Goal: Communication & Community: Answer question/provide support

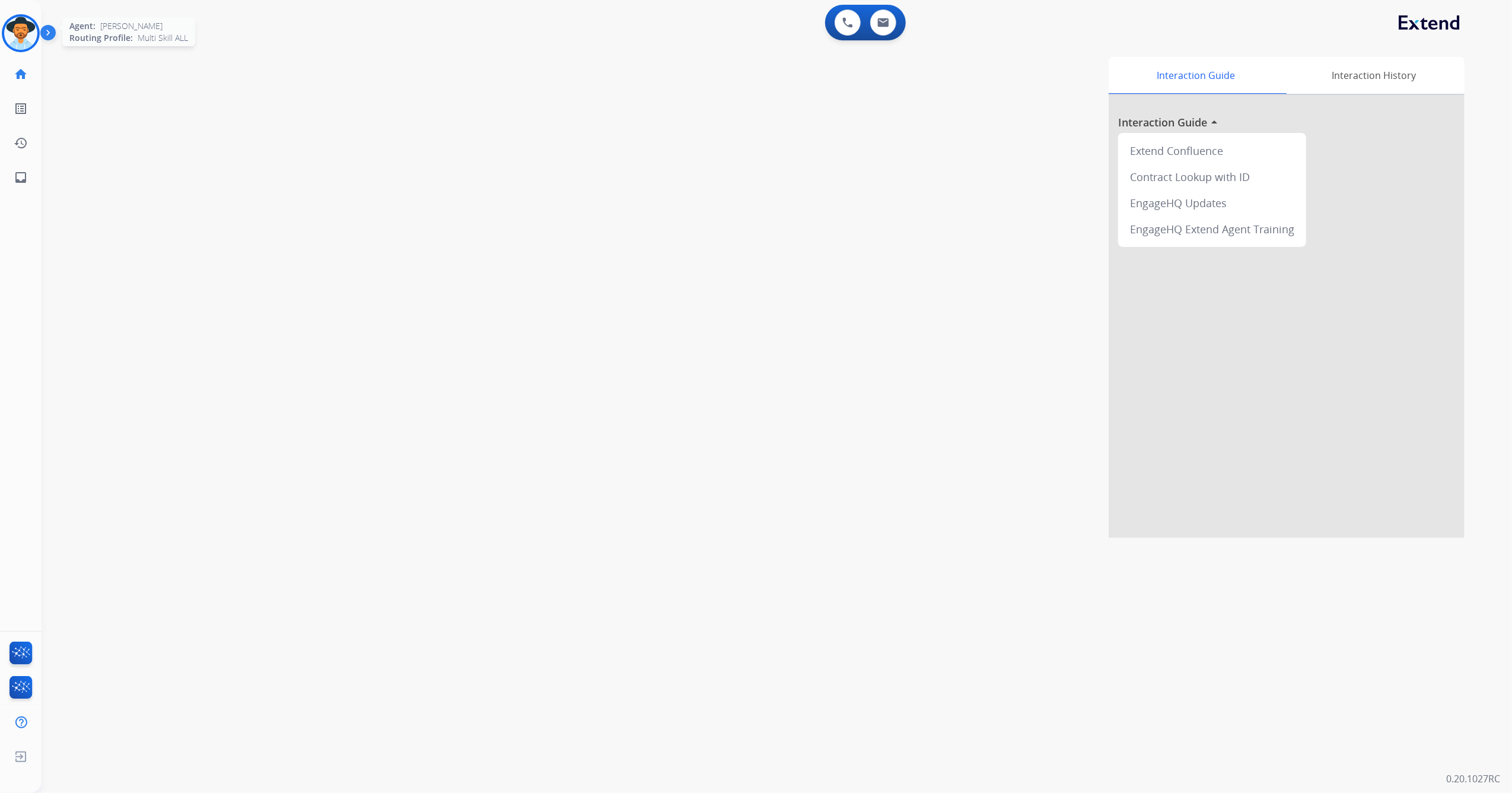
click at [27, 36] on img at bounding box center [21, 33] width 33 height 33
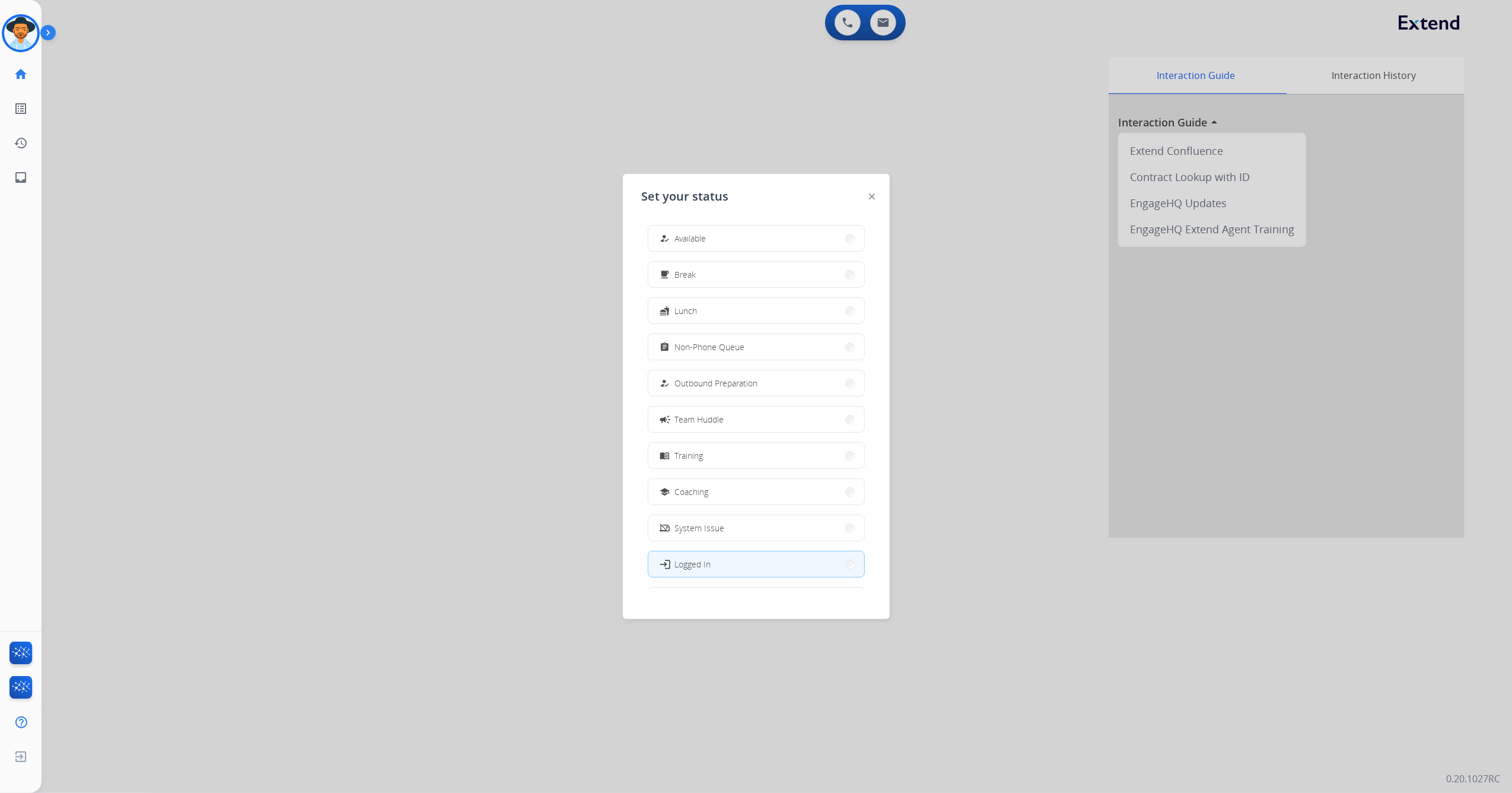
click at [699, 238] on span "Available" at bounding box center [691, 239] width 32 height 13
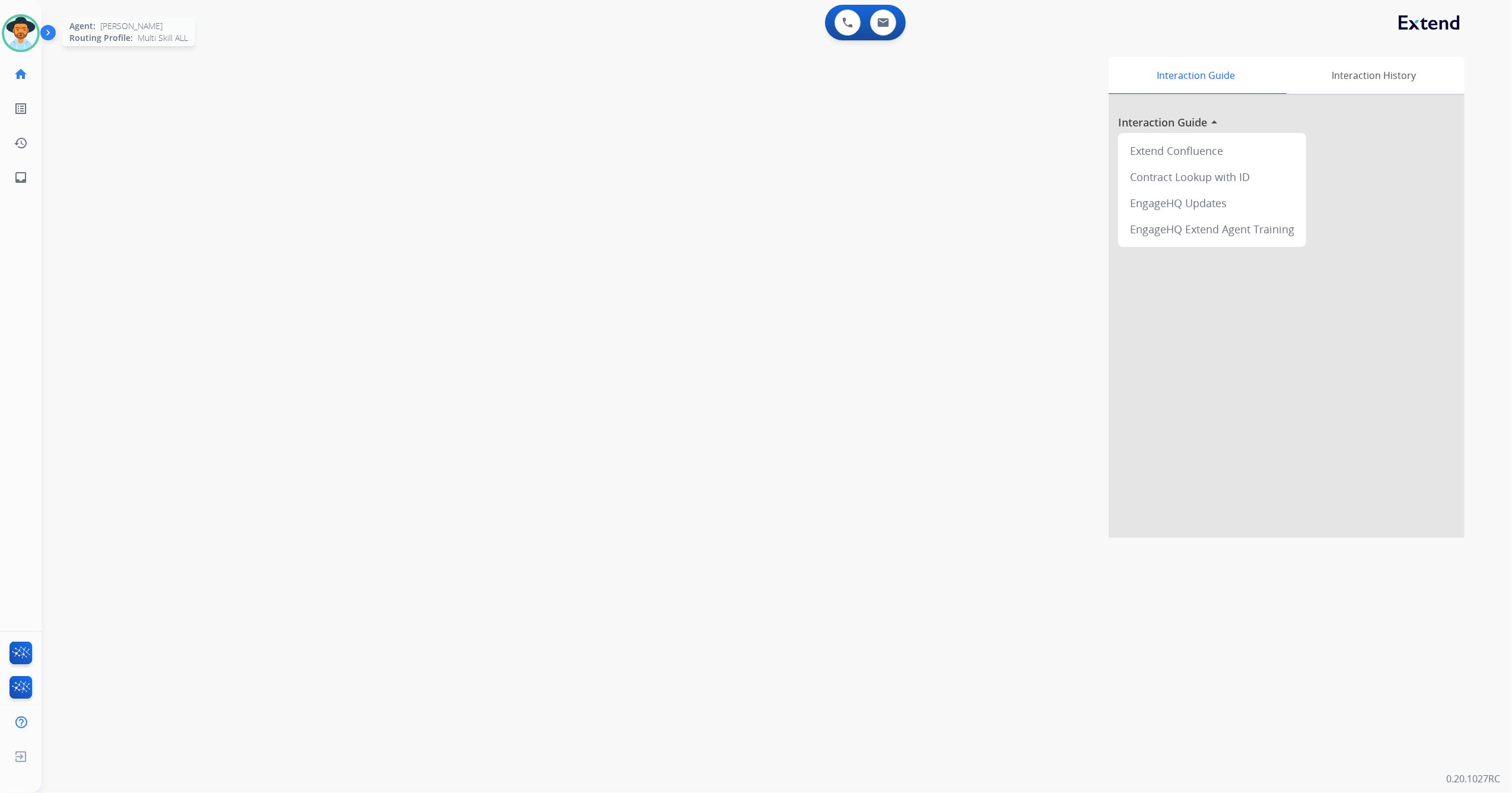
click at [25, 27] on img at bounding box center [21, 33] width 33 height 33
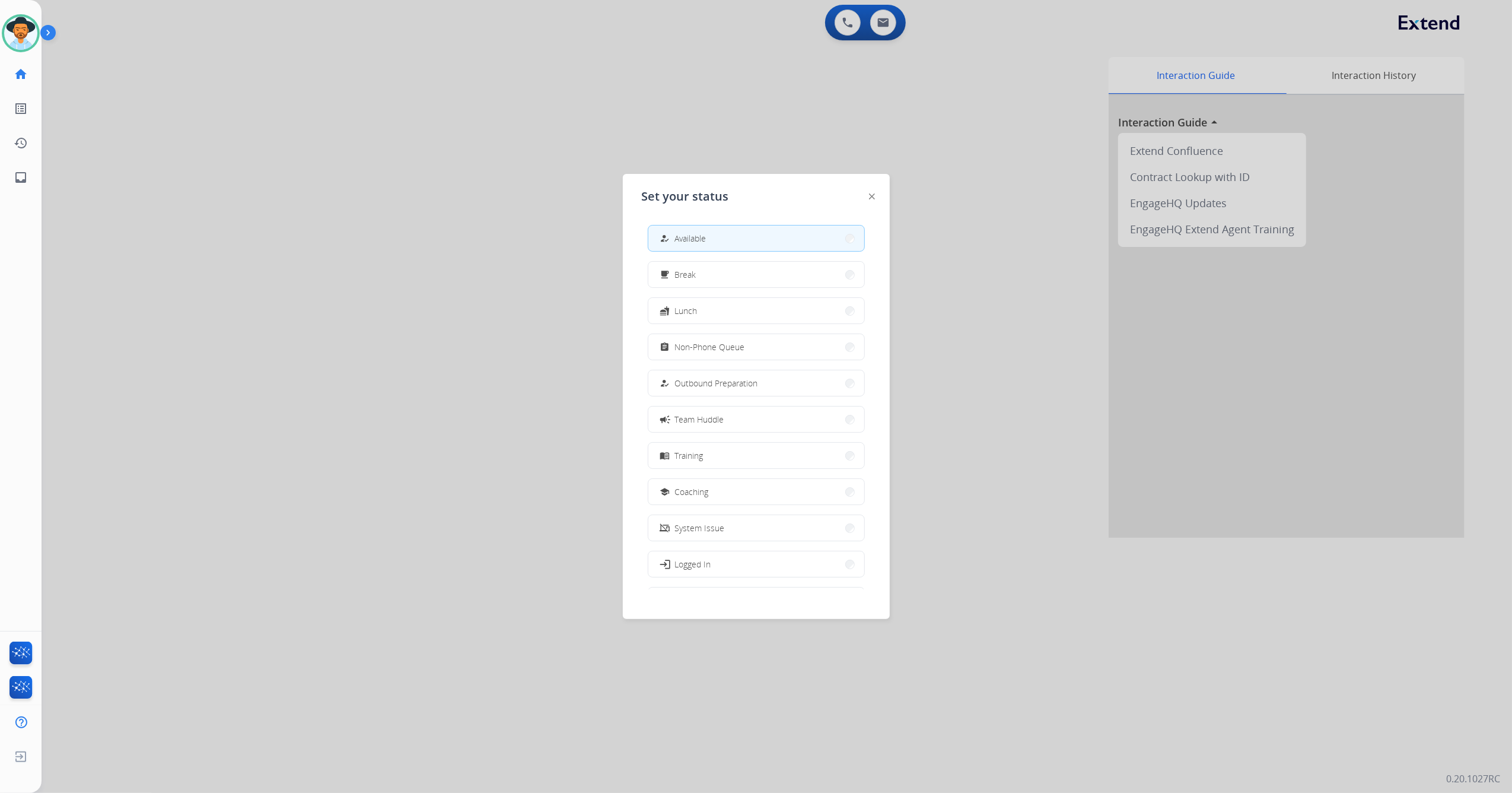
click at [190, 473] on div at bounding box center [756, 396] width 1512 height 793
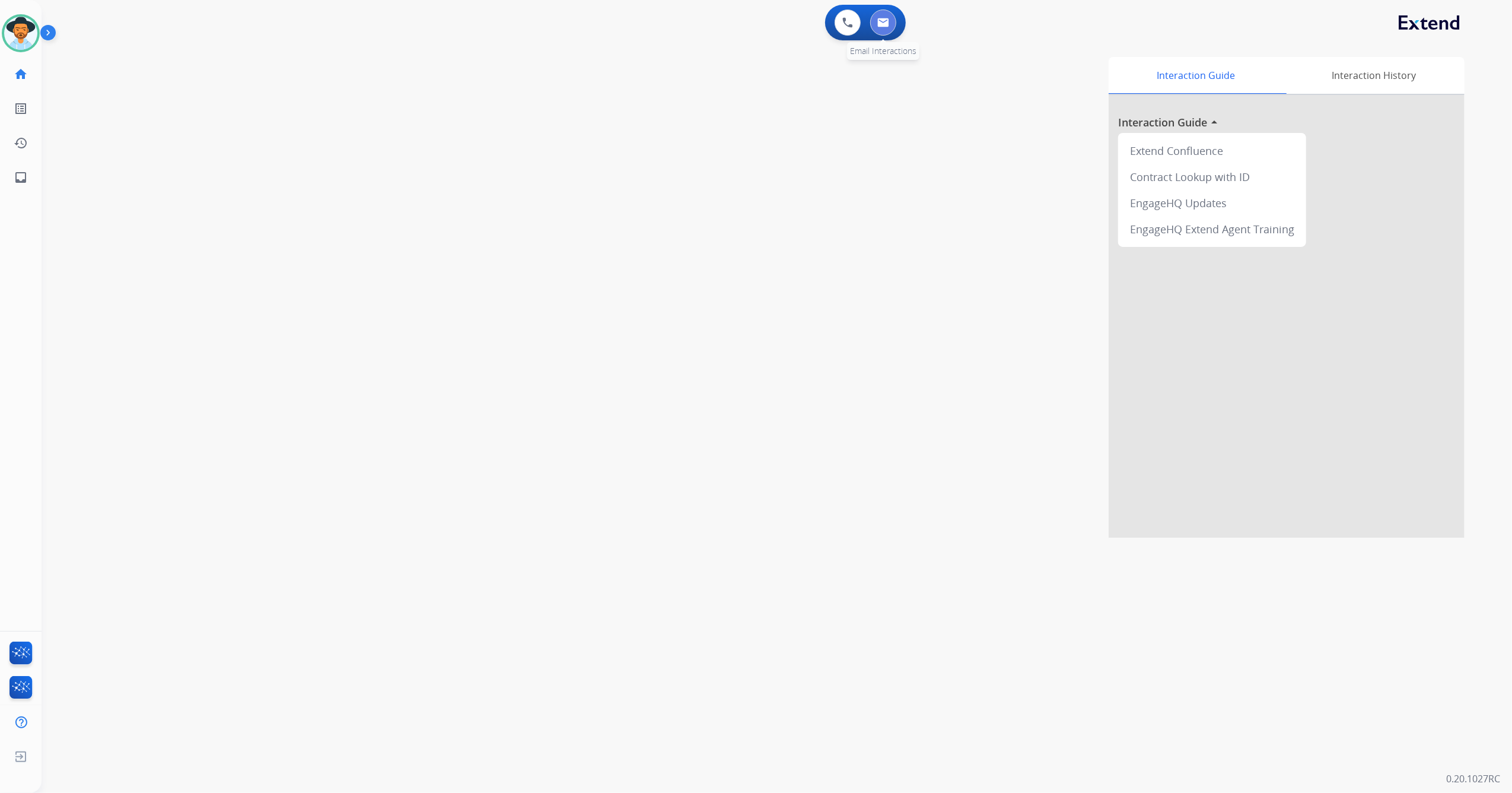
click at [881, 26] on img at bounding box center [883, 22] width 12 height 10
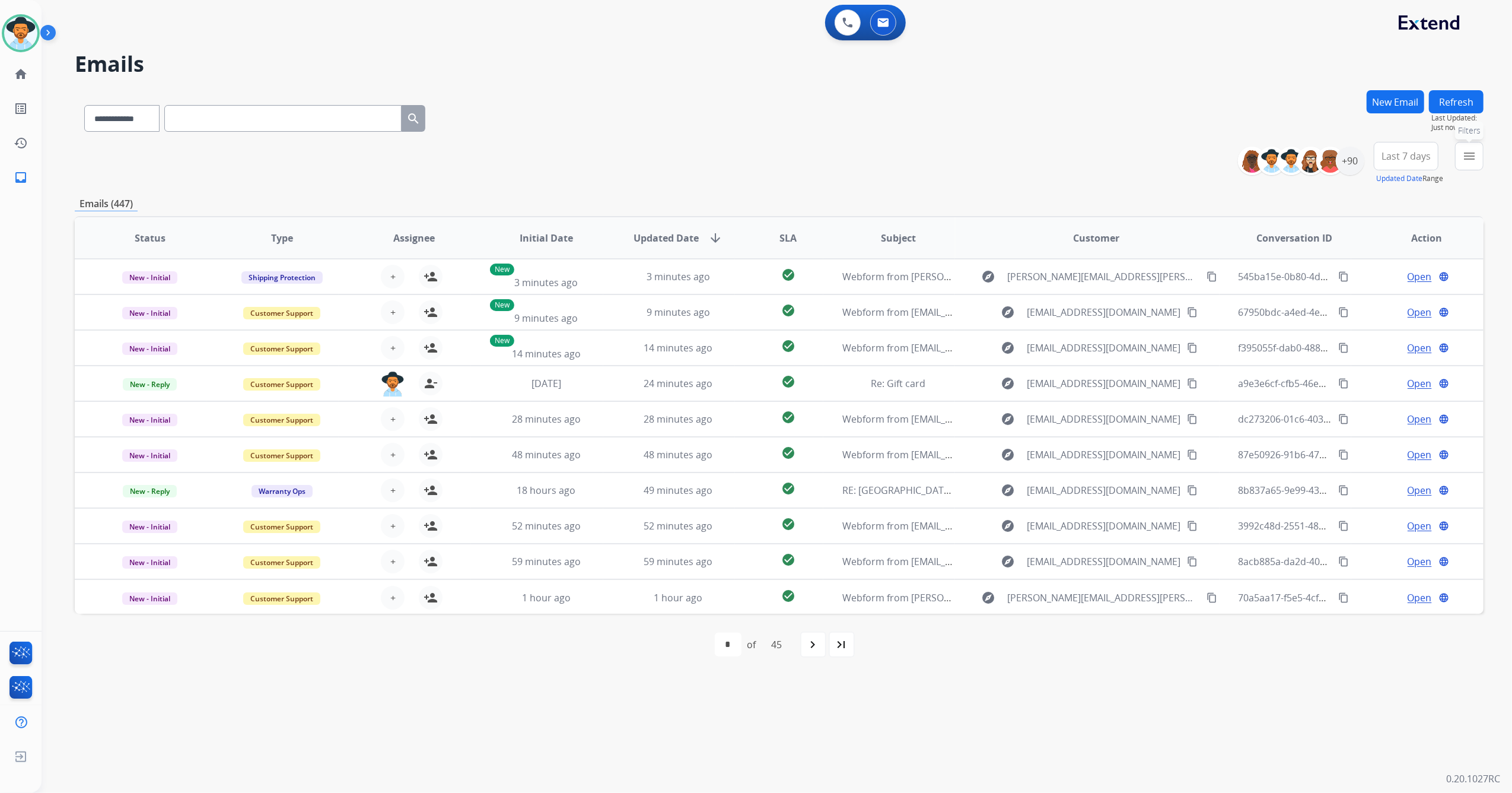
click at [1465, 152] on mat-icon "menu" at bounding box center [1470, 156] width 14 height 14
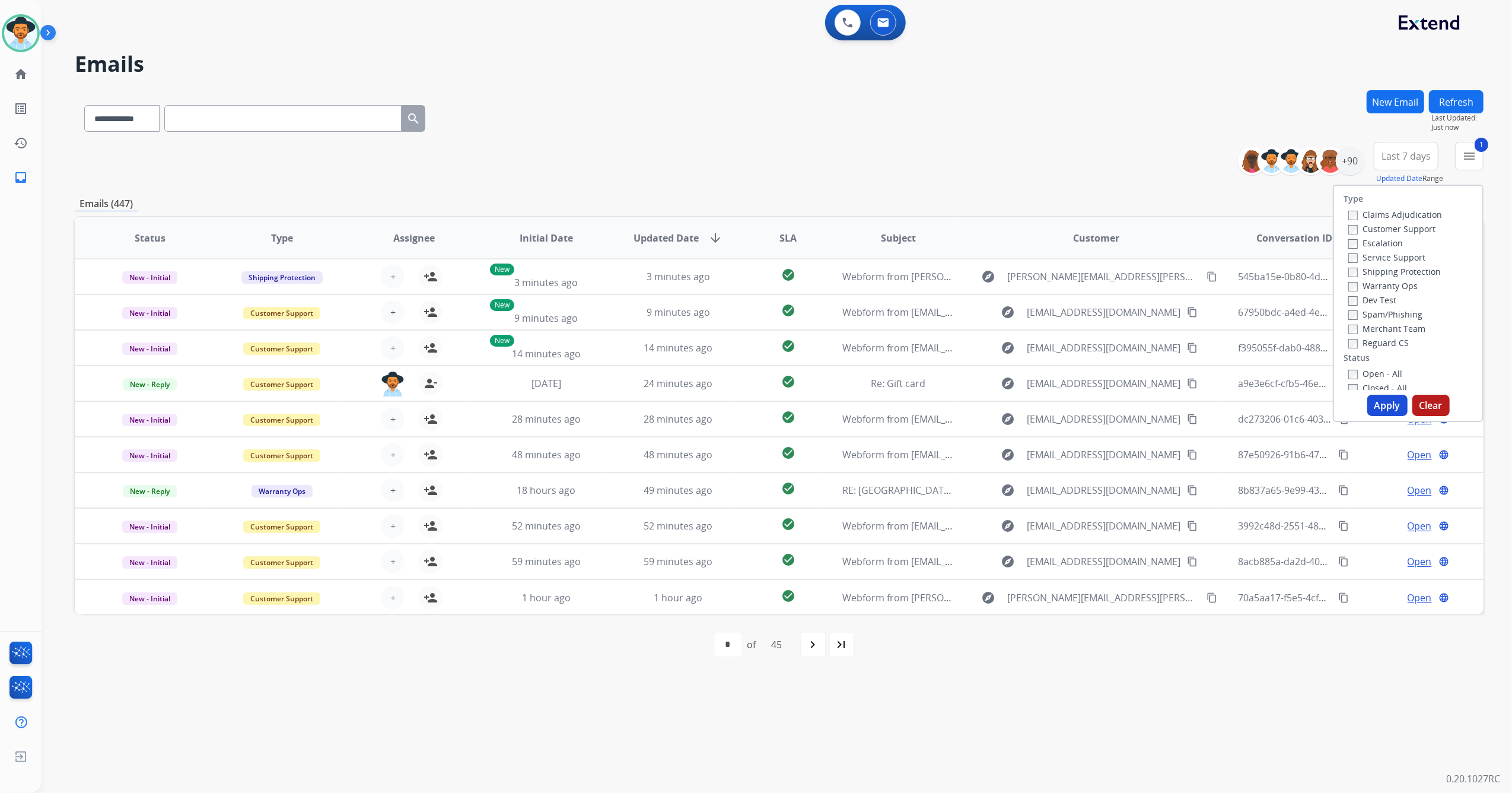
click at [1376, 406] on button "Apply" at bounding box center [1388, 405] width 40 height 21
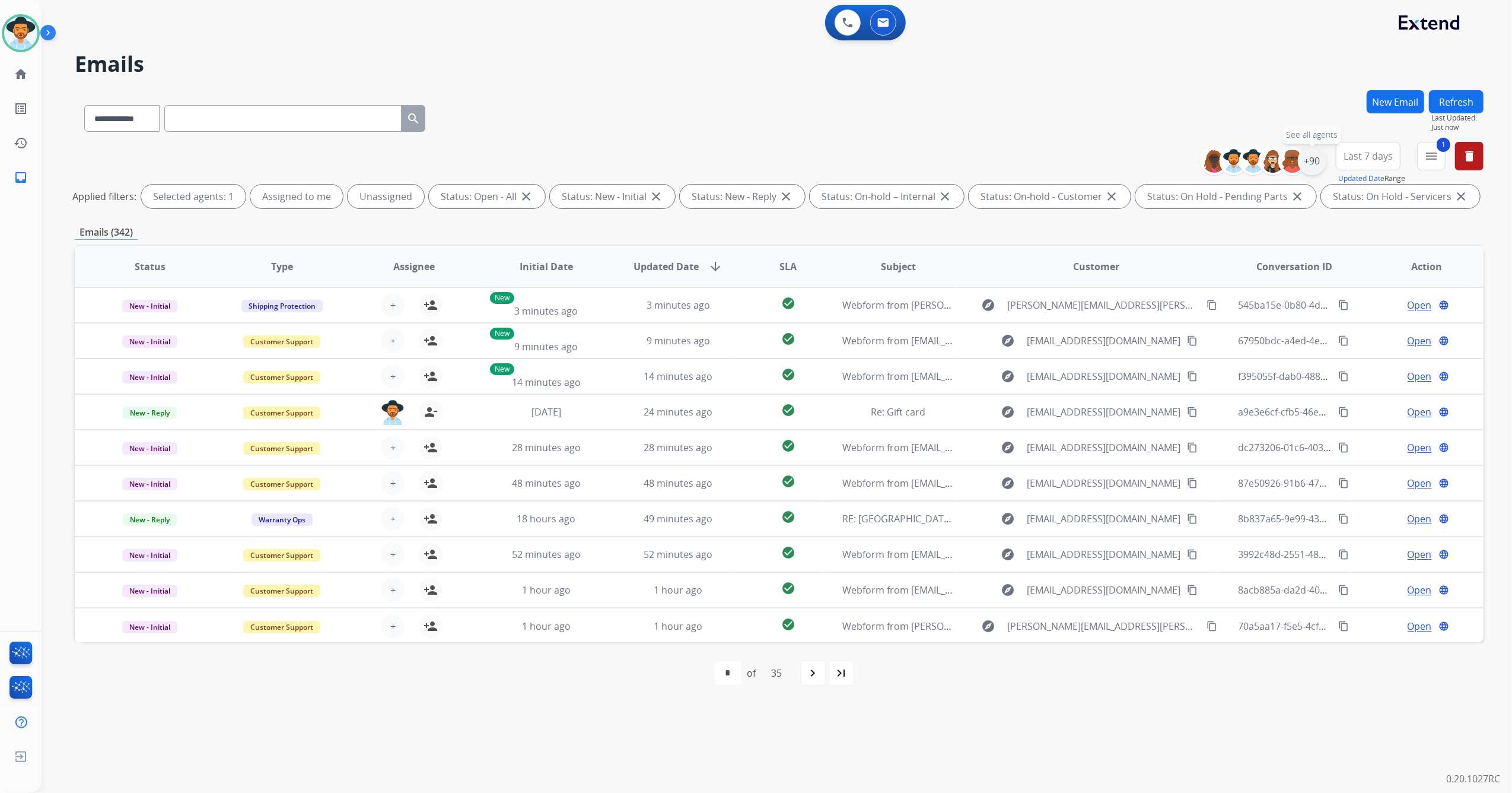
click at [1309, 159] on div "+90" at bounding box center [1312, 161] width 29 height 29
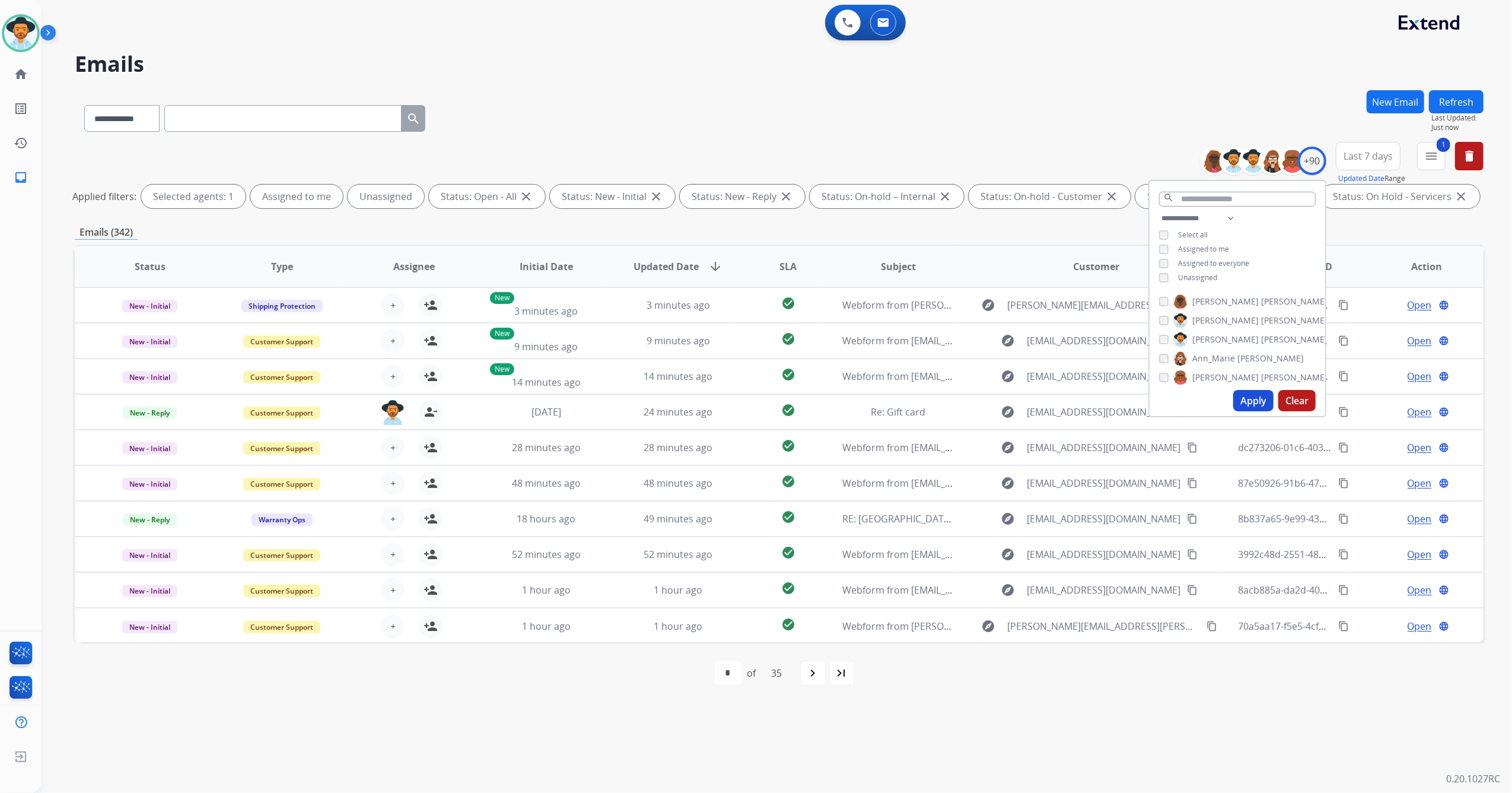
click at [1168, 274] on div "Unassigned" at bounding box center [1188, 278] width 58 height 10
click at [1250, 402] on button "Apply" at bounding box center [1254, 400] width 40 height 21
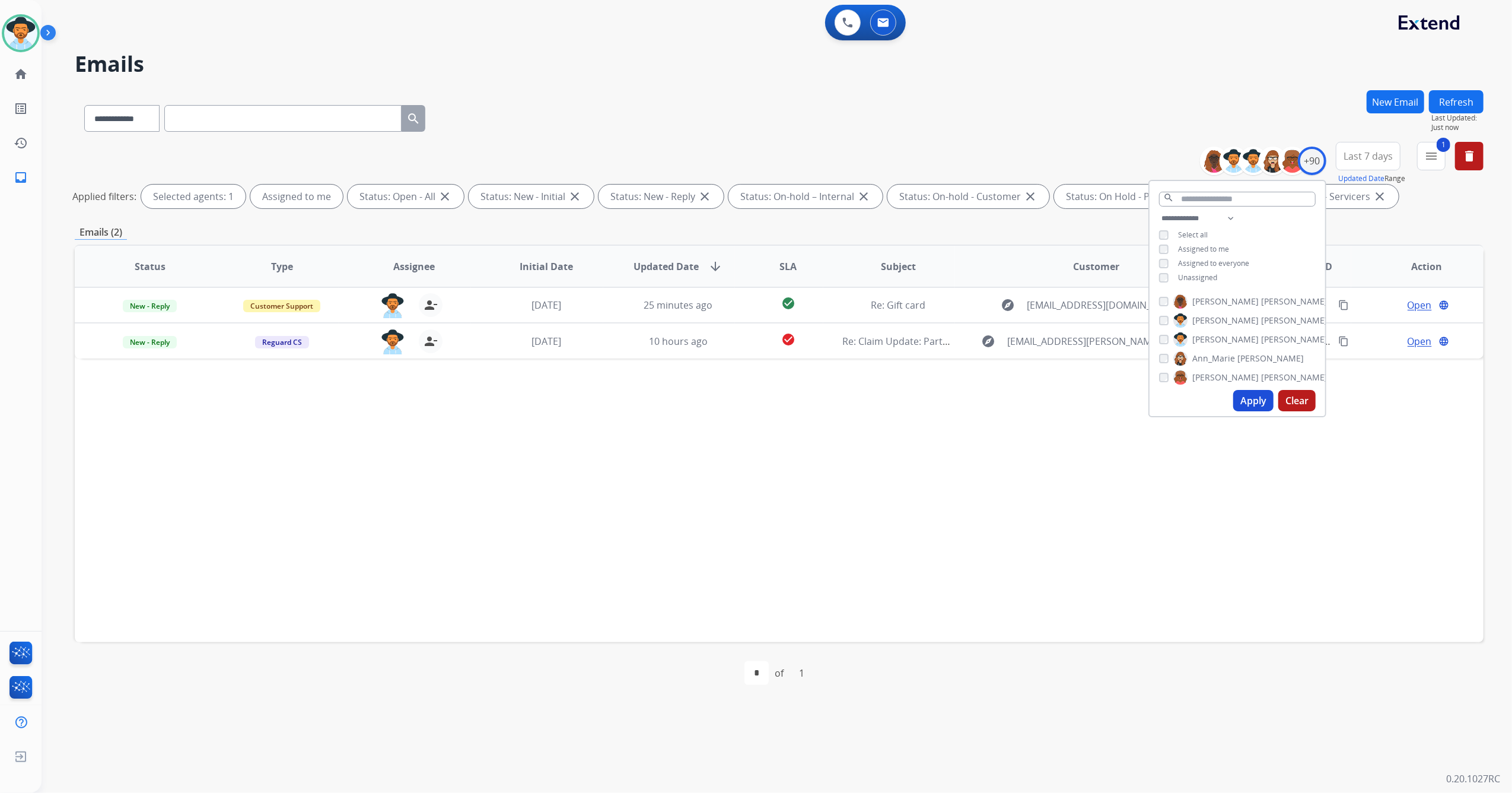
click at [1223, 499] on div "Status Type Assignee Initial Date Updated Date arrow_downward SLA Subject Custo…" at bounding box center [779, 442] width 1409 height 397
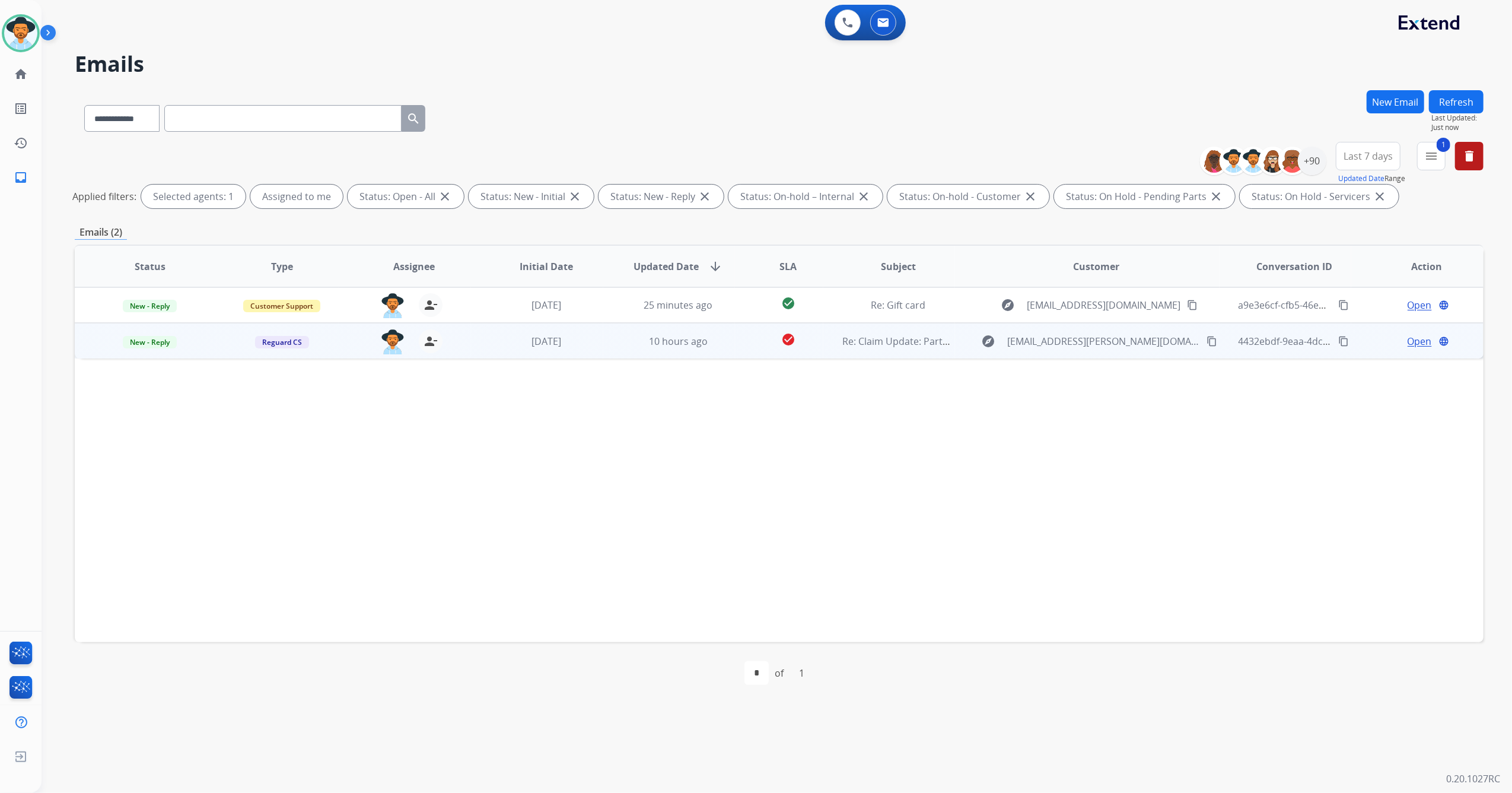
click at [604, 338] on td "10 hours ago" at bounding box center [669, 340] width 132 height 36
click at [1411, 339] on span "Open" at bounding box center [1420, 341] width 25 height 14
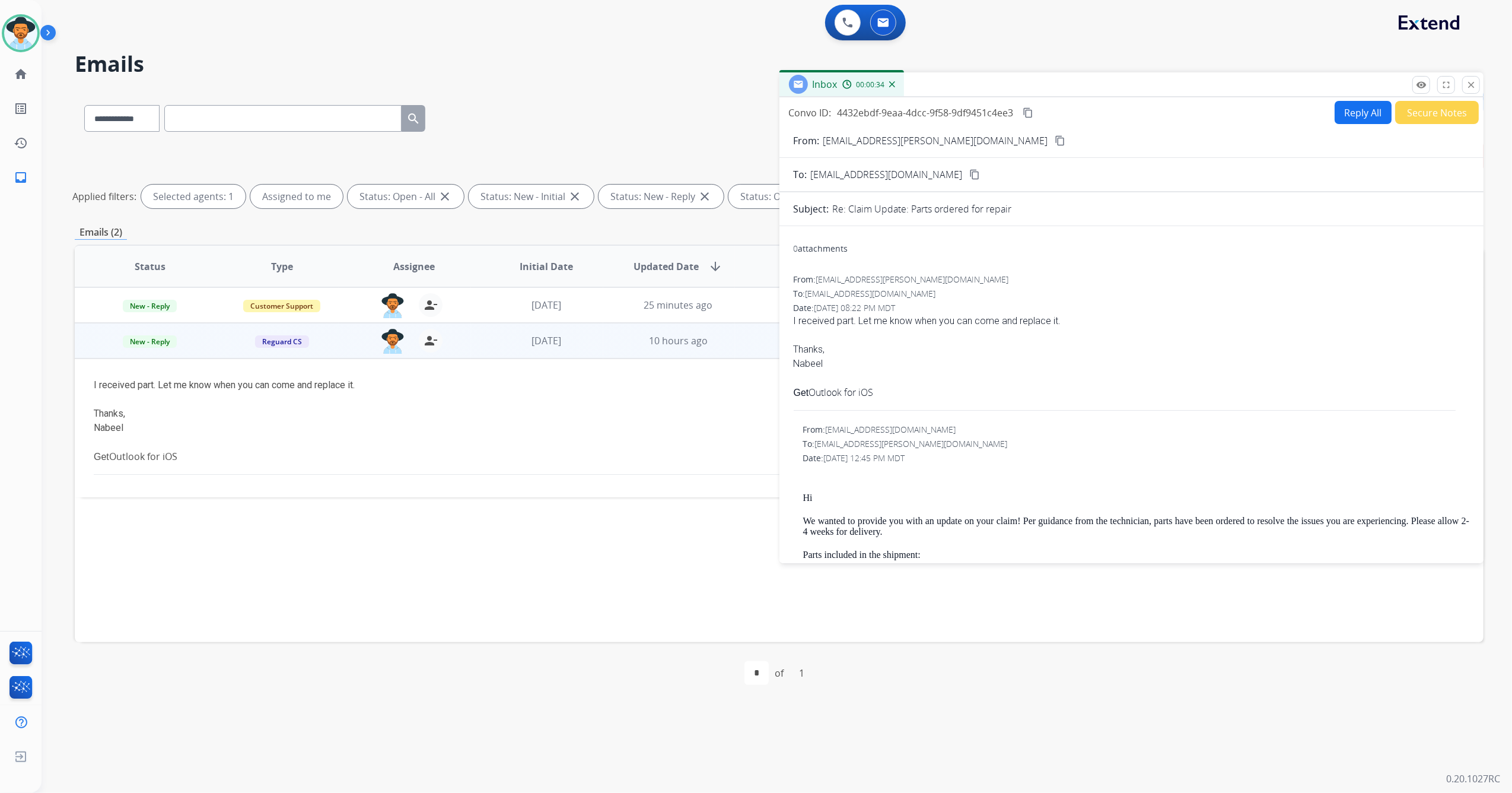
click at [1055, 138] on mat-icon "content_copy" at bounding box center [1060, 140] width 10 height 10
click at [1475, 88] on mat-icon "close" at bounding box center [1471, 84] width 10 height 10
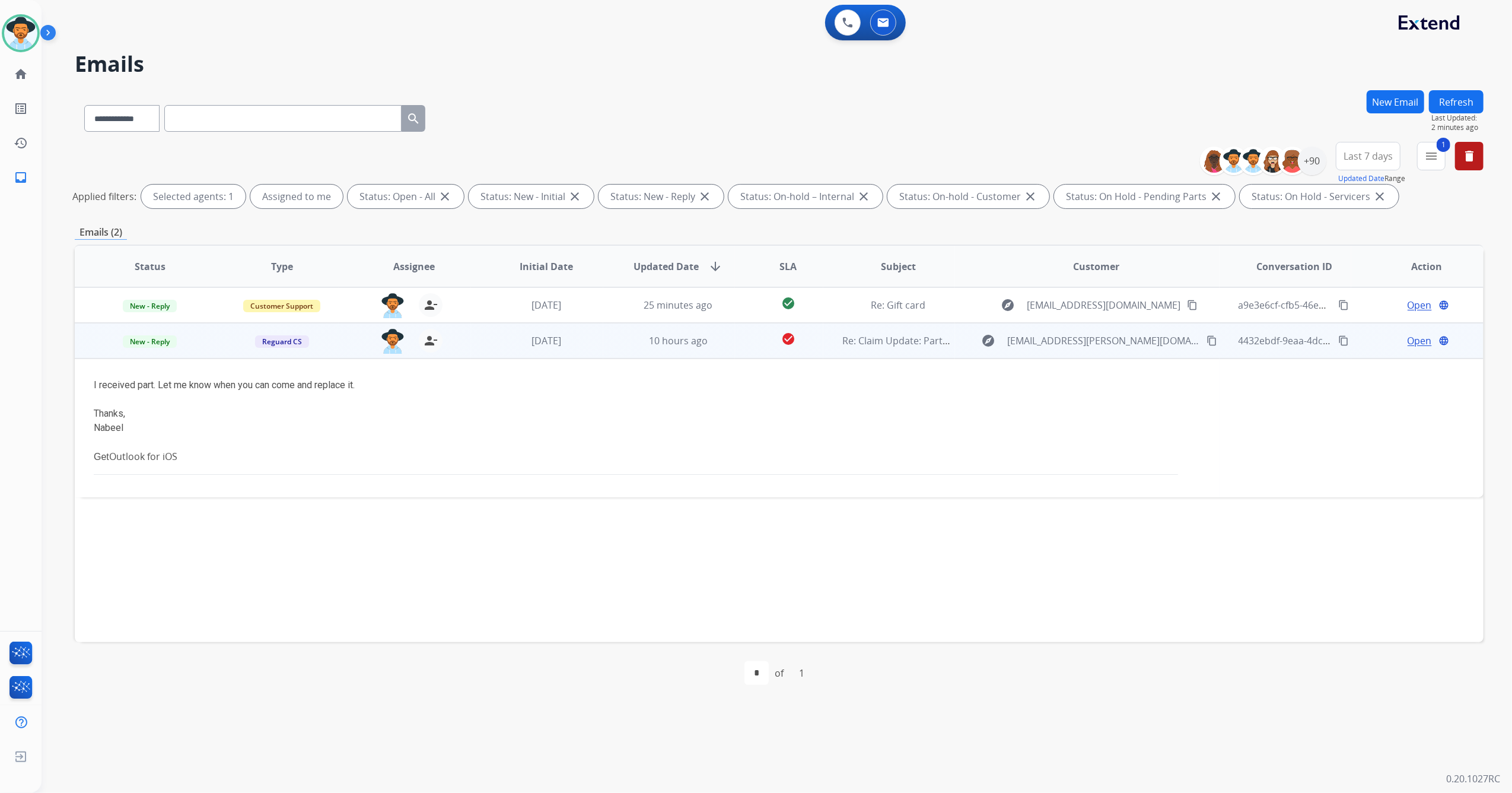
click at [1411, 343] on span "Open" at bounding box center [1420, 341] width 25 height 14
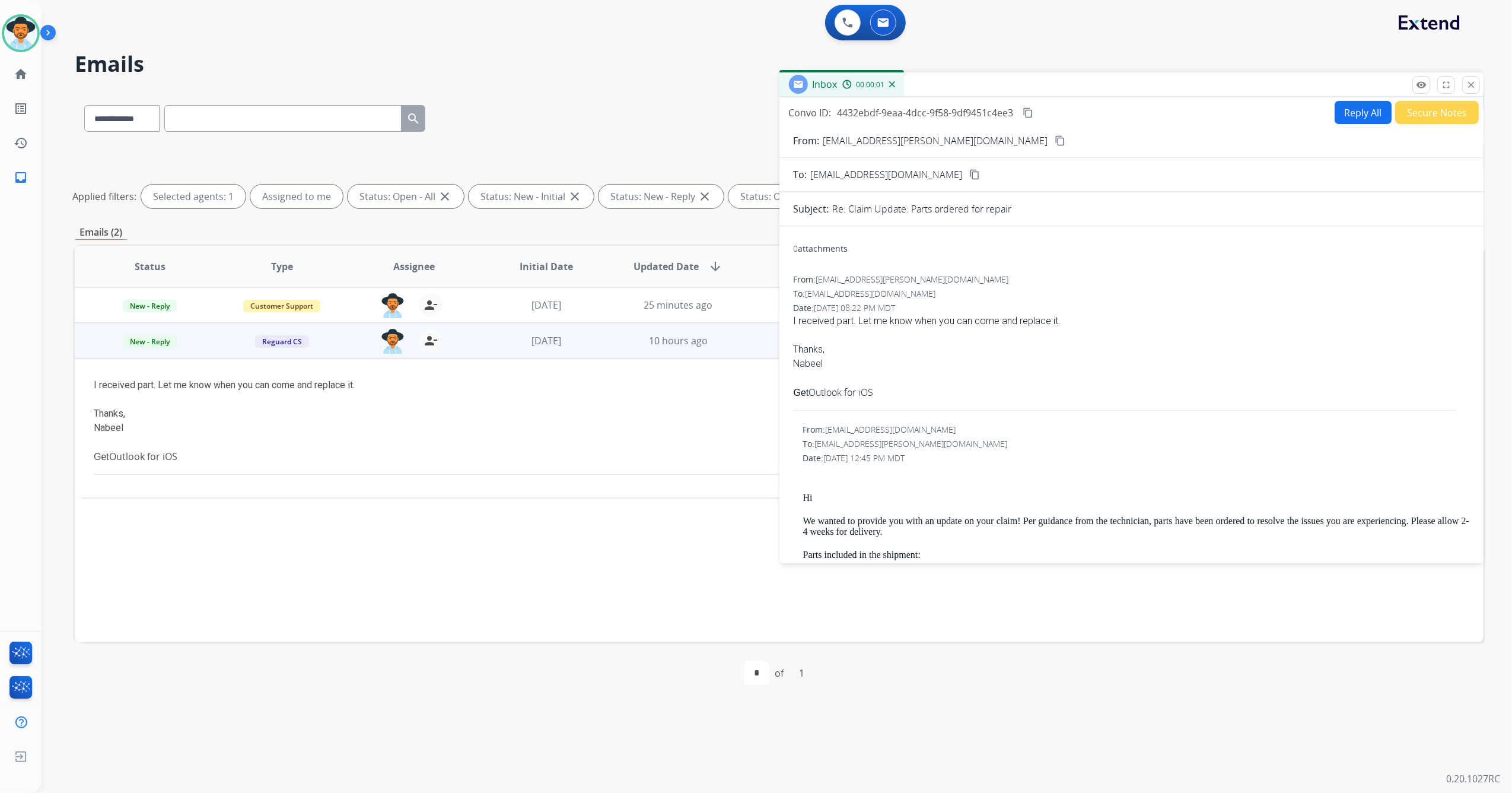
click at [1350, 105] on button "Reply All" at bounding box center [1364, 112] width 57 height 23
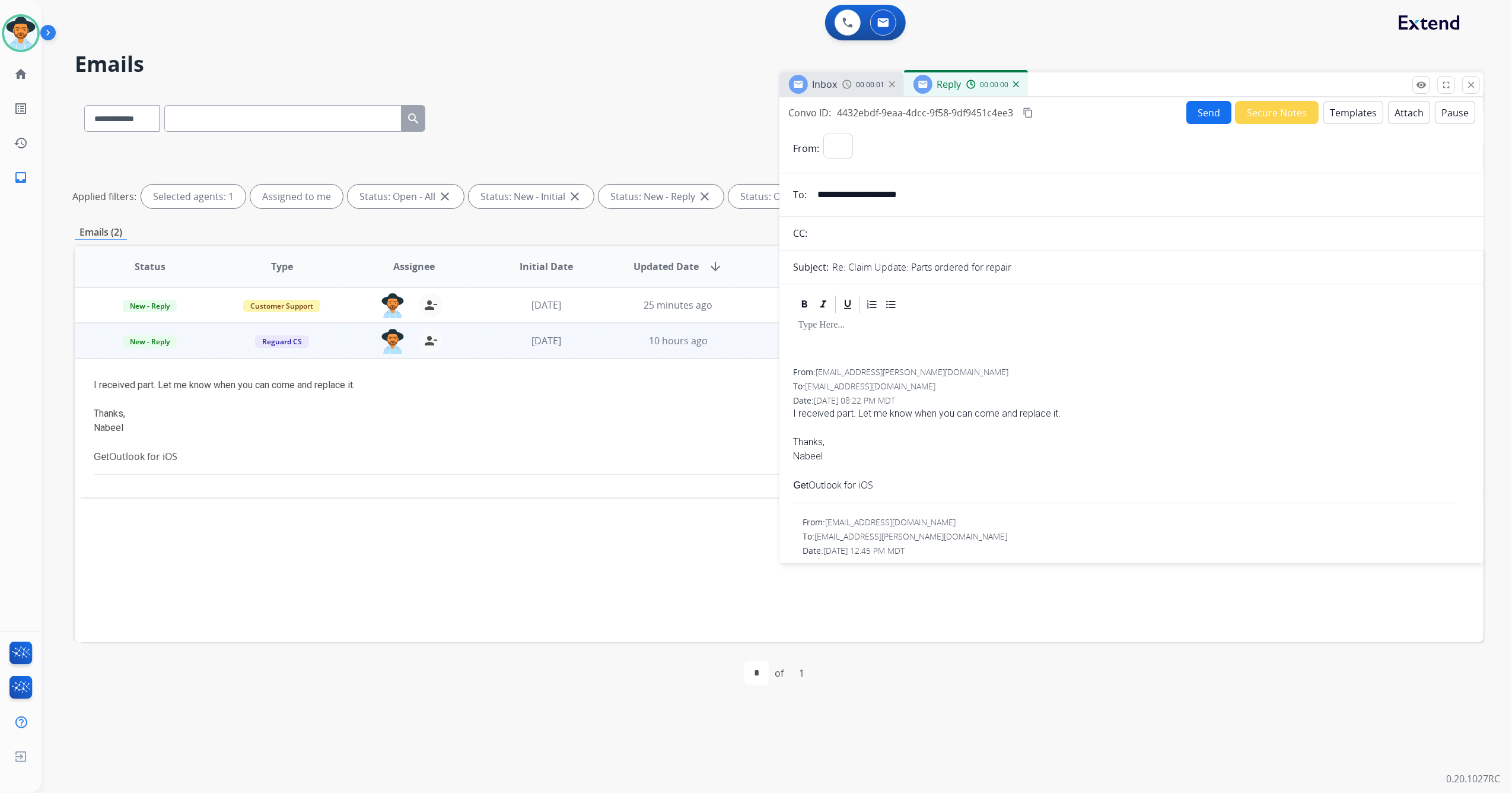
select select "**********"
click at [1353, 112] on button "Templates" at bounding box center [1354, 112] width 60 height 23
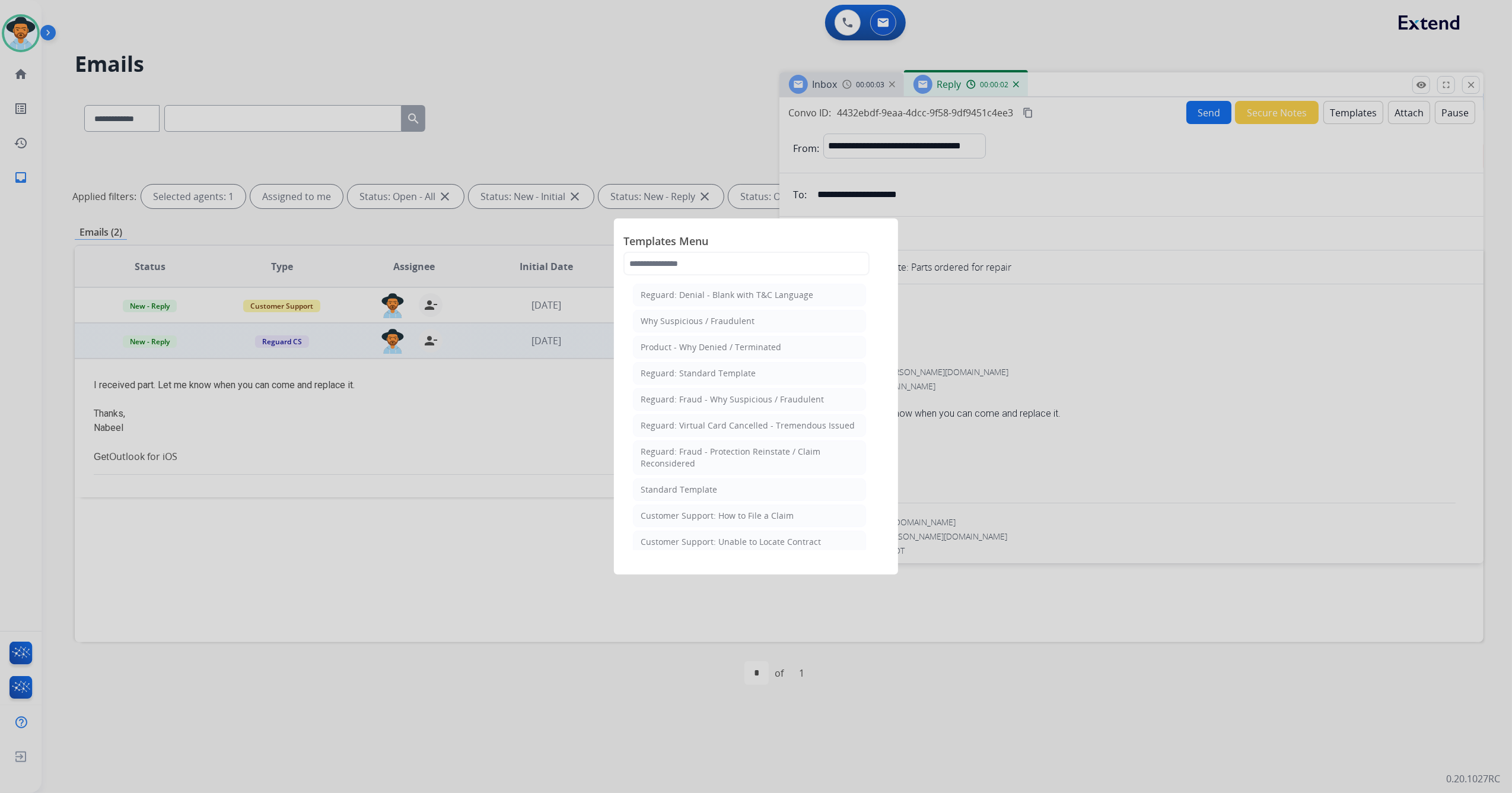
click at [698, 485] on li "Standard Template" at bounding box center [749, 489] width 233 height 22
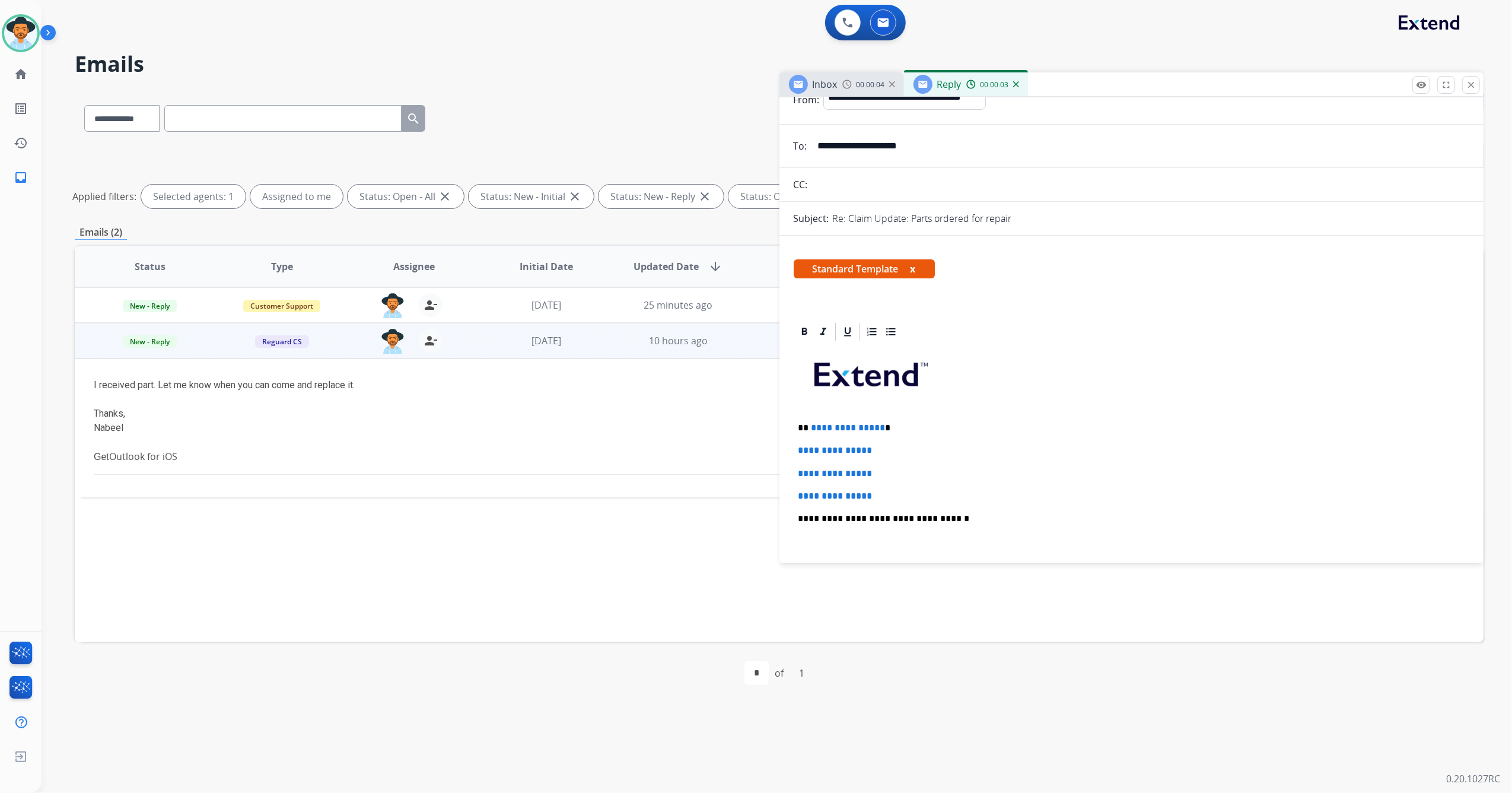
scroll to position [158, 0]
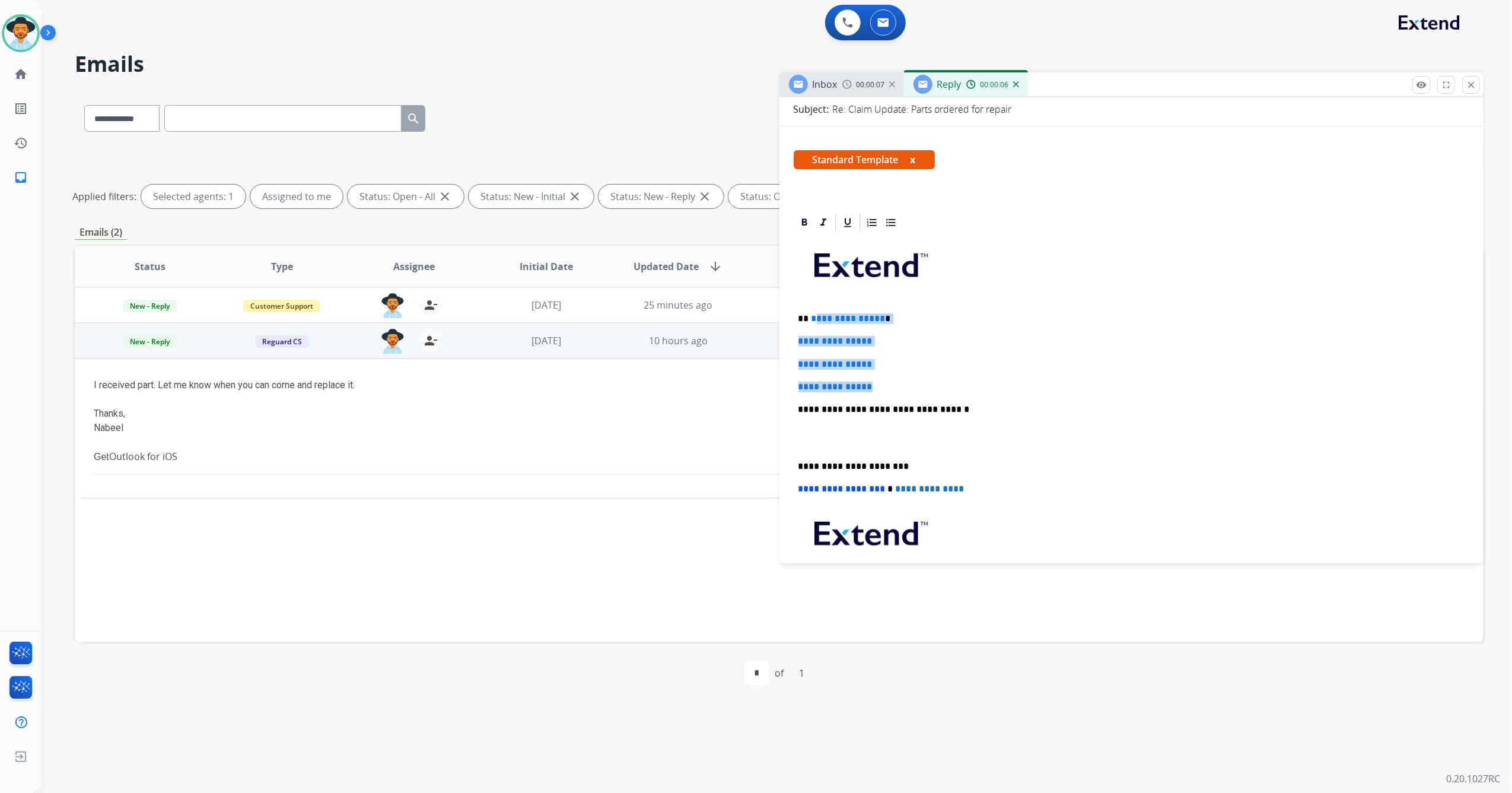
drag, startPoint x: 852, startPoint y: 380, endPoint x: 812, endPoint y: 305, distance: 85.0
click at [812, 305] on div "**********" at bounding box center [1131, 437] width 676 height 408
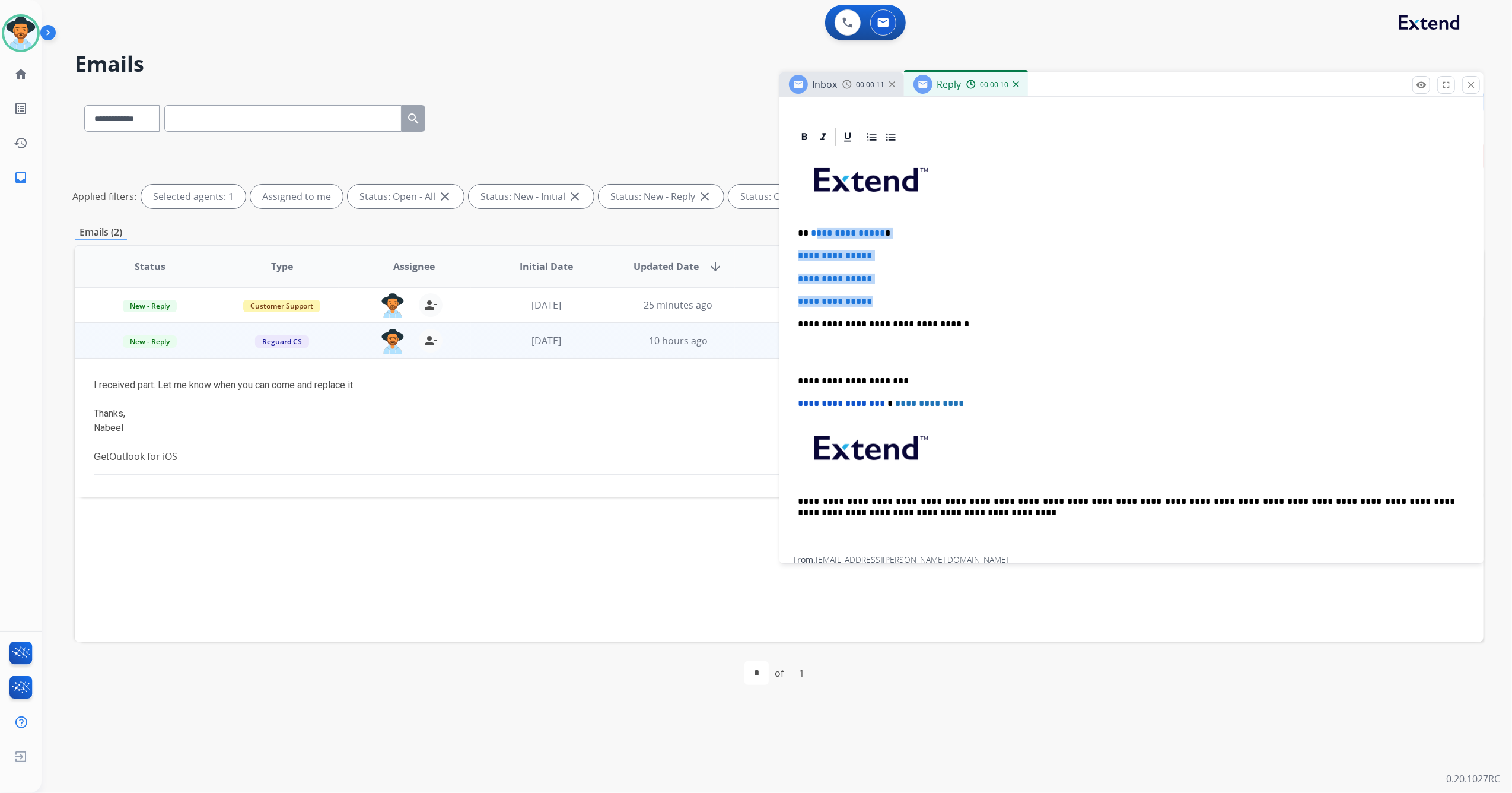
scroll to position [180, 0]
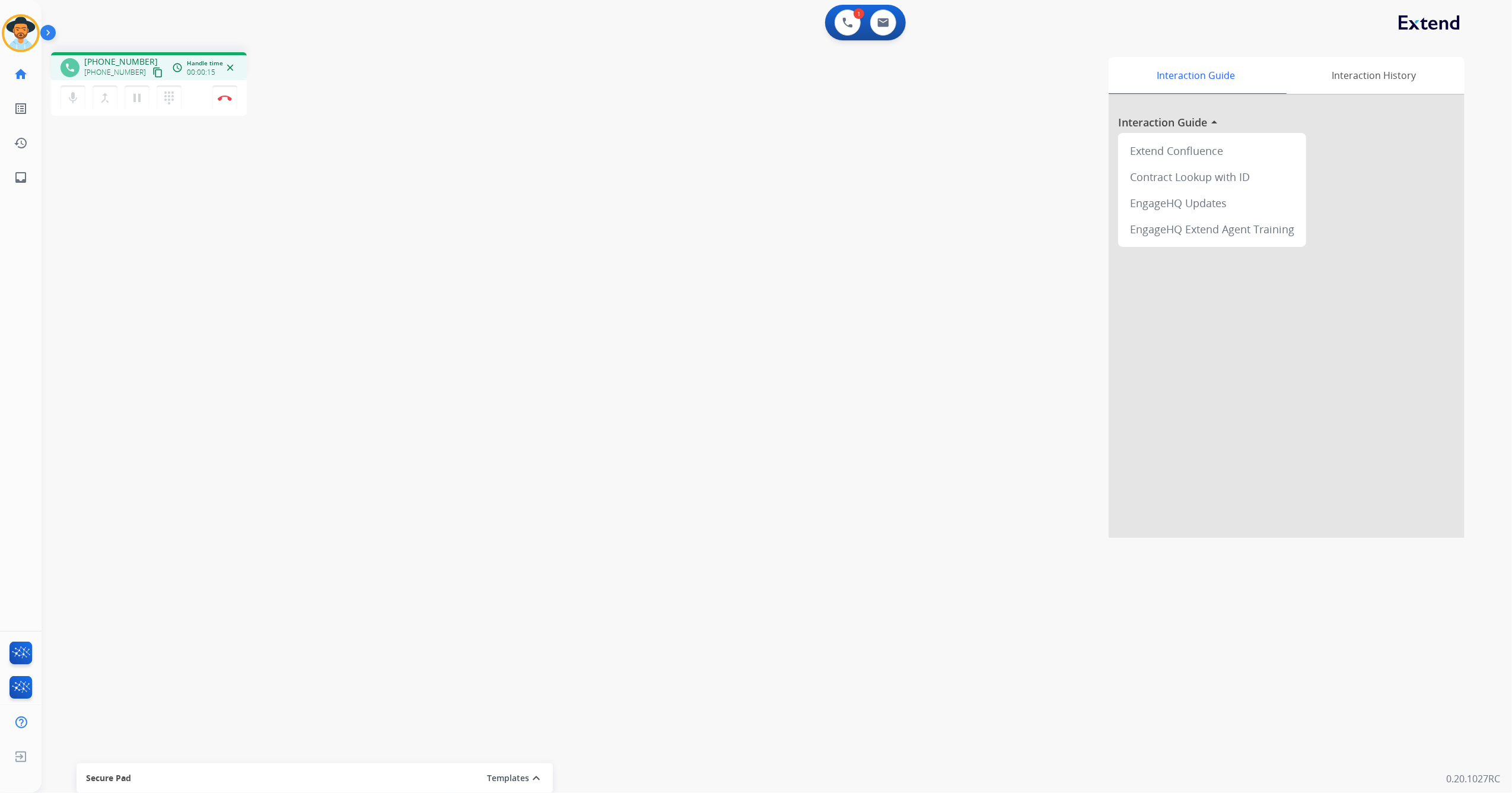
click at [152, 67] on mat-icon "content_copy" at bounding box center [157, 72] width 10 height 10
click at [227, 102] on button "Disconnect" at bounding box center [224, 98] width 25 height 25
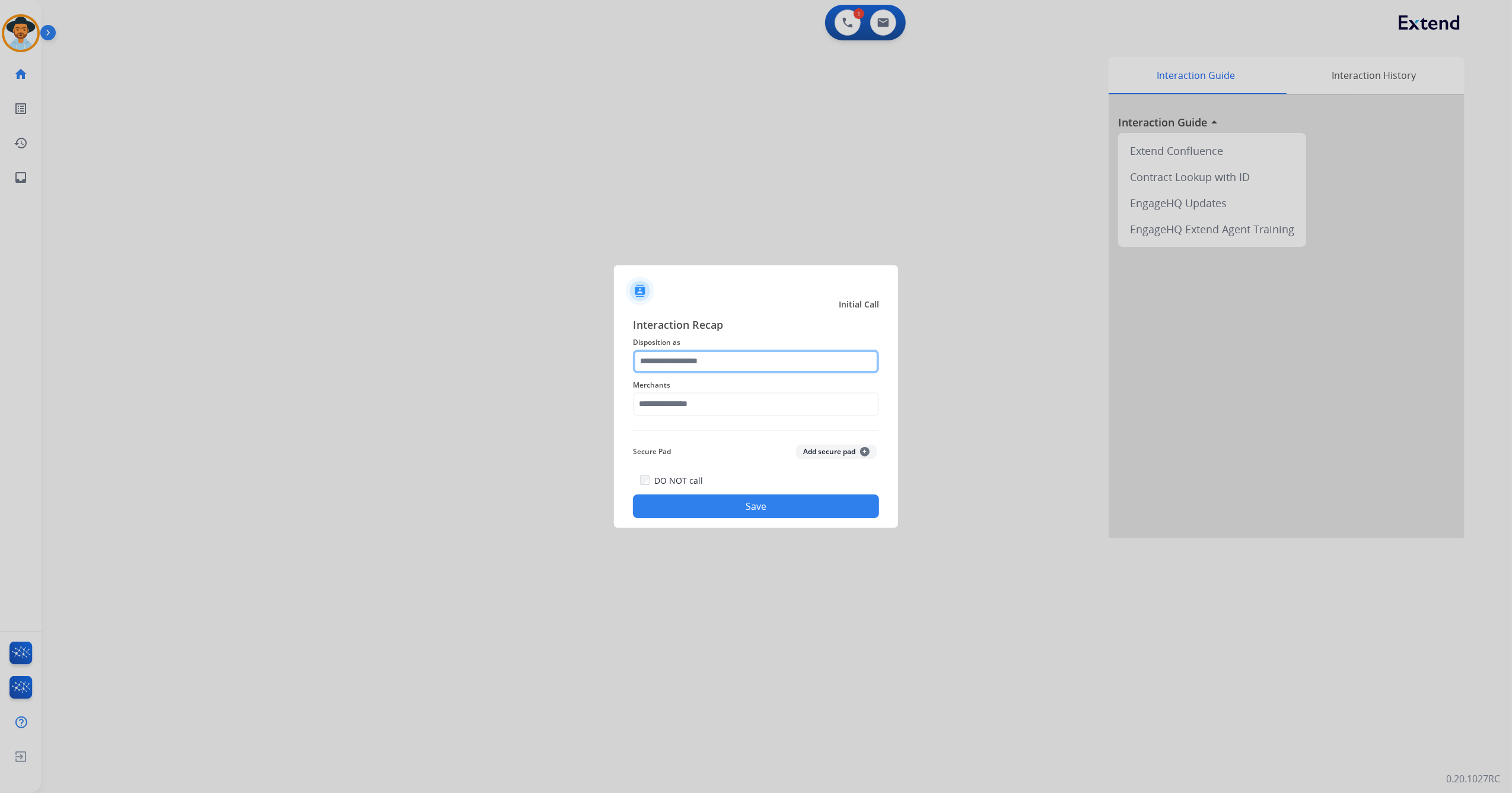
click at [718, 362] on input "text" at bounding box center [756, 362] width 247 height 24
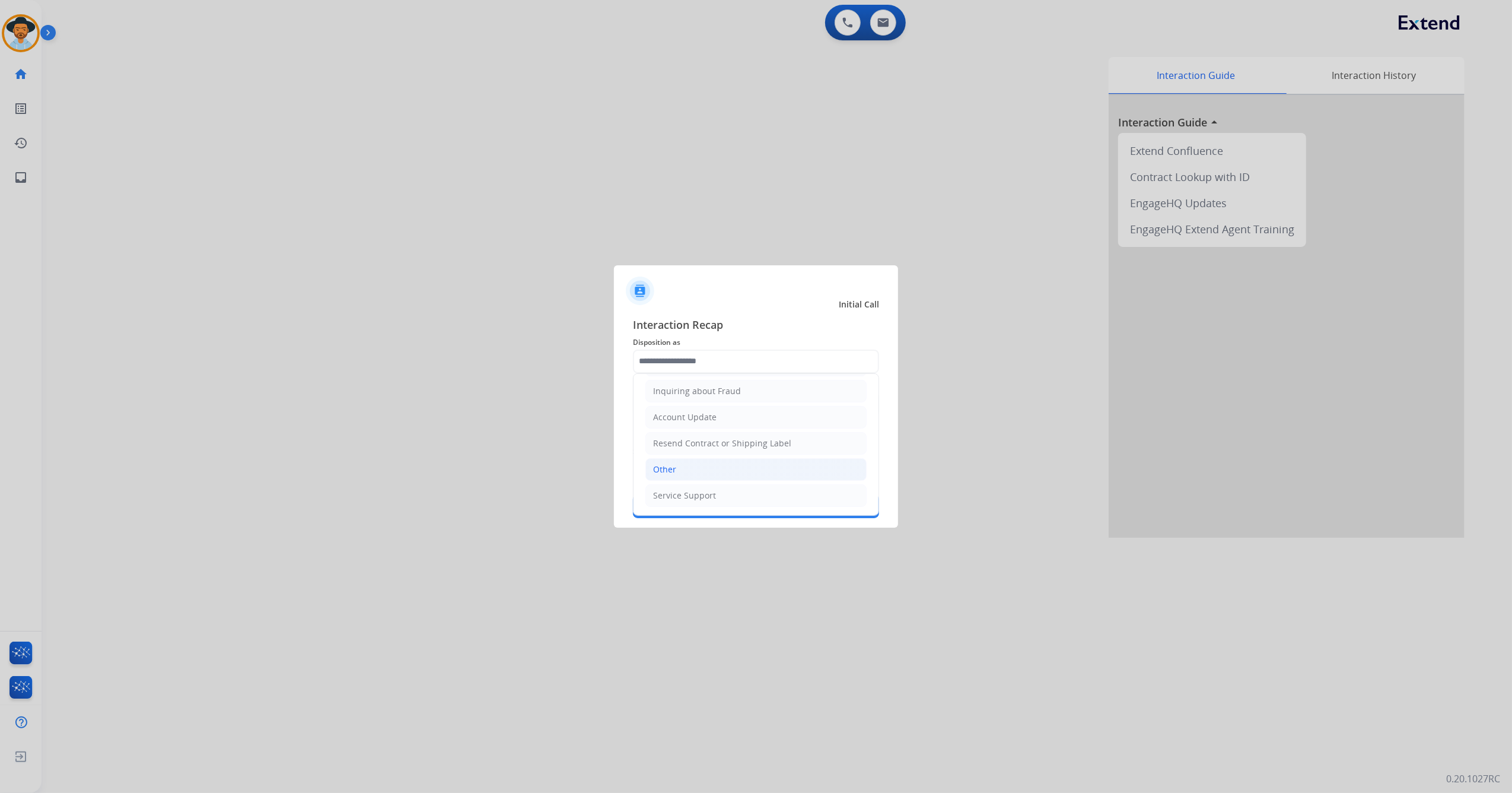
click at [729, 475] on li "Other" at bounding box center [756, 469] width 221 height 22
type input "*****"
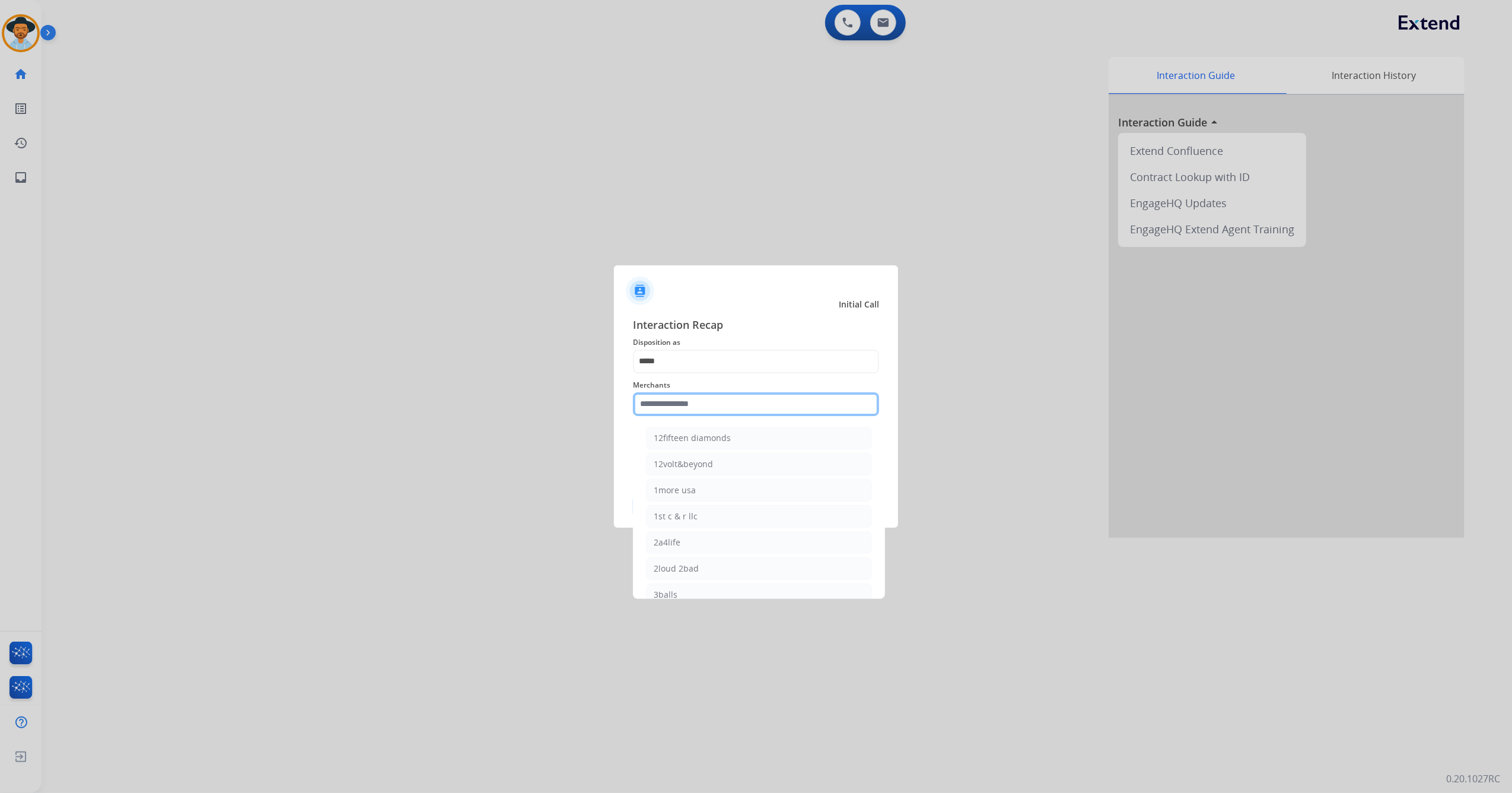
click at [710, 400] on input "text" at bounding box center [756, 404] width 247 height 24
click at [720, 461] on li "Ashley furniture" at bounding box center [759, 464] width 226 height 22
type input "**********"
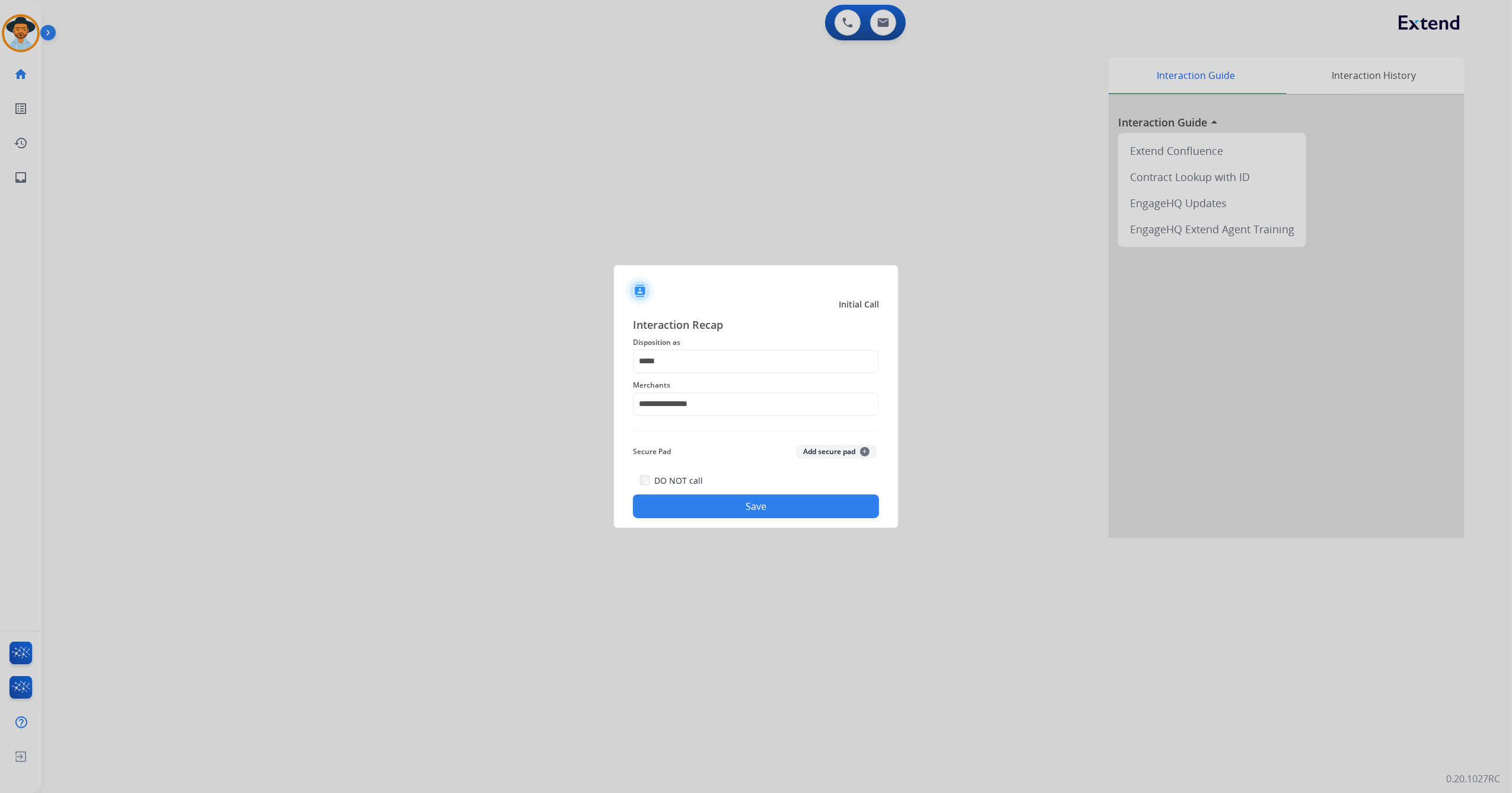
click at [705, 502] on button "Save" at bounding box center [756, 506] width 247 height 24
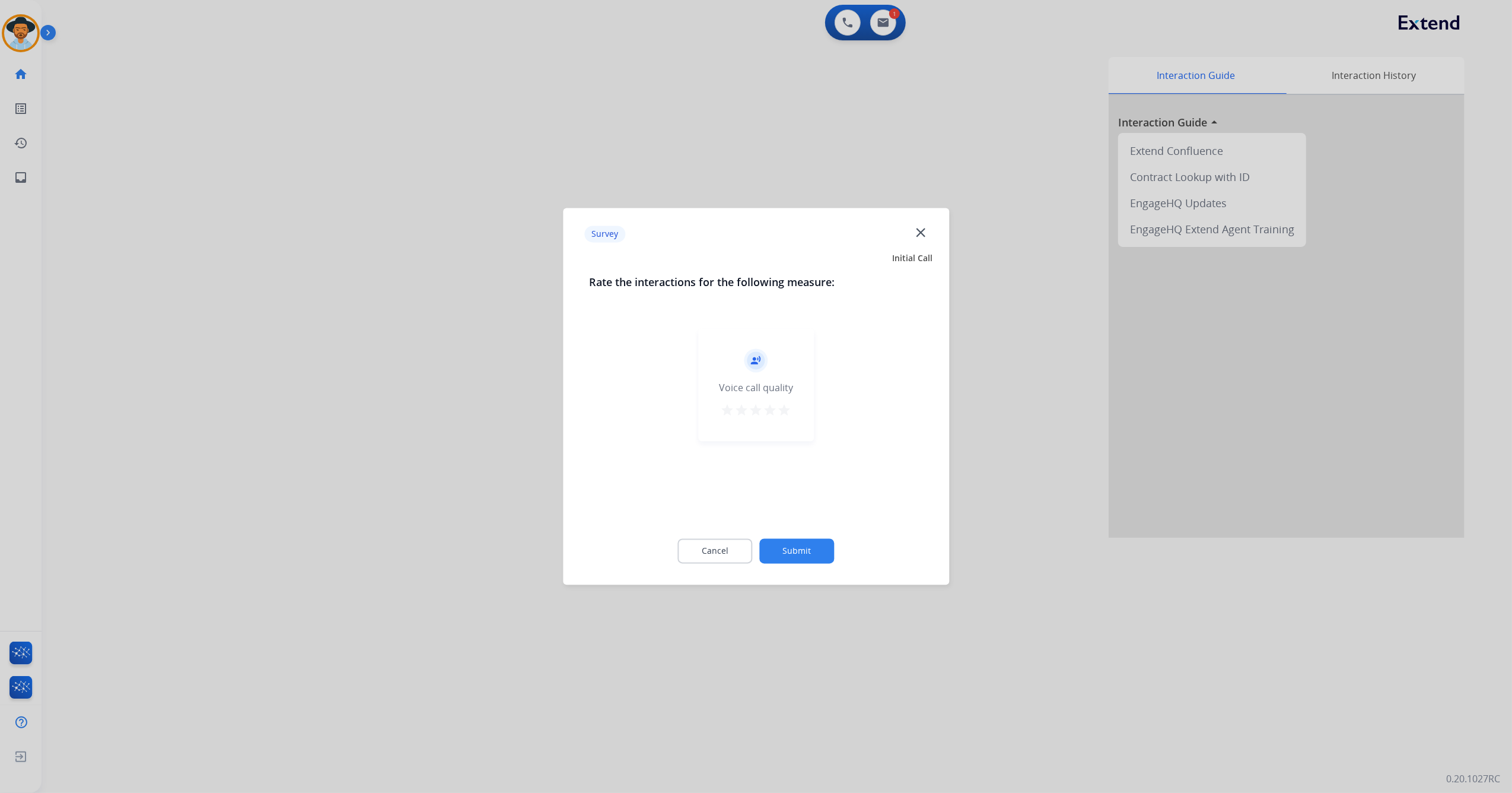
click at [794, 416] on div "record_voice_over Voice call quality star star star star star" at bounding box center [756, 385] width 116 height 113
click at [784, 409] on mat-icon "star" at bounding box center [785, 411] width 14 height 14
click at [803, 551] on button "Submit" at bounding box center [798, 550] width 75 height 25
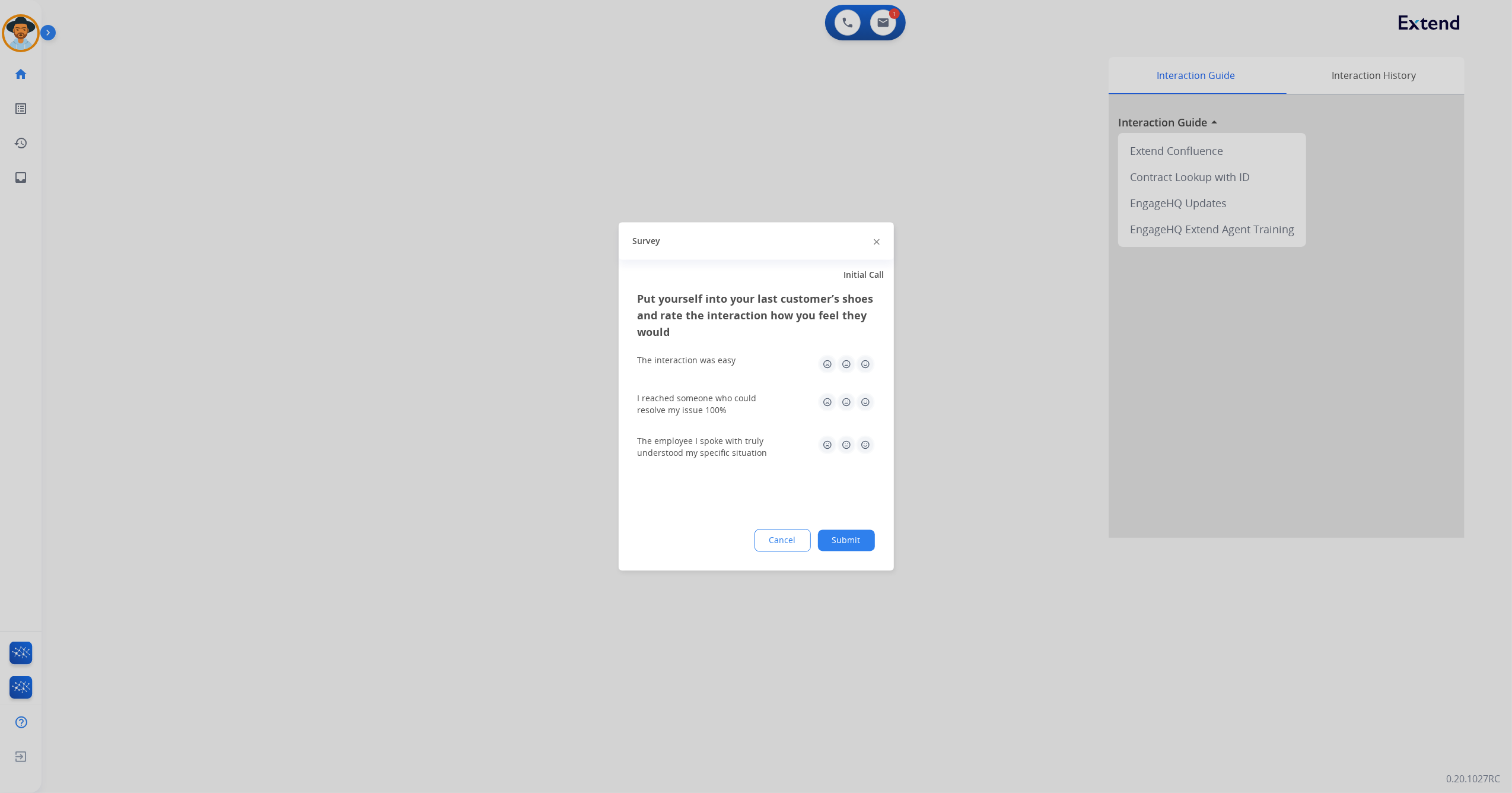
click at [869, 359] on img at bounding box center [866, 365] width 19 height 19
click at [860, 406] on img at bounding box center [866, 402] width 19 height 19
click at [871, 450] on img at bounding box center [866, 445] width 19 height 19
click at [843, 541] on button "Submit" at bounding box center [847, 540] width 57 height 21
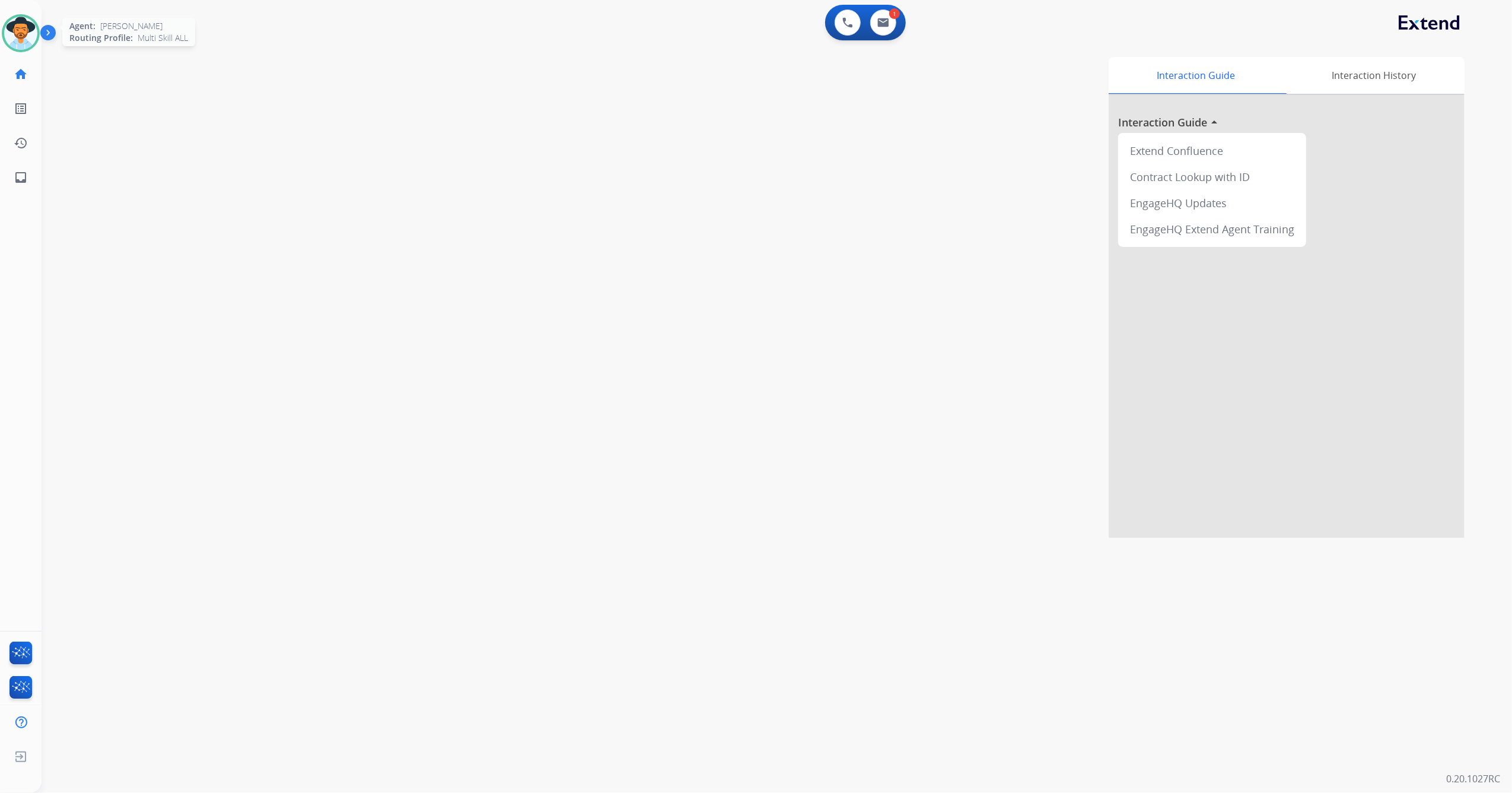
click at [8, 39] on img at bounding box center [21, 33] width 33 height 33
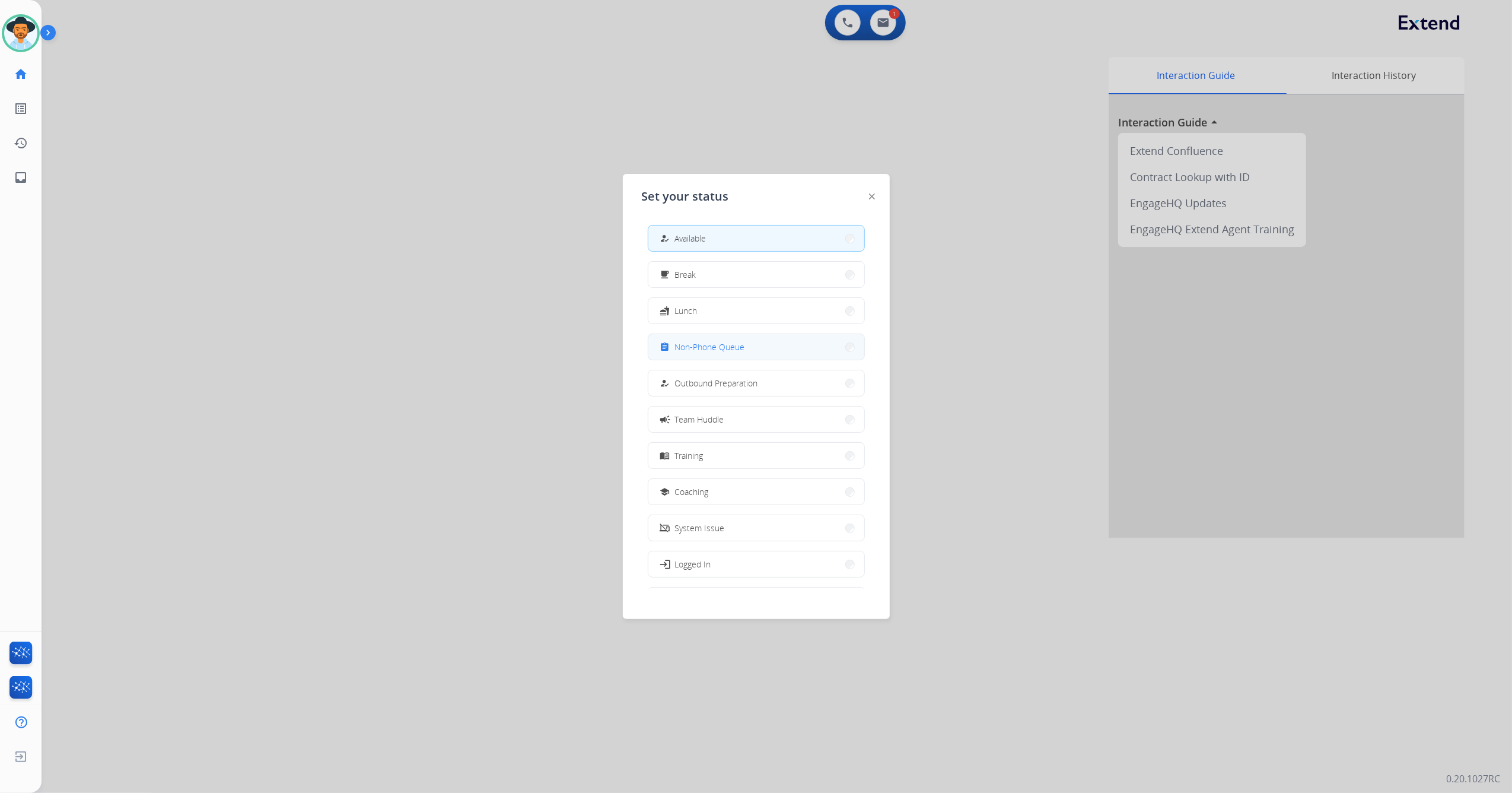
click at [734, 348] on span "Non-Phone Queue" at bounding box center [710, 347] width 70 height 13
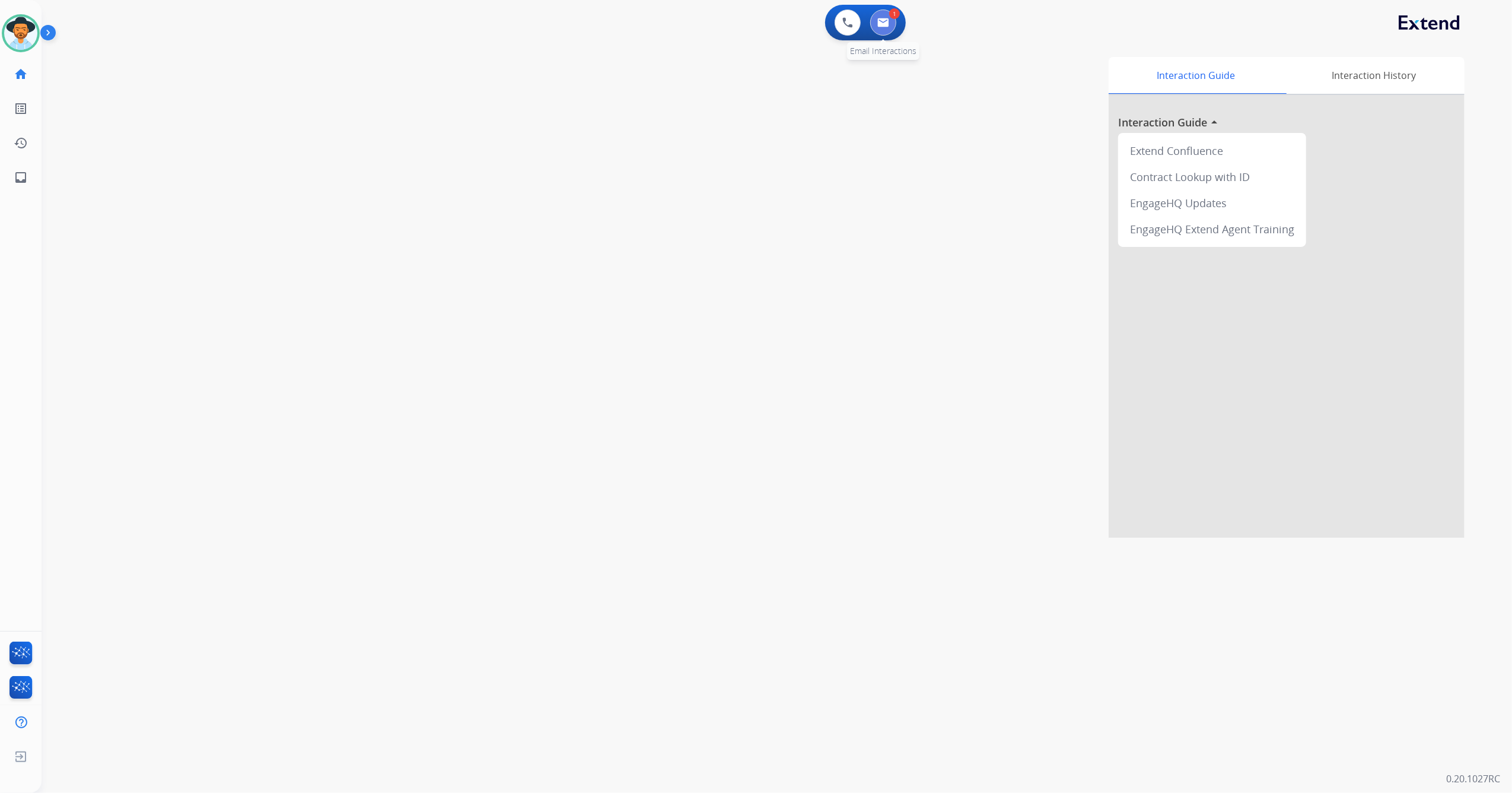
click at [886, 22] on img at bounding box center [883, 22] width 12 height 10
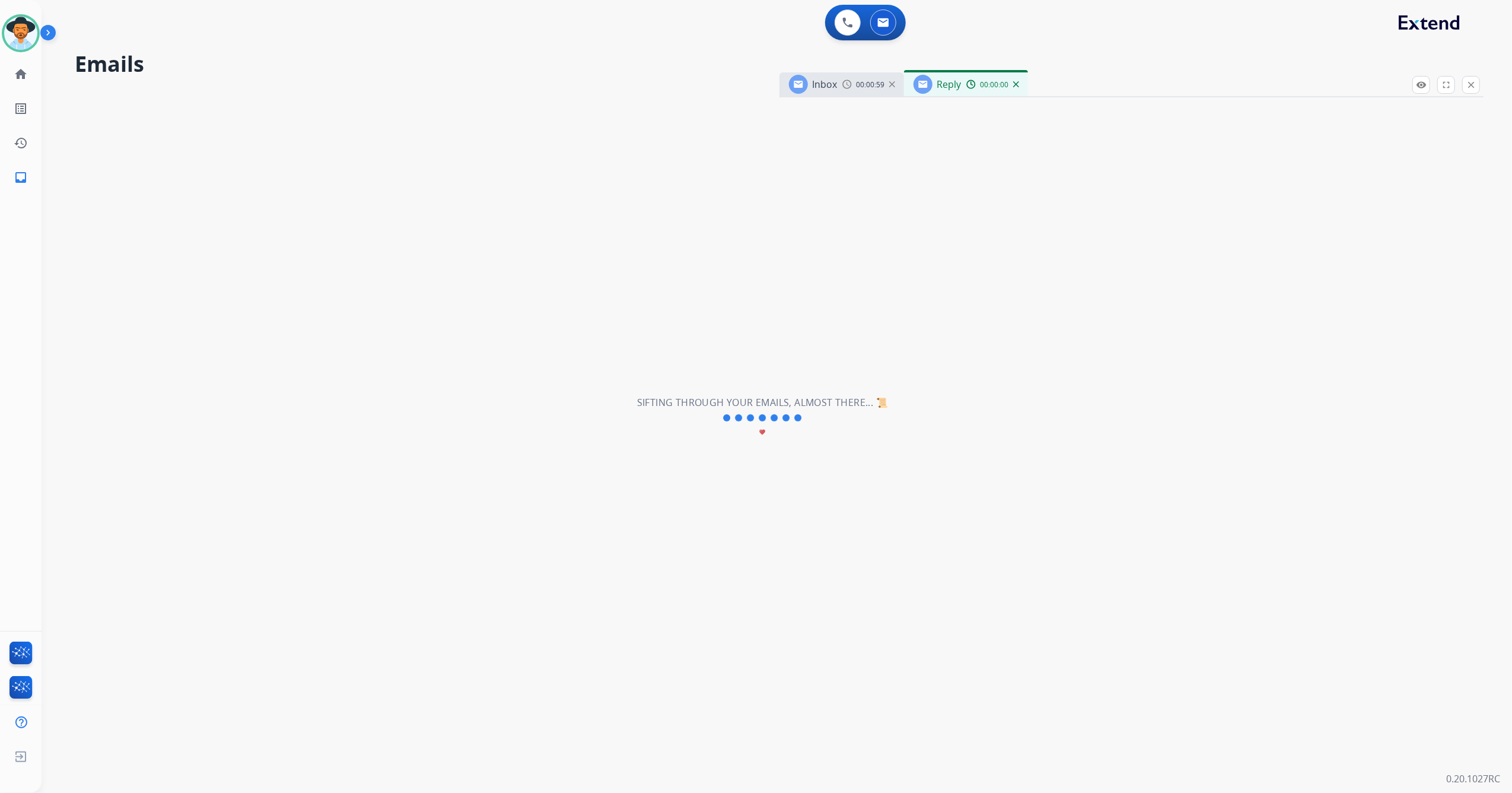
select select "**********"
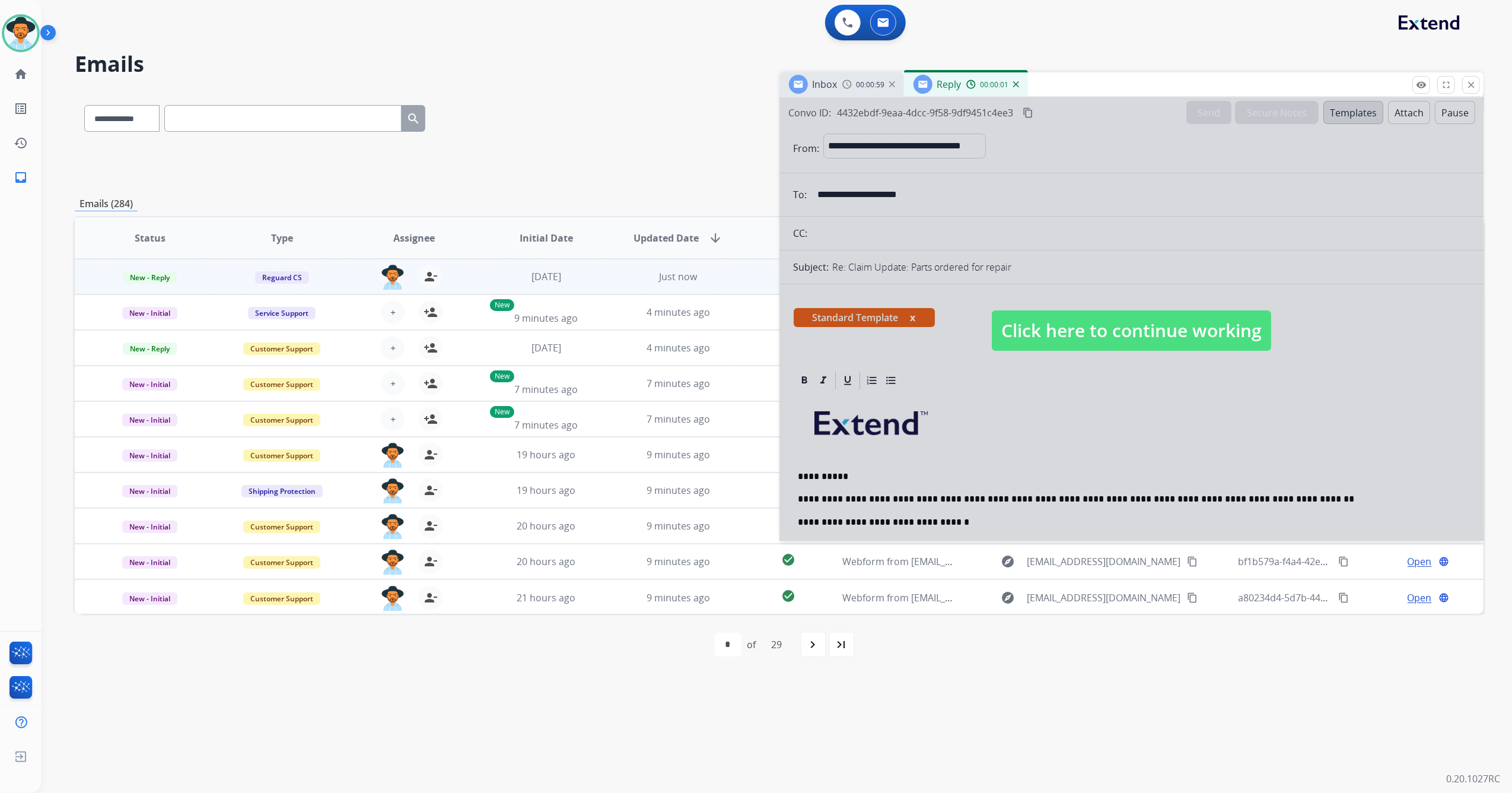
click at [1101, 336] on span "Click here to continue working" at bounding box center [1131, 330] width 279 height 40
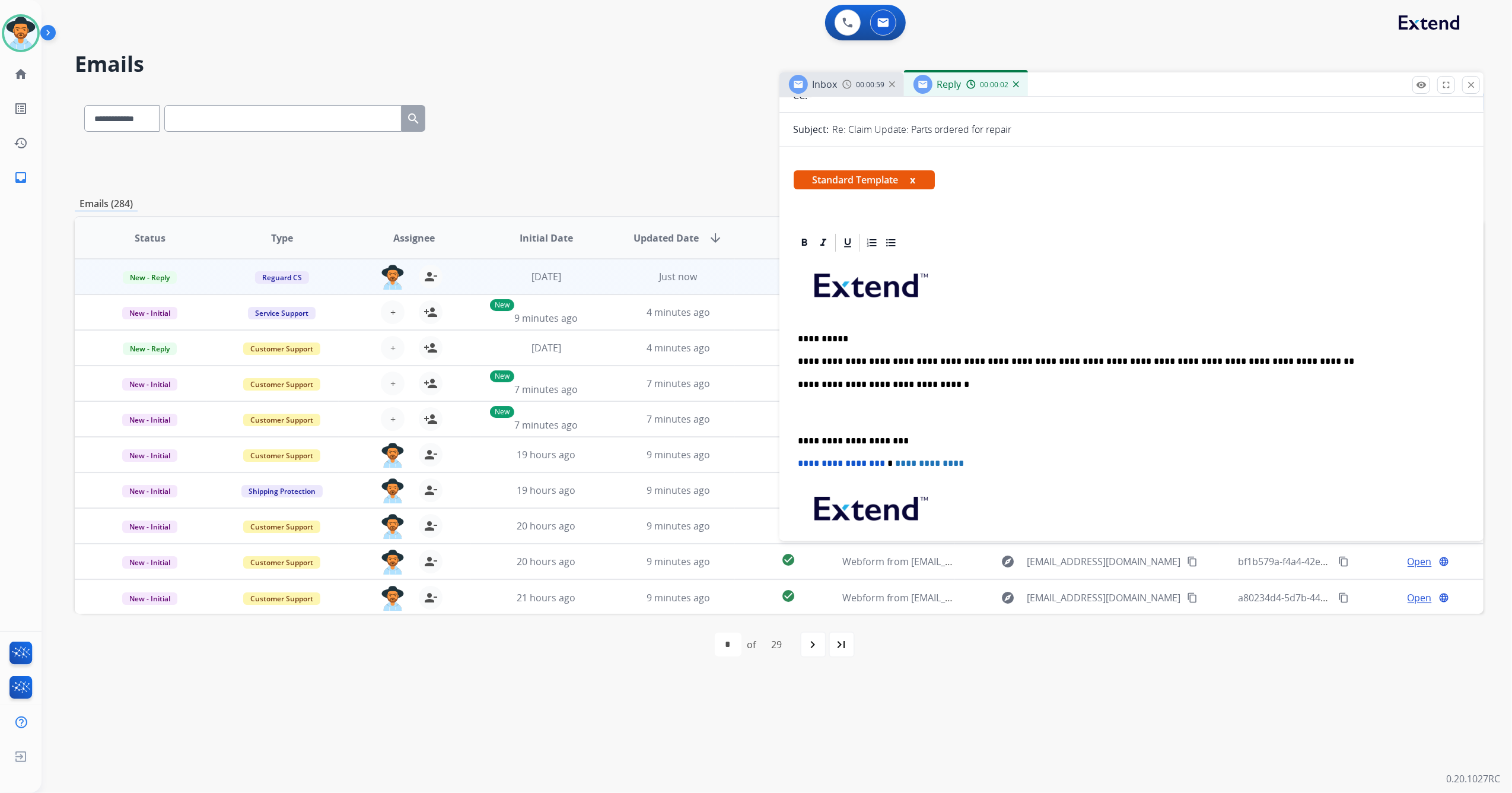
scroll to position [158, 0]
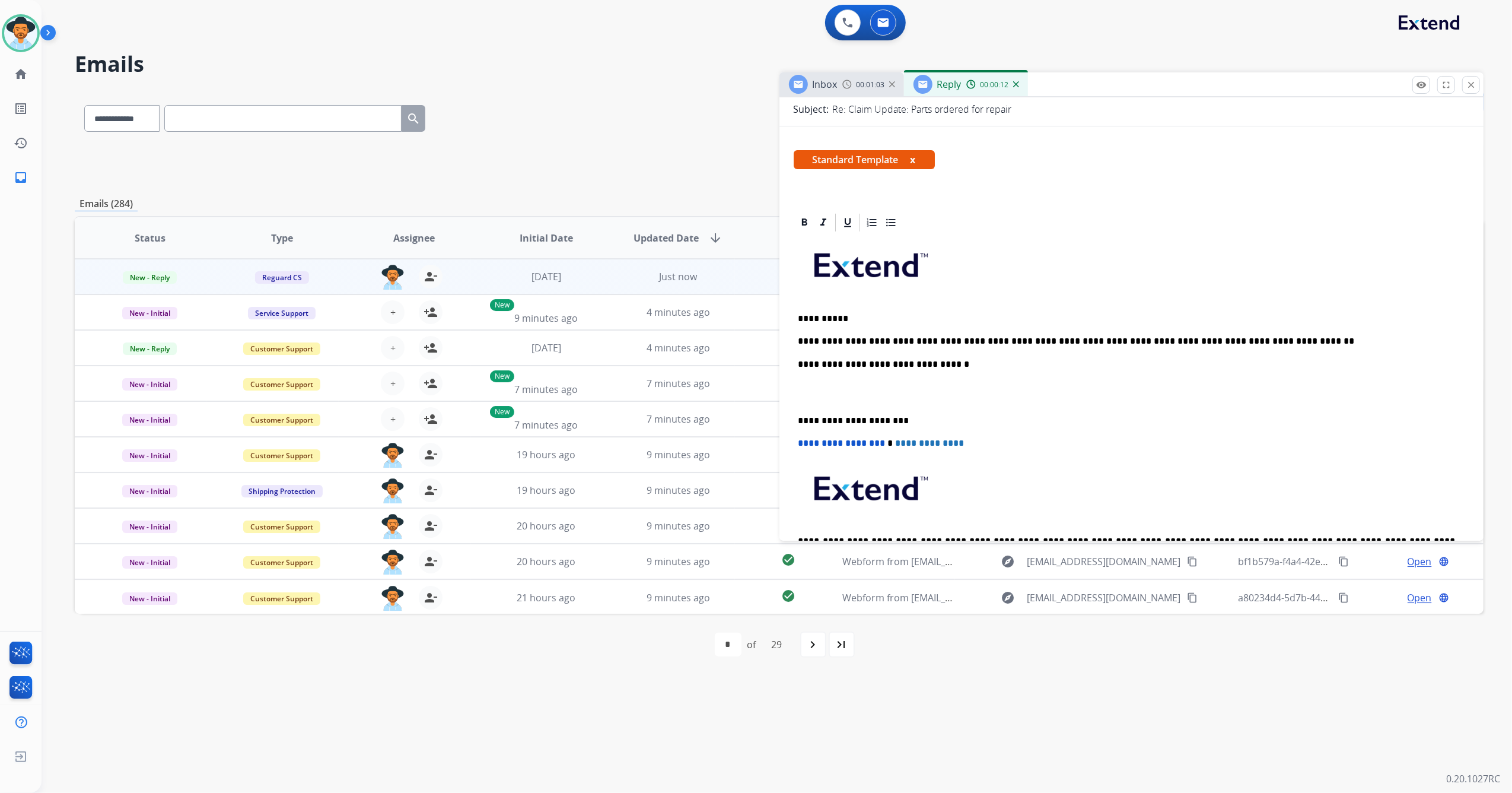
click at [1249, 339] on p "**********" at bounding box center [1127, 341] width 657 height 10
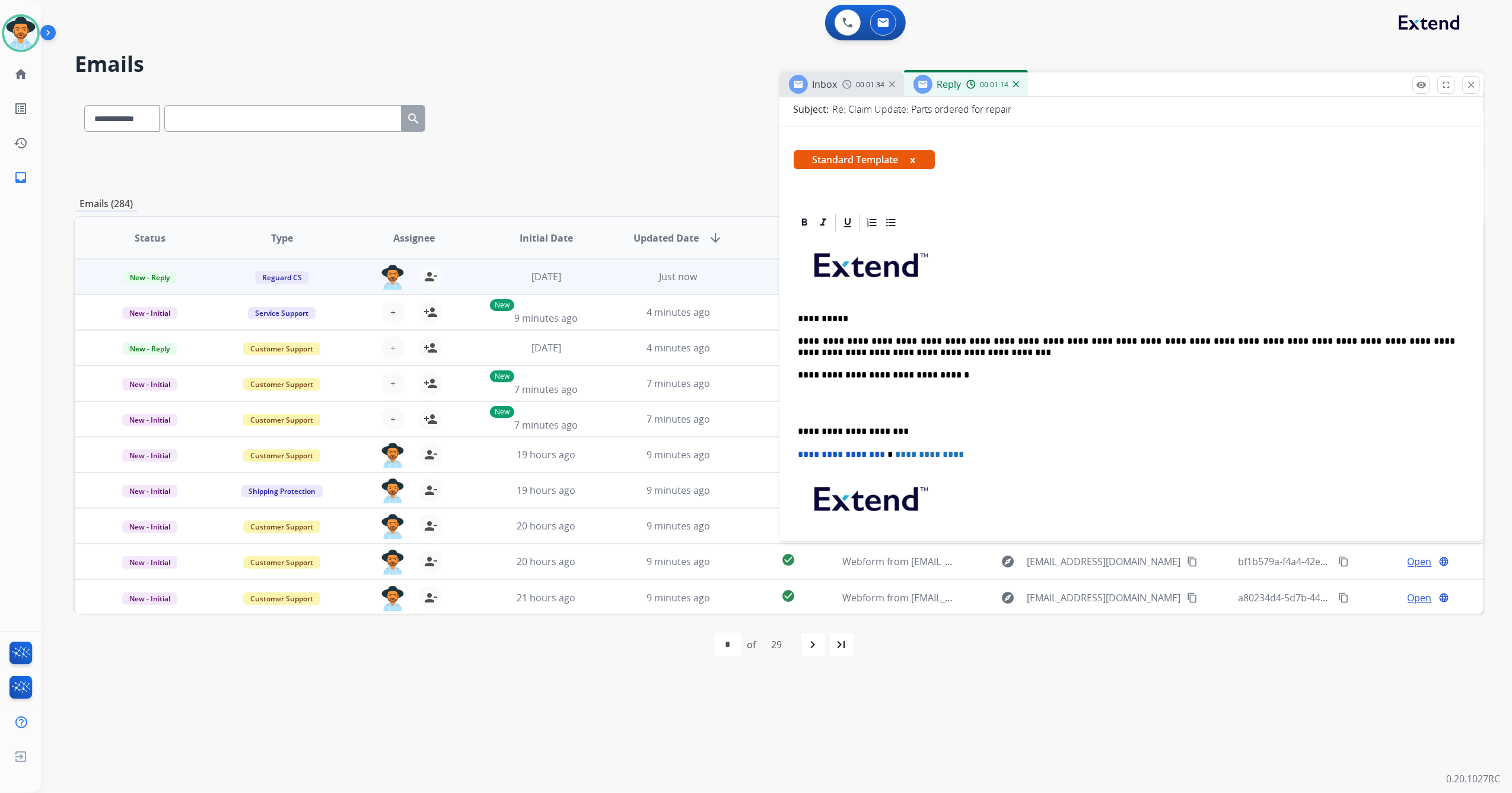
click at [798, 432] on p "**********" at bounding box center [1127, 431] width 657 height 10
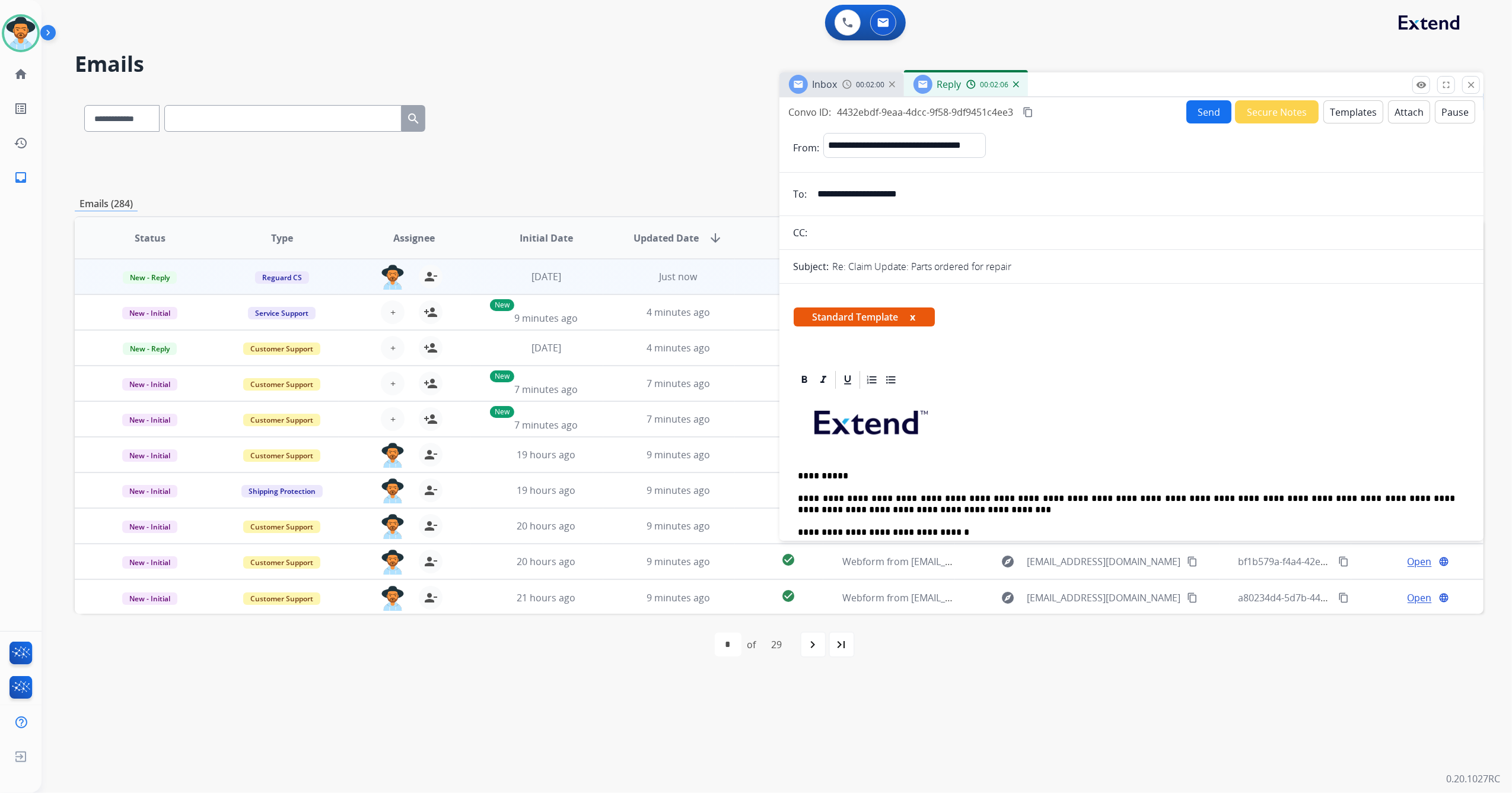
scroll to position [0, 0]
click at [1204, 120] on button "Send" at bounding box center [1209, 112] width 45 height 23
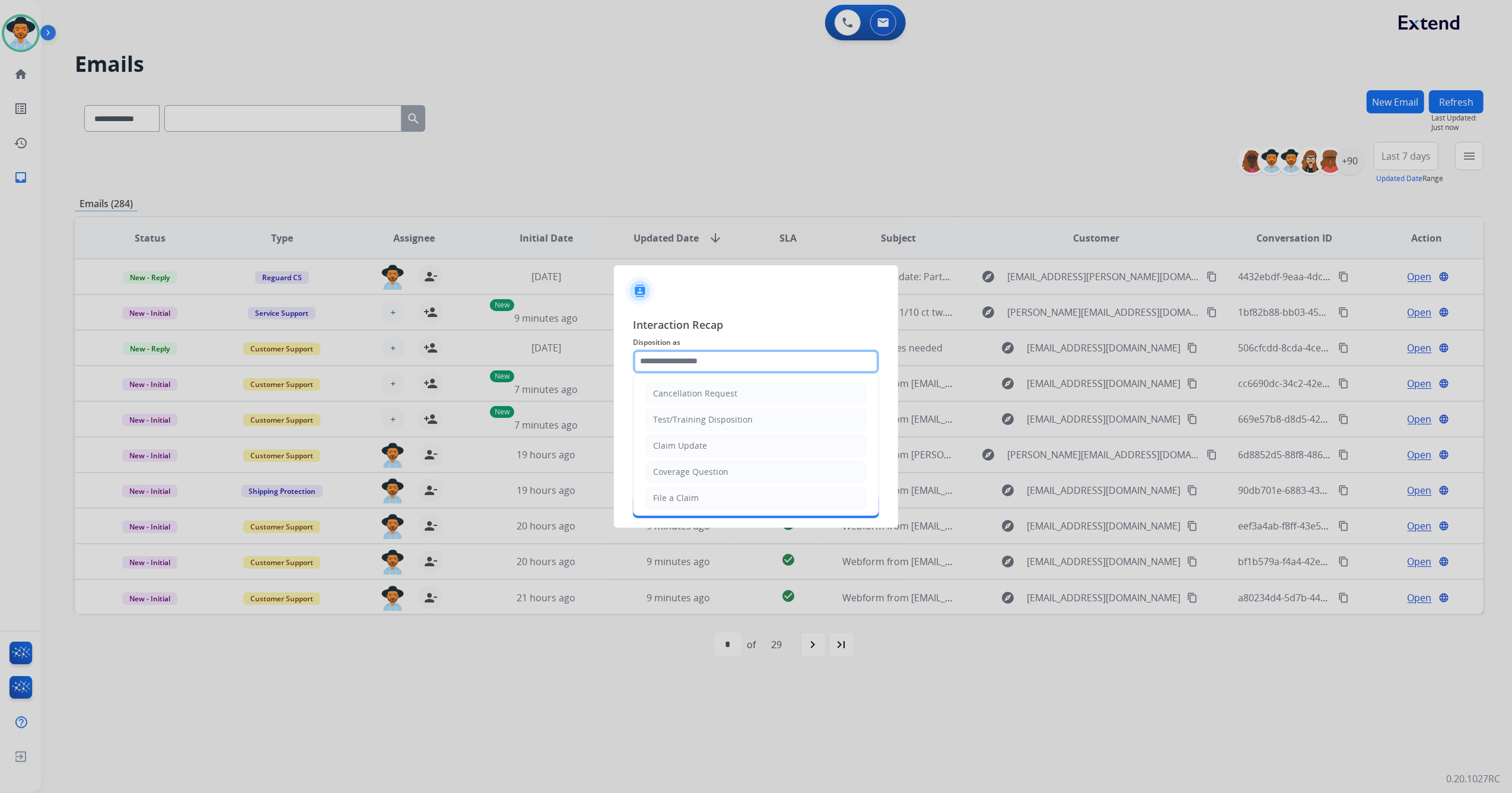
click at [679, 357] on input "text" at bounding box center [756, 362] width 247 height 24
click at [707, 492] on div "Service Support" at bounding box center [684, 495] width 63 height 12
type input "**********"
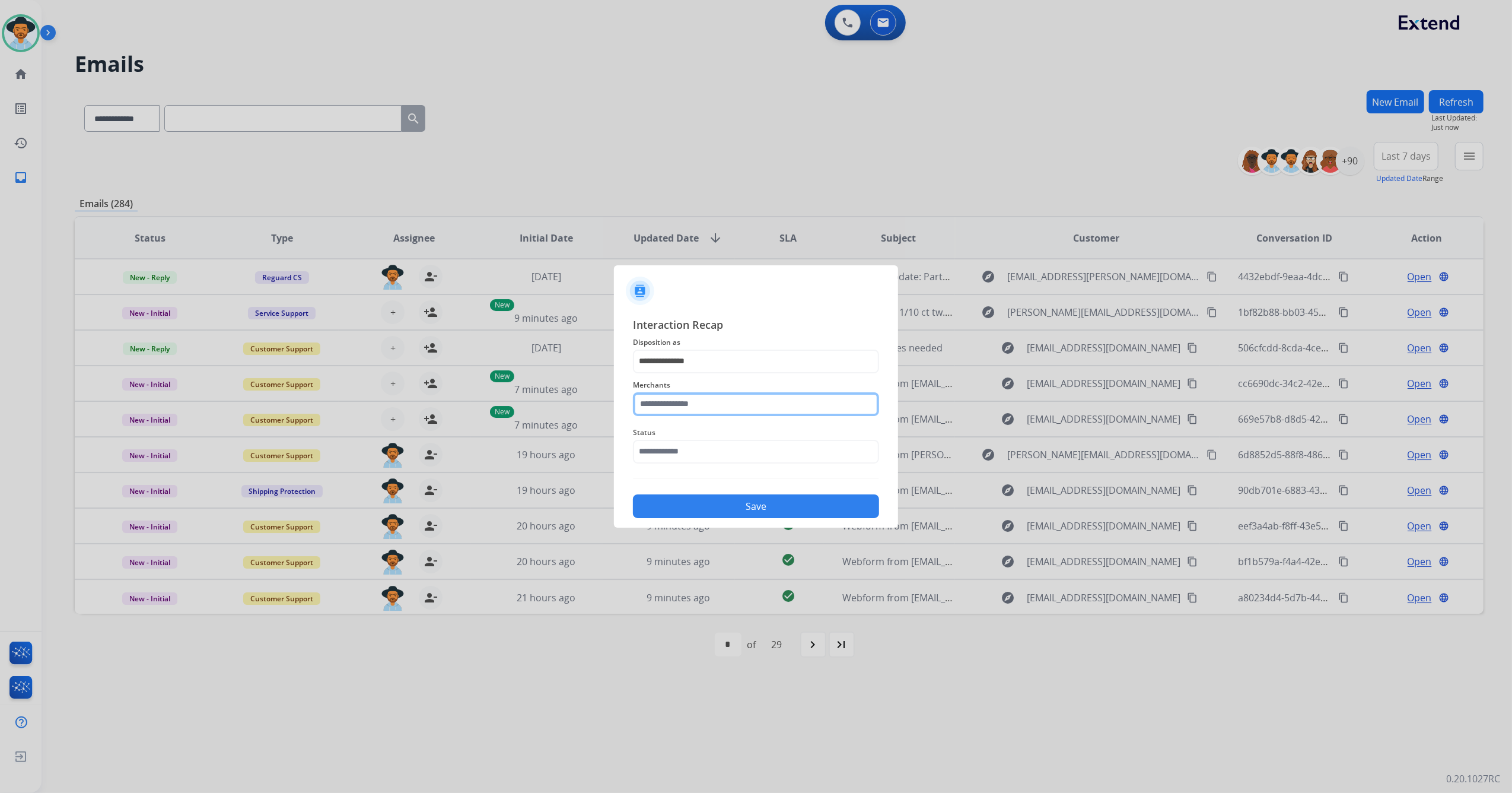
click at [690, 409] on input "text" at bounding box center [756, 404] width 247 height 24
click at [705, 411] on input "***" at bounding box center [756, 404] width 247 height 24
type input "*"
type input "***"
drag, startPoint x: 683, startPoint y: 394, endPoint x: 634, endPoint y: 404, distance: 50.0
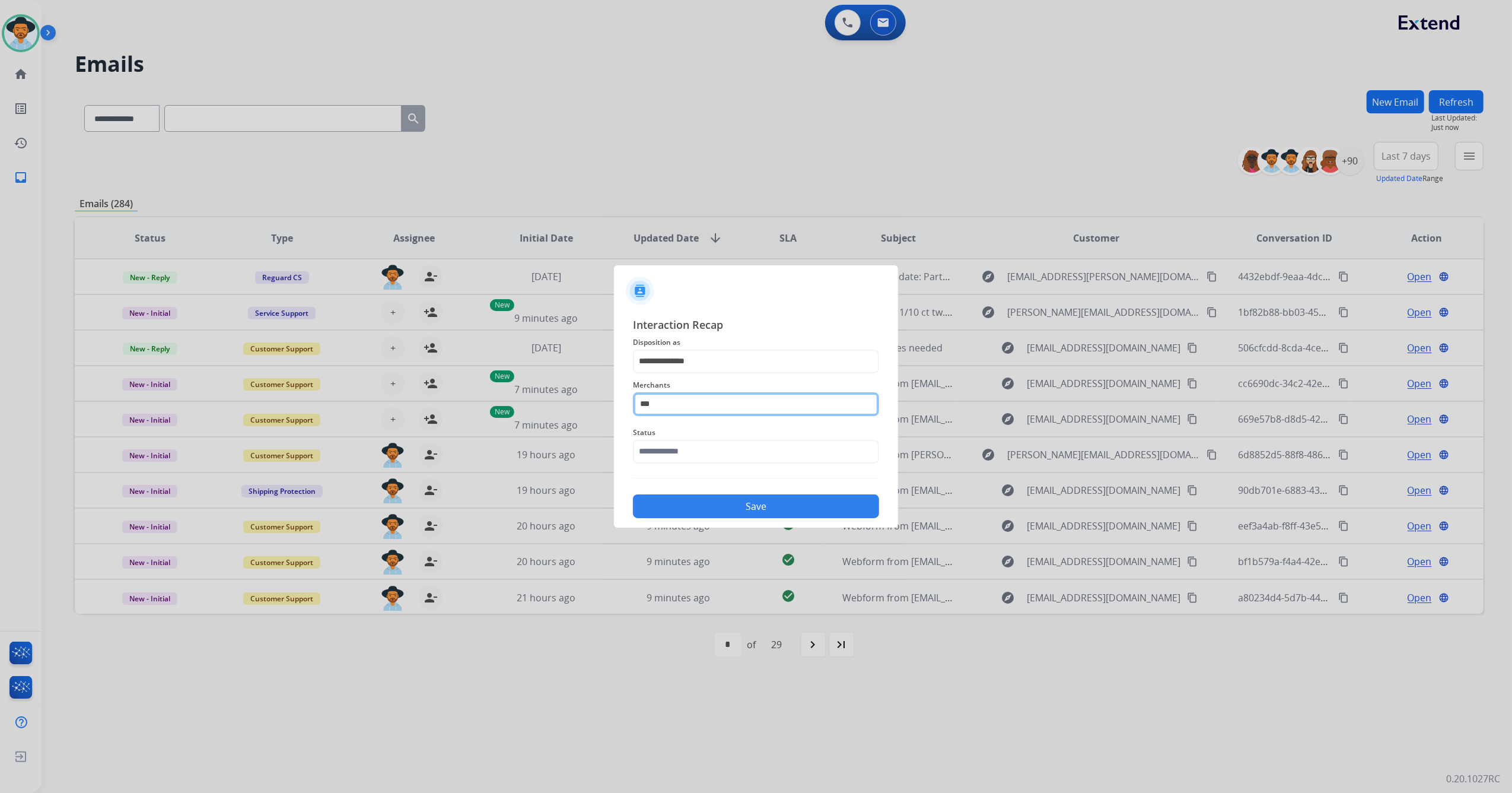
click at [634, 404] on input "***" at bounding box center [756, 404] width 247 height 24
click at [689, 459] on input "text" at bounding box center [756, 452] width 247 height 24
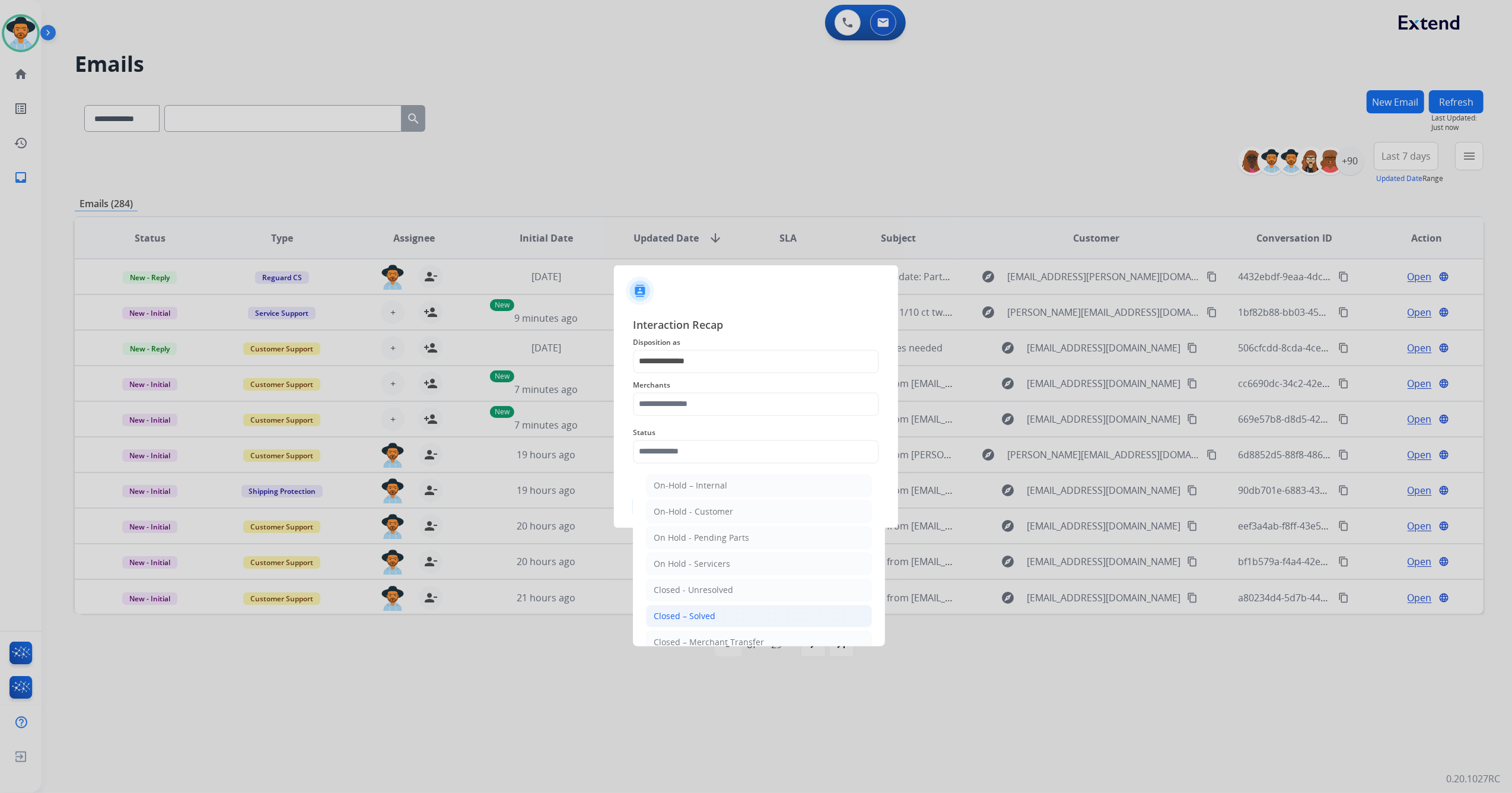
click at [718, 617] on li "Closed – Solved" at bounding box center [759, 616] width 226 height 22
type input "**********"
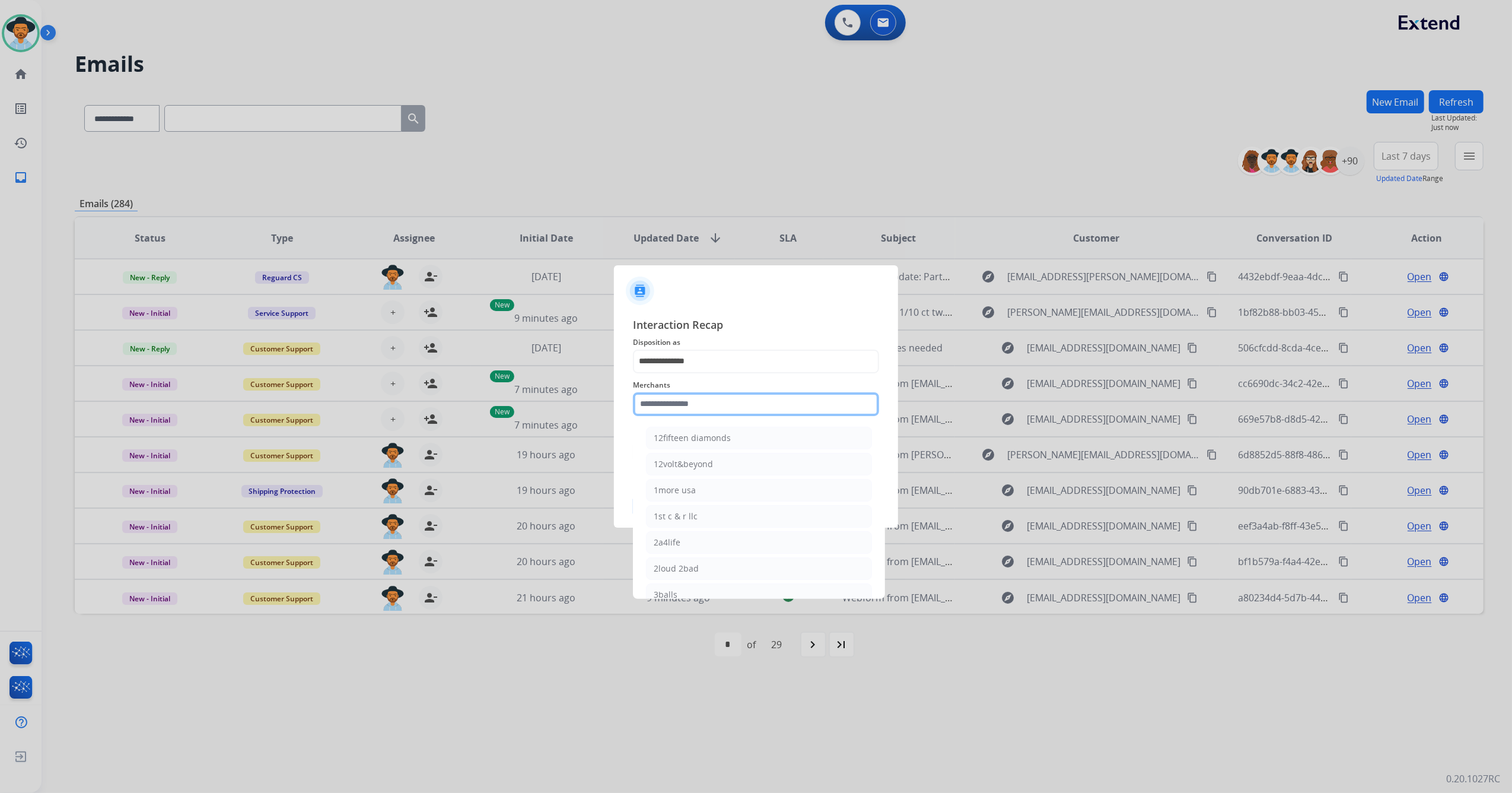
click at [701, 402] on input "text" at bounding box center [756, 404] width 247 height 24
click at [715, 440] on div "[PERSON_NAME]" at bounding box center [687, 438] width 67 height 12
type input "**********"
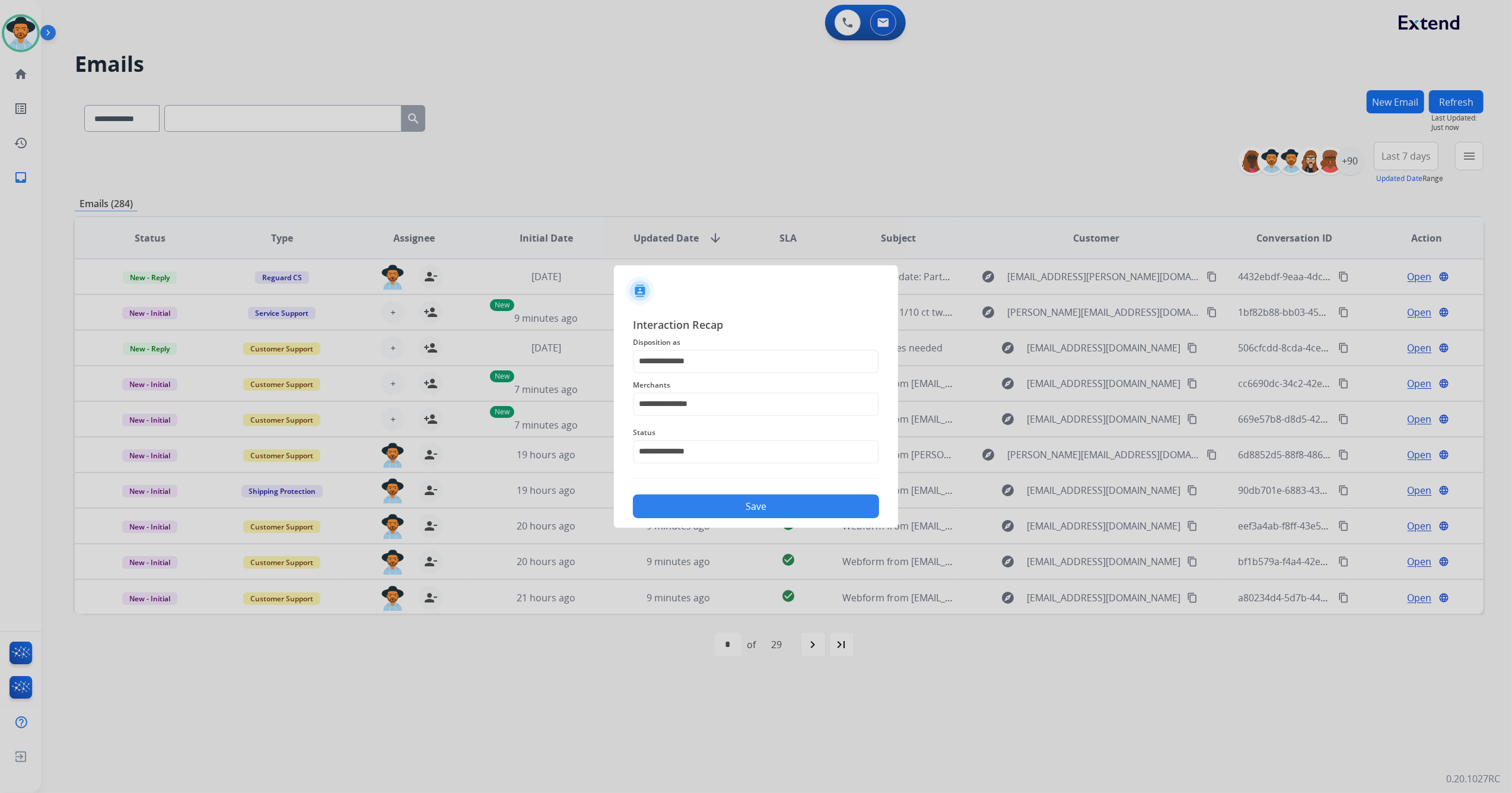
click at [712, 511] on button "Save" at bounding box center [756, 506] width 247 height 24
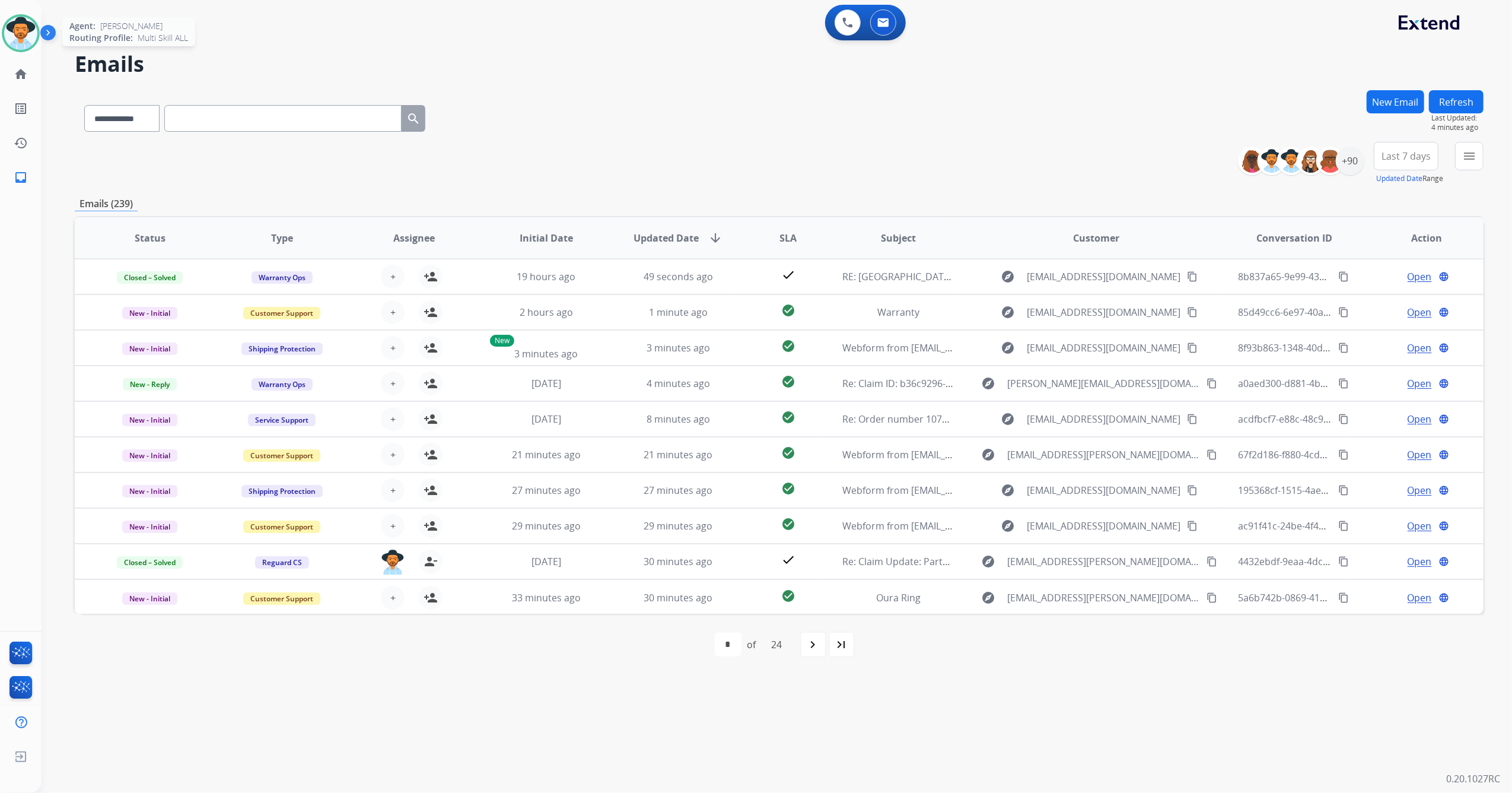
click at [17, 39] on img at bounding box center [21, 33] width 33 height 33
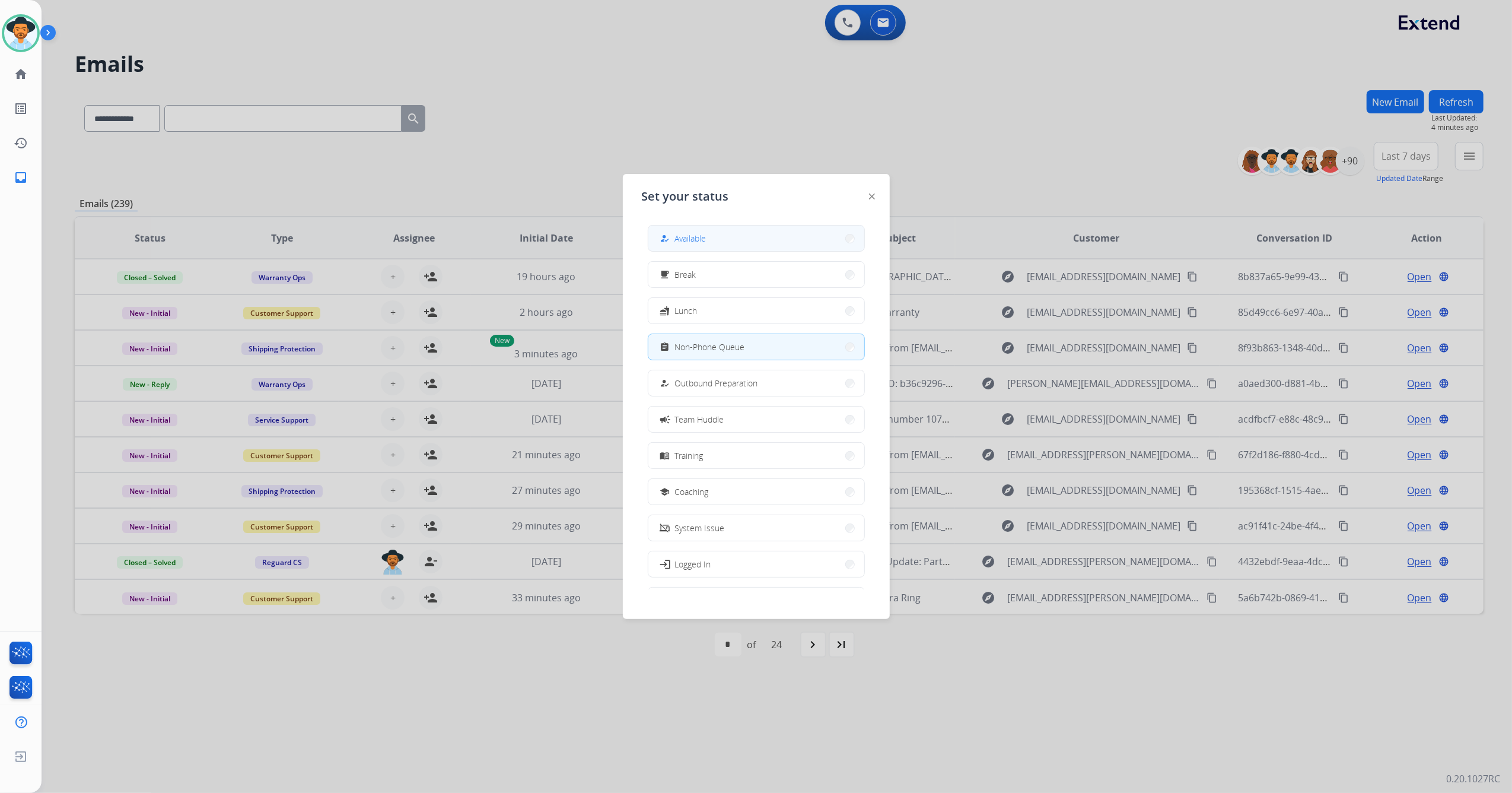
click at [715, 237] on button "how_to_reg Available" at bounding box center [756, 238] width 216 height 25
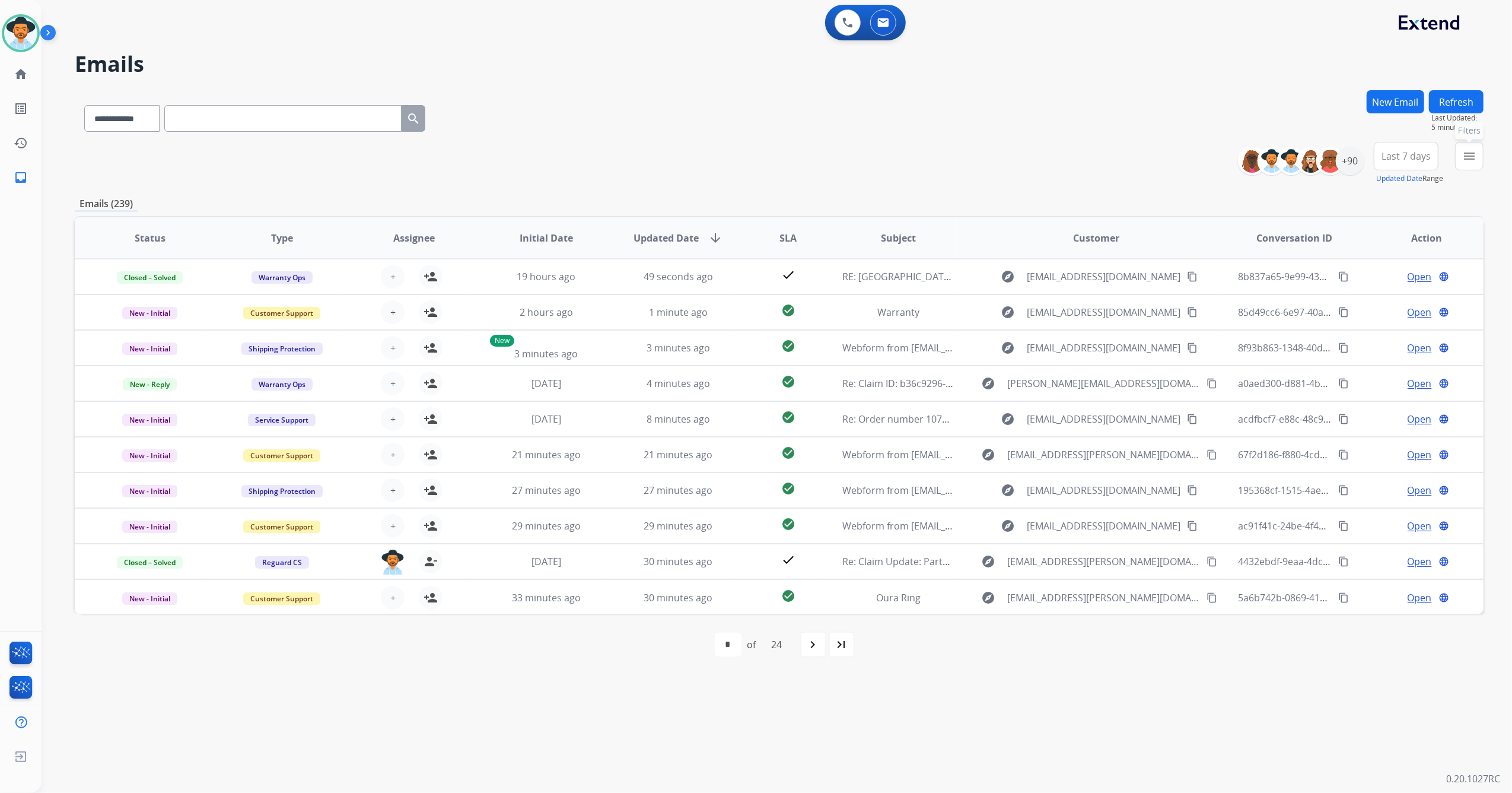
click at [1475, 151] on mat-icon "menu" at bounding box center [1470, 156] width 14 height 14
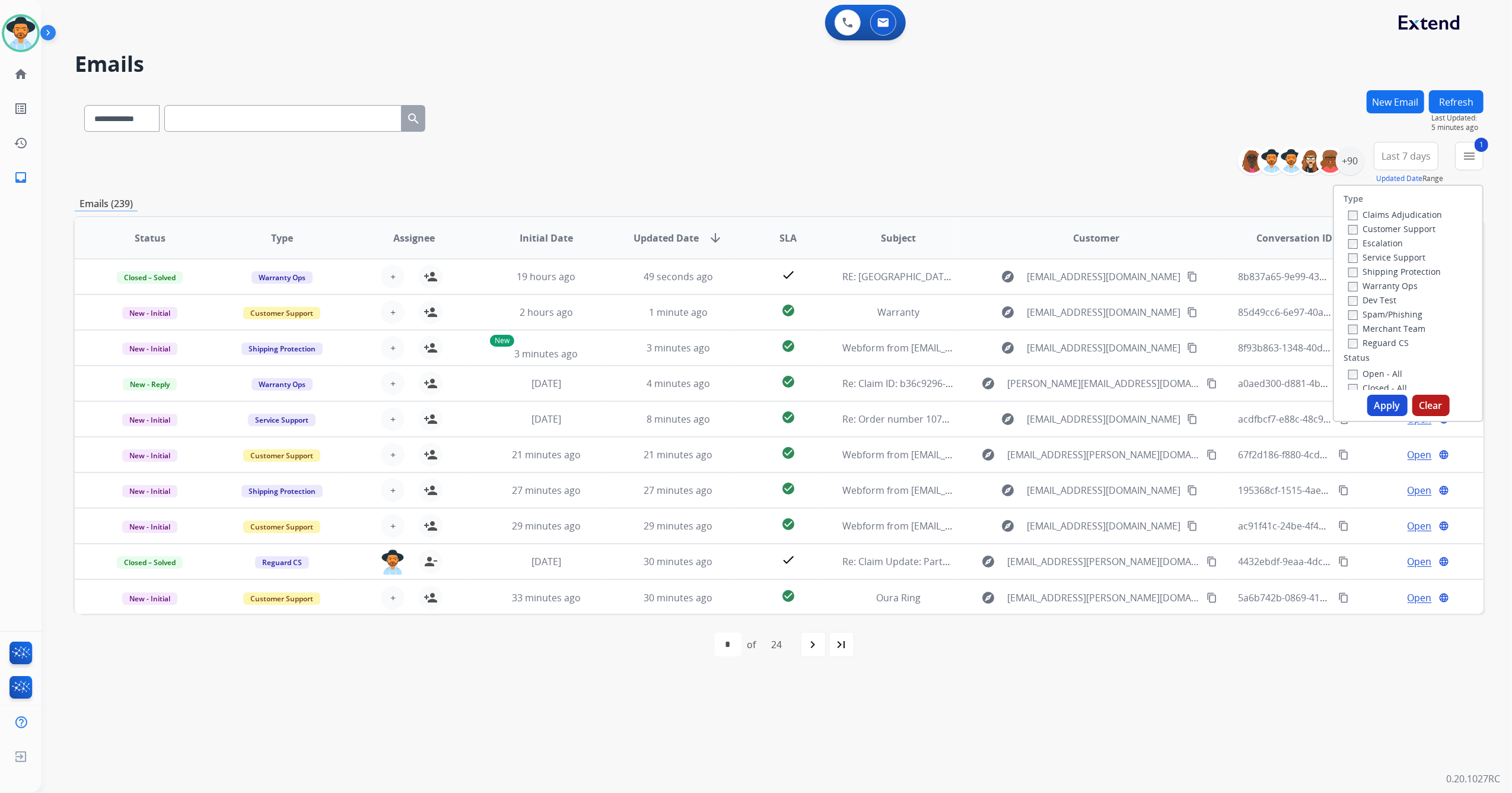
click at [1385, 404] on button "Apply" at bounding box center [1388, 405] width 40 height 21
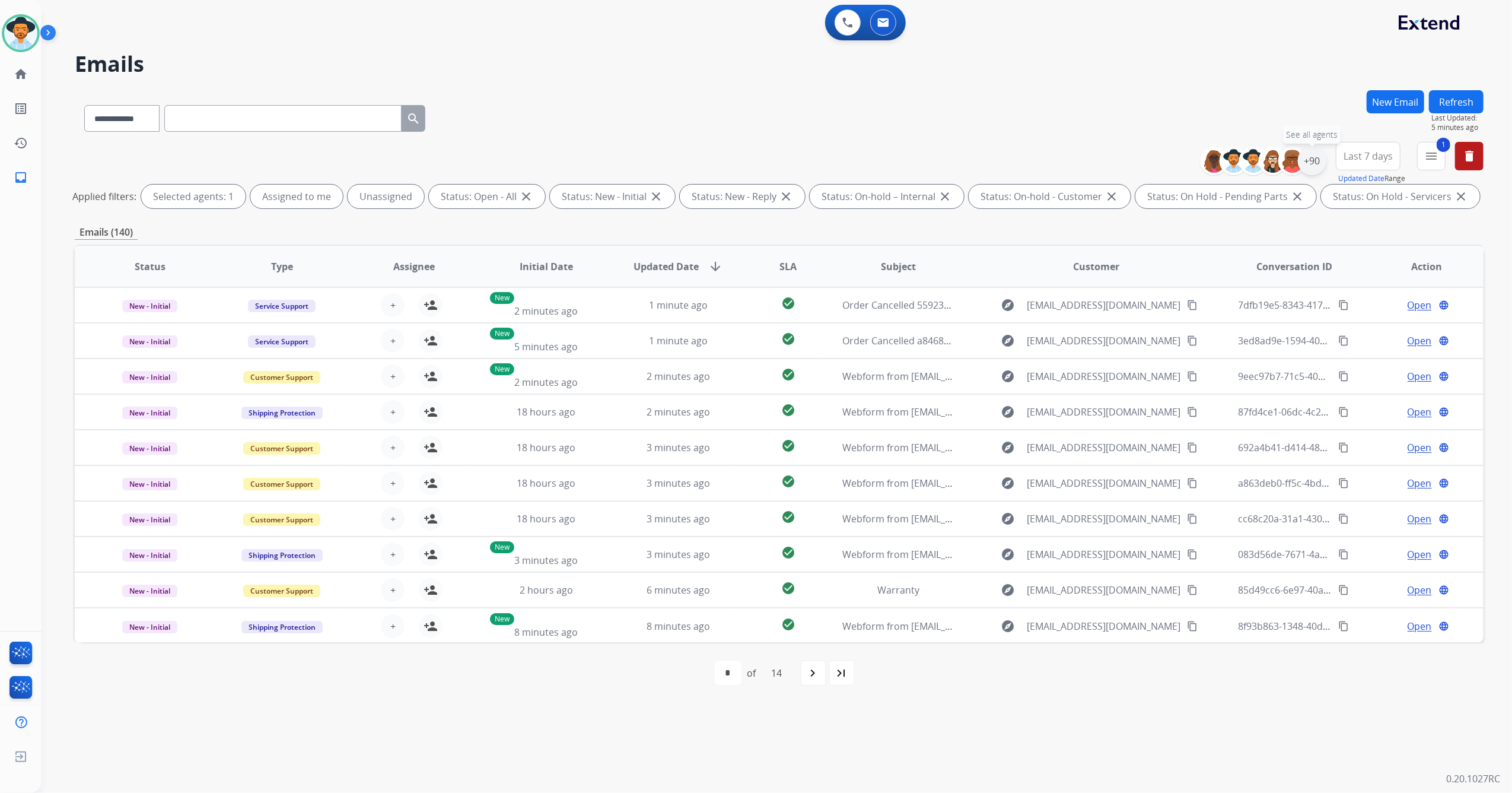
click at [1317, 167] on div "+90" at bounding box center [1312, 161] width 29 height 29
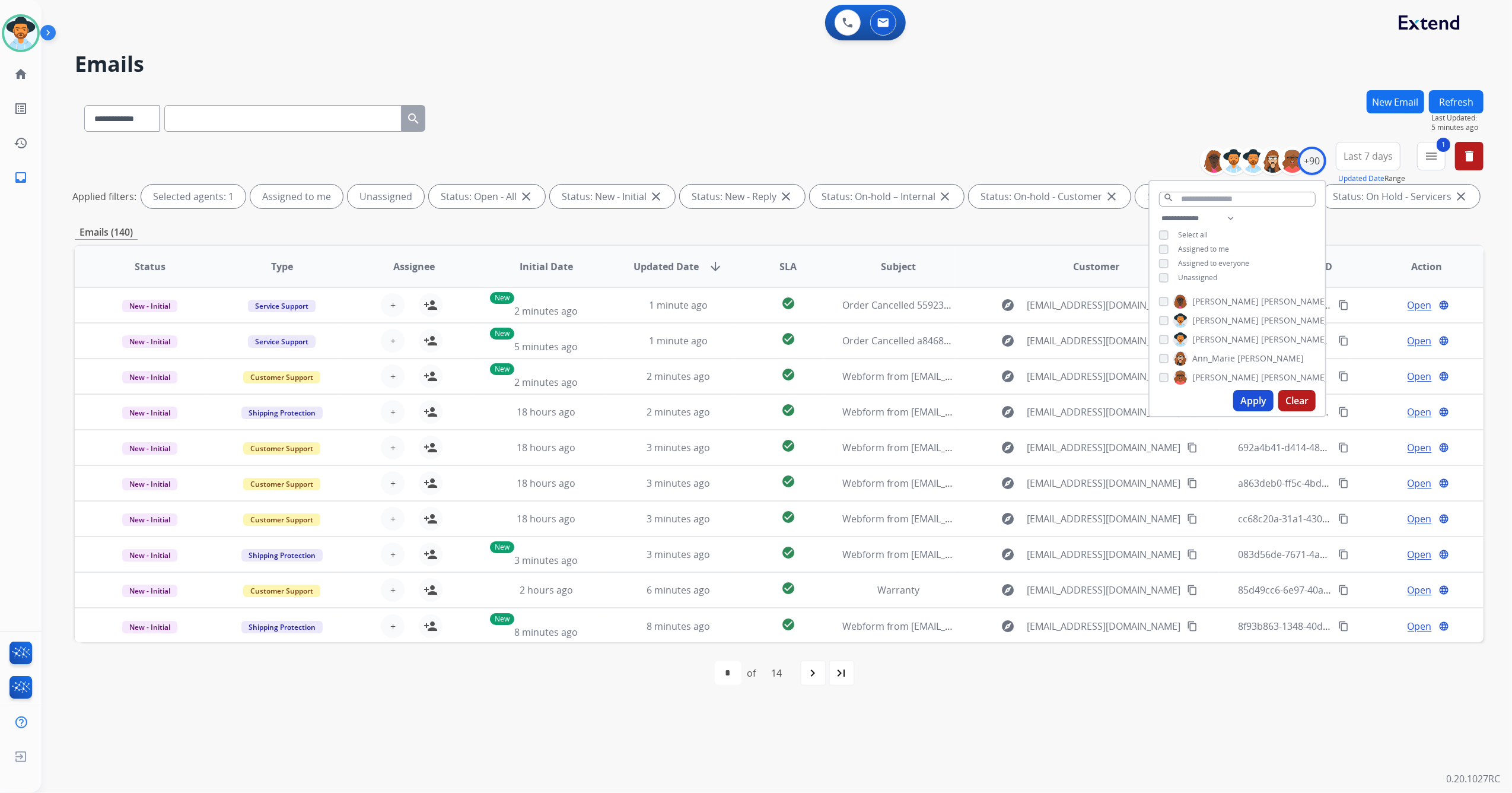
click at [1168, 278] on div "Unassigned" at bounding box center [1188, 278] width 58 height 10
click at [1254, 404] on button "Apply" at bounding box center [1254, 400] width 40 height 21
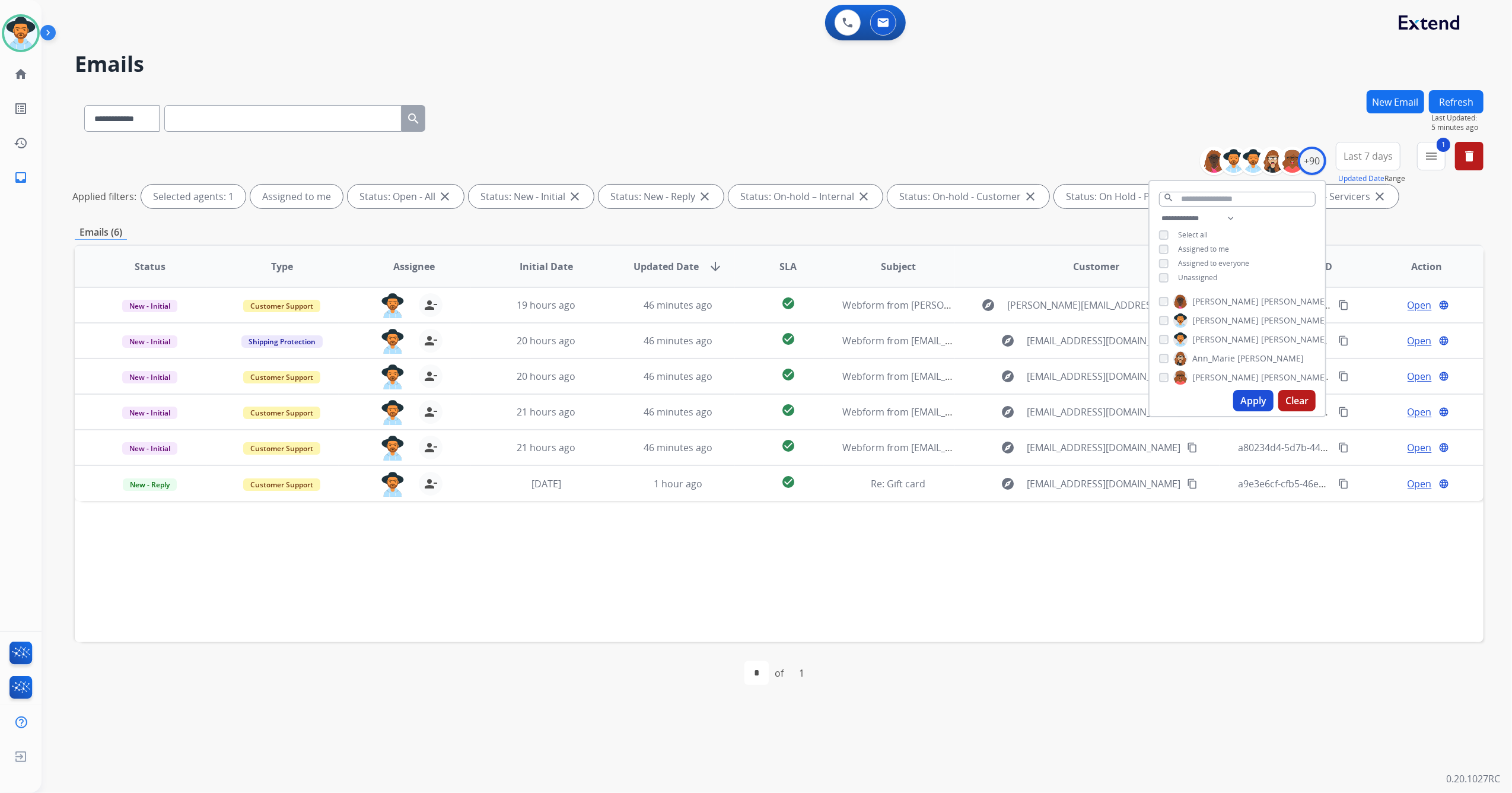
click at [1146, 88] on div "**********" at bounding box center [762, 418] width 1442 height 750
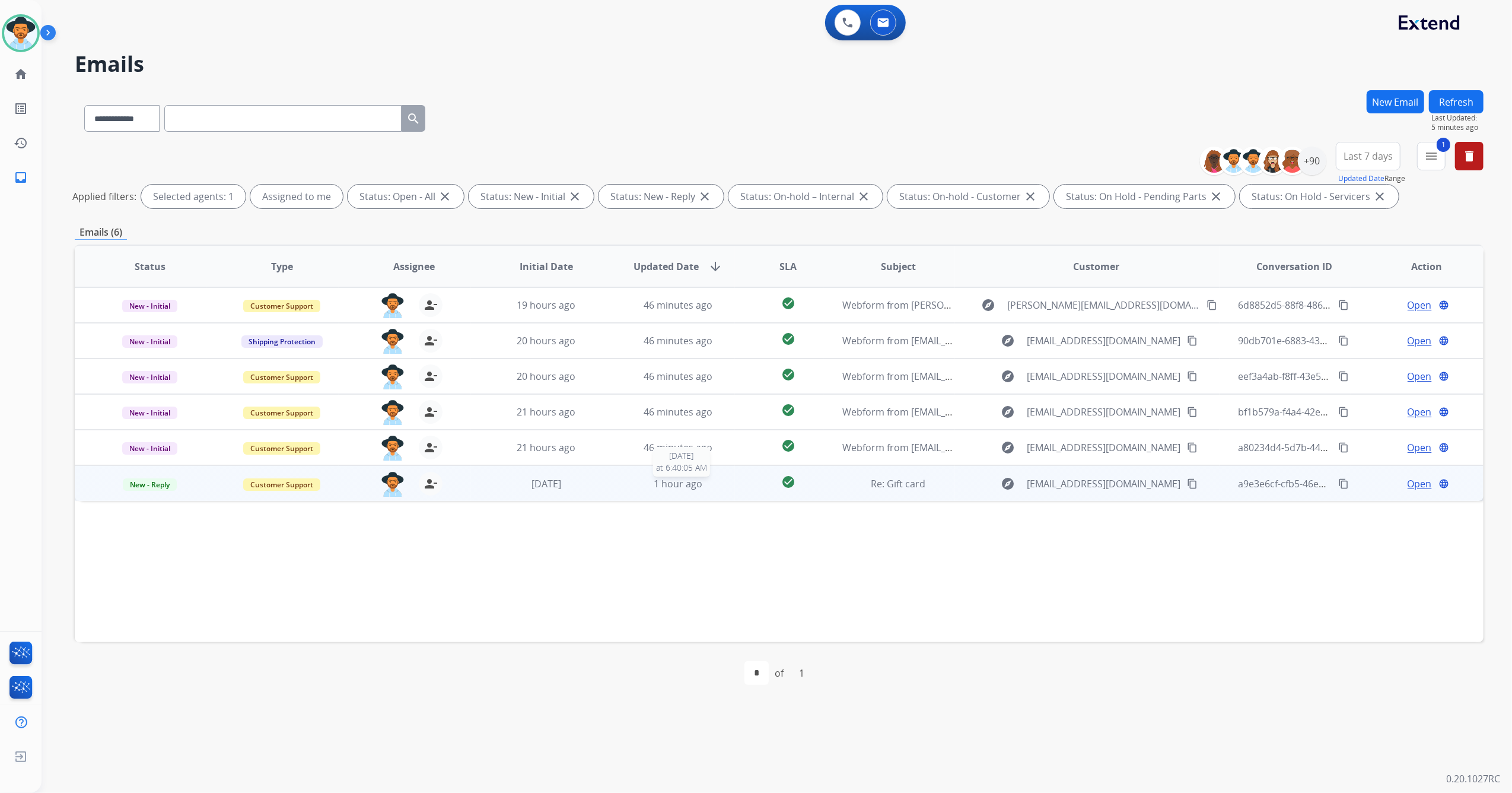
click at [710, 489] on div "1 hour ago" at bounding box center [679, 484] width 113 height 14
click at [1414, 485] on span "Open" at bounding box center [1420, 483] width 25 height 14
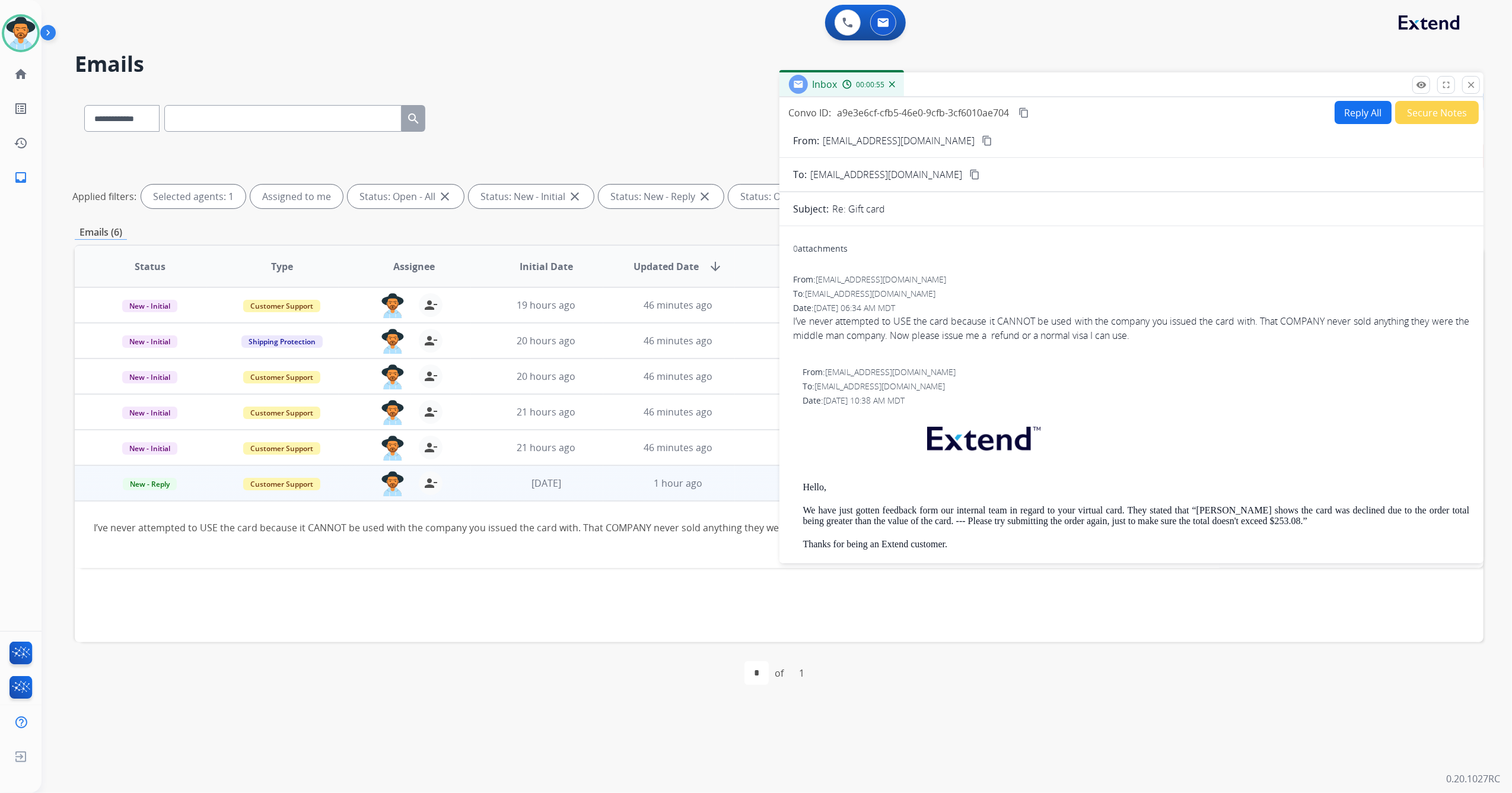
click at [982, 136] on mat-icon "content_copy" at bounding box center [986, 140] width 10 height 10
click at [1472, 83] on mat-icon "close" at bounding box center [1471, 84] width 10 height 10
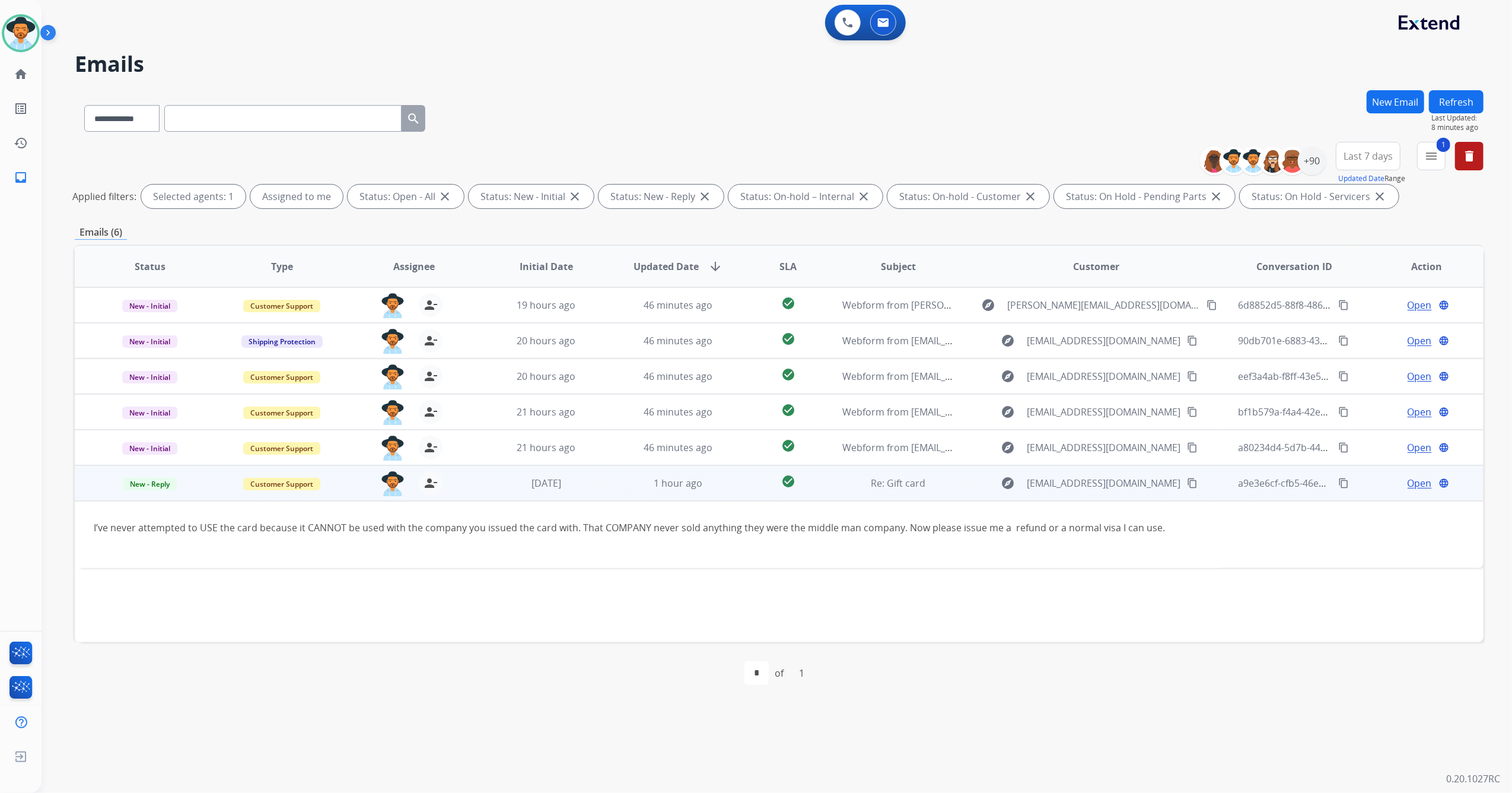
click at [1418, 480] on span "Open" at bounding box center [1420, 483] width 25 height 14
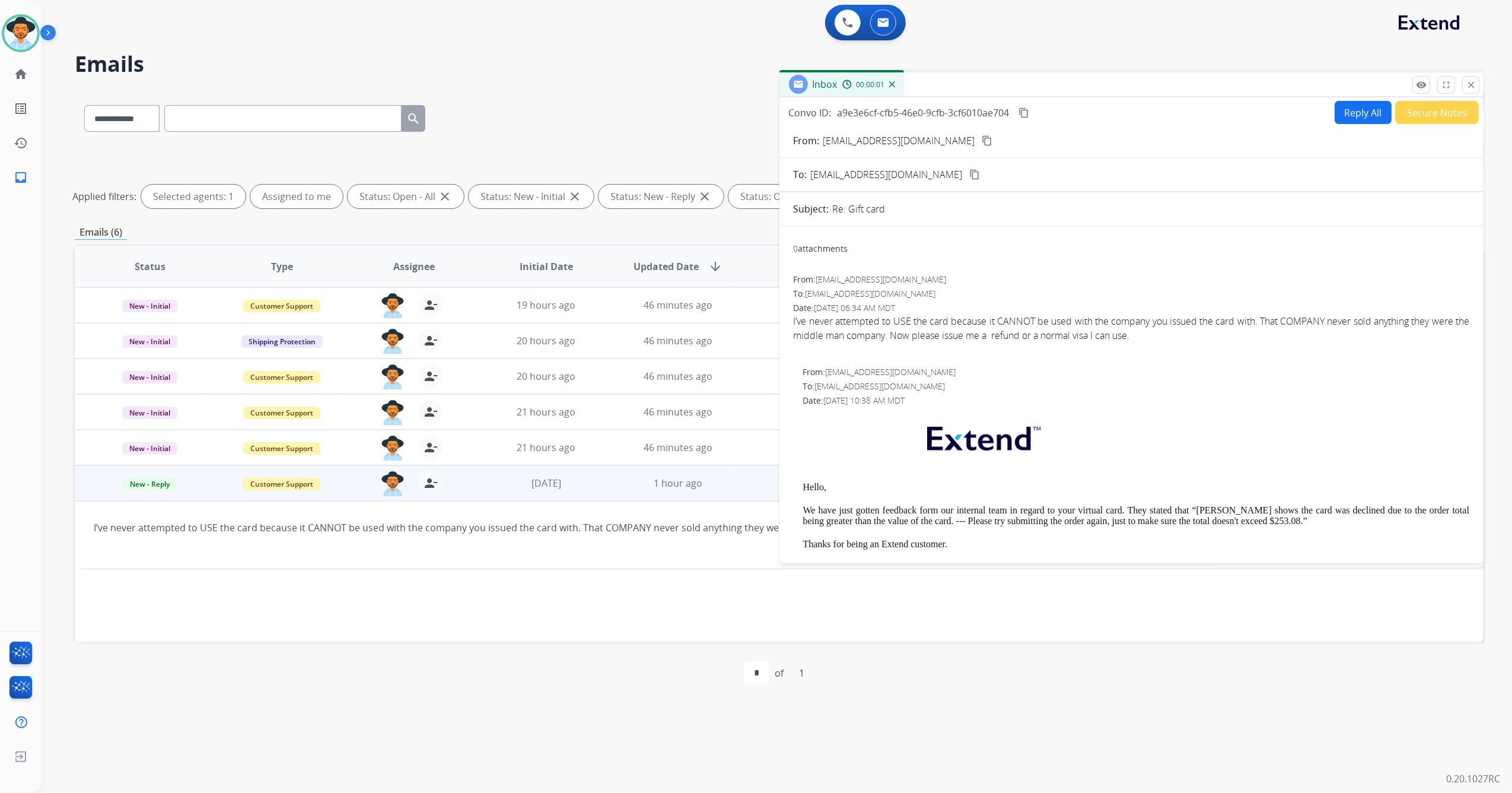
click at [1359, 113] on button "Reply All" at bounding box center [1364, 112] width 57 height 23
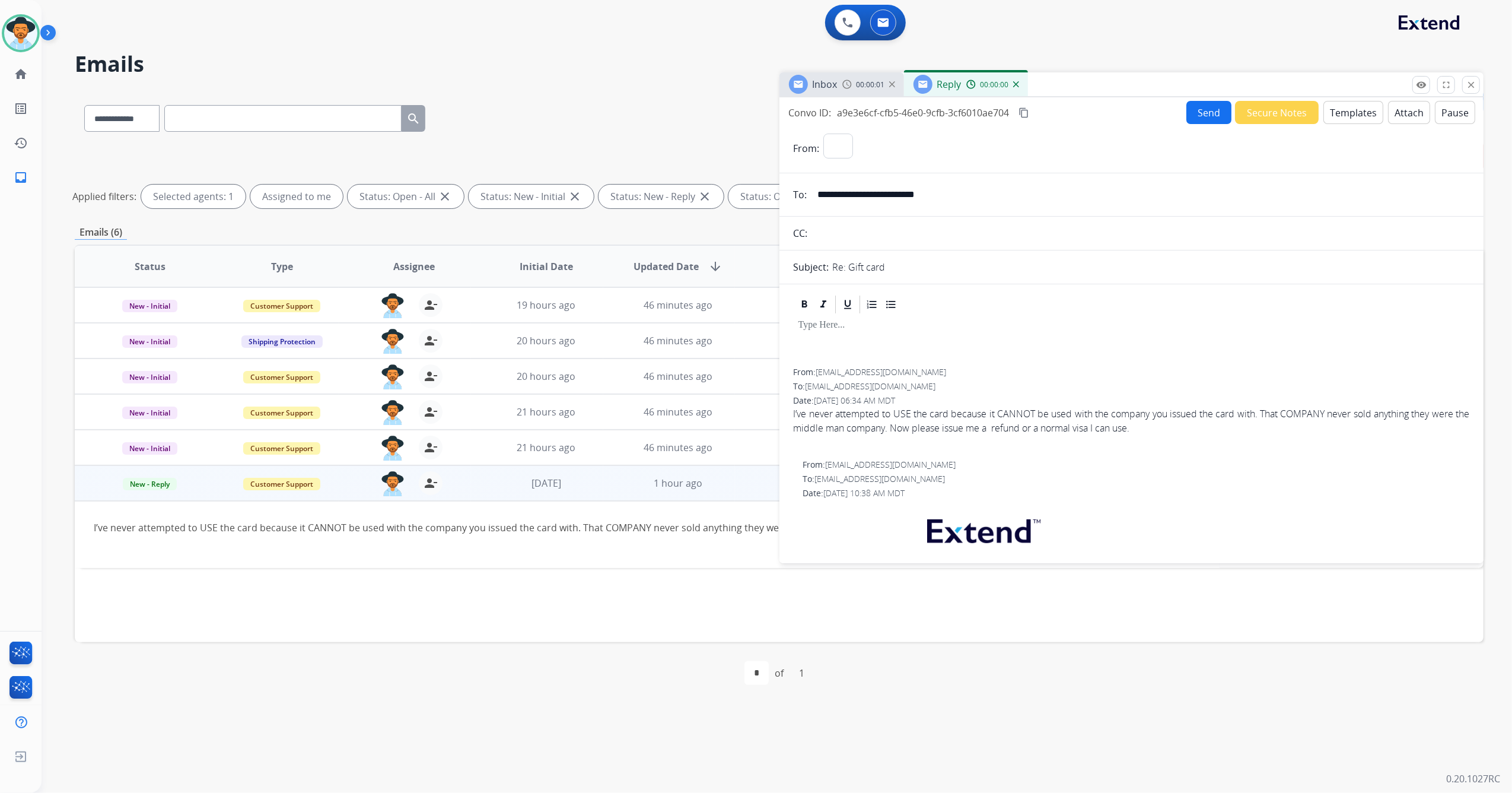
select select "**********"
click at [1351, 115] on button "Templates" at bounding box center [1354, 112] width 60 height 23
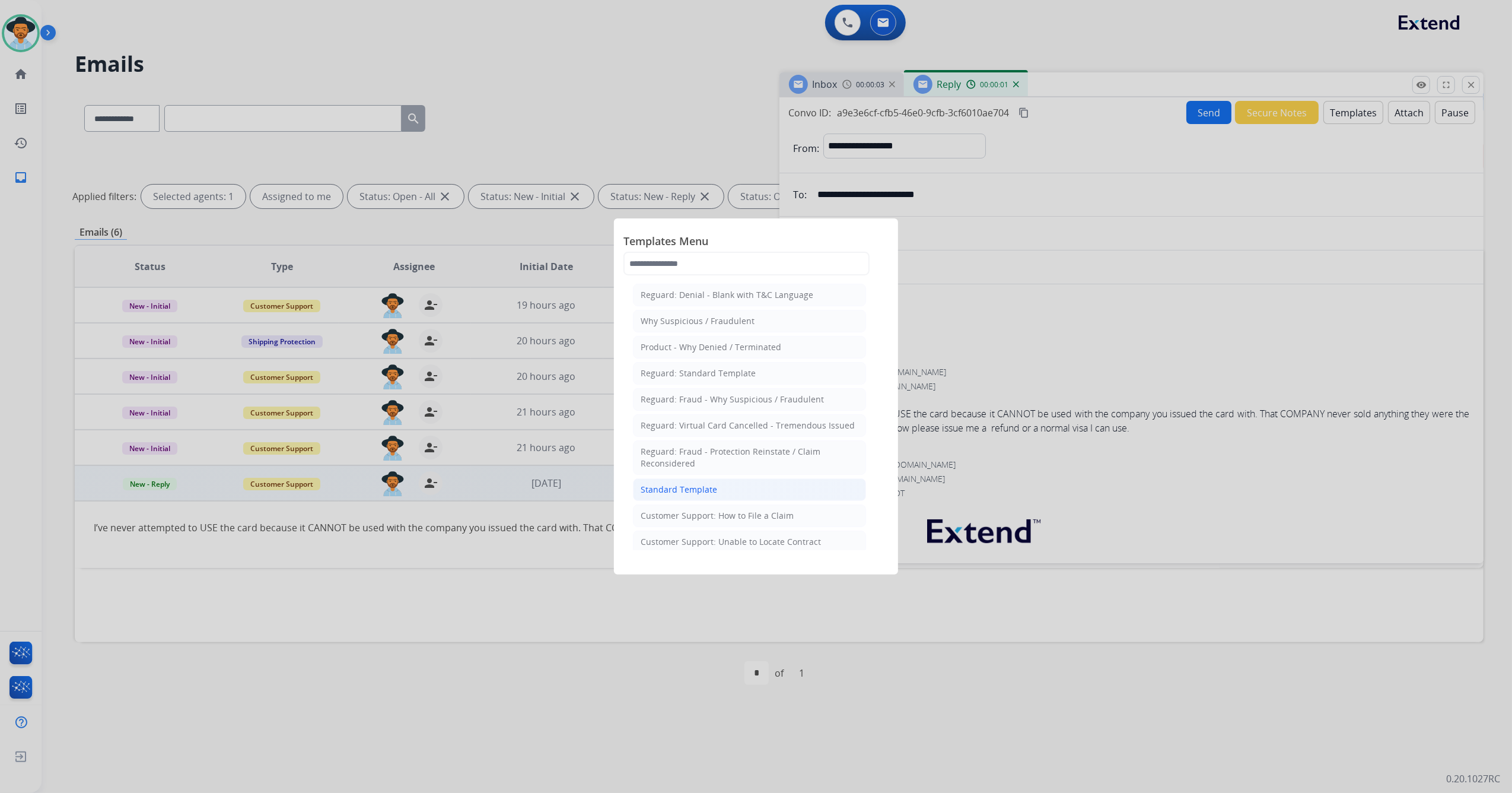
click at [752, 482] on li "Standard Template" at bounding box center [749, 489] width 233 height 22
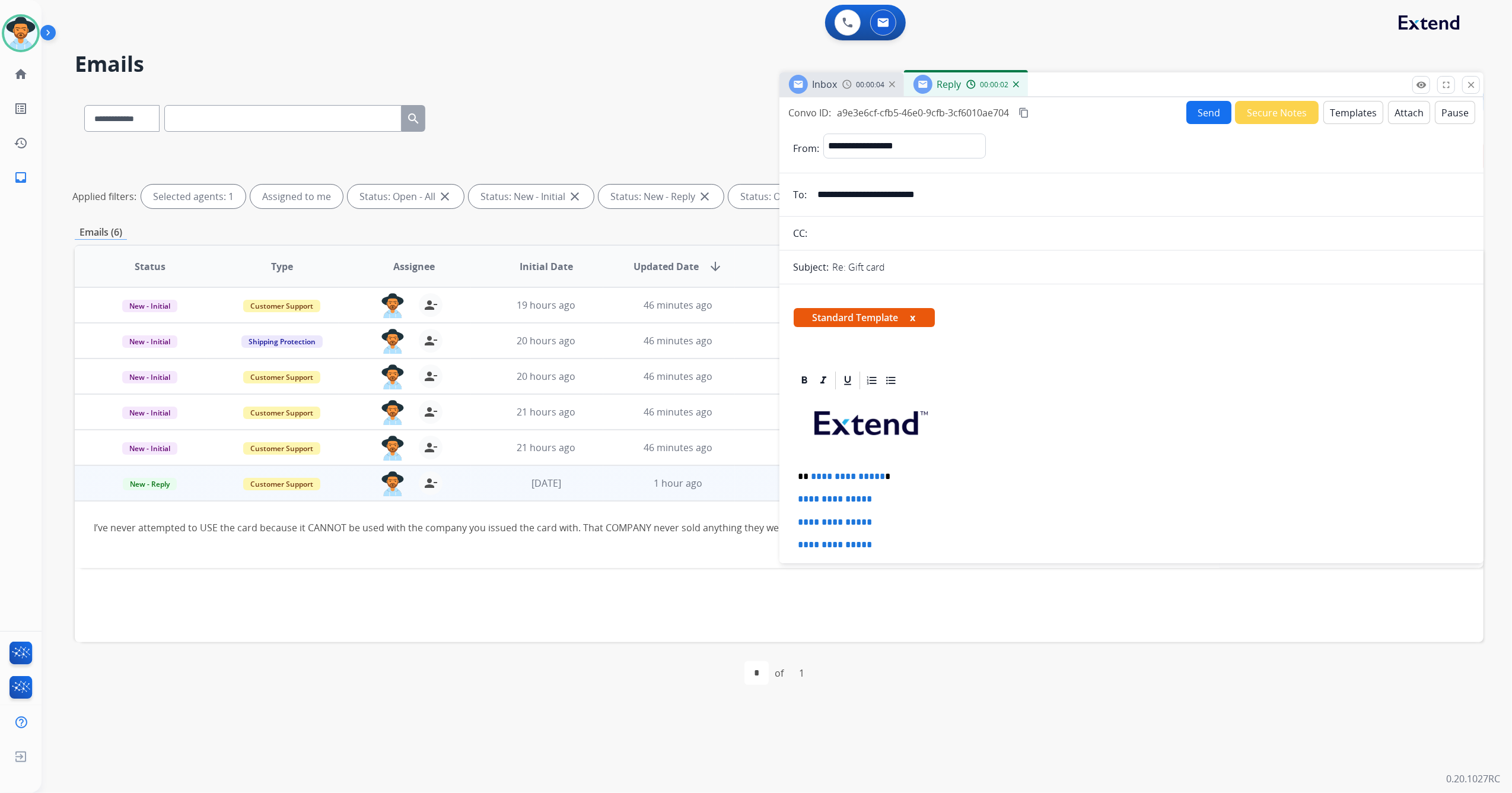
scroll to position [79, 0]
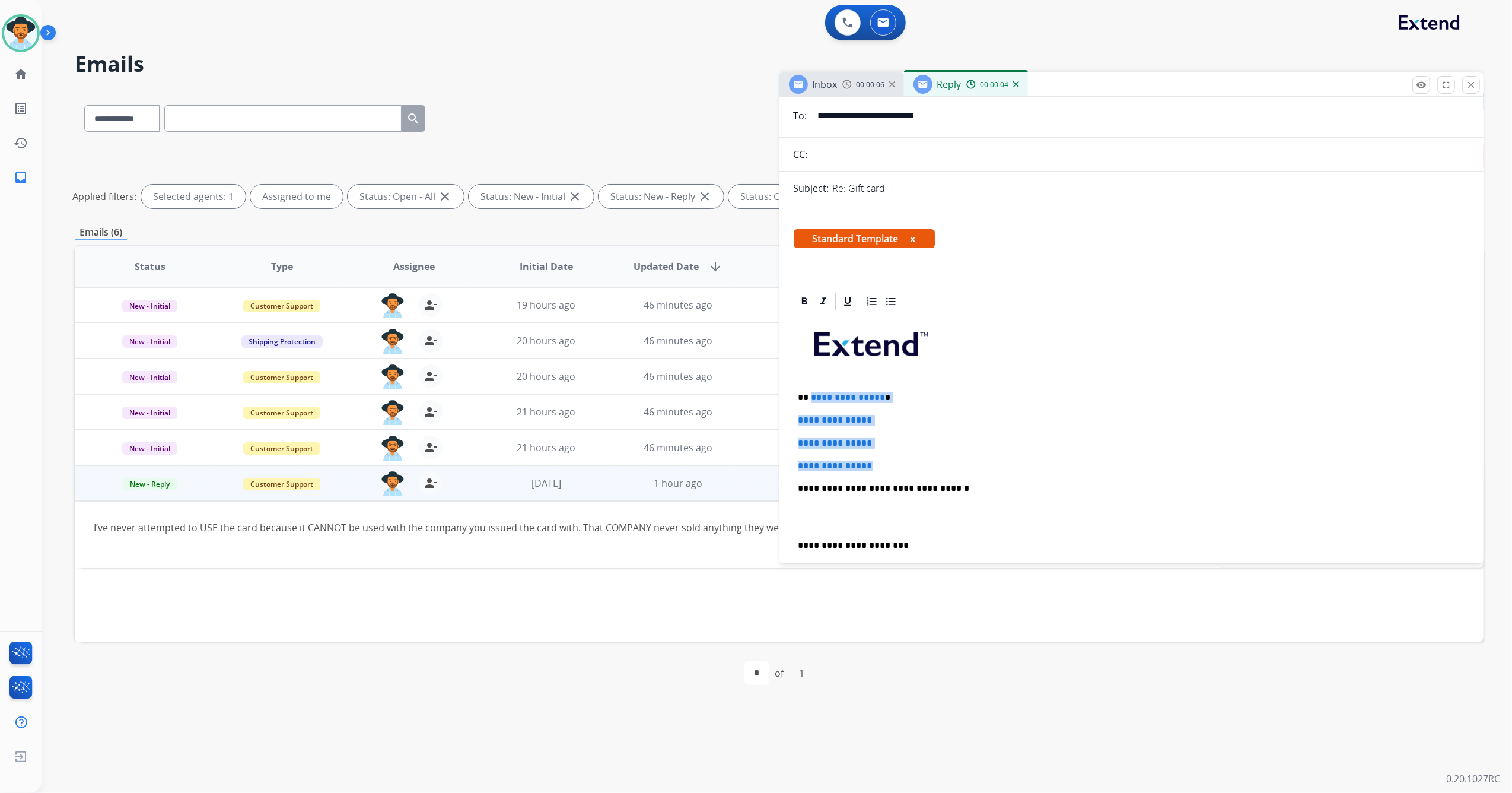
drag, startPoint x: 887, startPoint y: 464, endPoint x: 810, endPoint y: 387, distance: 108.9
click at [810, 387] on div "**********" at bounding box center [1131, 516] width 676 height 408
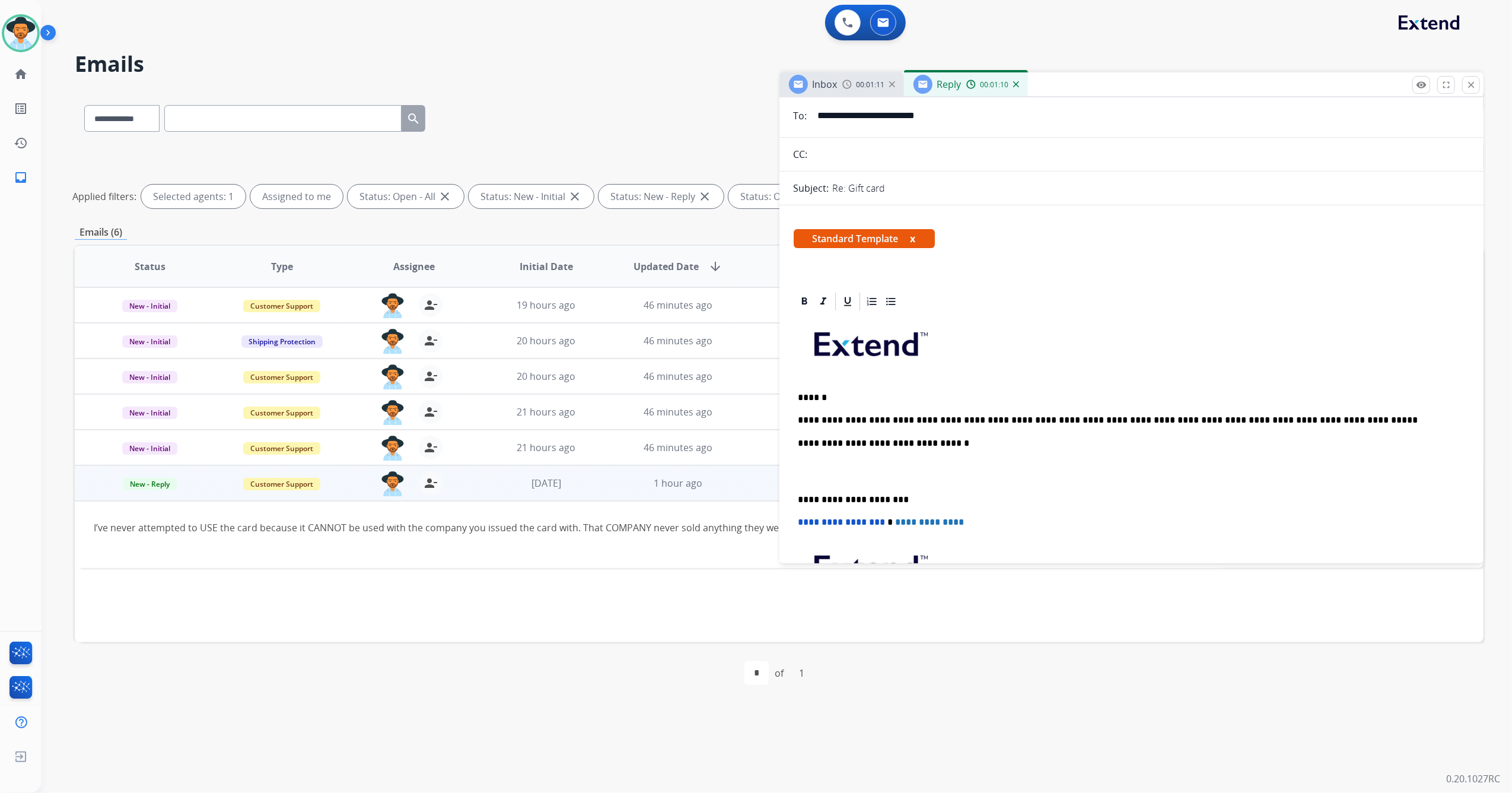
click at [993, 419] on p "**********" at bounding box center [1127, 419] width 657 height 10
click at [995, 423] on p "**********" at bounding box center [1127, 419] width 657 height 10
click at [1135, 418] on p "**********" at bounding box center [1127, 419] width 657 height 10
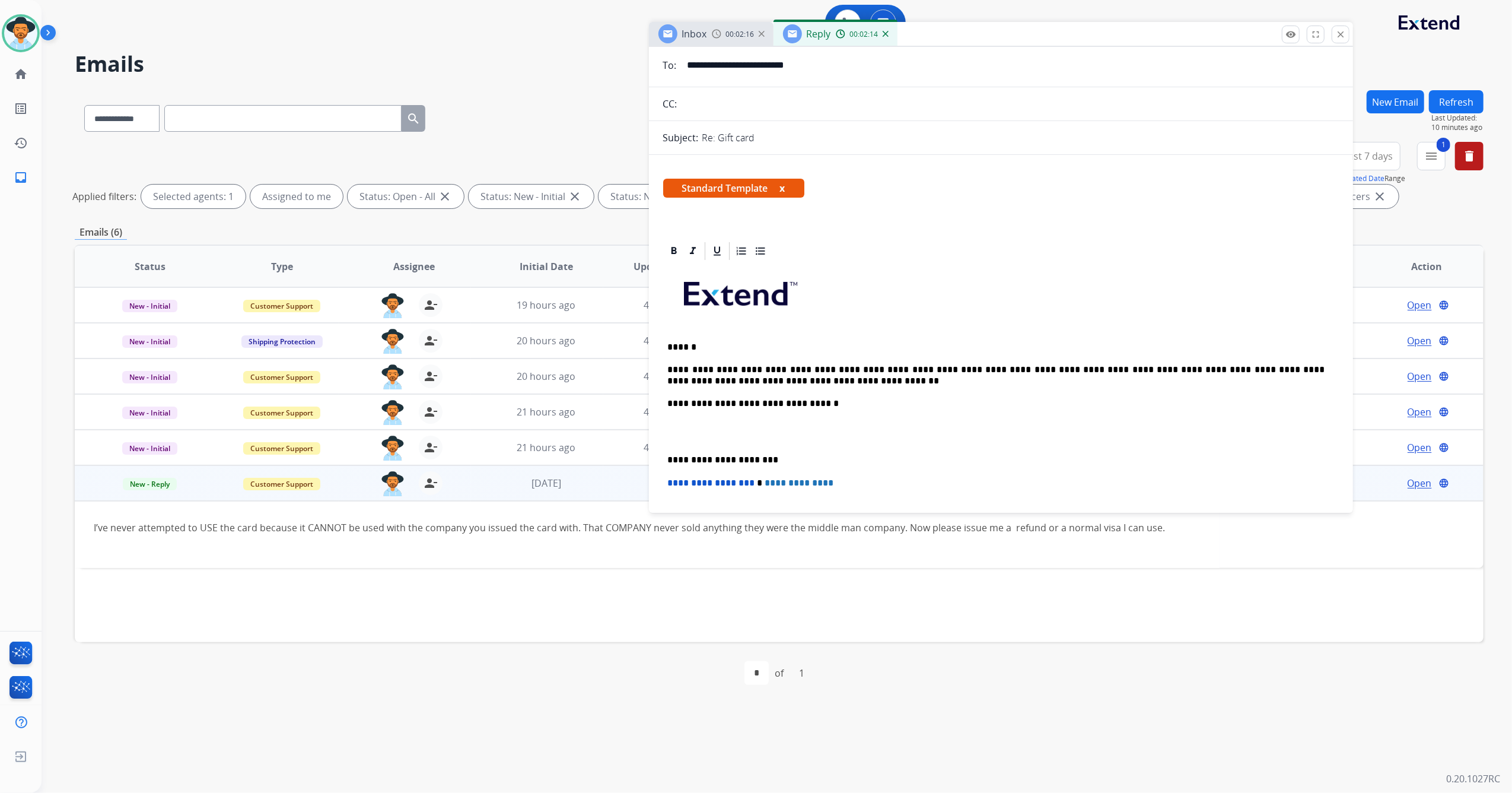
drag, startPoint x: 1053, startPoint y: 84, endPoint x: 922, endPoint y: 33, distance: 140.6
click at [922, 33] on div "Inbox 00:02:16 Reply 00:02:14" at bounding box center [1001, 34] width 705 height 25
click at [767, 387] on div "**********" at bounding box center [1001, 448] width 676 height 374
click at [756, 395] on div "**********" at bounding box center [1001, 448] width 676 height 374
click at [751, 380] on p "**********" at bounding box center [997, 375] width 657 height 22
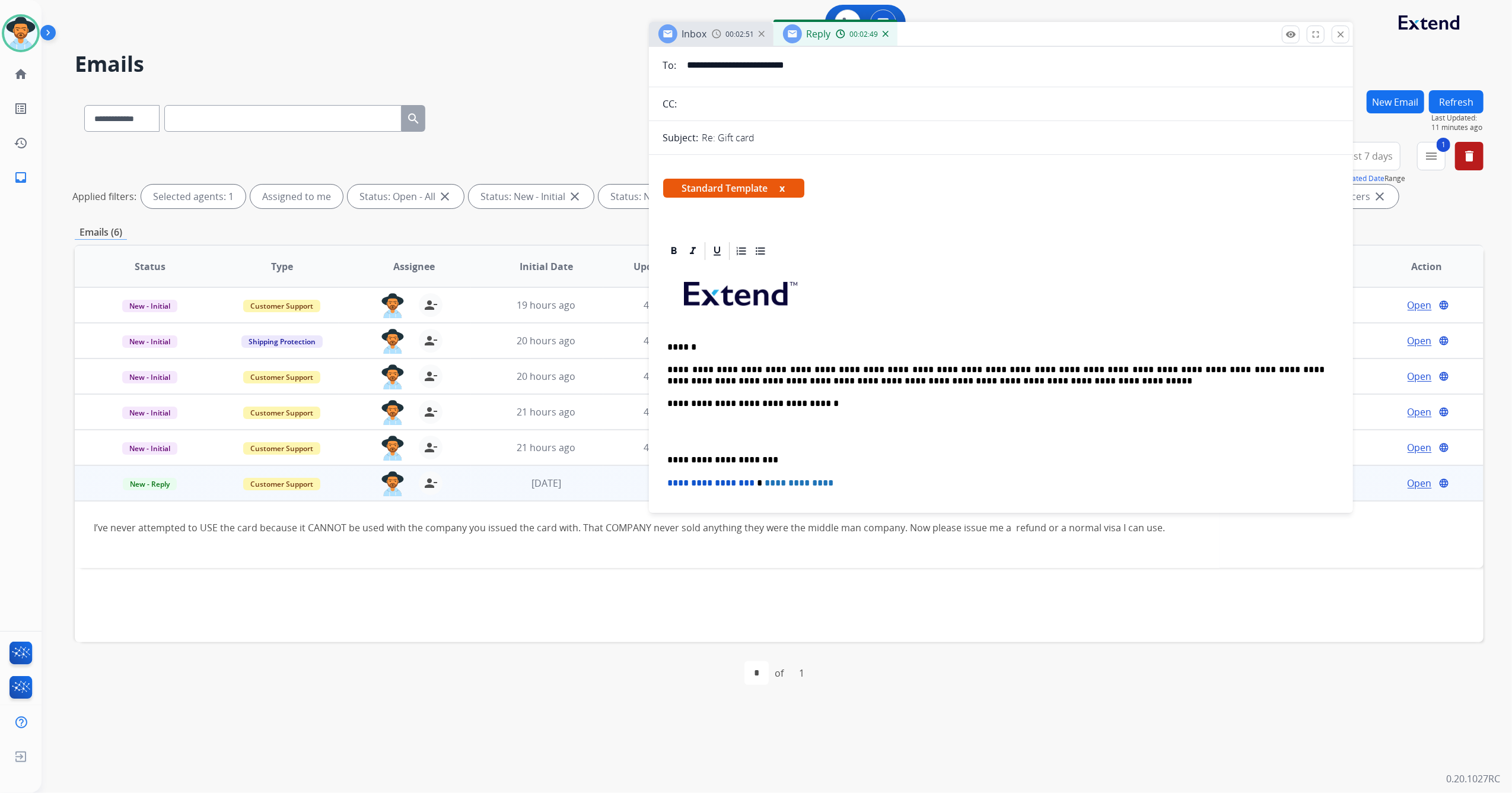
drag, startPoint x: 846, startPoint y: 388, endPoint x: 844, endPoint y: 378, distance: 10.2
click at [967, 385] on p "**********" at bounding box center [997, 375] width 657 height 22
click at [669, 458] on p "**********" at bounding box center [997, 459] width 657 height 10
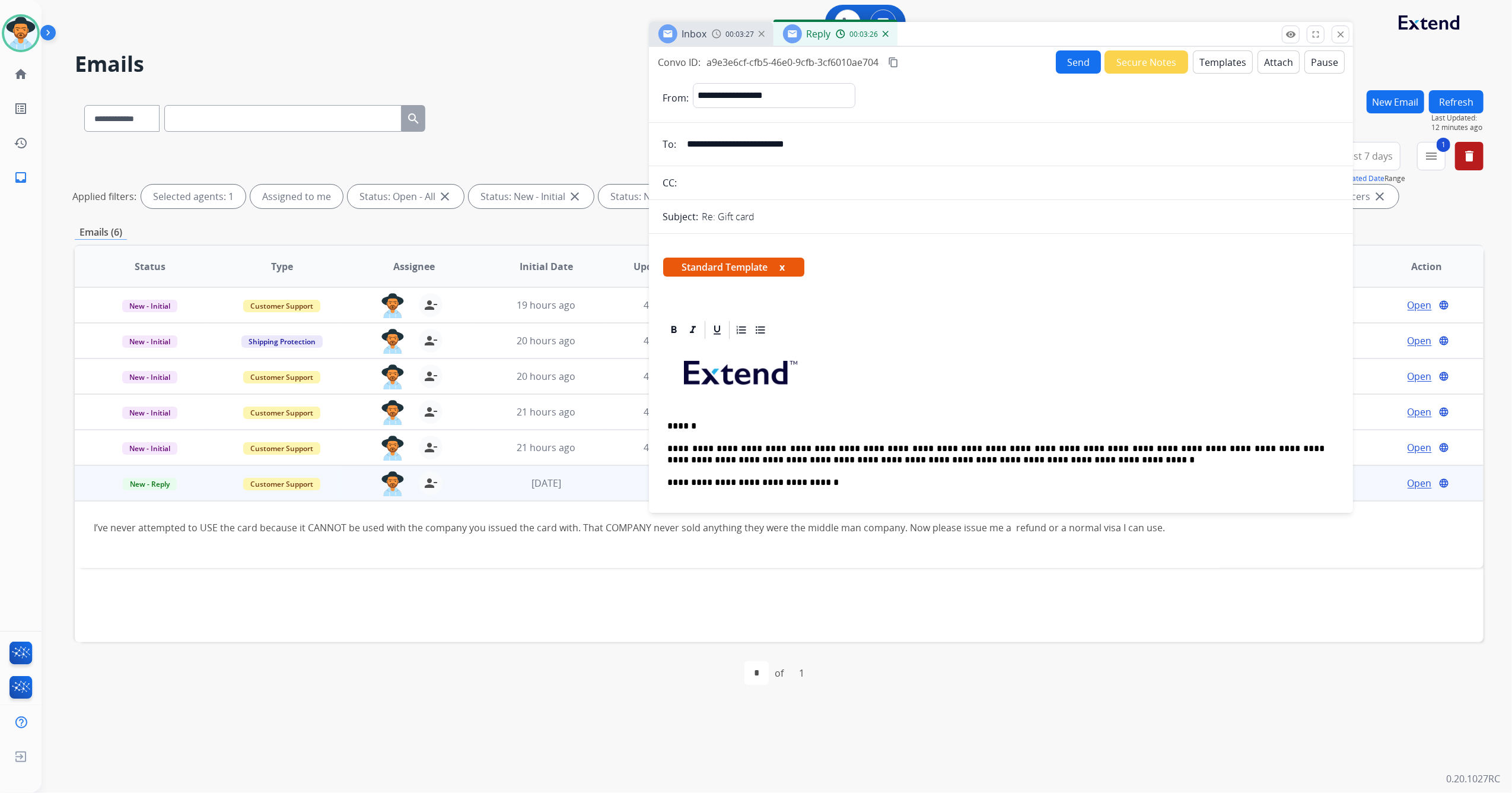
click at [1073, 62] on button "Send" at bounding box center [1078, 62] width 45 height 23
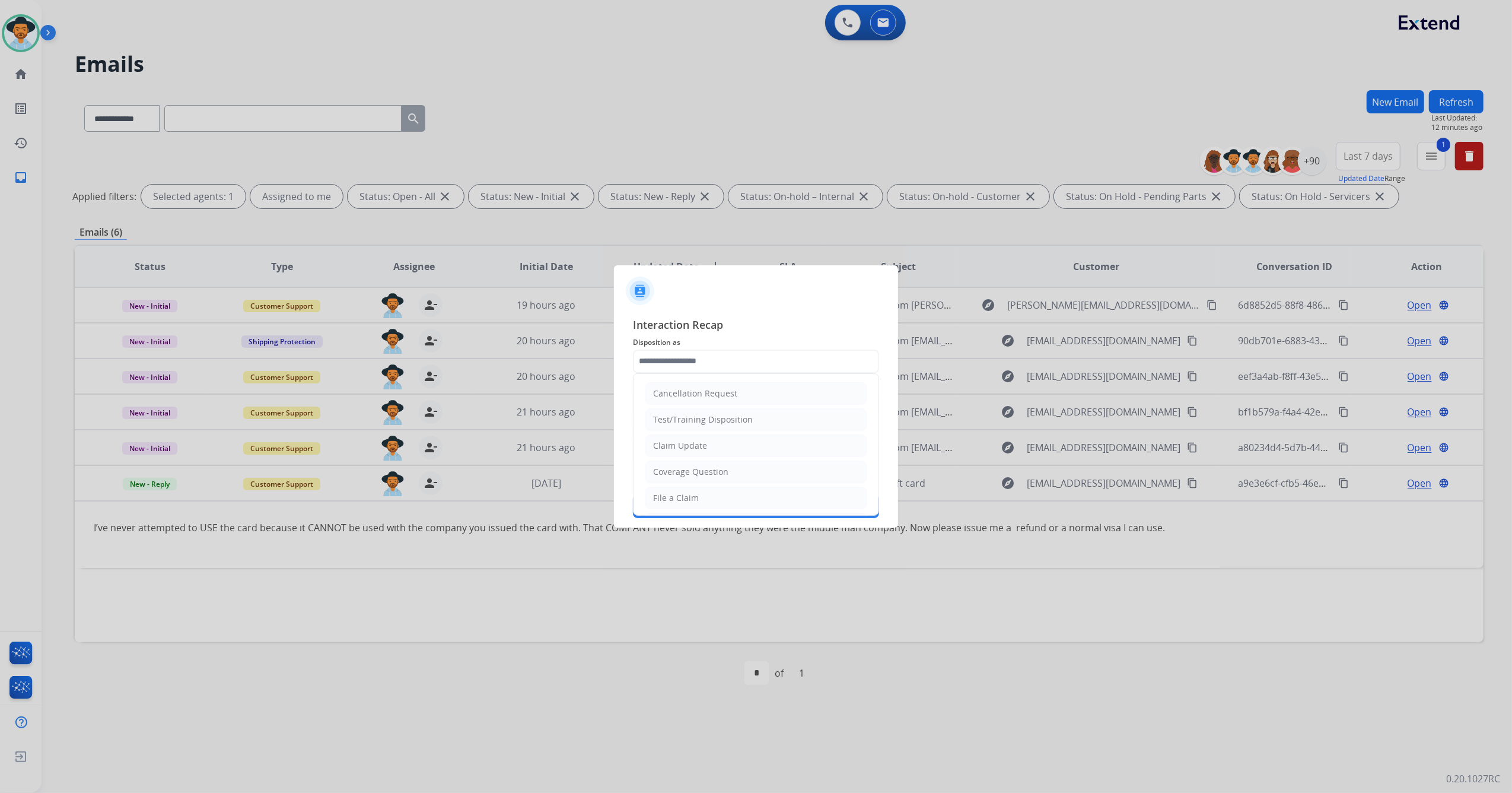
click at [715, 355] on input "text" at bounding box center [756, 362] width 247 height 24
click at [691, 473] on li "Other" at bounding box center [756, 469] width 221 height 22
type input "*****"
click at [710, 402] on input "text" at bounding box center [756, 404] width 247 height 24
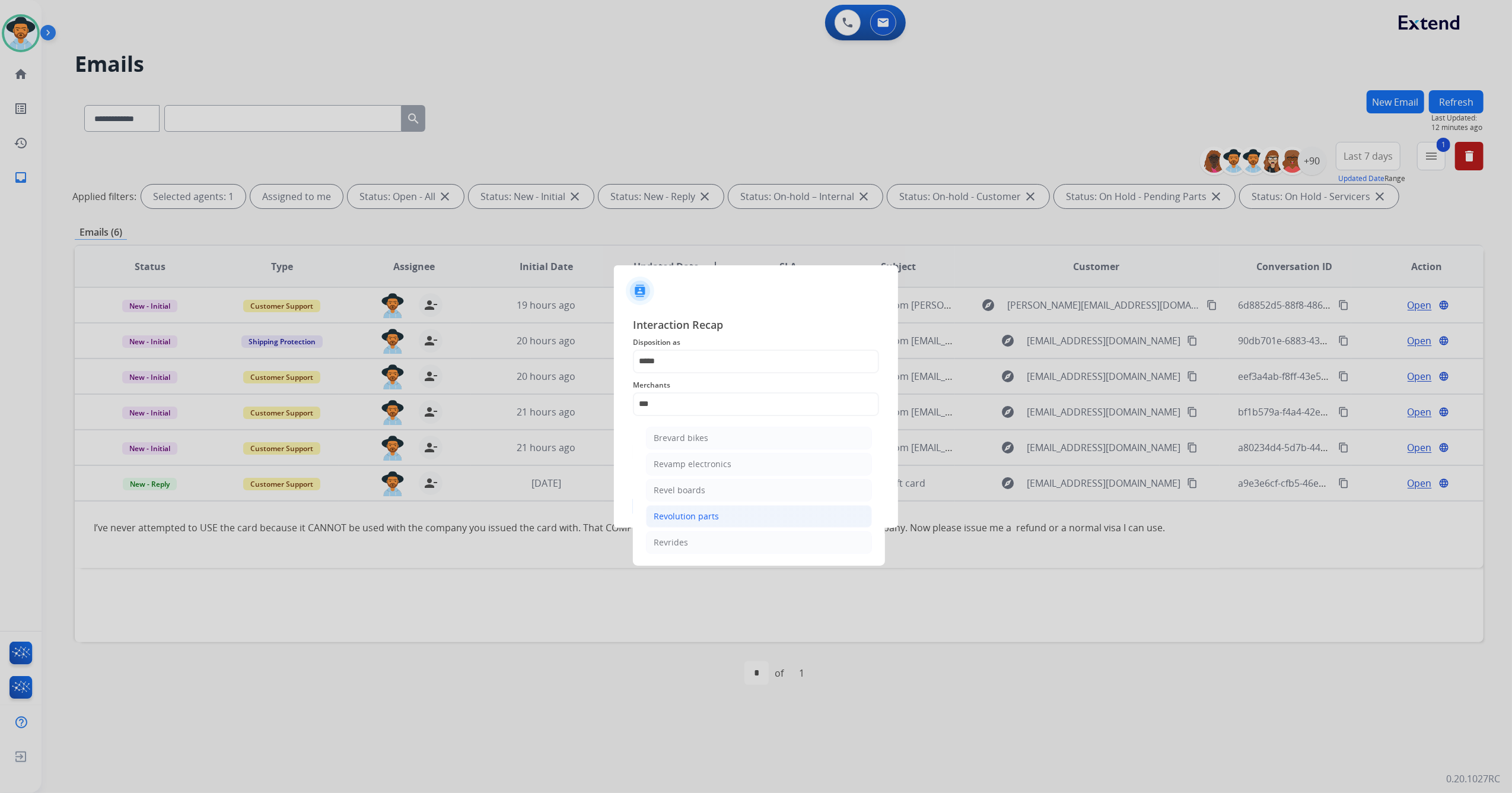
click at [720, 515] on li "Revolution parts" at bounding box center [759, 516] width 226 height 22
type input "**********"
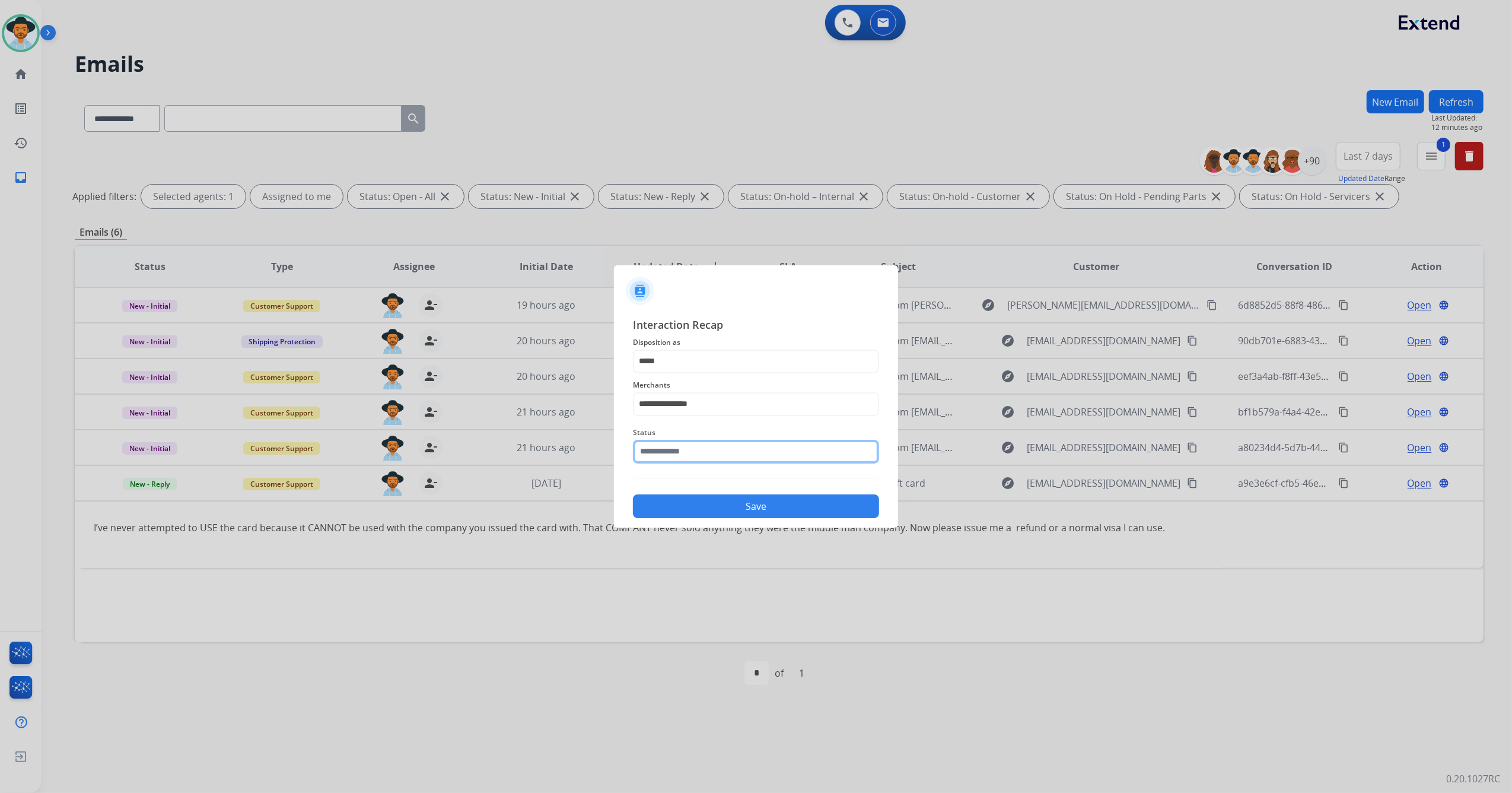
click at [718, 457] on input "text" at bounding box center [756, 452] width 247 height 24
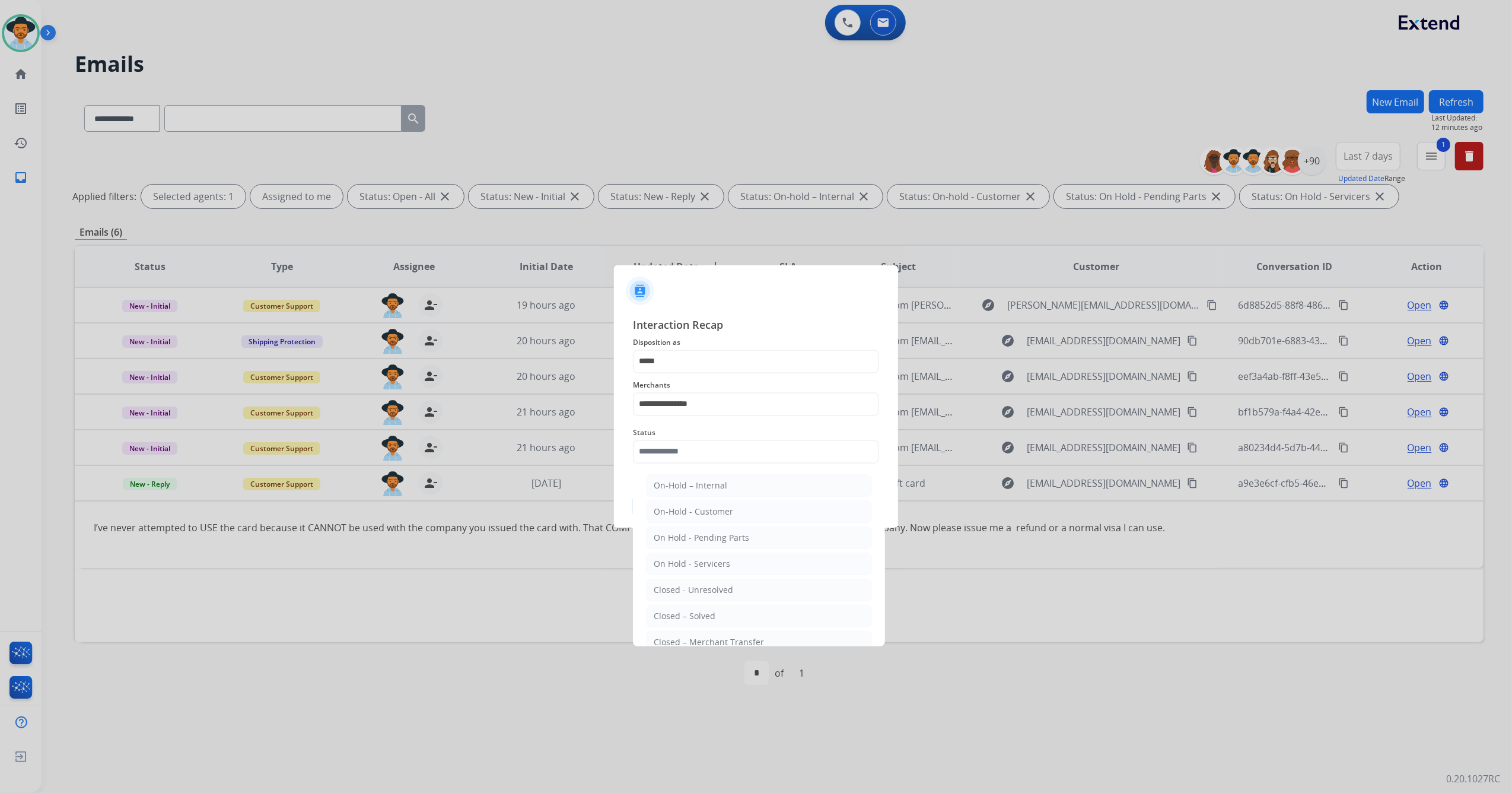
click at [718, 615] on li "Closed – Solved" at bounding box center [759, 616] width 226 height 22
type input "**********"
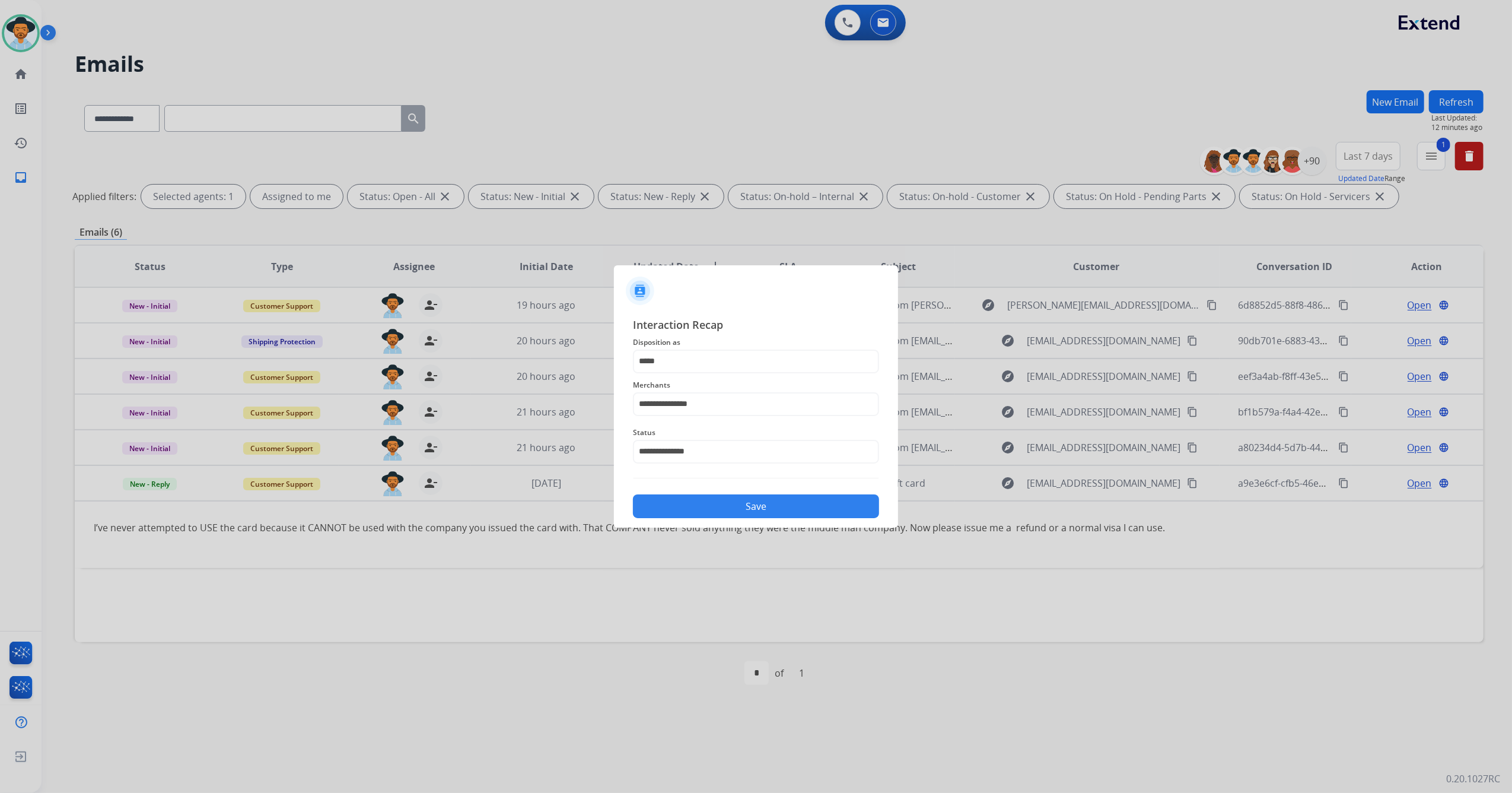
click at [748, 504] on button "Save" at bounding box center [756, 506] width 247 height 24
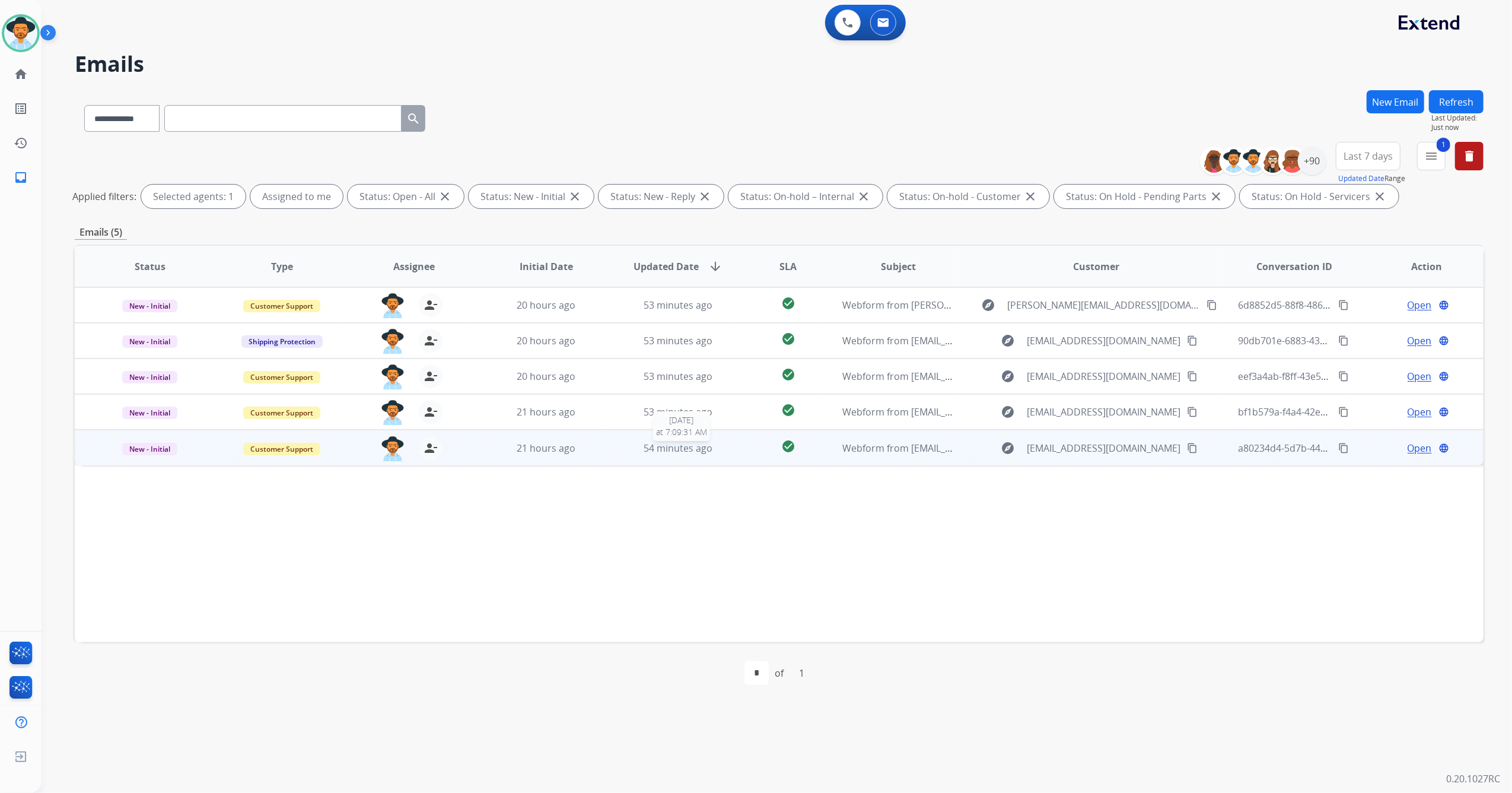
click at [616, 451] on td "54 minutes ago [DATE] 7:09:31 AM" at bounding box center [669, 447] width 132 height 36
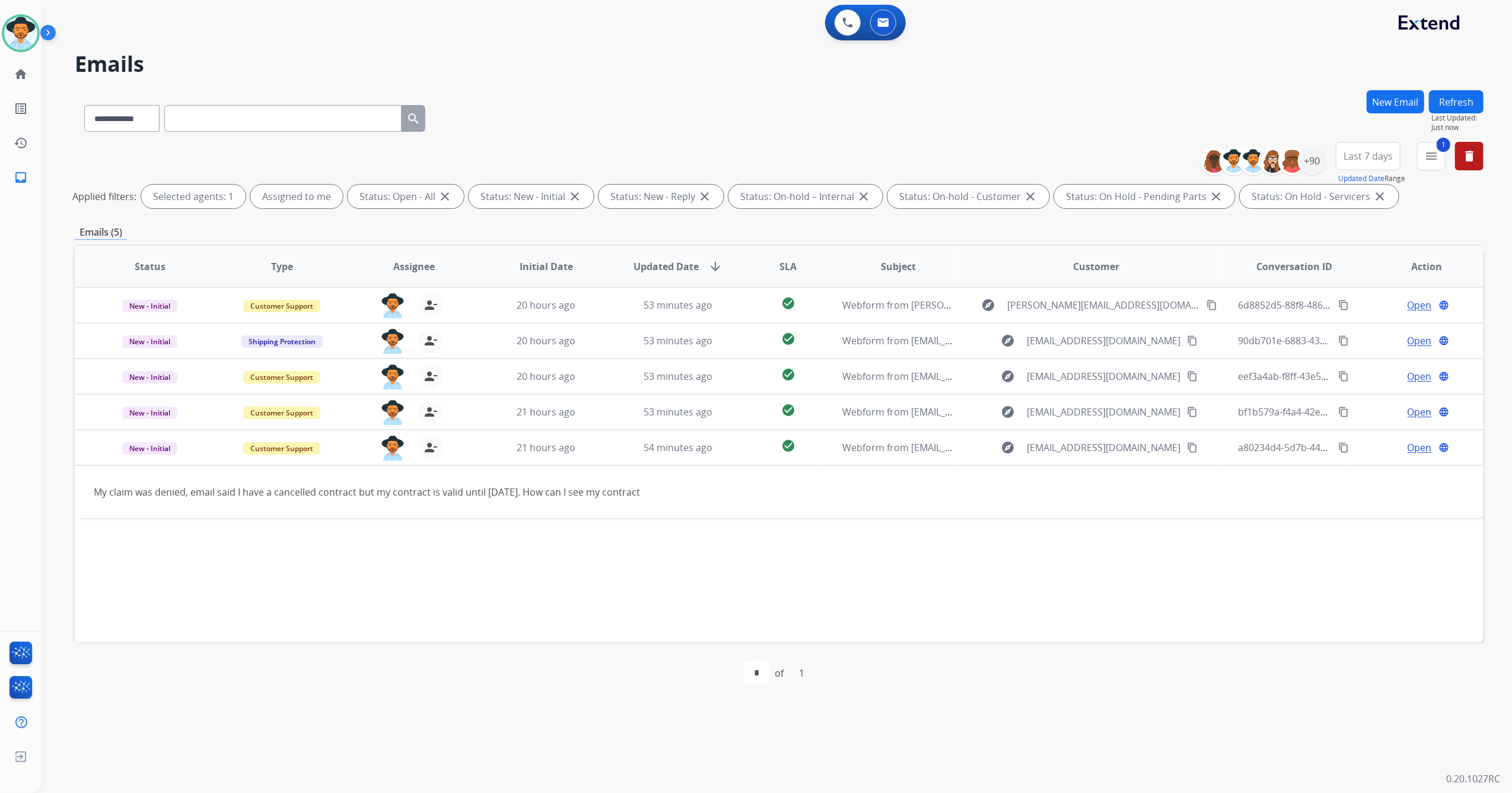
paste input "**********"
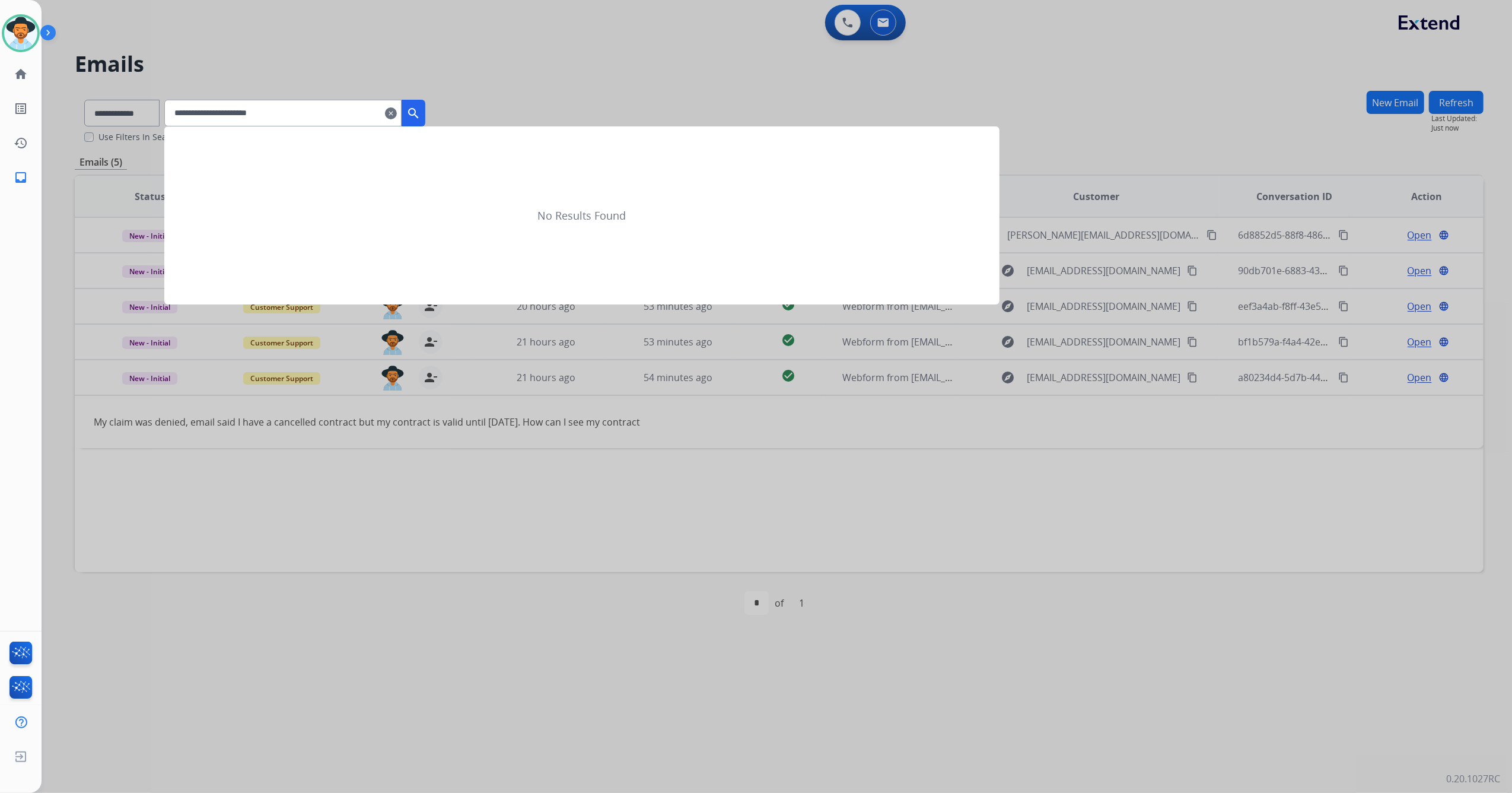
type input "**********"
click at [426, 112] on button "search" at bounding box center [414, 113] width 24 height 27
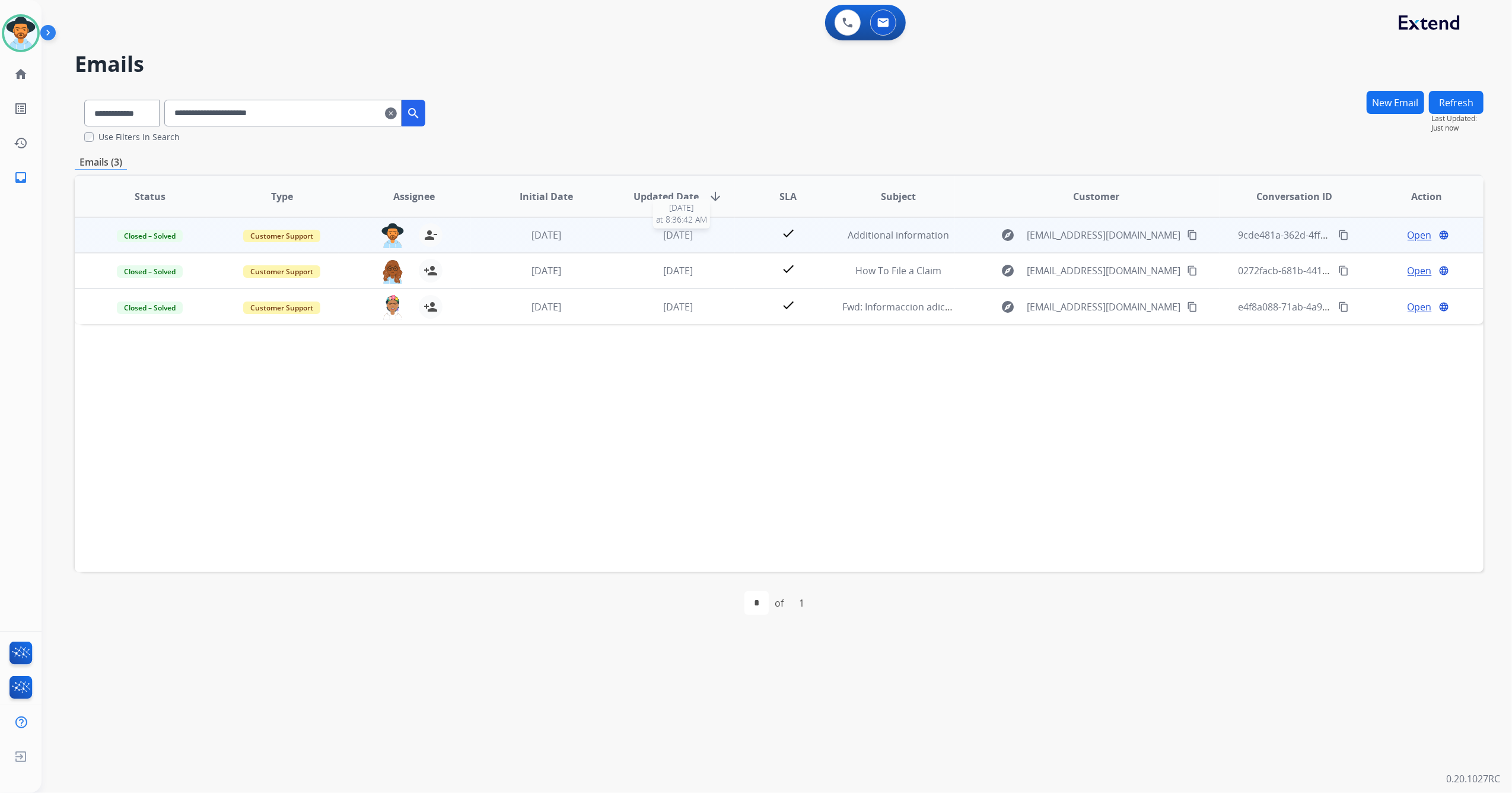
click at [674, 232] on span "[DATE]" at bounding box center [678, 235] width 29 height 13
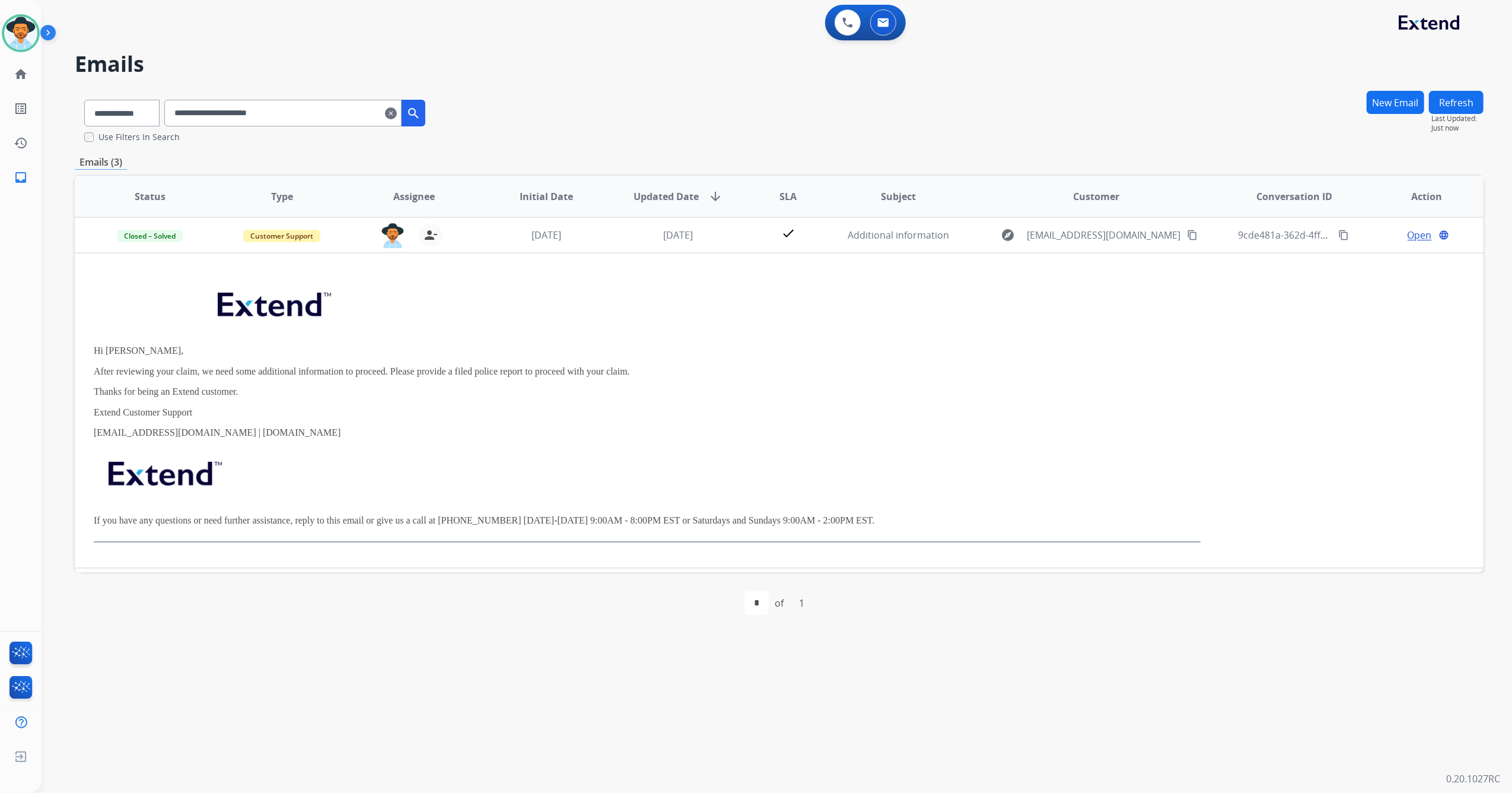
click at [397, 114] on mat-icon "clear" at bounding box center [391, 113] width 12 height 14
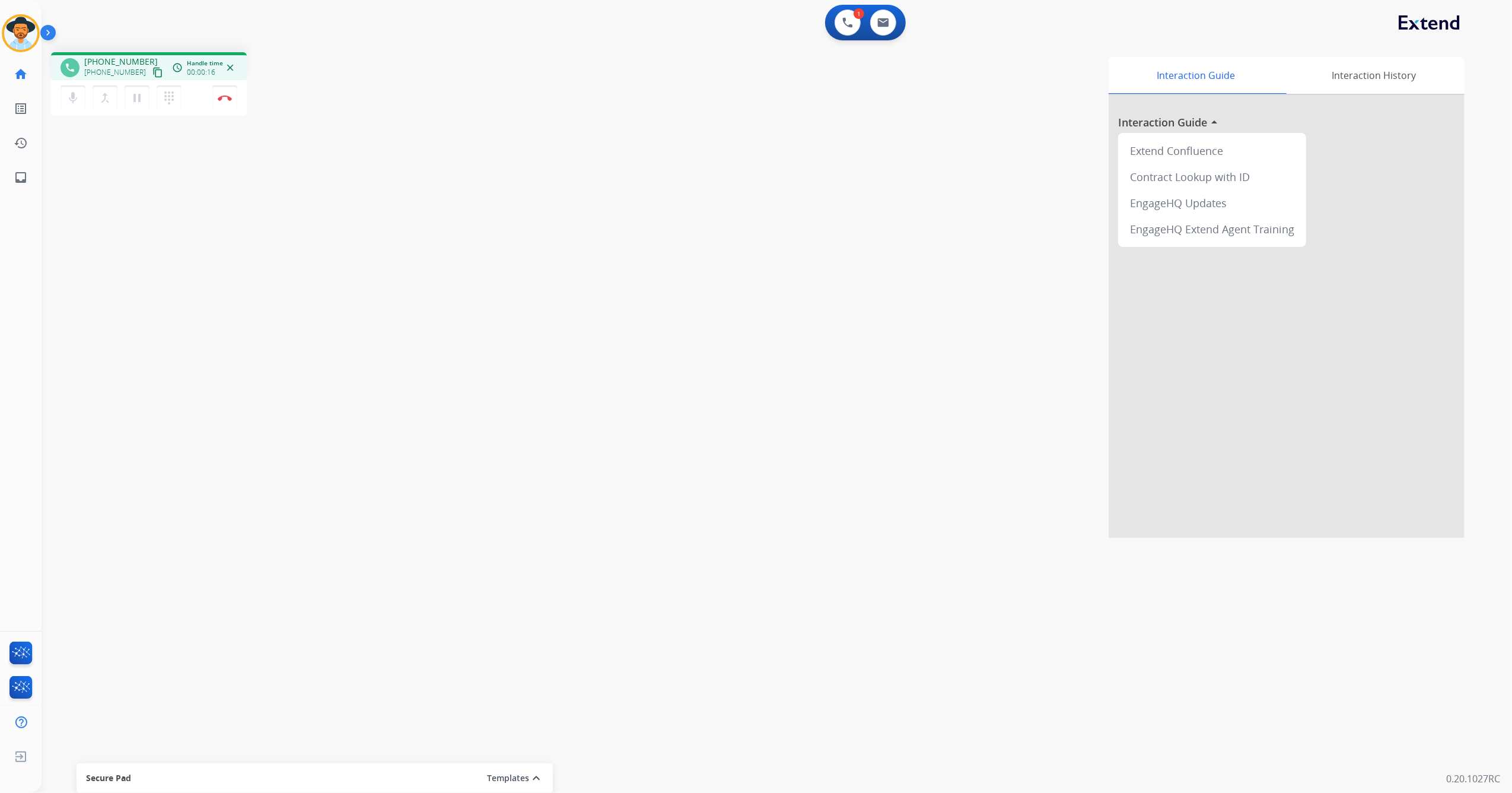
click at [152, 71] on mat-icon "content_copy" at bounding box center [157, 72] width 10 height 10
click at [228, 101] on button "Disconnect" at bounding box center [224, 98] width 25 height 25
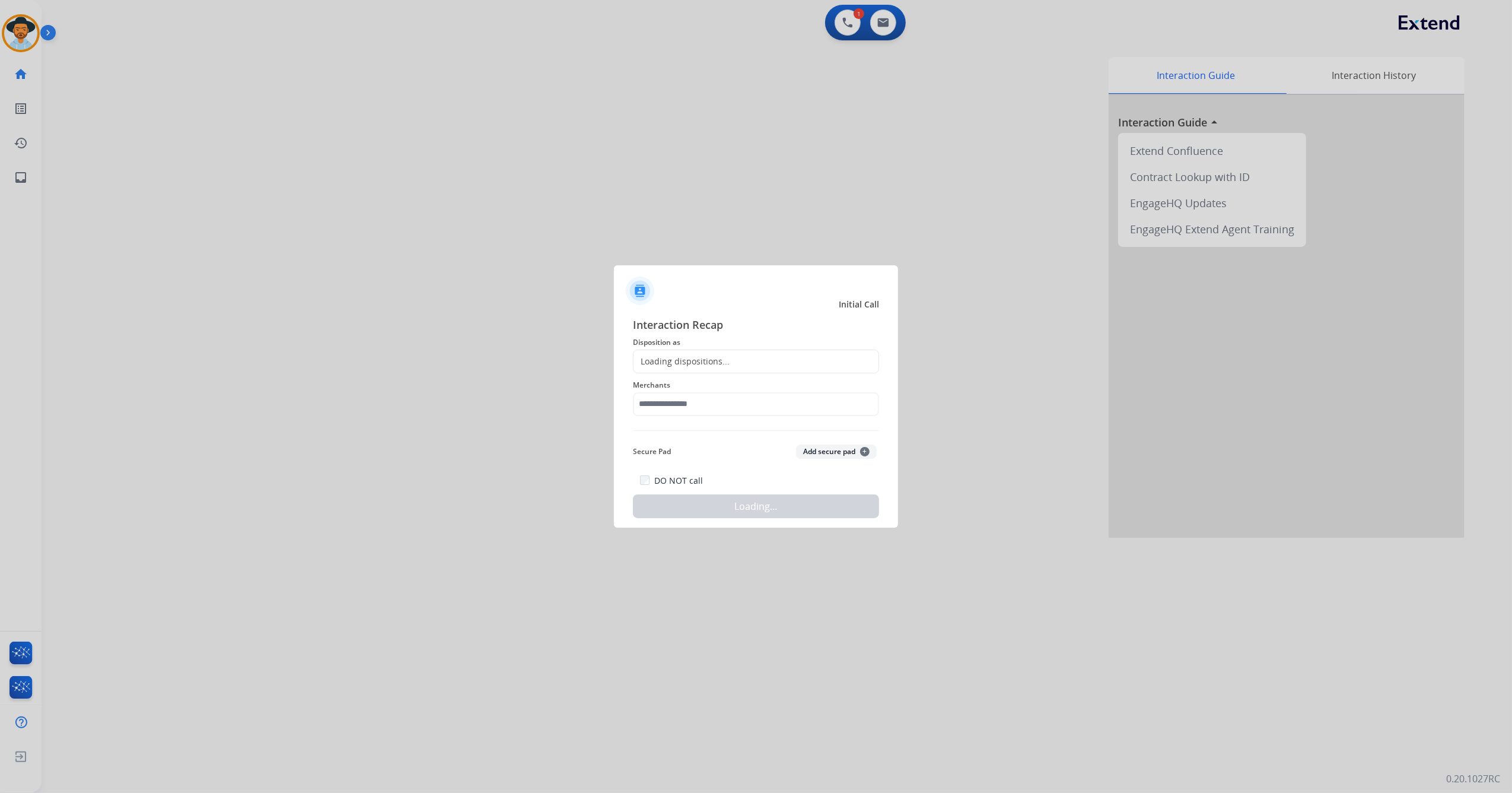
click at [696, 357] on div "Loading dispositions..." at bounding box center [681, 361] width 96 height 12
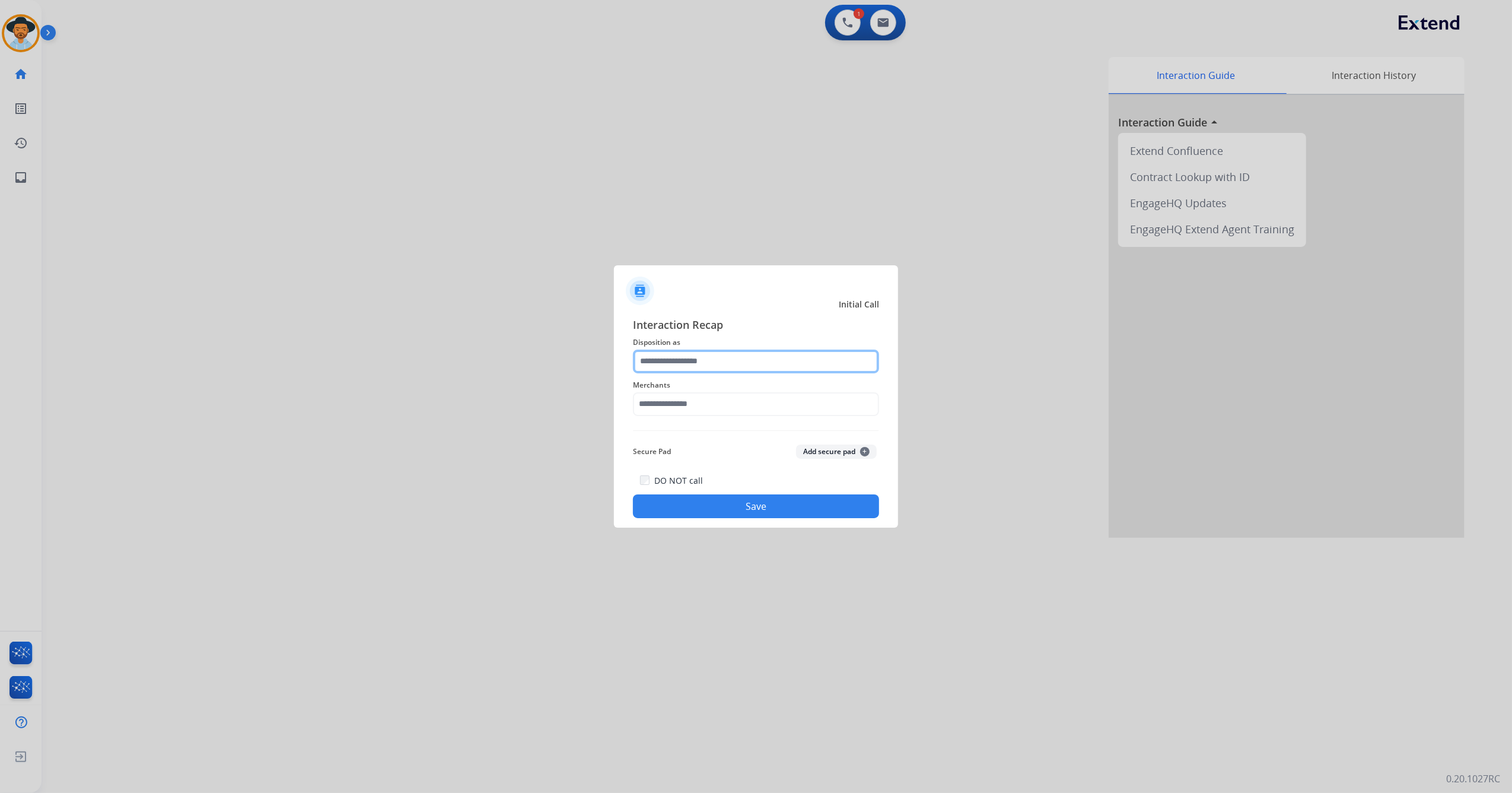
click at [707, 366] on input "text" at bounding box center [756, 362] width 247 height 24
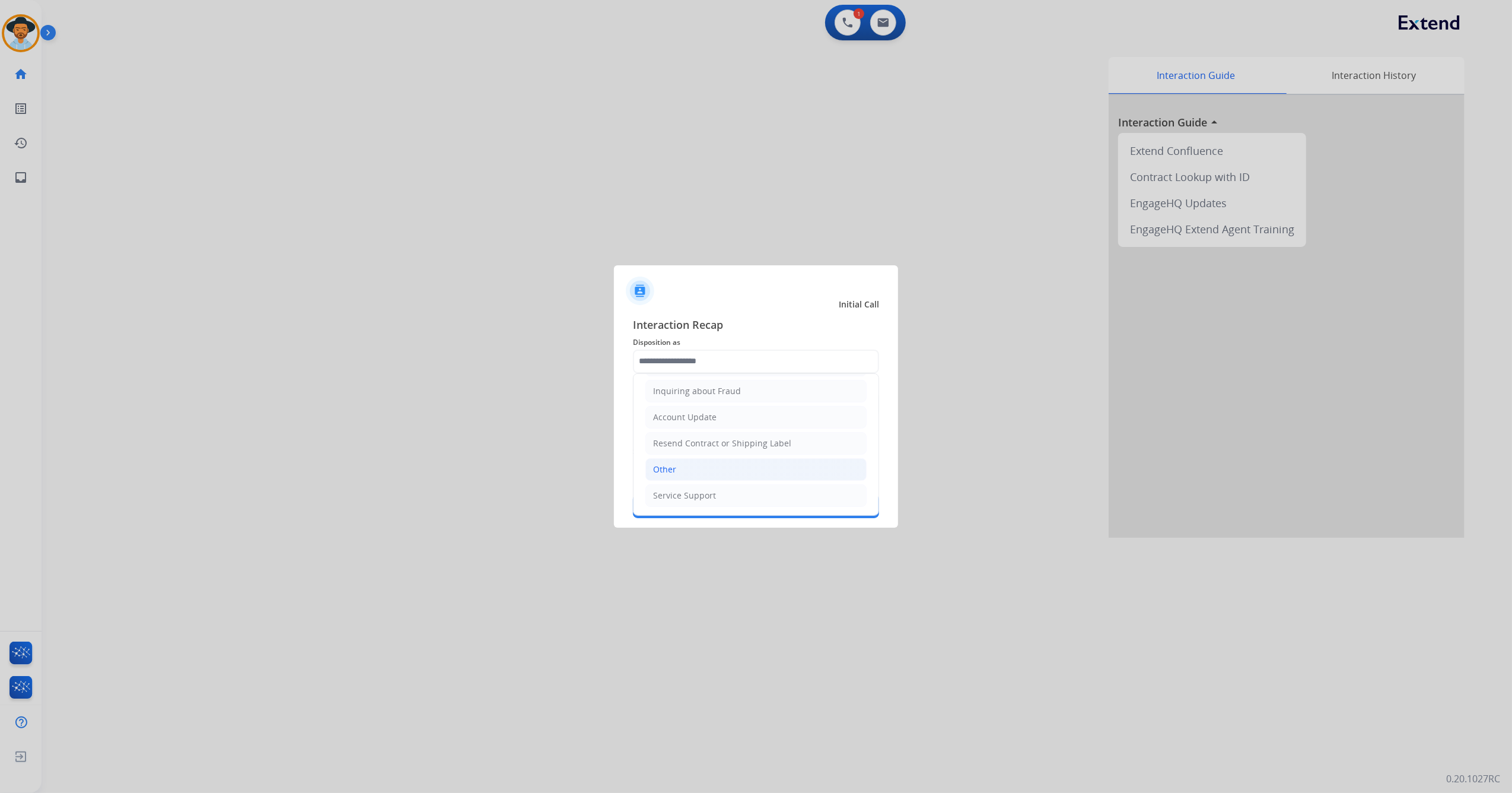
click at [707, 470] on li "Other" at bounding box center [756, 469] width 221 height 22
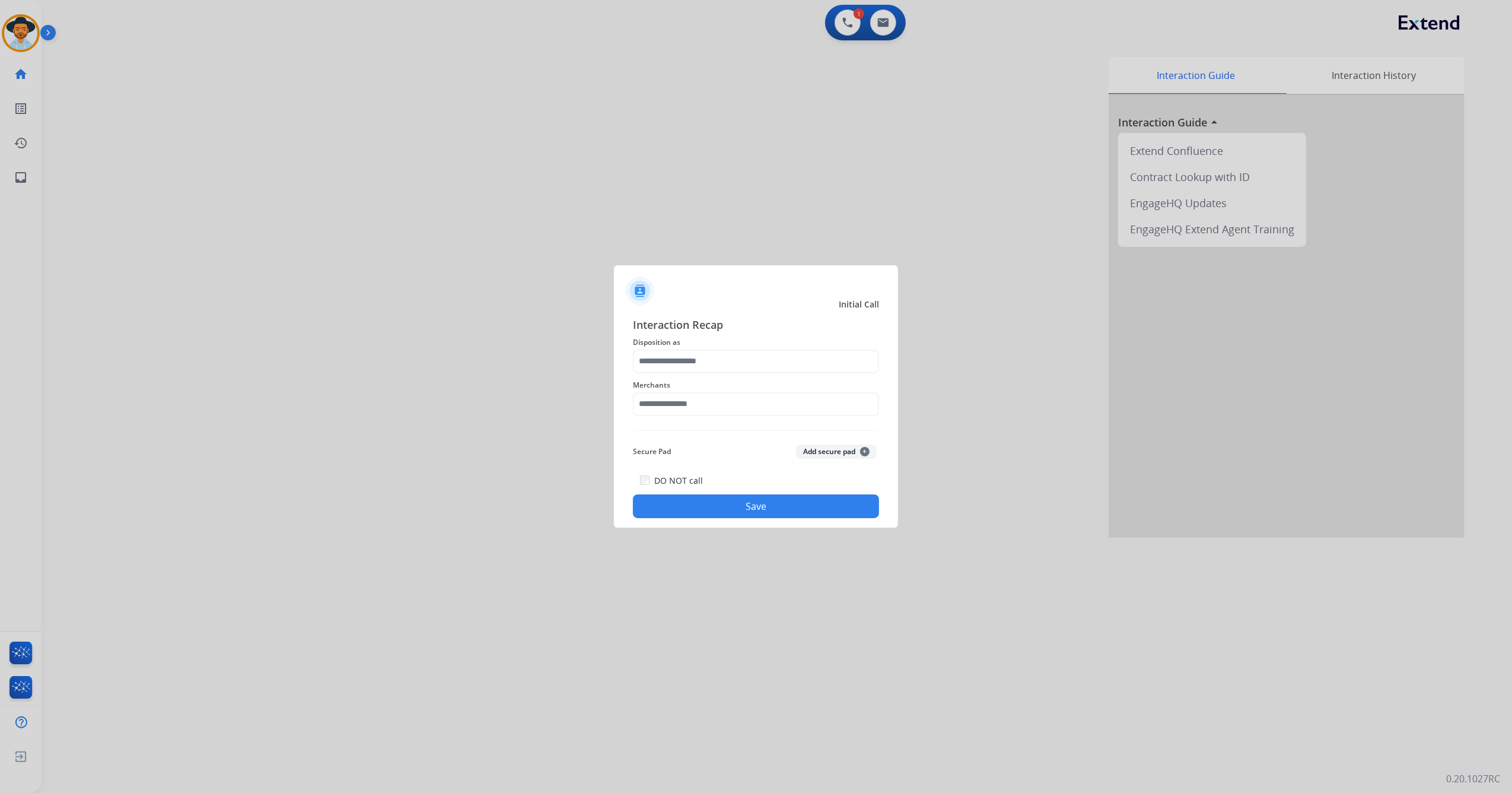
type input "*****"
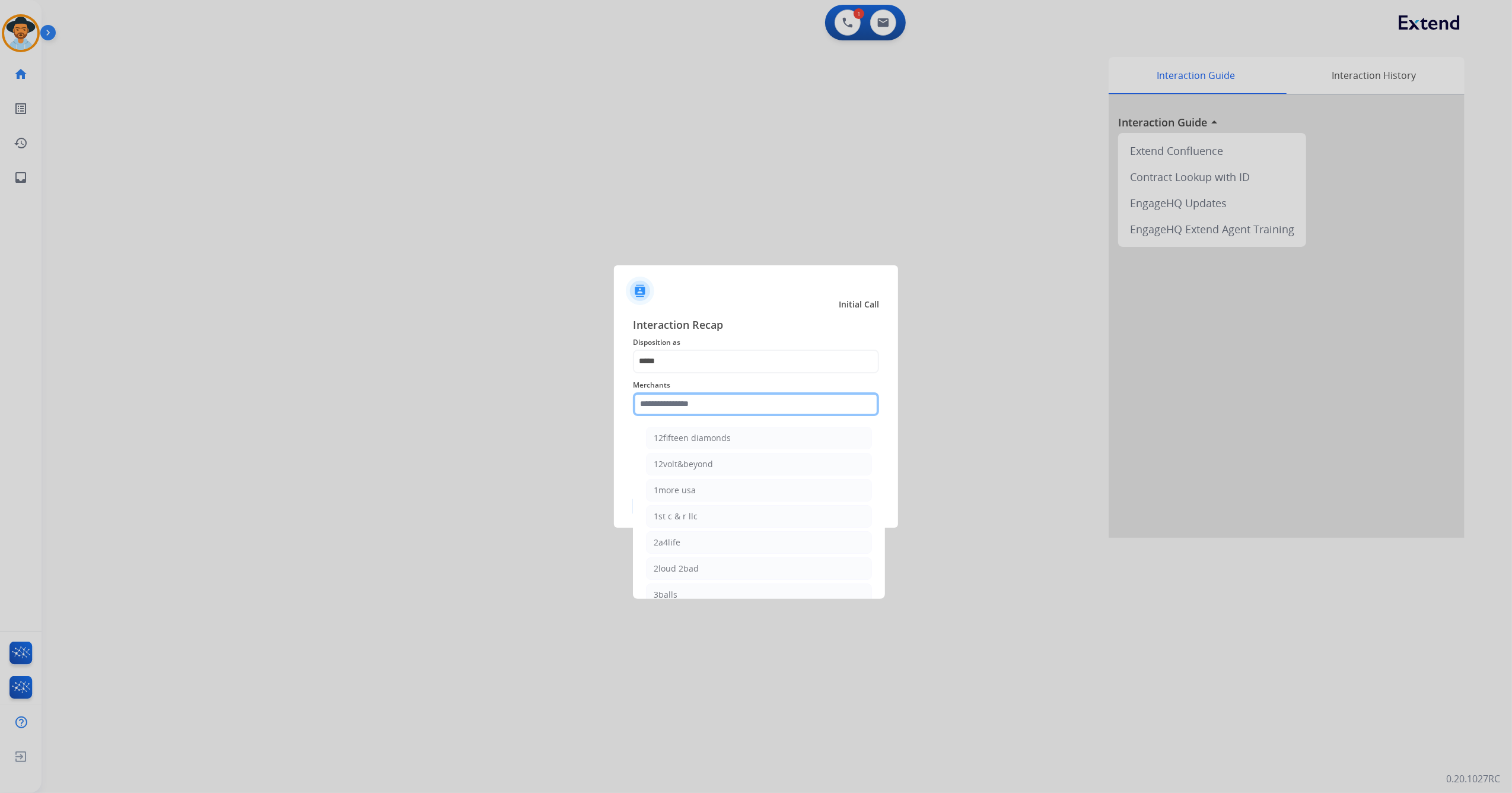
click at [718, 412] on input "text" at bounding box center [756, 404] width 247 height 24
click at [734, 458] on li "Ashley furniture" at bounding box center [759, 464] width 226 height 22
type input "**********"
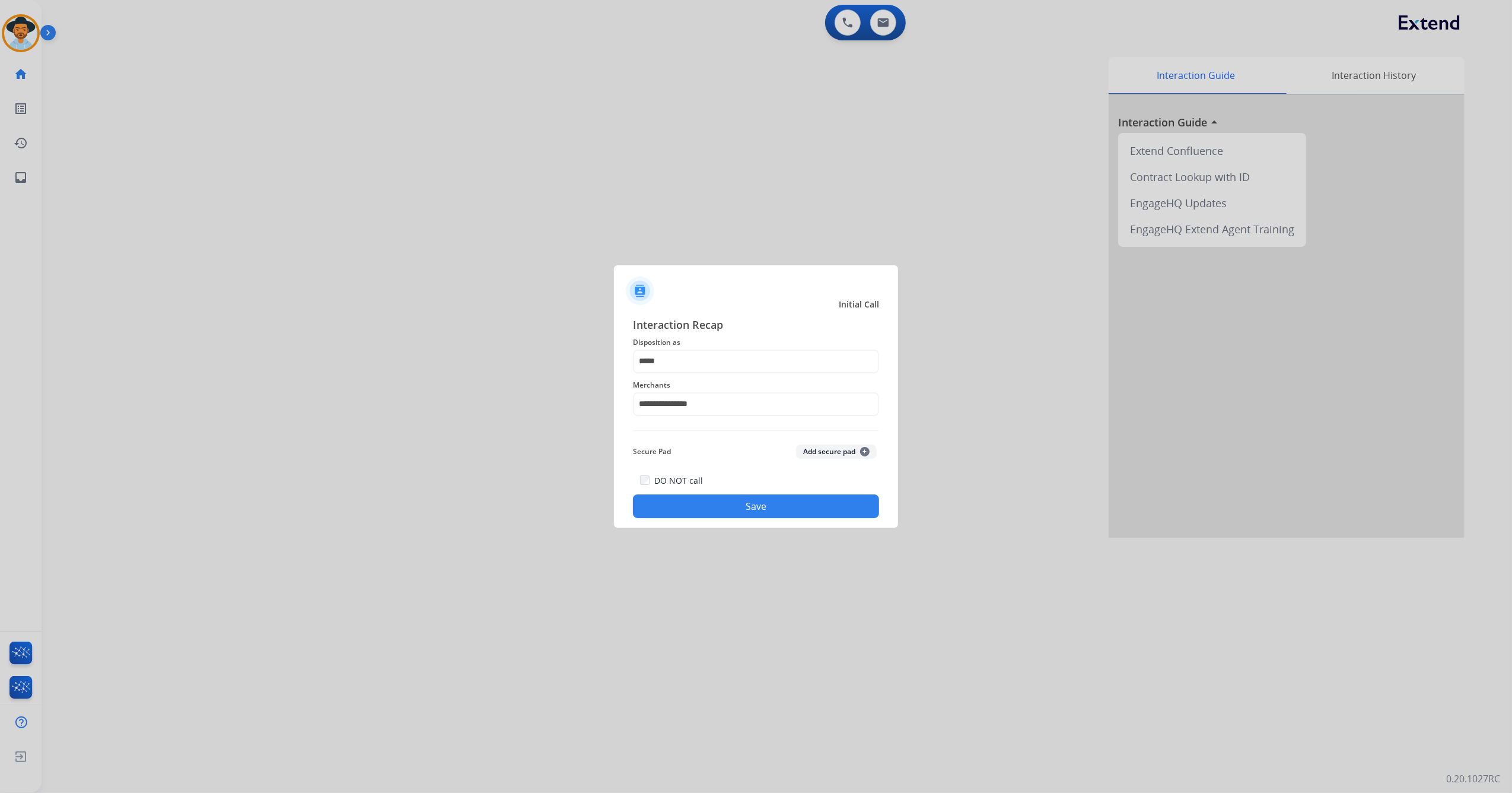
click at [712, 509] on button "Save" at bounding box center [756, 506] width 247 height 24
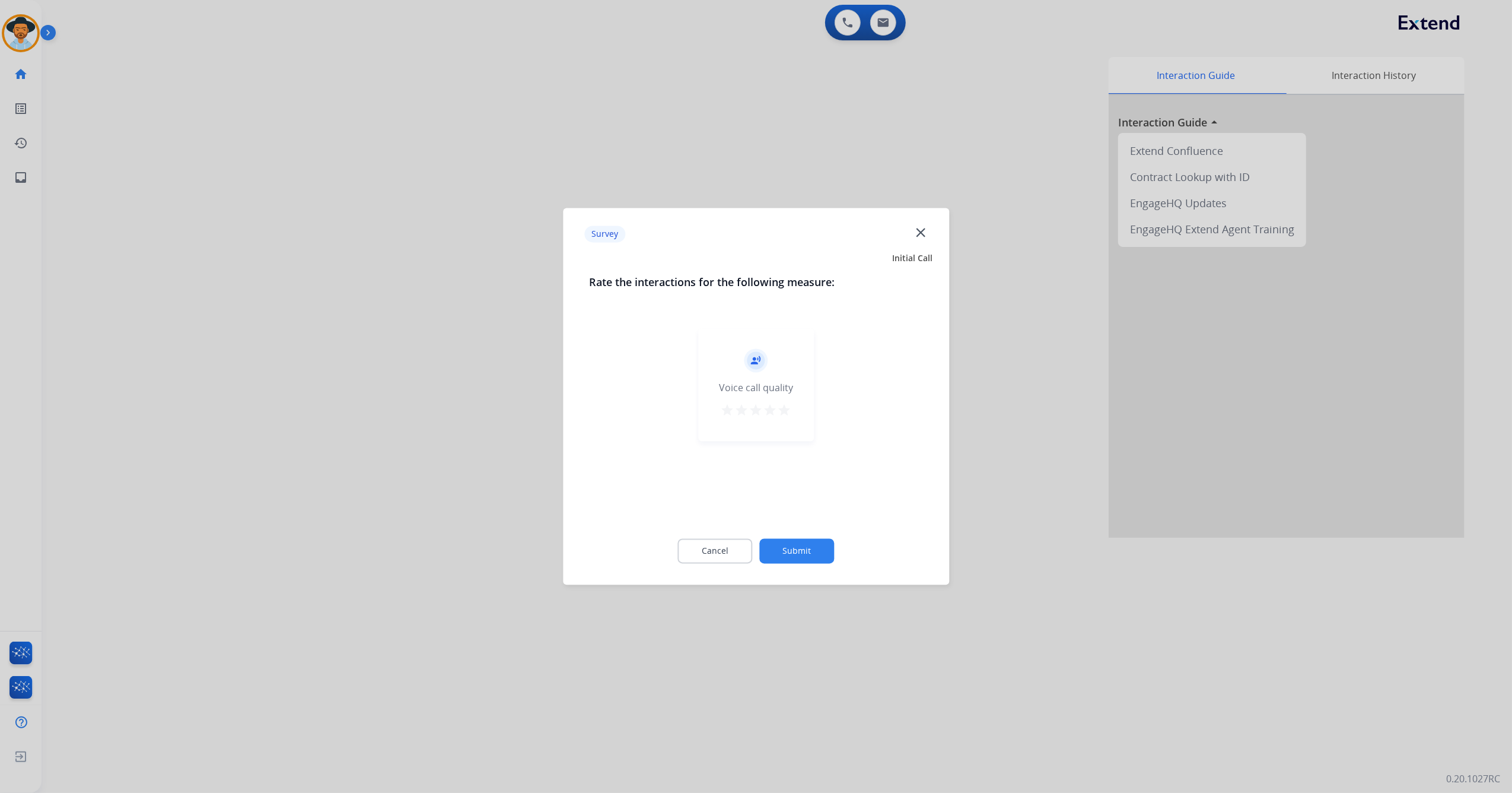
click at [795, 408] on div "record_voice_over Voice call quality star star star star star" at bounding box center [756, 385] width 116 height 113
click at [787, 413] on mat-icon "star" at bounding box center [785, 411] width 14 height 14
click at [796, 547] on button "Submit" at bounding box center [798, 550] width 75 height 25
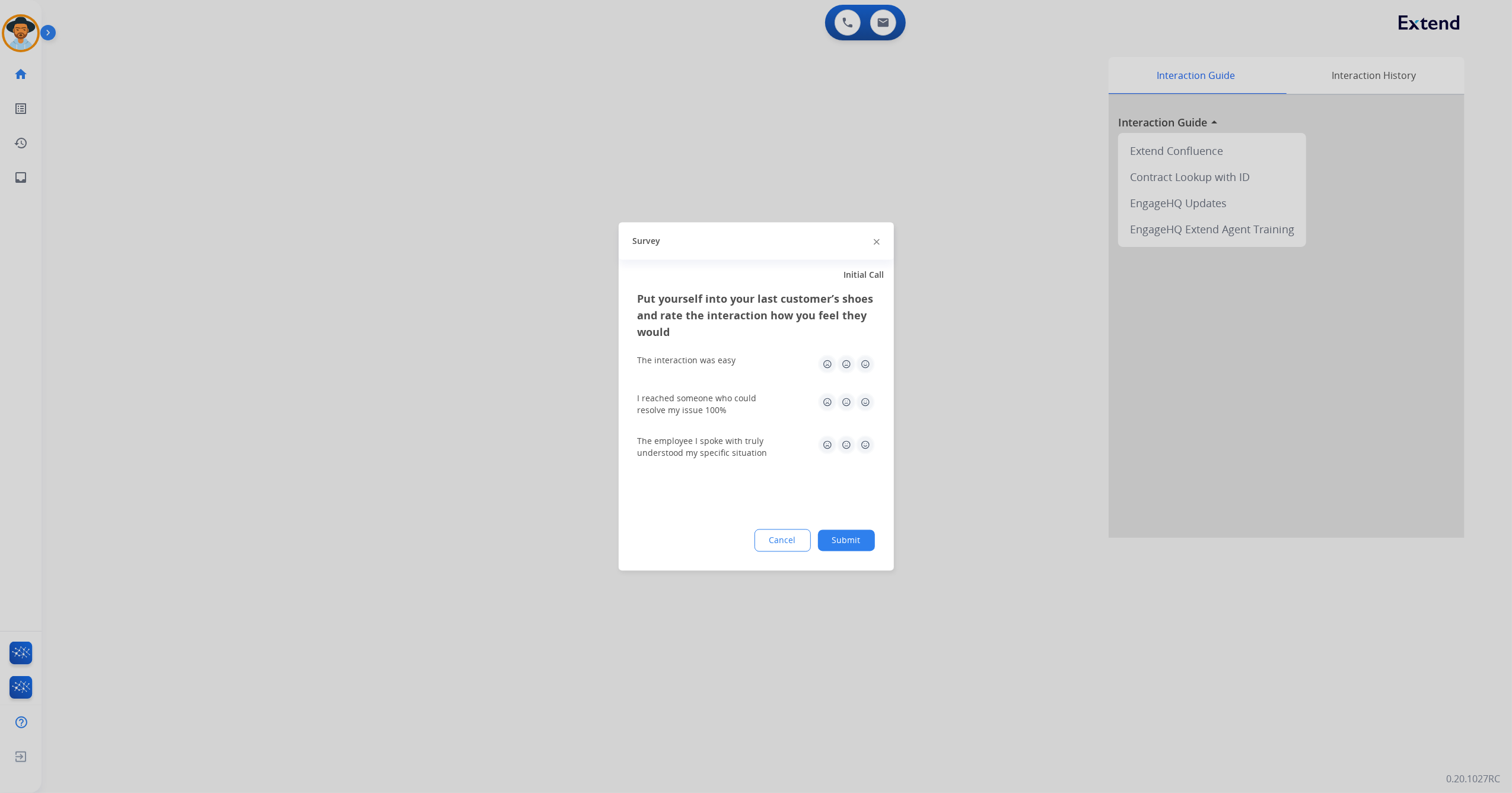
click at [867, 369] on img at bounding box center [866, 365] width 19 height 19
click at [869, 402] on img at bounding box center [866, 402] width 19 height 19
drag, startPoint x: 867, startPoint y: 449, endPoint x: 869, endPoint y: 456, distance: 7.3
click at [867, 449] on img at bounding box center [866, 445] width 19 height 19
click at [851, 540] on button "Submit" at bounding box center [847, 540] width 57 height 21
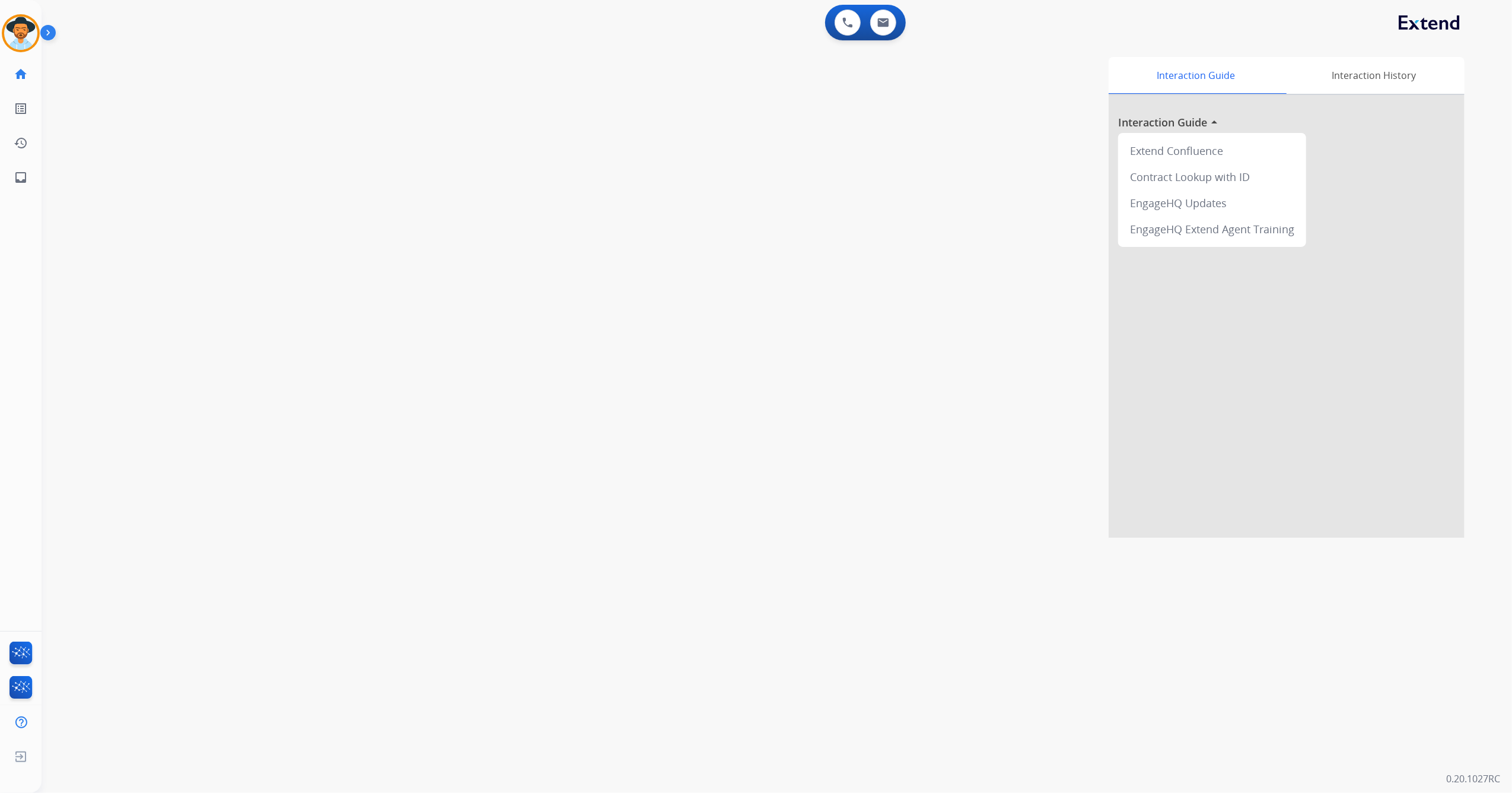
drag, startPoint x: 25, startPoint y: 39, endPoint x: 31, endPoint y: 52, distance: 14.3
click at [24, 39] on img at bounding box center [21, 33] width 33 height 33
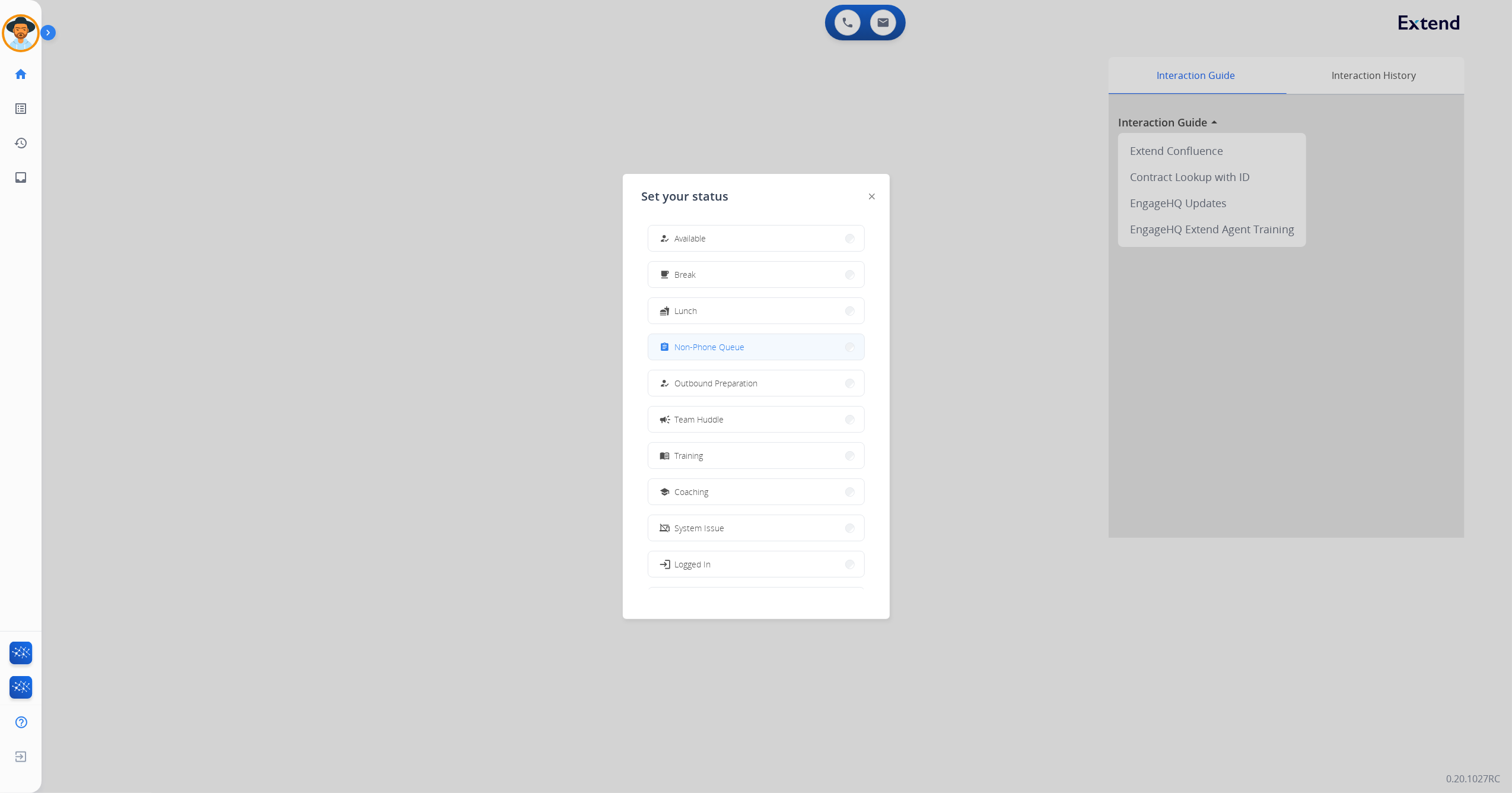
click at [722, 351] on span "Non-Phone Queue" at bounding box center [710, 347] width 70 height 13
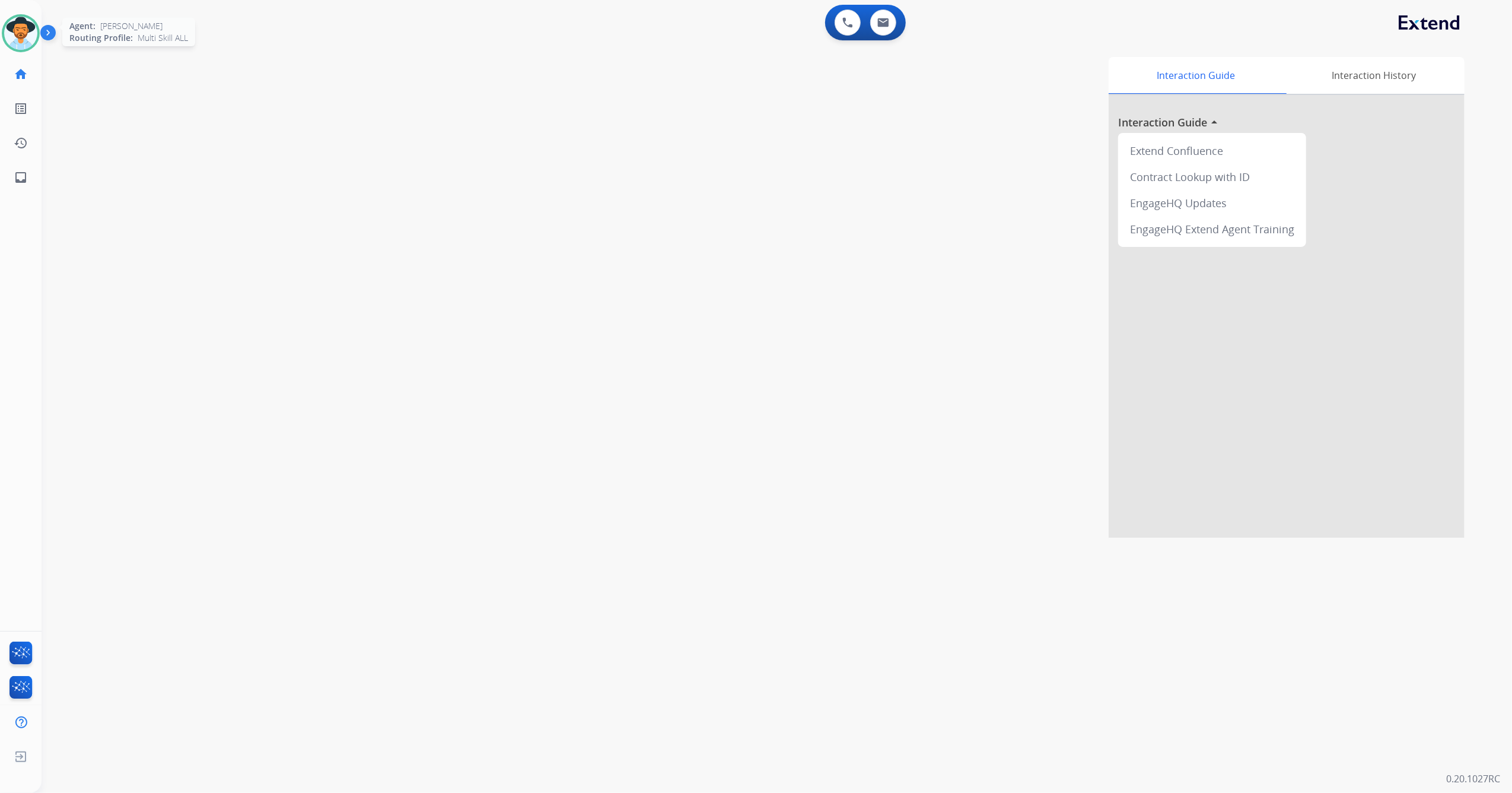
click at [27, 36] on img at bounding box center [21, 33] width 33 height 33
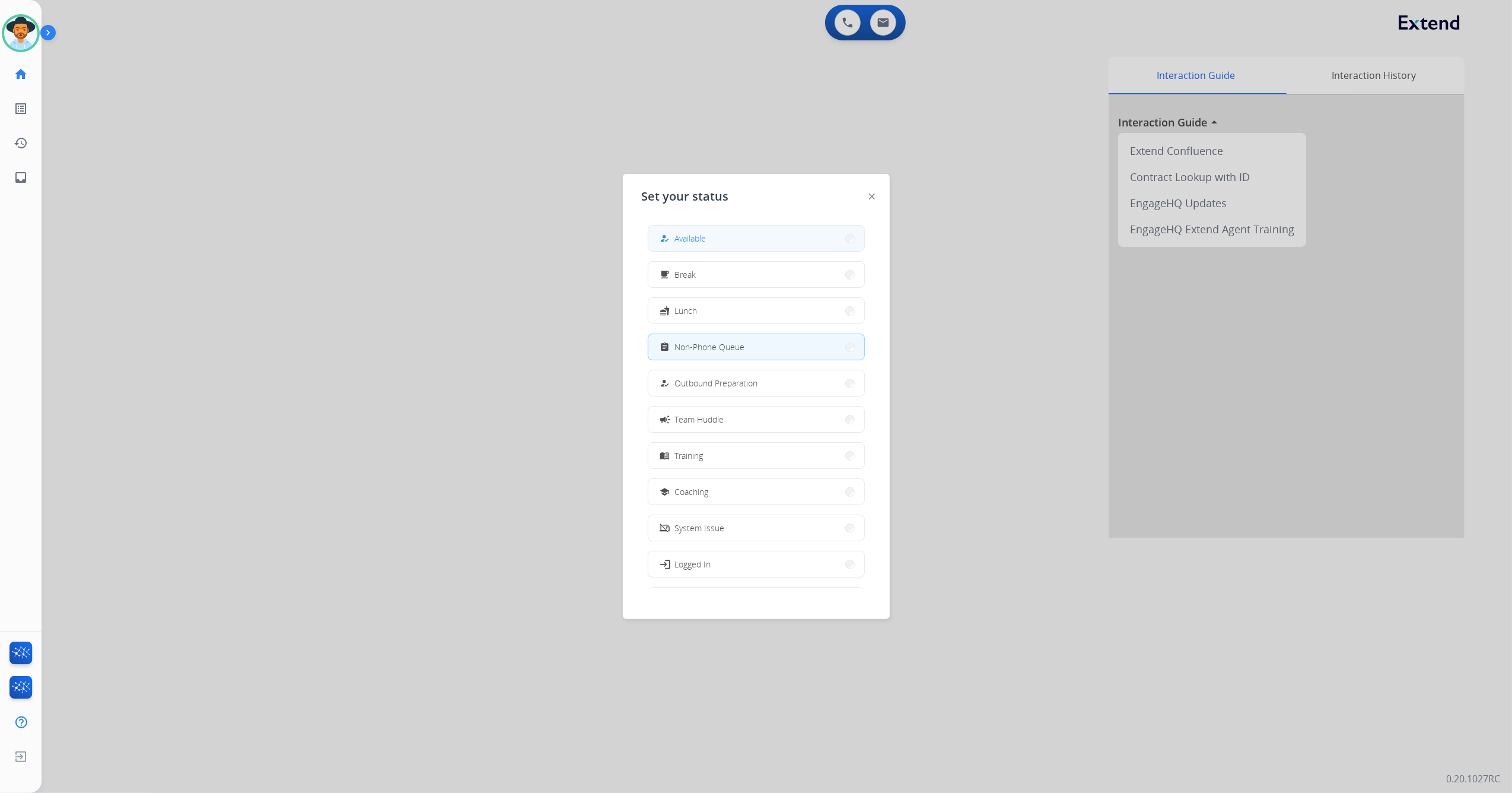
click at [681, 223] on div "how_to_reg Available free_breakfast Break fastfood Lunch assignment Non-Phone Q…" at bounding box center [756, 402] width 229 height 374
click at [684, 231] on button "how_to_reg Available" at bounding box center [756, 238] width 216 height 25
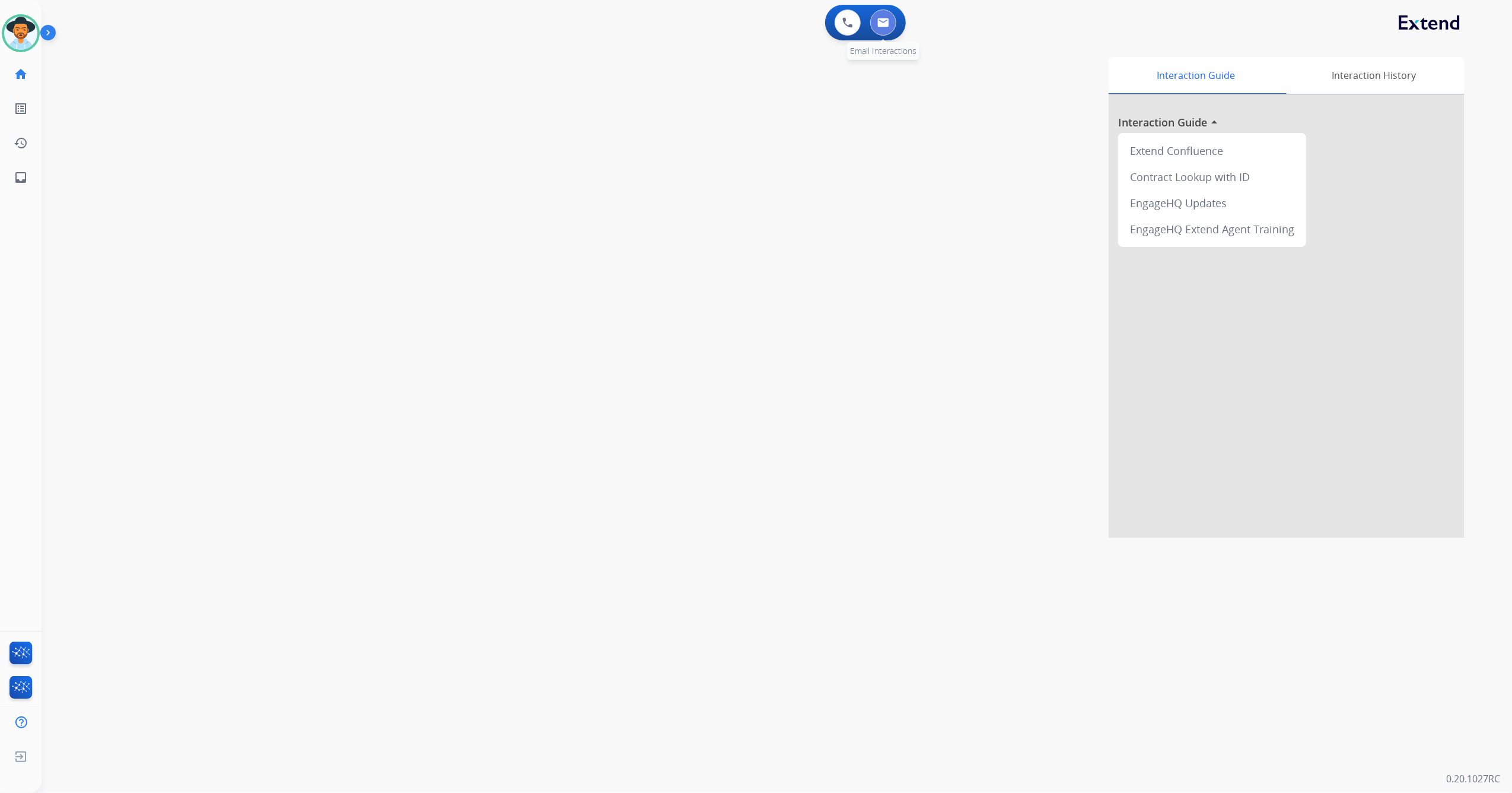
click at [886, 22] on img at bounding box center [883, 22] width 12 height 10
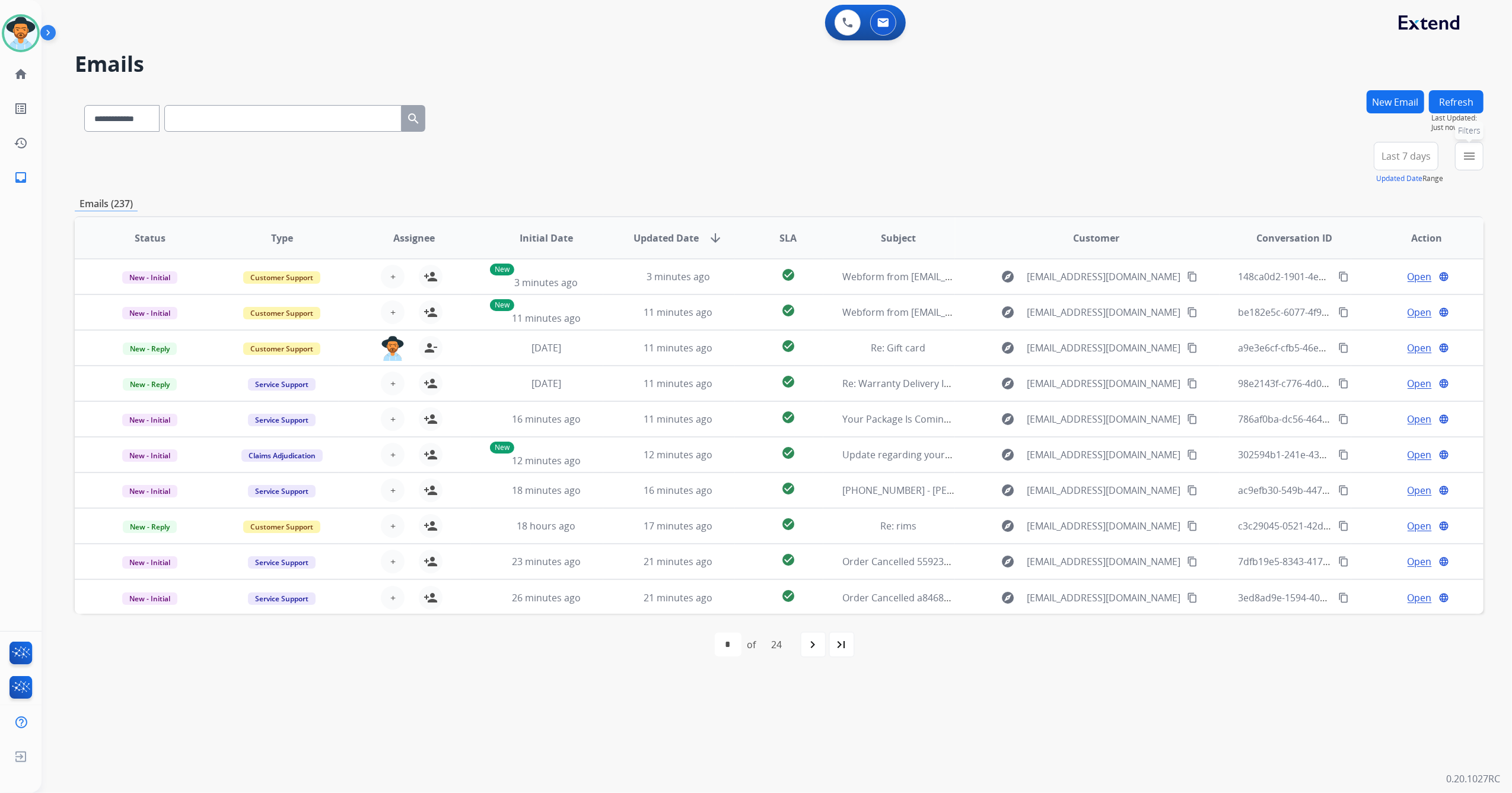
click at [1475, 165] on button "menu Filters" at bounding box center [1470, 156] width 29 height 29
click at [1353, 369] on label "Open - All" at bounding box center [1376, 374] width 54 height 11
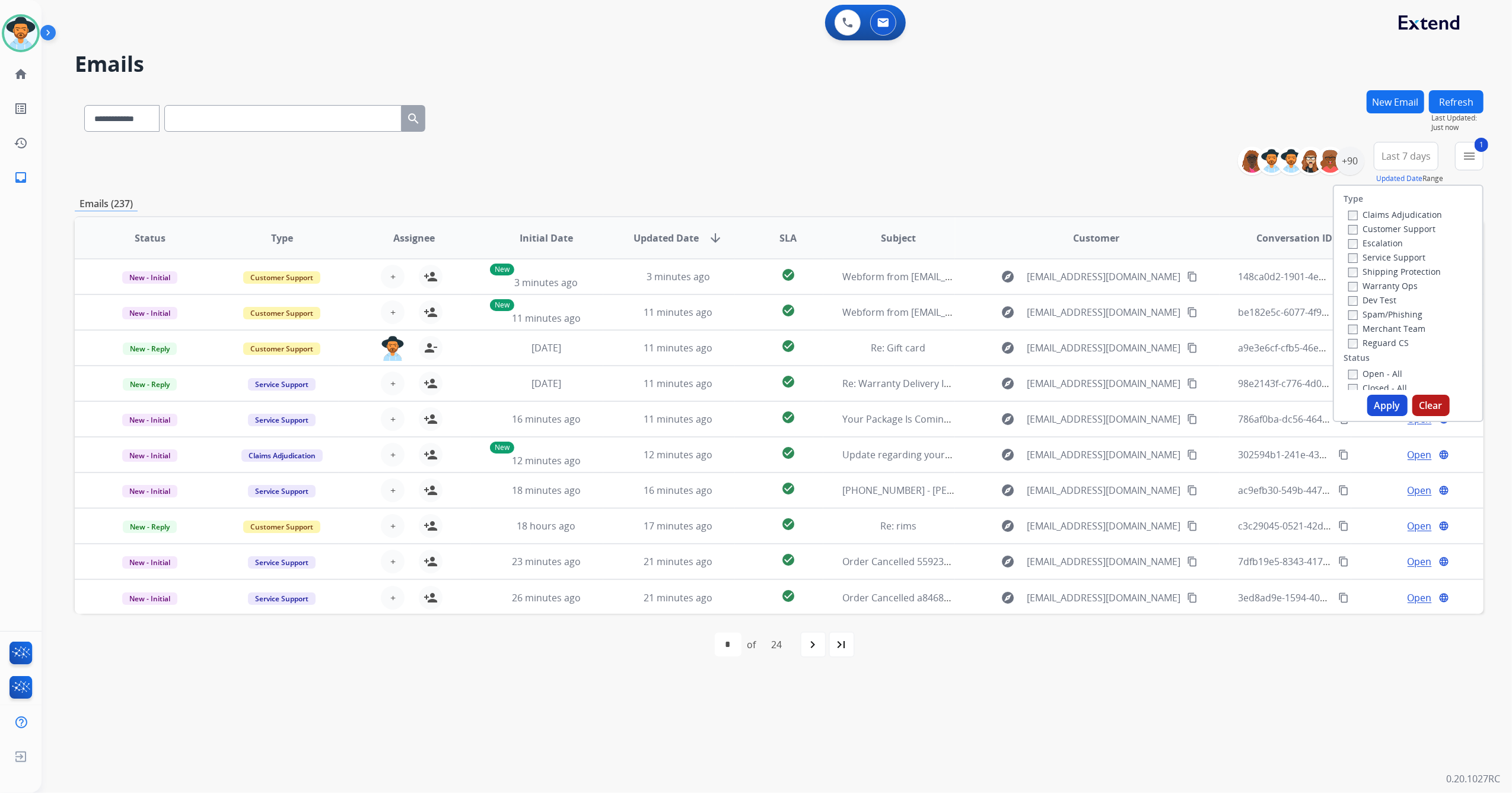
click at [1394, 402] on button "Apply" at bounding box center [1388, 405] width 40 height 21
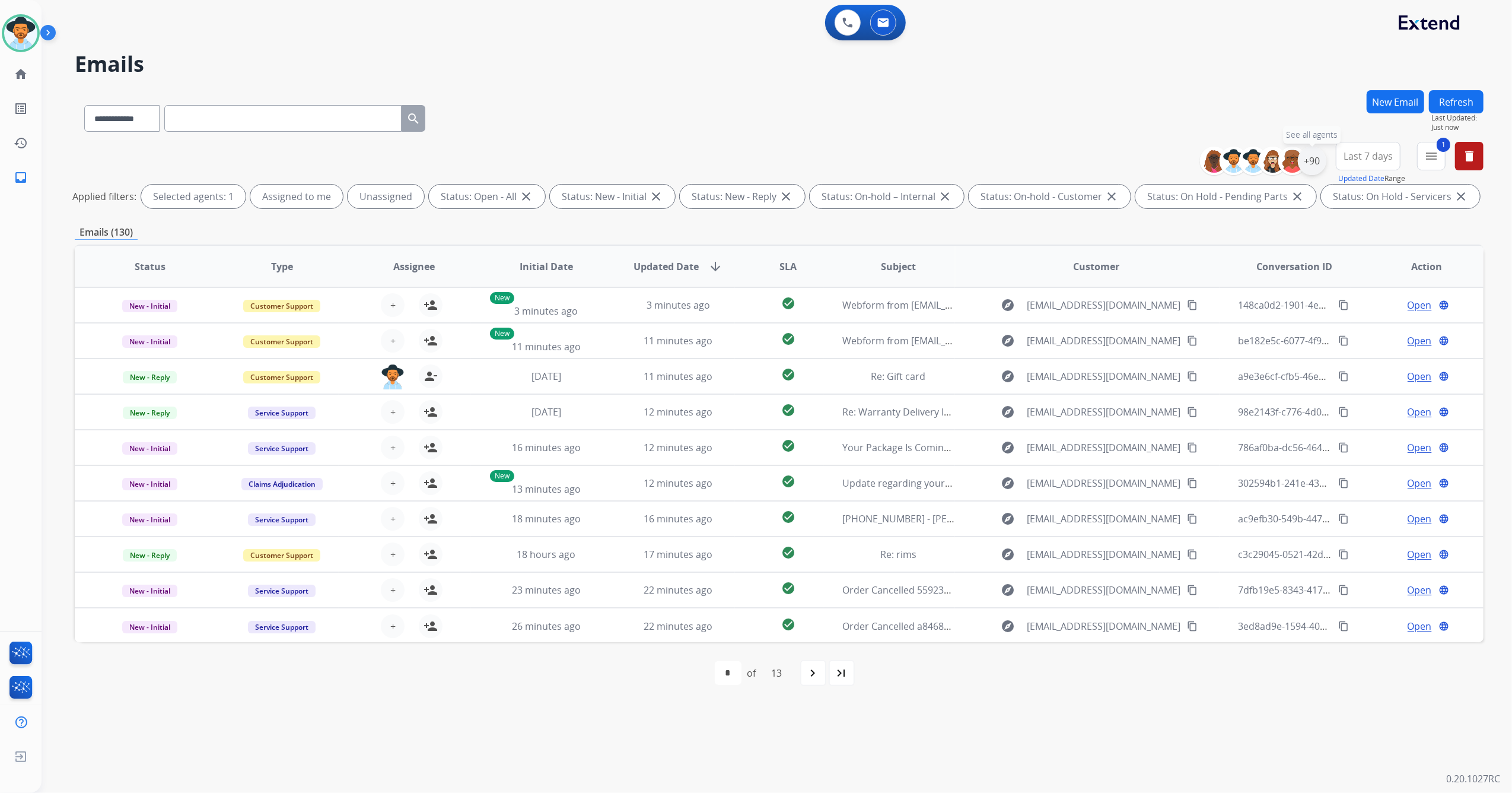
click at [1317, 164] on div "+90" at bounding box center [1312, 161] width 29 height 29
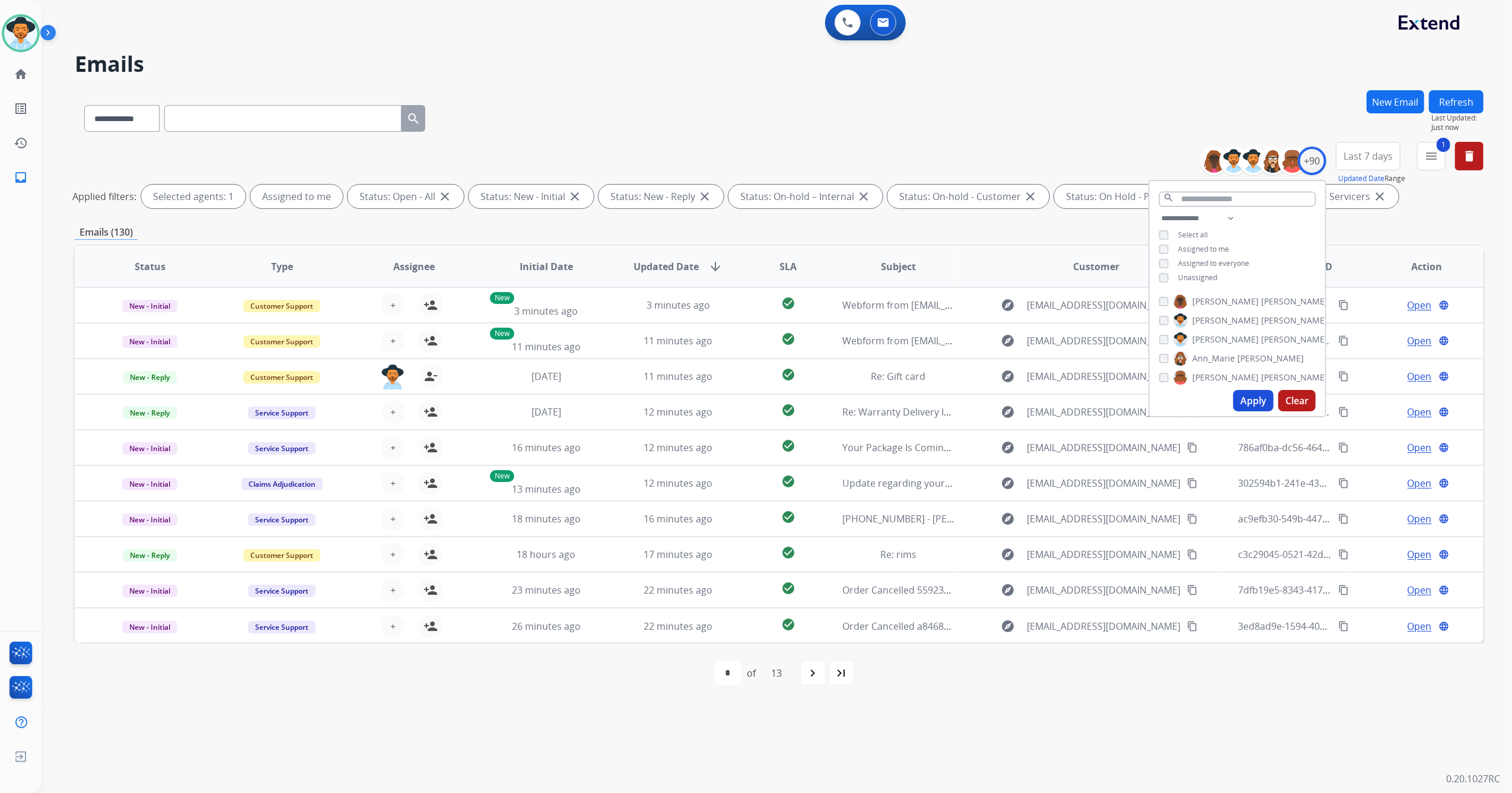
click at [1249, 399] on button "Apply" at bounding box center [1254, 400] width 40 height 21
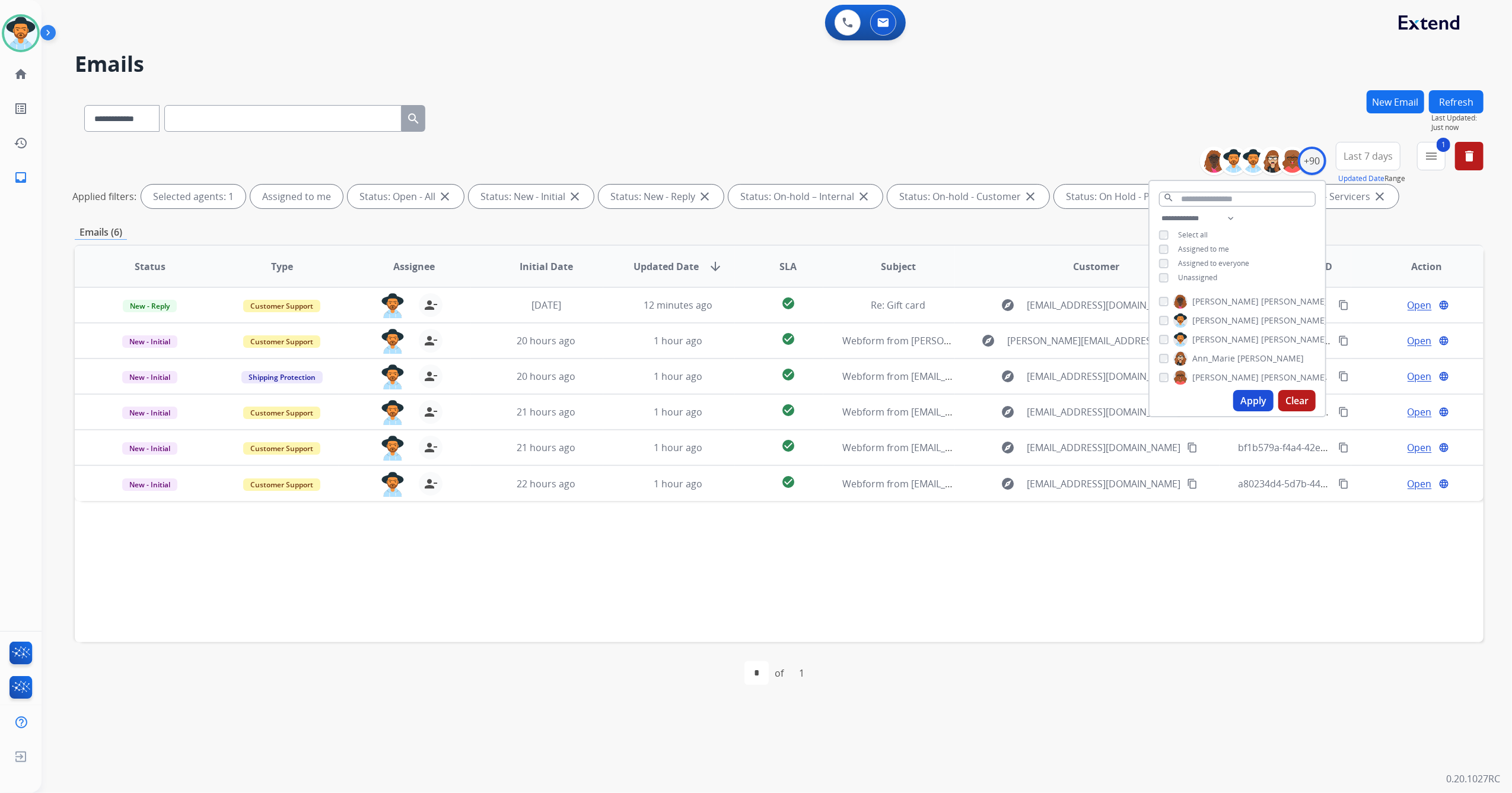
click at [1026, 573] on div "Status Type Assignee Initial Date Updated Date arrow_downward SLA Subject Custo…" at bounding box center [779, 442] width 1409 height 397
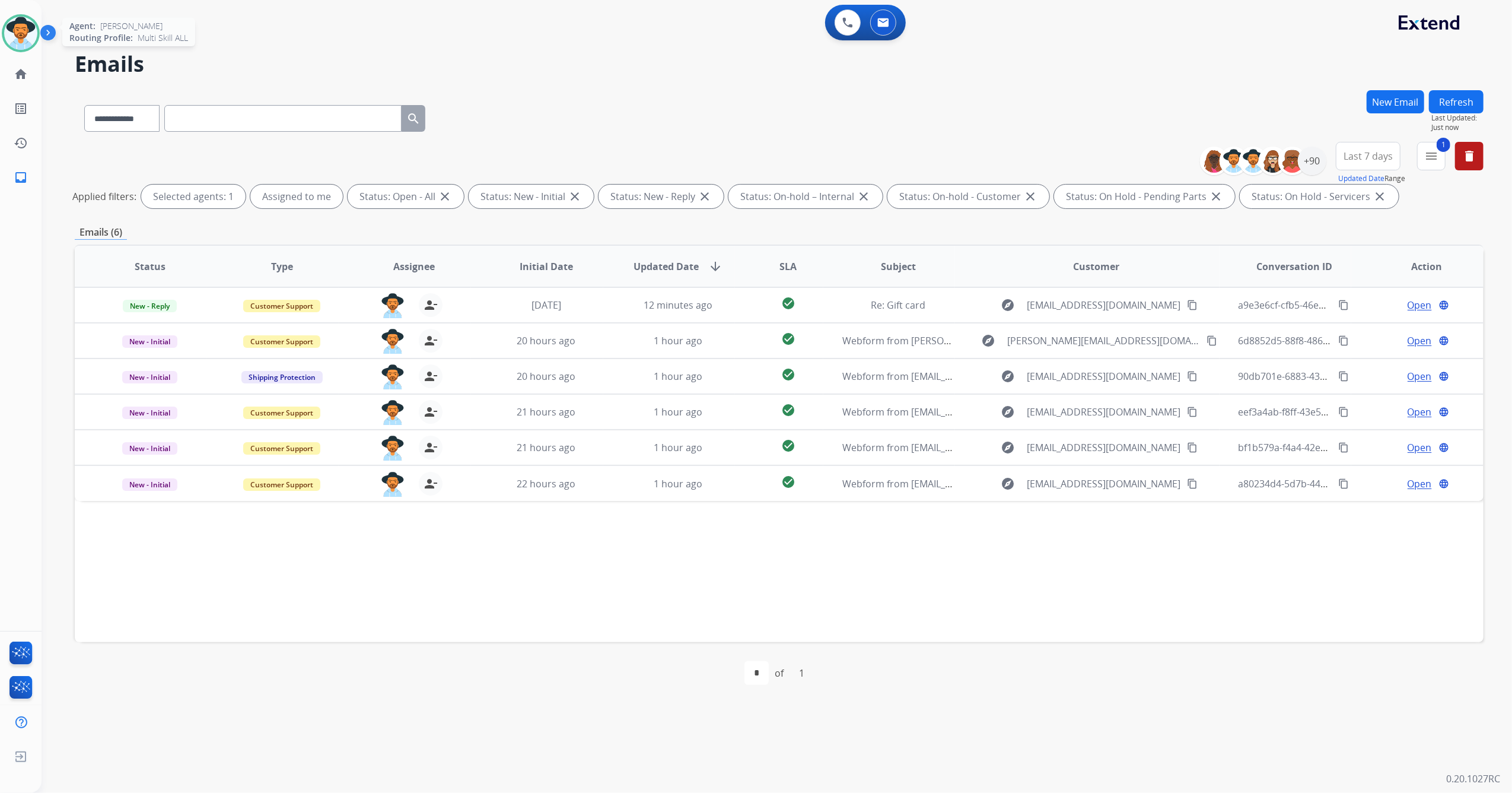
click at [25, 36] on img at bounding box center [21, 33] width 33 height 33
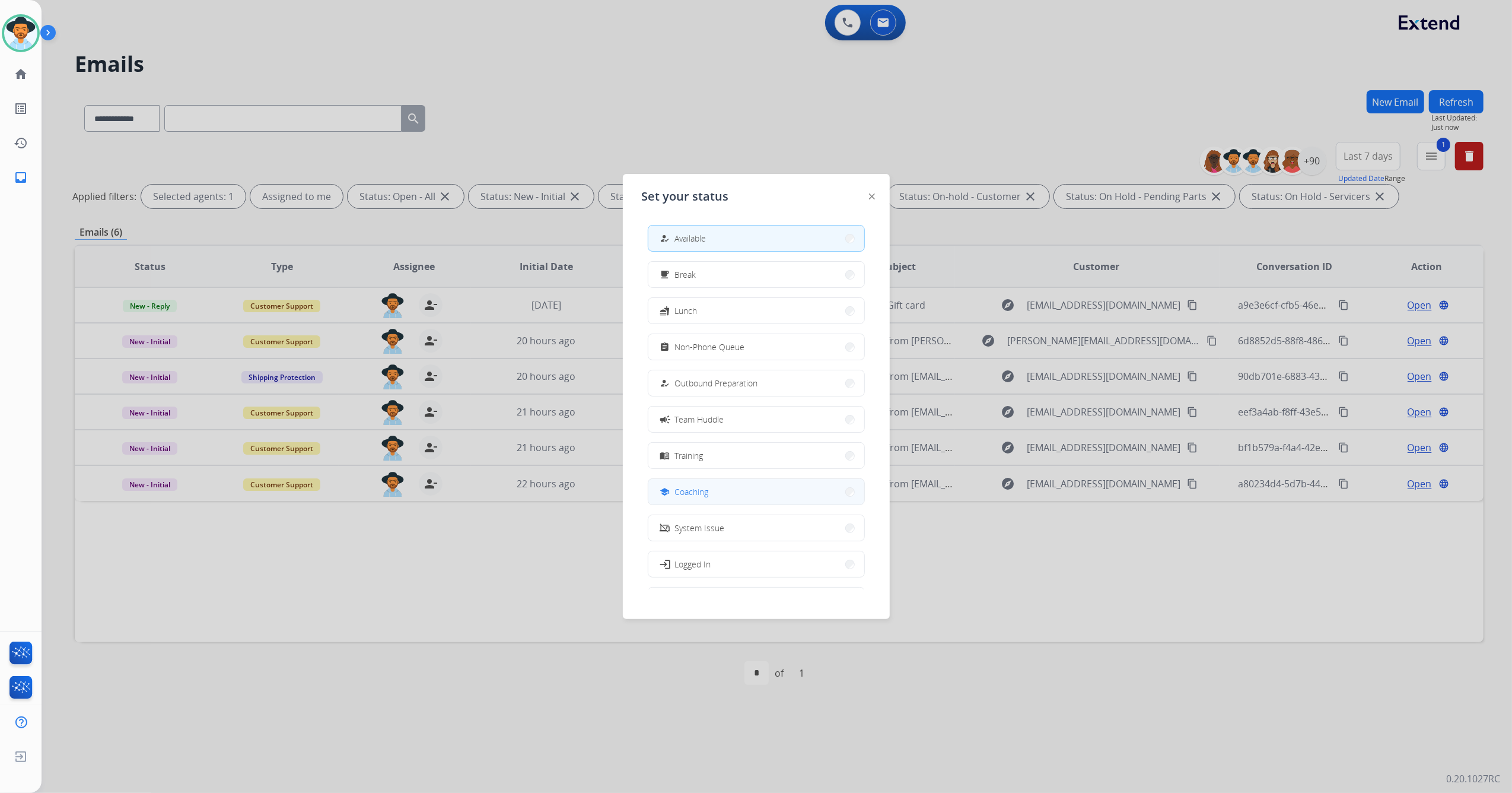
click at [715, 495] on button "school Coaching" at bounding box center [756, 492] width 216 height 25
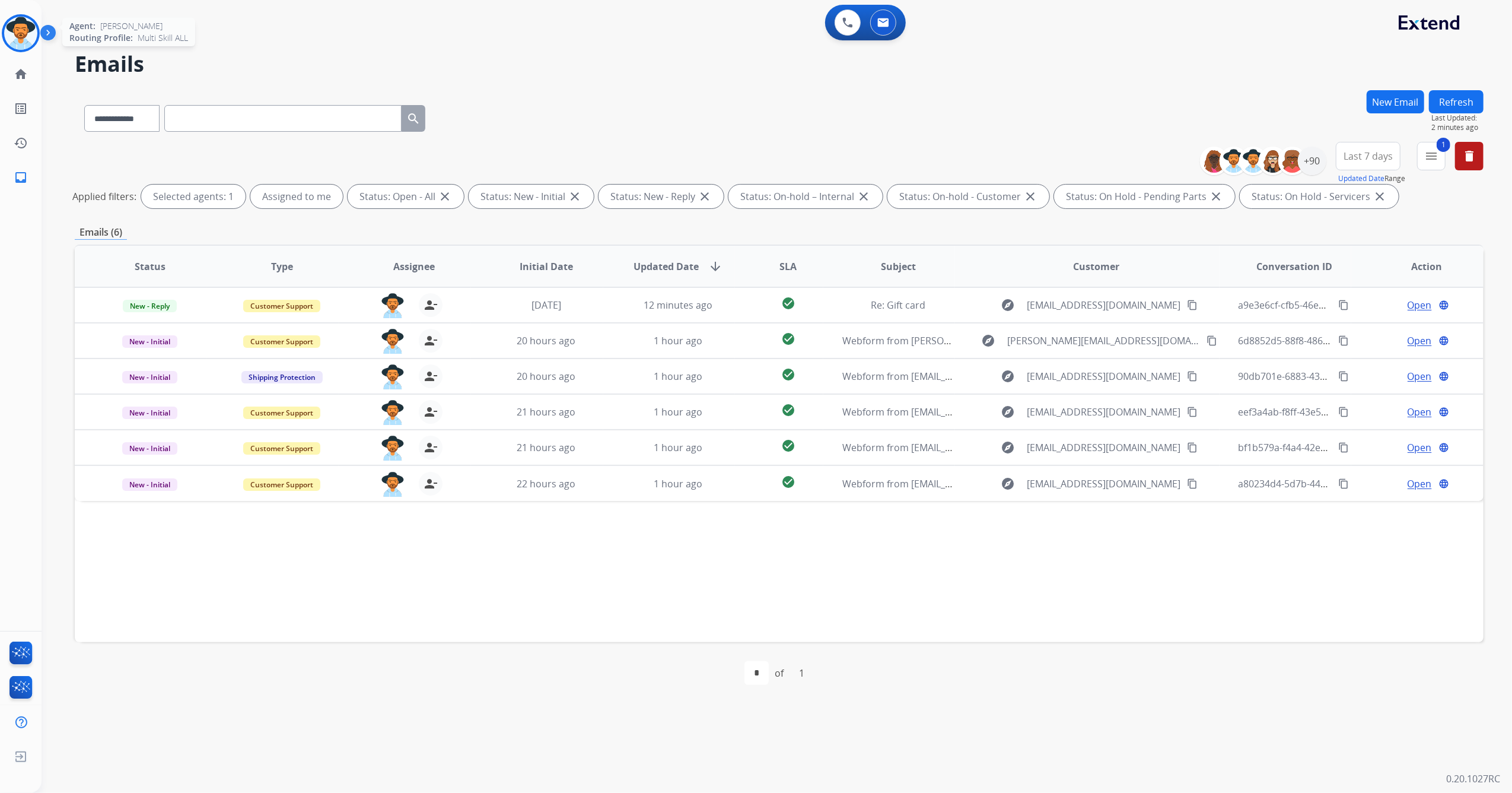
click at [13, 29] on img at bounding box center [21, 33] width 33 height 33
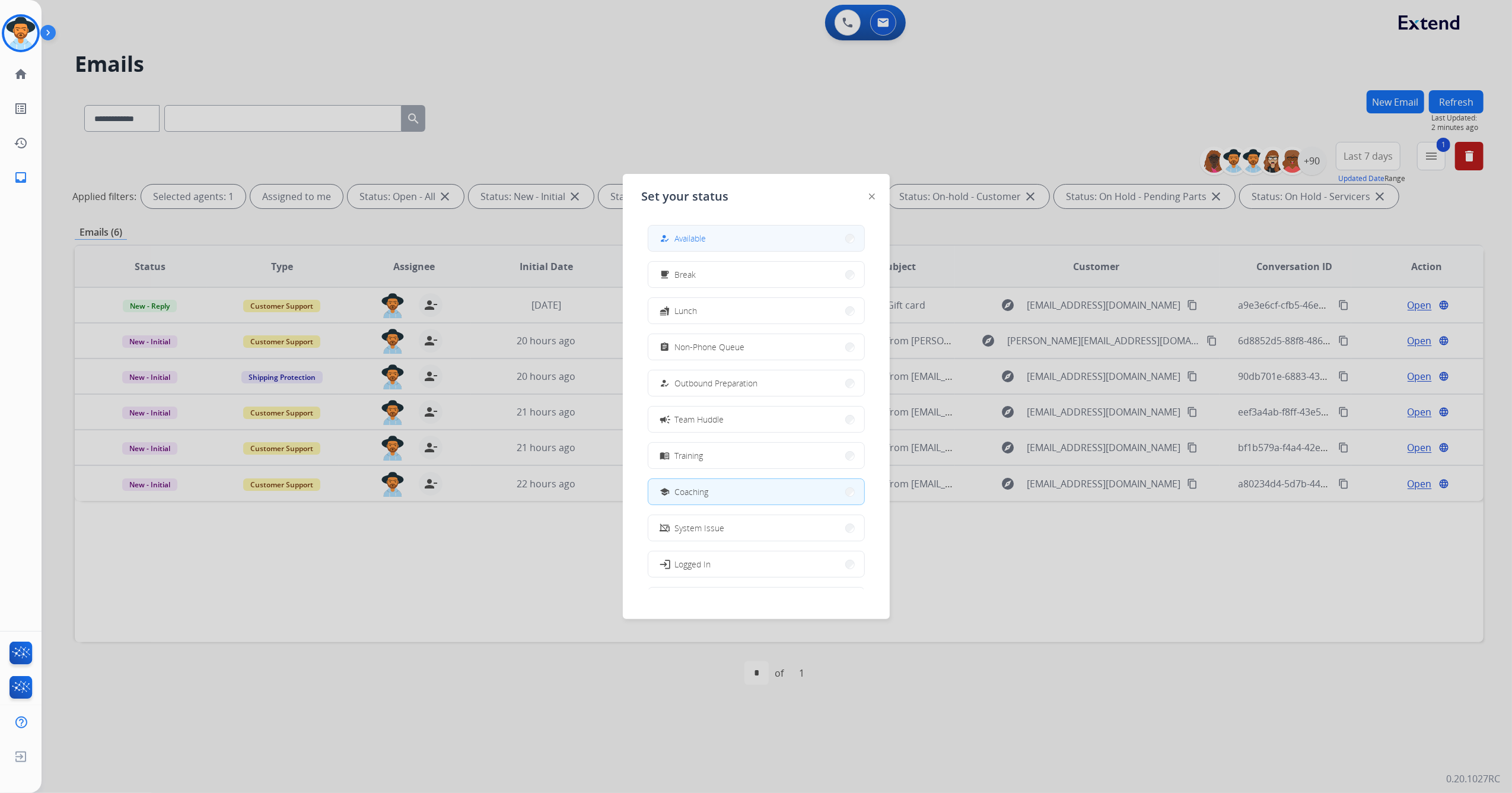
click at [713, 233] on button "how_to_reg Available" at bounding box center [756, 238] width 216 height 25
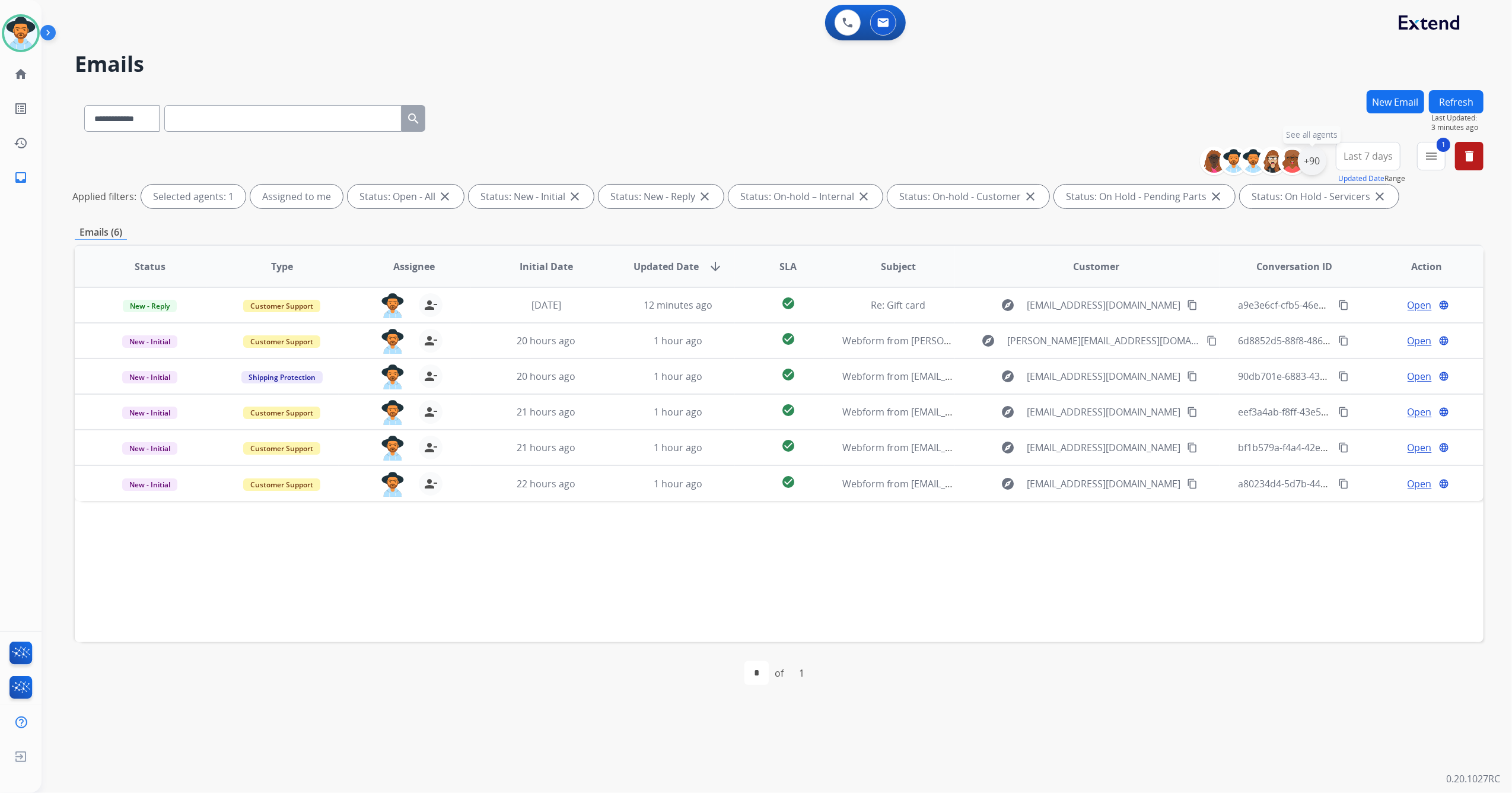
click at [1308, 159] on div "+90" at bounding box center [1312, 161] width 29 height 29
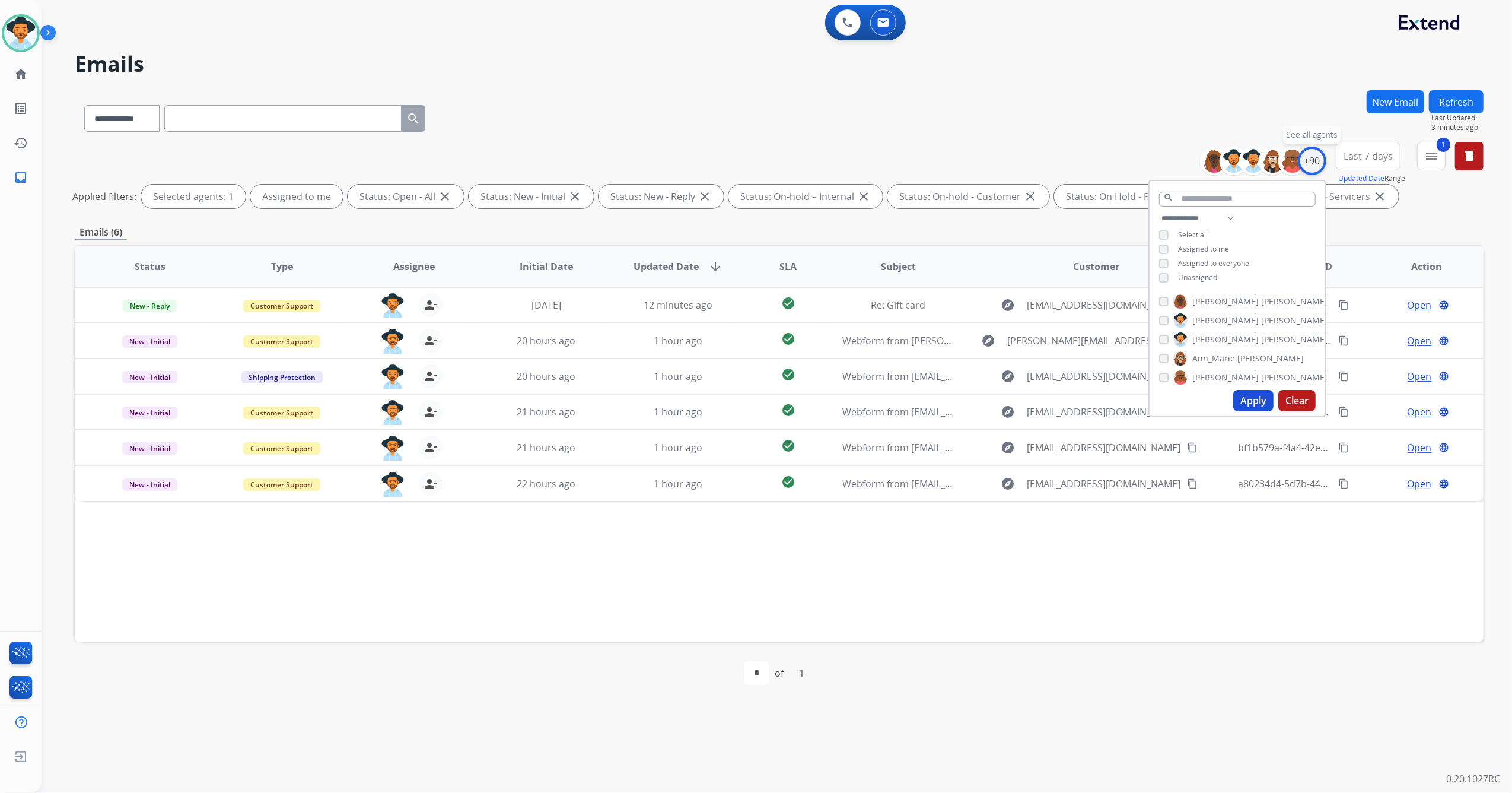
click at [1308, 159] on div "+90" at bounding box center [1312, 161] width 29 height 29
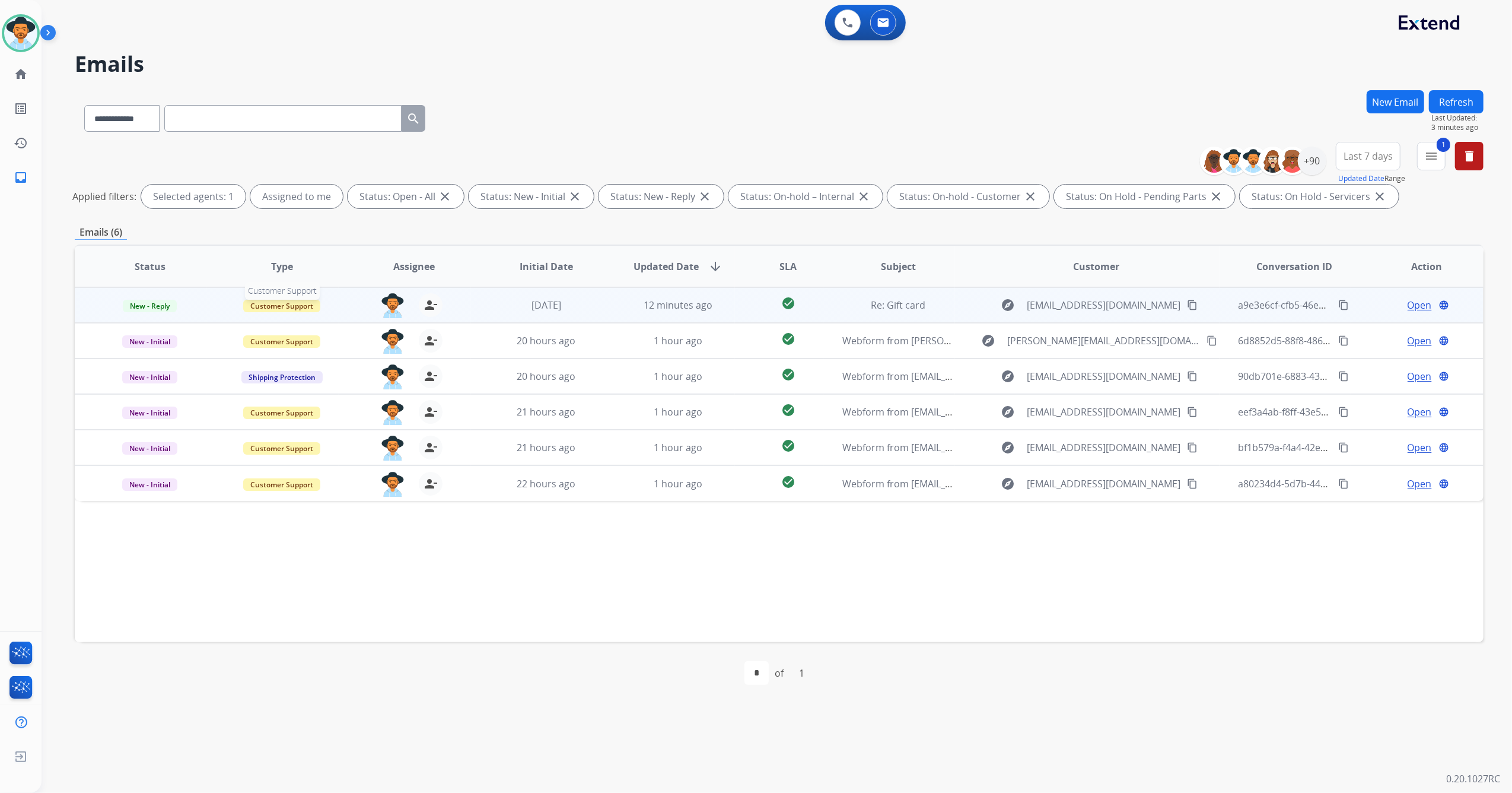
click at [227, 309] on div "Customer Support" at bounding box center [282, 305] width 113 height 14
click at [492, 310] on div "[DATE]" at bounding box center [546, 305] width 113 height 14
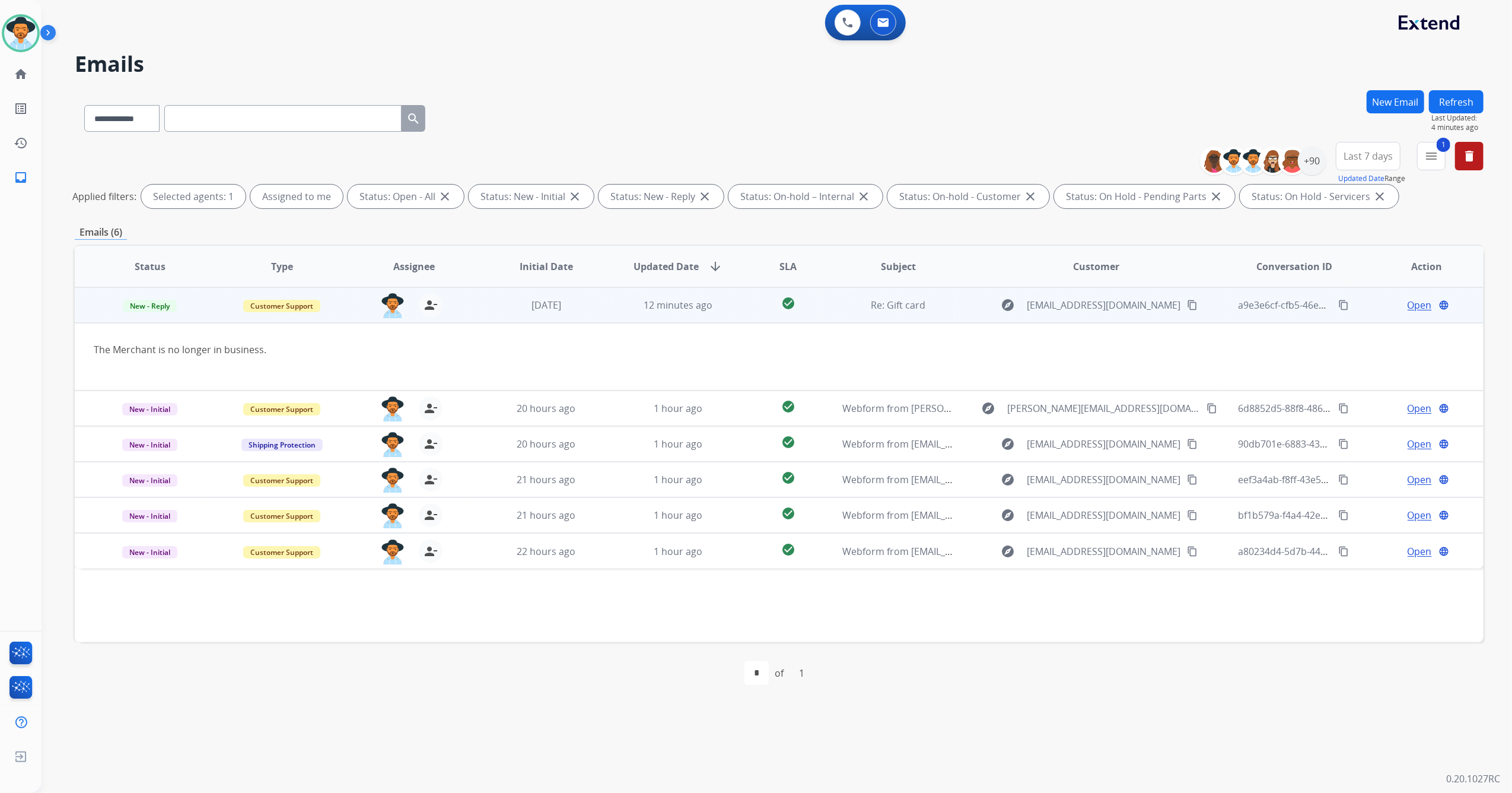
click at [1408, 307] on span "Open" at bounding box center [1420, 305] width 25 height 14
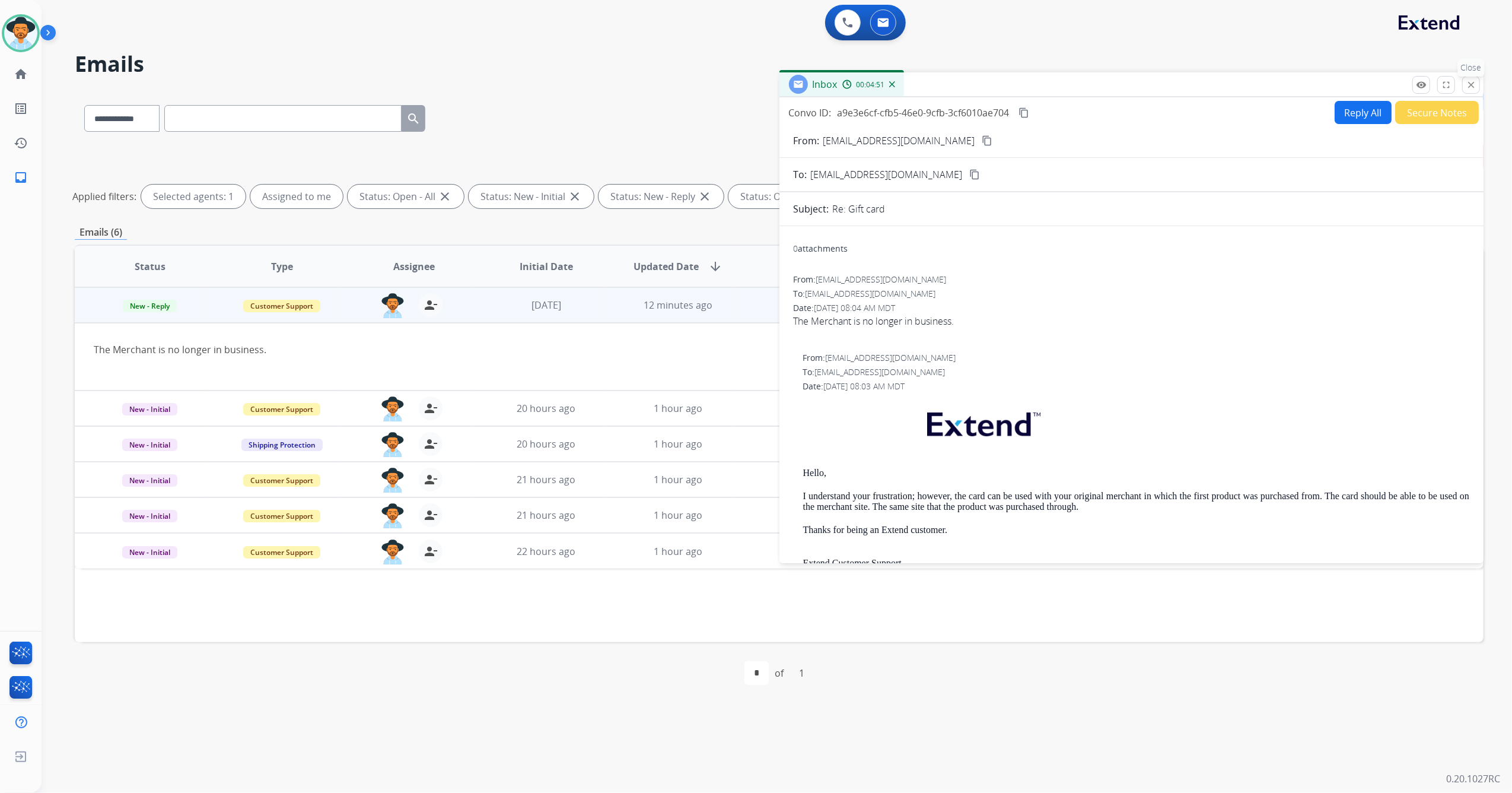
click at [1468, 84] on mat-icon "close" at bounding box center [1471, 84] width 10 height 10
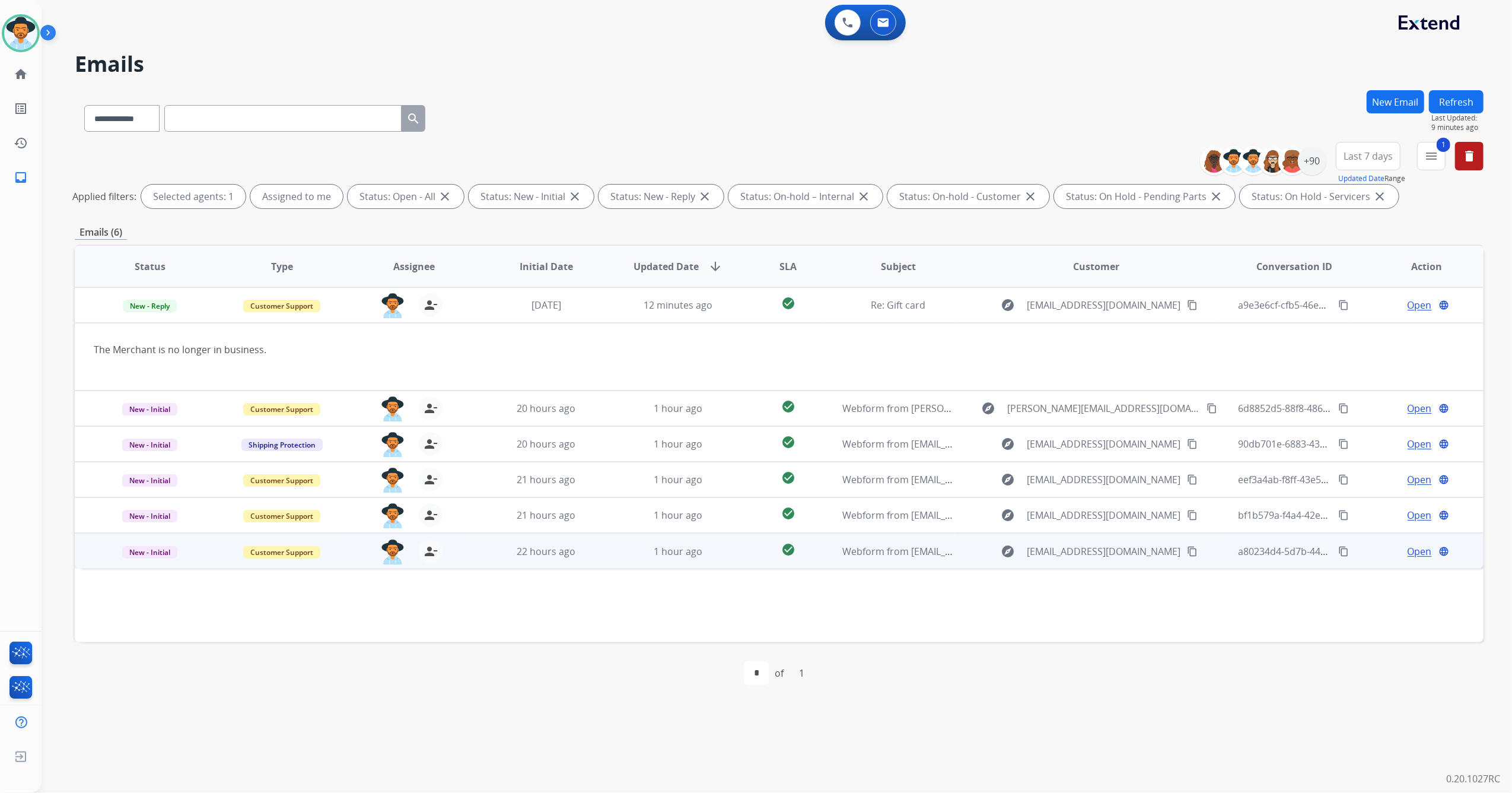
click at [480, 555] on td "22 hours ago" at bounding box center [537, 550] width 132 height 36
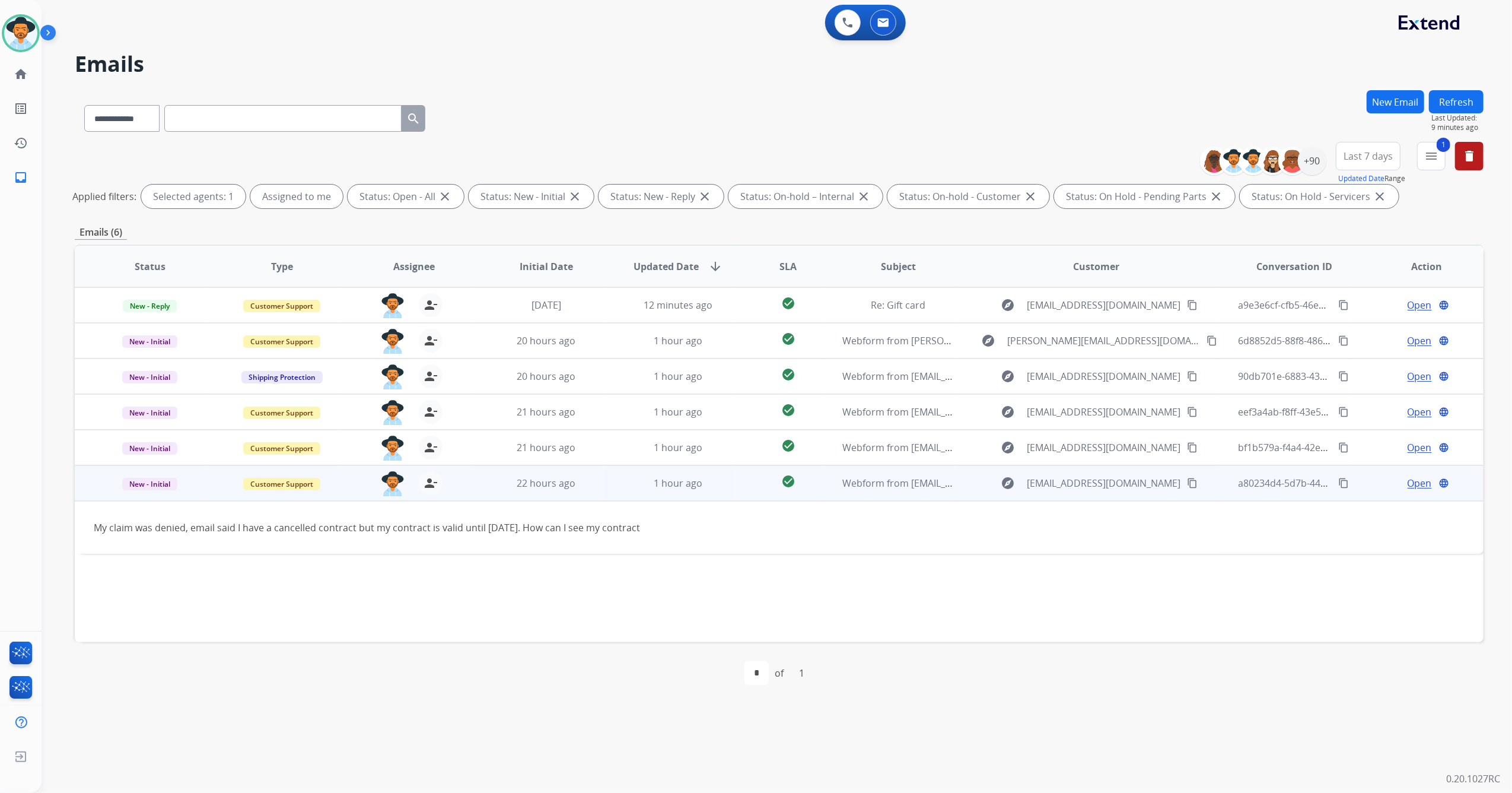
click at [1408, 482] on span "Open" at bounding box center [1420, 483] width 25 height 14
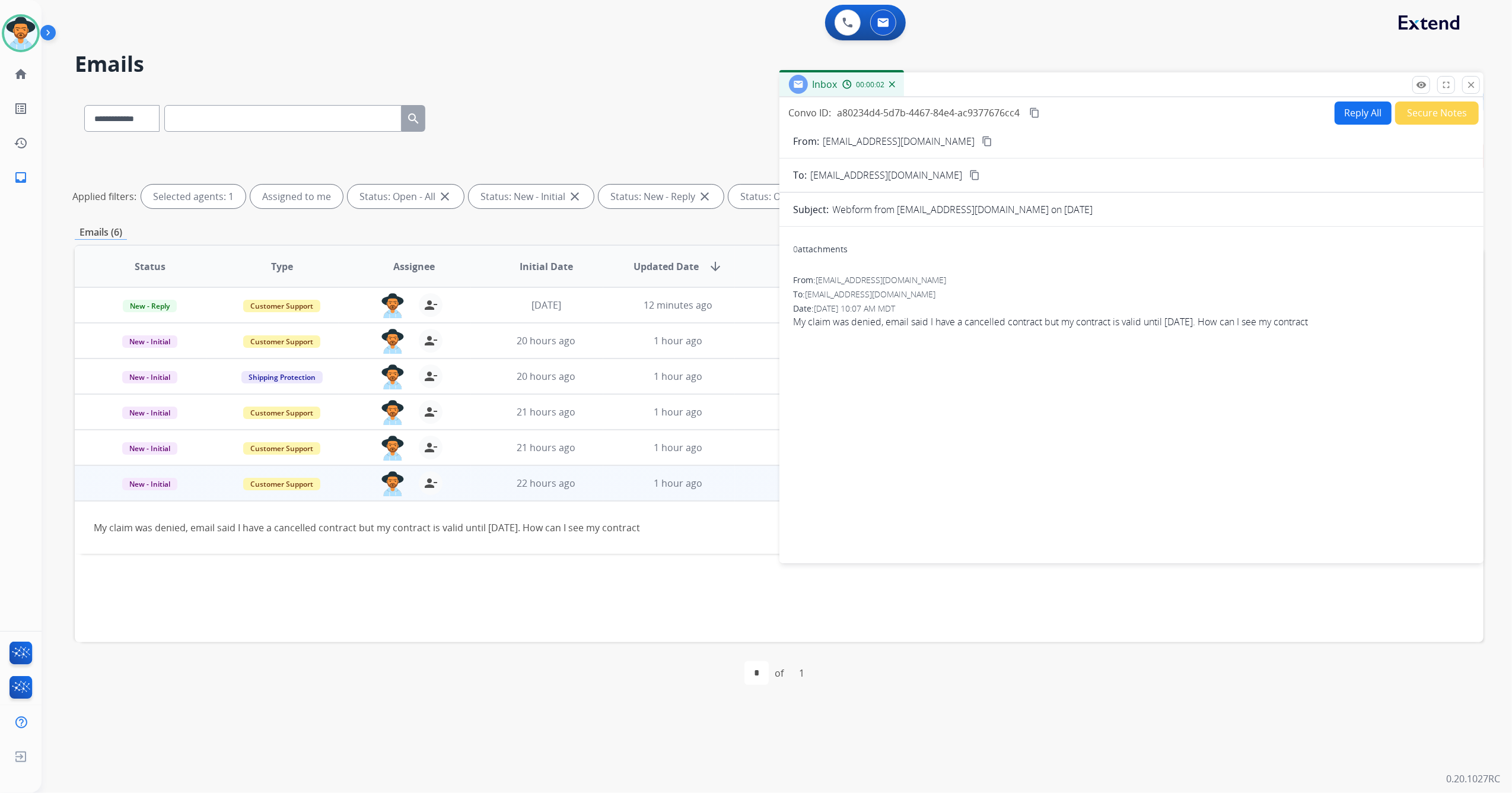
click at [982, 143] on mat-icon "content_copy" at bounding box center [986, 140] width 10 height 10
click at [1365, 107] on button "Reply All" at bounding box center [1364, 113] width 57 height 23
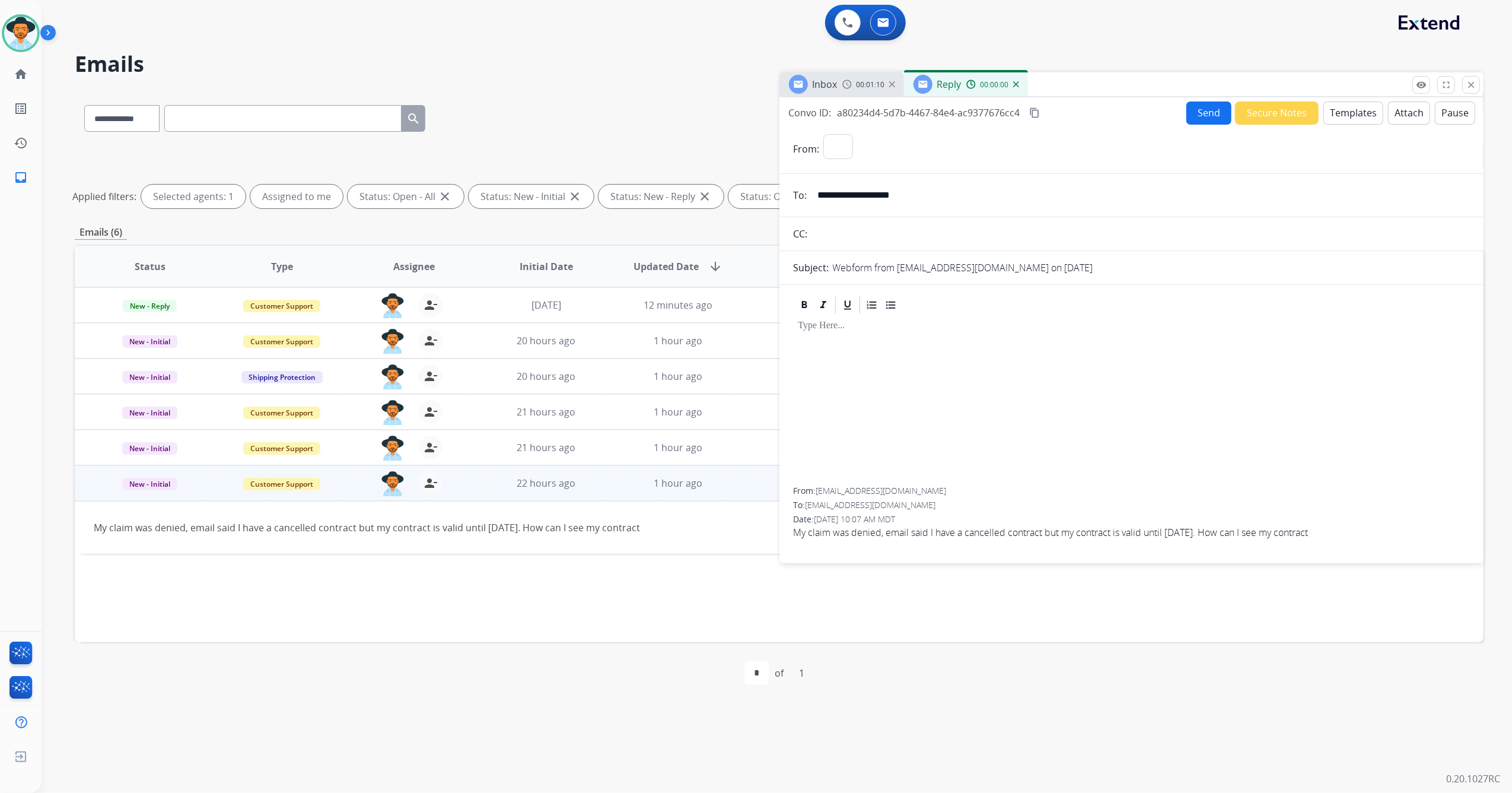
select select "**********"
click at [1344, 107] on button "Templates" at bounding box center [1354, 113] width 60 height 23
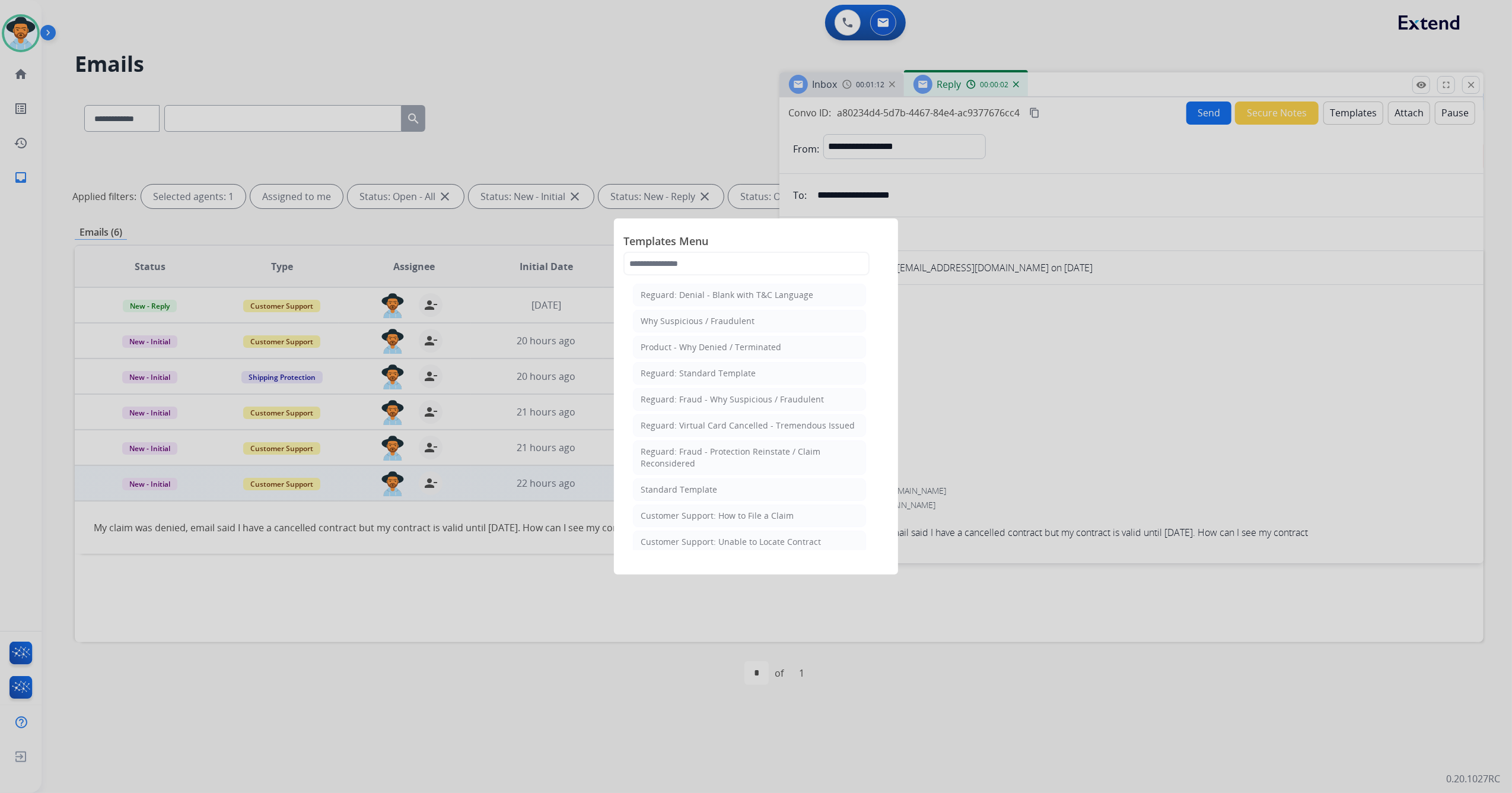
click at [690, 492] on div "Standard Template" at bounding box center [679, 489] width 77 height 12
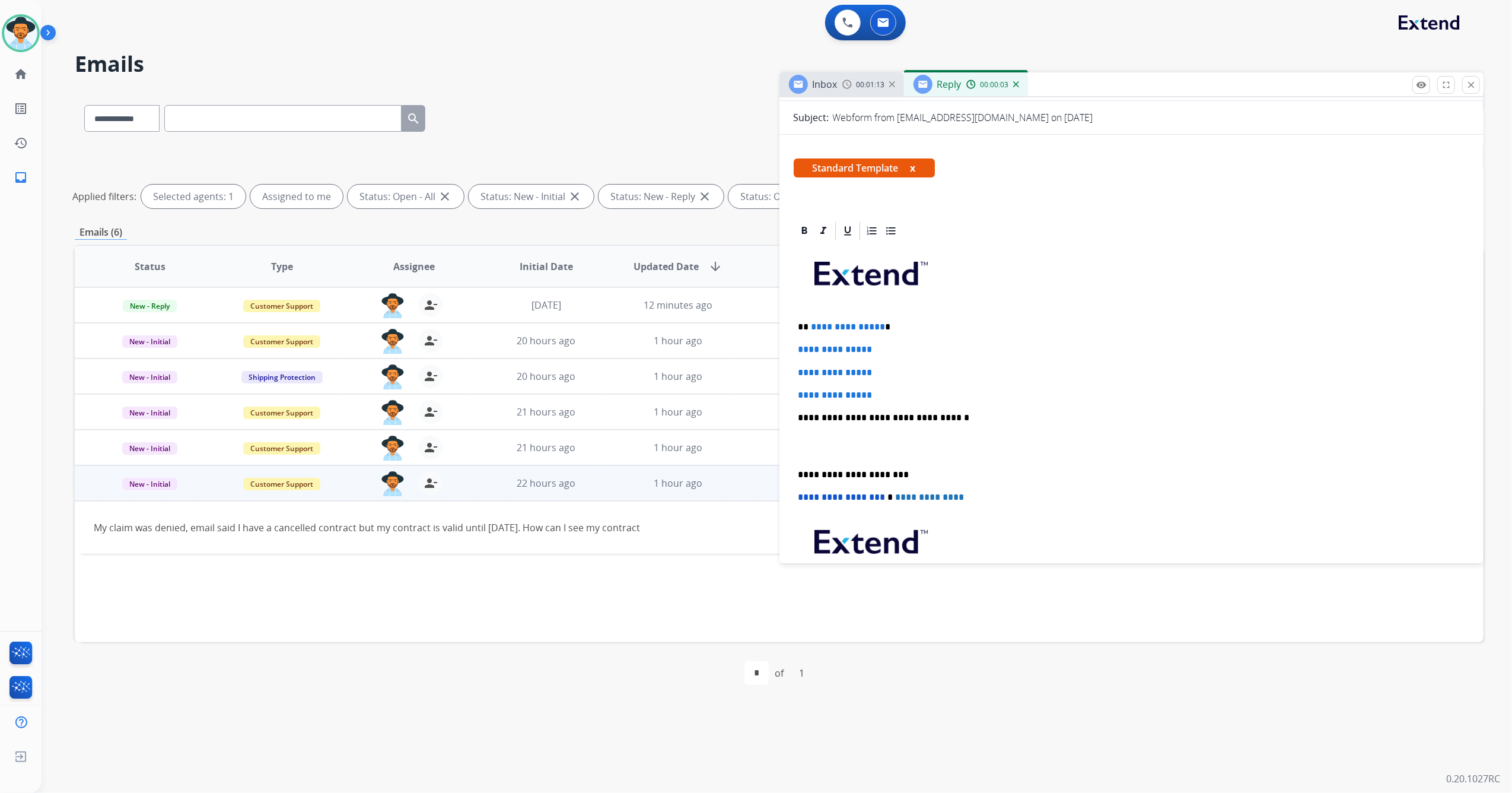
scroll to position [158, 0]
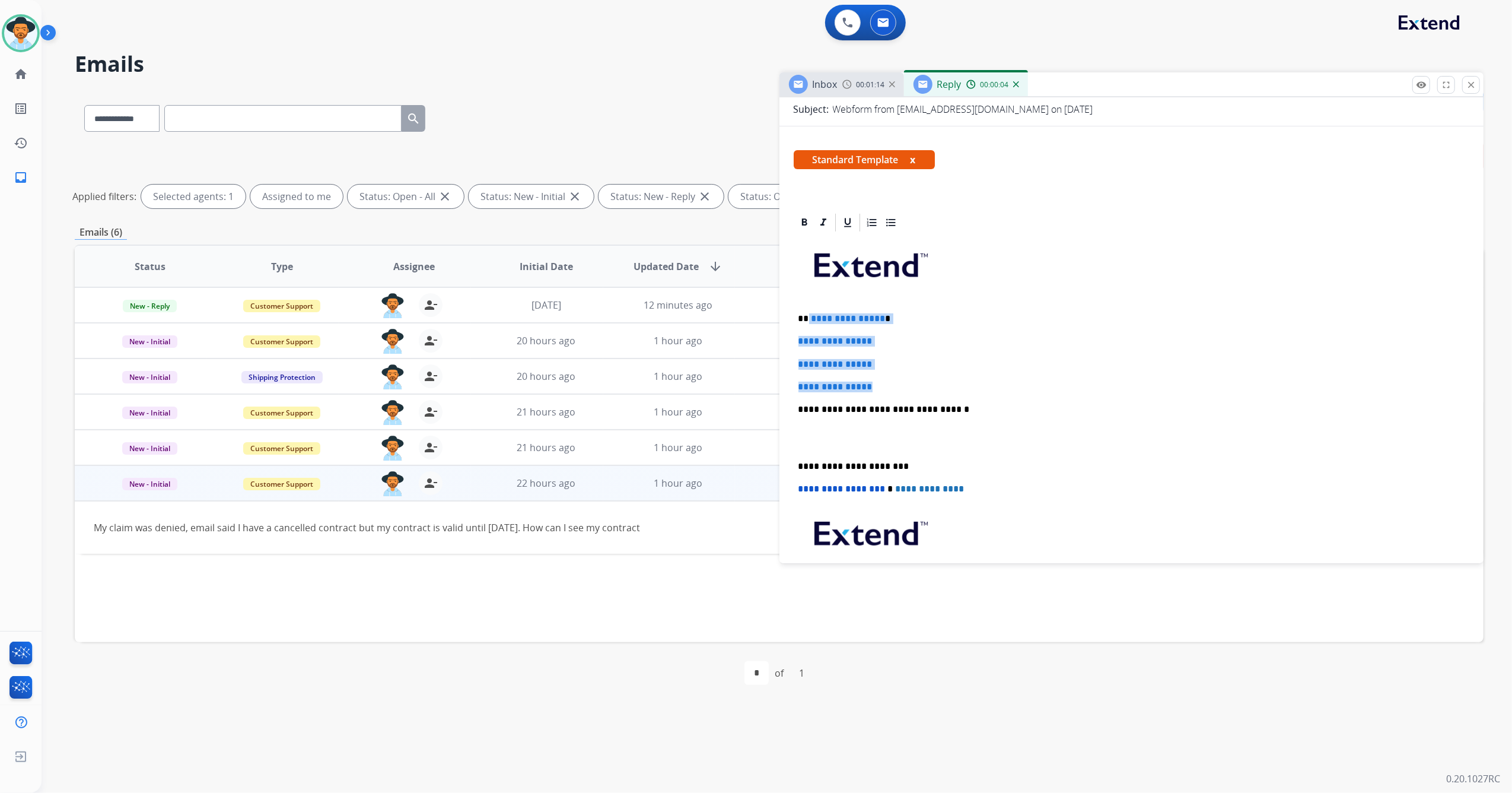
drag, startPoint x: 878, startPoint y: 378, endPoint x: 826, endPoint y: 308, distance: 87.2
click at [810, 309] on div "**********" at bounding box center [1131, 437] width 676 height 408
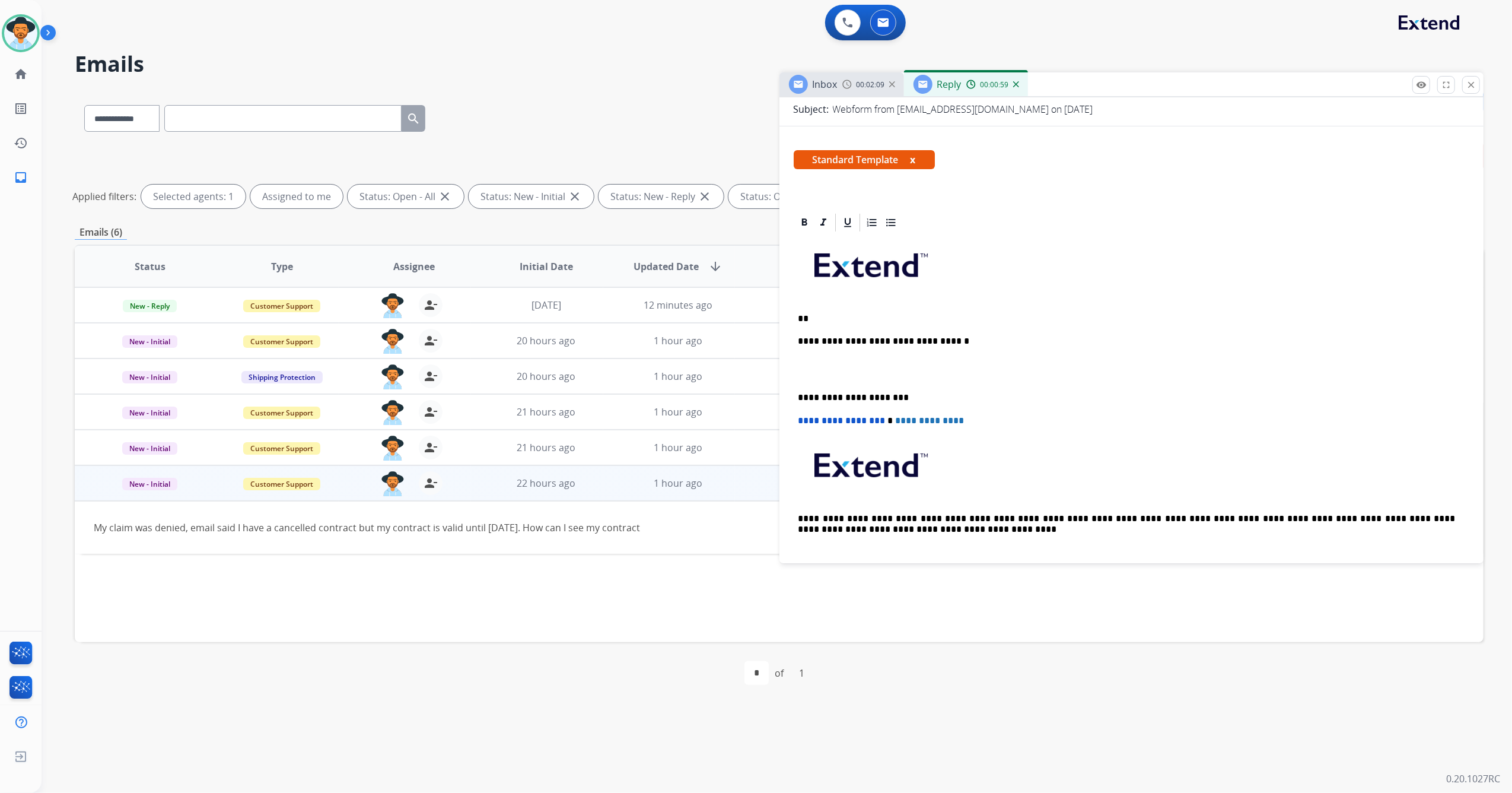
click at [825, 318] on p "**" at bounding box center [1127, 318] width 657 height 10
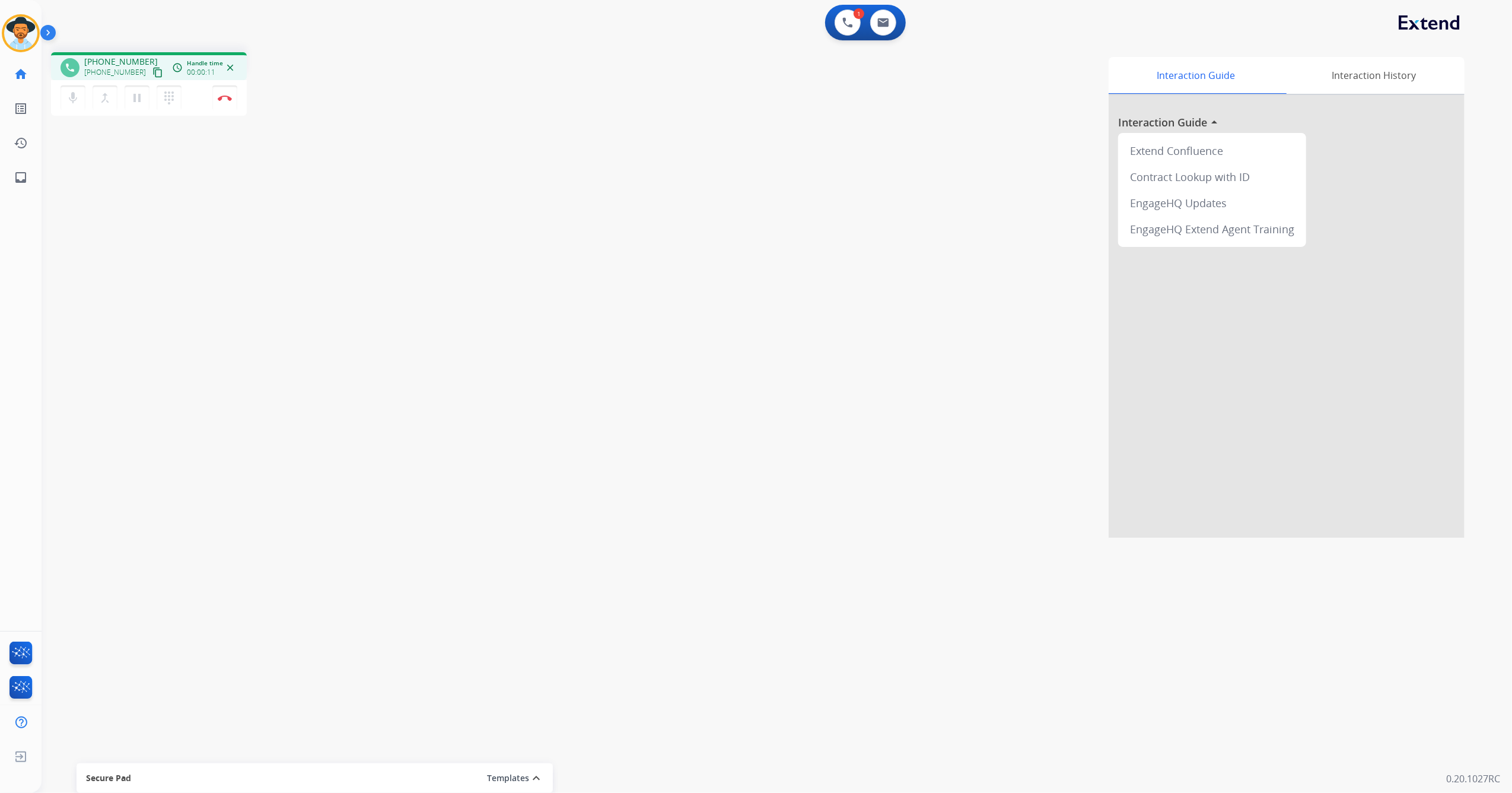
click at [150, 63] on div "[PHONE_NUMBER] [PHONE_NUMBER] content_copy" at bounding box center [124, 67] width 81 height 24
click at [152, 72] on mat-icon "content_copy" at bounding box center [157, 72] width 10 height 10
click at [224, 93] on button "Disconnect" at bounding box center [224, 98] width 25 height 25
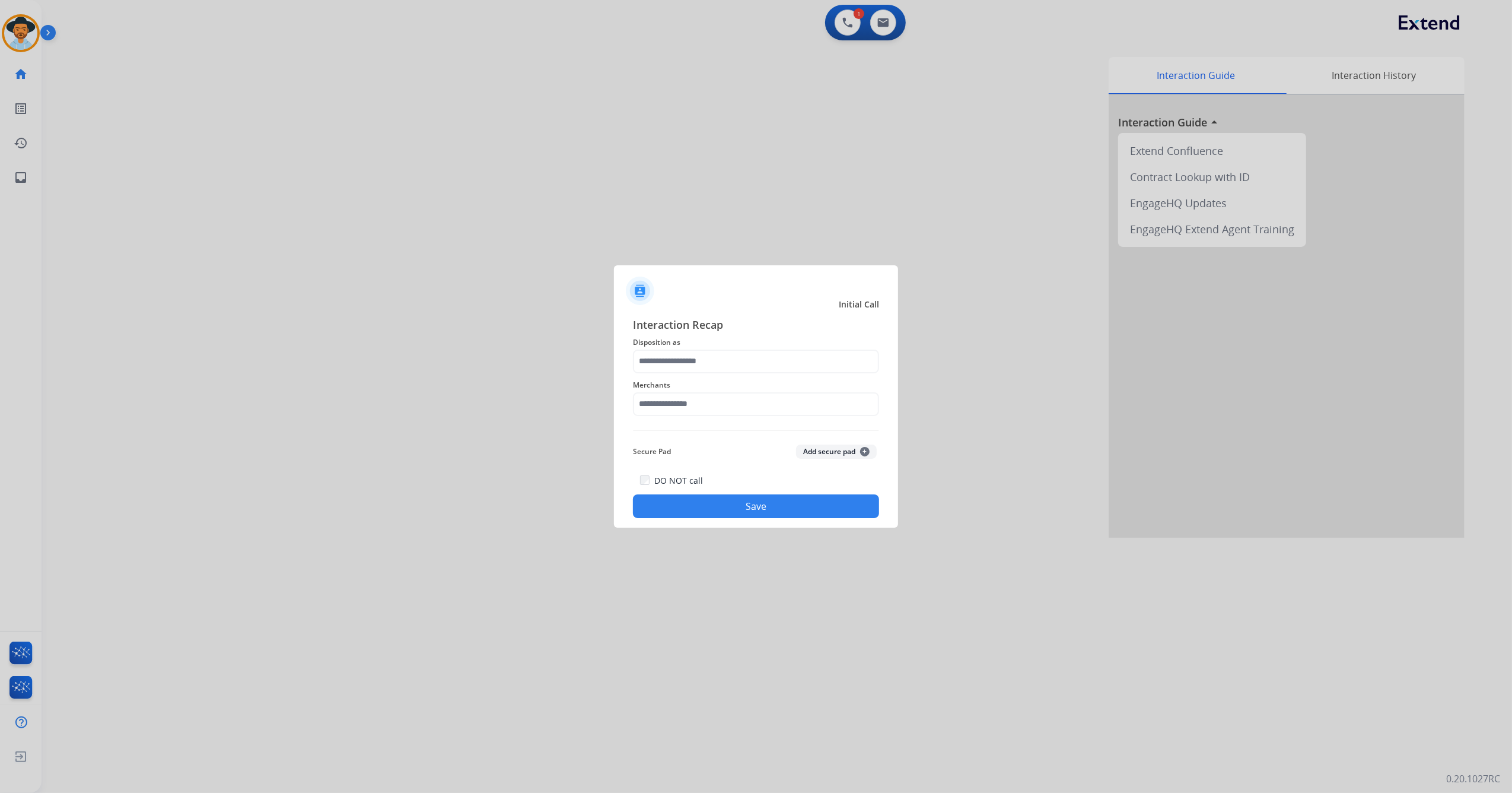
click at [762, 348] on span "Disposition as" at bounding box center [756, 343] width 247 height 14
click at [760, 361] on input "text" at bounding box center [756, 362] width 247 height 24
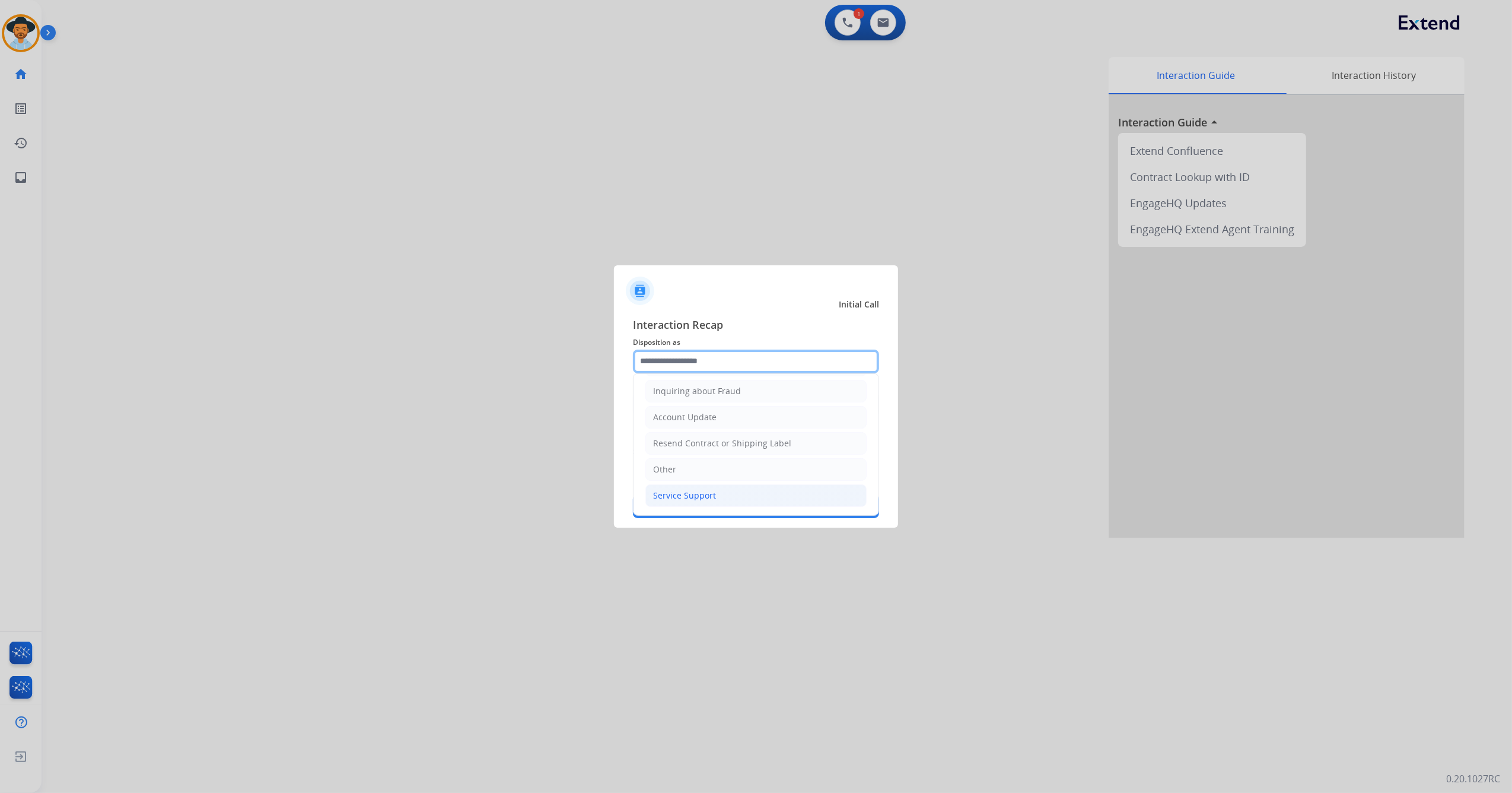
scroll to position [190, 0]
click at [703, 468] on li "Other" at bounding box center [756, 469] width 221 height 22
type input "*****"
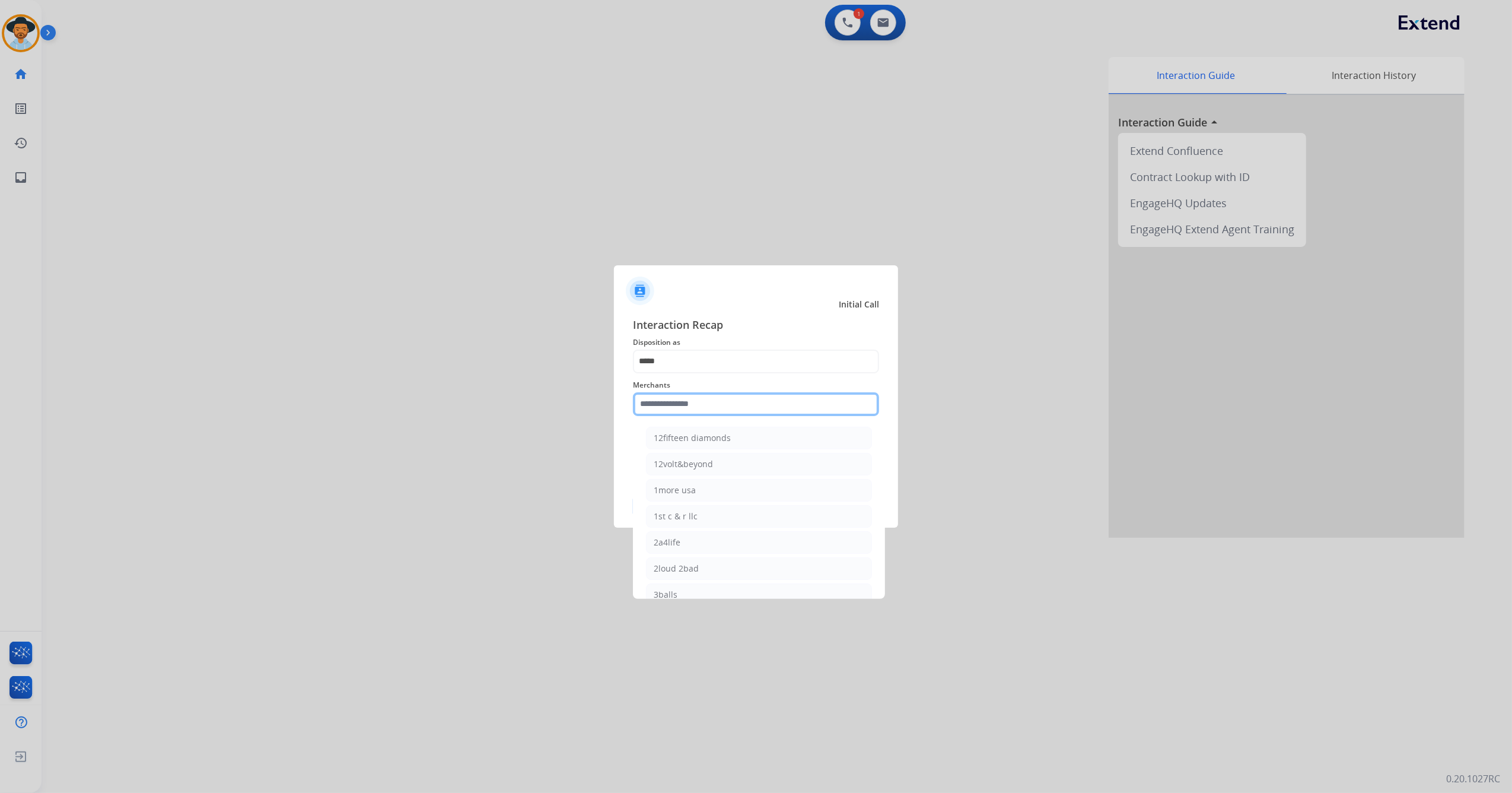
click at [694, 402] on input "text" at bounding box center [756, 404] width 247 height 24
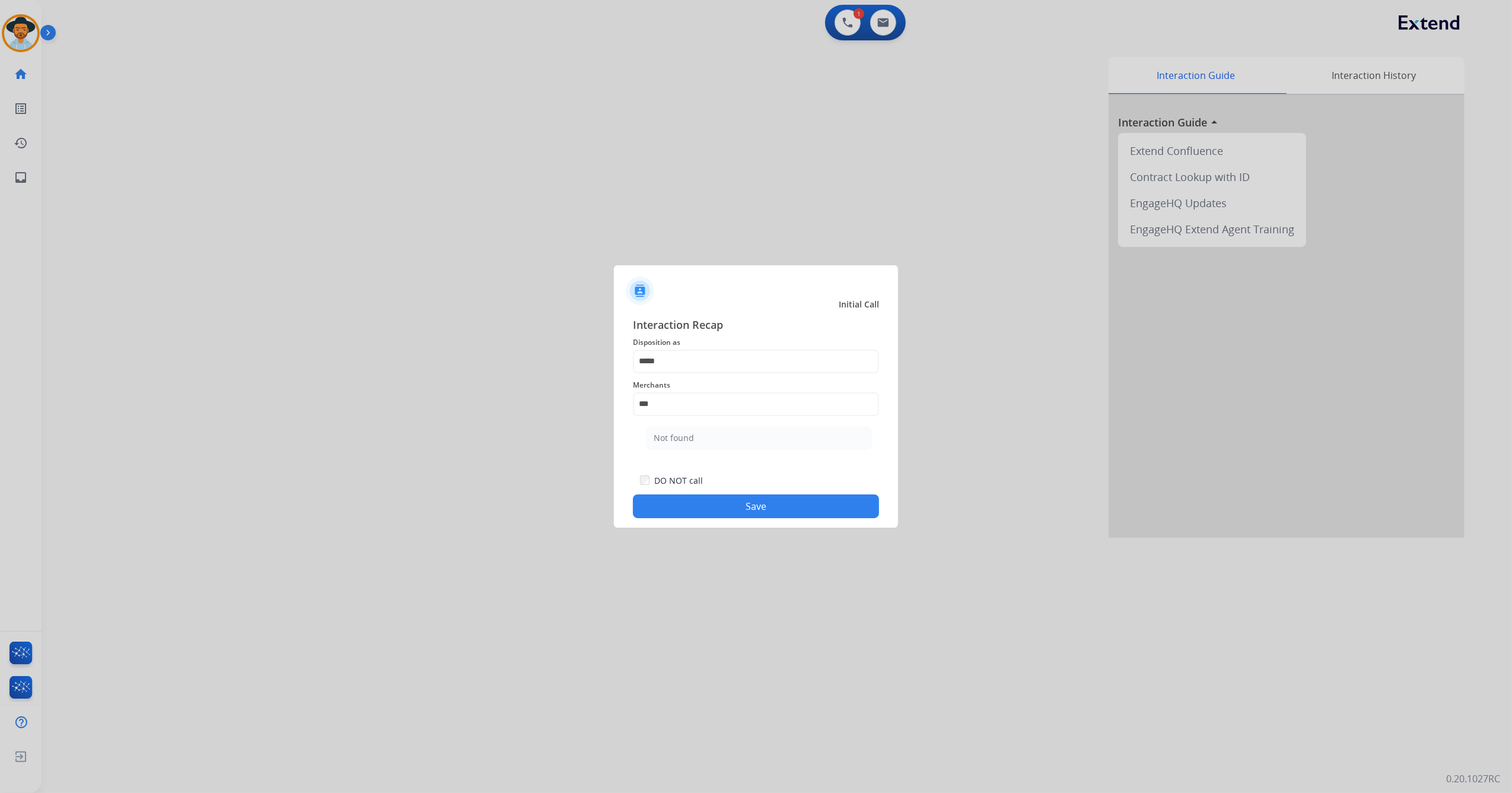
click at [712, 435] on li "Not found" at bounding box center [759, 438] width 226 height 22
type input "*********"
click at [720, 497] on button "Save" at bounding box center [756, 506] width 247 height 24
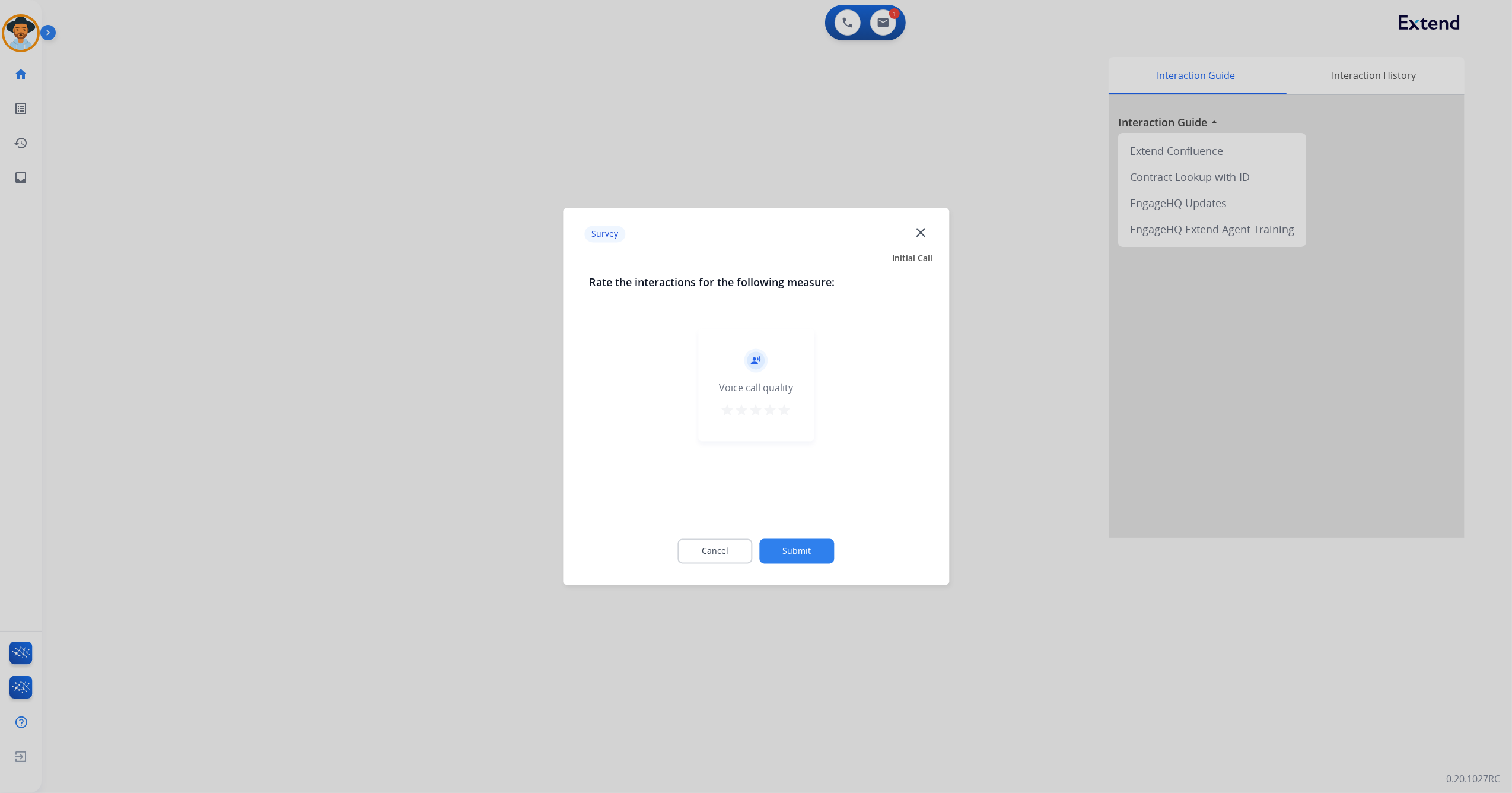
click at [784, 414] on mat-icon "star" at bounding box center [785, 411] width 14 height 14
click at [807, 562] on div "Cancel Submit" at bounding box center [756, 551] width 334 height 53
drag, startPoint x: 807, startPoint y: 562, endPoint x: 802, endPoint y: 555, distance: 8.6
click at [802, 555] on button "Submit" at bounding box center [798, 550] width 75 height 25
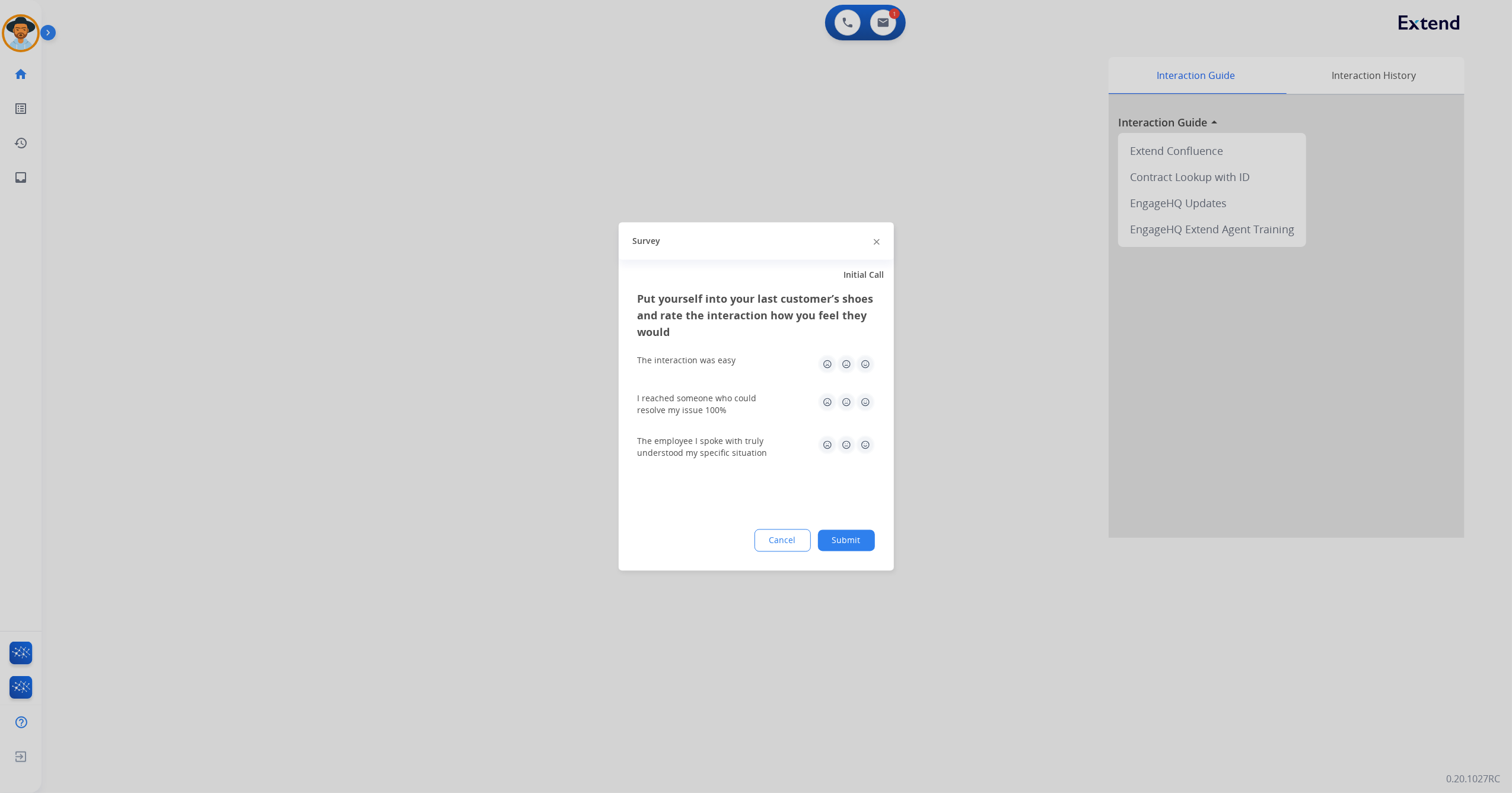
click at [864, 362] on img at bounding box center [866, 365] width 19 height 19
click at [864, 407] on div "I reached someone who could resolve my issue 100%" at bounding box center [756, 404] width 237 height 24
click at [864, 406] on img at bounding box center [866, 402] width 19 height 19
click at [863, 457] on div "The employee I spoke with truly understood my specific situation" at bounding box center [756, 447] width 237 height 43
click at [864, 446] on img at bounding box center [866, 445] width 19 height 19
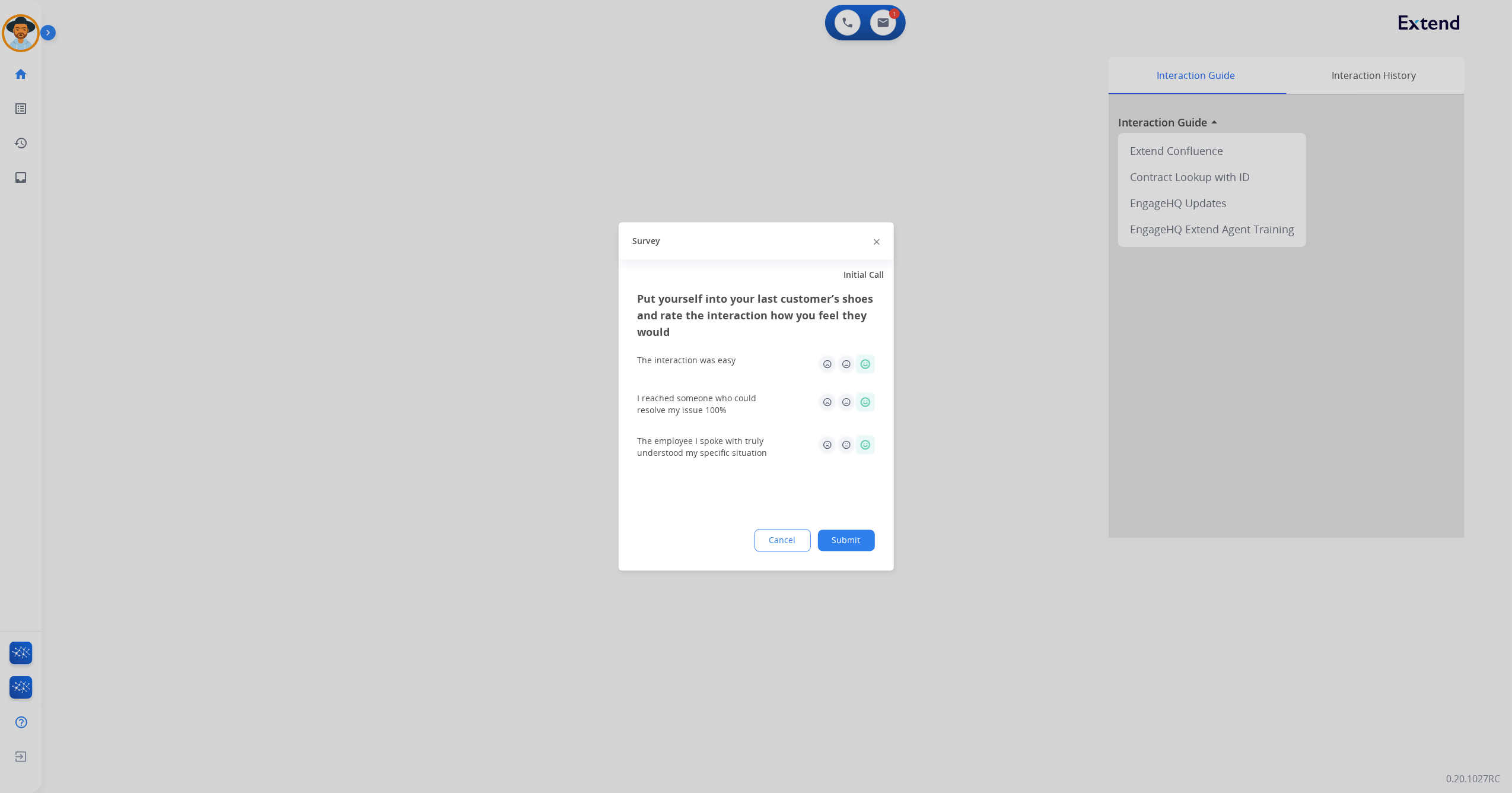
click at [846, 541] on button "Submit" at bounding box center [847, 540] width 57 height 21
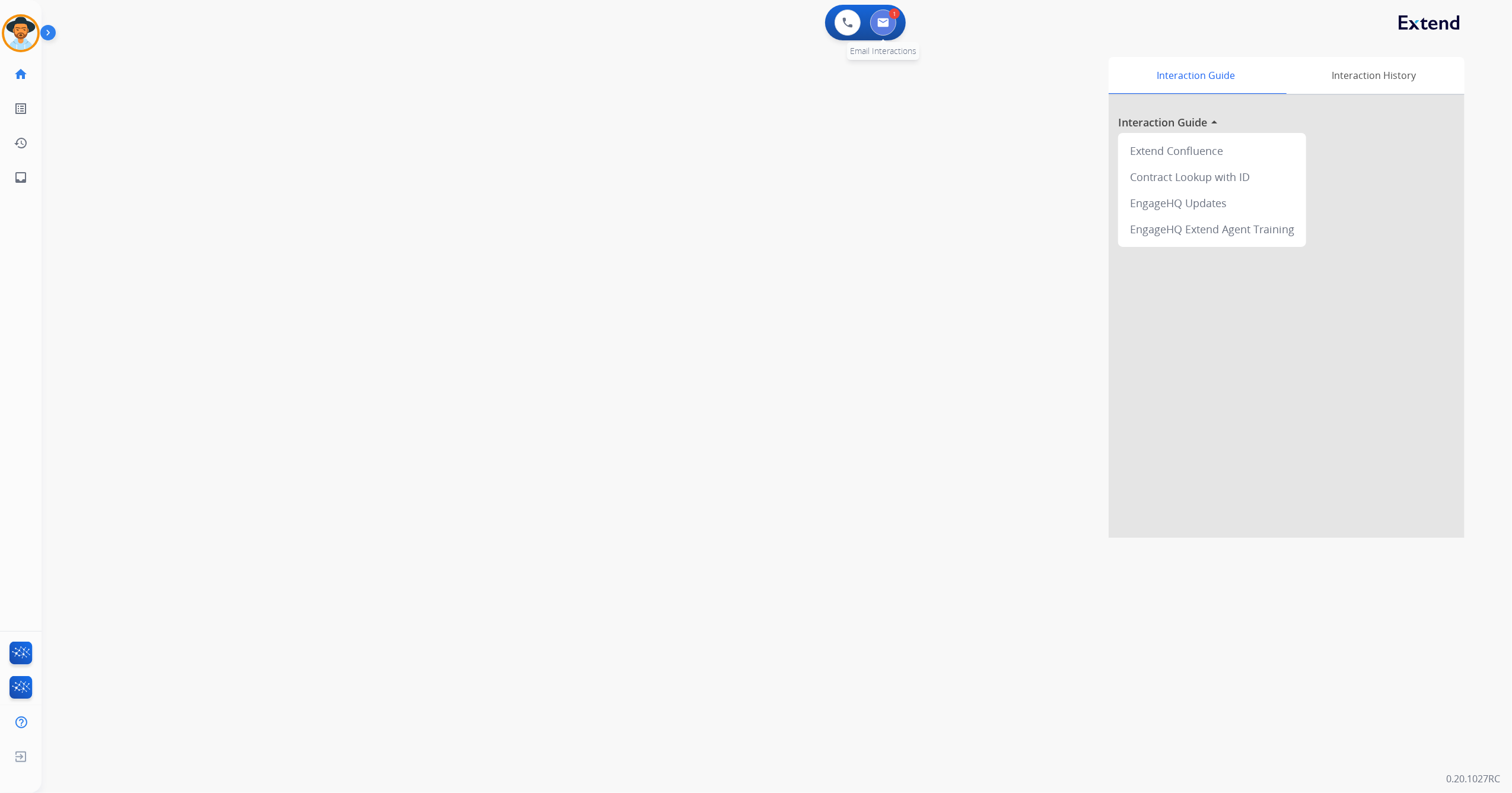
click at [879, 20] on img at bounding box center [883, 22] width 12 height 10
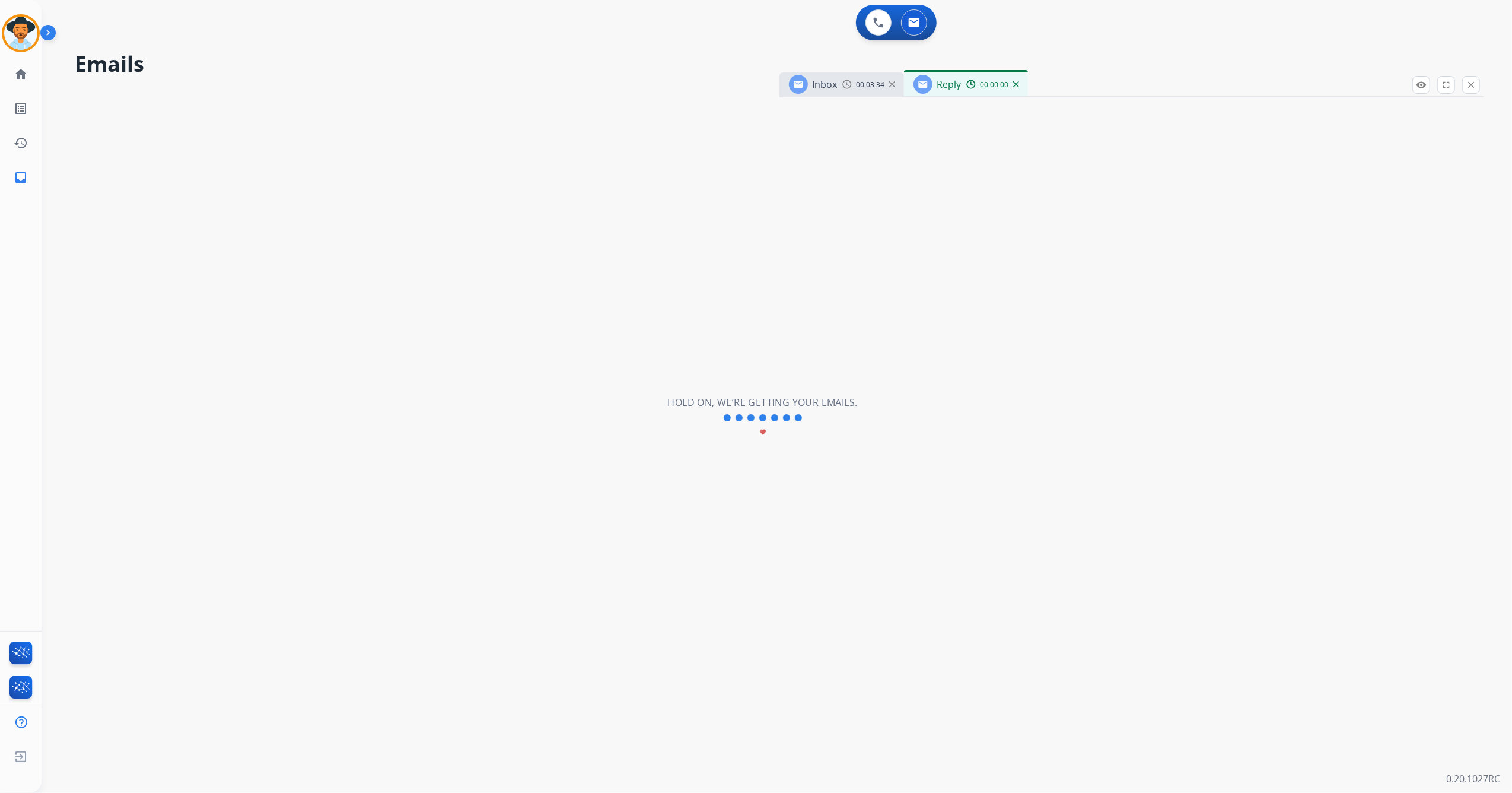
select select "**********"
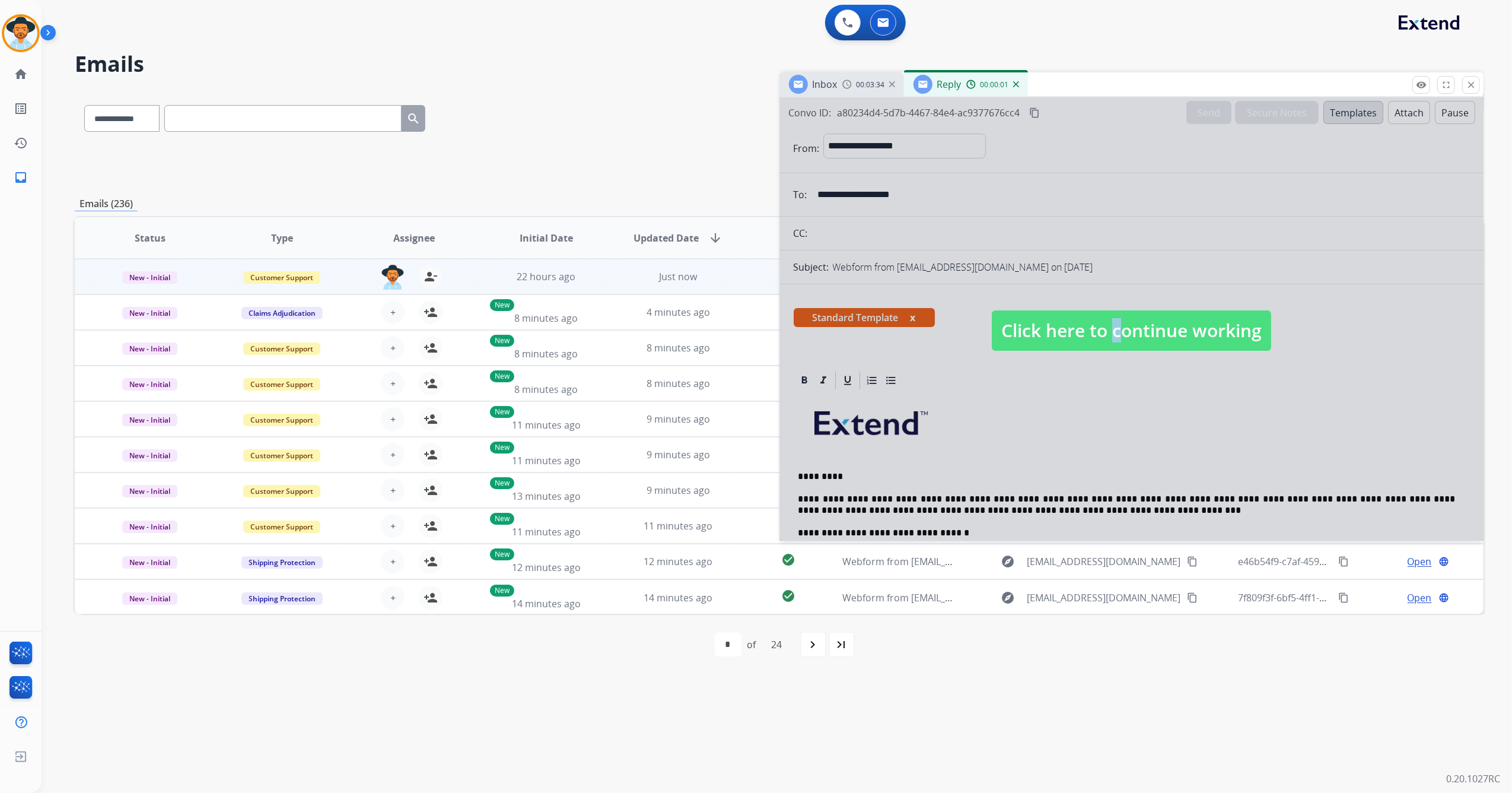
click at [1107, 328] on span "Click here to continue working" at bounding box center [1131, 330] width 279 height 40
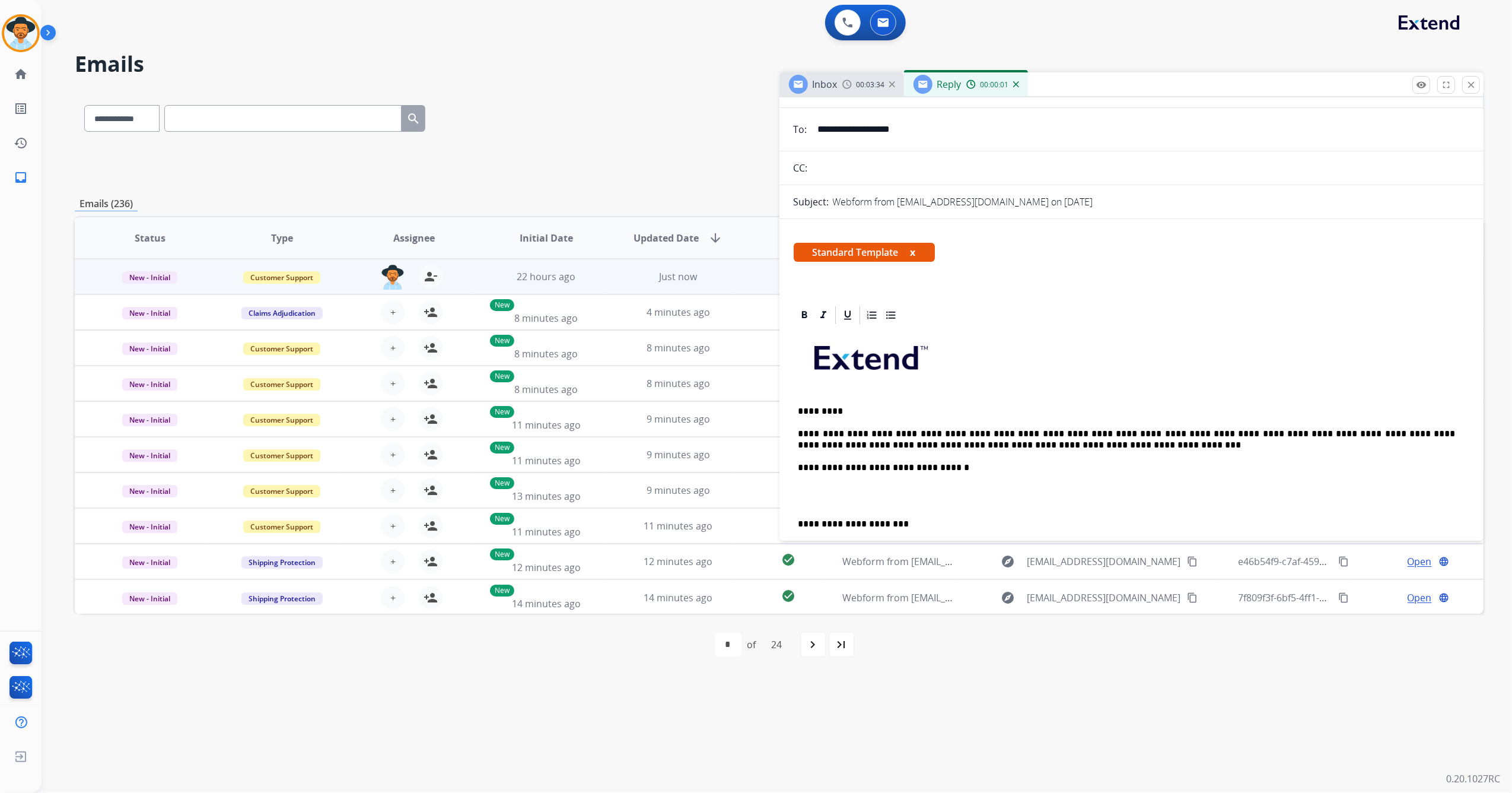
scroll to position [158, 0]
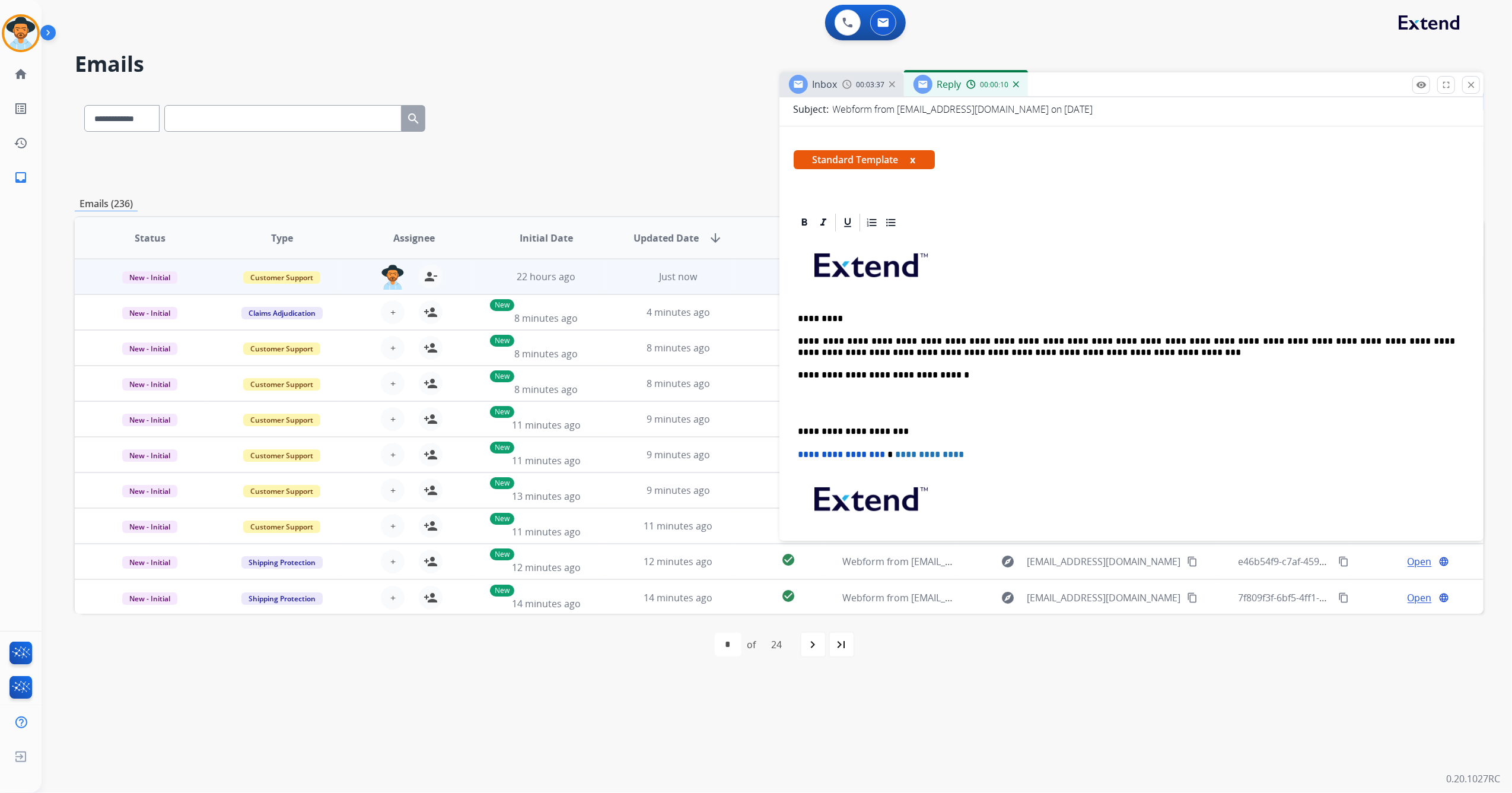
drag, startPoint x: 825, startPoint y: 353, endPoint x: 1168, endPoint y: 408, distance: 347.4
click at [1177, 409] on p at bounding box center [1131, 404] width 667 height 22
drag, startPoint x: 878, startPoint y: 339, endPoint x: 1187, endPoint y: 446, distance: 327.0
click at [1187, 446] on div "**********" at bounding box center [1131, 419] width 676 height 374
click at [1040, 347] on p "**********" at bounding box center [1127, 347] width 657 height 22
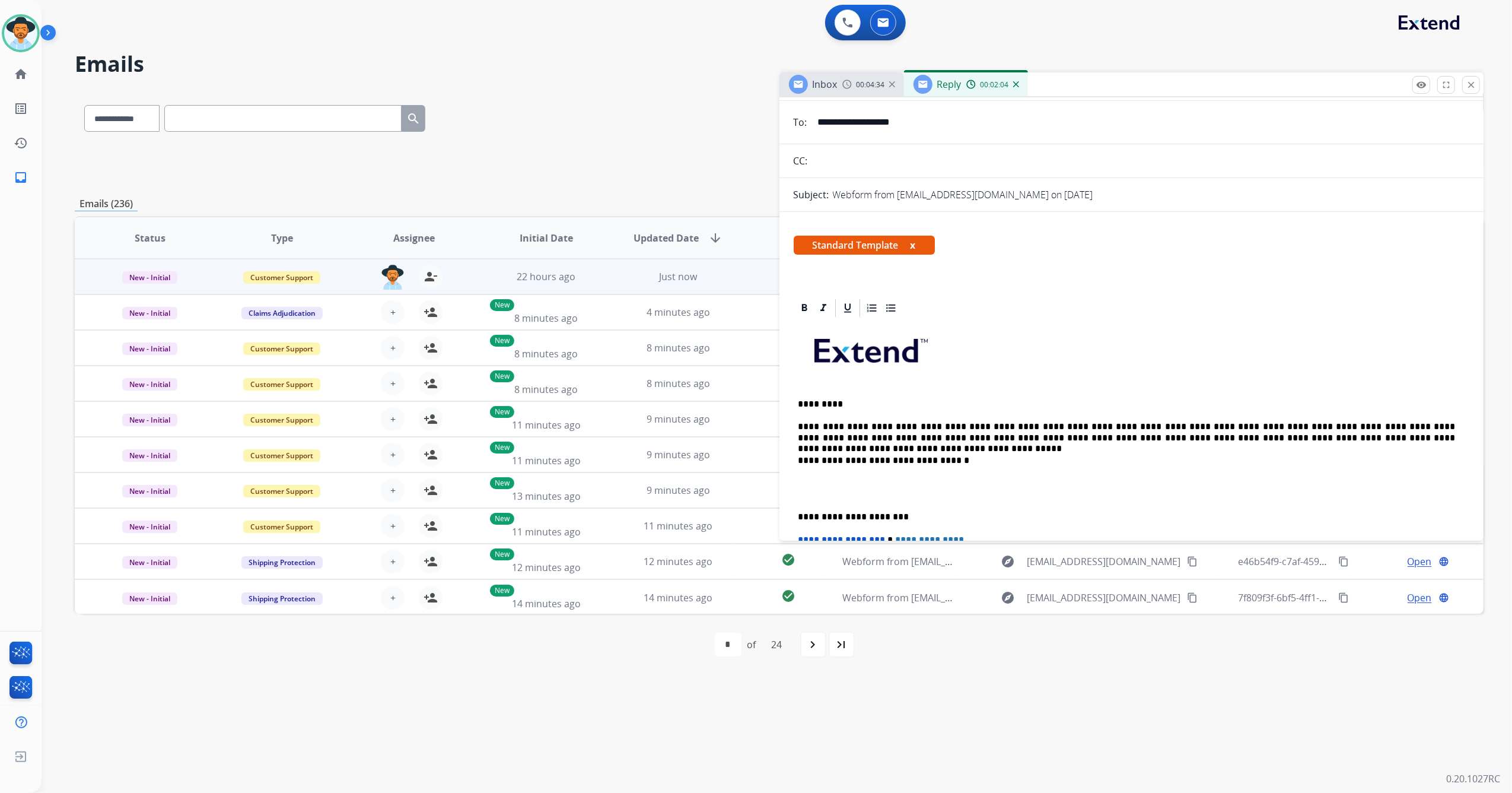
scroll to position [0, 0]
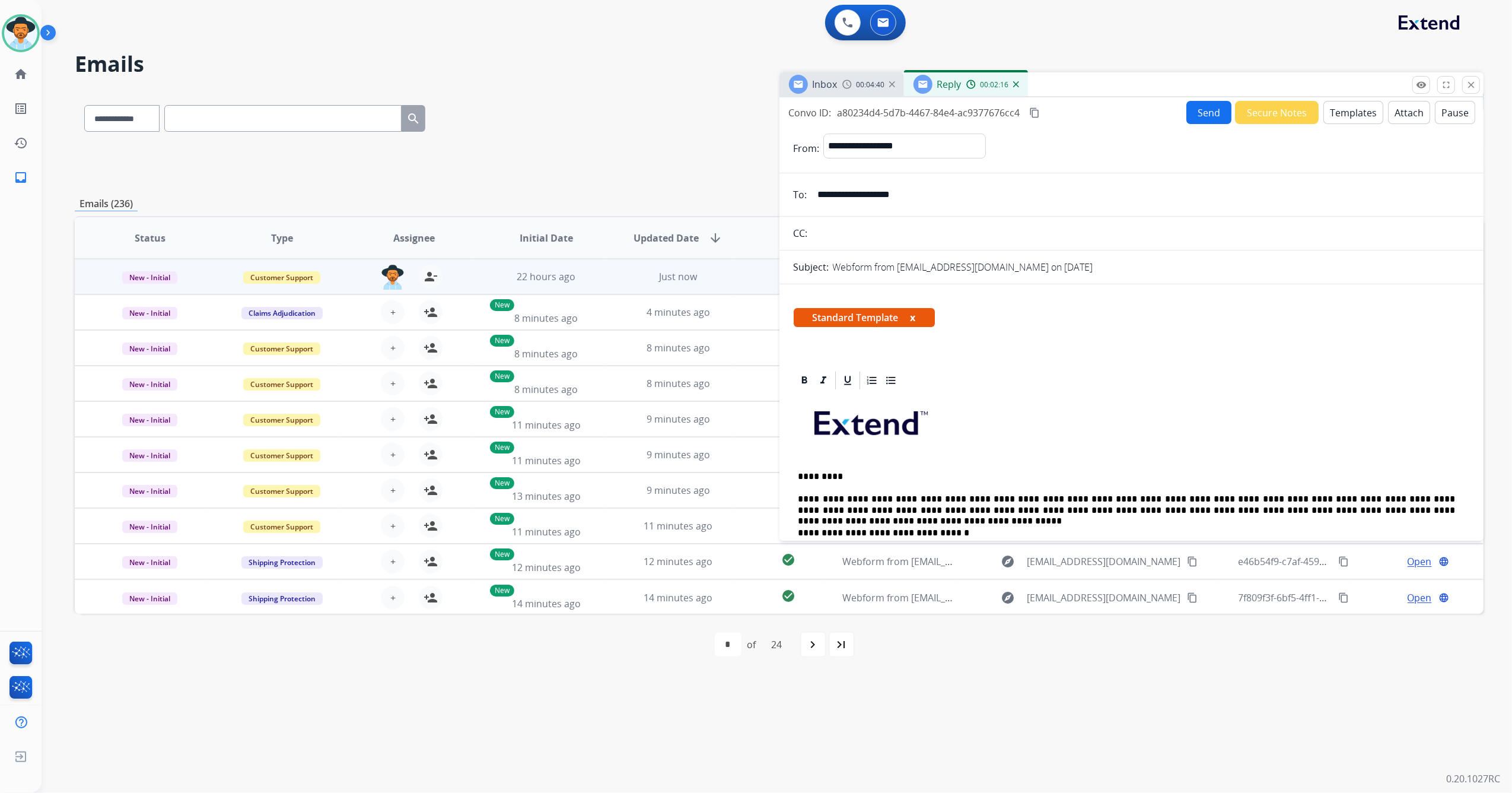
drag, startPoint x: 931, startPoint y: 196, endPoint x: 777, endPoint y: 199, distance: 154.0
click at [777, 198] on div "**********" at bounding box center [779, 383] width 1409 height 585
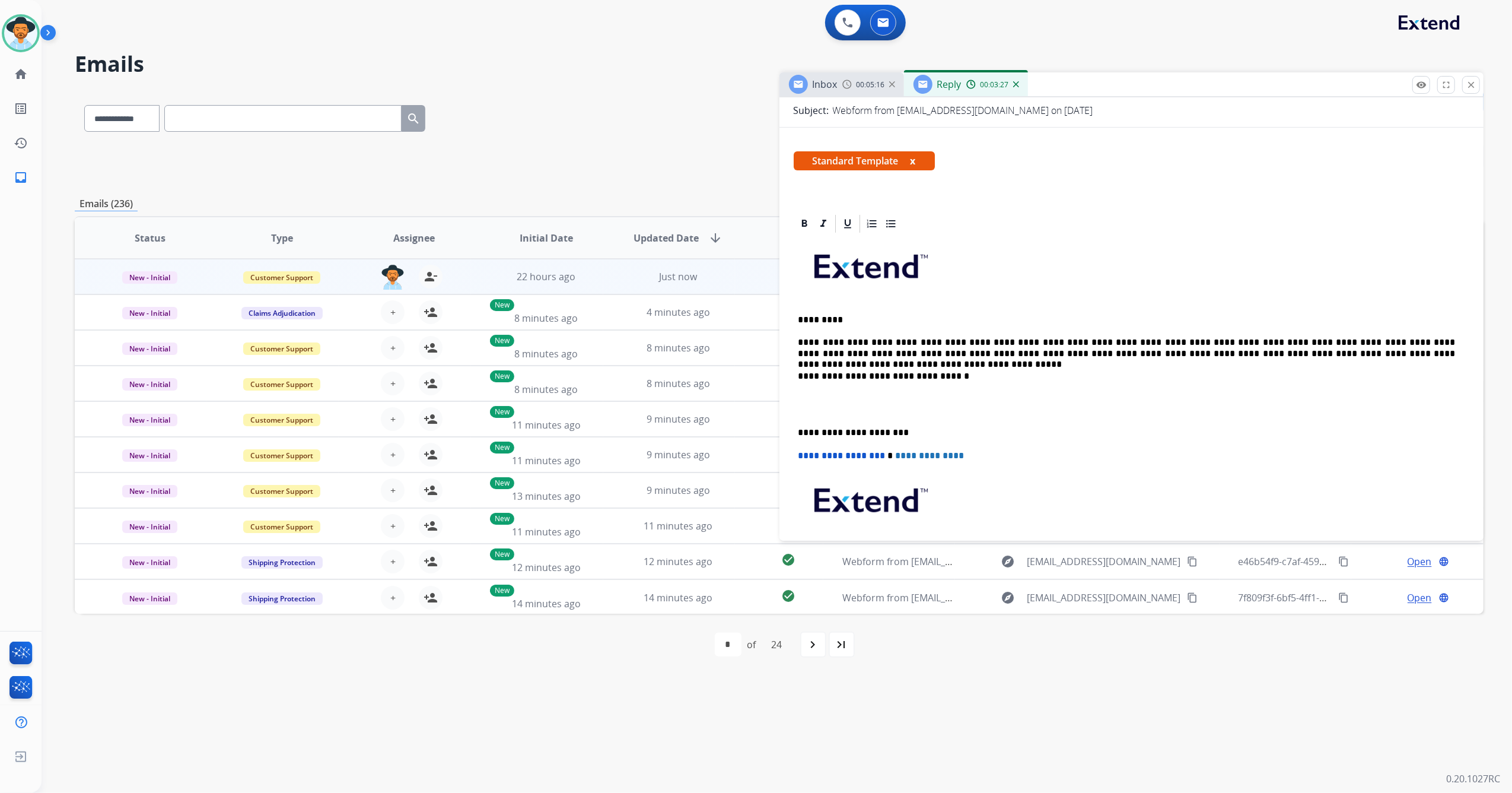
scroll to position [158, 0]
click at [1404, 348] on p "**********" at bounding box center [1127, 347] width 657 height 22
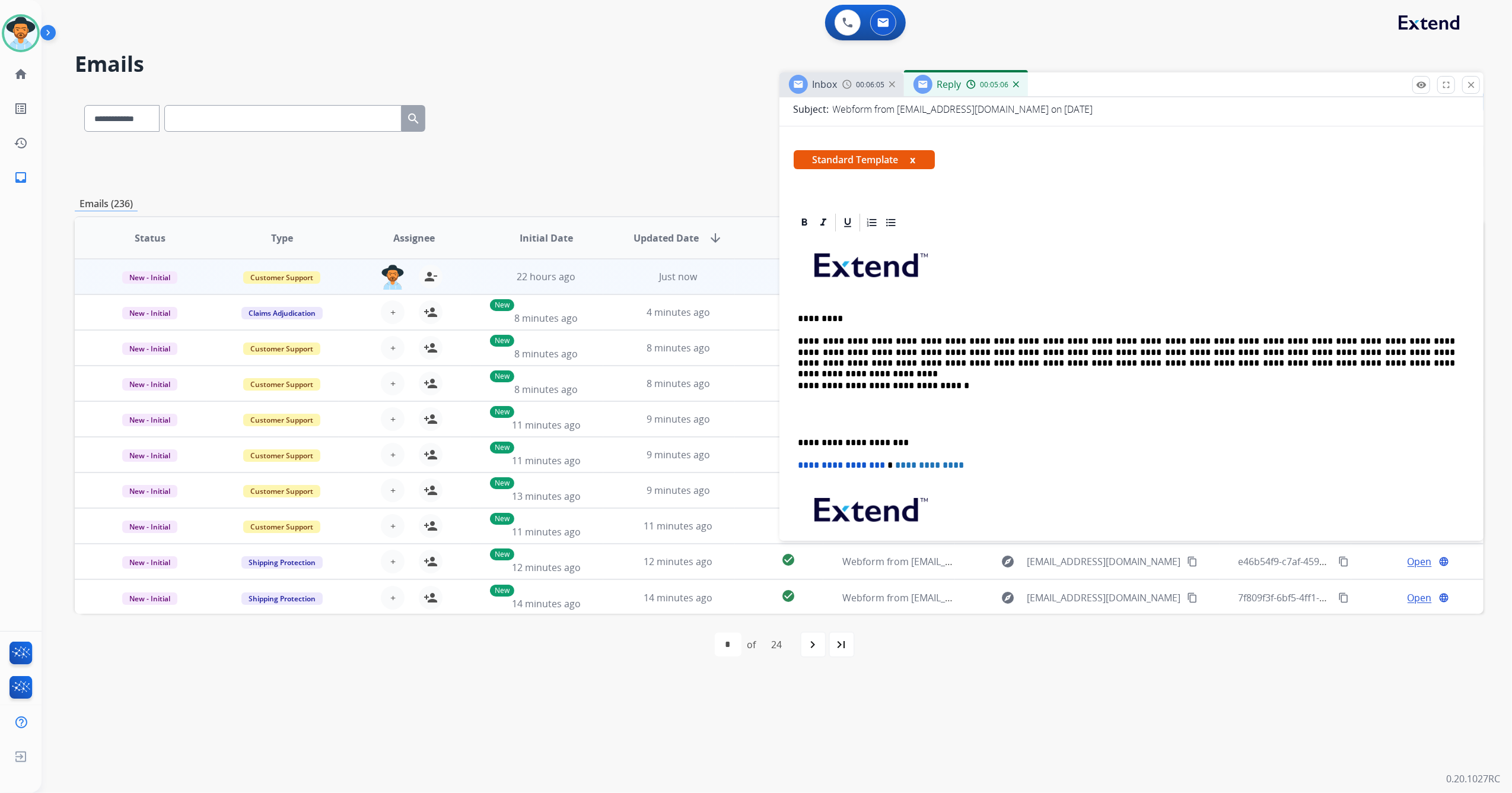
click at [1341, 349] on p "**********" at bounding box center [1127, 352] width 657 height 33
click at [1252, 364] on p "**********" at bounding box center [1127, 352] width 657 height 33
click at [796, 435] on div "**********" at bounding box center [1131, 425] width 676 height 385
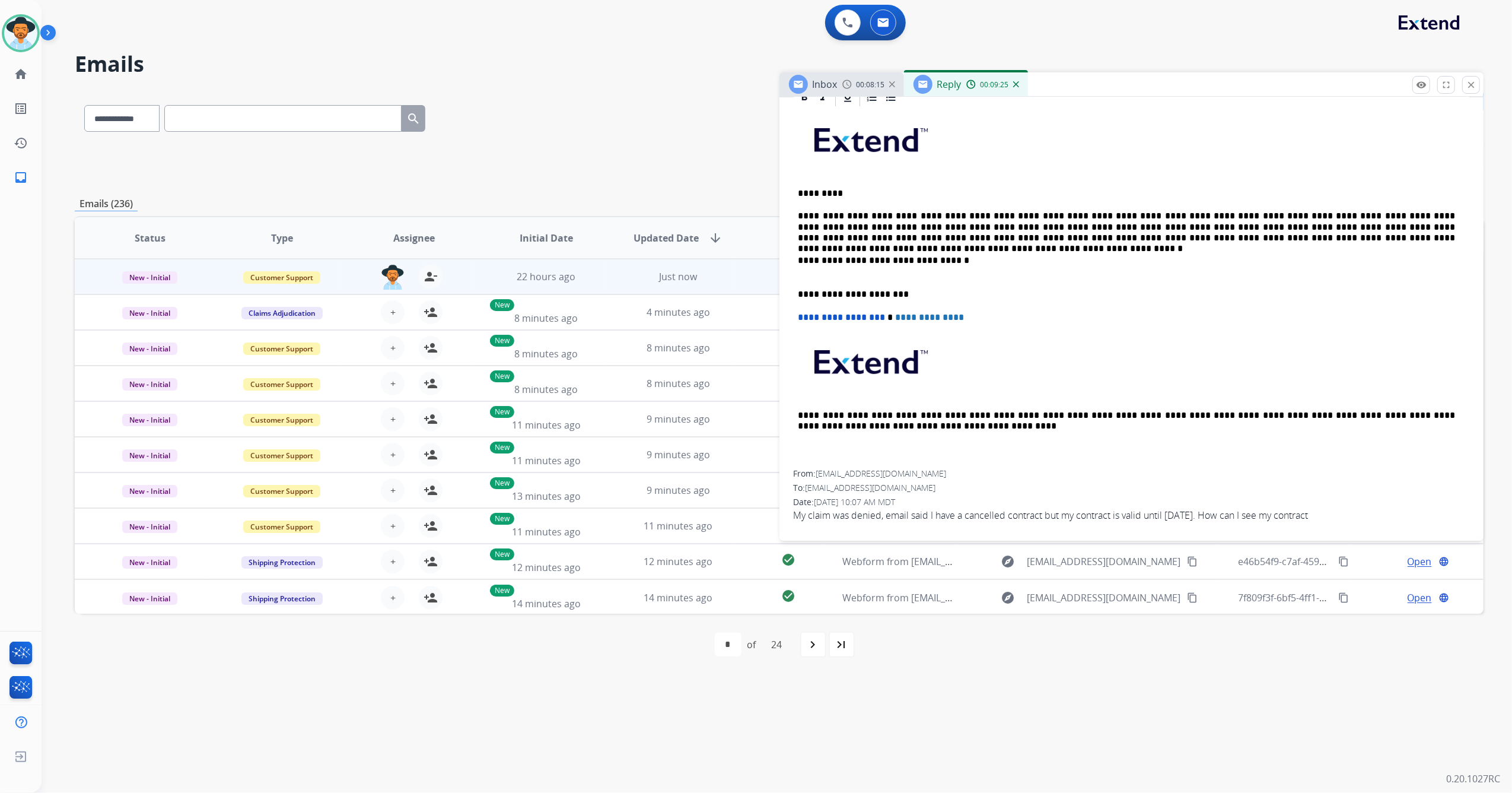
scroll to position [0, 0]
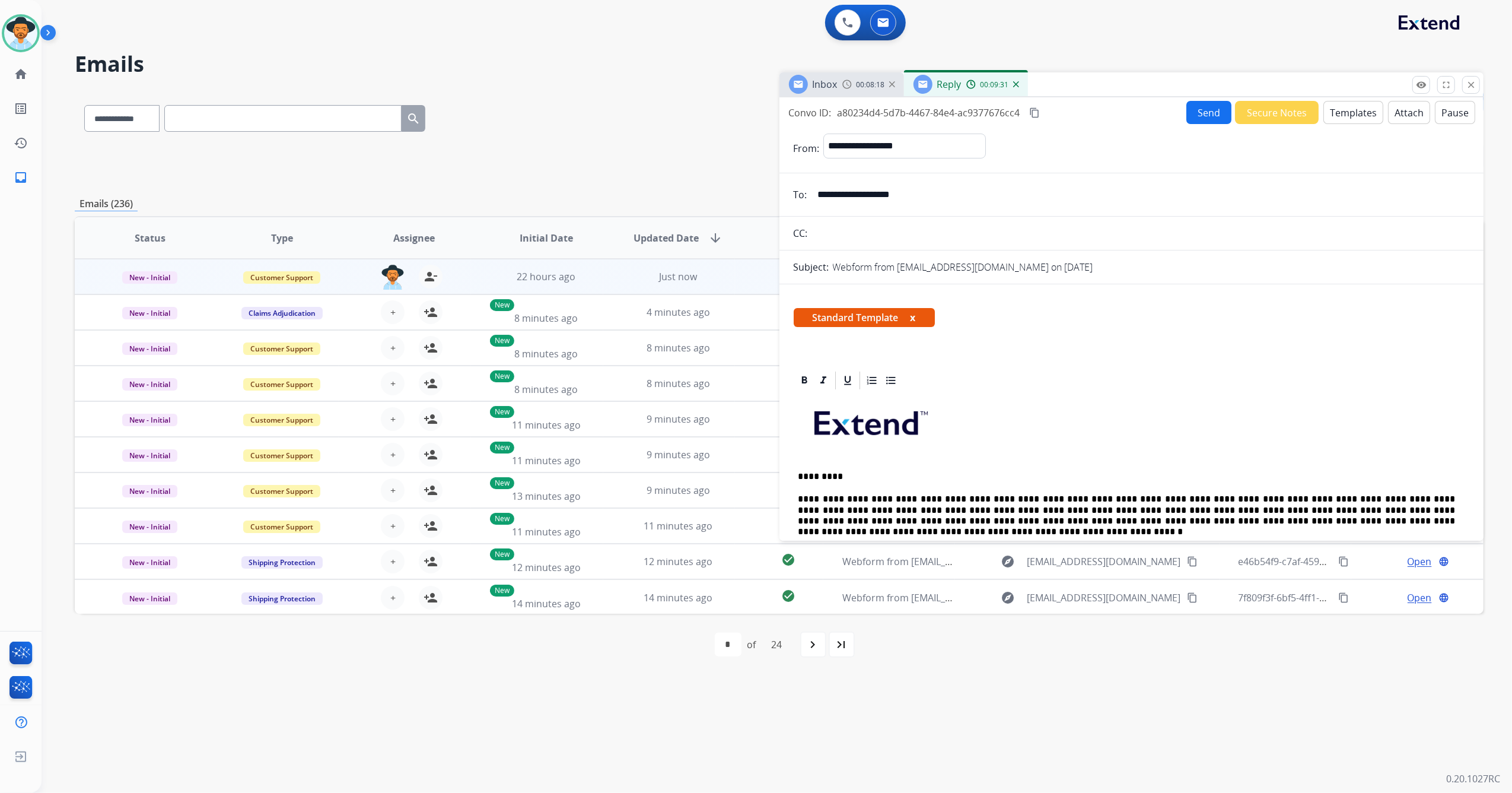
click at [1208, 102] on button "Send" at bounding box center [1209, 112] width 45 height 23
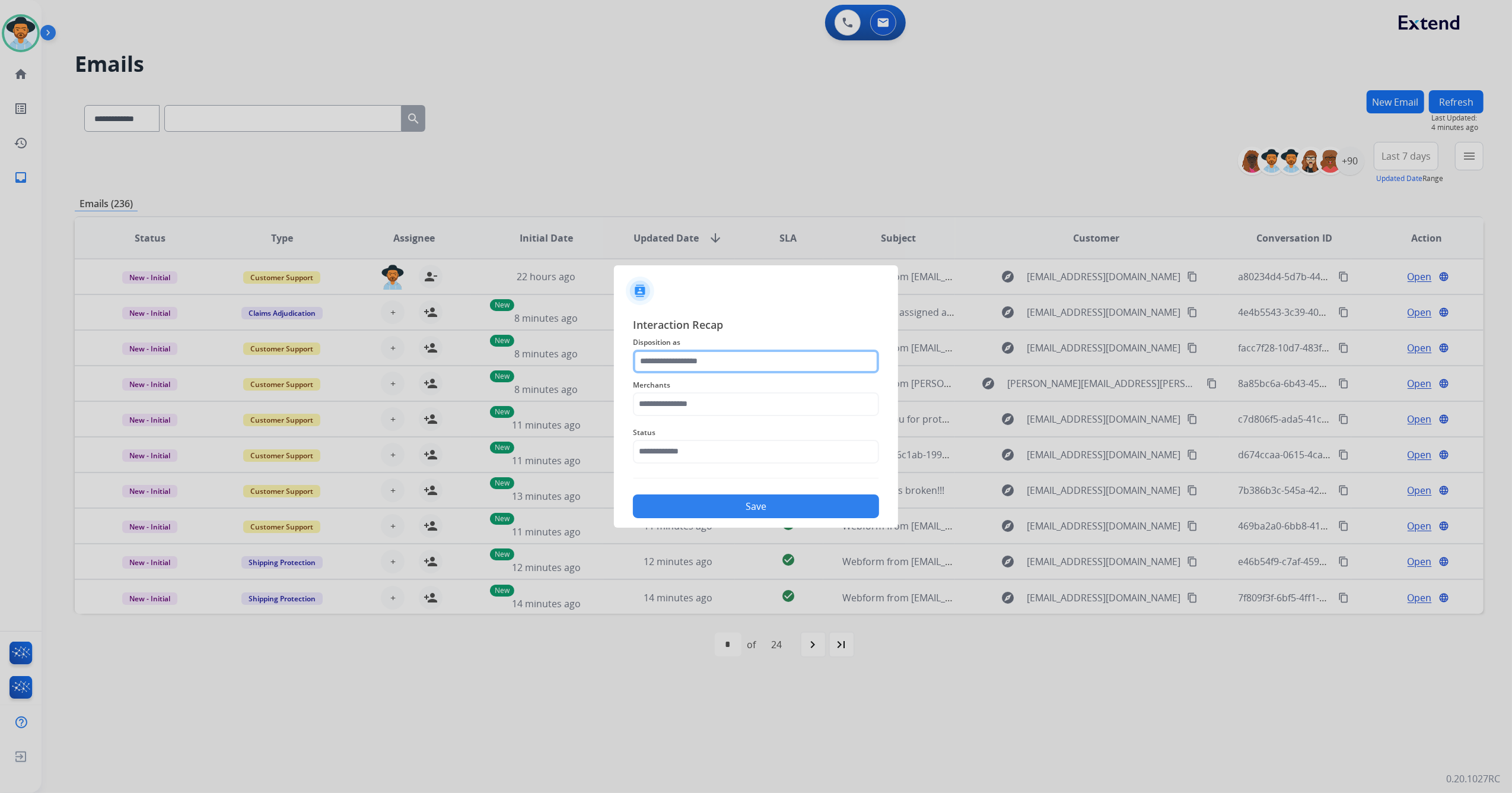
click at [692, 361] on input "text" at bounding box center [756, 362] width 247 height 24
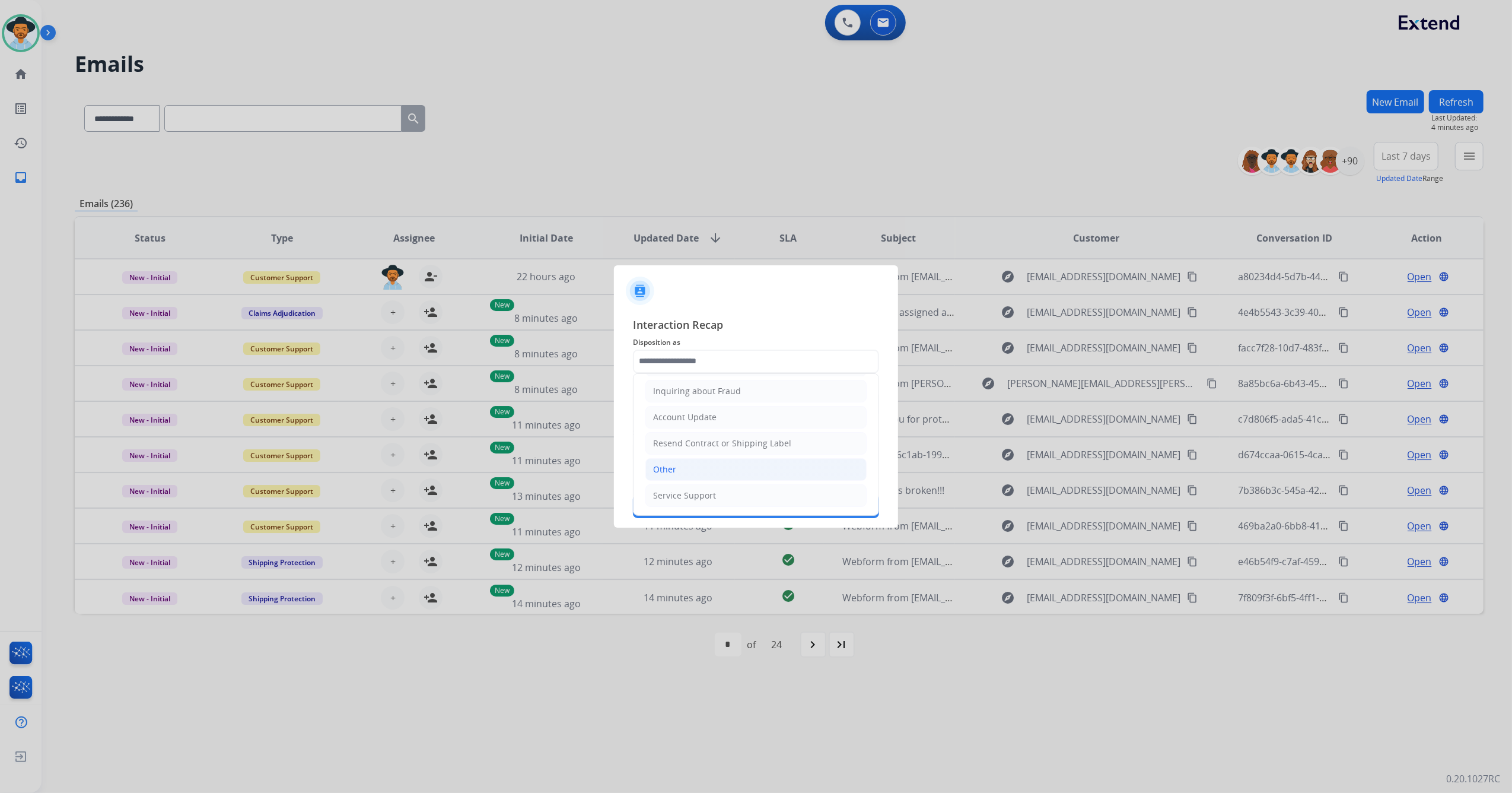
click at [701, 471] on li "Other" at bounding box center [756, 469] width 221 height 22
type input "*****"
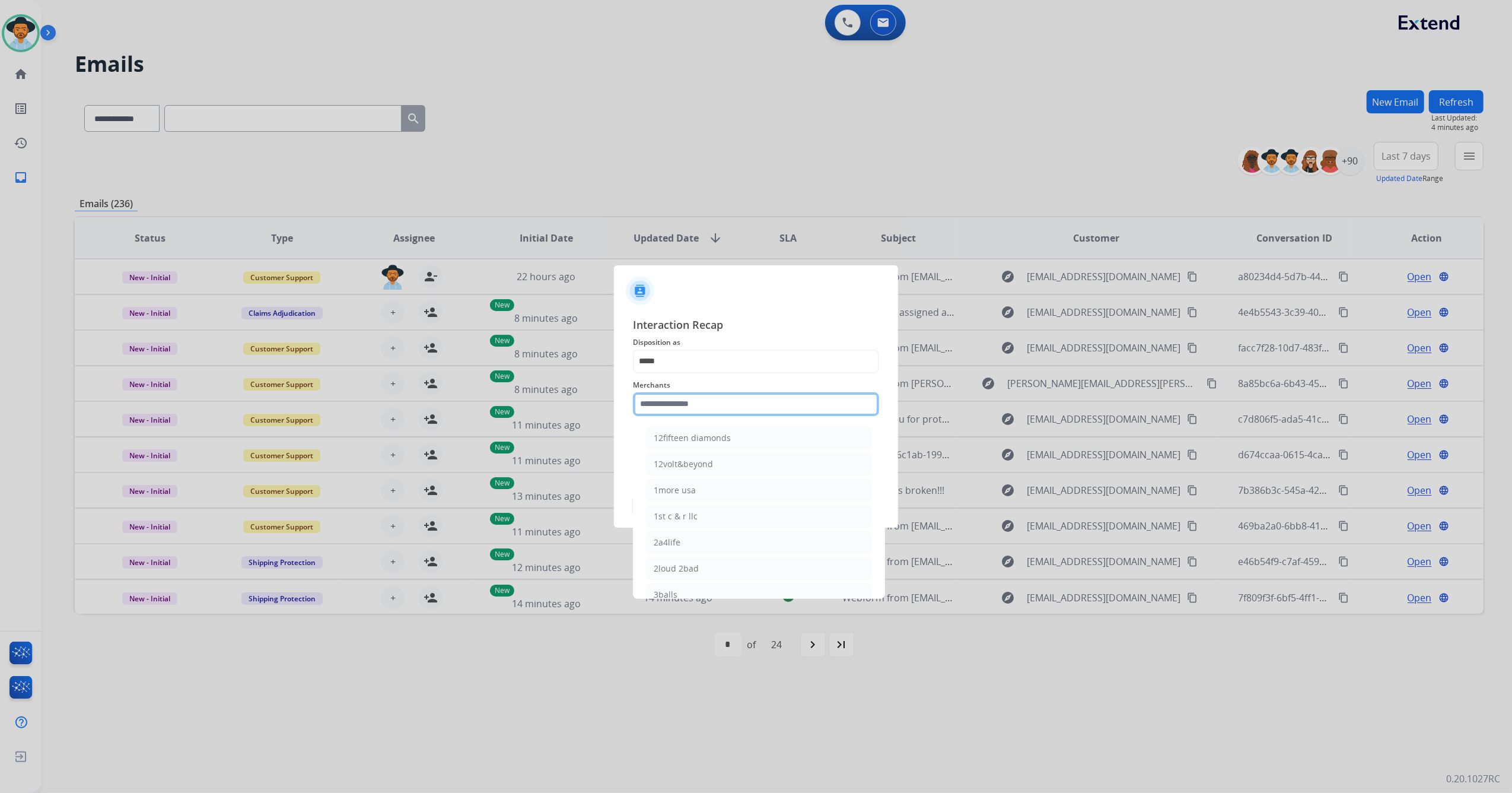
click at [668, 411] on input "text" at bounding box center [756, 404] width 247 height 24
click at [724, 438] on li "[PERSON_NAME]" at bounding box center [759, 438] width 226 height 22
type input "**********"
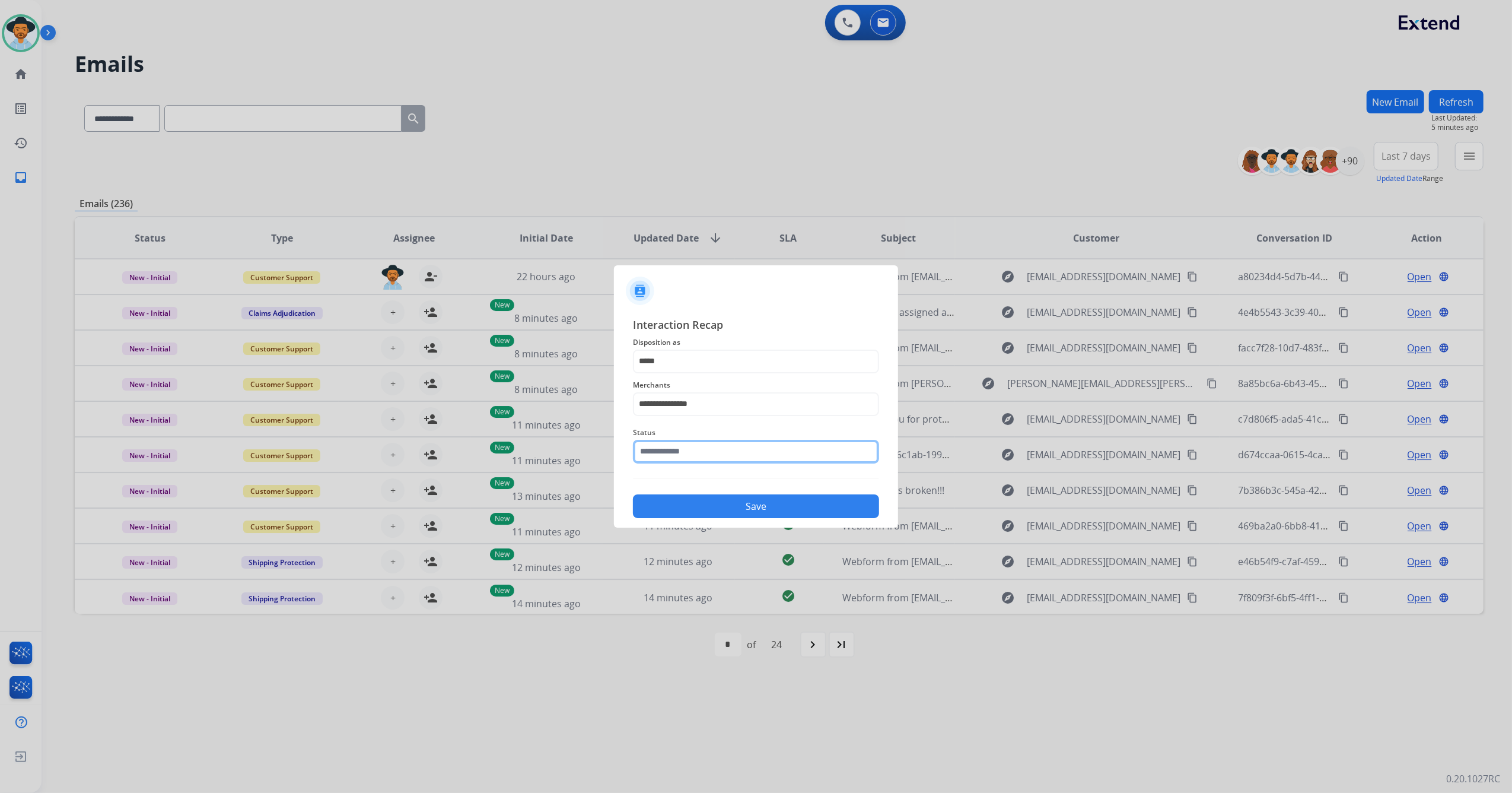
click at [677, 458] on input "text" at bounding box center [756, 452] width 247 height 24
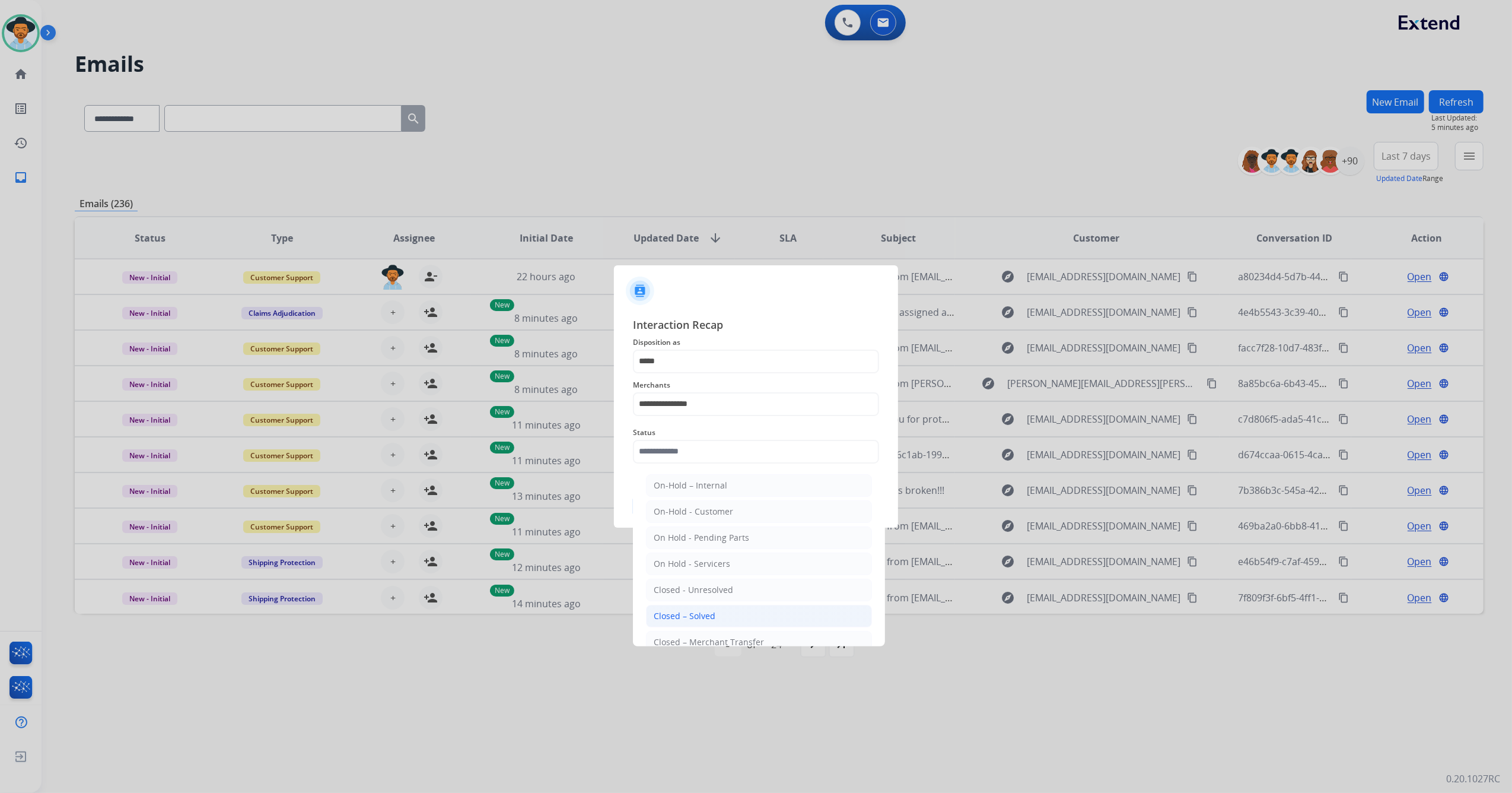
click at [694, 621] on div "Closed – Solved" at bounding box center [685, 615] width 62 height 12
type input "**********"
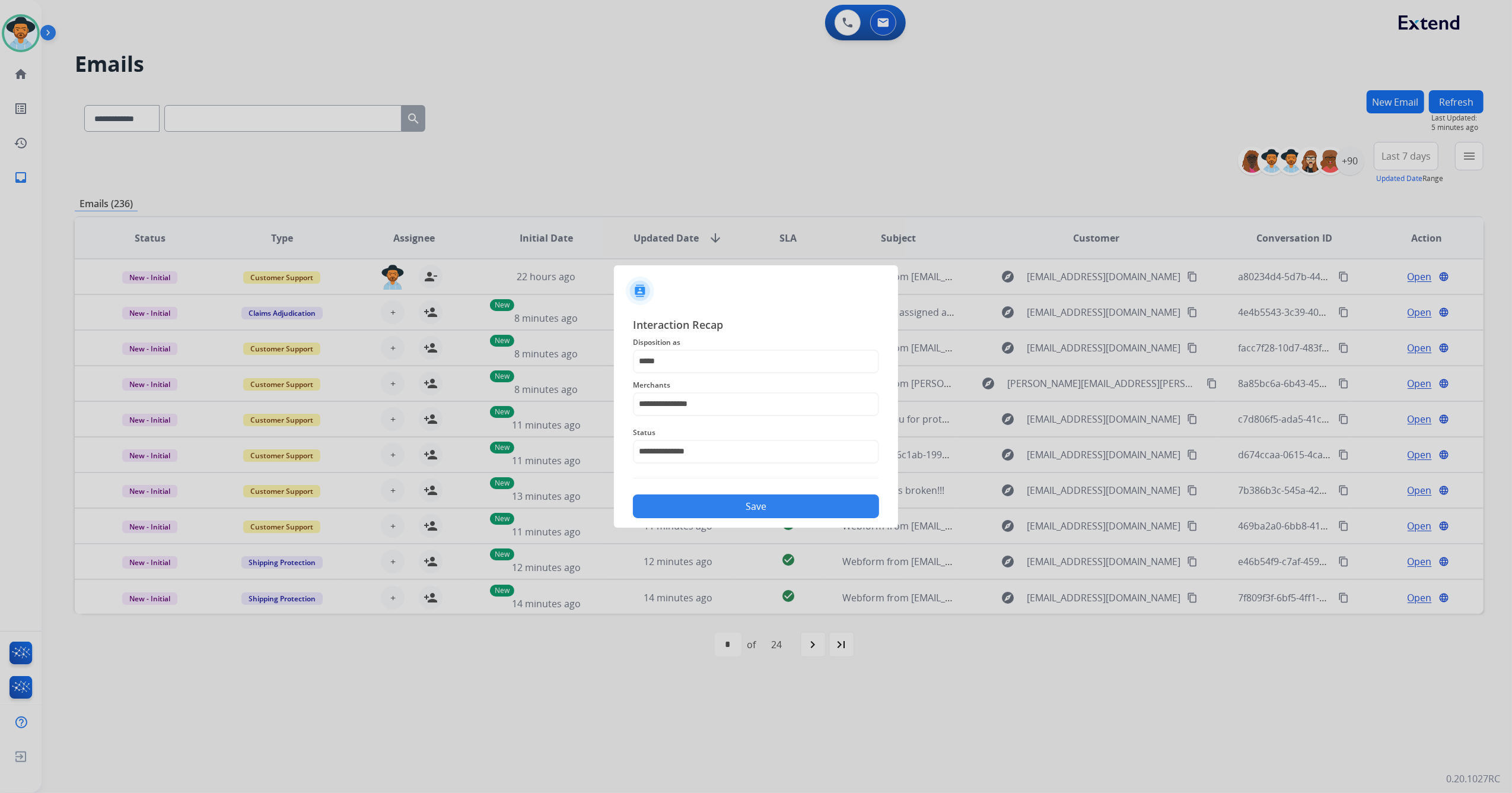
click at [748, 495] on button "Save" at bounding box center [756, 506] width 247 height 24
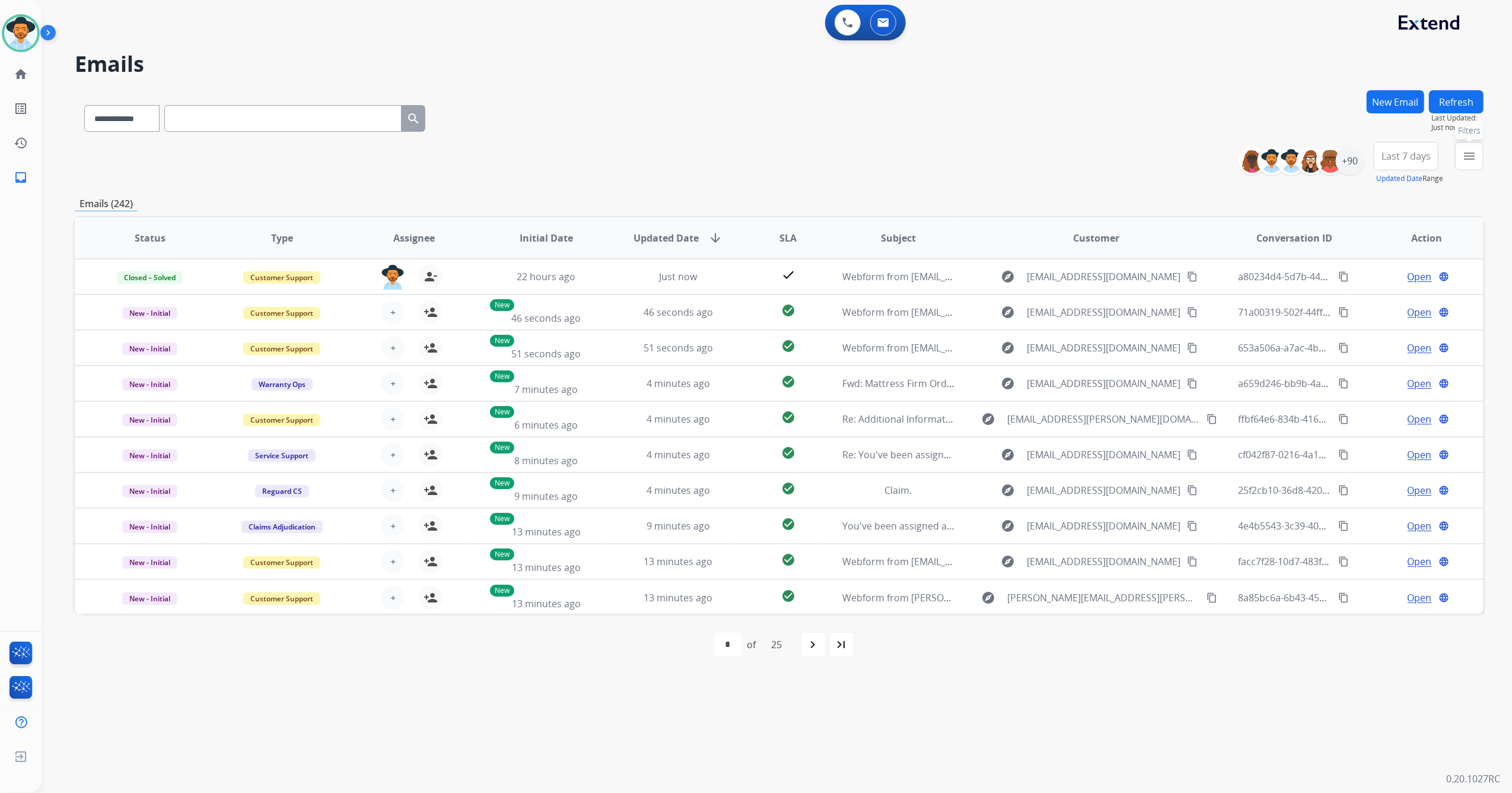
click at [1465, 162] on mat-icon "menu" at bounding box center [1470, 156] width 14 height 14
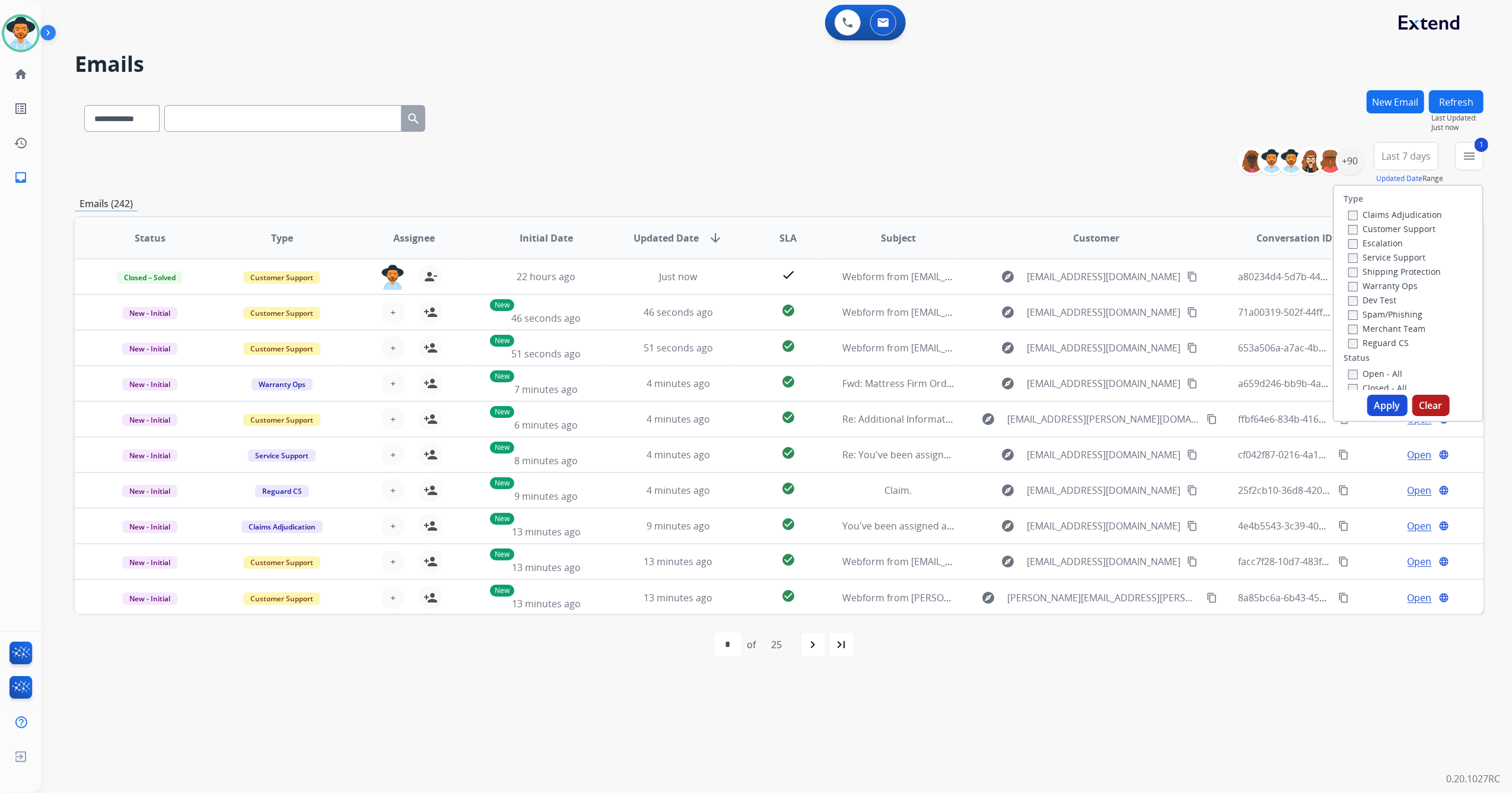
click at [1390, 404] on button "Apply" at bounding box center [1388, 405] width 40 height 21
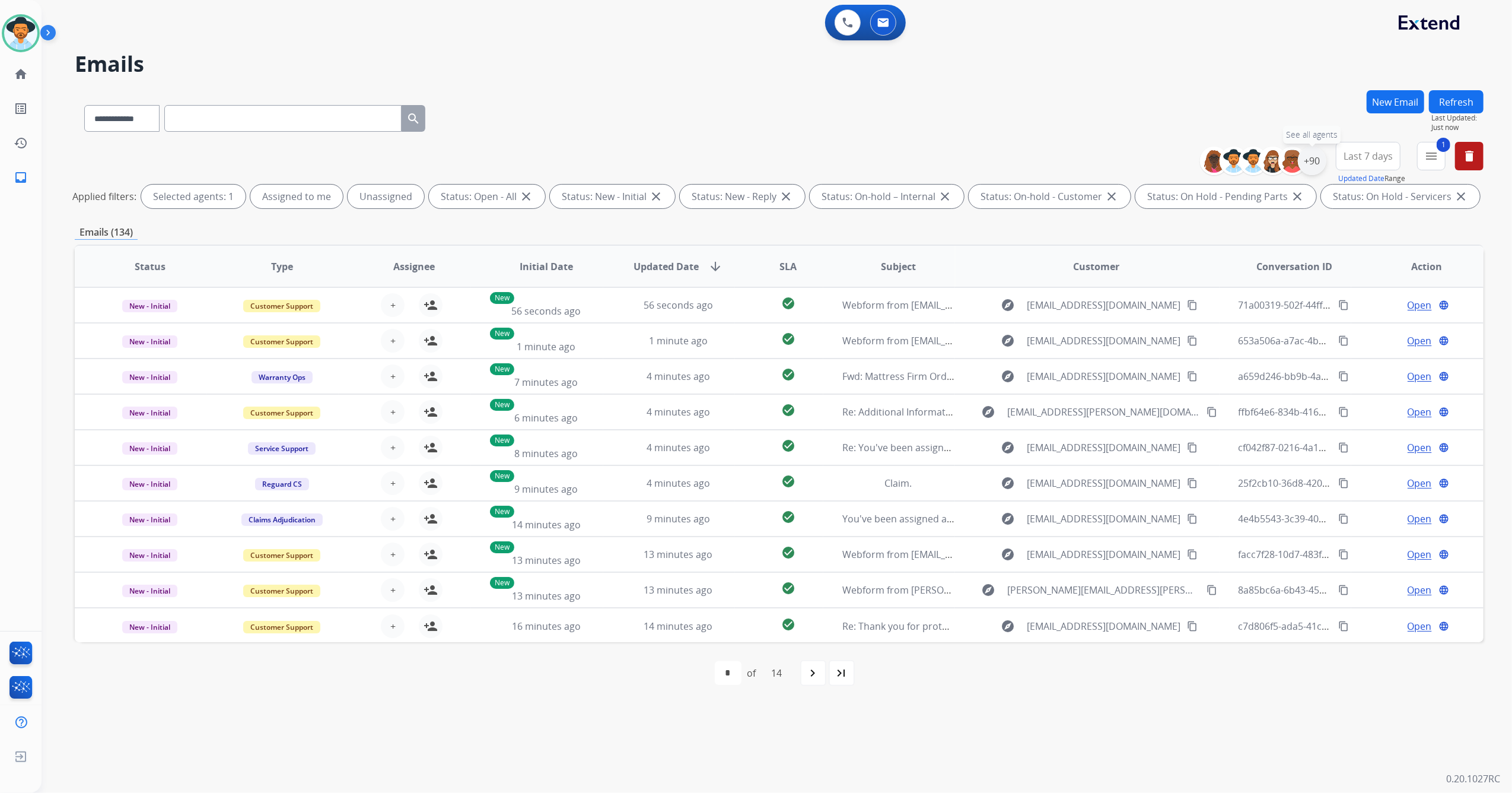
click at [1310, 160] on div "+90" at bounding box center [1312, 161] width 29 height 29
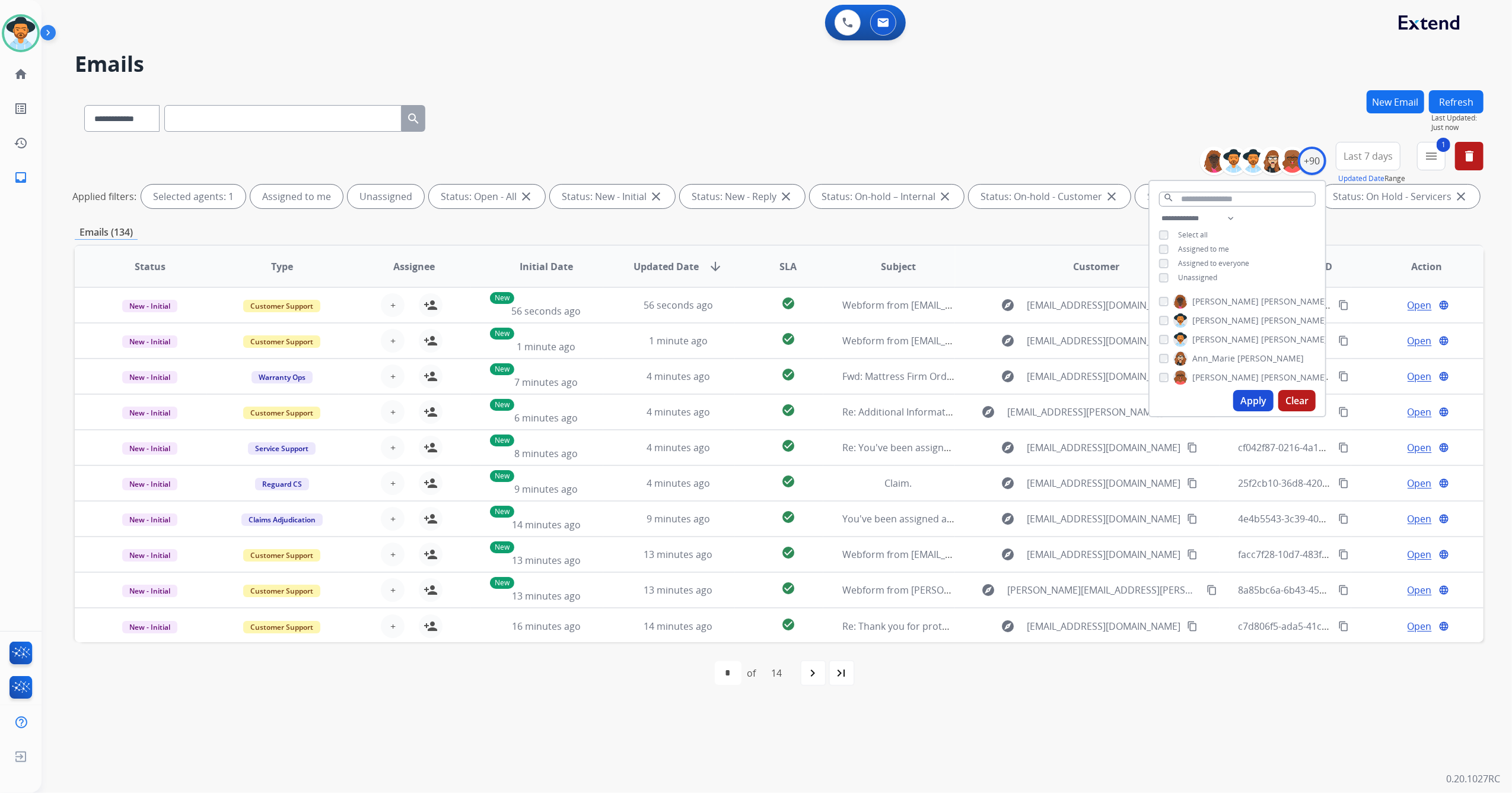
click at [1159, 282] on div "**********" at bounding box center [1238, 249] width 176 height 76
click at [1161, 269] on div "**********" at bounding box center [1238, 249] width 176 height 76
click at [1260, 400] on button "Apply" at bounding box center [1254, 400] width 40 height 21
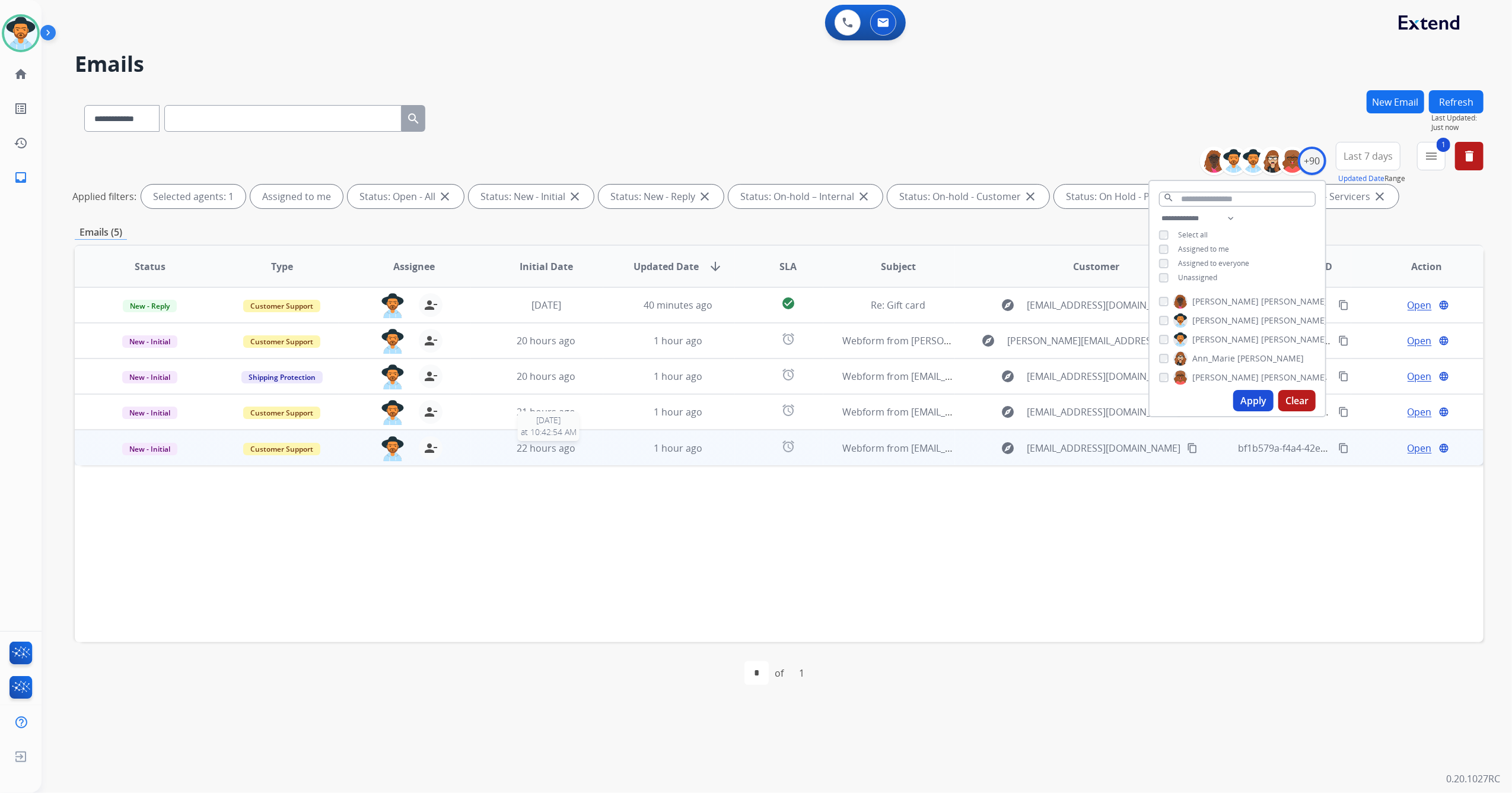
drag, startPoint x: 537, startPoint y: 454, endPoint x: 534, endPoint y: 461, distance: 7.6
click at [537, 456] on td "22 hours ago [DATE] 10:42:54 AM" at bounding box center [537, 447] width 132 height 36
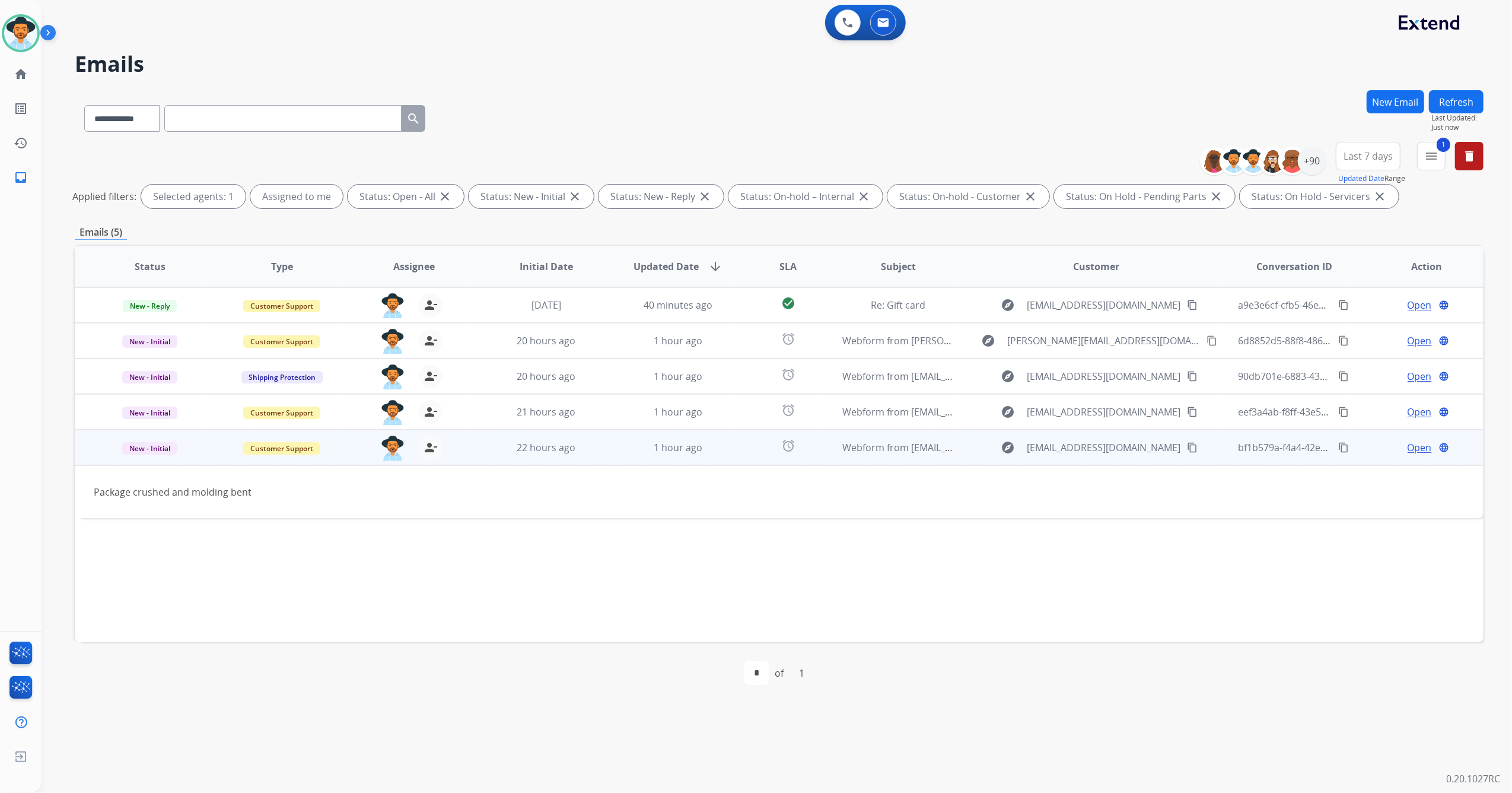
click at [1413, 449] on span "Open" at bounding box center [1420, 447] width 25 height 14
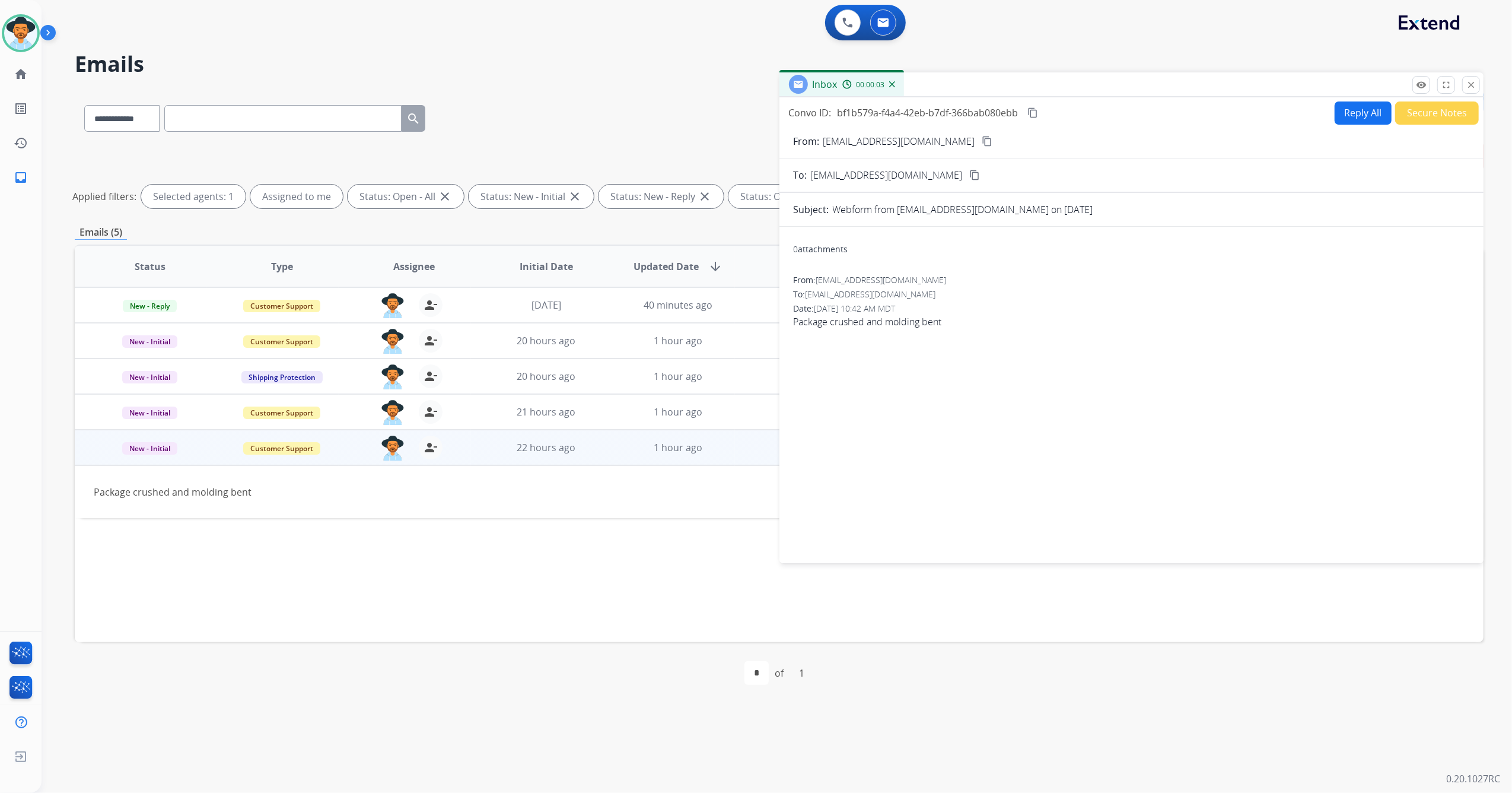
click at [982, 140] on mat-icon "content_copy" at bounding box center [986, 140] width 10 height 10
click at [1474, 86] on mat-icon "close" at bounding box center [1471, 84] width 10 height 10
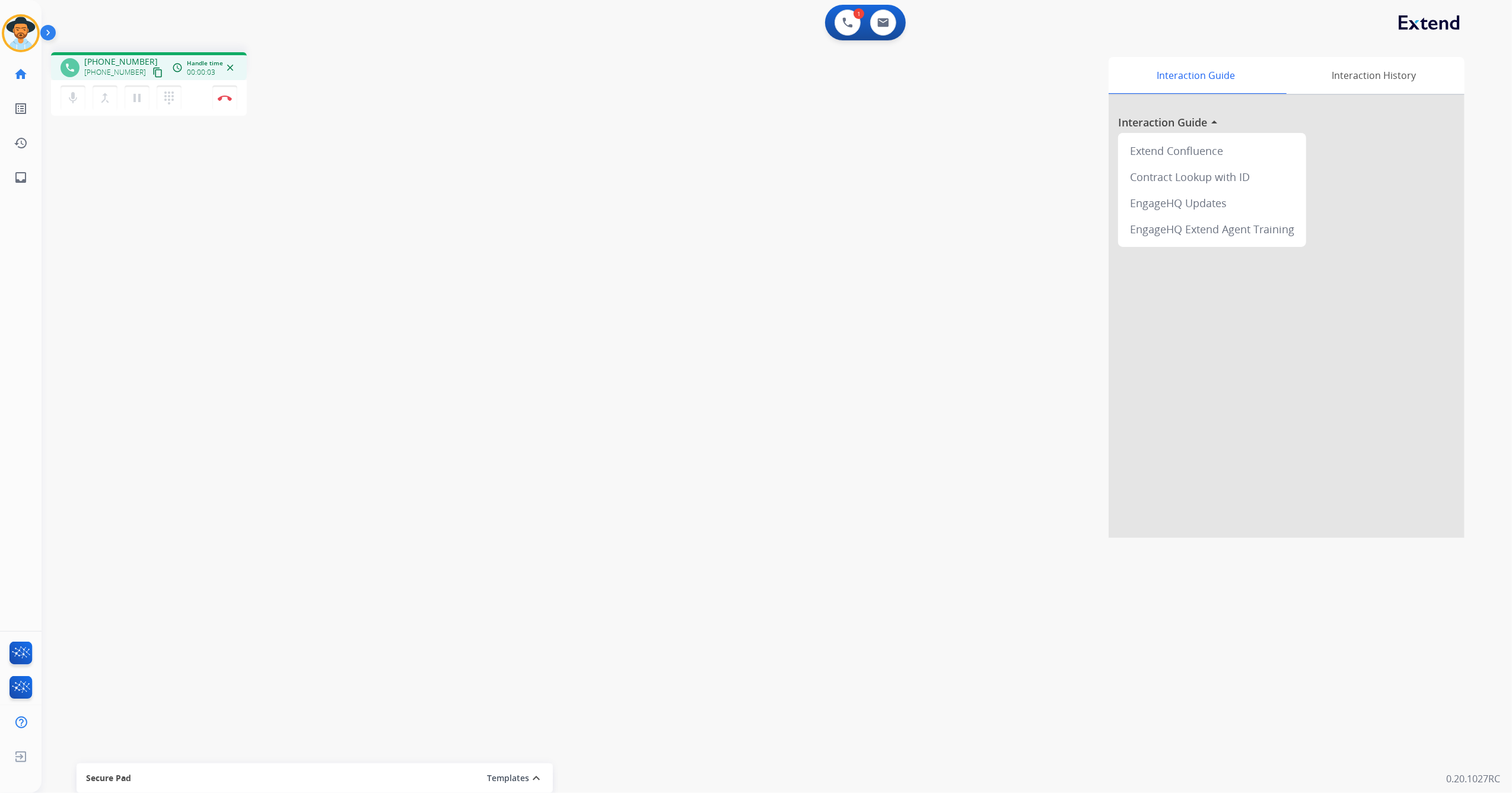
click at [152, 70] on mat-icon "content_copy" at bounding box center [157, 72] width 10 height 10
click at [220, 98] on img at bounding box center [225, 98] width 14 height 6
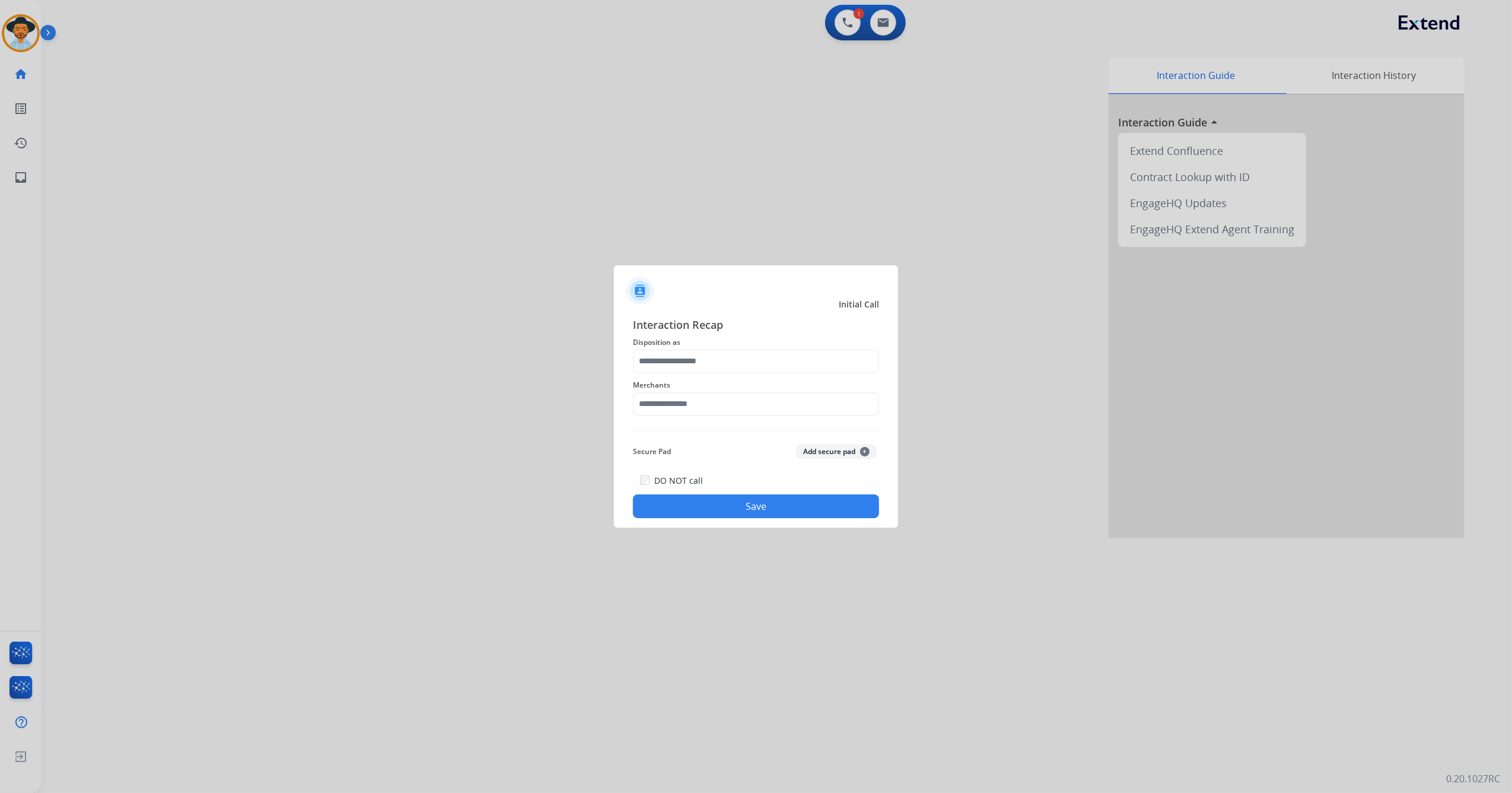
click at [686, 378] on span "Merchants" at bounding box center [756, 385] width 247 height 14
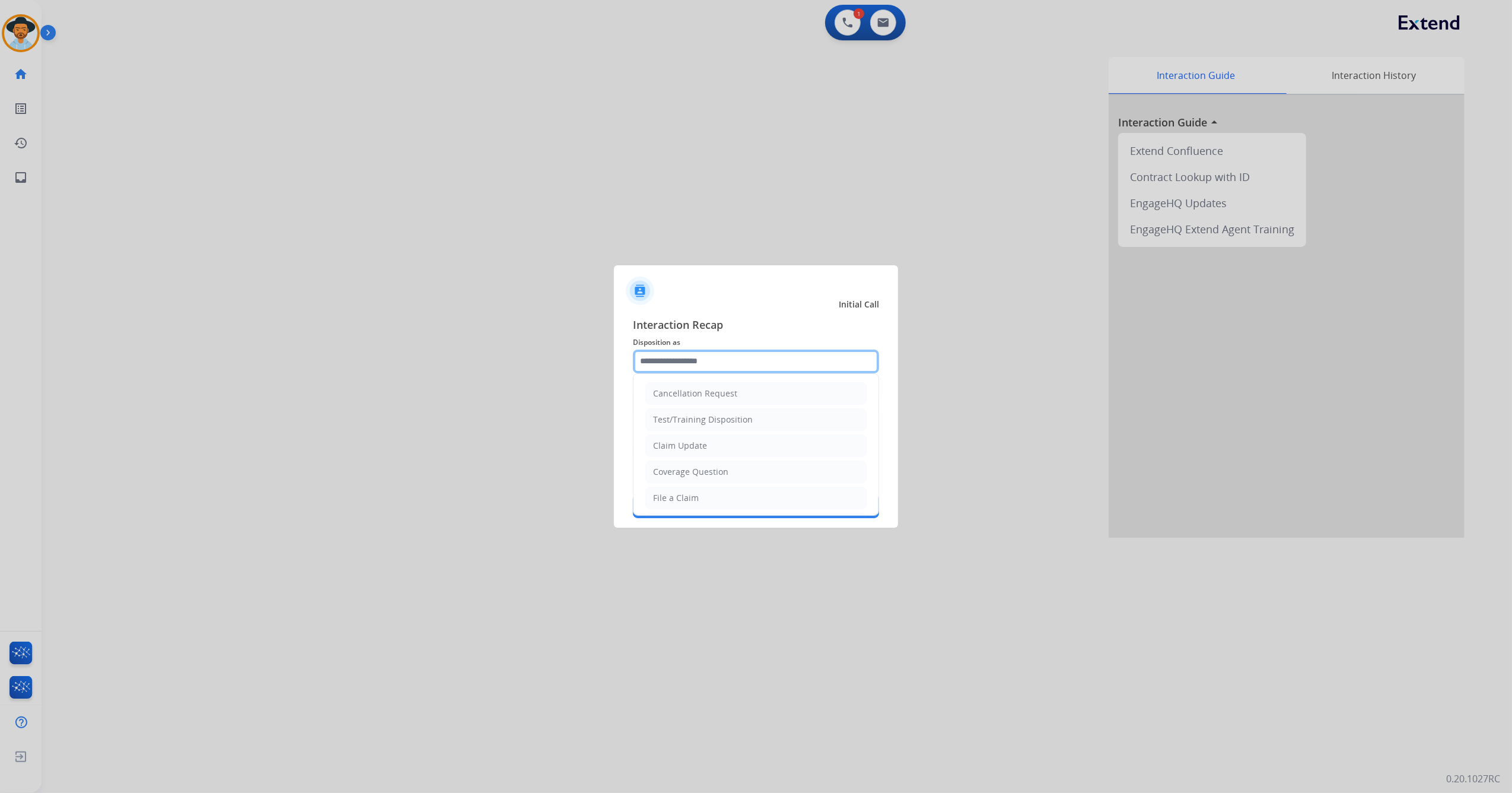
click at [683, 364] on input "text" at bounding box center [756, 362] width 247 height 24
click at [686, 492] on li "Other" at bounding box center [756, 496] width 221 height 22
type input "*****"
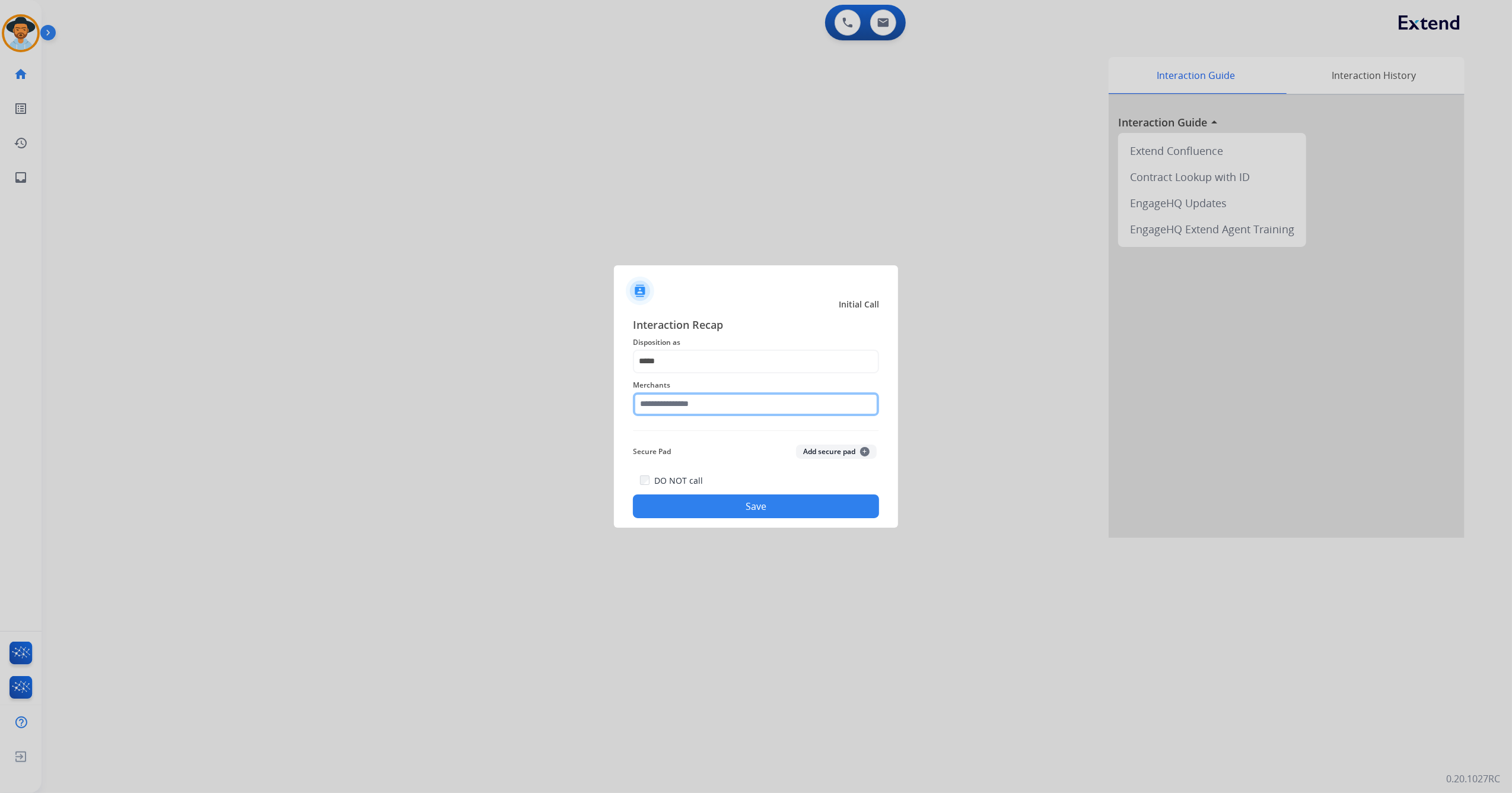
click at [718, 411] on input "text" at bounding box center [756, 404] width 247 height 24
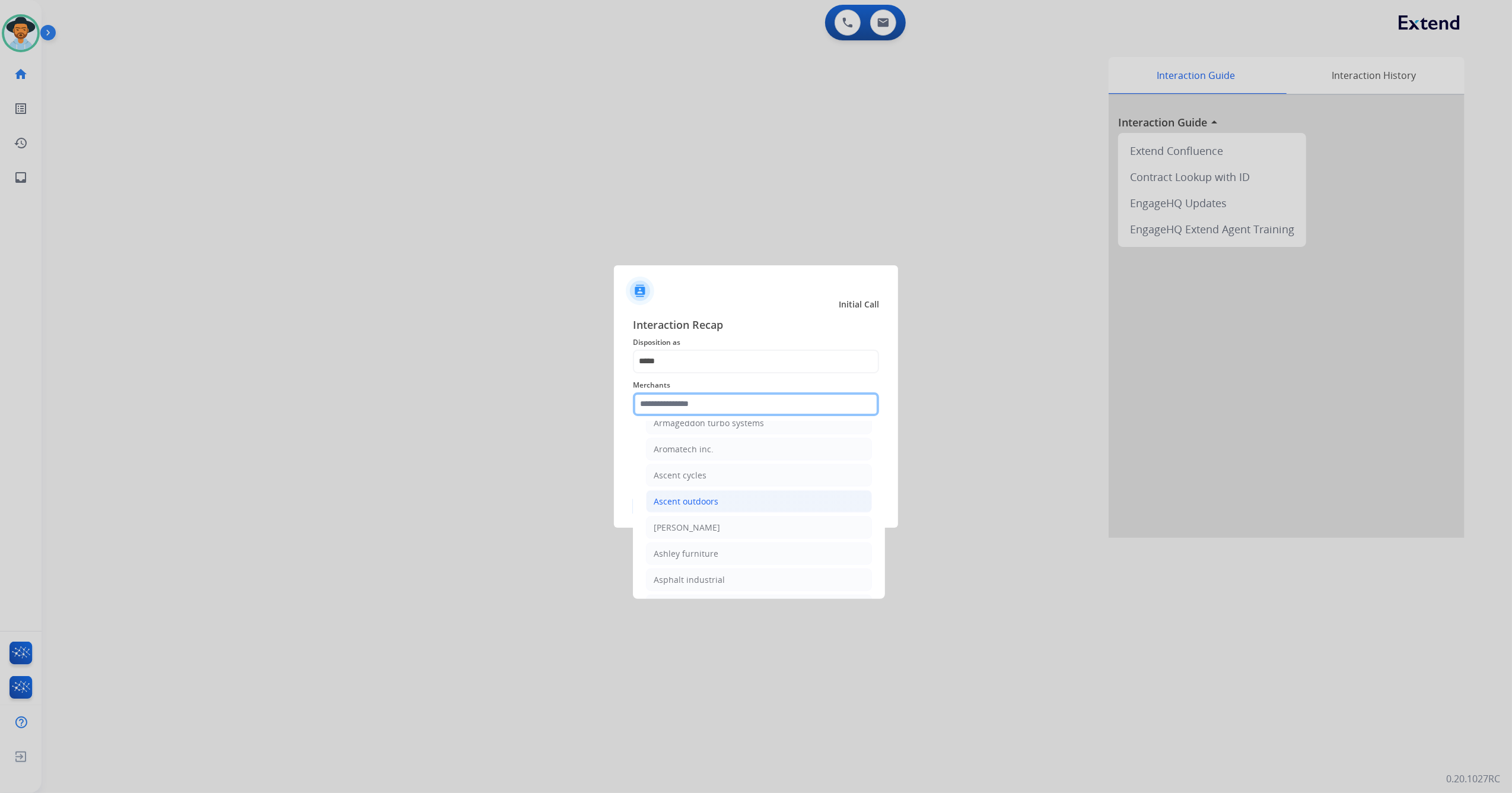
scroll to position [1661, 0]
click at [720, 537] on li "[PERSON_NAME]" at bounding box center [759, 526] width 226 height 22
type input "**********"
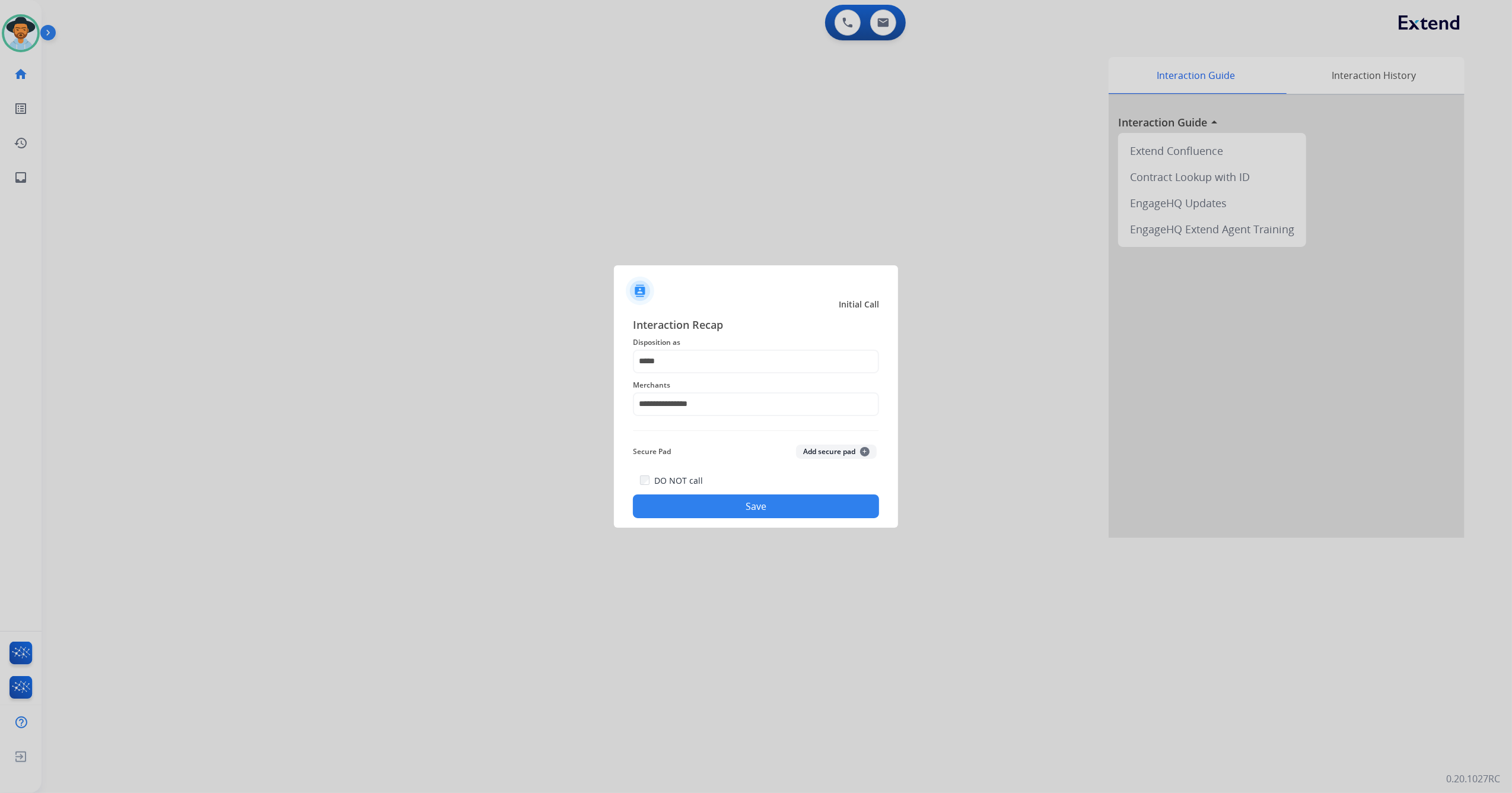
click at [732, 507] on button "Save" at bounding box center [756, 506] width 247 height 24
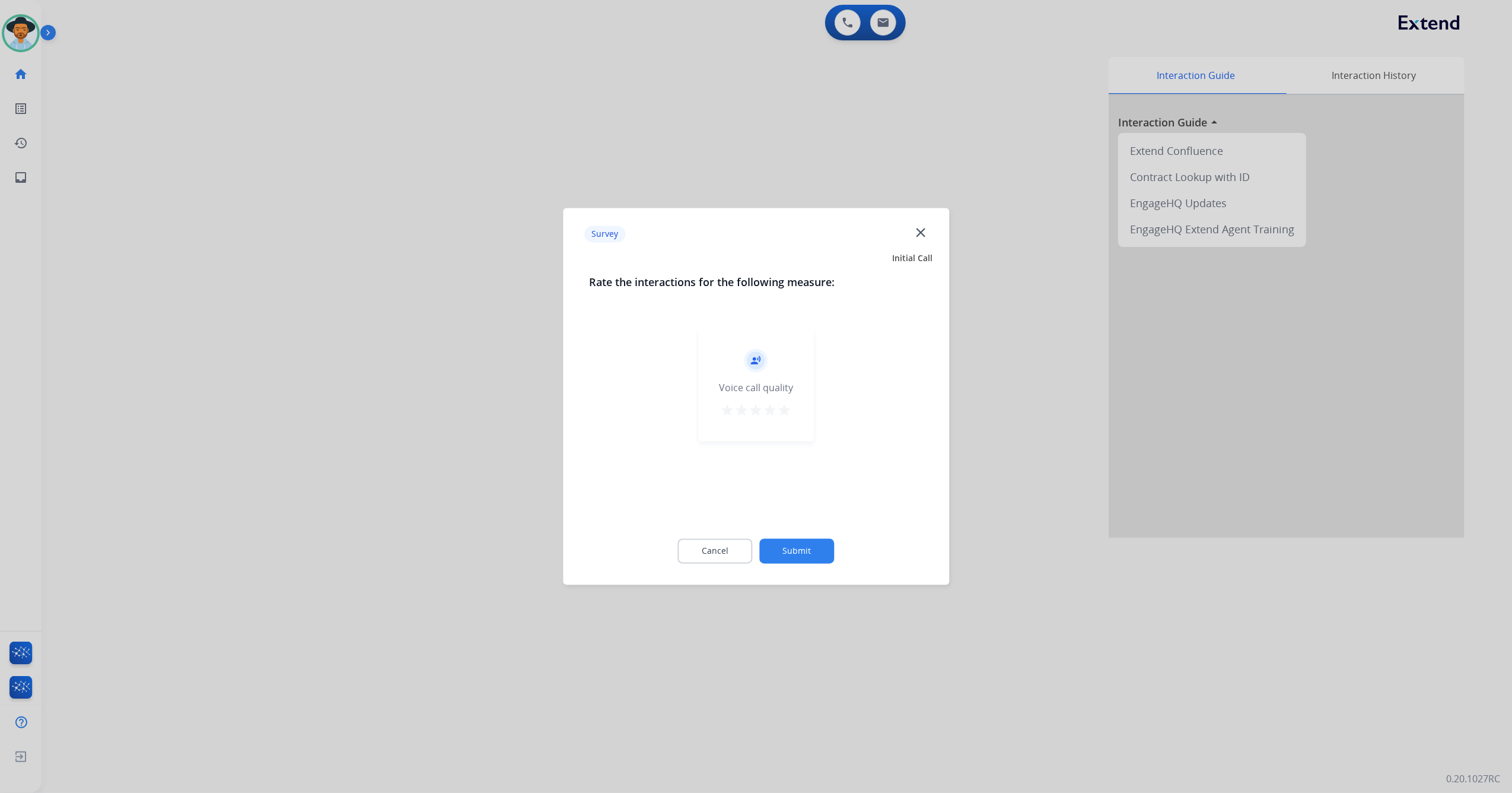
click at [789, 412] on mat-icon "star" at bounding box center [785, 411] width 14 height 14
click at [813, 538] on div "Cancel Submit" at bounding box center [756, 551] width 334 height 53
click at [813, 544] on button "Submit" at bounding box center [798, 550] width 75 height 25
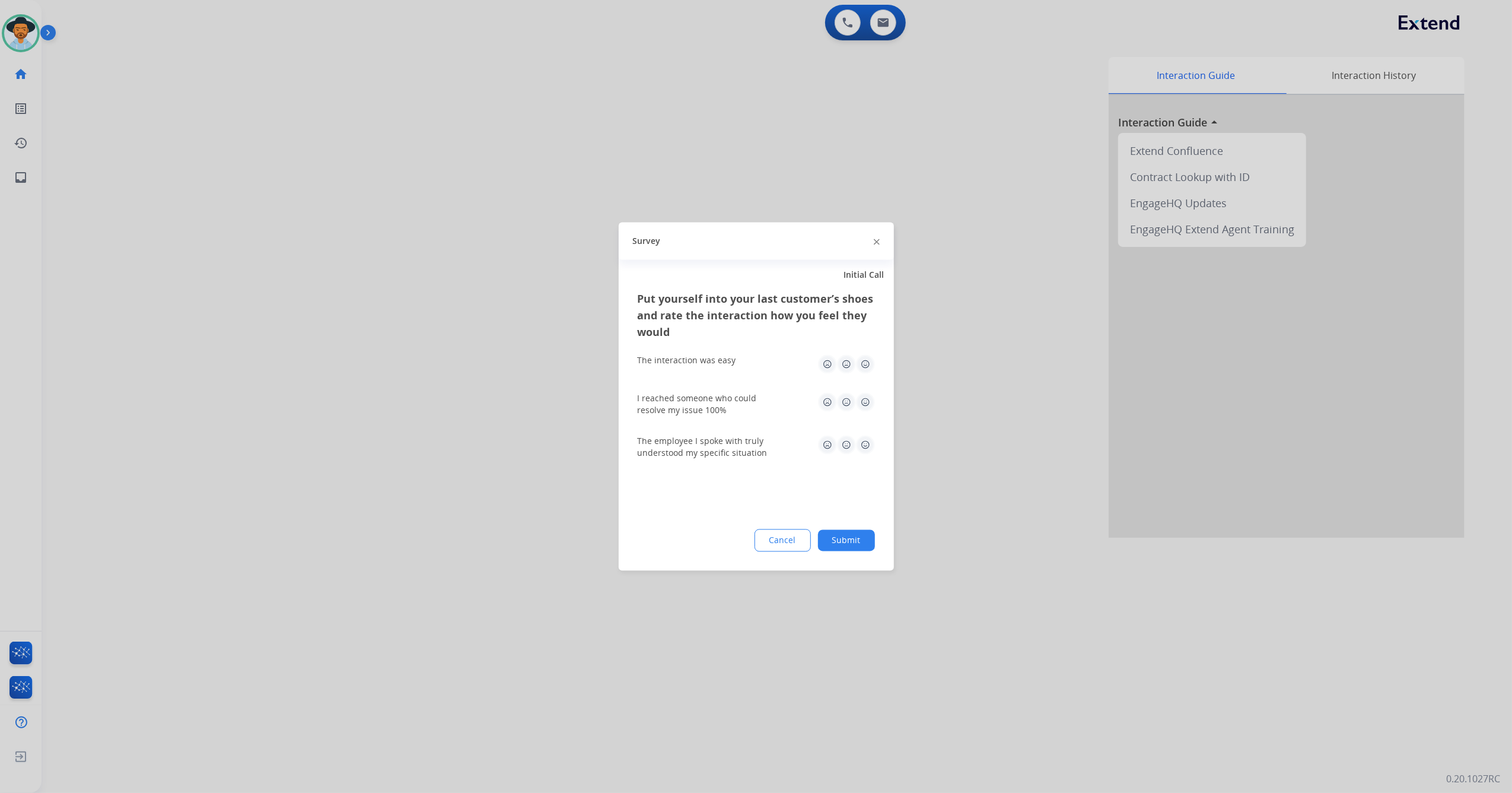
click at [867, 369] on img at bounding box center [866, 365] width 19 height 19
click at [867, 401] on img at bounding box center [866, 402] width 19 height 19
click at [867, 442] on img at bounding box center [866, 445] width 19 height 19
click at [838, 540] on button "Submit" at bounding box center [847, 540] width 57 height 21
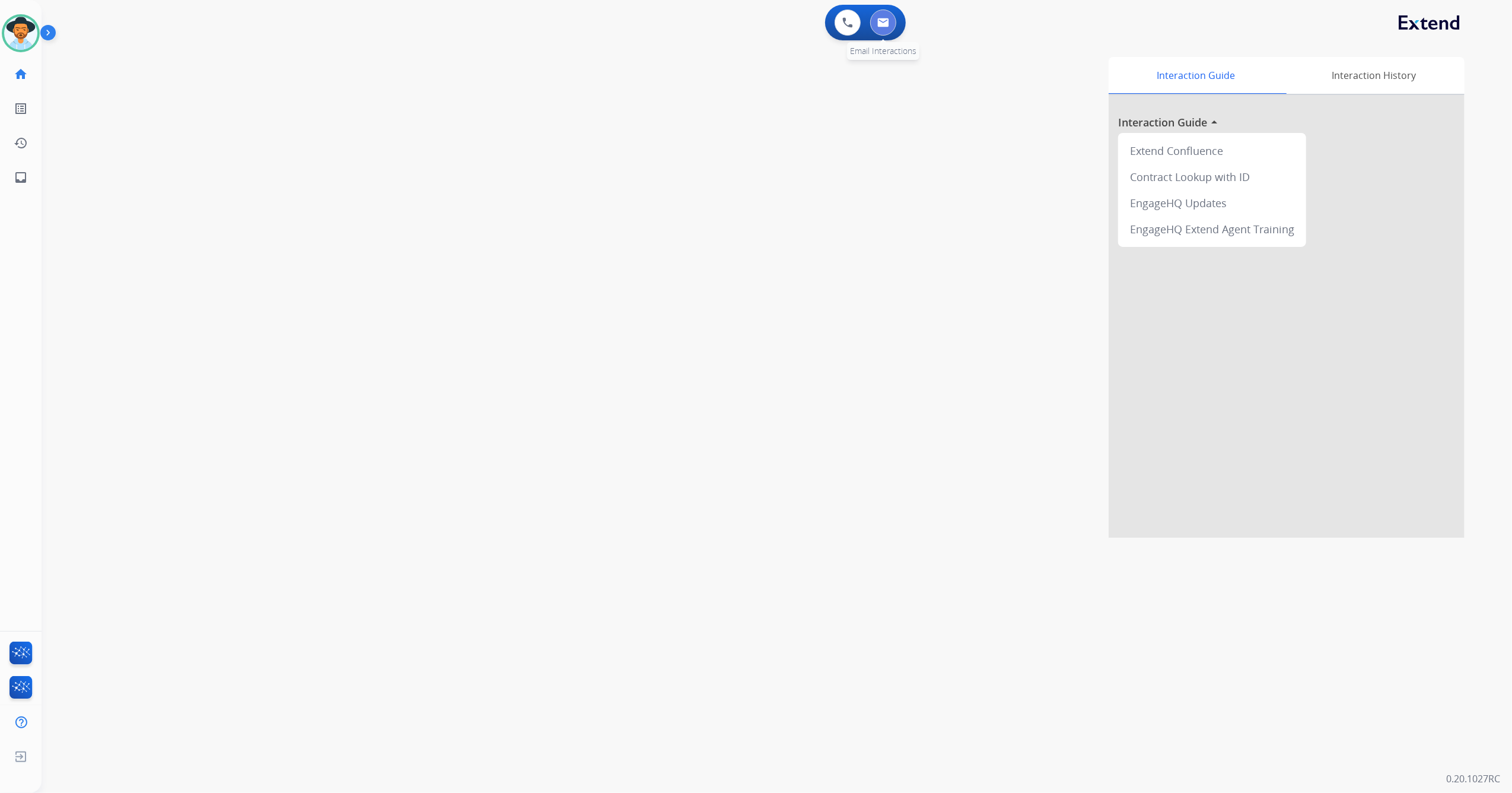
click at [883, 24] on img at bounding box center [883, 22] width 12 height 10
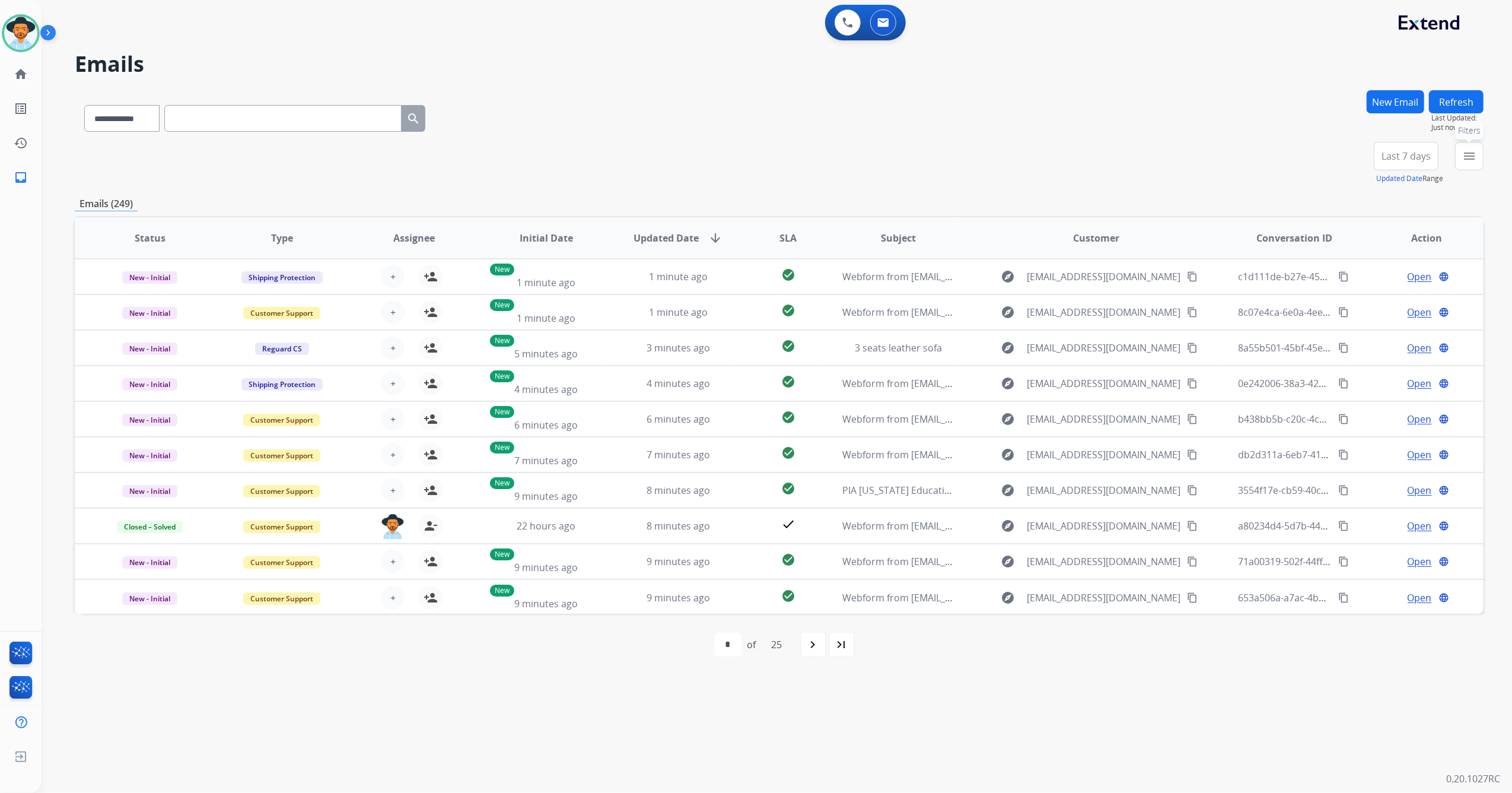
click at [1472, 157] on mat-icon "menu" at bounding box center [1470, 156] width 14 height 14
click at [1349, 368] on label "Open - All" at bounding box center [1376, 374] width 54 height 11
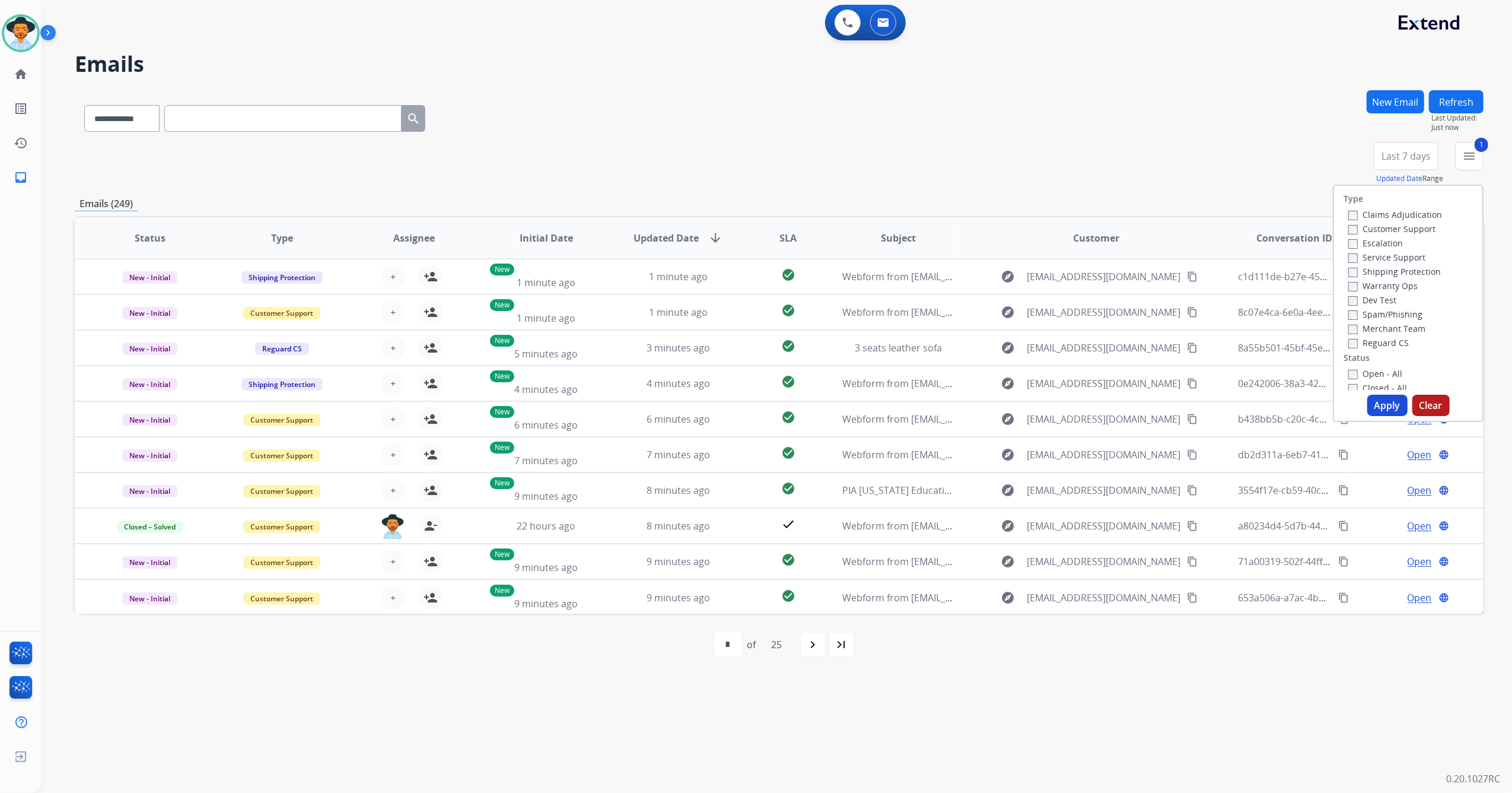
click at [1384, 402] on button "Apply" at bounding box center [1388, 405] width 40 height 21
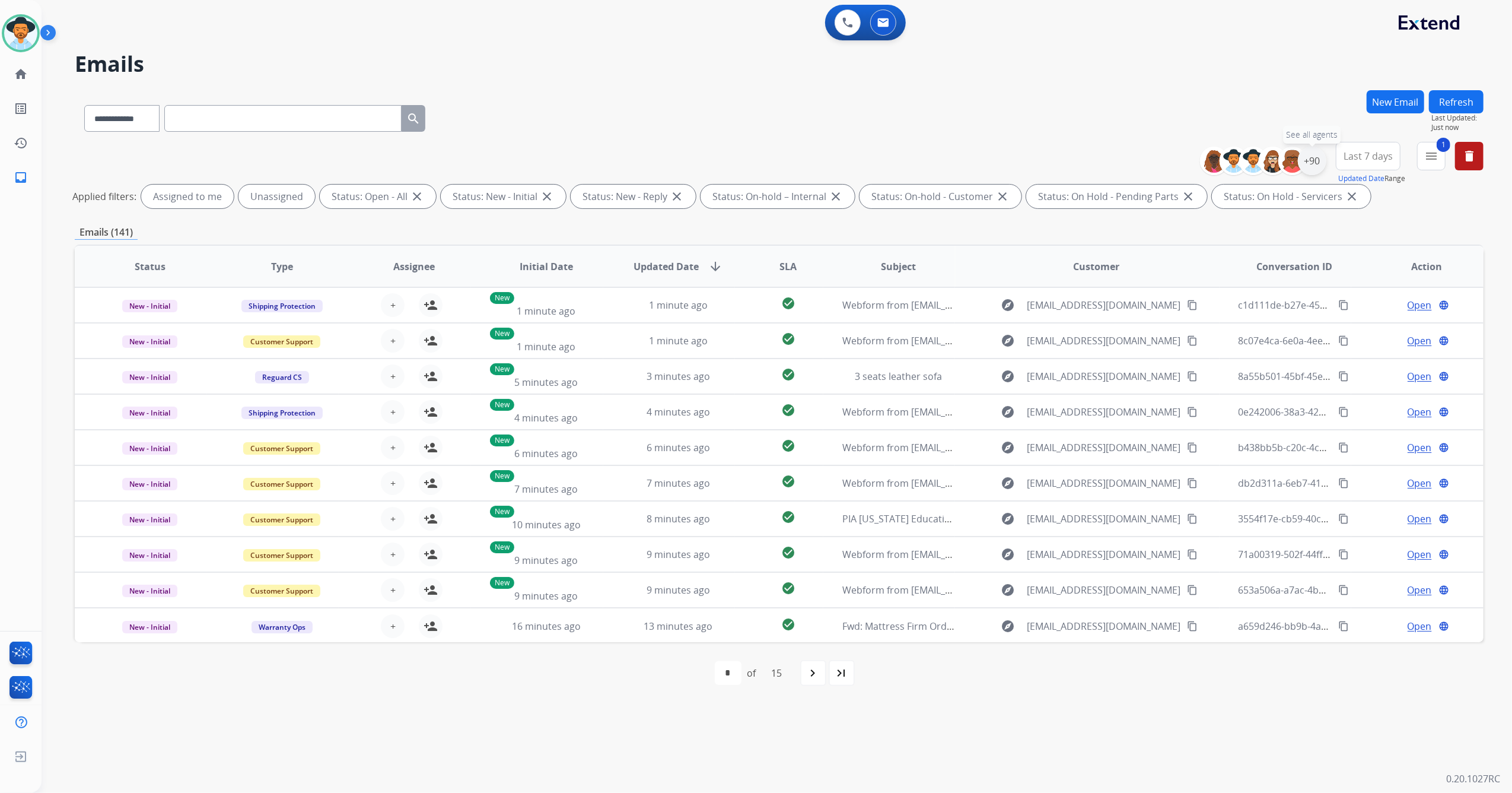
click at [1315, 162] on div "+90" at bounding box center [1312, 161] width 29 height 29
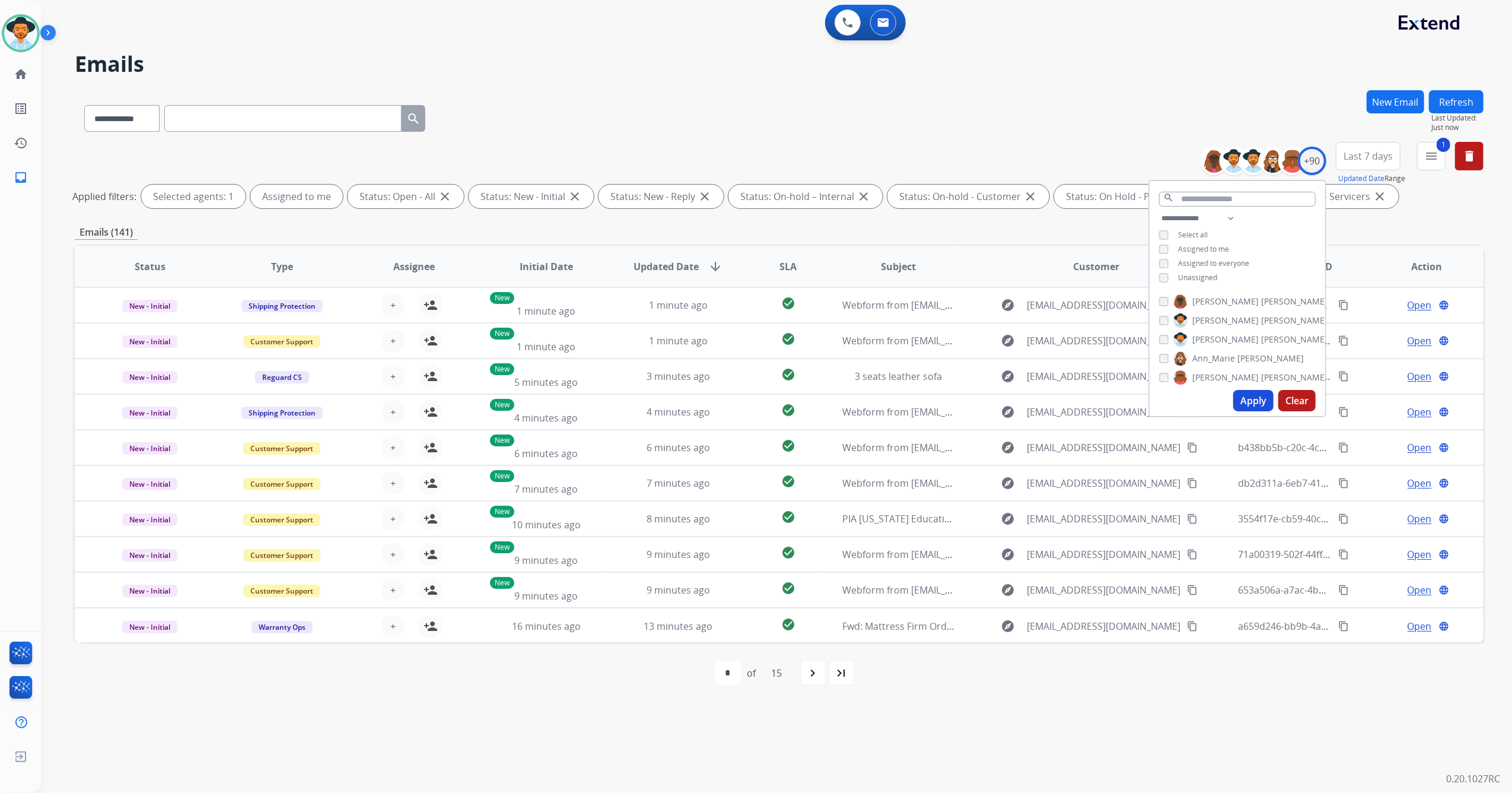
click at [1239, 407] on button "Apply" at bounding box center [1254, 400] width 40 height 21
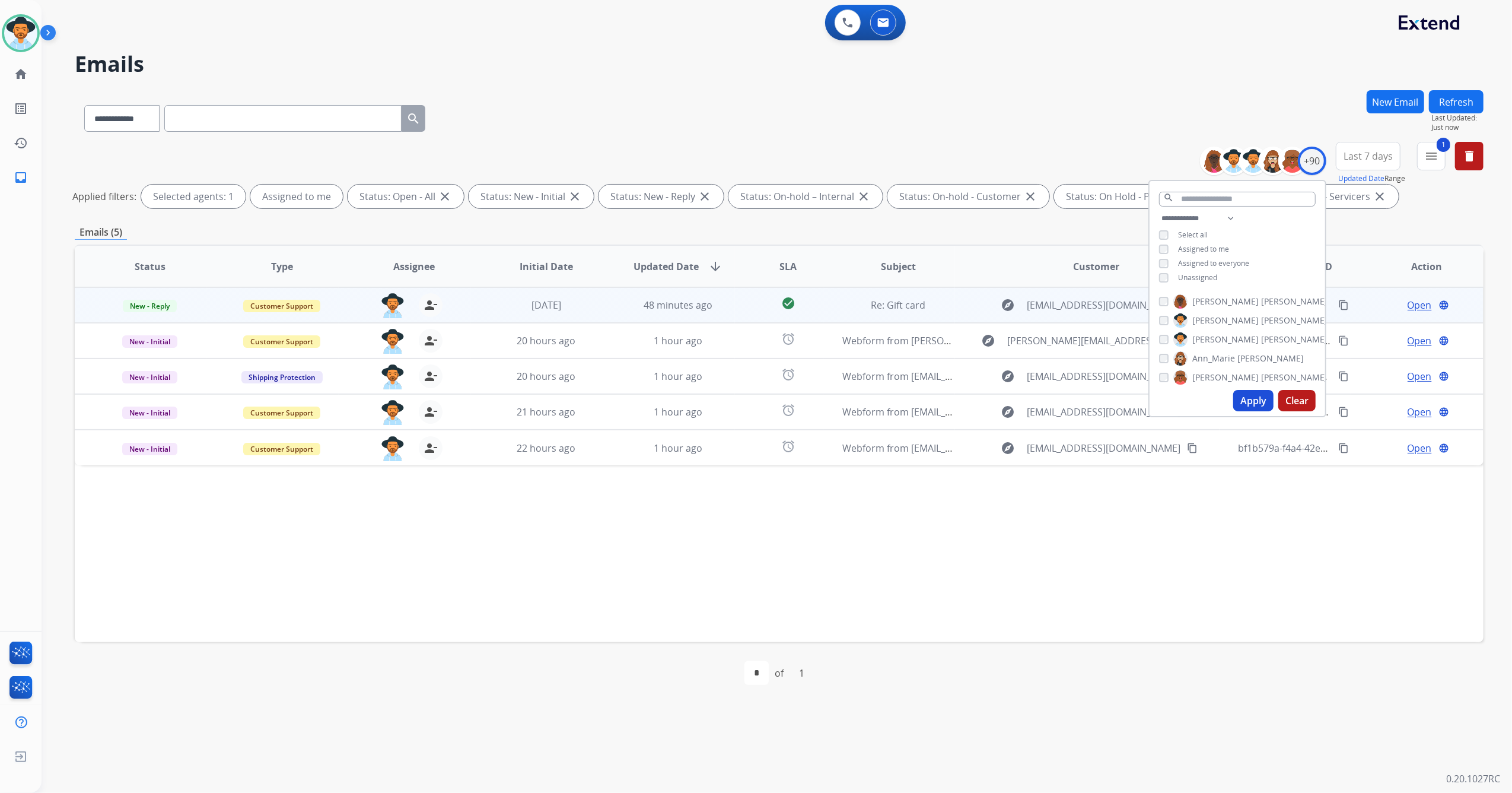
click at [932, 314] on td "Re: Gift card" at bounding box center [890, 305] width 132 height 36
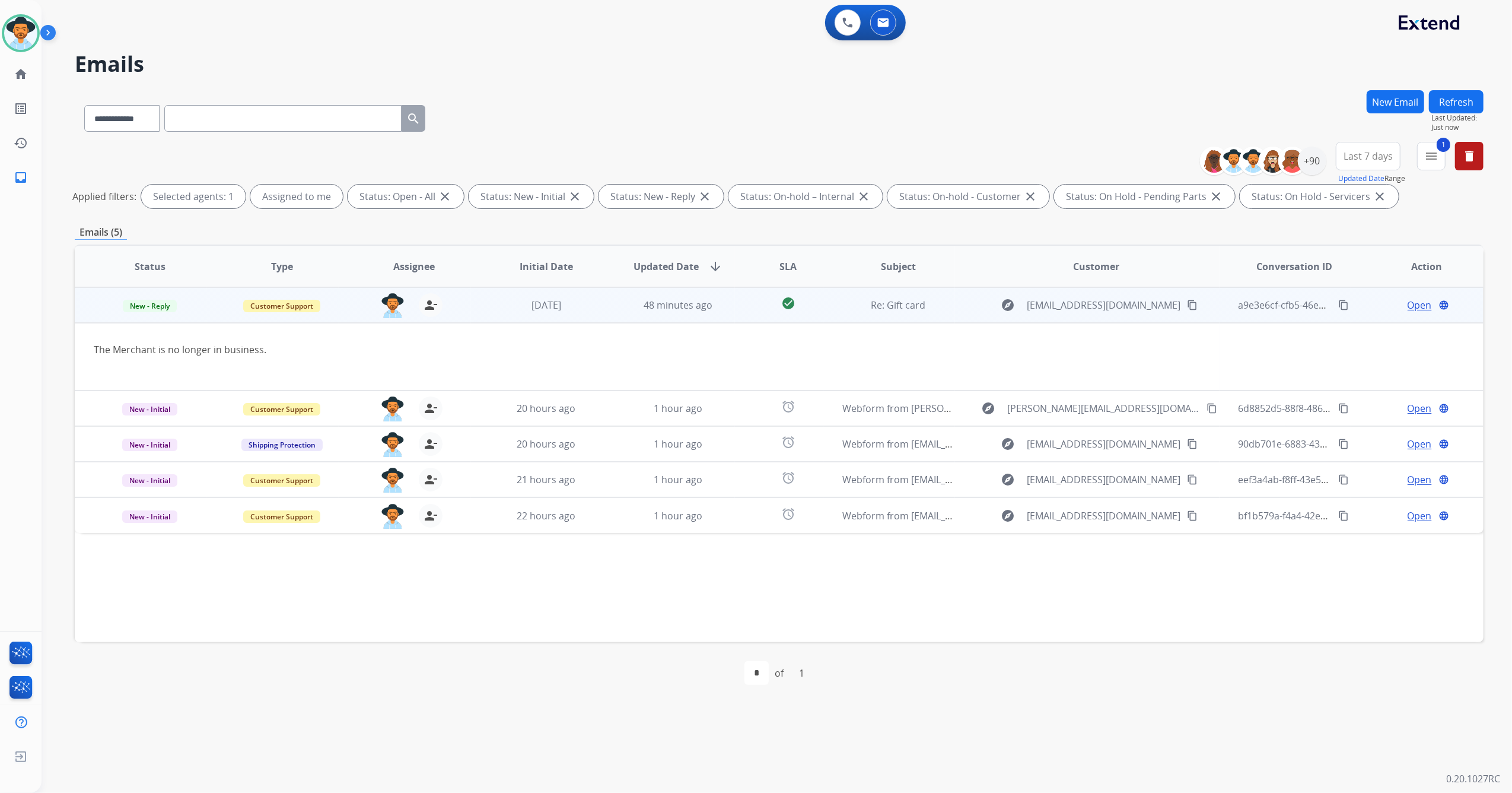
click at [1411, 302] on span "Open" at bounding box center [1420, 305] width 25 height 14
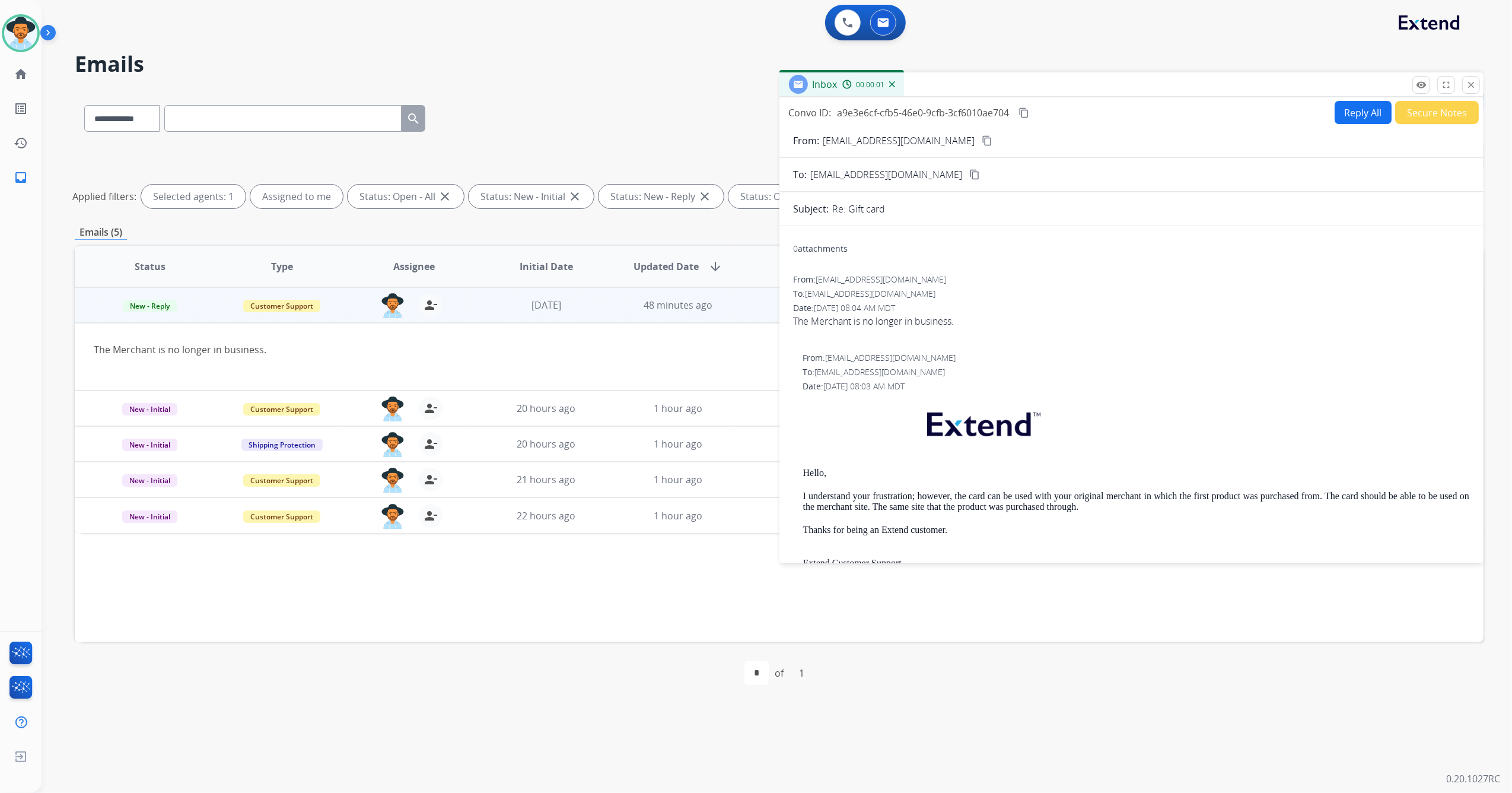
click at [1349, 105] on button "Reply All" at bounding box center [1364, 112] width 57 height 23
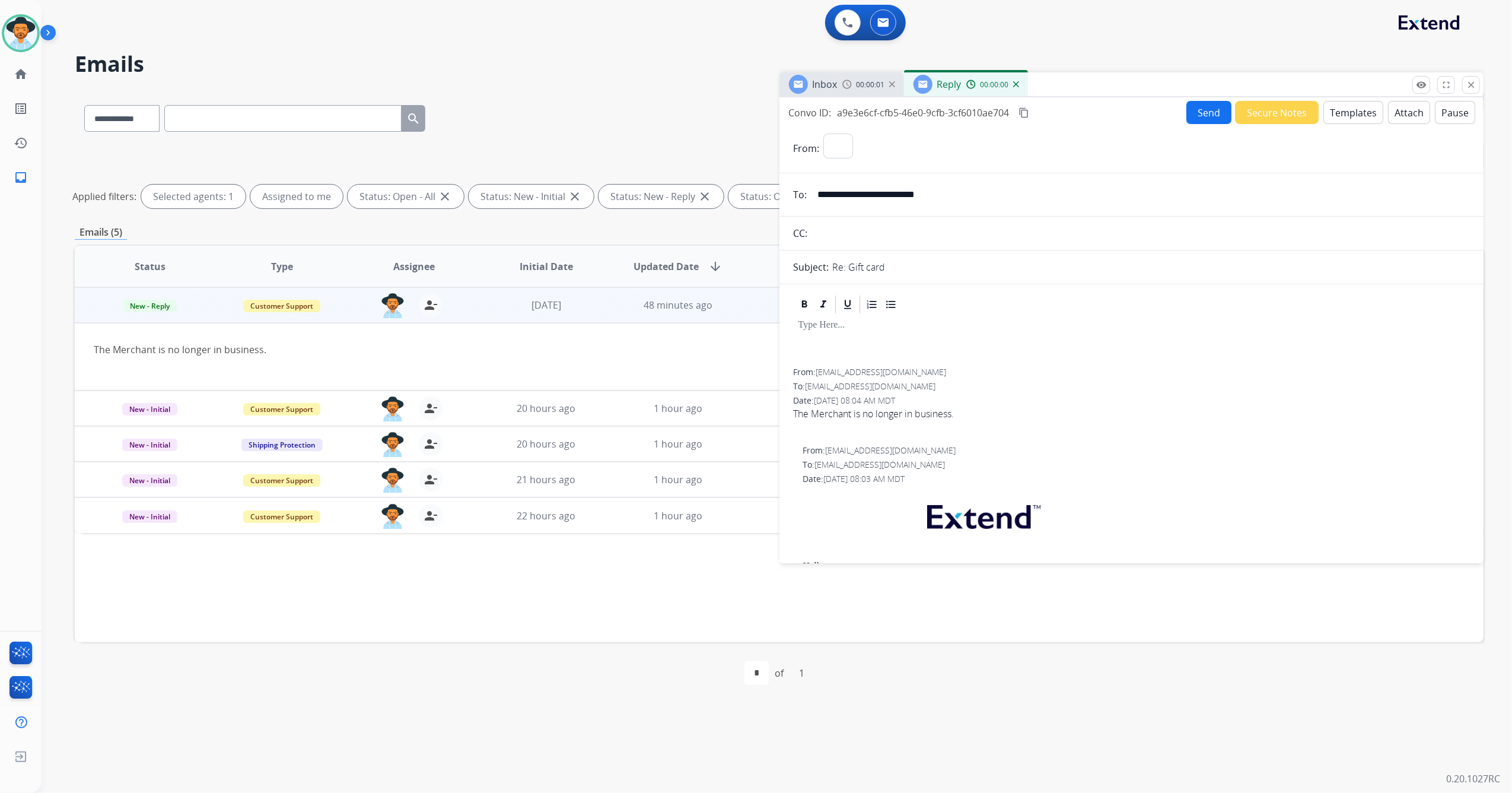
select select "**********"
click at [1347, 107] on button "Templates" at bounding box center [1354, 112] width 60 height 23
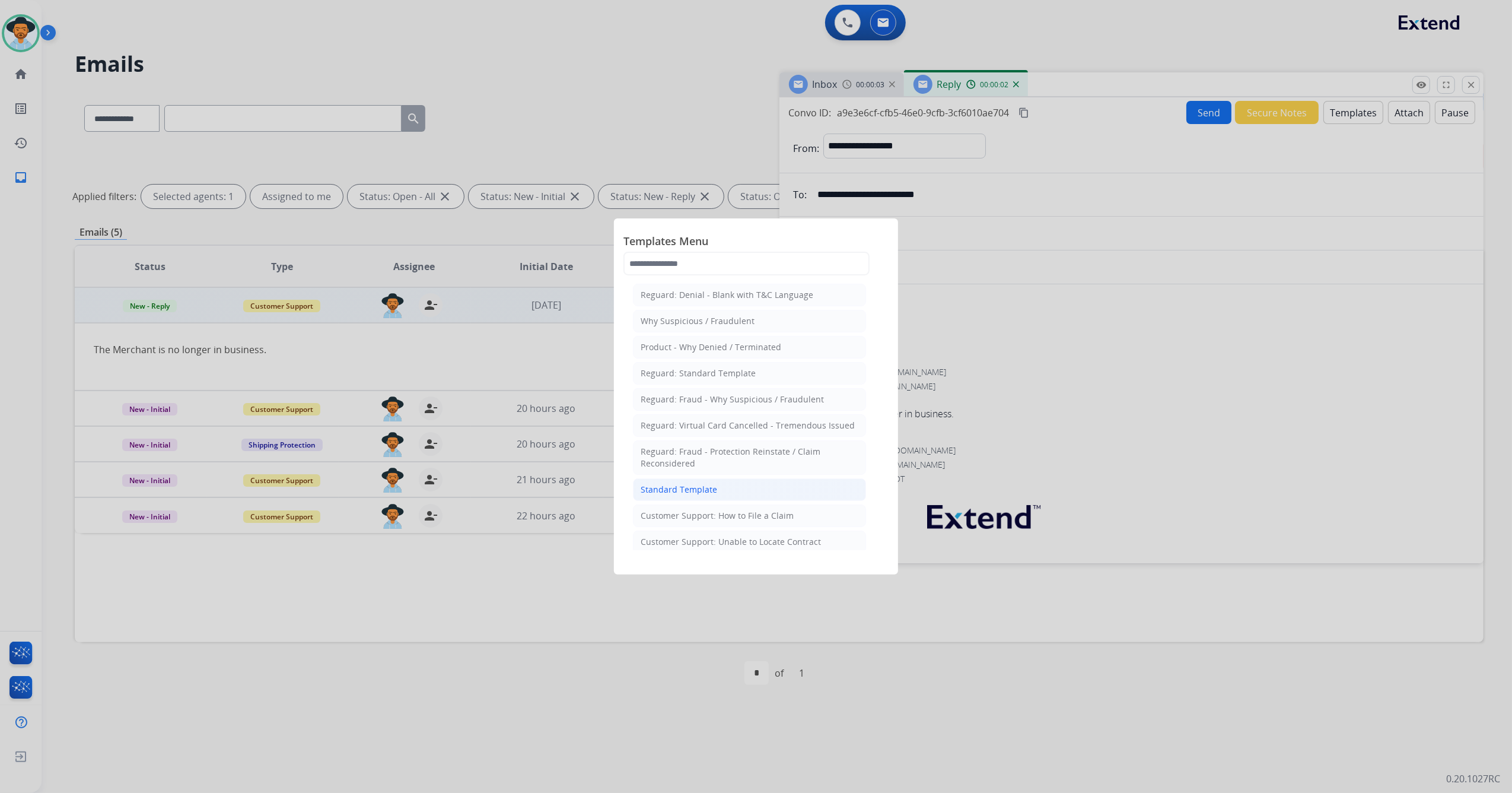
click at [725, 483] on li "Standard Template" at bounding box center [749, 489] width 233 height 22
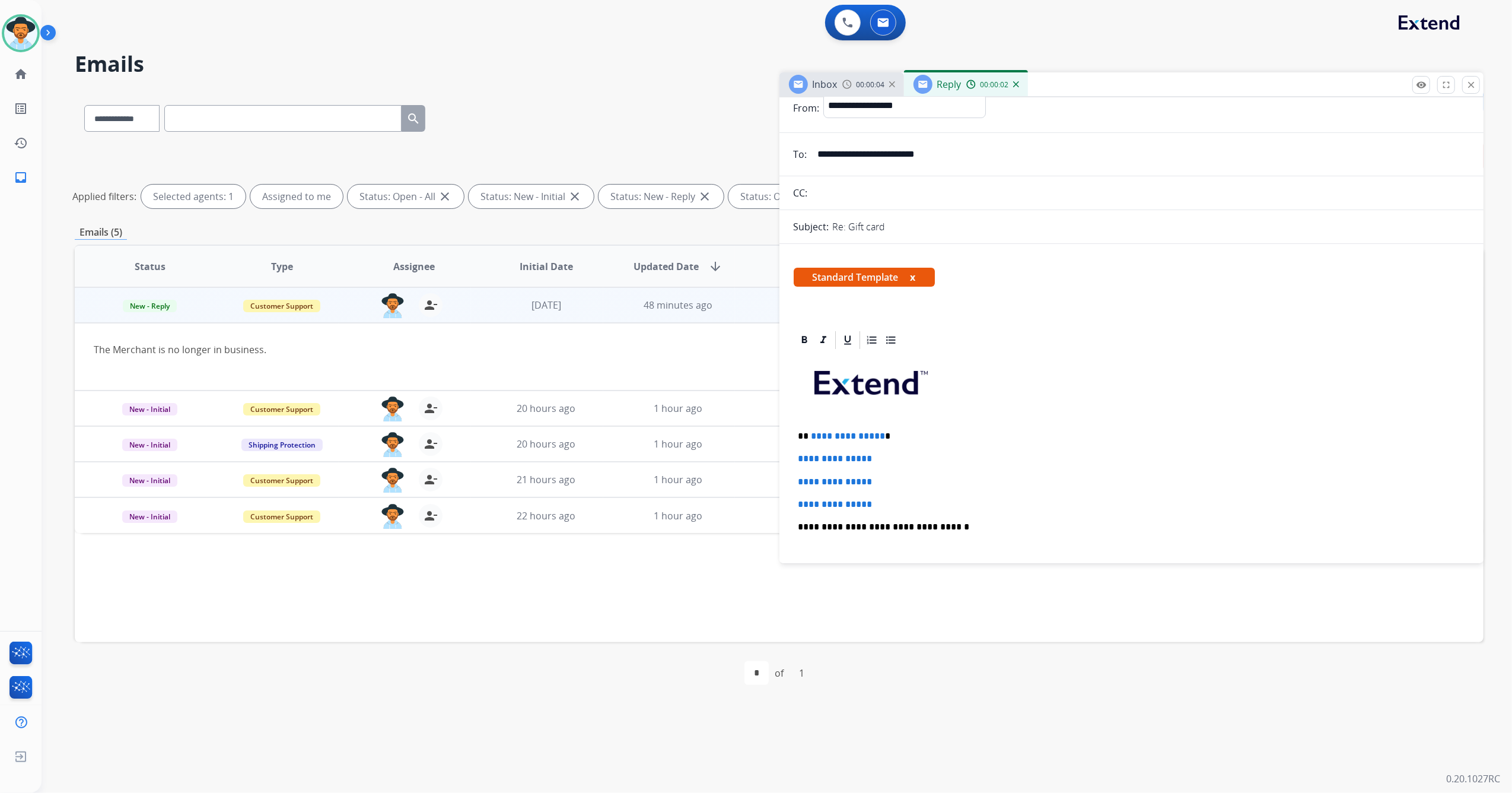
scroll to position [79, 0]
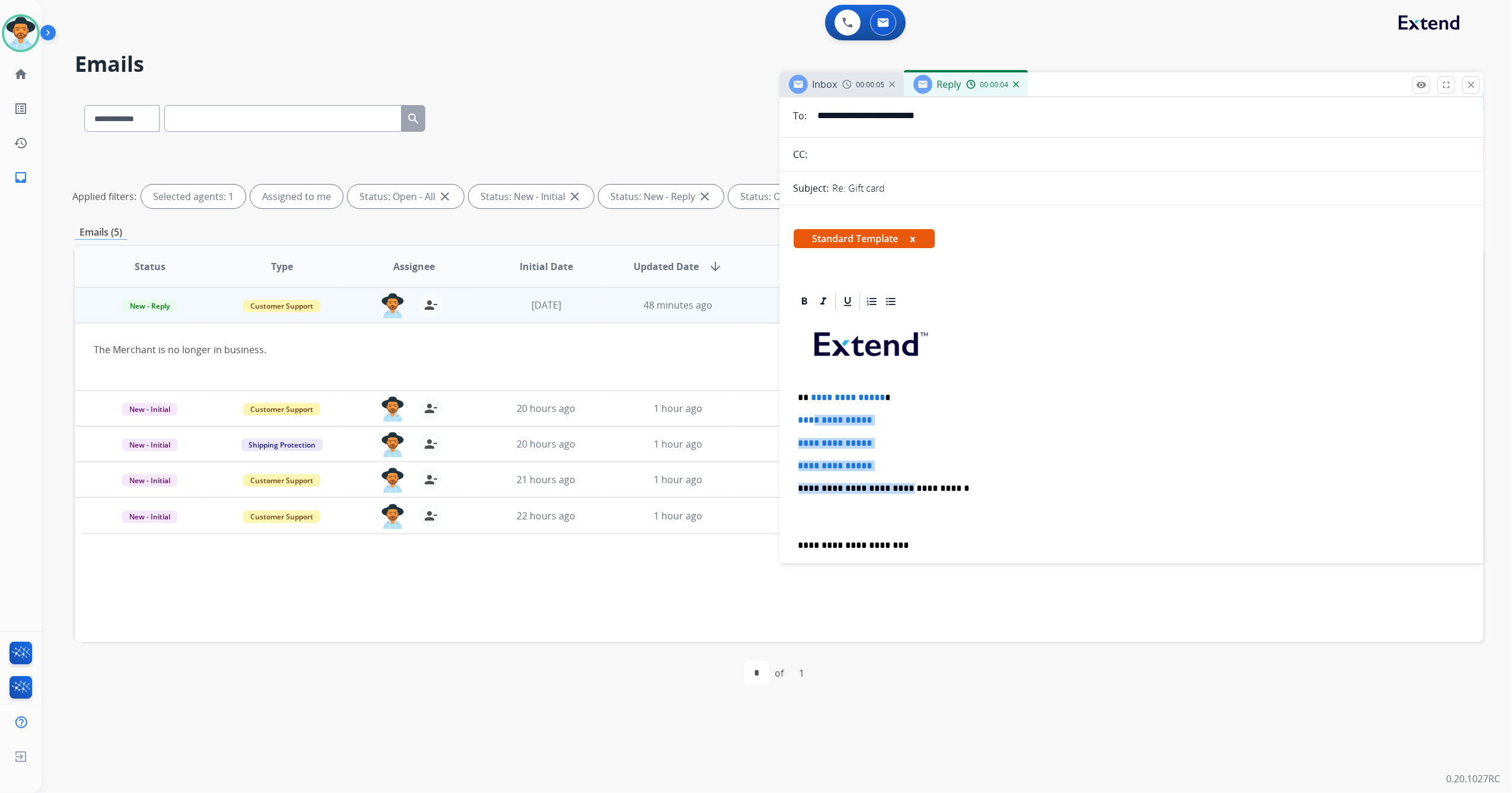
drag, startPoint x: 879, startPoint y: 473, endPoint x: 817, endPoint y: 404, distance: 92.8
click at [817, 404] on div "**********" at bounding box center [1131, 516] width 676 height 408
click at [896, 464] on p "**********" at bounding box center [1131, 465] width 667 height 10
drag, startPoint x: 893, startPoint y: 462, endPoint x: 812, endPoint y: 383, distance: 113.1
click at [812, 383] on div "**********" at bounding box center [1131, 516] width 676 height 408
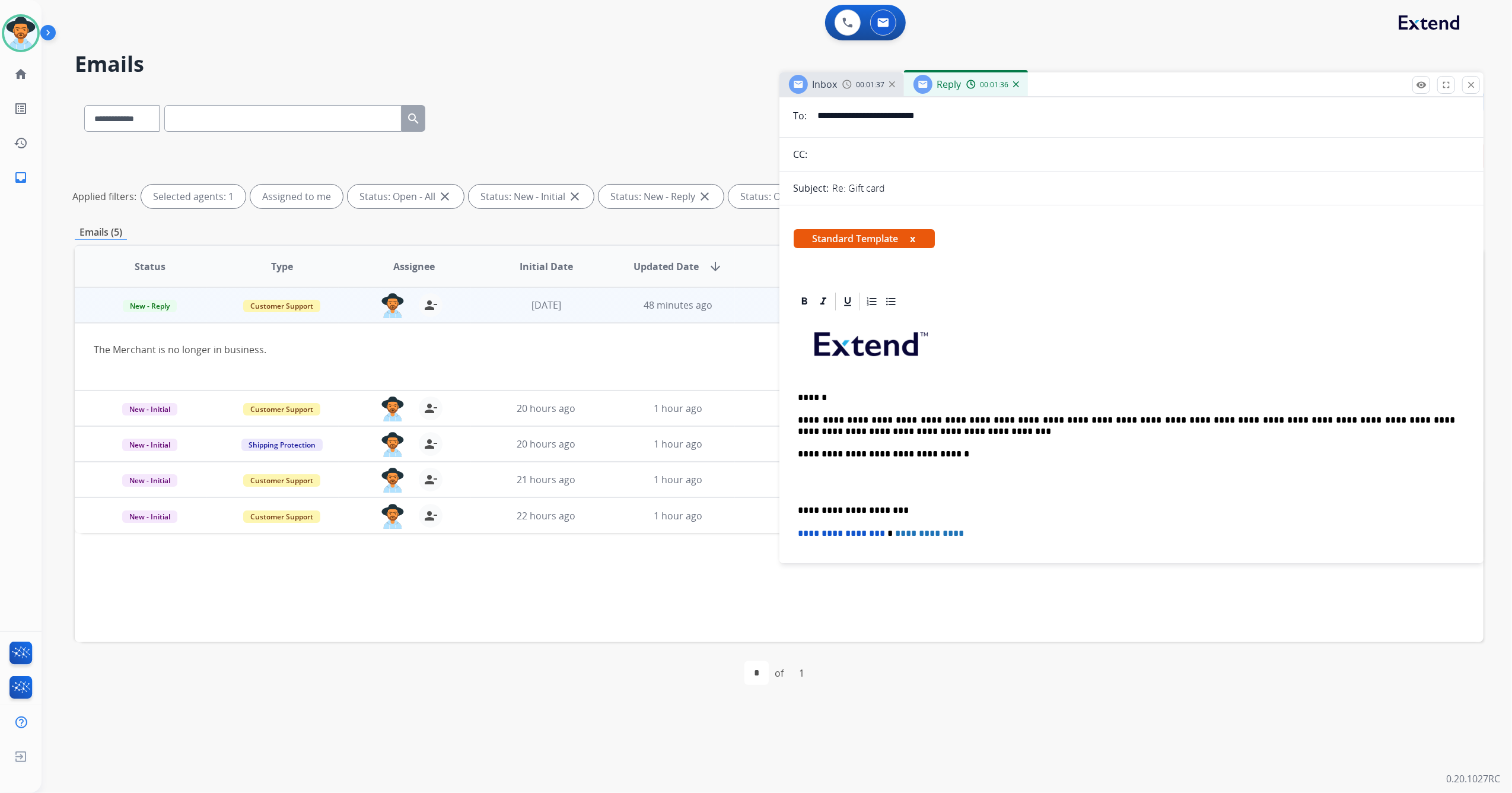
click at [869, 421] on p "**********" at bounding box center [1127, 426] width 657 height 22
click at [1089, 421] on p "**********" at bounding box center [1127, 426] width 657 height 22
drag, startPoint x: 1150, startPoint y: 421, endPoint x: 1133, endPoint y: 421, distance: 17.0
click at [1133, 421] on p "**********" at bounding box center [1127, 426] width 657 height 22
click at [1232, 426] on p "**********" at bounding box center [1127, 426] width 657 height 22
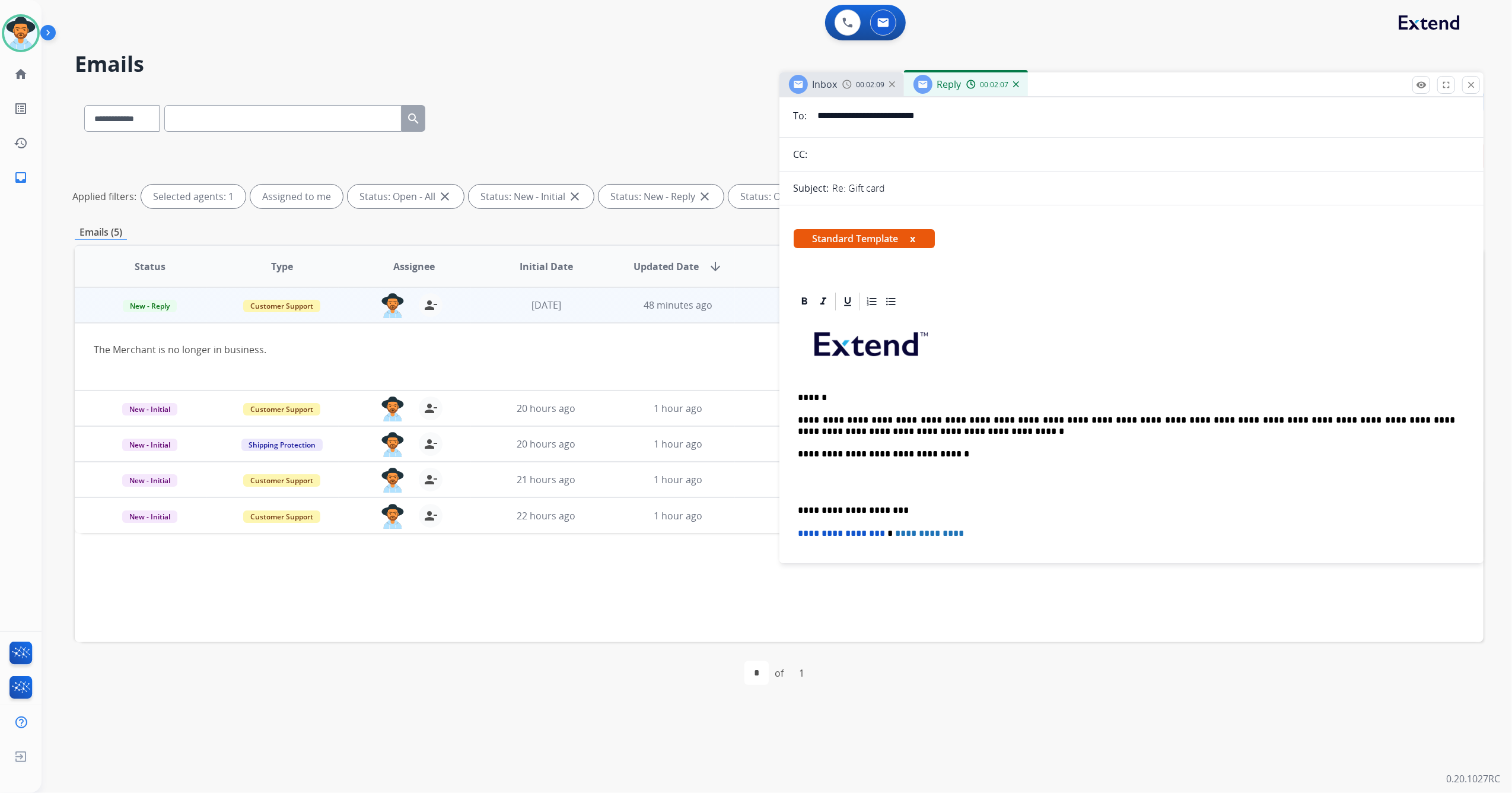
click at [801, 509] on p "**********" at bounding box center [1127, 510] width 657 height 10
click at [798, 508] on p "**********" at bounding box center [1127, 510] width 657 height 10
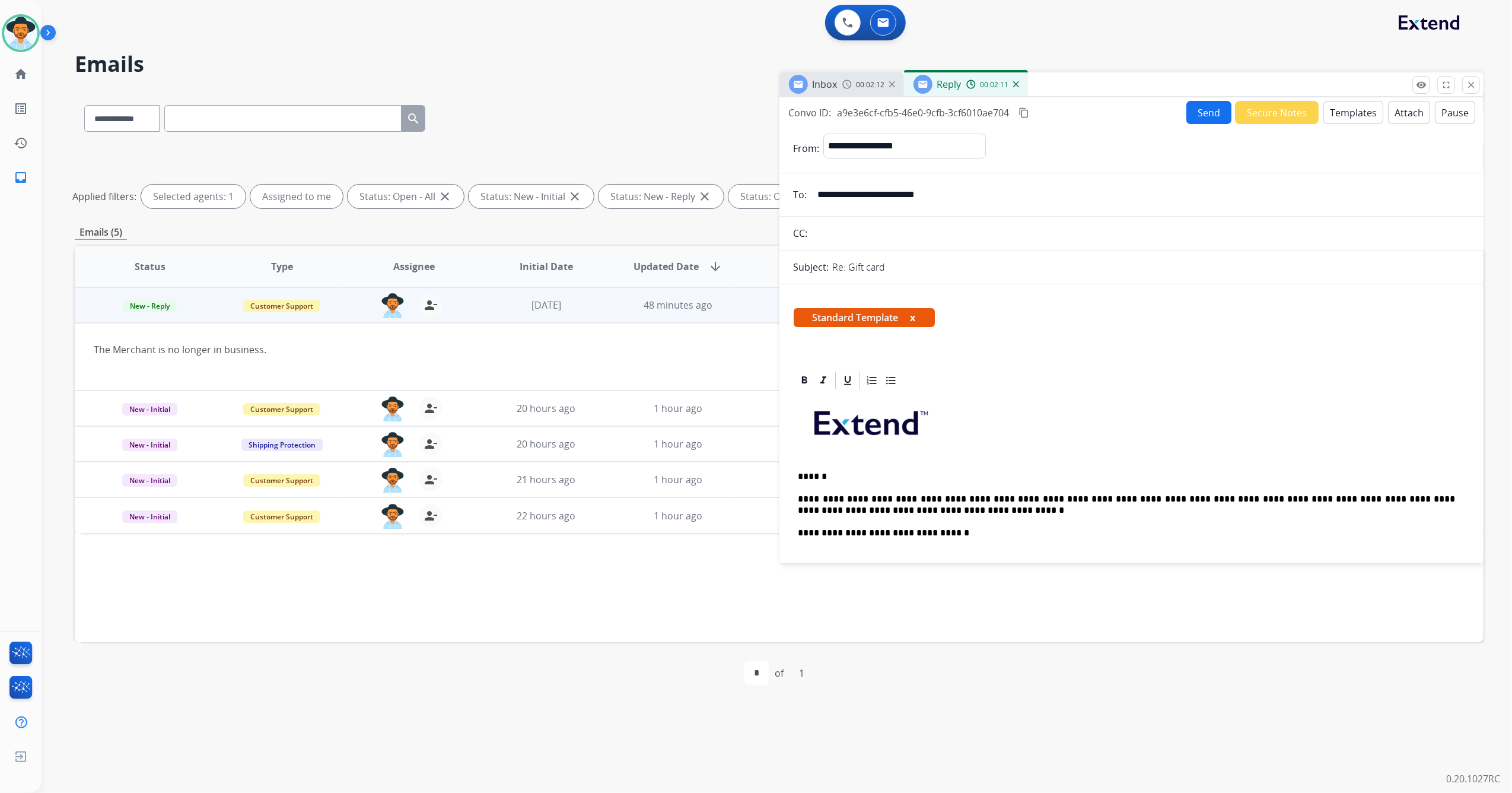
click at [1201, 109] on button "Send" at bounding box center [1209, 112] width 45 height 23
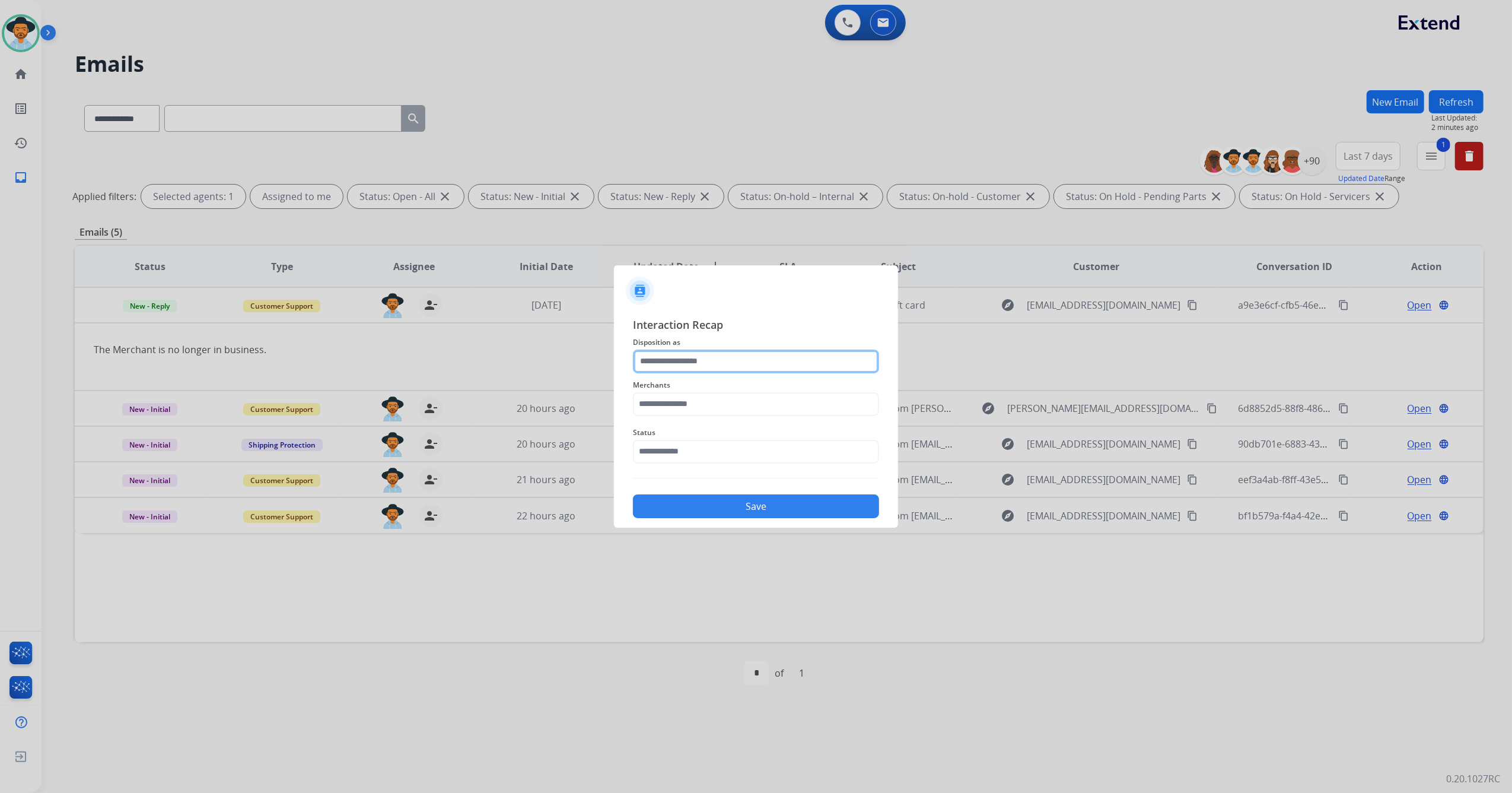
click at [709, 369] on input "text" at bounding box center [756, 362] width 247 height 24
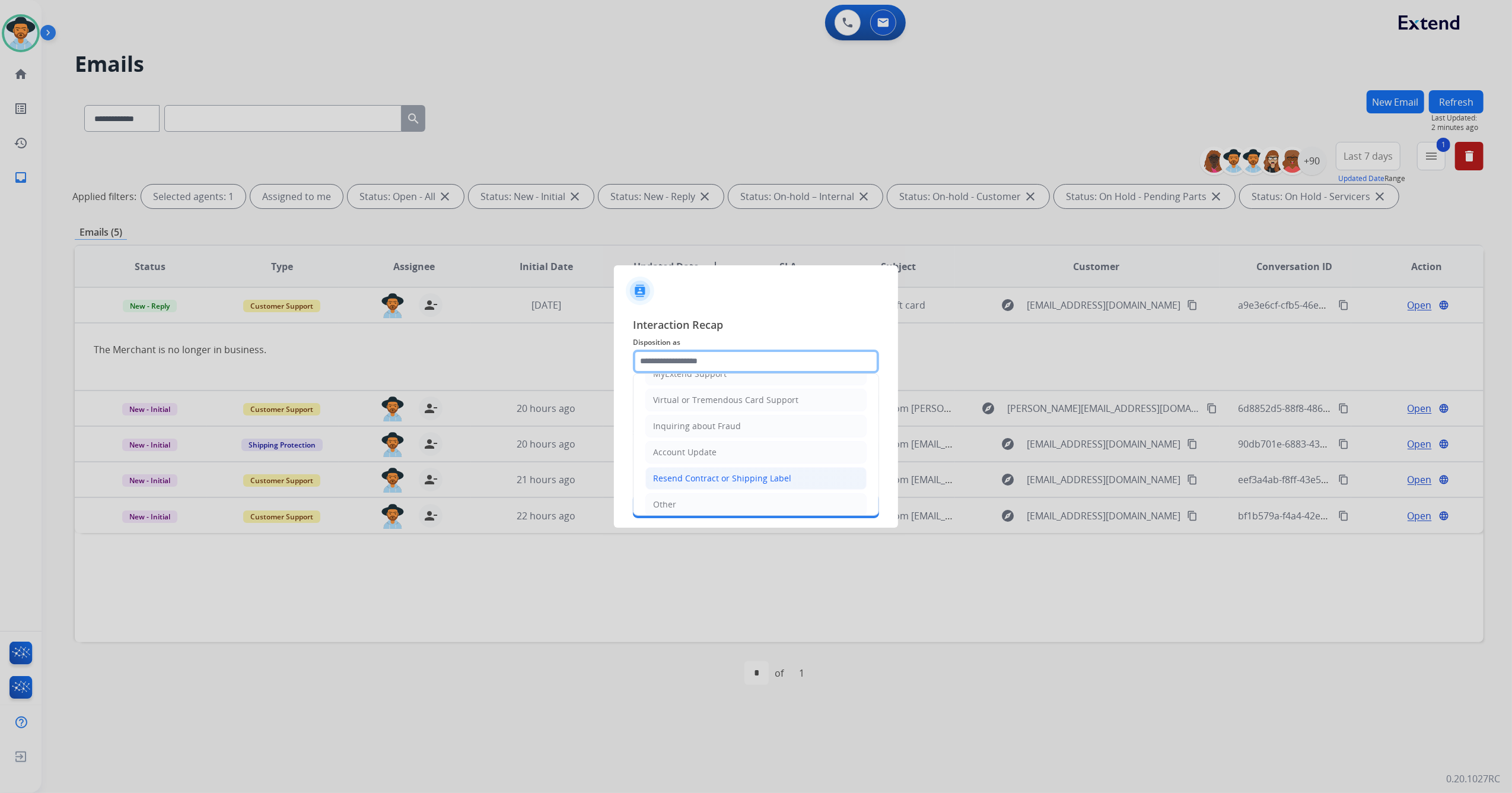
scroll to position [190, 0]
click at [691, 473] on li "Other" at bounding box center [756, 469] width 221 height 22
type input "*****"
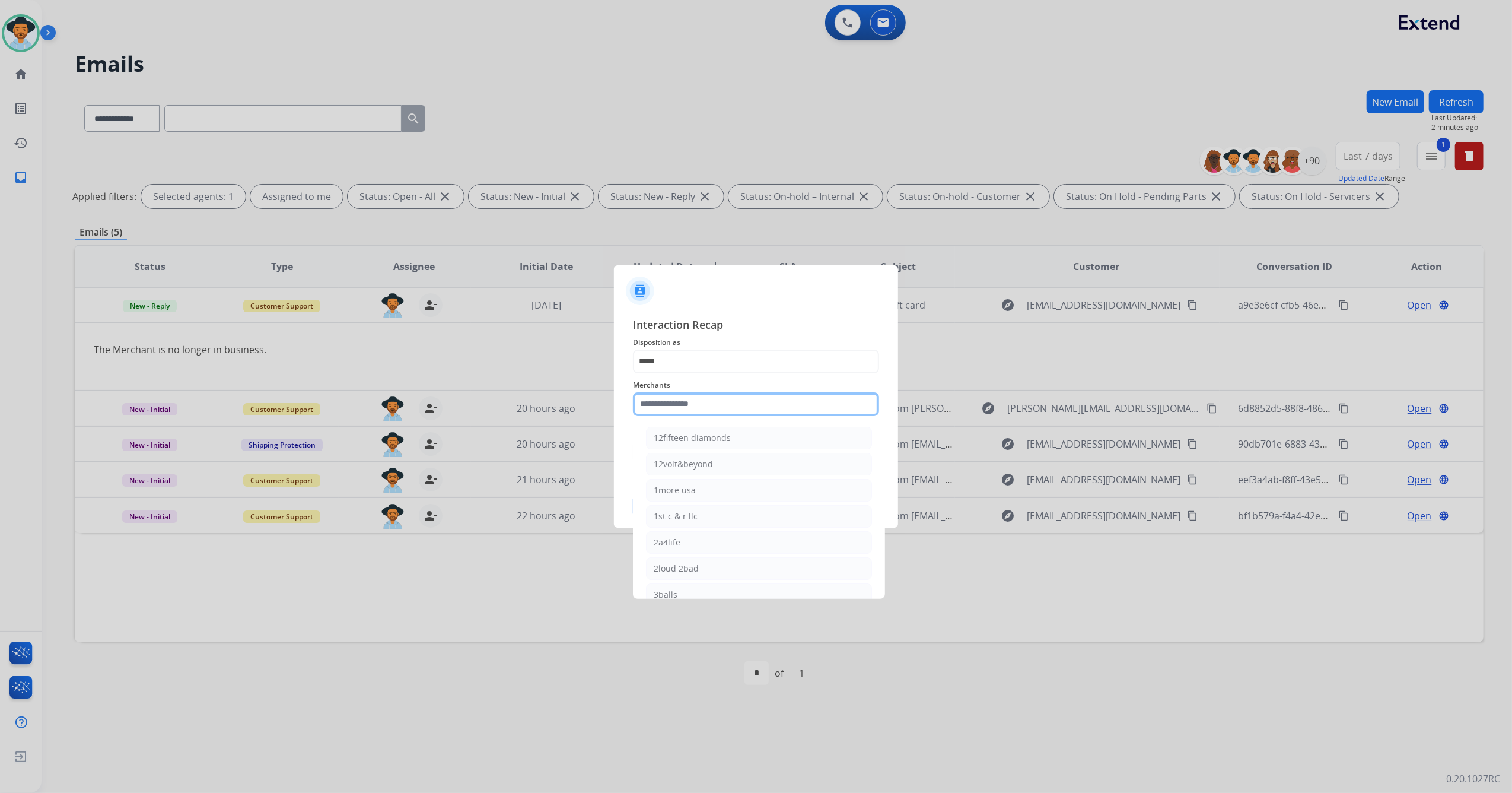
click at [706, 408] on input "text" at bounding box center [756, 404] width 247 height 24
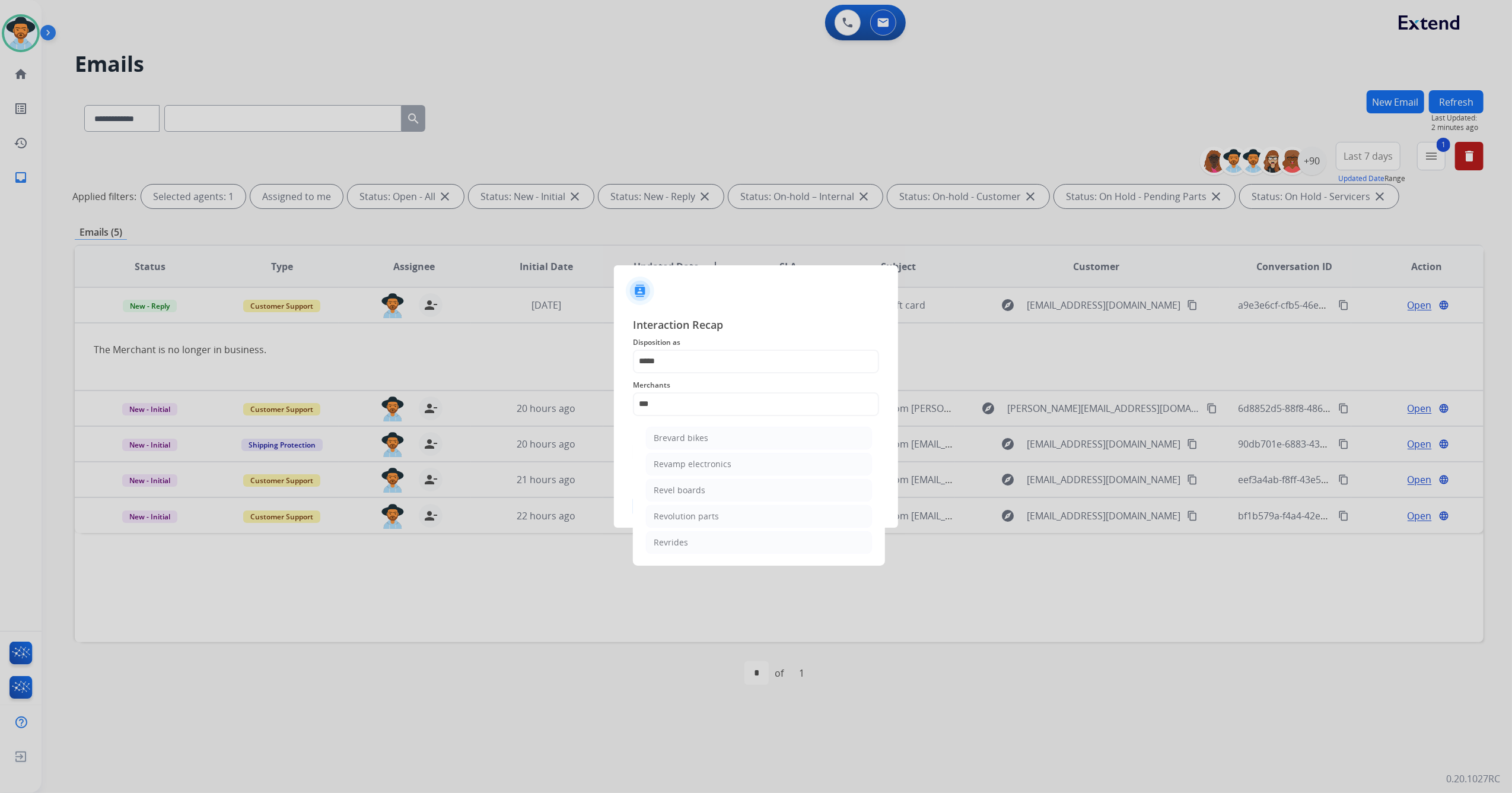
click at [709, 523] on div "Revolution parts" at bounding box center [687, 516] width 65 height 12
type input "**********"
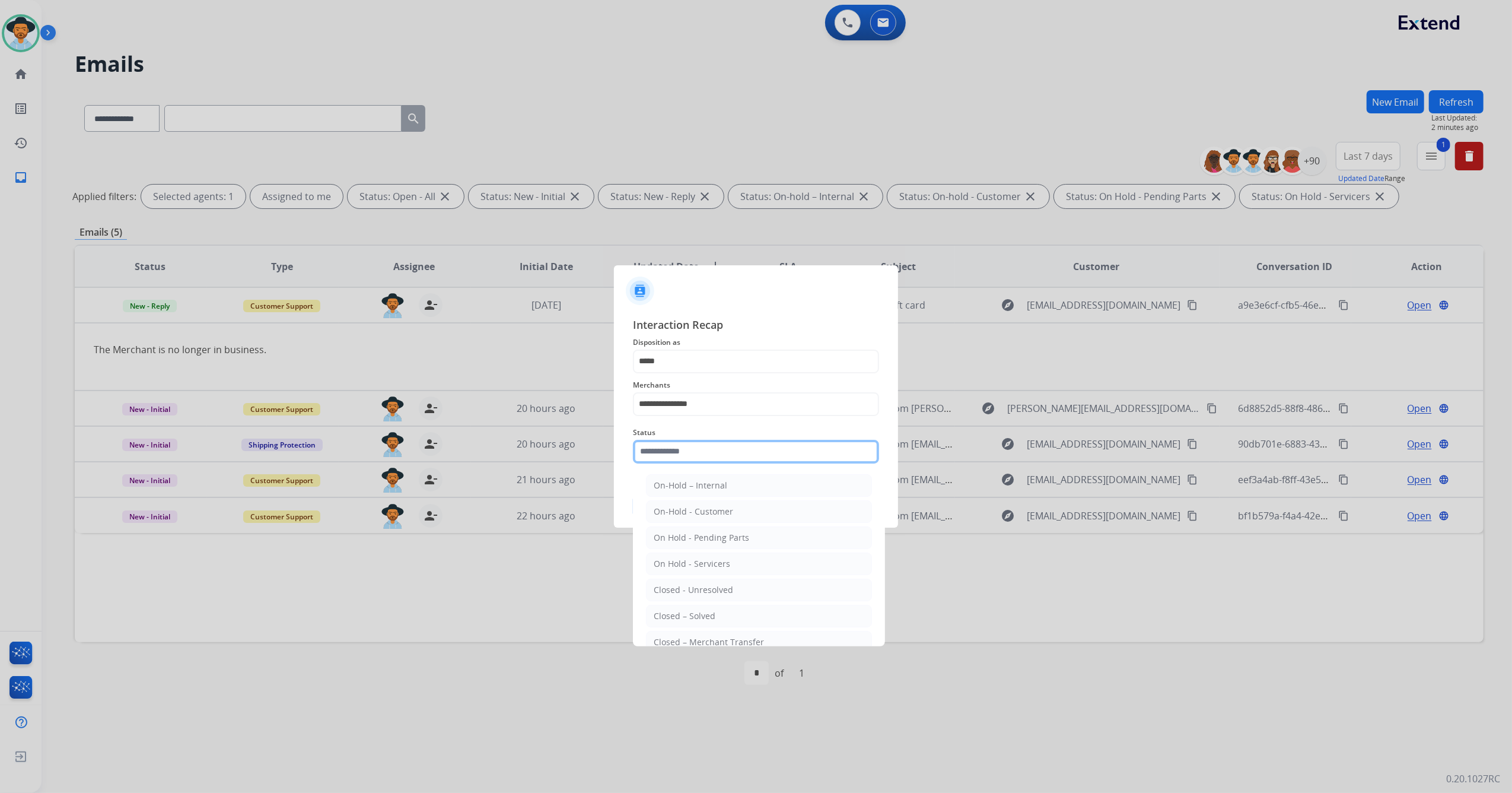
click at [706, 447] on input "text" at bounding box center [756, 452] width 247 height 24
click at [695, 613] on div "Closed – Solved" at bounding box center [685, 615] width 62 height 12
type input "**********"
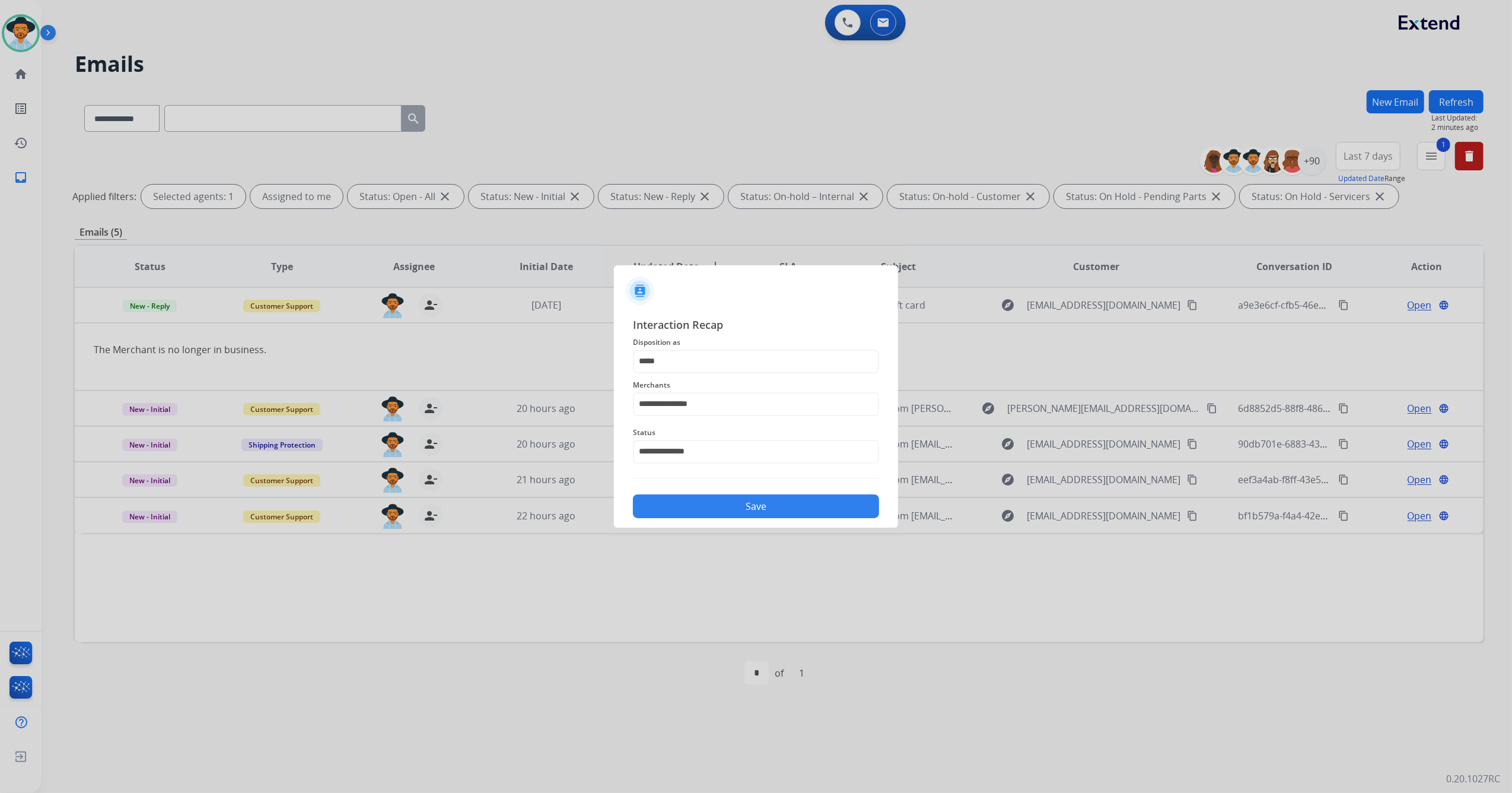
click at [734, 509] on button "Save" at bounding box center [756, 506] width 247 height 24
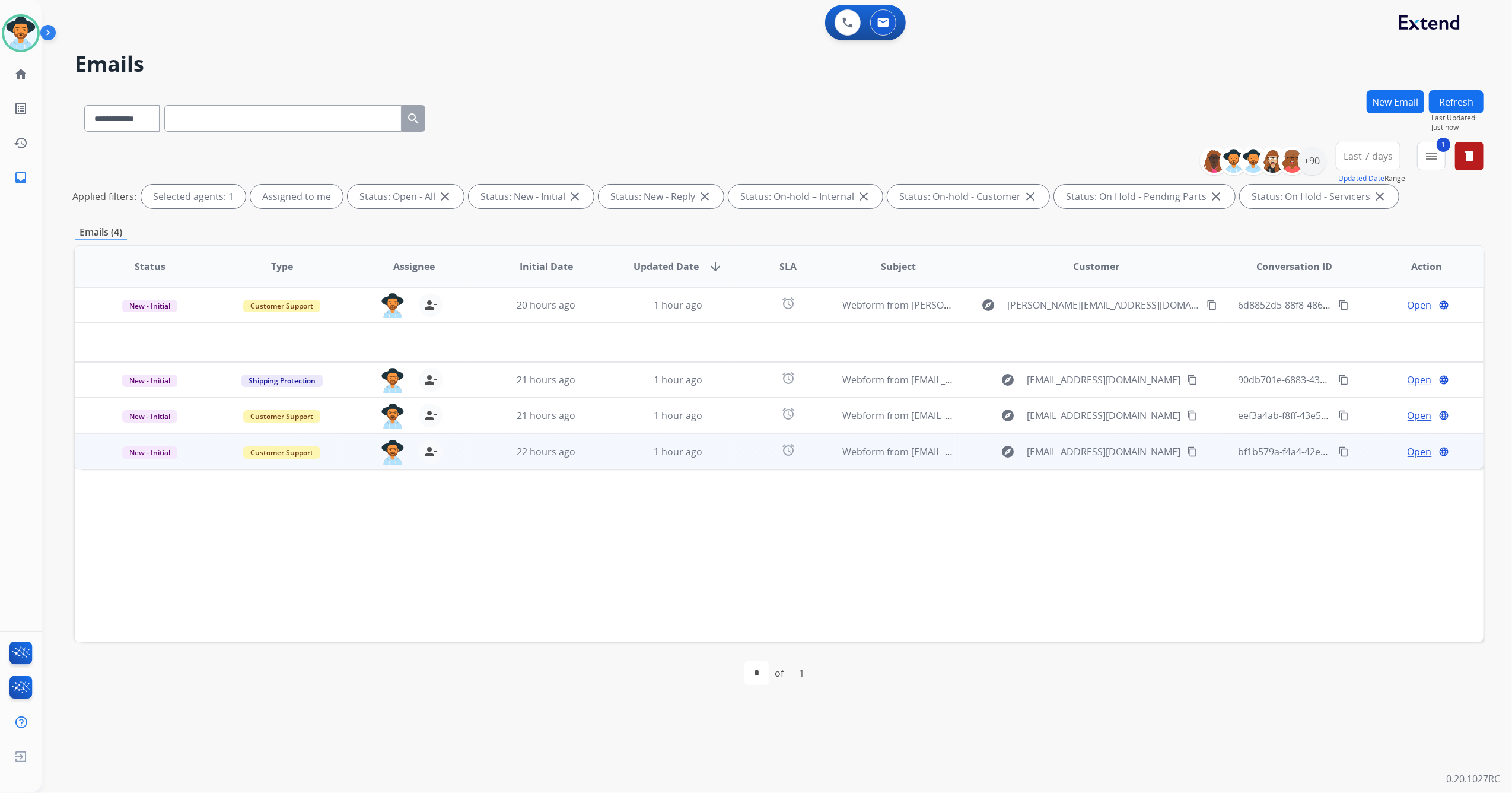
click at [654, 454] on span "1 hour ago" at bounding box center [678, 451] width 48 height 13
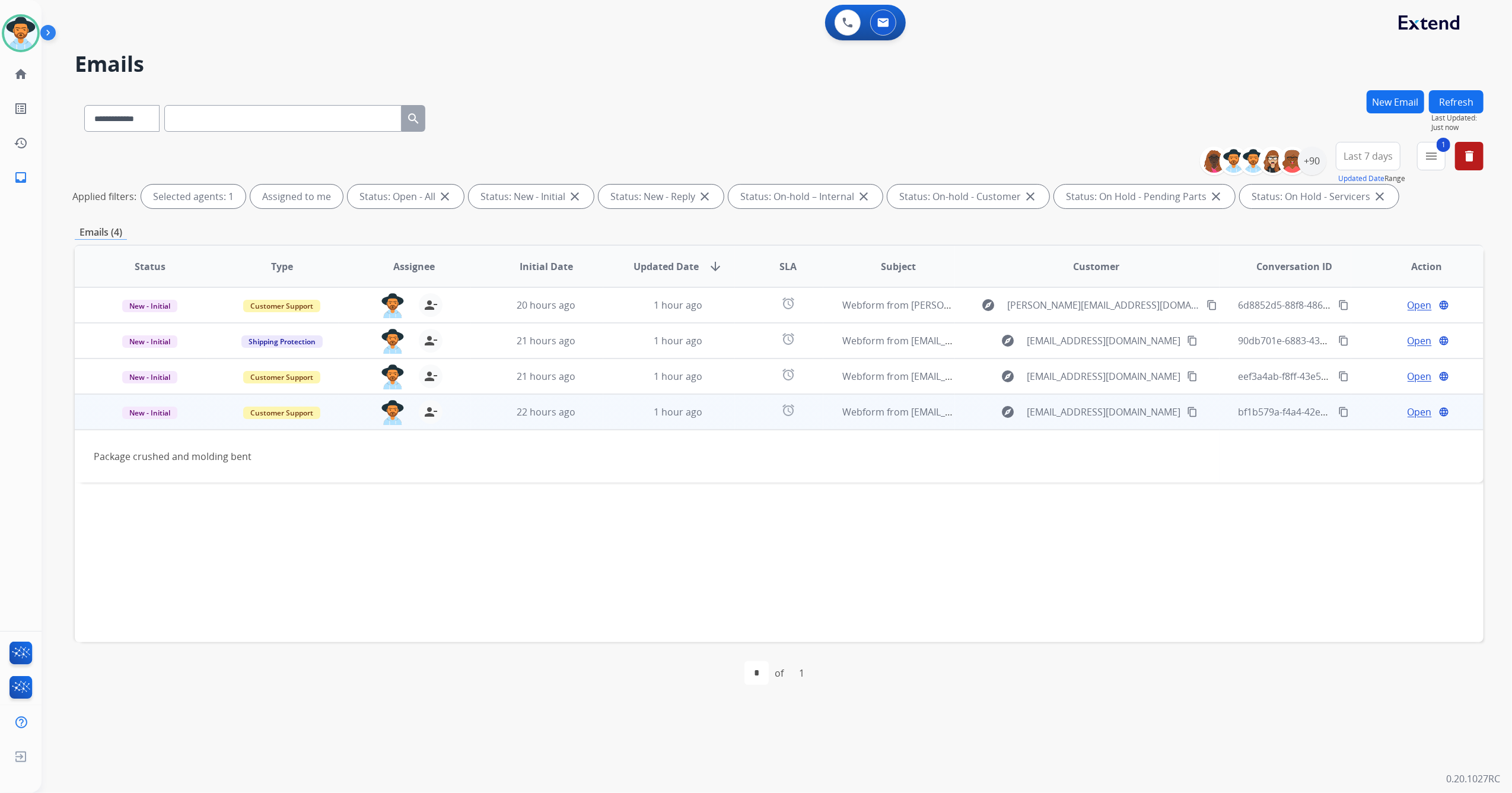
click at [1187, 412] on mat-icon "content_copy" at bounding box center [1192, 412] width 10 height 10
click at [1411, 412] on span "Open" at bounding box center [1420, 412] width 25 height 14
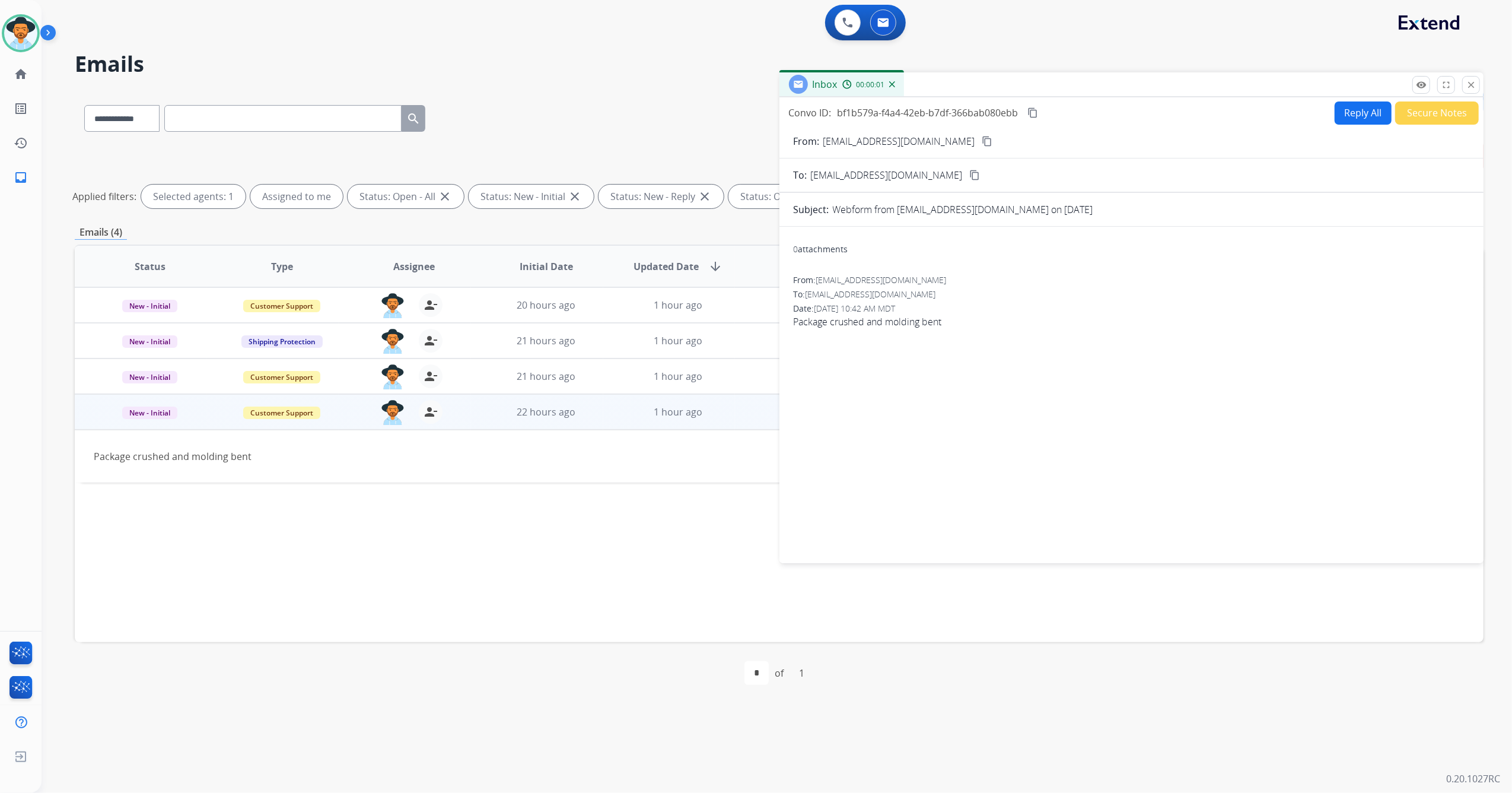
click at [1364, 114] on button "Reply All" at bounding box center [1364, 113] width 57 height 23
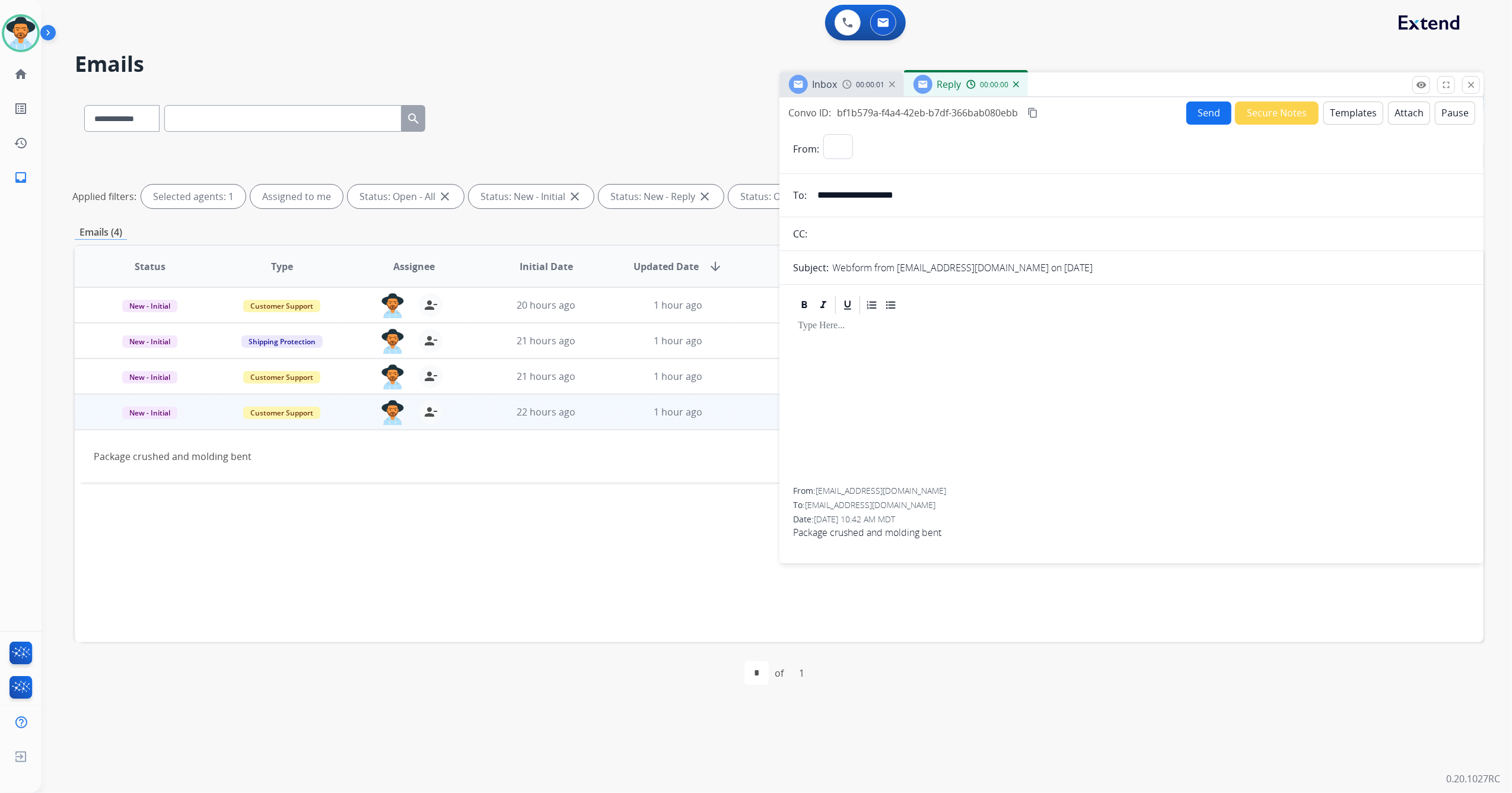
select select "**********"
click at [1357, 119] on button "Templates" at bounding box center [1354, 113] width 60 height 23
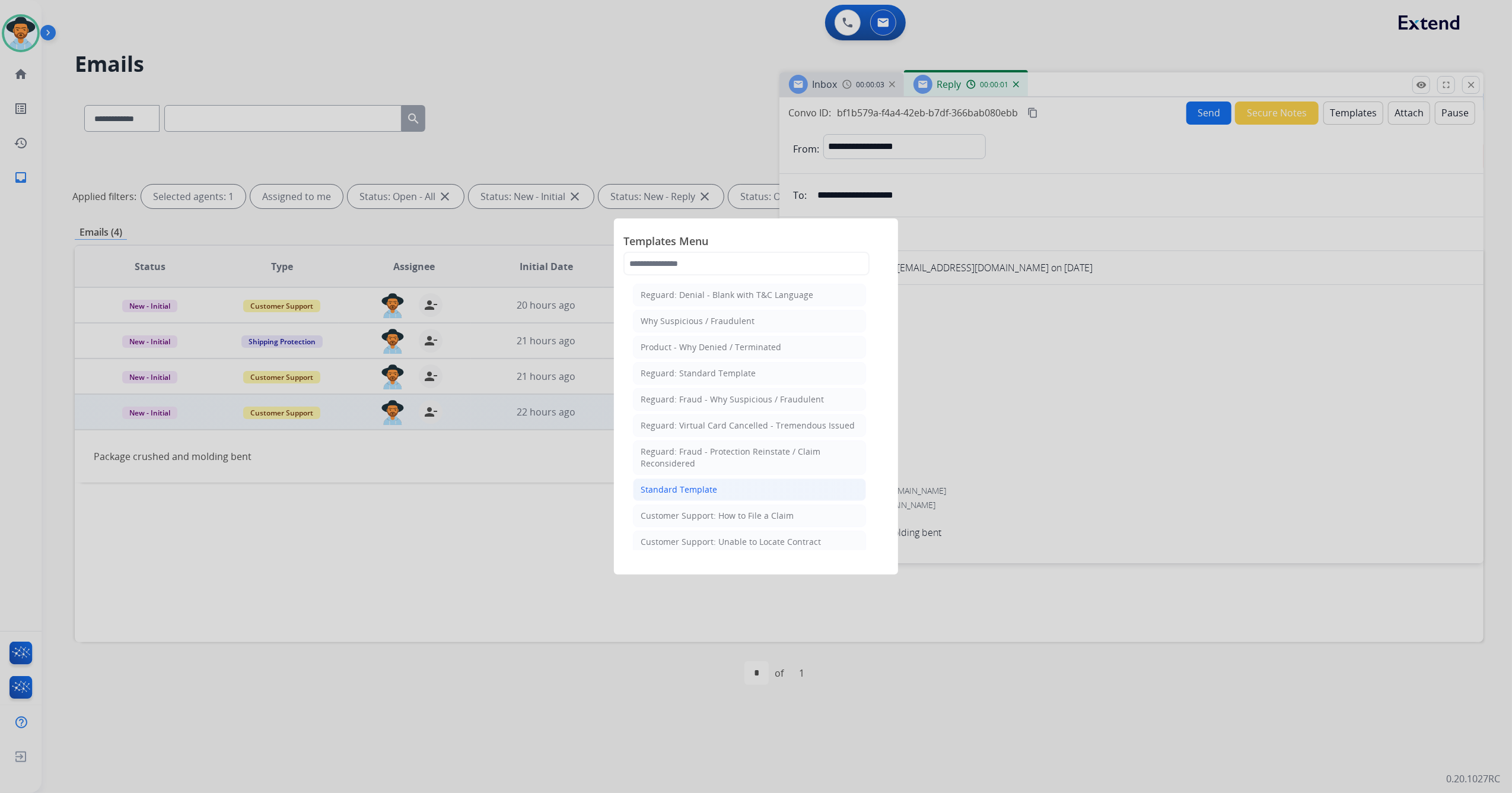
click at [726, 488] on li "Standard Template" at bounding box center [749, 489] width 233 height 22
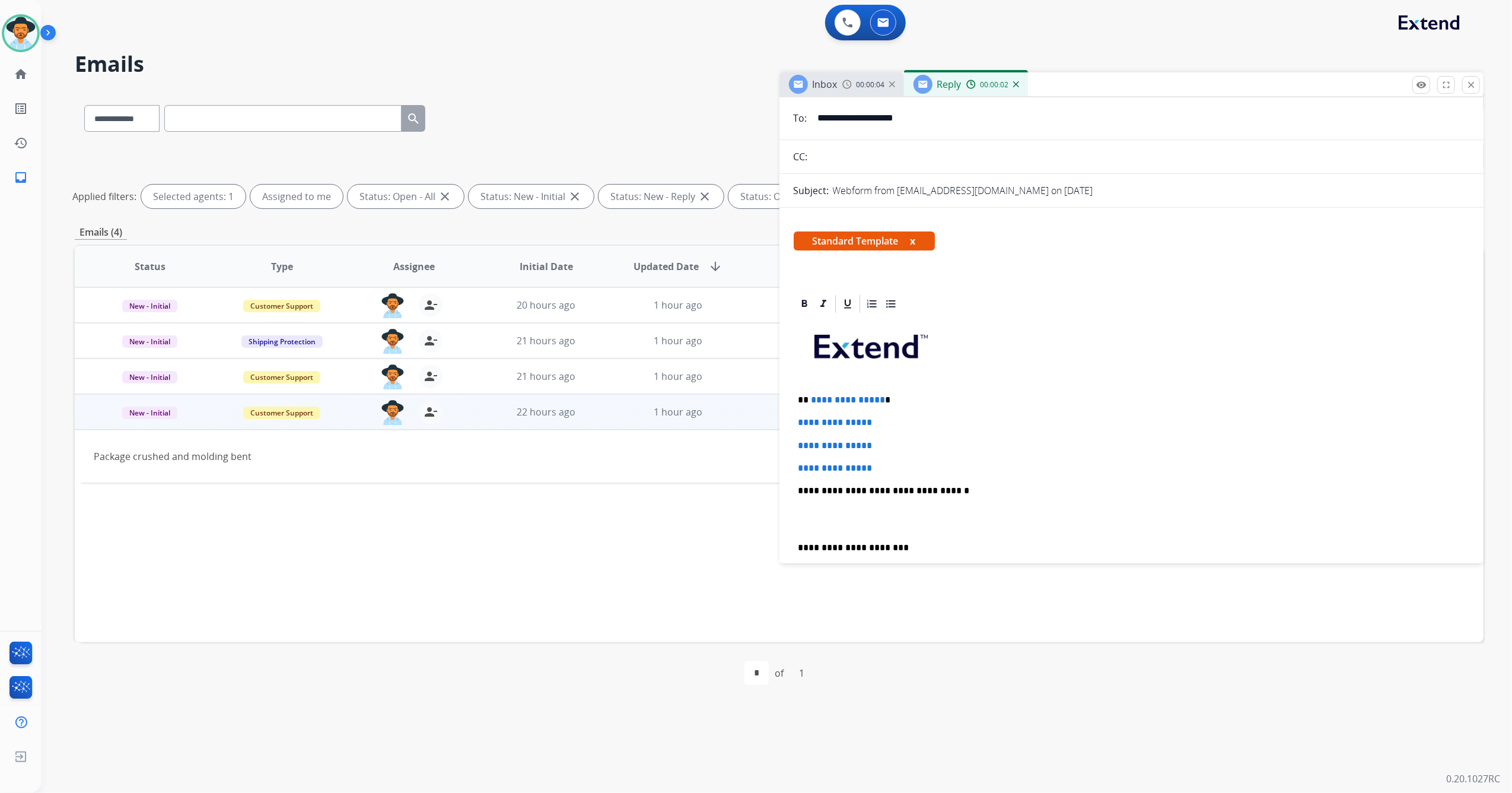
scroll to position [158, 0]
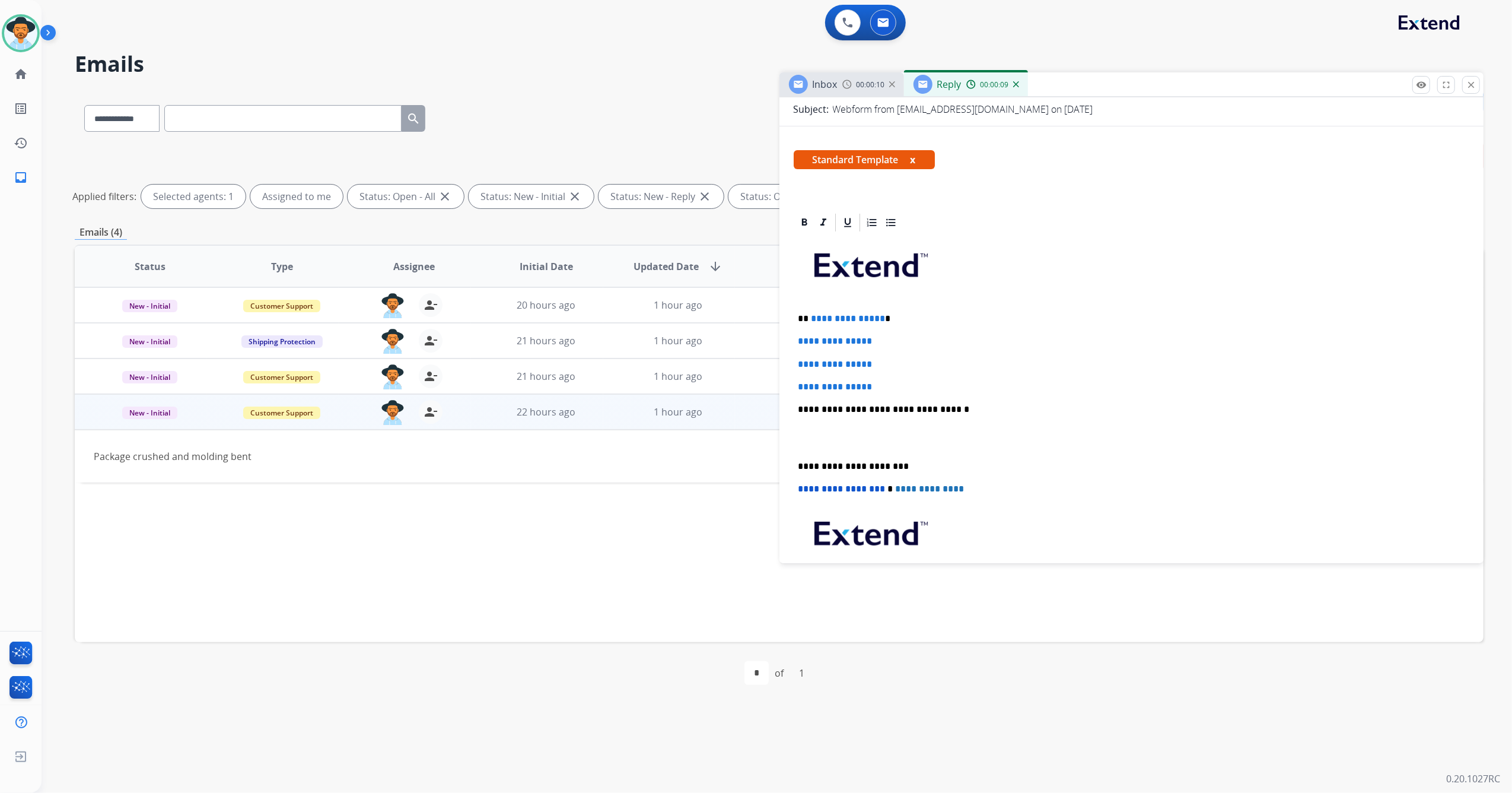
drag, startPoint x: 875, startPoint y: 382, endPoint x: 882, endPoint y: 385, distance: 7.6
click at [873, 383] on span "**********" at bounding box center [836, 386] width 75 height 9
drag, startPoint x: 882, startPoint y: 385, endPoint x: 808, endPoint y: 313, distance: 103.2
click at [808, 313] on div "**********" at bounding box center [1131, 437] width 676 height 408
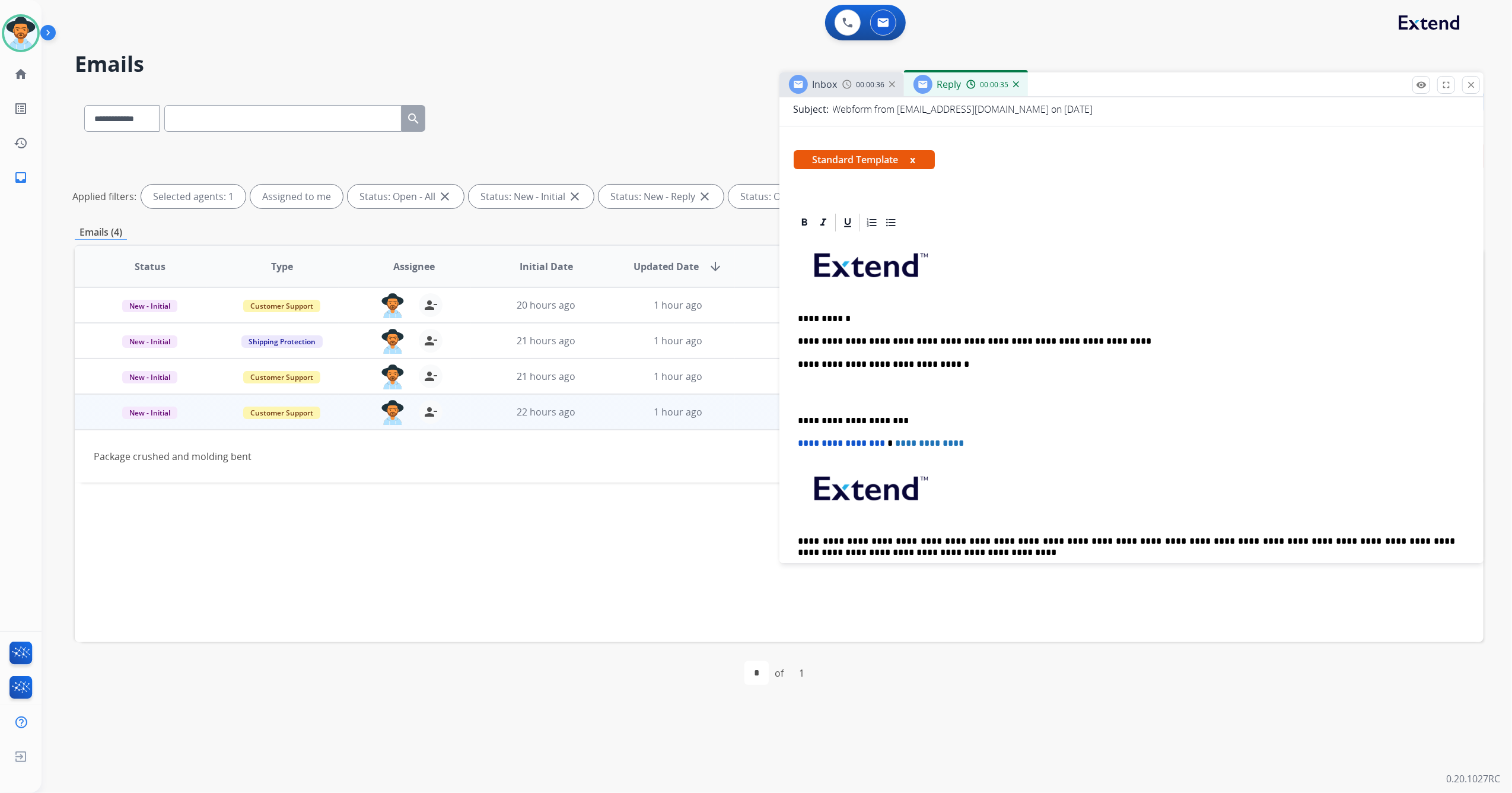
click at [1093, 333] on div "**********" at bounding box center [1131, 414] width 676 height 362
click at [1123, 348] on div "**********" at bounding box center [1131, 414] width 676 height 362
click at [1092, 347] on p "**********" at bounding box center [1127, 341] width 657 height 10
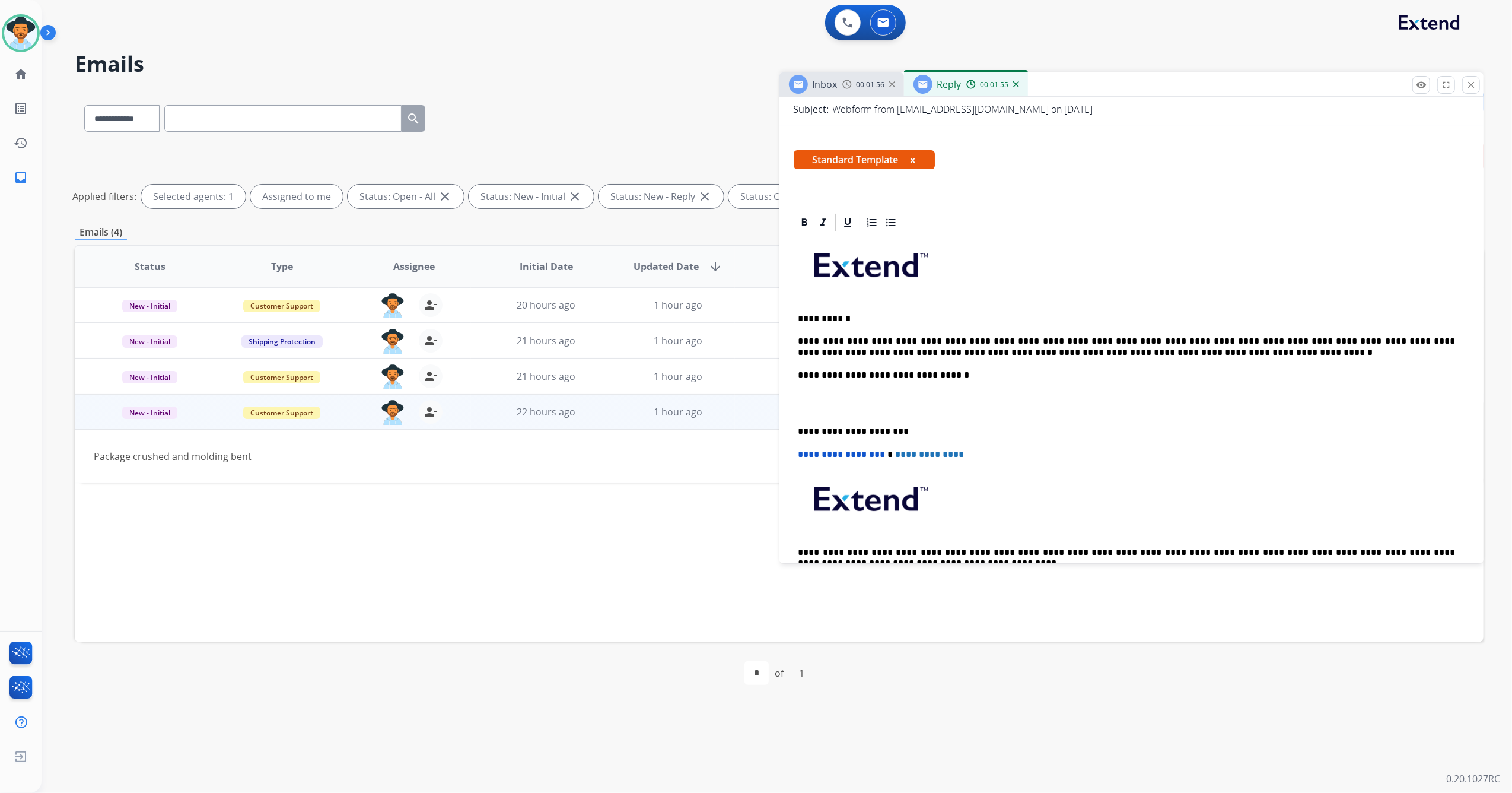
click at [801, 428] on p "**********" at bounding box center [1127, 431] width 657 height 10
click at [798, 428] on div "**********" at bounding box center [1131, 419] width 676 height 374
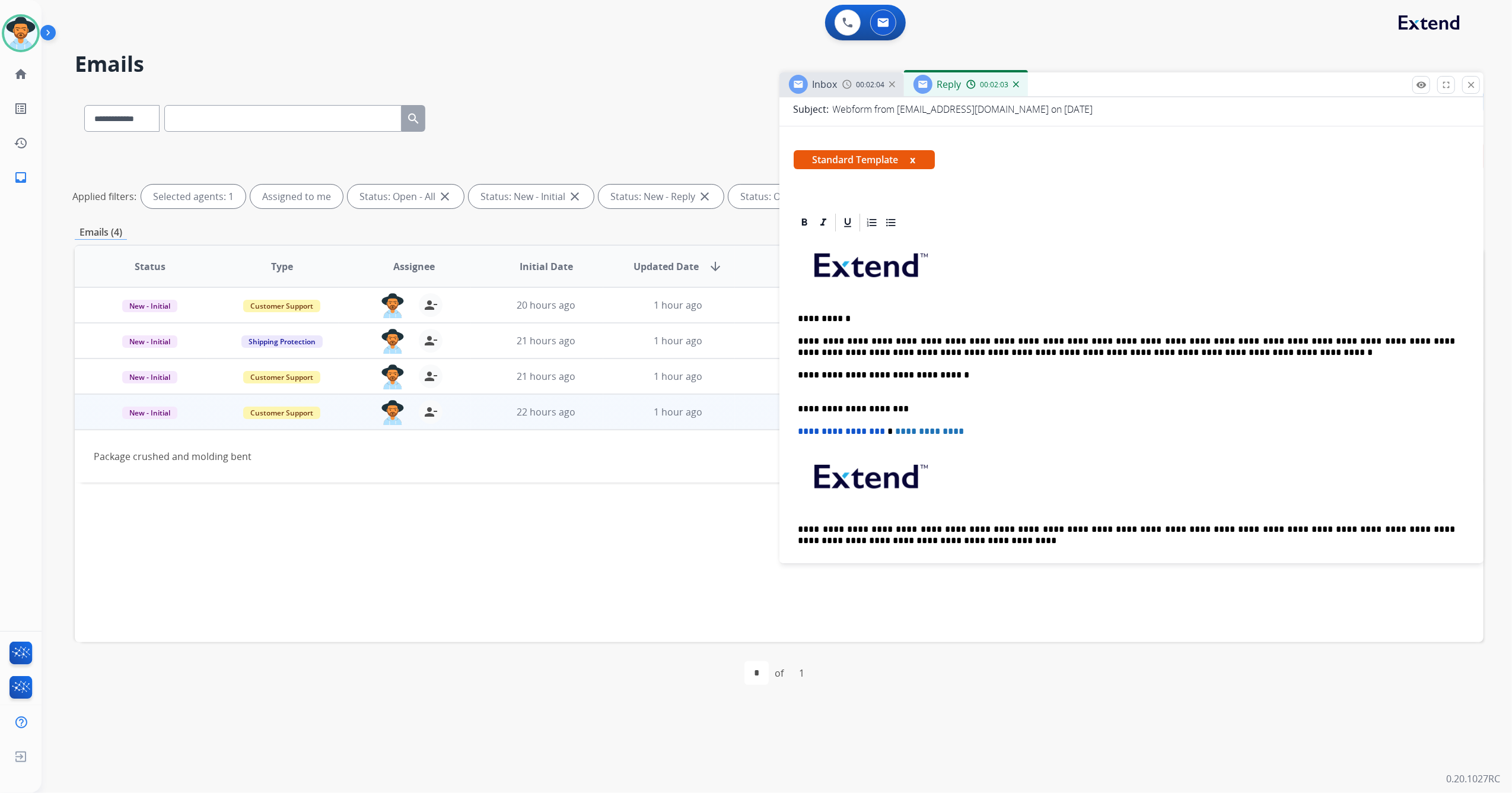
click at [1123, 336] on p "**********" at bounding box center [1127, 347] width 657 height 22
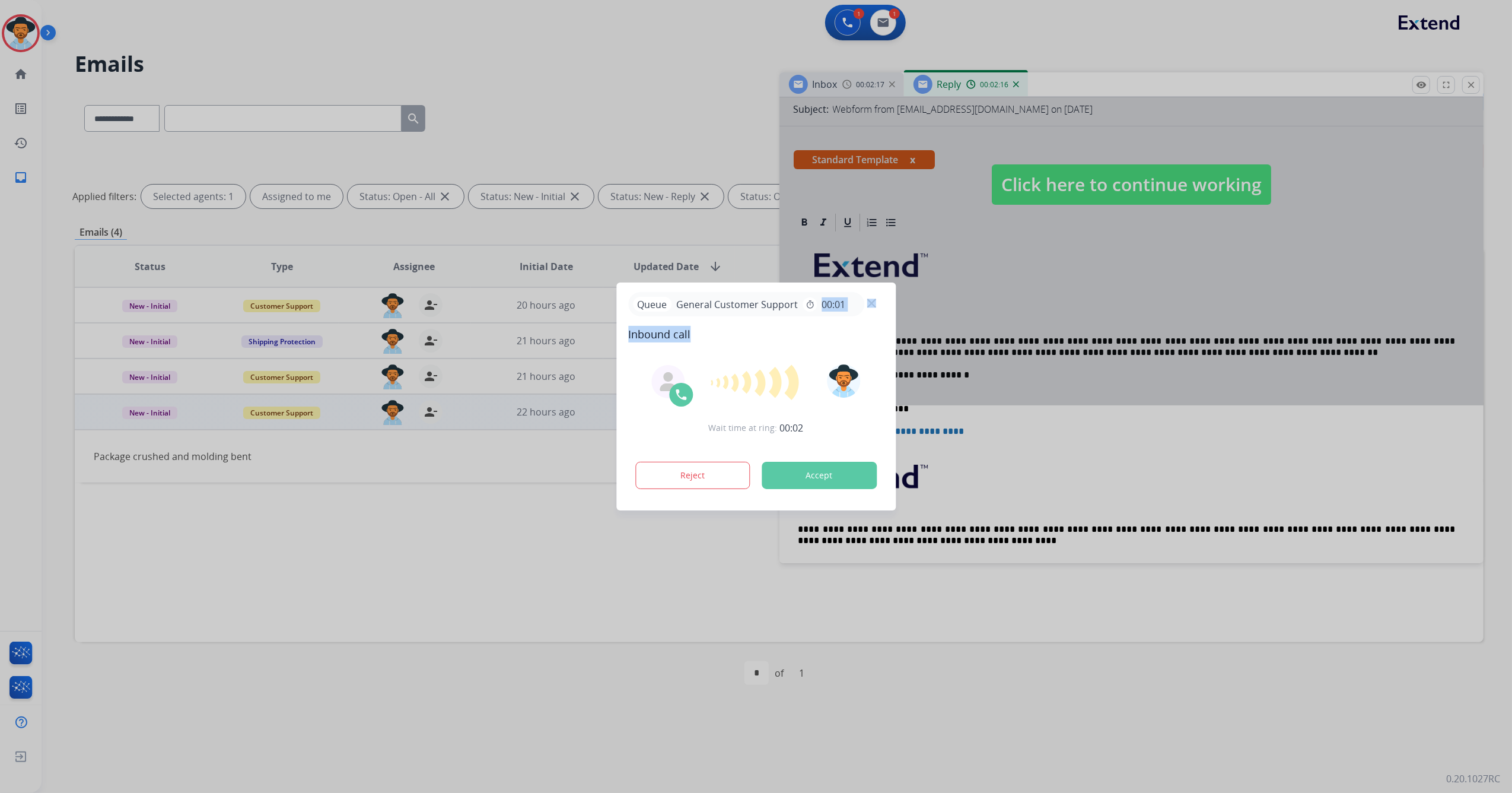
drag, startPoint x: 813, startPoint y: 303, endPoint x: 702, endPoint y: 338, distance: 116.4
click at [702, 338] on div "Queue General Customer Support timer 00:01 Inbound call" at bounding box center [756, 317] width 256 height 51
drag, startPoint x: 702, startPoint y: 338, endPoint x: 862, endPoint y: 335, distance: 160.0
click at [862, 335] on span "Inbound call" at bounding box center [756, 334] width 256 height 17
click at [798, 339] on span "Inbound call" at bounding box center [756, 334] width 256 height 17
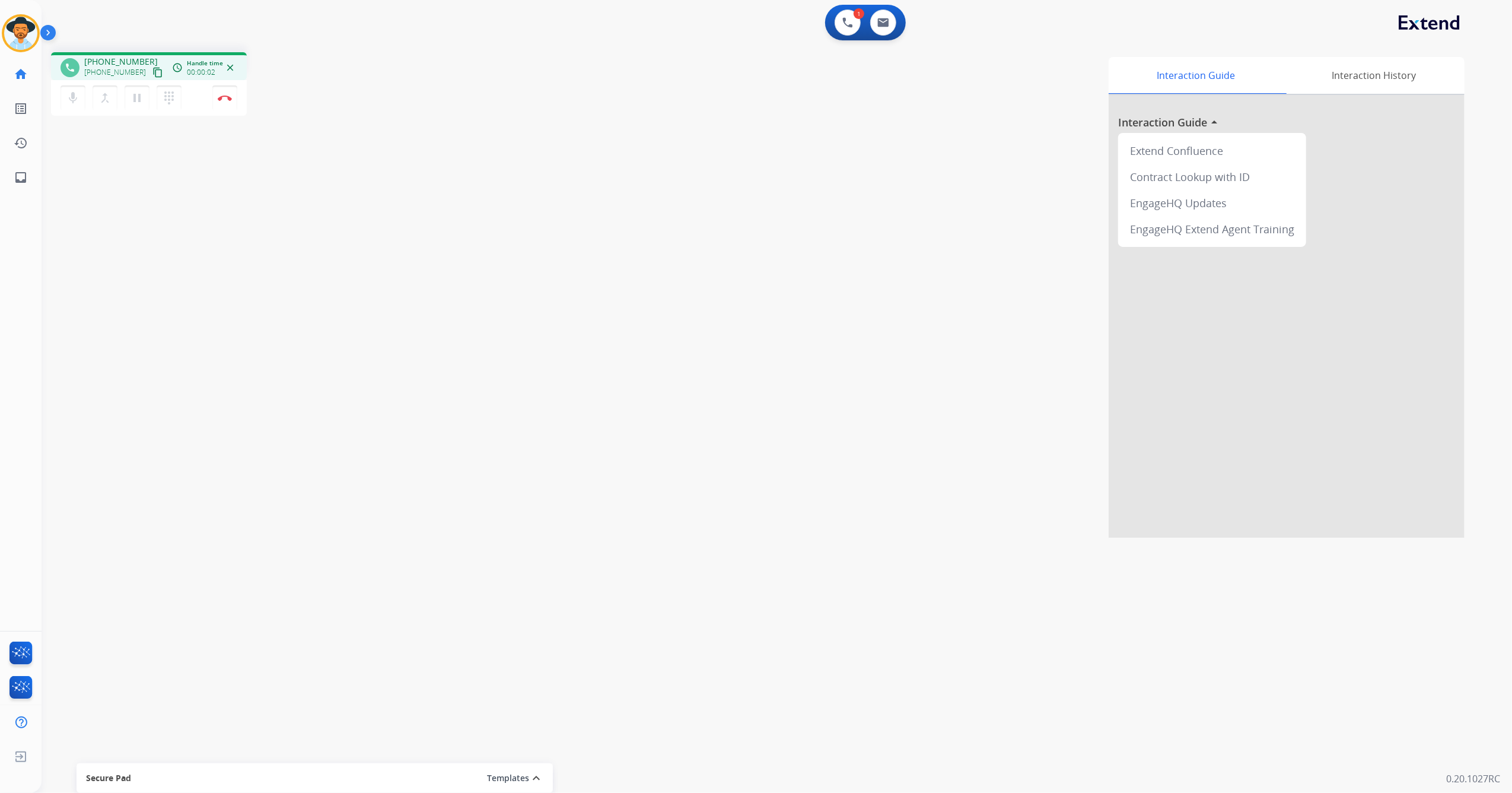
click at [152, 72] on mat-icon "content_copy" at bounding box center [157, 72] width 10 height 10
click at [152, 76] on mat-icon "content_copy" at bounding box center [157, 72] width 10 height 10
click at [225, 95] on img at bounding box center [225, 98] width 14 height 6
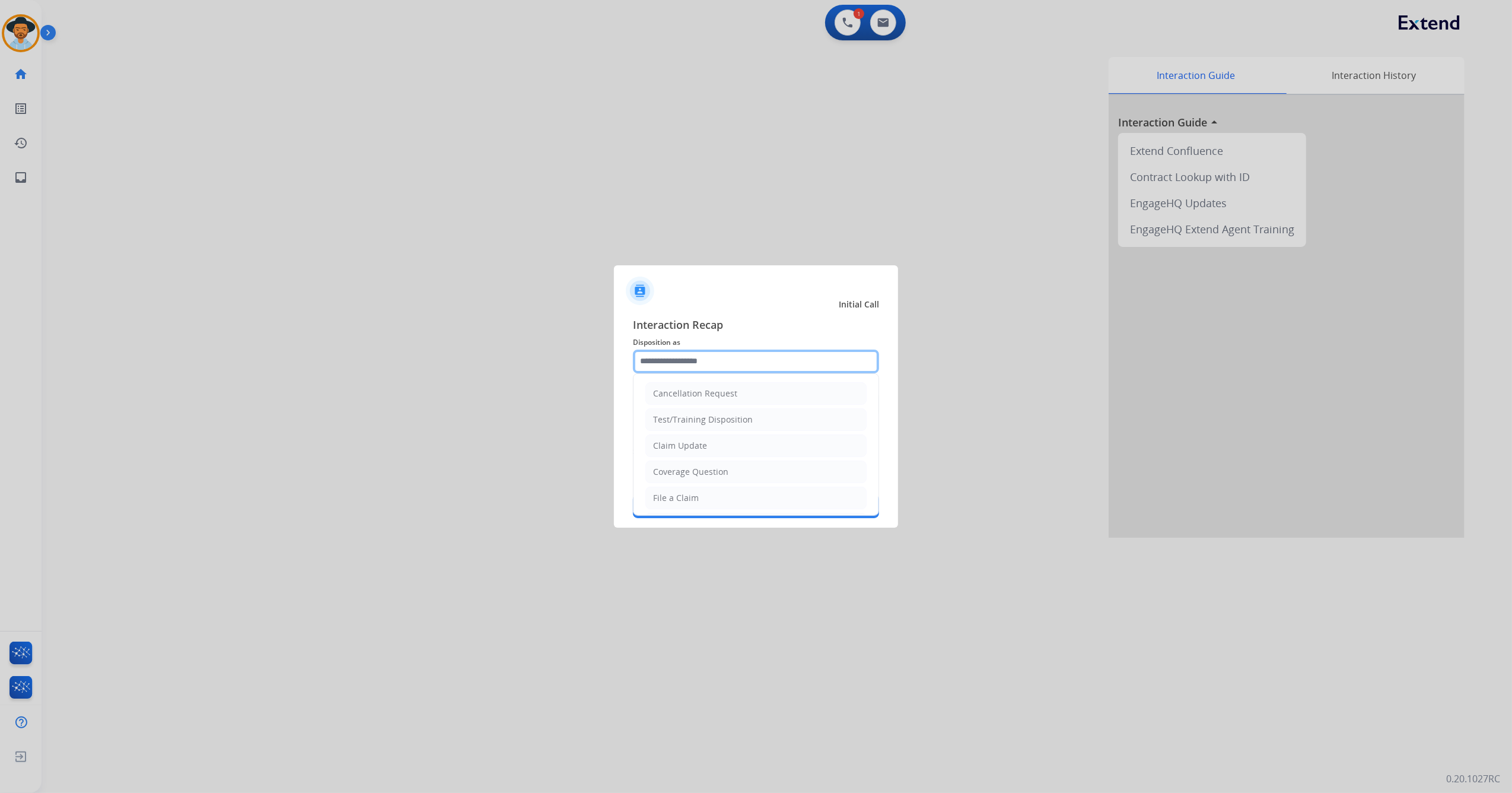
click at [769, 369] on input "text" at bounding box center [756, 362] width 247 height 24
click at [718, 468] on li "Other" at bounding box center [756, 469] width 221 height 22
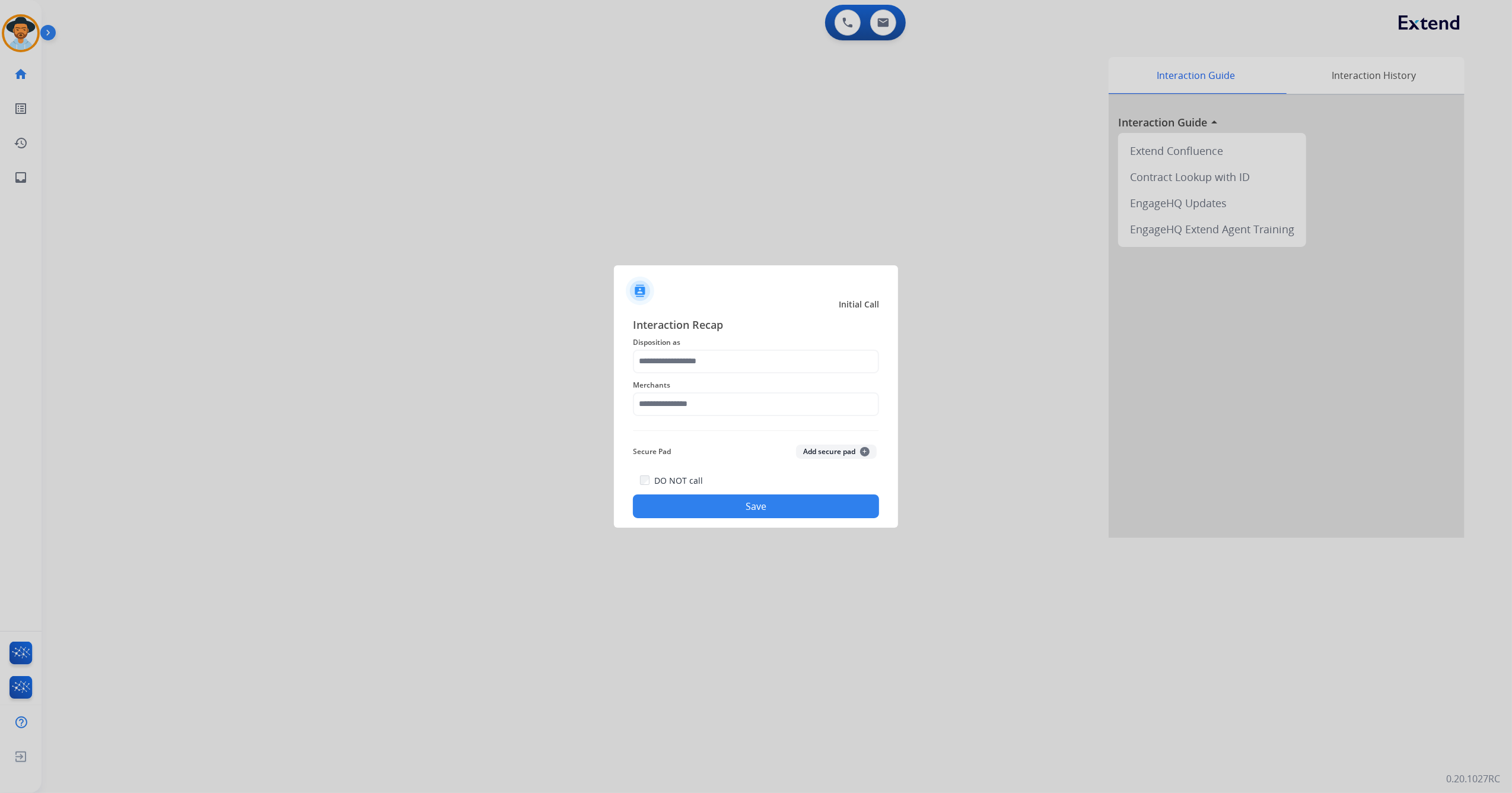
type input "*****"
click at [709, 409] on input "text" at bounding box center [756, 404] width 247 height 24
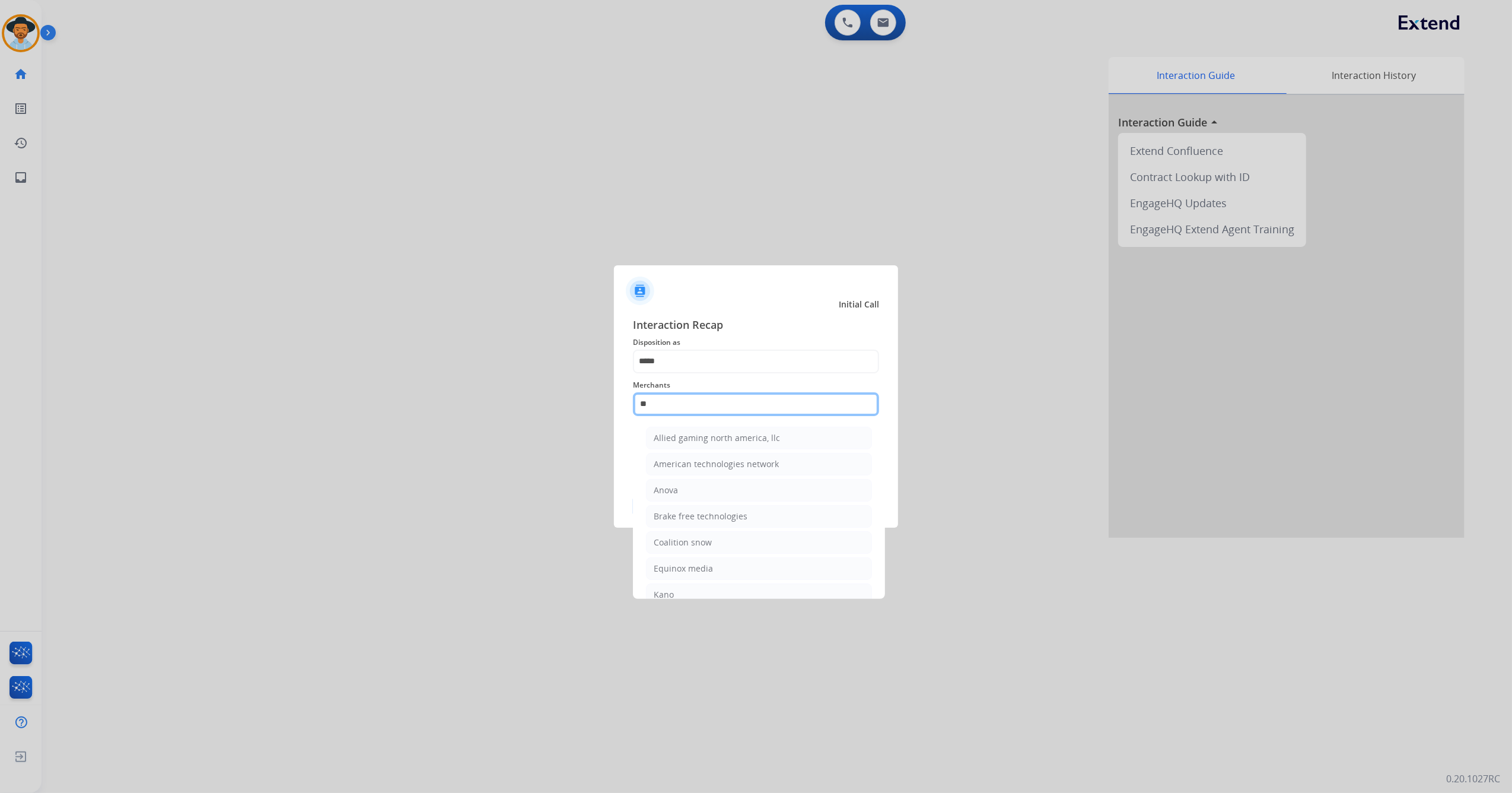
type input "*"
click at [729, 462] on li "Ashley furniture" at bounding box center [759, 464] width 226 height 22
type input "**********"
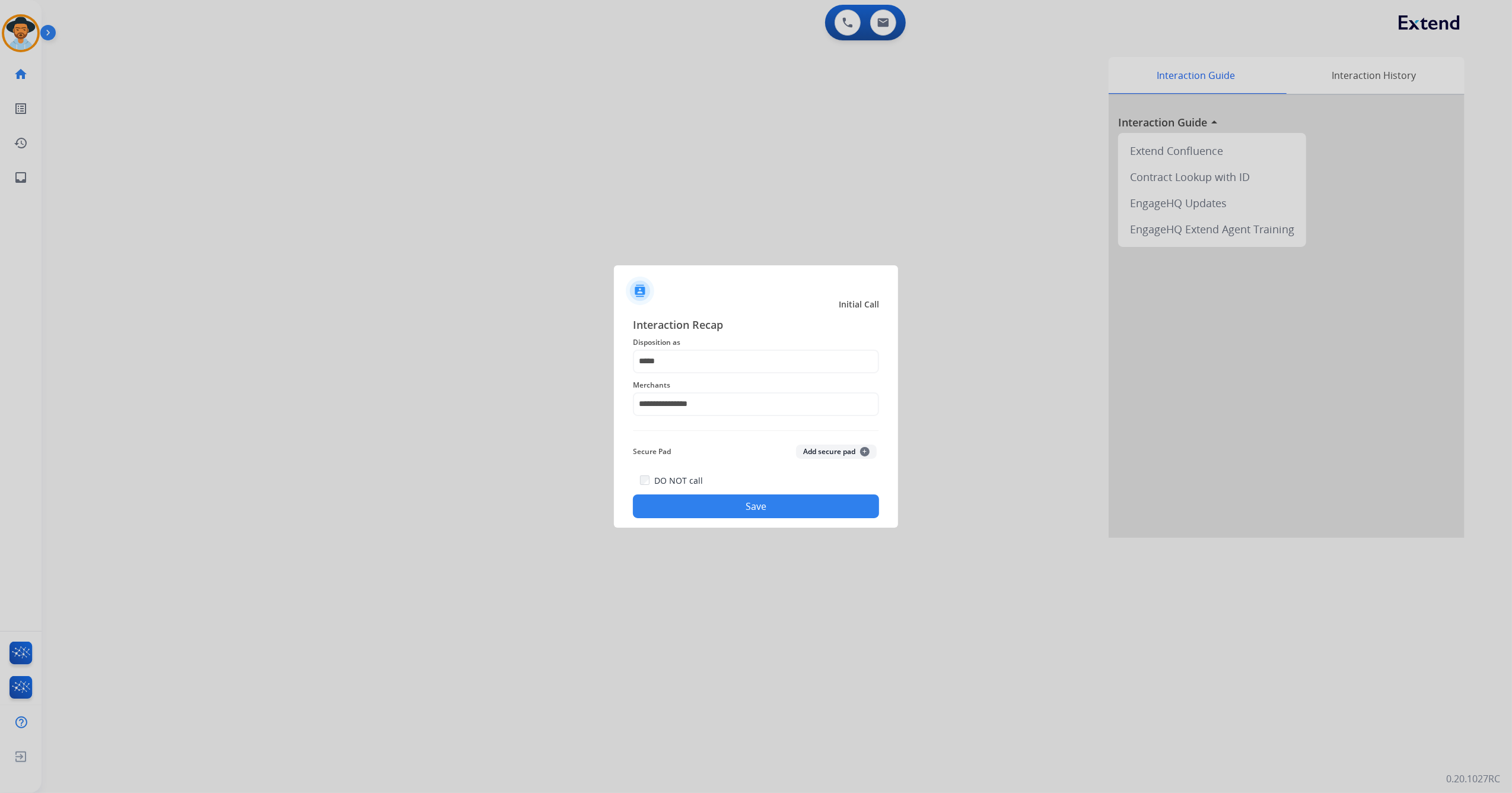
click at [696, 504] on button "Save" at bounding box center [756, 506] width 247 height 24
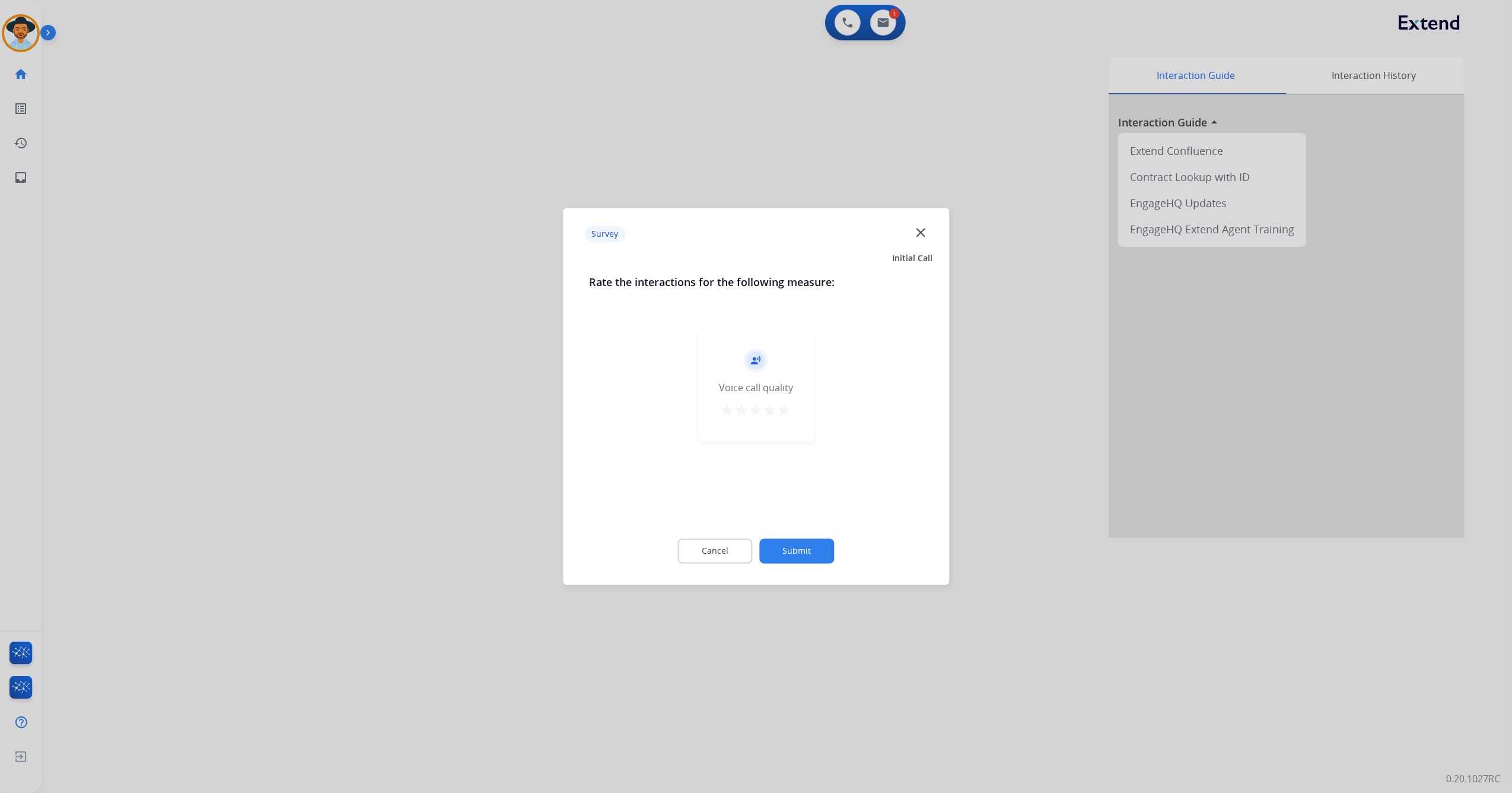
drag, startPoint x: 783, startPoint y: 412, endPoint x: 803, endPoint y: 473, distance: 64.2
click at [784, 412] on mat-icon "star" at bounding box center [785, 411] width 14 height 14
click at [794, 556] on button "Submit" at bounding box center [798, 550] width 75 height 25
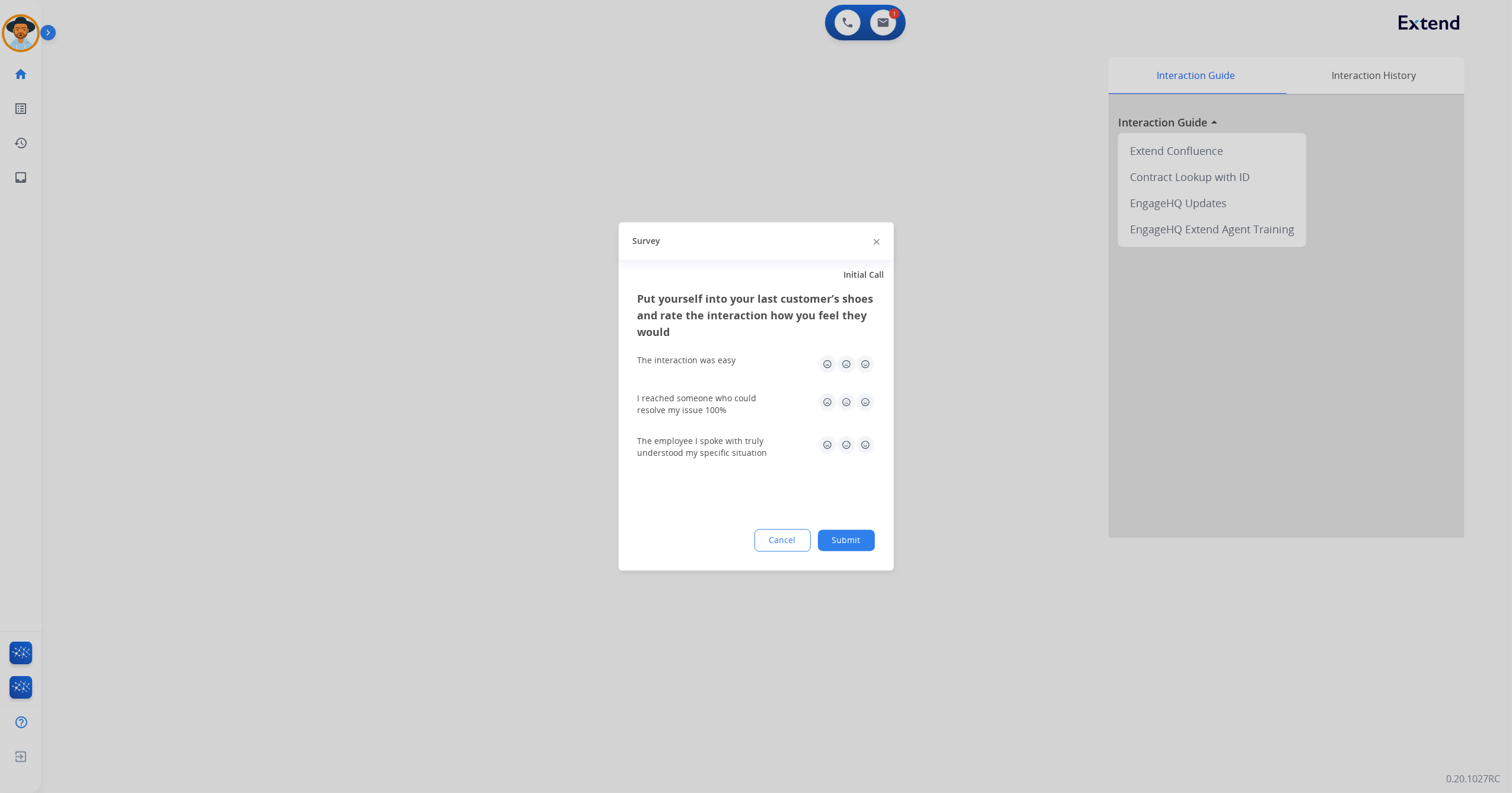
drag, startPoint x: 862, startPoint y: 363, endPoint x: 869, endPoint y: 393, distance: 30.8
click at [864, 364] on img at bounding box center [866, 365] width 19 height 19
click at [871, 400] on img at bounding box center [866, 402] width 19 height 19
drag, startPoint x: 858, startPoint y: 454, endPoint x: 867, endPoint y: 454, distance: 9.0
click at [863, 454] on div "The employee I spoke with truly understood my specific situation" at bounding box center [756, 447] width 237 height 24
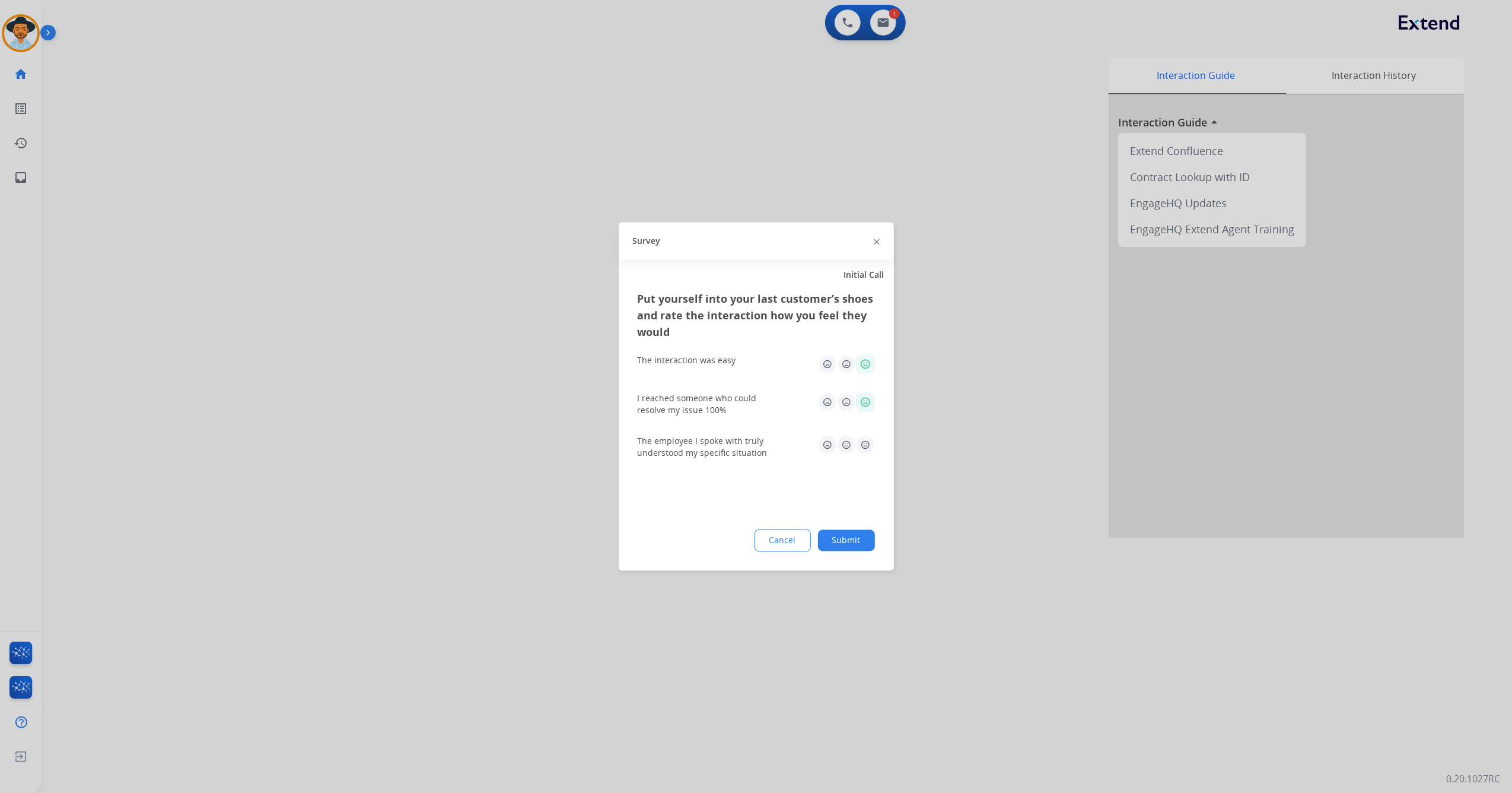
click at [867, 451] on img at bounding box center [866, 445] width 19 height 19
click at [852, 536] on button "Submit" at bounding box center [847, 540] width 57 height 21
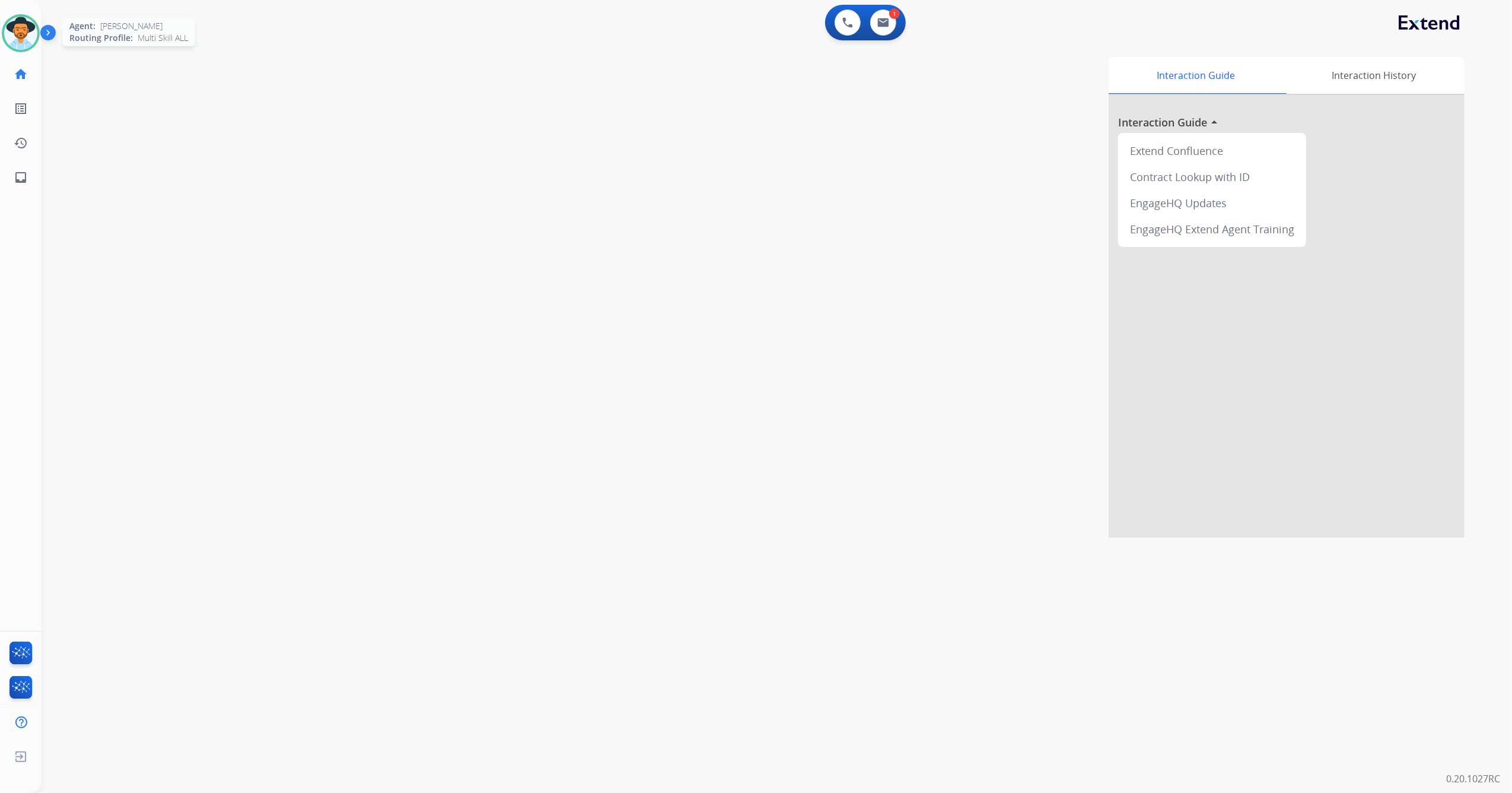
click at [10, 32] on img at bounding box center [21, 33] width 33 height 33
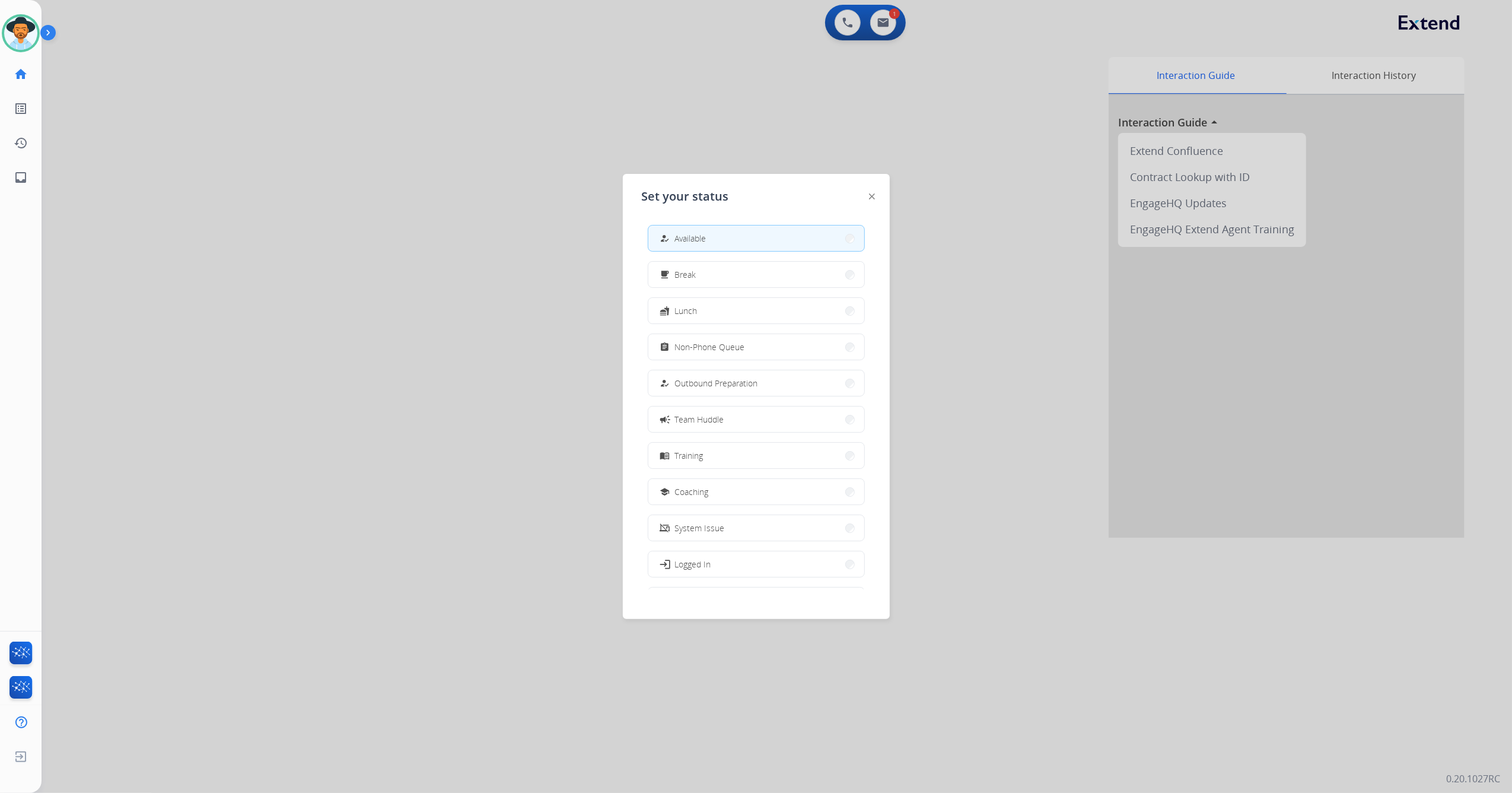
click at [872, 51] on div at bounding box center [756, 396] width 1512 height 793
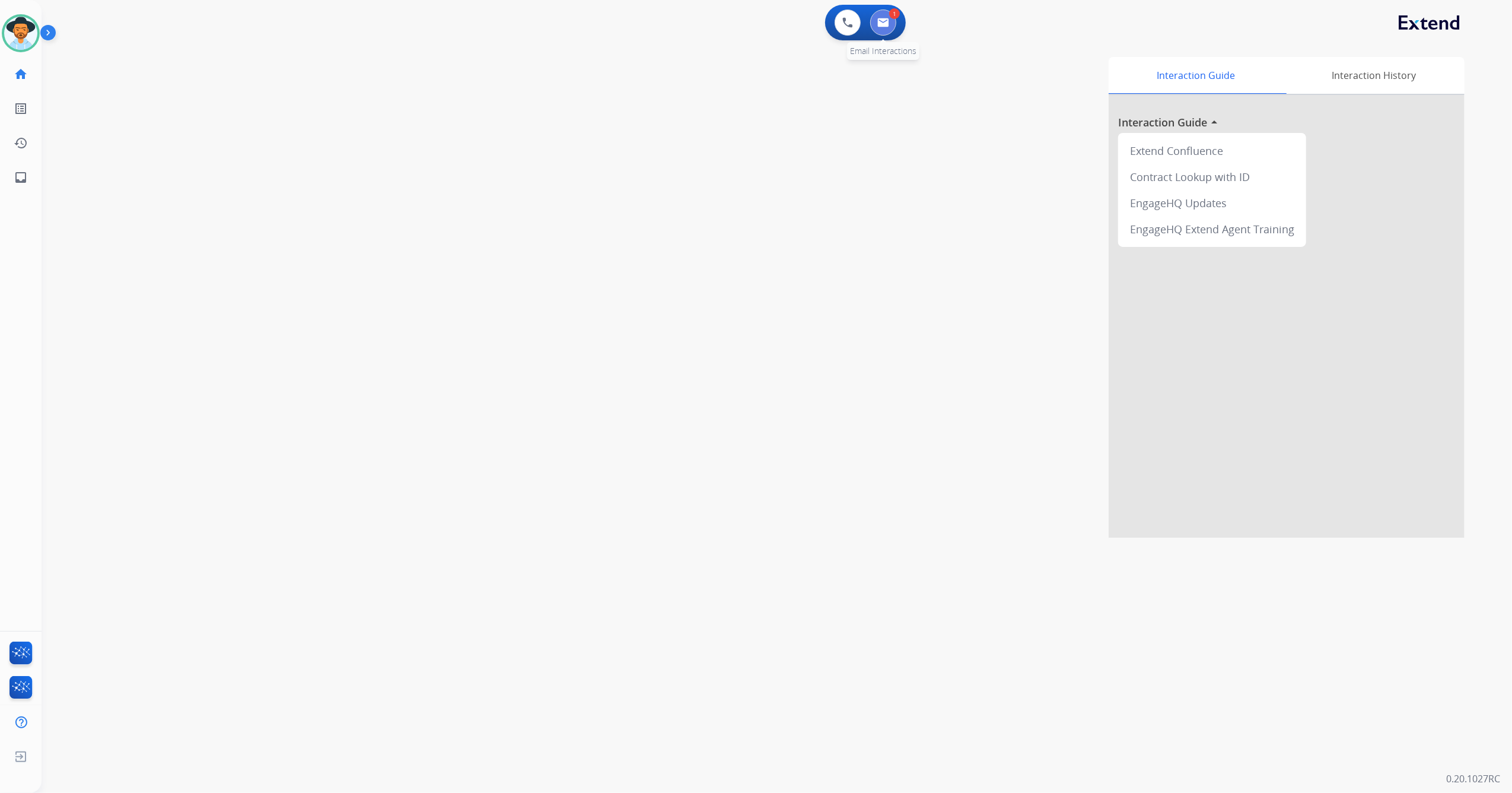
click at [876, 20] on button at bounding box center [883, 22] width 26 height 26
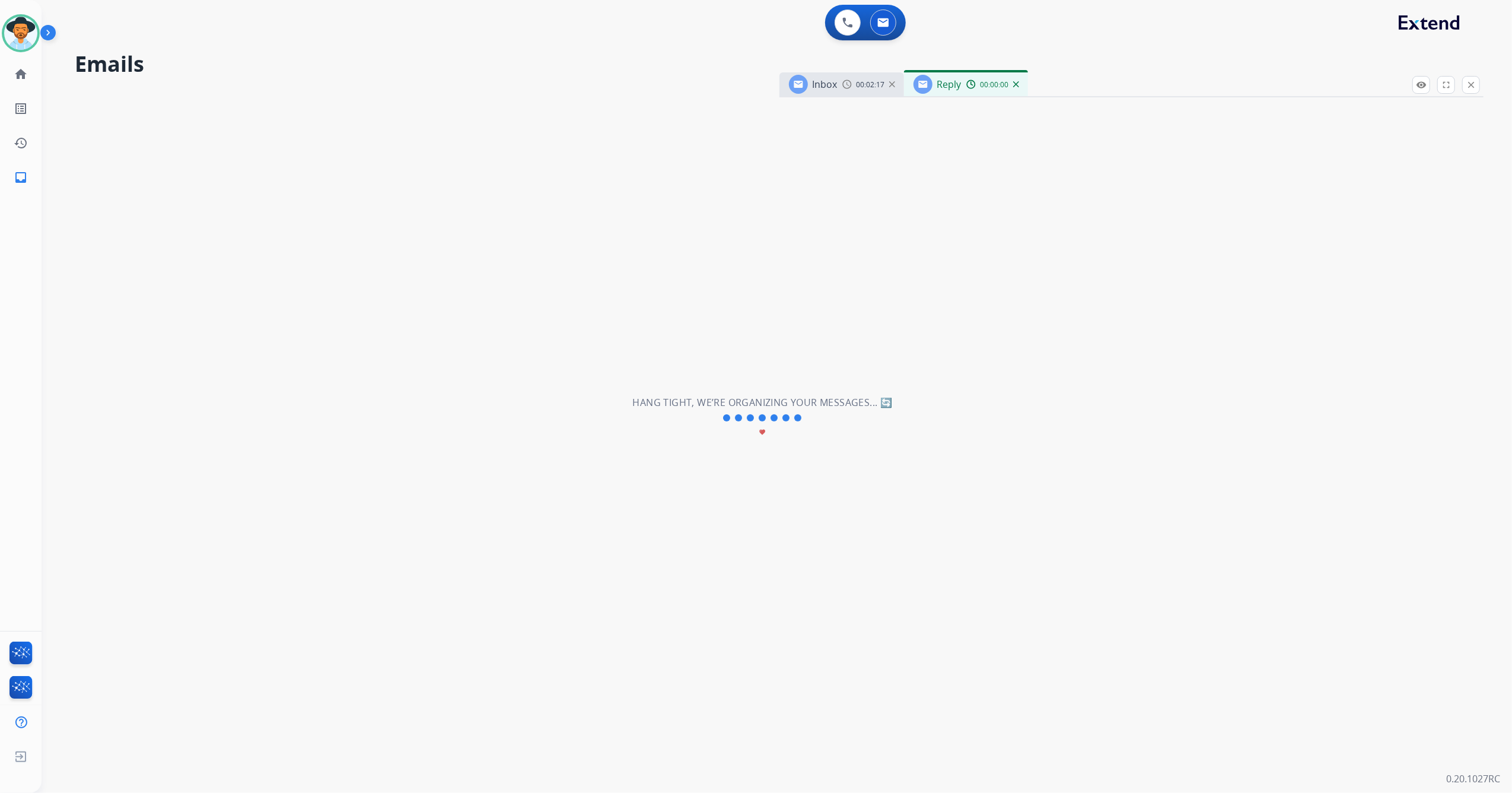
select select "**********"
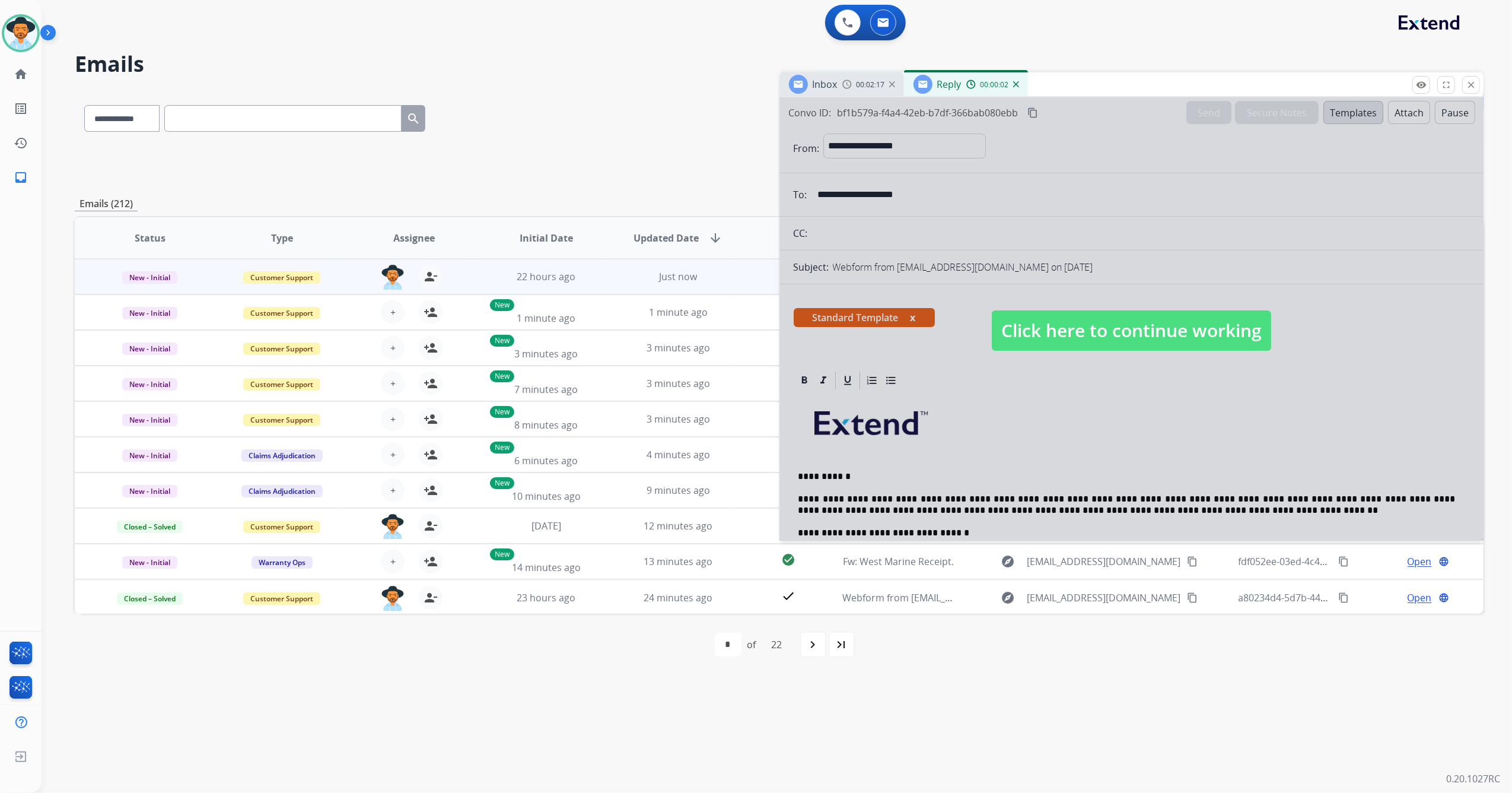
click at [1101, 340] on span "Click here to continue working" at bounding box center [1131, 330] width 279 height 40
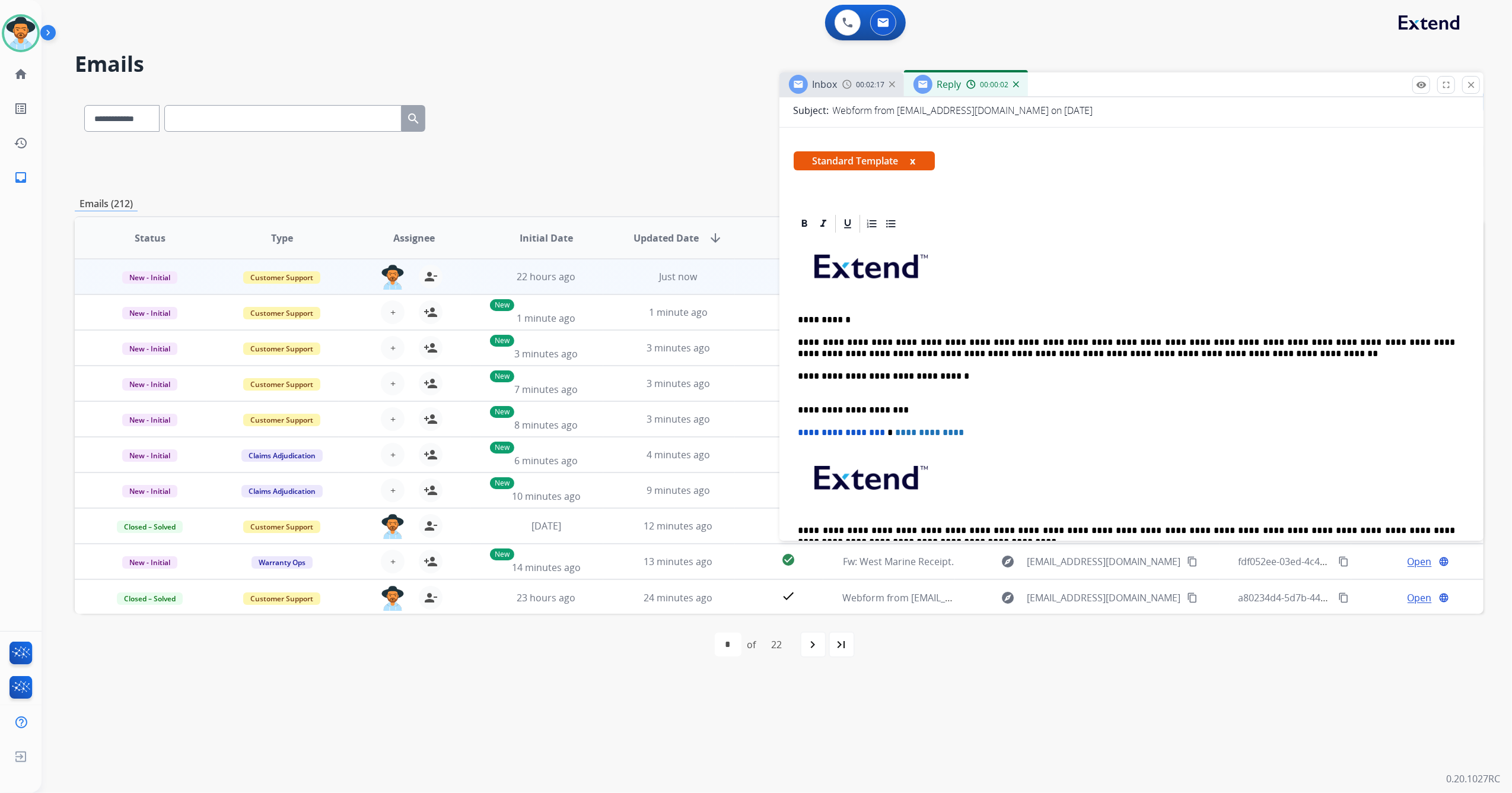
scroll to position [158, 0]
click at [1135, 350] on p "**********" at bounding box center [1127, 347] width 657 height 22
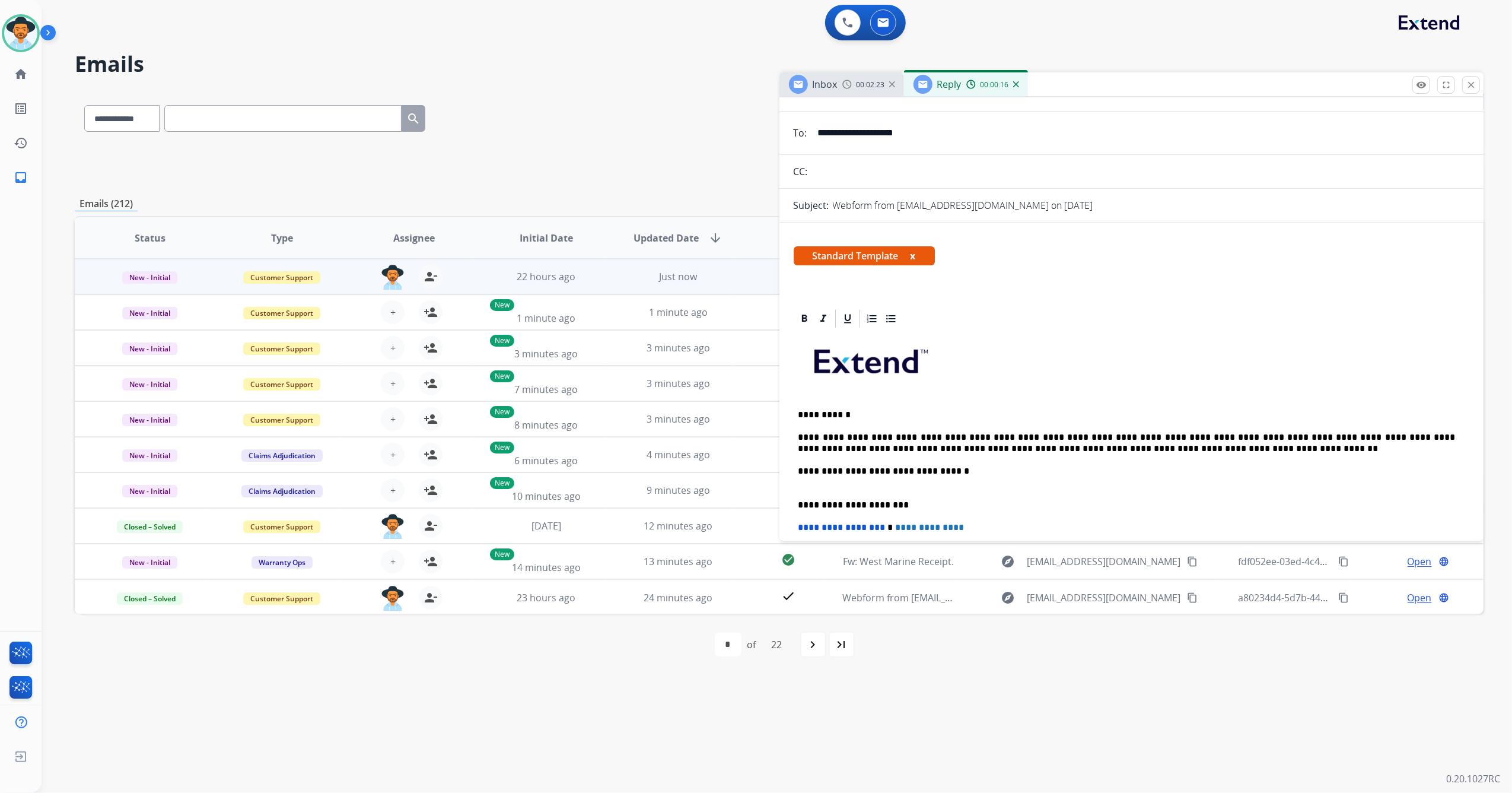
scroll to position [0, 0]
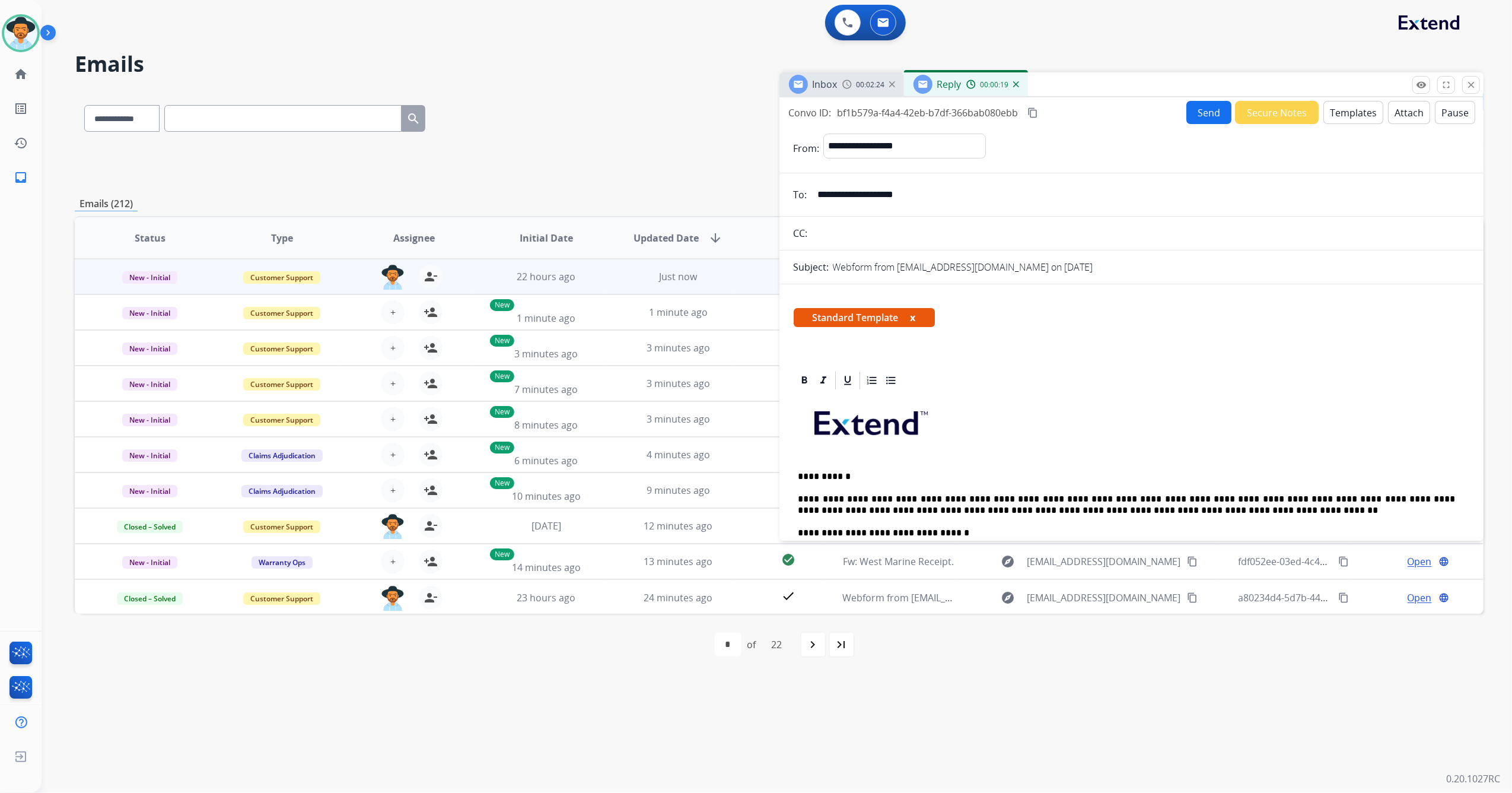
click at [1202, 114] on button "Send" at bounding box center [1209, 112] width 45 height 23
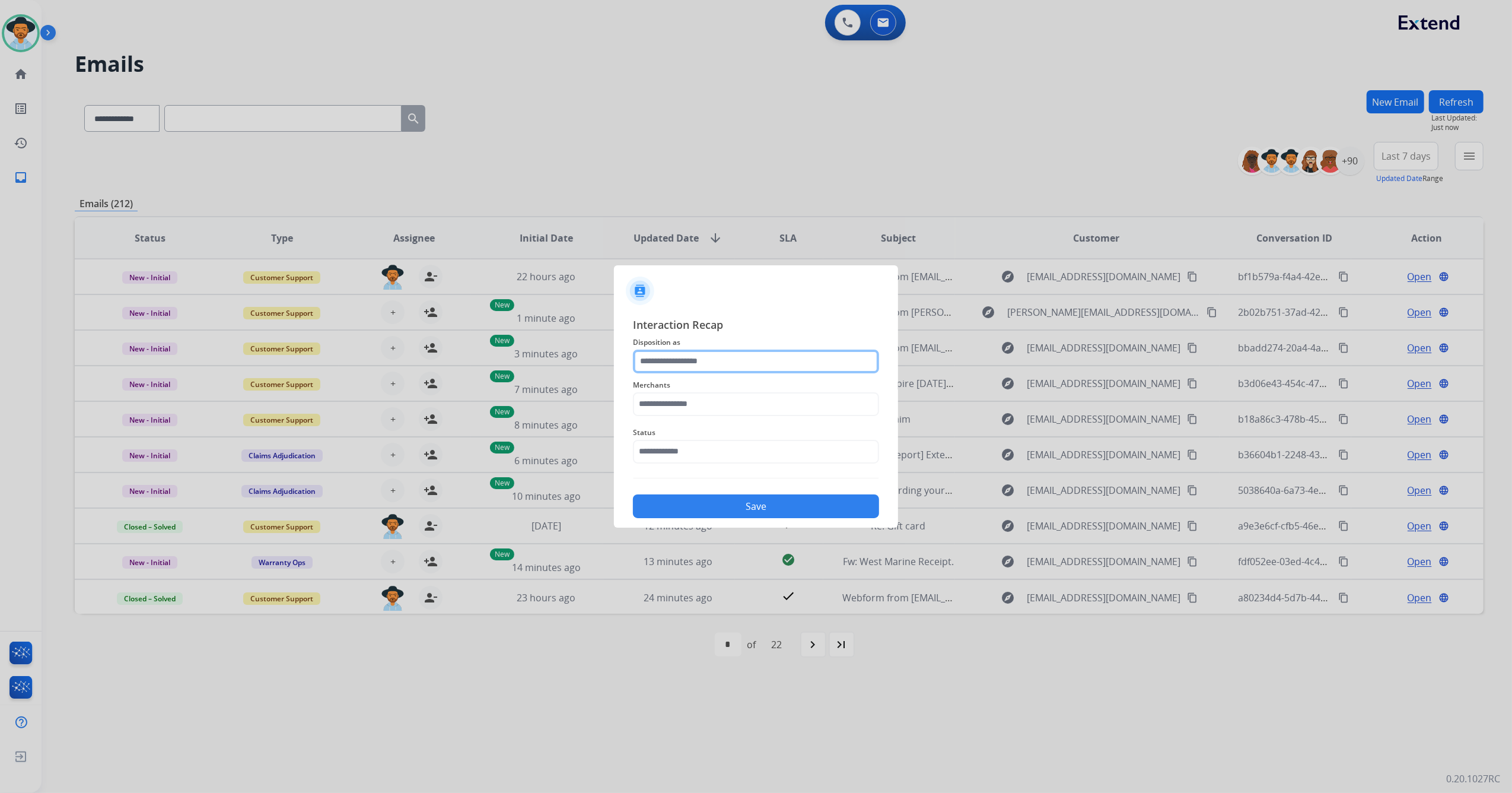
click at [702, 357] on input "text" at bounding box center [756, 362] width 247 height 24
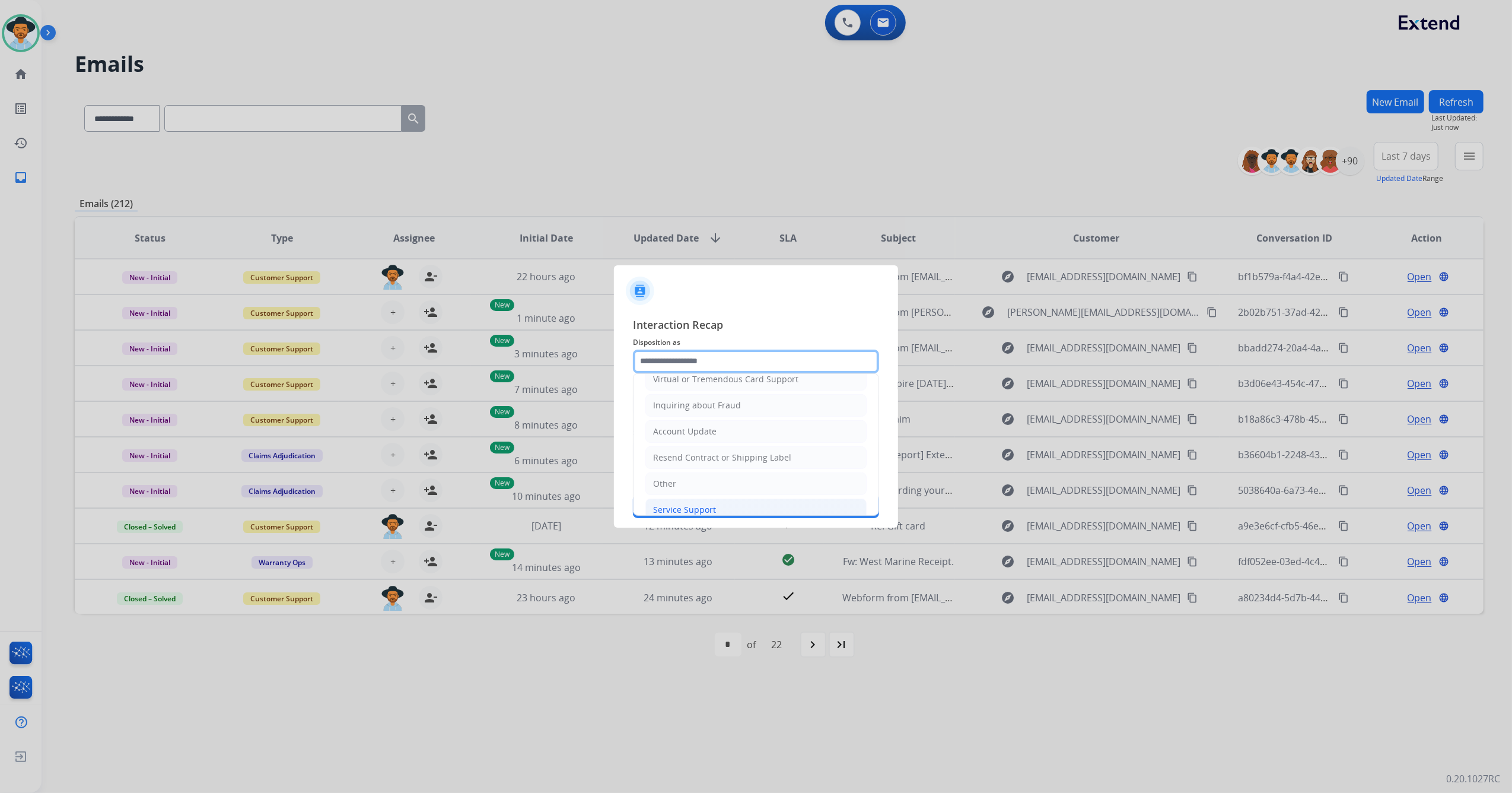
scroll to position [190, 0]
click at [676, 468] on li "Other" at bounding box center [756, 469] width 221 height 22
type input "*****"
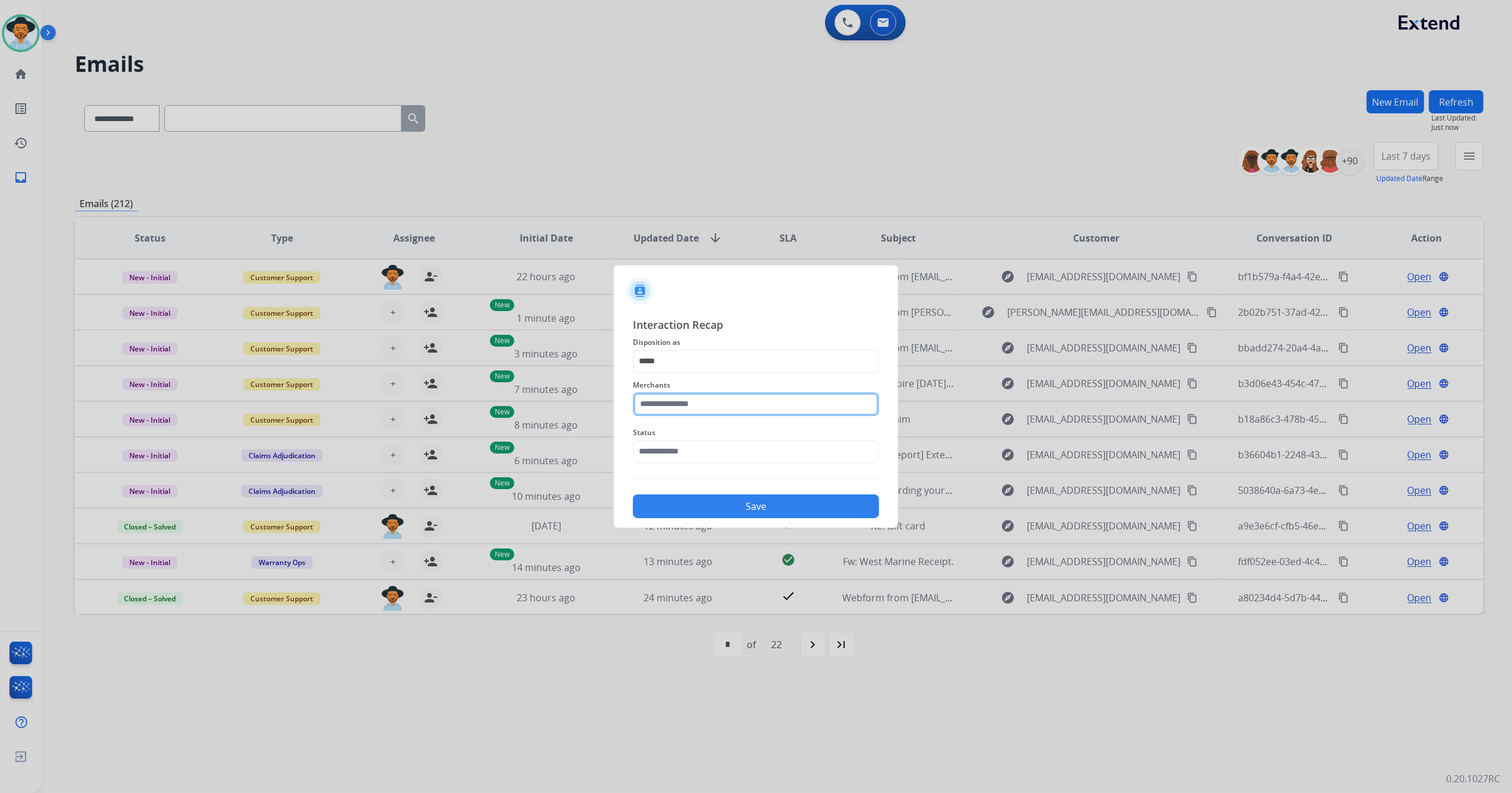
click at [698, 400] on input "text" at bounding box center [756, 404] width 247 height 24
click at [694, 437] on div "Cj pony parts" at bounding box center [680, 438] width 53 height 12
type input "**********"
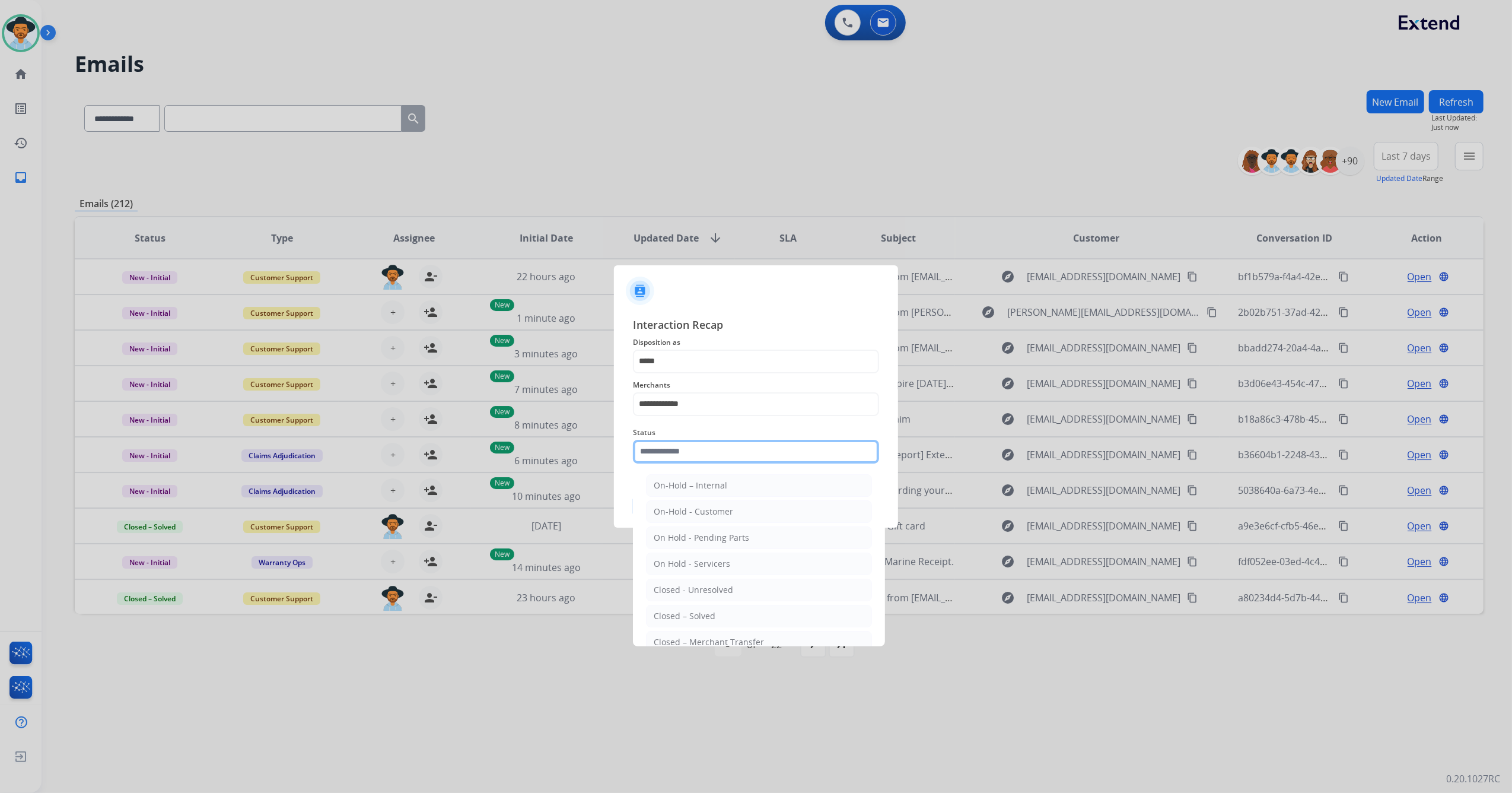
click at [692, 457] on input "text" at bounding box center [756, 452] width 247 height 24
click at [706, 606] on li "Closed – Solved" at bounding box center [759, 616] width 226 height 22
type input "**********"
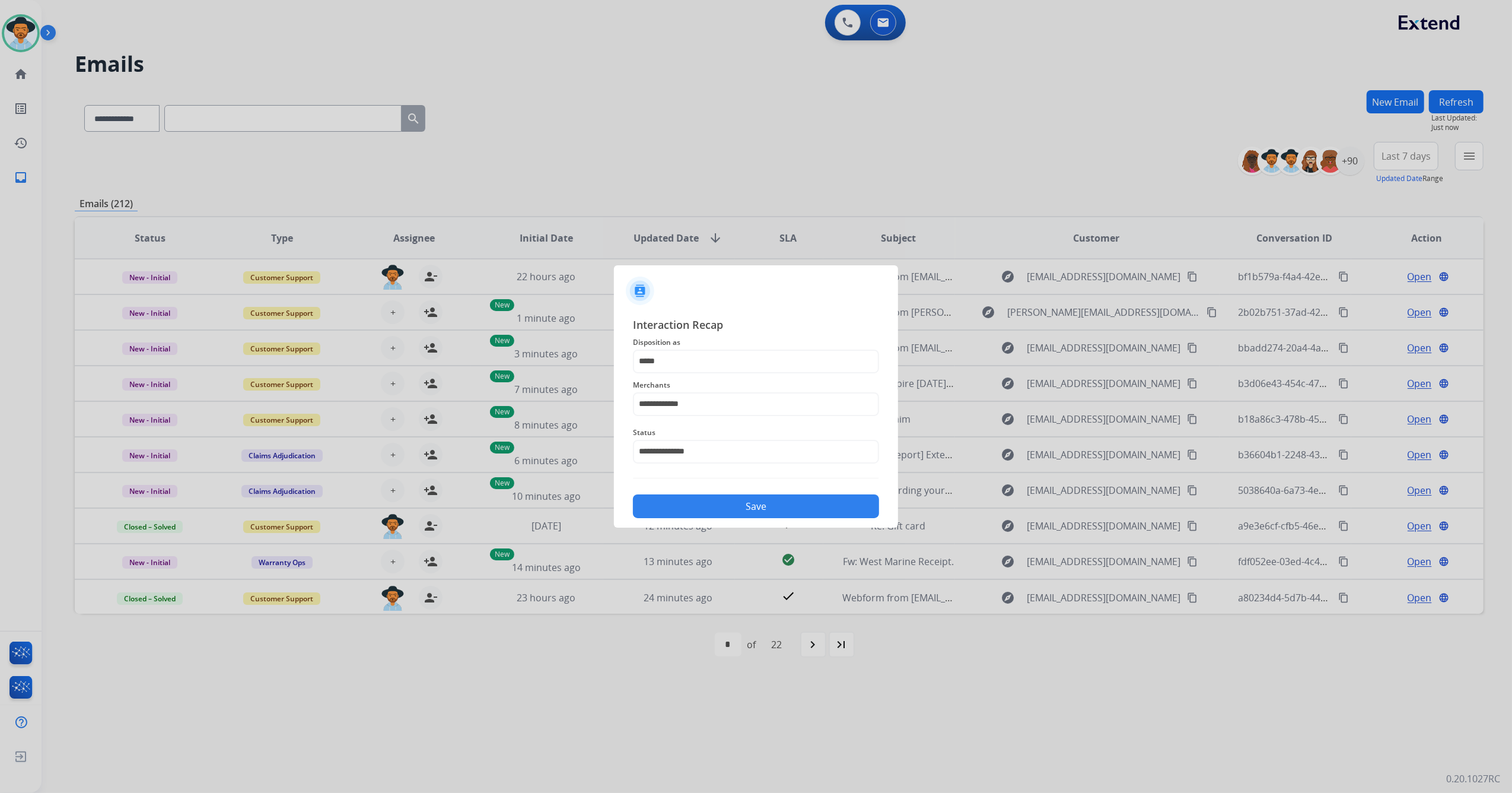
click at [732, 501] on button "Save" at bounding box center [756, 506] width 247 height 24
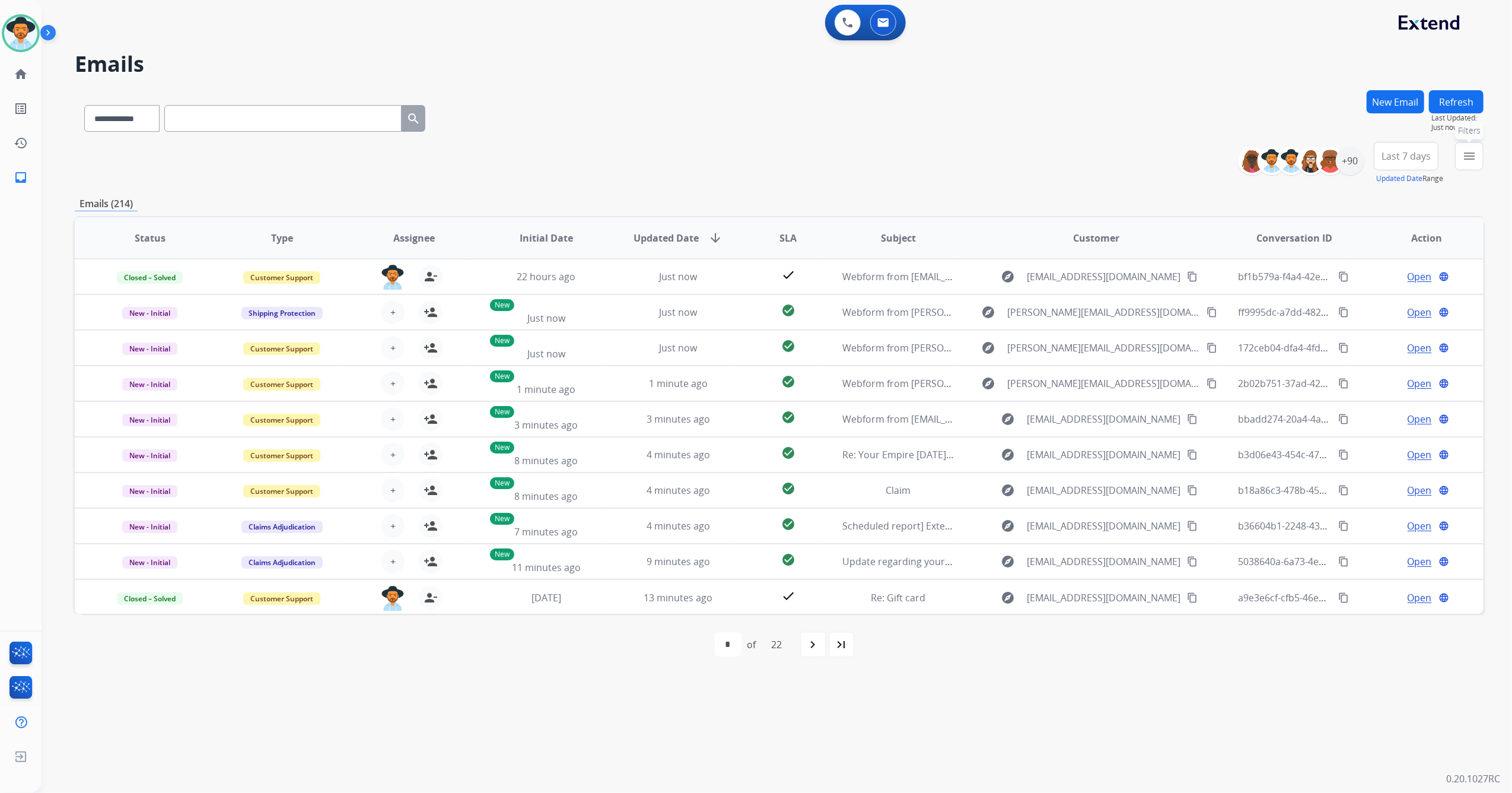
click at [1460, 151] on button "menu Filters" at bounding box center [1470, 156] width 29 height 29
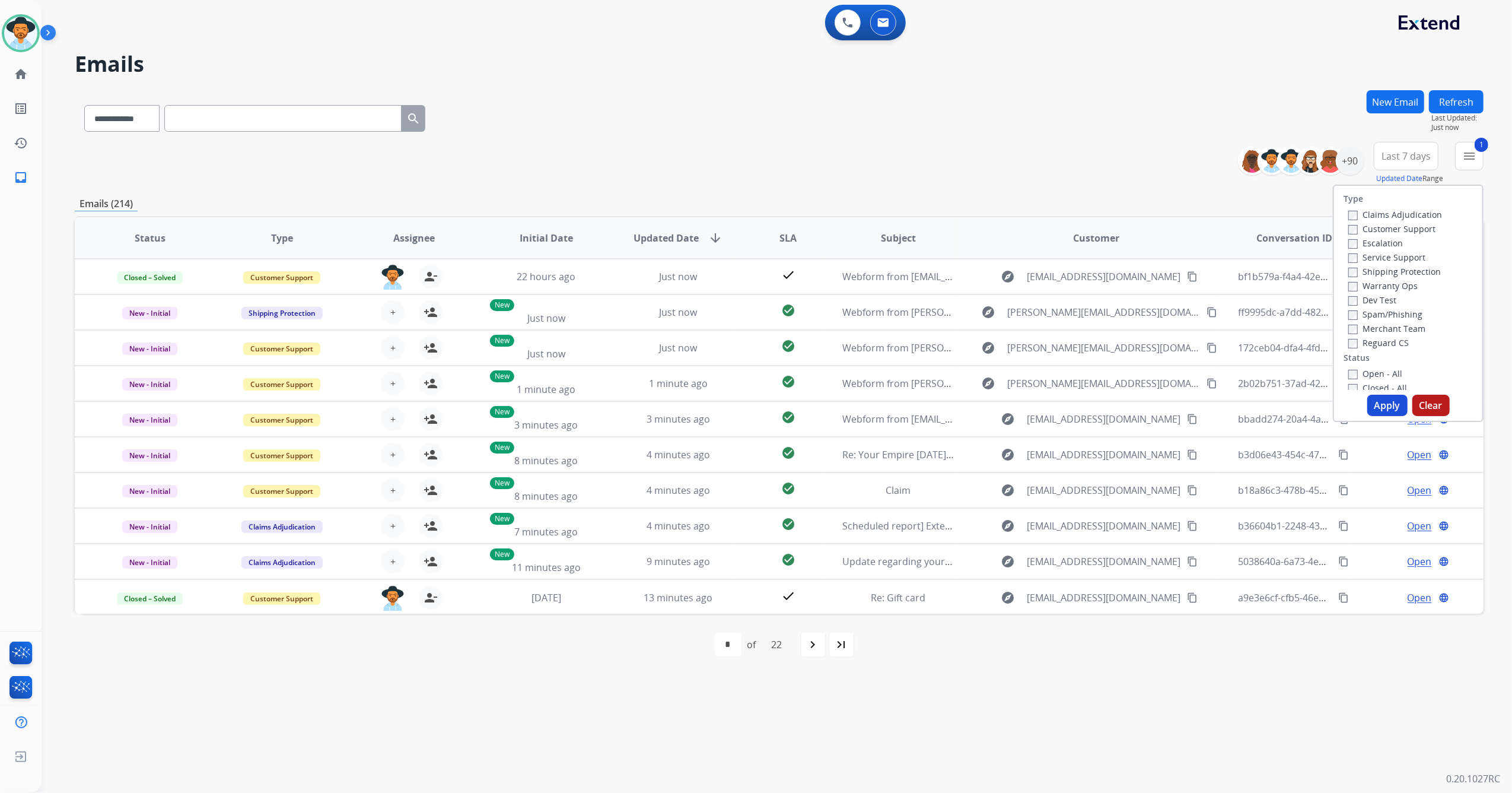
click at [1385, 407] on button "Apply" at bounding box center [1388, 405] width 40 height 21
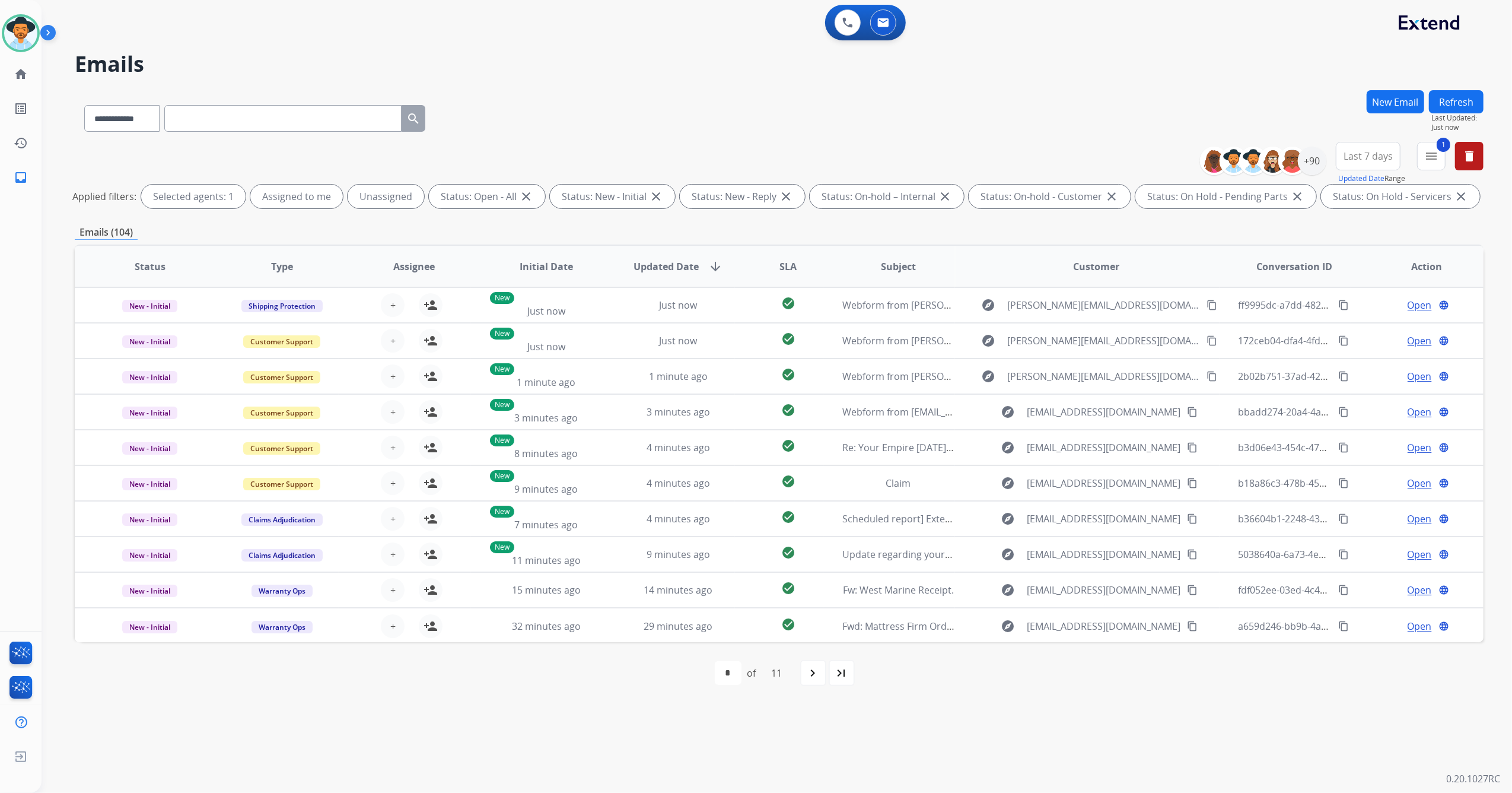
click at [1362, 155] on span "Last 7 days" at bounding box center [1368, 156] width 49 height 5
click at [1318, 163] on div "+90" at bounding box center [1312, 161] width 29 height 29
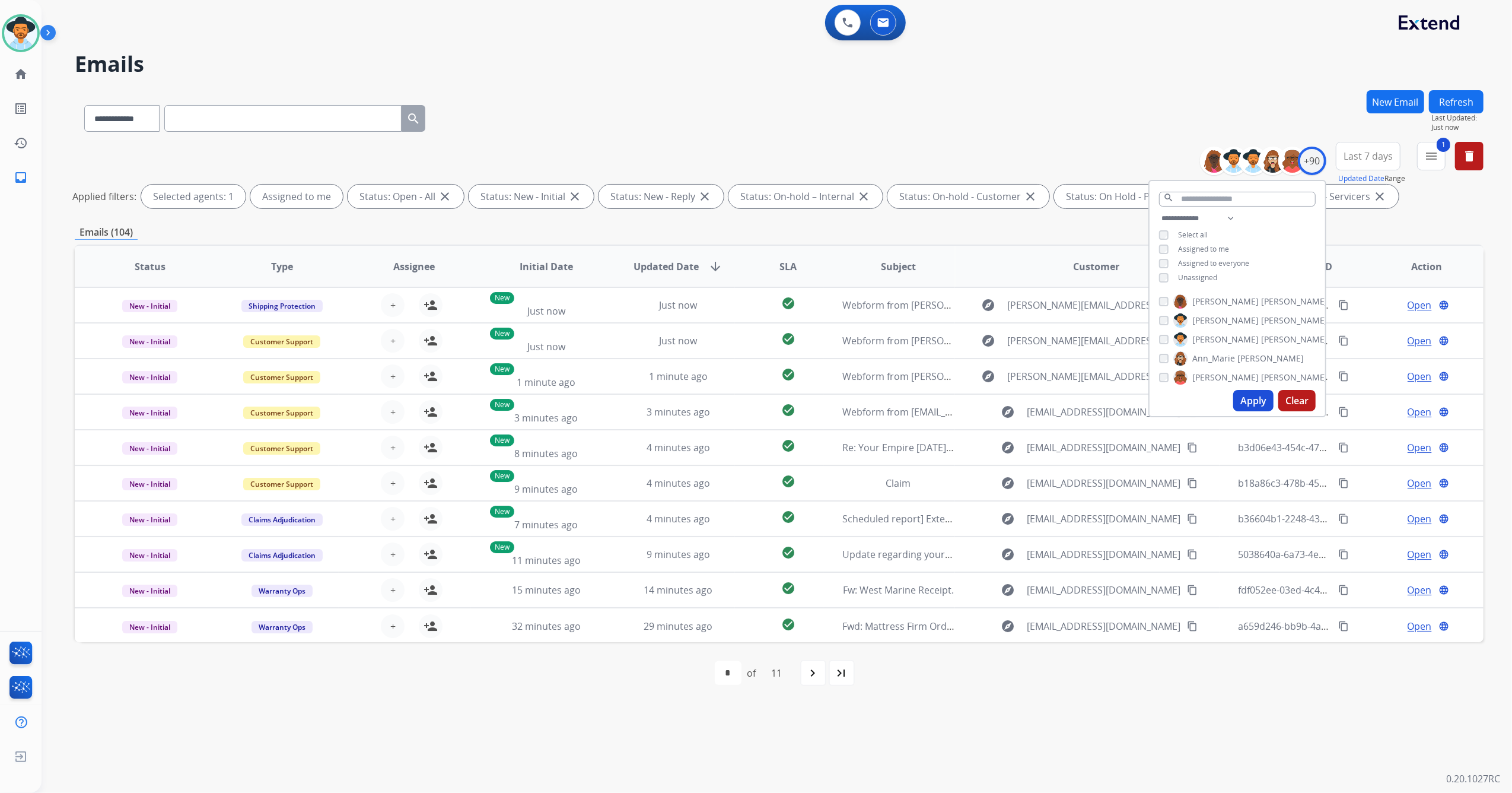
click at [1252, 395] on button "Apply" at bounding box center [1254, 400] width 40 height 21
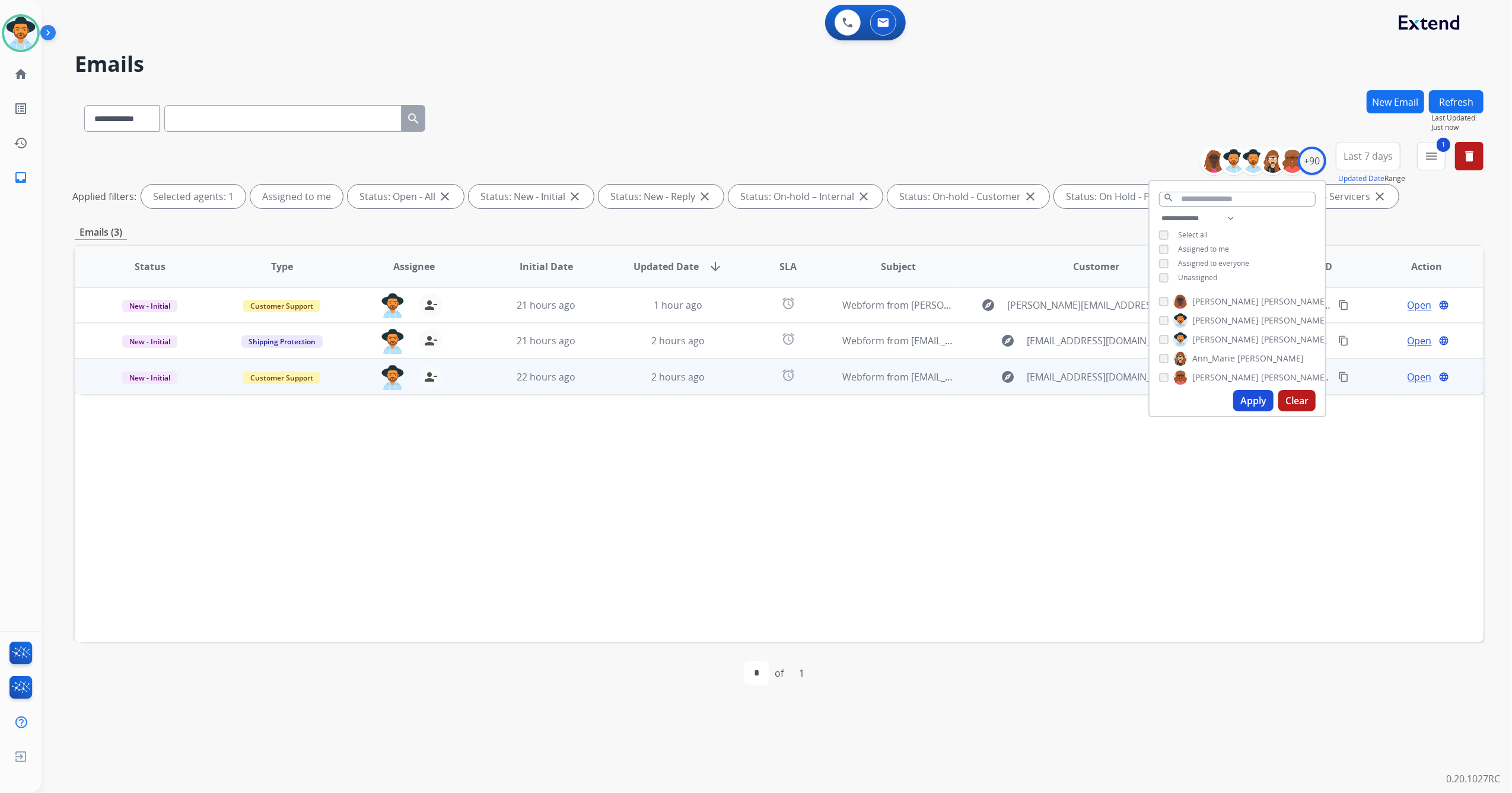
click at [580, 385] on td "22 hours ago" at bounding box center [537, 376] width 132 height 36
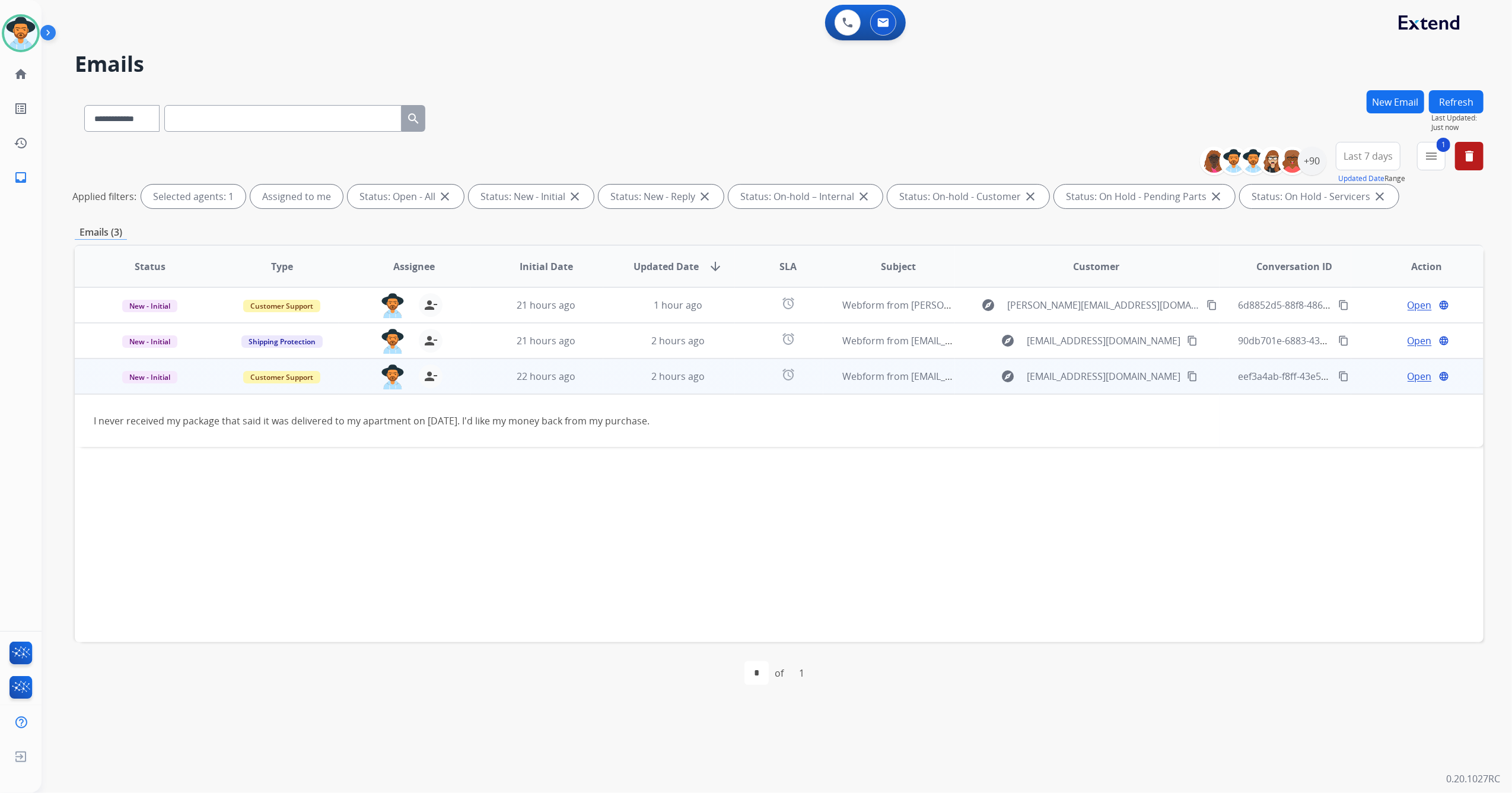
click at [1408, 377] on span "Open" at bounding box center [1420, 376] width 25 height 14
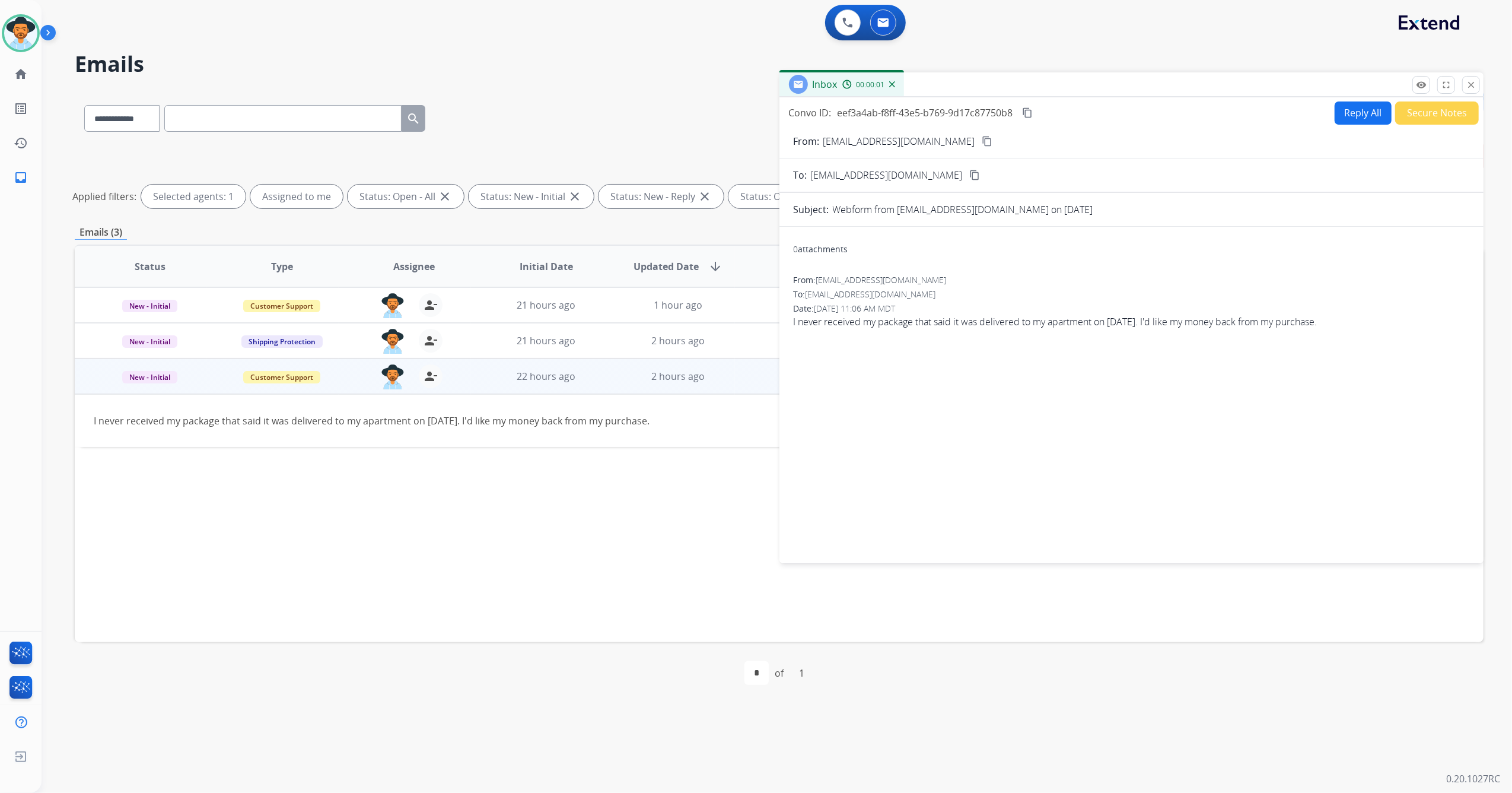
click at [1368, 117] on button "Reply All" at bounding box center [1364, 113] width 57 height 23
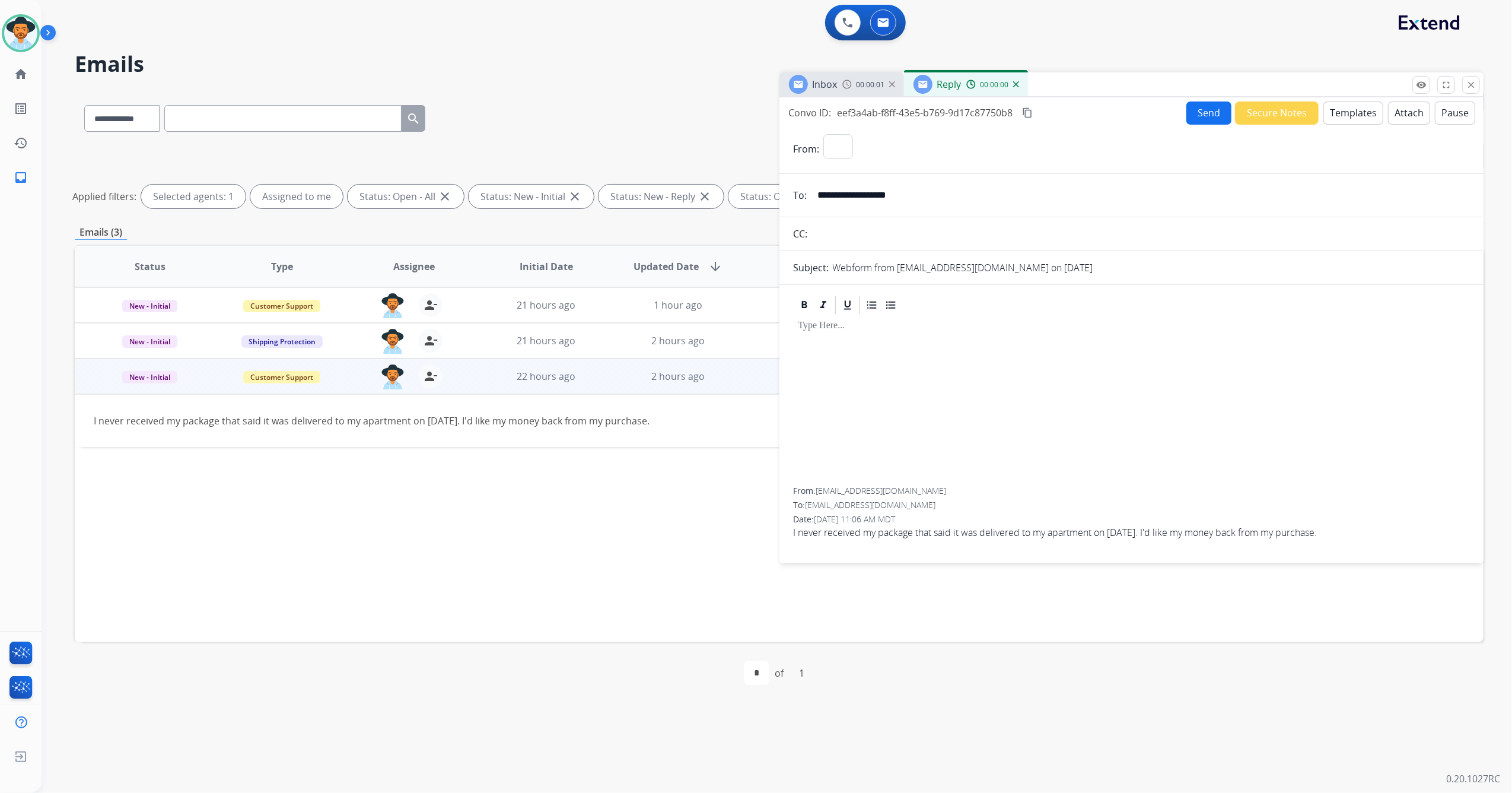
select select "**********"
click at [1333, 112] on button "Templates" at bounding box center [1354, 113] width 60 height 23
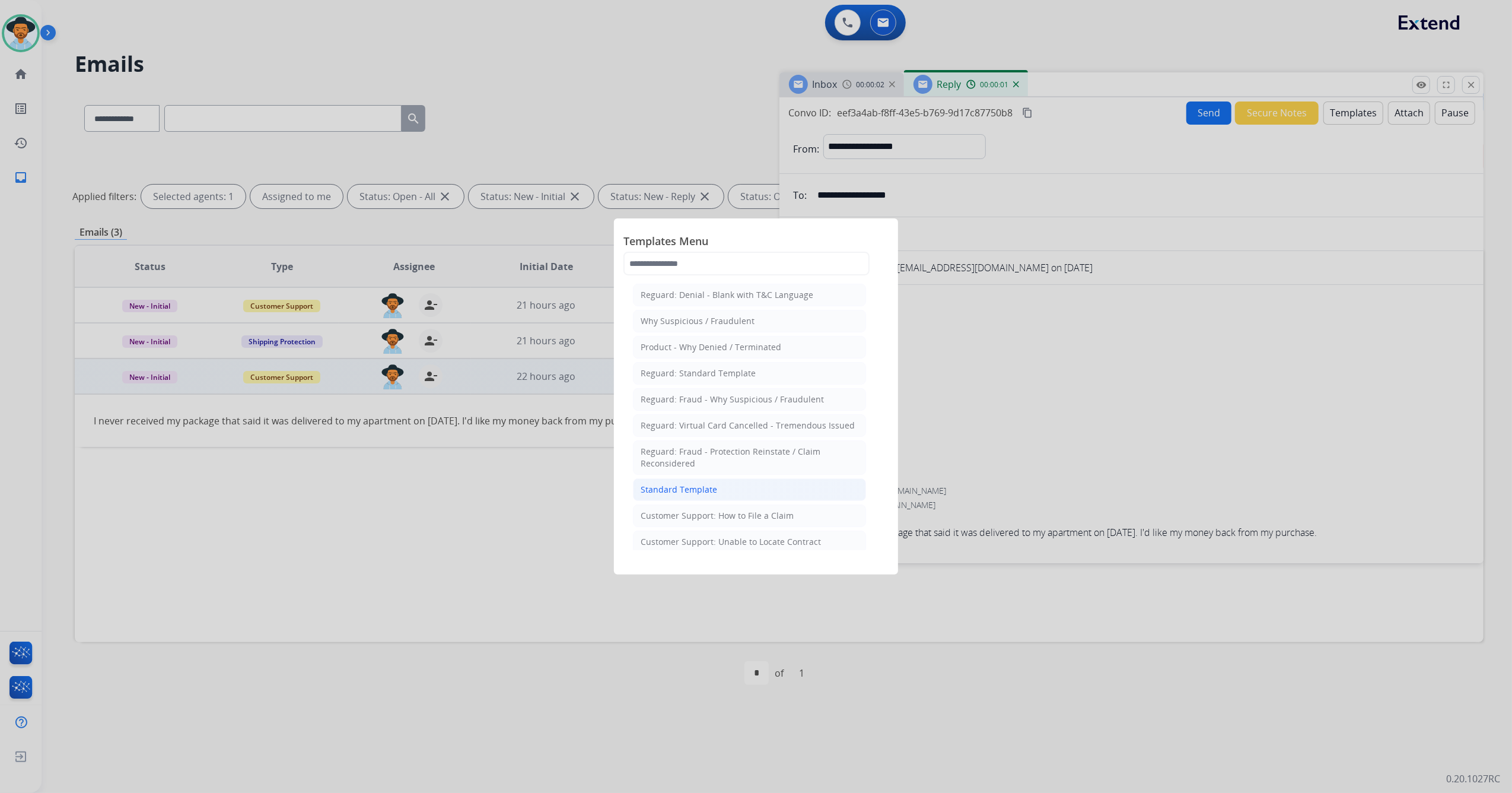
click at [777, 489] on li "Standard Template" at bounding box center [749, 489] width 233 height 22
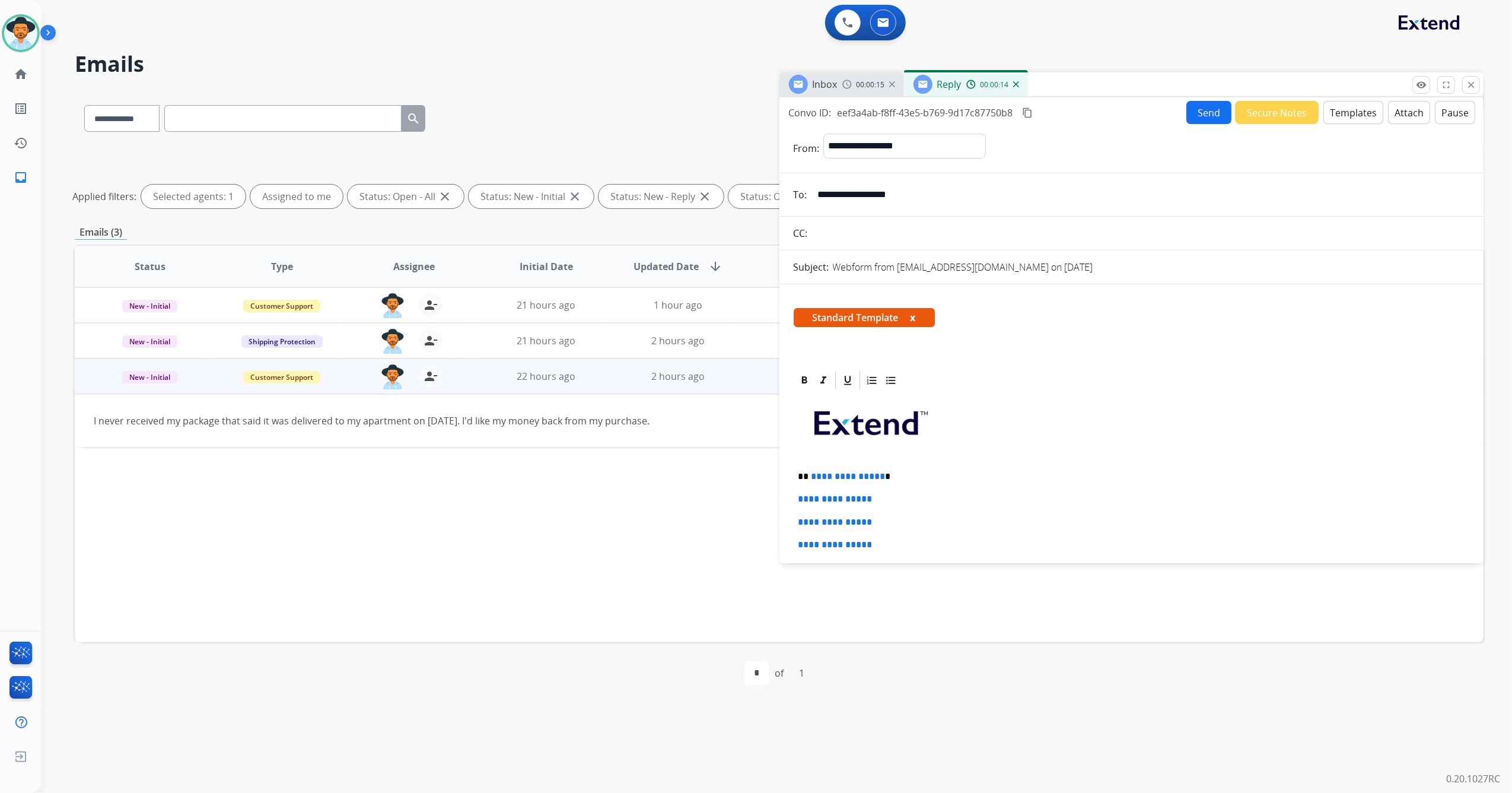
scroll to position [158, 0]
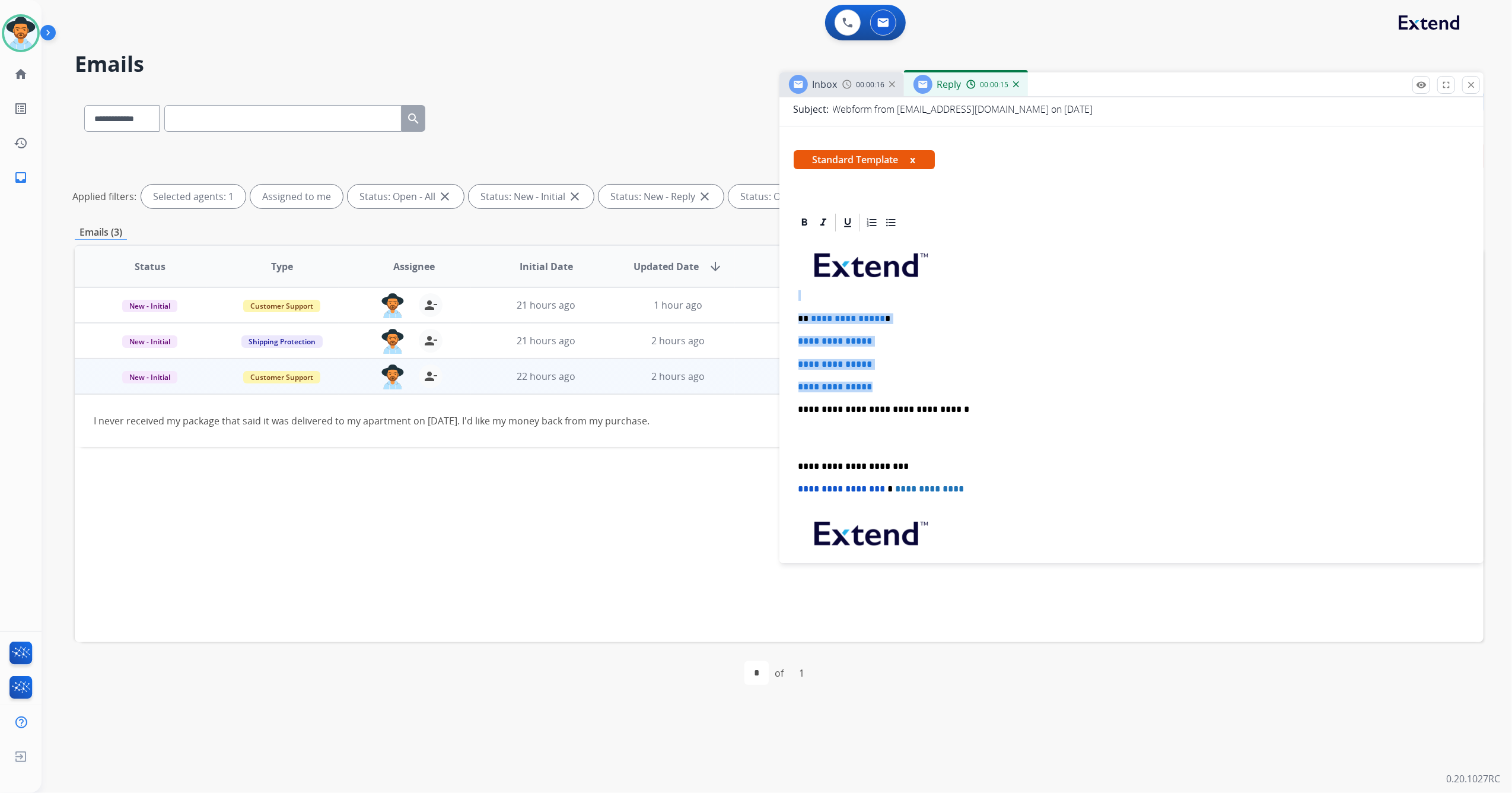
drag, startPoint x: 884, startPoint y: 383, endPoint x: 807, endPoint y: 300, distance: 113.2
click at [807, 300] on div "**********" at bounding box center [1131, 437] width 676 height 408
click at [897, 381] on div "**********" at bounding box center [1131, 437] width 676 height 408
drag, startPoint x: 886, startPoint y: 388, endPoint x: 810, endPoint y: 322, distance: 100.7
click at [810, 322] on div "**********" at bounding box center [1131, 437] width 676 height 408
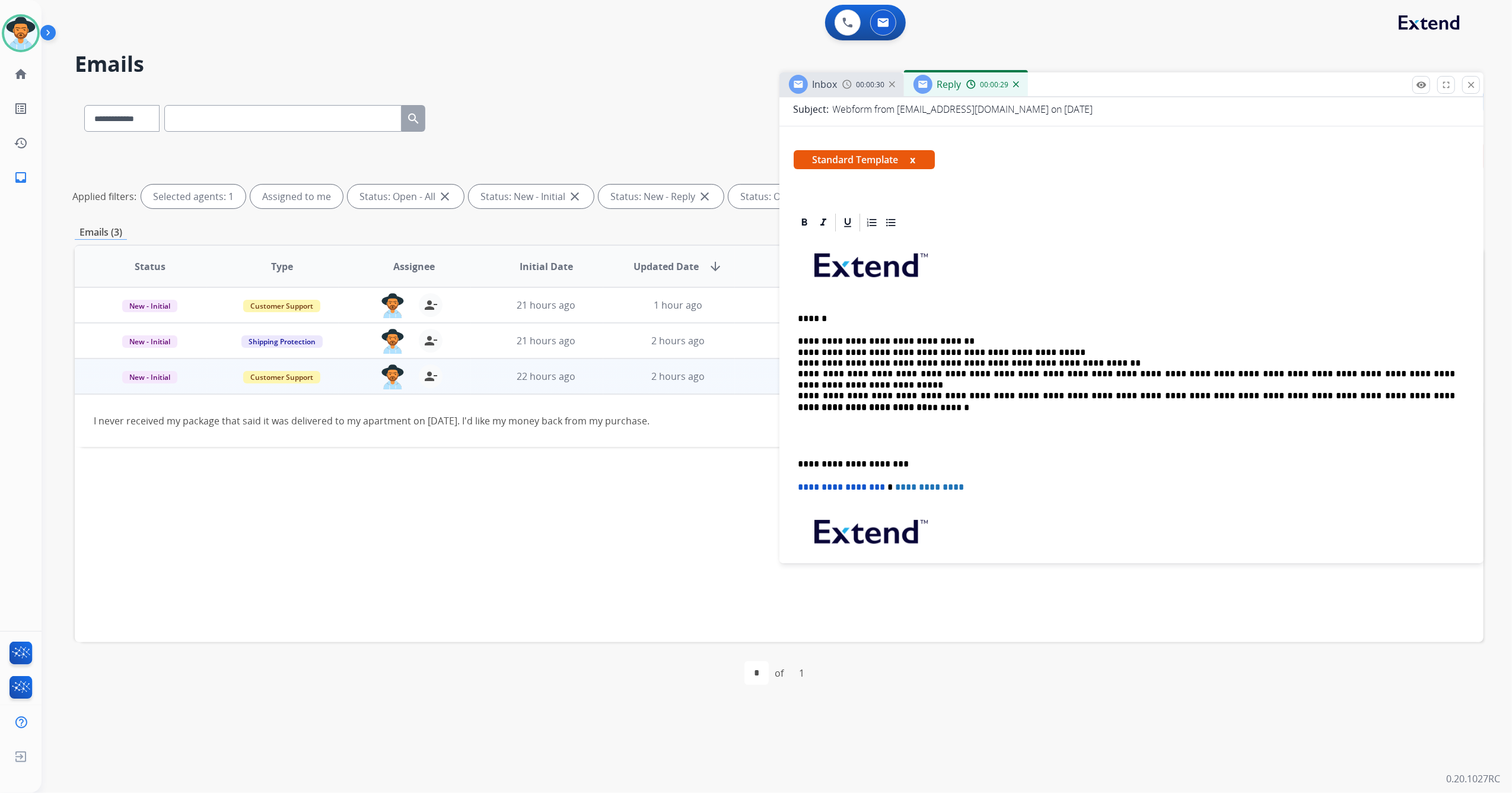
click at [949, 338] on p "**********" at bounding box center [1127, 363] width 657 height 55
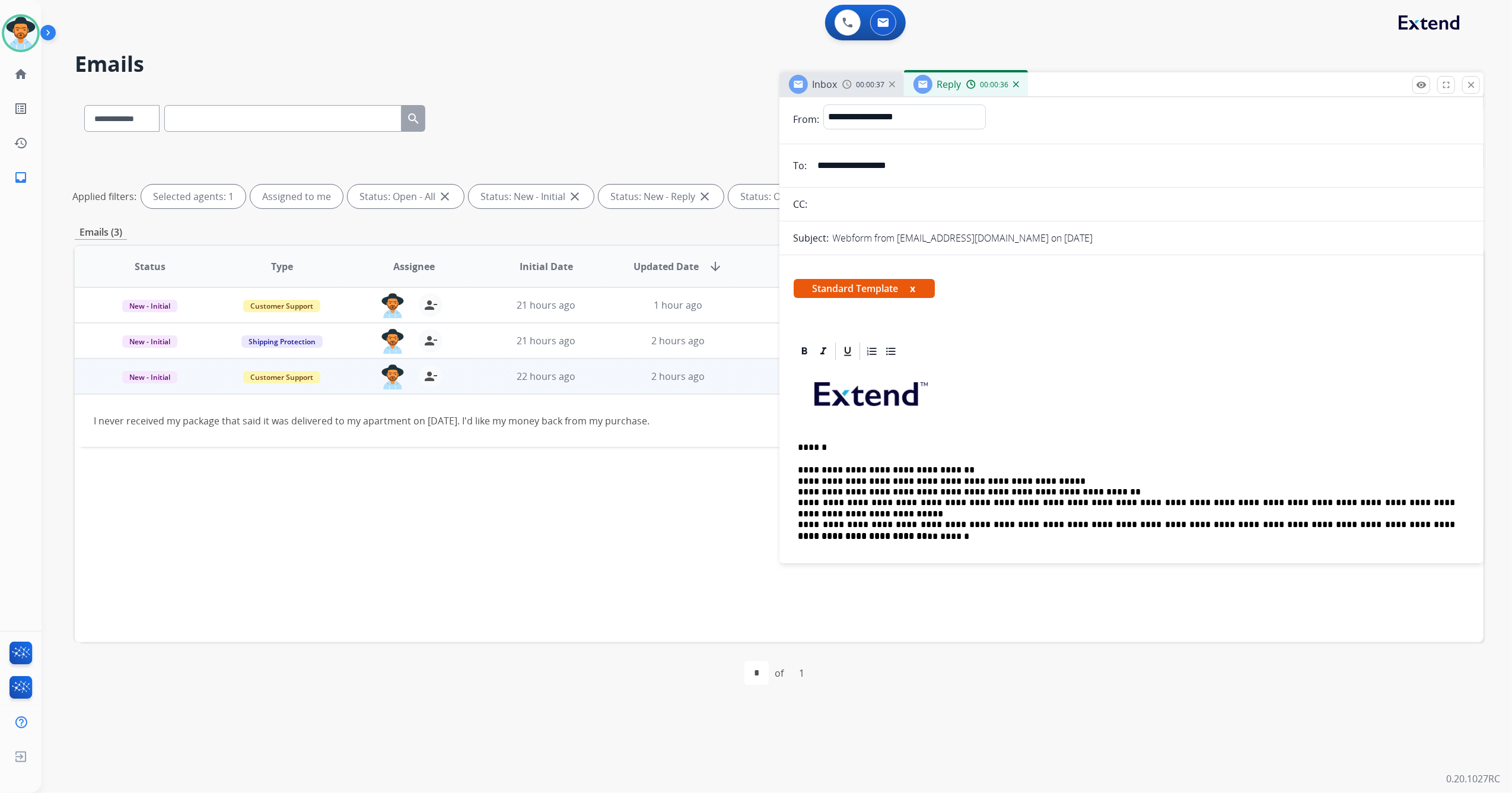
scroll to position [79, 0]
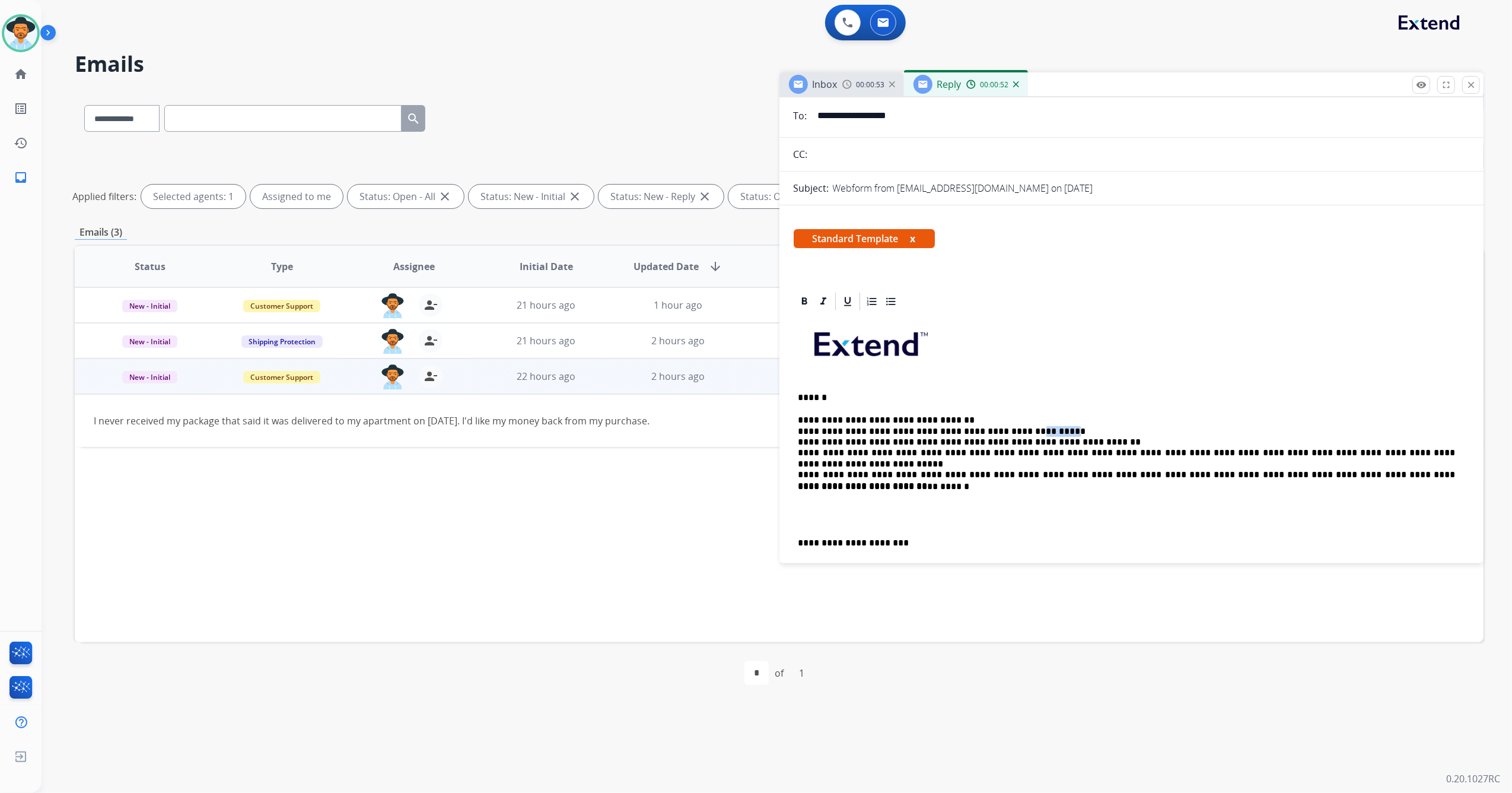
drag, startPoint x: 1027, startPoint y: 430, endPoint x: 1002, endPoint y: 431, distance: 25.0
click at [1002, 431] on p "**********" at bounding box center [1127, 442] width 657 height 55
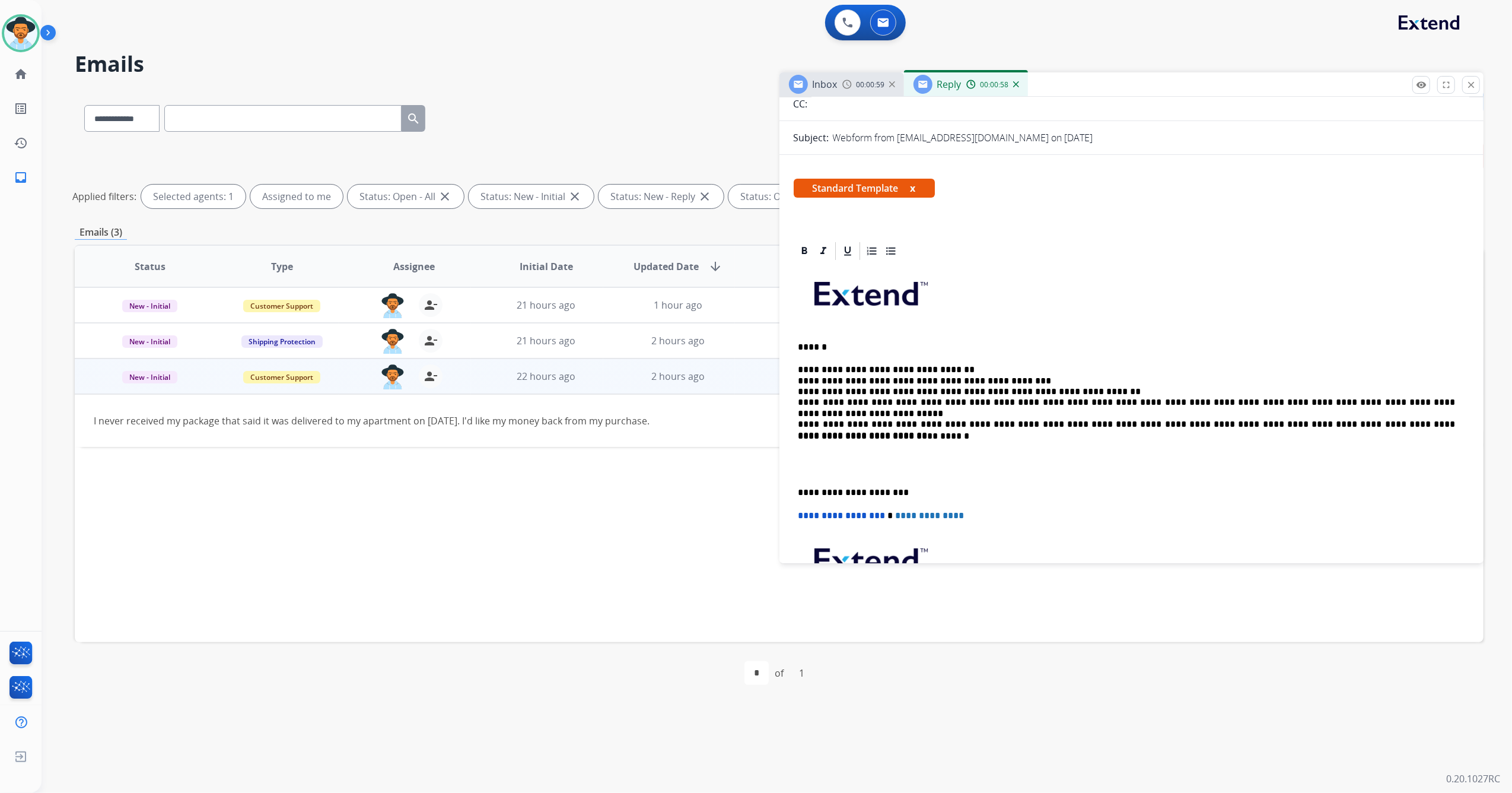
scroll to position [158, 0]
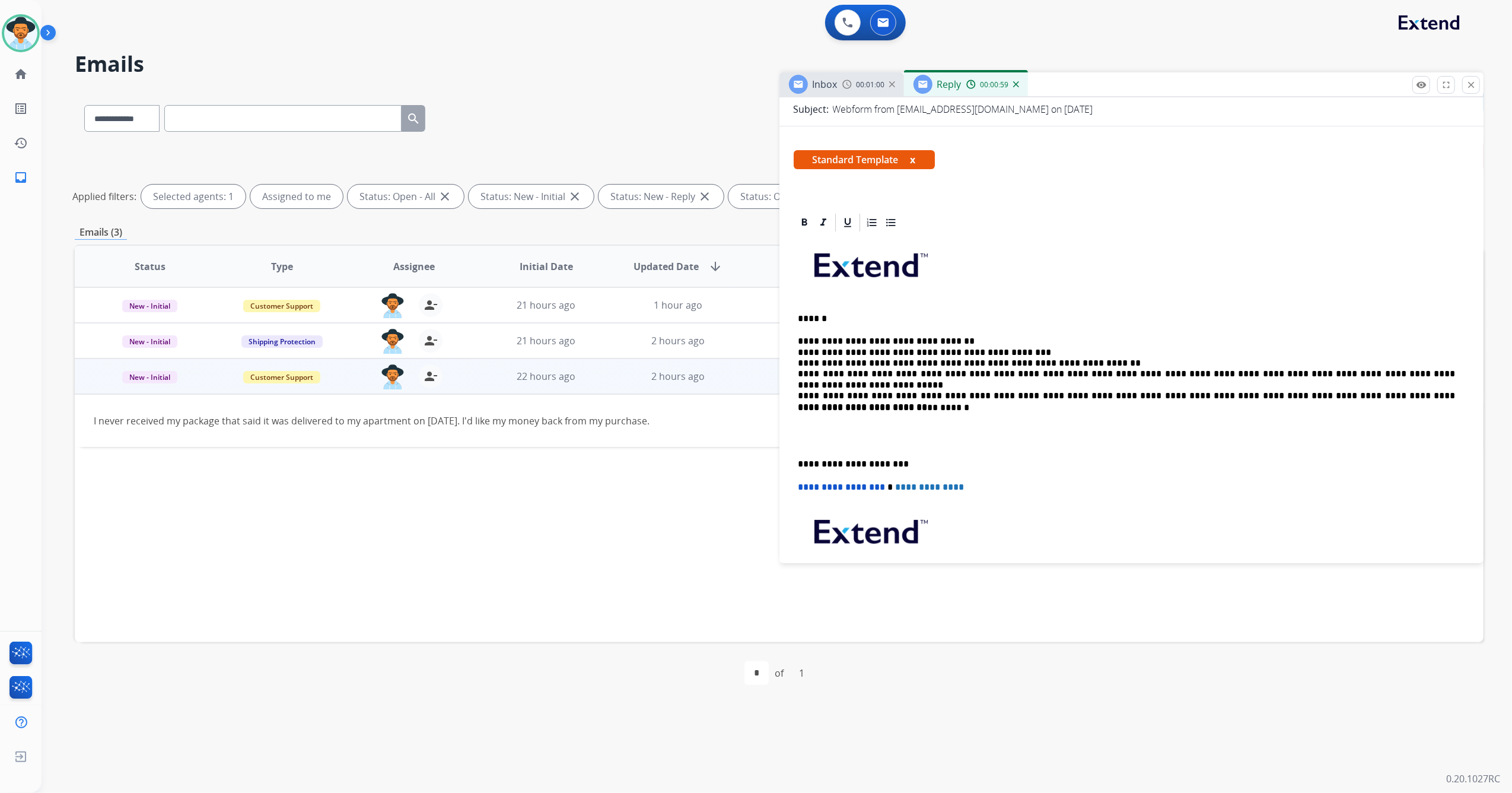
click at [800, 464] on p "**********" at bounding box center [1127, 463] width 657 height 10
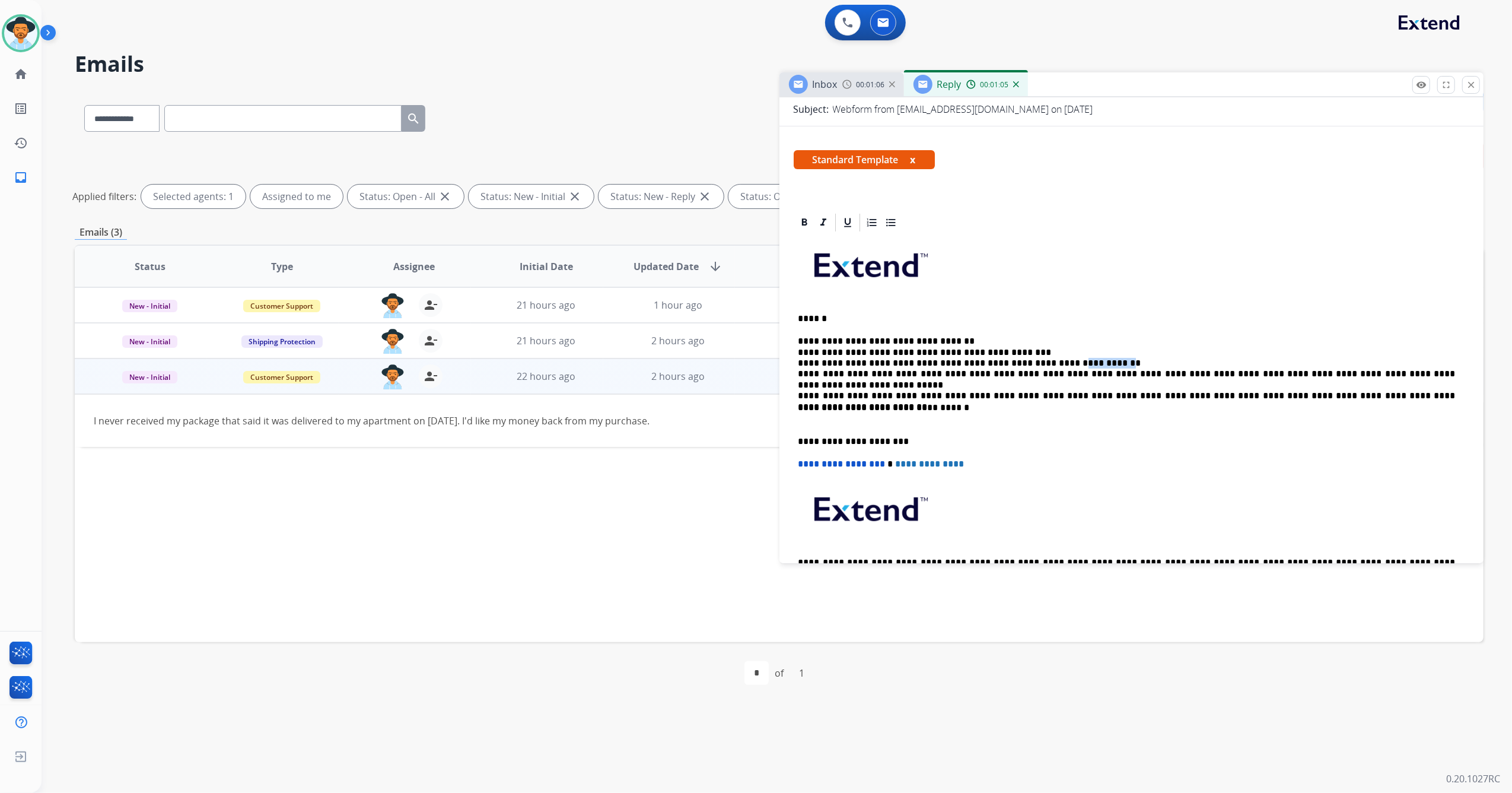
drag, startPoint x: 1085, startPoint y: 359, endPoint x: 1046, endPoint y: 366, distance: 39.6
click at [1032, 358] on p "**********" at bounding box center [1127, 363] width 657 height 55
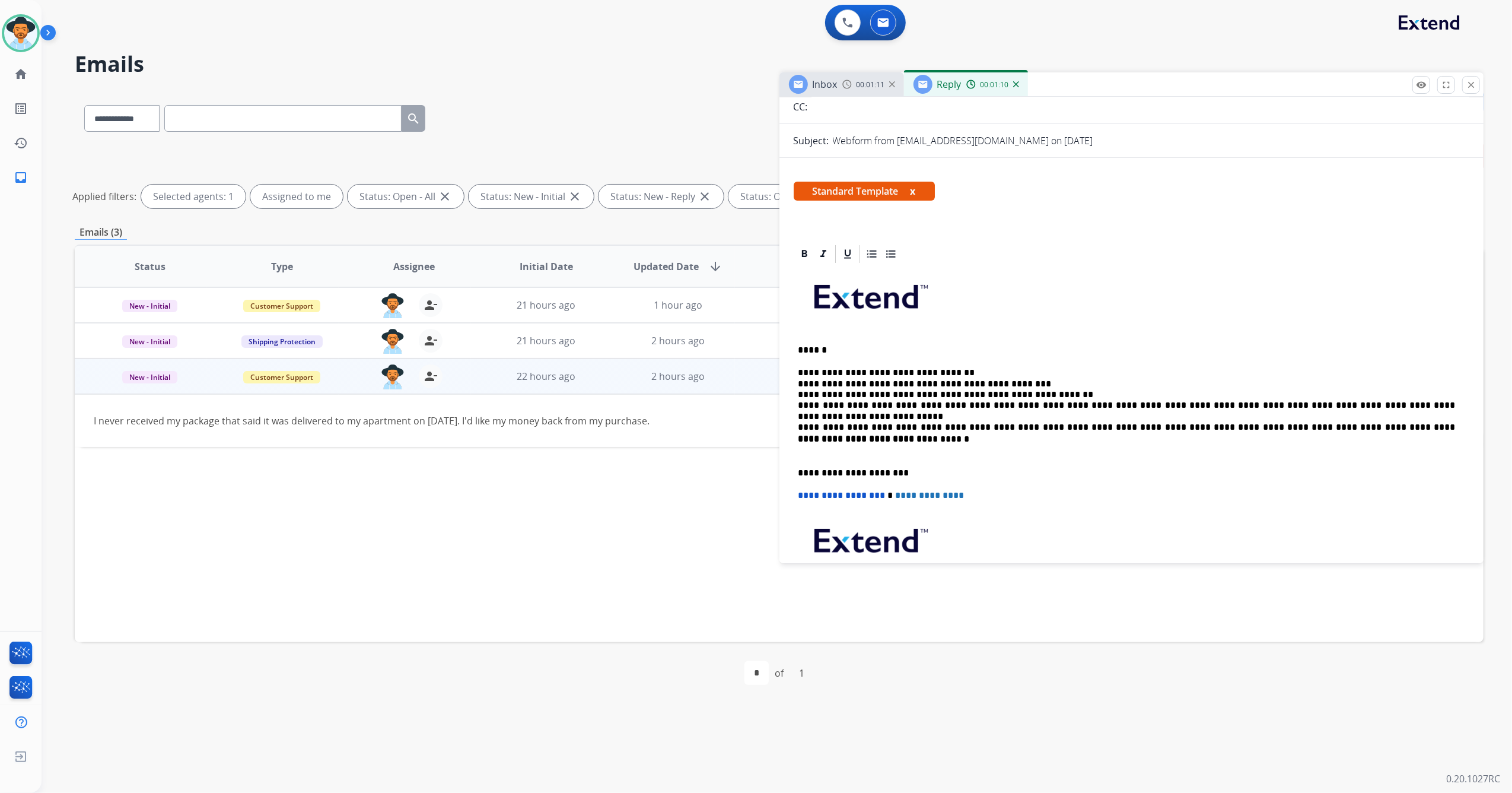
scroll to position [125, 0]
click at [1062, 395] on p "**********" at bounding box center [1127, 396] width 657 height 55
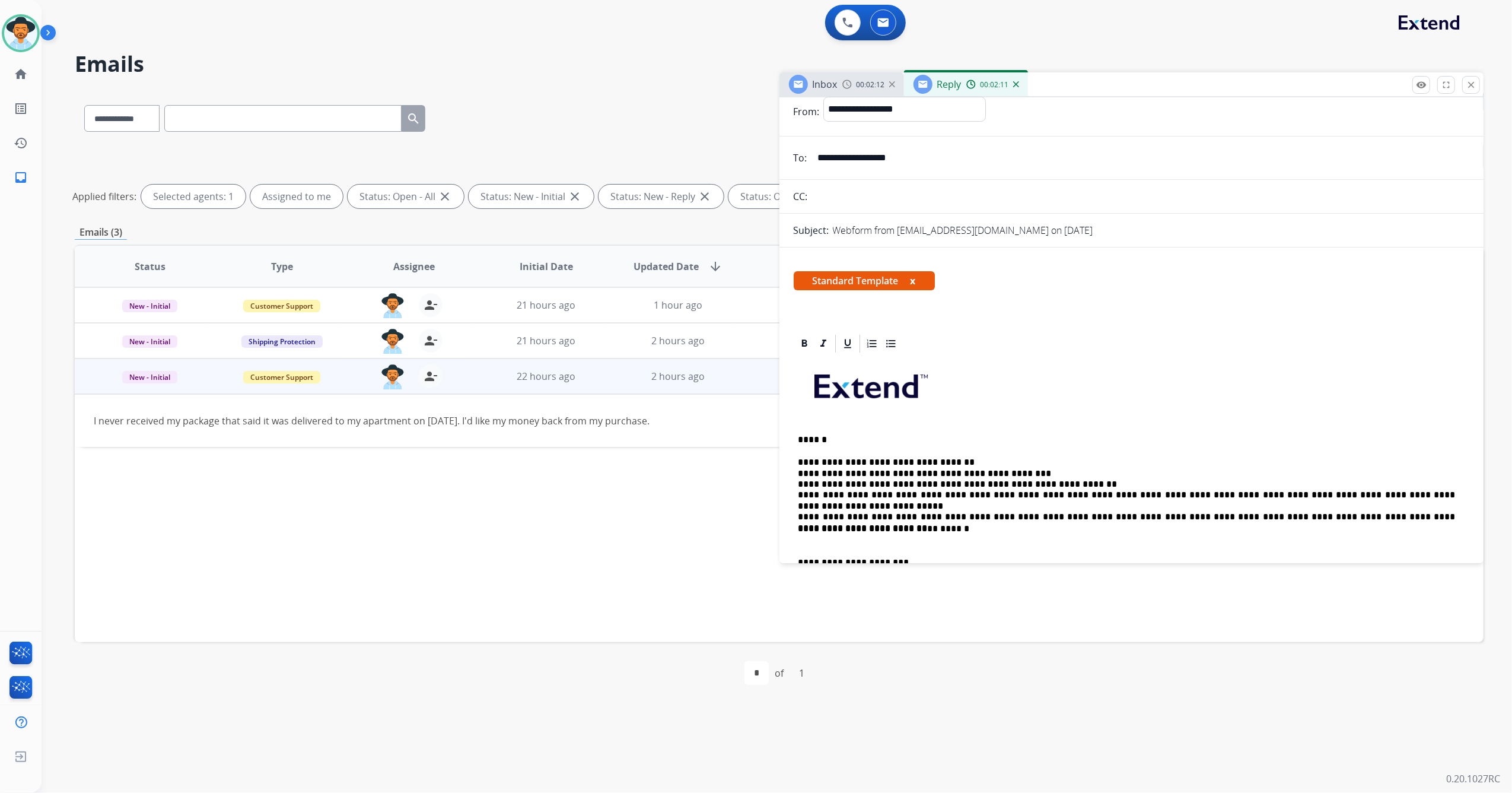
scroll to position [0, 0]
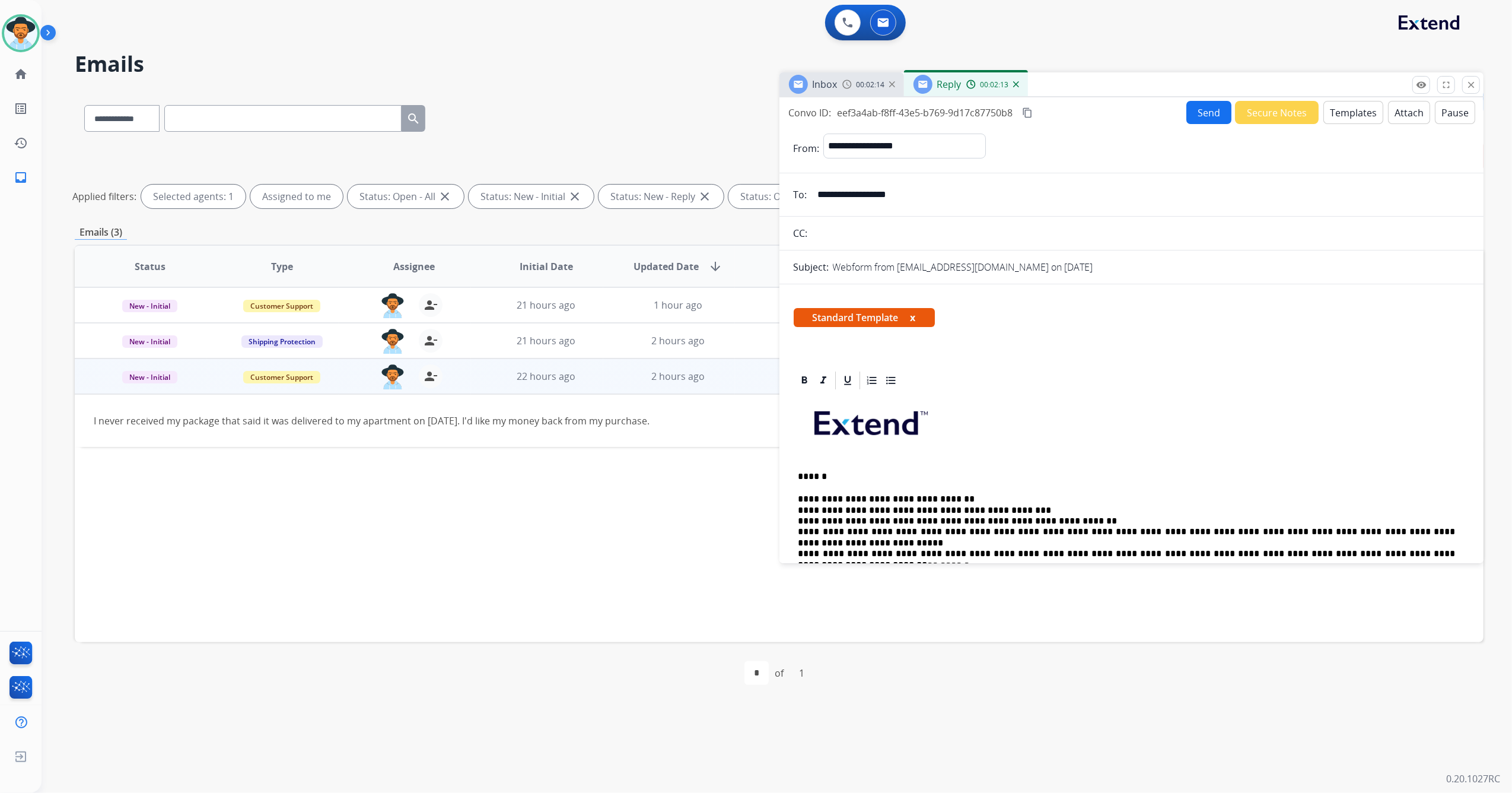
click at [1196, 113] on button "Send" at bounding box center [1209, 112] width 45 height 23
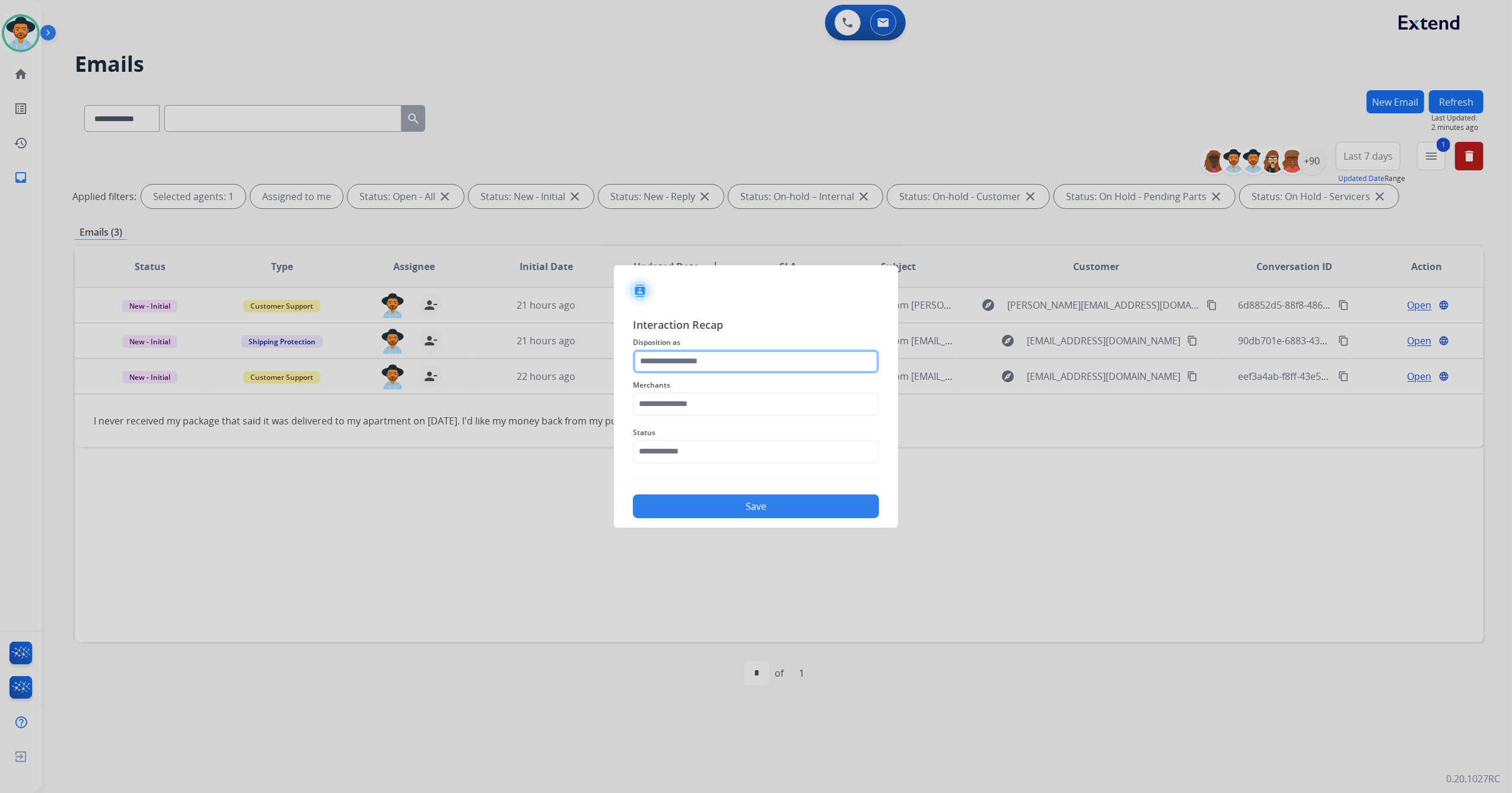
click at [741, 359] on input "text" at bounding box center [756, 362] width 247 height 24
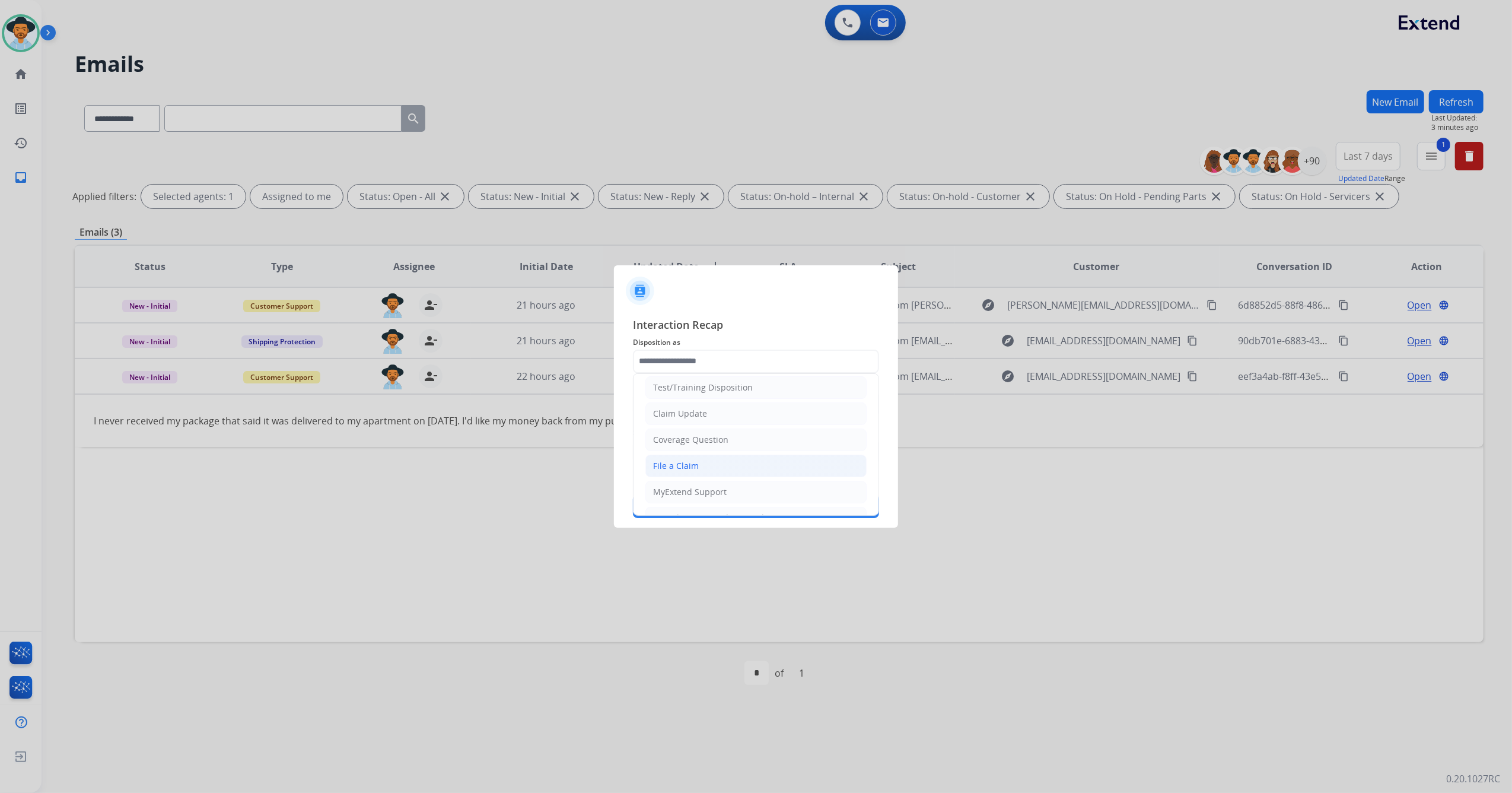
click at [703, 461] on li "File a Claim" at bounding box center [756, 465] width 221 height 22
type input "**********"
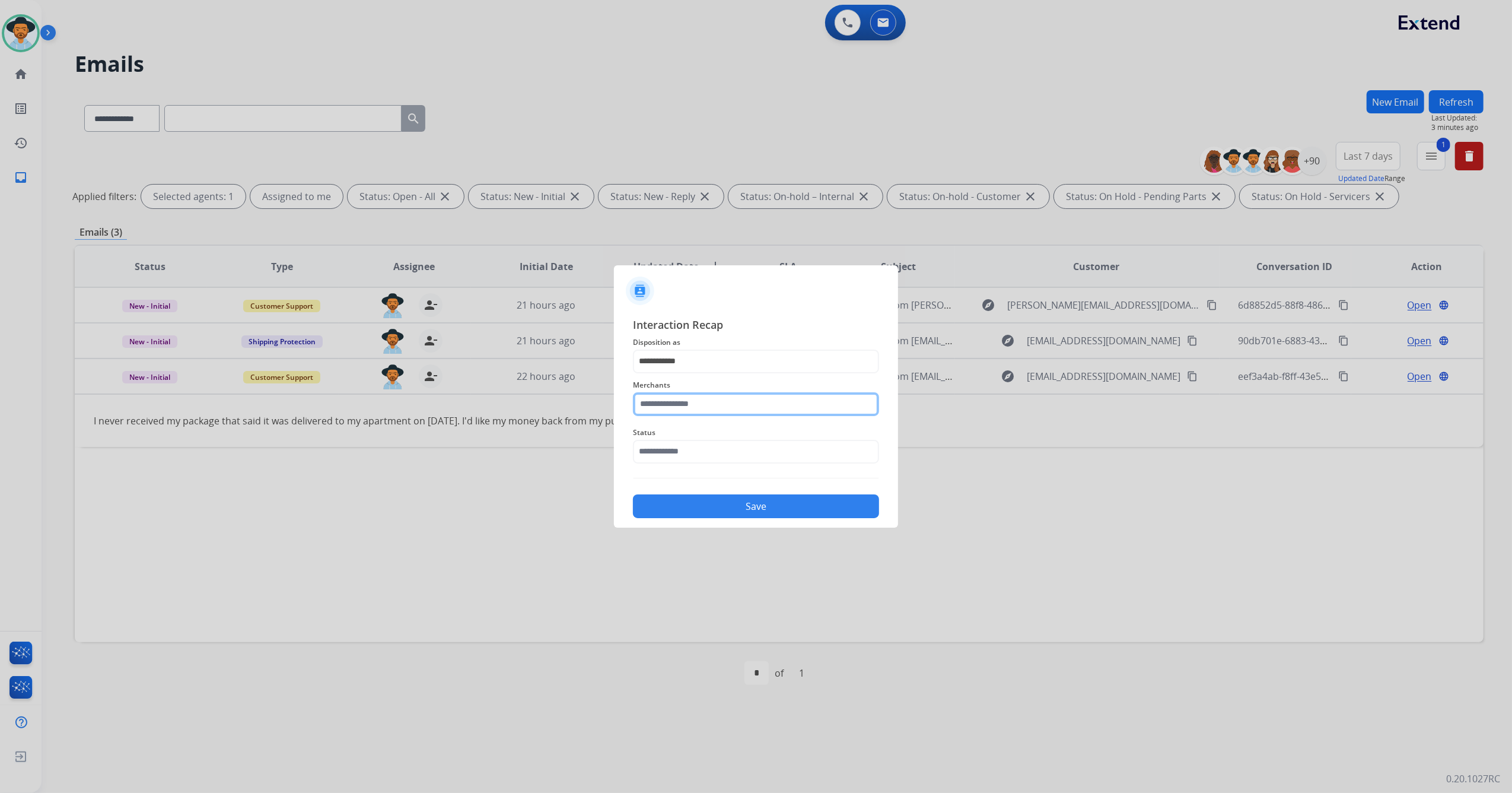
click at [713, 400] on input "text" at bounding box center [756, 404] width 247 height 24
click at [712, 438] on li "Not found" at bounding box center [759, 438] width 226 height 22
type input "*********"
click at [670, 446] on input "text" at bounding box center [756, 452] width 247 height 24
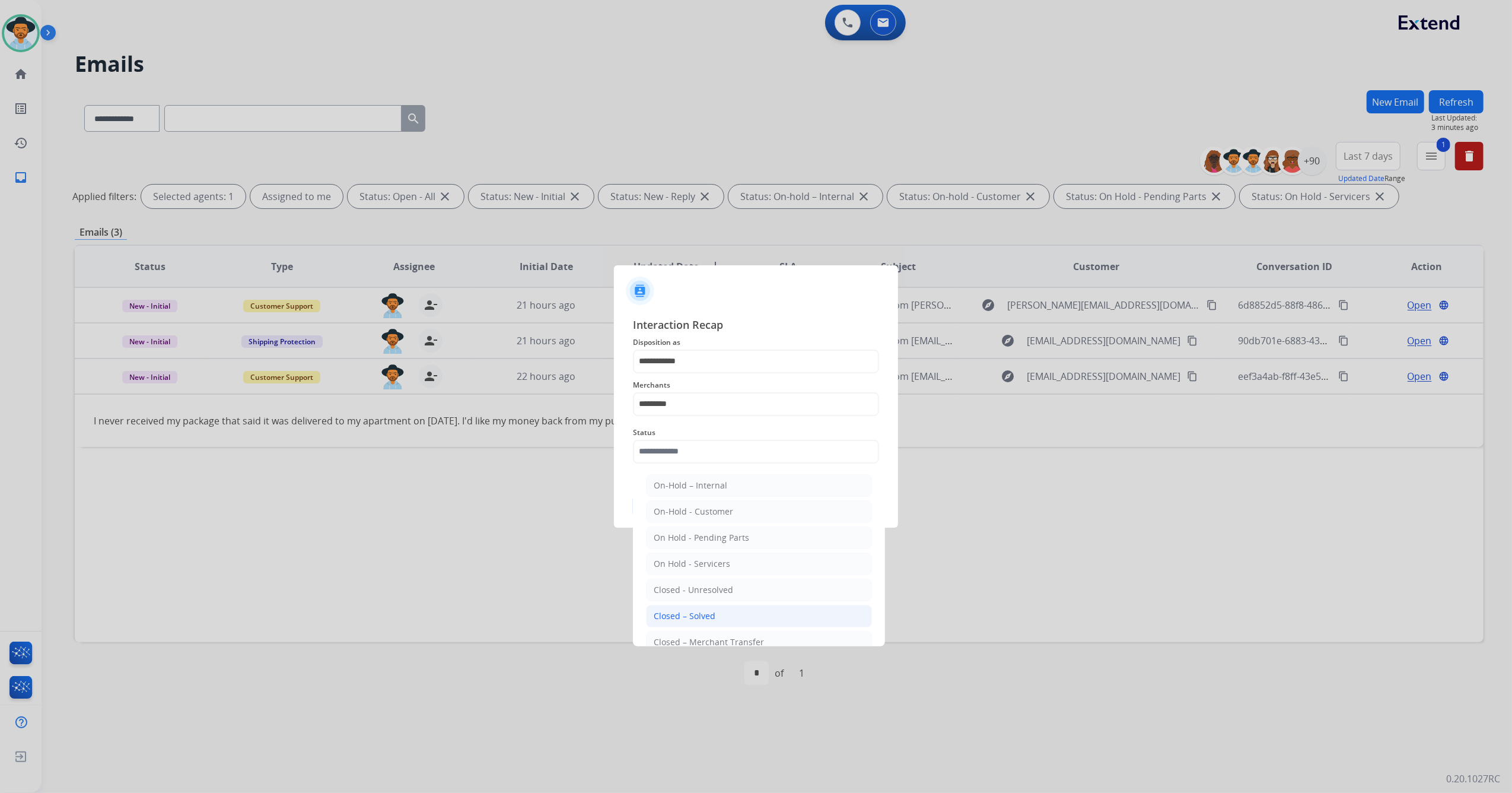
click at [691, 618] on div "Closed – Solved" at bounding box center [685, 615] width 62 height 12
type input "**********"
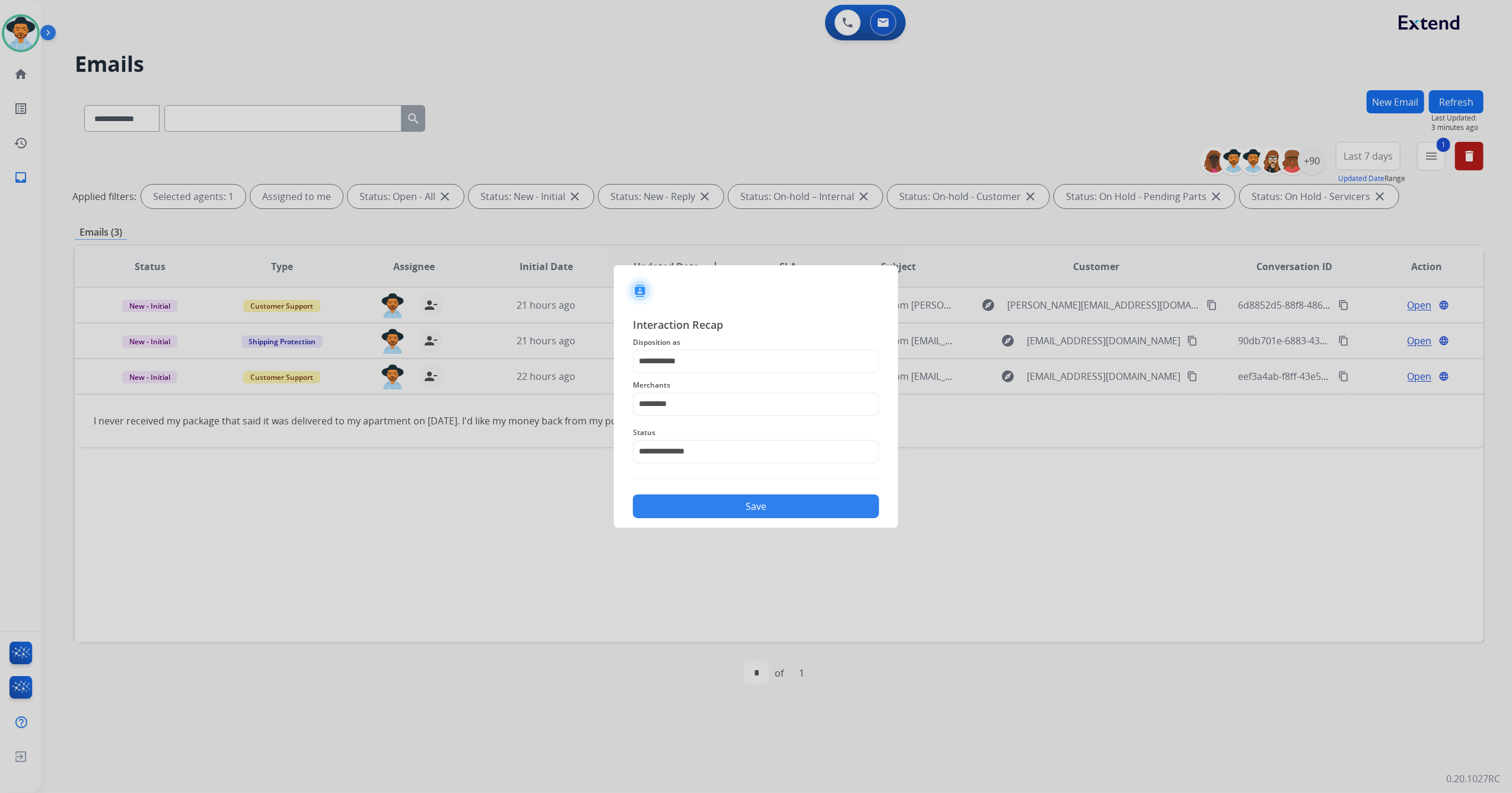
click at [733, 509] on button "Save" at bounding box center [756, 506] width 247 height 24
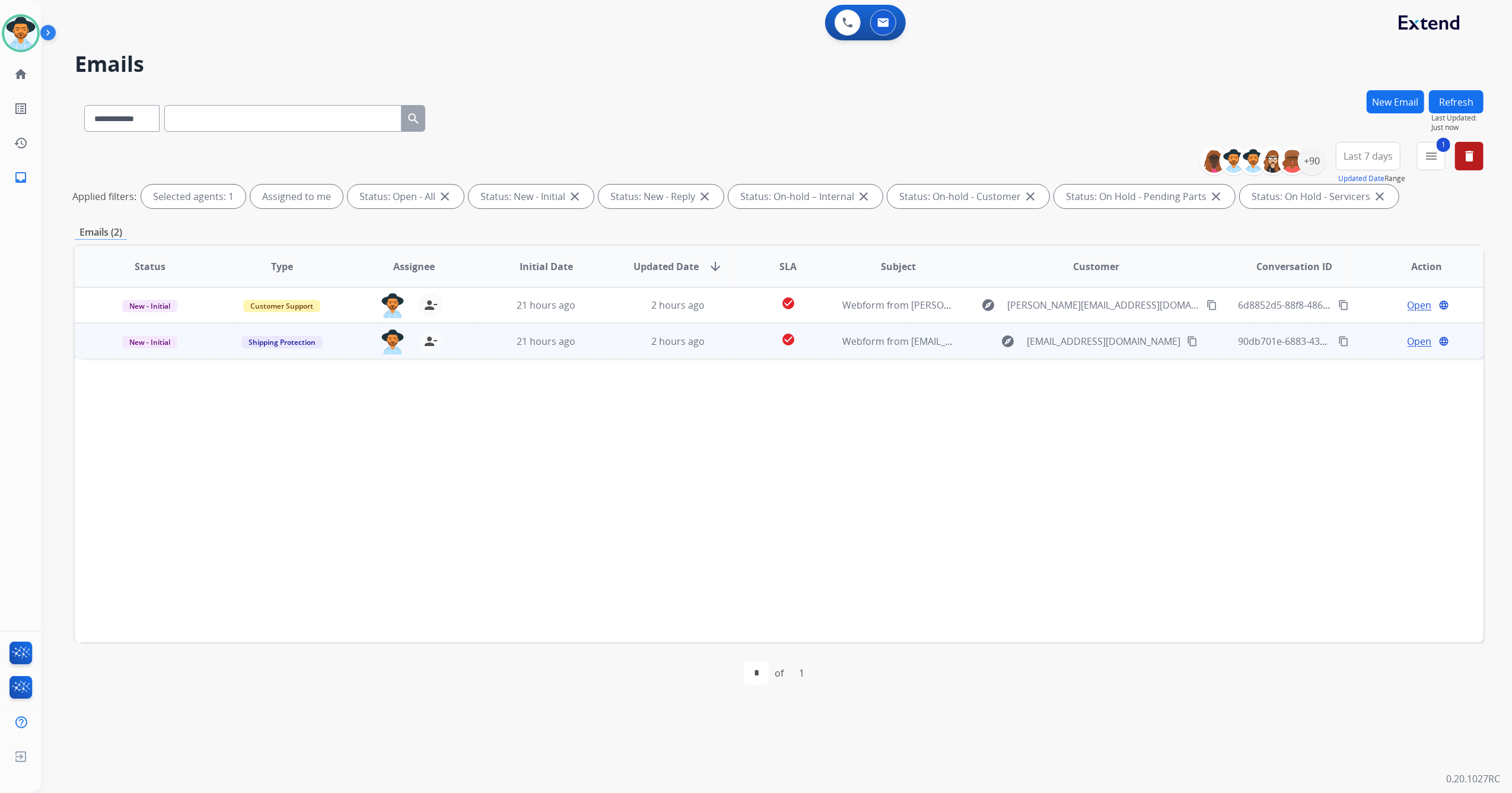
click at [741, 349] on td "check_circle" at bounding box center [779, 340] width 88 height 36
click at [1408, 344] on span "Open" at bounding box center [1420, 341] width 25 height 14
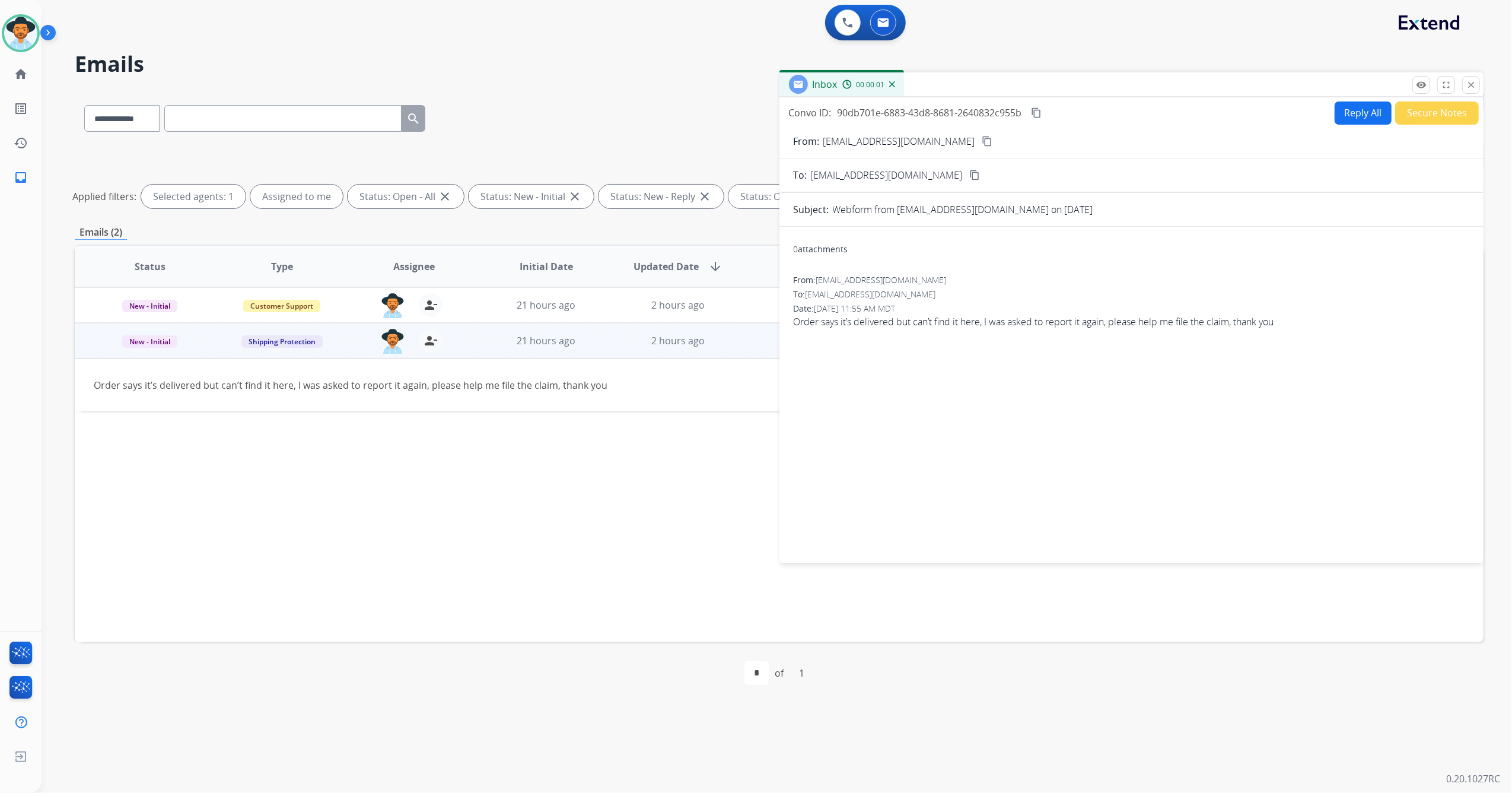
click at [1340, 105] on button "Reply All" at bounding box center [1364, 113] width 57 height 23
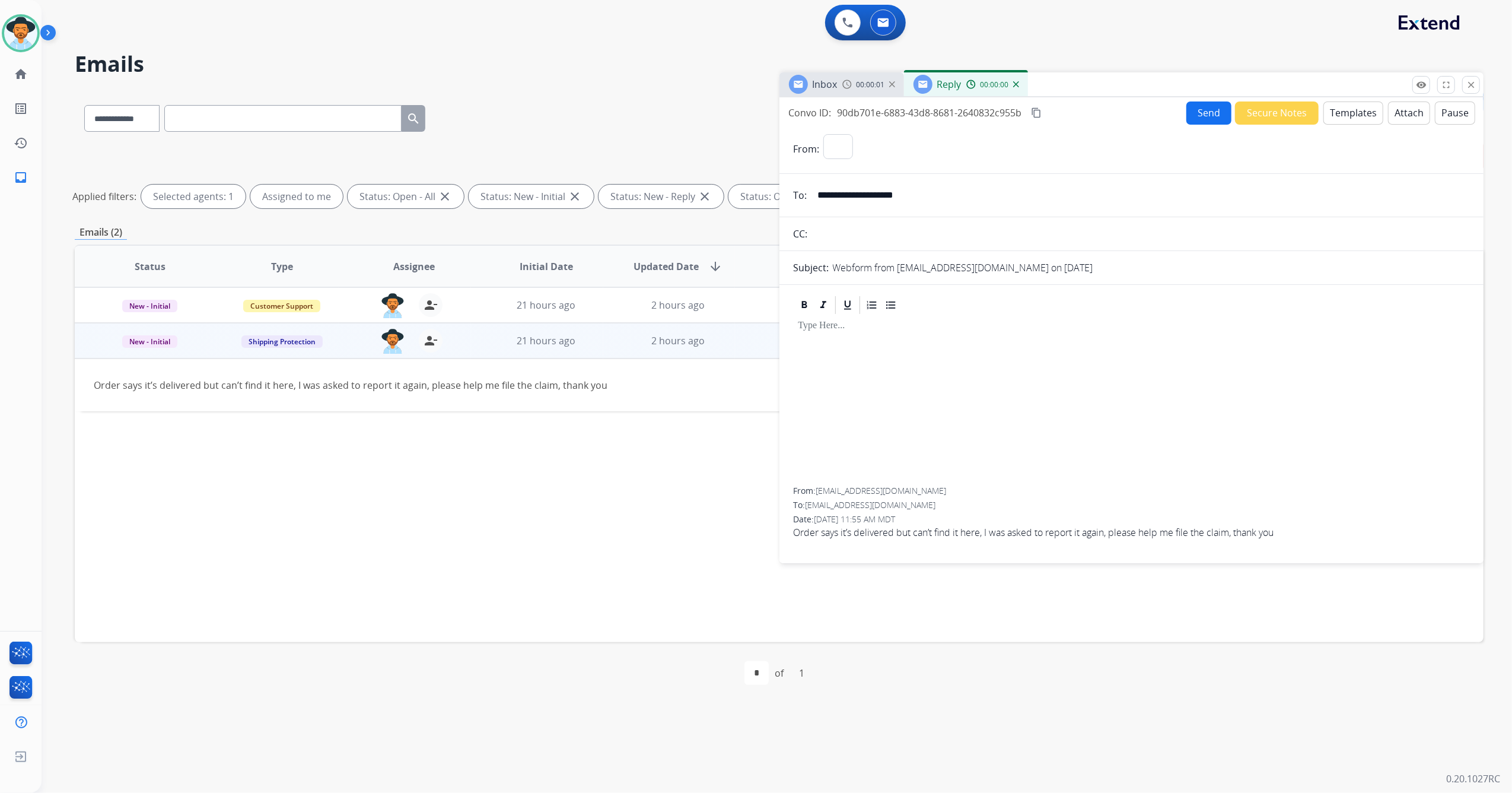
select select "**********"
click at [1353, 109] on button "Templates" at bounding box center [1354, 113] width 60 height 23
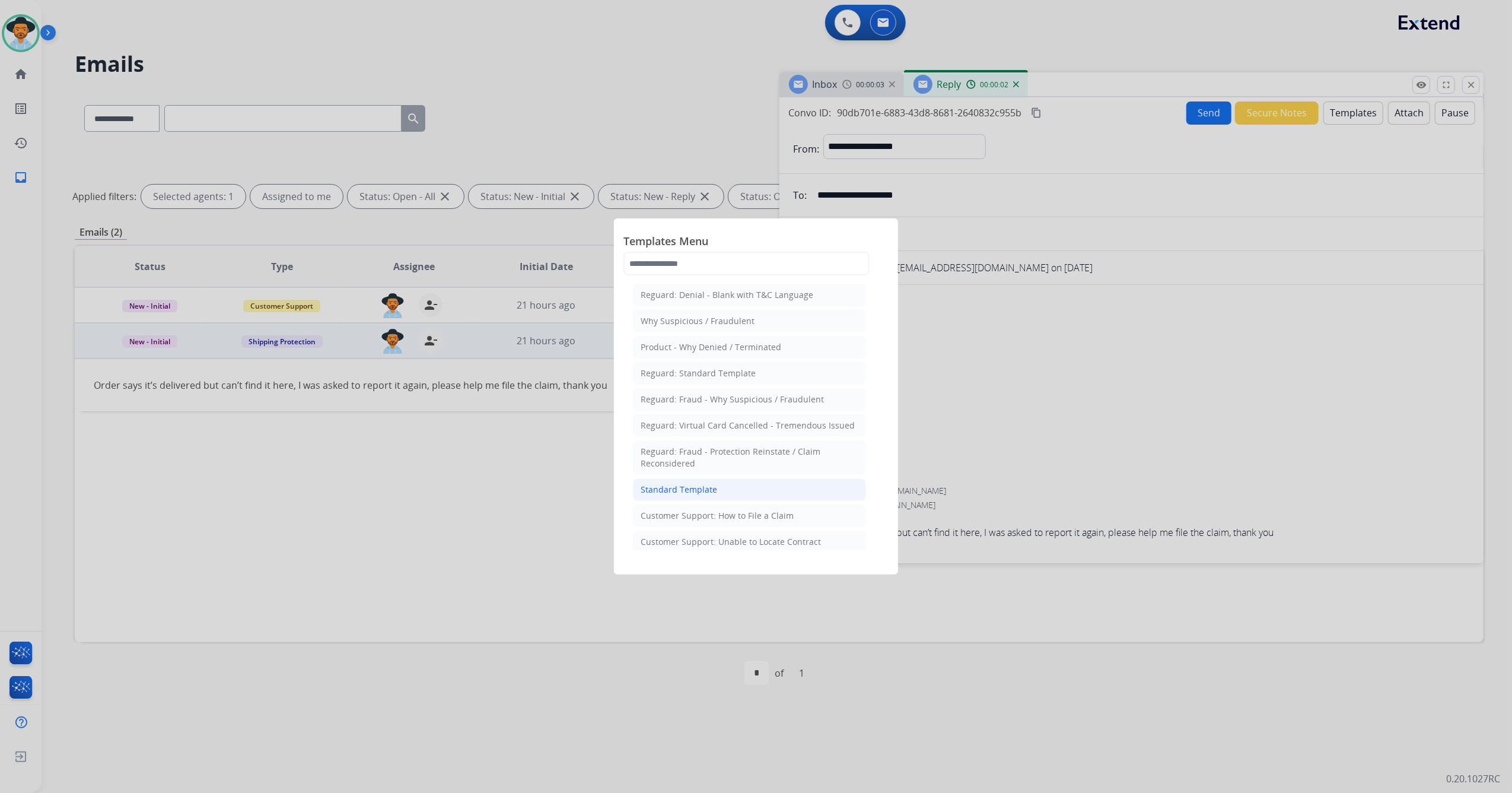
click at [732, 492] on li "Standard Template" at bounding box center [749, 489] width 233 height 22
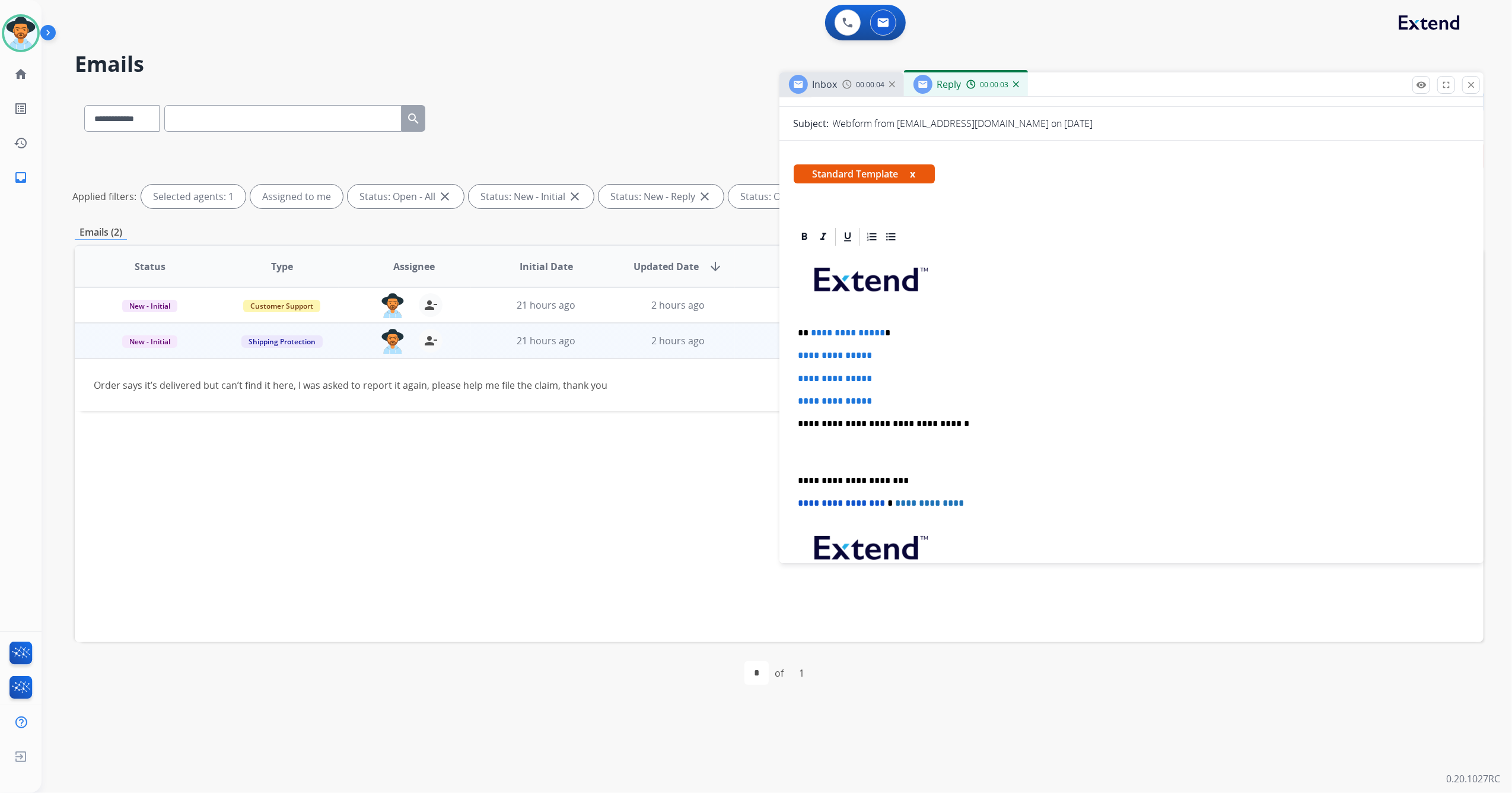
scroll to position [158, 0]
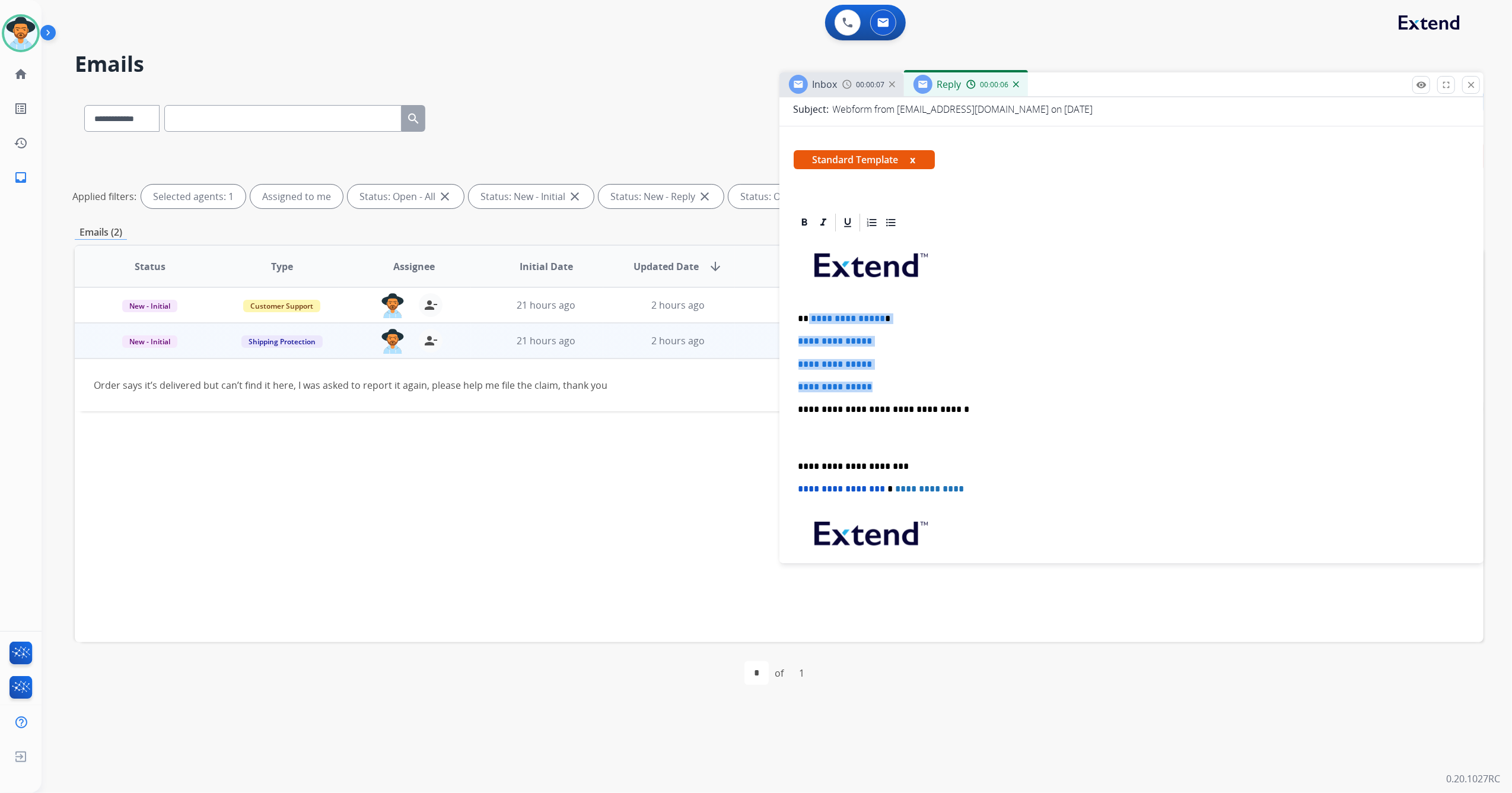
drag, startPoint x: 890, startPoint y: 389, endPoint x: 807, endPoint y: 311, distance: 113.9
click at [807, 311] on div "**********" at bounding box center [1131, 437] width 676 height 408
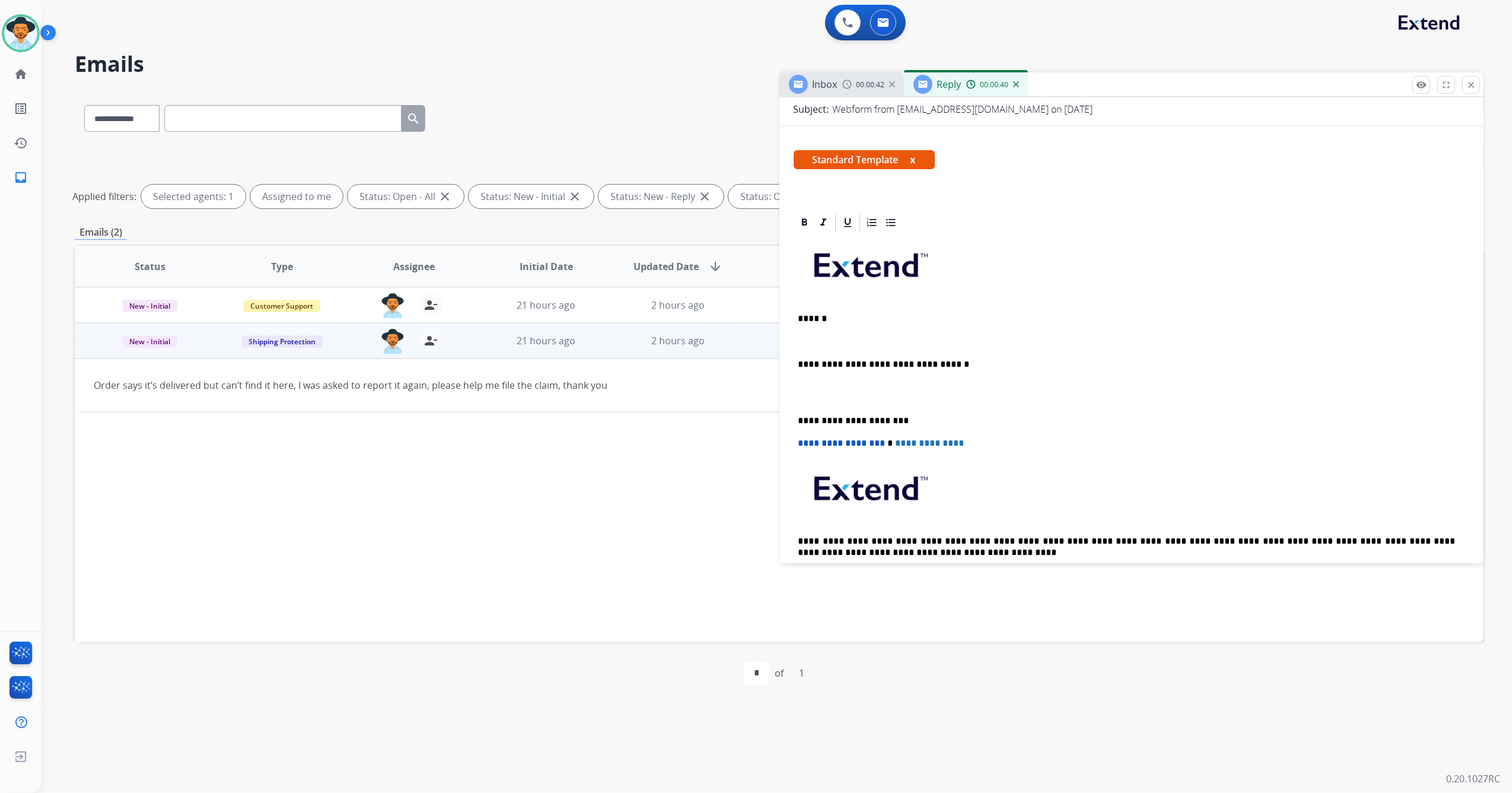
click at [814, 341] on p at bounding box center [1131, 341] width 667 height 10
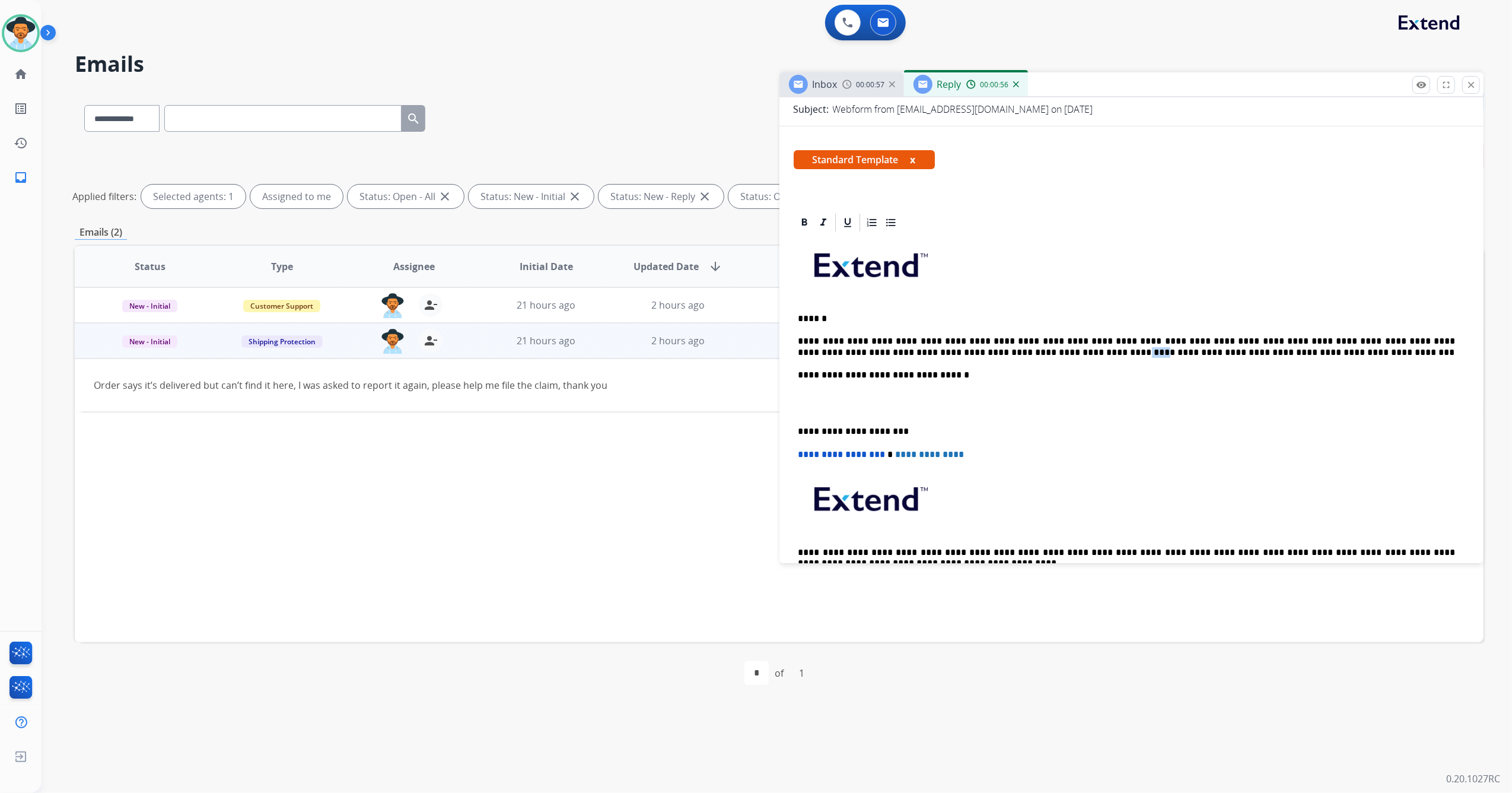
drag, startPoint x: 947, startPoint y: 352, endPoint x: 924, endPoint y: 351, distance: 23.0
click at [924, 351] on p "**********" at bounding box center [1127, 347] width 657 height 22
click at [997, 376] on p "**********" at bounding box center [1127, 374] width 657 height 10
drag, startPoint x: 919, startPoint y: 350, endPoint x: 930, endPoint y: 350, distance: 11.0
click at [919, 351] on p "**********" at bounding box center [1127, 347] width 657 height 22
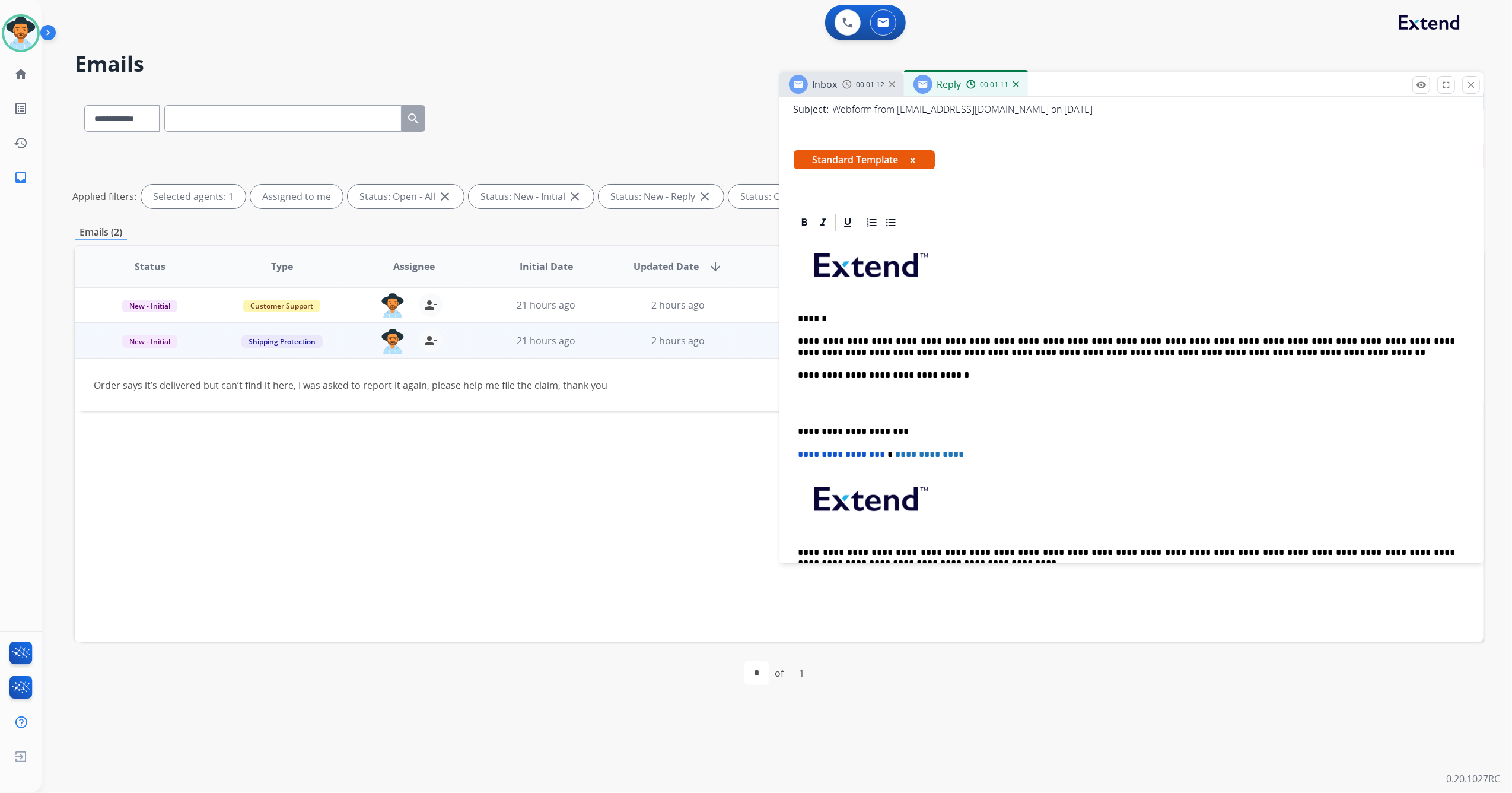
click at [955, 350] on p "**********" at bounding box center [1127, 347] width 657 height 22
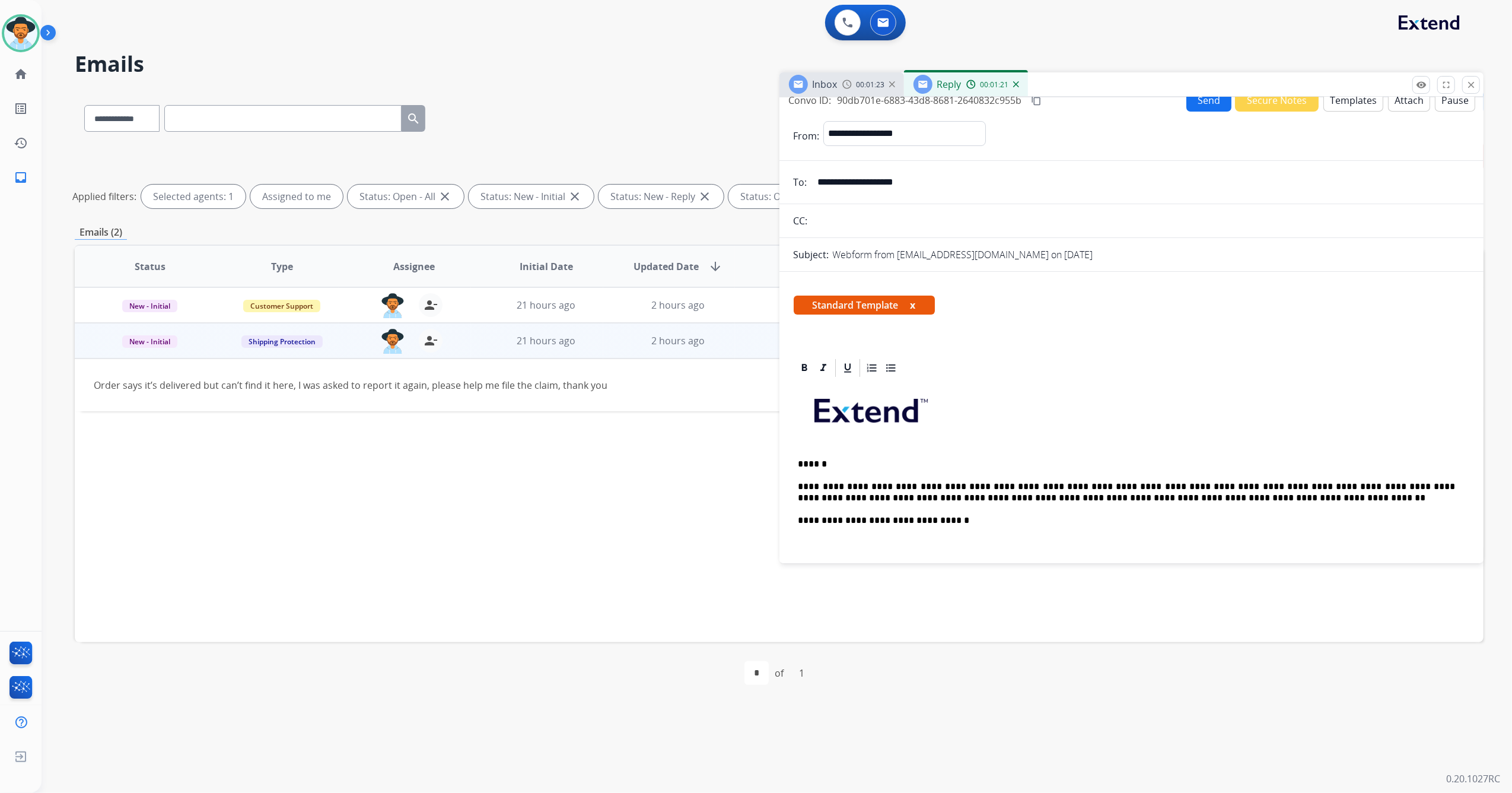
scroll to position [0, 0]
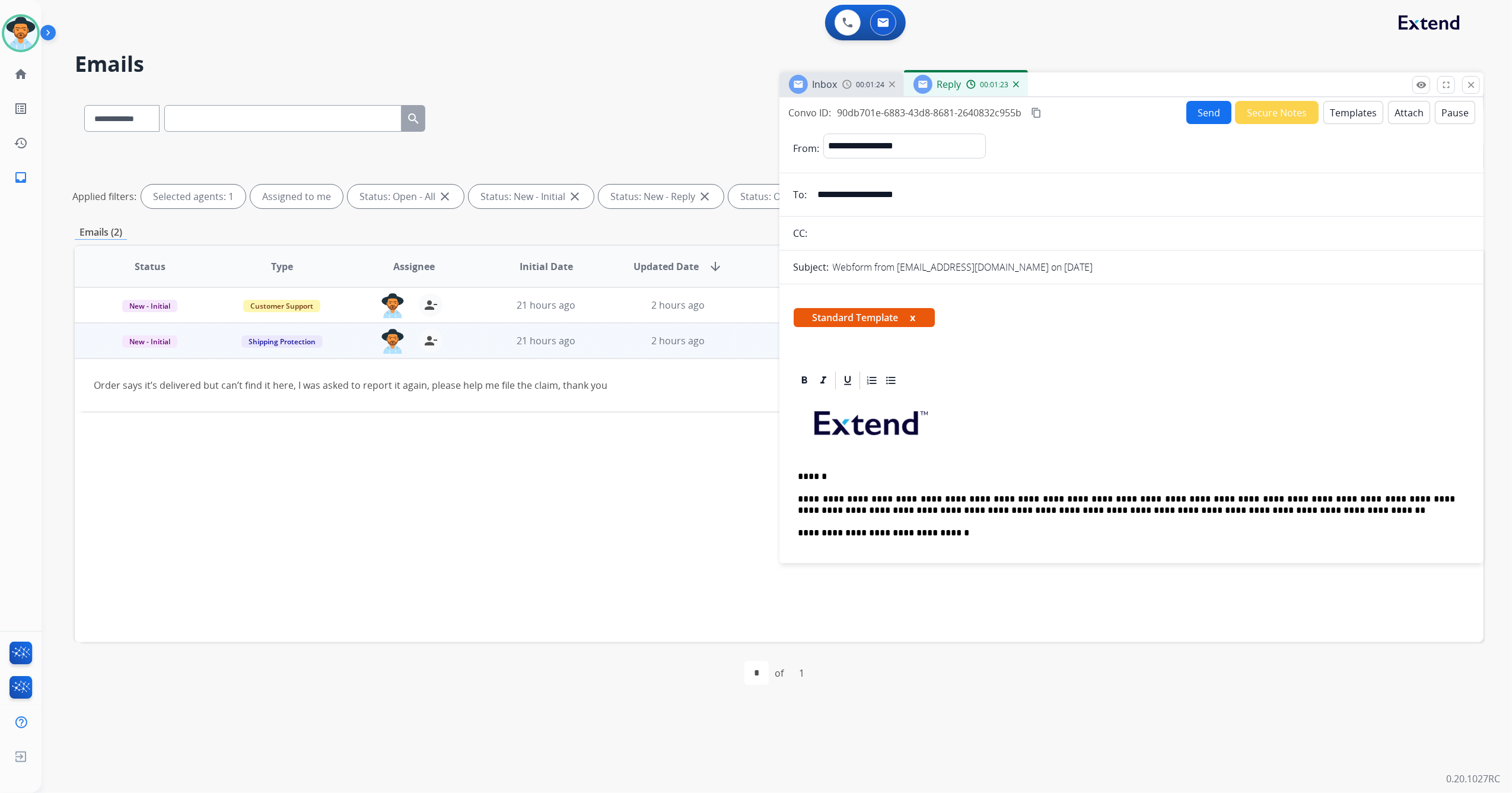
drag, startPoint x: 940, startPoint y: 191, endPoint x: 815, endPoint y: 191, distance: 125.0
click at [815, 191] on input "**********" at bounding box center [1140, 194] width 659 height 24
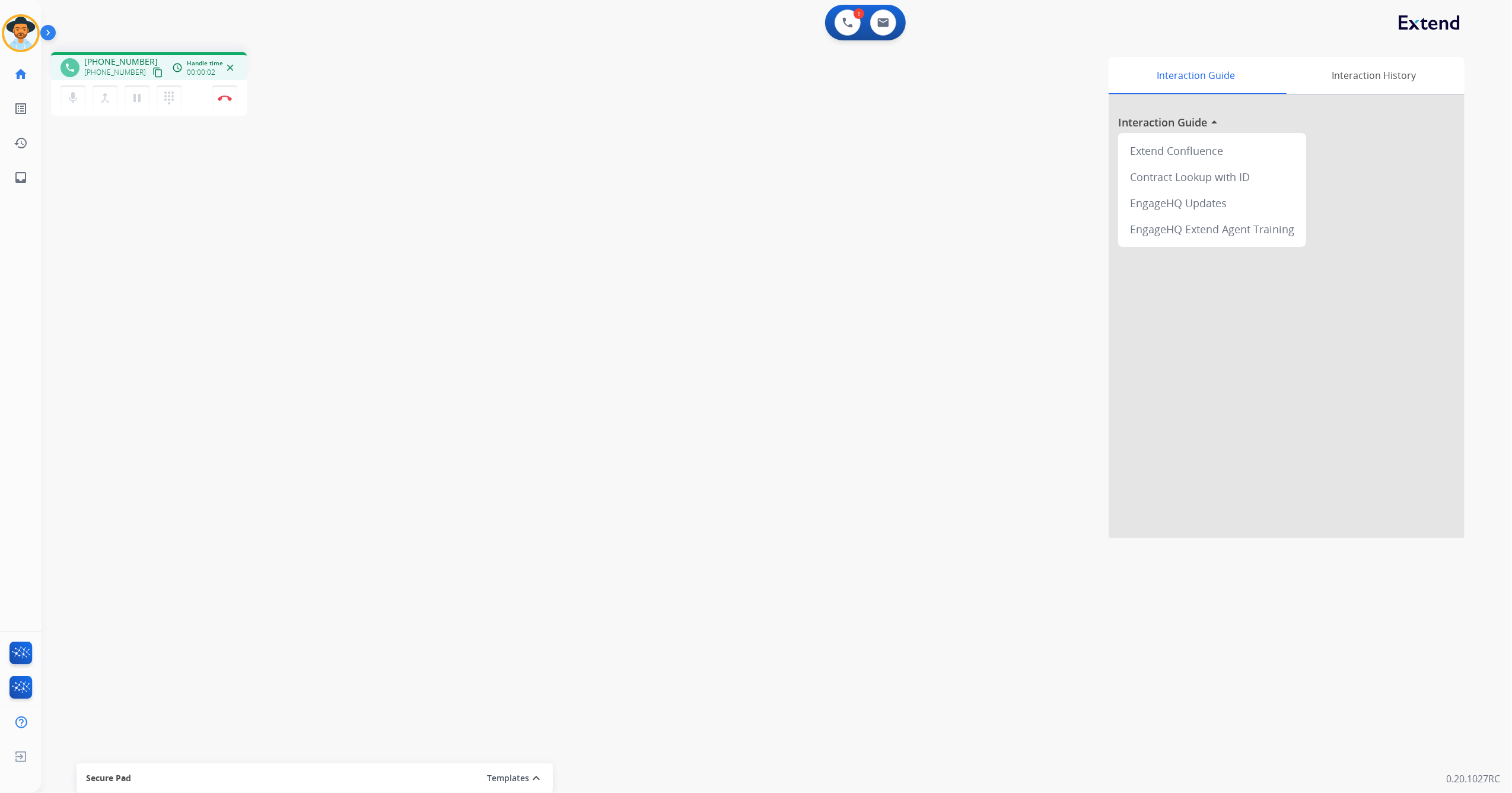
click at [151, 67] on button "content_copy" at bounding box center [158, 72] width 14 height 14
click at [152, 75] on mat-icon "content_copy" at bounding box center [157, 72] width 10 height 10
click at [152, 76] on mat-icon "content_copy" at bounding box center [157, 72] width 10 height 10
click at [136, 91] on mat-icon "pause" at bounding box center [137, 98] width 14 height 14
click at [72, 96] on mat-icon "mic" at bounding box center [73, 98] width 14 height 14
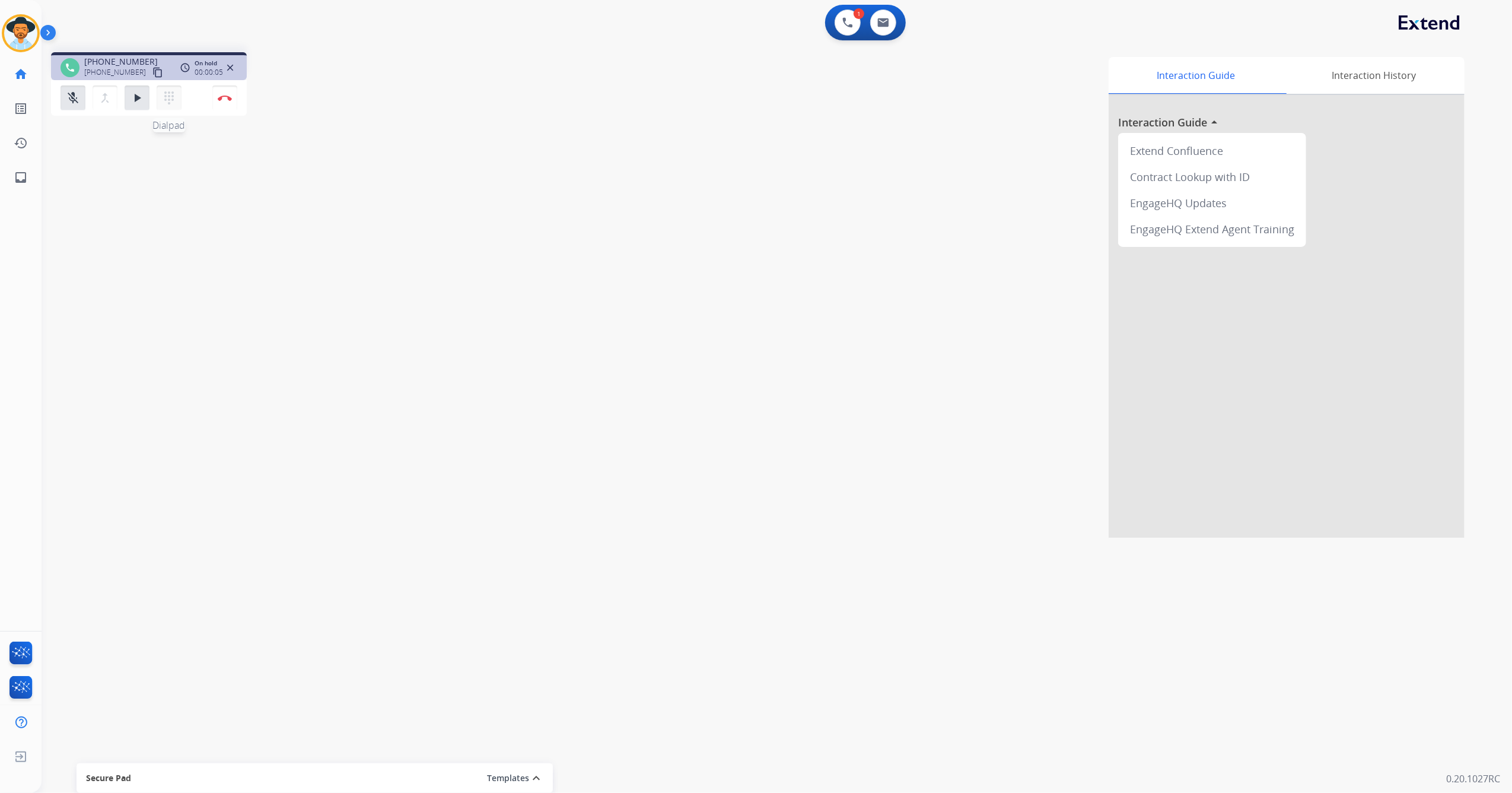
click at [169, 98] on mat-icon "dialpad" at bounding box center [169, 98] width 14 height 14
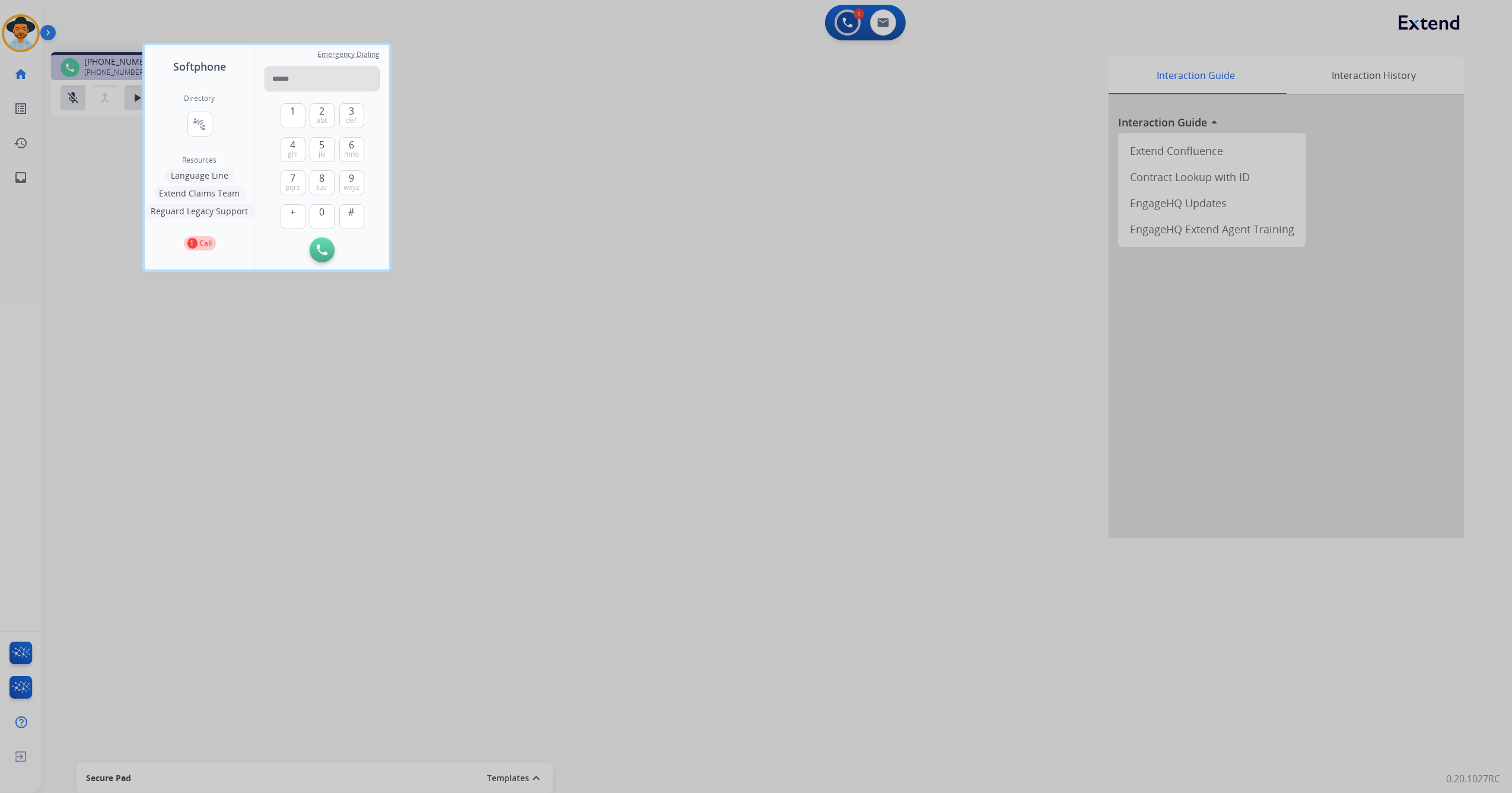
click at [325, 84] on input "tel" at bounding box center [322, 79] width 115 height 25
drag, startPoint x: 547, startPoint y: 240, endPoint x: 538, endPoint y: 247, distance: 11.4
click at [548, 241] on div at bounding box center [756, 396] width 1512 height 793
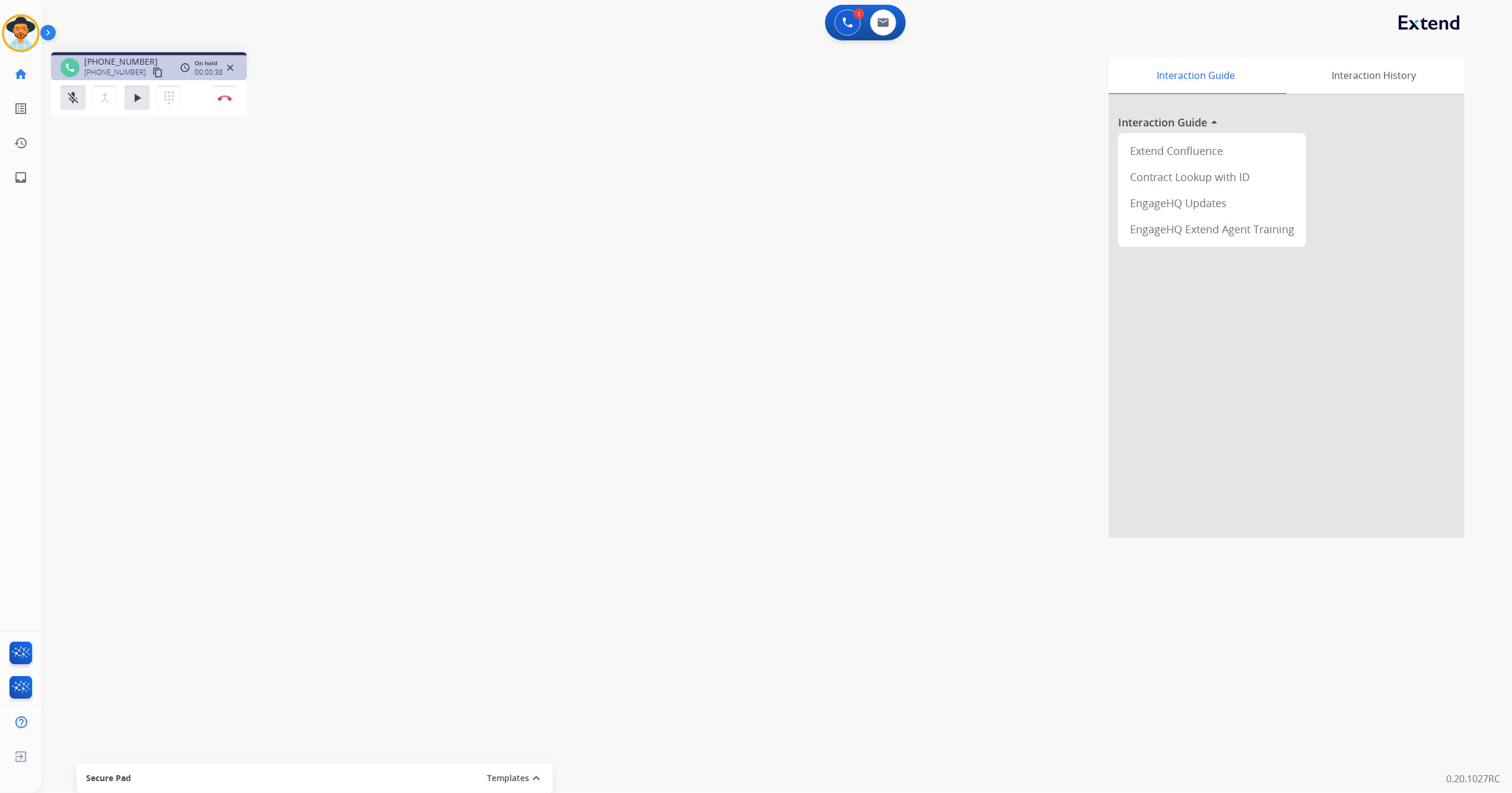
drag, startPoint x: 141, startPoint y: 100, endPoint x: 46, endPoint y: 100, distance: 95.0
click at [140, 100] on mat-icon "play_arrow" at bounding box center [137, 98] width 14 height 14
click at [75, 102] on mat-icon "mic_off" at bounding box center [73, 98] width 14 height 14
click at [71, 100] on mat-icon "mic_off" at bounding box center [73, 98] width 14 height 14
click at [136, 98] on mat-icon "pause" at bounding box center [137, 98] width 14 height 14
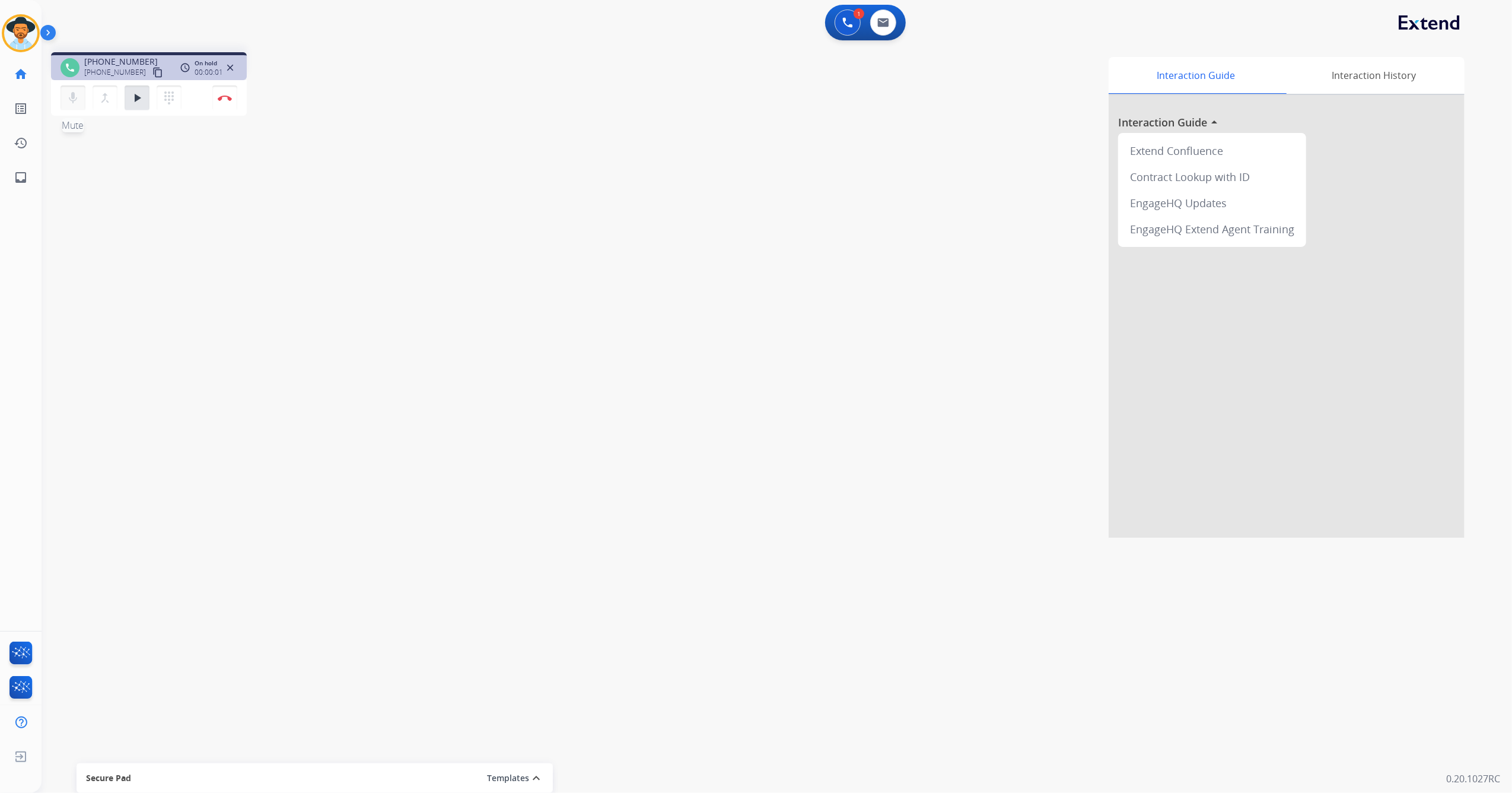
drag, startPoint x: 75, startPoint y: 98, endPoint x: 77, endPoint y: 105, distance: 7.3
click at [76, 98] on mat-icon "mic" at bounding box center [73, 98] width 14 height 14
click at [174, 95] on mat-icon "dialpad" at bounding box center [169, 98] width 14 height 14
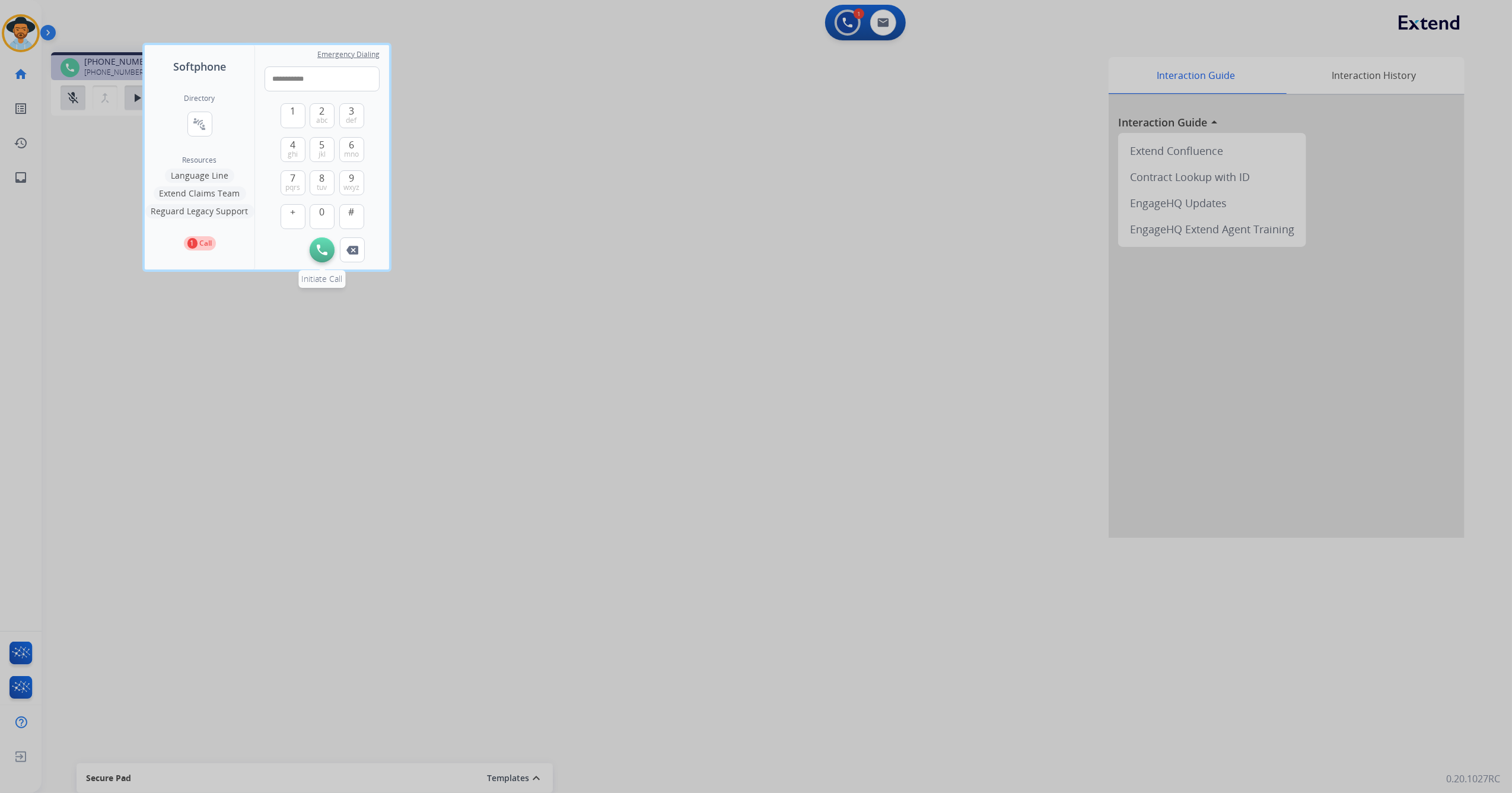
type input "**********"
click at [320, 251] on img at bounding box center [322, 249] width 10 height 10
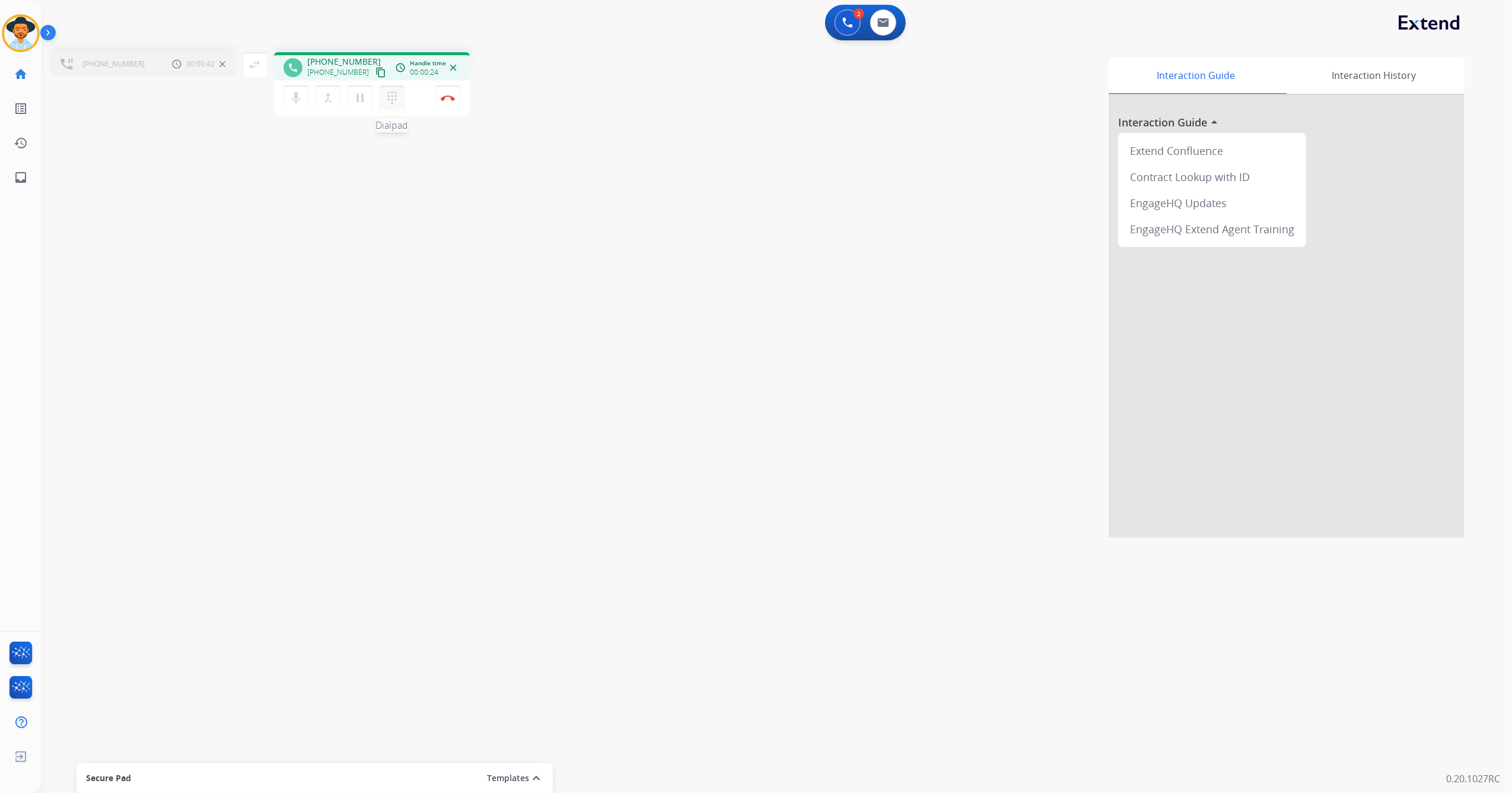
click at [400, 98] on button "dialpad Dialpad" at bounding box center [392, 98] width 25 height 25
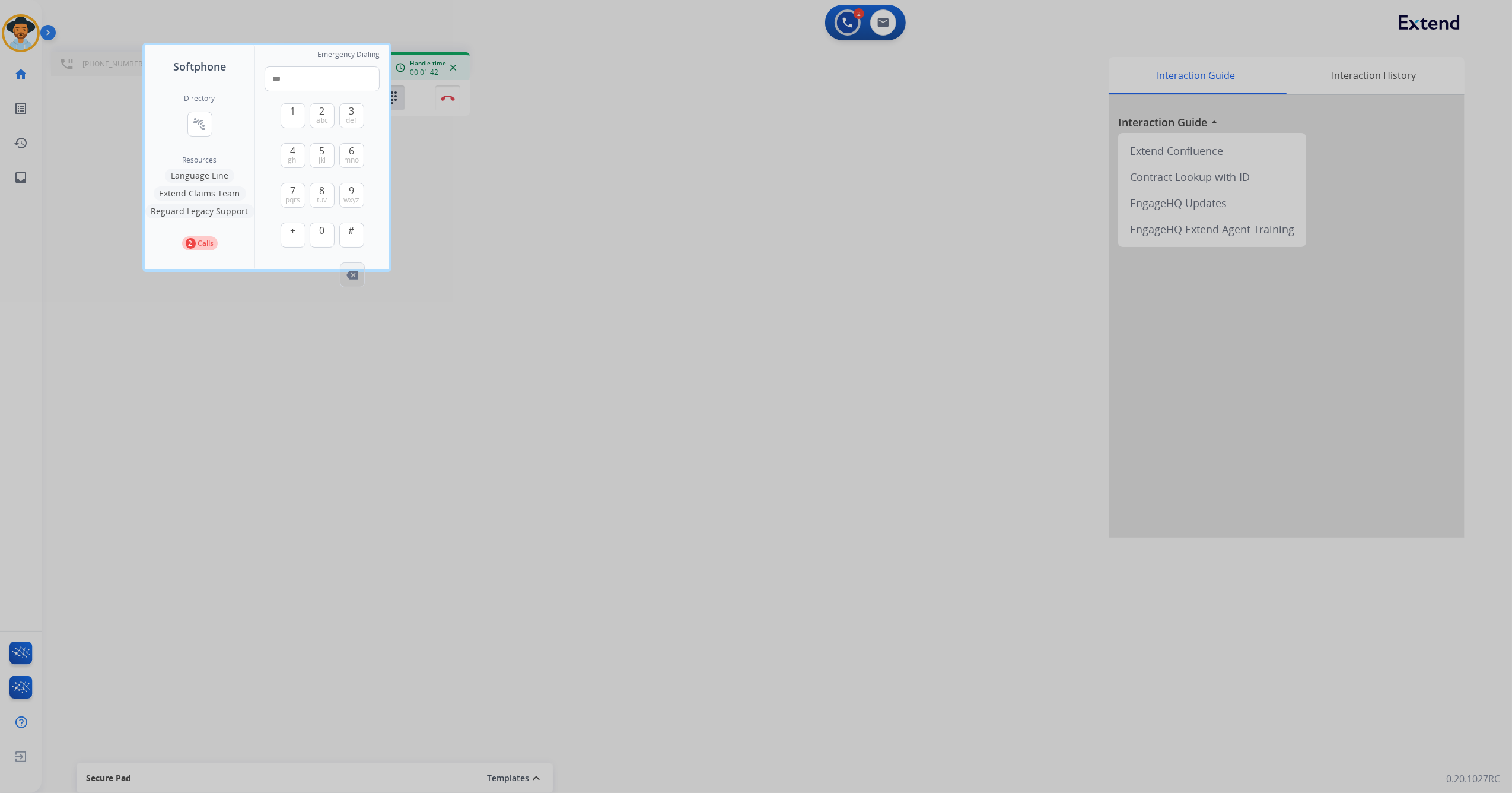
click at [357, 280] on button "Remove Number" at bounding box center [352, 274] width 25 height 25
type input "*"
click at [357, 280] on button "Remove Number" at bounding box center [352, 274] width 25 height 25
click at [357, 280] on div at bounding box center [756, 396] width 1512 height 793
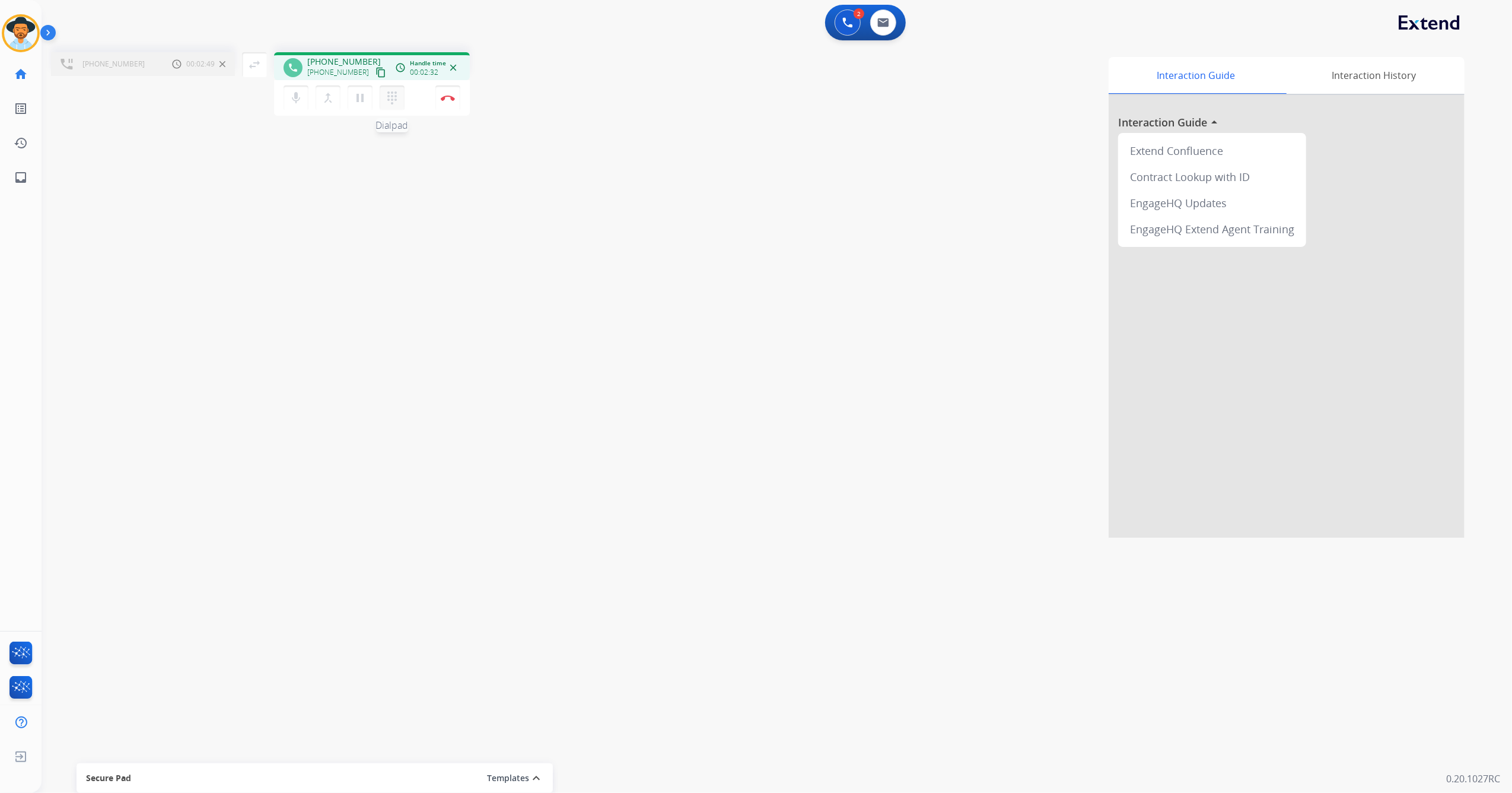
click at [388, 98] on mat-icon "dialpad" at bounding box center [392, 98] width 14 height 14
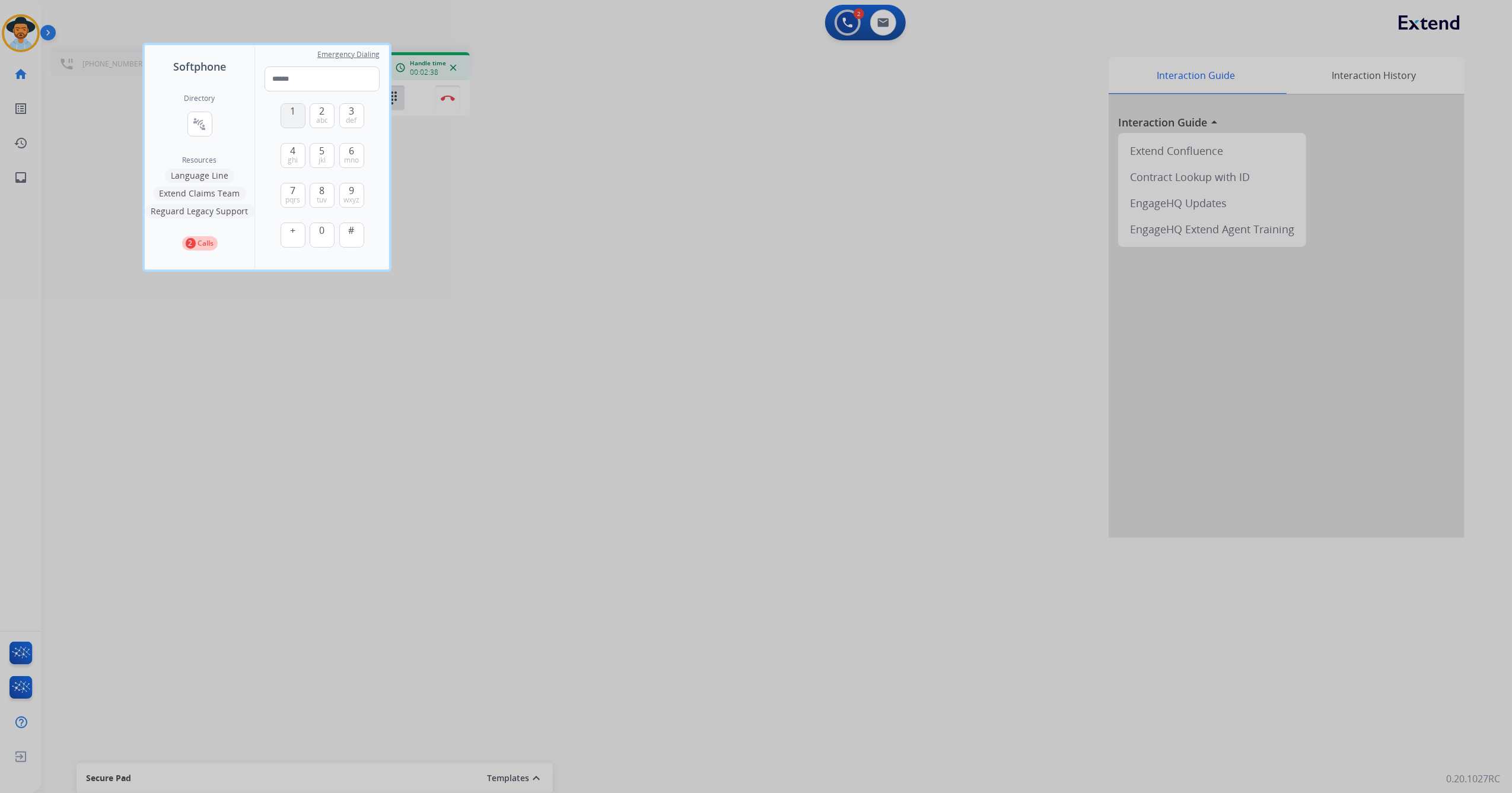
click at [289, 121] on button "1" at bounding box center [293, 115] width 25 height 25
type input "*"
click at [98, 84] on div at bounding box center [756, 396] width 1512 height 793
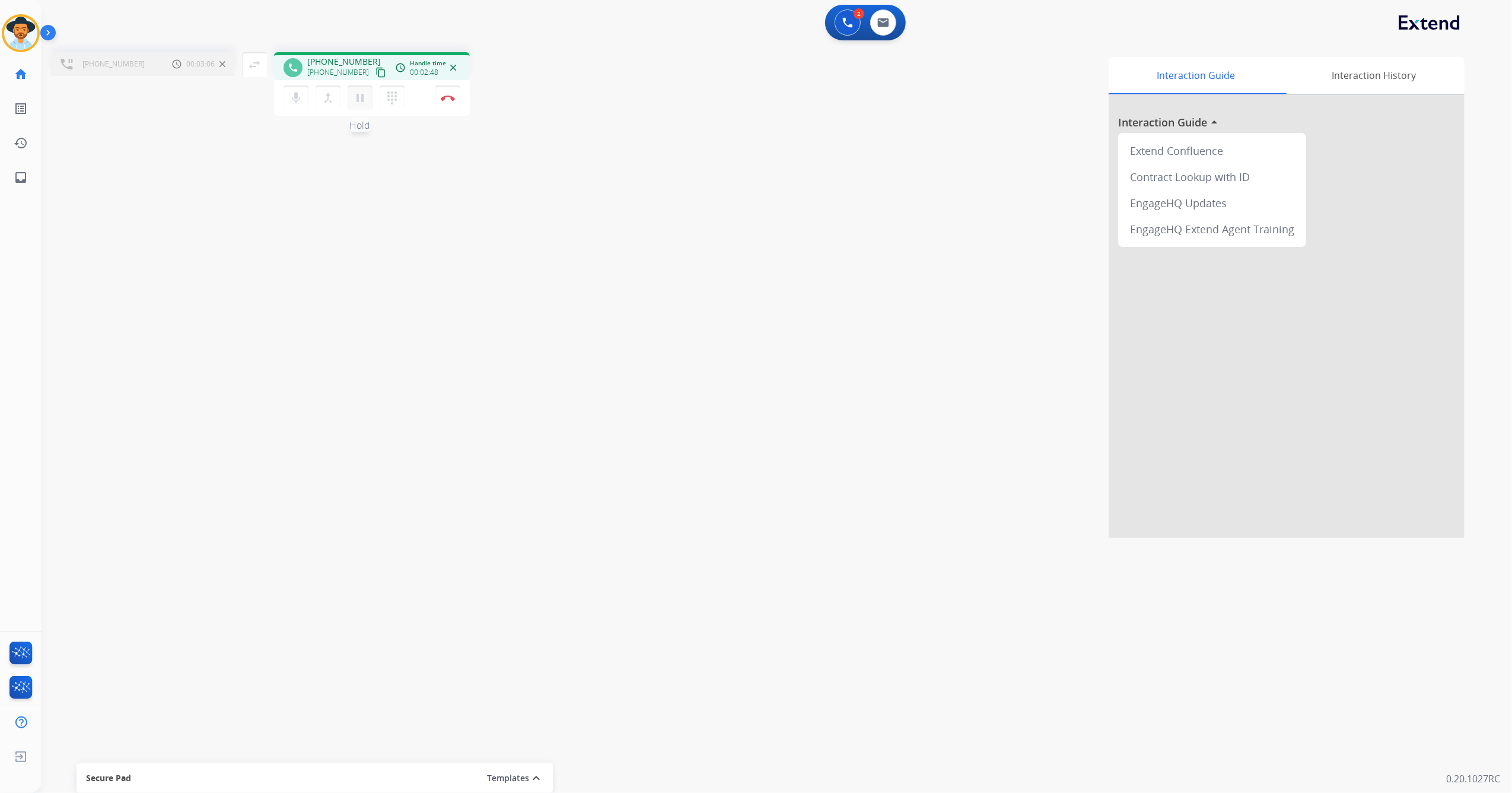
click at [364, 107] on button "pause Hold" at bounding box center [360, 98] width 25 height 25
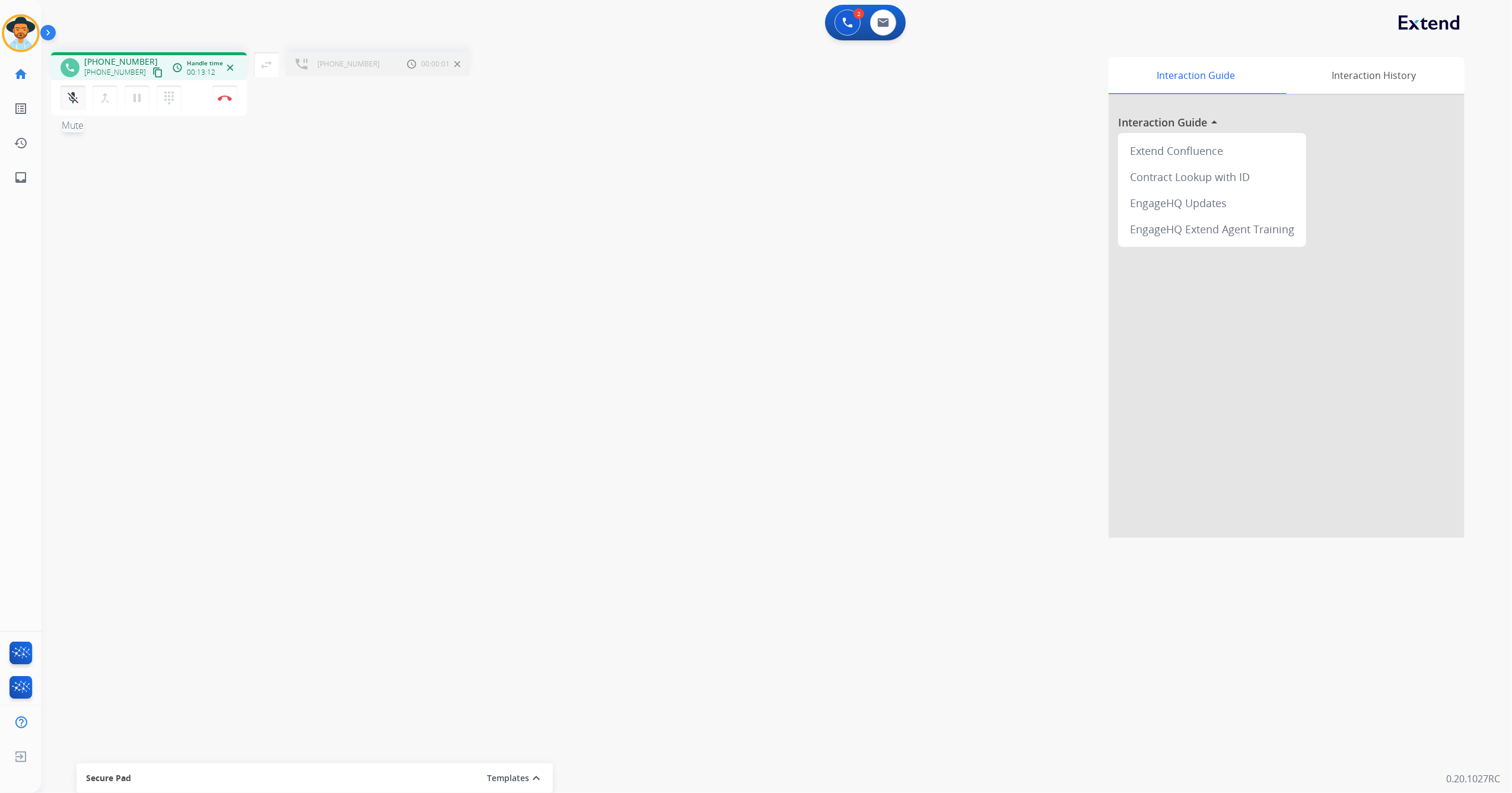
click at [72, 100] on mat-icon "mic_off" at bounding box center [73, 98] width 14 height 14
drag, startPoint x: 138, startPoint y: 98, endPoint x: 131, endPoint y: 98, distance: 7.0
click at [136, 98] on mat-icon "pause" at bounding box center [137, 98] width 14 height 14
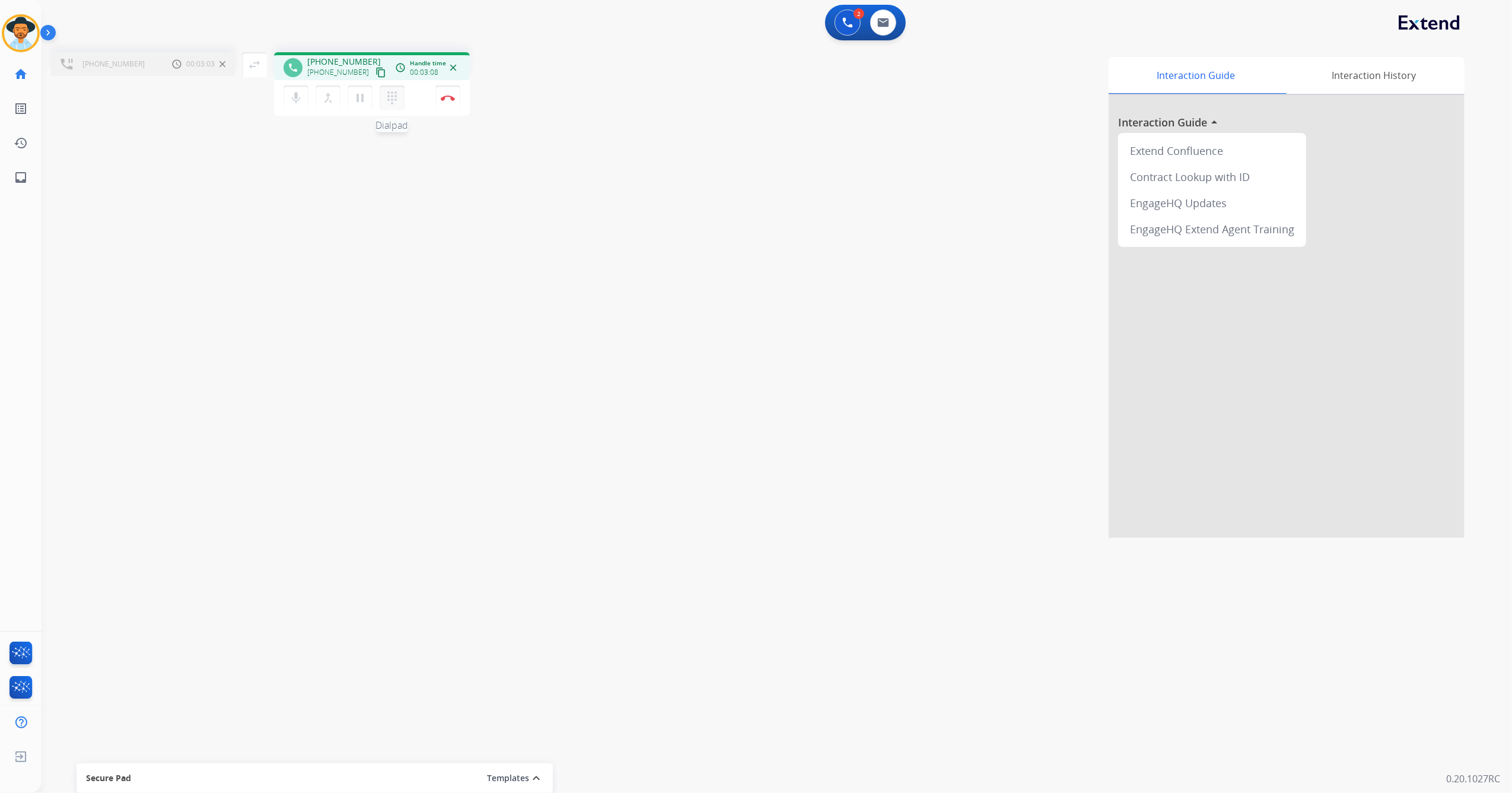
click at [395, 93] on mat-icon "dialpad" at bounding box center [392, 98] width 14 height 14
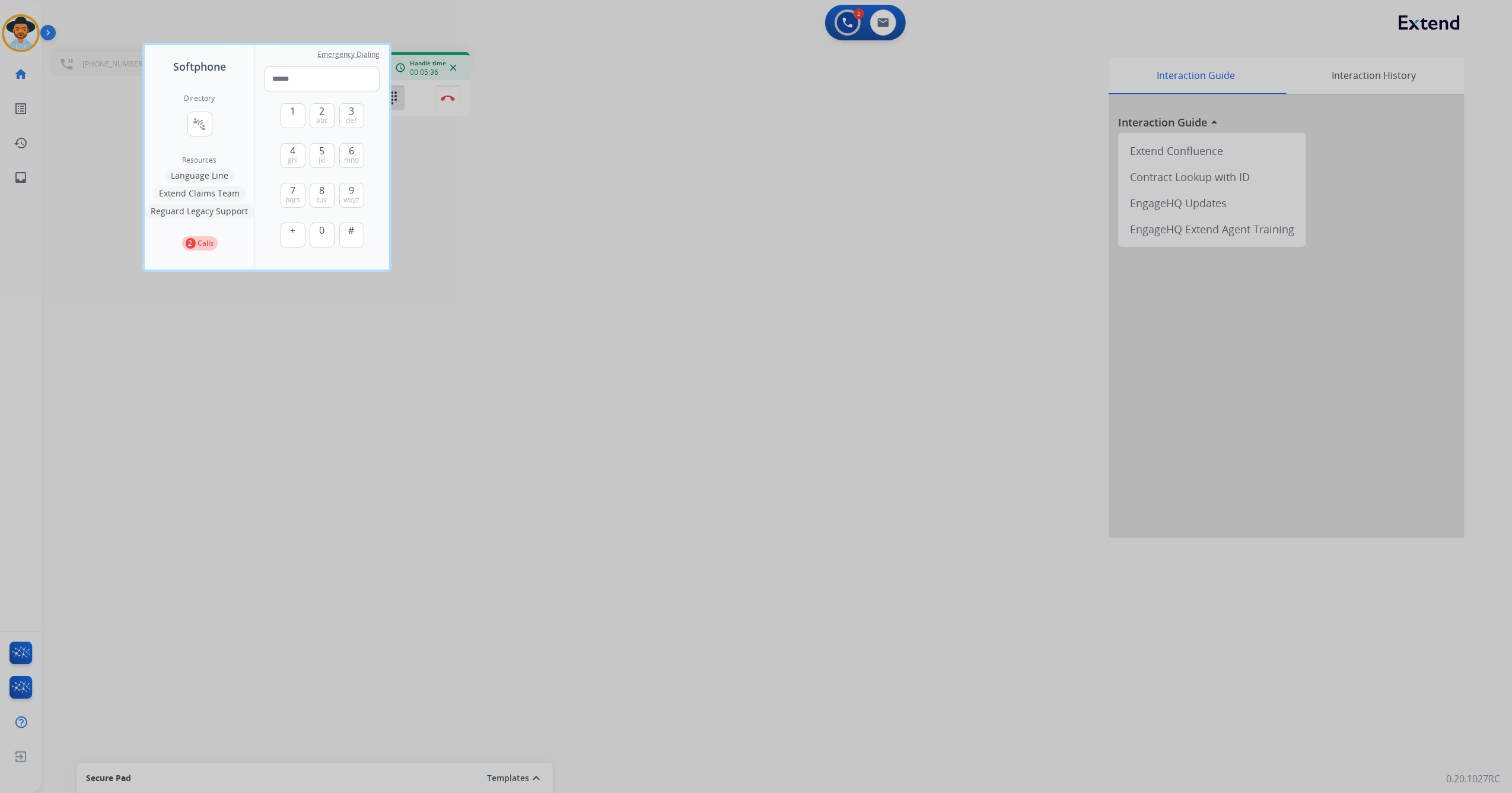
click at [75, 215] on div at bounding box center [756, 396] width 1512 height 793
click at [75, 215] on div "[PHONE_NUMBER] Call metrics Hold 00:05:31 00:05:31 swap_horiz Break voice bridg…" at bounding box center [762, 290] width 1442 height 495
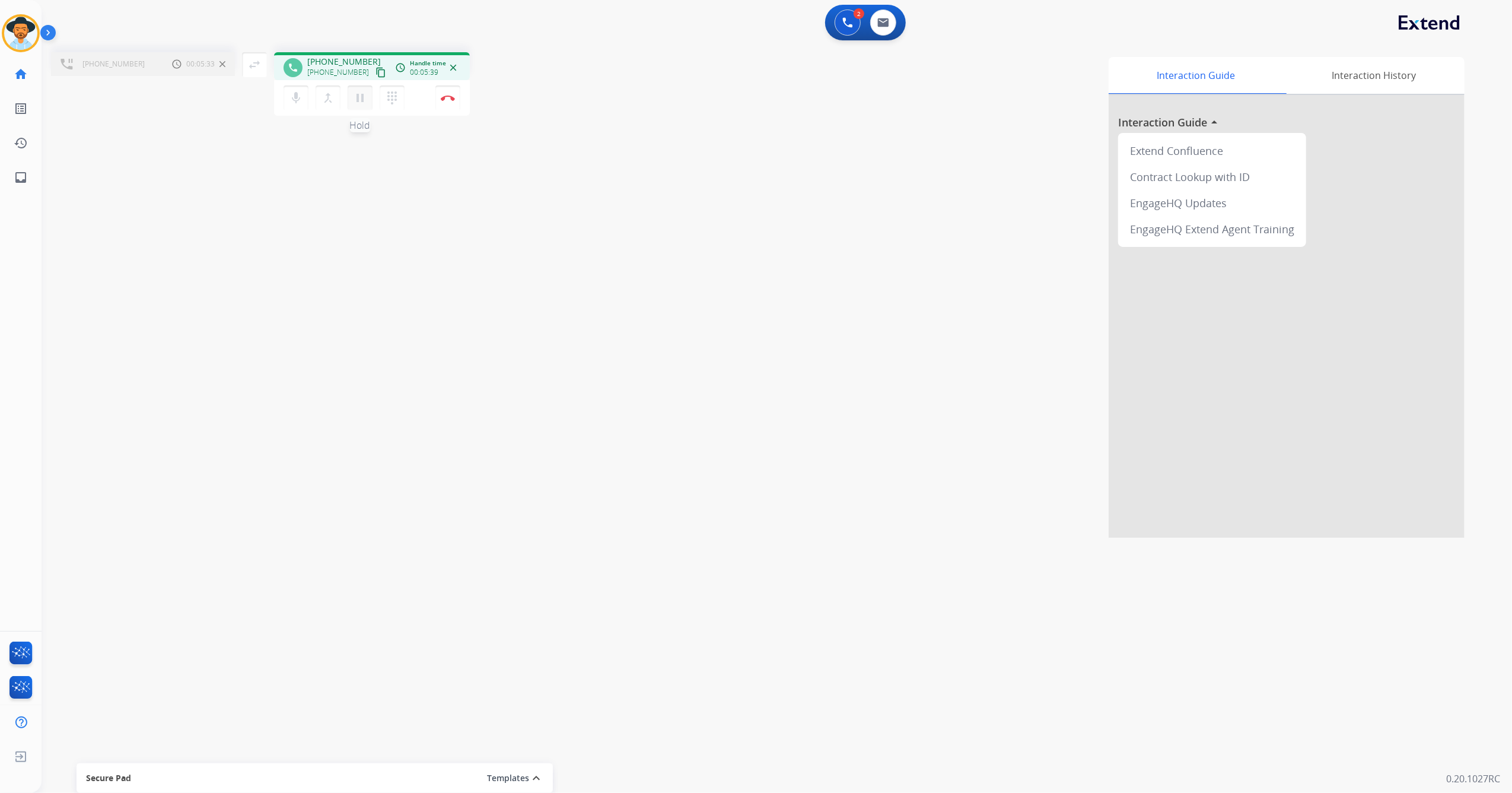
click at [366, 94] on mat-icon "pause" at bounding box center [360, 98] width 14 height 14
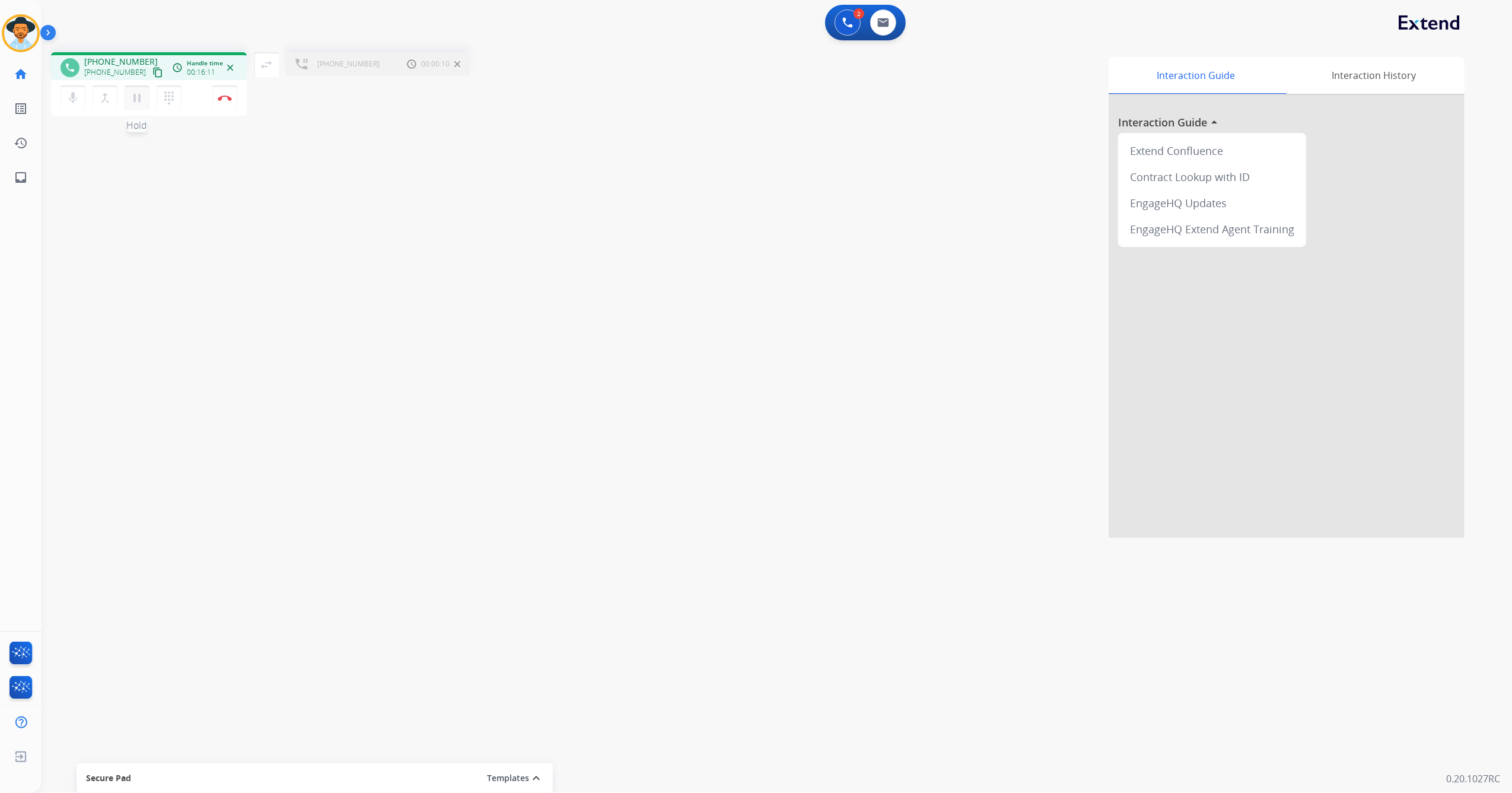
click at [136, 103] on mat-icon "pause" at bounding box center [137, 98] width 14 height 14
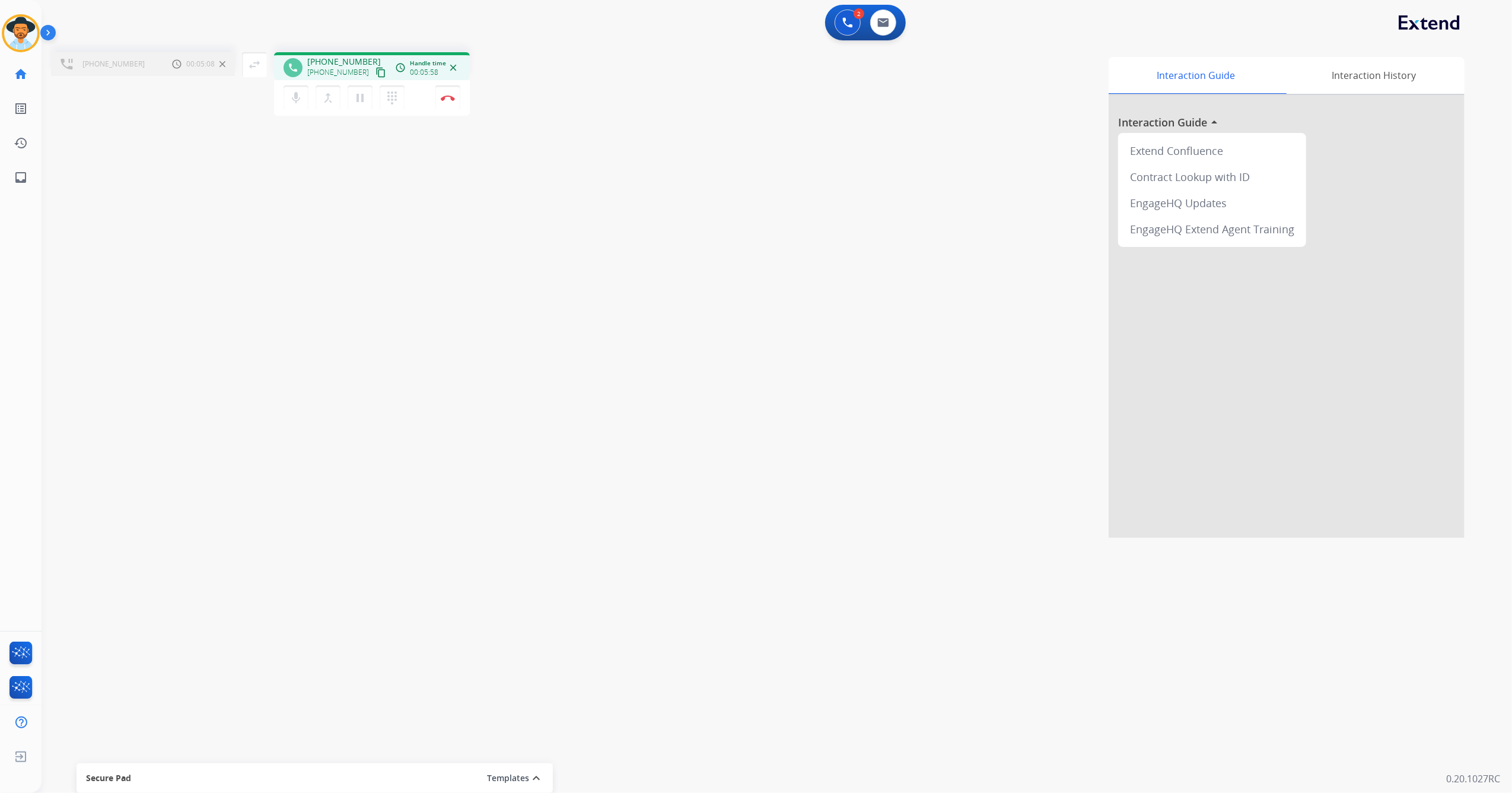
click at [397, 112] on div "mic Mute merge_type Bridge pause Hold dialpad Dialpad Disconnect" at bounding box center [372, 98] width 196 height 36
click at [392, 103] on mat-icon "dialpad" at bounding box center [392, 98] width 14 height 14
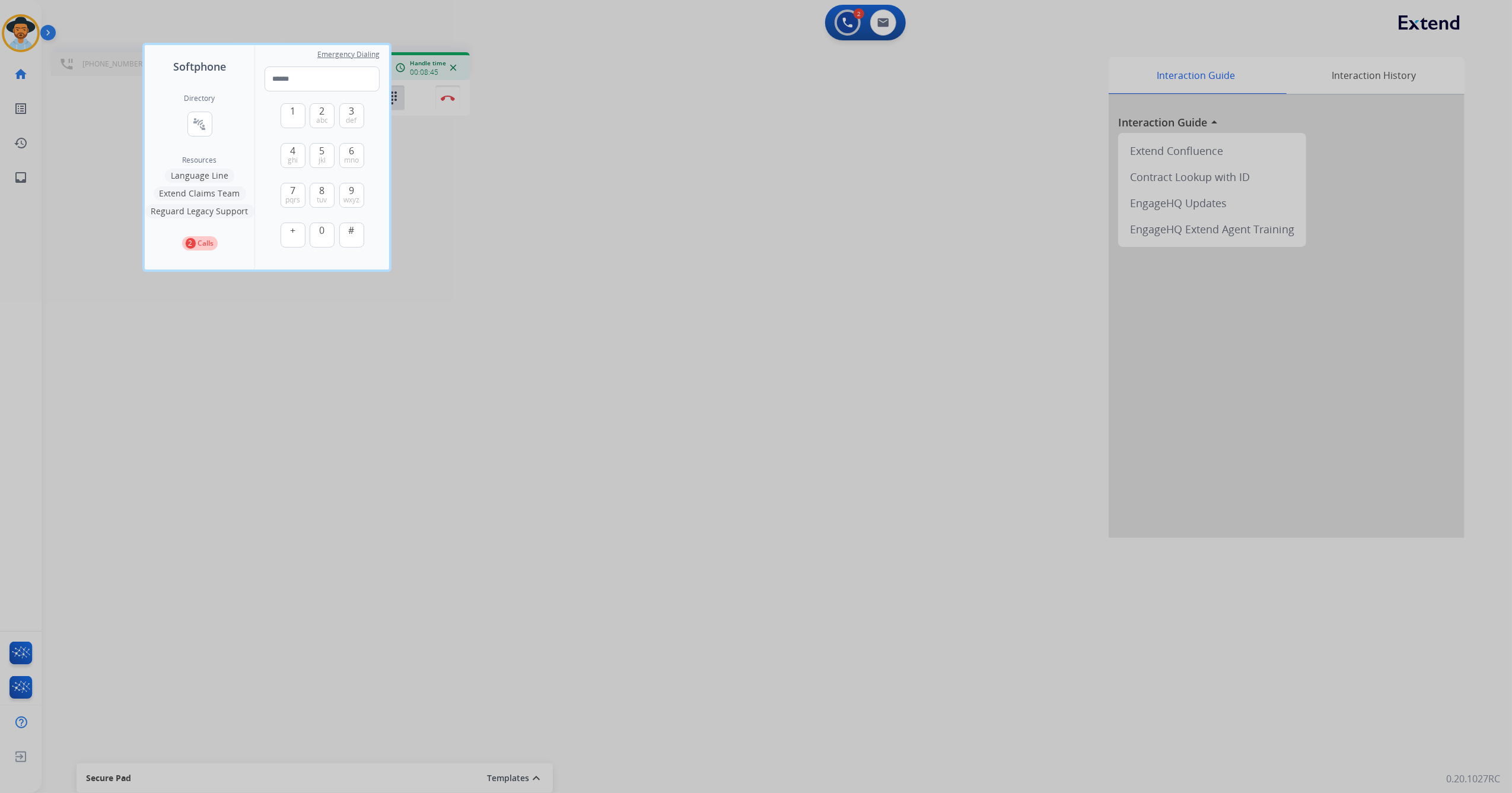
click at [538, 174] on div at bounding box center [756, 396] width 1512 height 793
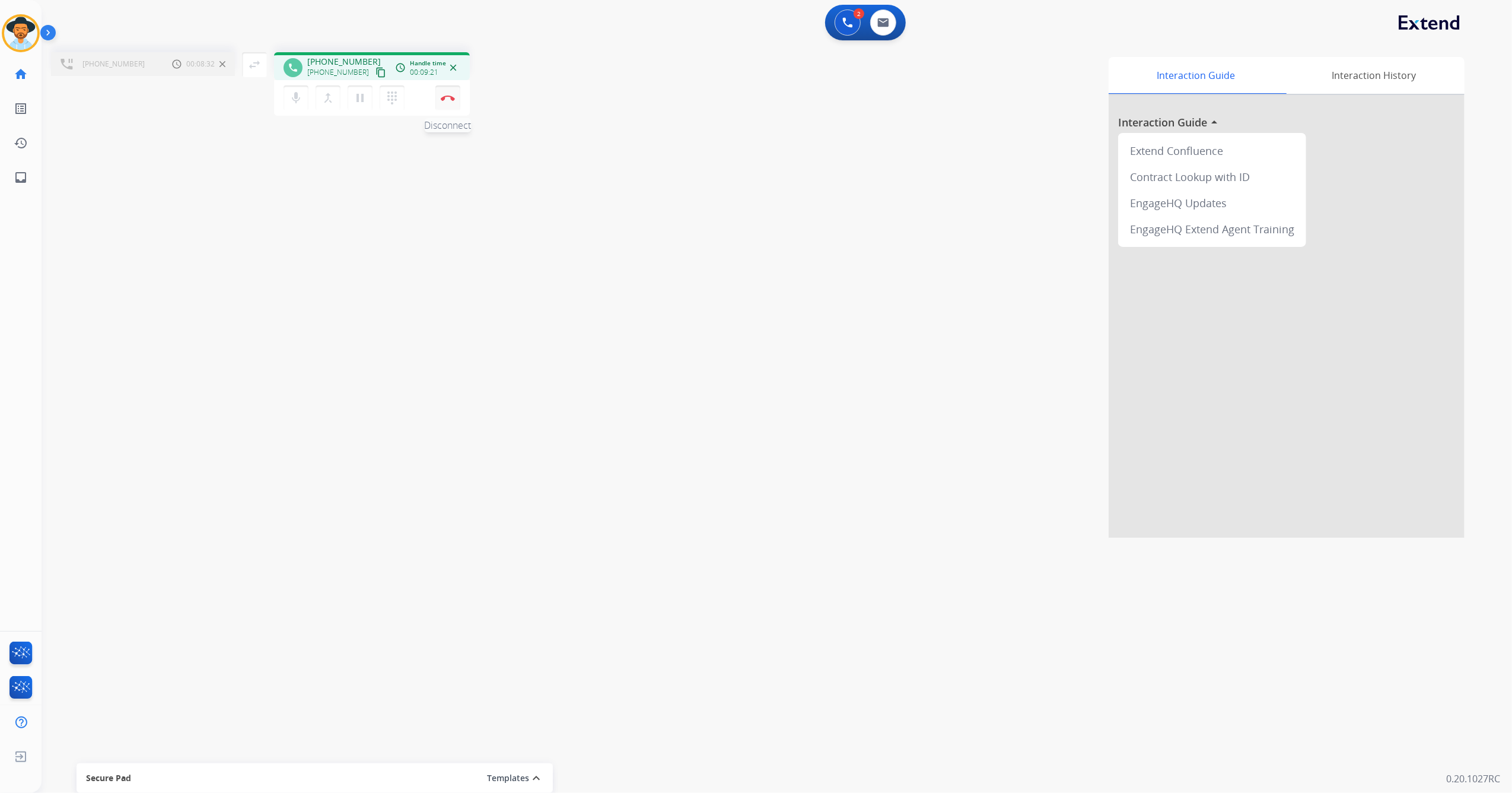
click at [454, 100] on button "Disconnect" at bounding box center [447, 98] width 25 height 25
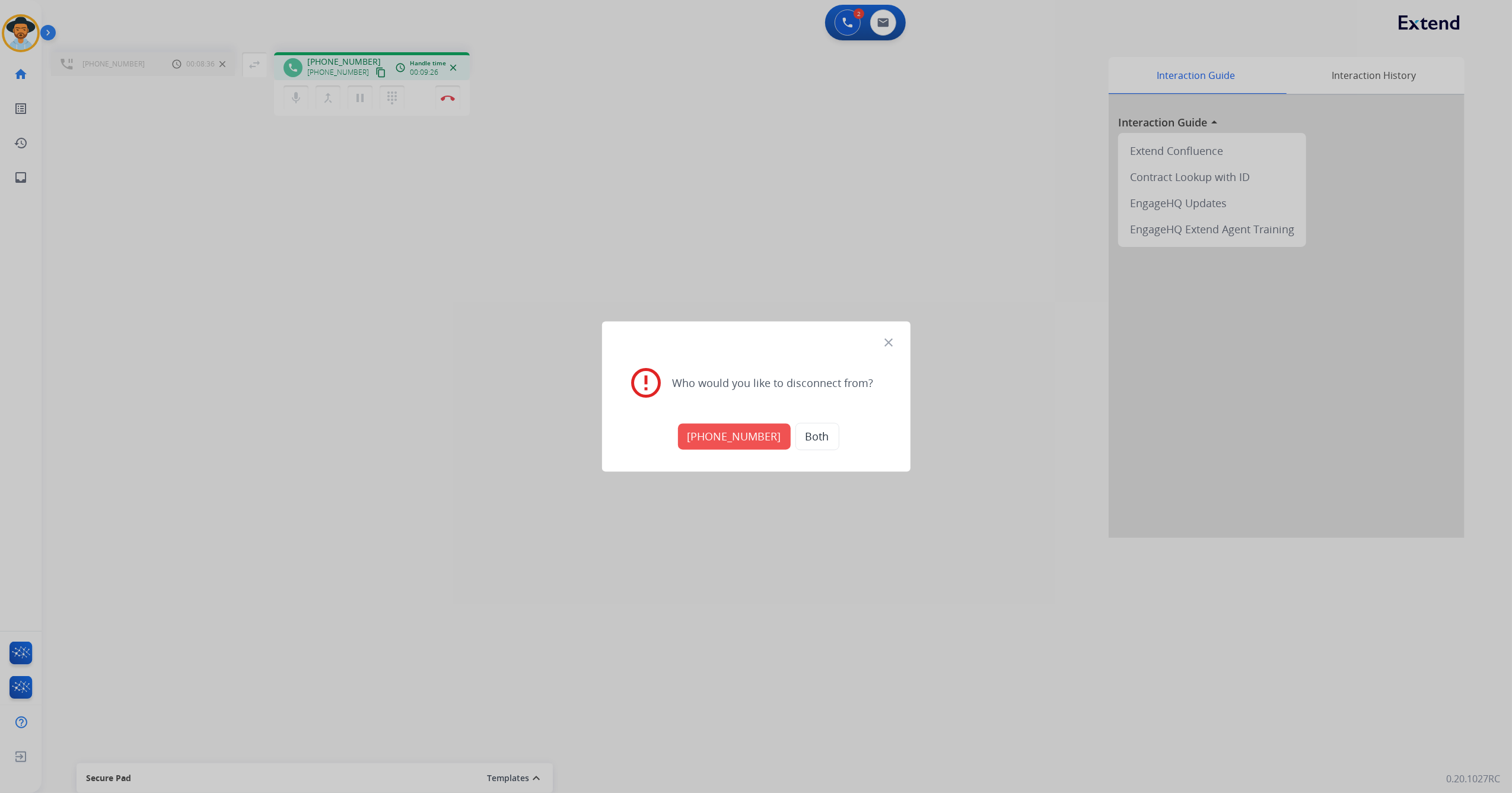
click at [739, 435] on button "[PHONE_NUMBER]" at bounding box center [734, 436] width 113 height 26
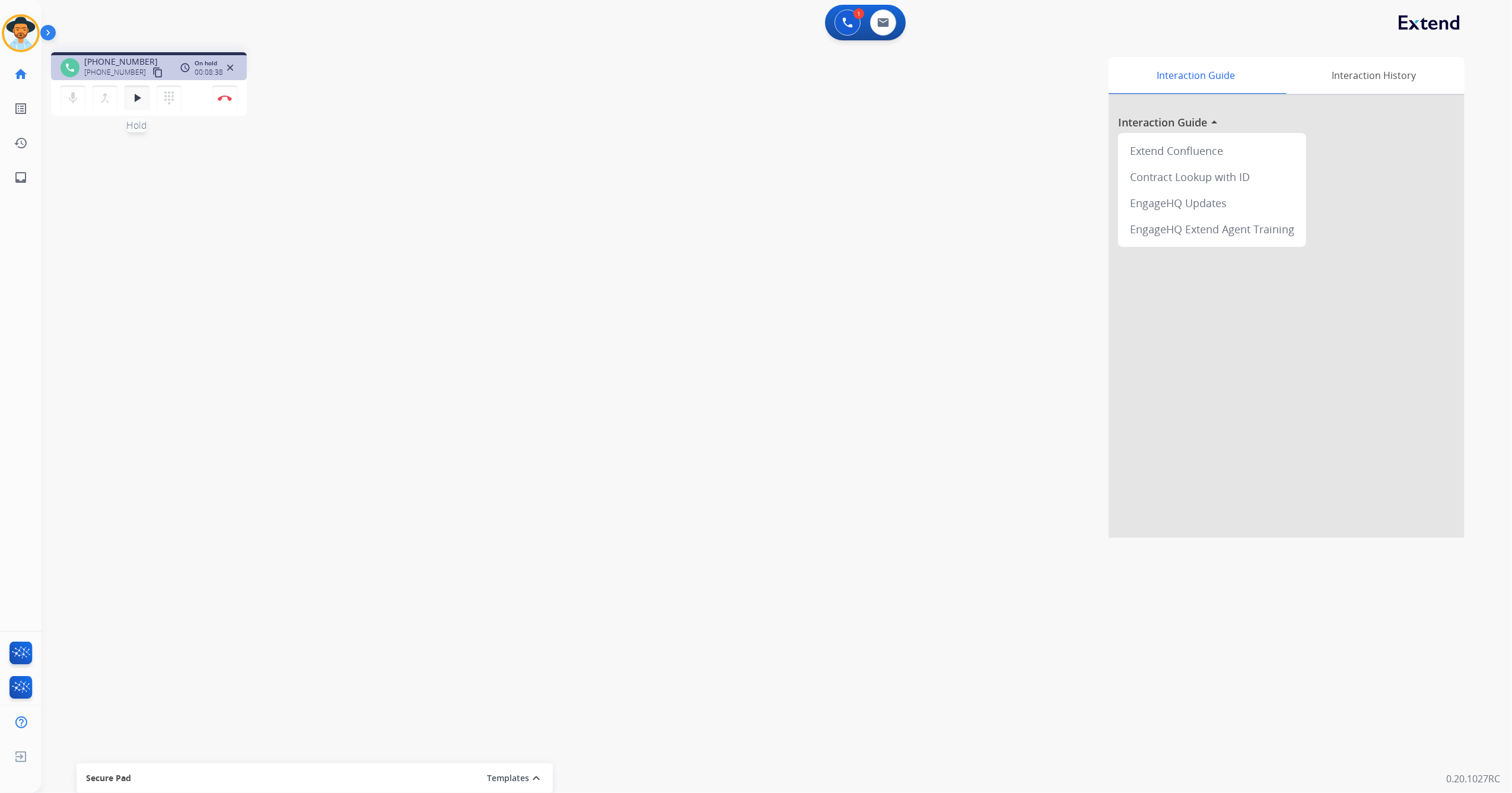
click at [144, 98] on mat-icon "play_arrow" at bounding box center [137, 98] width 14 height 14
click at [229, 102] on button "Disconnect" at bounding box center [224, 98] width 25 height 25
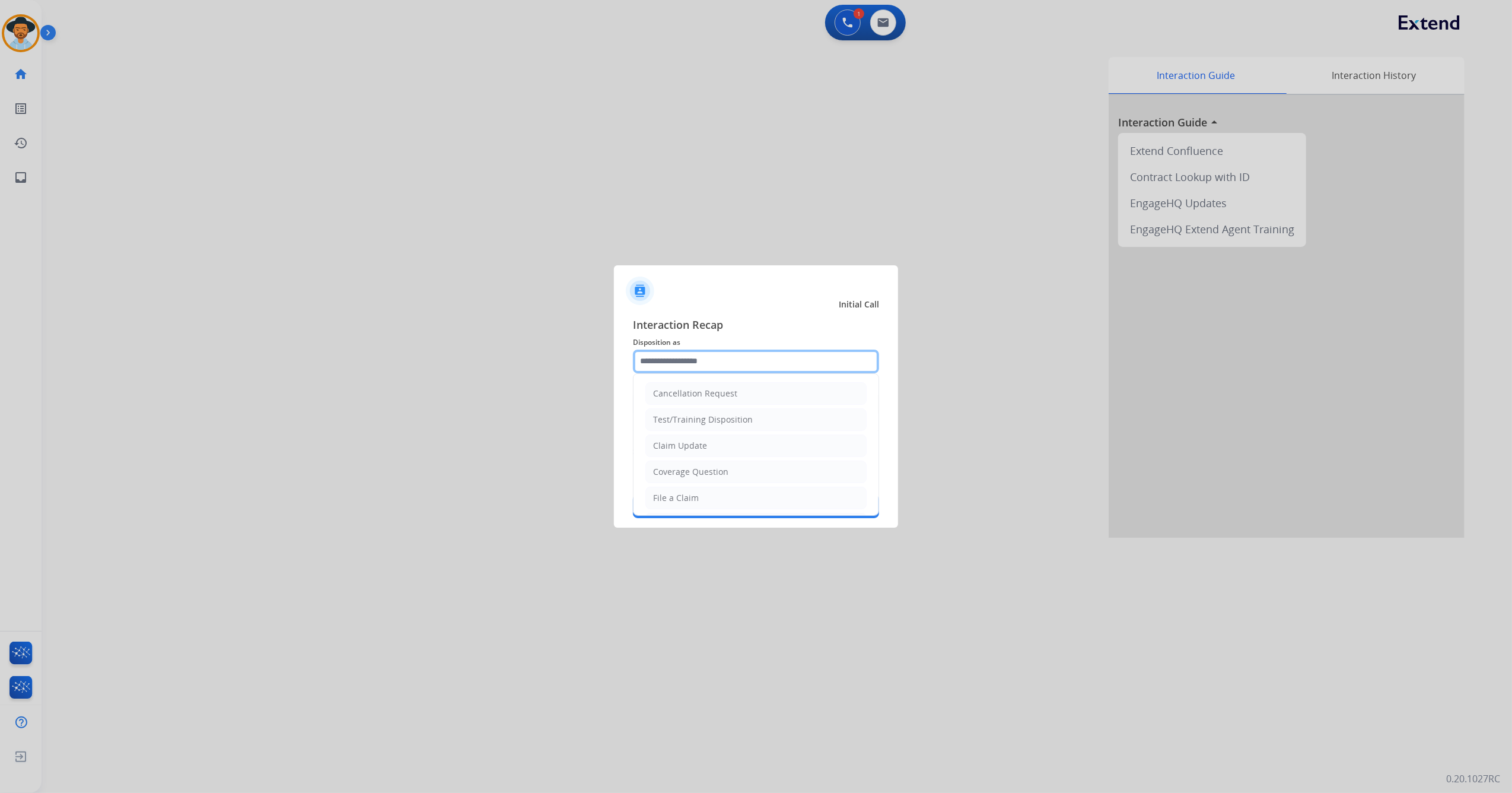
click at [722, 362] on input "text" at bounding box center [756, 362] width 247 height 24
click at [714, 463] on li "Other" at bounding box center [756, 469] width 221 height 22
type input "*****"
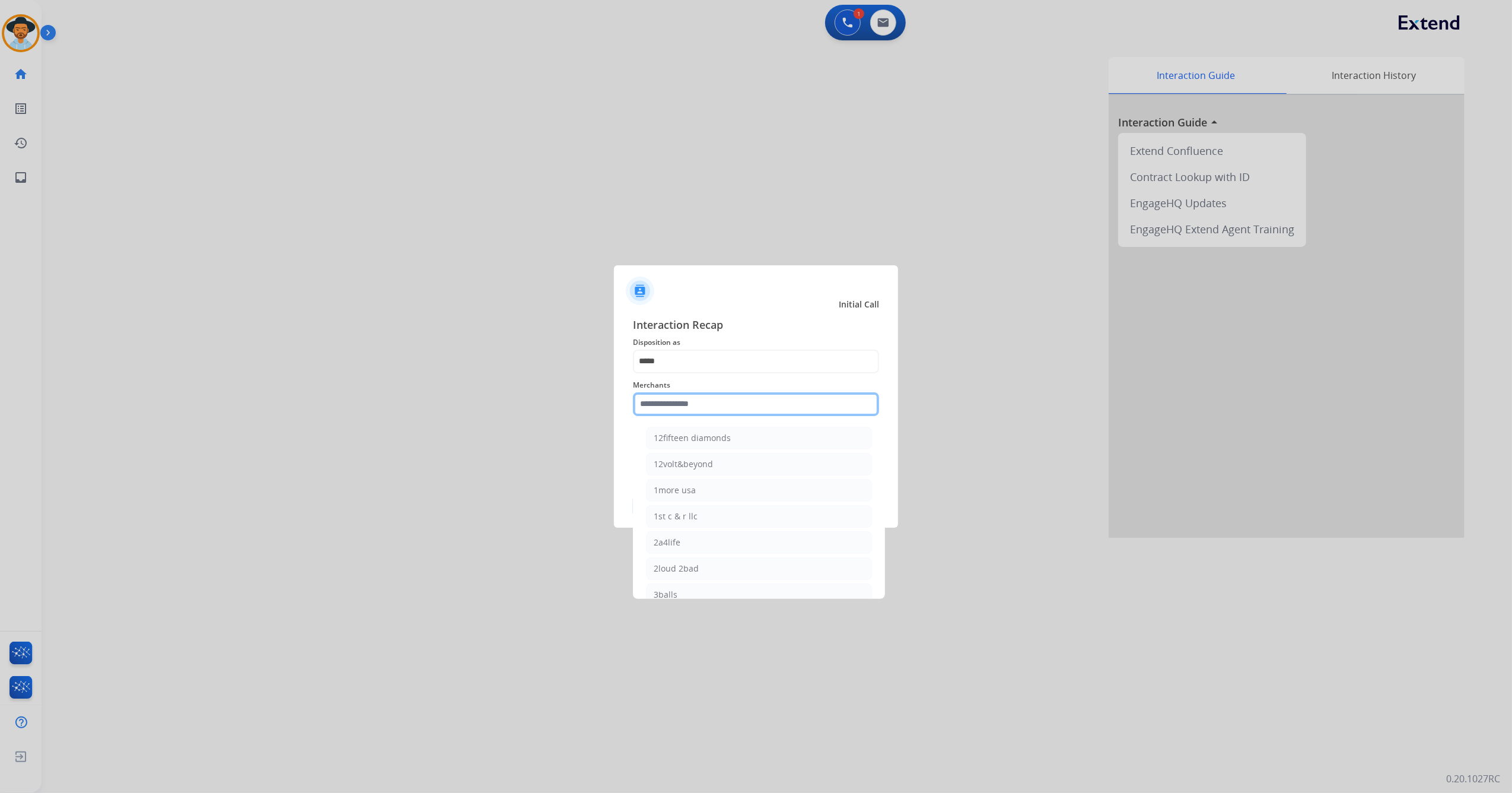
click at [686, 399] on input "text" at bounding box center [756, 404] width 247 height 24
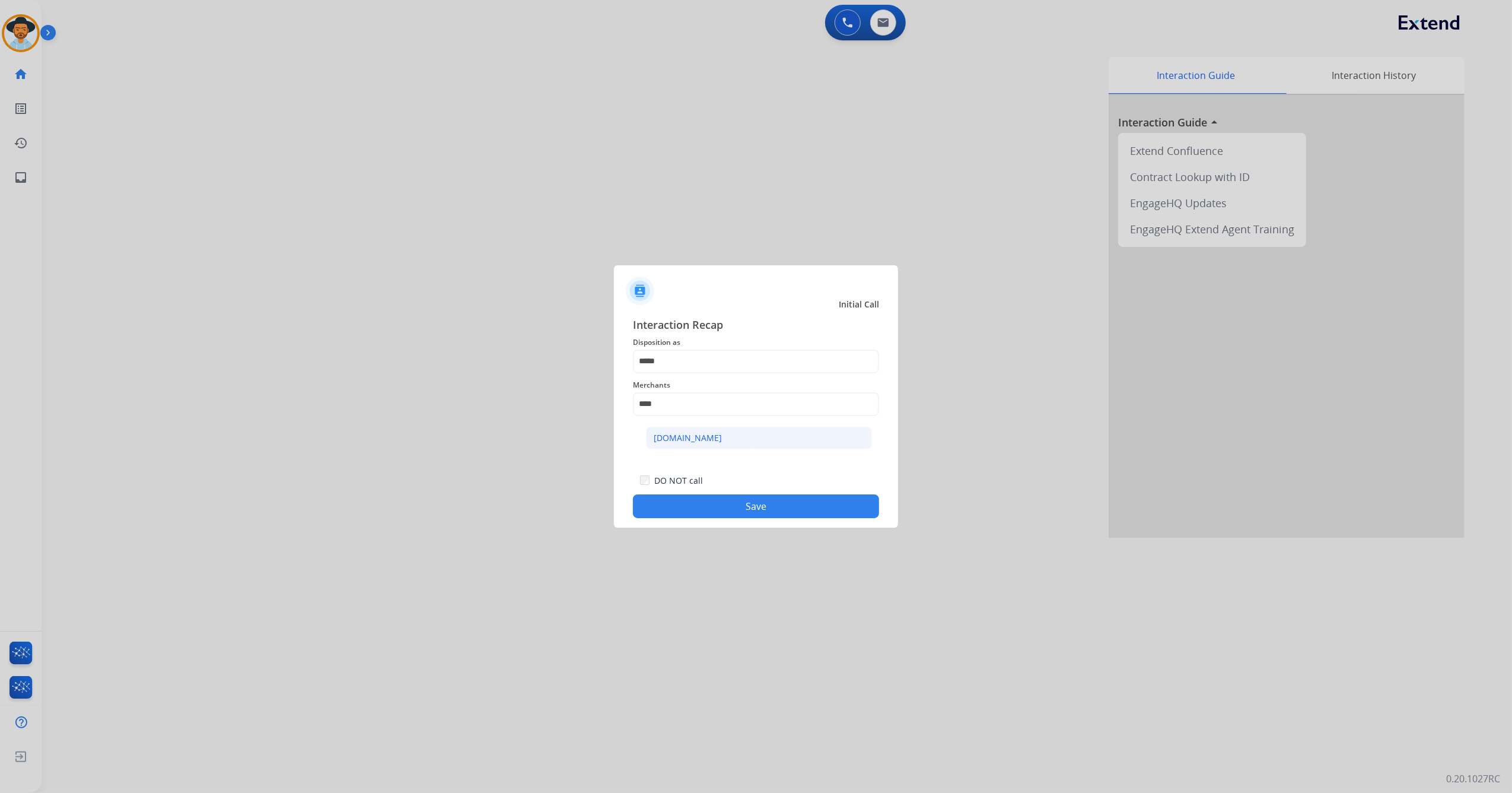
click at [706, 440] on li "[DOMAIN_NAME]" at bounding box center [759, 438] width 226 height 22
type input "**********"
click at [709, 501] on button "Save" at bounding box center [756, 506] width 247 height 24
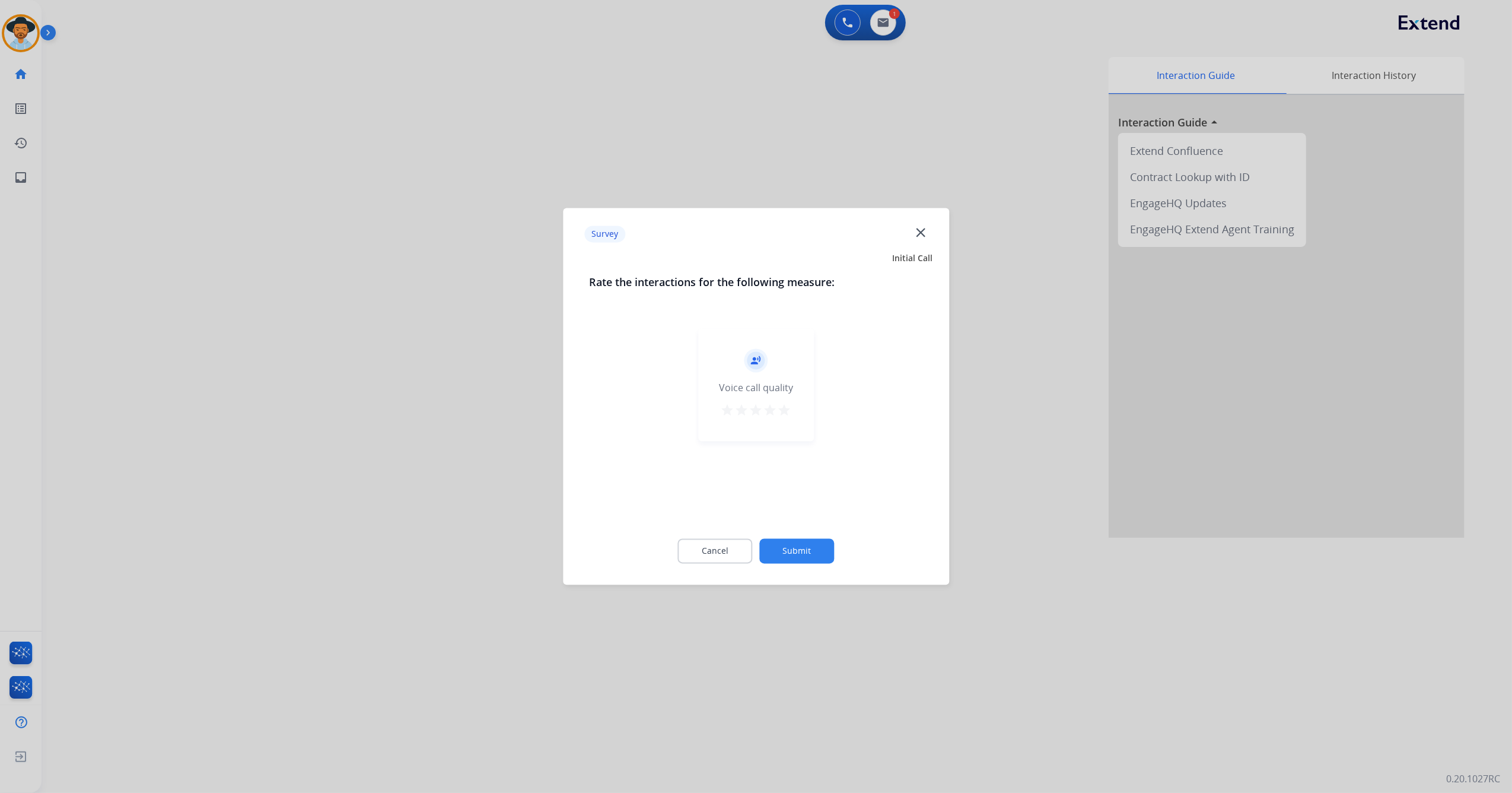
click at [784, 416] on mat-icon "star" at bounding box center [785, 411] width 14 height 14
click at [796, 540] on div "Cancel Submit" at bounding box center [756, 551] width 334 height 53
drag, startPoint x: 796, startPoint y: 540, endPoint x: 807, endPoint y: 568, distance: 30.1
click at [807, 568] on div "Cancel Submit" at bounding box center [756, 551] width 334 height 53
click at [802, 554] on button "Submit" at bounding box center [798, 550] width 75 height 25
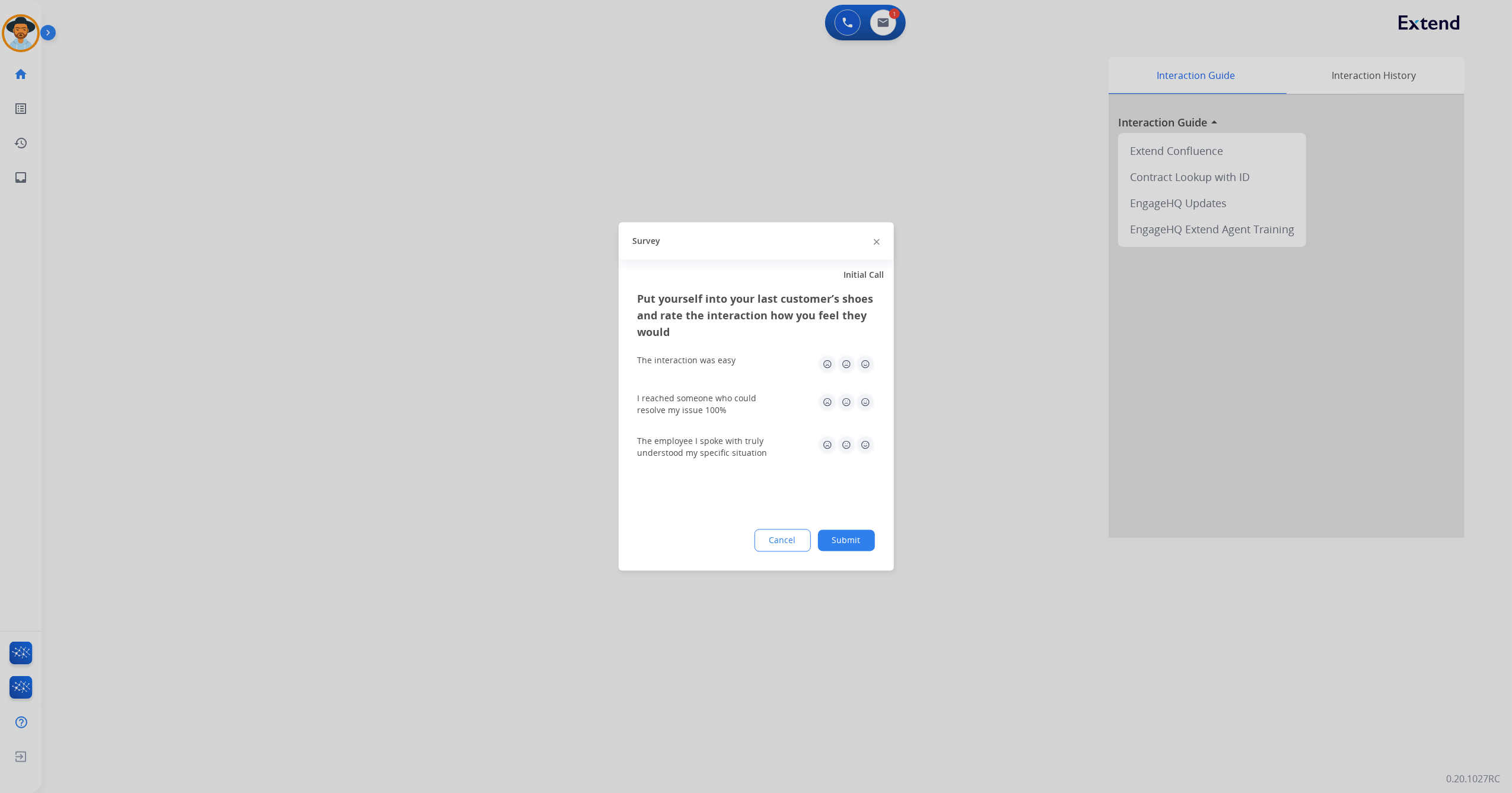
click at [865, 366] on img at bounding box center [866, 365] width 19 height 19
click at [864, 408] on img at bounding box center [866, 402] width 19 height 19
click at [863, 444] on img at bounding box center [866, 445] width 19 height 19
drag, startPoint x: 853, startPoint y: 540, endPoint x: 851, endPoint y: 533, distance: 7.3
click at [853, 538] on button "Submit" at bounding box center [847, 540] width 57 height 21
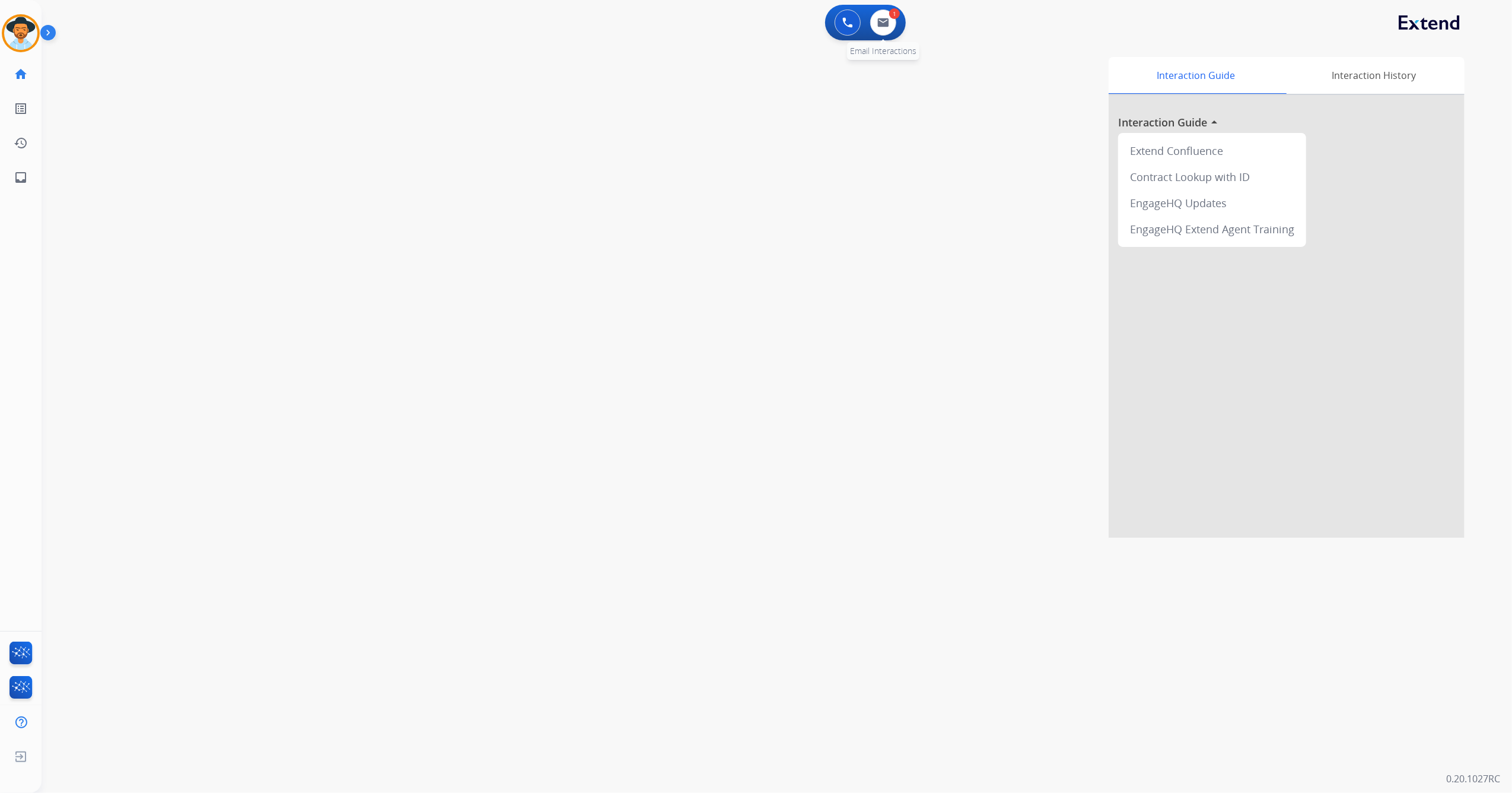
click at [894, 15] on div "1" at bounding box center [894, 13] width 10 height 10
click at [888, 20] on img at bounding box center [883, 22] width 12 height 10
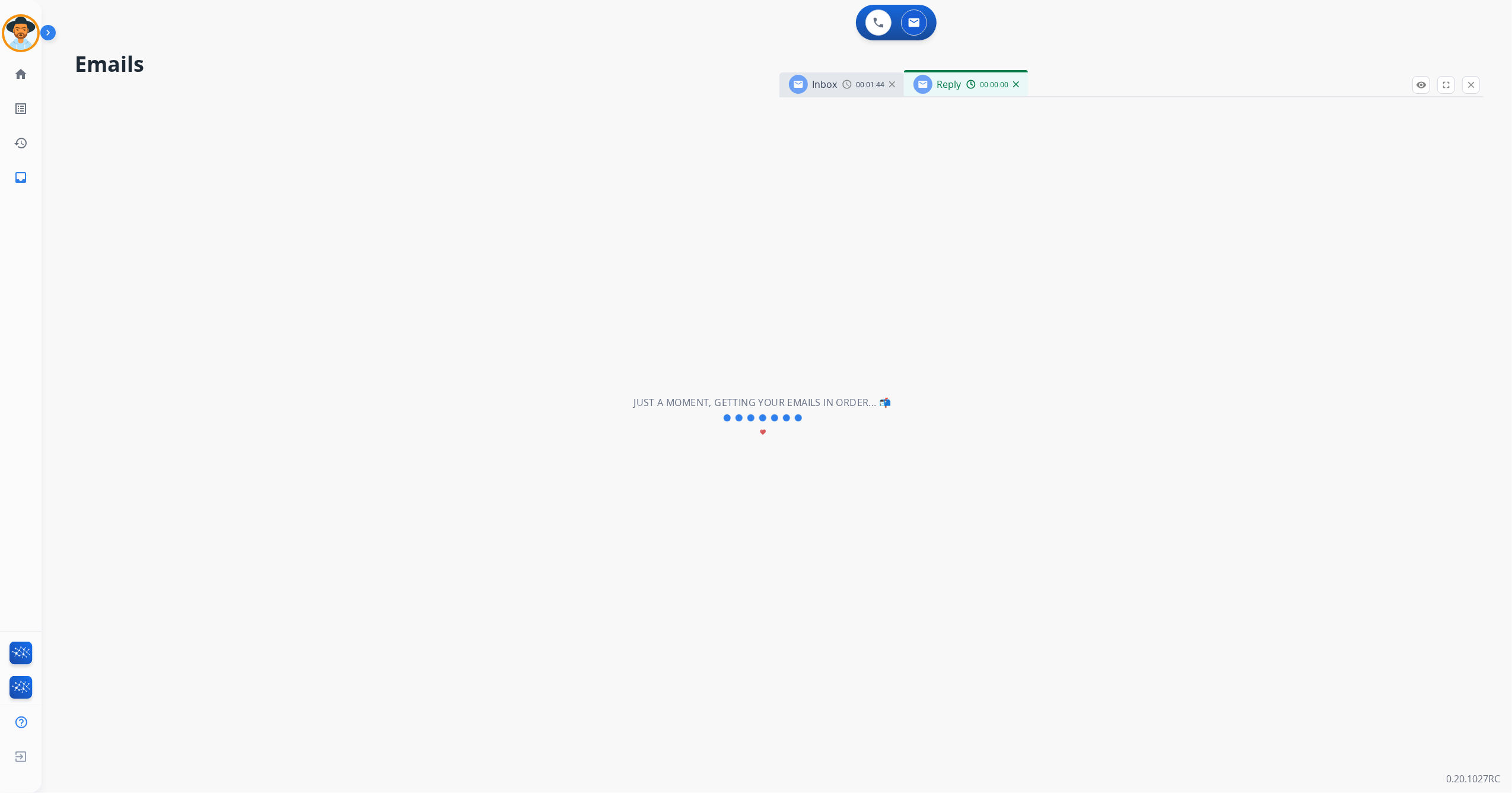
select select "**********"
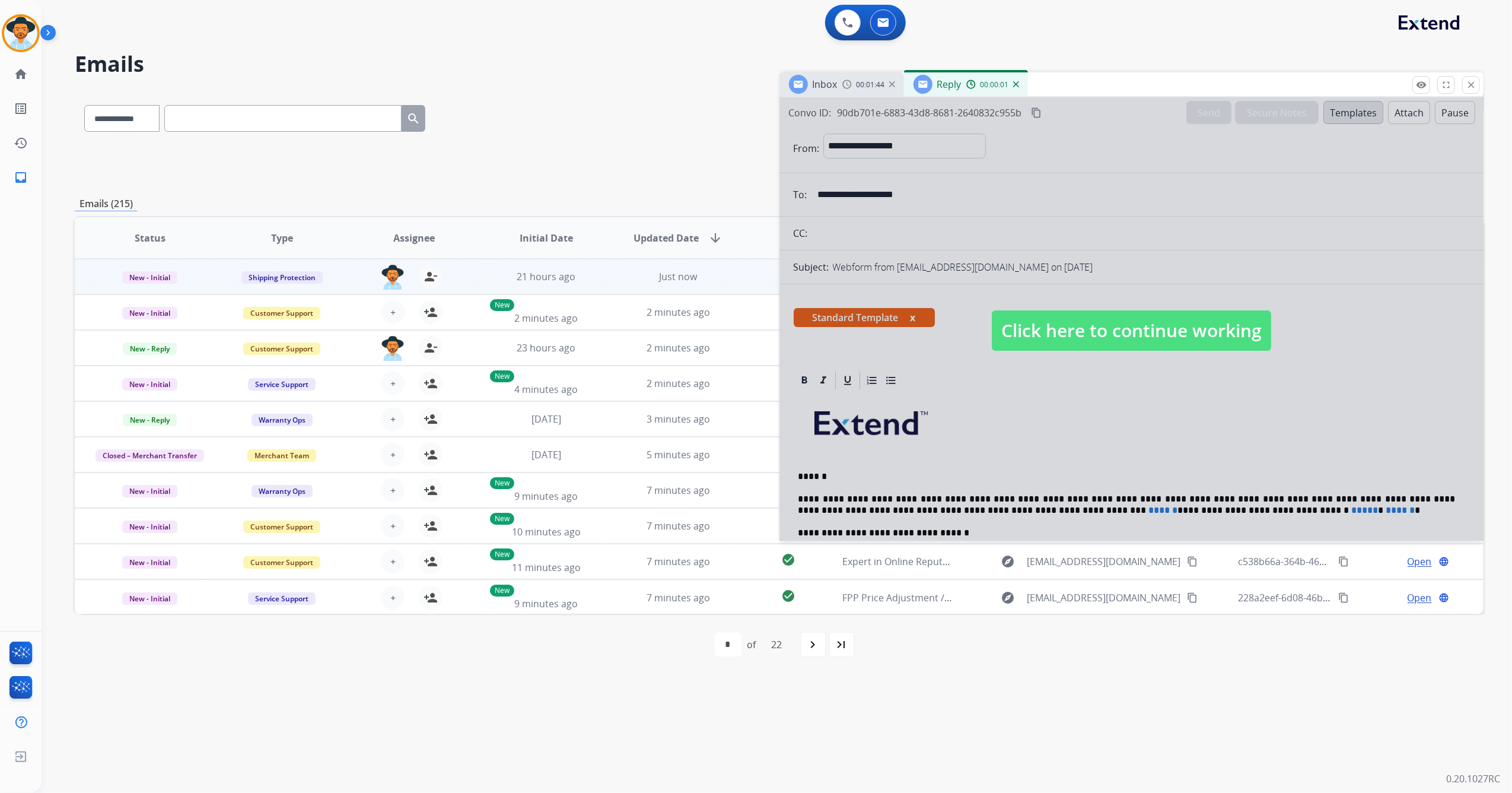
click at [1116, 324] on span "Click here to continue working" at bounding box center [1131, 330] width 279 height 40
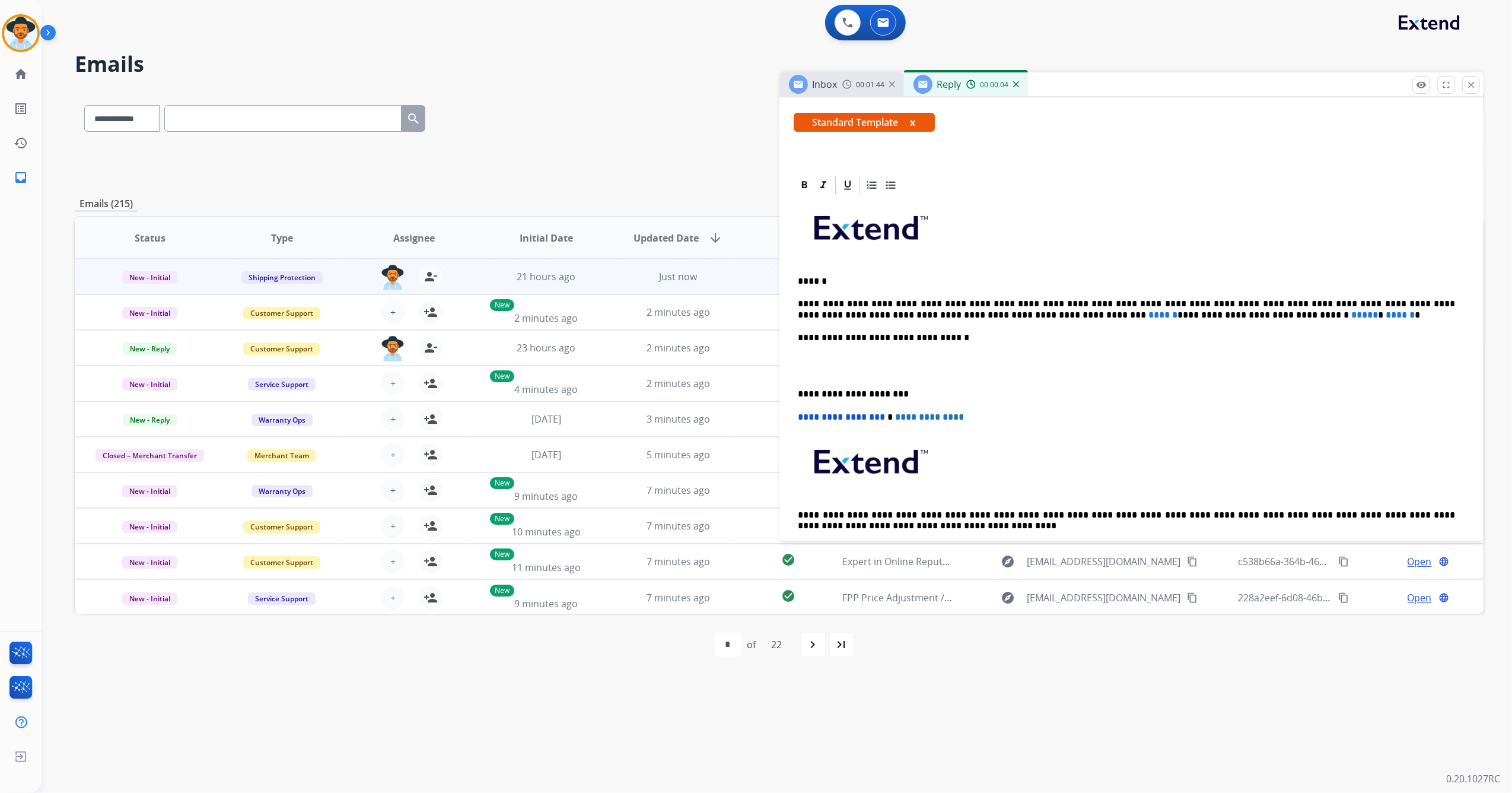
scroll to position [158, 0]
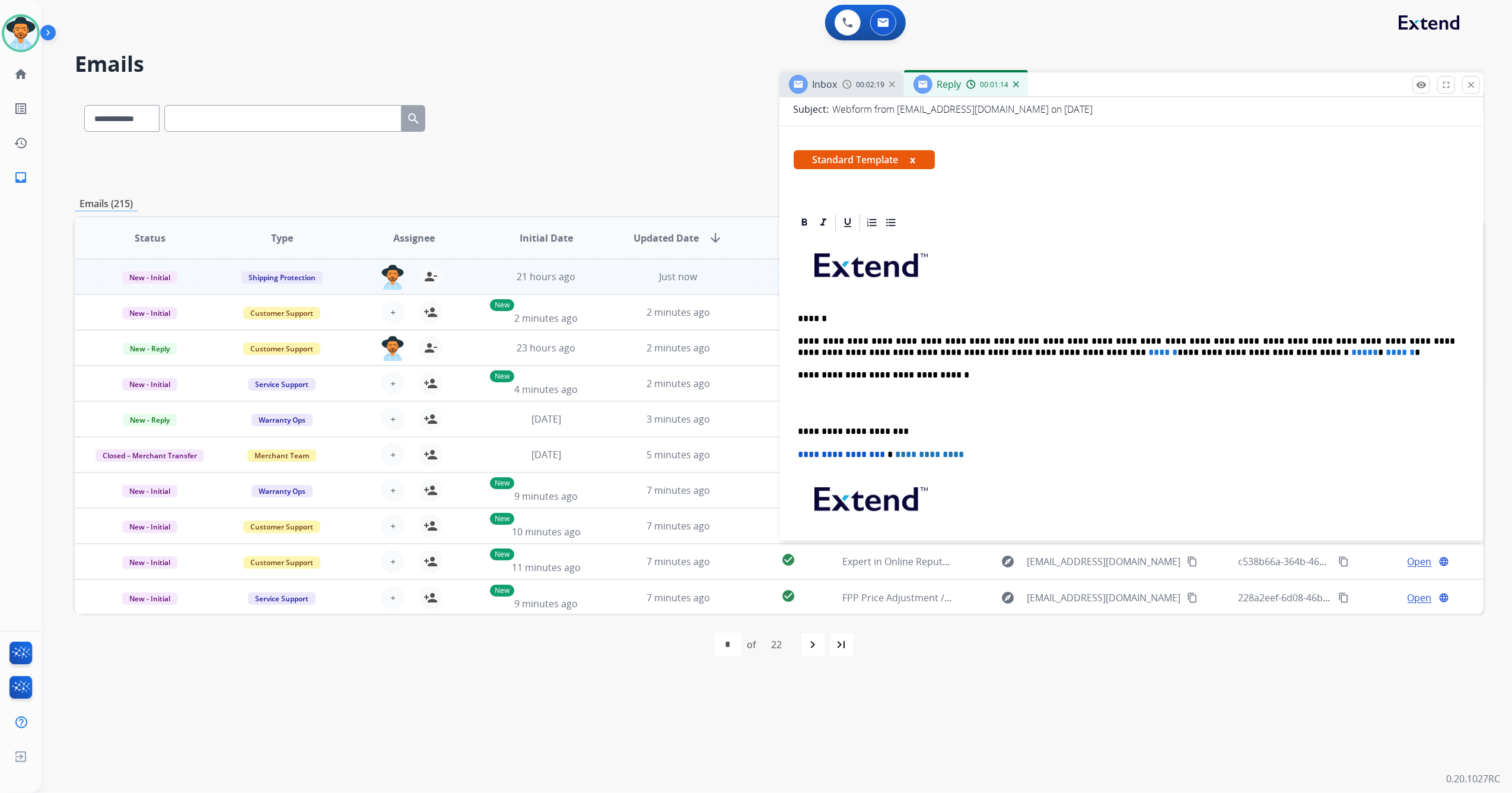
click at [1150, 352] on span "******" at bounding box center [1164, 352] width 29 height 9
click at [953, 353] on p "**********" at bounding box center [1127, 347] width 657 height 22
drag, startPoint x: 951, startPoint y: 351, endPoint x: 924, endPoint y: 357, distance: 27.7
click at [1150, 357] on span "******" at bounding box center [1164, 352] width 29 height 9
drag, startPoint x: 1162, startPoint y: 352, endPoint x: 1102, endPoint y: 351, distance: 60.0
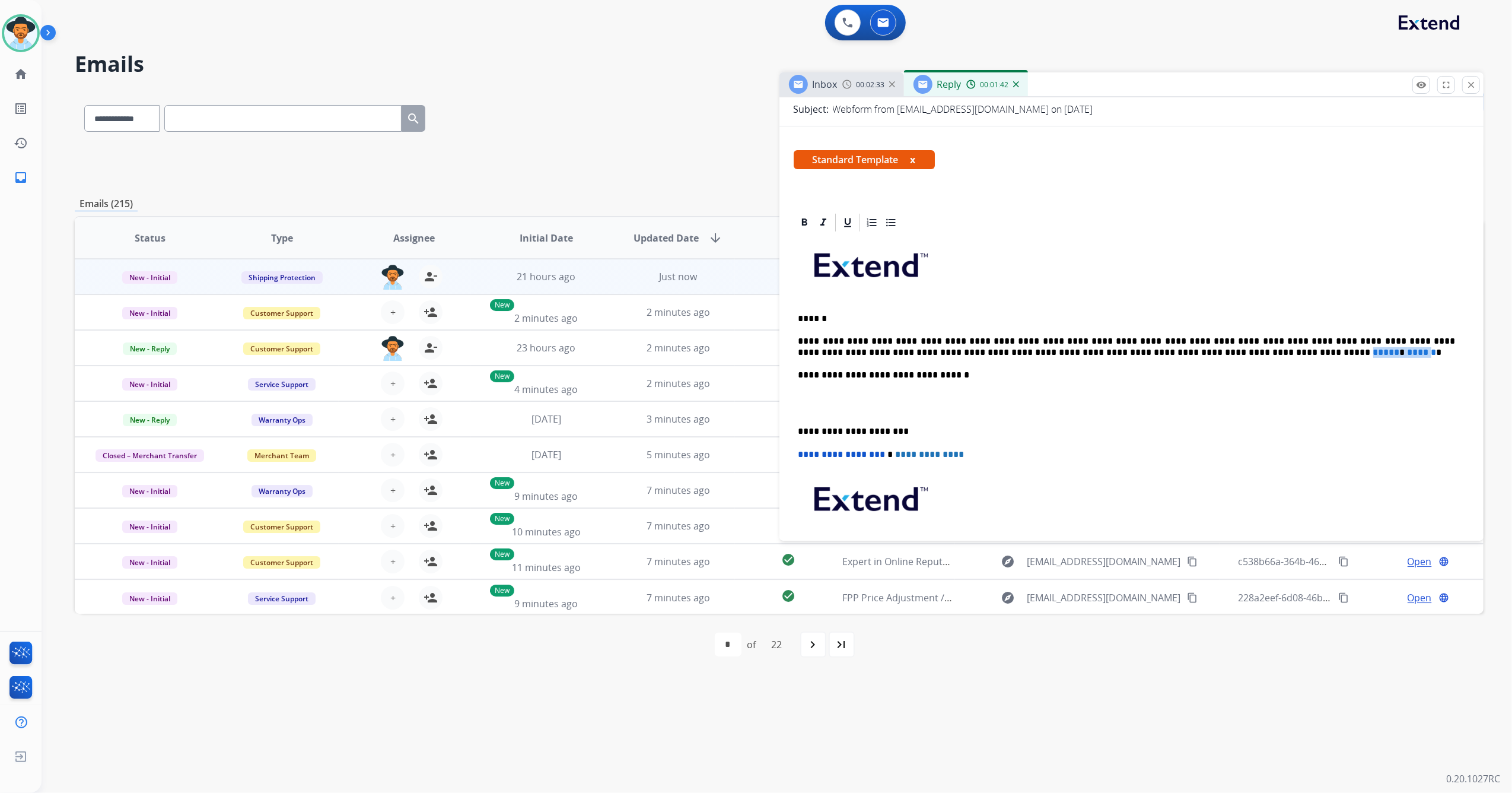
click at [1102, 351] on p "**********" at bounding box center [1127, 347] width 657 height 22
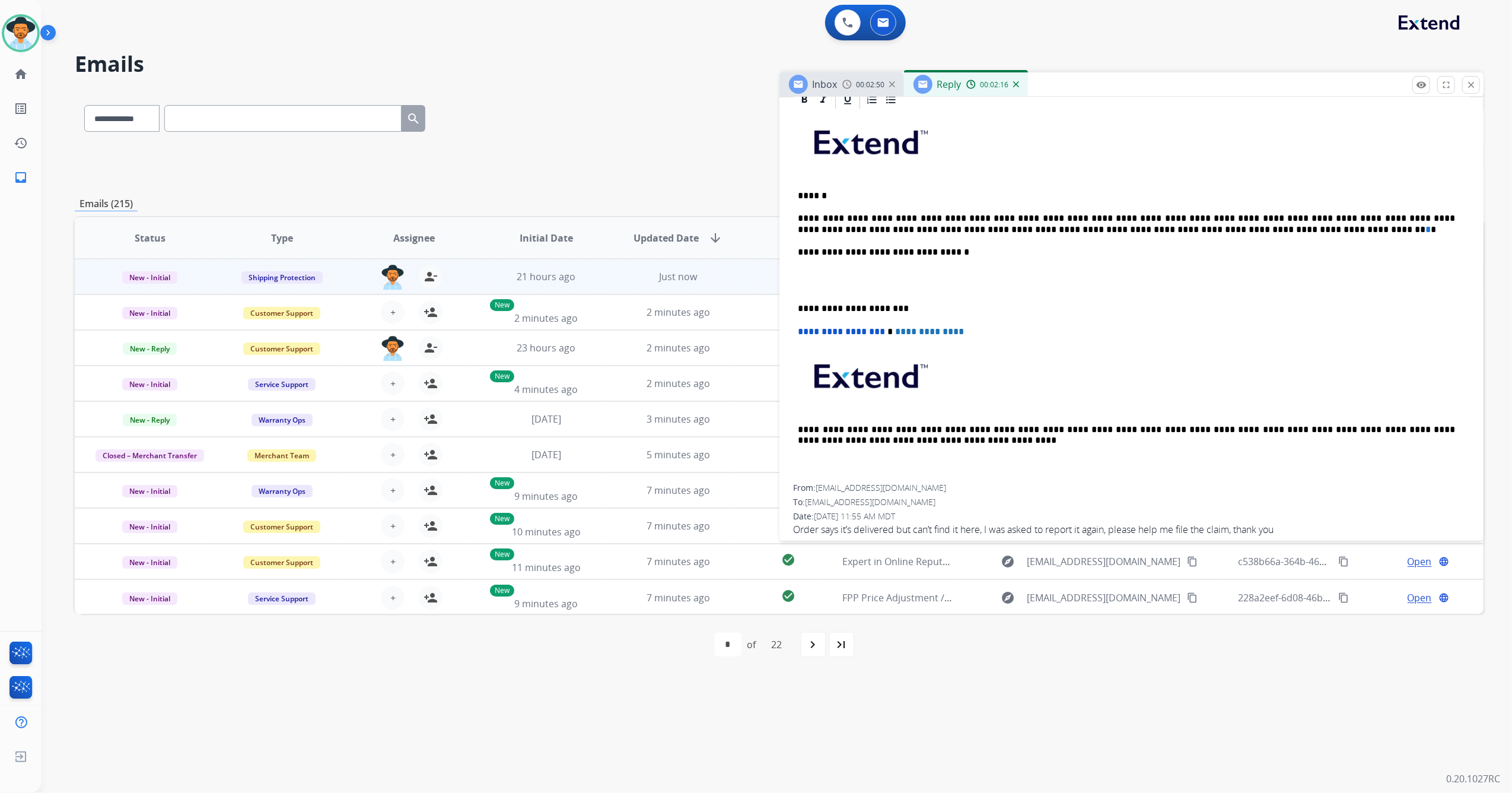
scroll to position [295, 0]
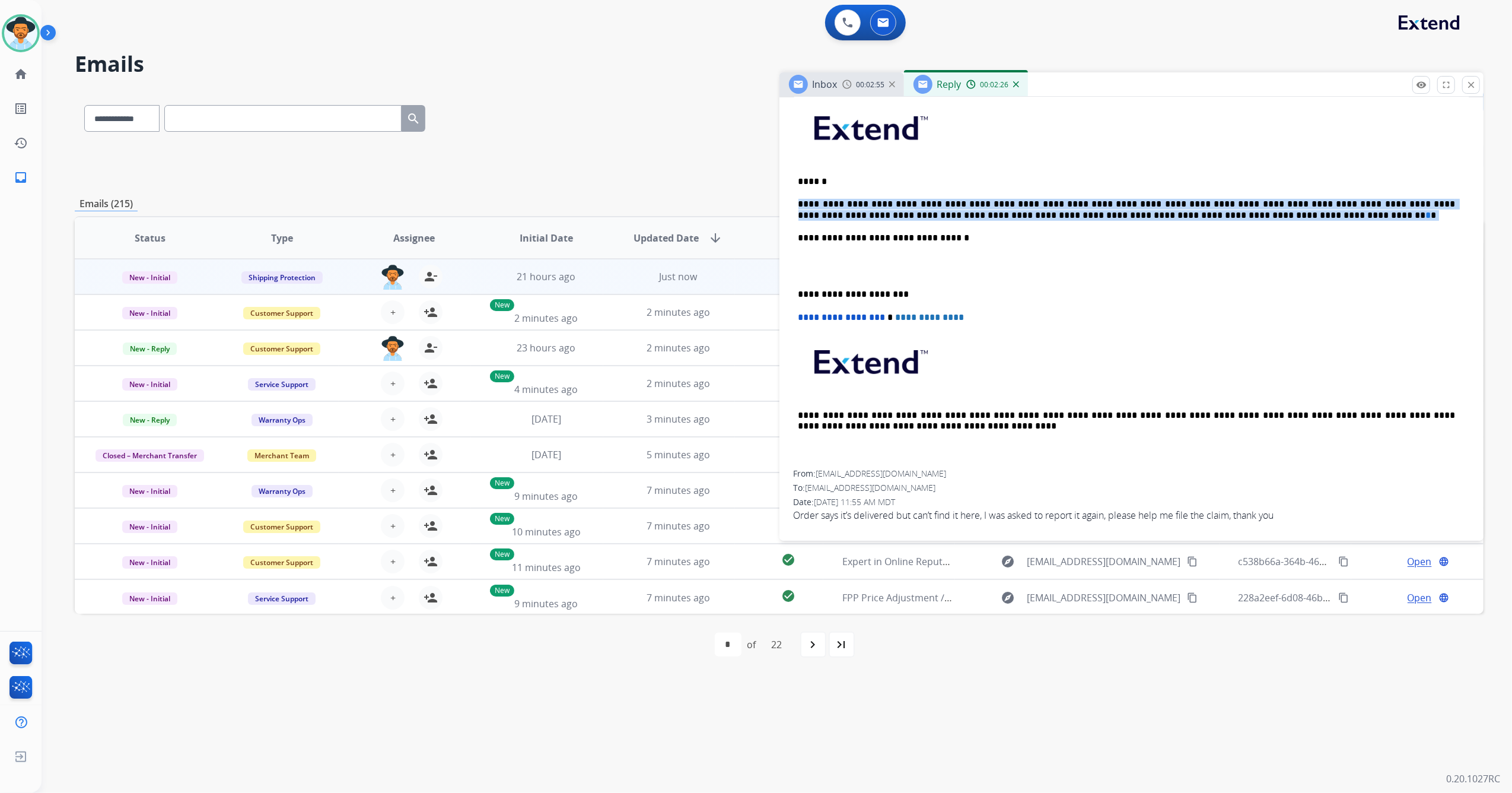
drag, startPoint x: 1152, startPoint y: 212, endPoint x: 791, endPoint y: 197, distance: 361.3
click at [791, 197] on div "**********" at bounding box center [1131, 303] width 705 height 457
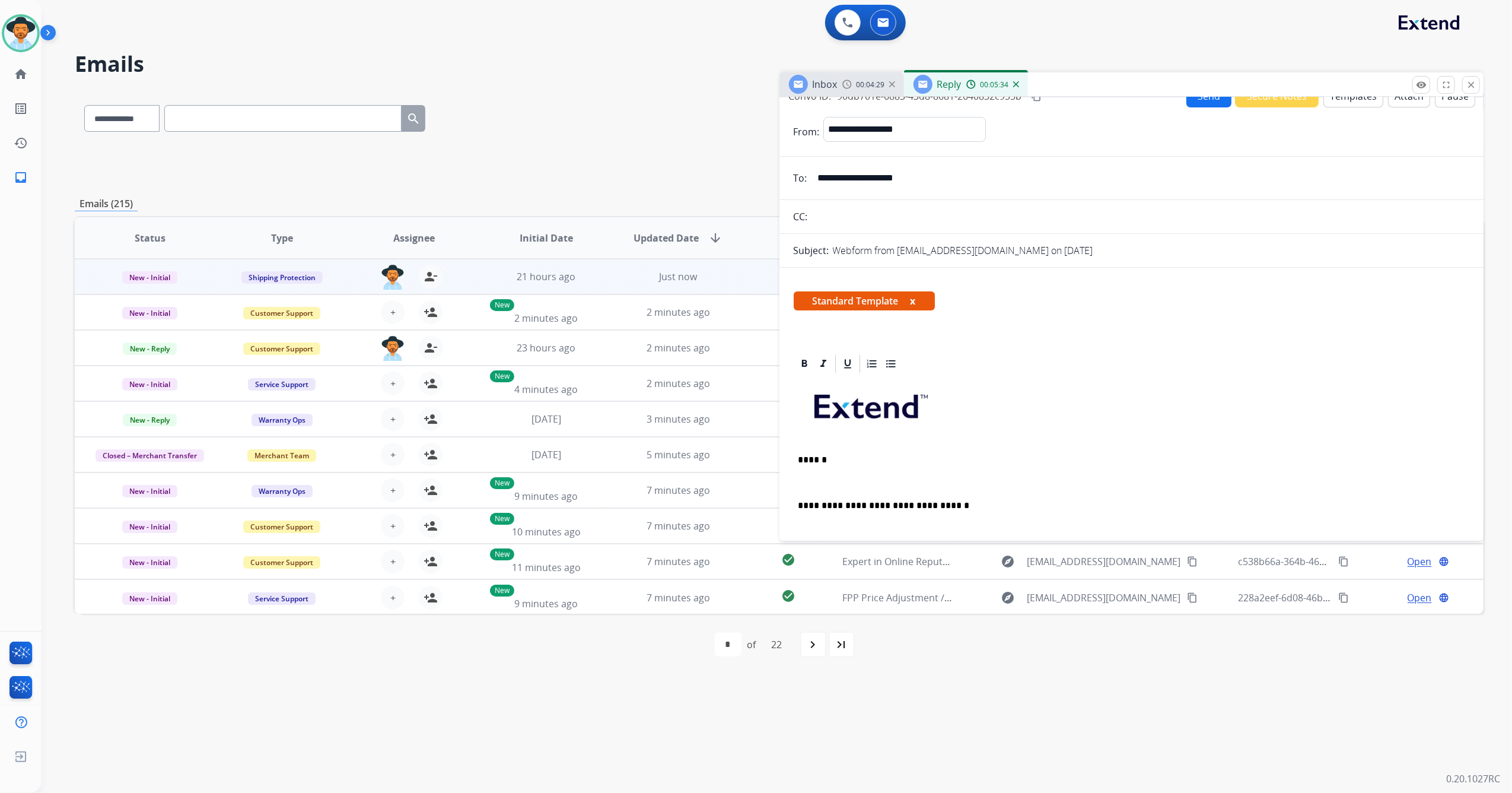
scroll to position [0, 0]
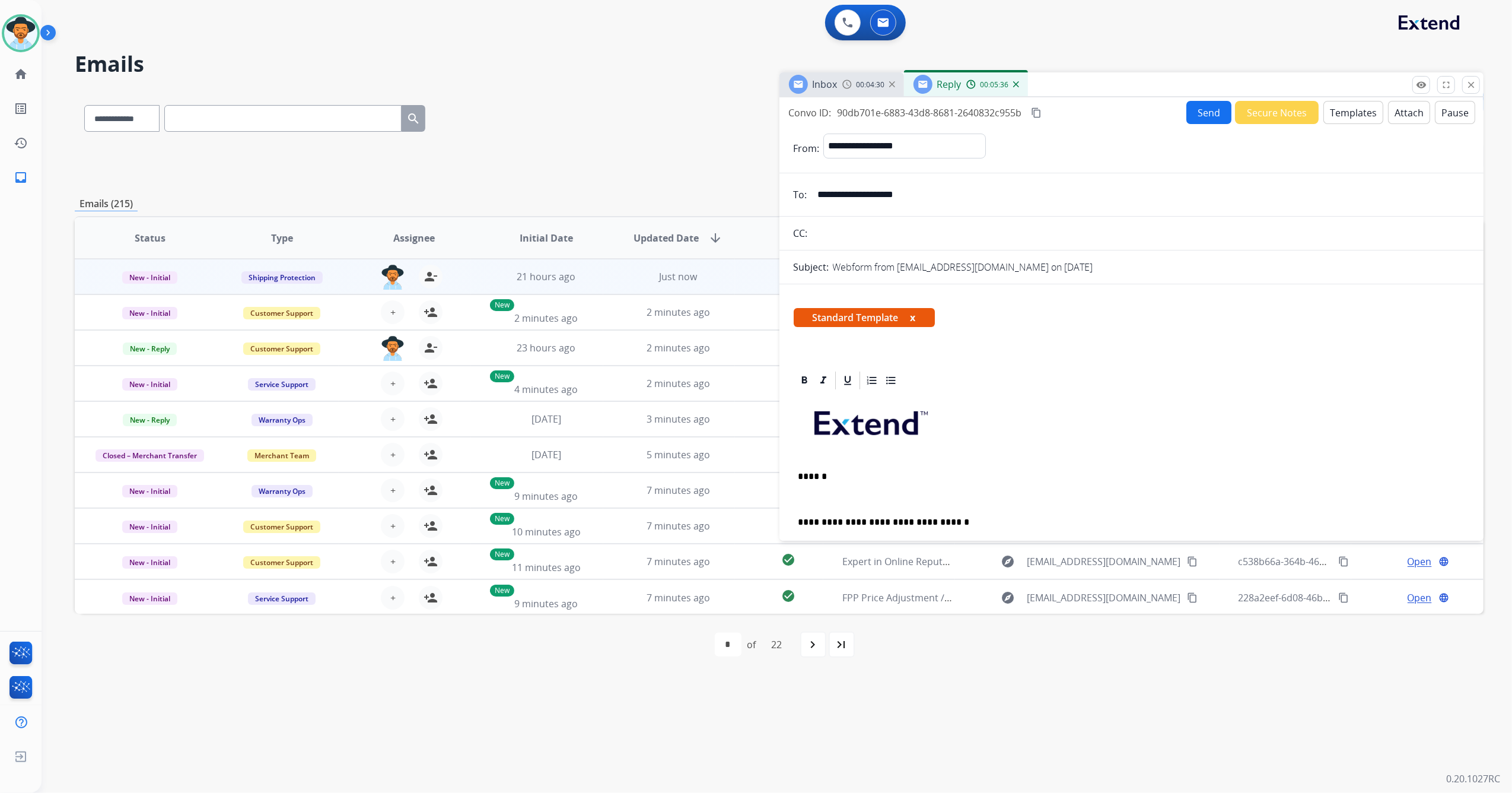
click at [1337, 117] on button "Templates" at bounding box center [1354, 112] width 60 height 23
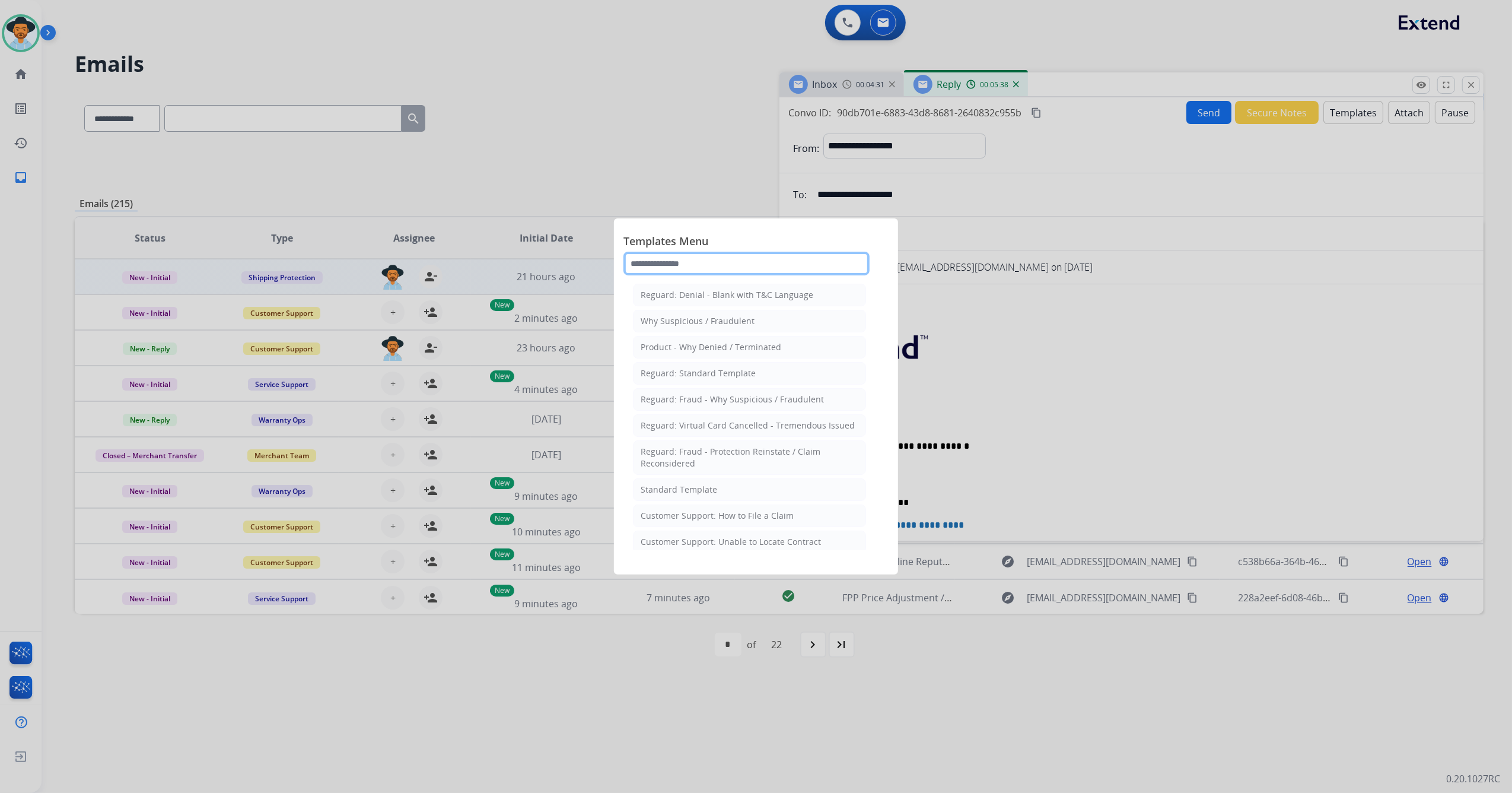
click at [710, 265] on input "text" at bounding box center [746, 263] width 247 height 24
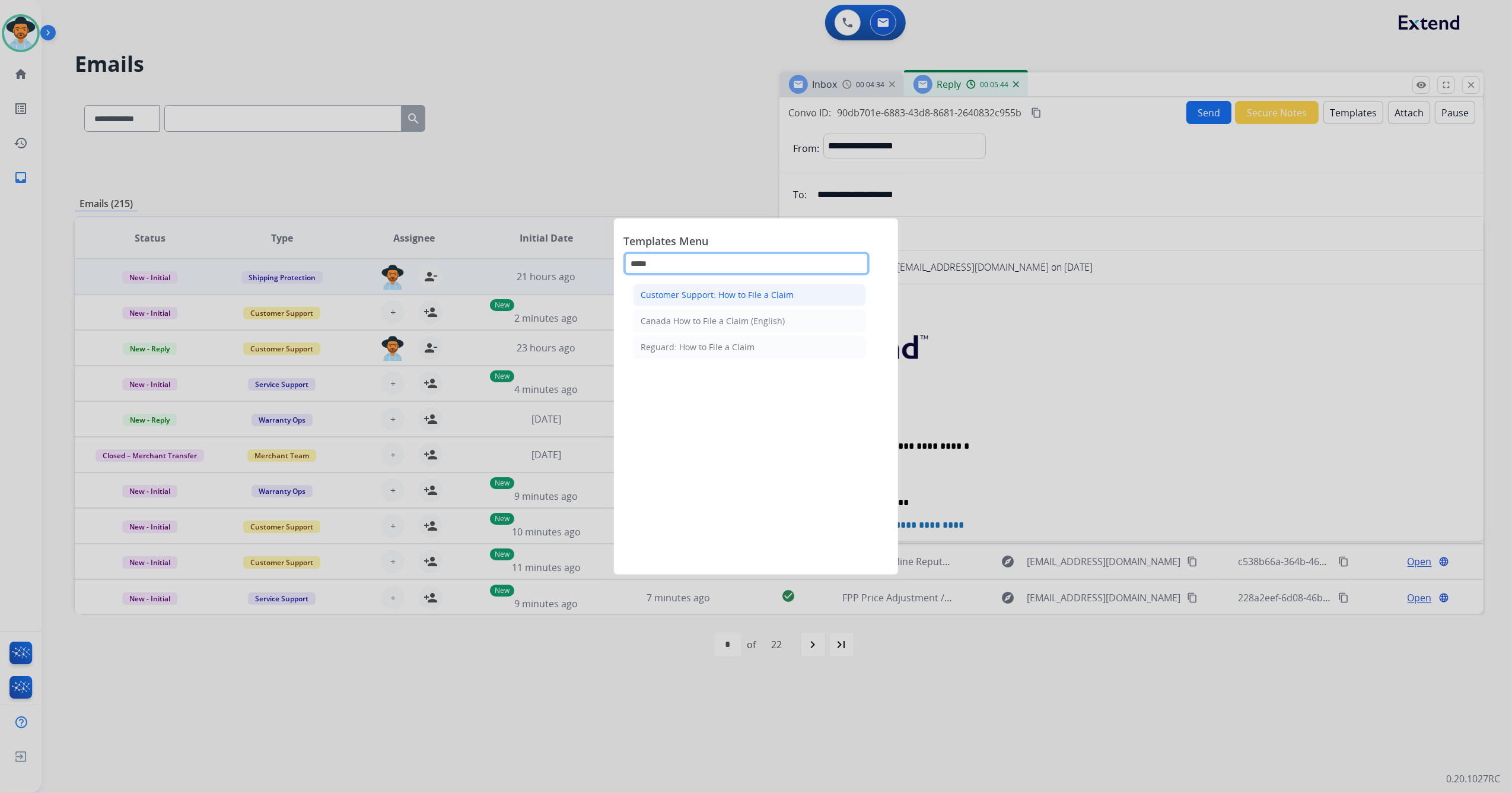
type input "****"
click at [699, 297] on div "Customer Support: How to File a Claim" at bounding box center [717, 294] width 153 height 12
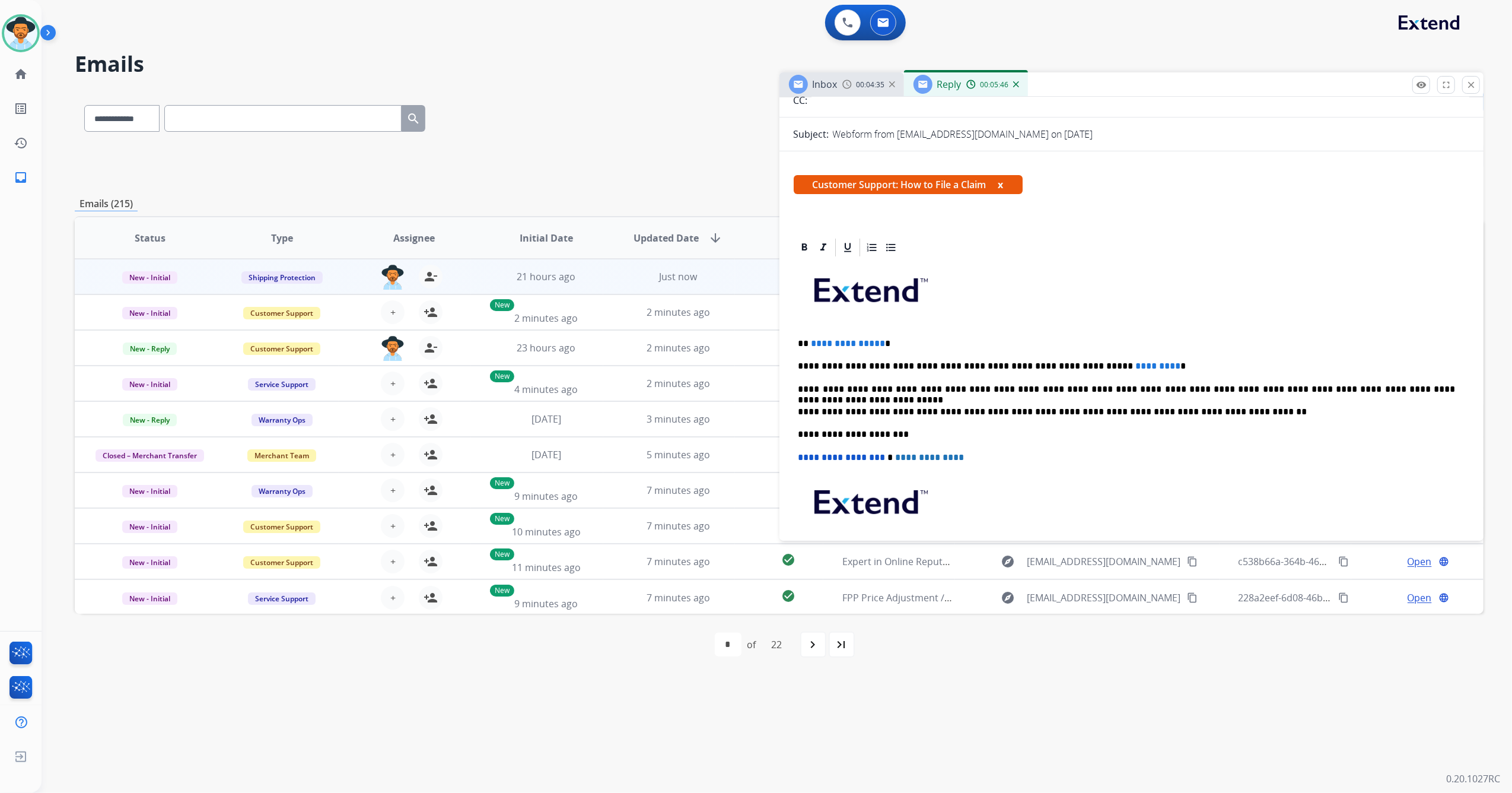
scroll to position [158, 0]
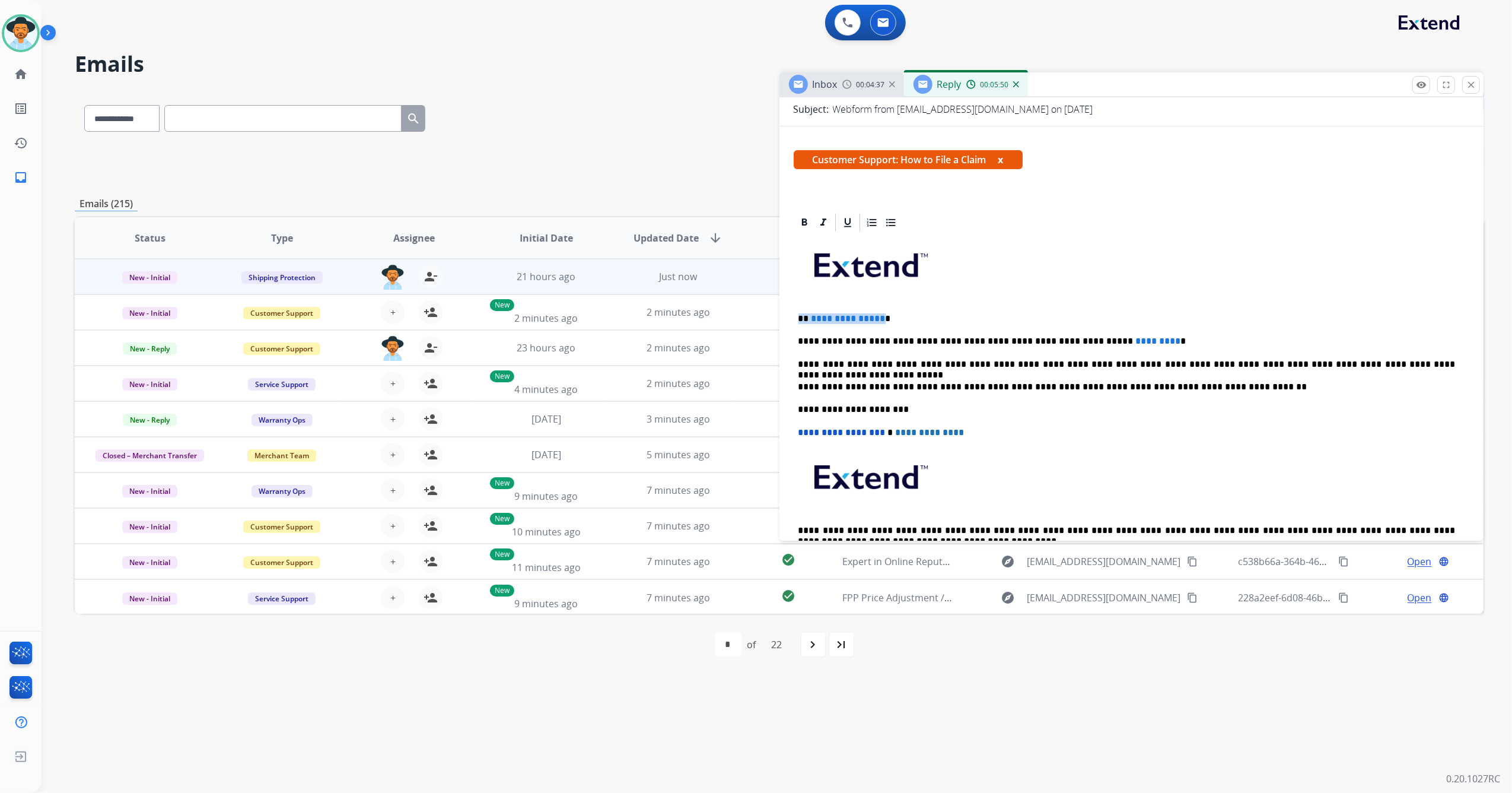
drag, startPoint x: 877, startPoint y: 318, endPoint x: 800, endPoint y: 315, distance: 77.1
click at [800, 315] on p "**********" at bounding box center [1127, 318] width 657 height 10
drag, startPoint x: 1120, startPoint y: 337, endPoint x: 1085, endPoint y: 337, distance: 35.0
click at [1073, 333] on div "**********" at bounding box center [1131, 409] width 676 height 352
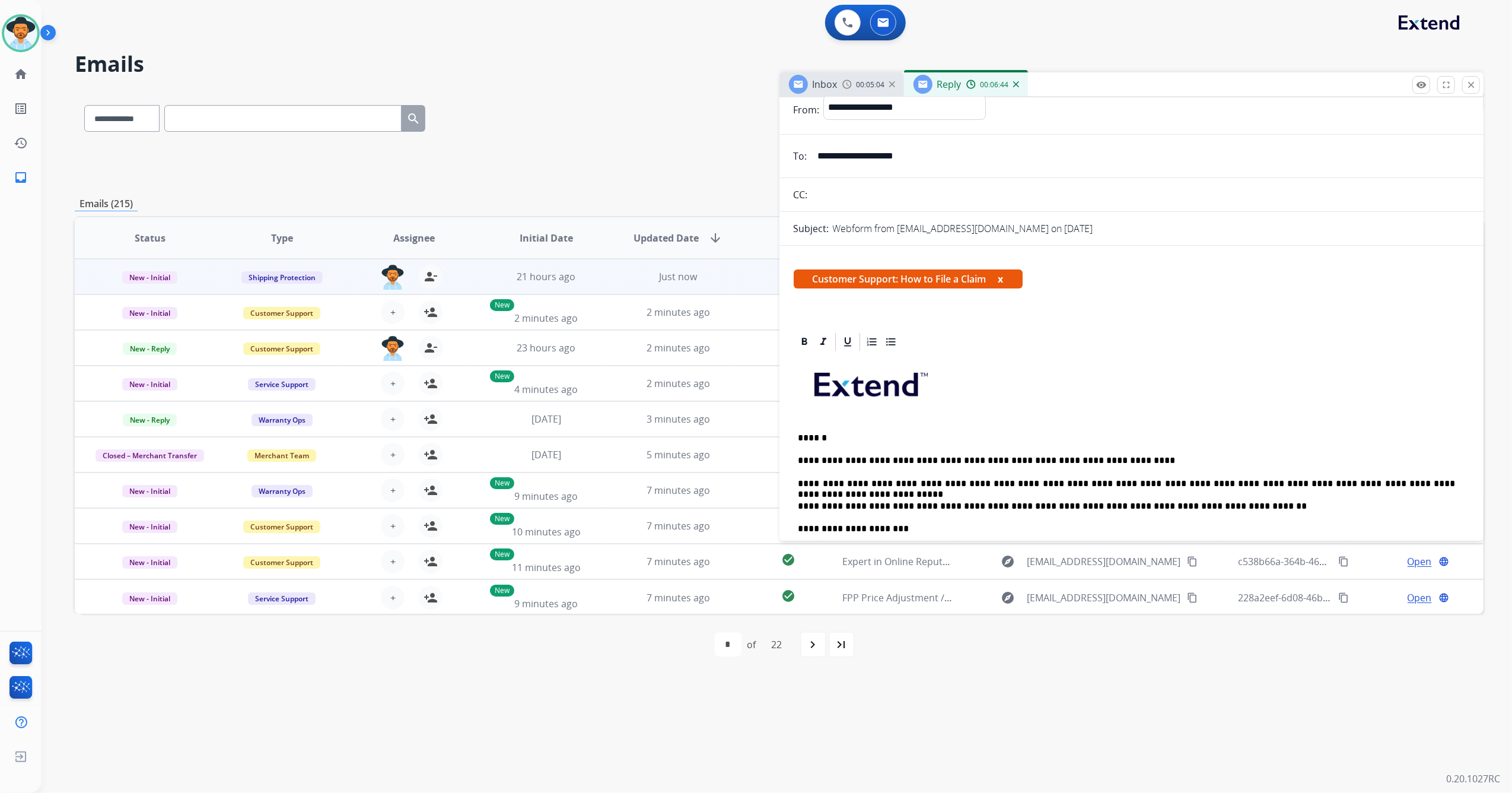
scroll to position [0, 0]
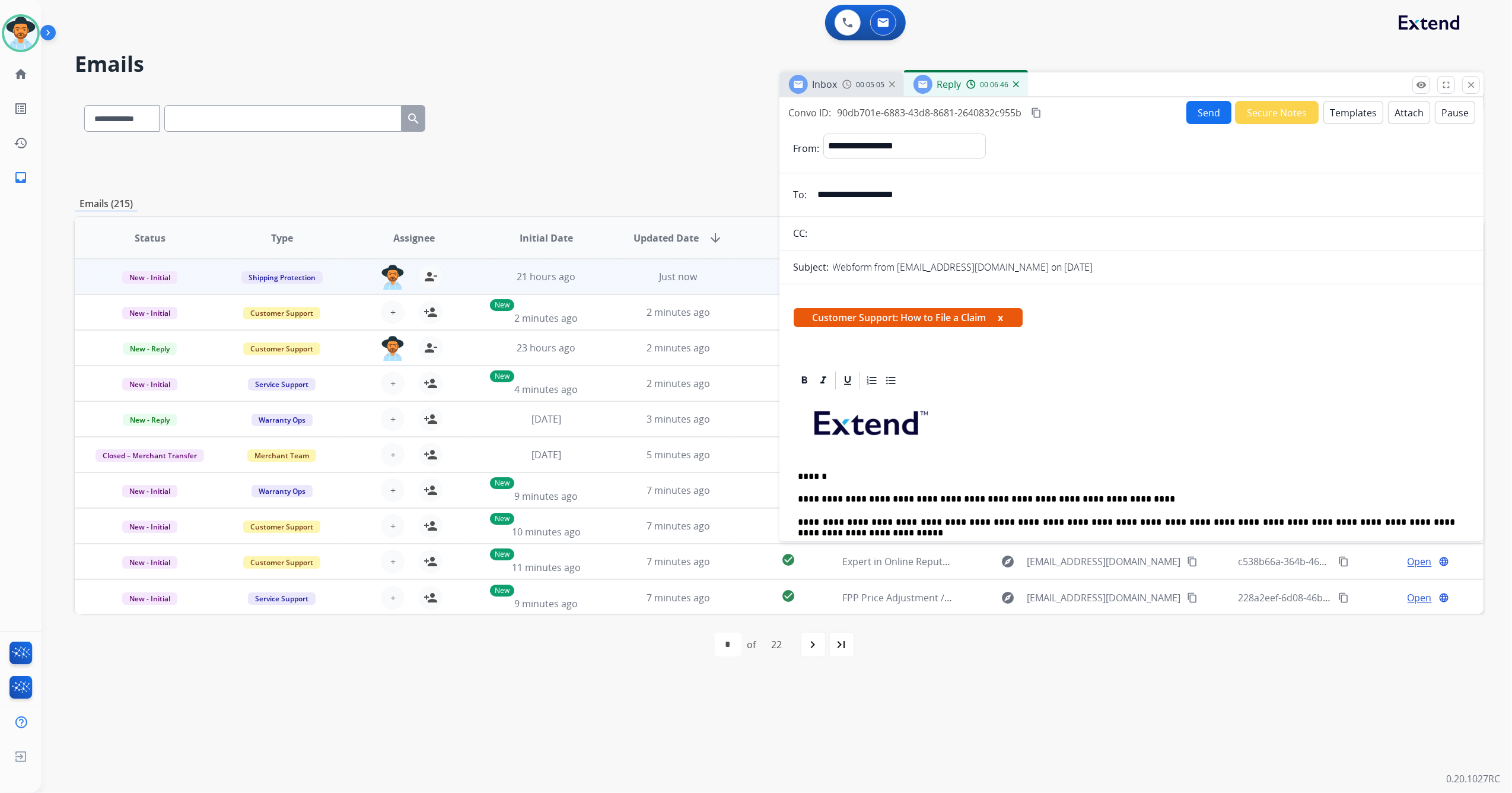
click at [1194, 112] on button "Send" at bounding box center [1209, 112] width 45 height 23
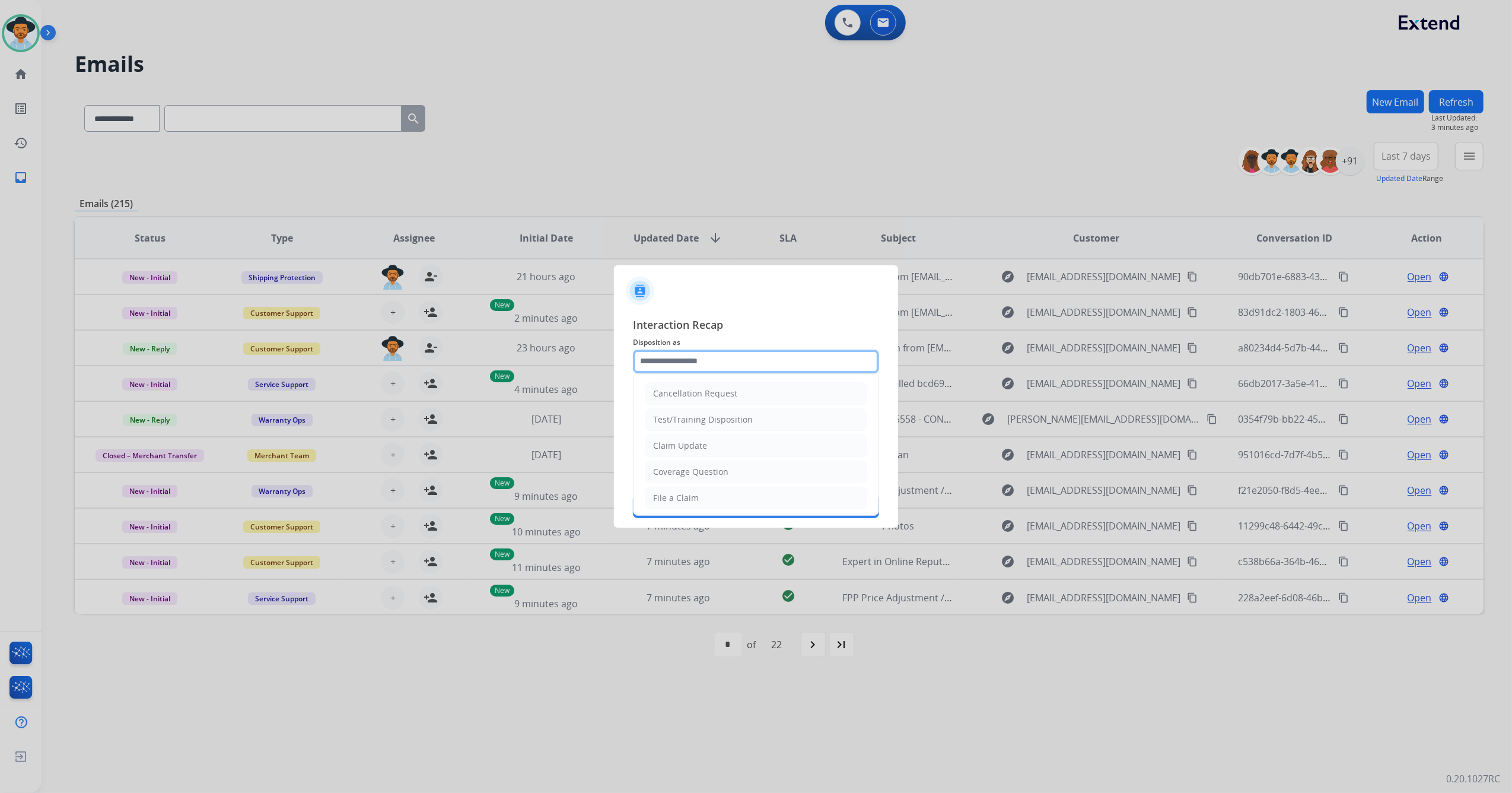
click at [700, 353] on input "text" at bounding box center [756, 362] width 247 height 24
click at [689, 499] on div "File a Claim" at bounding box center [676, 497] width 46 height 12
type input "**********"
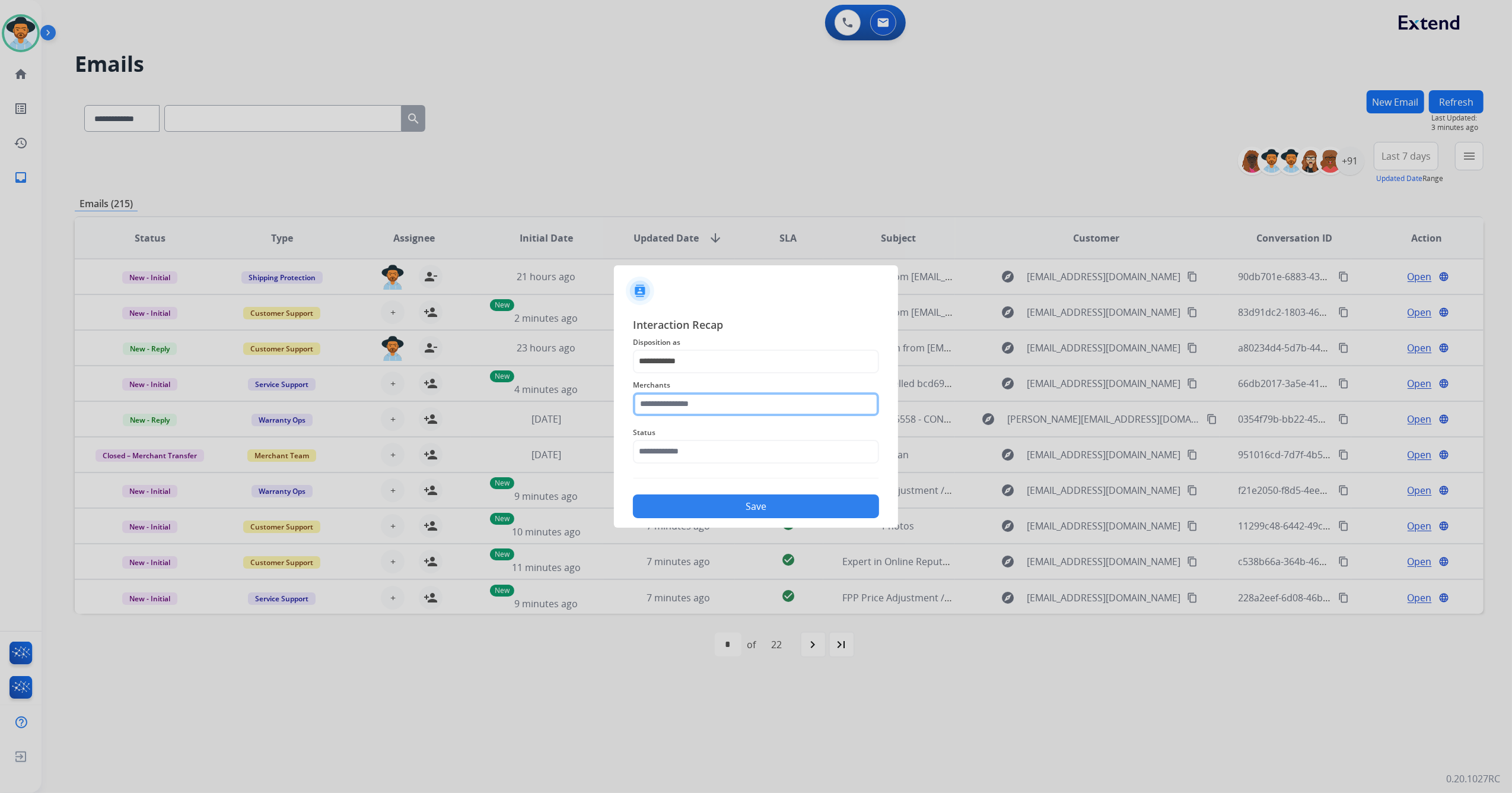
click at [693, 407] on input "text" at bounding box center [756, 404] width 247 height 24
click at [701, 438] on li "Jomashop" at bounding box center [759, 438] width 226 height 22
type input "********"
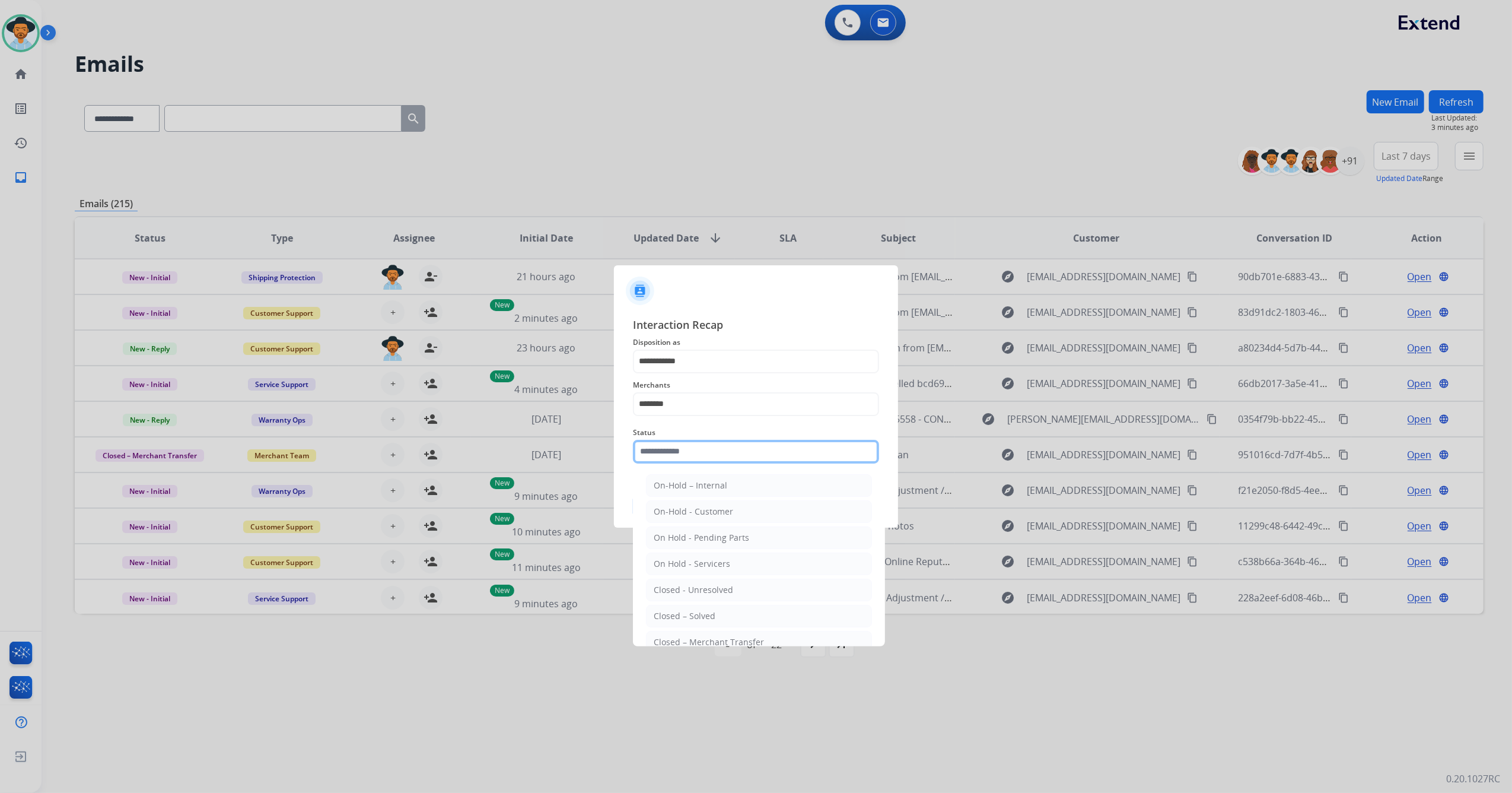
click at [693, 454] on input "text" at bounding box center [756, 452] width 247 height 24
click at [686, 608] on li "Closed – Solved" at bounding box center [759, 616] width 226 height 22
type input "**********"
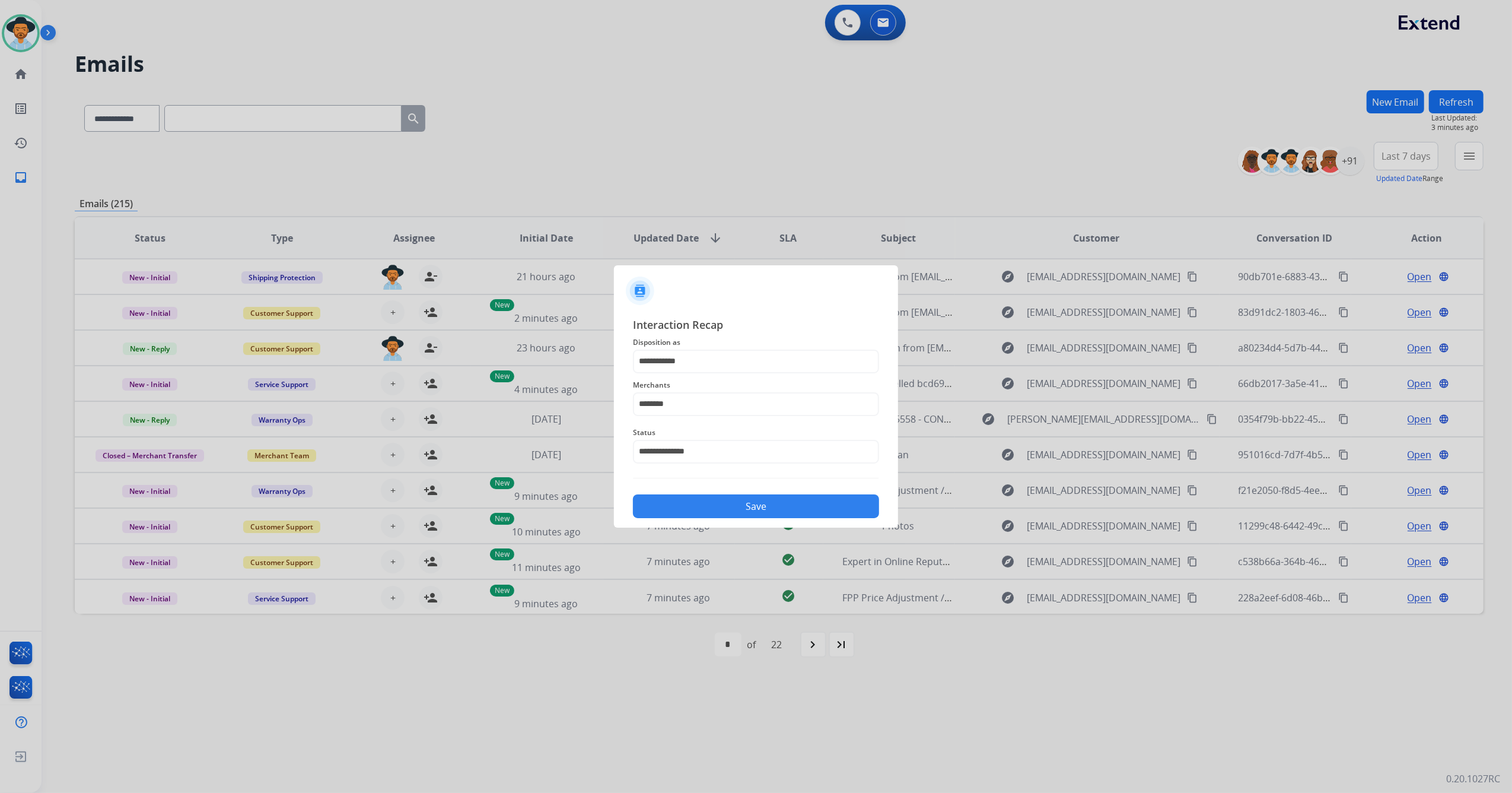
click at [695, 504] on button "Save" at bounding box center [756, 506] width 247 height 24
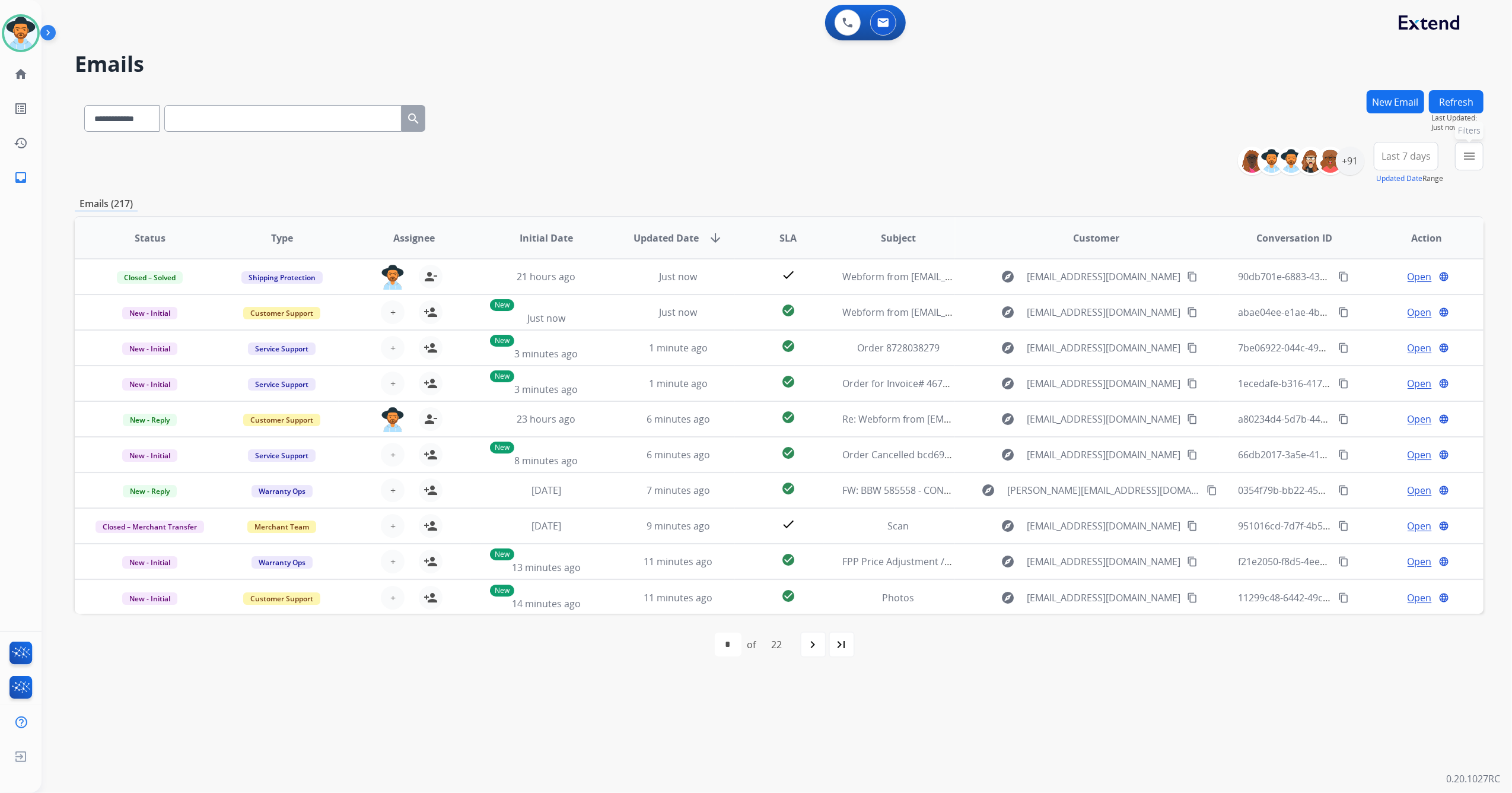
click at [1474, 155] on mat-icon "menu" at bounding box center [1470, 156] width 14 height 14
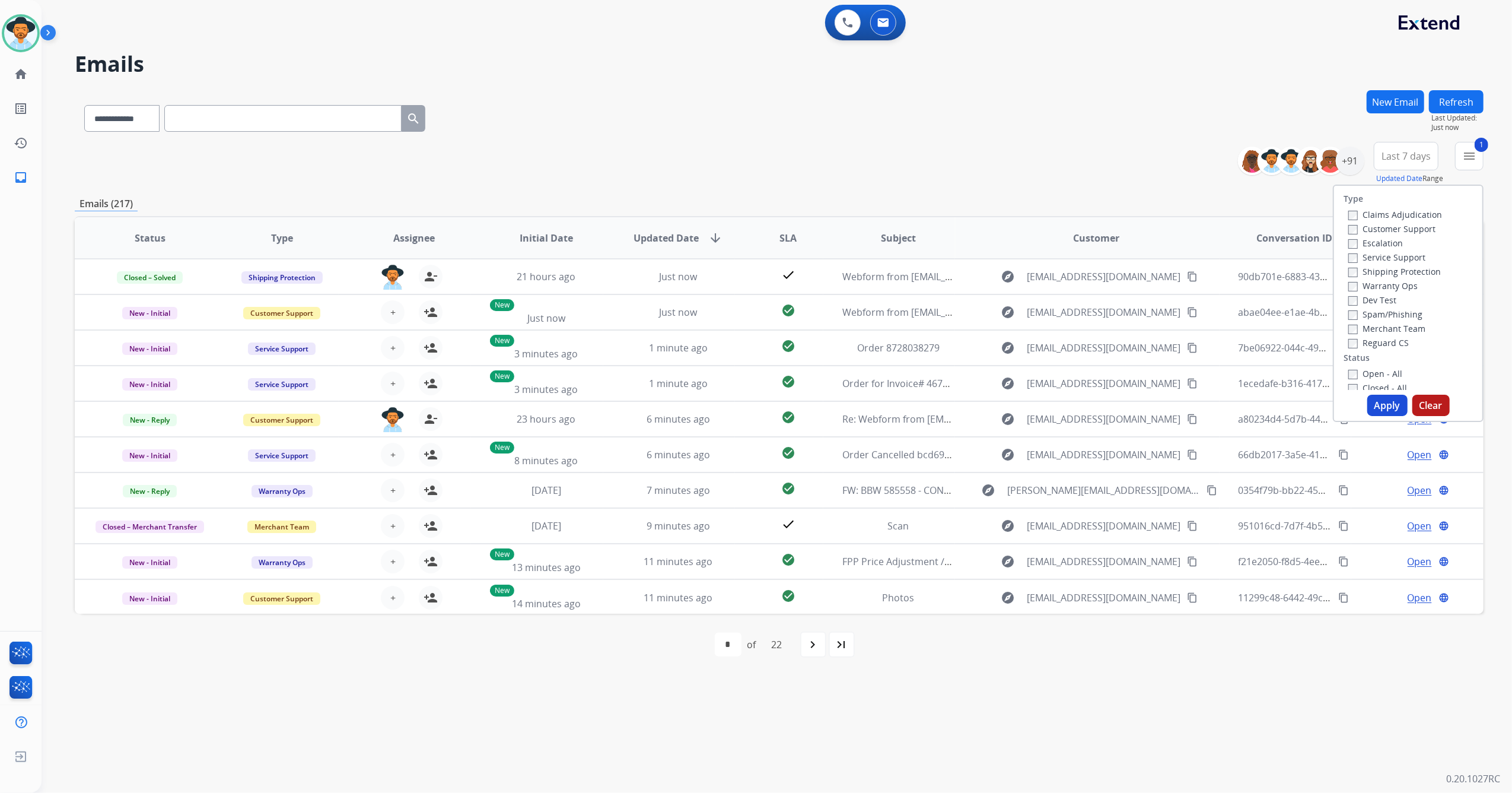
click at [1399, 408] on button "Apply" at bounding box center [1388, 405] width 40 height 21
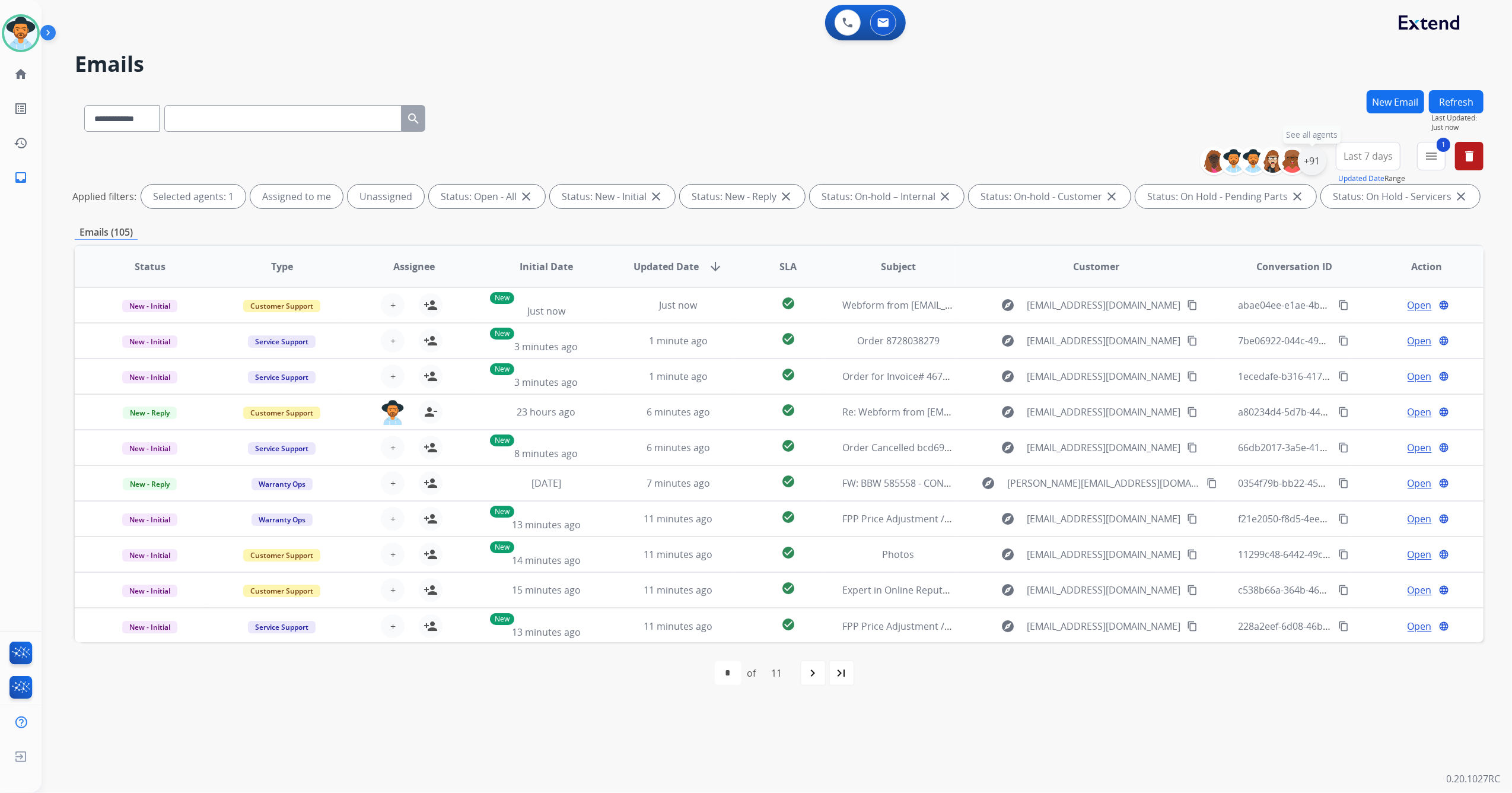
click at [1313, 164] on div "+91" at bounding box center [1312, 161] width 29 height 29
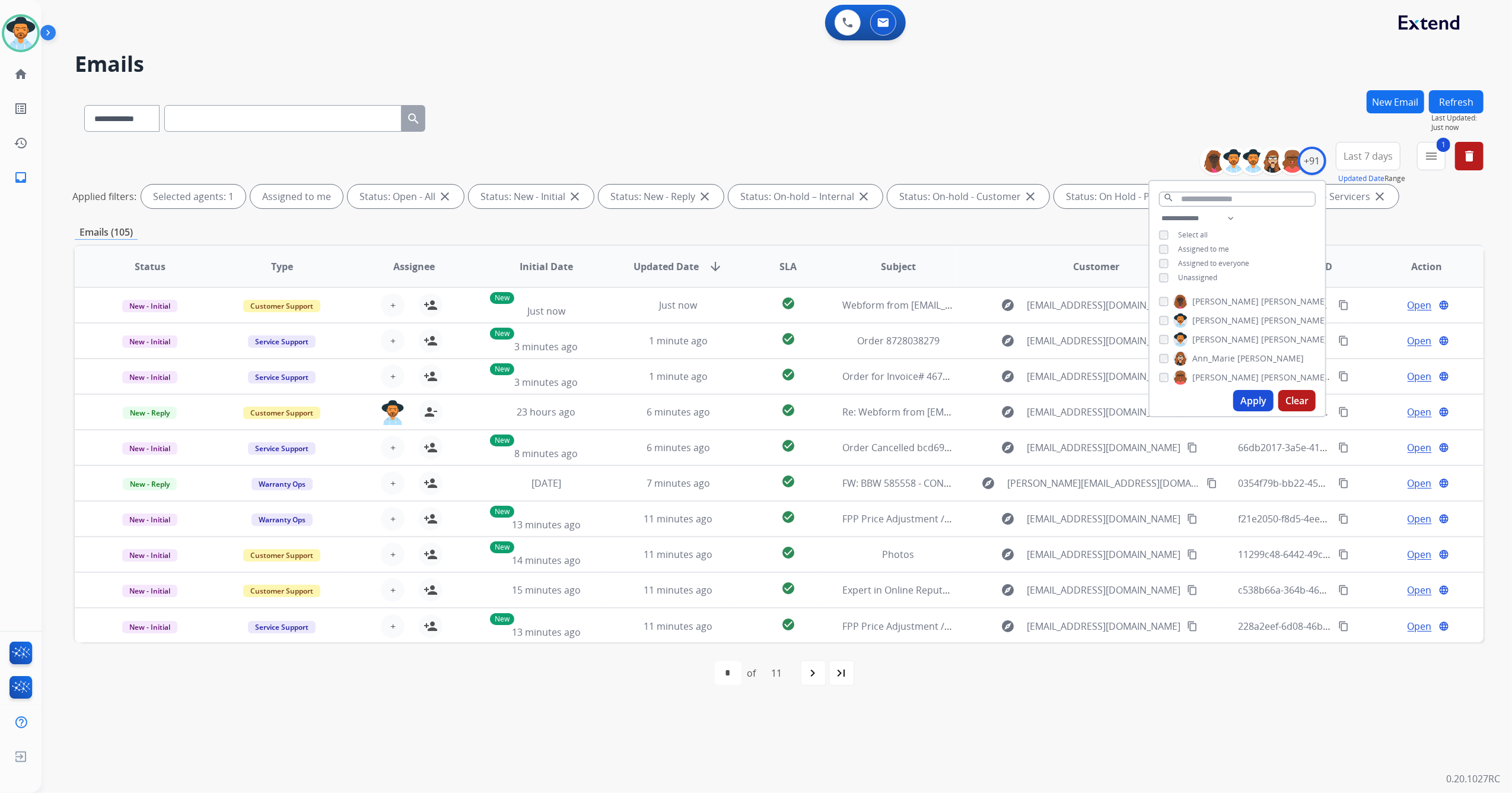
click at [1247, 396] on button "Apply" at bounding box center [1254, 400] width 40 height 21
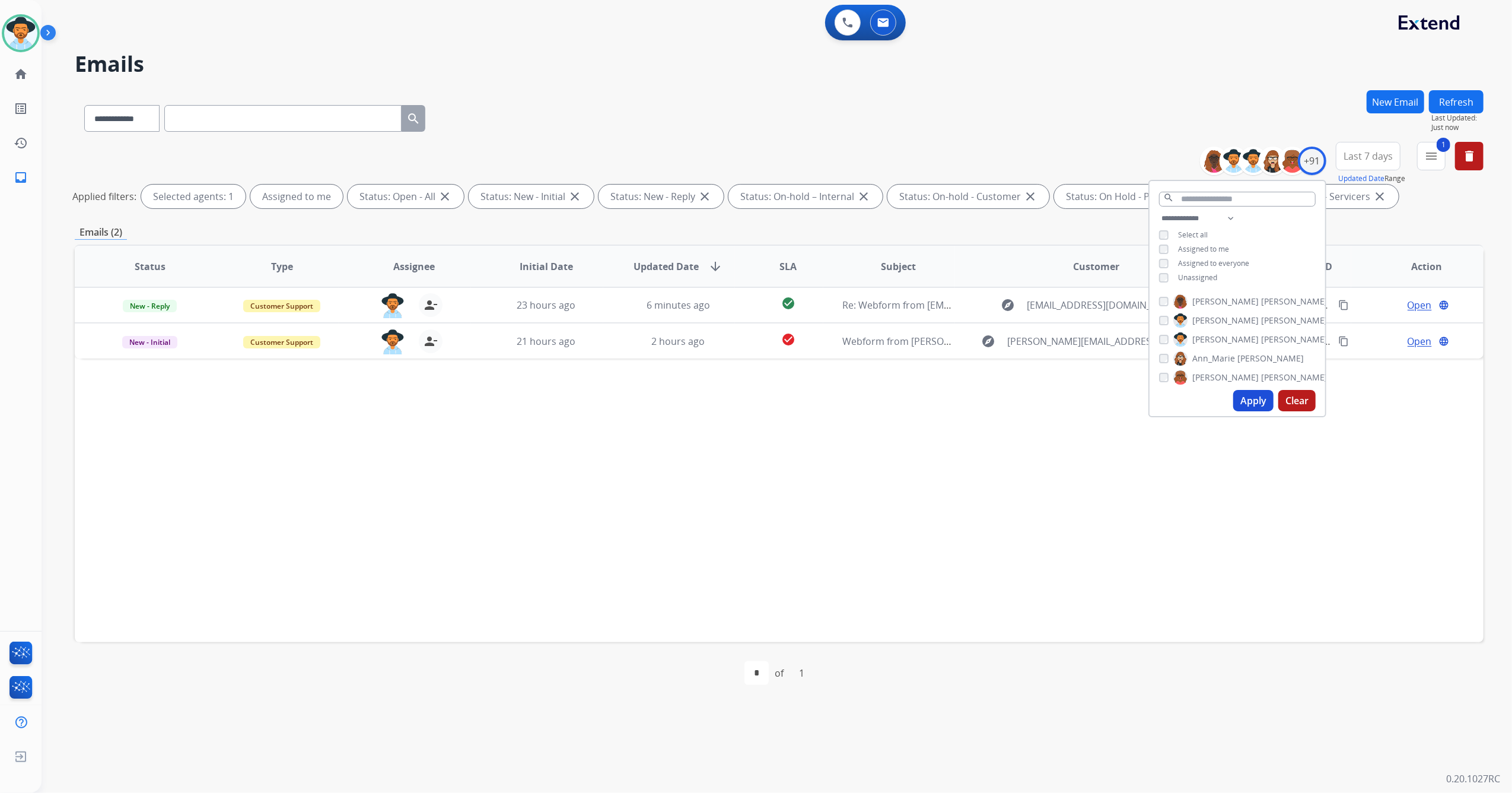
click at [916, 483] on div "Status Type Assignee Initial Date Updated Date arrow_downward SLA Subject Custo…" at bounding box center [779, 442] width 1409 height 397
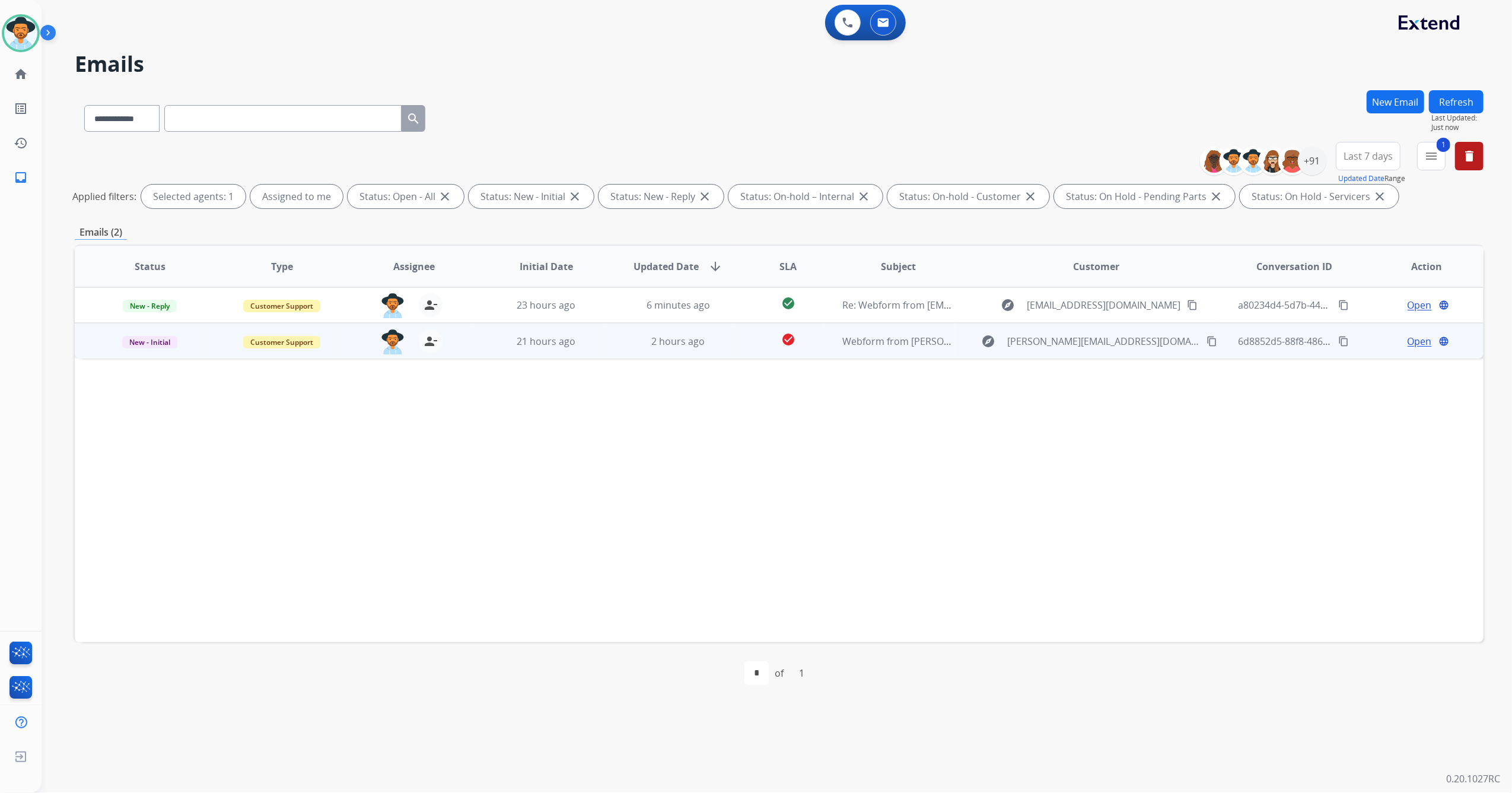
drag, startPoint x: 597, startPoint y: 345, endPoint x: 599, endPoint y: 354, distance: 9.2
click at [598, 344] on div "21 hours ago" at bounding box center [546, 341] width 113 height 14
click at [1207, 335] on mat-icon "content_copy" at bounding box center [1212, 340] width 10 height 10
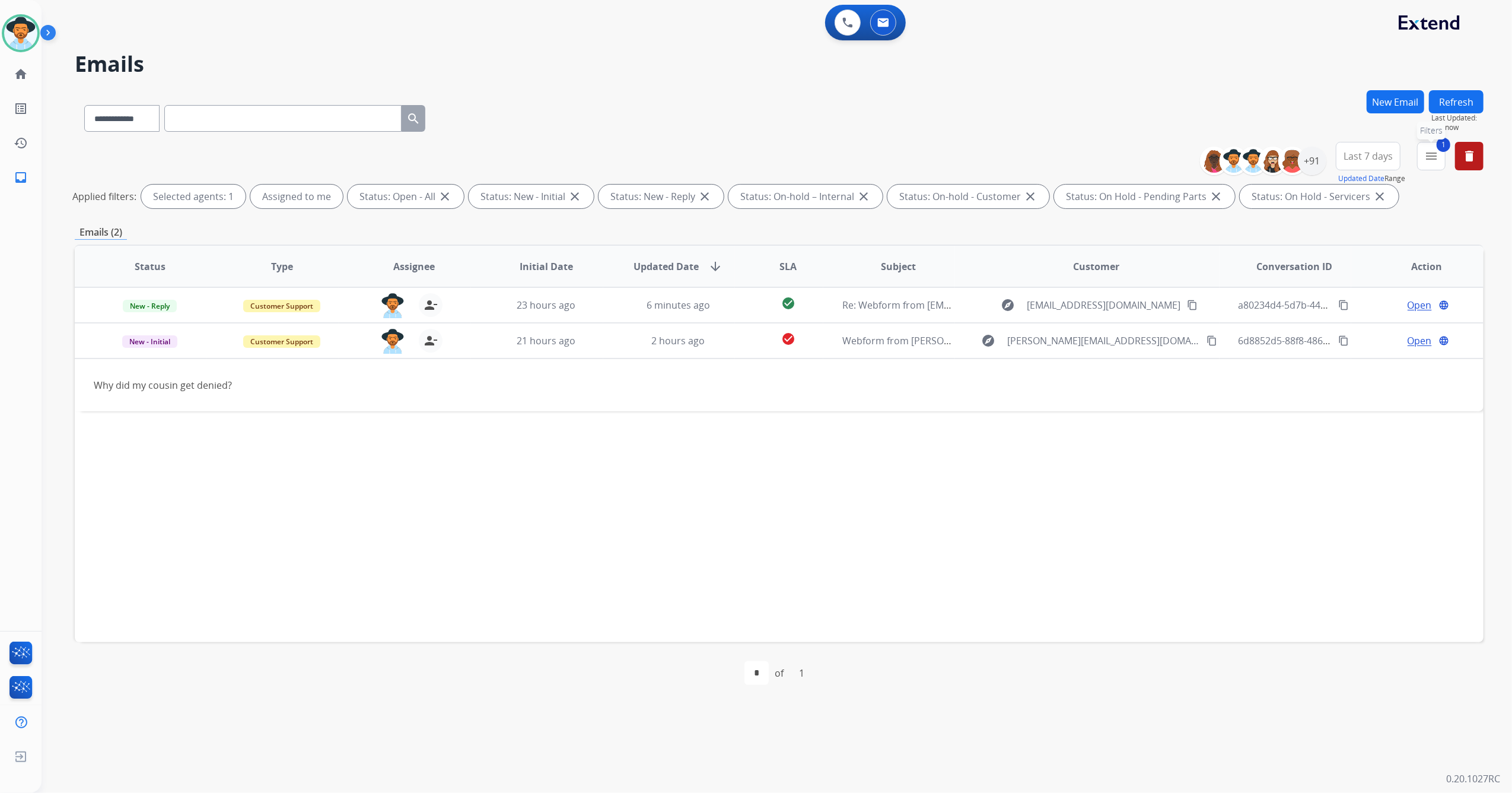
drag, startPoint x: 1424, startPoint y: 159, endPoint x: 1430, endPoint y: 157, distance: 6.3
click at [1430, 157] on button "1 menu Filters" at bounding box center [1432, 156] width 29 height 29
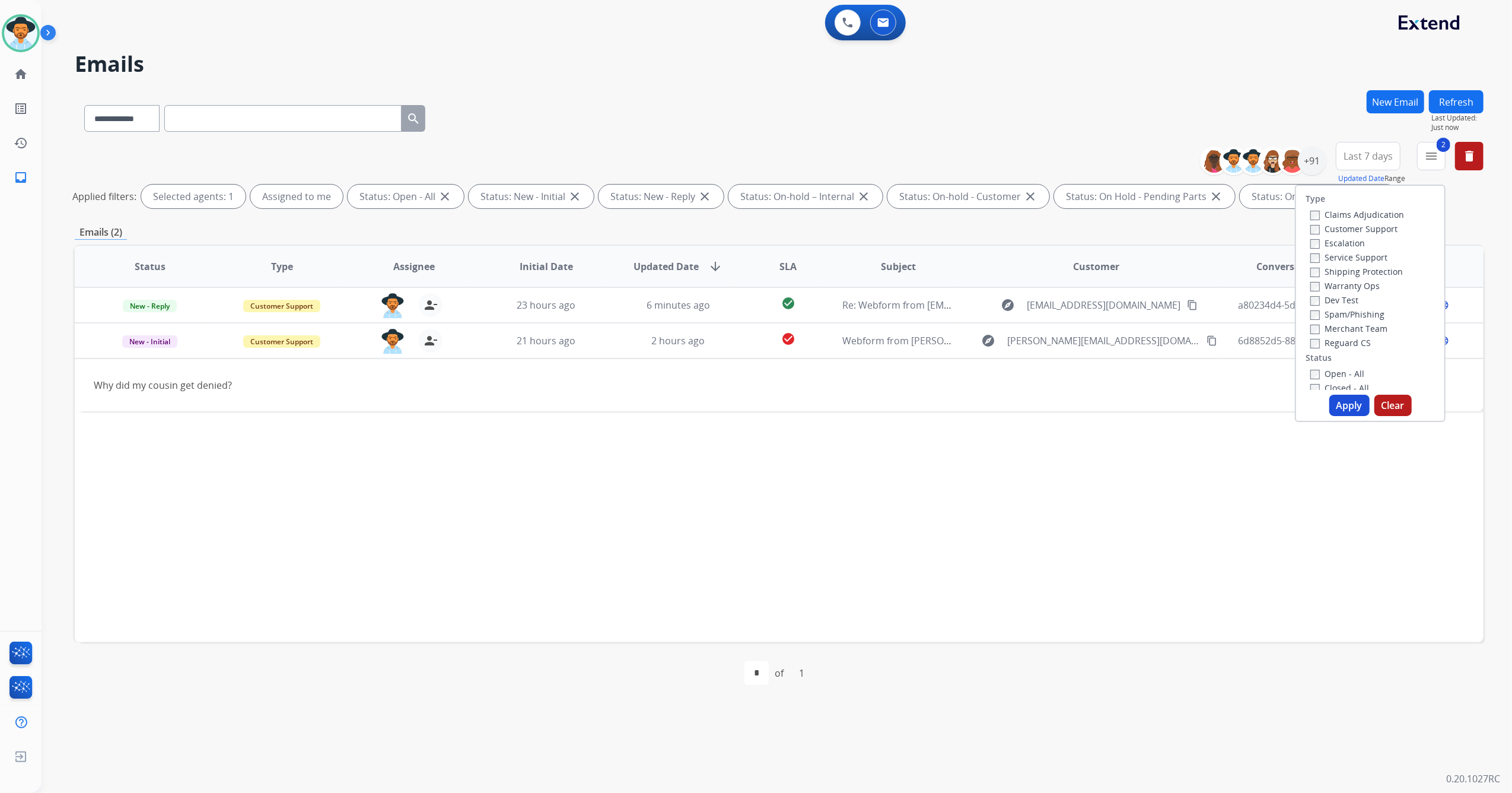
click at [1341, 404] on button "Apply" at bounding box center [1349, 405] width 40 height 21
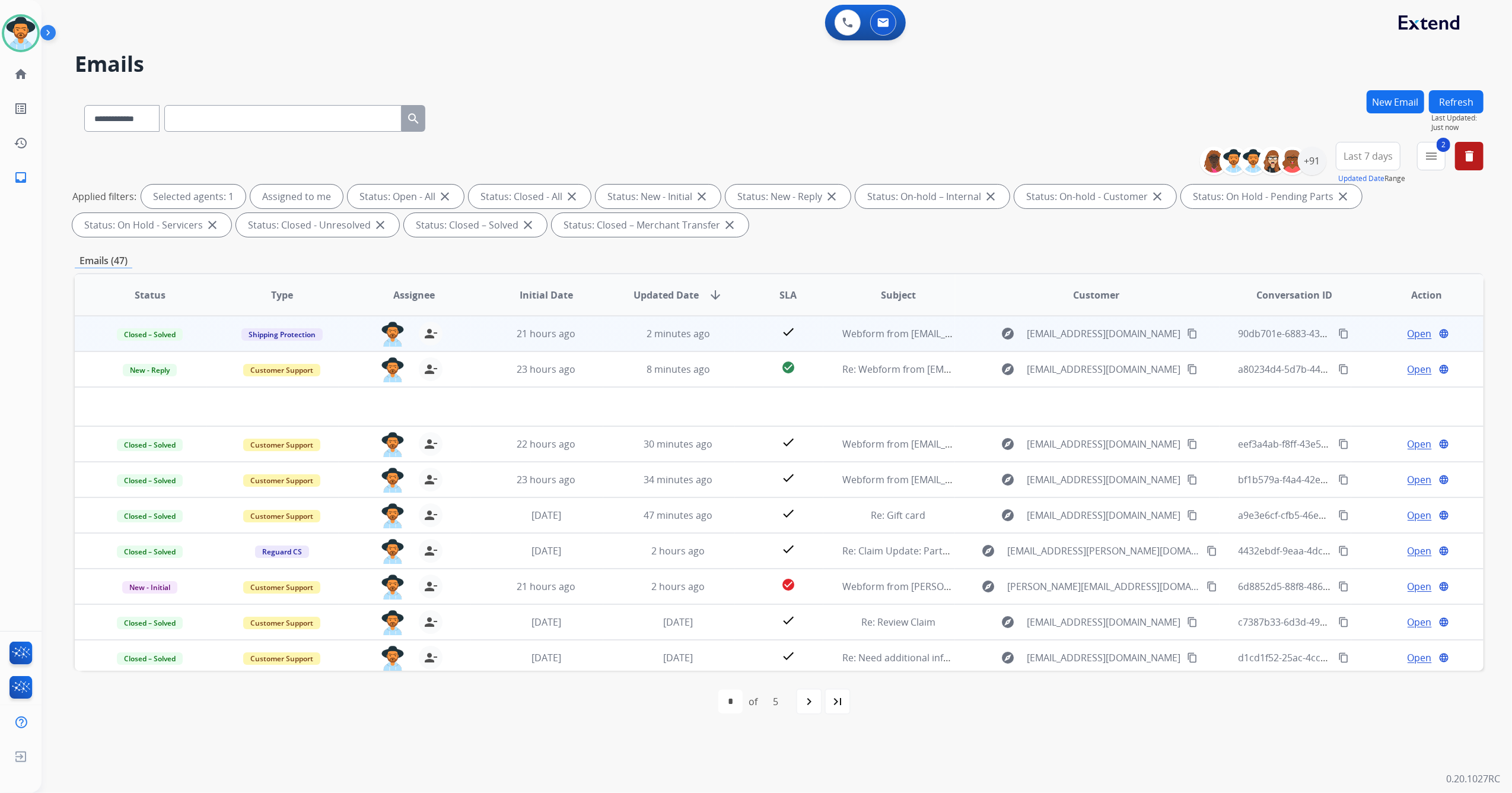
click at [611, 335] on td "2 minutes ago" at bounding box center [669, 333] width 132 height 36
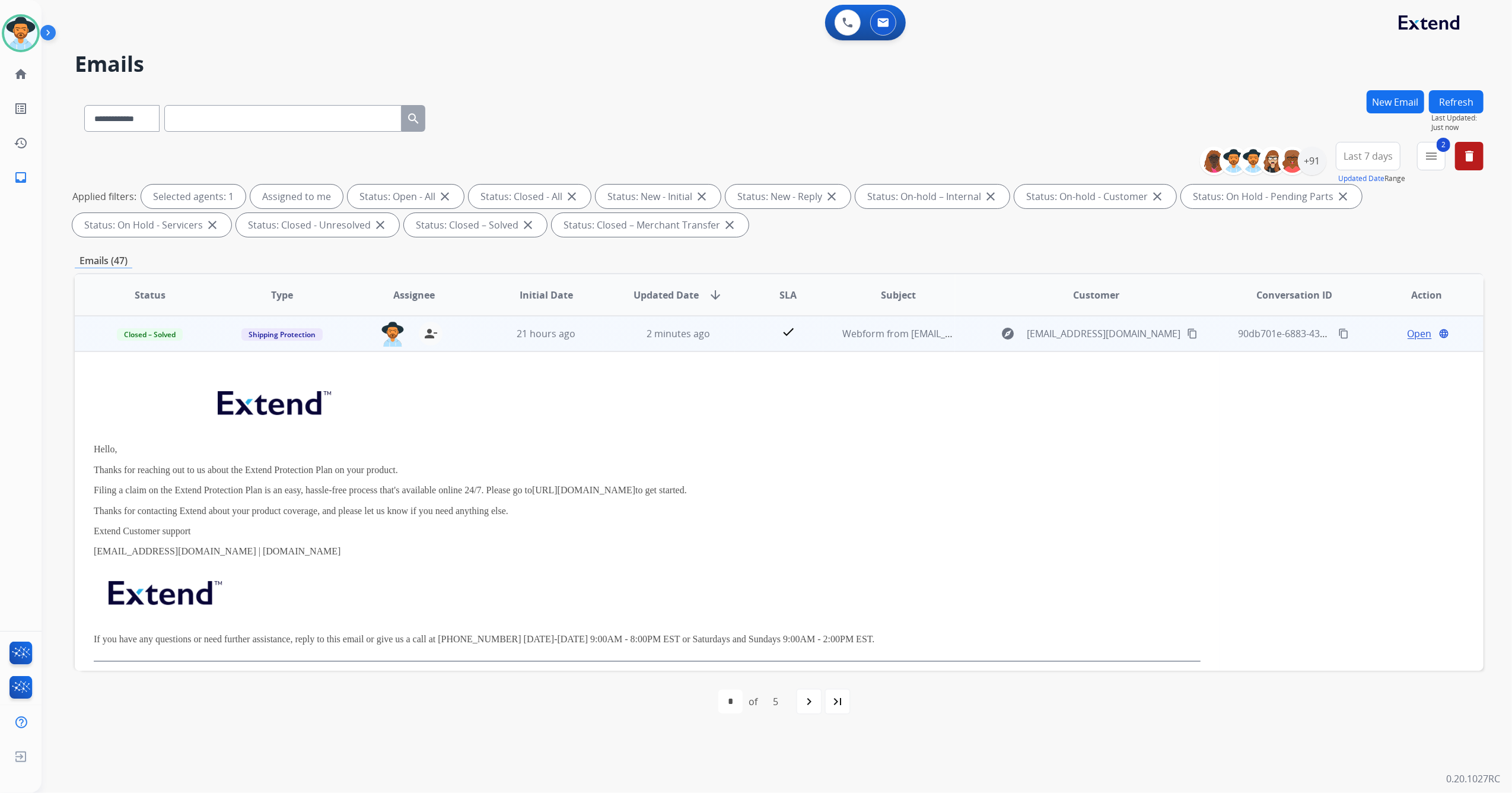
click at [1338, 331] on mat-icon "content_copy" at bounding box center [1343, 333] width 10 height 10
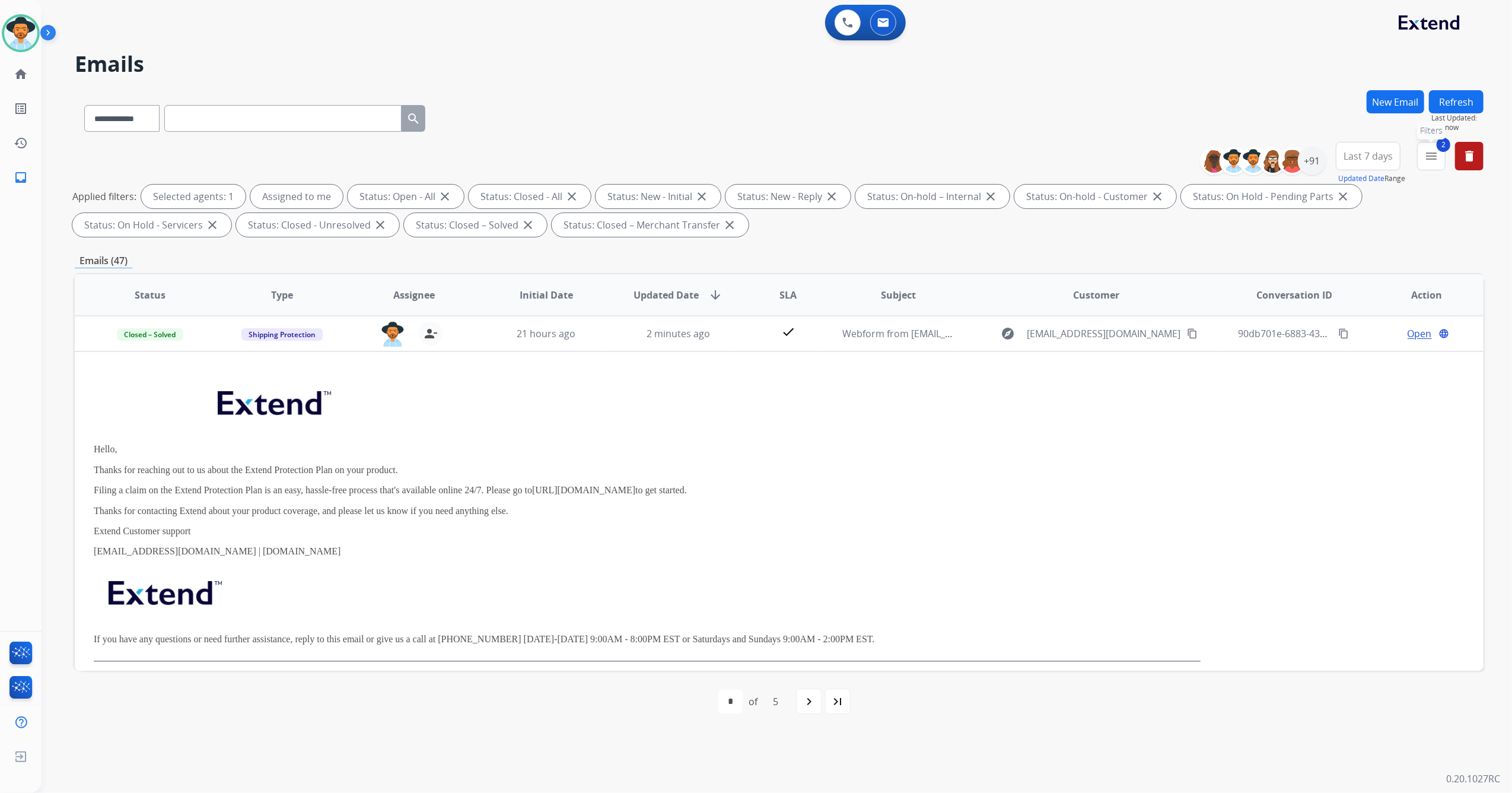
click at [1431, 155] on mat-icon "menu" at bounding box center [1432, 156] width 14 height 14
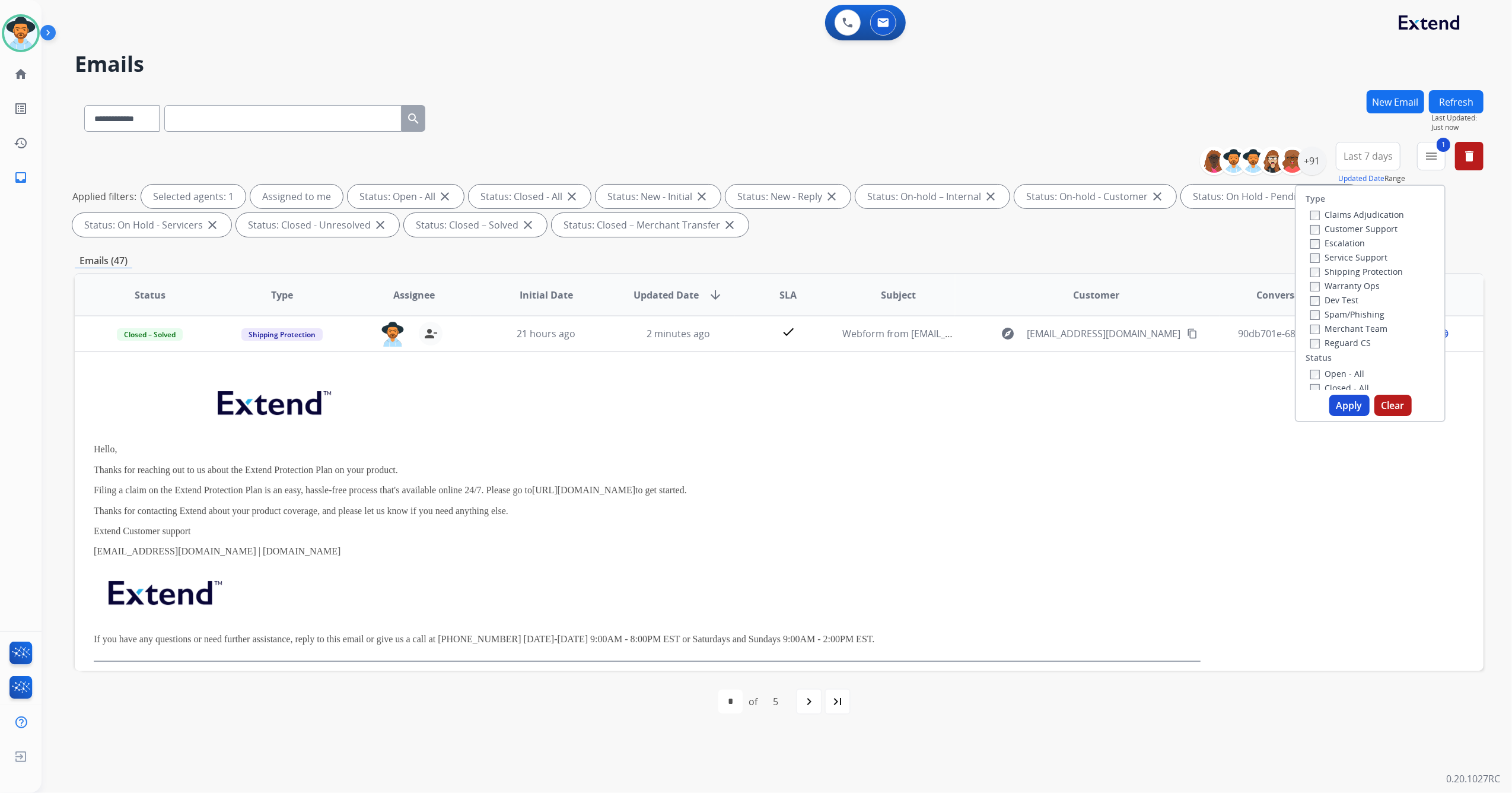
click at [1338, 402] on button "Apply" at bounding box center [1349, 405] width 40 height 21
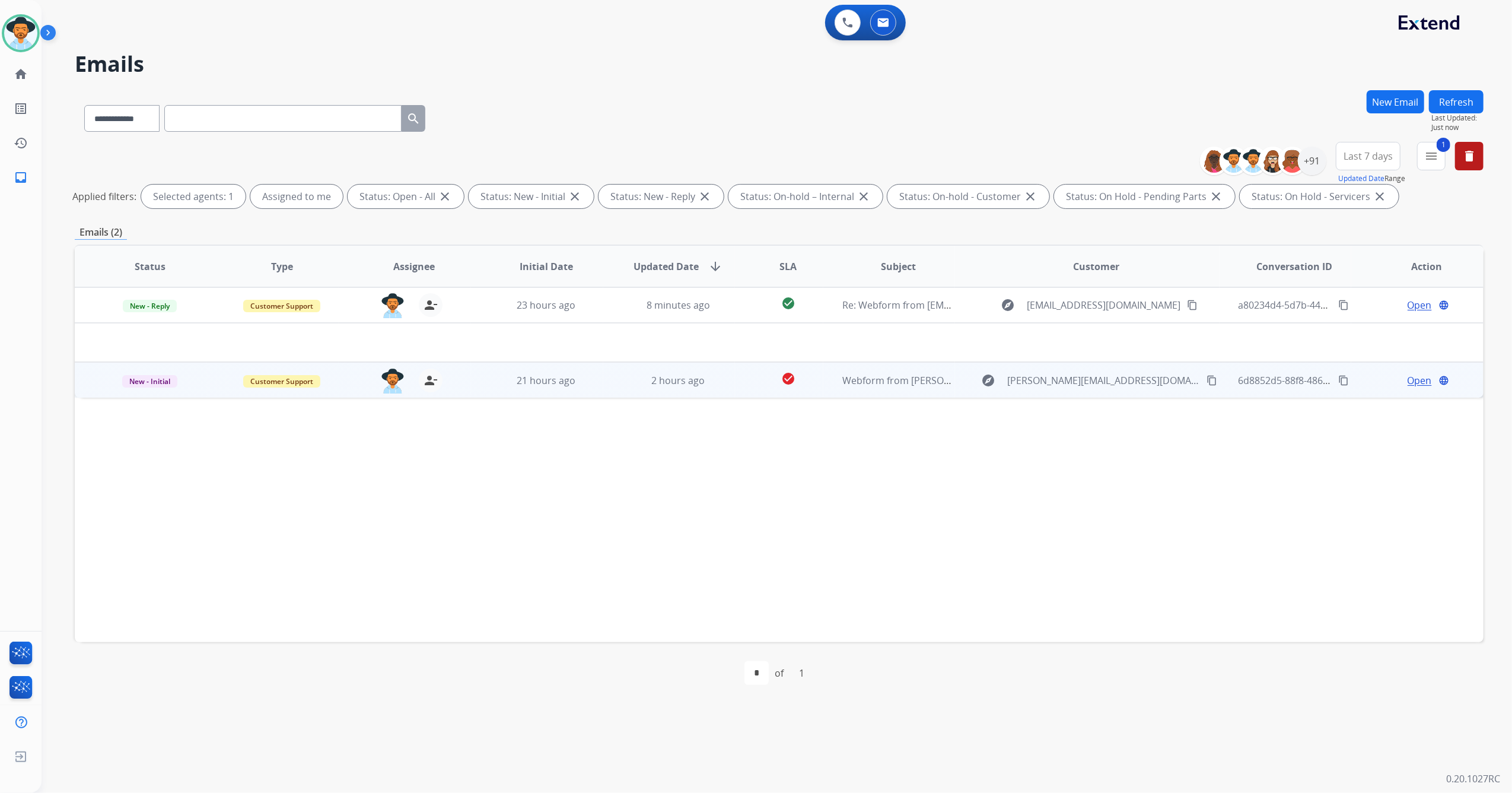
click at [456, 388] on div "[EMAIL_ADDRESS][PERSON_NAME][DOMAIN_NAME] person_remove [PERSON_NAME] to Me" at bounding box center [404, 380] width 132 height 34
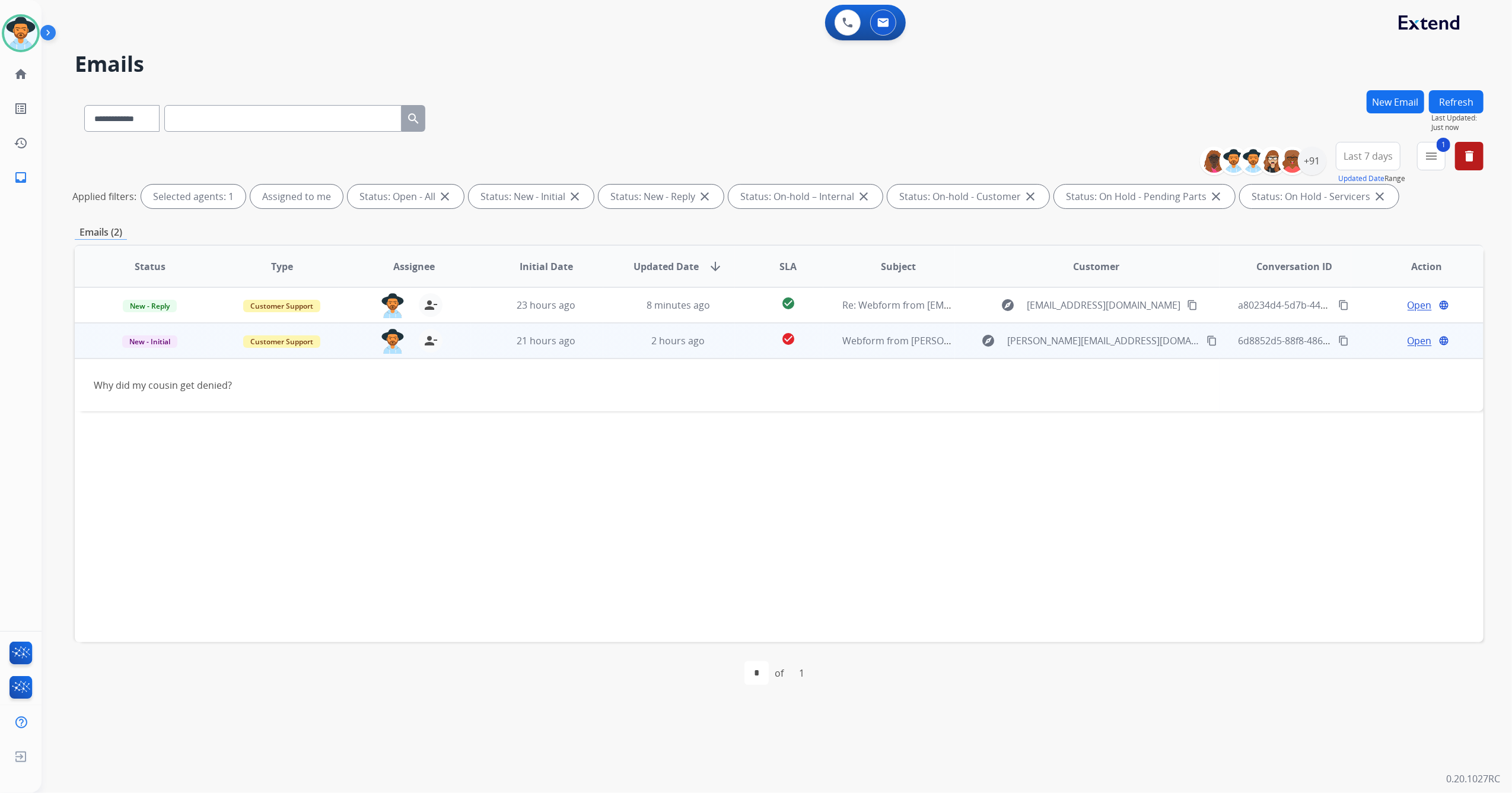
click at [1205, 338] on button "content_copy" at bounding box center [1212, 341] width 14 height 14
click at [1408, 338] on span "Open" at bounding box center [1420, 341] width 25 height 14
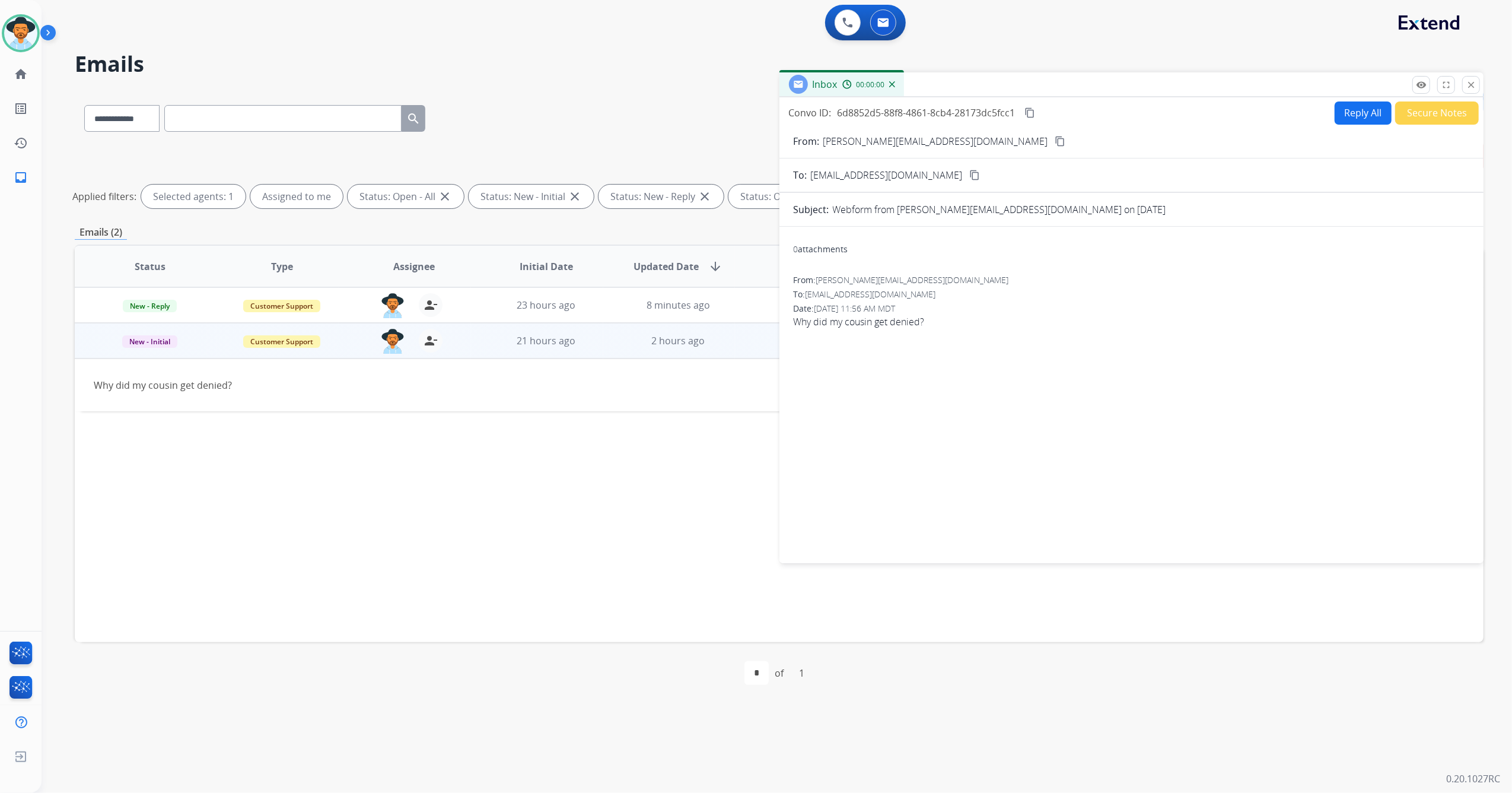
click at [1335, 117] on button "Reply All" at bounding box center [1364, 113] width 57 height 23
select select "**********"
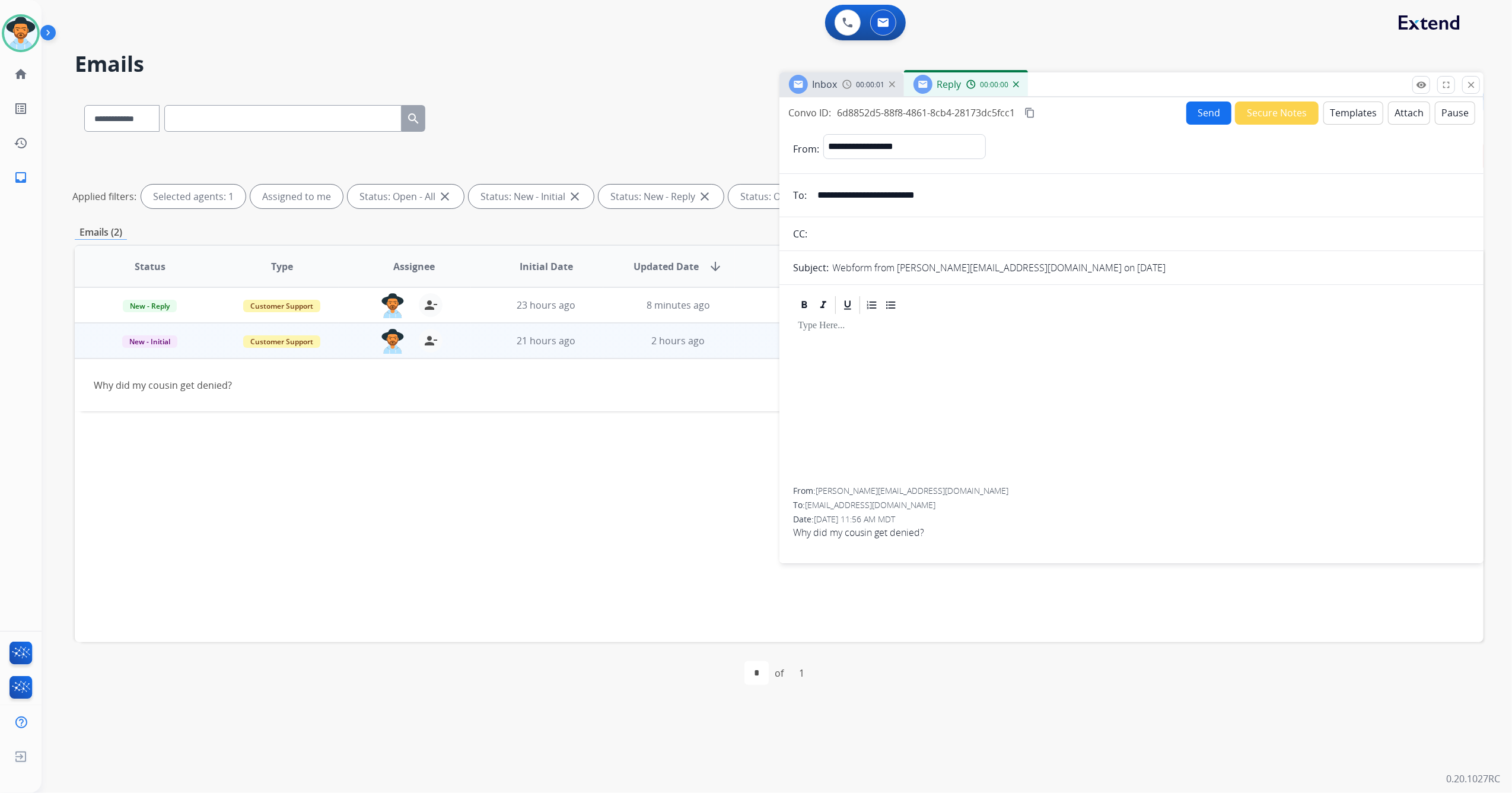
click at [1348, 117] on button "Templates" at bounding box center [1354, 113] width 60 height 23
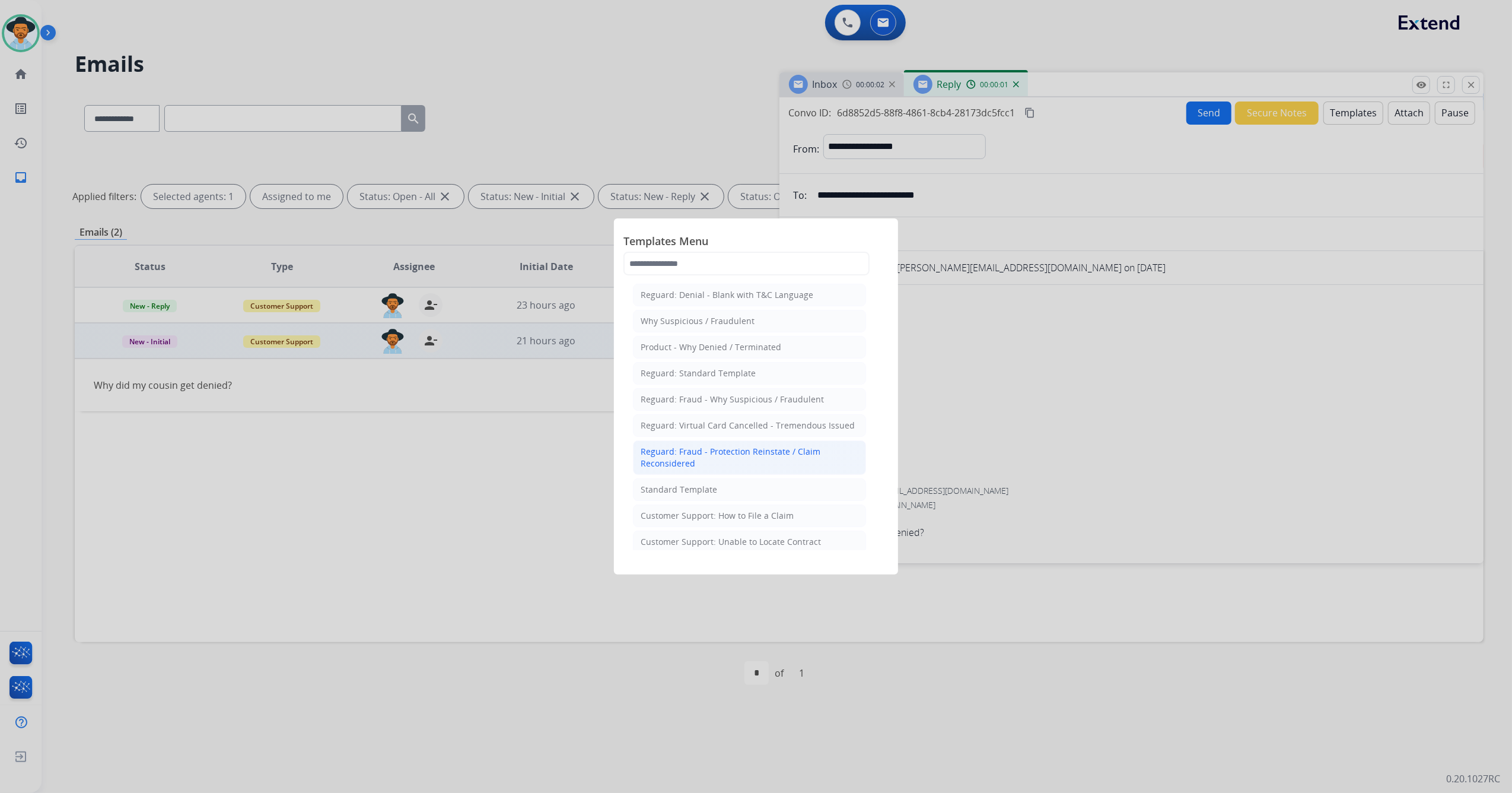
click at [710, 475] on li "Reguard: Fraud - Protection Reinstate / Claim Reconsidered" at bounding box center [749, 457] width 233 height 34
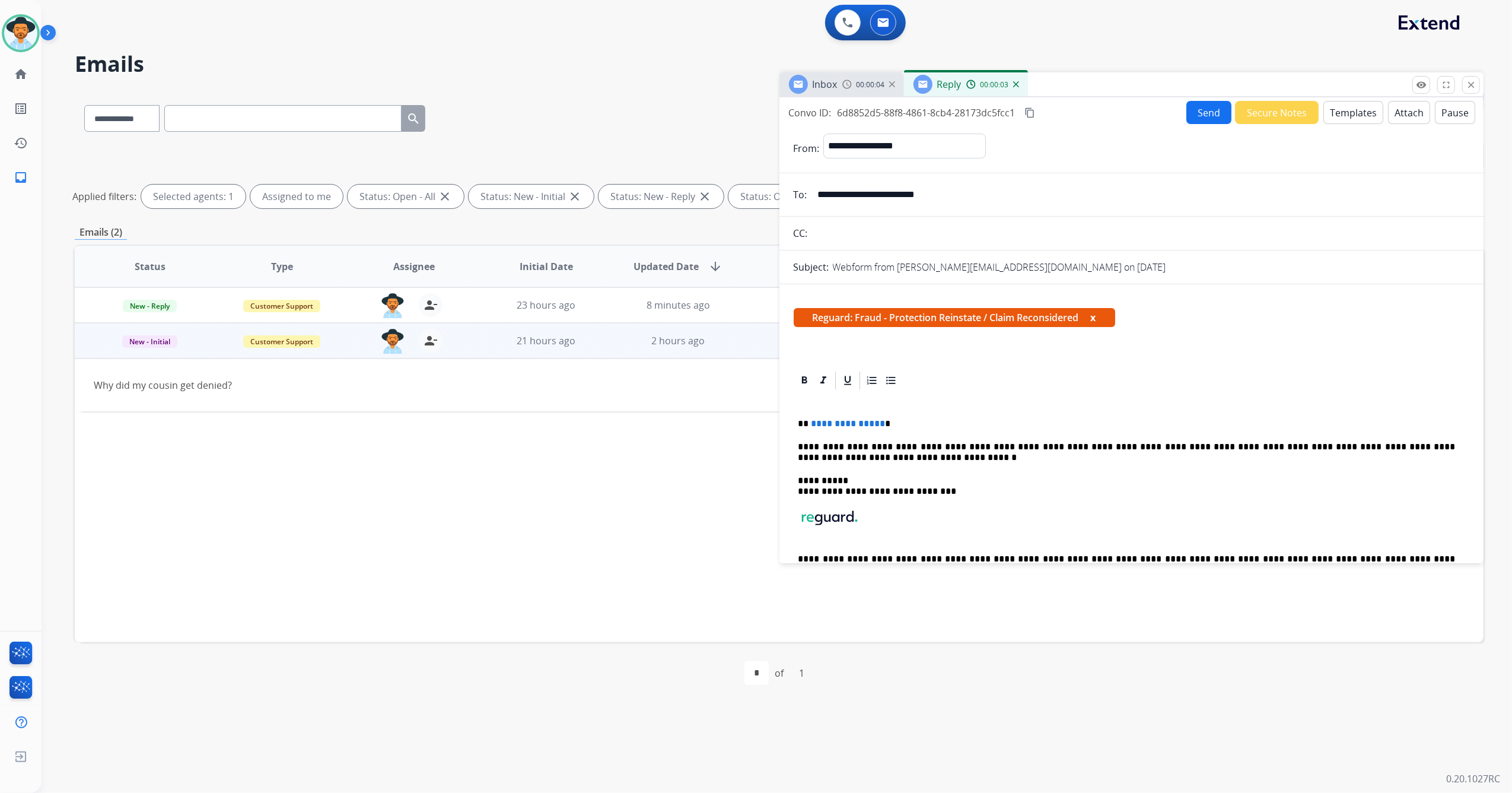
click at [1338, 110] on button "Templates" at bounding box center [1354, 112] width 60 height 23
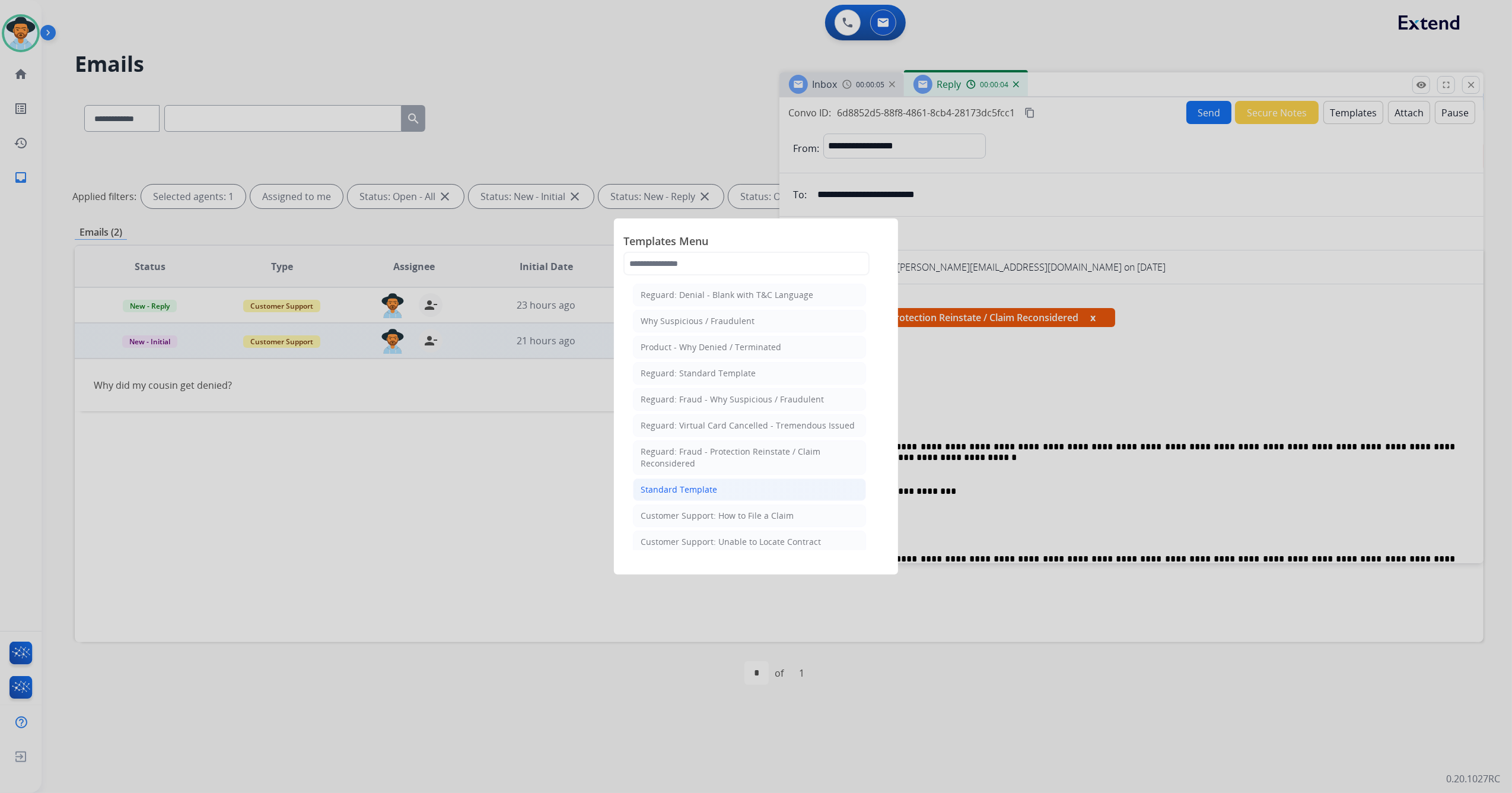
click at [704, 490] on div "Standard Template" at bounding box center [679, 489] width 77 height 12
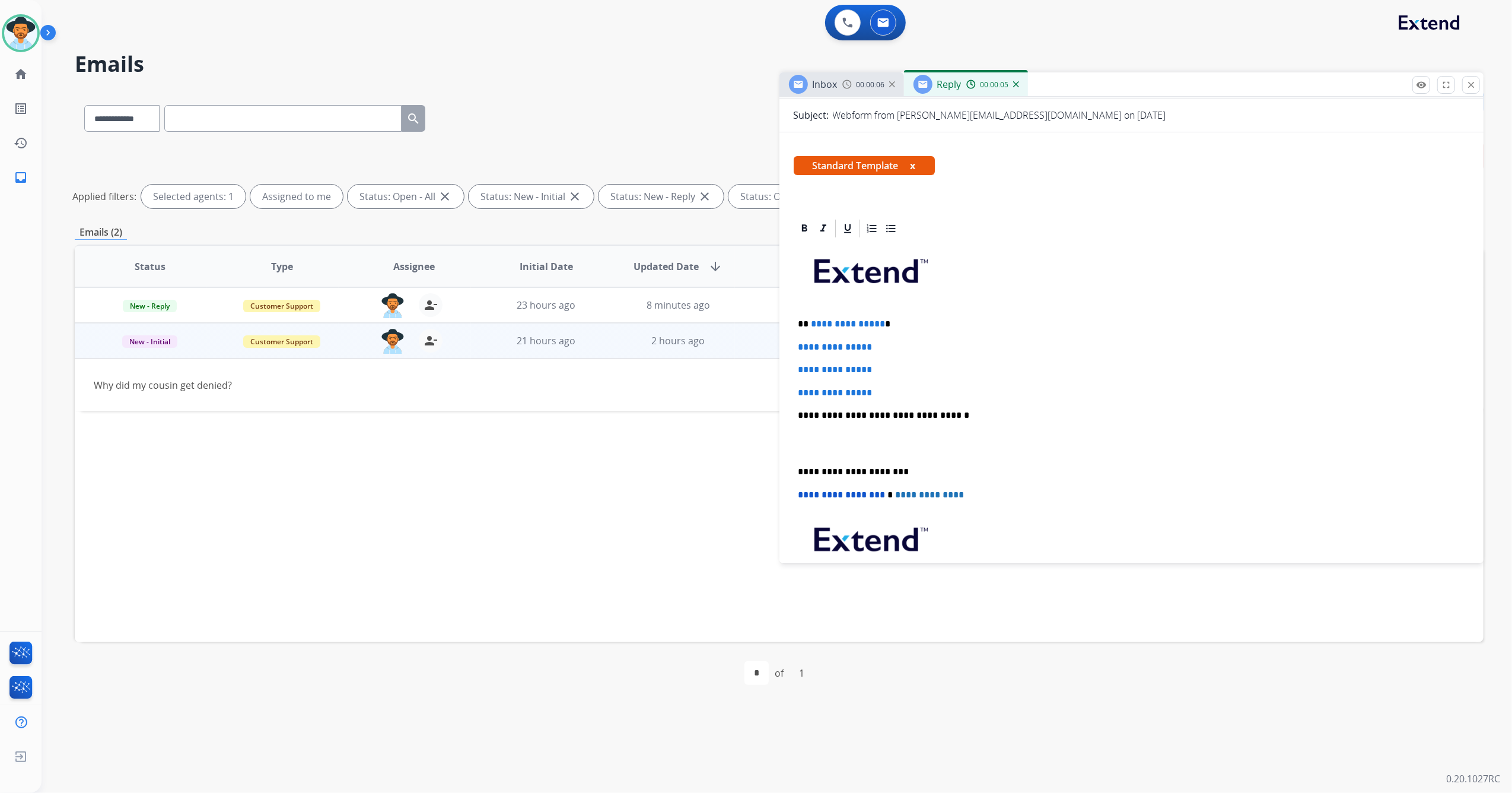
scroll to position [158, 0]
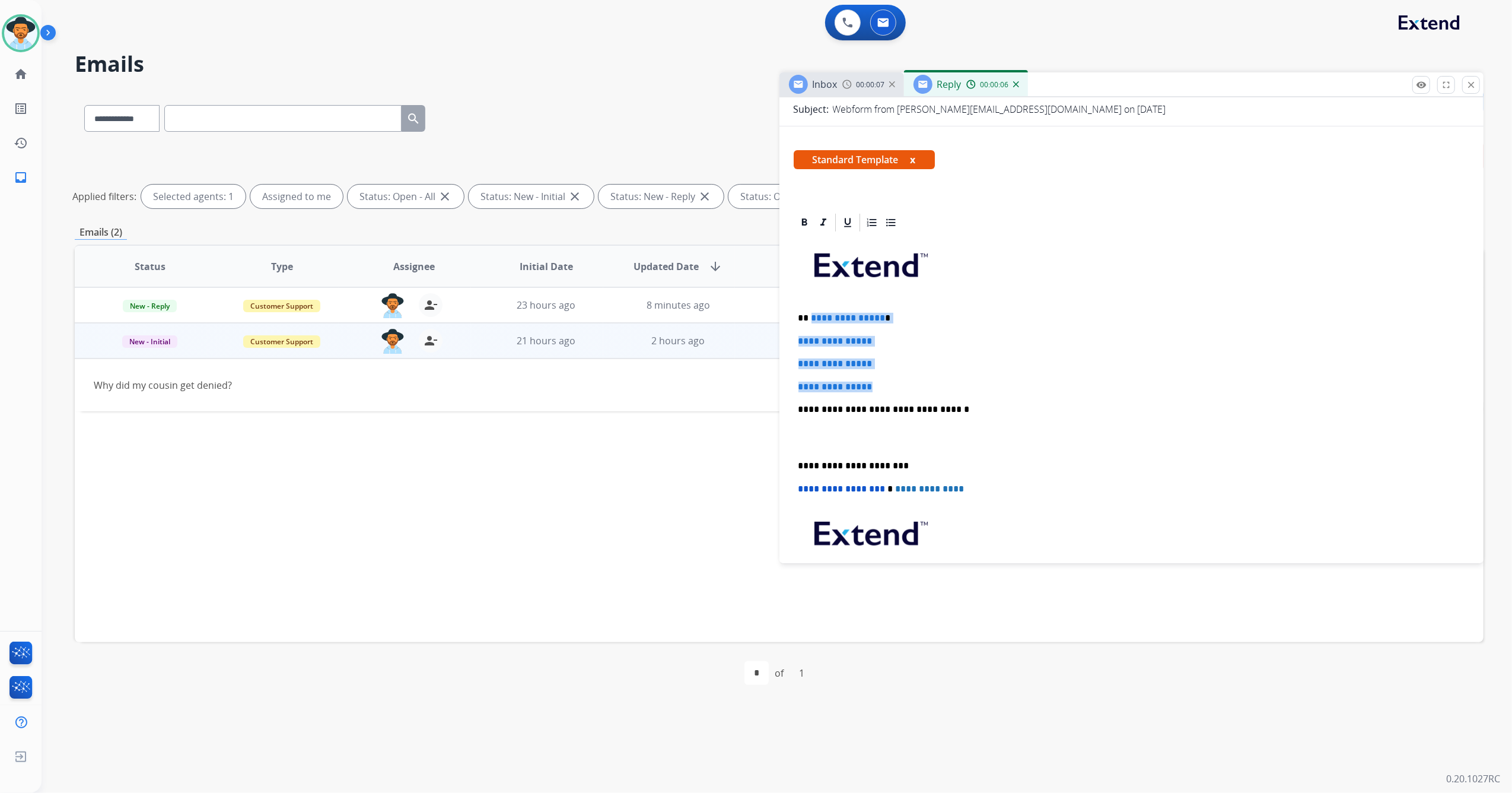
drag, startPoint x: 889, startPoint y: 380, endPoint x: 810, endPoint y: 315, distance: 102.3
click at [810, 315] on div "**********" at bounding box center [1131, 437] width 676 height 408
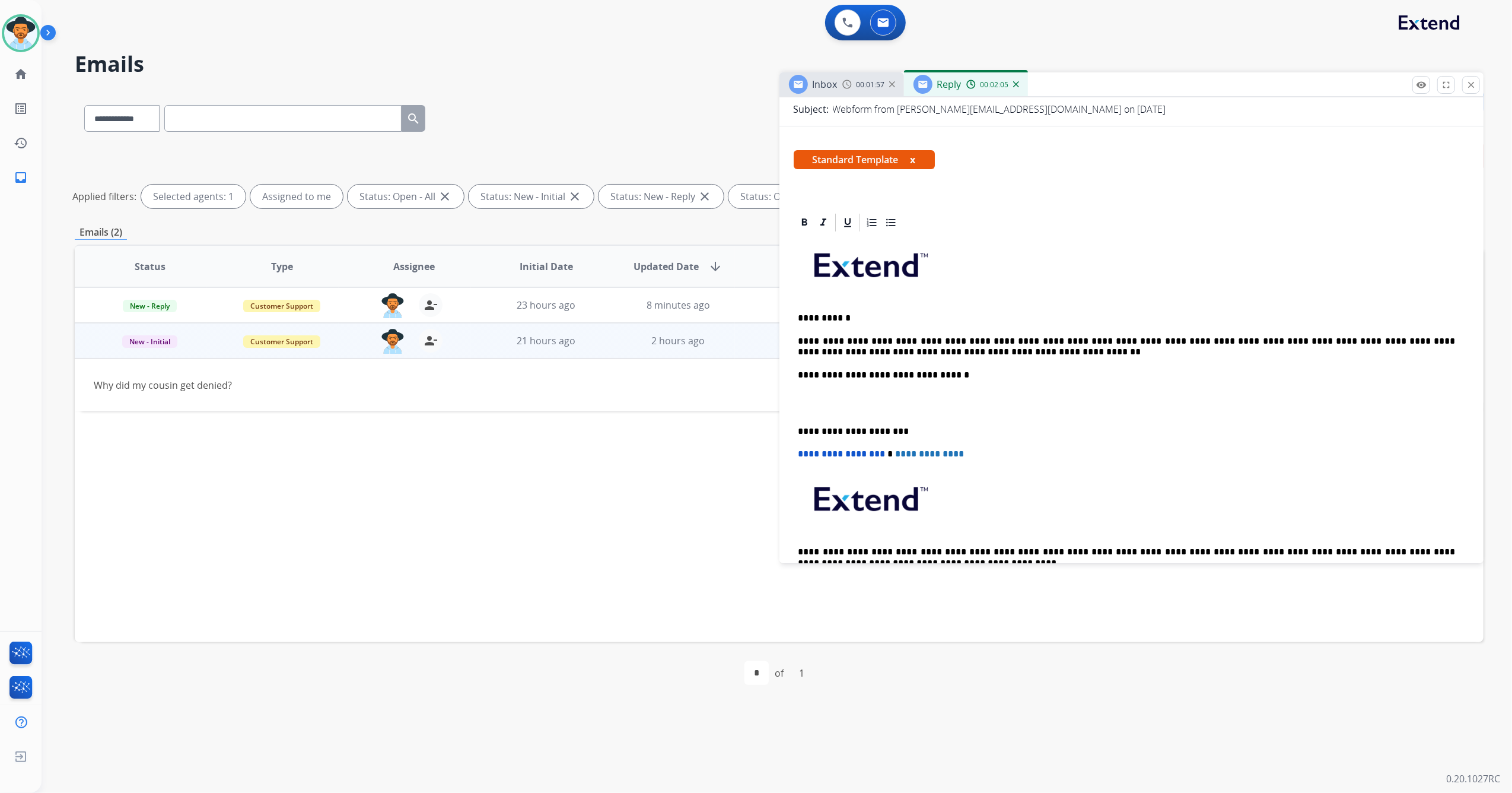
click at [798, 426] on div "**********" at bounding box center [1131, 419] width 676 height 374
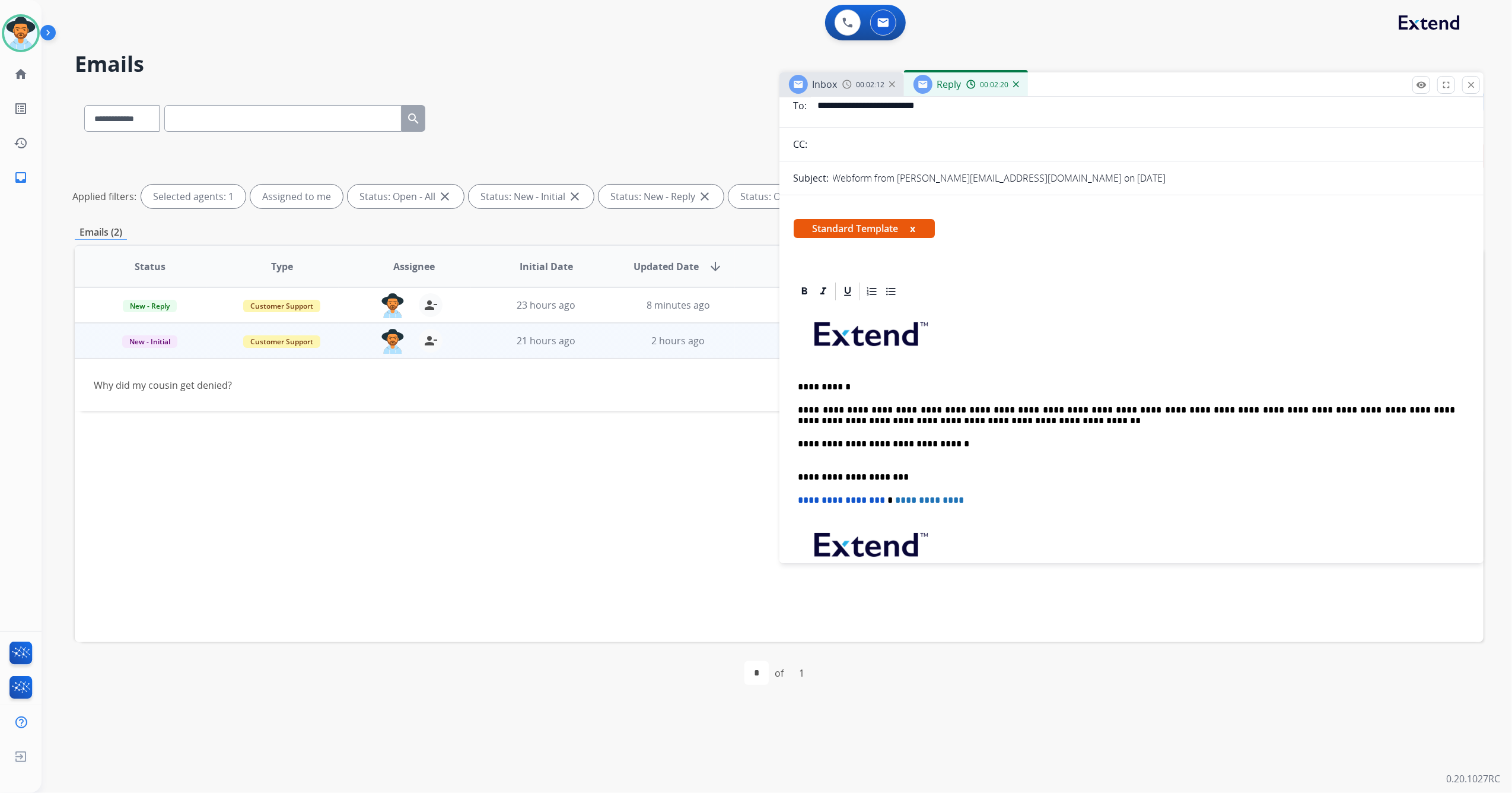
scroll to position [0, 0]
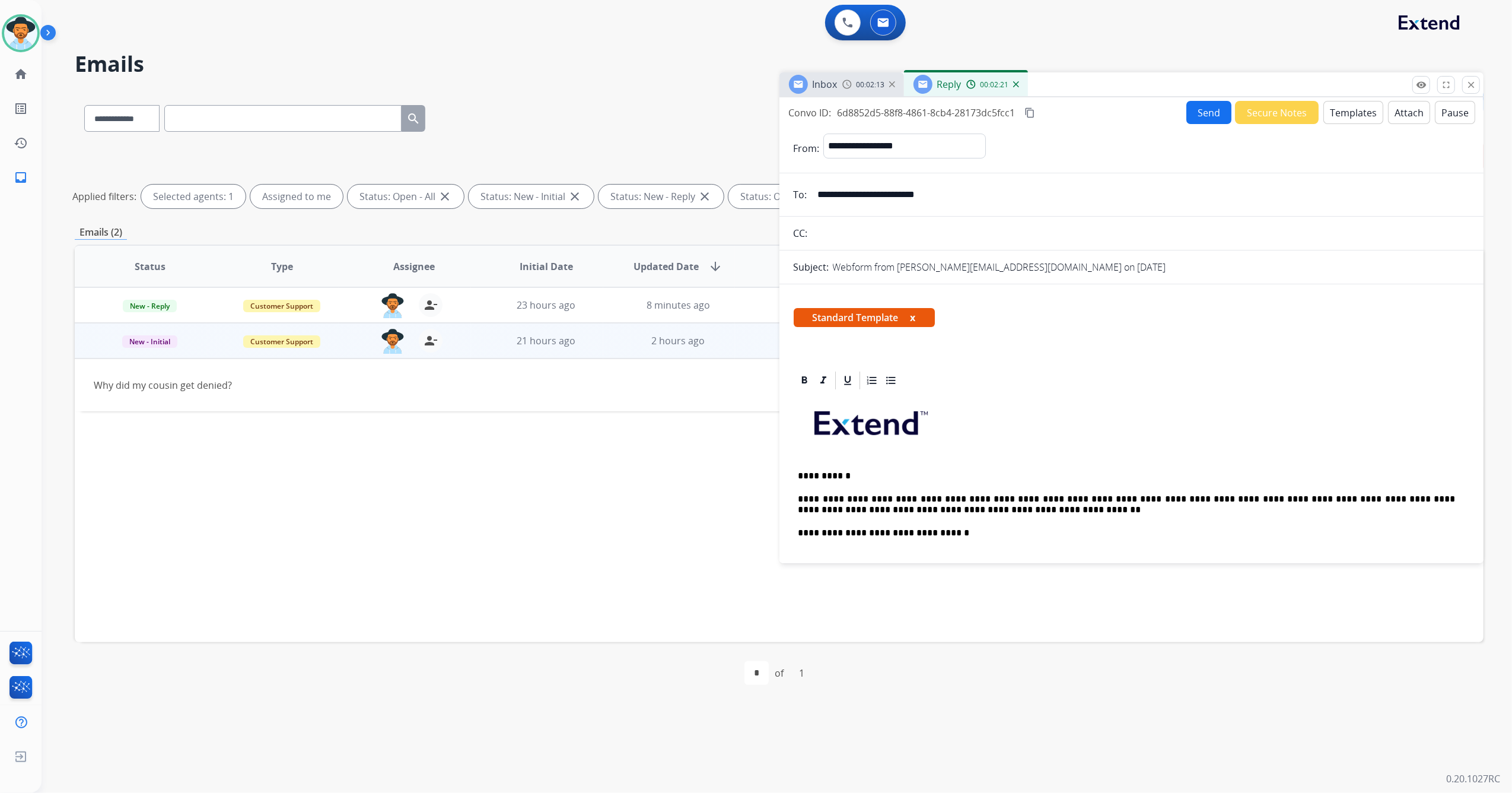
click at [1204, 112] on button "Send" at bounding box center [1209, 112] width 45 height 23
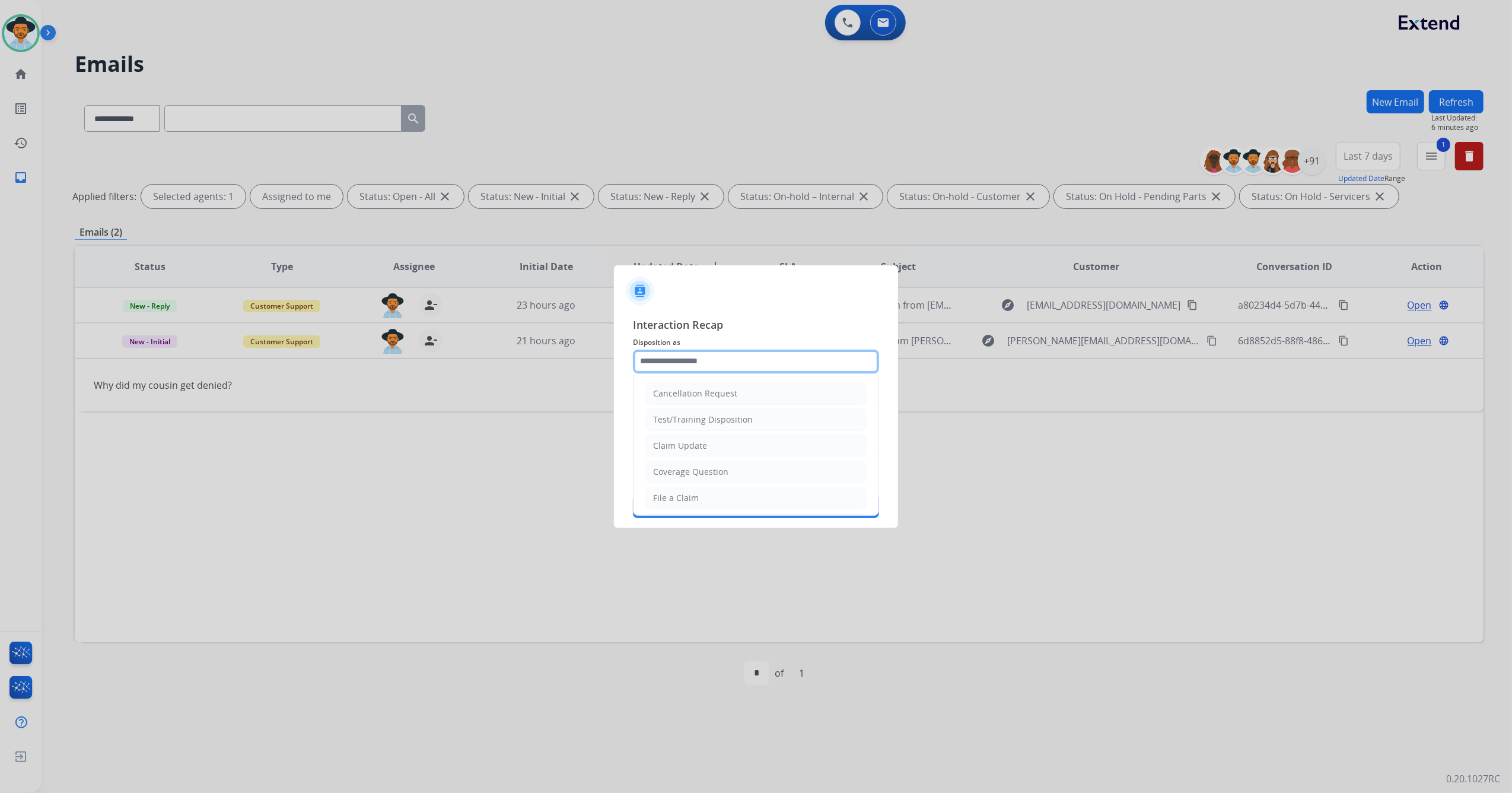
click at [700, 358] on input "text" at bounding box center [756, 362] width 247 height 24
click at [684, 465] on li "Other" at bounding box center [756, 469] width 221 height 22
type input "*****"
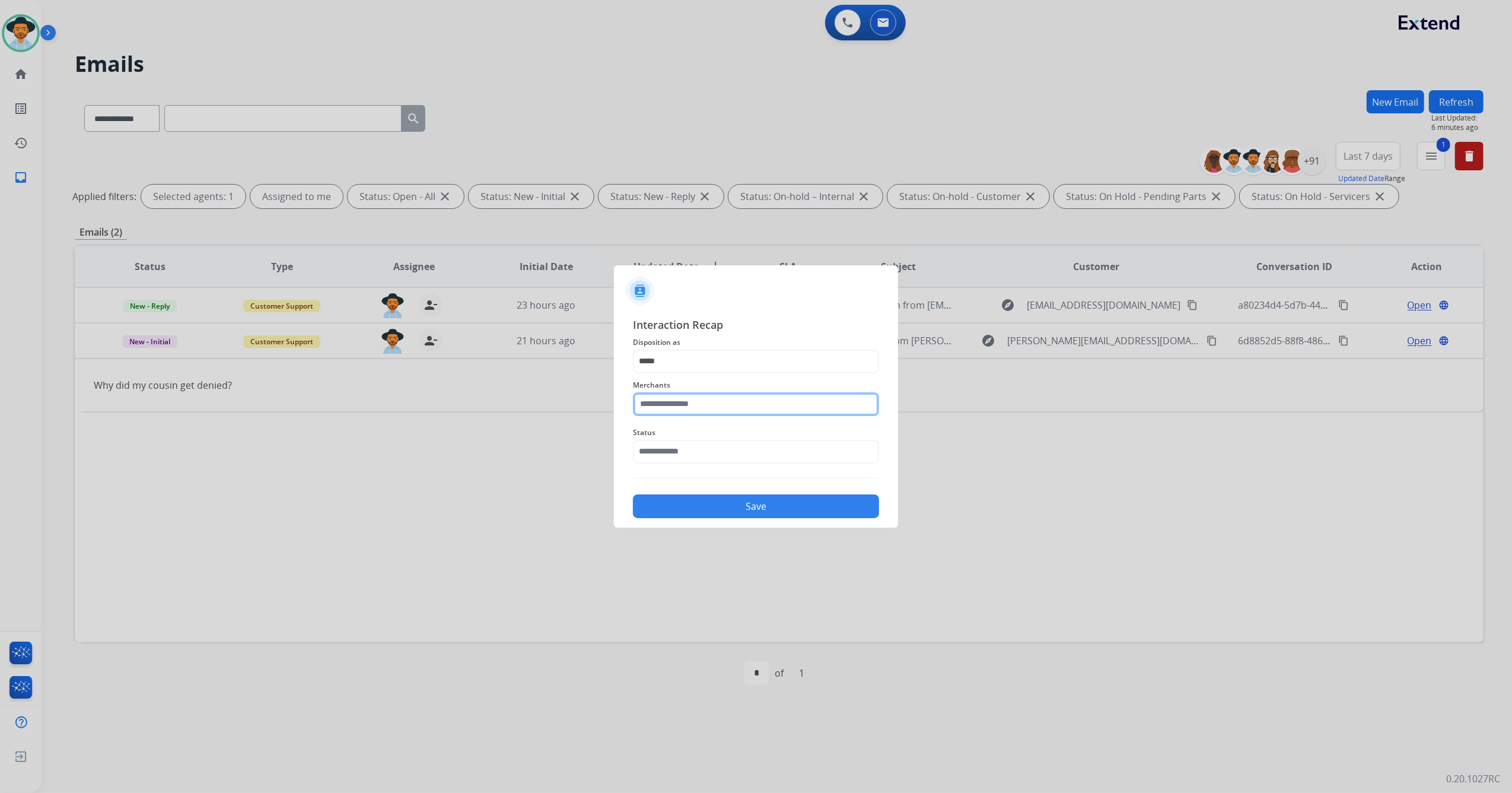
click at [695, 401] on input "text" at bounding box center [756, 404] width 247 height 24
click at [695, 435] on div "[PERSON_NAME]" at bounding box center [687, 438] width 67 height 12
type input "**********"
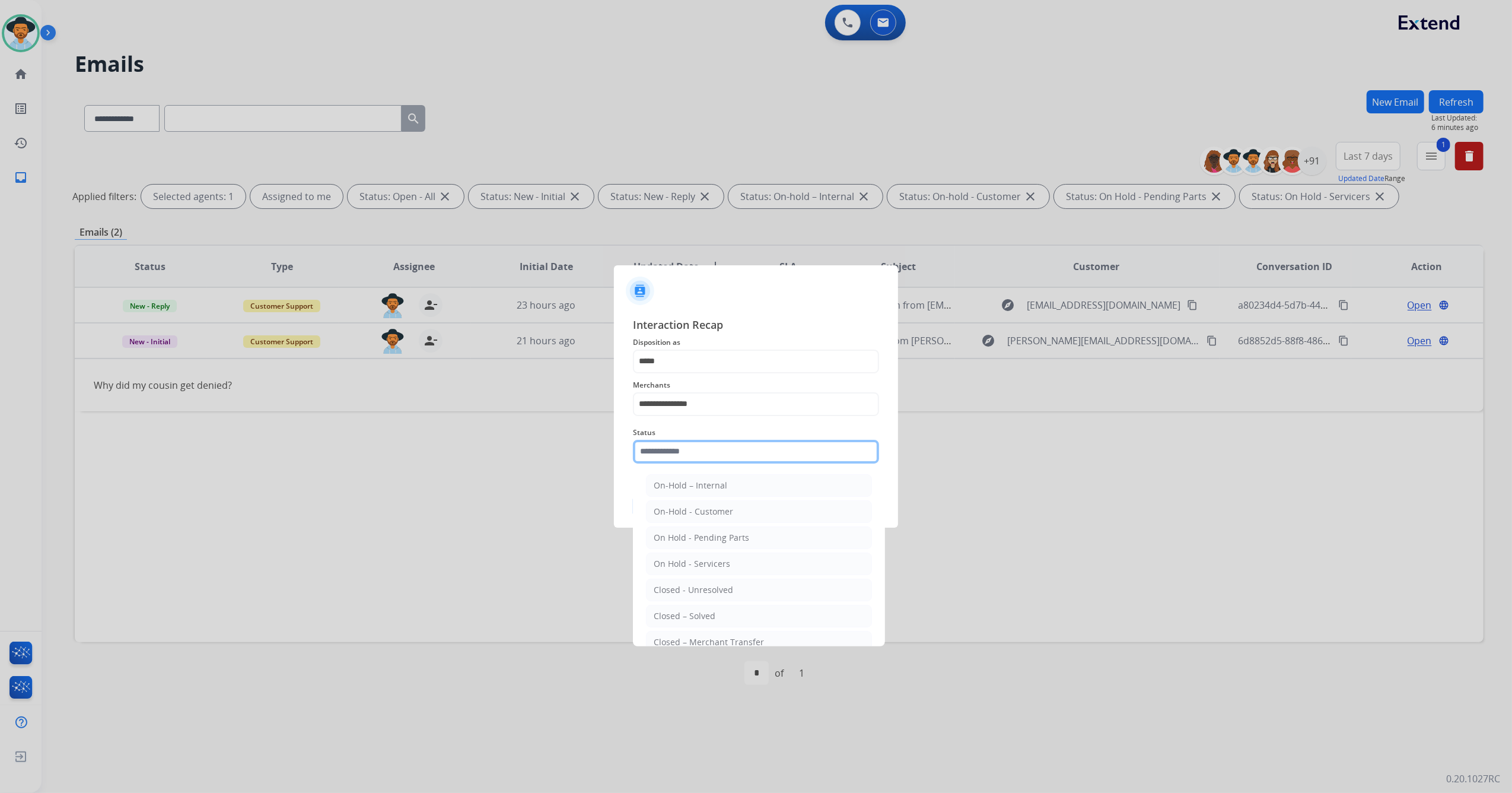
click at [703, 454] on input "text" at bounding box center [756, 452] width 247 height 24
click at [706, 617] on div "Closed – Solved" at bounding box center [685, 615] width 62 height 12
type input "**********"
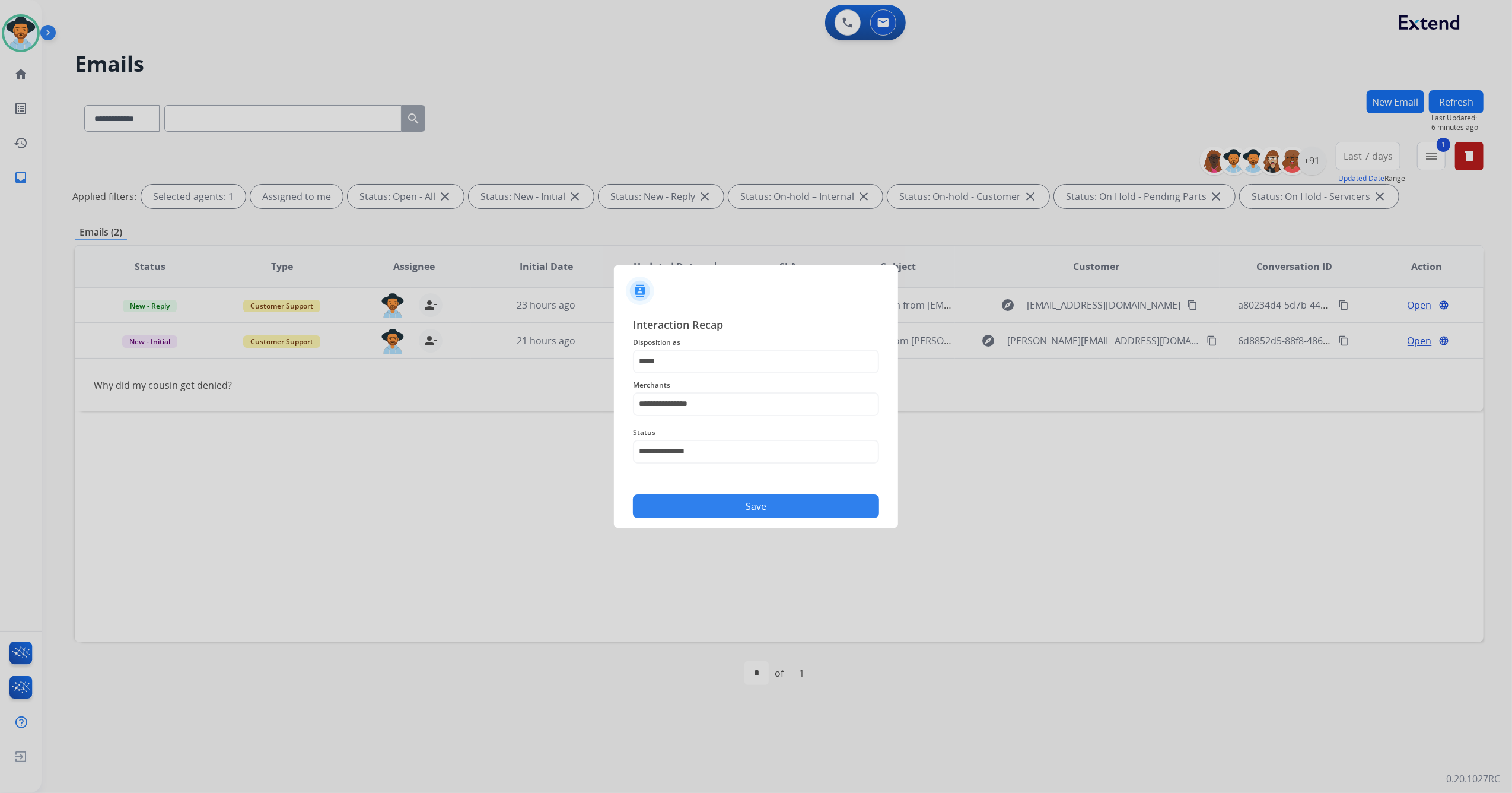
click at [709, 520] on div "**********" at bounding box center [756, 417] width 284 height 221
click at [713, 511] on button "Save" at bounding box center [756, 506] width 247 height 24
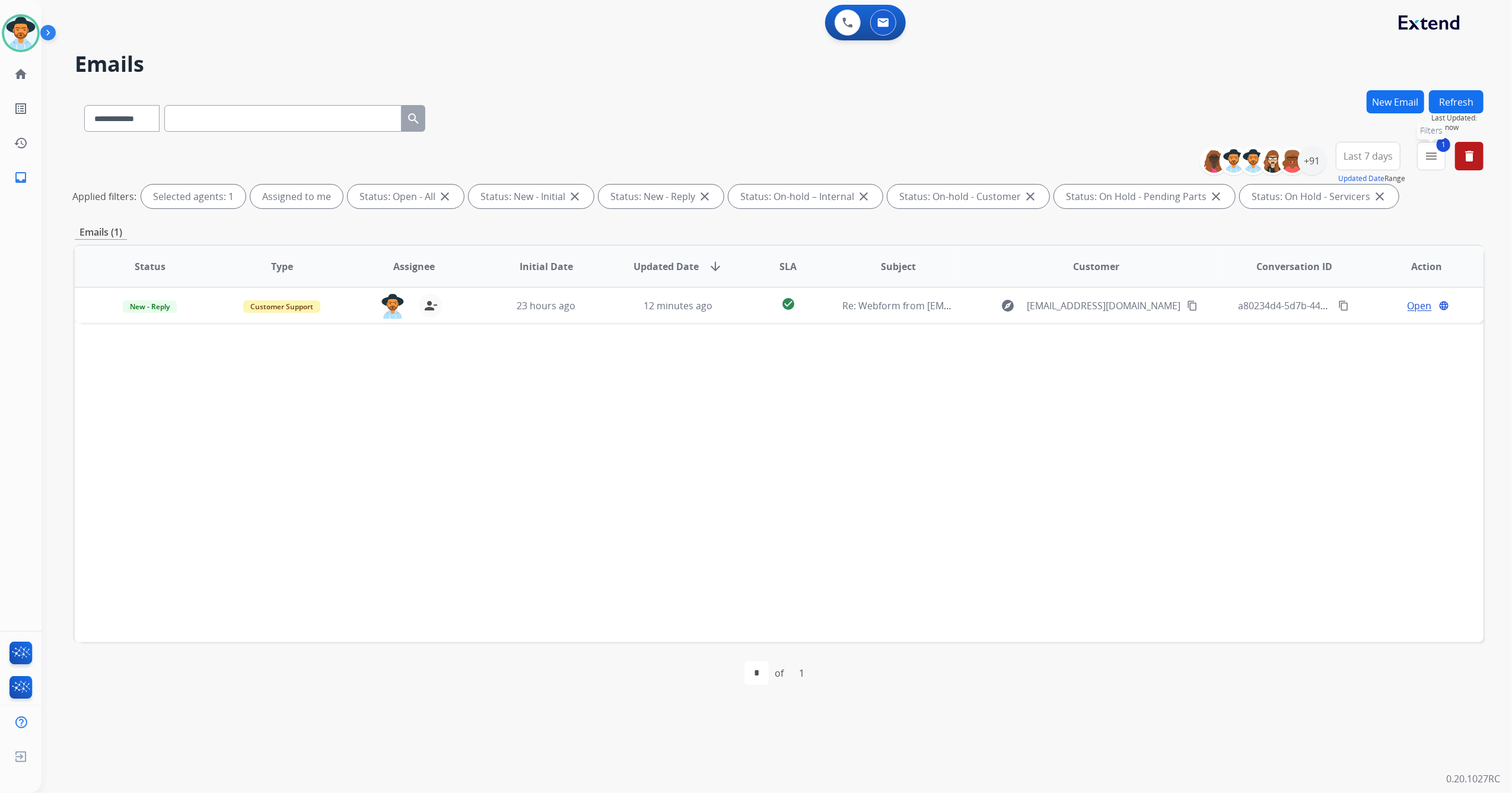
click at [1430, 158] on mat-icon "menu" at bounding box center [1432, 156] width 14 height 14
click at [1311, 381] on div "Closed - All" at bounding box center [1372, 388] width 124 height 14
click at [1340, 397] on div "Type Claims Adjudication Customer Support Escalation Service Support Shipping P…" at bounding box center [1371, 303] width 151 height 237
click at [1342, 402] on button "Apply" at bounding box center [1349, 405] width 40 height 21
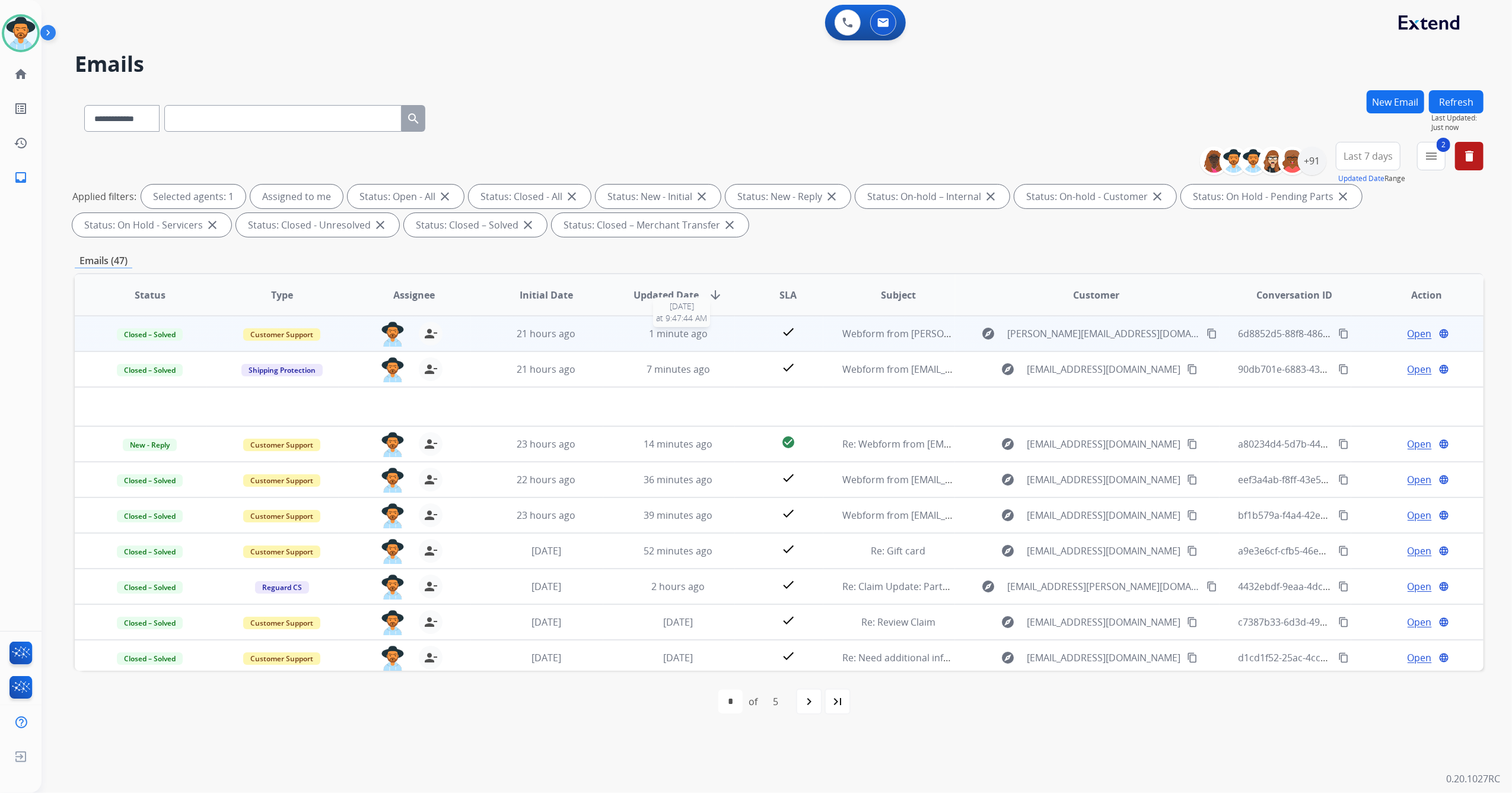
click at [706, 331] on div "1 minute ago" at bounding box center [679, 334] width 113 height 14
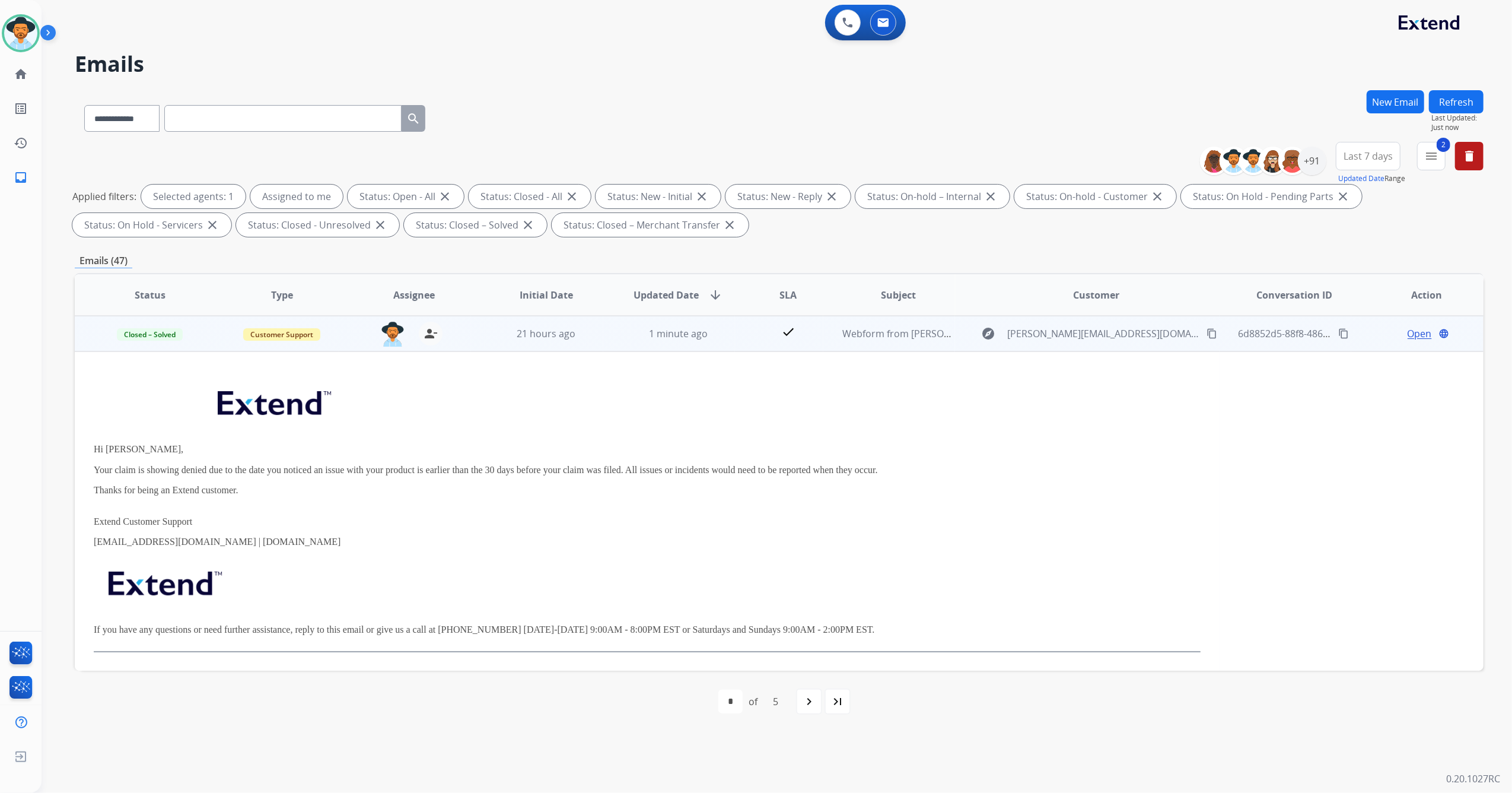
click at [1338, 331] on mat-icon "content_copy" at bounding box center [1343, 333] width 10 height 10
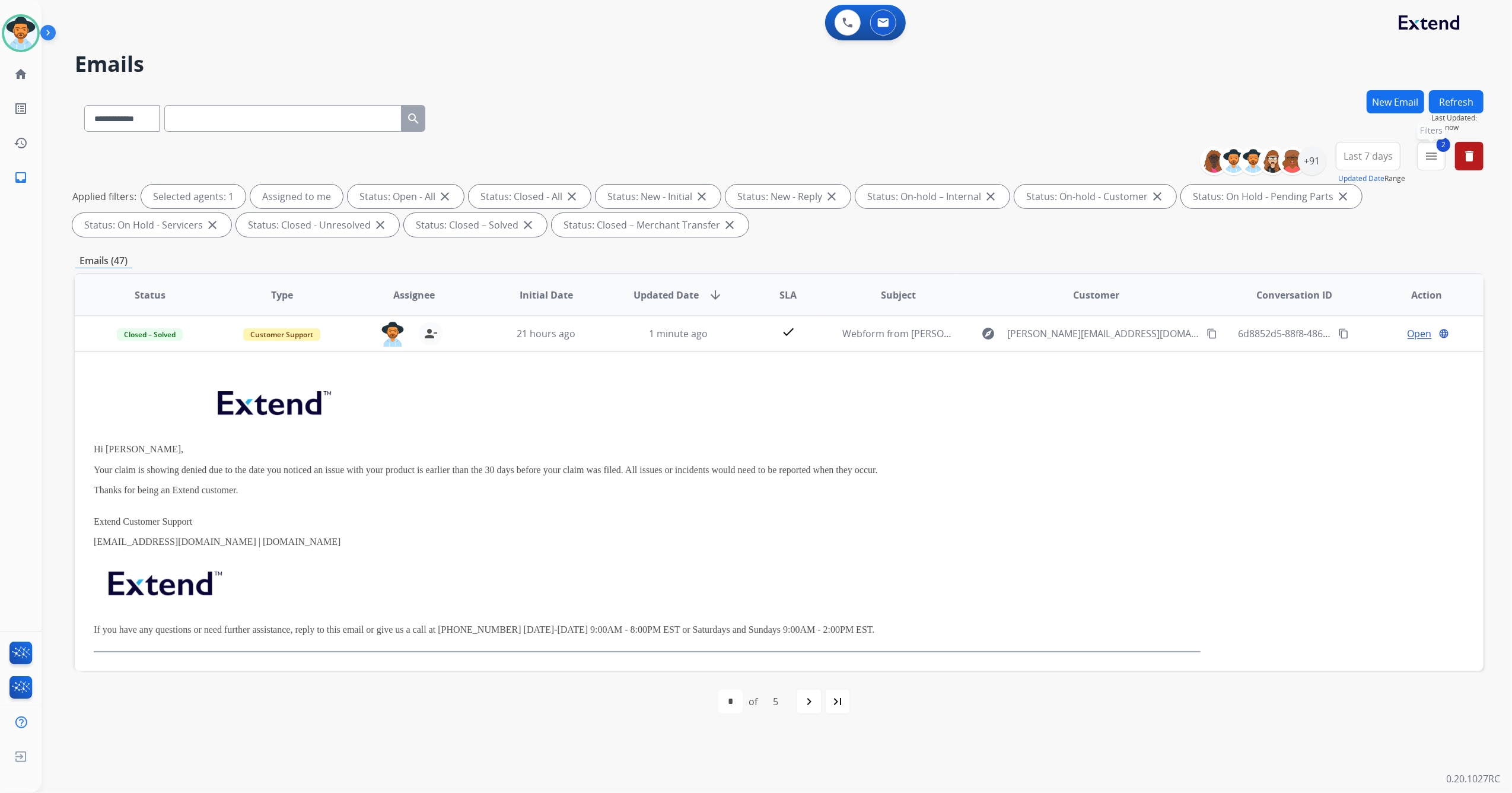
click at [1427, 159] on mat-icon "menu" at bounding box center [1432, 156] width 14 height 14
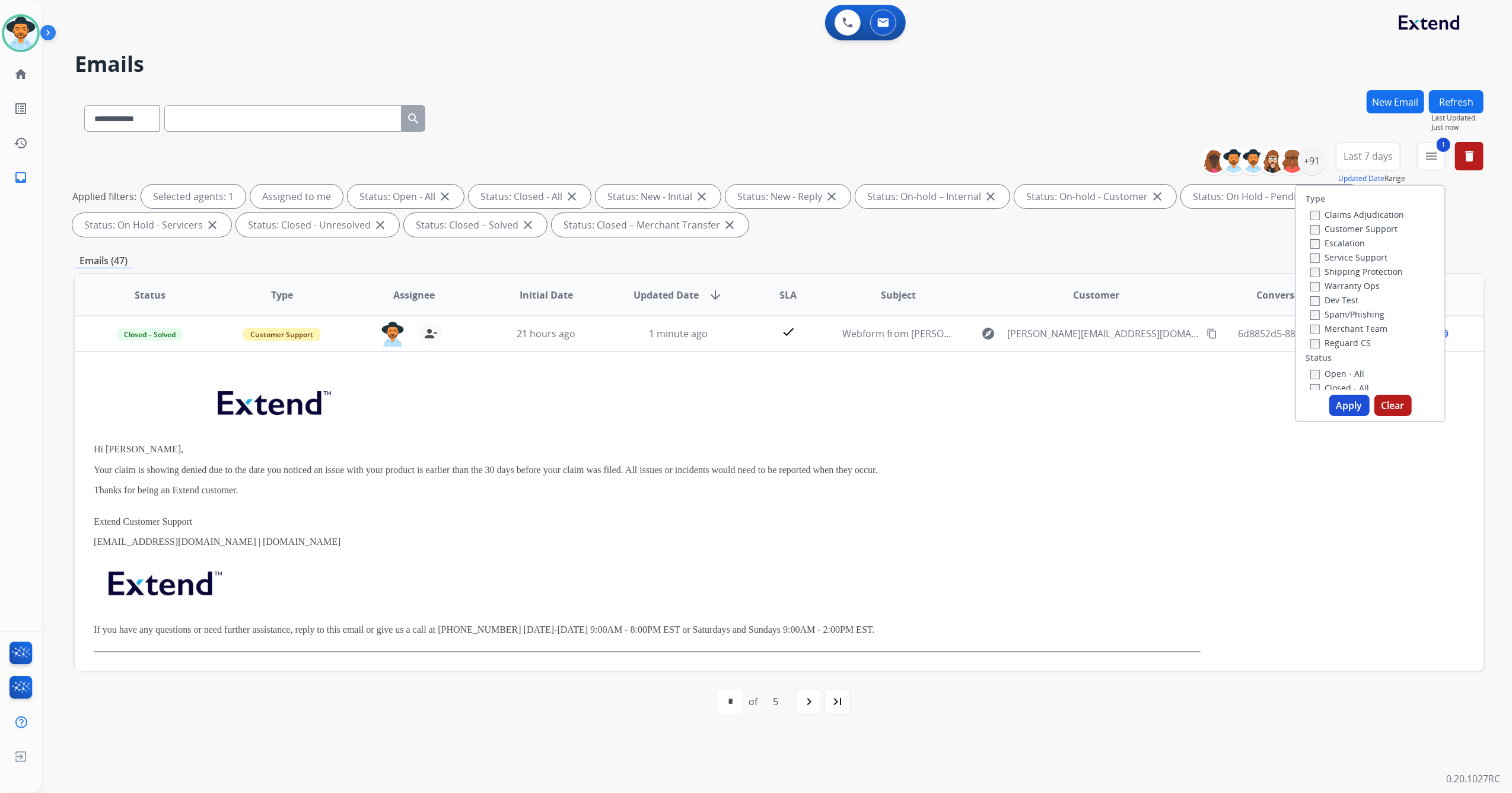
click at [1346, 401] on button "Apply" at bounding box center [1349, 405] width 40 height 21
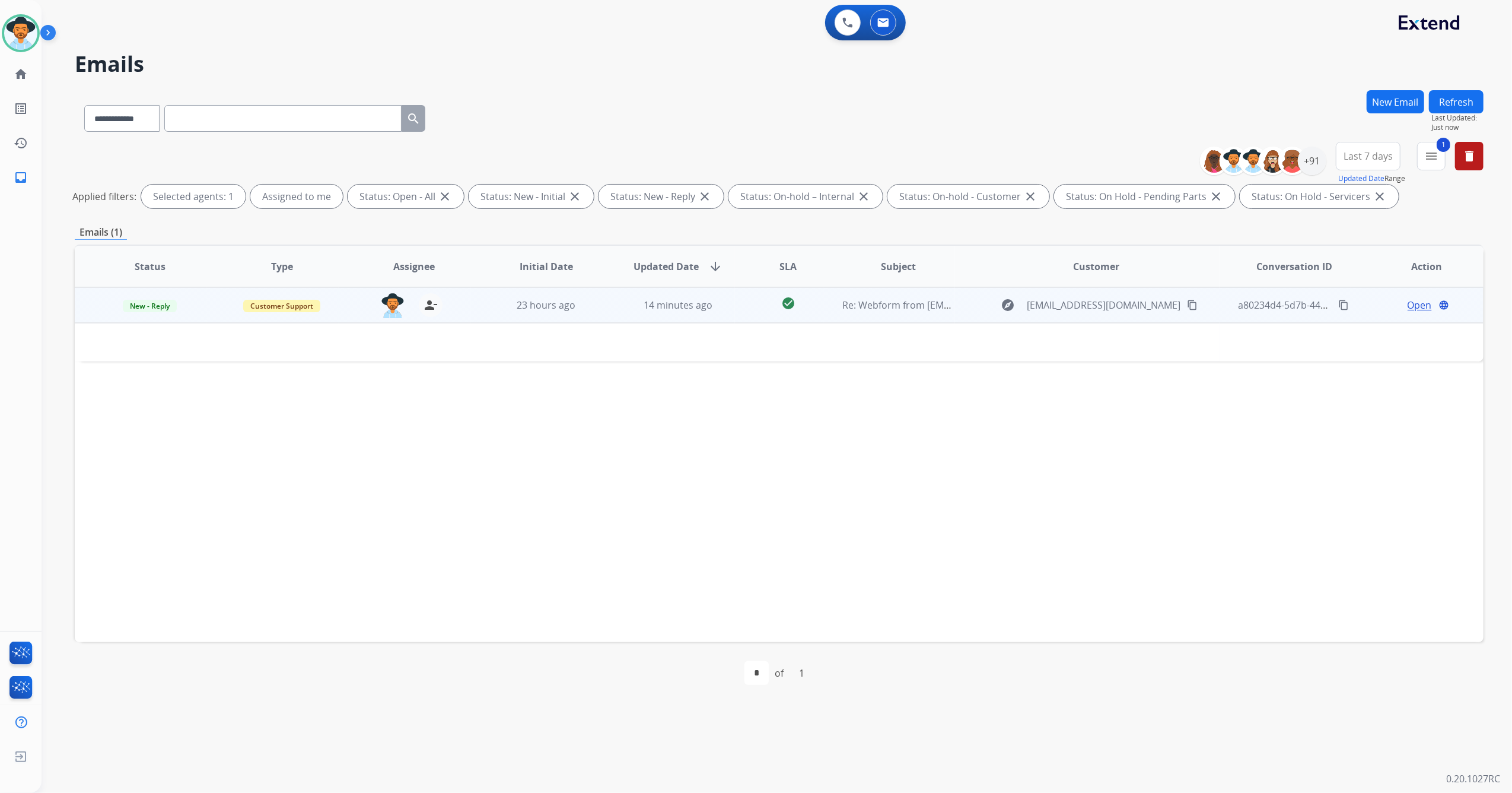
click at [466, 315] on div "[EMAIL_ADDRESS][PERSON_NAME][DOMAIN_NAME] person_remove [PERSON_NAME] to Me" at bounding box center [404, 305] width 132 height 33
click at [471, 310] on td "23 hours ago" at bounding box center [537, 305] width 132 height 36
click at [1187, 303] on mat-icon "content_copy" at bounding box center [1192, 305] width 10 height 10
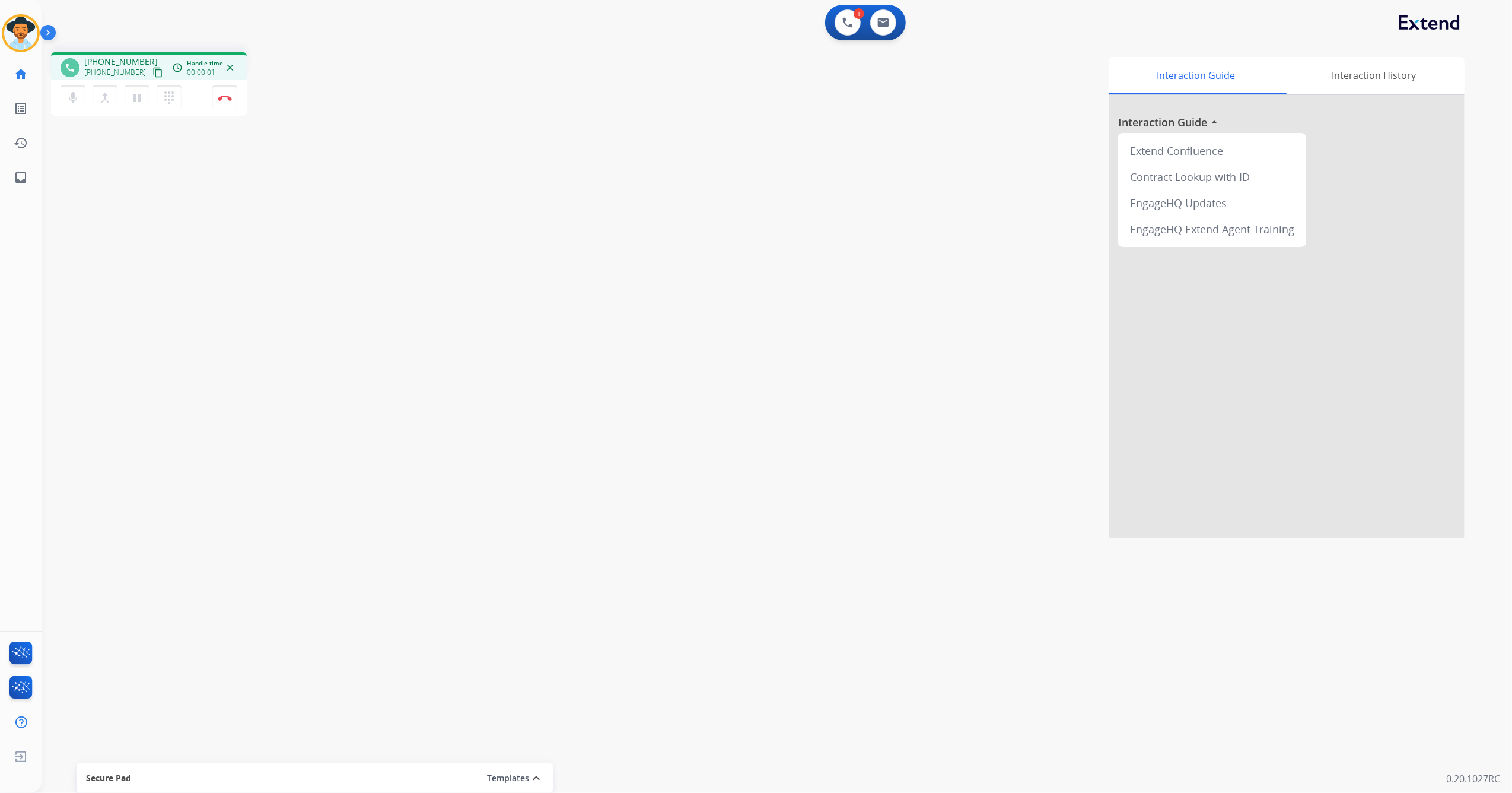
click at [138, 58] on span "[PHONE_NUMBER]" at bounding box center [121, 61] width 74 height 12
click at [152, 74] on mat-icon "content_copy" at bounding box center [157, 72] width 10 height 10
click at [152, 70] on mat-icon "content_copy" at bounding box center [157, 72] width 10 height 10
click at [226, 96] on img at bounding box center [225, 98] width 14 height 6
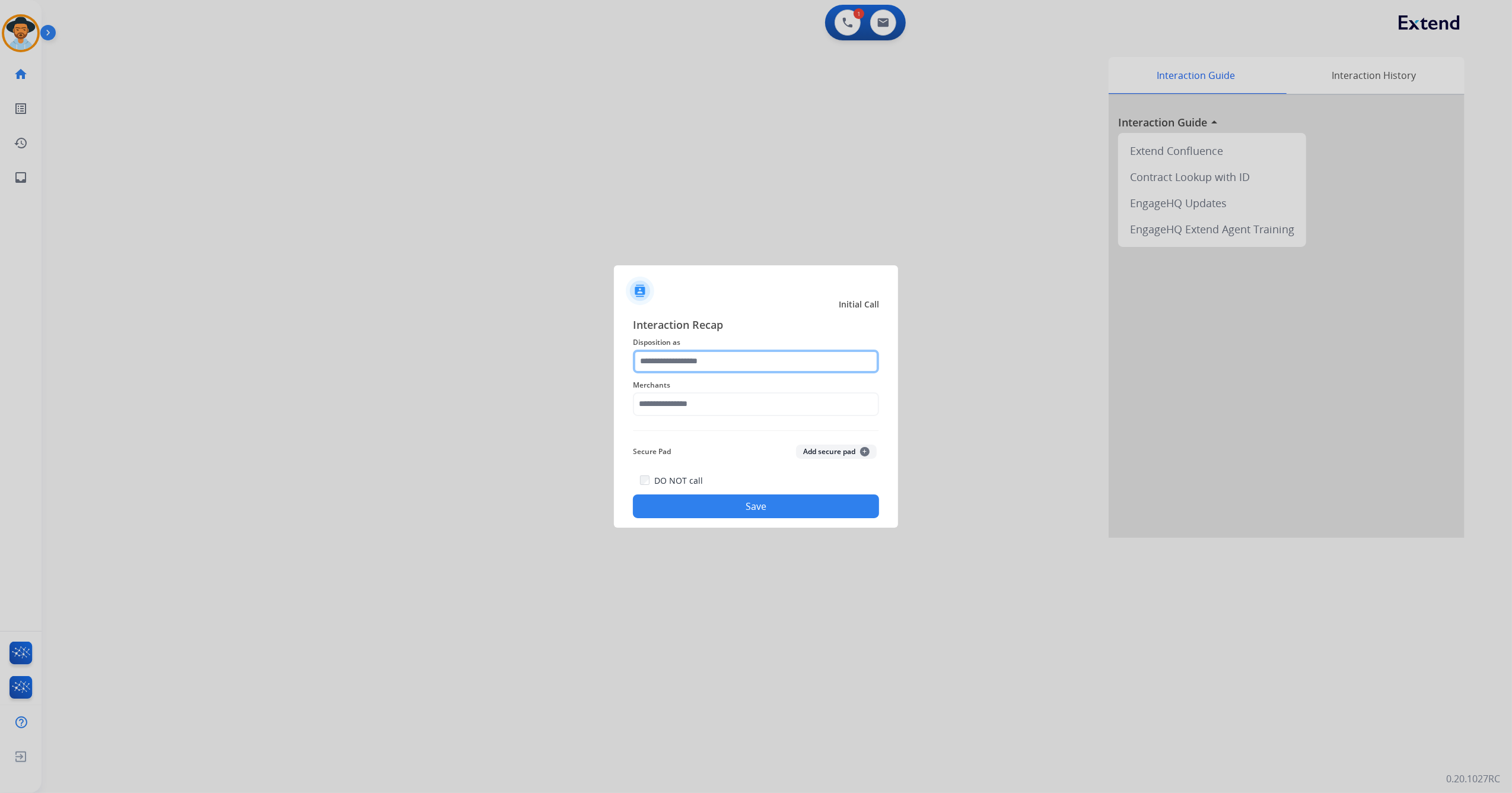
click at [727, 362] on input "text" at bounding box center [756, 362] width 247 height 24
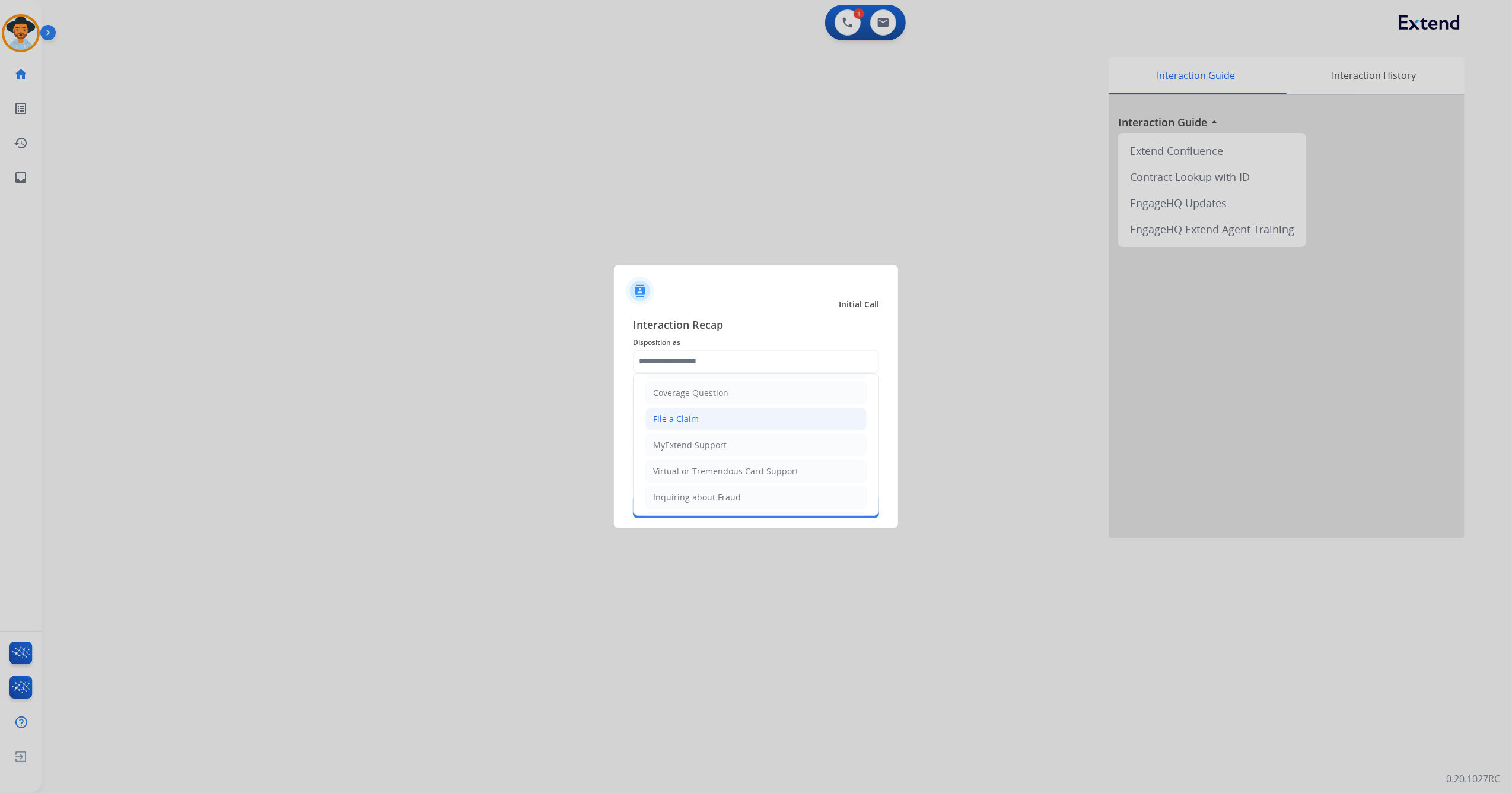
click at [699, 423] on li "File a Claim" at bounding box center [756, 419] width 221 height 22
type input "**********"
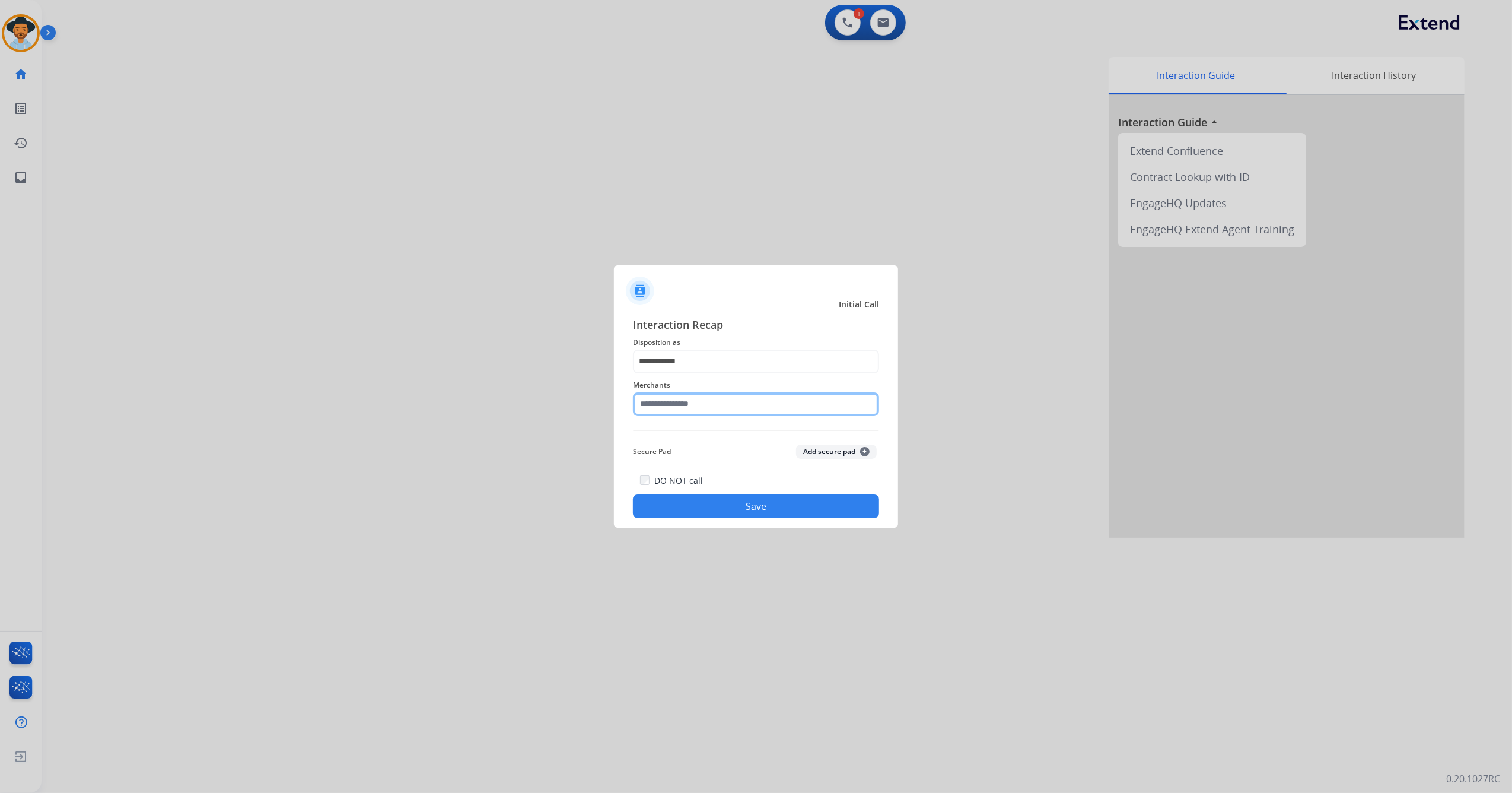
click at [697, 408] on input "text" at bounding box center [756, 404] width 247 height 24
click at [737, 458] on li "Ashley furniture" at bounding box center [759, 464] width 226 height 22
type input "**********"
click at [729, 523] on div "**********" at bounding box center [756, 417] width 284 height 221
click at [729, 511] on button "Save" at bounding box center [756, 506] width 247 height 24
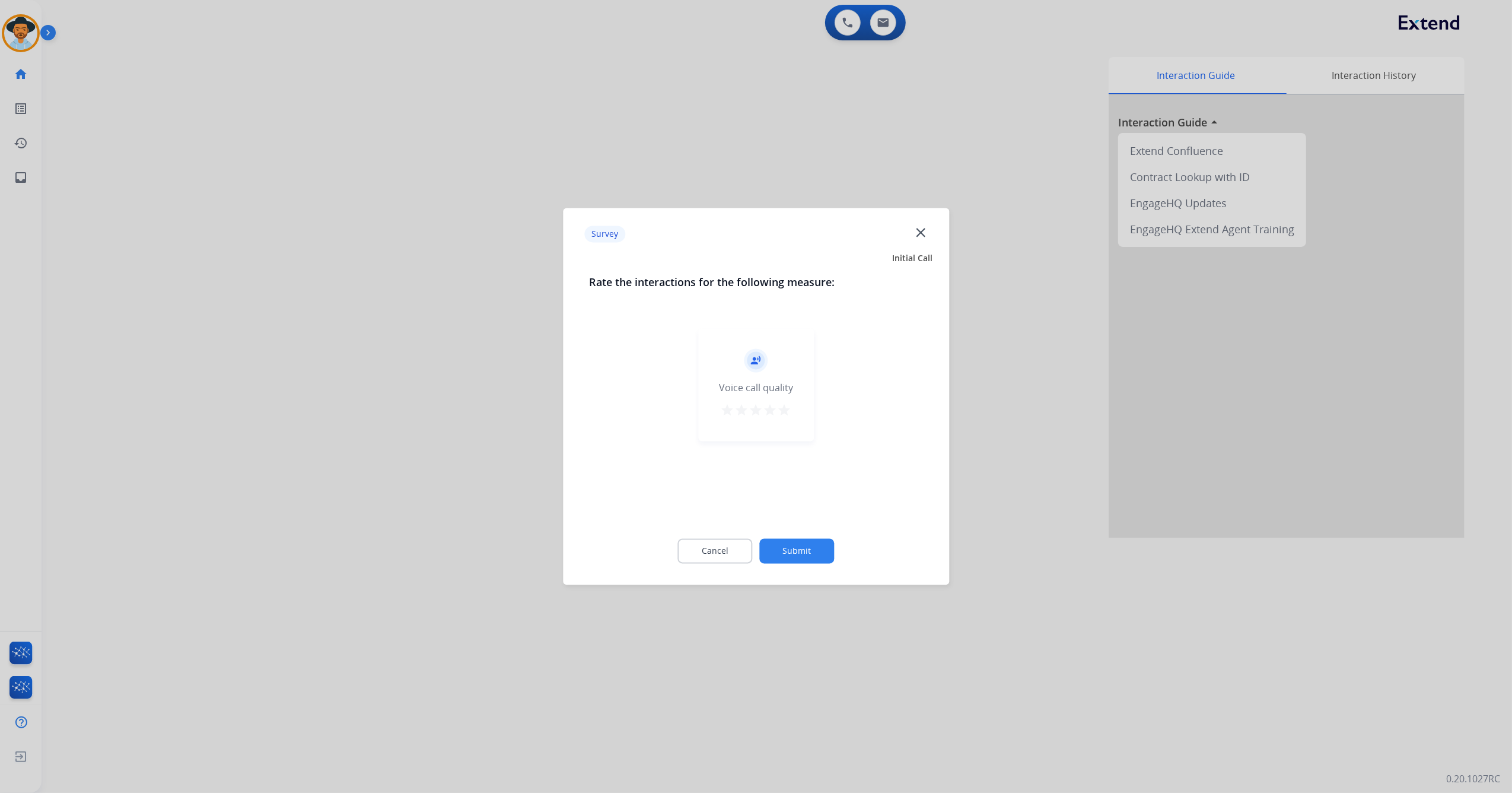
drag, startPoint x: 791, startPoint y: 416, endPoint x: 784, endPoint y: 416, distance: 7.0
click at [787, 416] on div "record_voice_over Voice call quality star star star star star" at bounding box center [756, 385] width 116 height 113
click at [784, 414] on mat-icon "star" at bounding box center [785, 411] width 14 height 14
click at [795, 550] on button "Submit" at bounding box center [798, 550] width 75 height 25
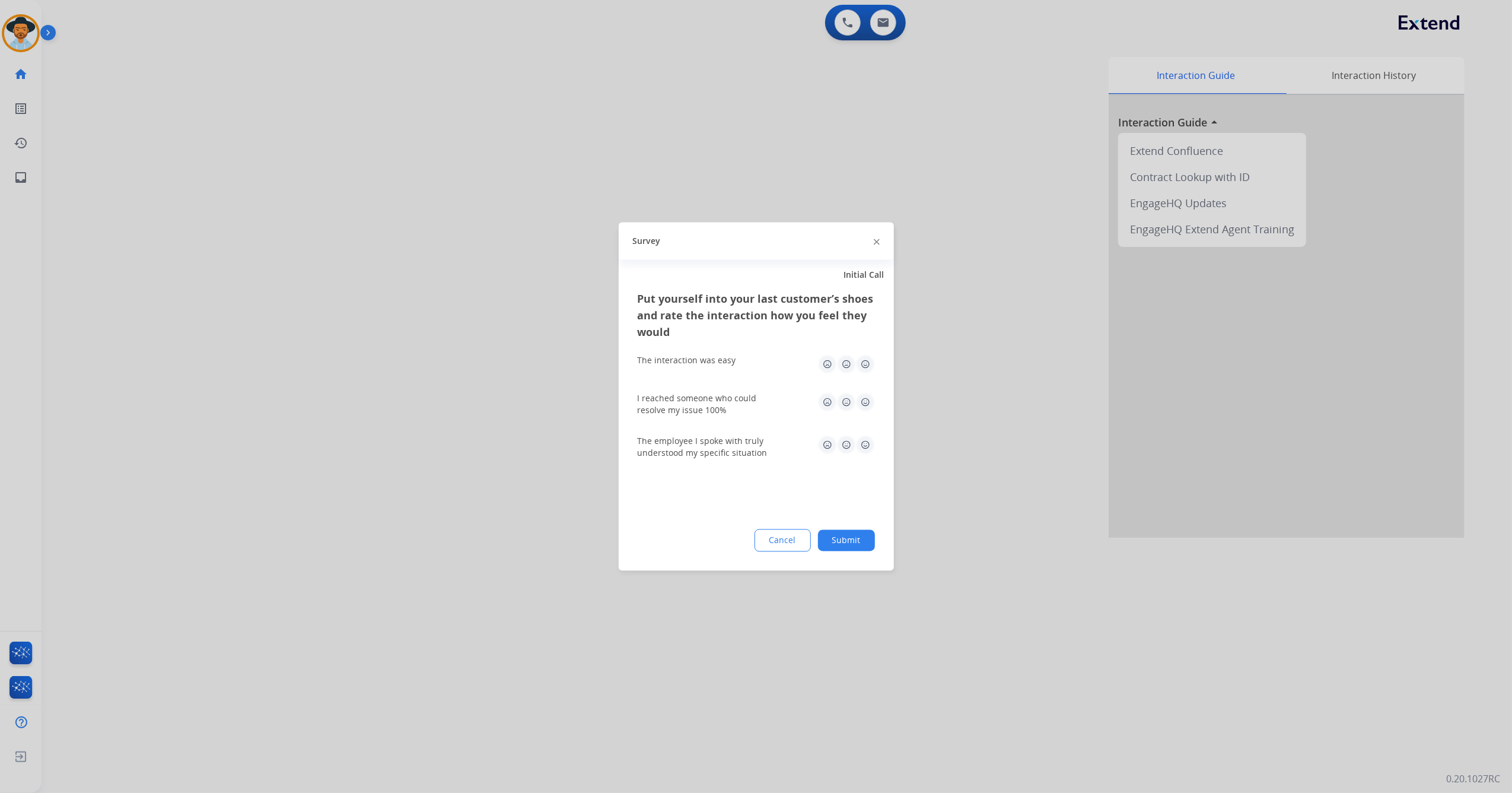
drag, startPoint x: 870, startPoint y: 364, endPoint x: 867, endPoint y: 373, distance: 9.5
click at [867, 364] on img at bounding box center [866, 365] width 19 height 19
click at [869, 402] on img at bounding box center [866, 402] width 19 height 19
drag, startPoint x: 870, startPoint y: 440, endPoint x: 869, endPoint y: 449, distance: 9.1
click at [869, 442] on img at bounding box center [866, 445] width 19 height 19
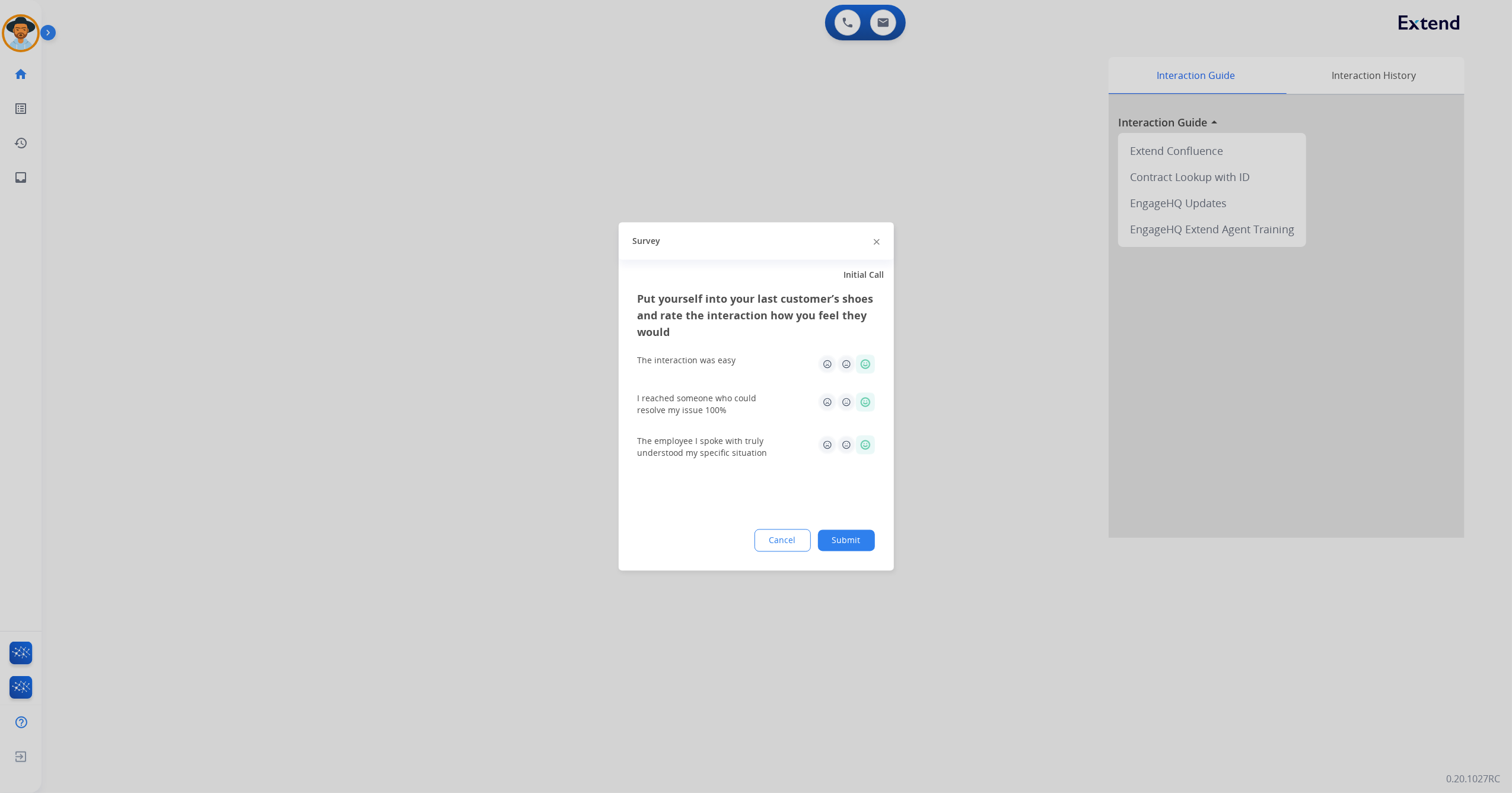
click at [846, 539] on button "Submit" at bounding box center [847, 540] width 57 height 21
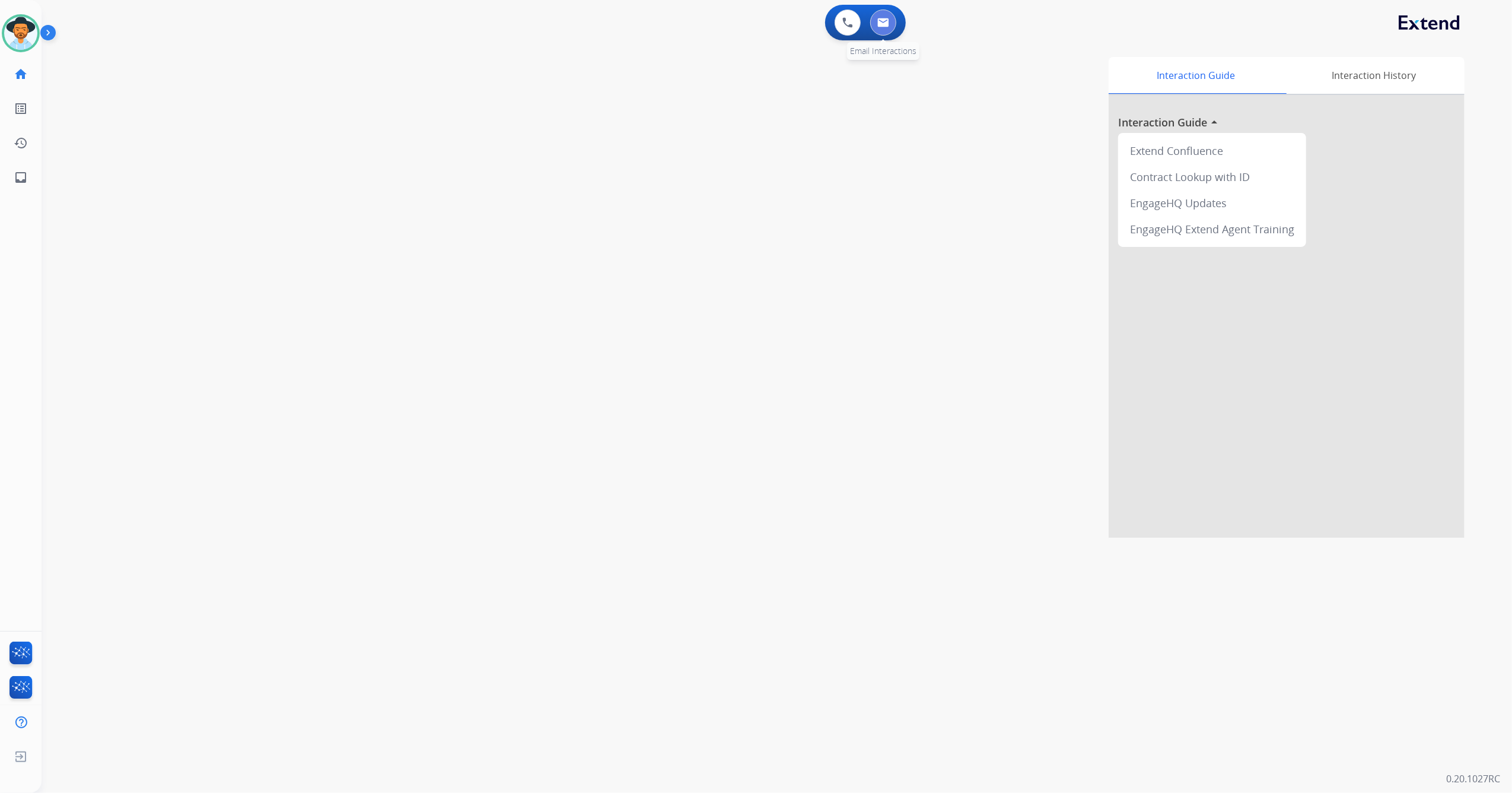
click at [890, 20] on button at bounding box center [883, 22] width 26 height 26
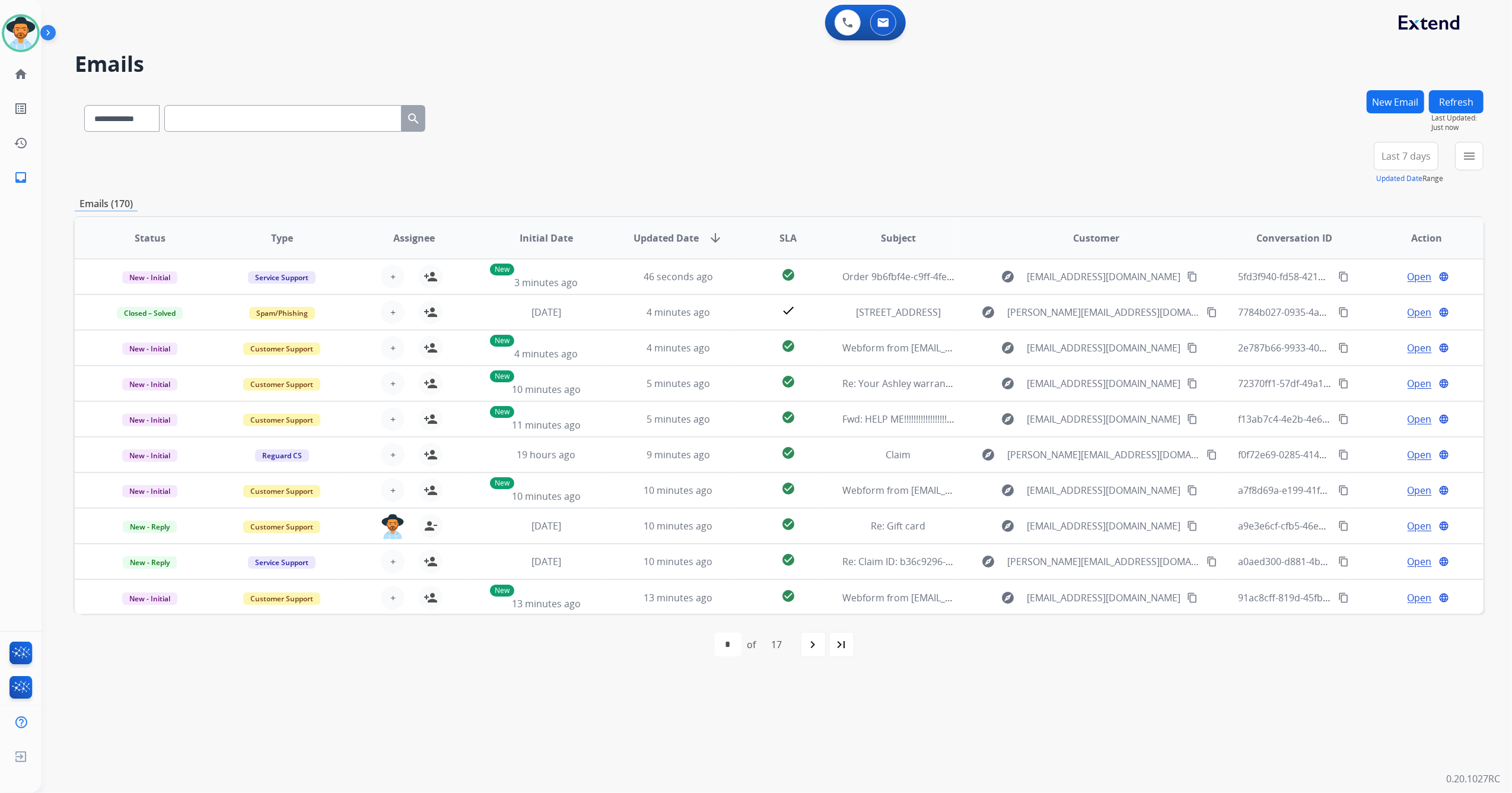
click at [1468, 165] on button "menu" at bounding box center [1470, 156] width 29 height 29
click at [1349, 369] on label "Open - All" at bounding box center [1376, 374] width 54 height 11
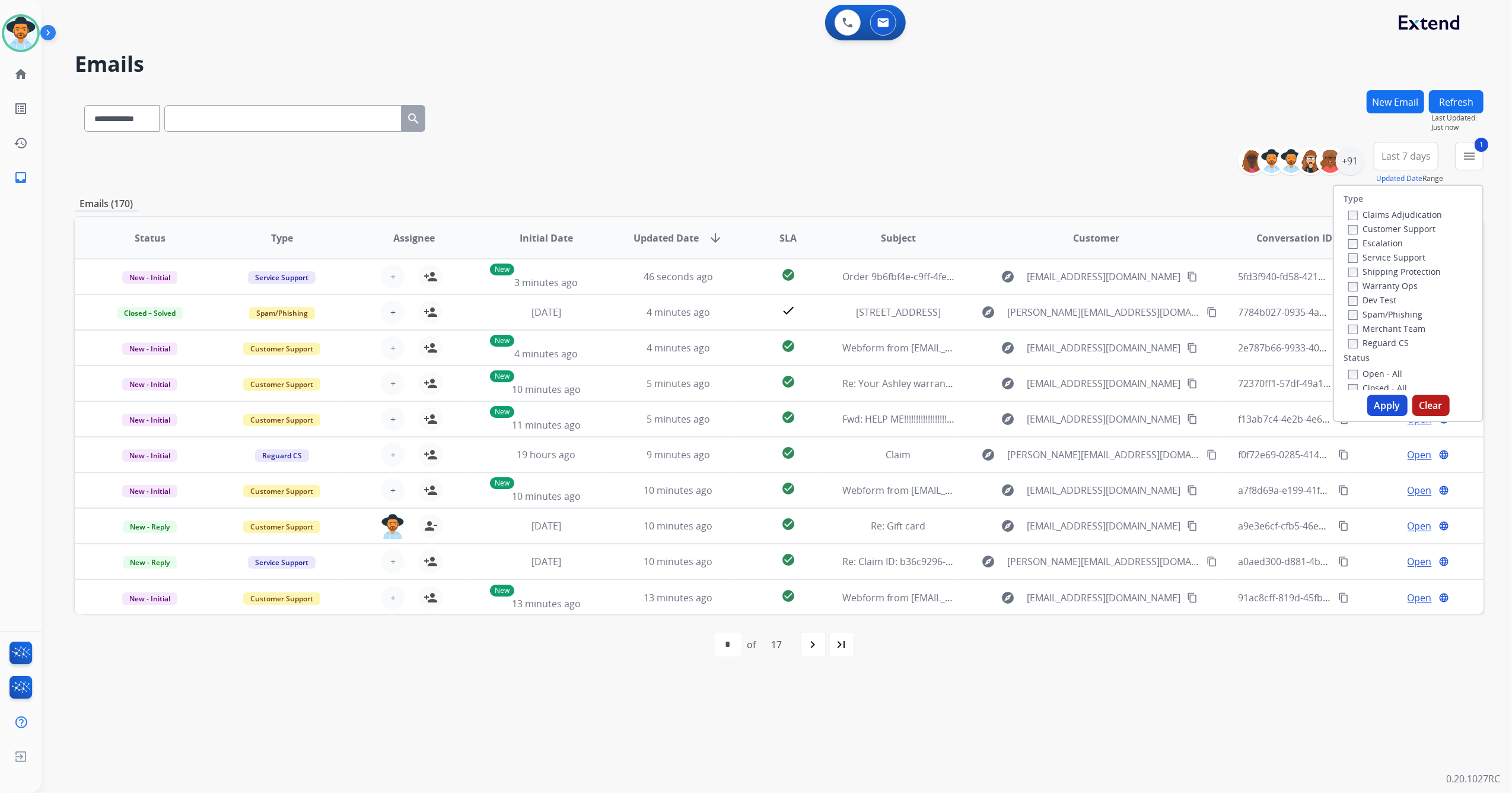
click at [1391, 409] on button "Apply" at bounding box center [1388, 405] width 40 height 21
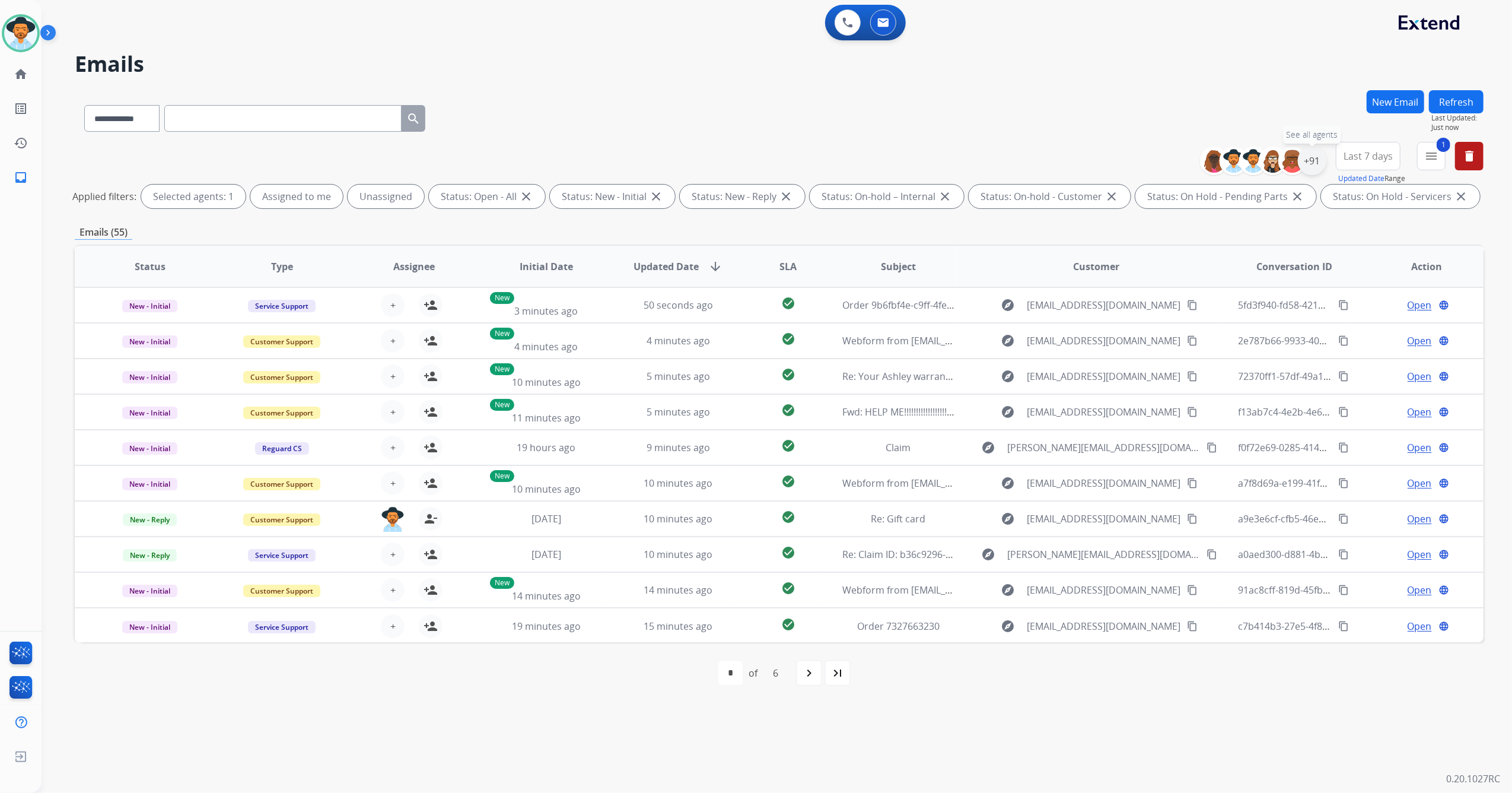
click at [1315, 162] on div "+91" at bounding box center [1312, 161] width 29 height 29
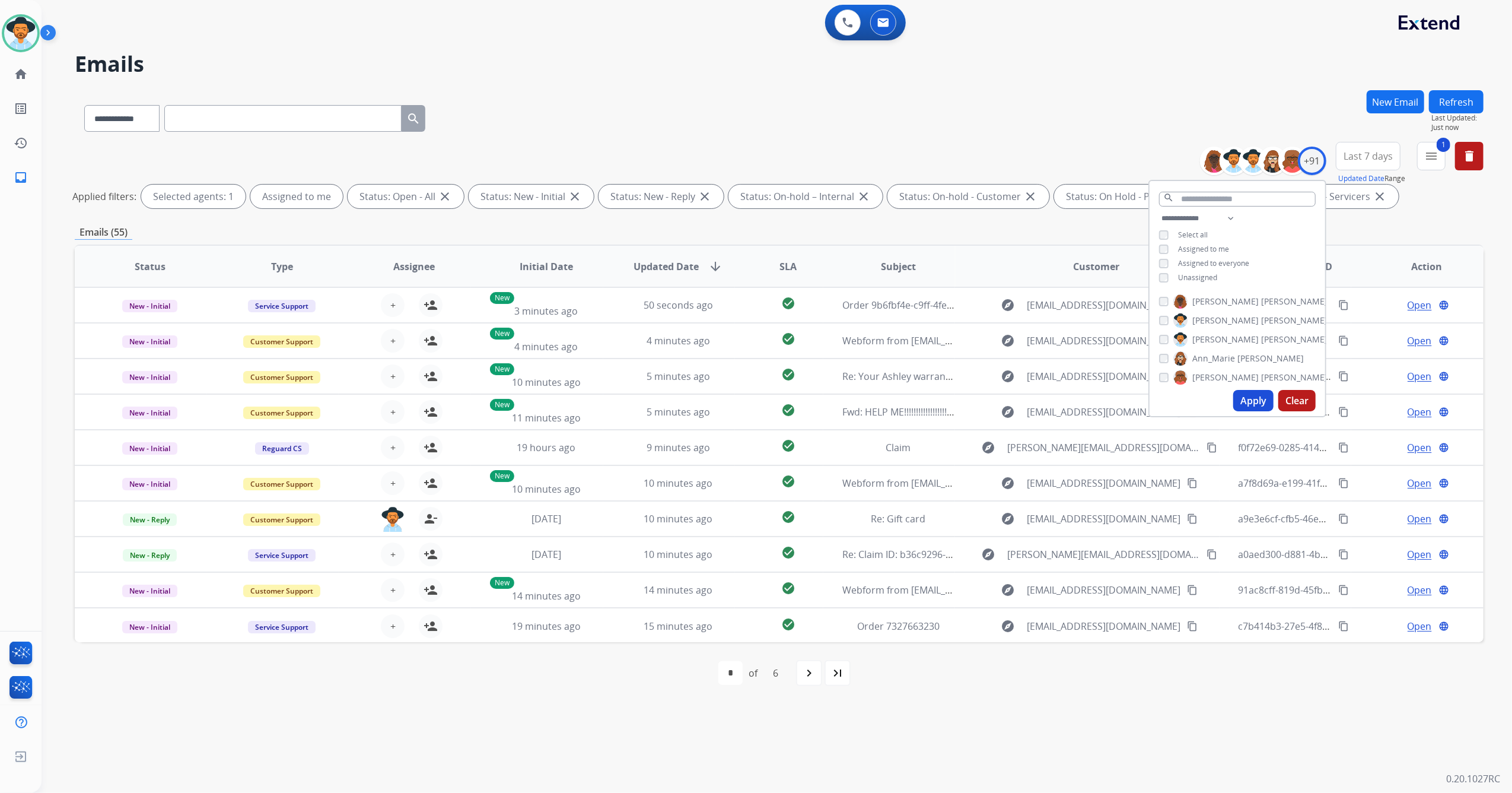
click at [1246, 402] on button "Apply" at bounding box center [1254, 400] width 40 height 21
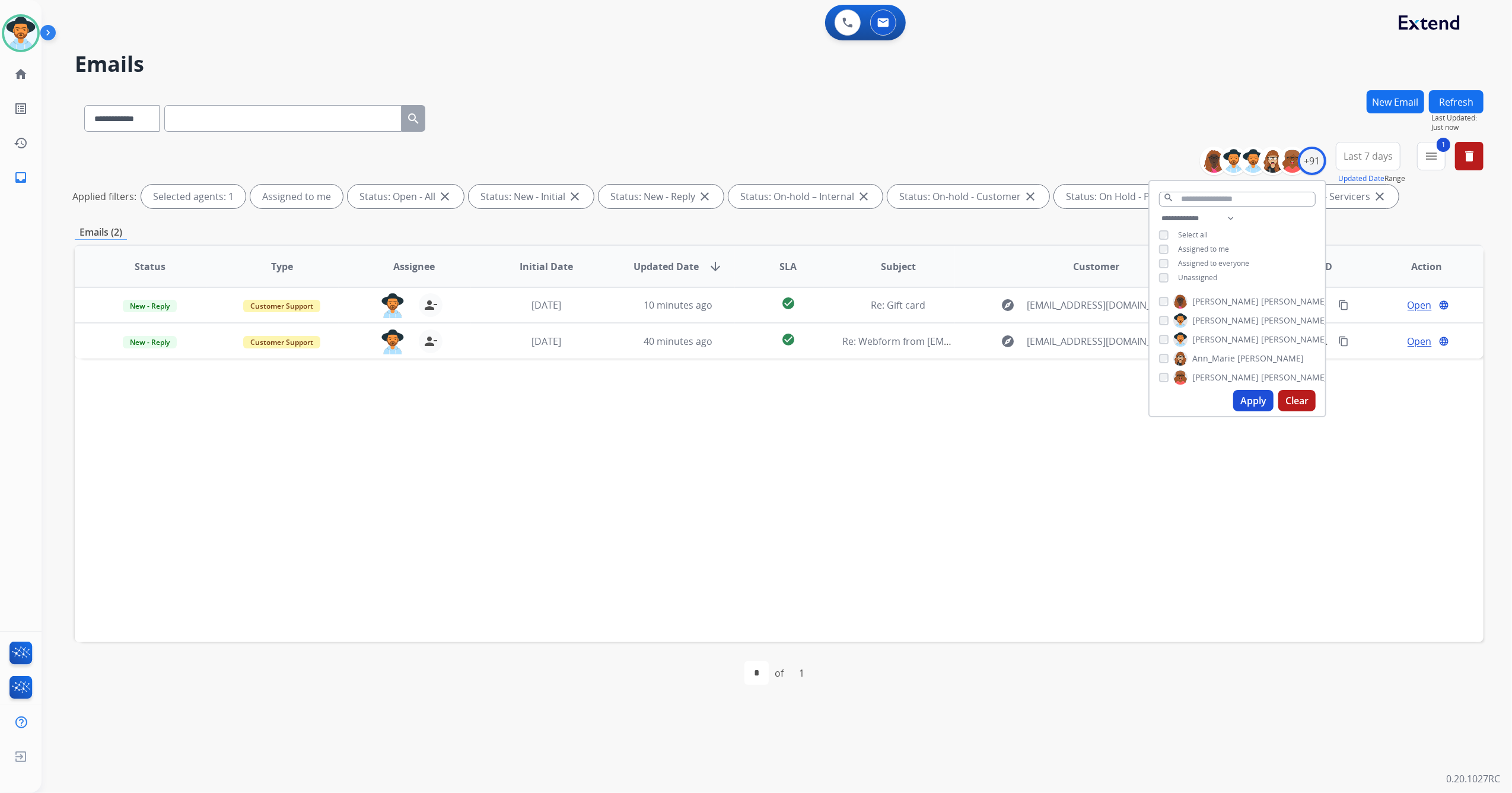
click at [741, 492] on div "Status Type Assignee Initial Date Updated Date arrow_downward SLA Subject Custo…" at bounding box center [779, 442] width 1409 height 397
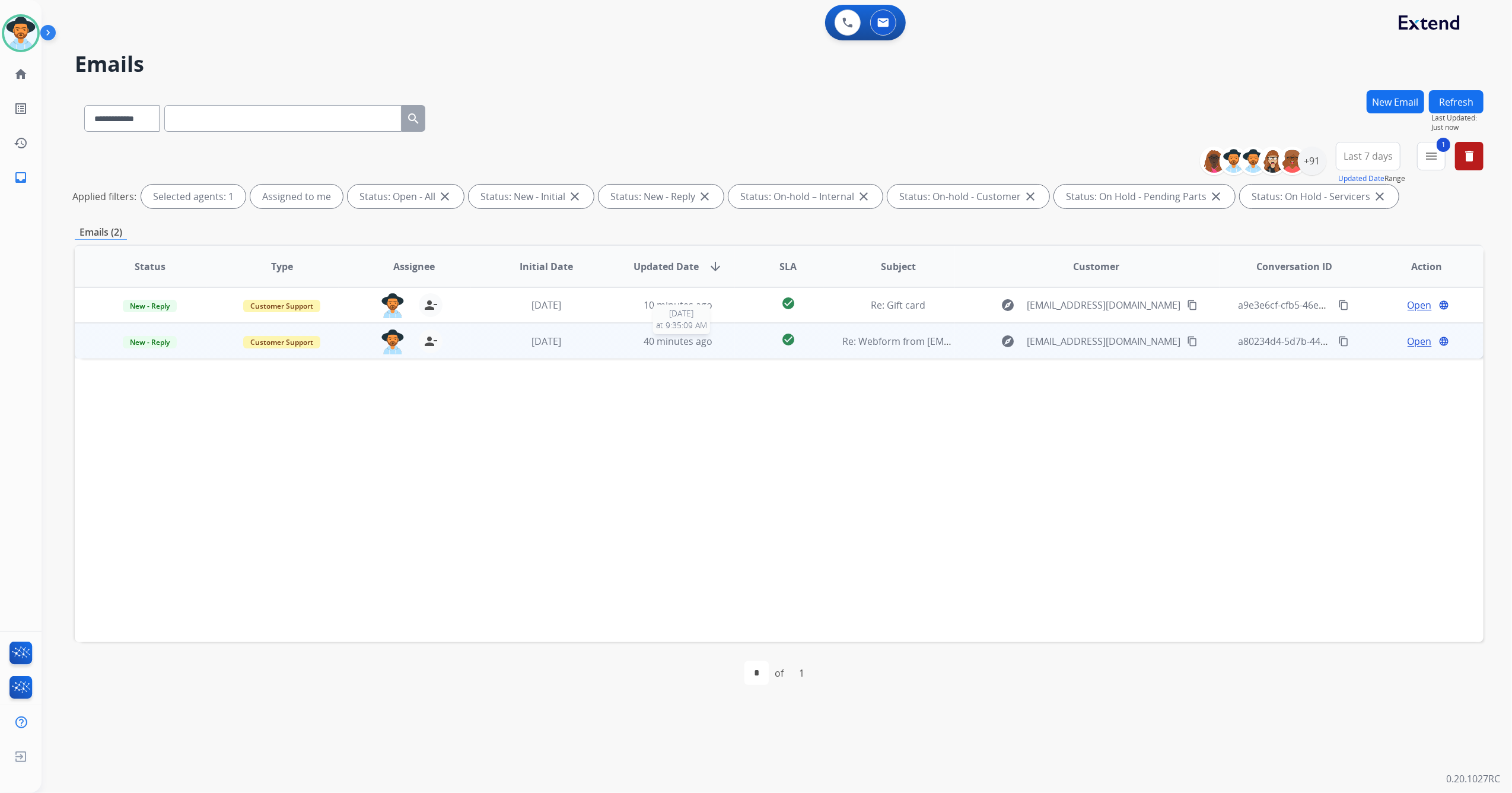
click at [622, 340] on div "40 minutes ago" at bounding box center [679, 341] width 113 height 14
click at [1408, 340] on span "Open" at bounding box center [1420, 341] width 25 height 14
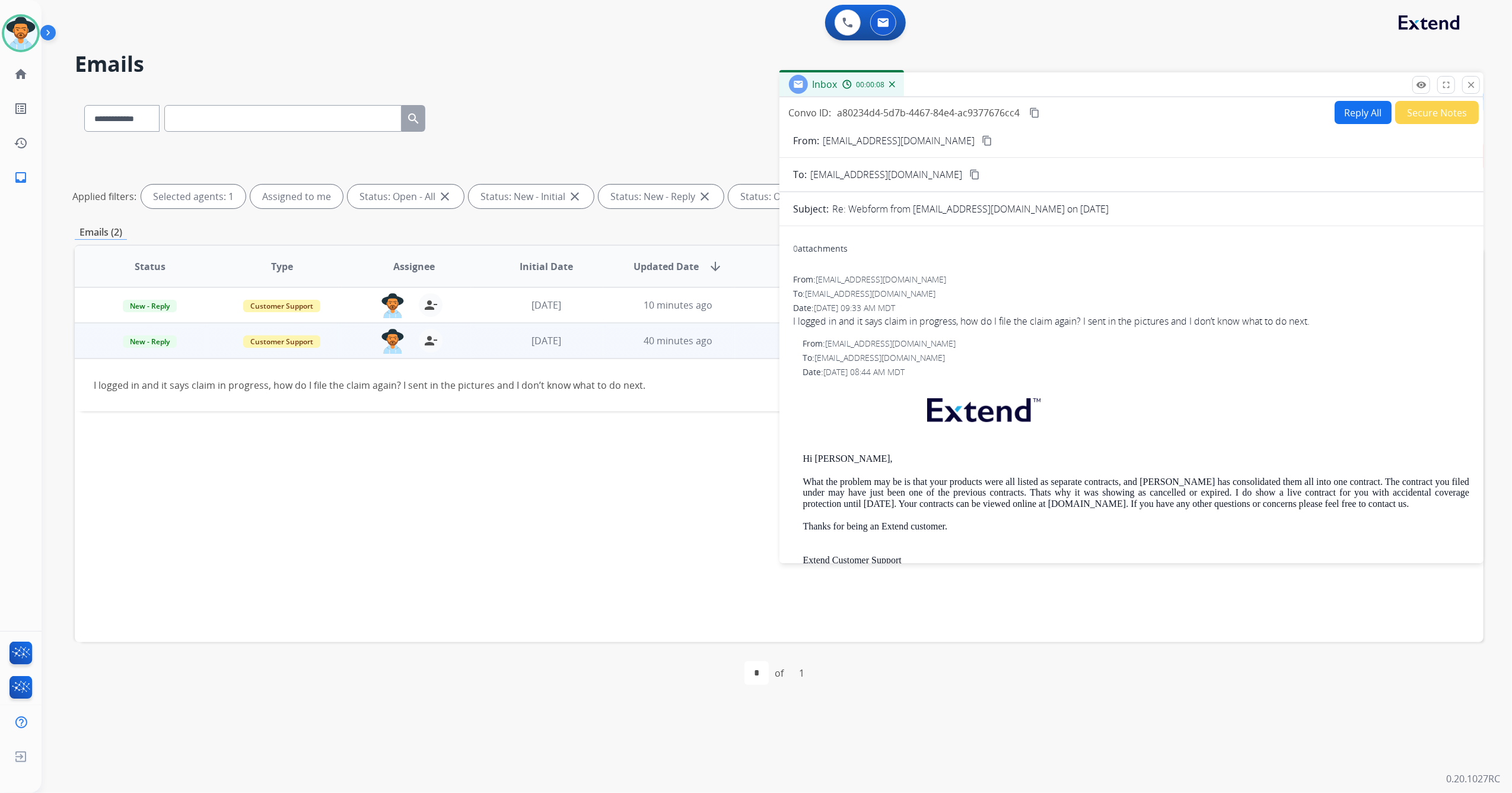
click at [982, 140] on mat-icon "content_copy" at bounding box center [986, 140] width 10 height 10
click at [1475, 82] on mat-icon "close" at bounding box center [1471, 84] width 10 height 10
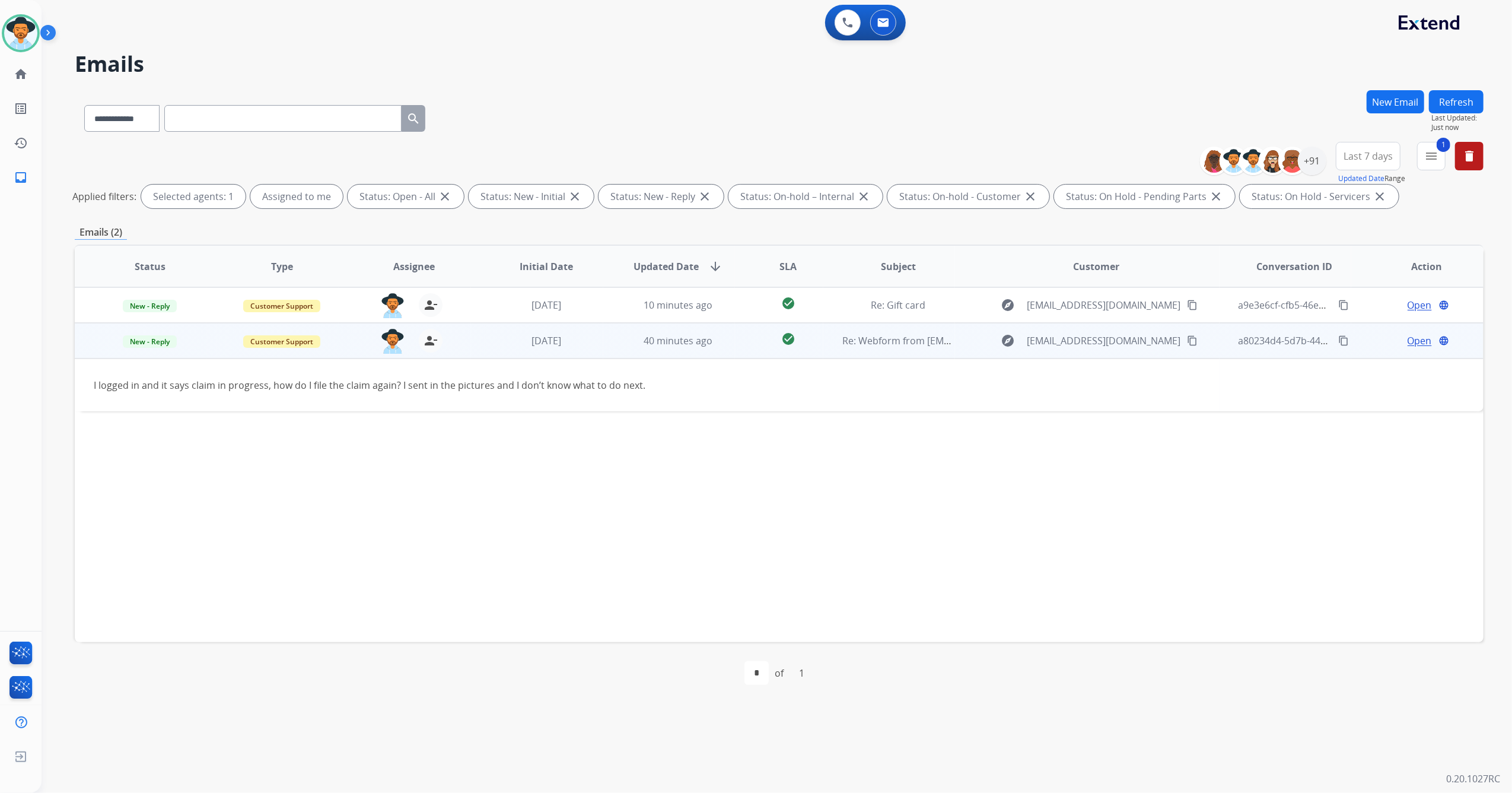
click at [1398, 345] on div "Open language" at bounding box center [1427, 341] width 113 height 14
click at [1408, 342] on span "Open" at bounding box center [1420, 341] width 25 height 14
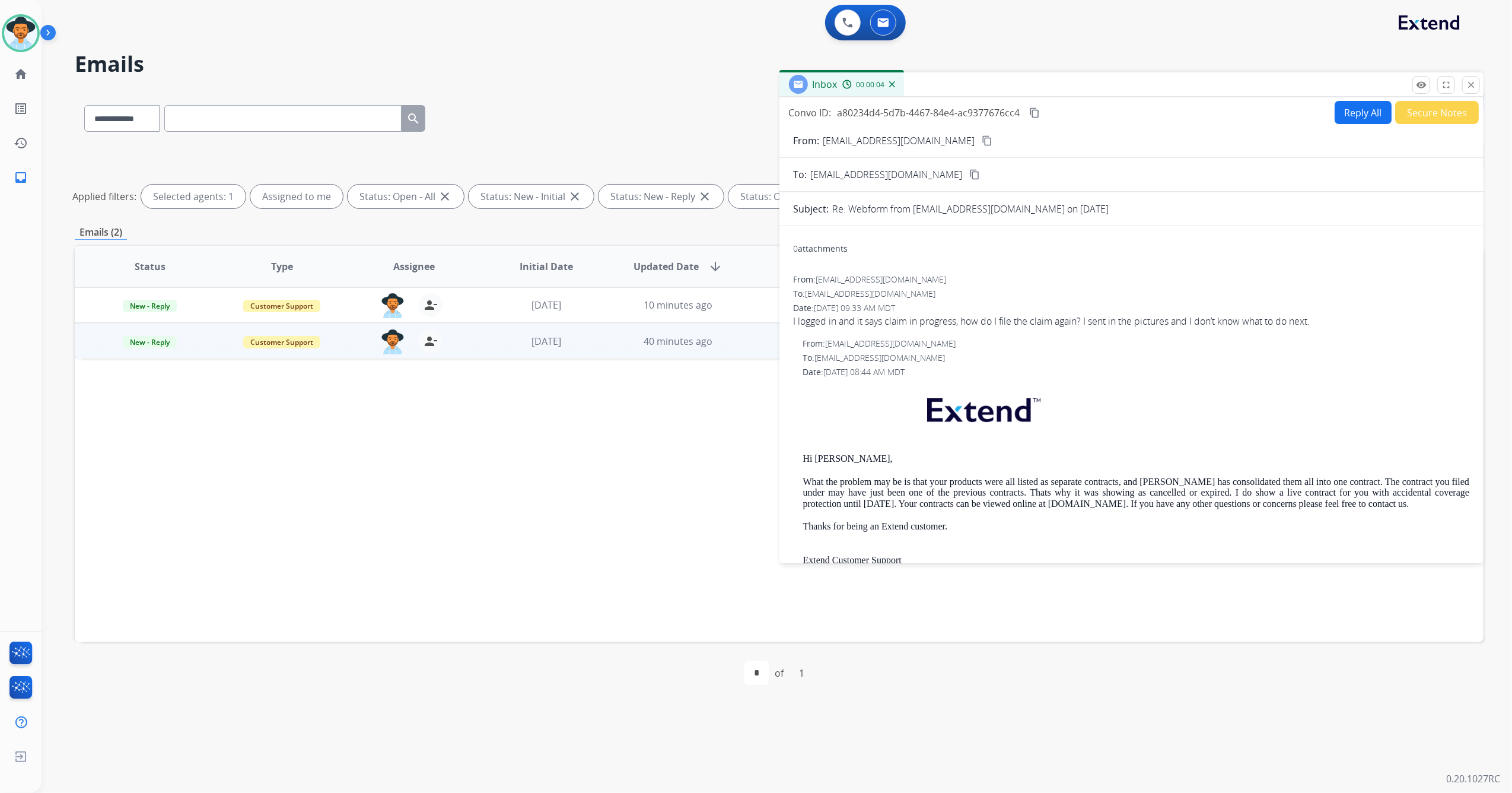
click at [1353, 114] on button "Reply All" at bounding box center [1364, 112] width 57 height 23
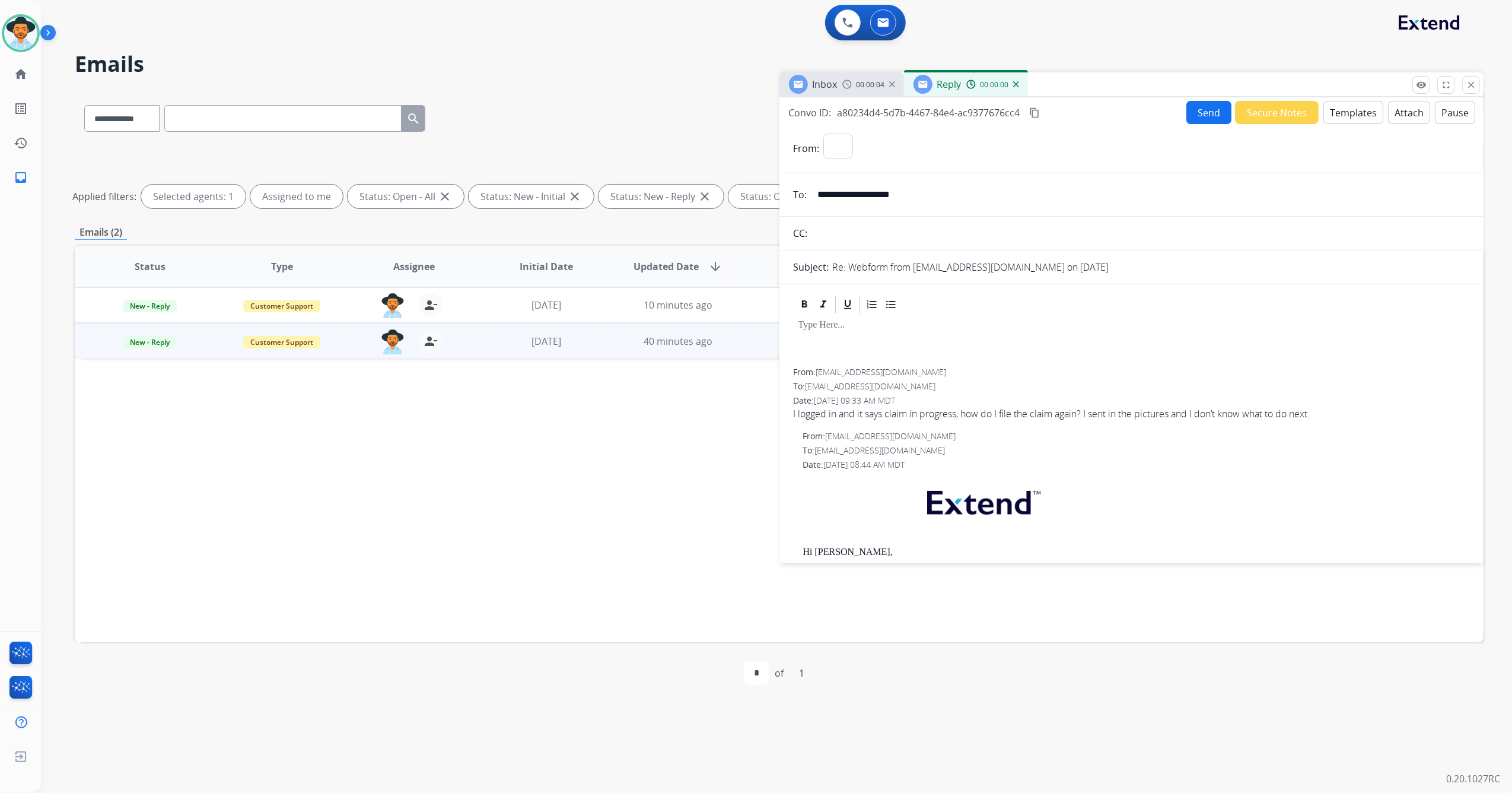
select select "**********"
click at [1338, 109] on button "Templates" at bounding box center [1354, 112] width 60 height 23
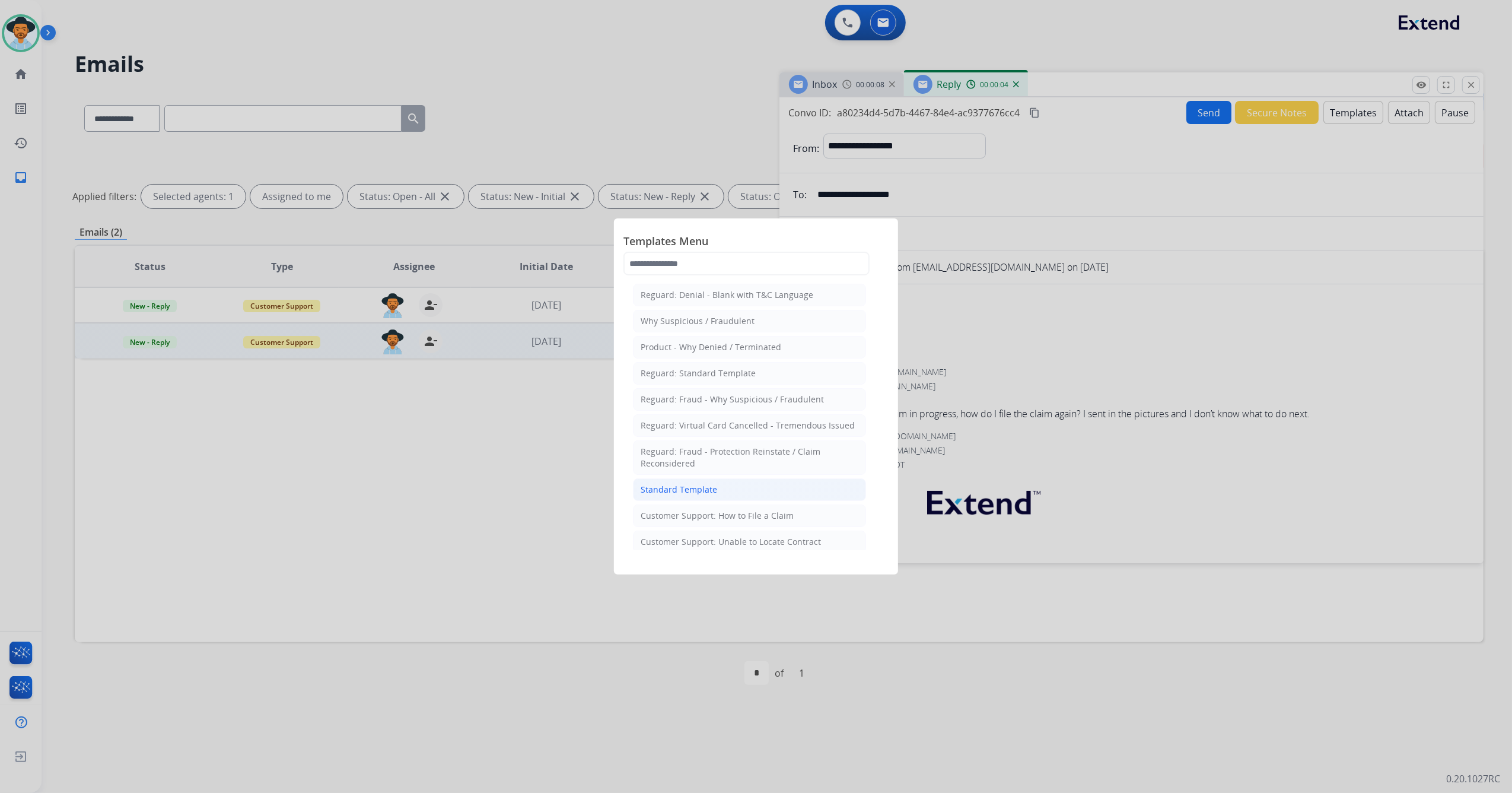
click at [722, 494] on li "Standard Template" at bounding box center [749, 489] width 233 height 22
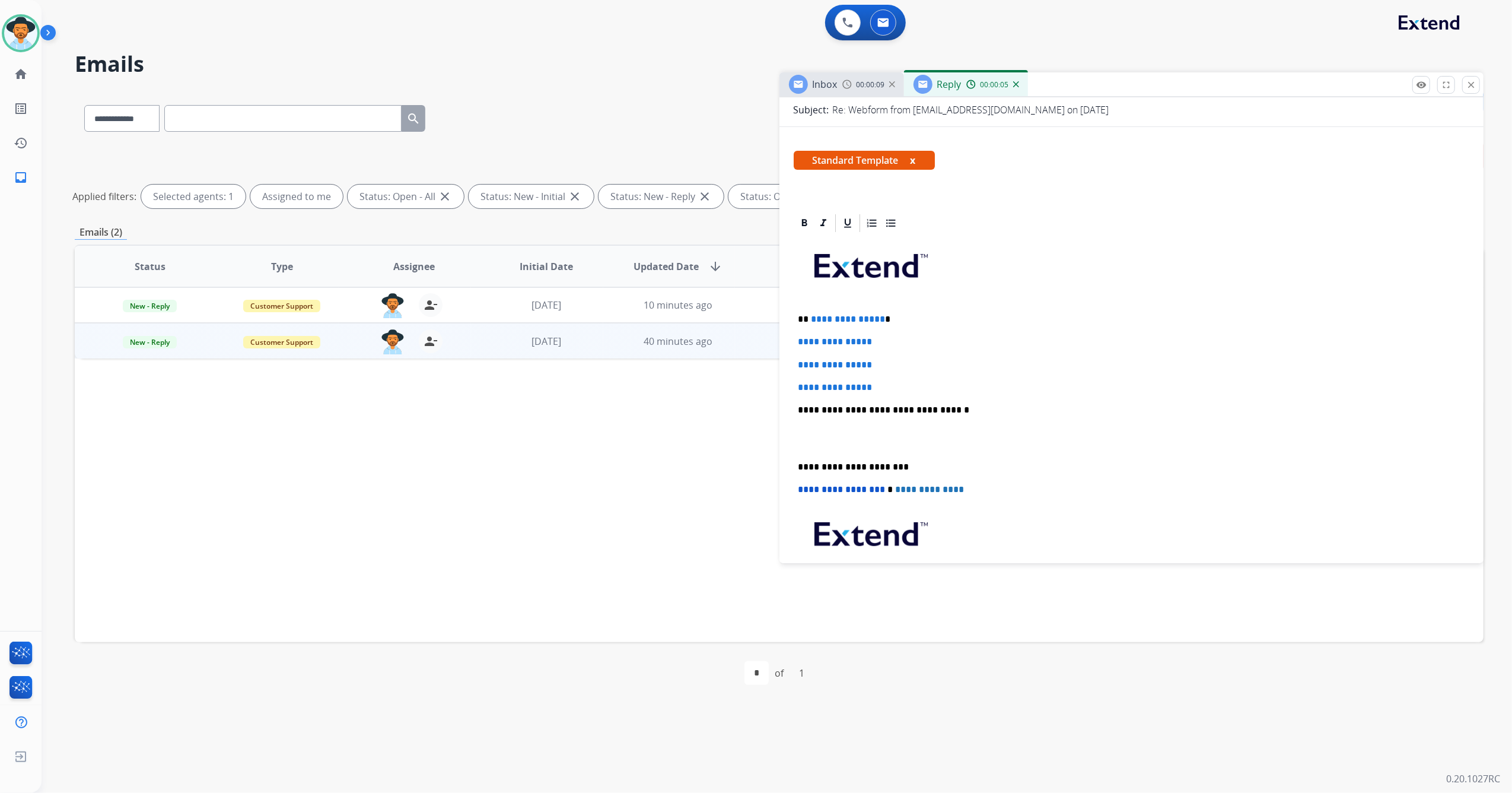
scroll to position [158, 0]
drag, startPoint x: 898, startPoint y: 390, endPoint x: 807, endPoint y: 308, distance: 122.5
click at [807, 308] on div "**********" at bounding box center [1131, 437] width 676 height 408
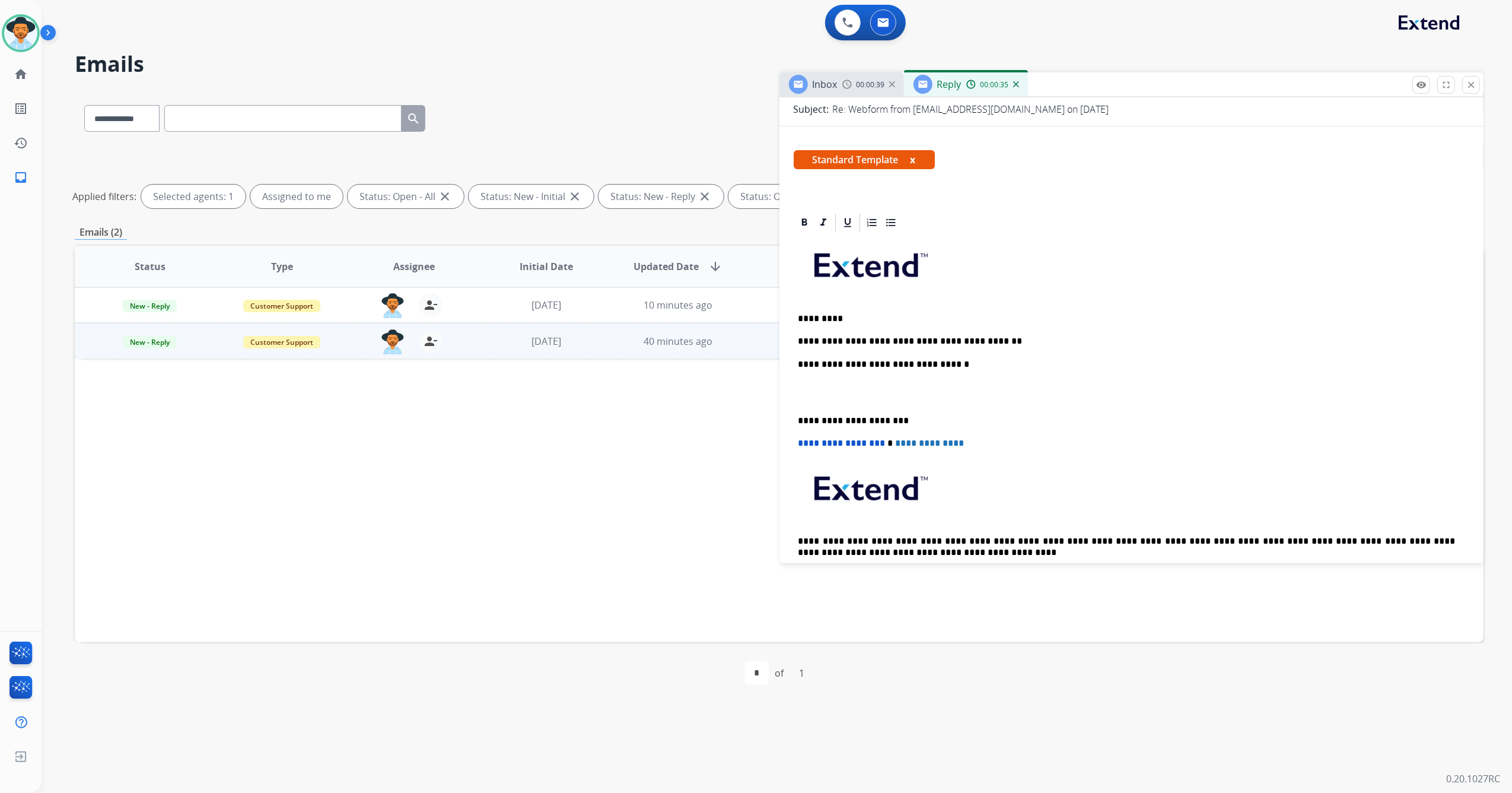
click at [995, 342] on p "**********" at bounding box center [1127, 341] width 657 height 10
click at [1055, 350] on div "**********" at bounding box center [1131, 414] width 676 height 362
click at [1054, 345] on p "**********" at bounding box center [1127, 341] width 657 height 10
click at [1056, 344] on p "**********" at bounding box center [1127, 341] width 657 height 10
click at [1111, 344] on p "**********" at bounding box center [1127, 341] width 657 height 10
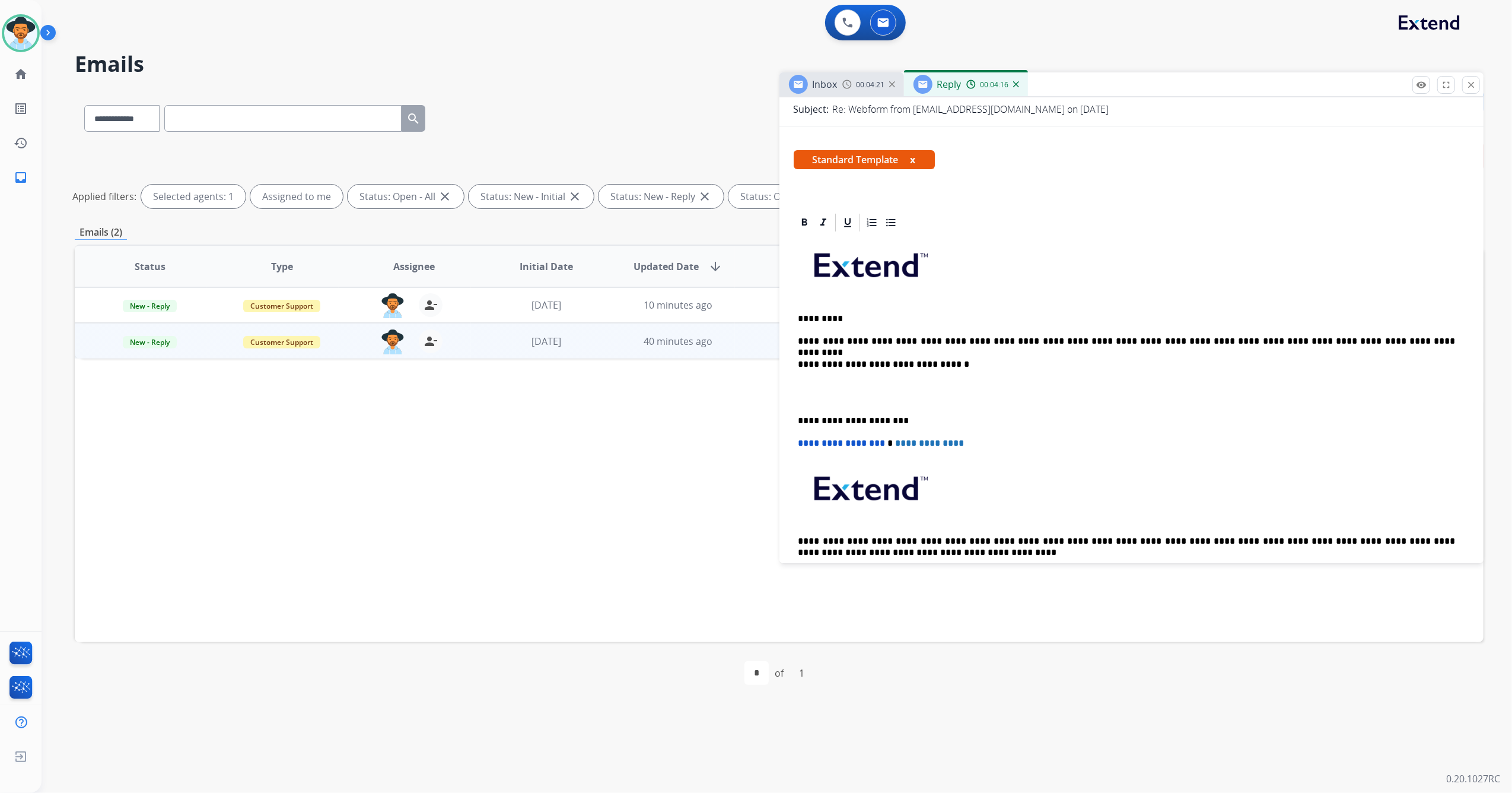
click at [800, 420] on p "**********" at bounding box center [1127, 420] width 657 height 10
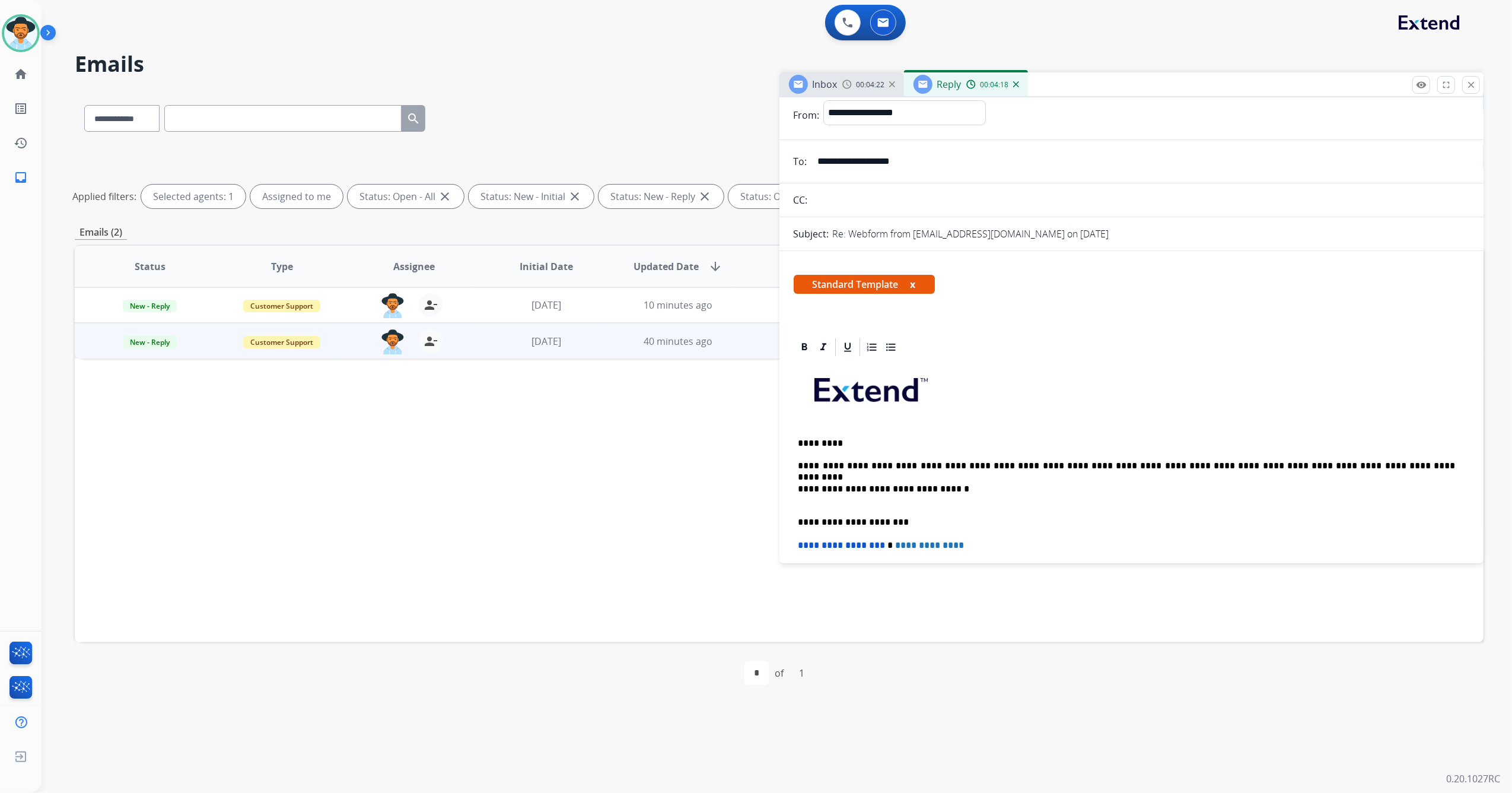
scroll to position [0, 0]
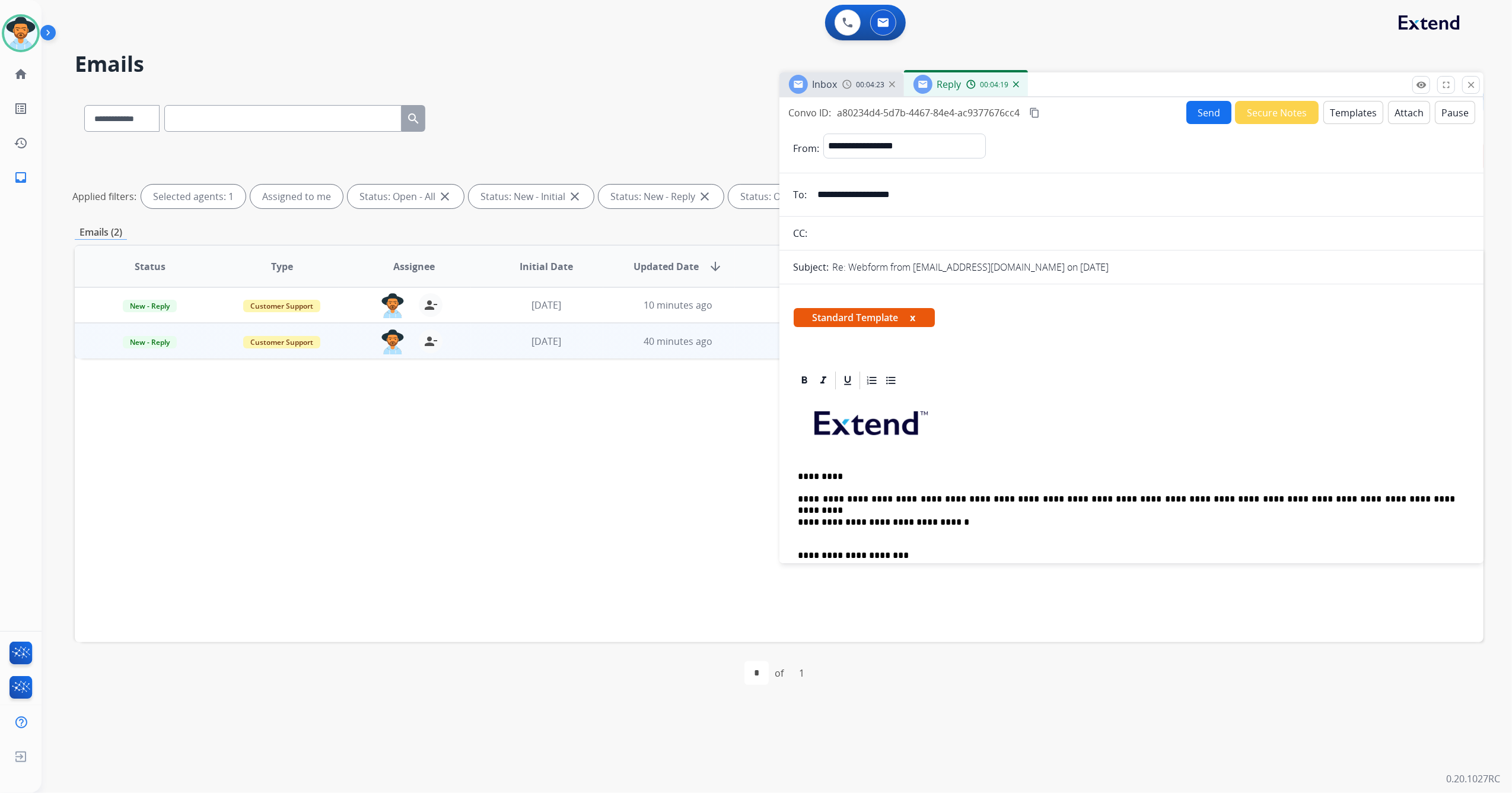
click at [1189, 117] on button "Send" at bounding box center [1209, 112] width 45 height 23
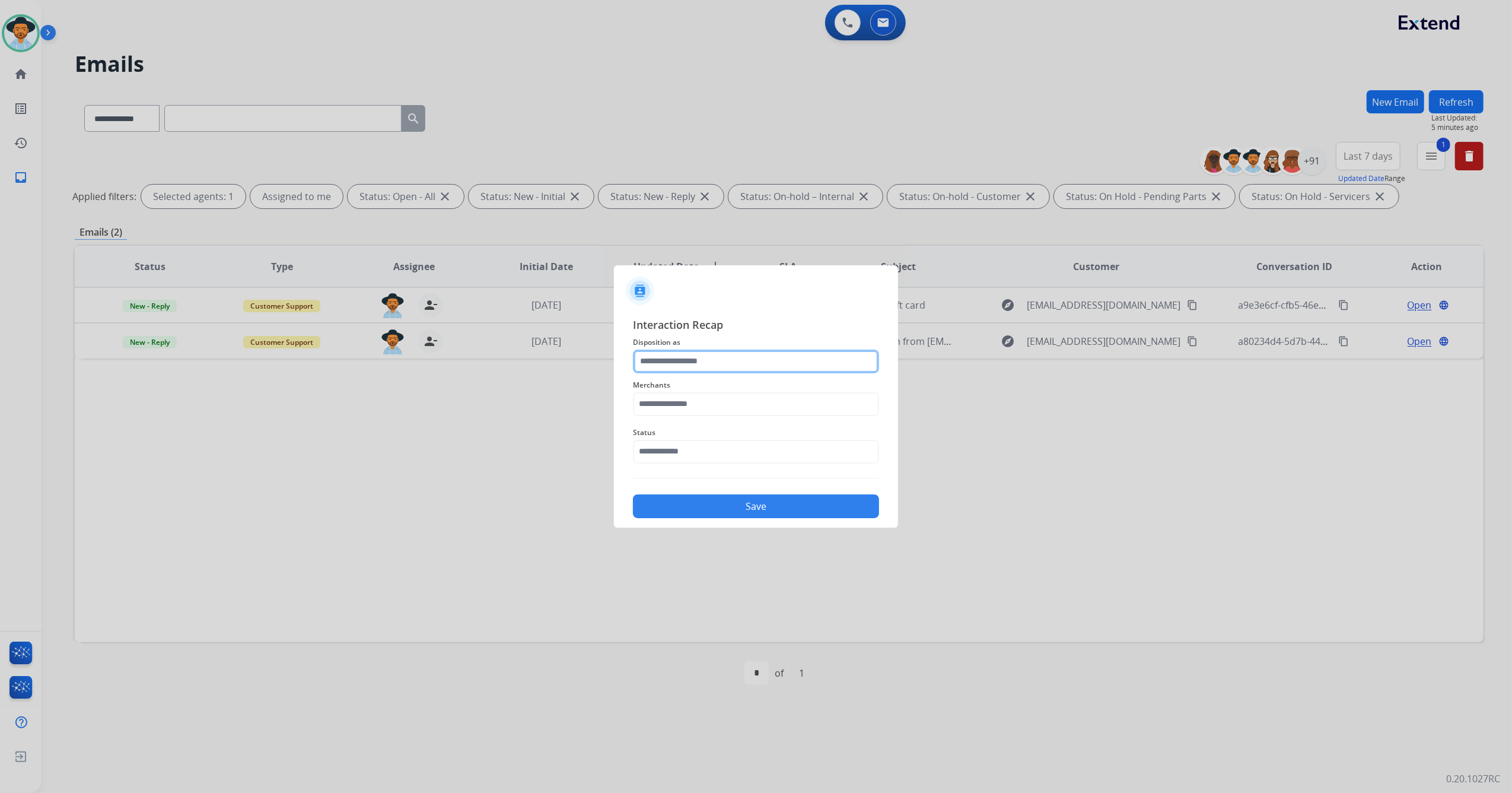
click at [695, 357] on input "text" at bounding box center [756, 362] width 247 height 24
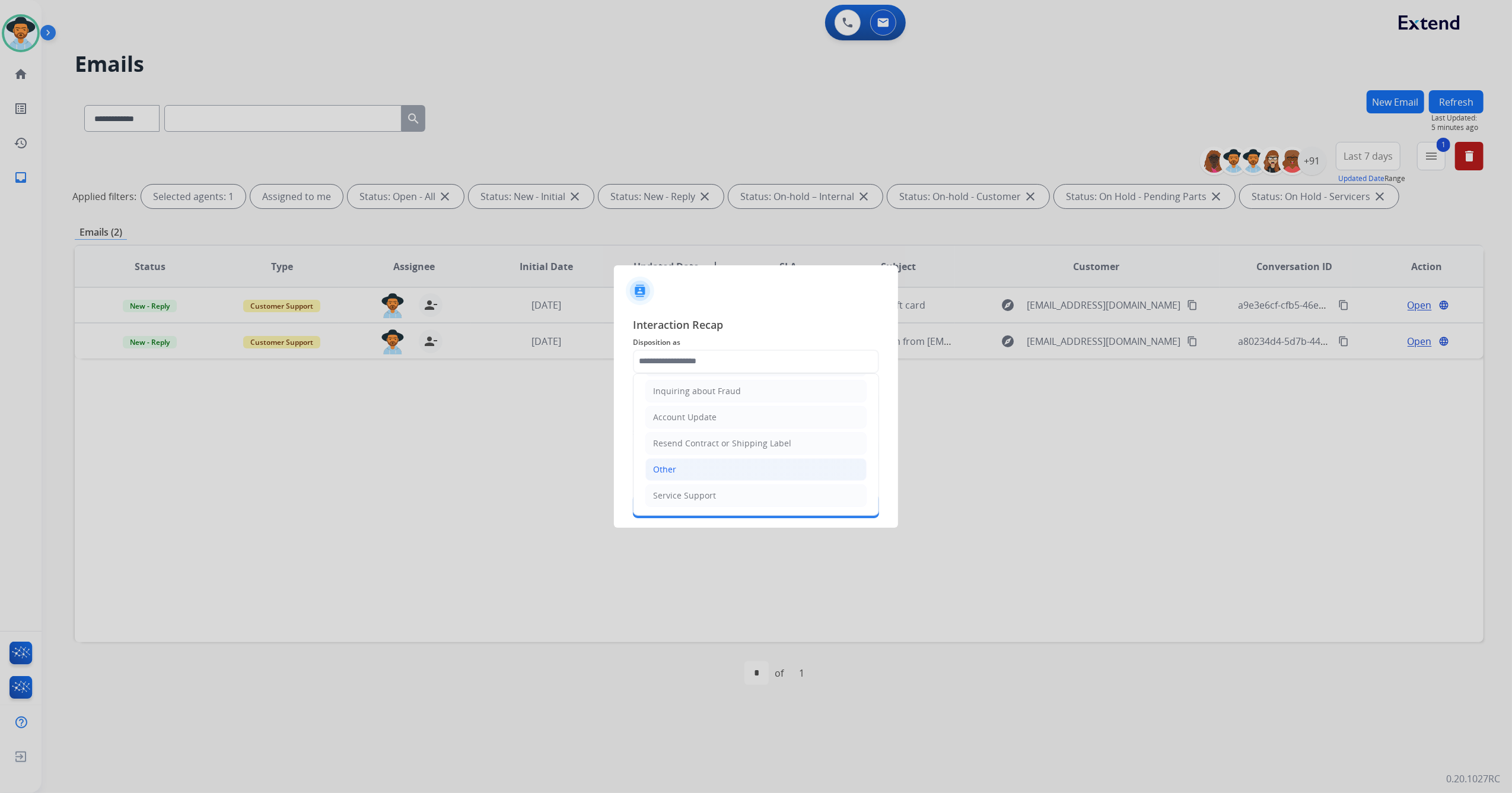
click at [682, 458] on li "Other" at bounding box center [756, 469] width 221 height 22
type input "*****"
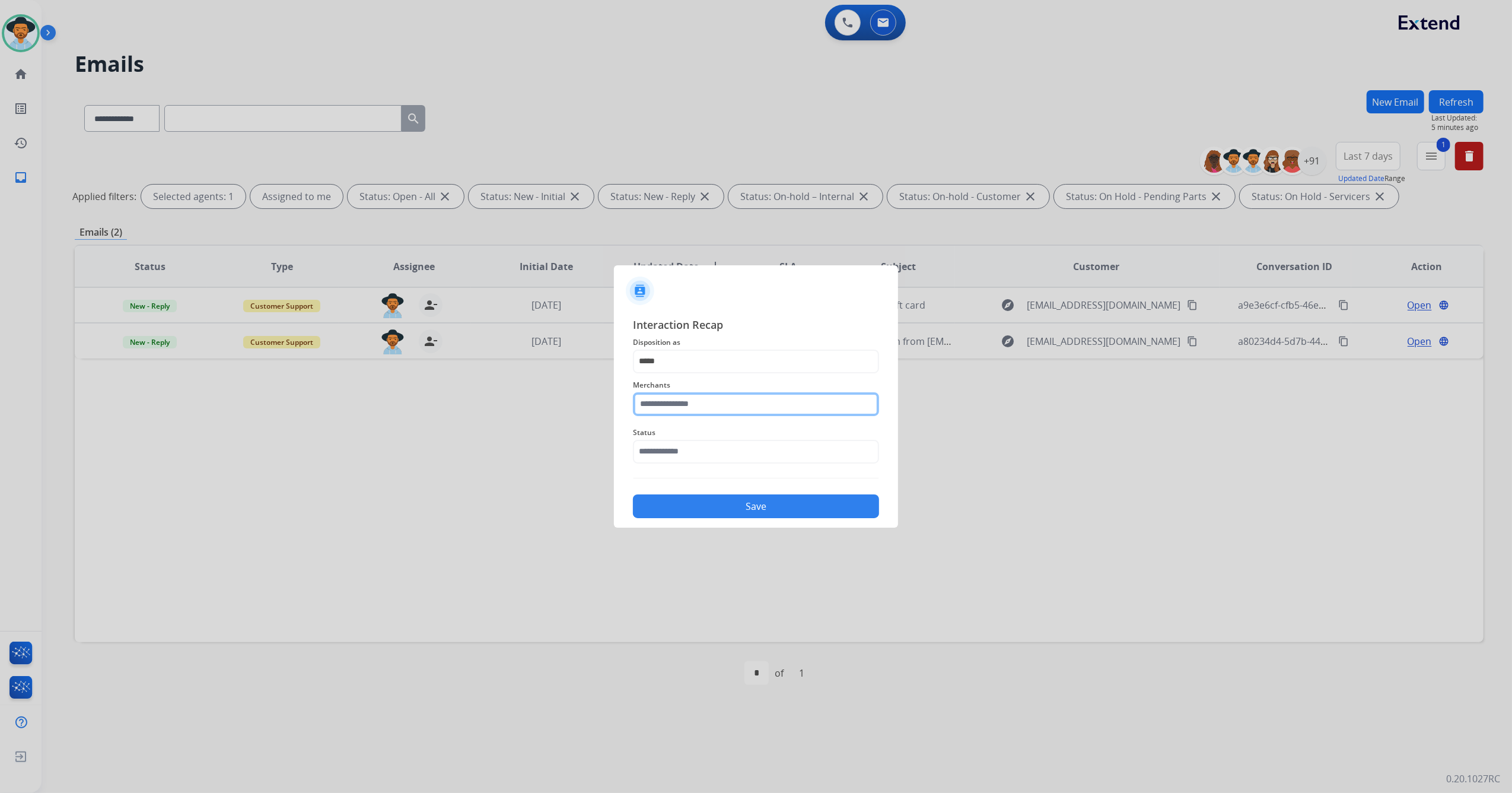
click at [691, 393] on input "text" at bounding box center [756, 404] width 247 height 24
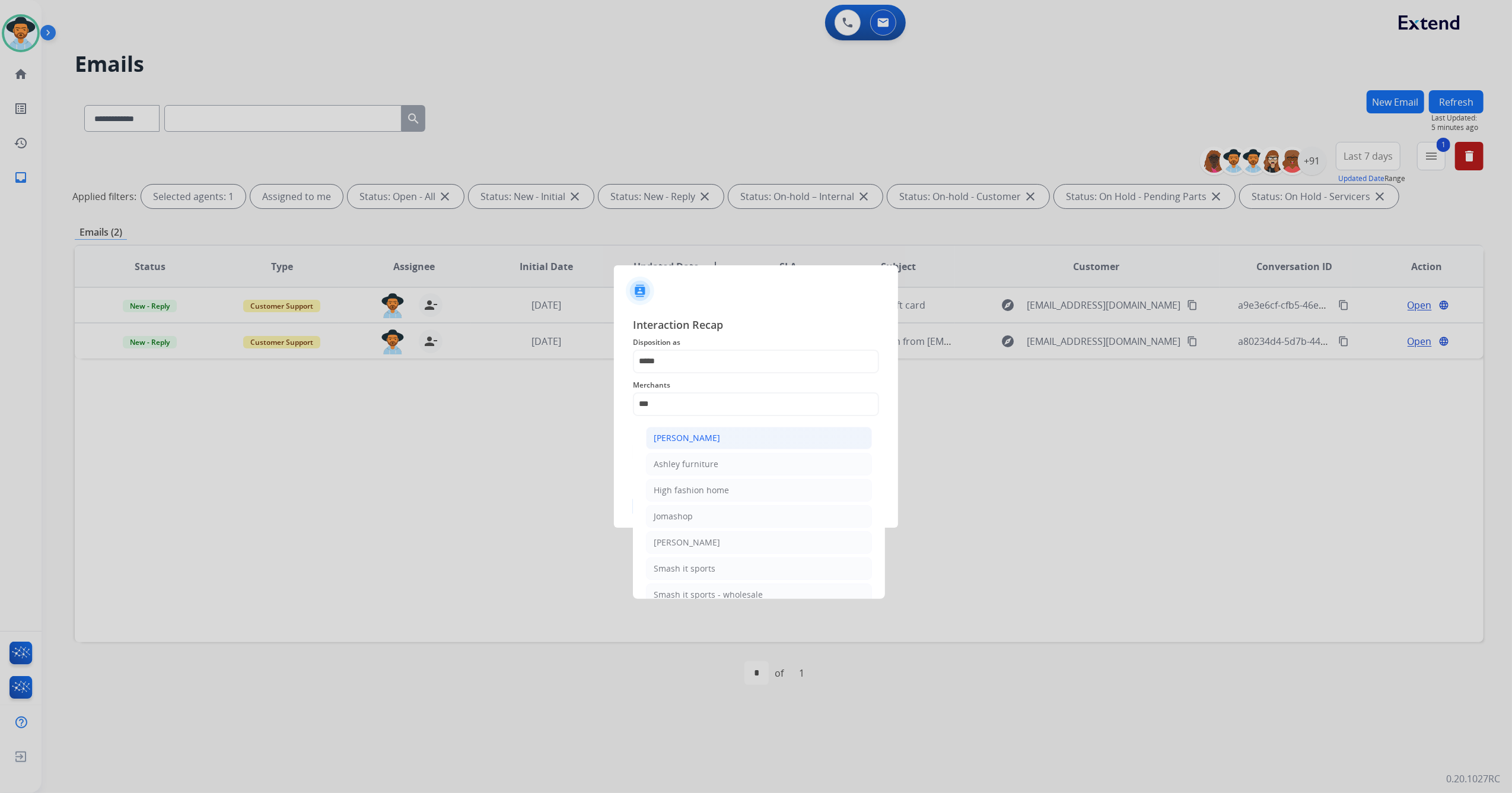
click at [712, 438] on div "[PERSON_NAME]" at bounding box center [687, 438] width 67 height 12
type input "**********"
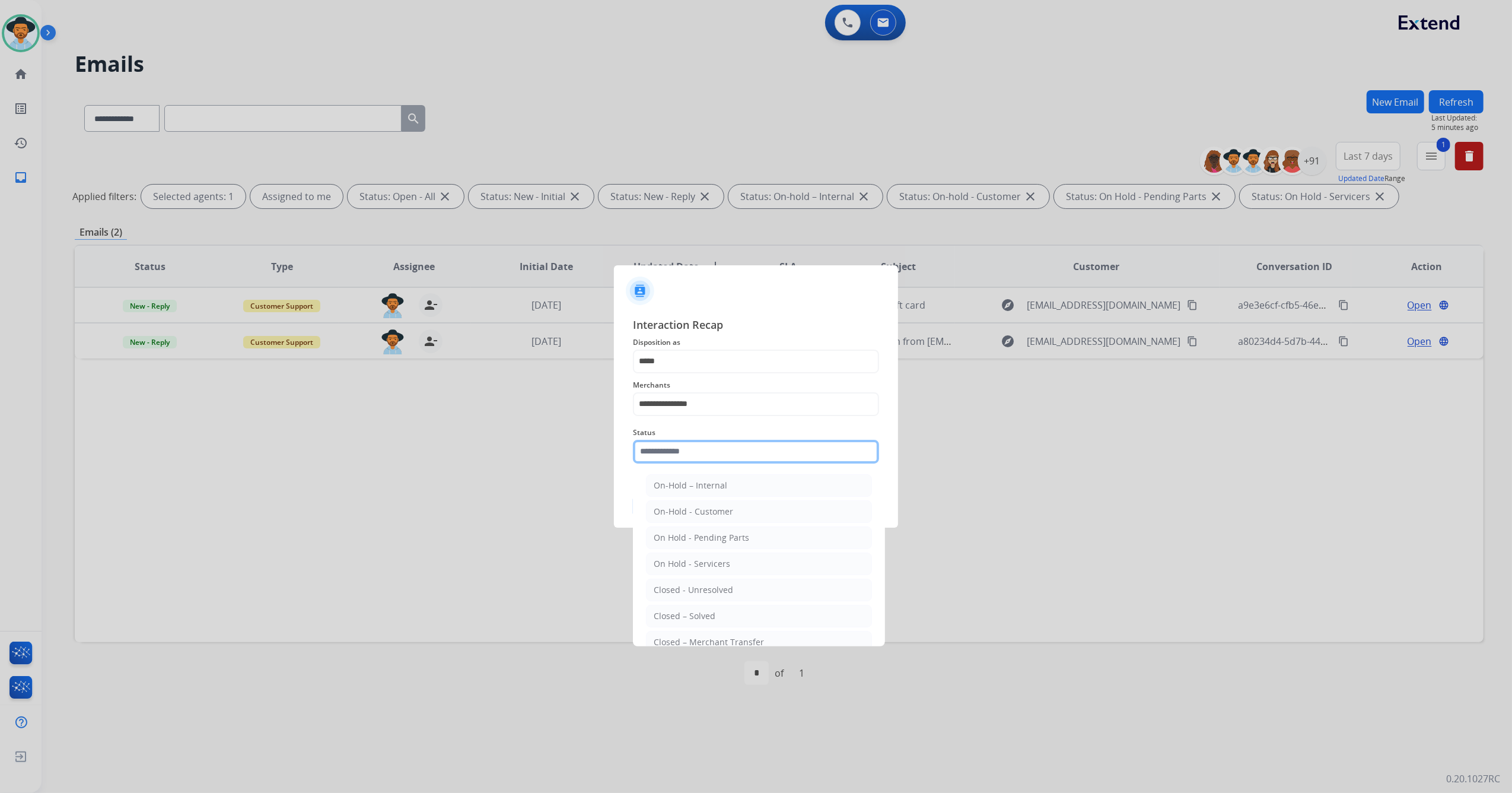
click at [701, 450] on input "text" at bounding box center [756, 452] width 247 height 24
click at [704, 619] on div "Closed – Solved" at bounding box center [685, 615] width 62 height 12
type input "**********"
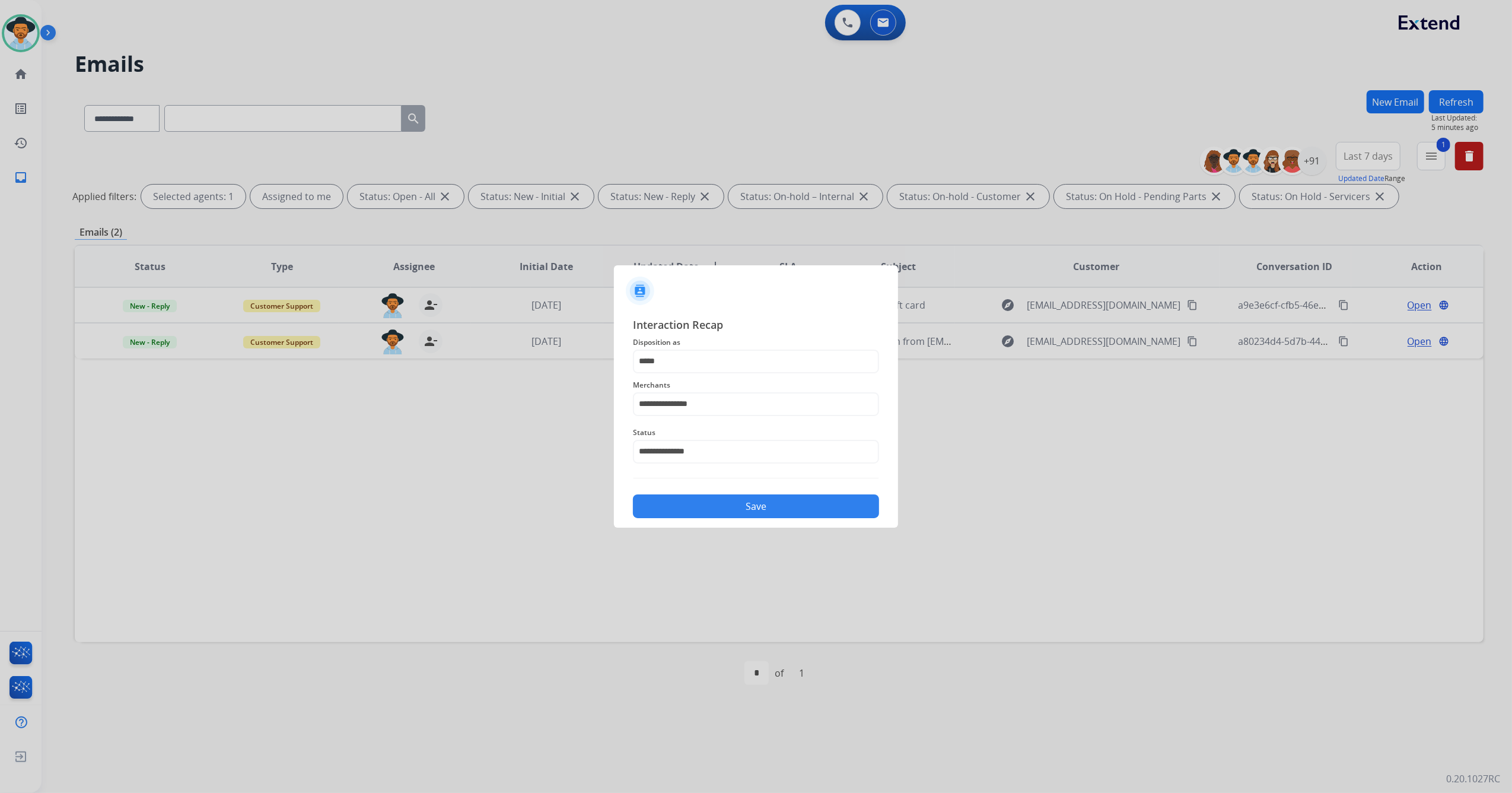
click at [757, 502] on button "Save" at bounding box center [756, 506] width 247 height 24
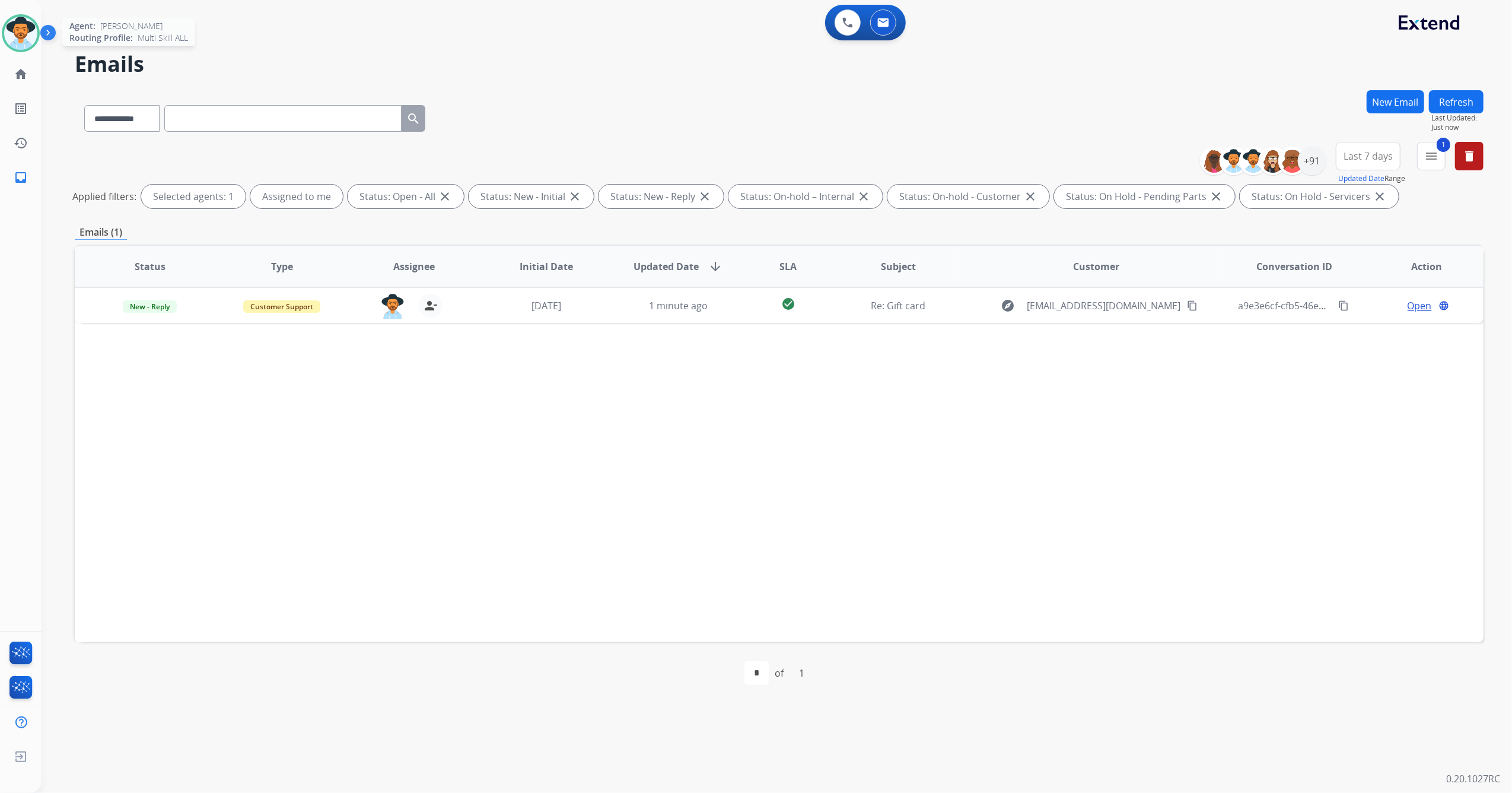
click at [15, 36] on img at bounding box center [21, 33] width 33 height 33
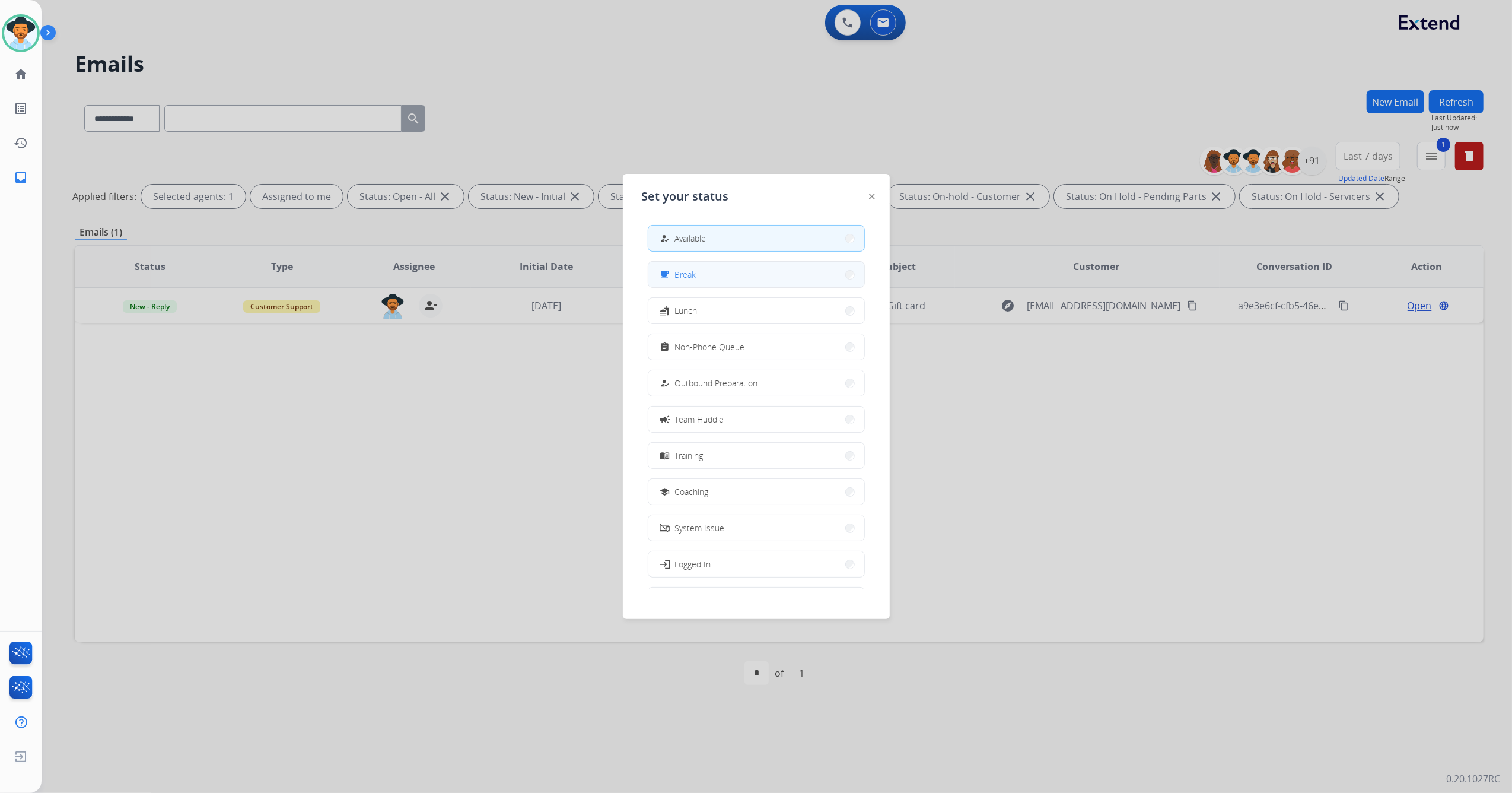
click at [725, 279] on button "free_breakfast Break" at bounding box center [756, 274] width 216 height 25
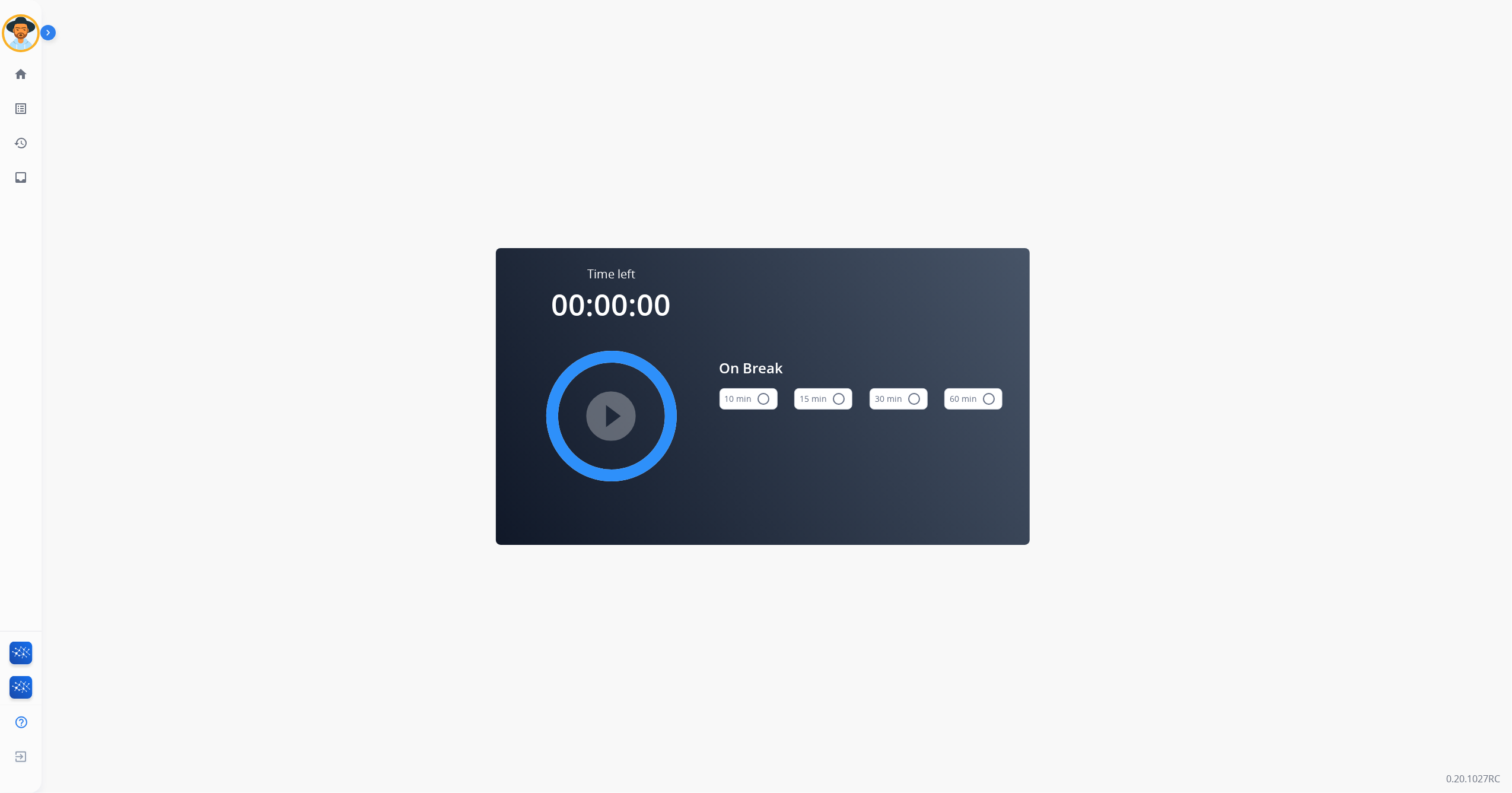
drag, startPoint x: 826, startPoint y: 396, endPoint x: 806, endPoint y: 414, distance: 26.9
click at [827, 397] on button "15 min radio_button_unchecked" at bounding box center [823, 398] width 58 height 21
click at [607, 420] on mat-icon "play_circle_filled" at bounding box center [612, 416] width 14 height 14
click at [24, 44] on img at bounding box center [21, 33] width 33 height 33
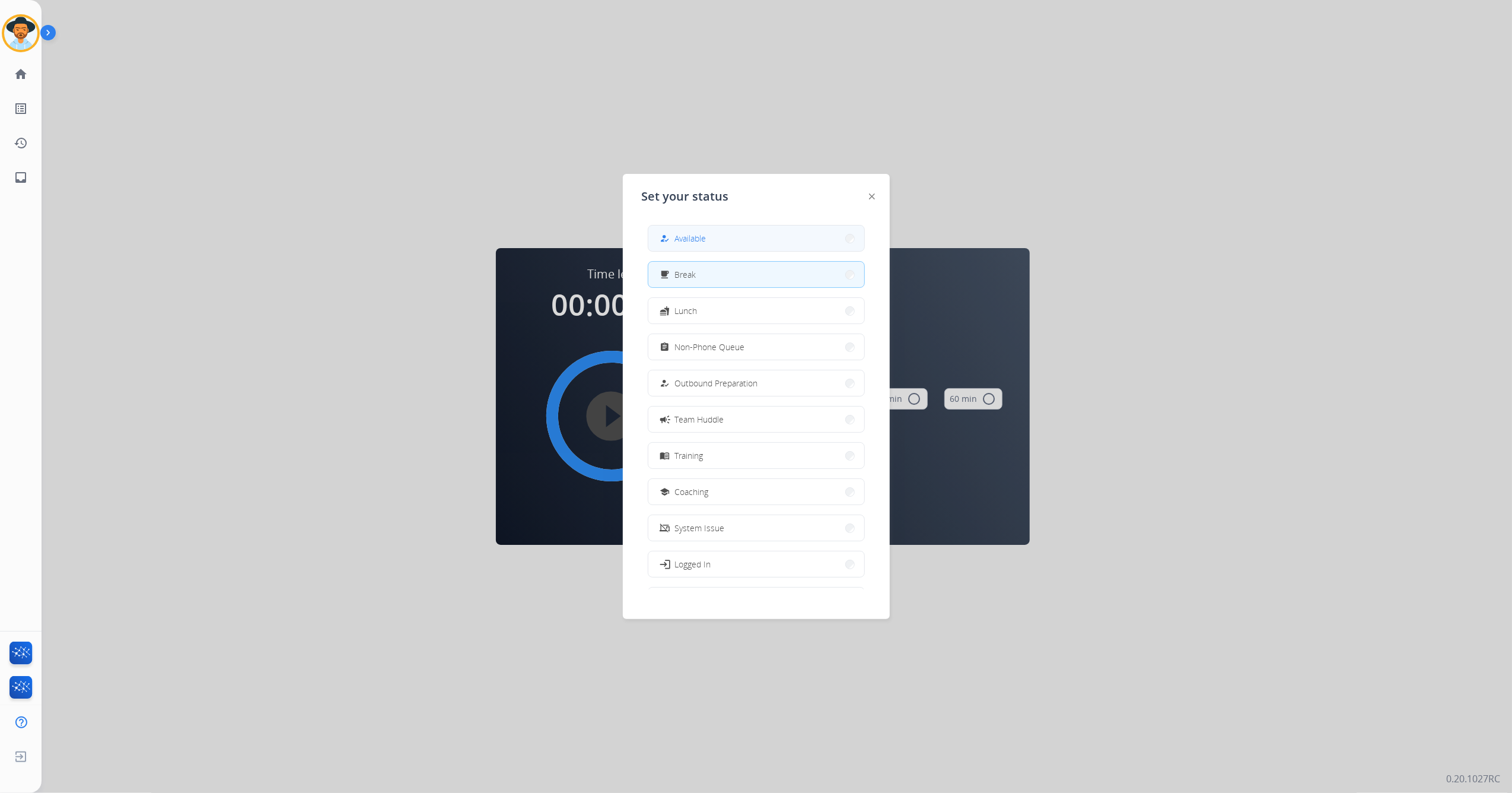
click at [757, 234] on button "how_to_reg Available" at bounding box center [756, 238] width 216 height 25
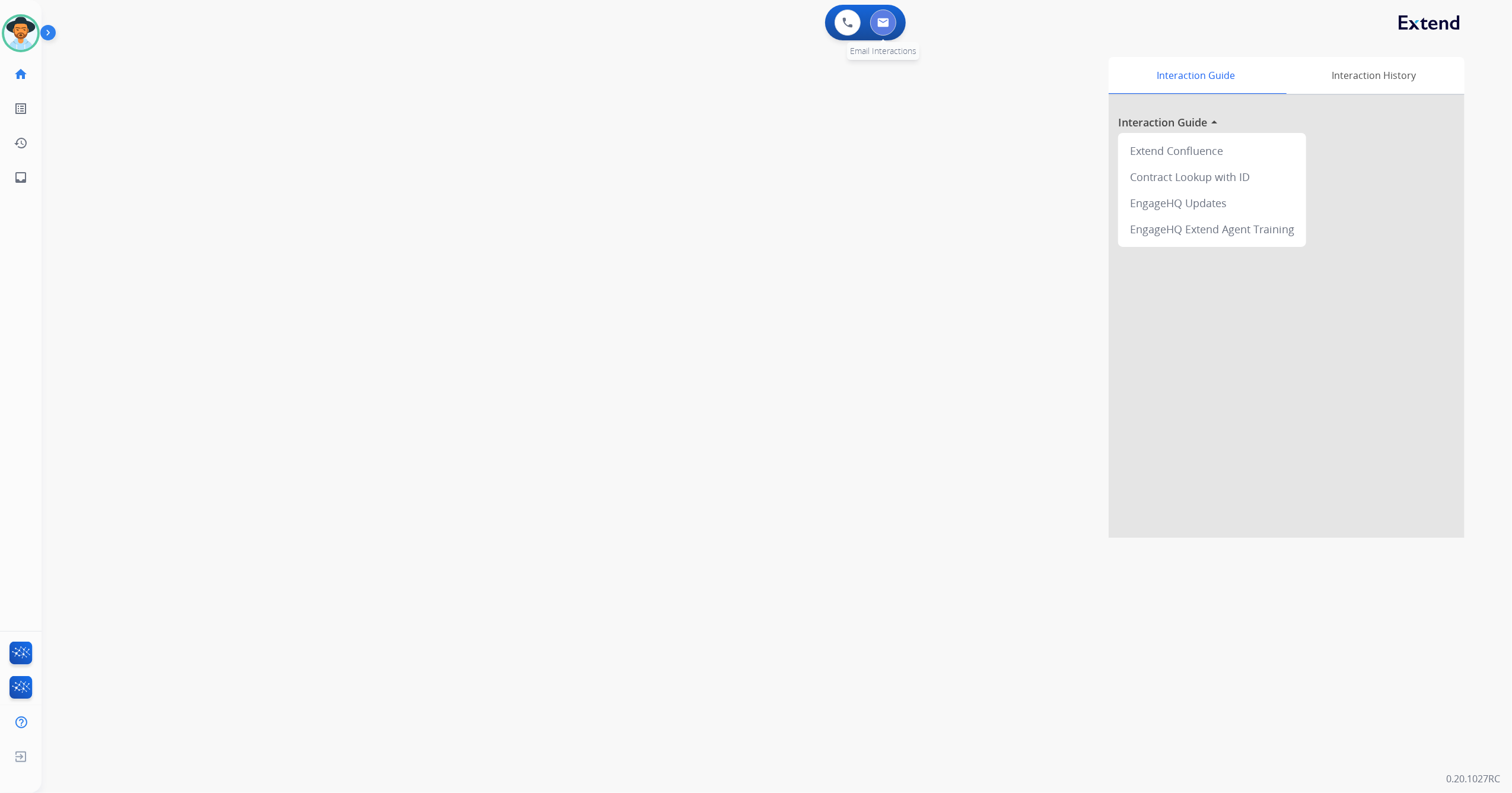
click at [886, 29] on button at bounding box center [883, 22] width 26 height 26
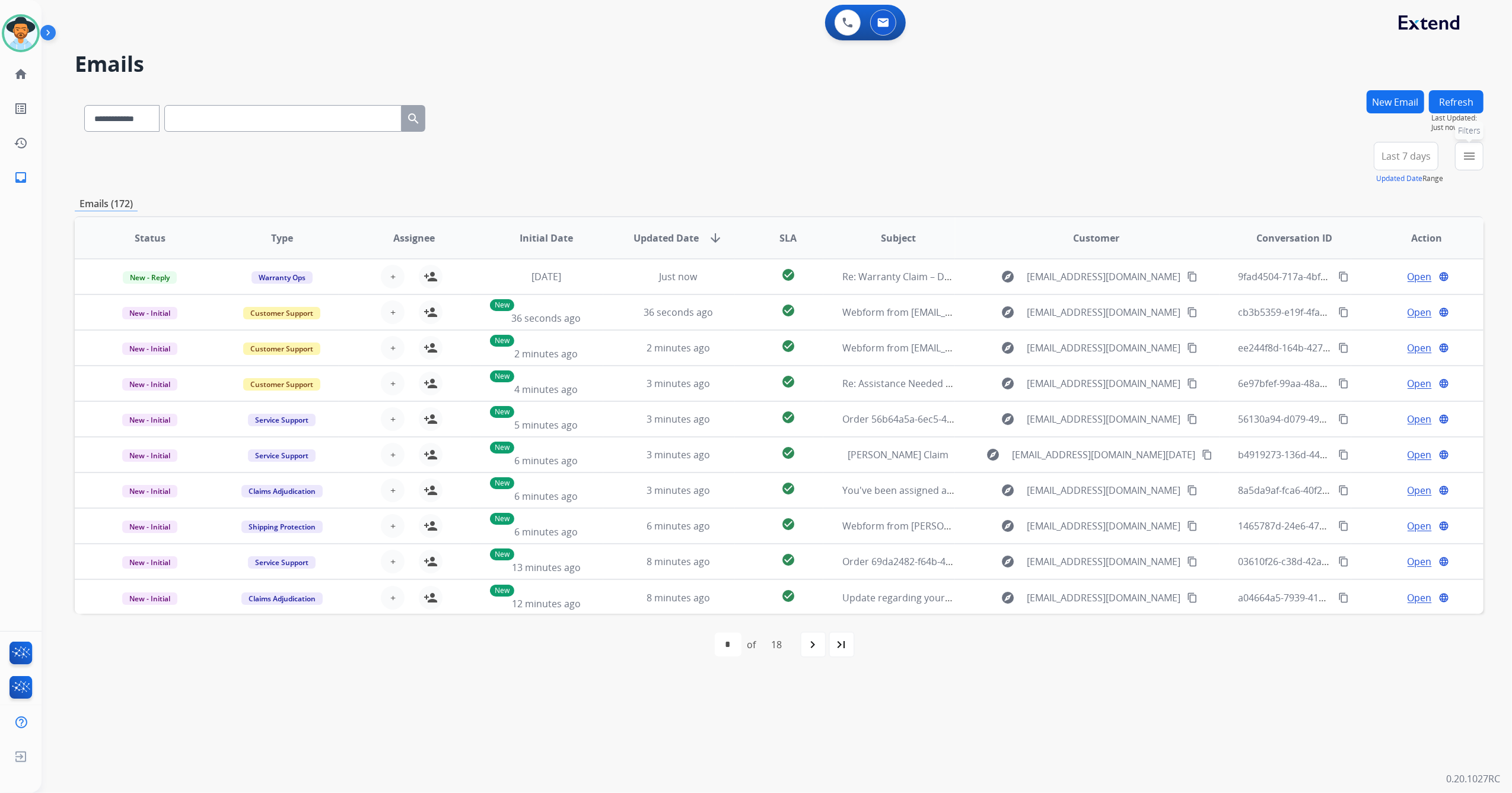
click at [1467, 164] on button "menu Filters" at bounding box center [1470, 156] width 29 height 29
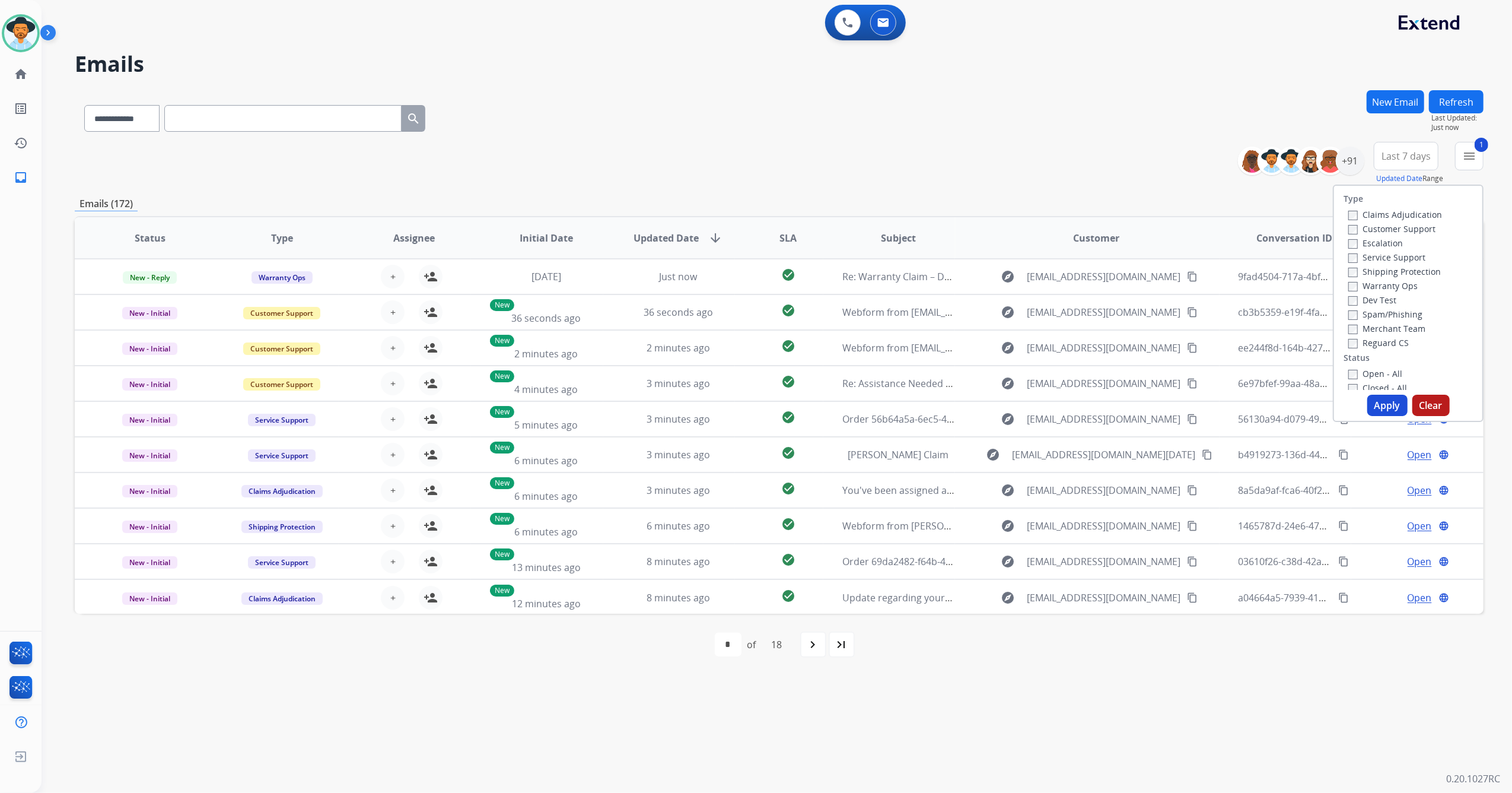
click at [1387, 412] on button "Apply" at bounding box center [1388, 405] width 40 height 21
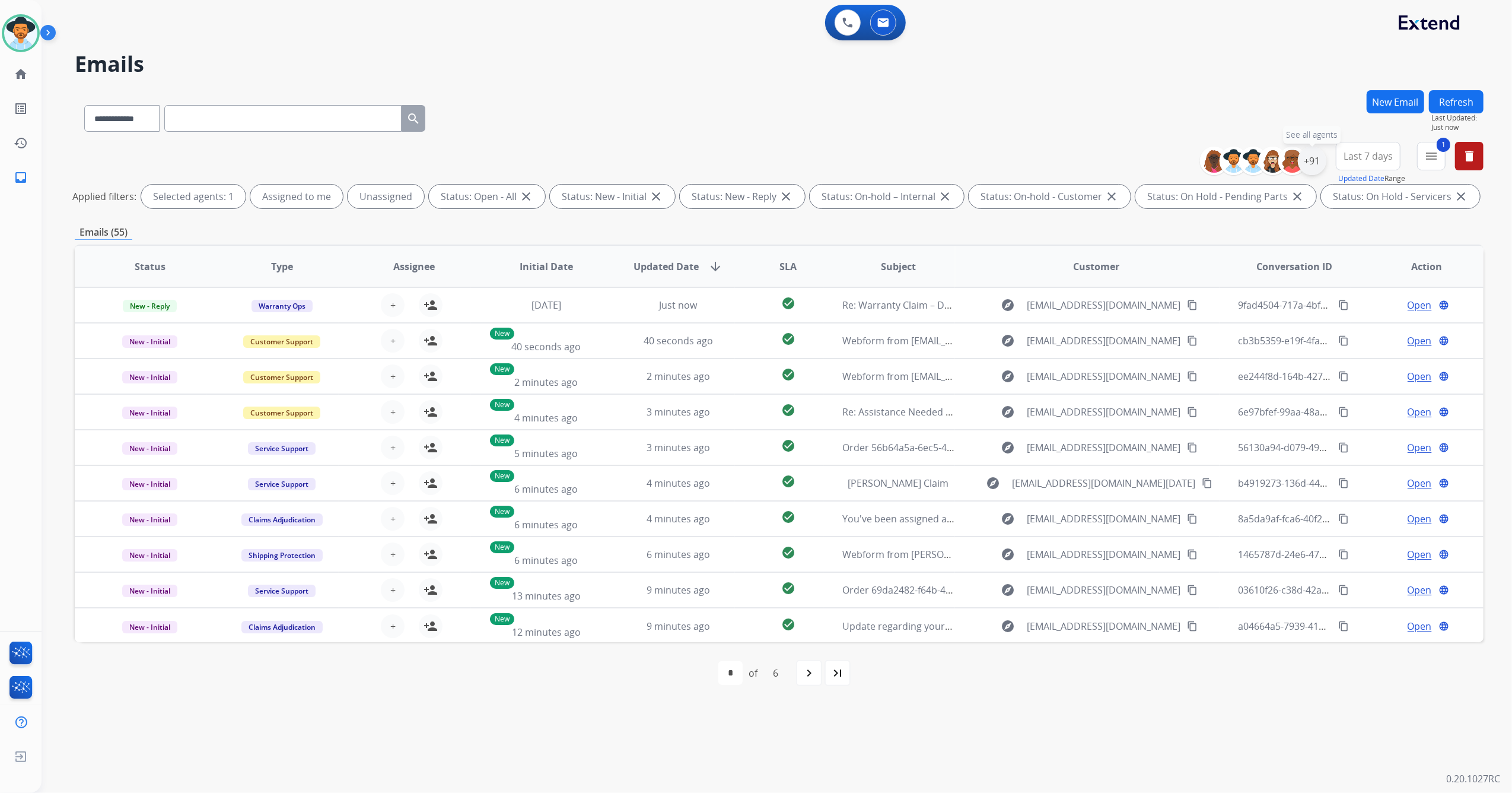
click at [1309, 159] on div "+91" at bounding box center [1312, 161] width 29 height 29
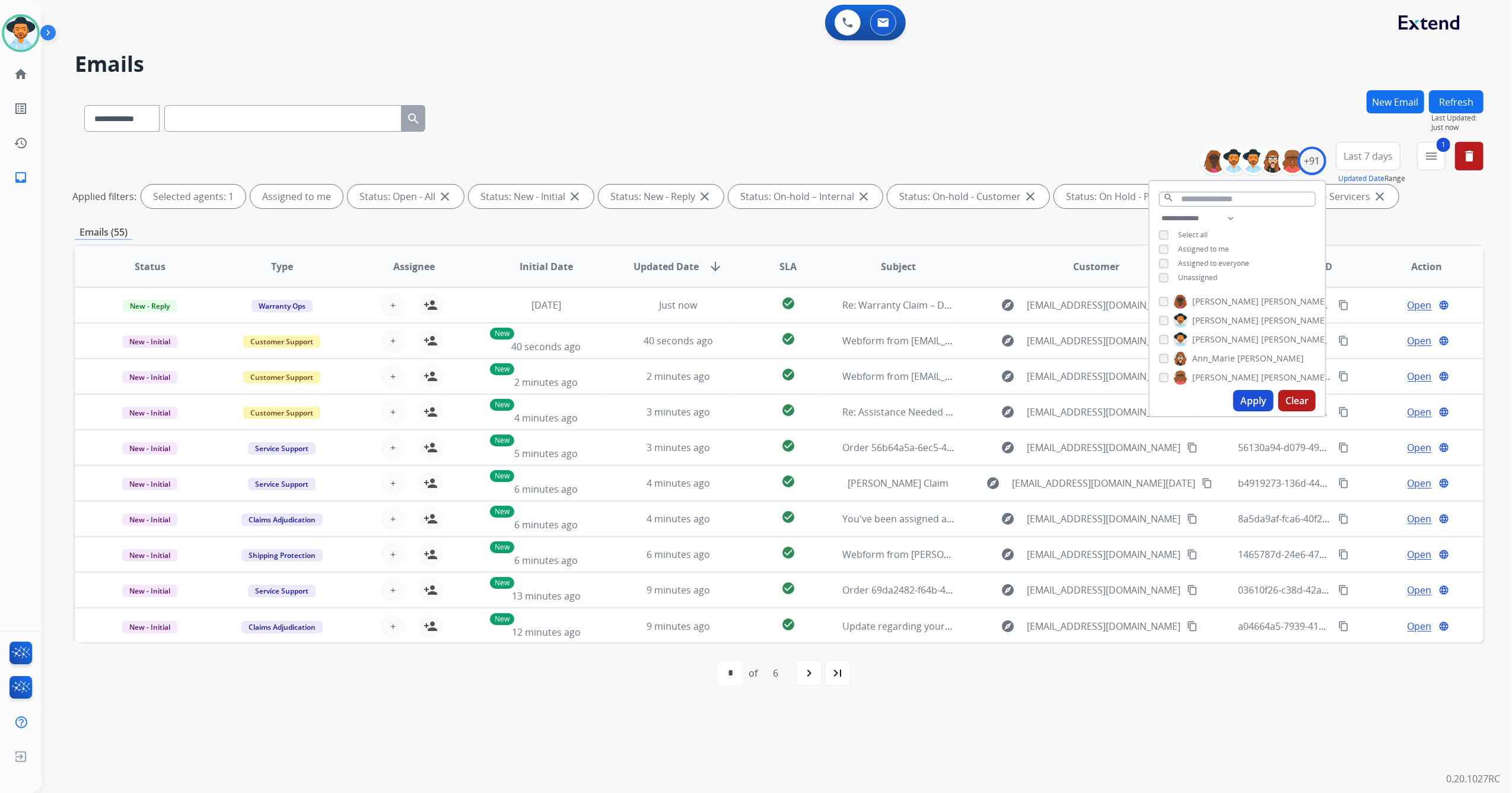
click at [1246, 408] on button "Apply" at bounding box center [1254, 400] width 40 height 21
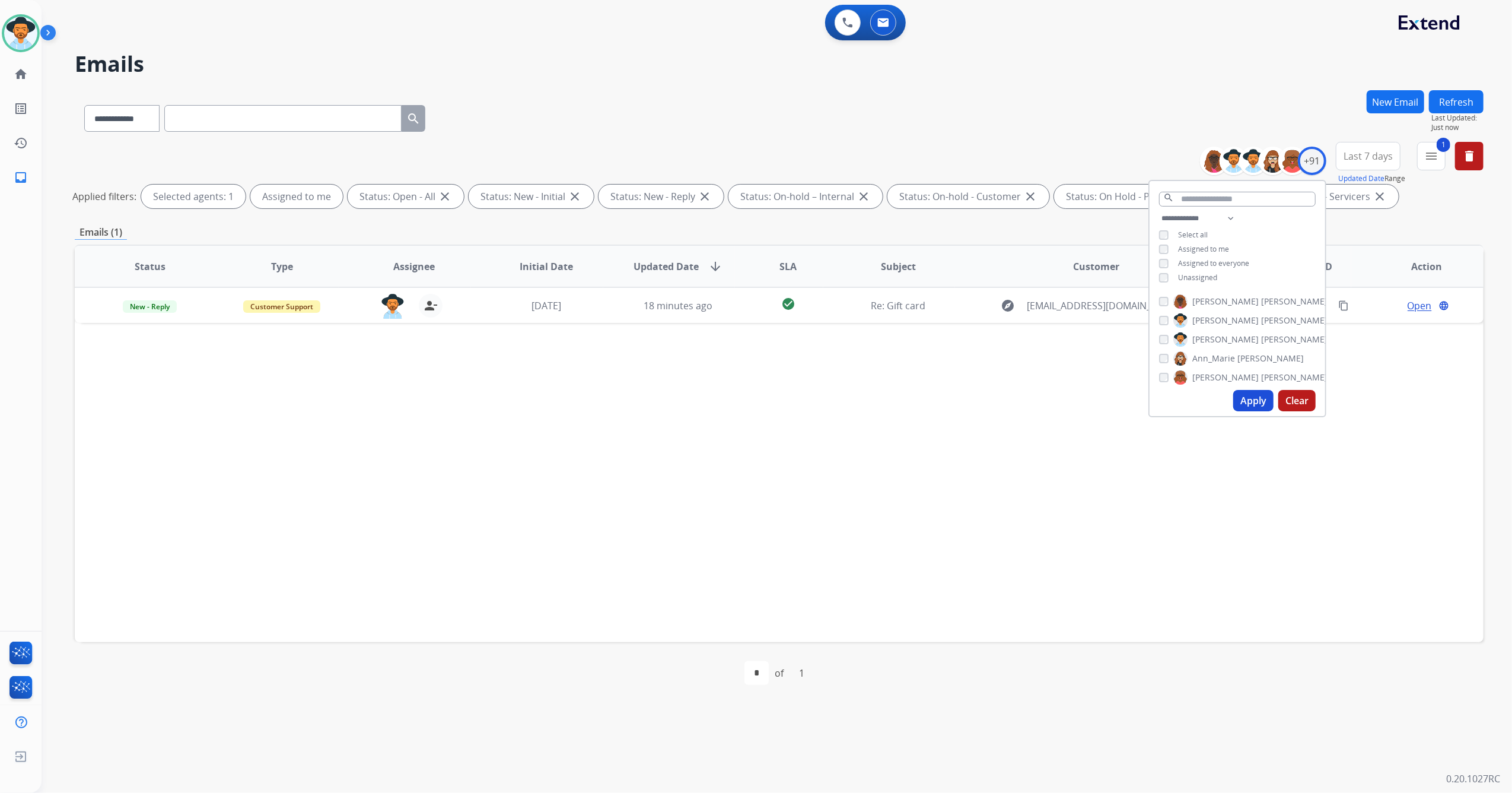
drag, startPoint x: 959, startPoint y: 520, endPoint x: 962, endPoint y: 527, distance: 7.6
click at [960, 520] on div "Status Type Assignee Initial Date Updated Date arrow_downward SLA Subject Custo…" at bounding box center [779, 442] width 1409 height 397
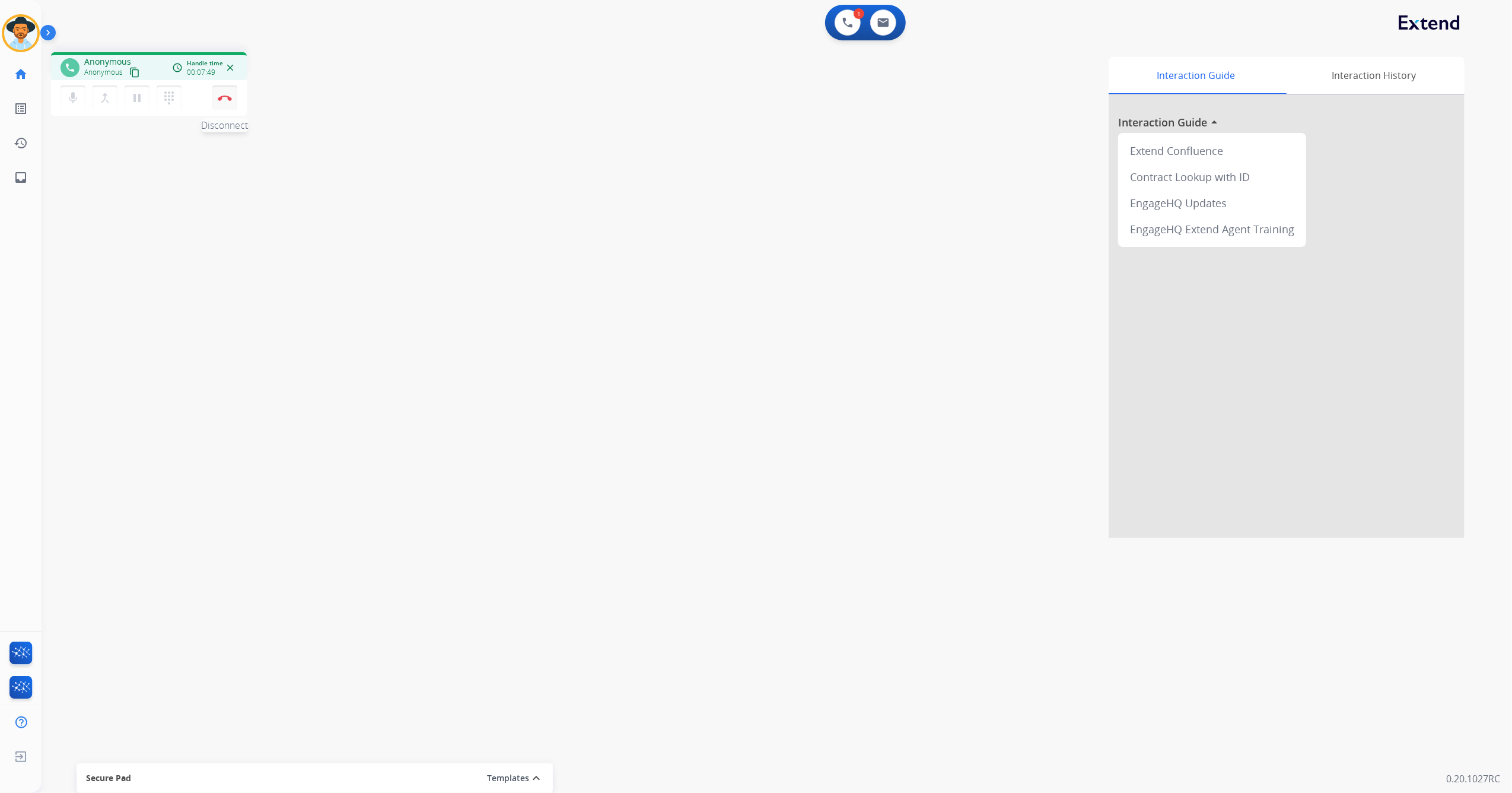
click at [228, 102] on button "Disconnect" at bounding box center [224, 98] width 25 height 25
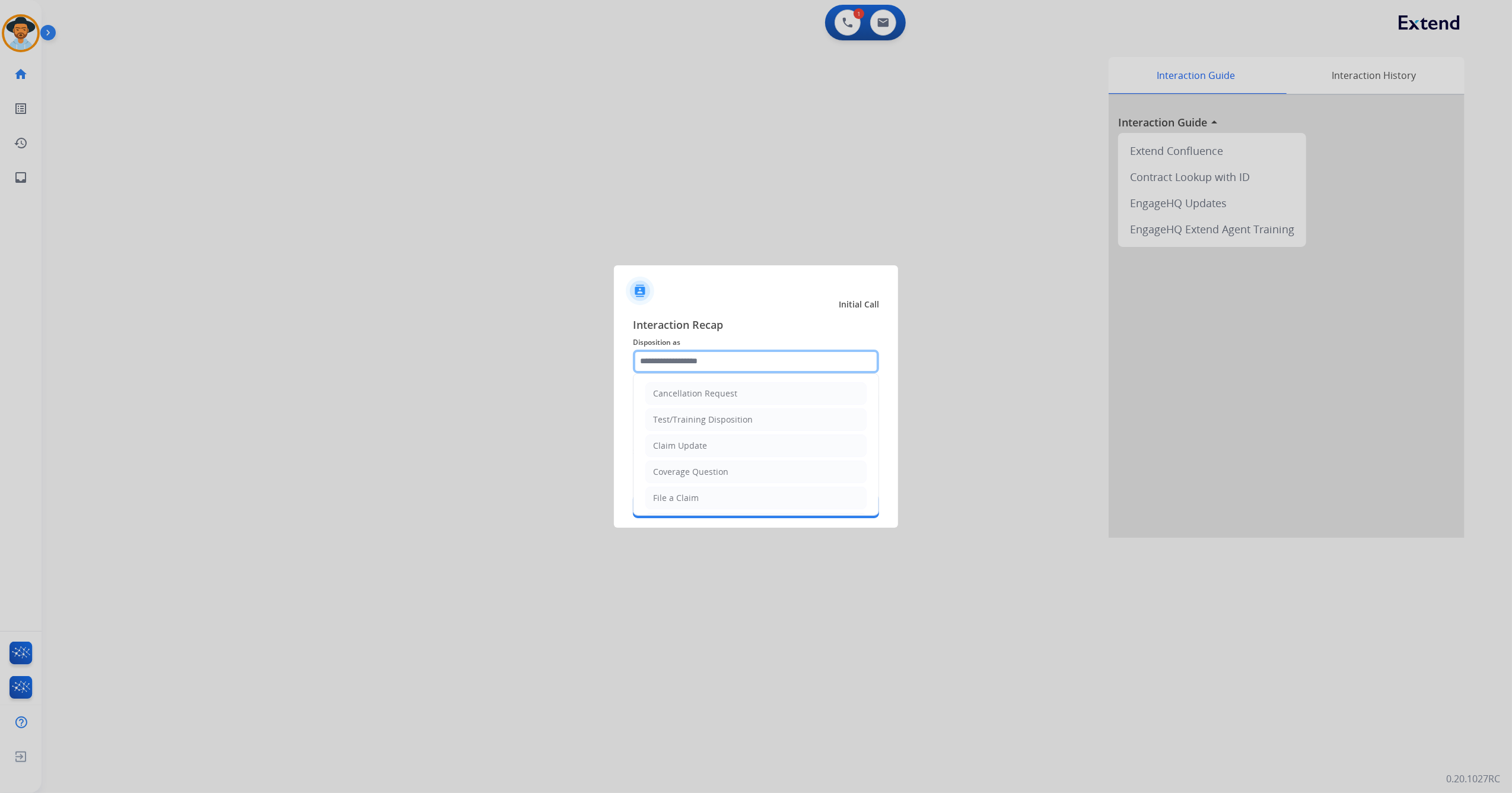
click at [725, 361] on input "text" at bounding box center [756, 362] width 247 height 24
click at [695, 409] on li "File a Claim" at bounding box center [756, 419] width 221 height 22
type input "**********"
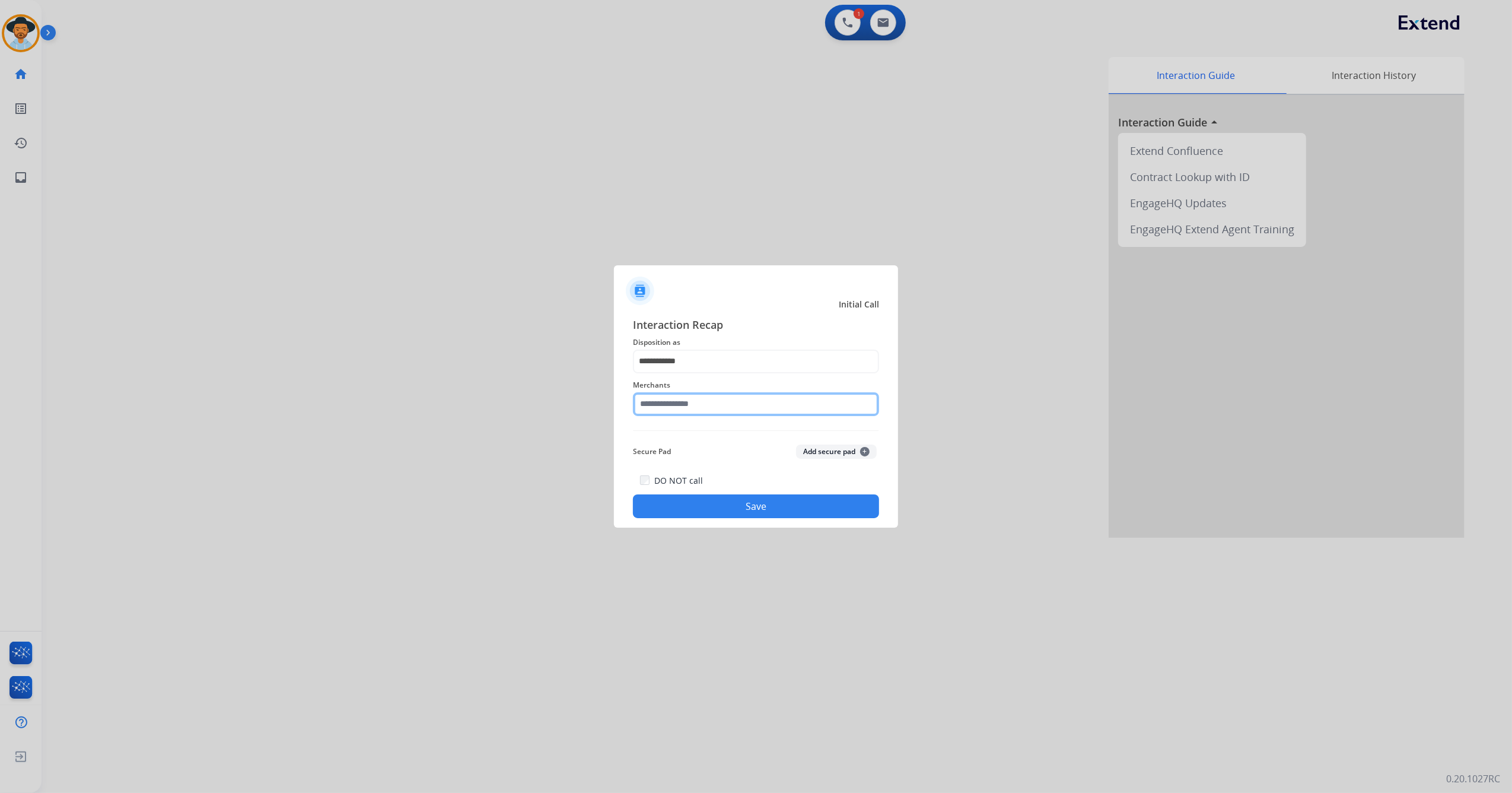
click at [699, 395] on input "text" at bounding box center [756, 404] width 247 height 24
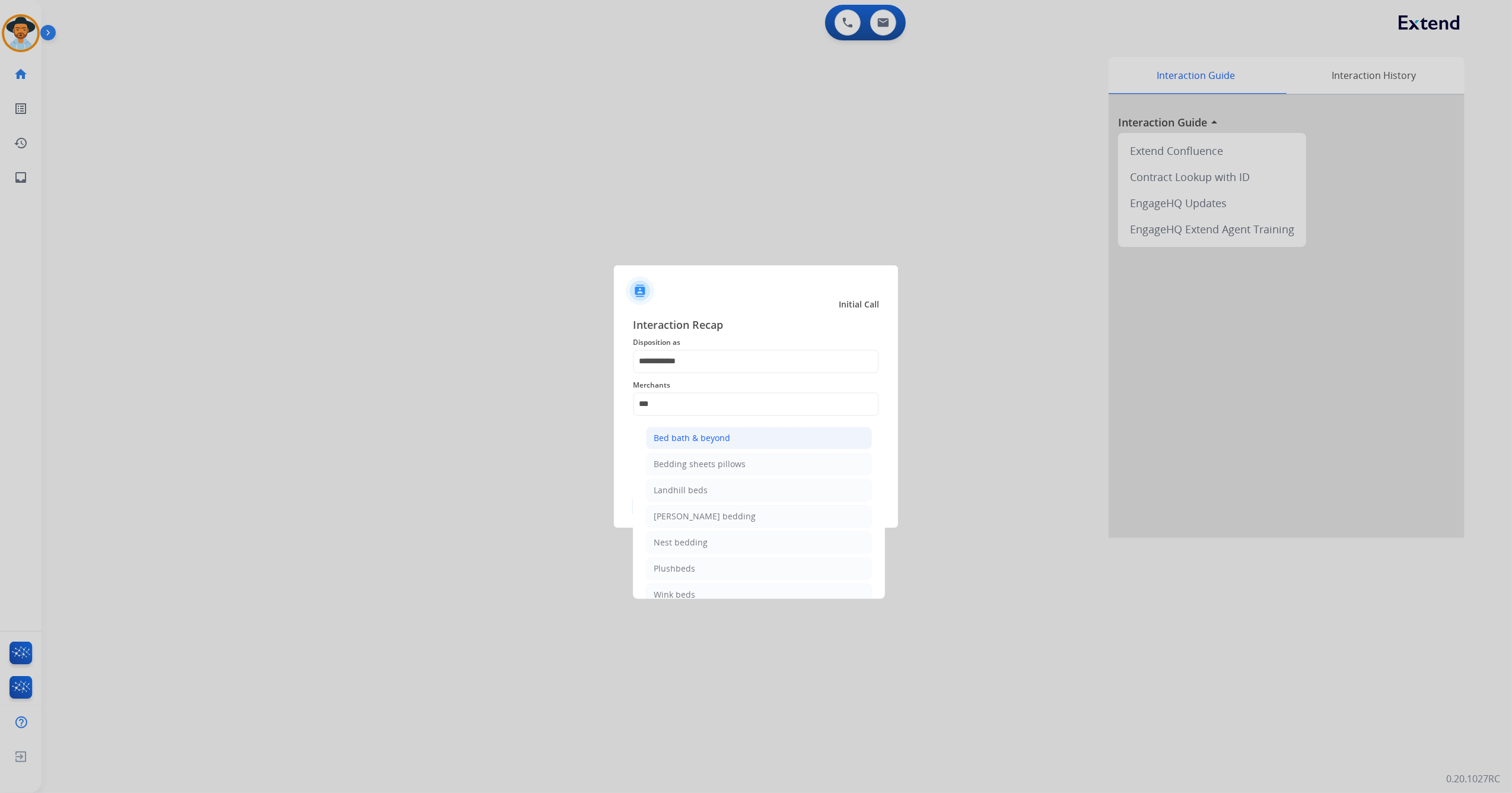
click at [708, 444] on li "Bed bath & beyond" at bounding box center [759, 438] width 226 height 22
type input "**********"
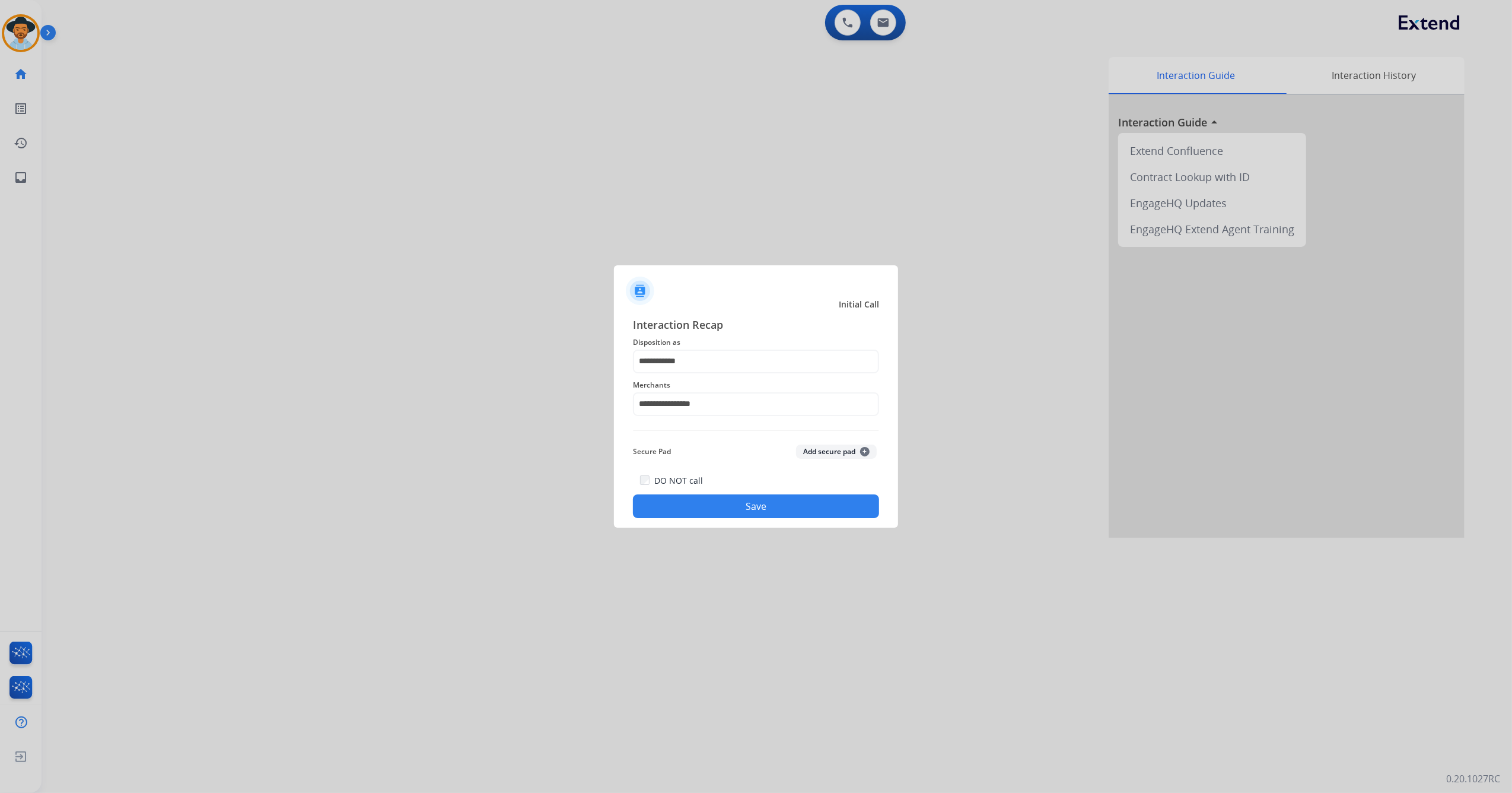
click at [694, 518] on button "Save" at bounding box center [756, 506] width 247 height 24
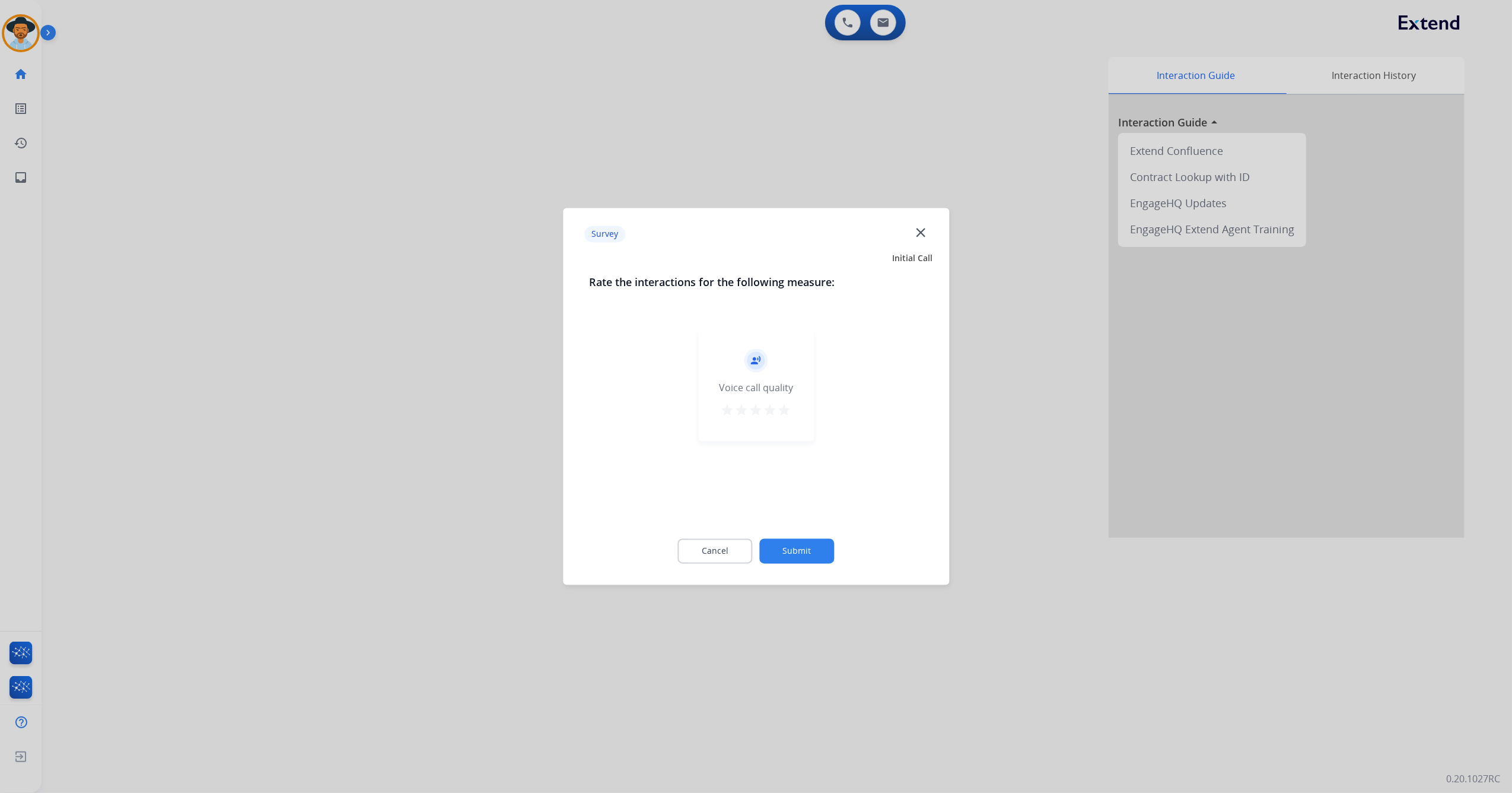
click at [786, 413] on mat-icon "star" at bounding box center [785, 411] width 14 height 14
click at [798, 551] on button "Submit" at bounding box center [798, 550] width 75 height 25
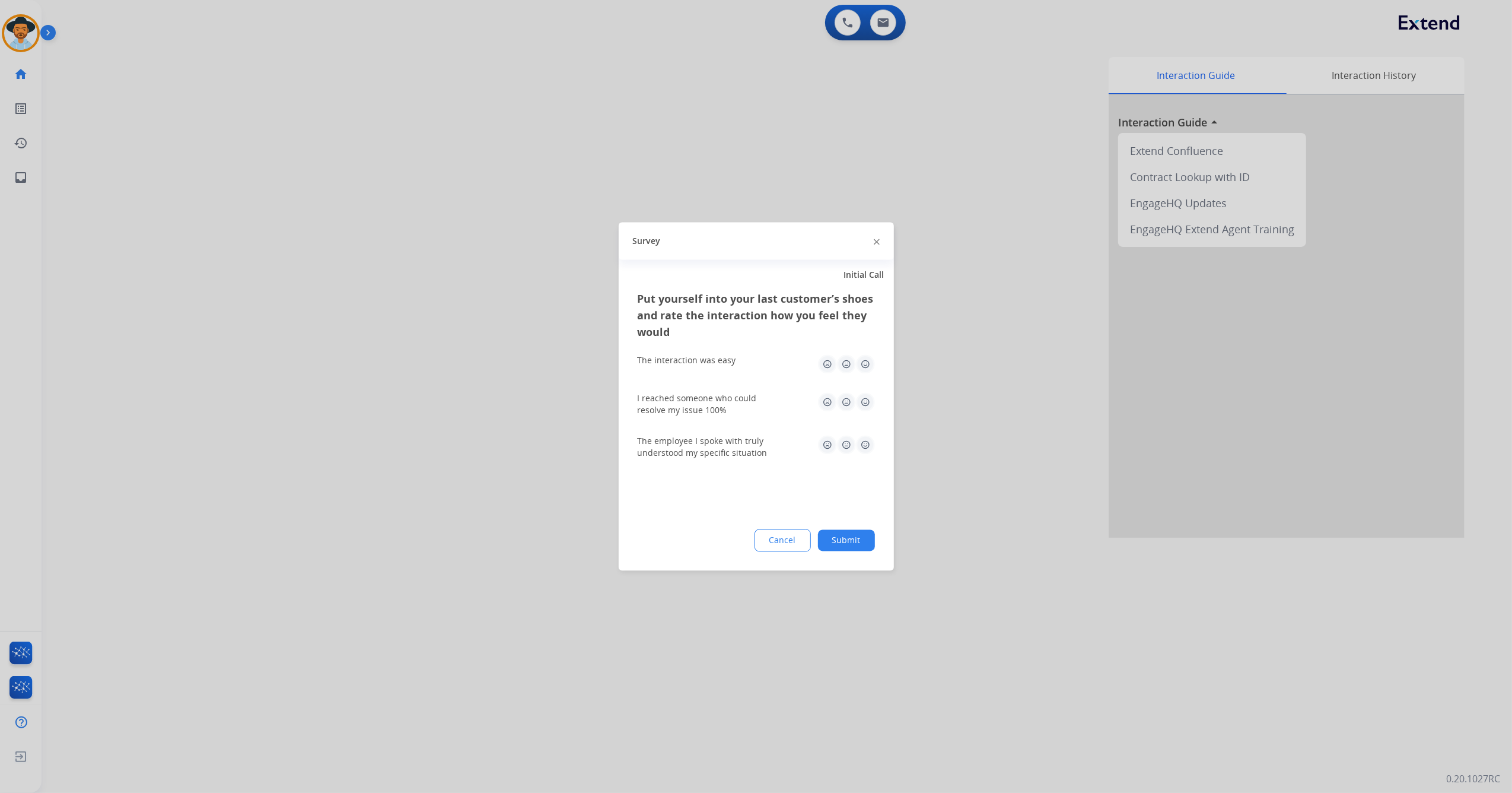
click at [864, 362] on img at bounding box center [866, 365] width 19 height 19
click at [869, 402] on img at bounding box center [866, 402] width 19 height 19
click at [864, 454] on div "The employee I spoke with truly understood my specific situation" at bounding box center [756, 447] width 237 height 24
click at [864, 447] on img at bounding box center [866, 445] width 19 height 19
drag, startPoint x: 827, startPoint y: 554, endPoint x: 833, endPoint y: 546, distance: 10.0
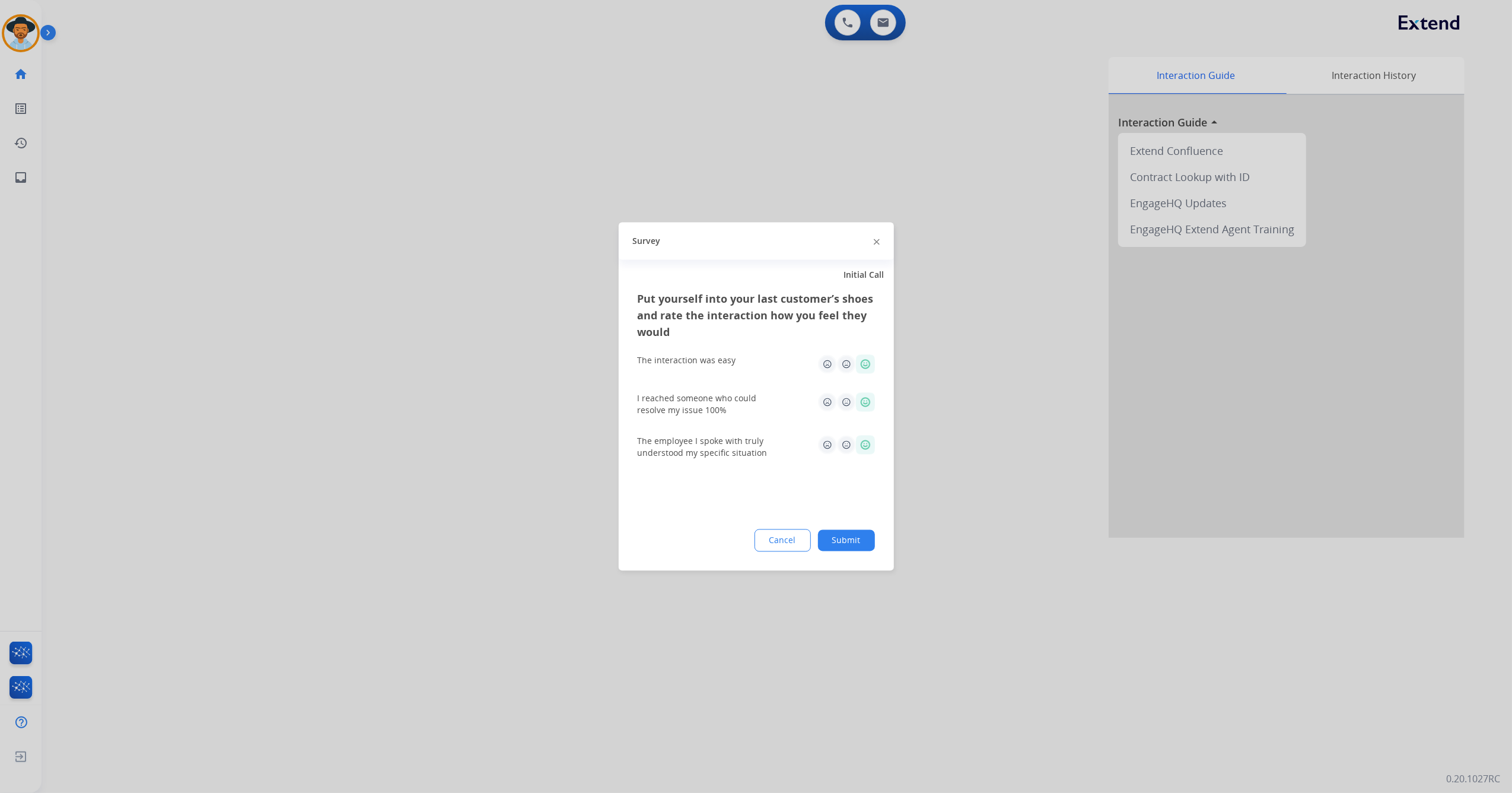
click at [827, 552] on div "Put yourself into your last customer’s shoes and rate the interaction how you f…" at bounding box center [756, 431] width 275 height 280
click at [836, 544] on button "Submit" at bounding box center [847, 540] width 57 height 21
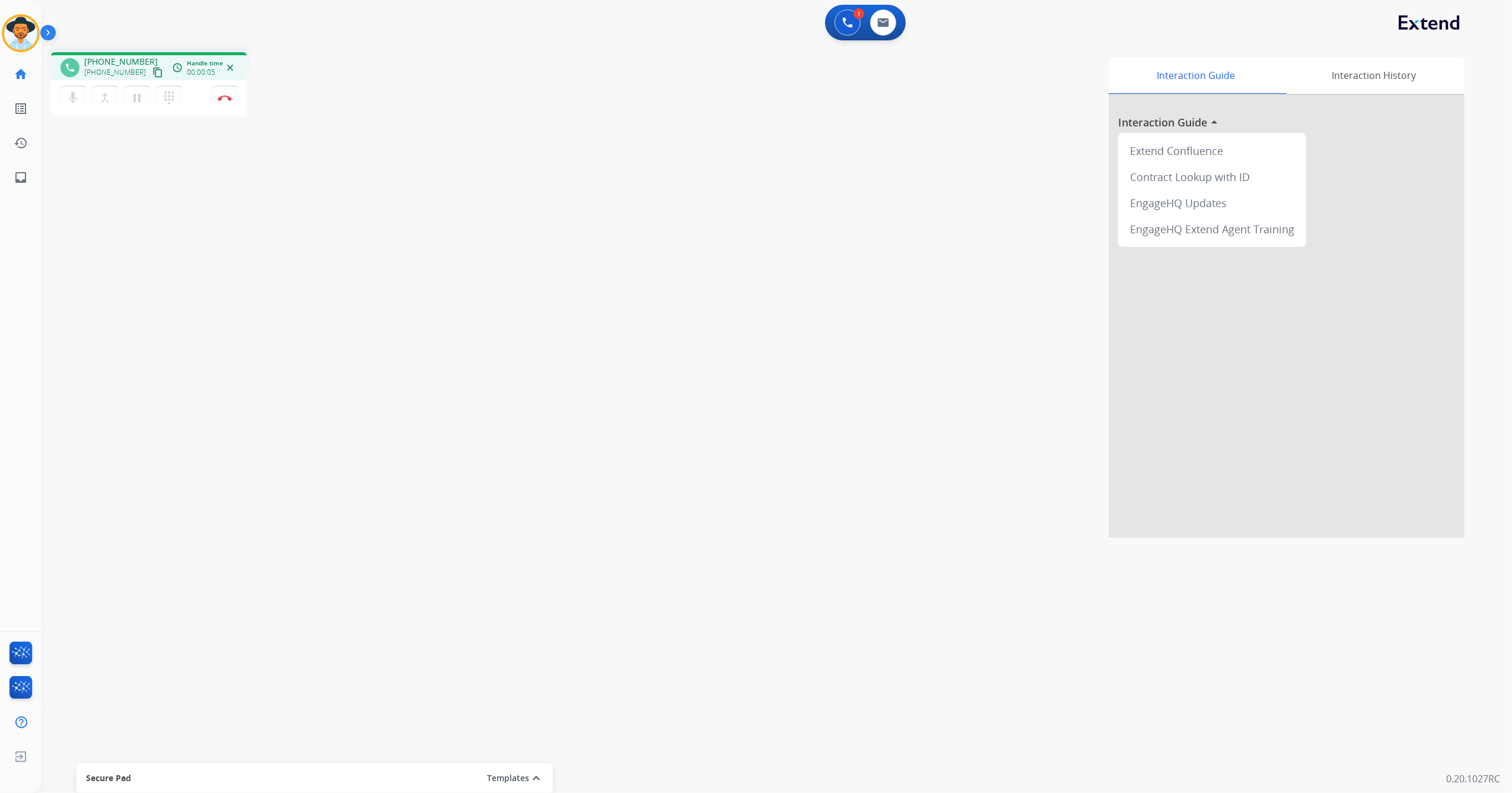
click at [152, 75] on mat-icon "content_copy" at bounding box center [157, 72] width 10 height 10
click at [224, 98] on img at bounding box center [225, 98] width 14 height 6
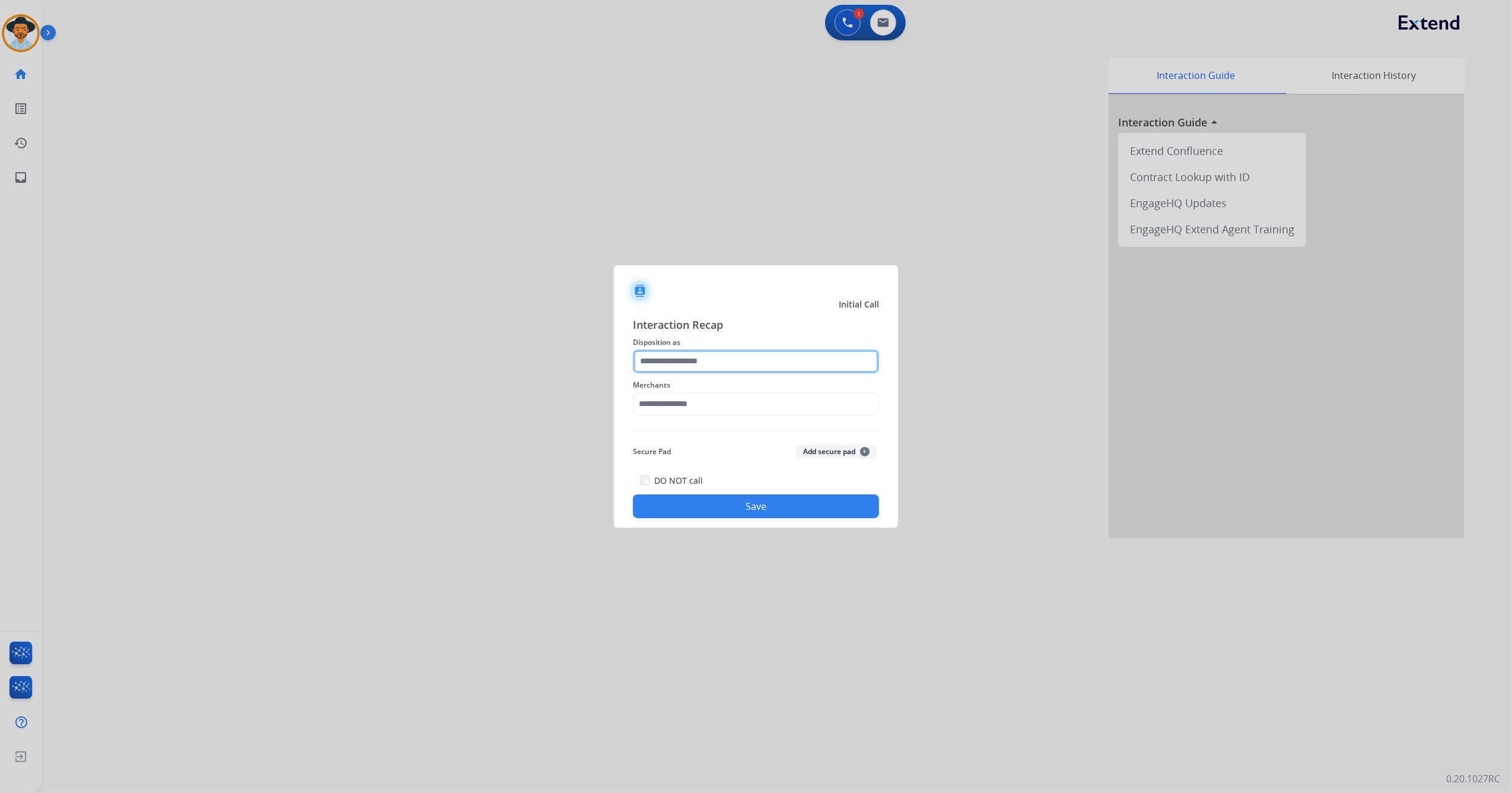
click at [789, 364] on input "text" at bounding box center [756, 362] width 247 height 24
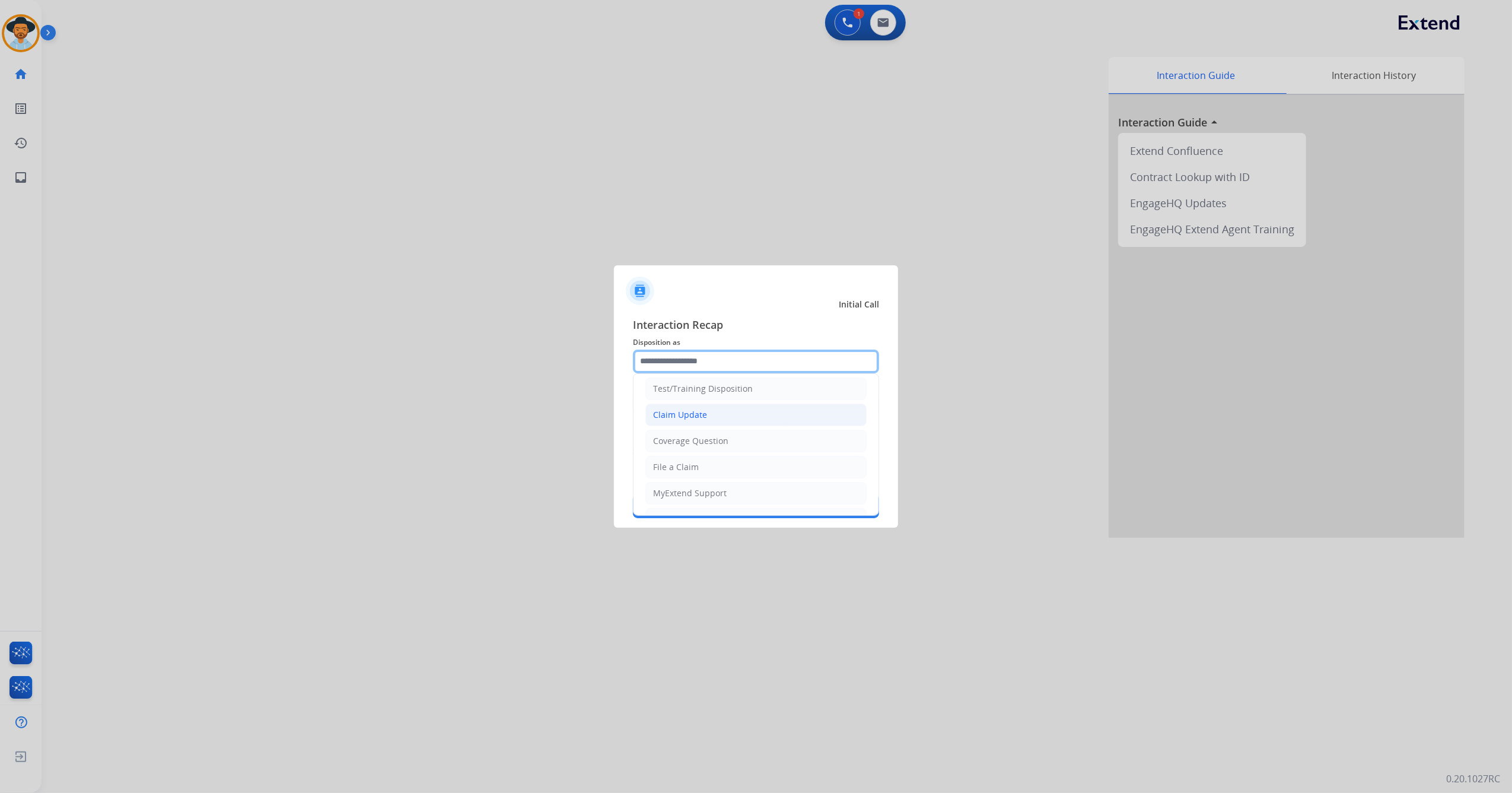
scroll to position [0, 0]
drag, startPoint x: 683, startPoint y: 501, endPoint x: 706, endPoint y: 475, distance: 34.7
click at [687, 499] on div "File a Claim" at bounding box center [676, 497] width 46 height 12
type input "**********"
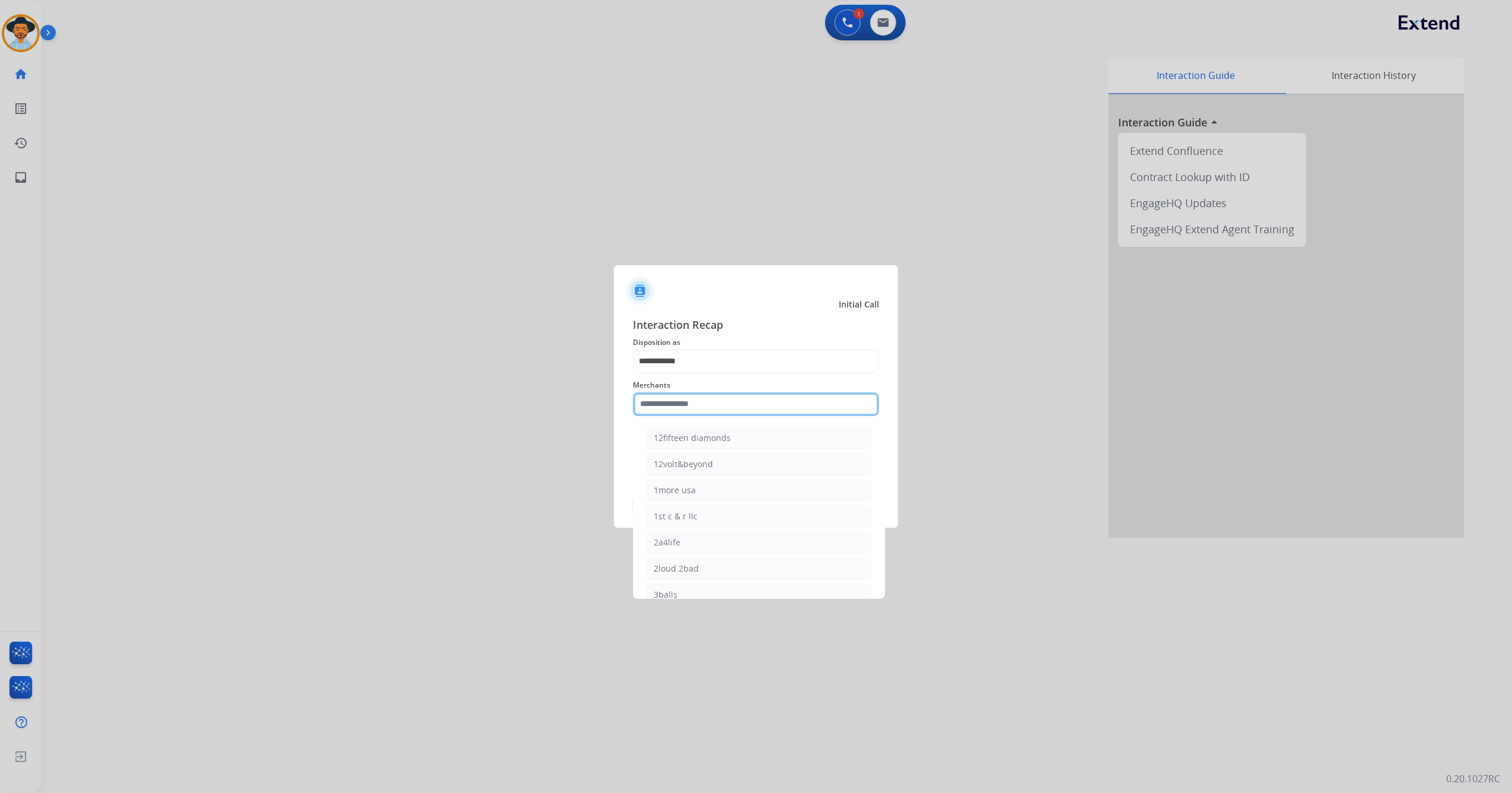
drag, startPoint x: 732, startPoint y: 401, endPoint x: 758, endPoint y: 342, distance: 64.5
click at [729, 401] on input "text" at bounding box center [756, 404] width 247 height 24
click at [748, 437] on li "[PERSON_NAME]" at bounding box center [759, 438] width 226 height 22
type input "**********"
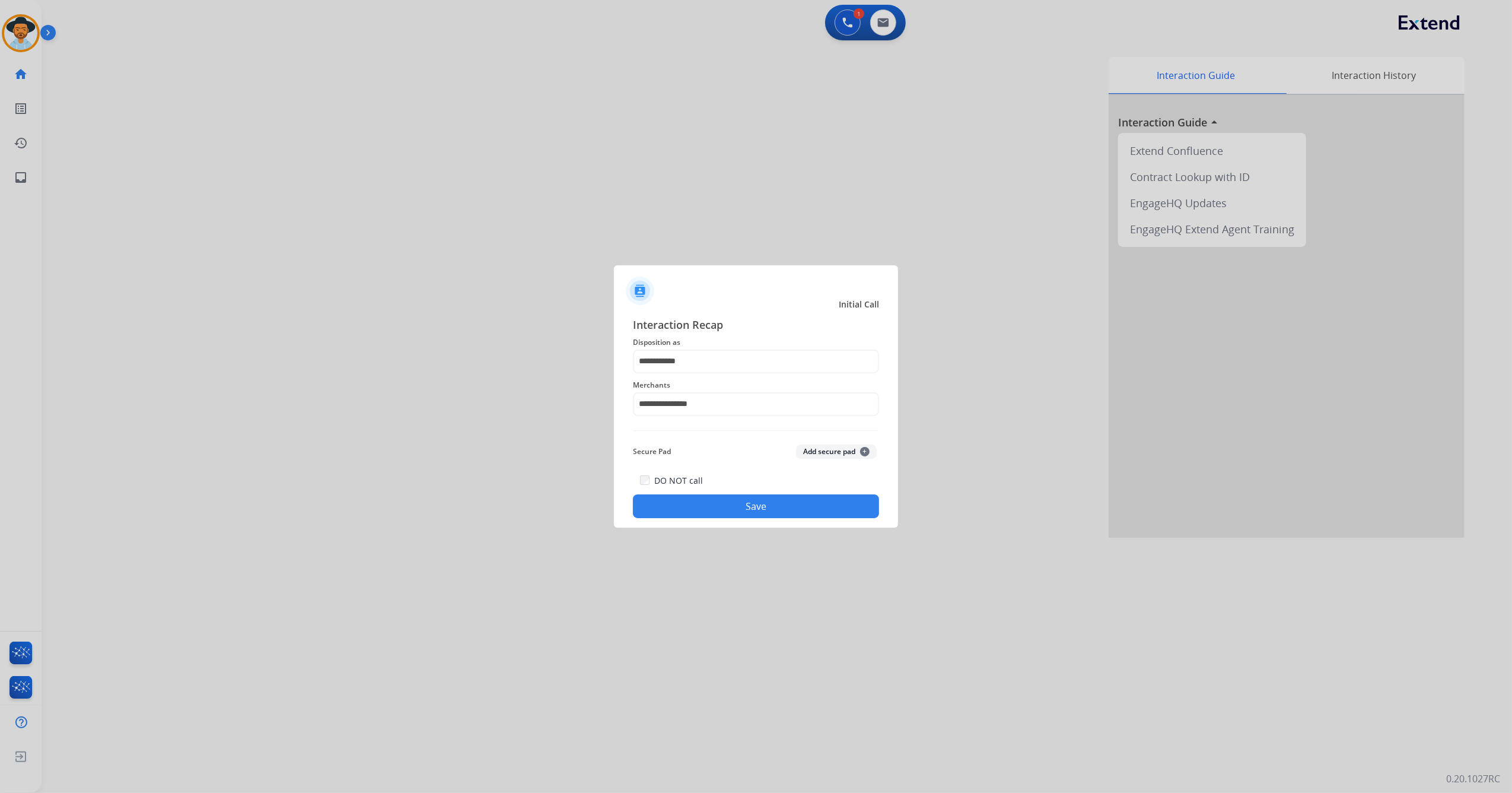
click at [697, 518] on div "DO NOT call Save" at bounding box center [756, 495] width 247 height 45
click at [745, 511] on button "Save" at bounding box center [756, 506] width 247 height 24
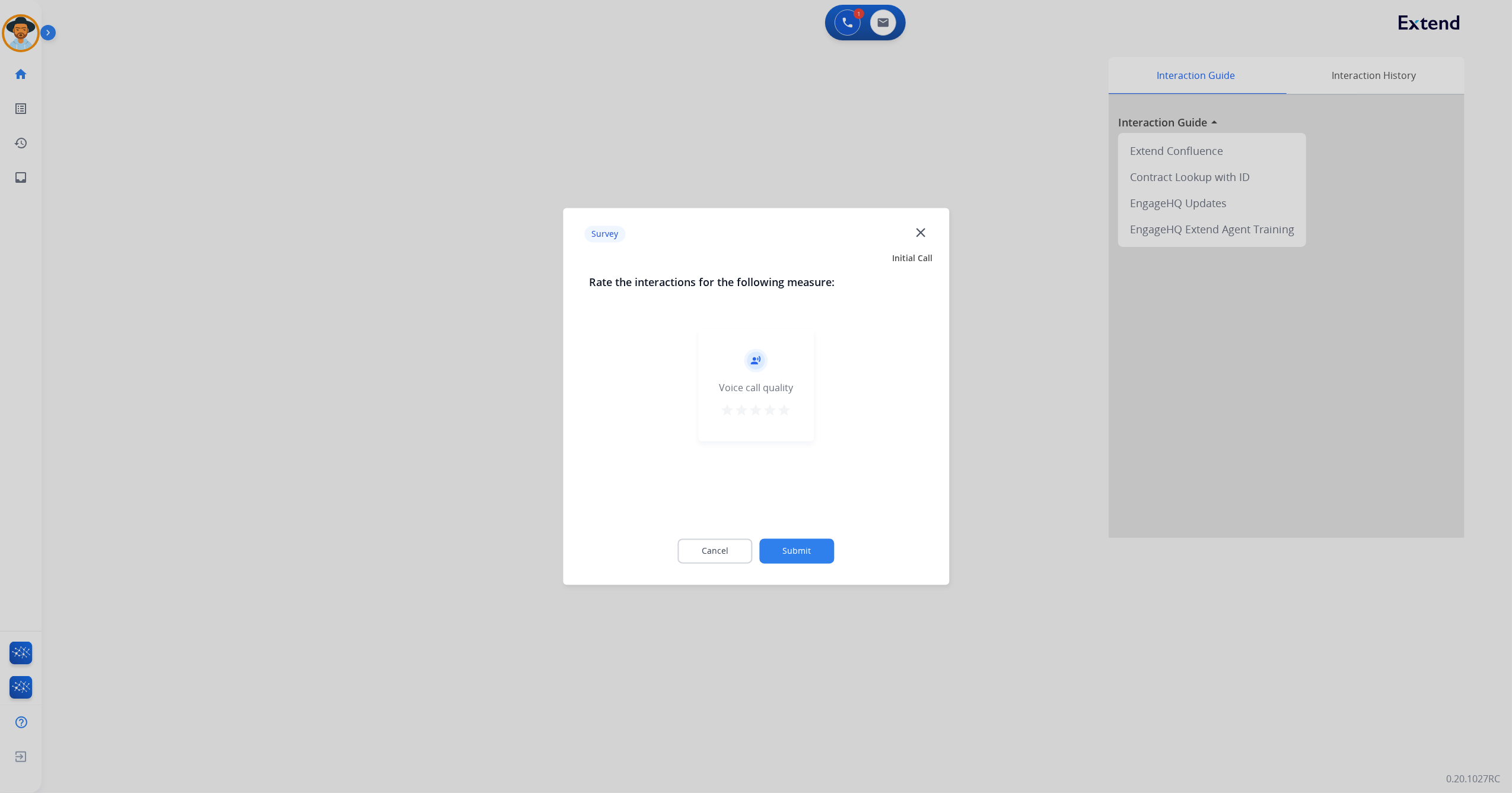
drag, startPoint x: 783, startPoint y: 406, endPoint x: 791, endPoint y: 414, distance: 11.3
click at [784, 404] on mat-icon "star" at bounding box center [785, 411] width 14 height 14
click at [802, 543] on button "Submit" at bounding box center [798, 550] width 75 height 25
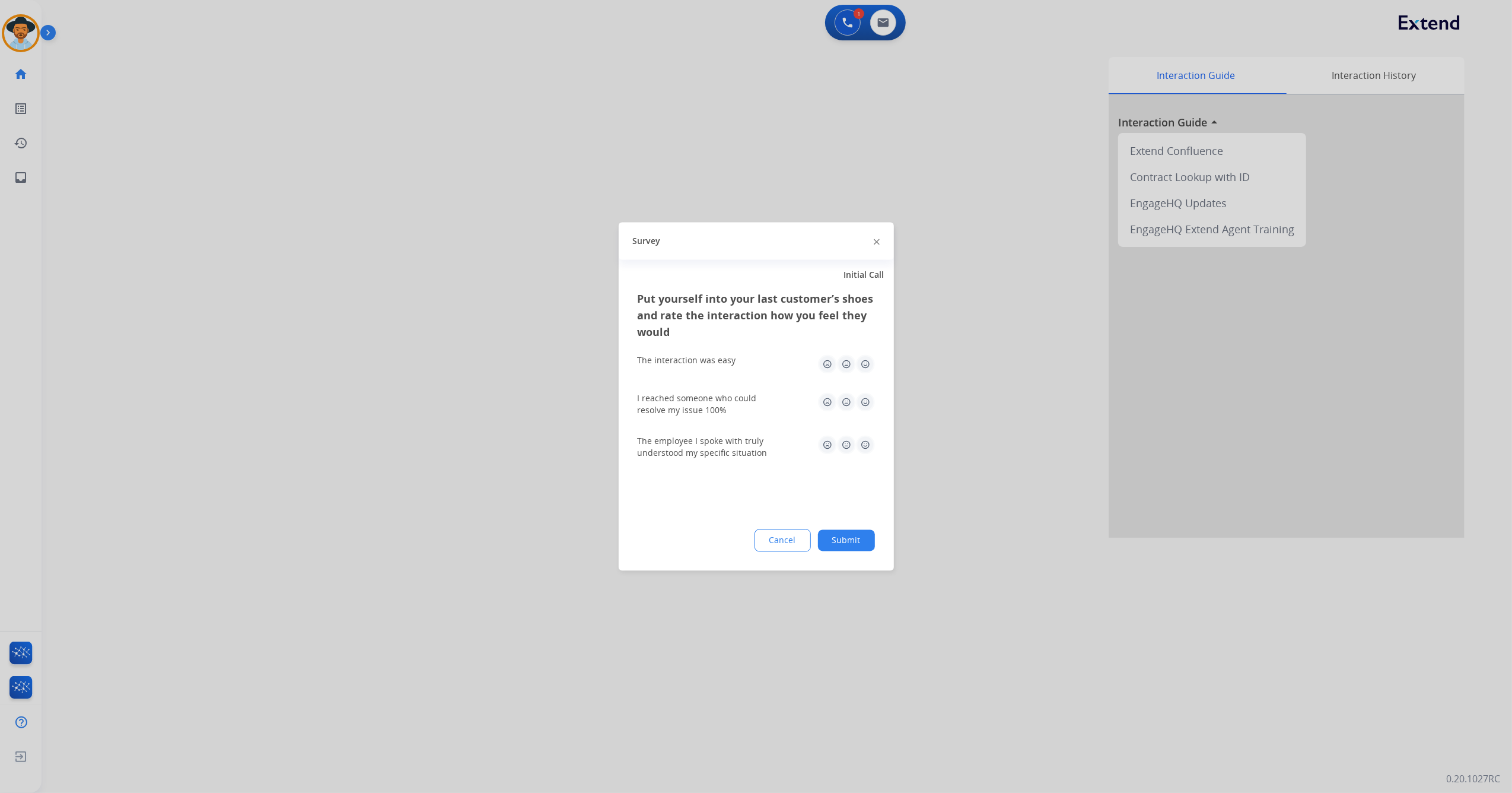
click at [862, 364] on img at bounding box center [866, 365] width 19 height 19
drag, startPoint x: 867, startPoint y: 402, endPoint x: 869, endPoint y: 408, distance: 6.3
click at [869, 404] on img at bounding box center [866, 402] width 19 height 19
click at [869, 451] on div "The employee I spoke with truly understood my specific situation" at bounding box center [756, 447] width 237 height 24
click at [867, 451] on img at bounding box center [866, 445] width 19 height 19
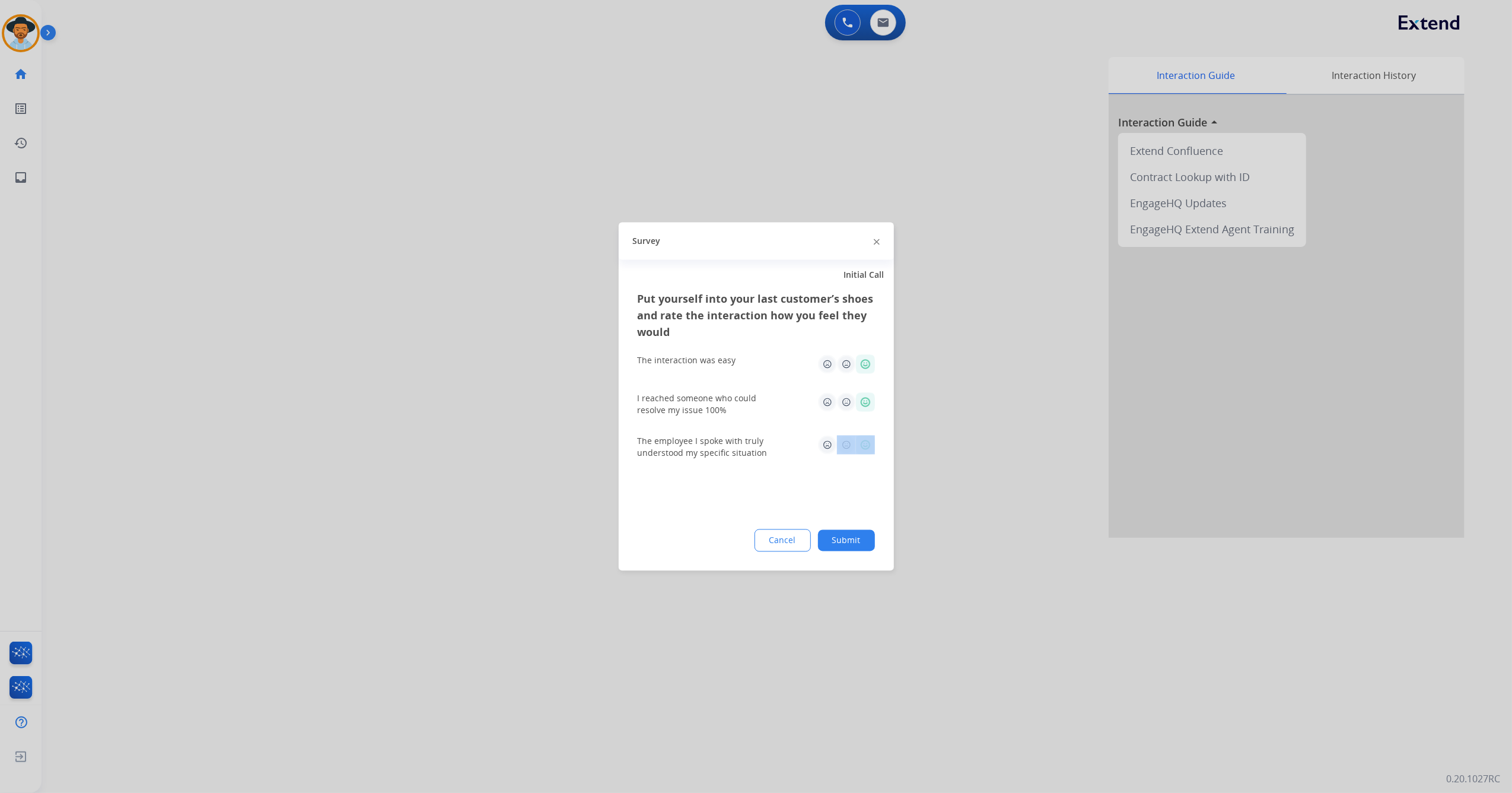
click at [864, 449] on img at bounding box center [866, 445] width 19 height 19
drag, startPoint x: 831, startPoint y: 483, endPoint x: 840, endPoint y: 492, distance: 12.7
click at [833, 483] on div "Put yourself into your last customer’s shoes and rate the interaction how you f…" at bounding box center [756, 431] width 275 height 280
click at [843, 537] on button "Submit" at bounding box center [847, 540] width 57 height 21
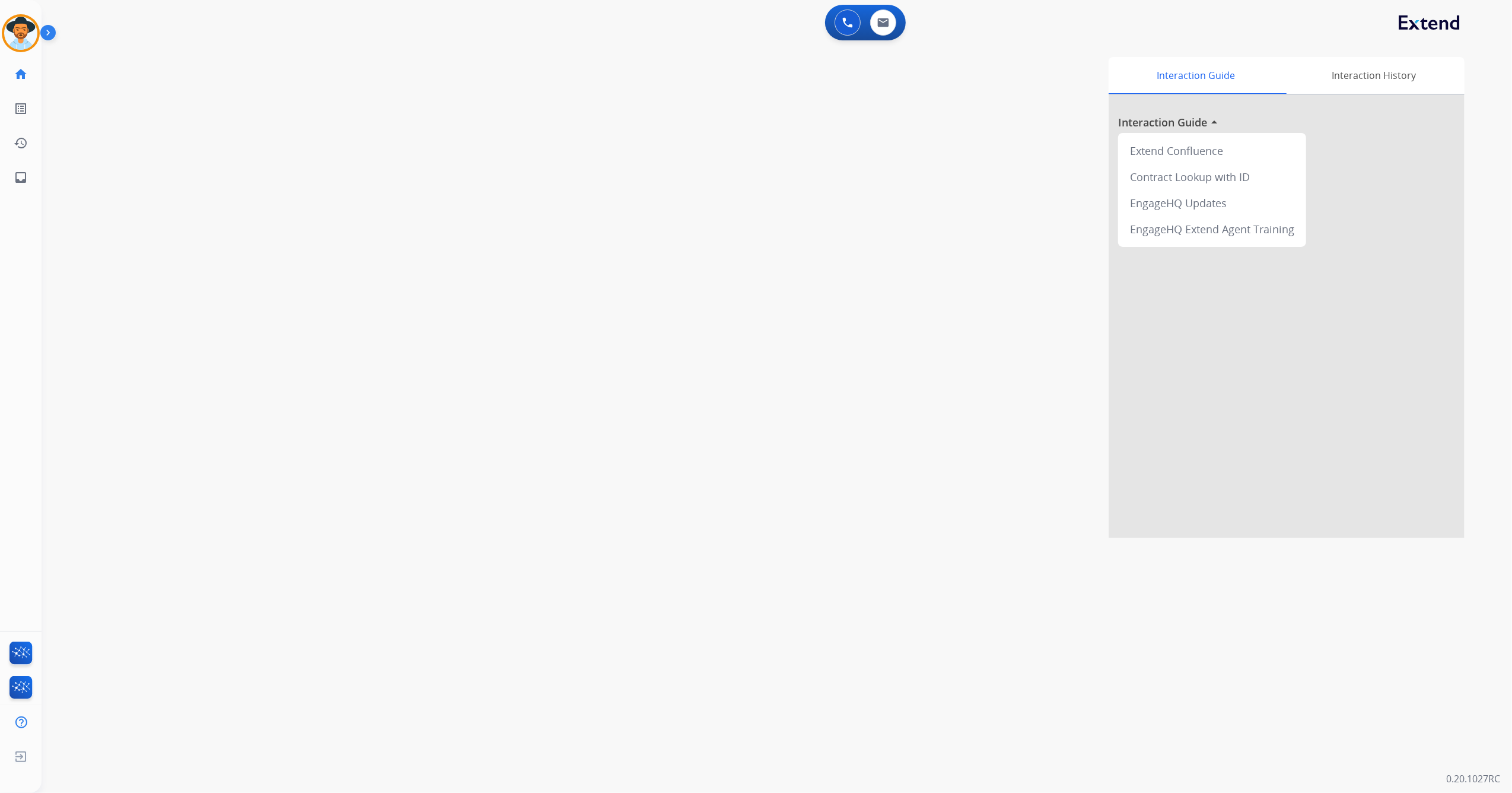
drag, startPoint x: 688, startPoint y: 239, endPoint x: 762, endPoint y: 89, distance: 167.3
click at [691, 239] on div "Interaction Guide Interaction History Interaction Guide arrow_drop_up Extend Co…" at bounding box center [944, 297] width 1041 height 481
drag, startPoint x: 146, startPoint y: 75, endPoint x: 145, endPoint y: 60, distance: 15.0
click at [152, 75] on mat-icon "content_copy" at bounding box center [157, 72] width 10 height 10
click at [224, 100] on img at bounding box center [225, 98] width 14 height 6
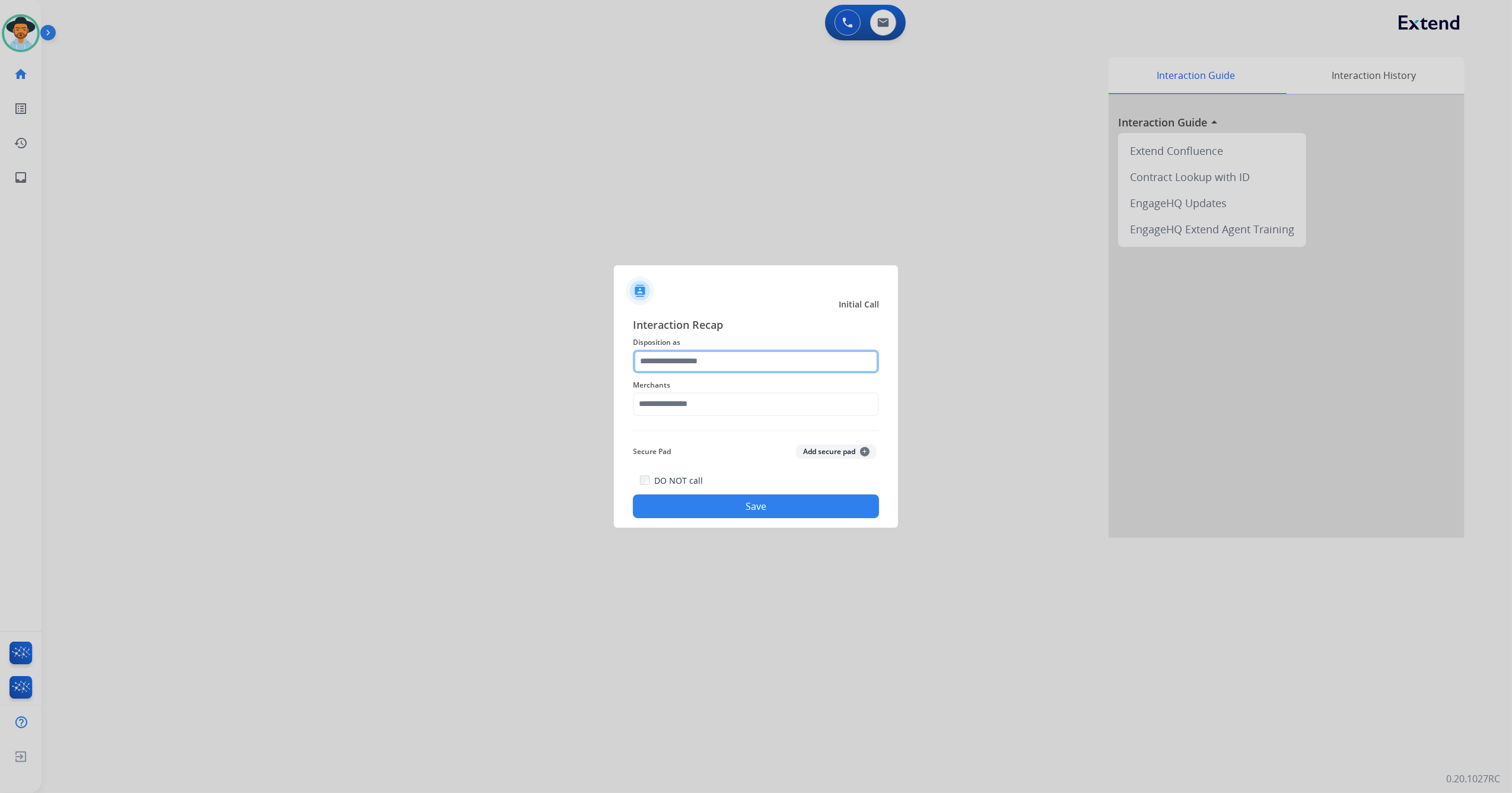
click at [671, 364] on input "text" at bounding box center [756, 362] width 247 height 24
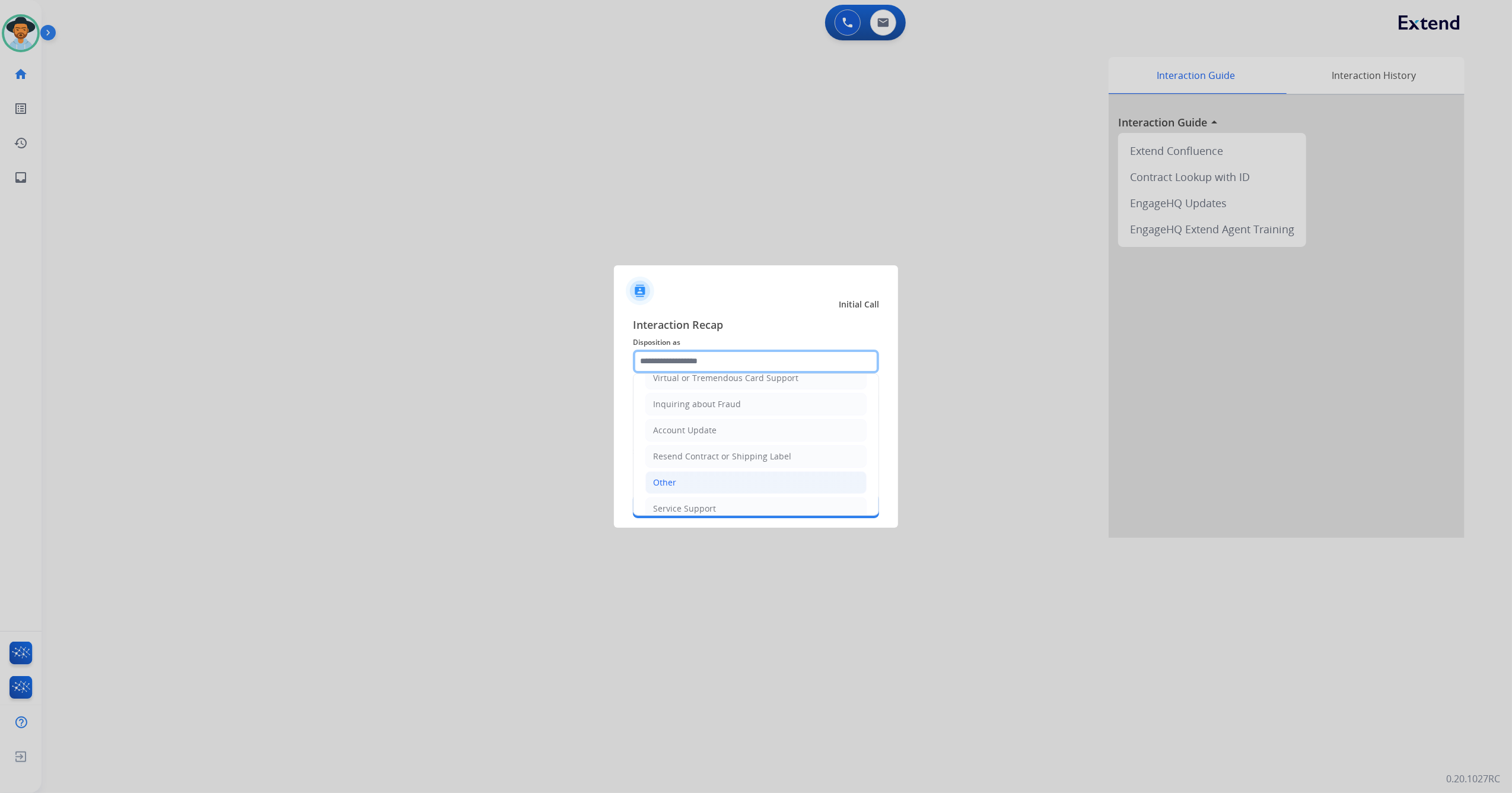
scroll to position [190, 0]
drag, startPoint x: 679, startPoint y: 466, endPoint x: 701, endPoint y: 426, distance: 45.7
click at [680, 466] on li "Other" at bounding box center [756, 469] width 221 height 22
type input "*****"
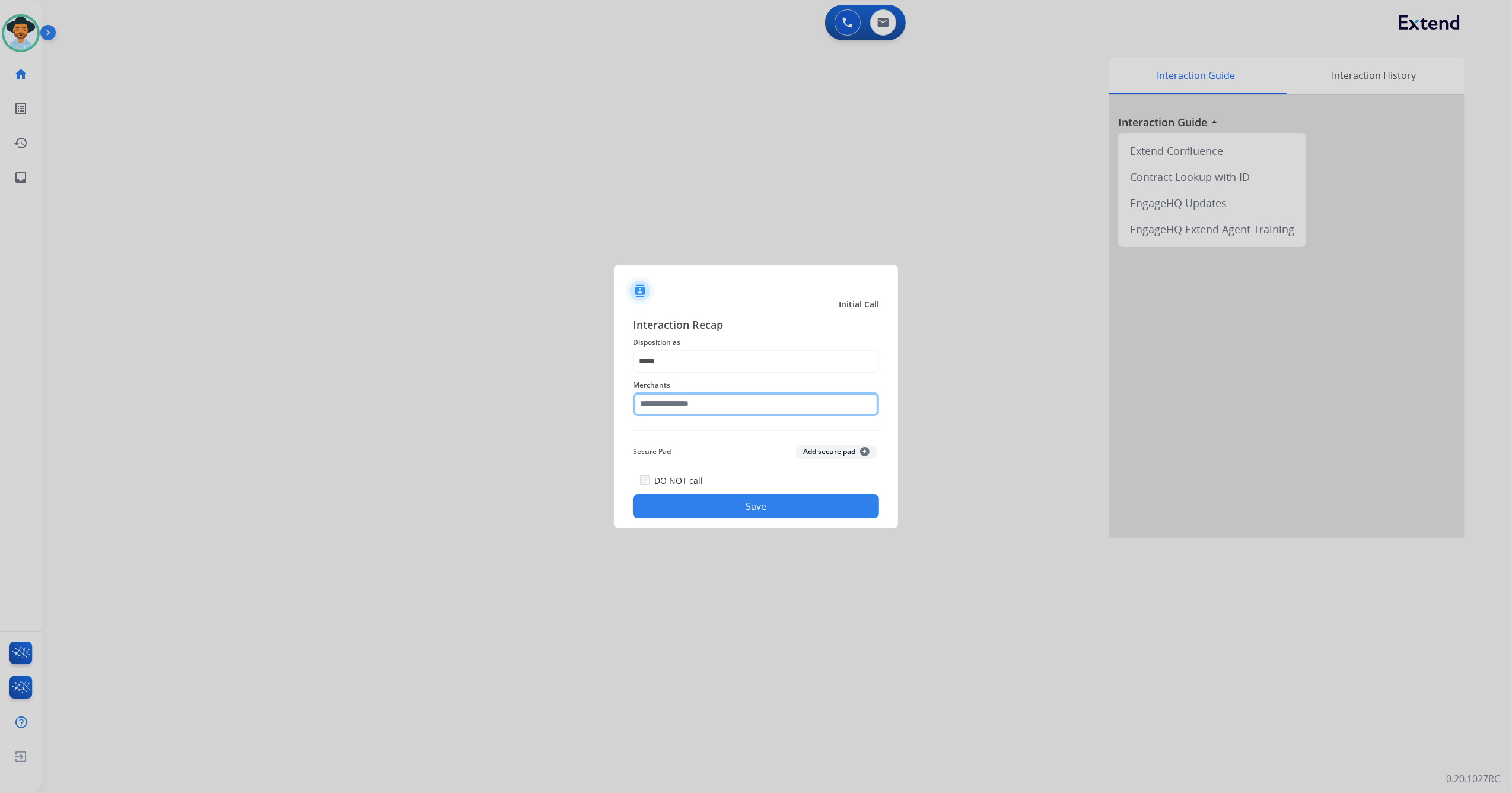
click at [682, 404] on input "text" at bounding box center [756, 404] width 247 height 24
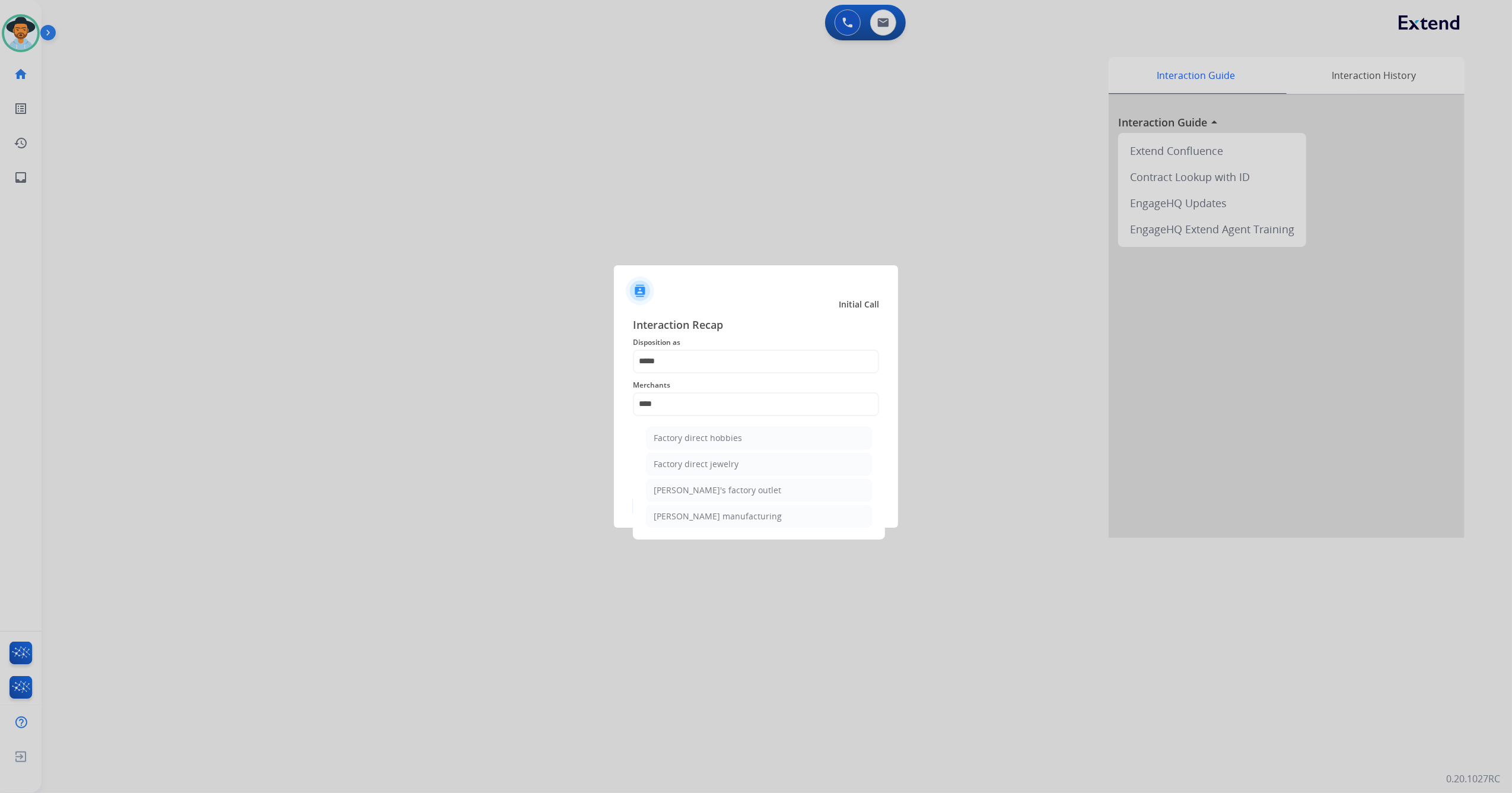
click at [779, 464] on li "Factory direct jewelry" at bounding box center [759, 464] width 226 height 22
type input "**********"
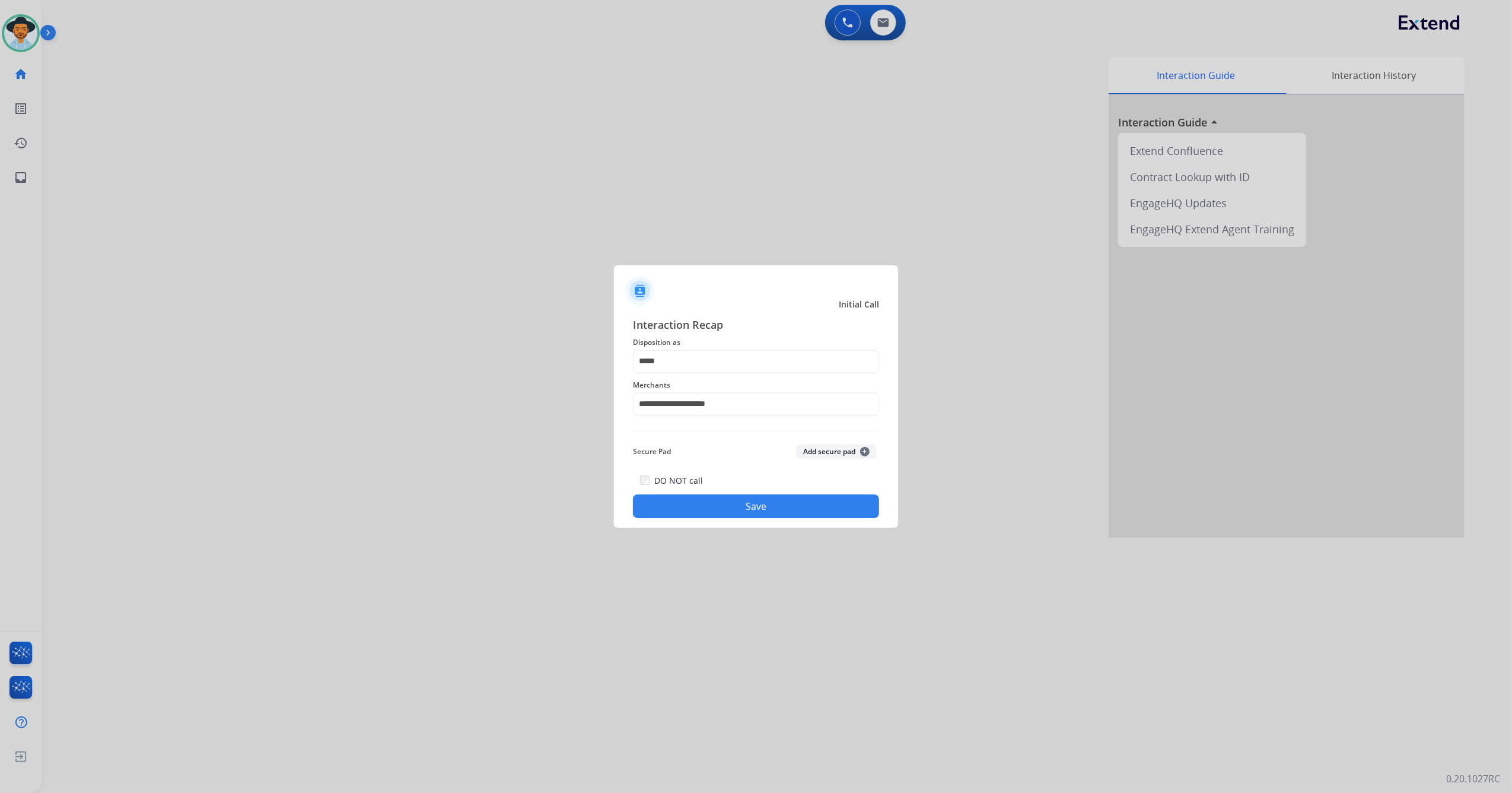
click at [724, 523] on div "**********" at bounding box center [756, 417] width 284 height 221
click at [729, 513] on button "Save" at bounding box center [756, 506] width 247 height 24
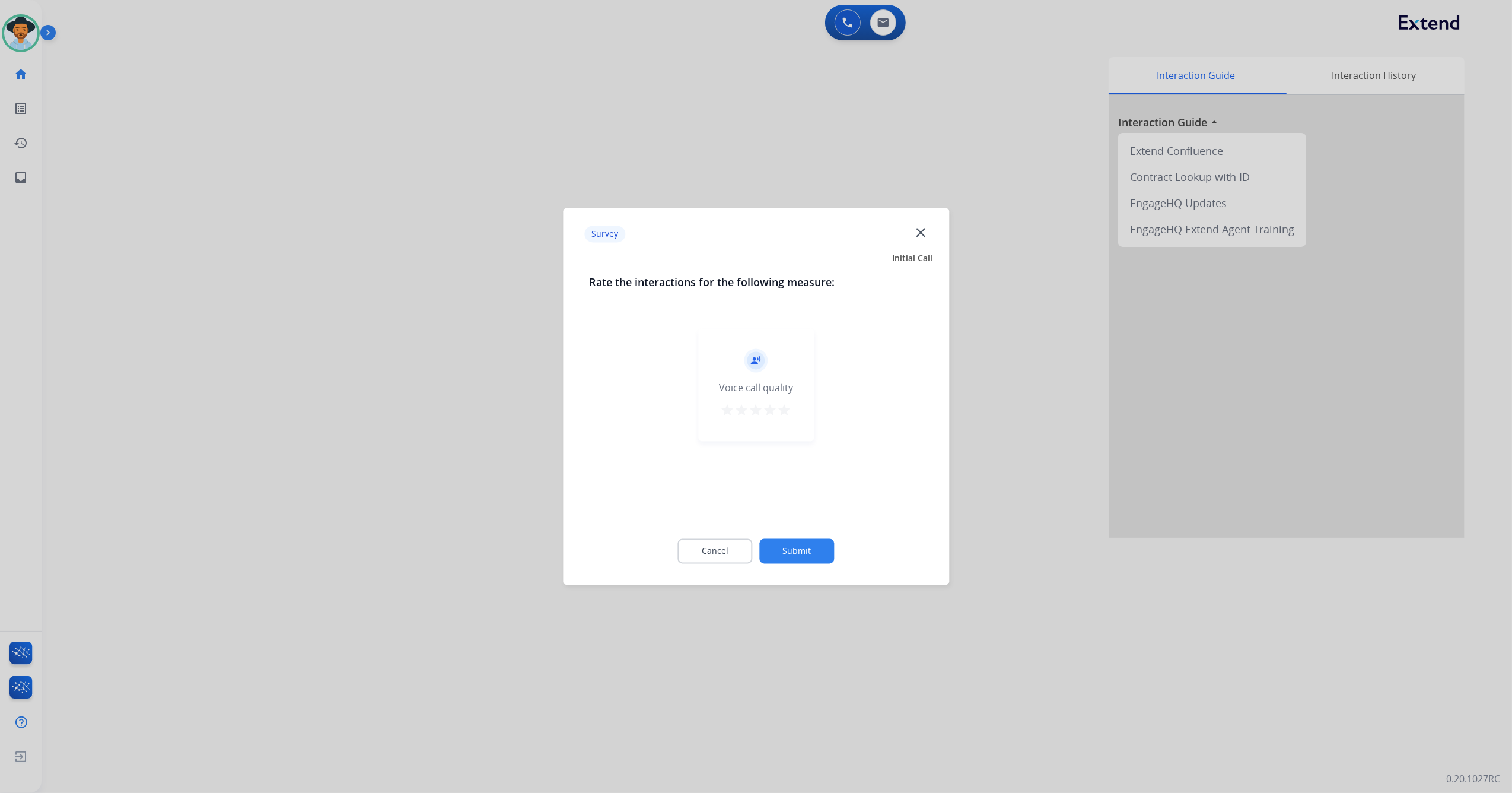
click at [782, 404] on div "star star star star star" at bounding box center [756, 412] width 71 height 17
click at [786, 407] on mat-icon "star" at bounding box center [785, 411] width 14 height 14
click at [791, 554] on button "Submit" at bounding box center [798, 550] width 75 height 25
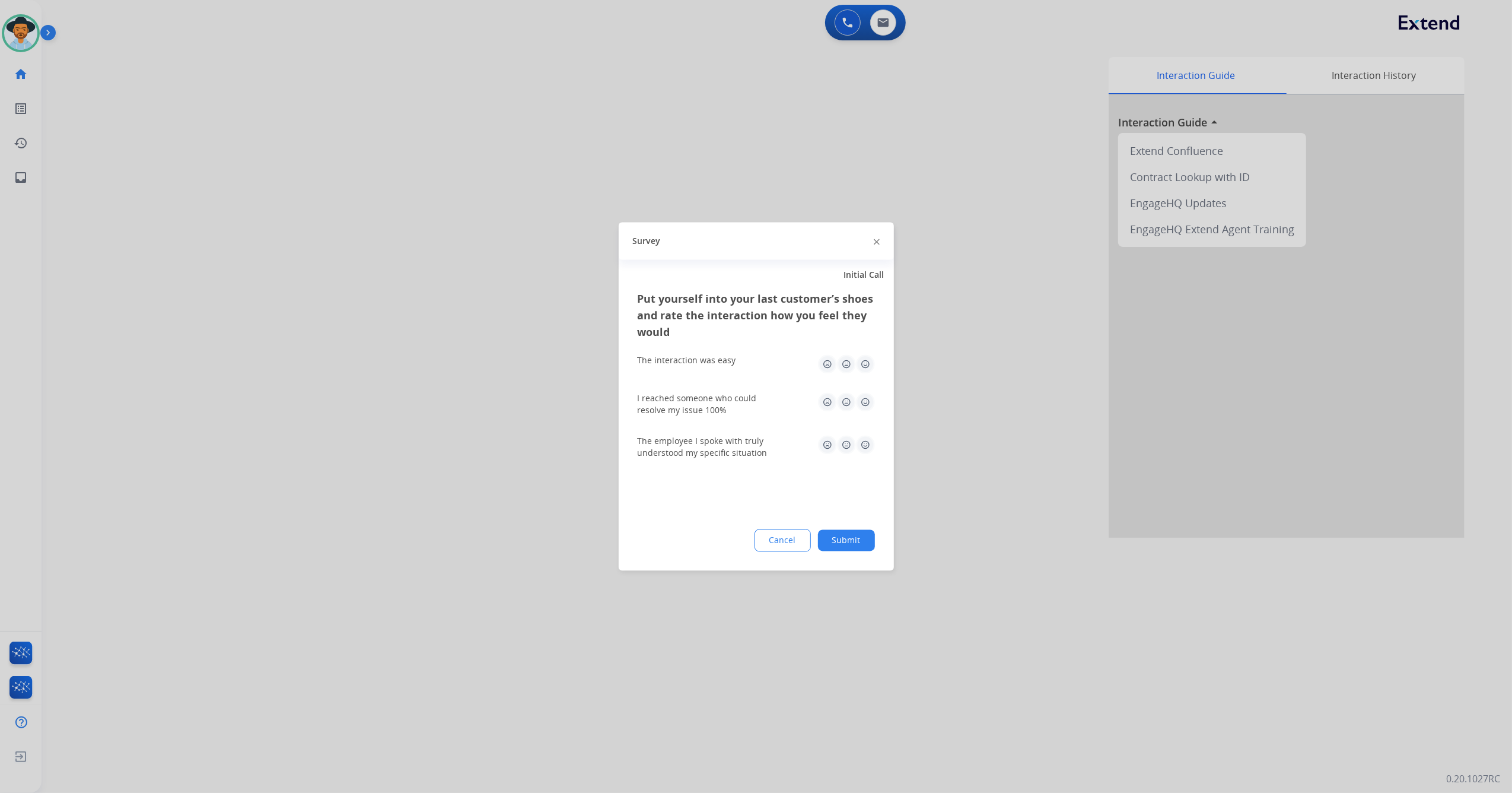
click at [859, 363] on img at bounding box center [866, 365] width 19 height 19
click at [867, 404] on img at bounding box center [866, 402] width 19 height 19
drag, startPoint x: 871, startPoint y: 446, endPoint x: 870, endPoint y: 480, distance: 34.0
click at [869, 449] on img at bounding box center [866, 445] width 19 height 19
click at [838, 551] on div "Cancel Submit" at bounding box center [756, 541] width 237 height 22
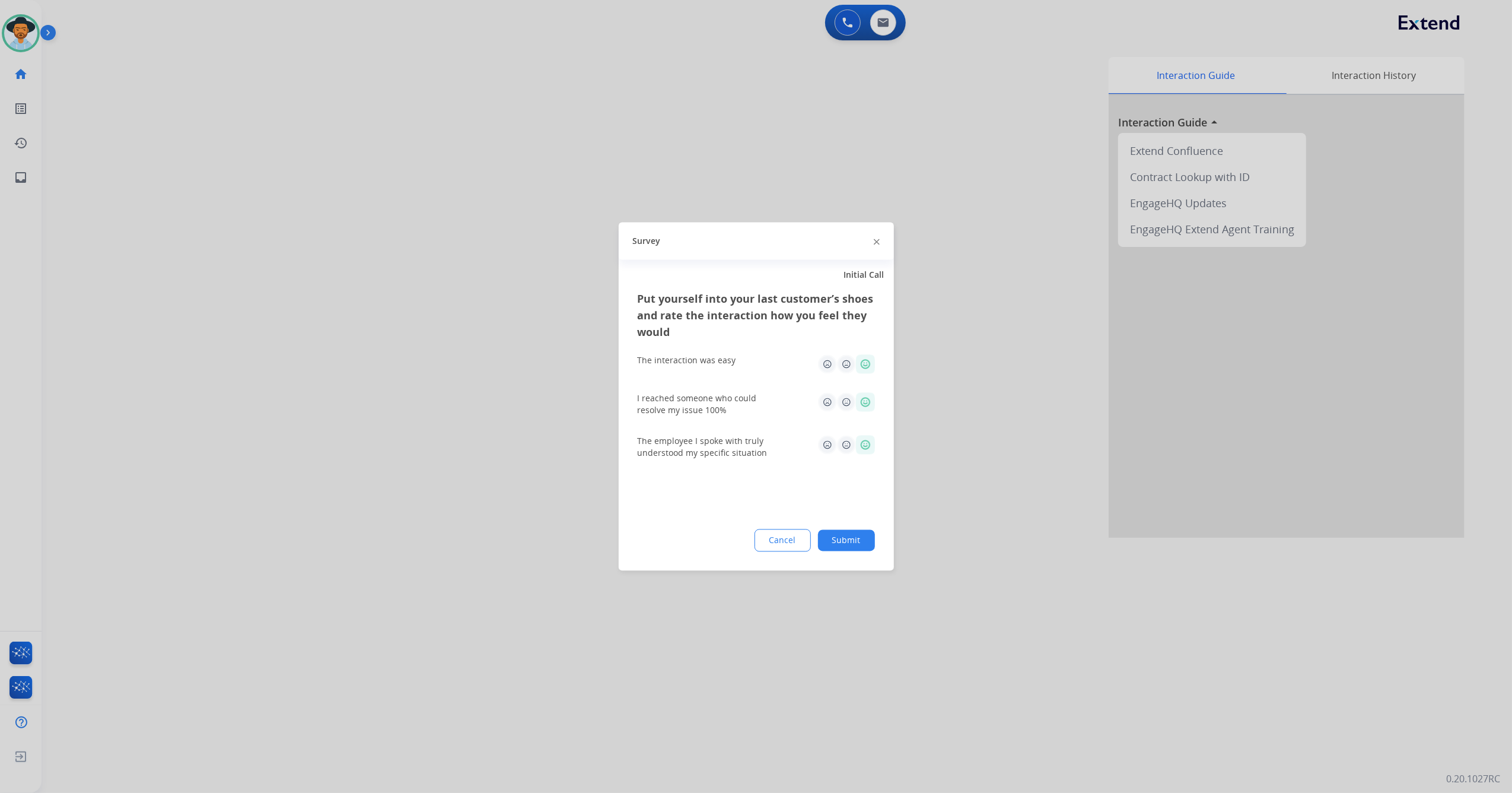
click at [841, 541] on button "Submit" at bounding box center [847, 540] width 57 height 21
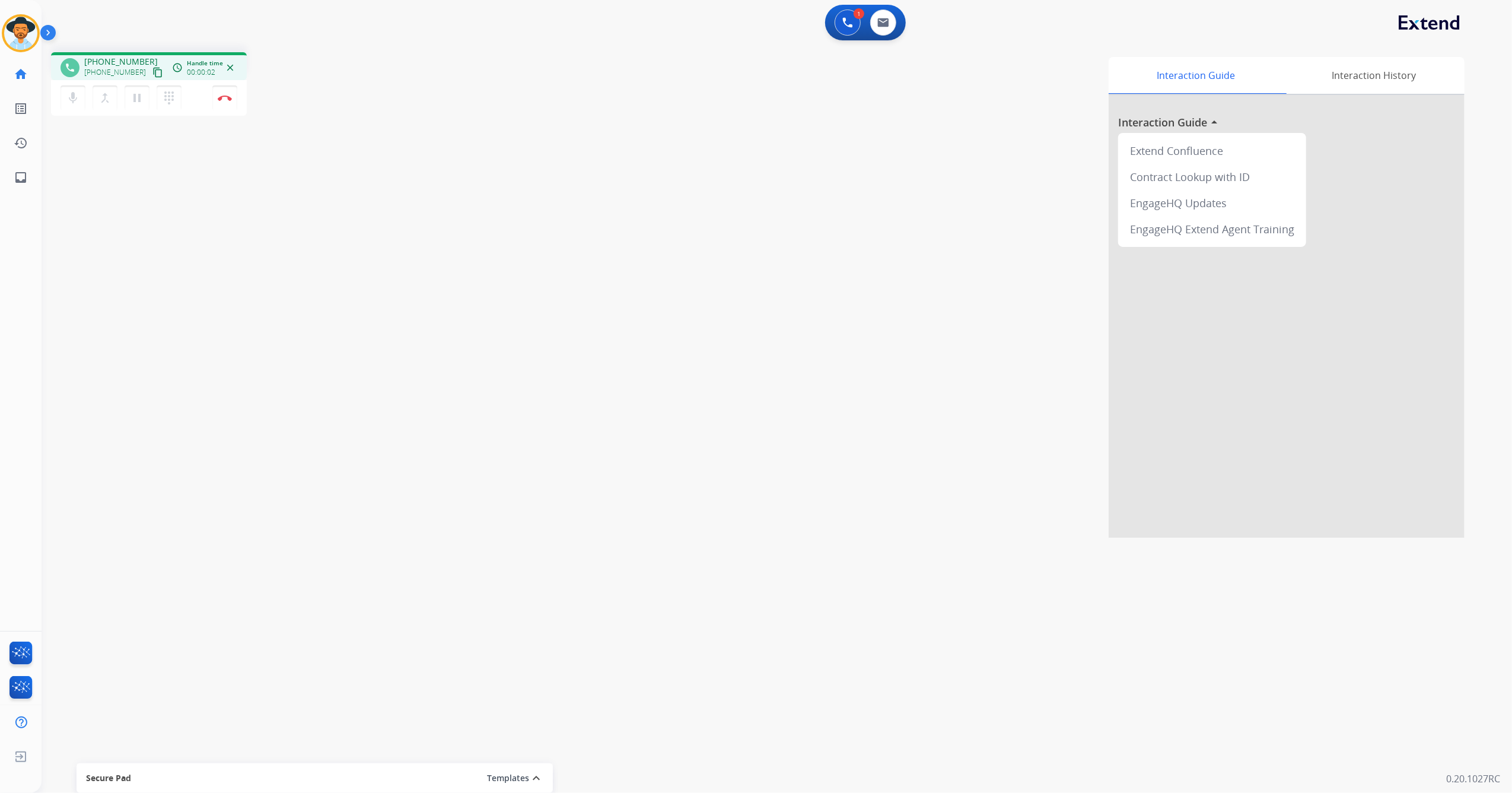
click at [152, 70] on mat-icon "content_copy" at bounding box center [157, 72] width 10 height 10
click at [220, 93] on button "Disconnect" at bounding box center [224, 98] width 25 height 25
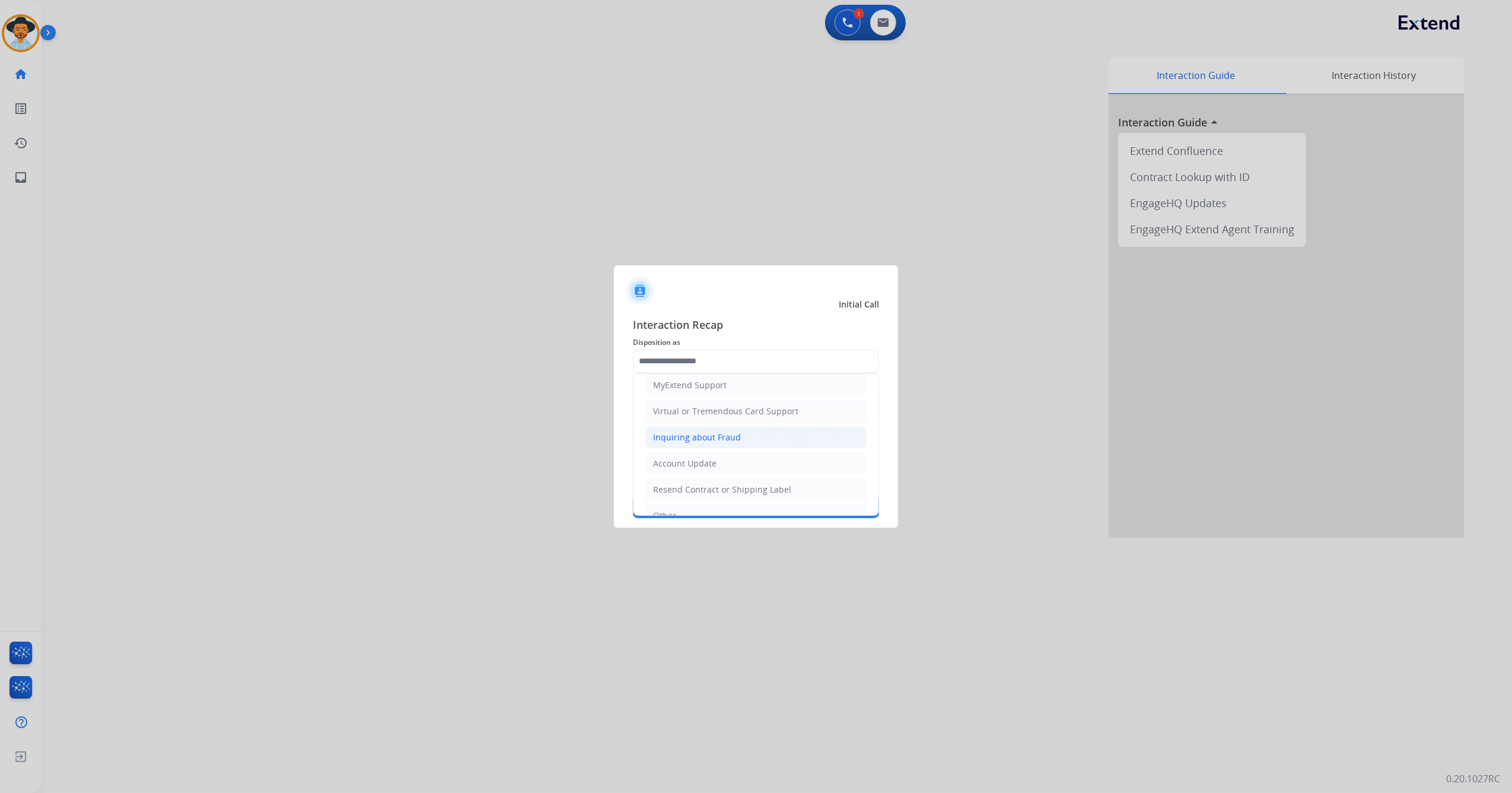
scroll to position [112, 0]
click at [685, 385] on div "File a Claim" at bounding box center [676, 386] width 46 height 12
type input "**********"
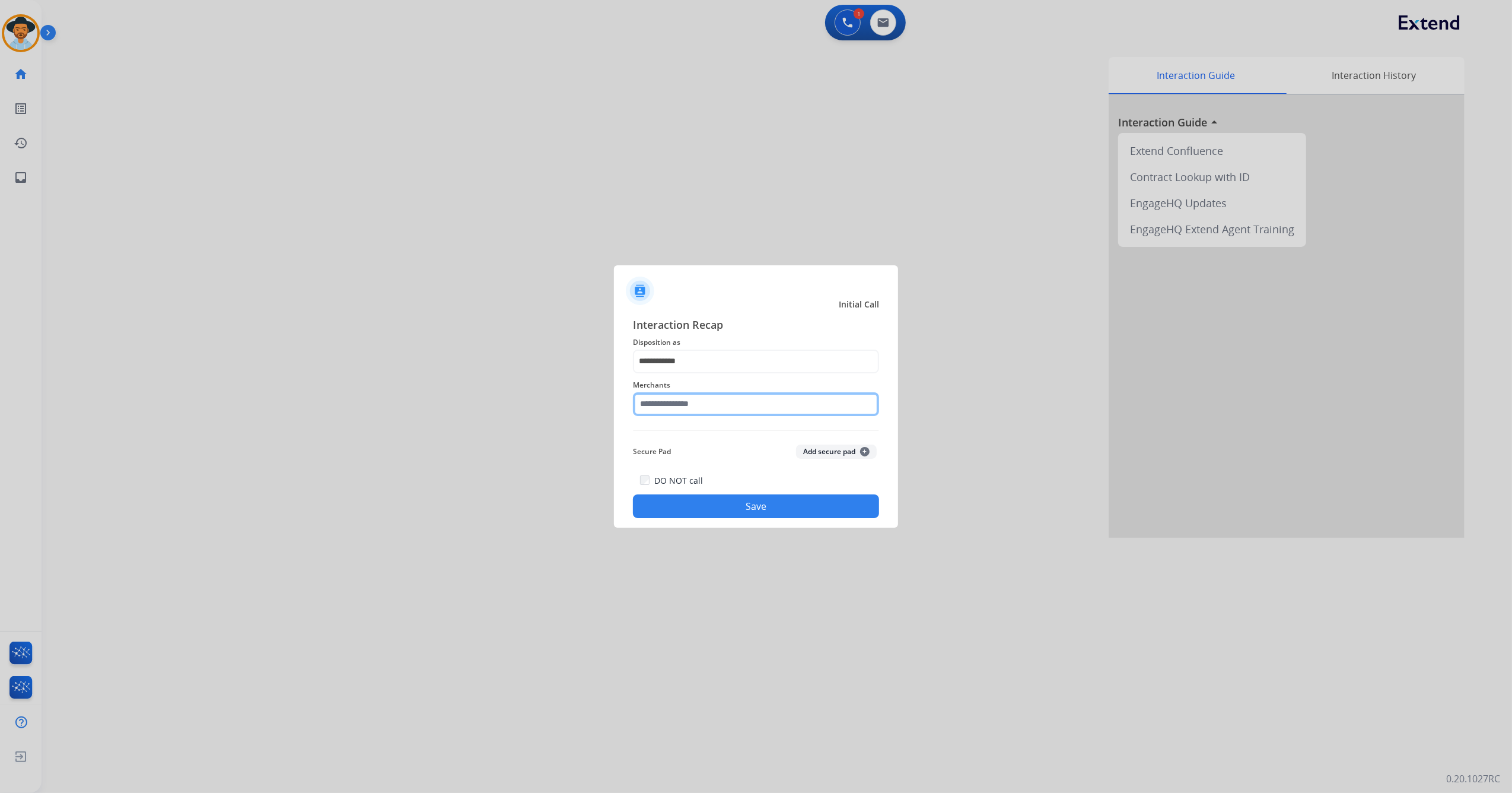
click at [683, 411] on input "text" at bounding box center [756, 404] width 247 height 24
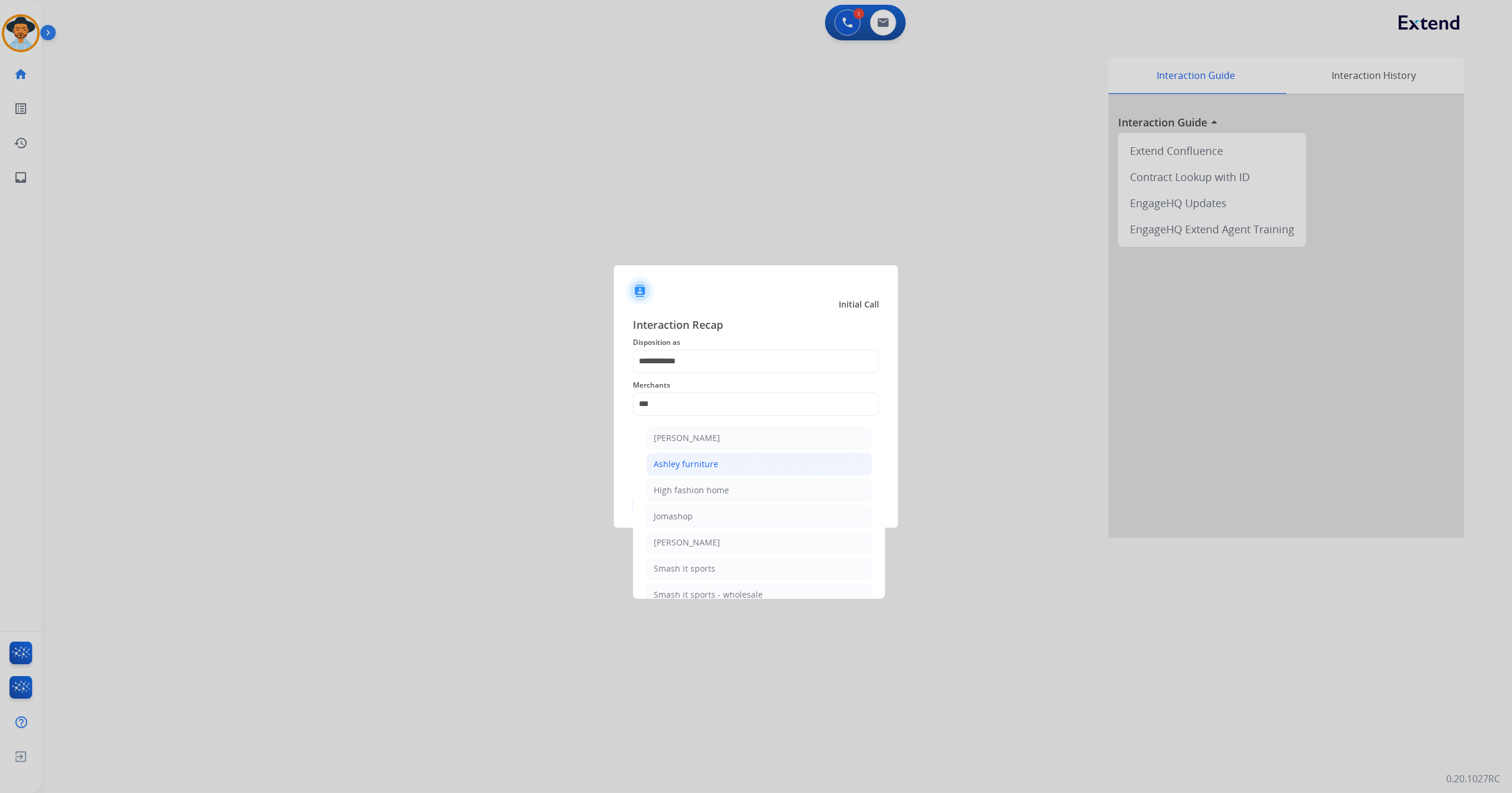
click at [746, 462] on li "Ashley furniture" at bounding box center [759, 464] width 226 height 22
type input "**********"
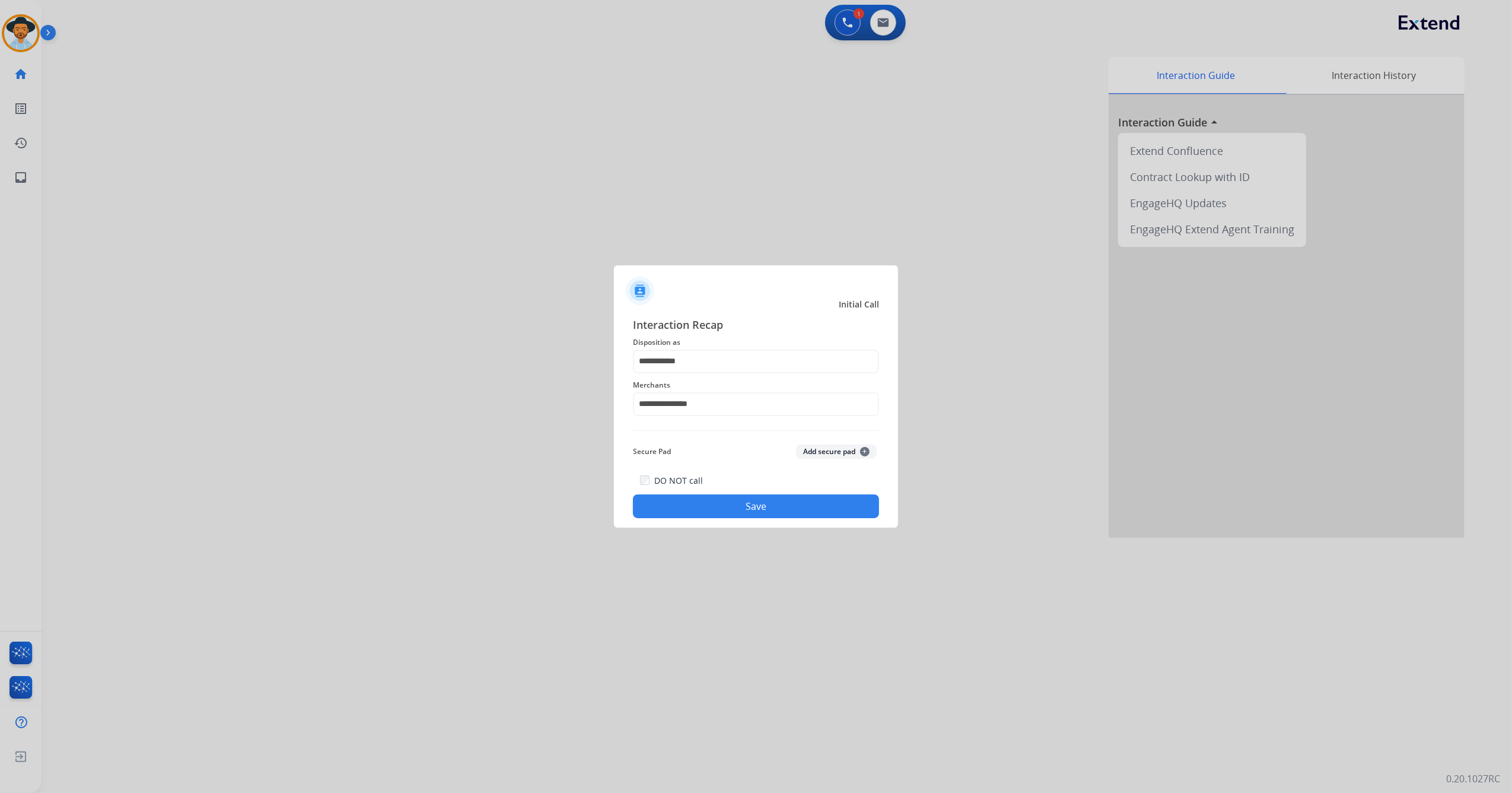
click at [722, 511] on button "Save" at bounding box center [756, 506] width 247 height 24
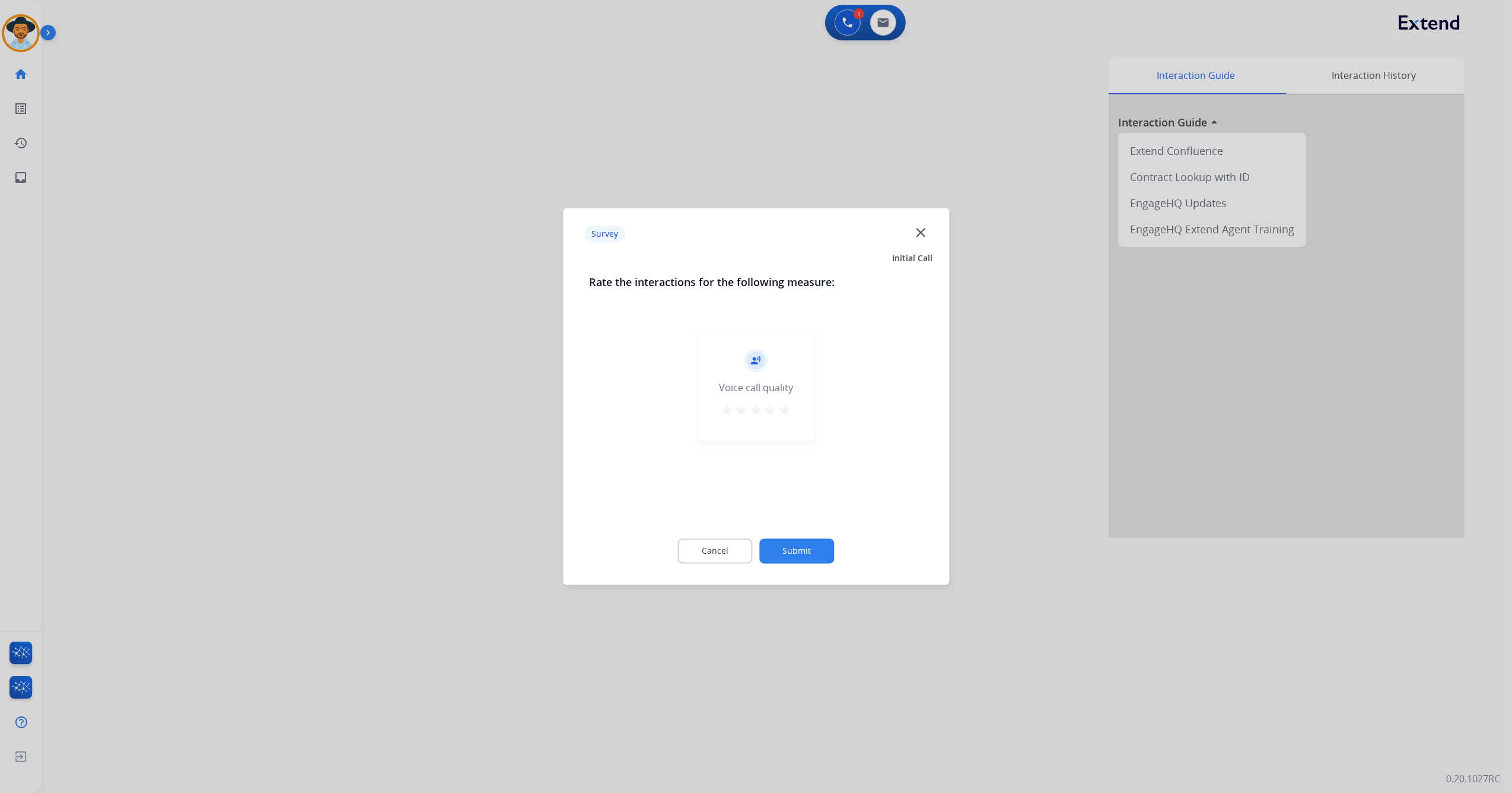
click at [784, 413] on mat-icon "star" at bounding box center [785, 411] width 14 height 14
click at [787, 543] on button "Submit" at bounding box center [798, 550] width 75 height 25
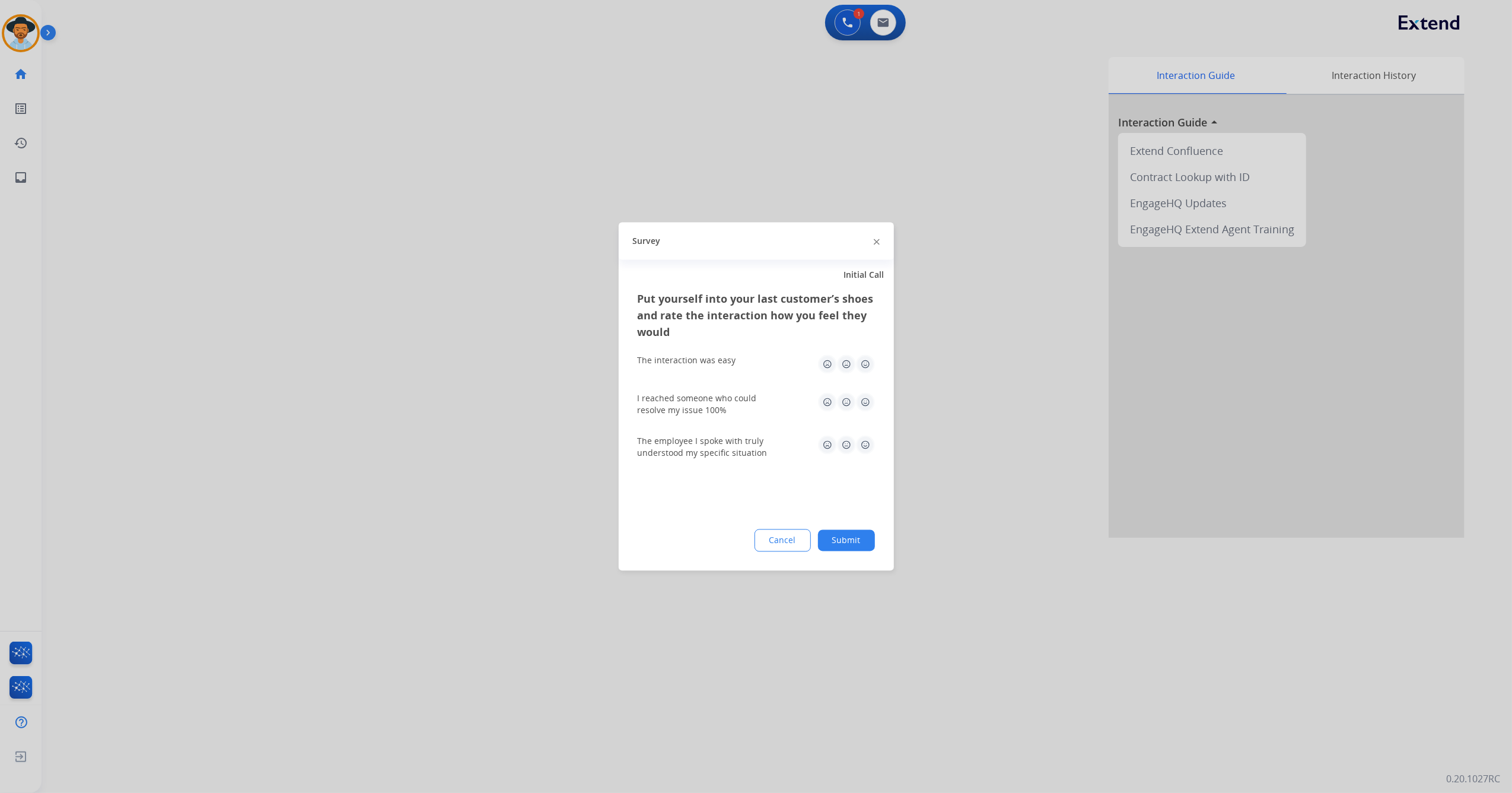
click at [859, 363] on img at bounding box center [866, 365] width 19 height 19
click at [867, 409] on img at bounding box center [866, 402] width 19 height 19
drag, startPoint x: 864, startPoint y: 435, endPoint x: 864, endPoint y: 445, distance: 10.0
click at [864, 435] on div "The employee I spoke with truly understood my specific situation" at bounding box center [756, 447] width 237 height 43
click at [865, 446] on img at bounding box center [866, 445] width 19 height 19
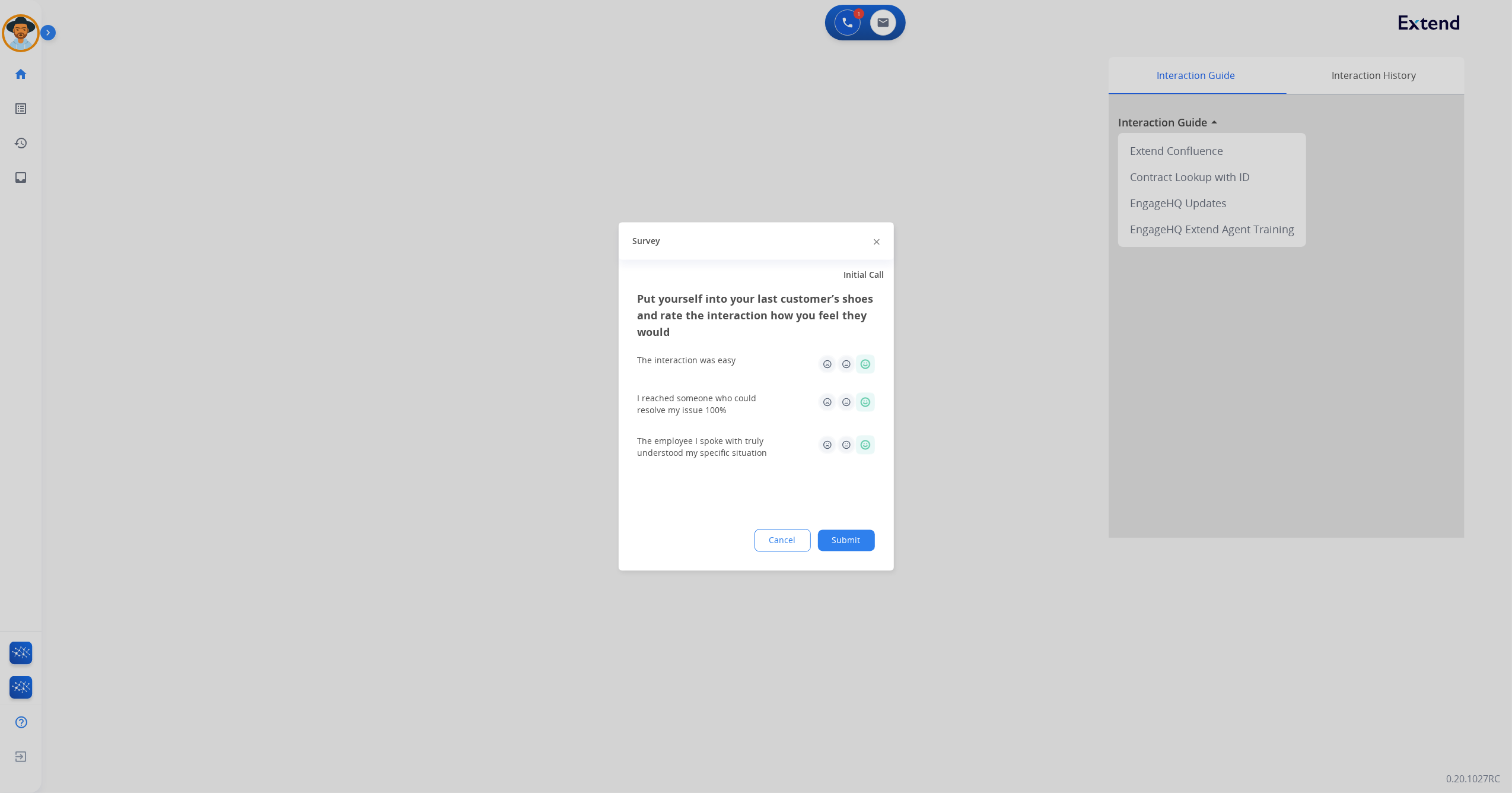
click at [850, 542] on button "Submit" at bounding box center [847, 540] width 57 height 21
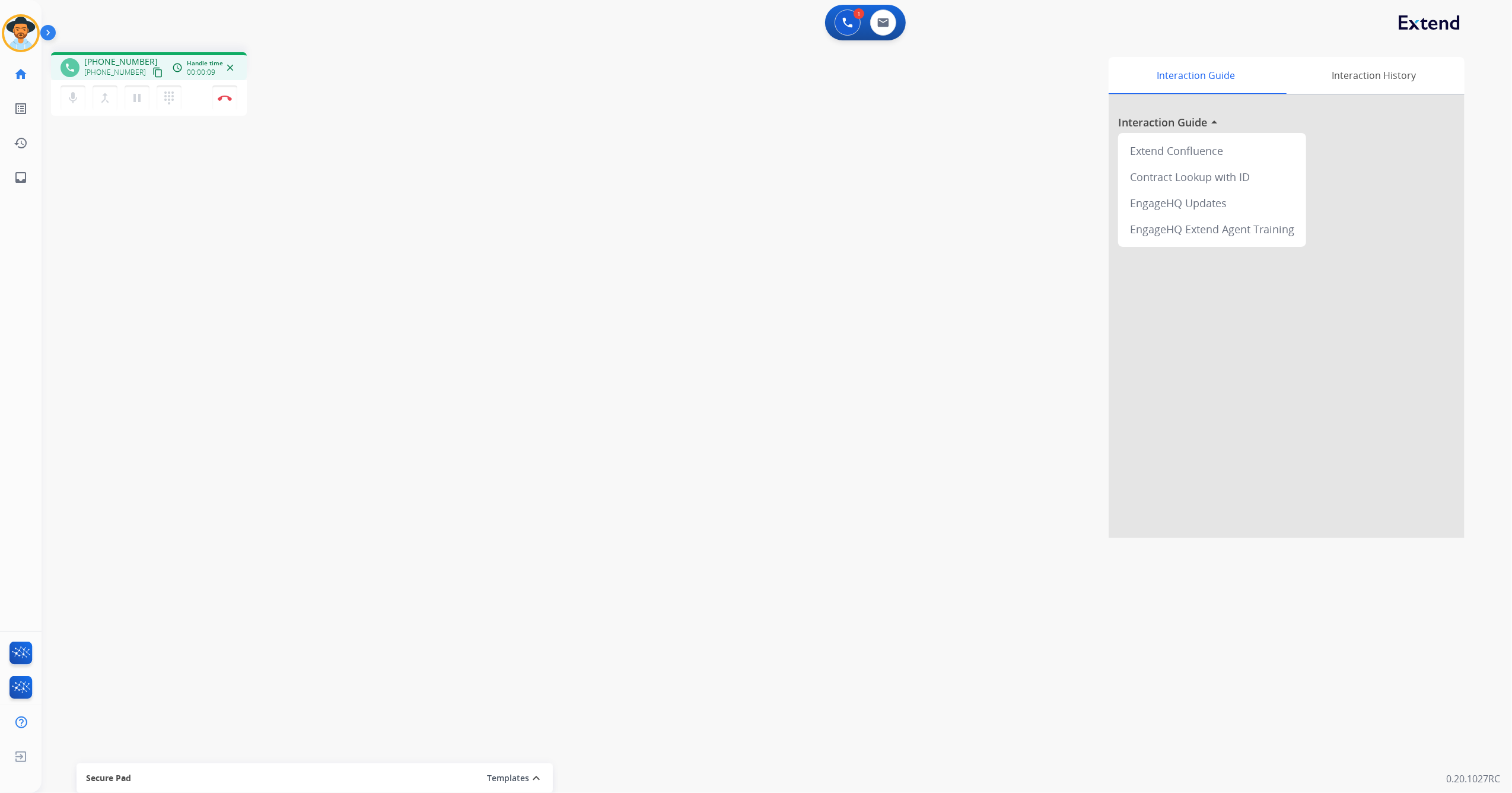
click at [152, 69] on mat-icon "content_copy" at bounding box center [157, 72] width 10 height 10
click at [225, 101] on button "Disconnect" at bounding box center [224, 98] width 25 height 25
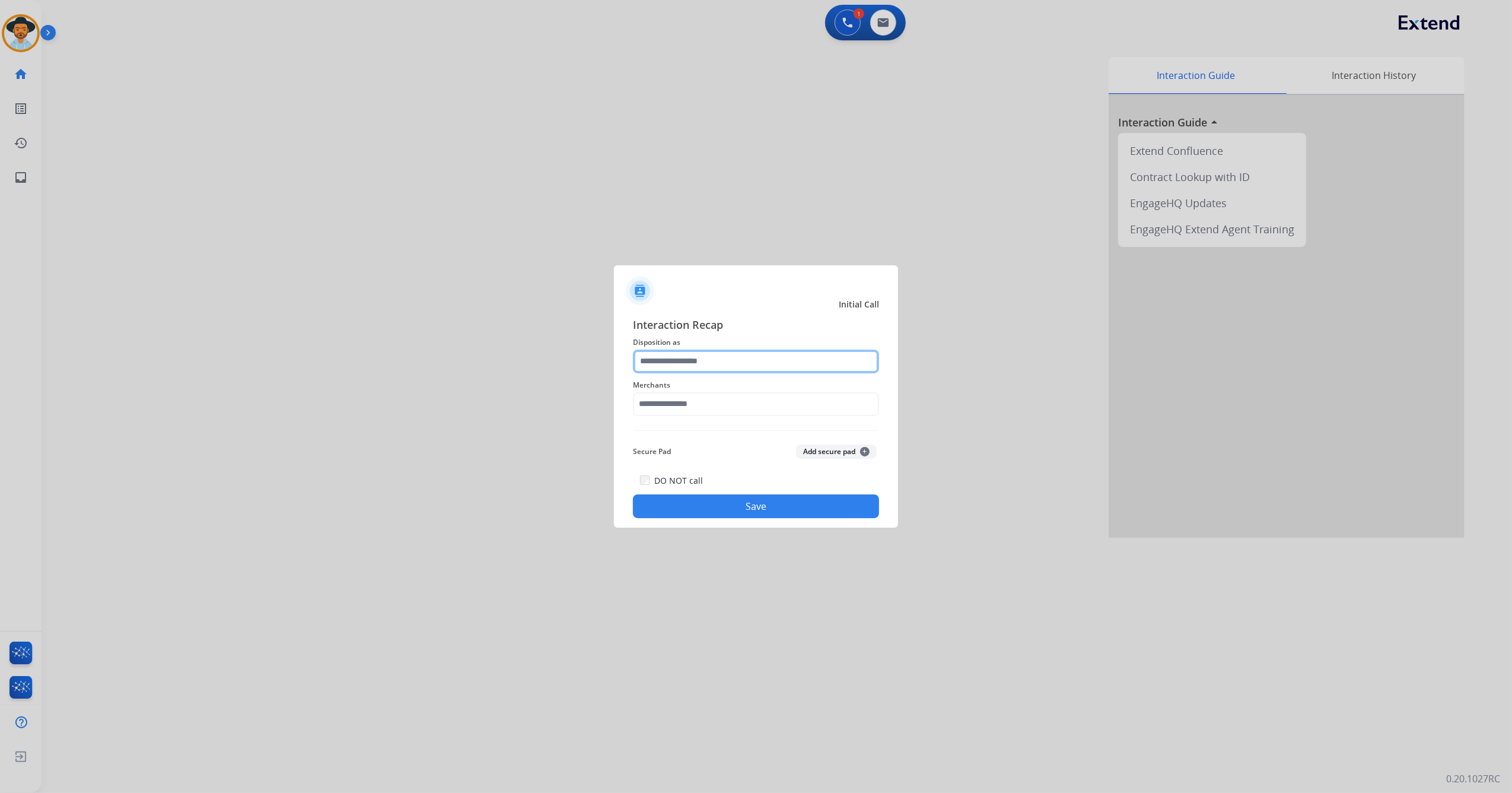
click at [770, 359] on input "text" at bounding box center [756, 362] width 247 height 24
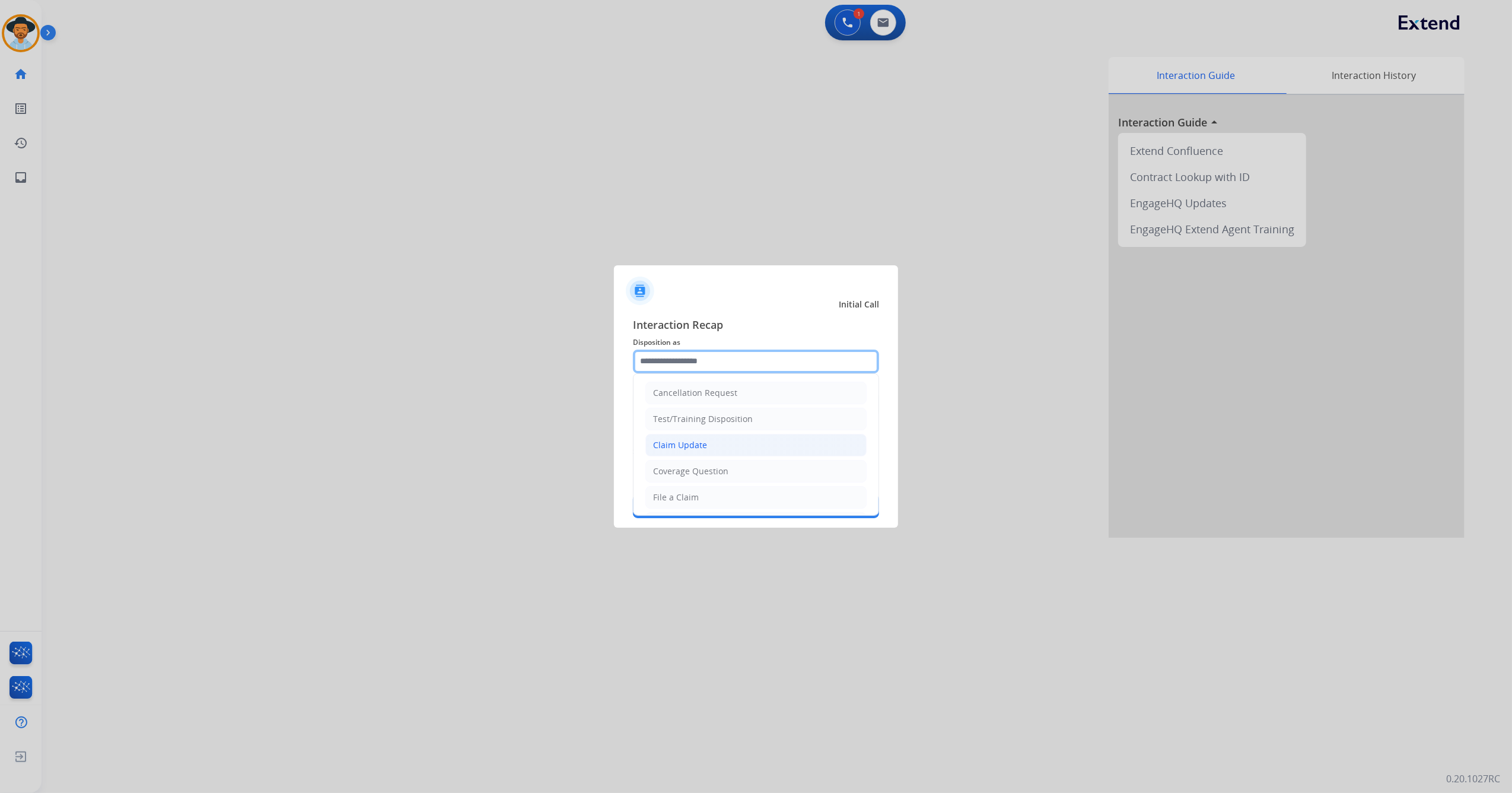
scroll to position [0, 0]
click at [702, 489] on li "File a Claim" at bounding box center [756, 498] width 221 height 22
type input "**********"
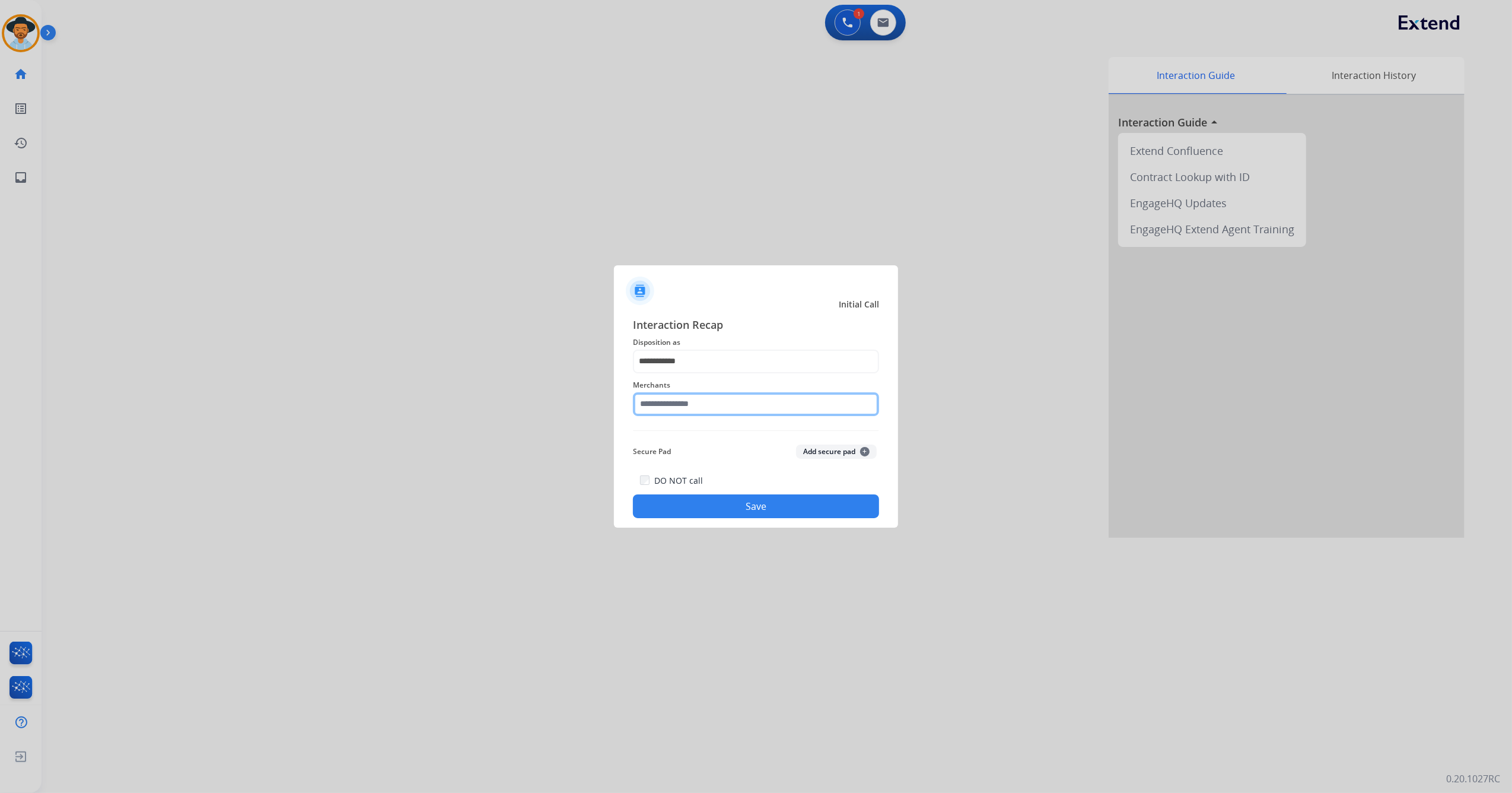
click at [702, 402] on input "text" at bounding box center [756, 404] width 247 height 24
click at [696, 468] on div "Backfire boards usa" at bounding box center [693, 464] width 78 height 12
type input "**********"
click at [720, 501] on button "Save" at bounding box center [756, 506] width 247 height 24
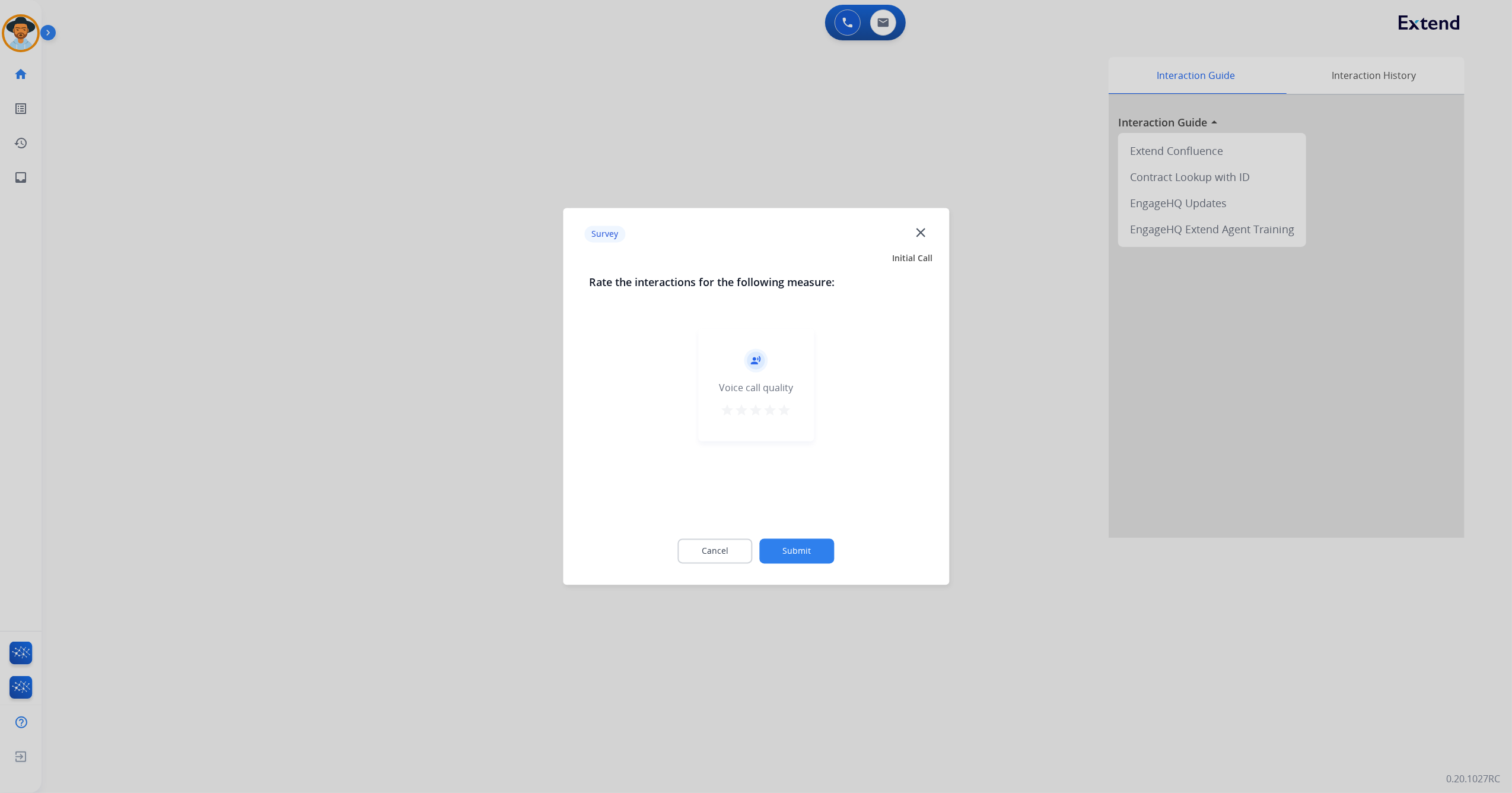
click at [786, 406] on mat-icon "star" at bounding box center [785, 411] width 14 height 14
click at [789, 545] on button "Submit" at bounding box center [798, 550] width 75 height 25
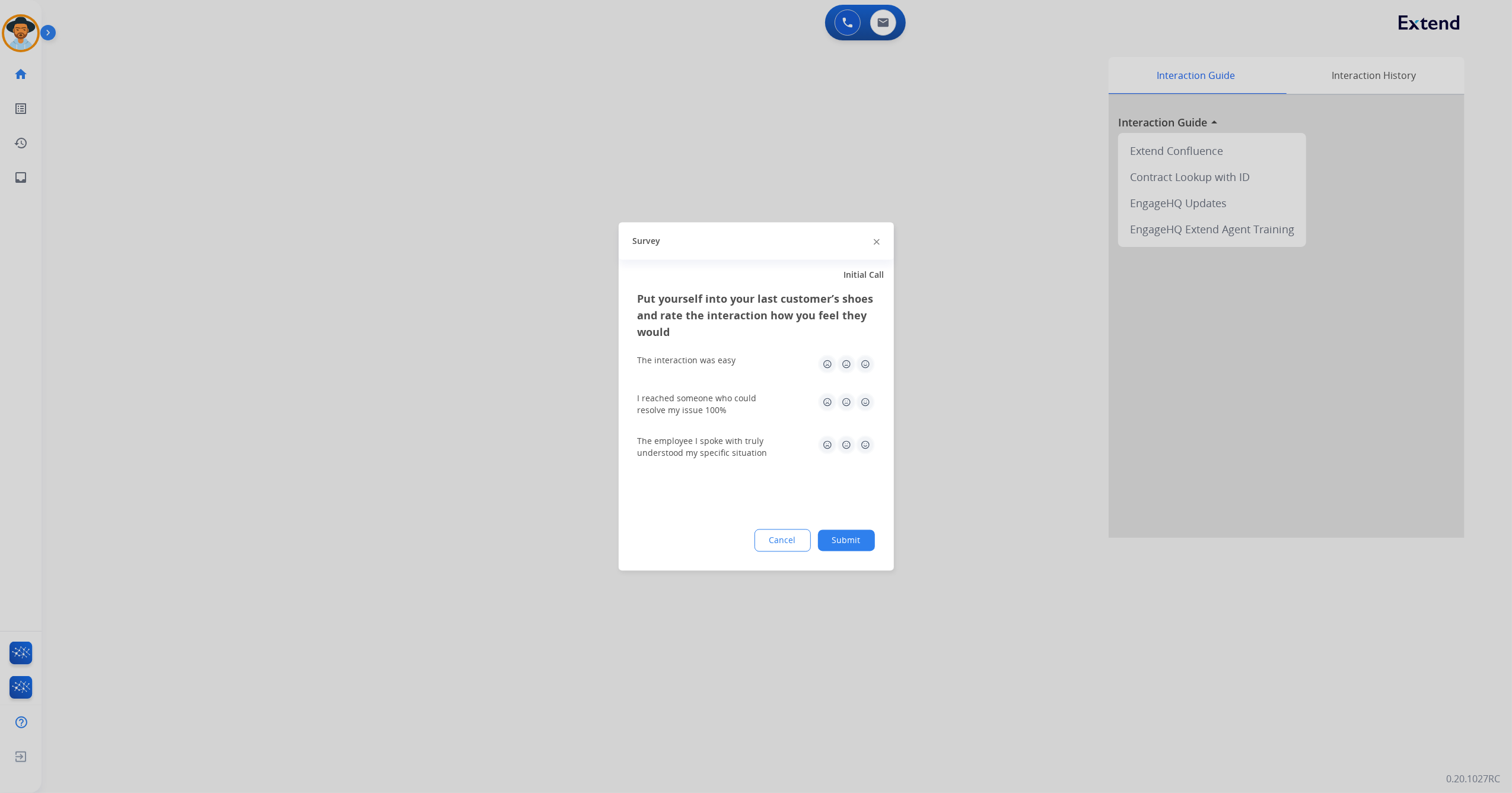
click at [864, 357] on img at bounding box center [866, 365] width 19 height 19
click at [867, 442] on img at bounding box center [866, 445] width 19 height 19
click at [865, 404] on img at bounding box center [866, 402] width 19 height 19
click at [848, 542] on button "Submit" at bounding box center [847, 540] width 57 height 21
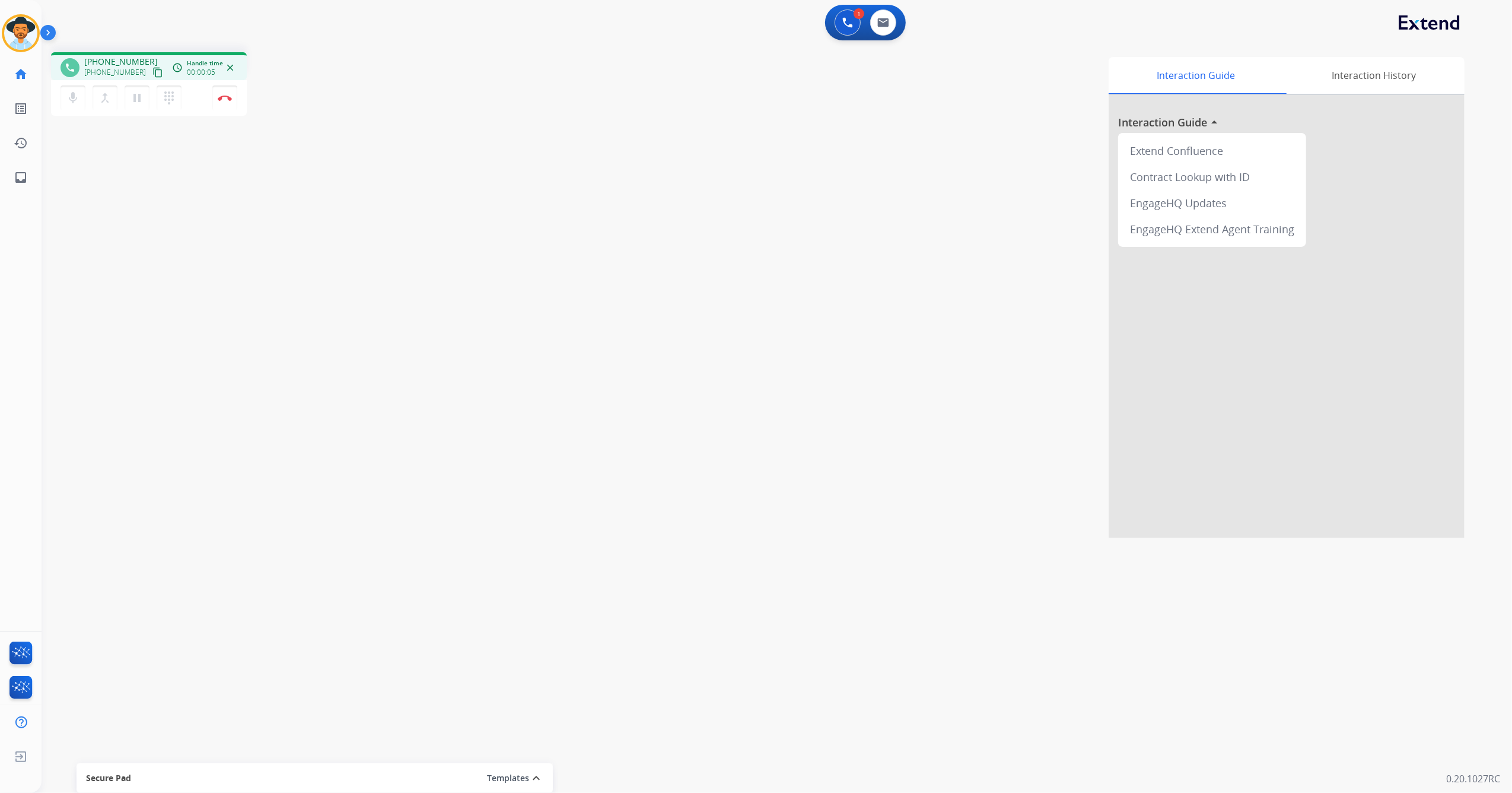
click at [151, 69] on button "content_copy" at bounding box center [158, 72] width 14 height 14
click at [76, 98] on mat-icon "mic" at bounding box center [73, 98] width 14 height 14
click at [133, 95] on mat-icon "pause" at bounding box center [137, 98] width 14 height 14
click at [136, 101] on mat-icon "play_arrow" at bounding box center [137, 98] width 14 height 14
click at [77, 98] on mat-icon "mic_off" at bounding box center [73, 98] width 14 height 14
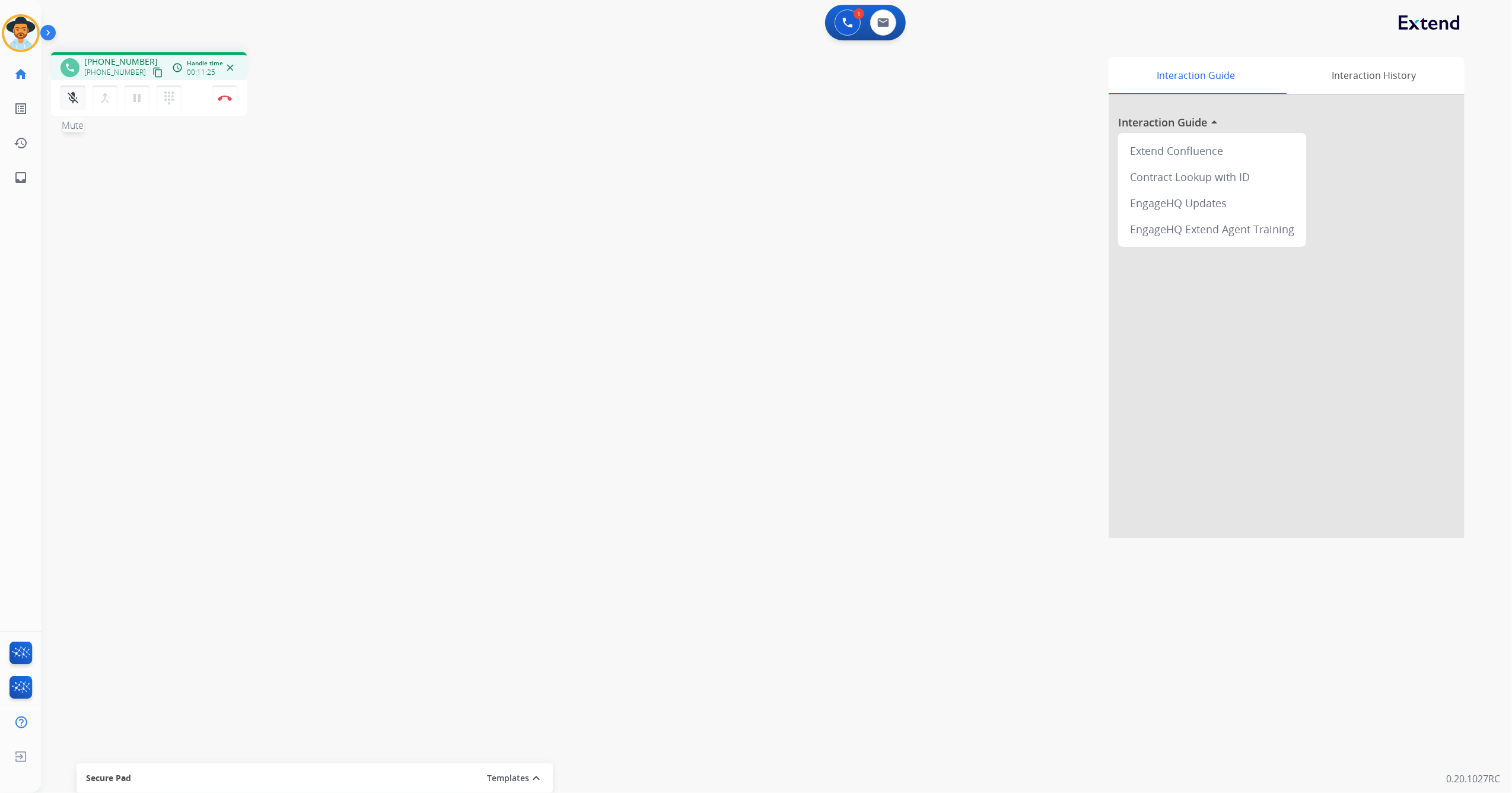
click at [77, 102] on mat-icon "mic_off" at bounding box center [73, 98] width 14 height 14
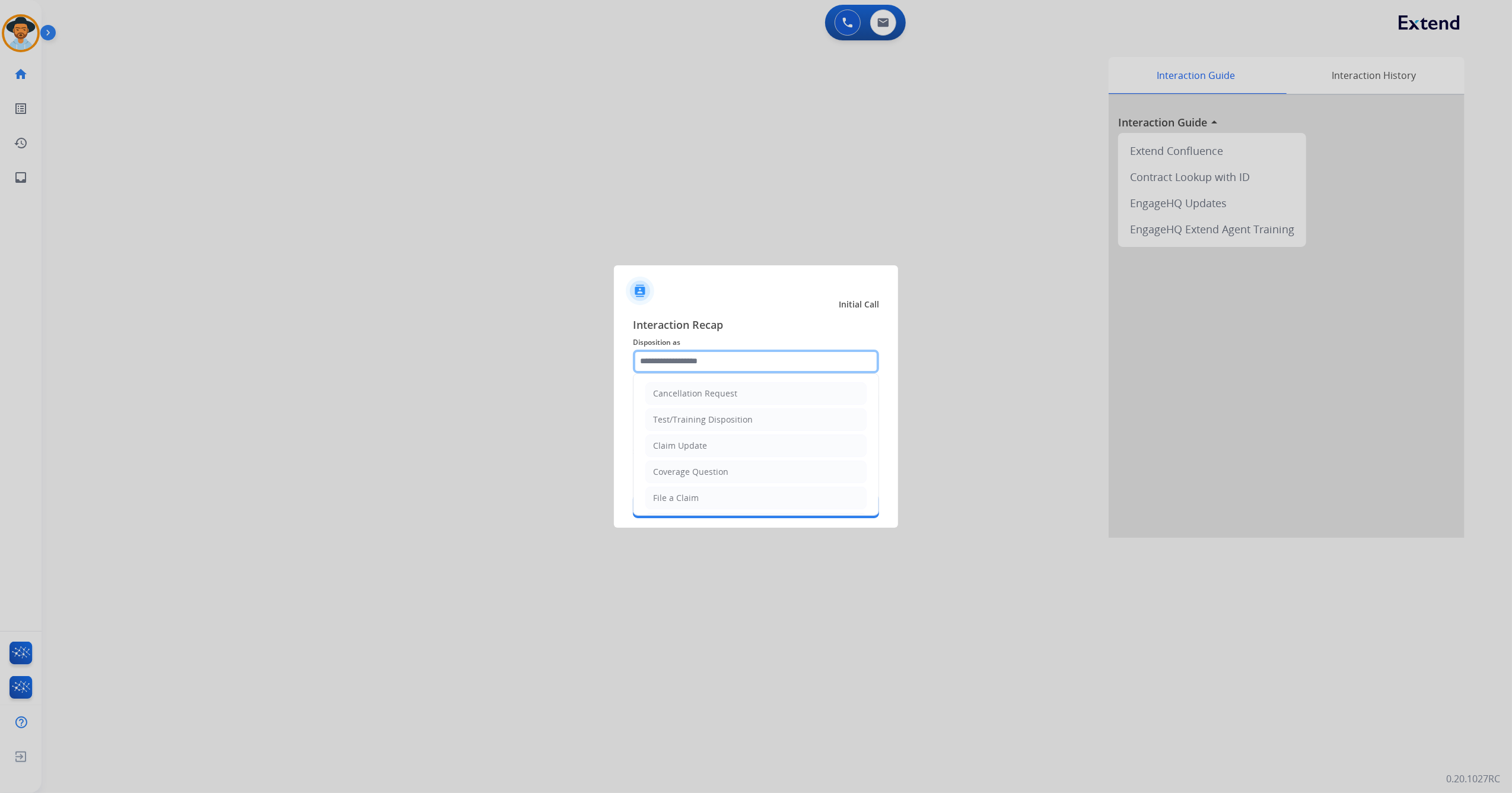
click at [732, 357] on input "text" at bounding box center [756, 362] width 247 height 24
click at [699, 393] on li "File a Claim" at bounding box center [756, 386] width 221 height 22
type input "**********"
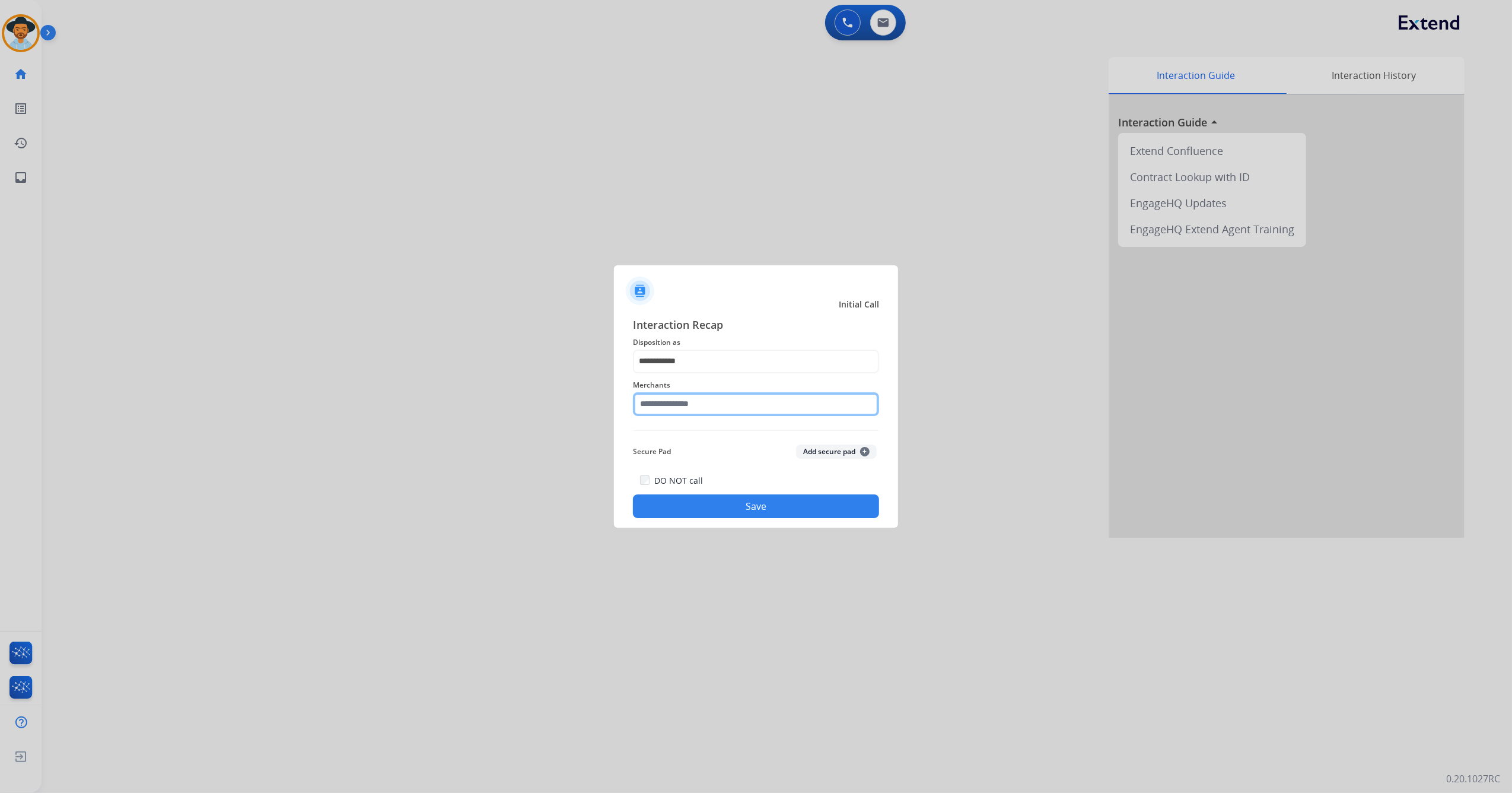
click at [694, 407] on input "text" at bounding box center [756, 404] width 247 height 24
click at [712, 461] on div "Ashley furniture" at bounding box center [687, 464] width 65 height 12
type input "**********"
click at [712, 501] on button "Save" at bounding box center [756, 506] width 247 height 24
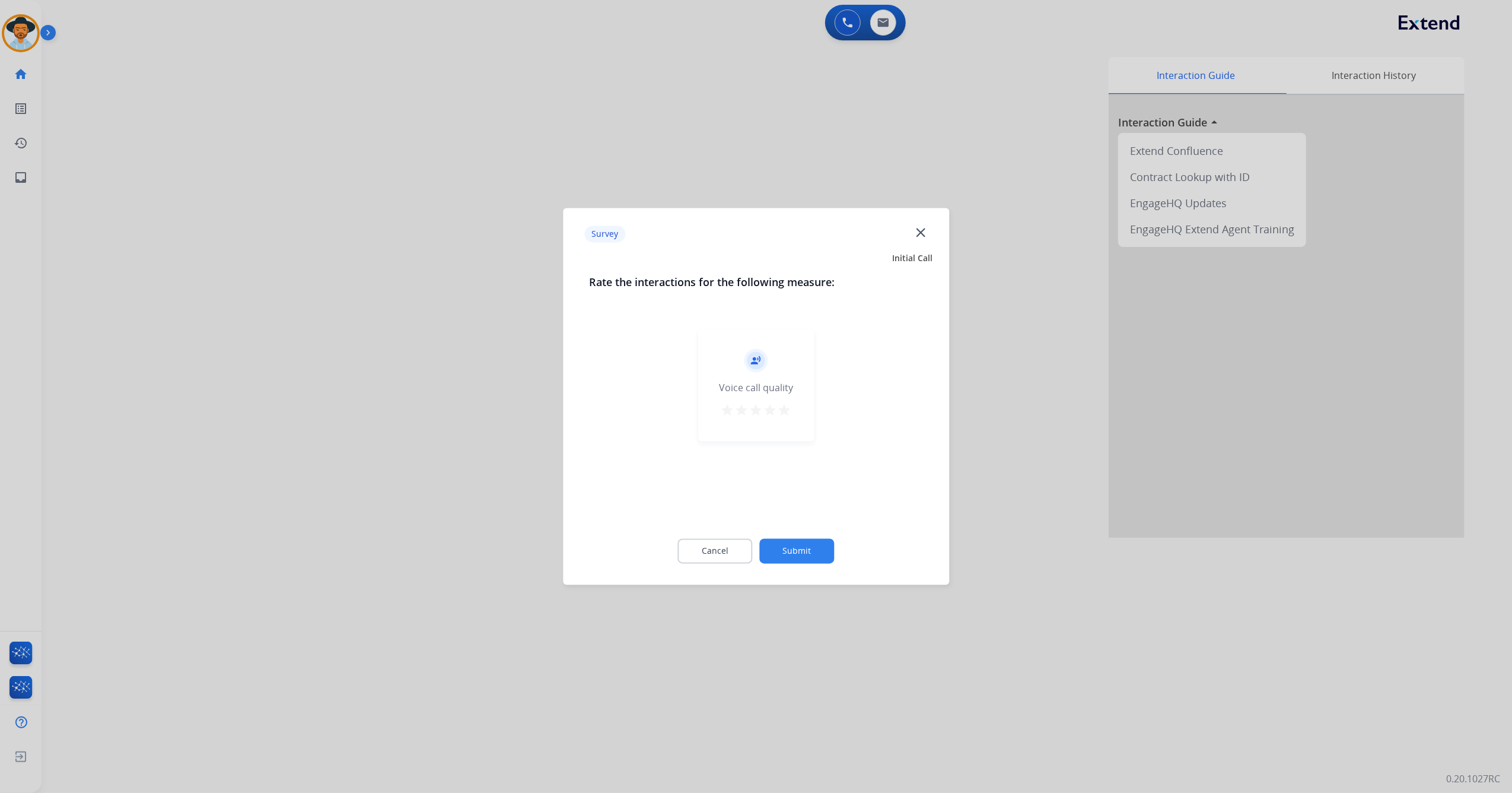
click at [786, 412] on mat-icon "star" at bounding box center [785, 411] width 14 height 14
click at [808, 555] on button "Submit" at bounding box center [798, 550] width 75 height 25
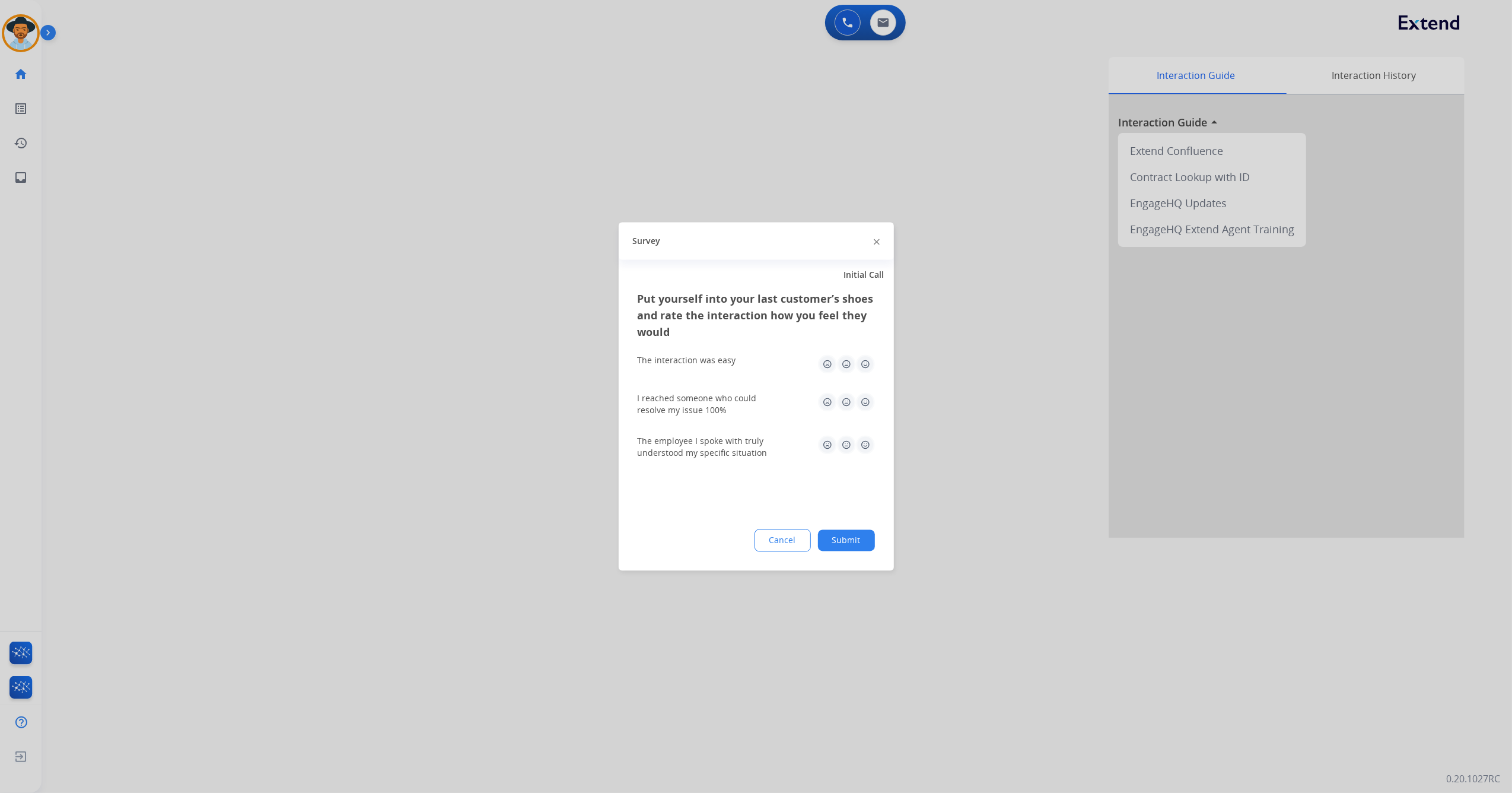
drag, startPoint x: 859, startPoint y: 374, endPoint x: 869, endPoint y: 373, distance: 10.0
click at [862, 374] on div "The interaction was easy" at bounding box center [756, 365] width 237 height 38
click at [869, 368] on img at bounding box center [866, 365] width 19 height 19
click at [867, 400] on img at bounding box center [866, 402] width 19 height 19
click at [865, 437] on img at bounding box center [866, 445] width 19 height 19
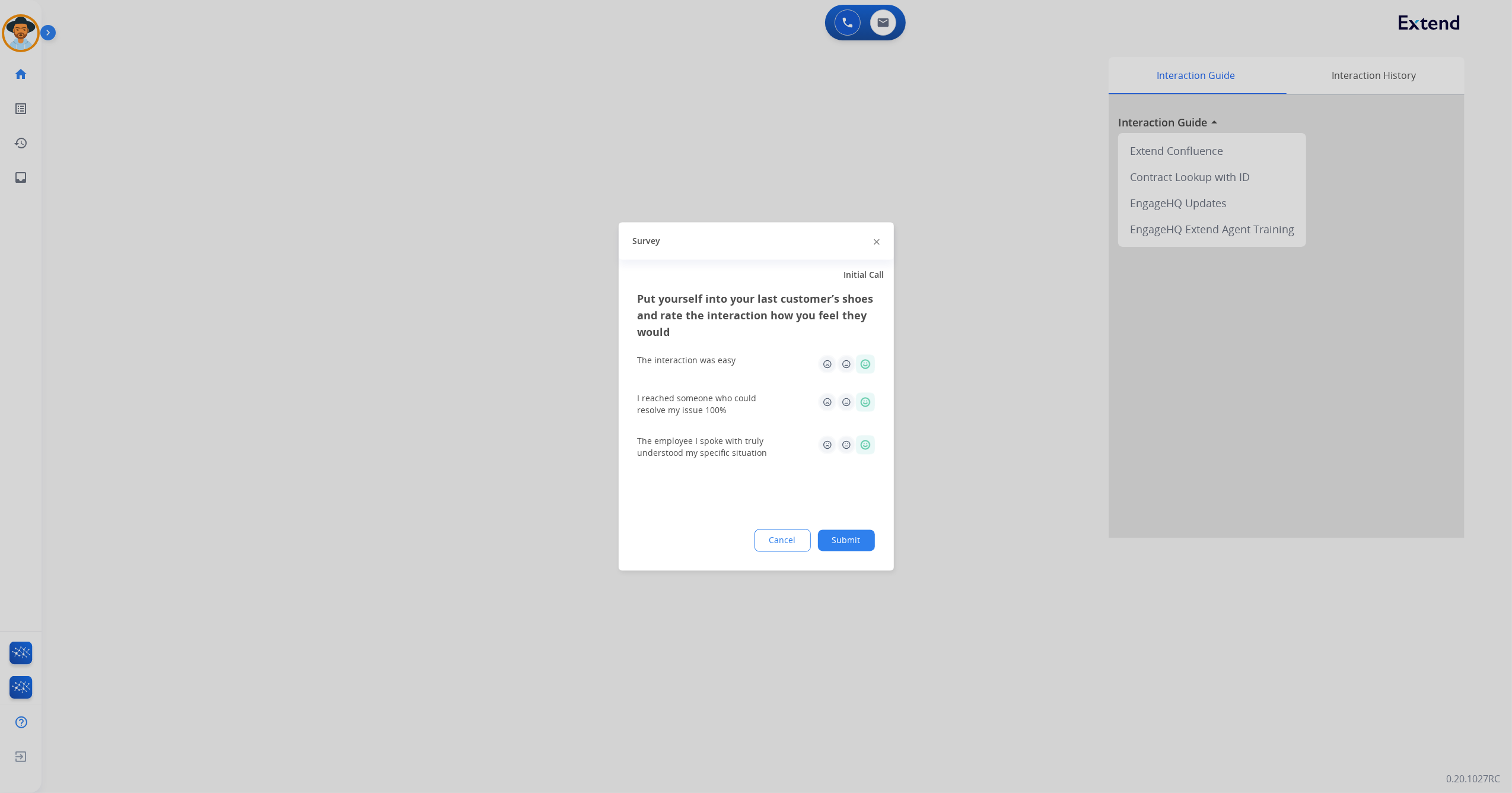
click at [850, 534] on button "Submit" at bounding box center [847, 540] width 57 height 21
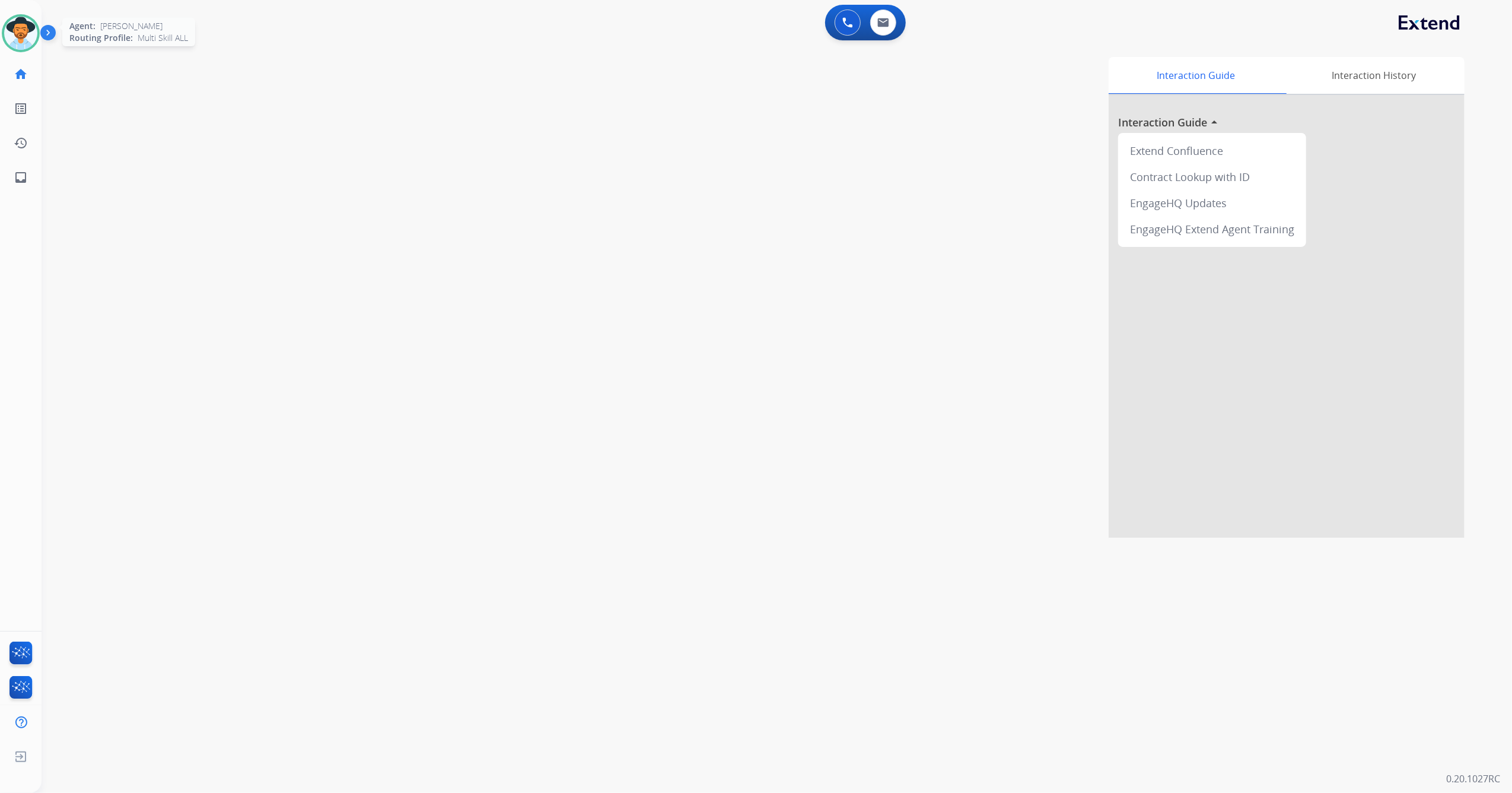
click at [27, 22] on img at bounding box center [21, 33] width 33 height 33
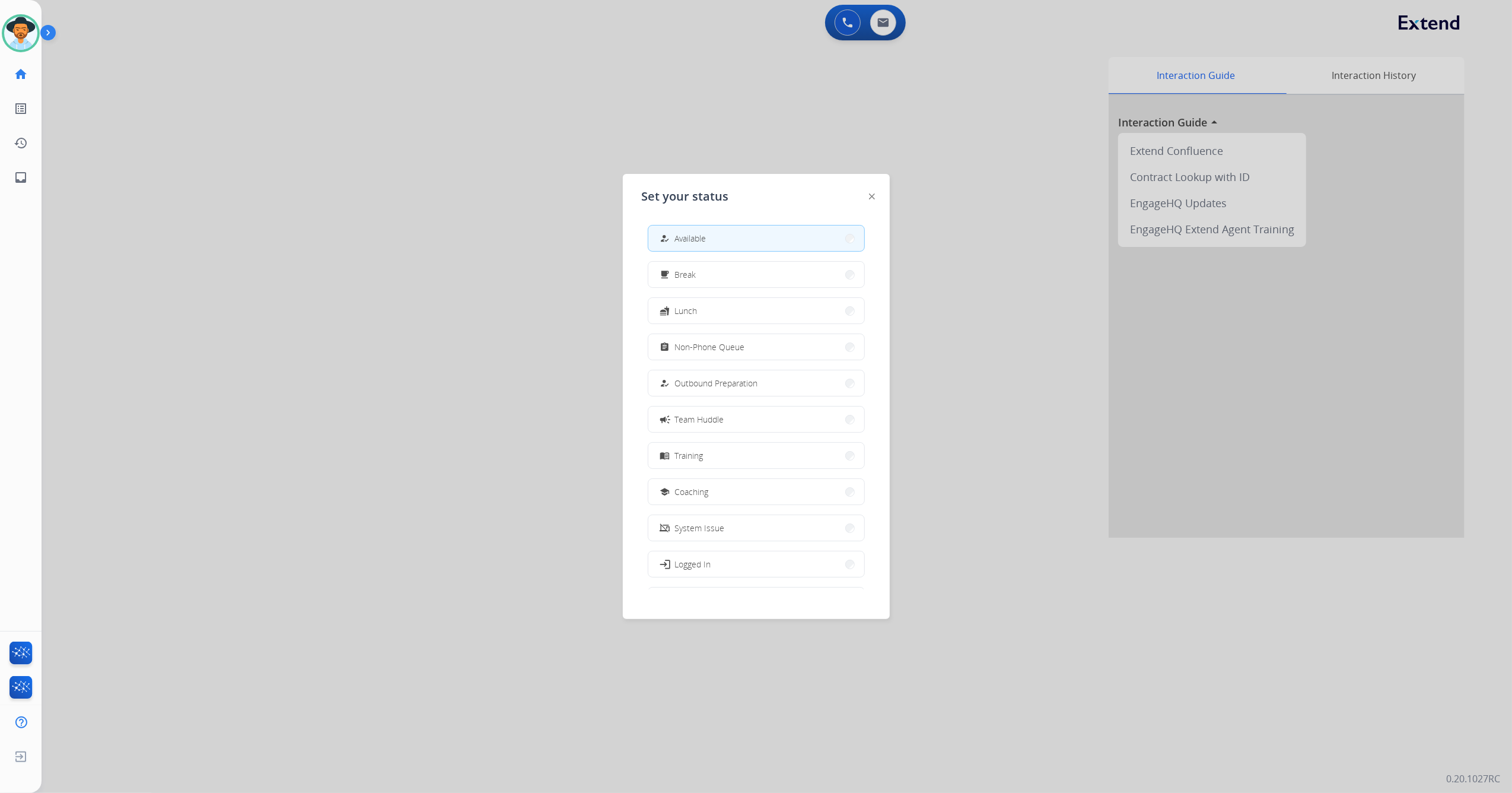
click at [534, 112] on div at bounding box center [756, 396] width 1512 height 793
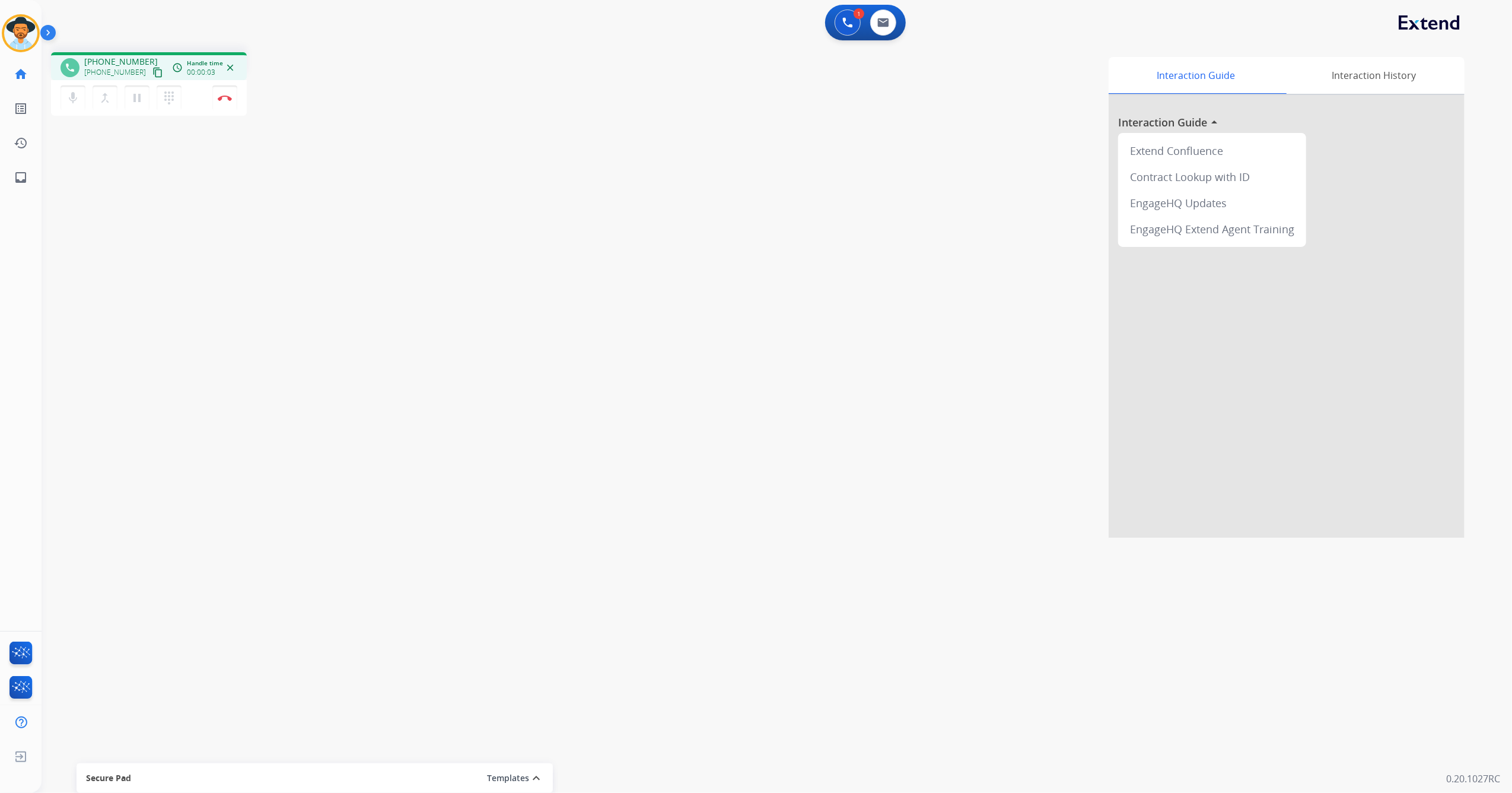
click at [152, 72] on mat-icon "content_copy" at bounding box center [157, 72] width 10 height 10
click at [224, 100] on img at bounding box center [225, 98] width 14 height 6
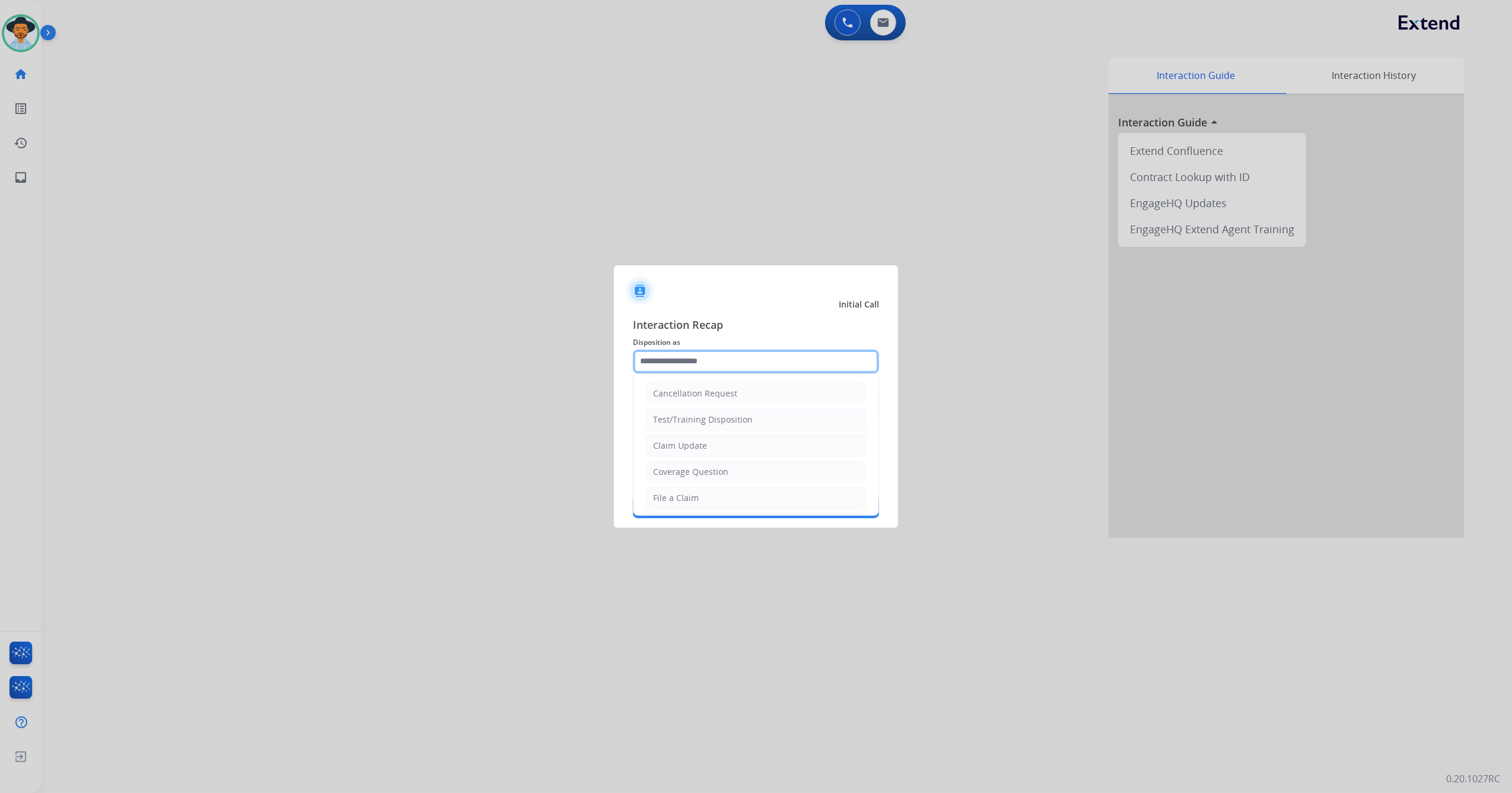
click at [722, 354] on input "text" at bounding box center [756, 362] width 247 height 24
click at [697, 489] on div "Service Support" at bounding box center [684, 495] width 63 height 12
type input "**********"
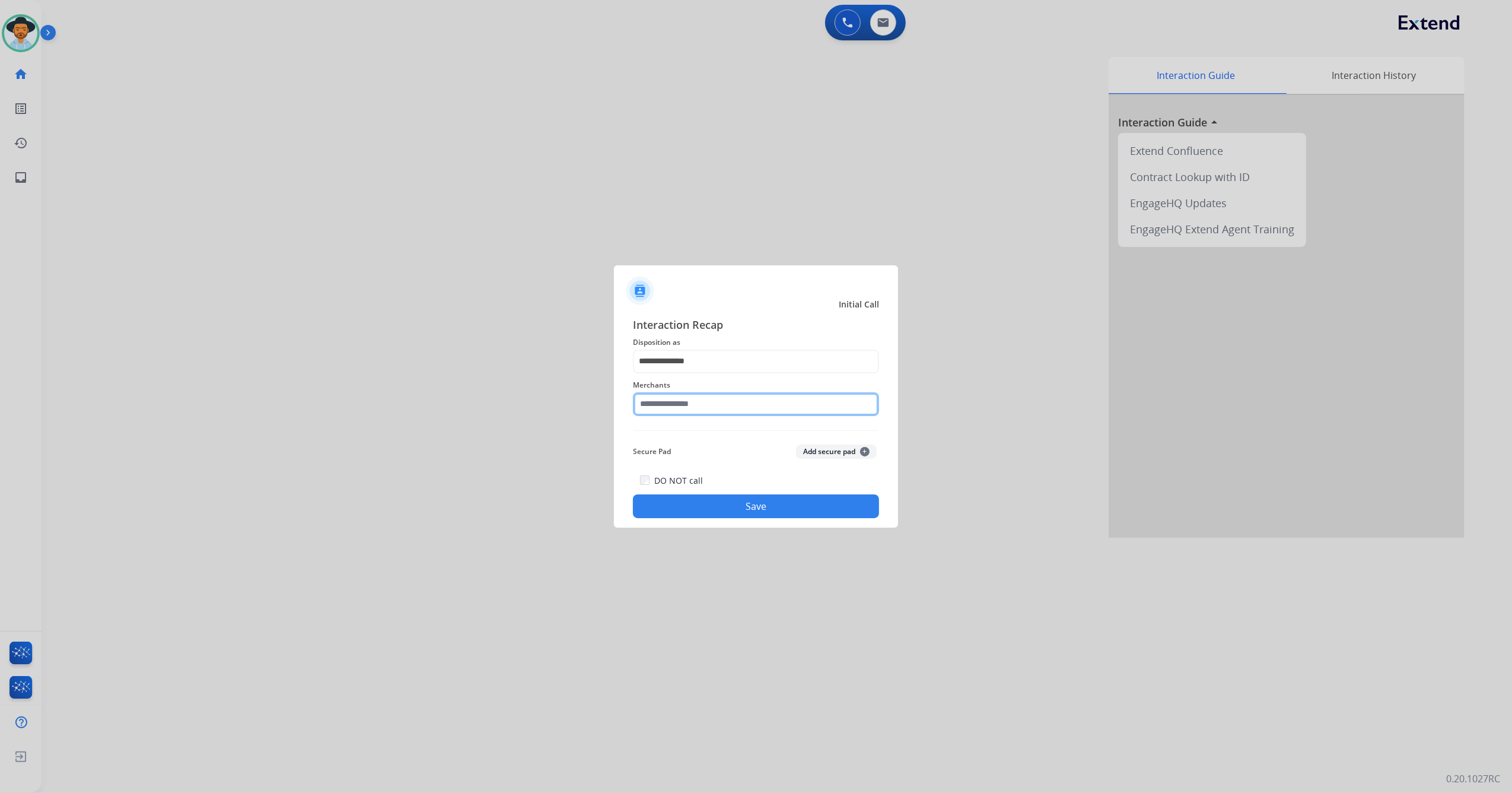
click at [685, 404] on input "text" at bounding box center [756, 404] width 247 height 24
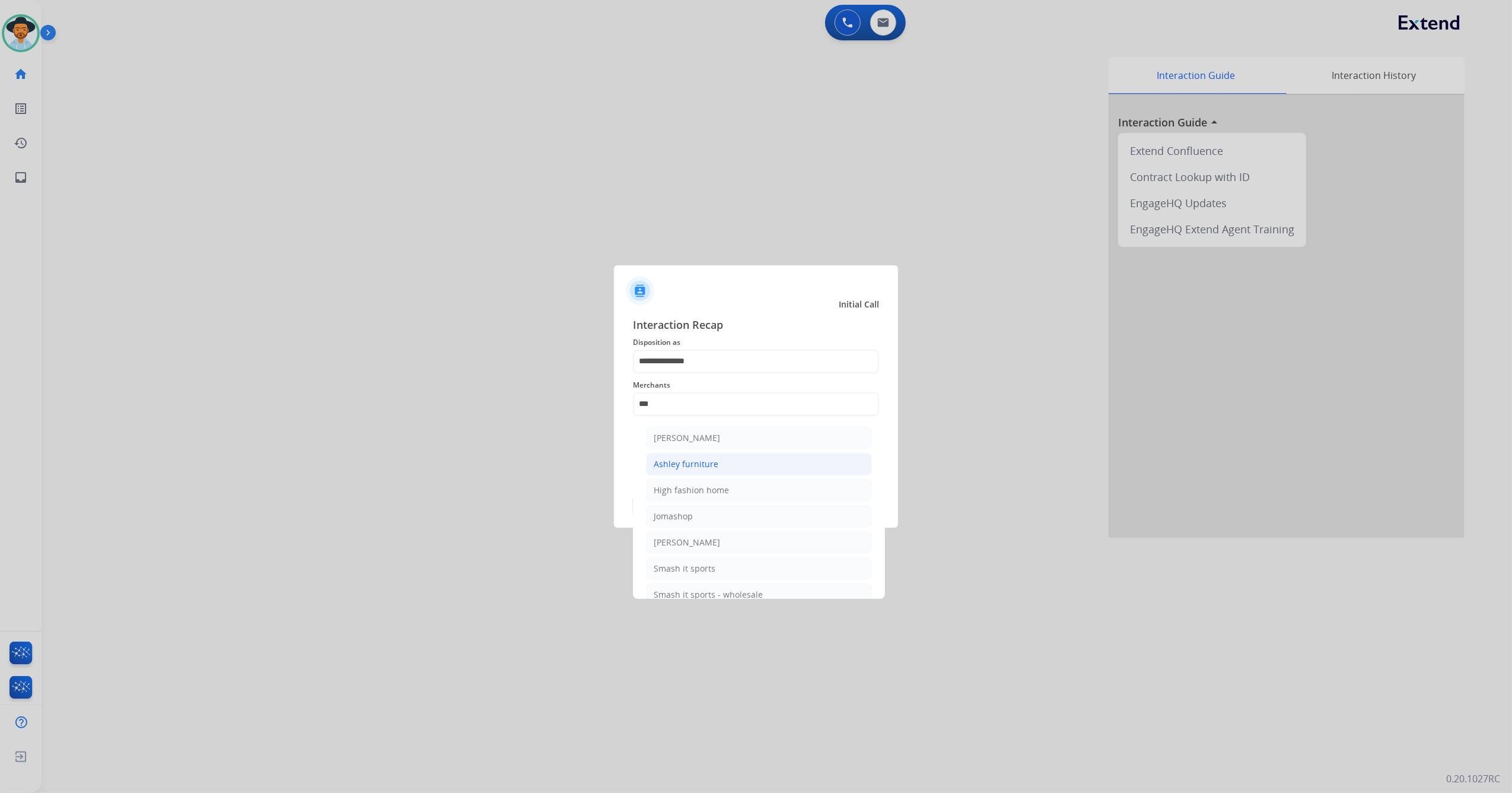
click at [732, 470] on li "Ashley furniture" at bounding box center [759, 464] width 226 height 22
type input "**********"
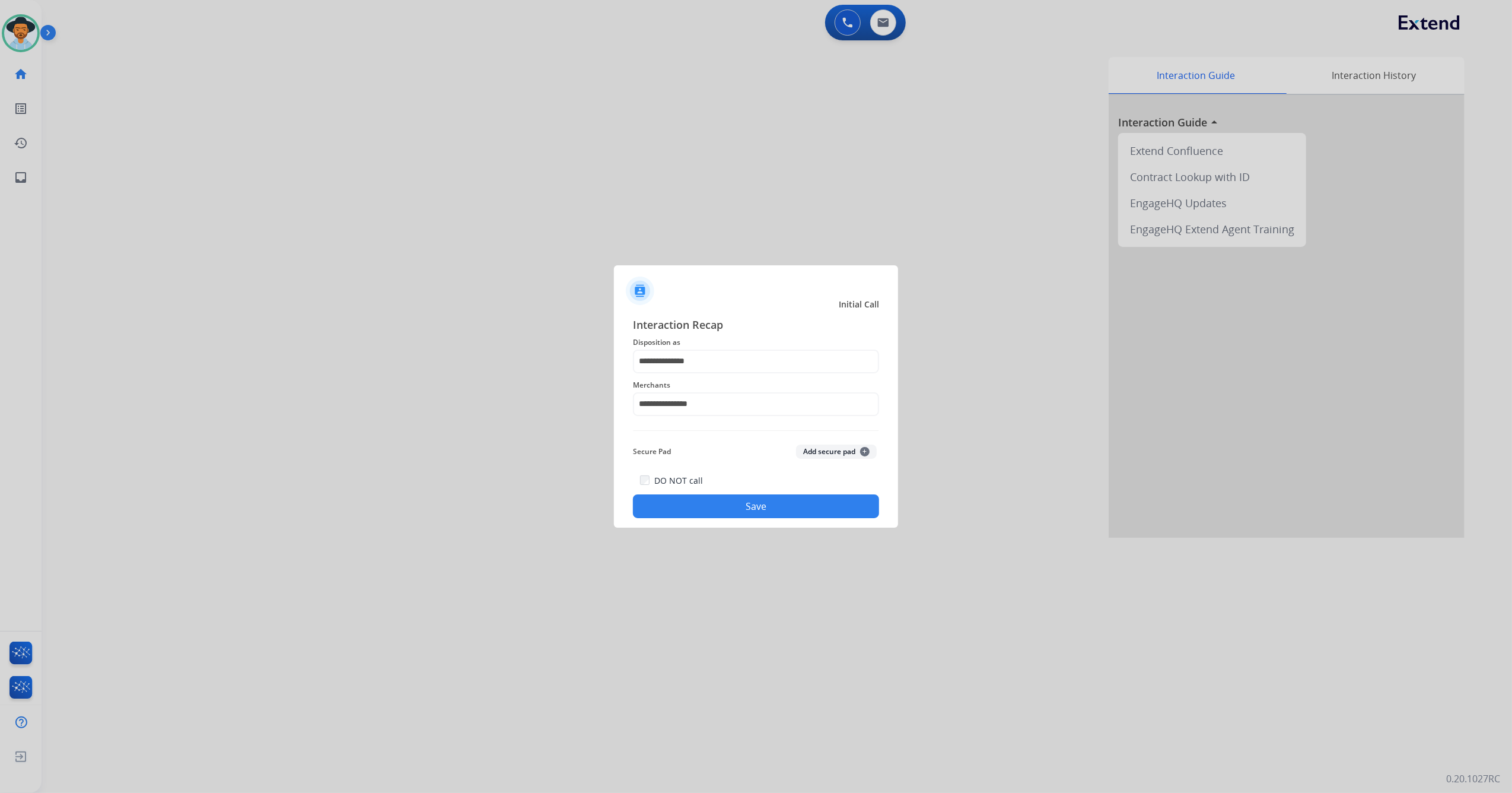
click at [745, 504] on button "Save" at bounding box center [756, 506] width 247 height 24
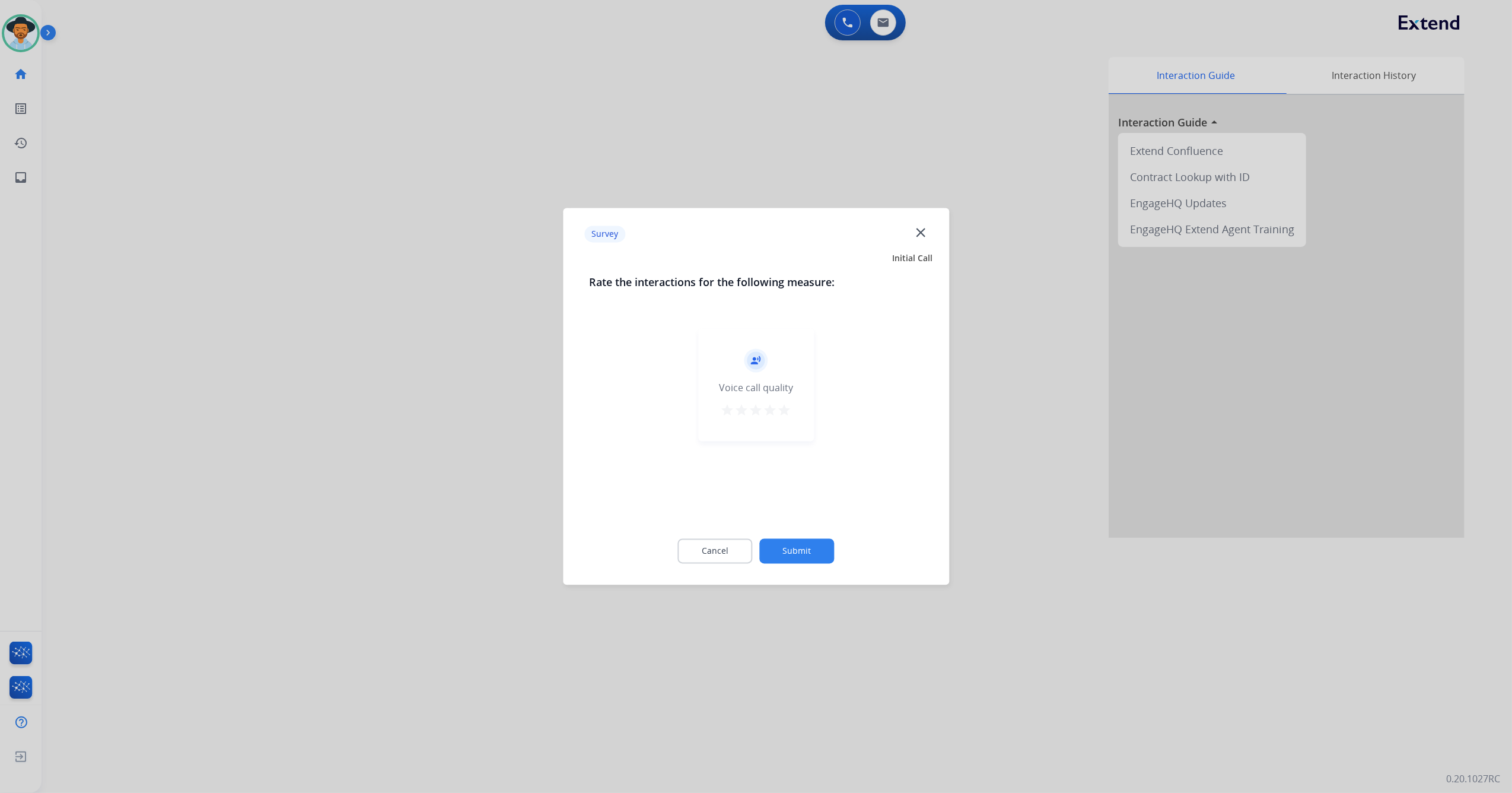
click at [786, 411] on mat-icon "star" at bounding box center [785, 411] width 14 height 14
click at [798, 552] on button "Submit" at bounding box center [798, 550] width 75 height 25
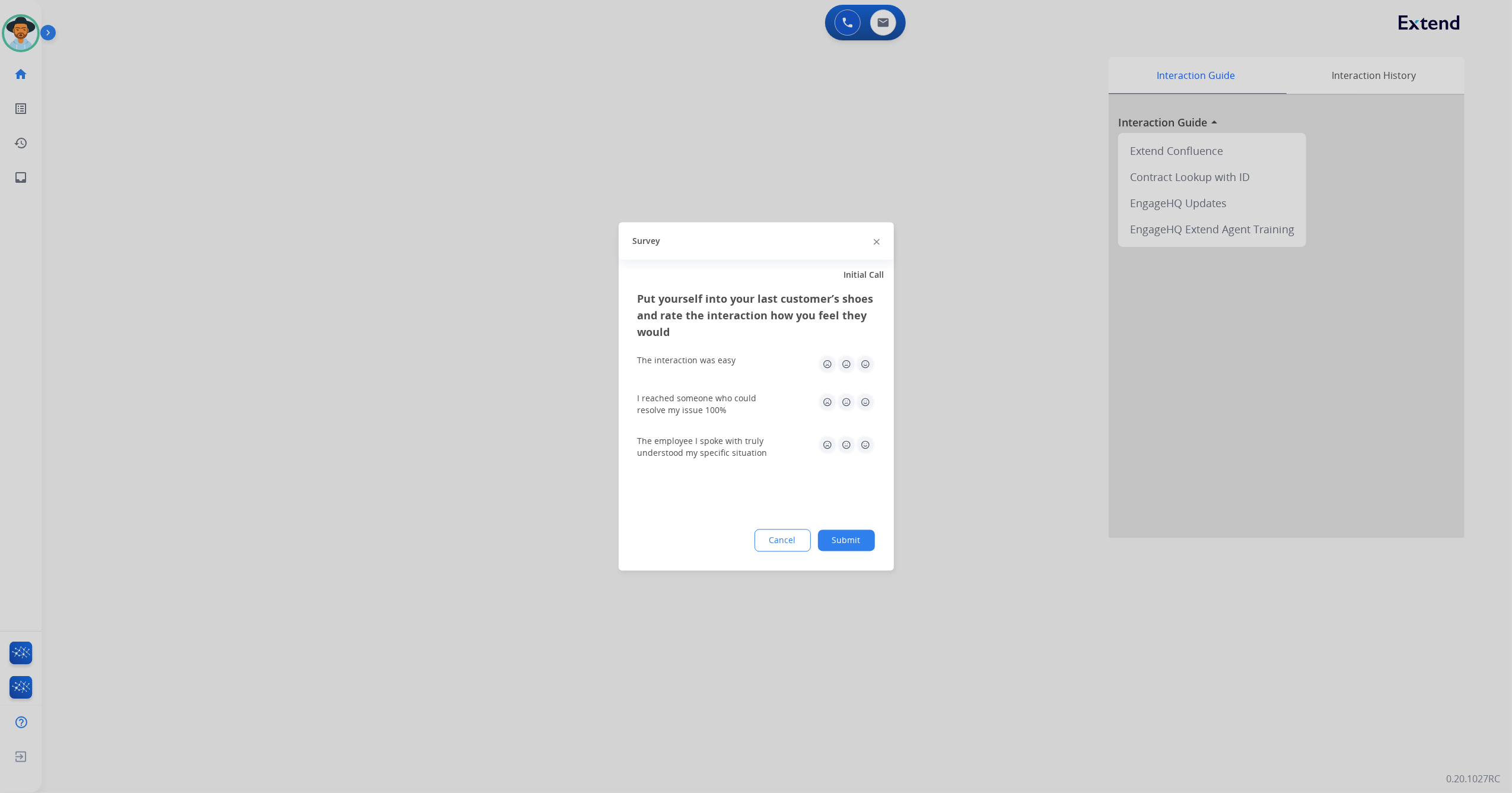
click at [862, 366] on img at bounding box center [866, 365] width 19 height 19
click at [871, 392] on div "I reached someone who could resolve my issue 100%" at bounding box center [756, 404] width 237 height 43
click at [867, 399] on img at bounding box center [866, 402] width 19 height 19
click at [862, 446] on img at bounding box center [866, 445] width 19 height 19
click at [836, 546] on button "Submit" at bounding box center [847, 540] width 57 height 21
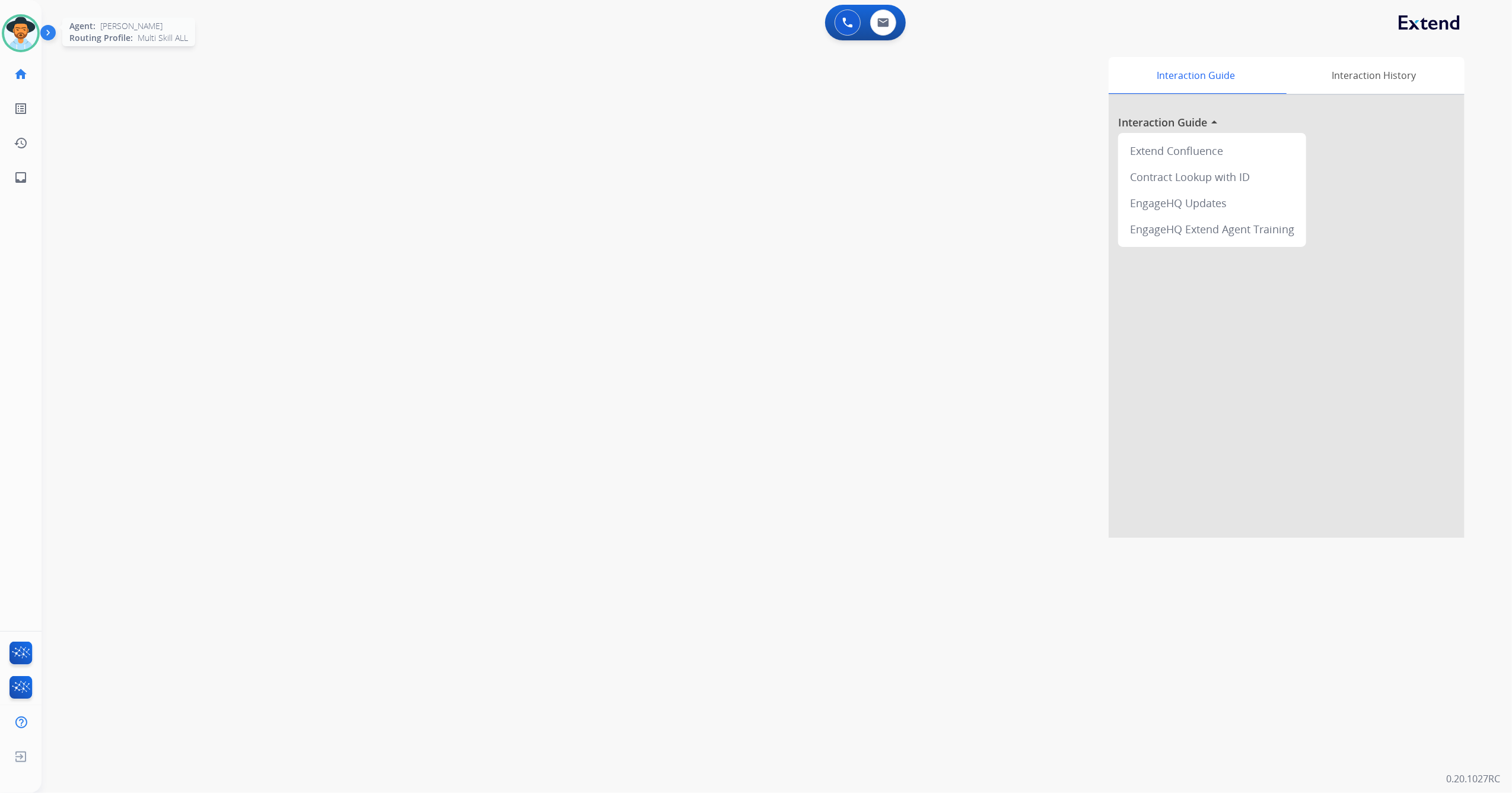
click at [13, 27] on img at bounding box center [21, 33] width 33 height 33
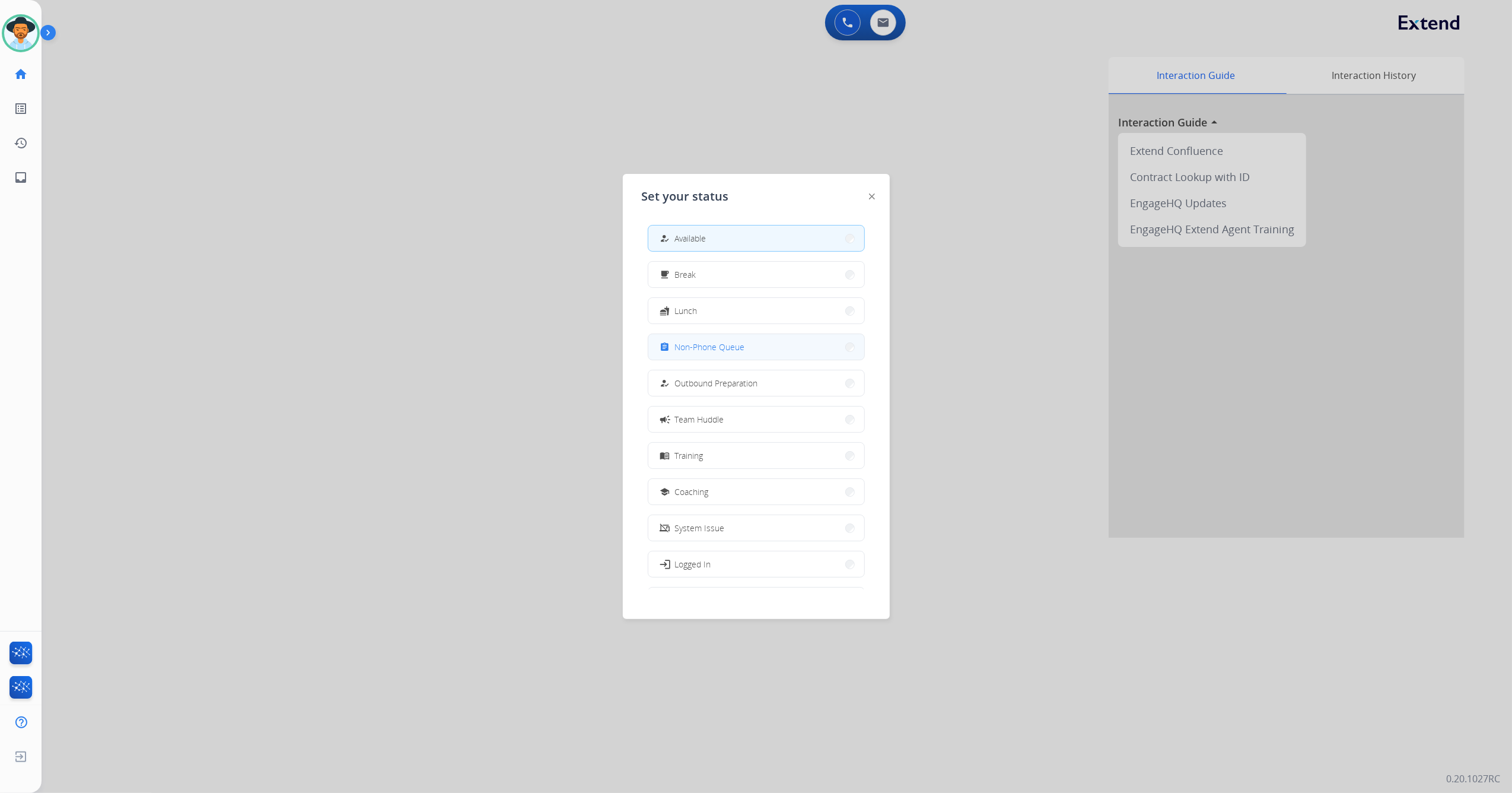
click at [765, 343] on button "assignment Non-Phone Queue" at bounding box center [756, 347] width 216 height 25
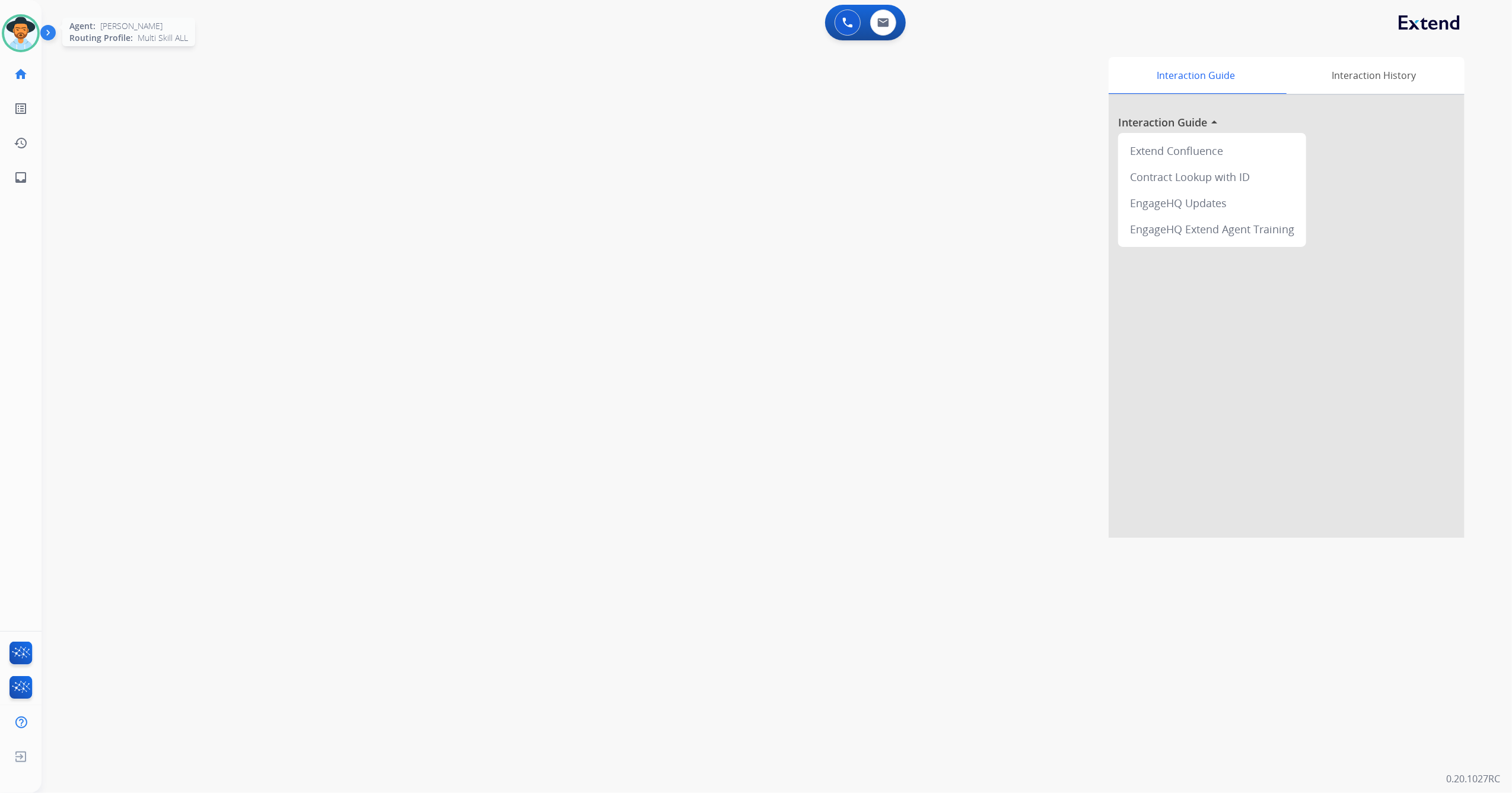
click at [33, 33] on img at bounding box center [21, 33] width 33 height 33
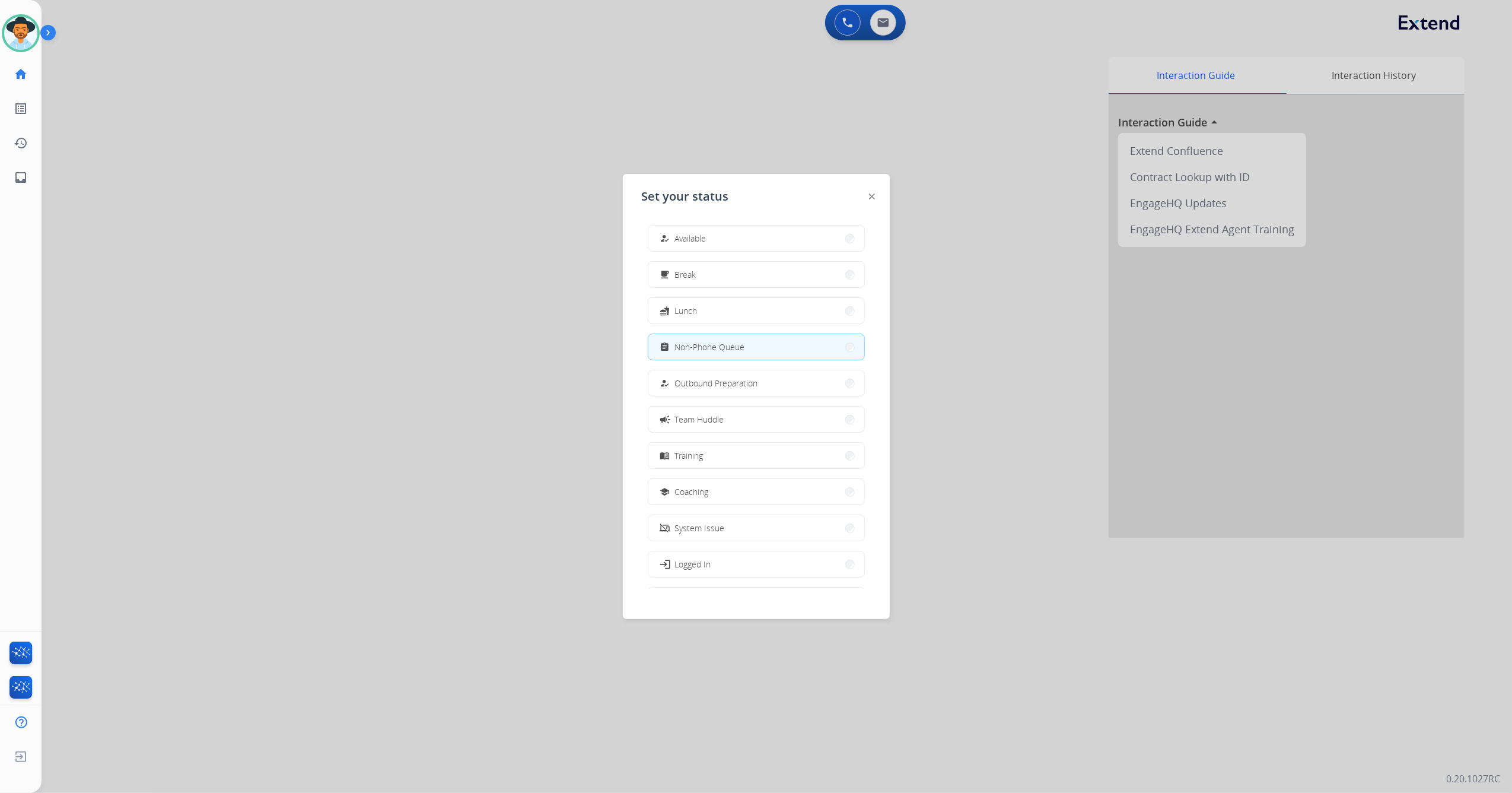
click at [478, 202] on div at bounding box center [756, 396] width 1512 height 793
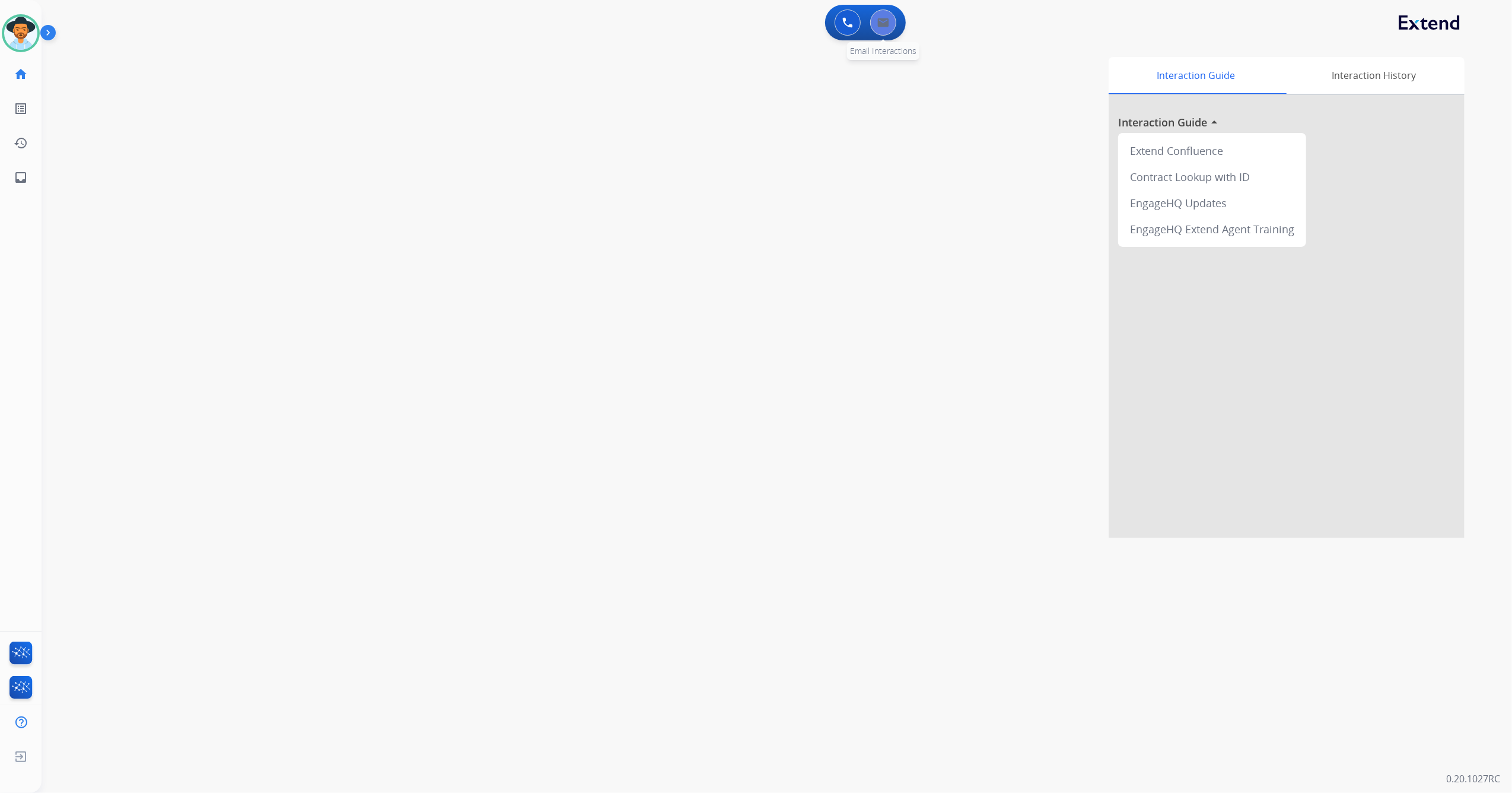
drag, startPoint x: 902, startPoint y: 17, endPoint x: 892, endPoint y: 19, distance: 10.2
click at [901, 17] on div "0 Voice Interactions 0 Email Interactions" at bounding box center [866, 22] width 81 height 36
click at [890, 20] on button at bounding box center [883, 22] width 26 height 26
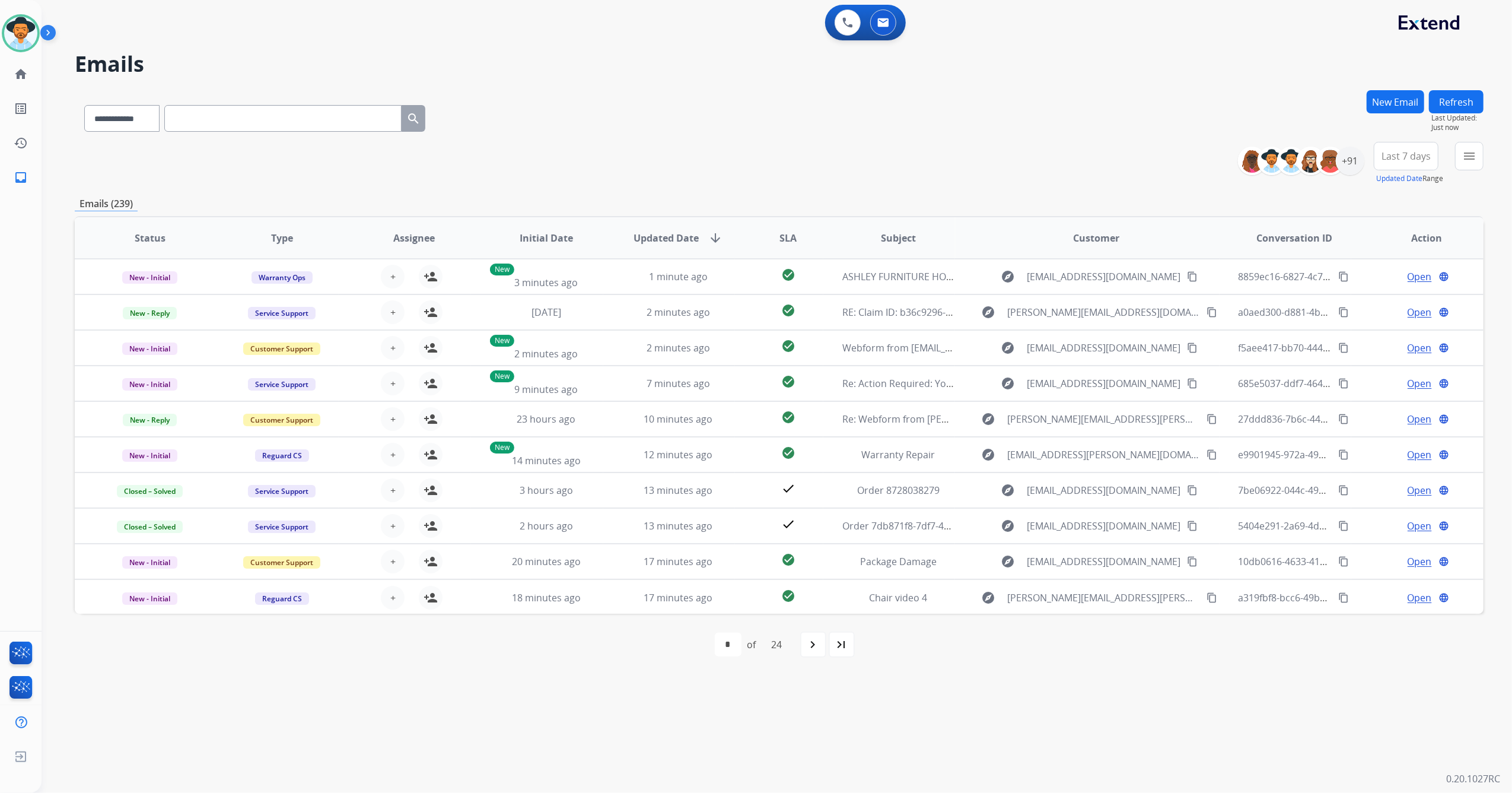
paste input "**********"
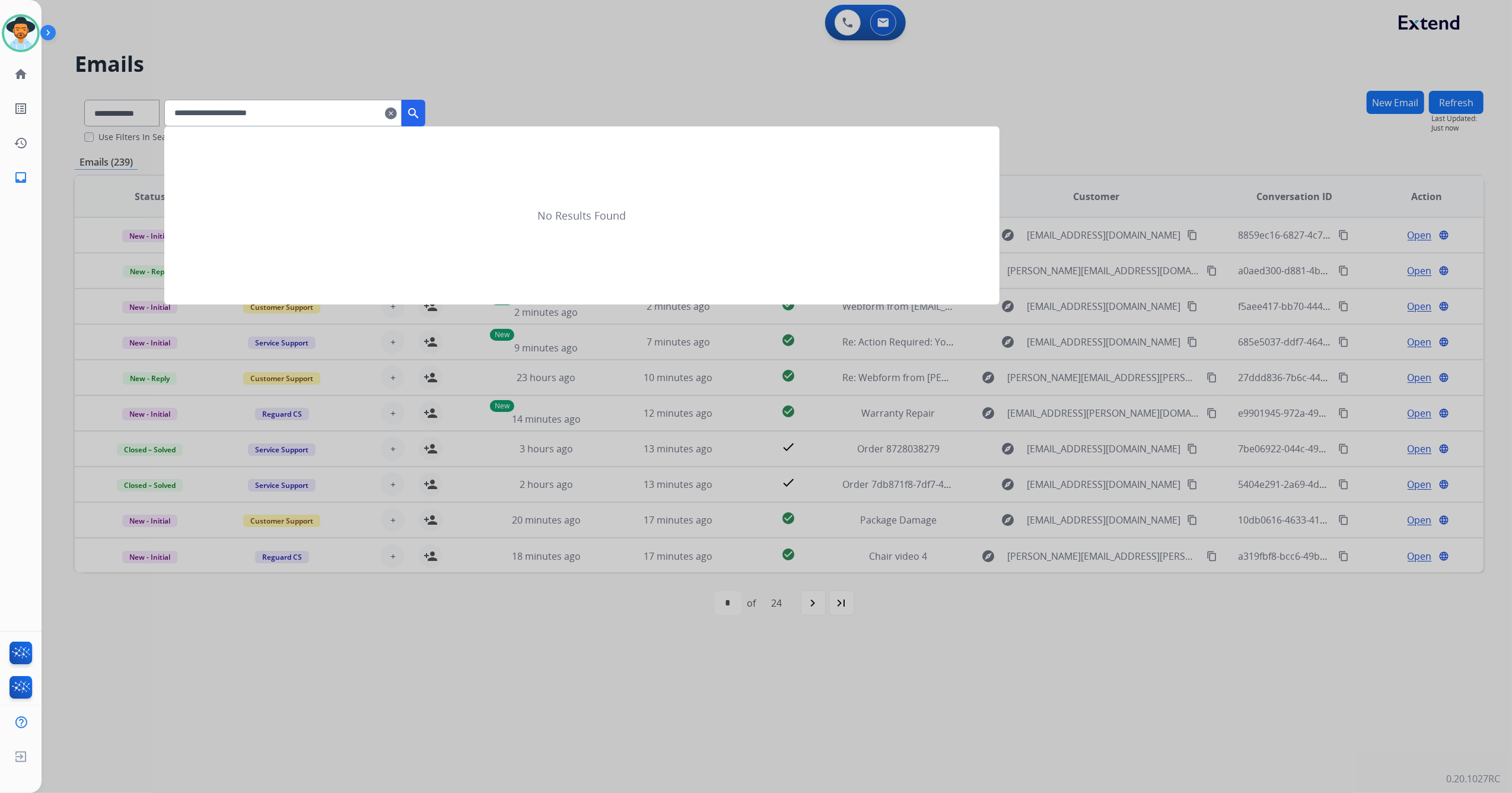
type input "**********"
click at [421, 108] on mat-icon "search" at bounding box center [414, 113] width 14 height 14
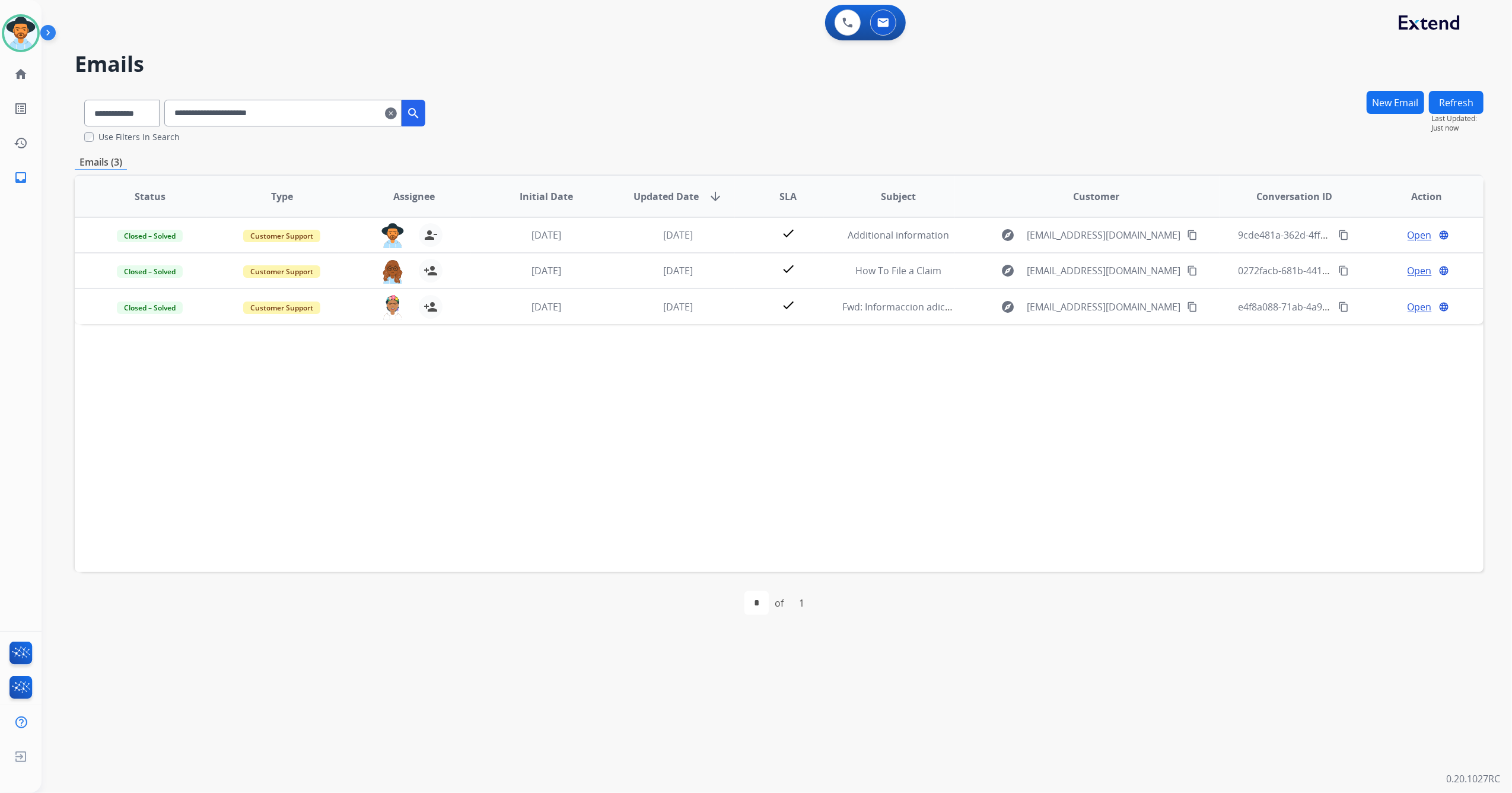
click at [1403, 103] on button "New Email" at bounding box center [1395, 102] width 58 height 23
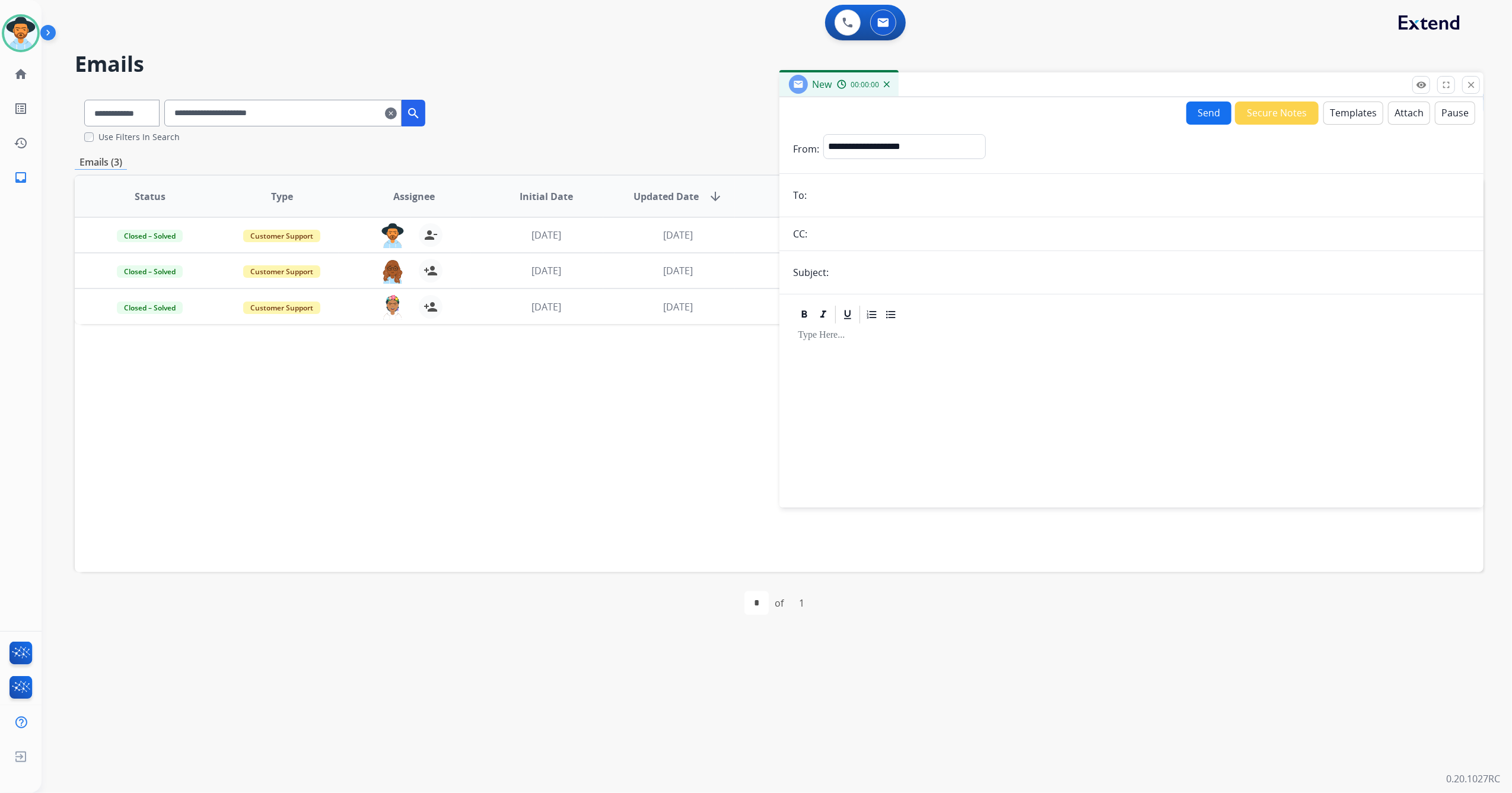
drag, startPoint x: 864, startPoint y: 172, endPoint x: 819, endPoint y: 183, distance: 46.3
paste input "**********"
type input "**********"
drag, startPoint x: 883, startPoint y: 143, endPoint x: 887, endPoint y: 151, distance: 8.9
click at [883, 143] on select "**********" at bounding box center [905, 146] width 162 height 24
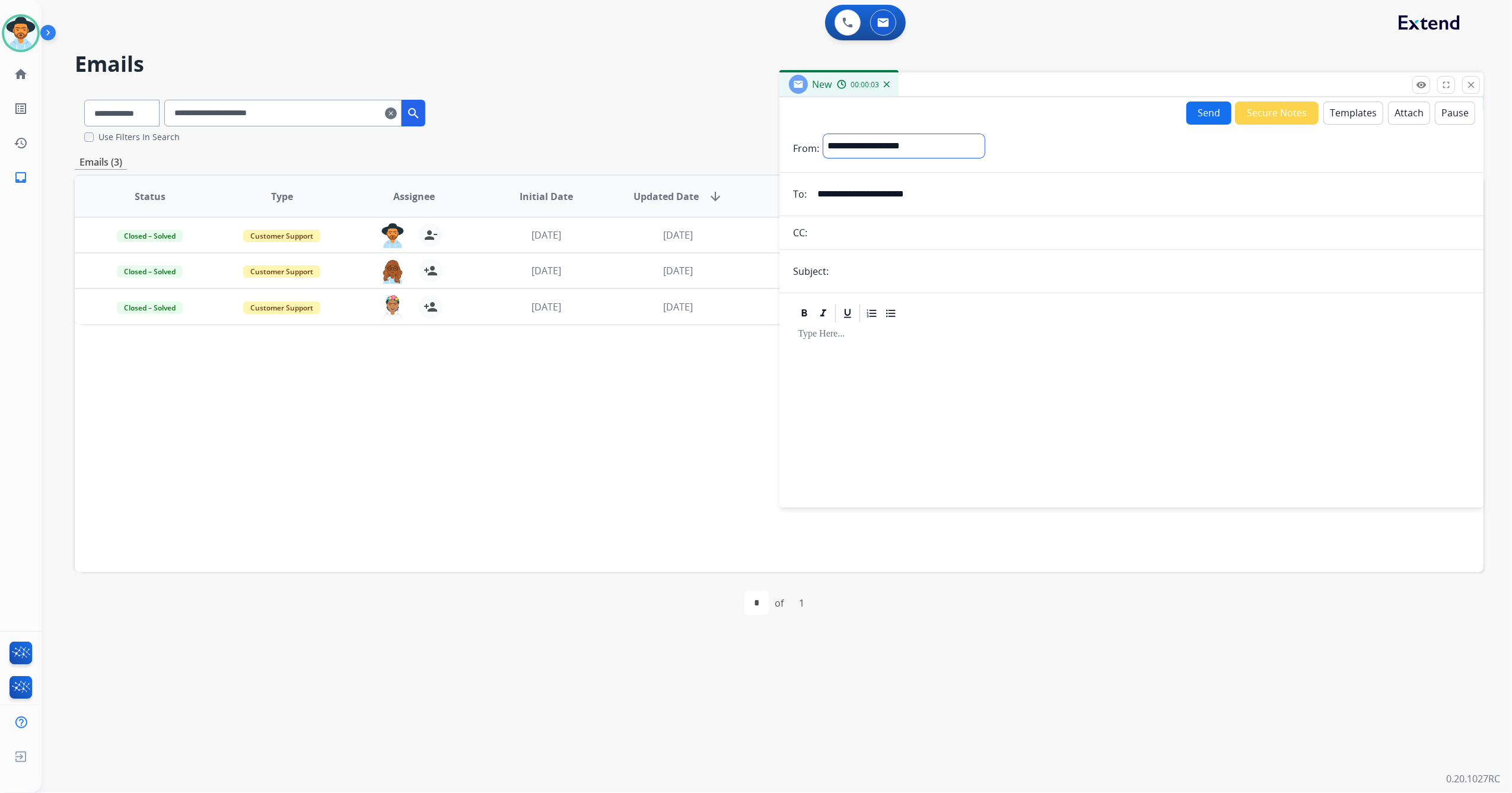
select select "**********"
click at [824, 134] on select "**********" at bounding box center [905, 146] width 162 height 24
click at [1359, 107] on button "Templates" at bounding box center [1354, 113] width 60 height 23
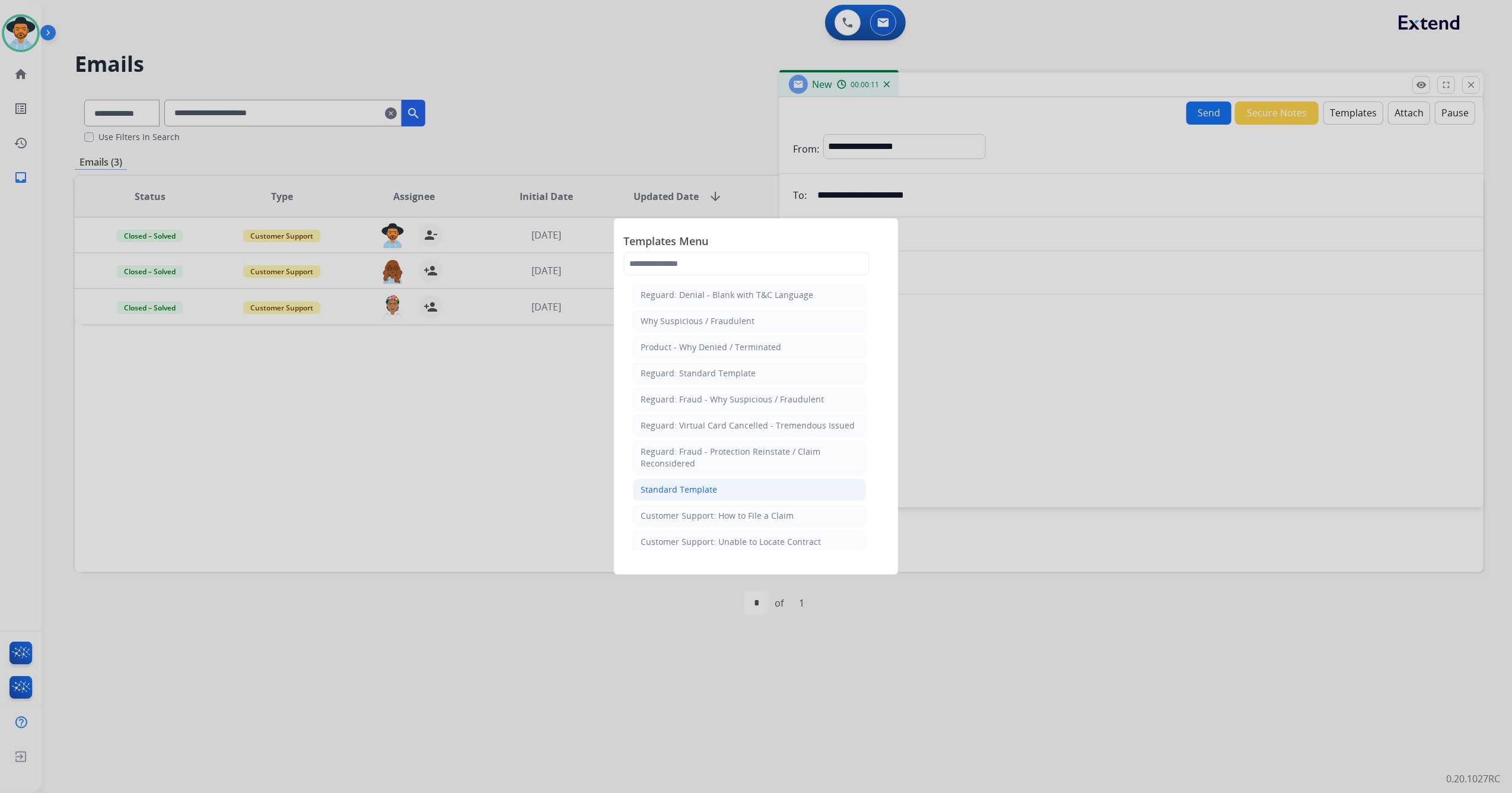
click at [779, 487] on li "Standard Template" at bounding box center [749, 489] width 233 height 22
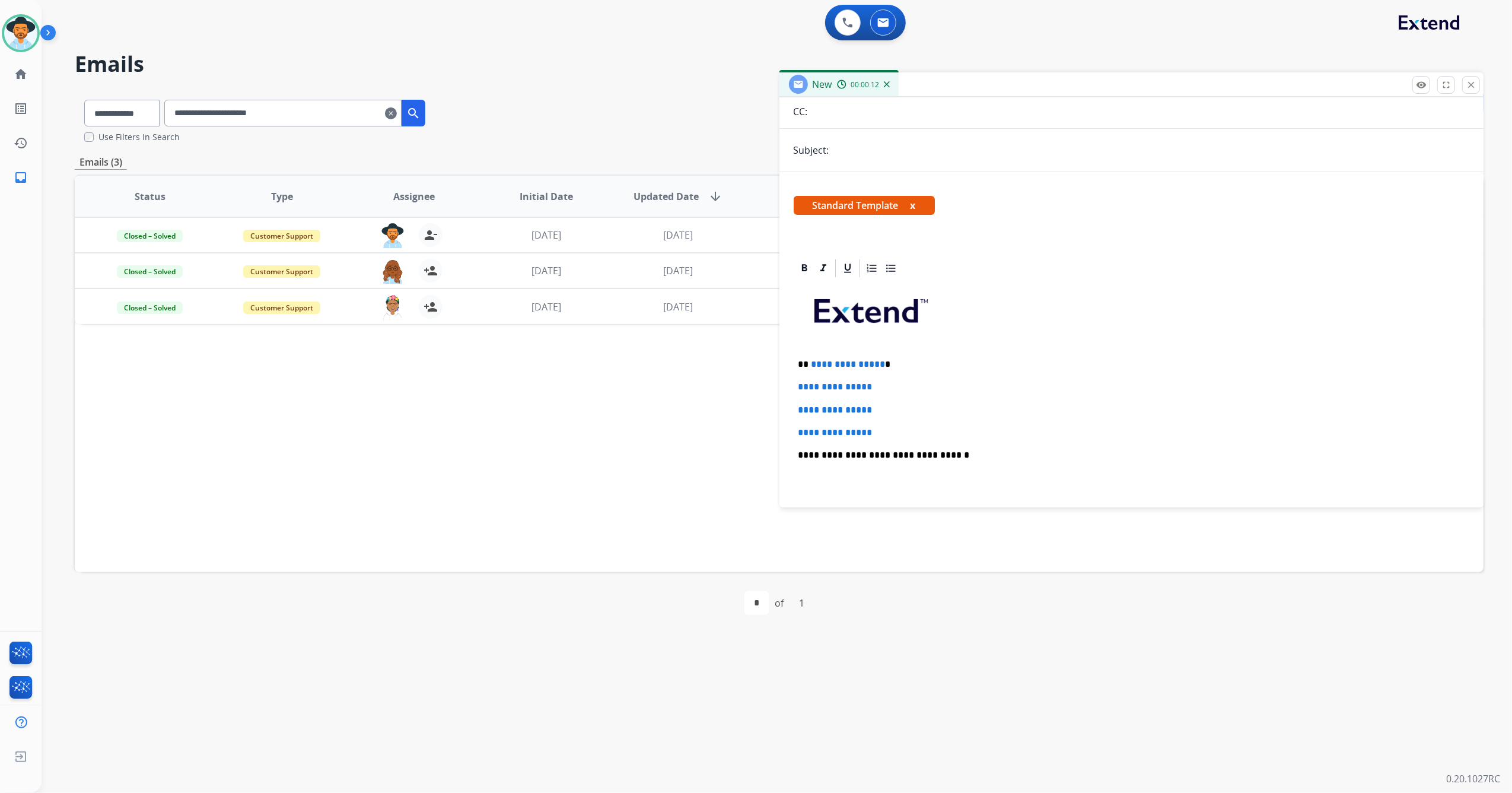
scroll to position [158, 0]
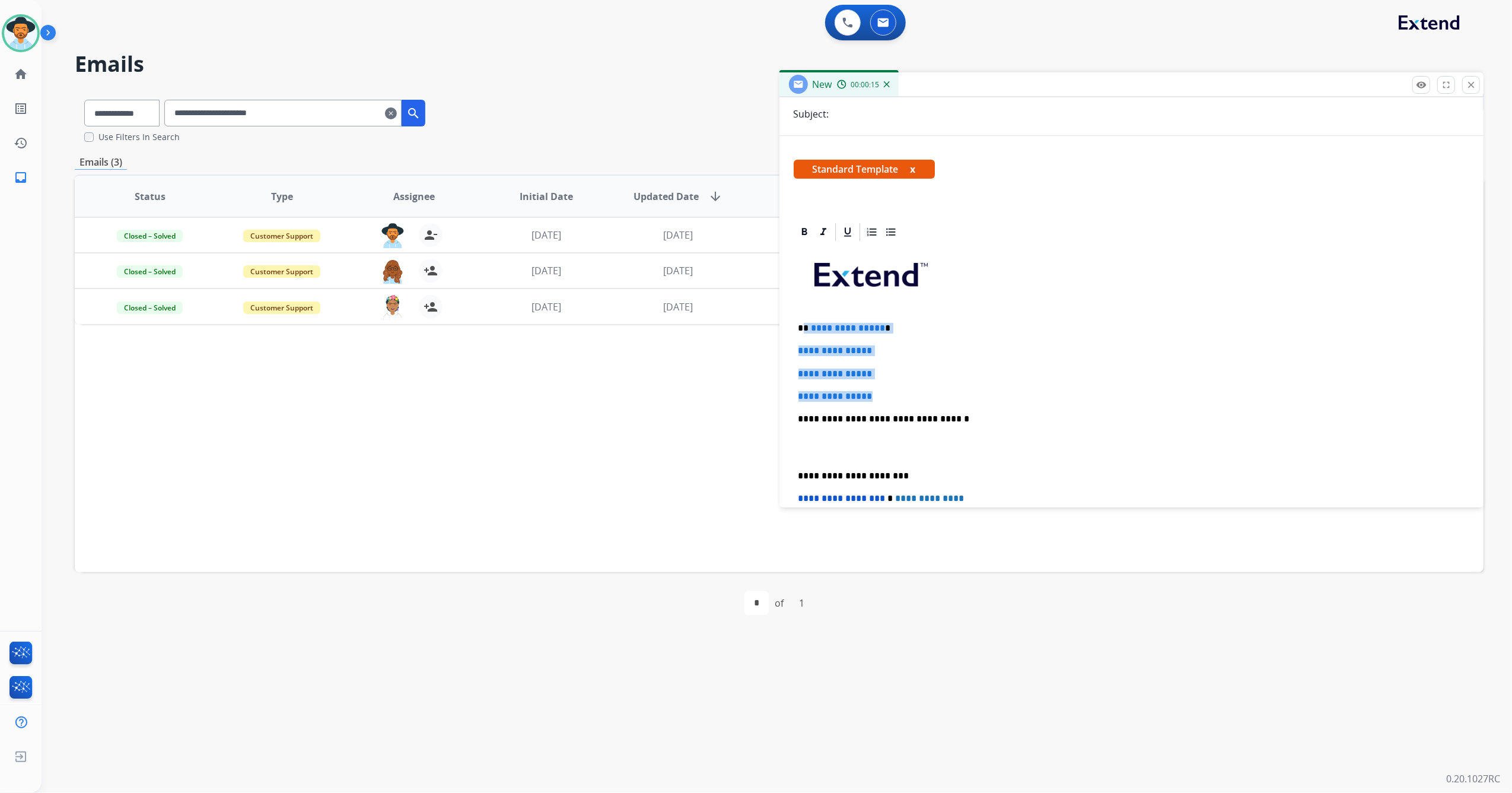
drag, startPoint x: 887, startPoint y: 396, endPoint x: 806, endPoint y: 314, distance: 115.3
click at [806, 314] on div "**********" at bounding box center [1131, 446] width 676 height 408
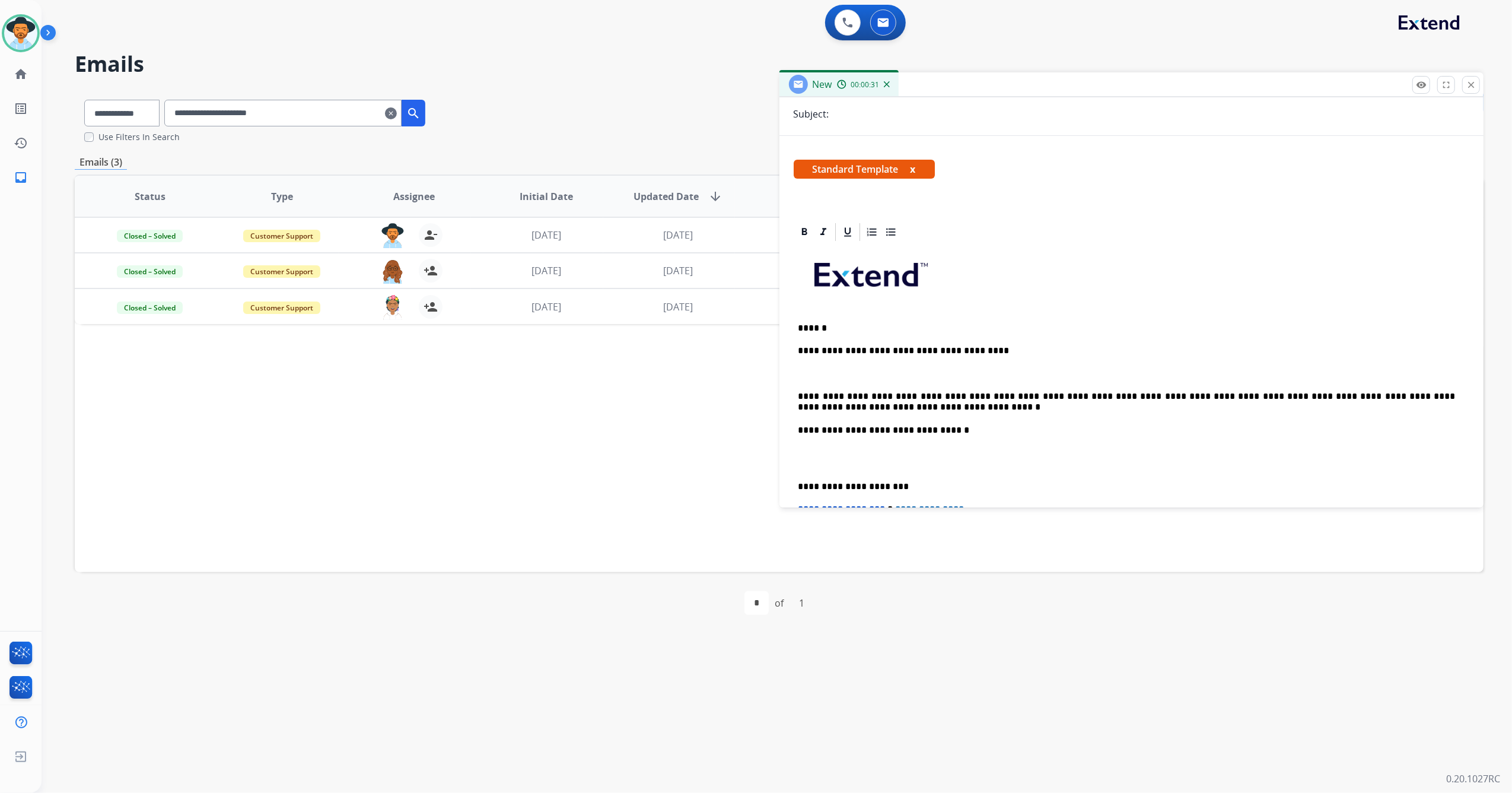
click at [798, 395] on div "**********" at bounding box center [1131, 452] width 676 height 419
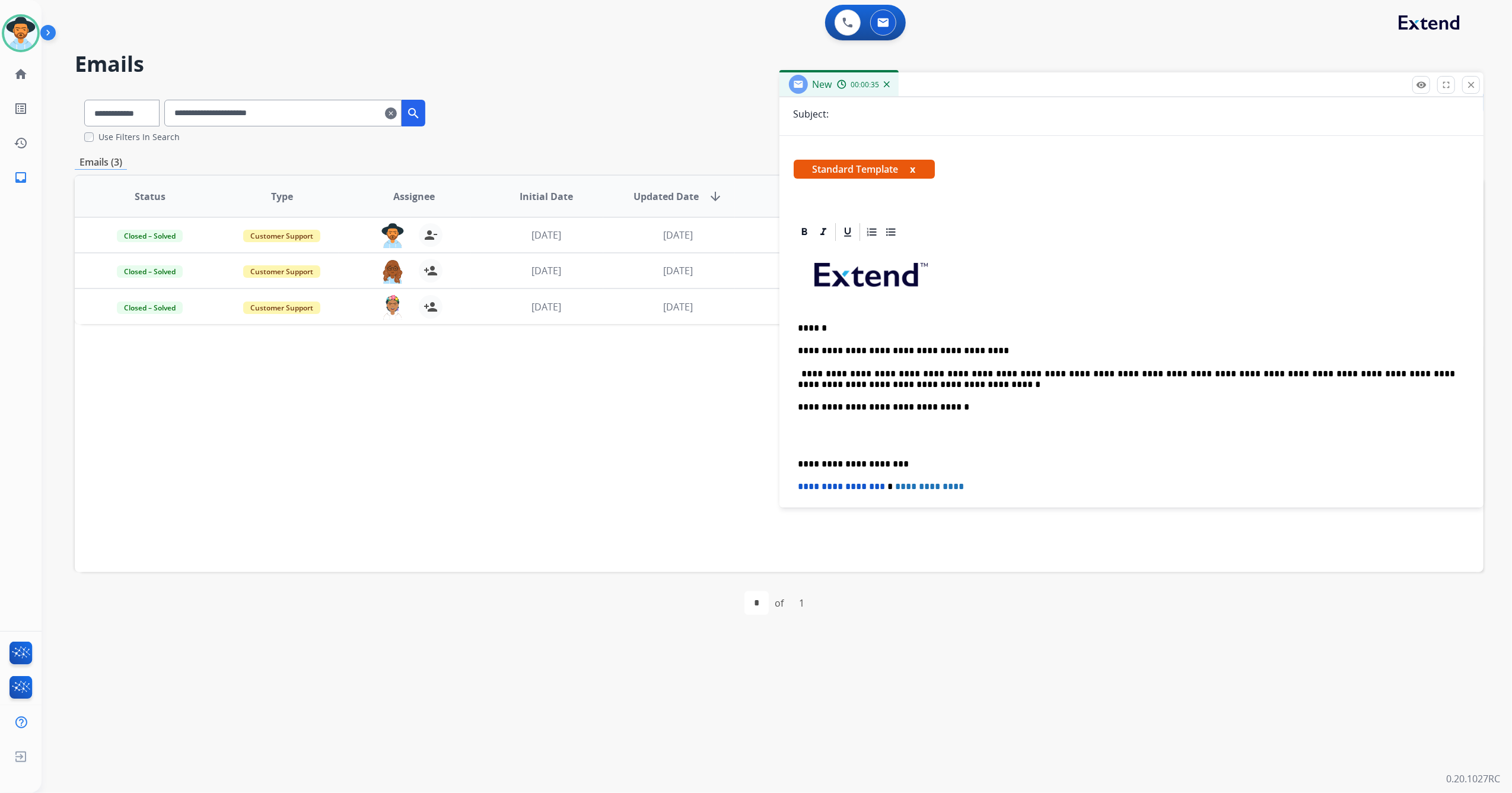
click at [841, 385] on p "**********" at bounding box center [1127, 380] width 657 height 22
click at [796, 459] on div "**********" at bounding box center [1131, 441] width 676 height 396
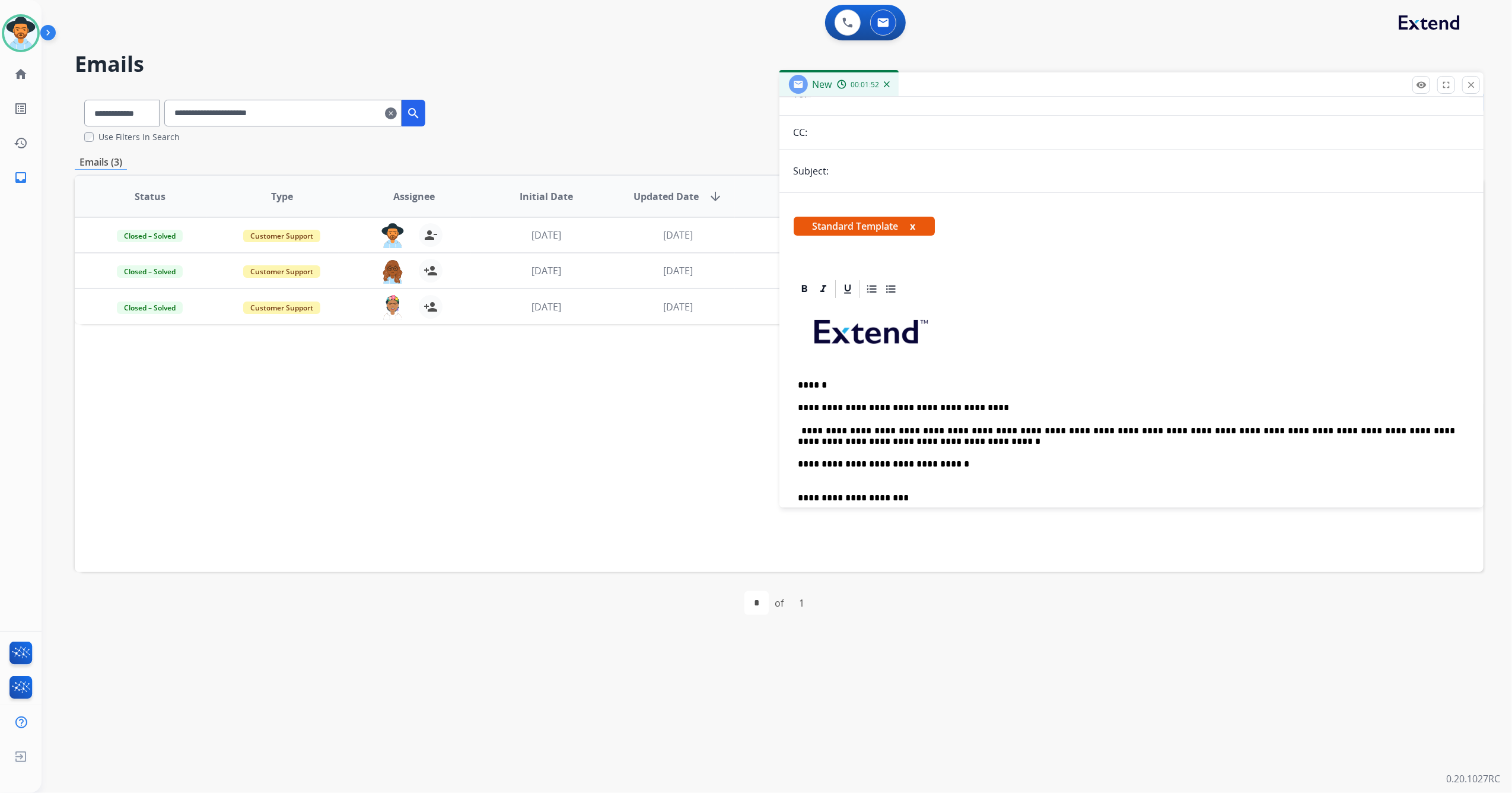
scroll to position [0, 0]
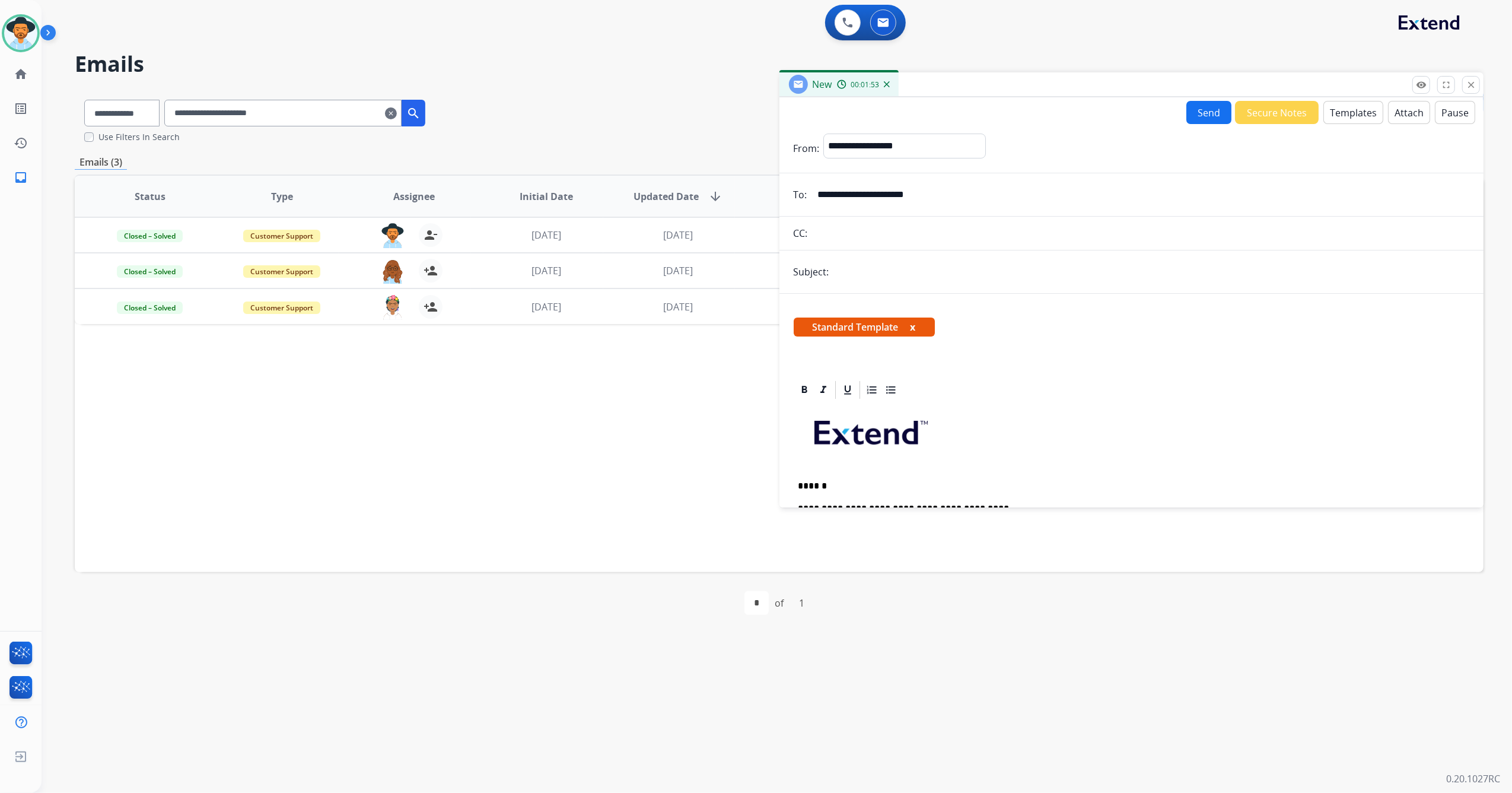
click at [875, 276] on input "text" at bounding box center [1152, 272] width 637 height 24
type input "**********"
click at [1201, 109] on button "Send" at bounding box center [1209, 112] width 45 height 23
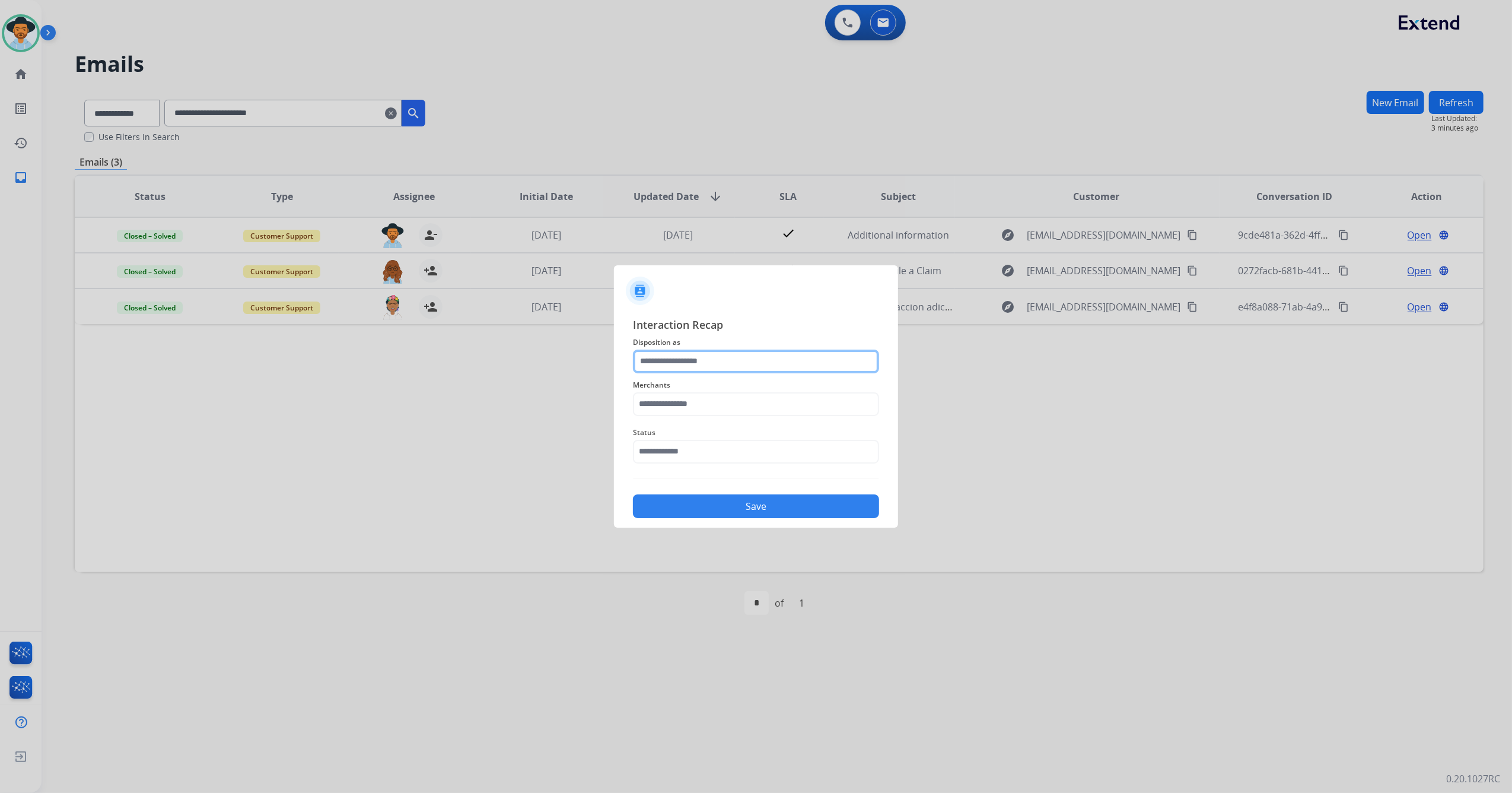
click at [725, 366] on input "text" at bounding box center [756, 362] width 247 height 24
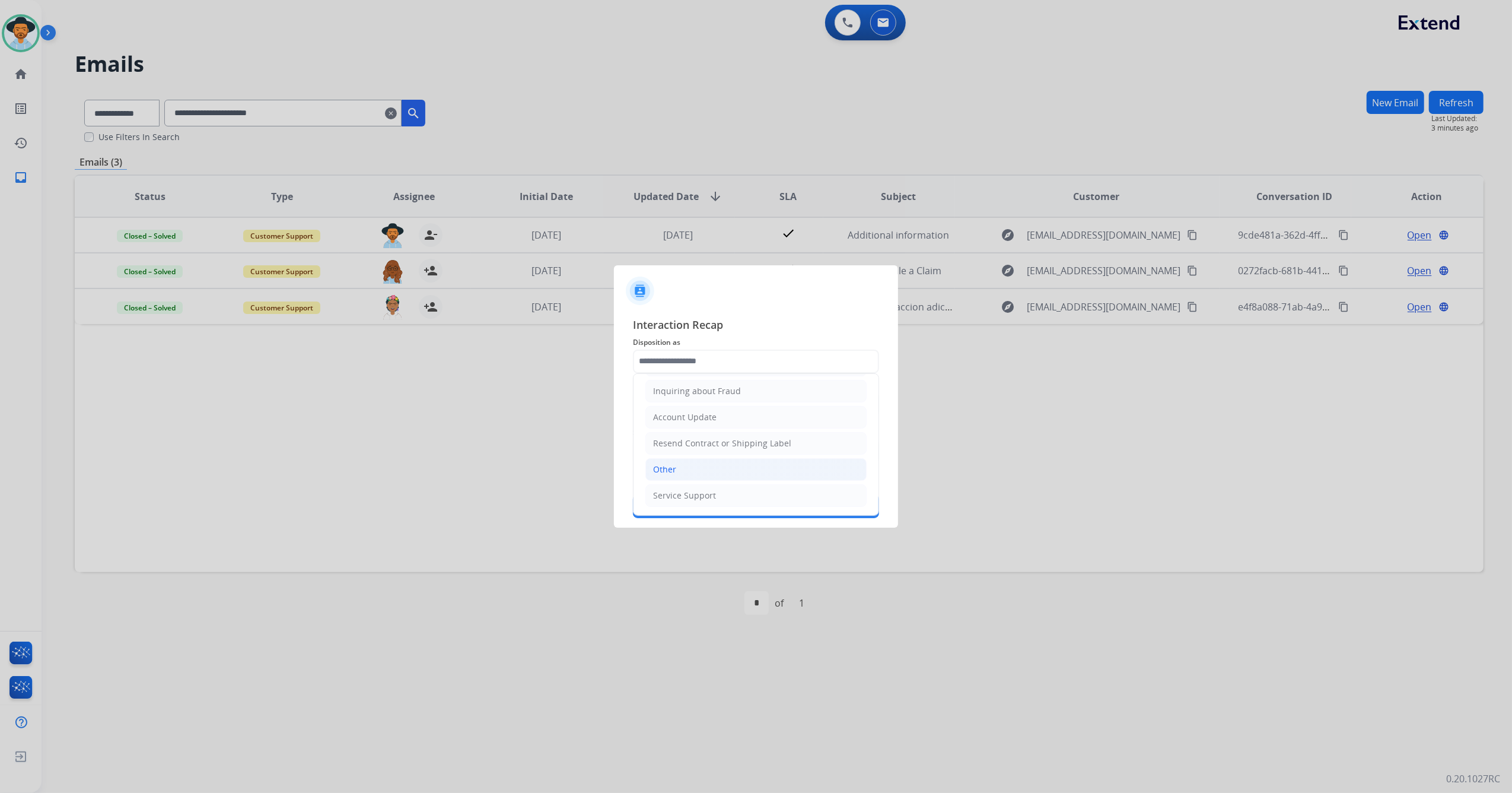
click at [703, 463] on li "Other" at bounding box center [756, 469] width 221 height 22
type input "*****"
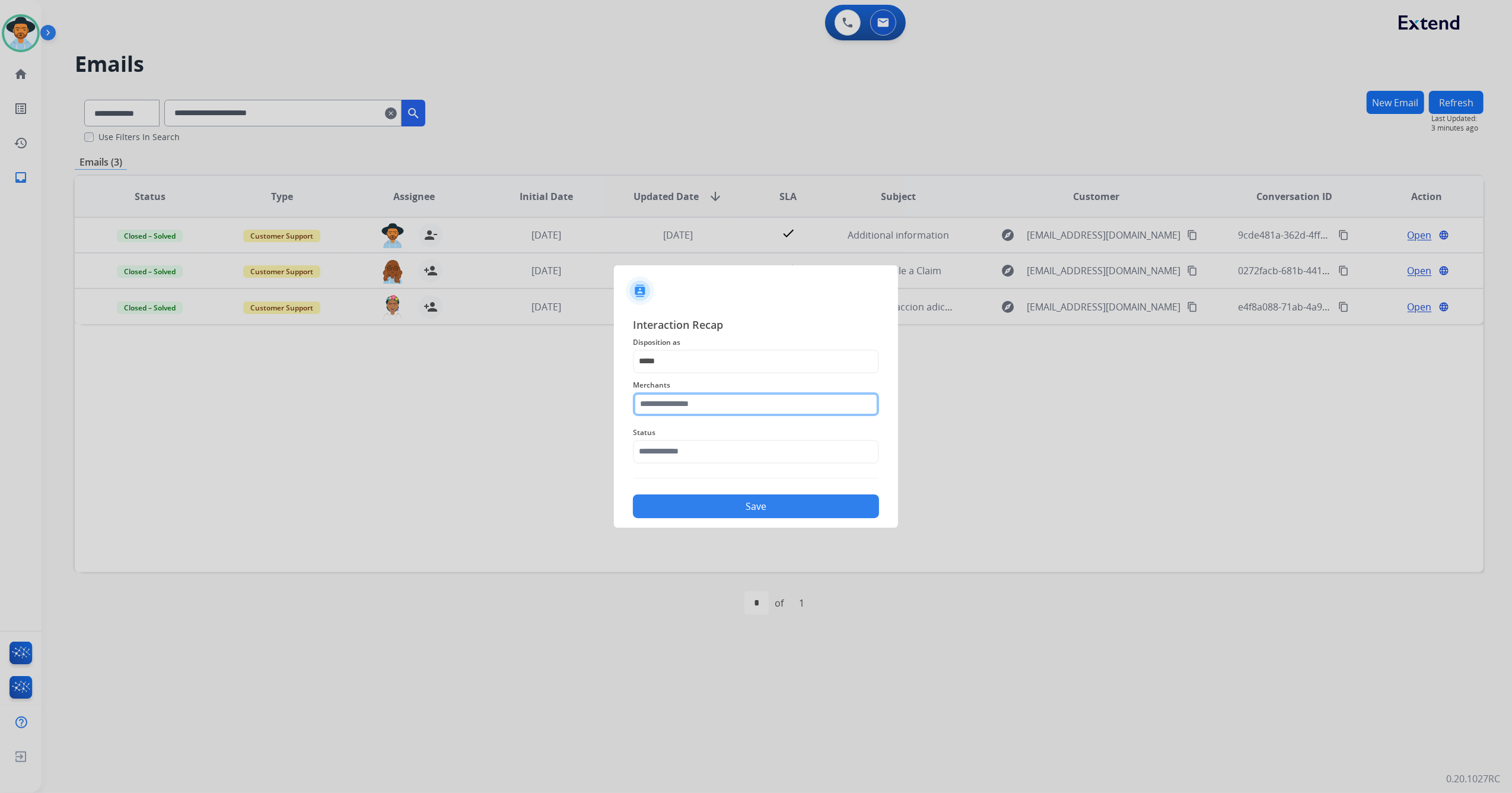
click at [713, 408] on input "text" at bounding box center [756, 404] width 247 height 24
type input "*"
drag, startPoint x: 683, startPoint y: 440, endPoint x: 691, endPoint y: 442, distance: 8.2
click at [683, 438] on div "[DOMAIN_NAME]" at bounding box center [688, 438] width 68 height 12
type input "**********"
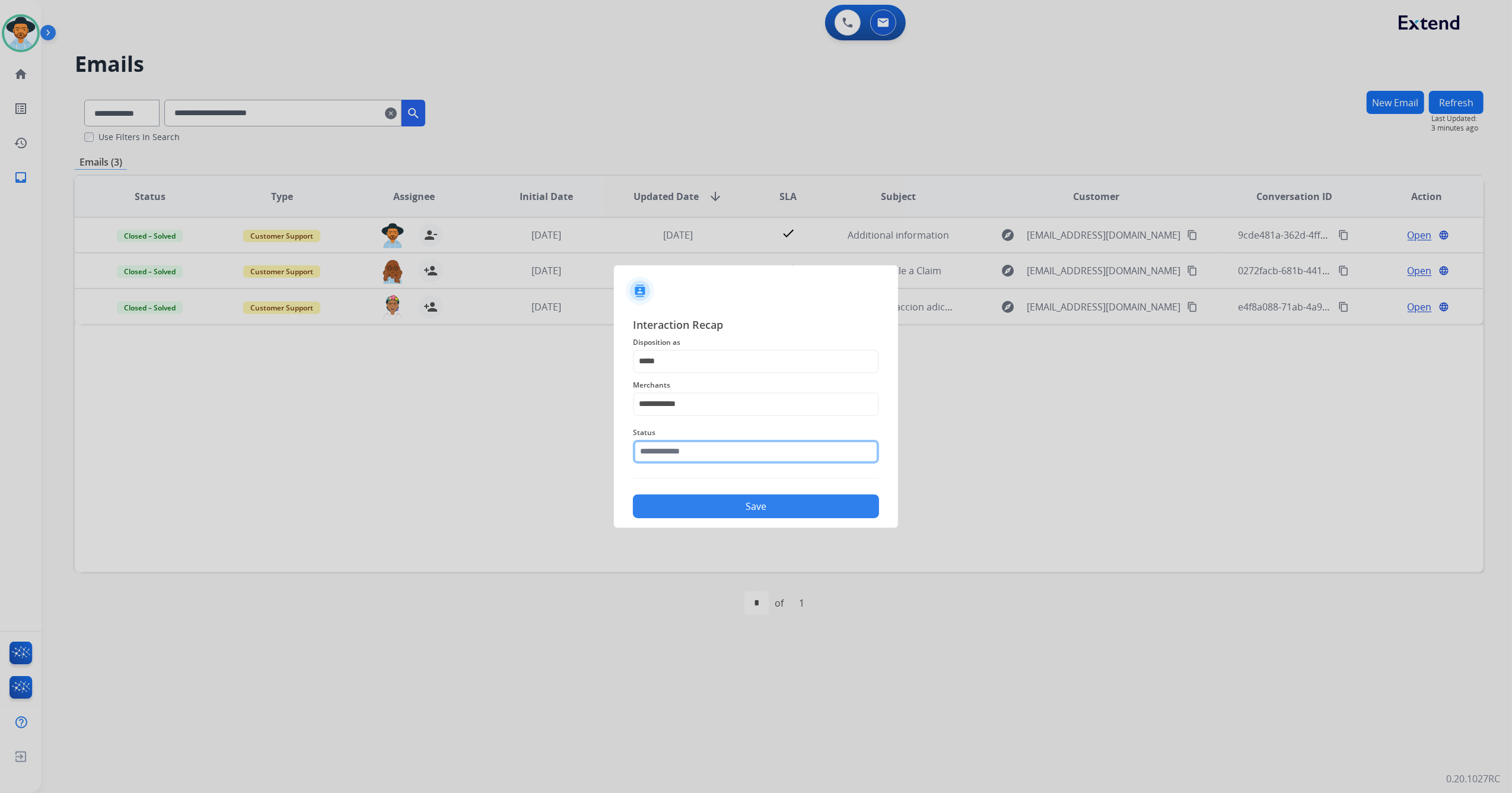
click at [696, 451] on input "text" at bounding box center [756, 452] width 247 height 24
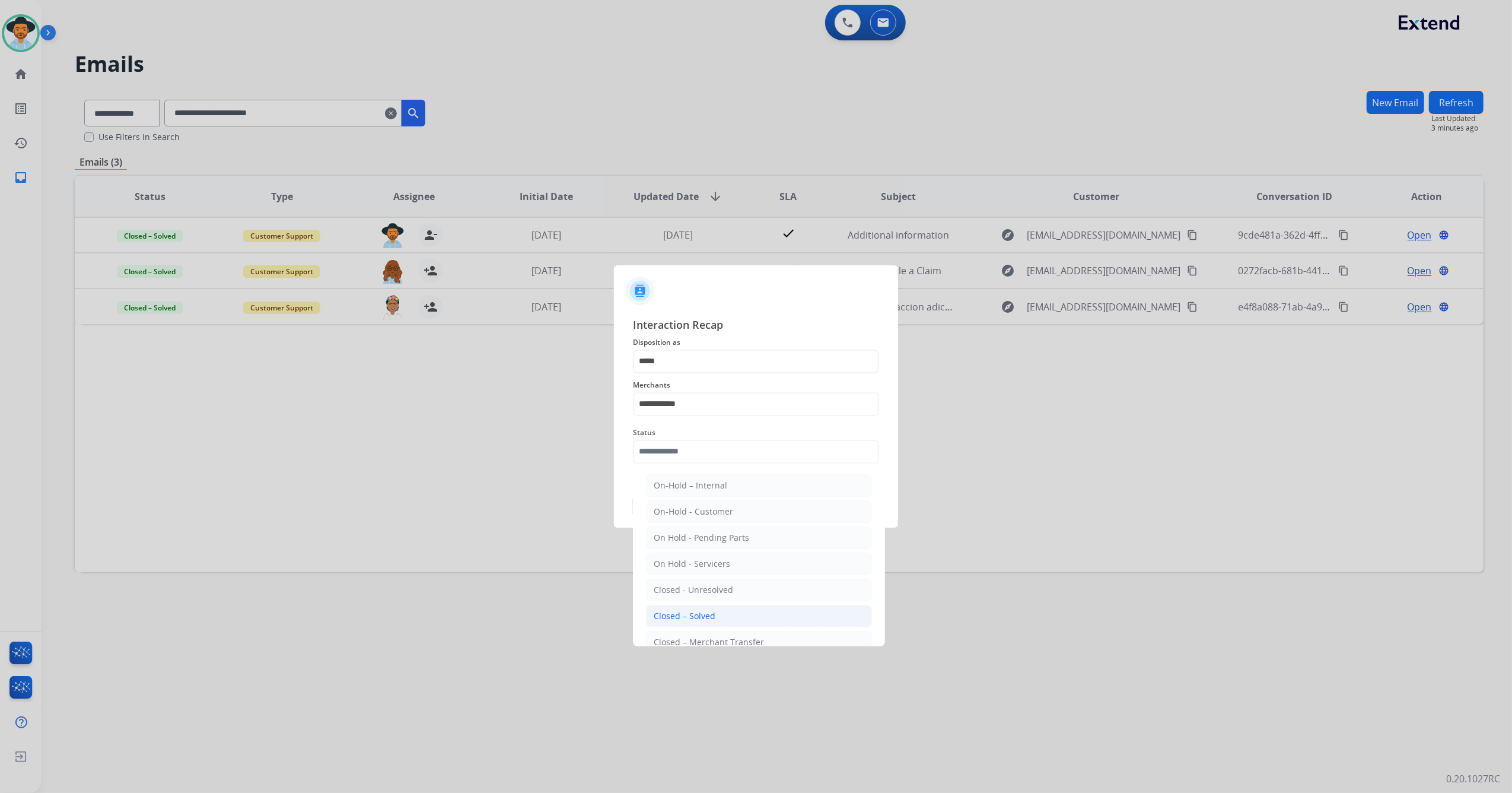
click at [704, 611] on div "Closed – Solved" at bounding box center [685, 615] width 62 height 12
type input "**********"
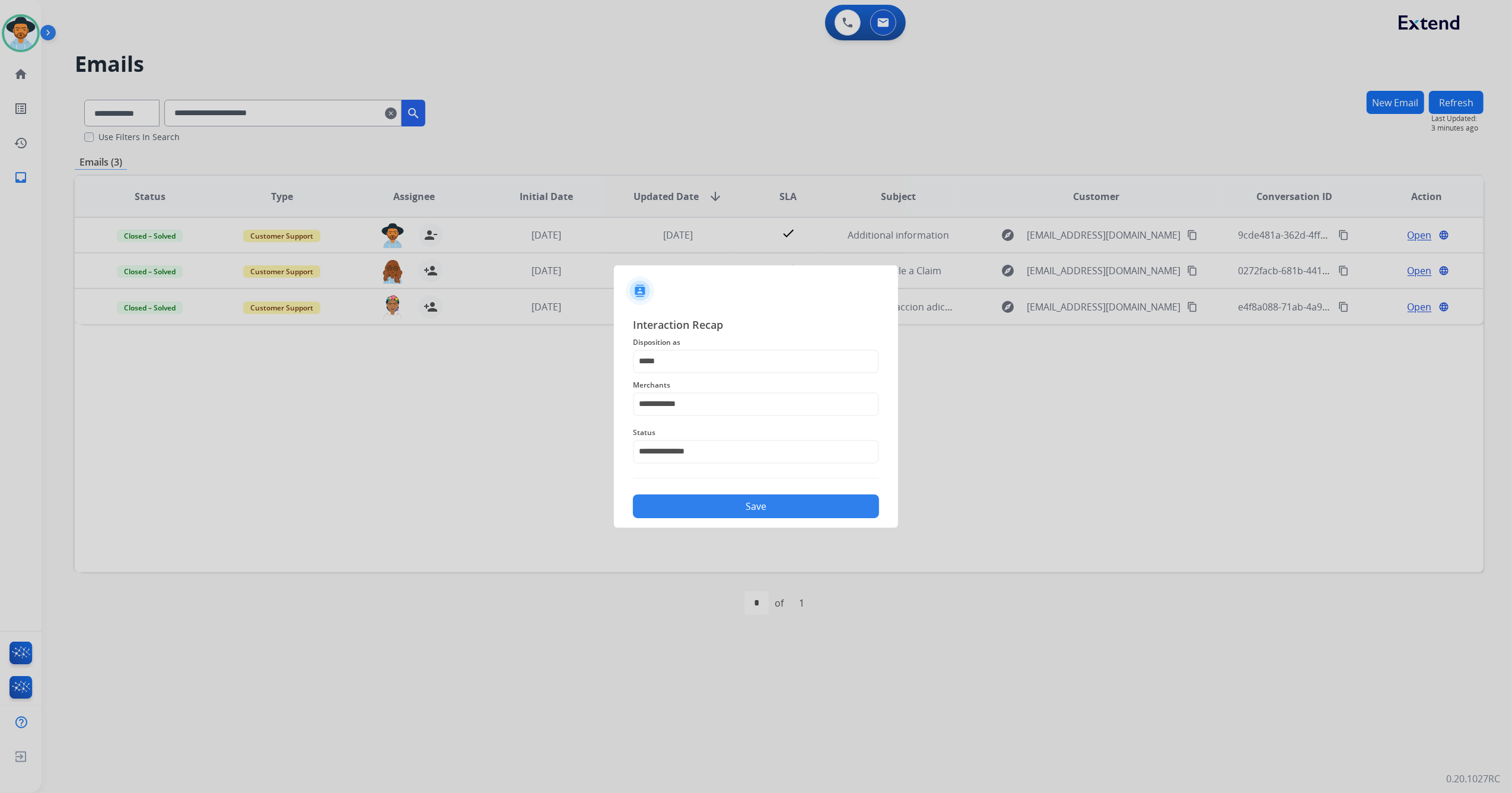
click at [729, 513] on button "Save" at bounding box center [756, 506] width 247 height 24
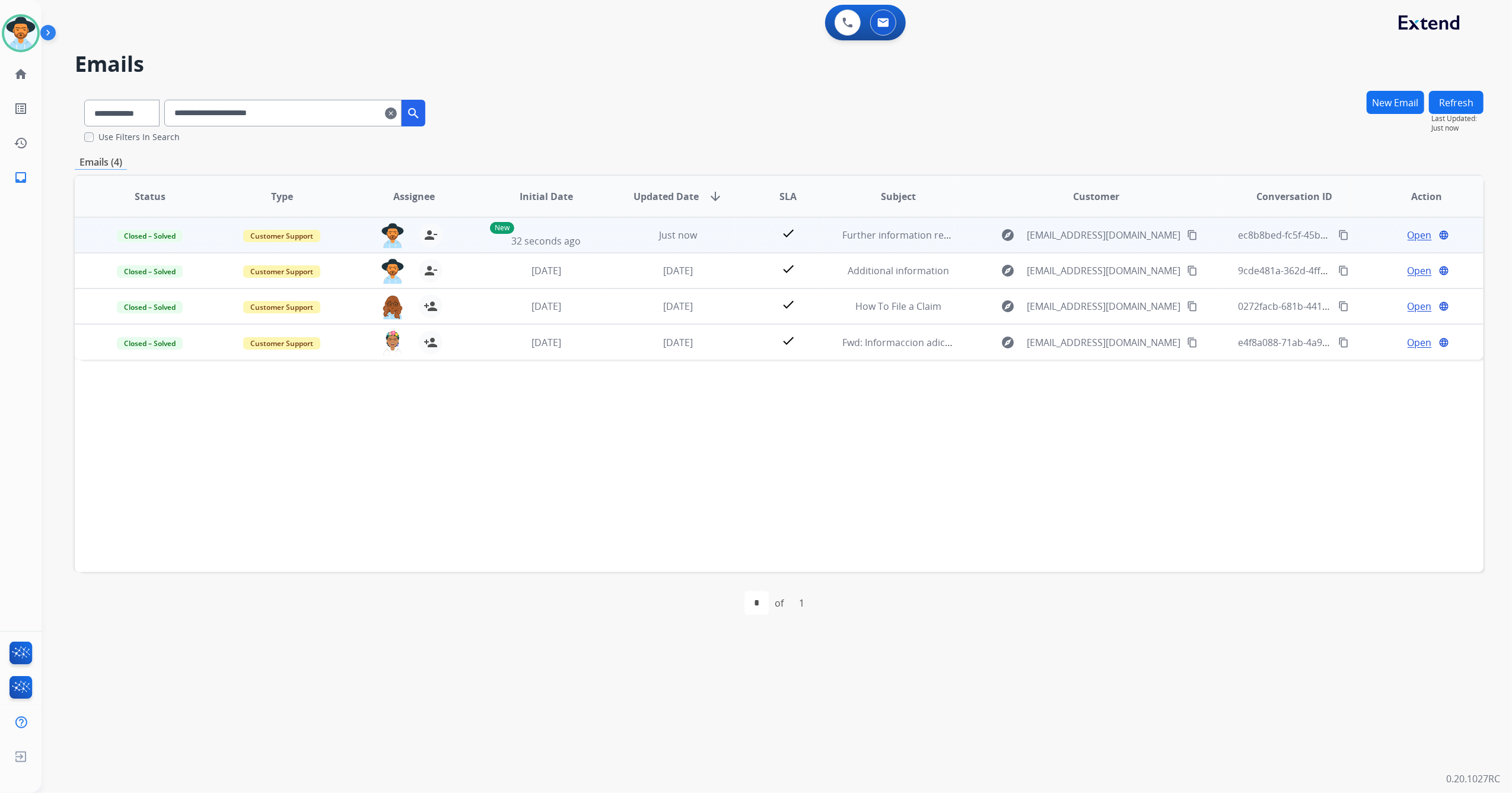
click at [1338, 235] on mat-icon "content_copy" at bounding box center [1343, 235] width 10 height 10
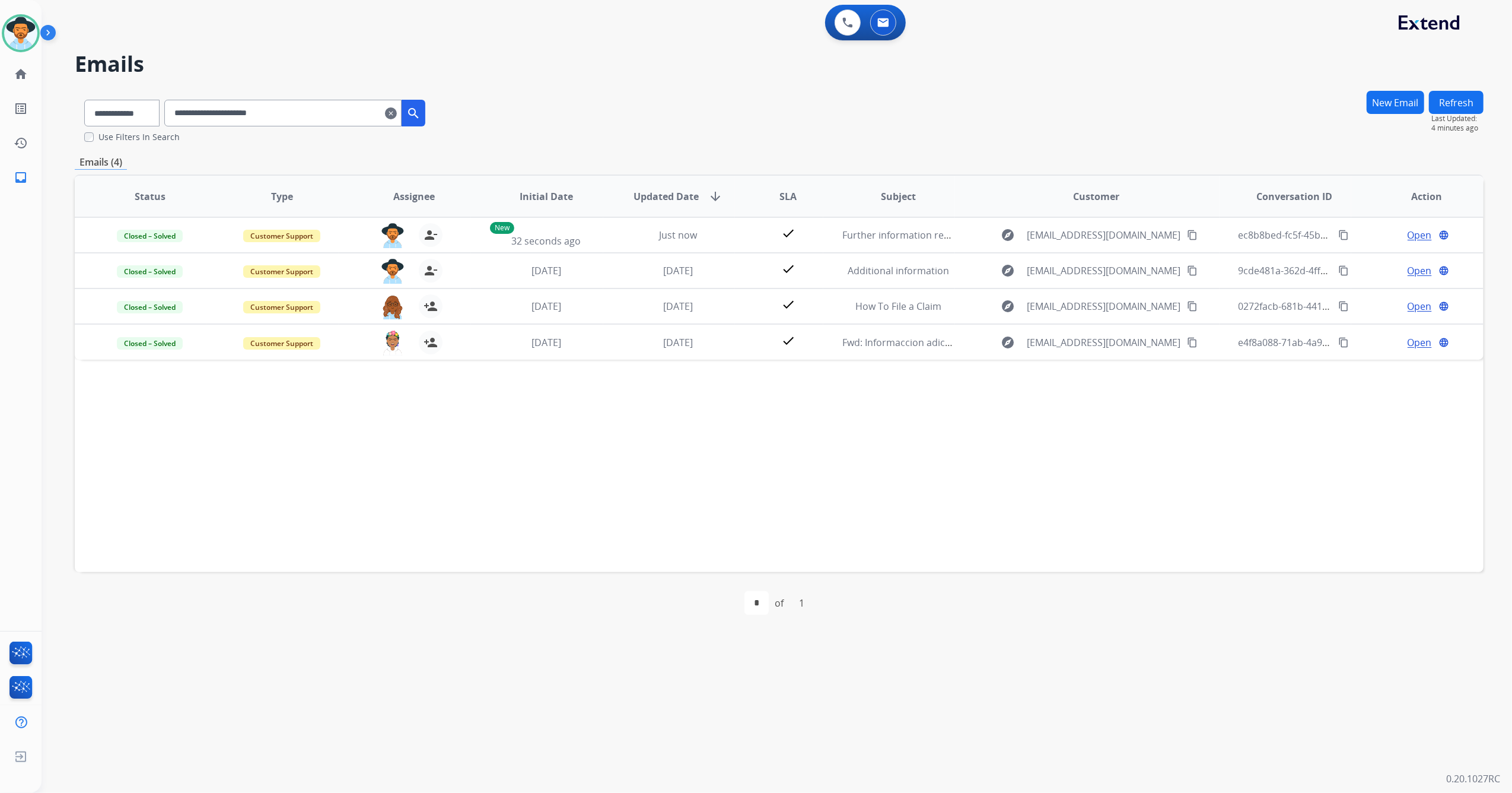
click at [397, 114] on mat-icon "clear" at bounding box center [391, 113] width 12 height 14
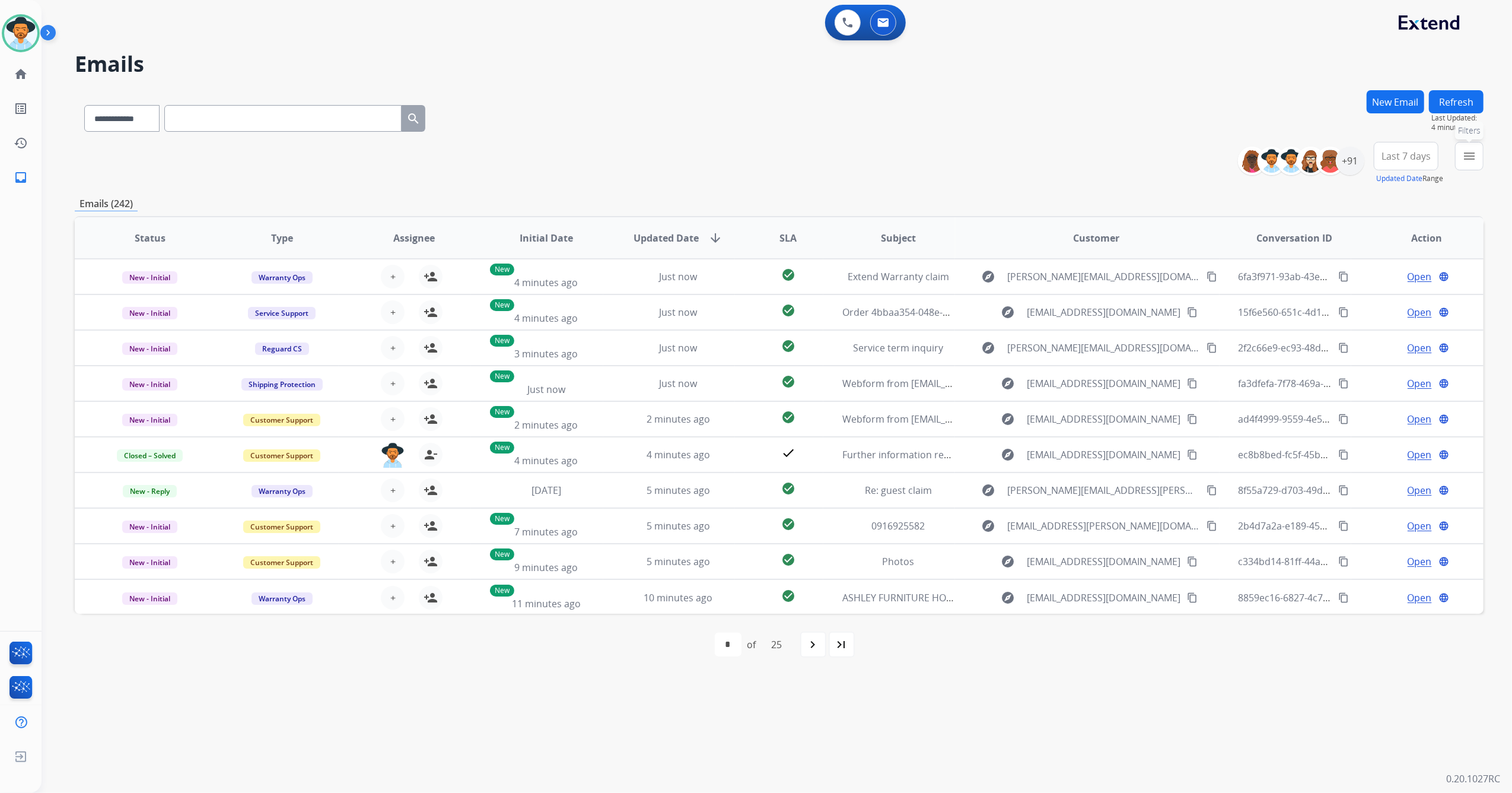
click at [1468, 152] on mat-icon "menu" at bounding box center [1470, 156] width 14 height 14
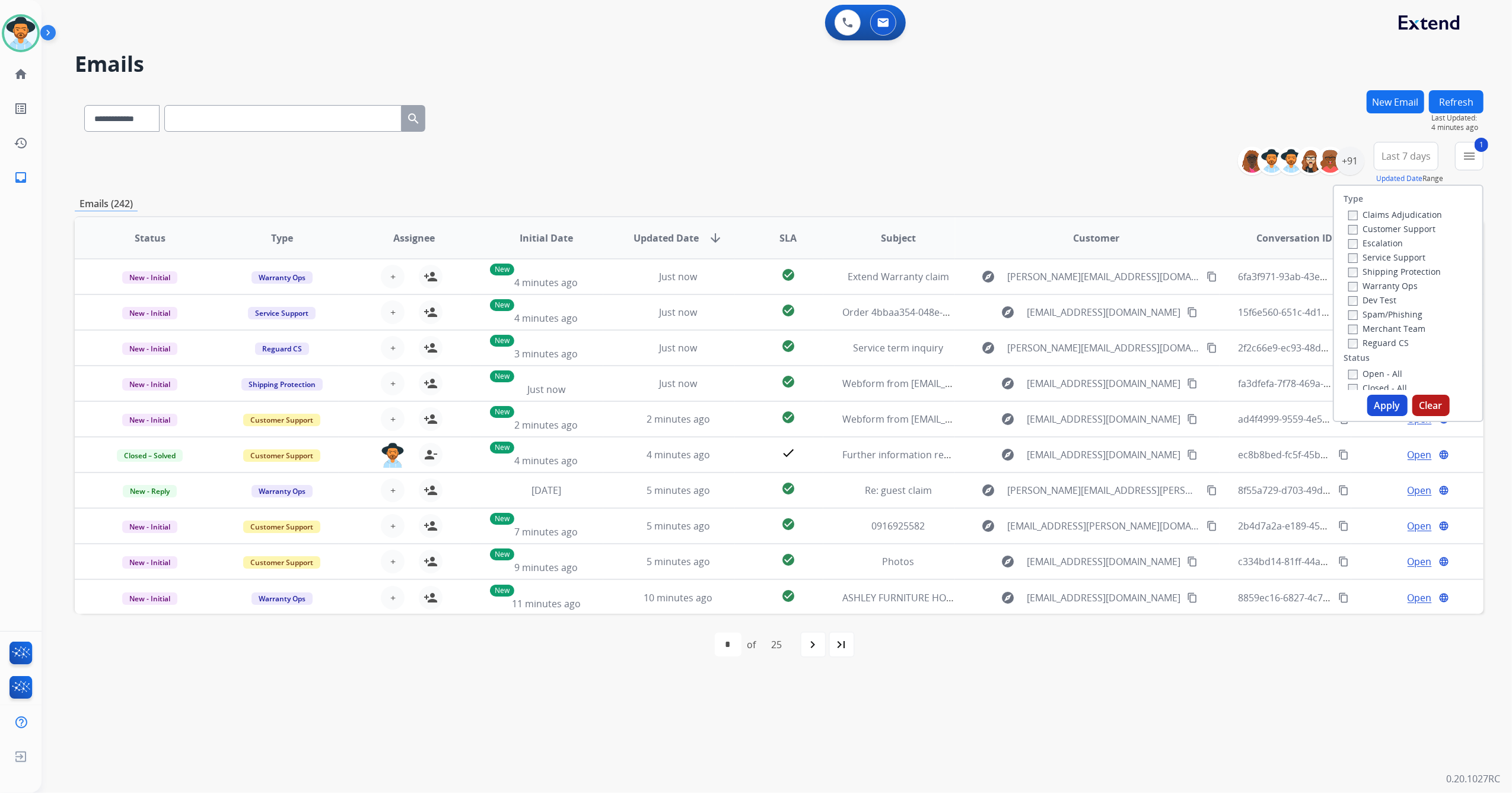
click at [1382, 397] on button "Apply" at bounding box center [1388, 405] width 40 height 21
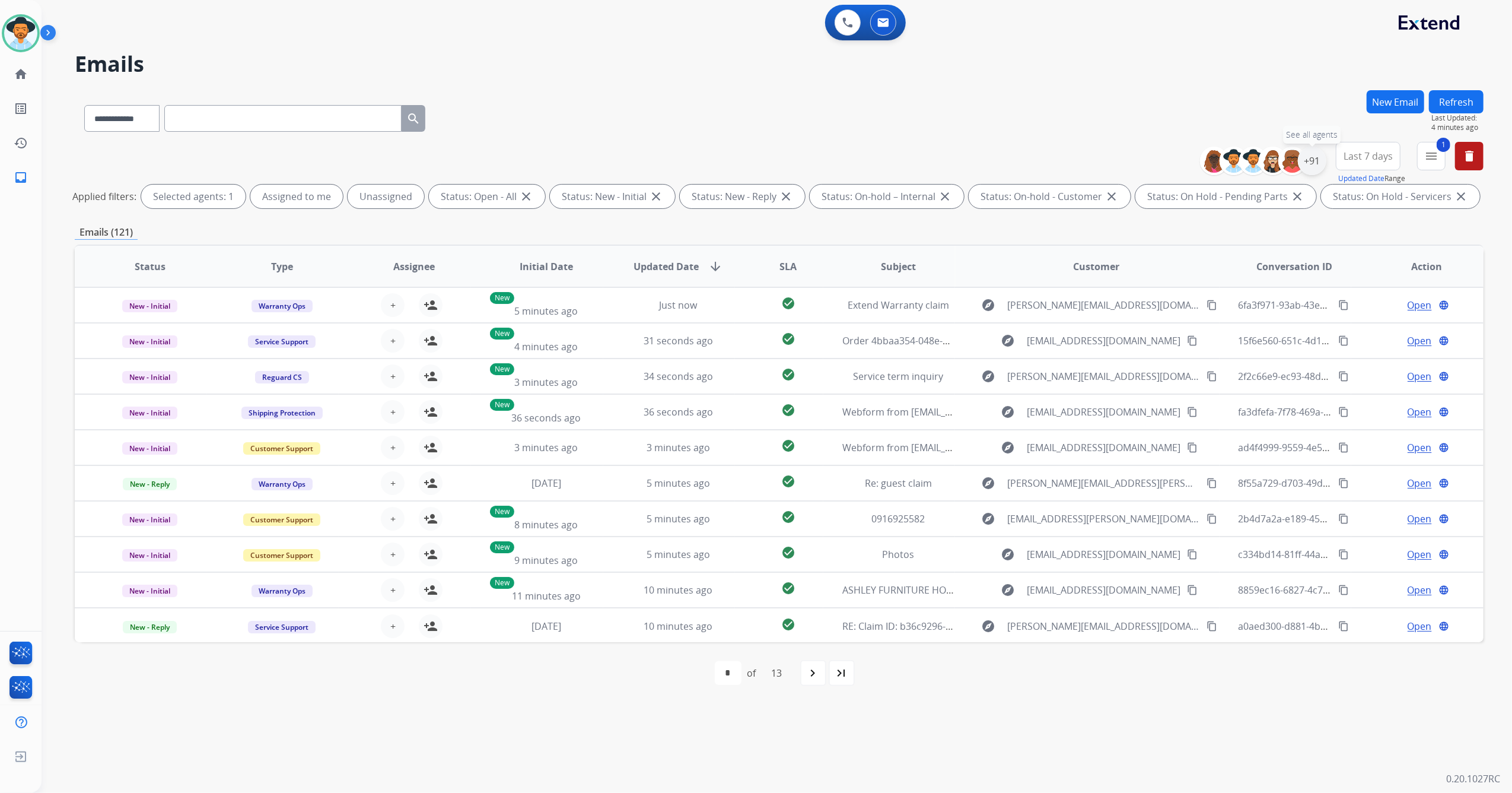
click at [1322, 159] on div "+91" at bounding box center [1312, 161] width 29 height 29
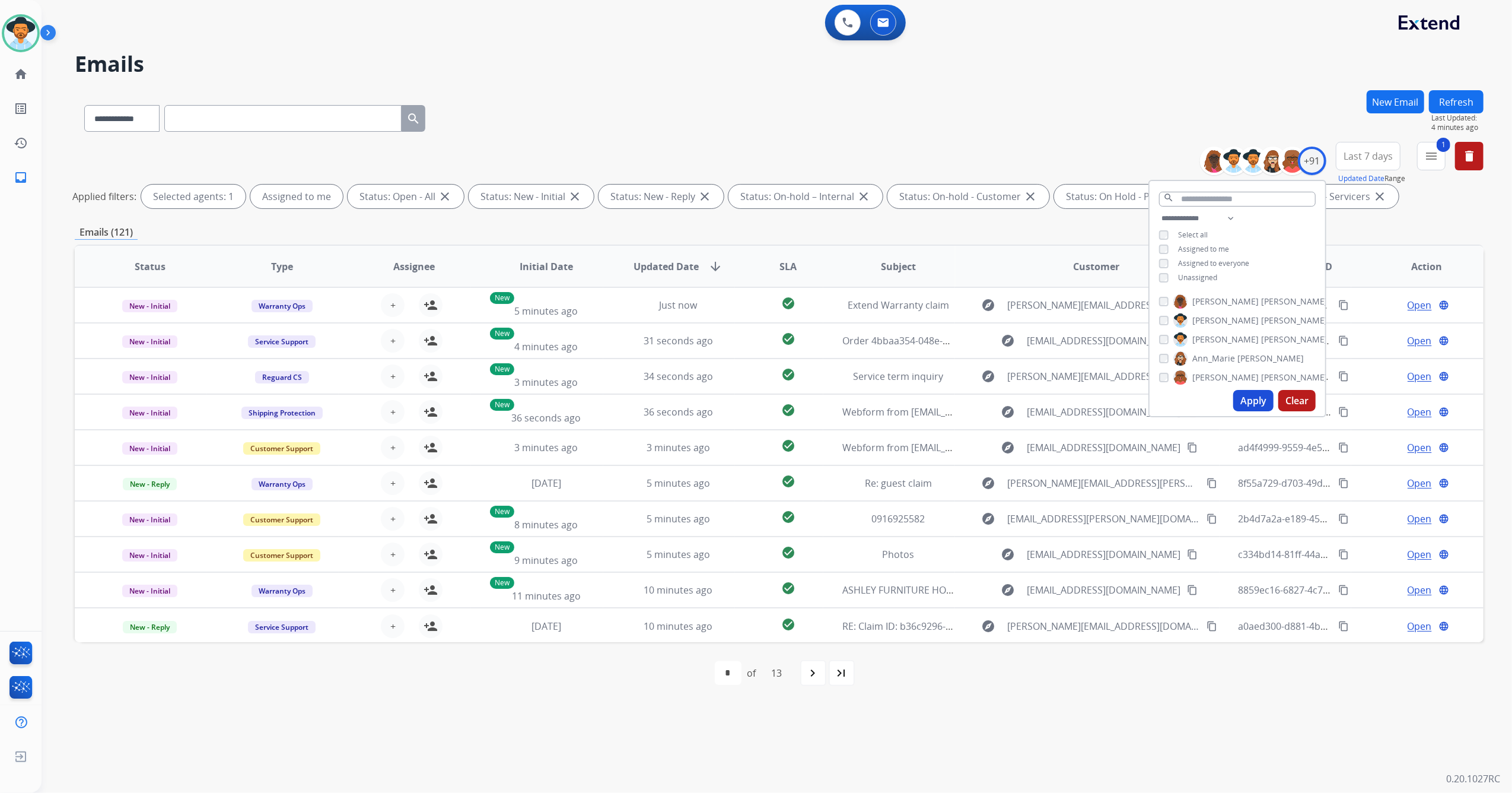
click at [1257, 397] on button "Apply" at bounding box center [1254, 400] width 40 height 21
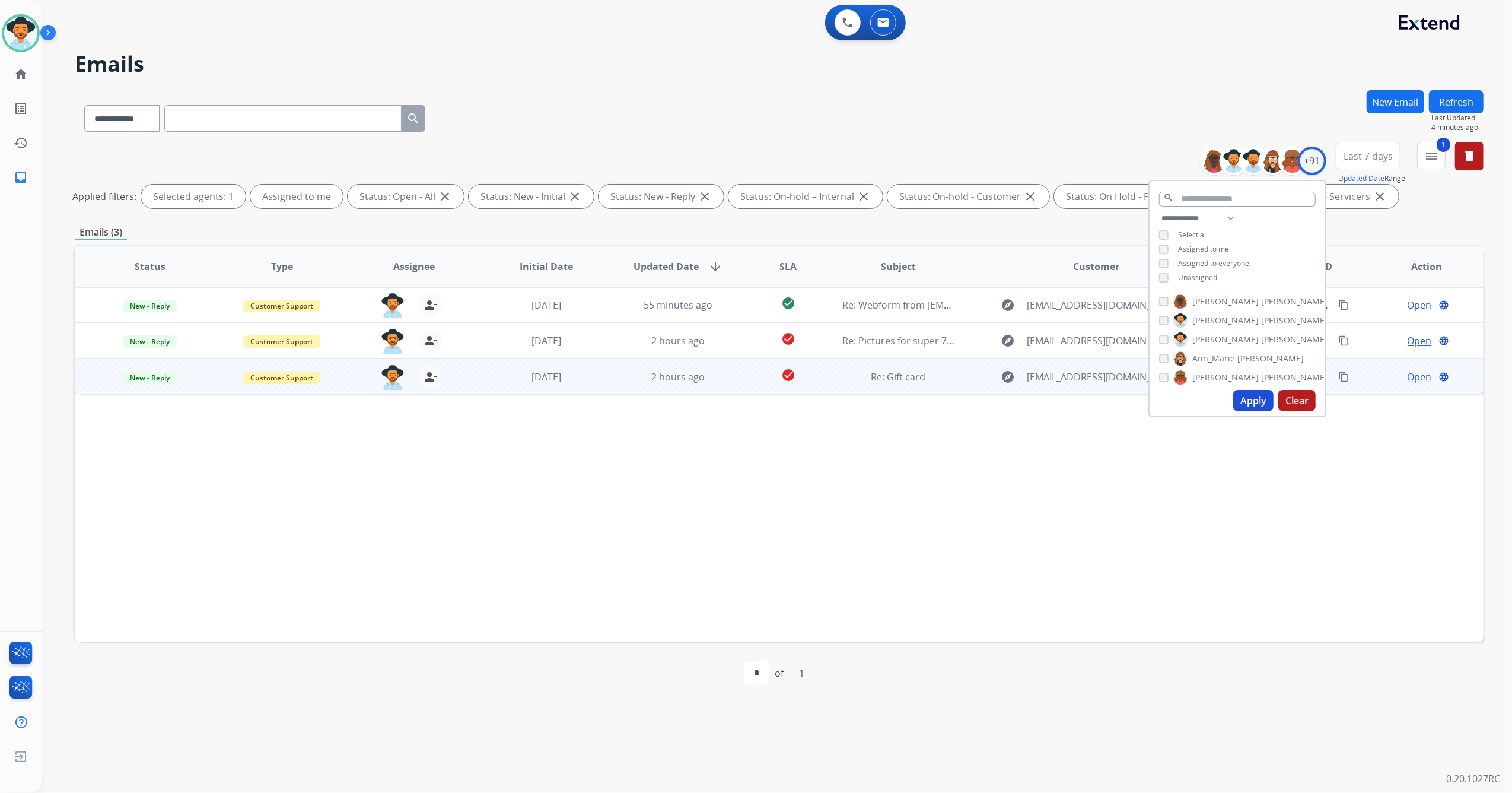
click at [611, 378] on td "2 hours ago" at bounding box center [669, 376] width 132 height 36
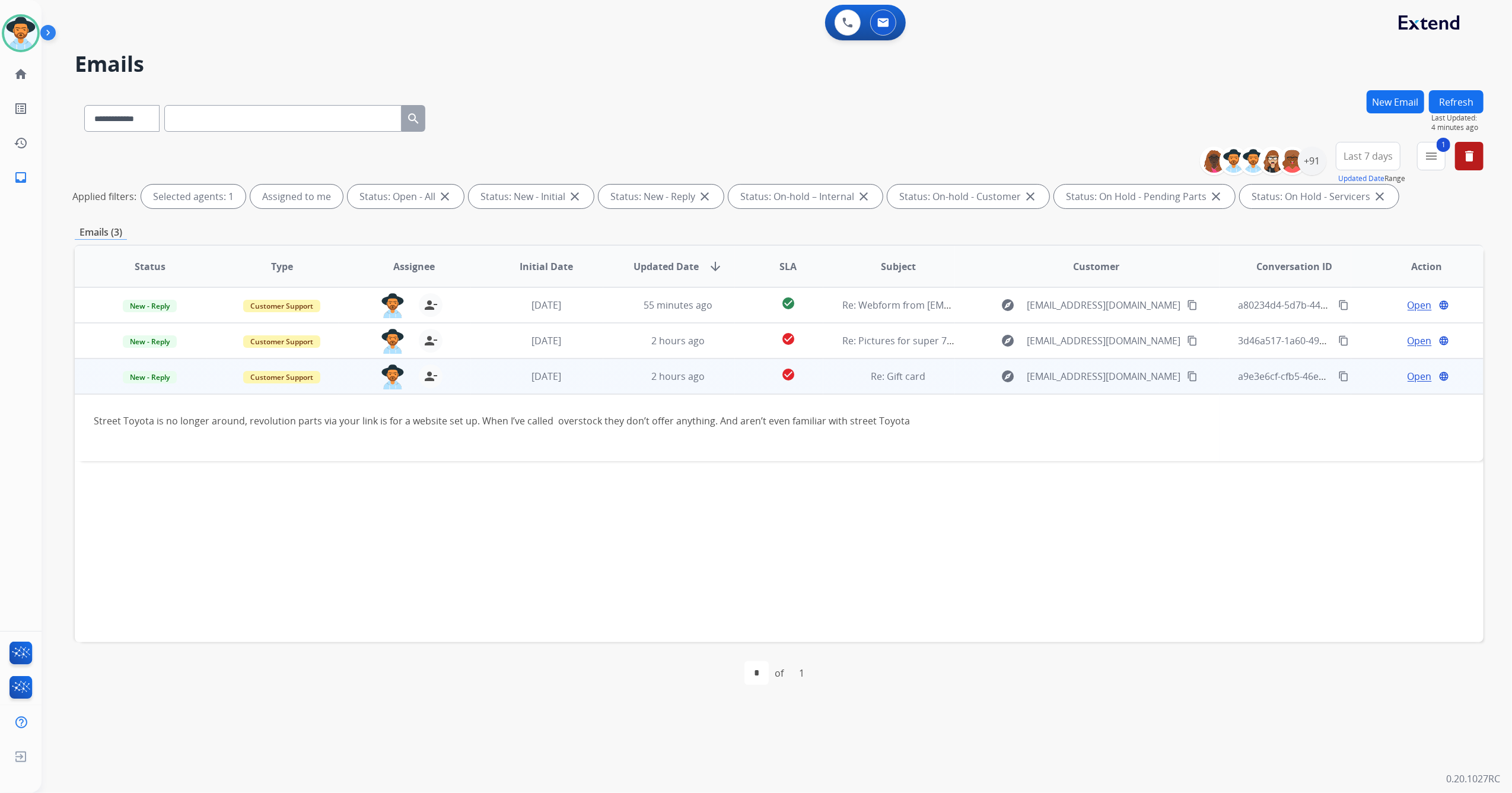
click at [1414, 376] on span "Open" at bounding box center [1420, 376] width 25 height 14
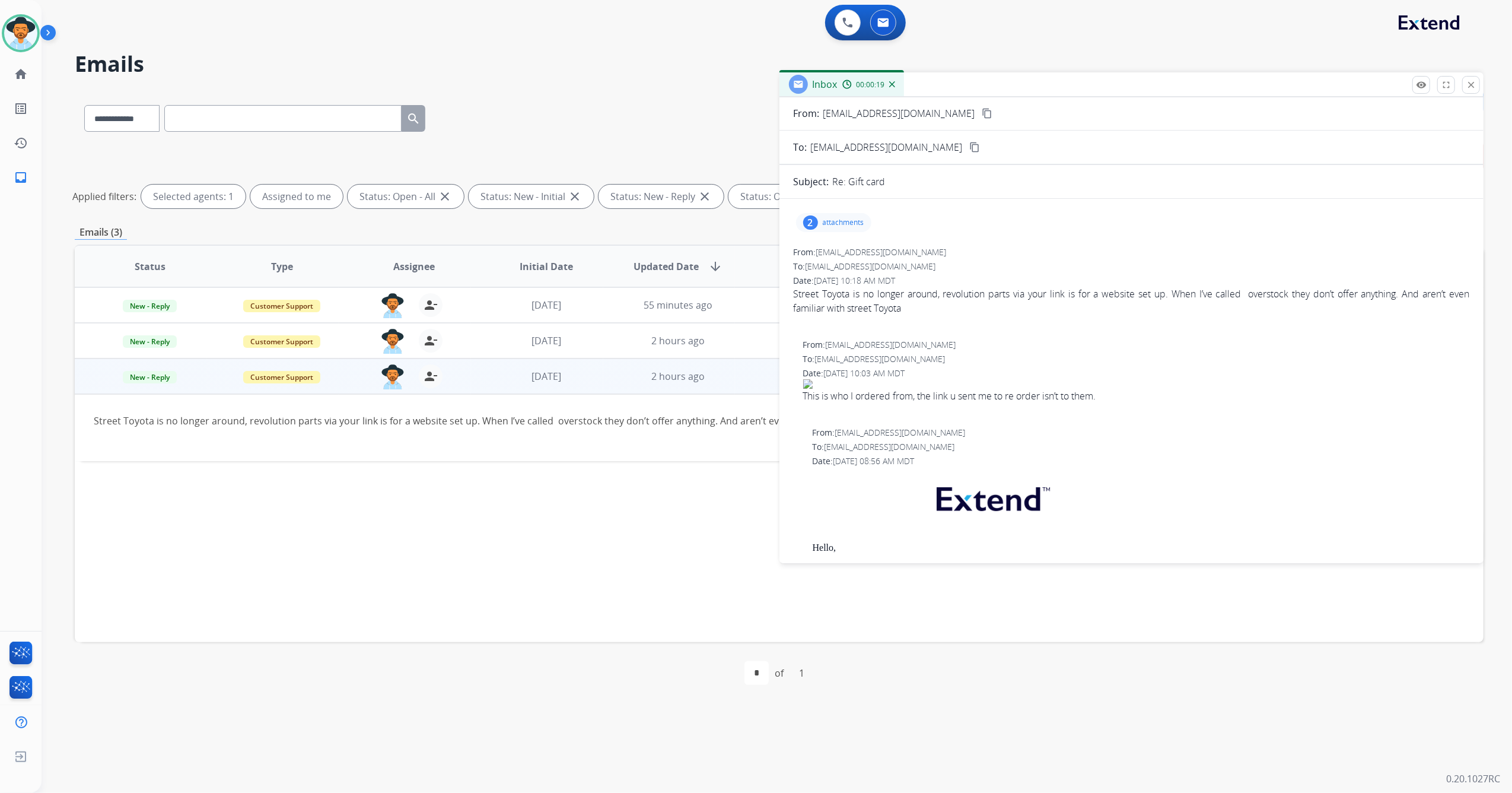
scroll to position [0, 0]
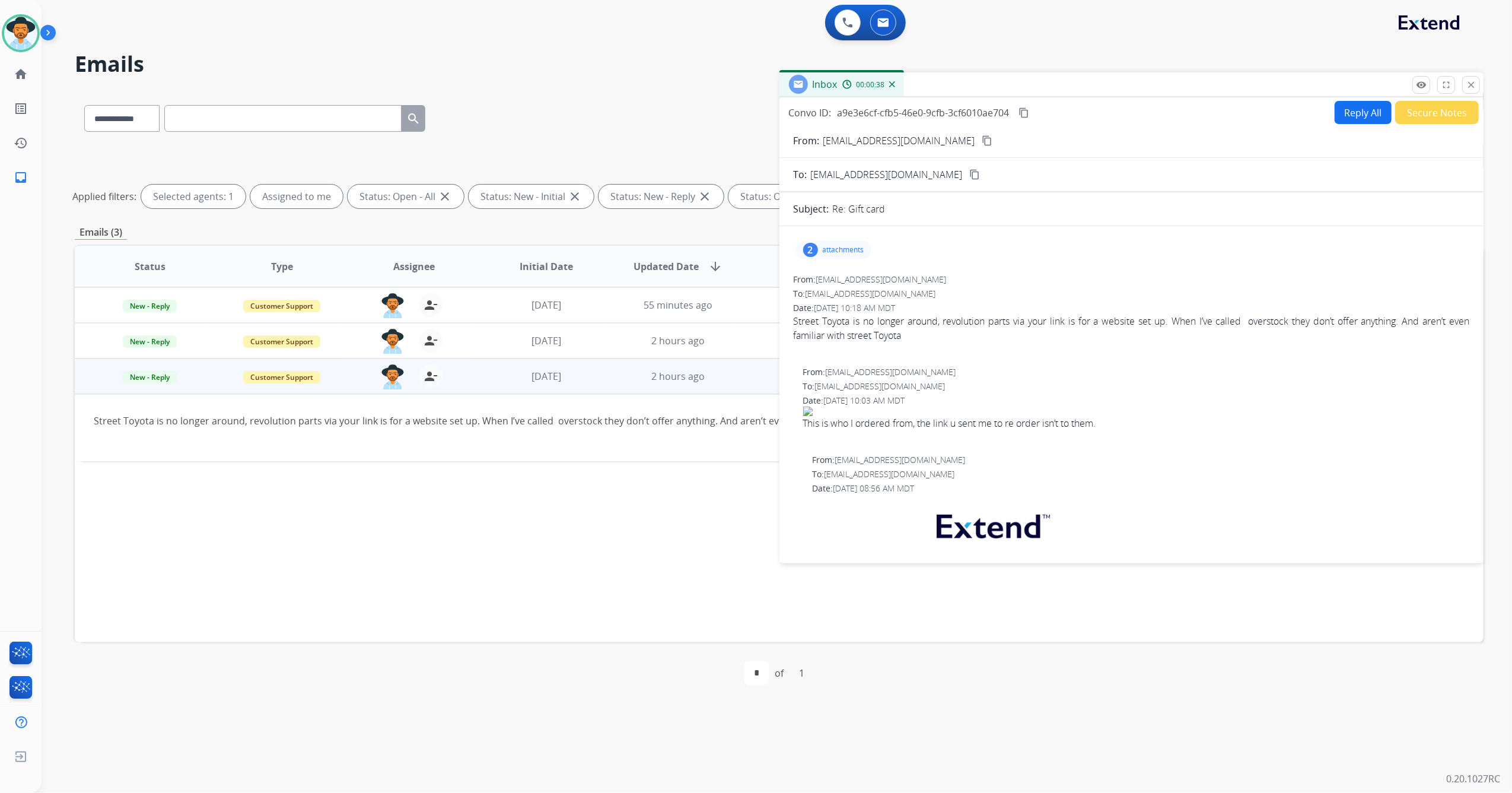
drag, startPoint x: 1475, startPoint y: 81, endPoint x: 1346, endPoint y: 77, distance: 129.1
click at [1474, 81] on mat-icon "close" at bounding box center [1471, 84] width 10 height 10
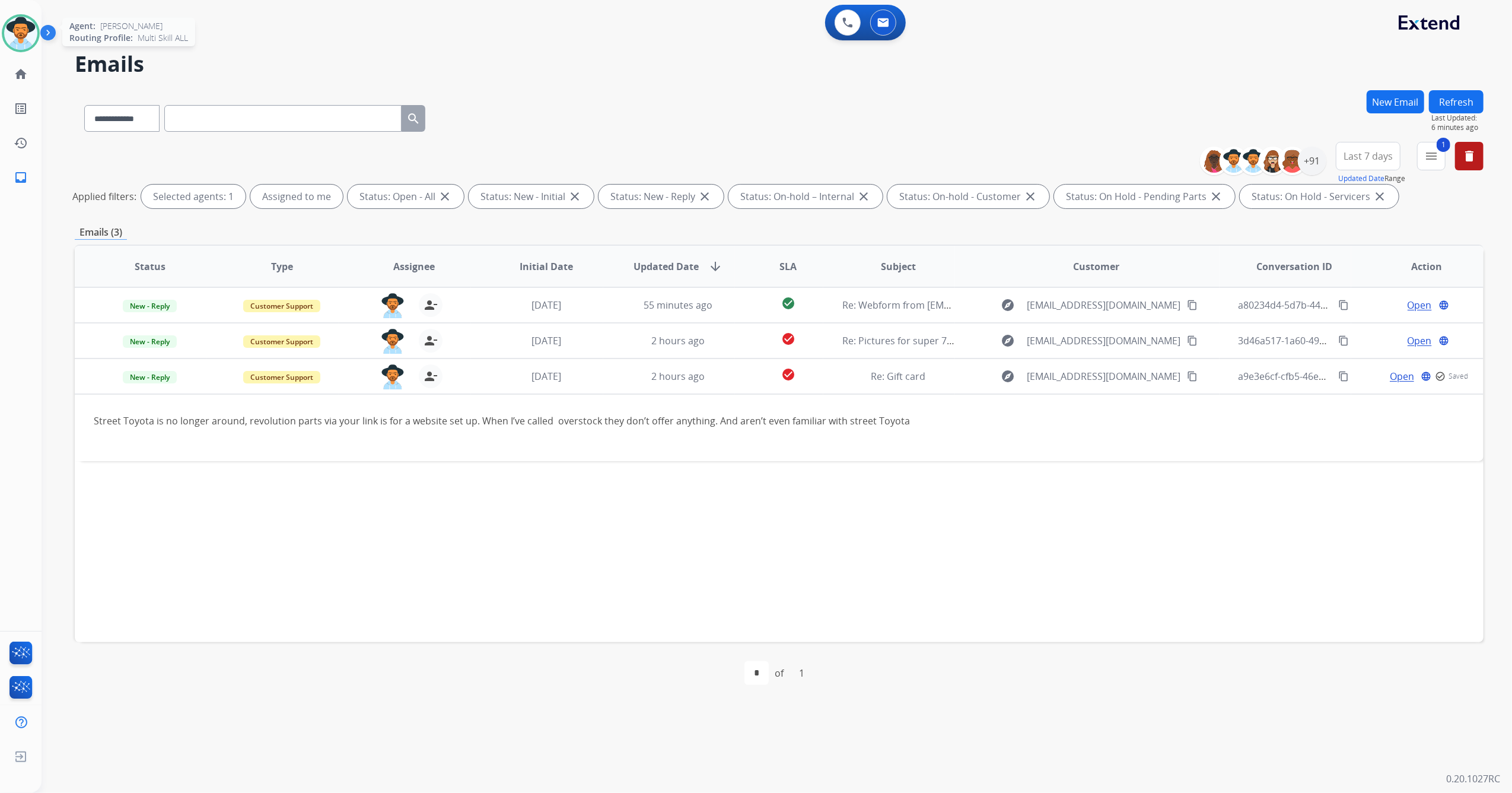
click at [15, 31] on img at bounding box center [21, 33] width 33 height 33
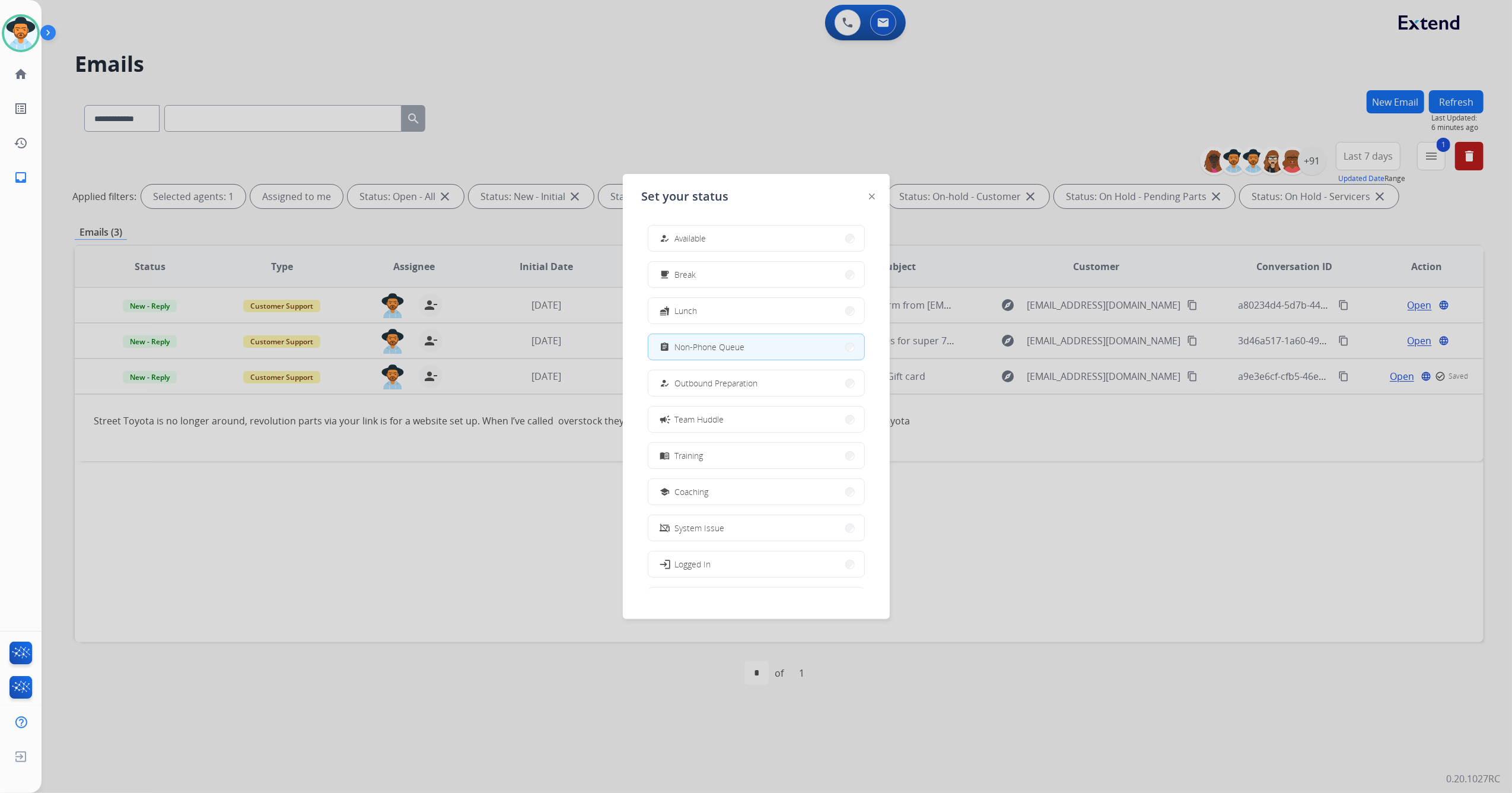
click at [732, 243] on button "how_to_reg Available" at bounding box center [756, 238] width 216 height 25
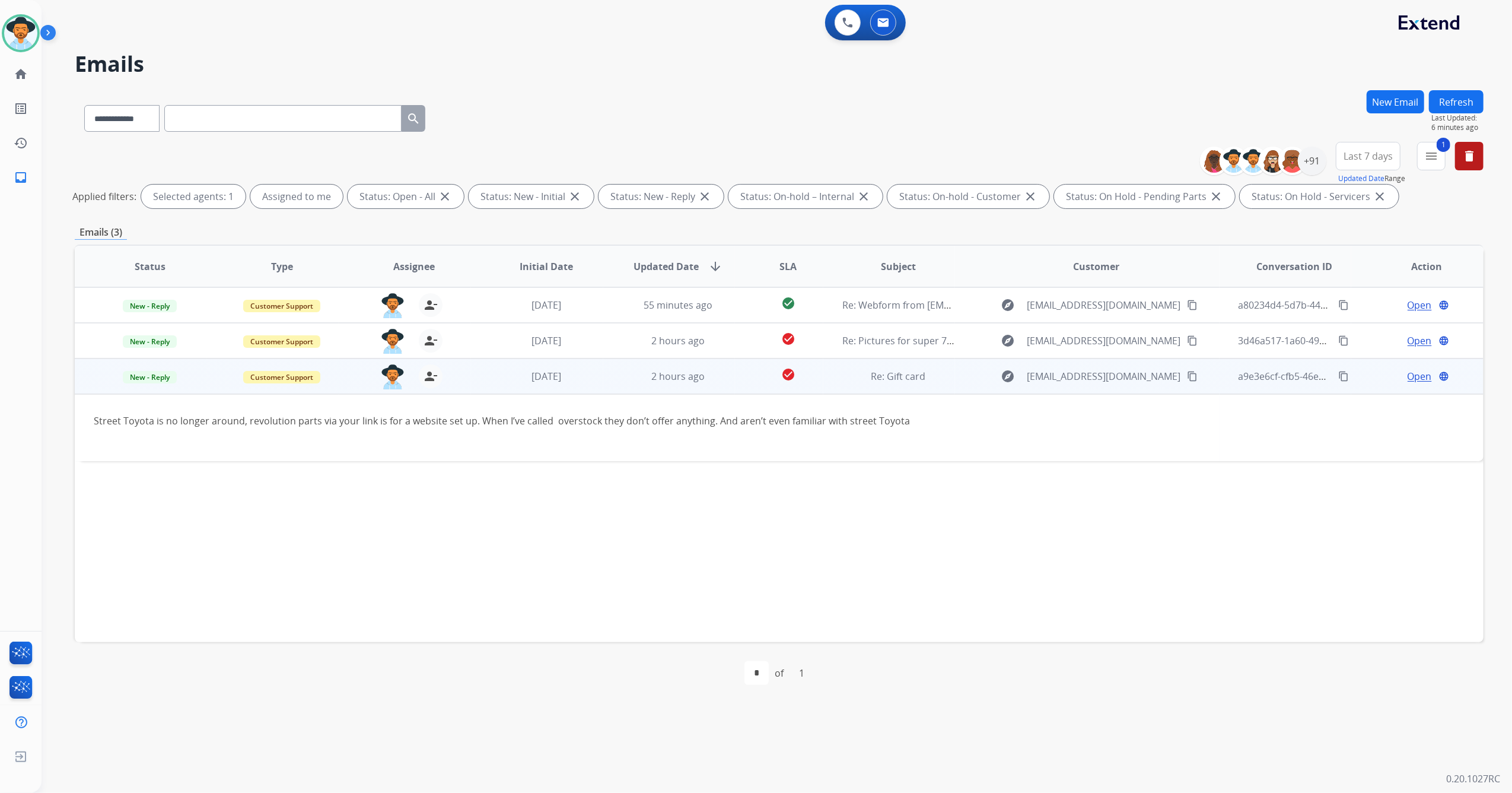
click at [1408, 380] on span "Open" at bounding box center [1420, 376] width 25 height 14
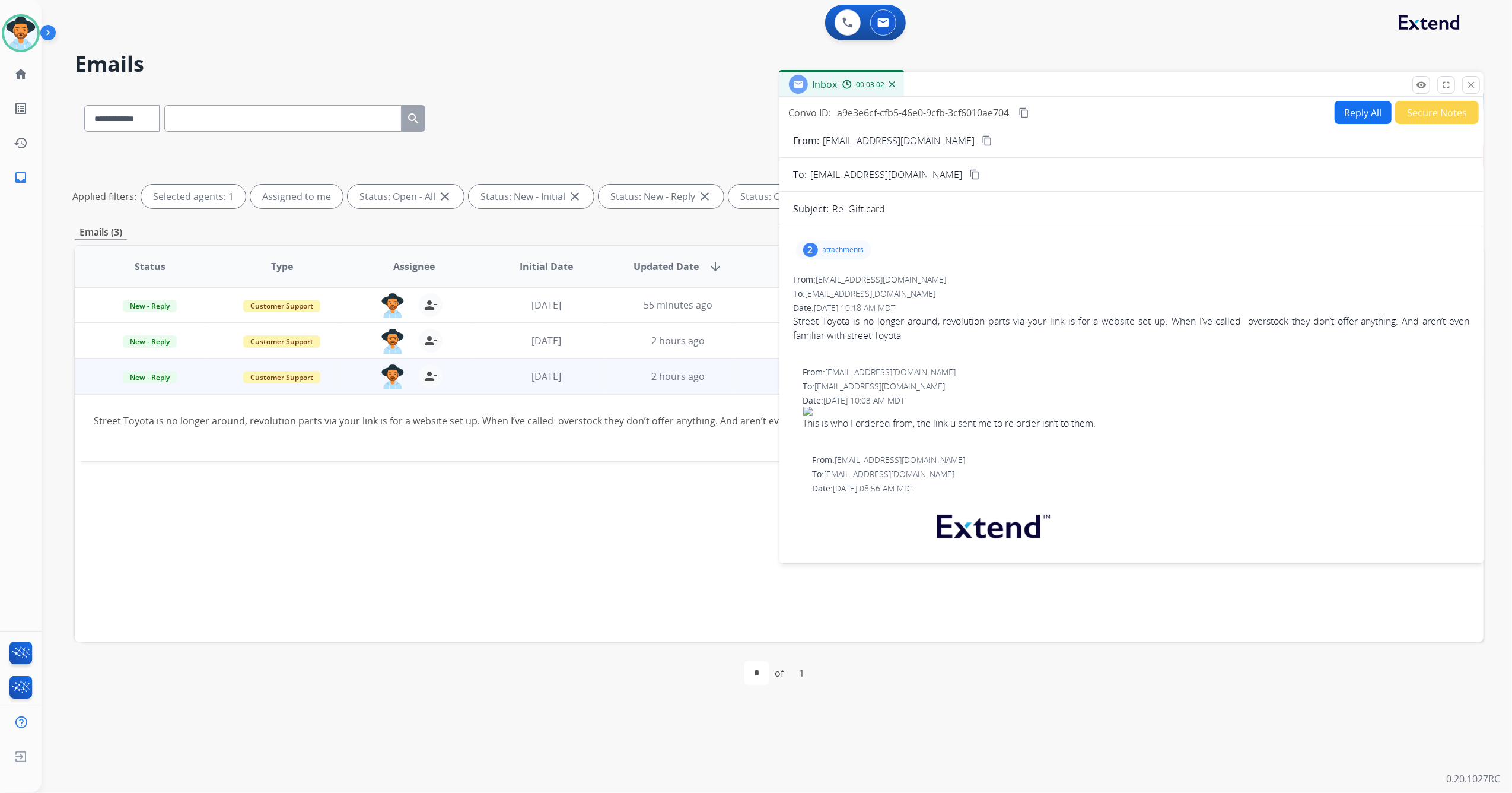
click at [982, 140] on mat-icon "content_copy" at bounding box center [986, 140] width 10 height 10
click at [982, 139] on mat-icon "content_copy" at bounding box center [986, 140] width 10 height 10
click at [1472, 89] on mat-icon "close" at bounding box center [1471, 84] width 10 height 10
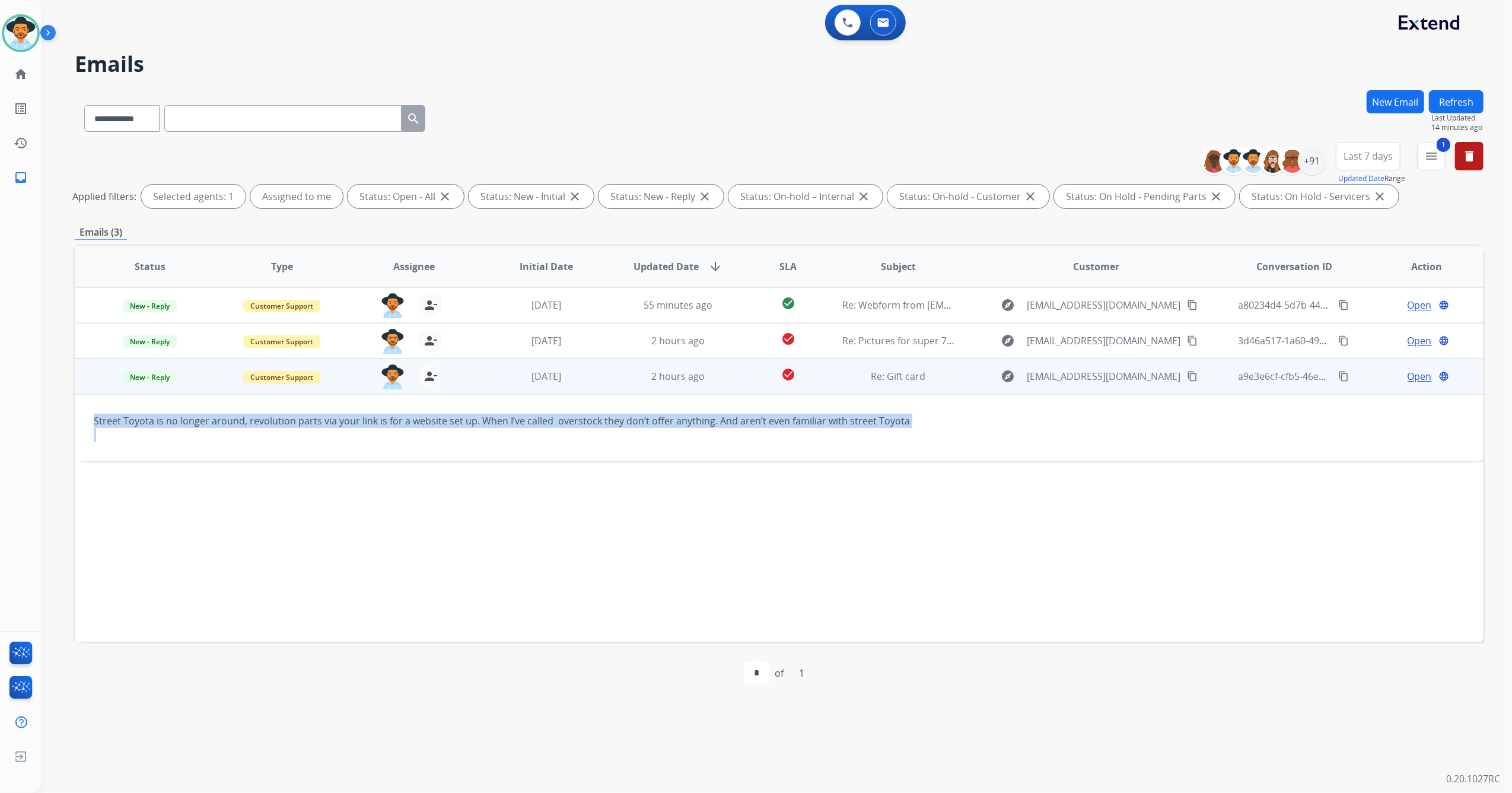
drag, startPoint x: 93, startPoint y: 418, endPoint x: 595, endPoint y: 433, distance: 502.2
click at [595, 433] on td "Street Toyota is no longer around, revolution parts via your link is for a webs…" at bounding box center [647, 427] width 1145 height 67
copy div "Street Toyota is no longer around, revolution parts via your link is for a webs…"
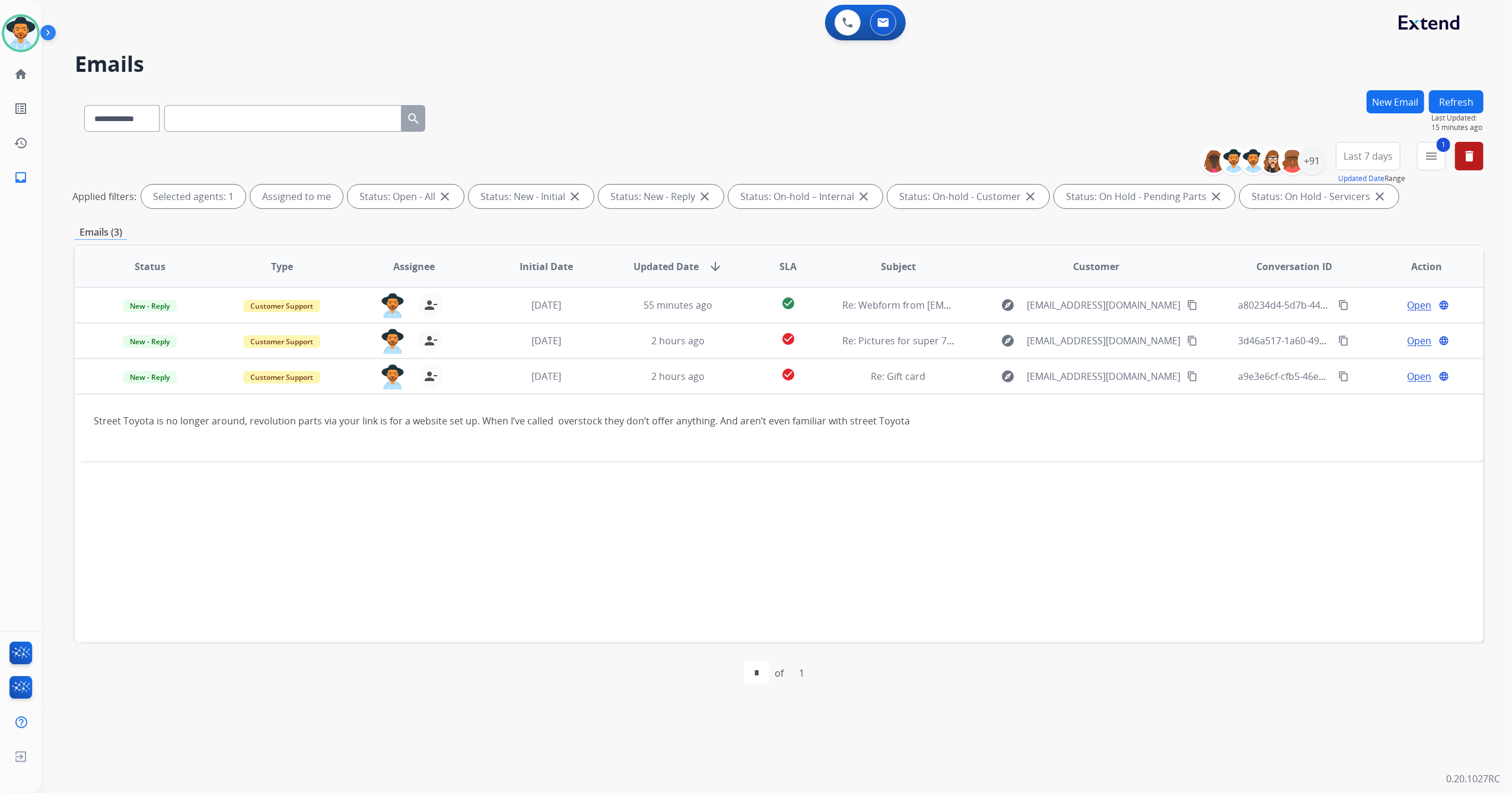
click at [1095, 527] on div "Status Type Assignee Initial Date Updated Date arrow_downward SLA Subject Custo…" at bounding box center [779, 442] width 1409 height 397
click at [1108, 520] on div "Status Type Assignee Initial Date Updated Date arrow_downward SLA Subject Custo…" at bounding box center [779, 442] width 1409 height 397
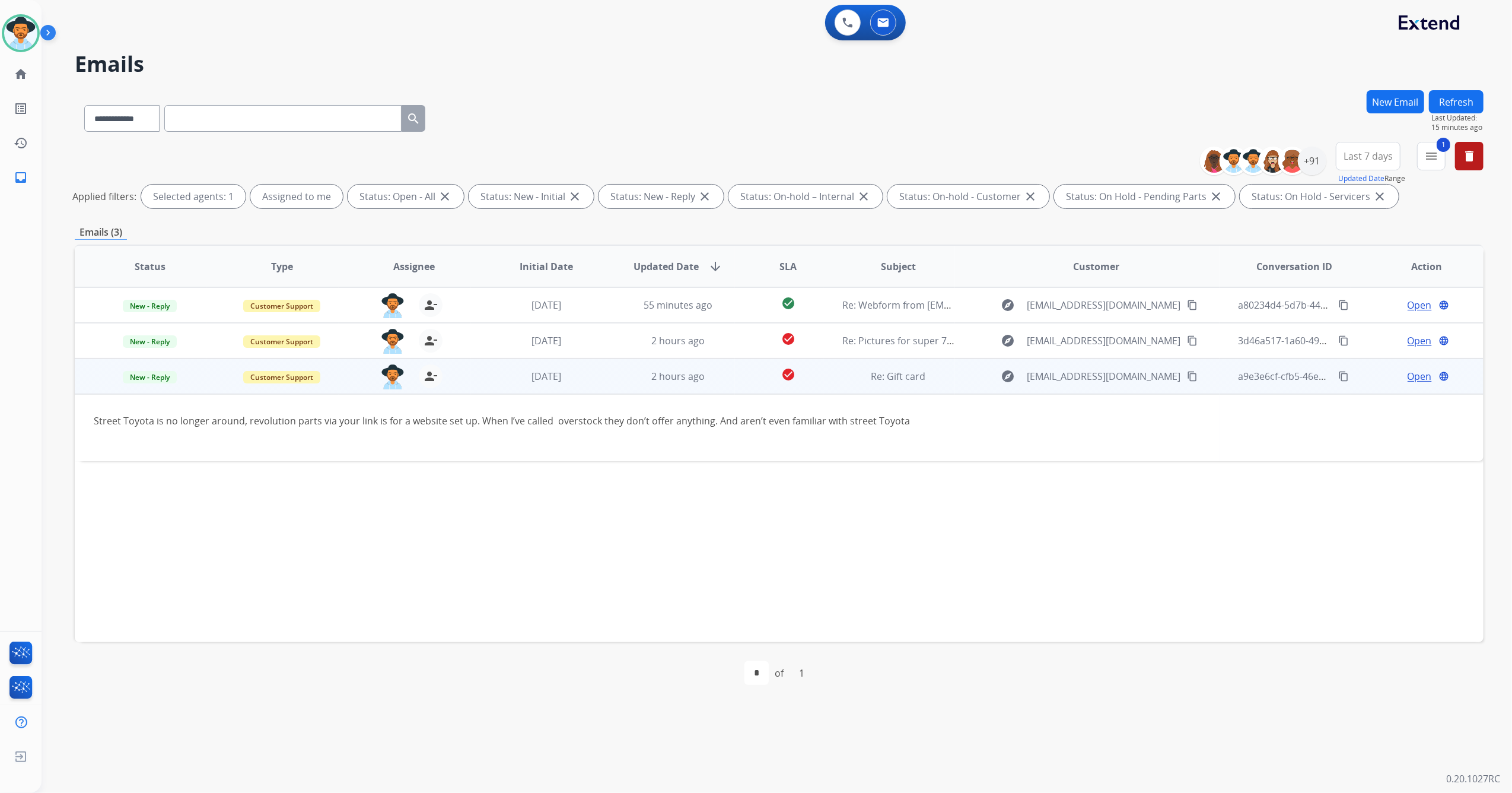
click at [1408, 375] on span "Open" at bounding box center [1420, 376] width 25 height 14
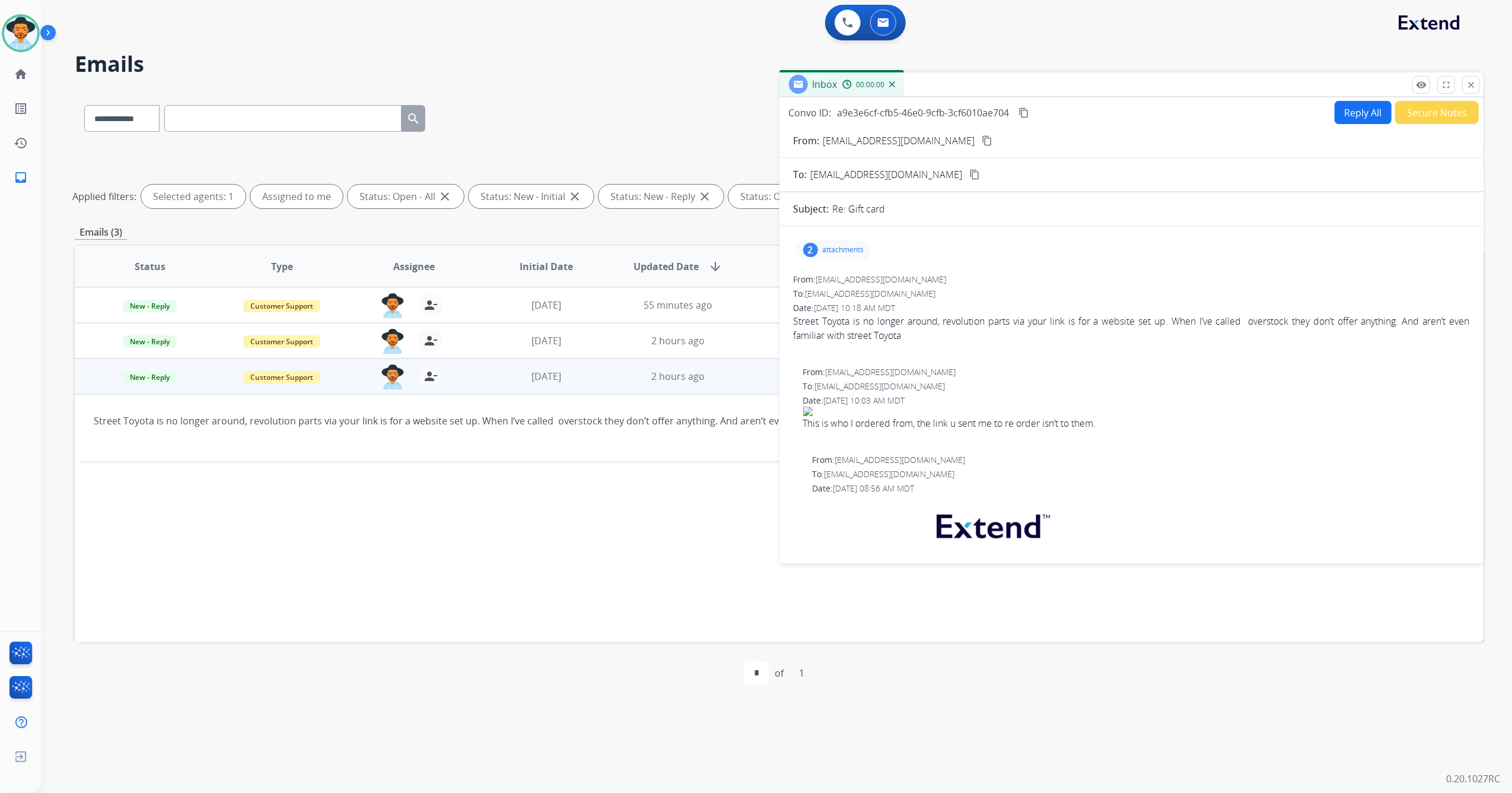
click at [1351, 119] on button "Reply All" at bounding box center [1364, 112] width 57 height 23
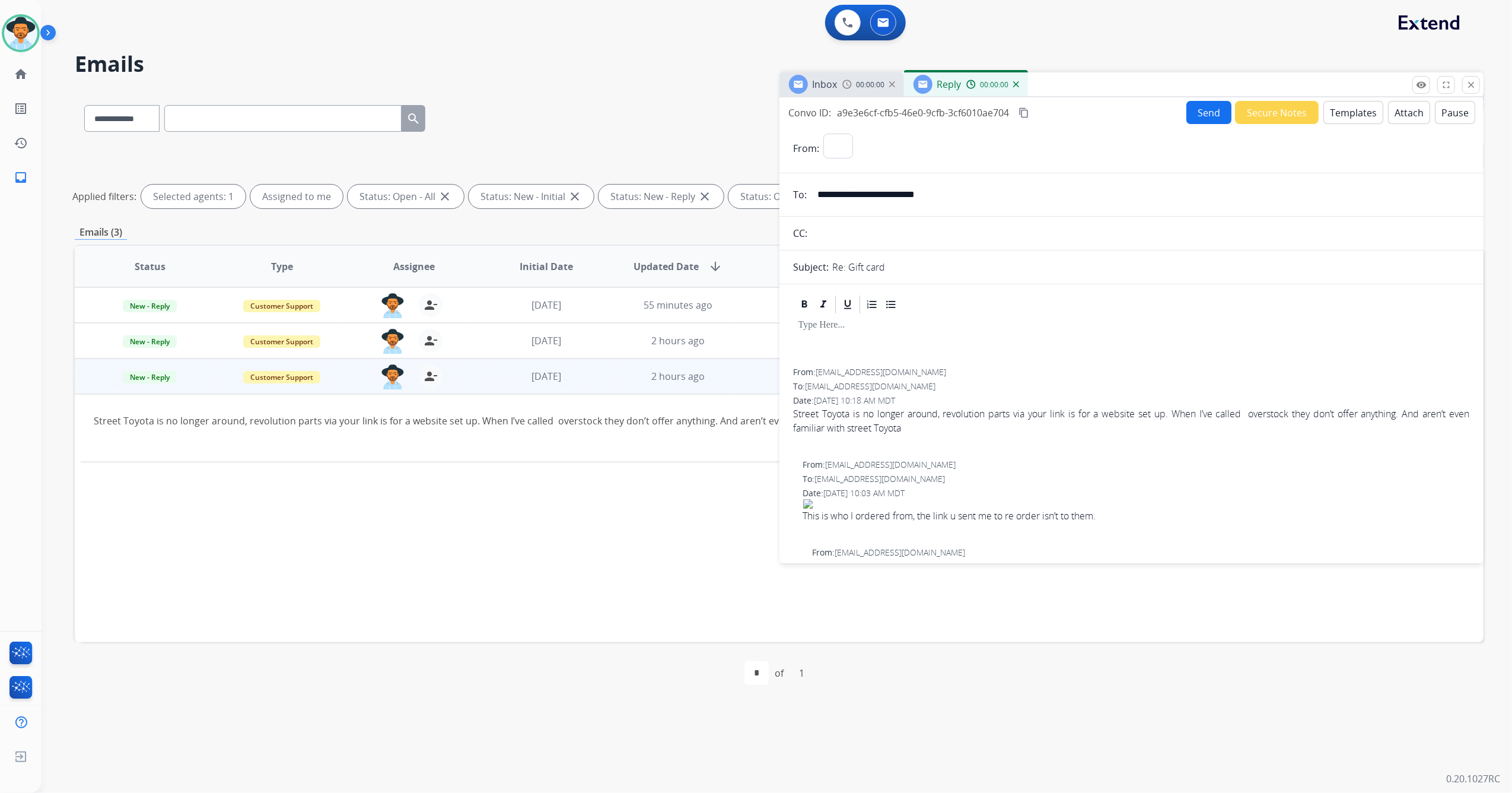
select select "**********"
click at [1349, 112] on button "Templates" at bounding box center [1354, 112] width 60 height 23
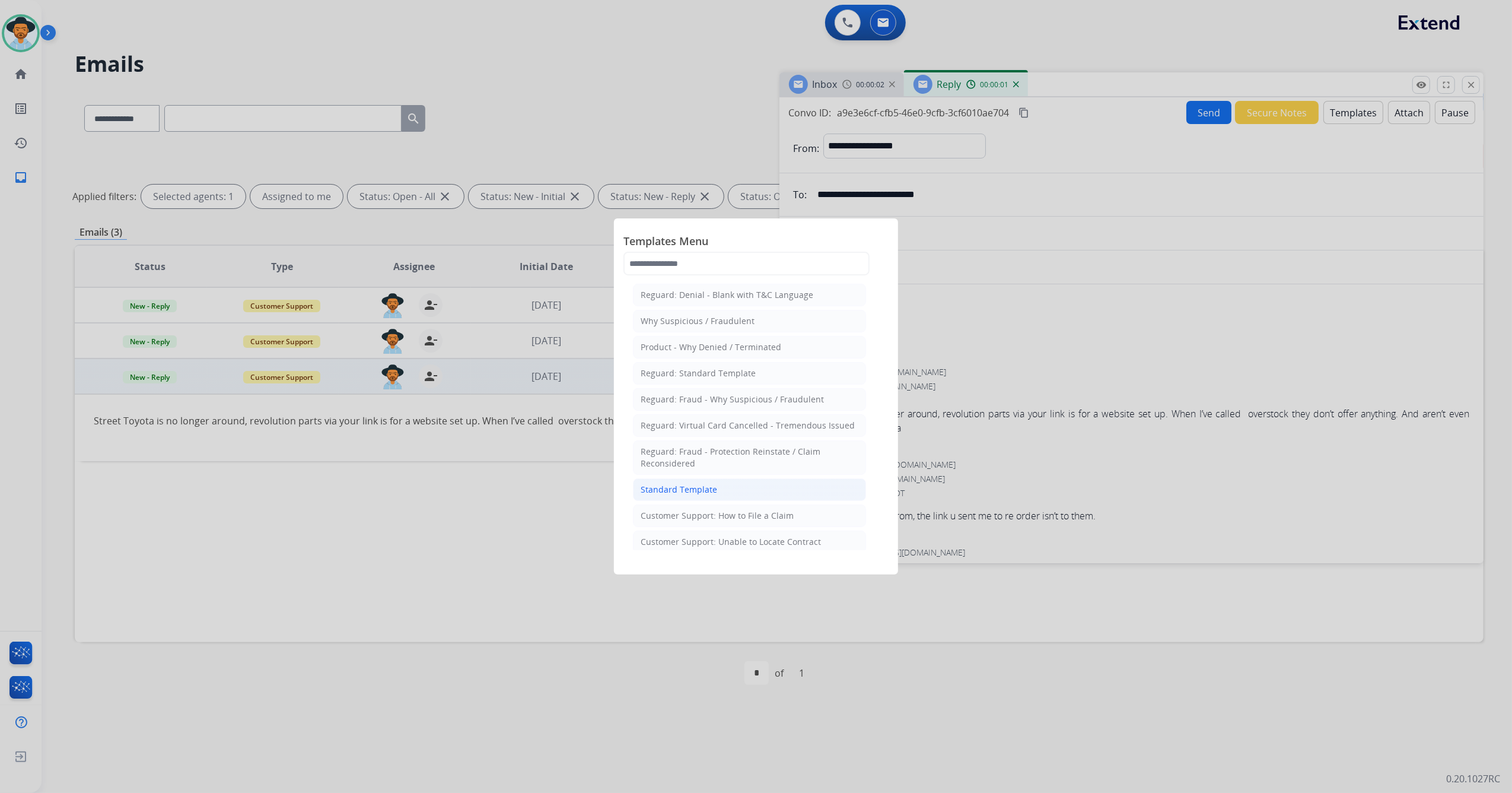
click at [733, 485] on li "Standard Template" at bounding box center [749, 489] width 233 height 22
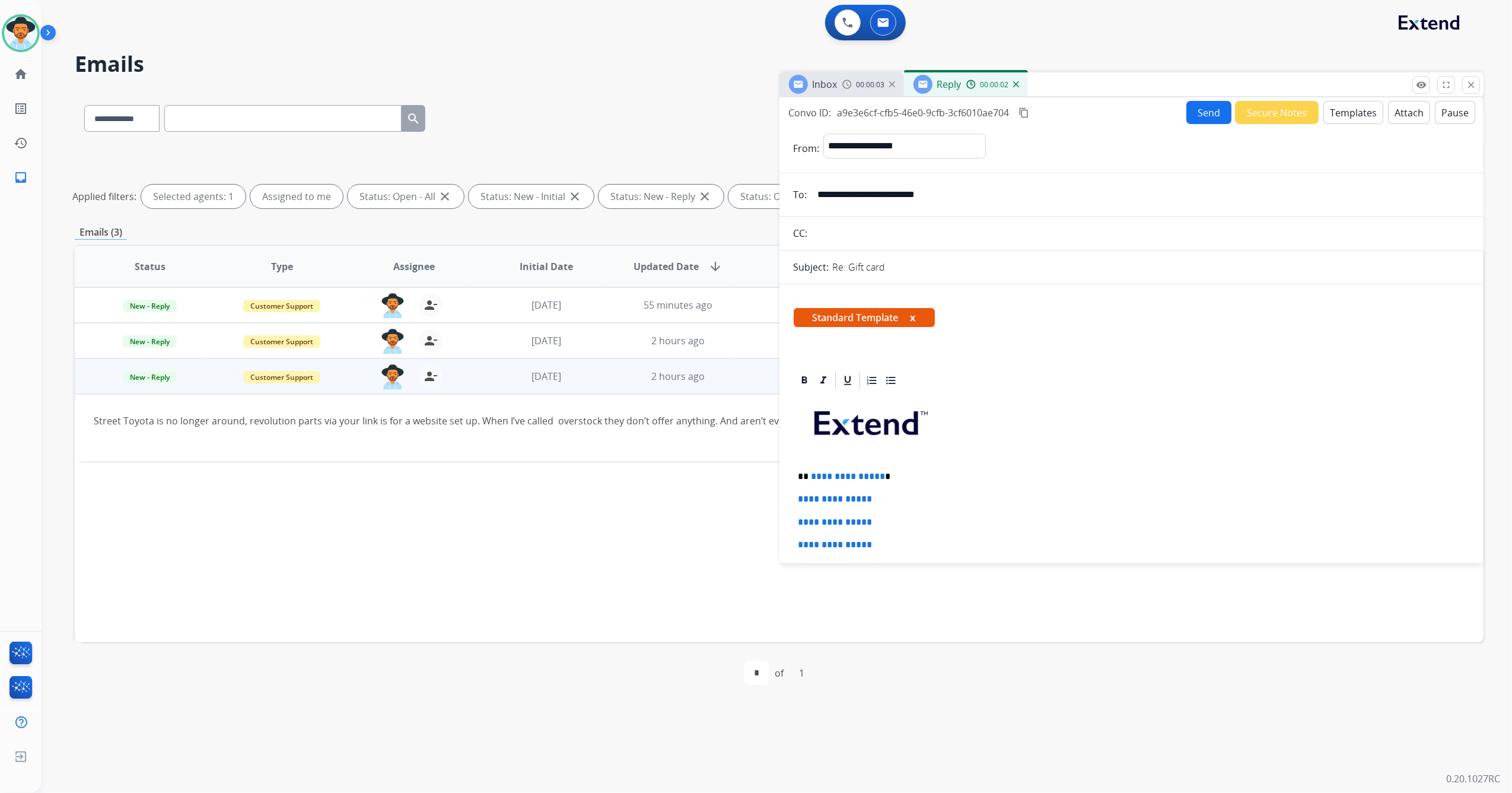
scroll to position [79, 0]
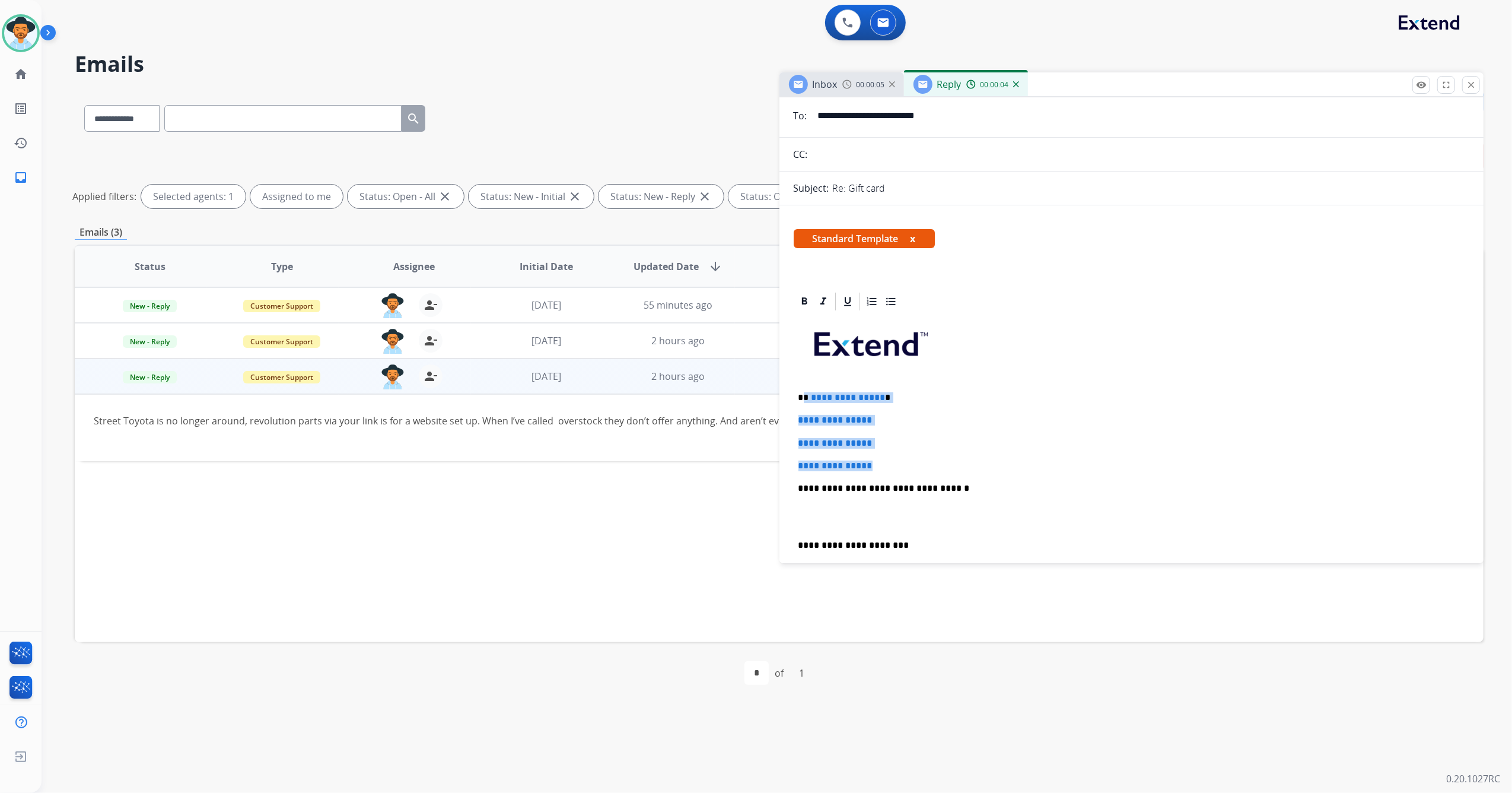
drag, startPoint x: 858, startPoint y: 458, endPoint x: 805, endPoint y: 390, distance: 86.2
click at [805, 390] on div "**********" at bounding box center [1131, 516] width 676 height 408
drag, startPoint x: 805, startPoint y: 390, endPoint x: 810, endPoint y: 395, distance: 7.1
click at [810, 395] on div "**********" at bounding box center [1131, 516] width 676 height 408
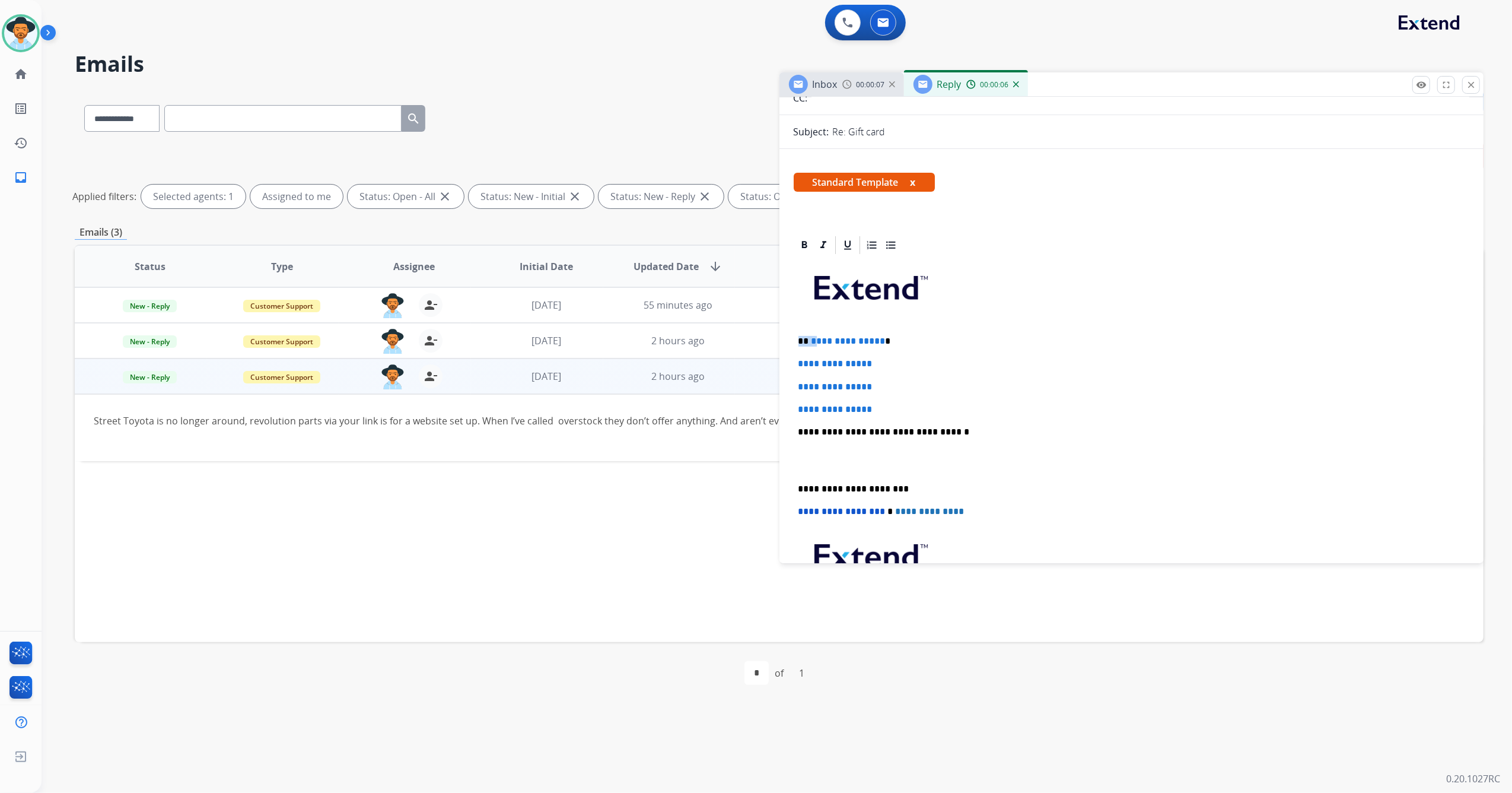
scroll to position [158, 0]
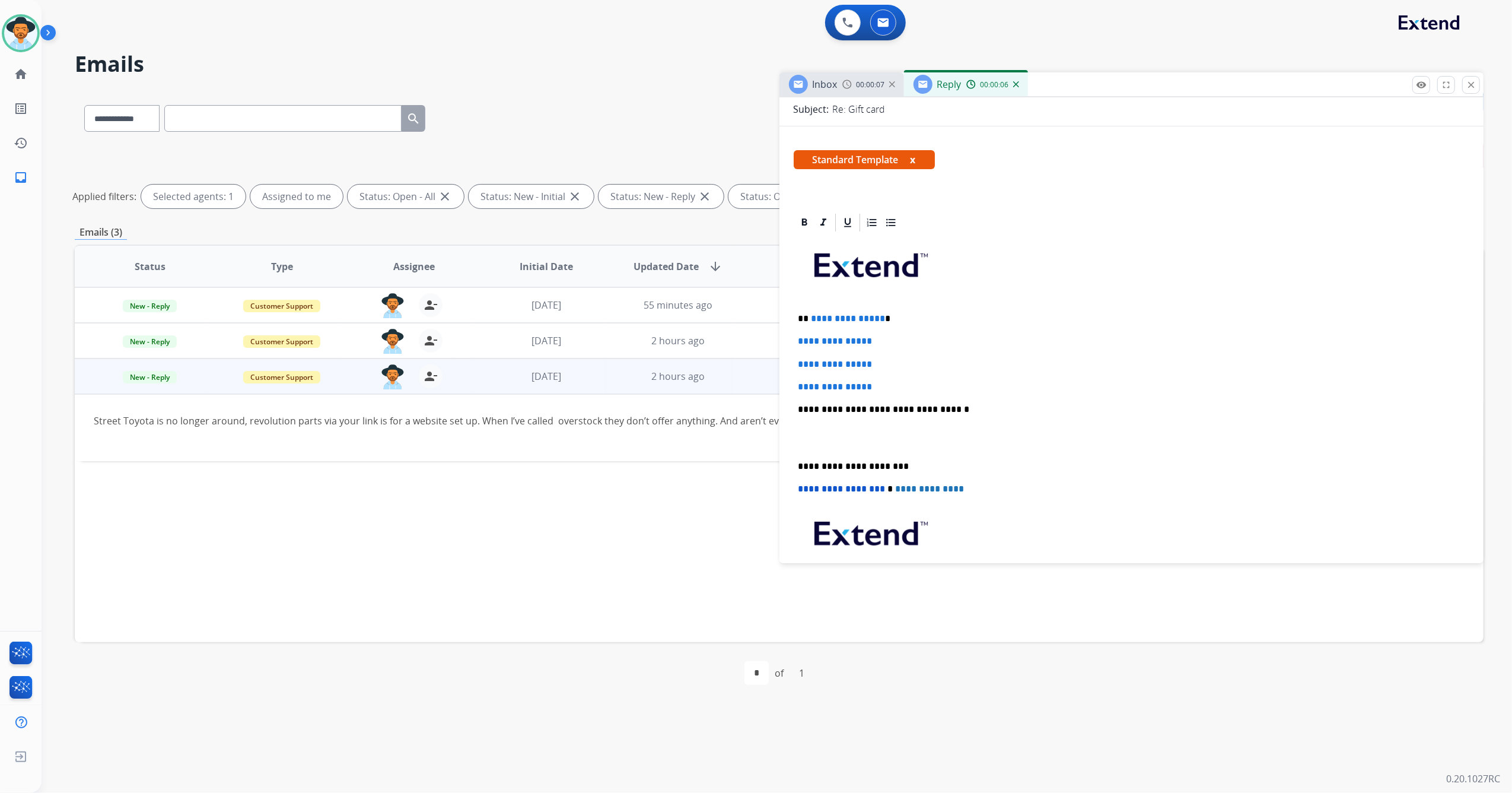
click at [894, 371] on div "**********" at bounding box center [1131, 437] width 676 height 408
drag, startPoint x: 893, startPoint y: 385, endPoint x: 808, endPoint y: 315, distance: 110.1
click at [808, 315] on div "**********" at bounding box center [1131, 437] width 676 height 408
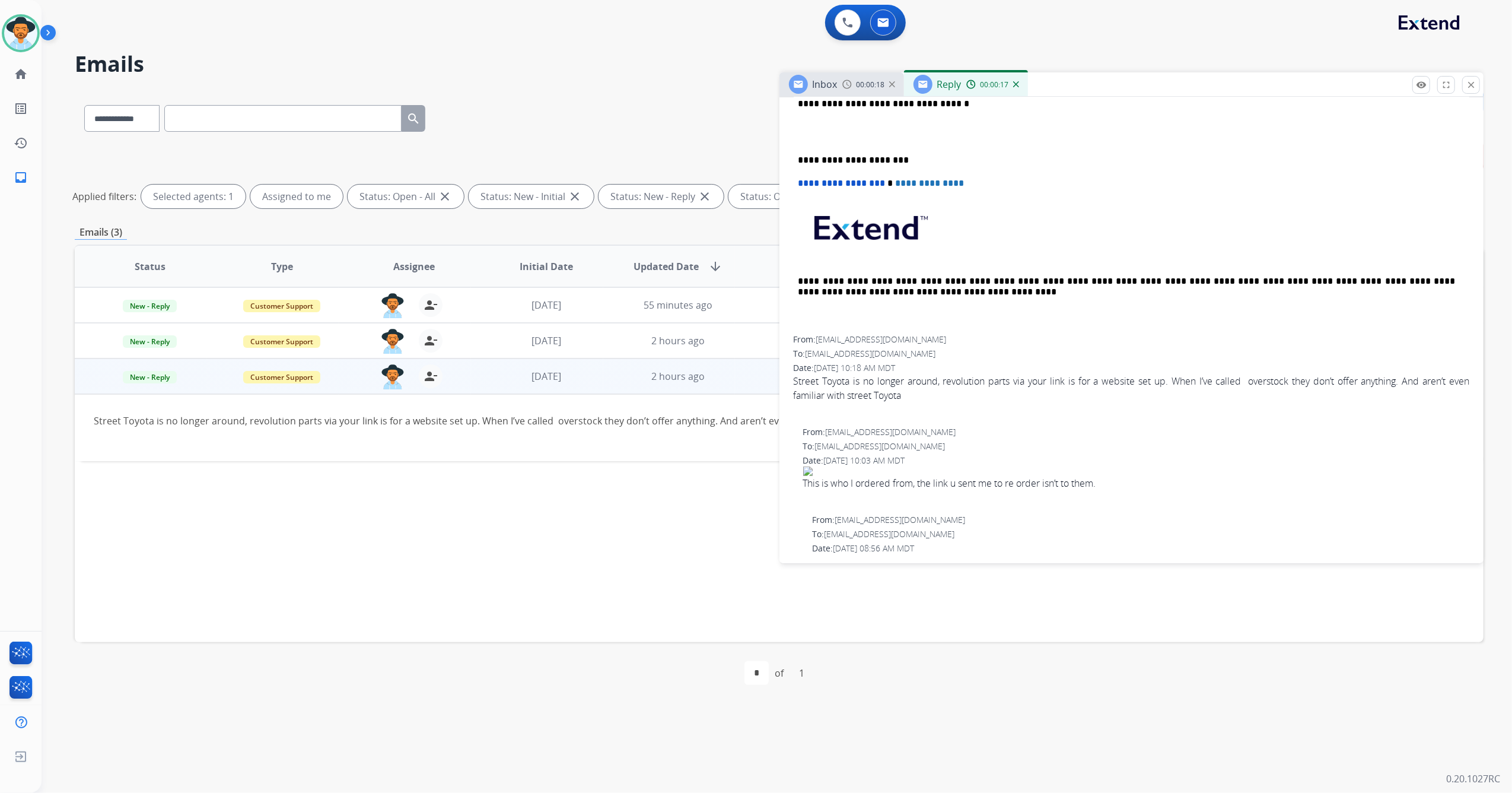
scroll to position [0, 0]
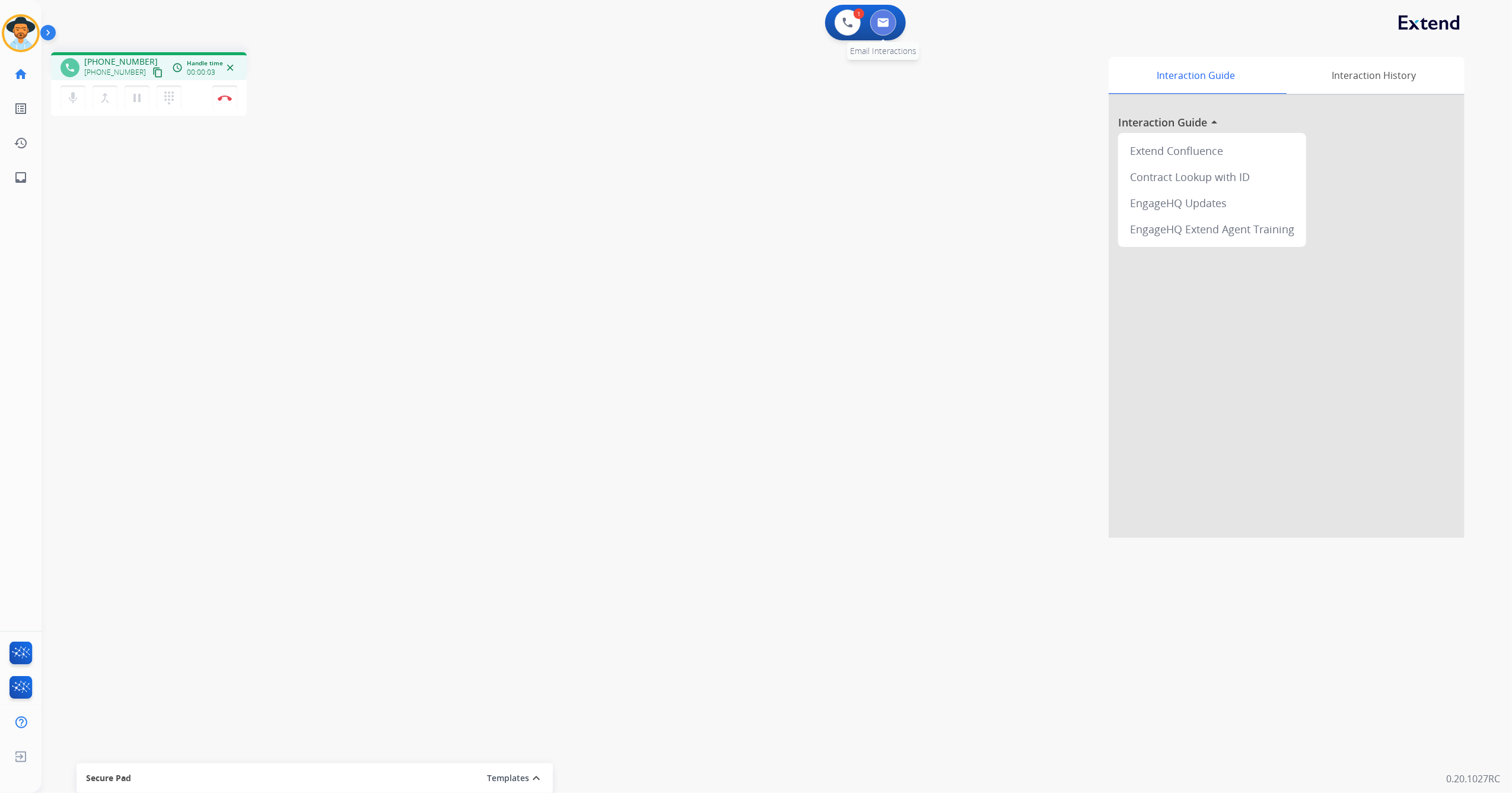
click at [888, 14] on button at bounding box center [883, 22] width 26 height 26
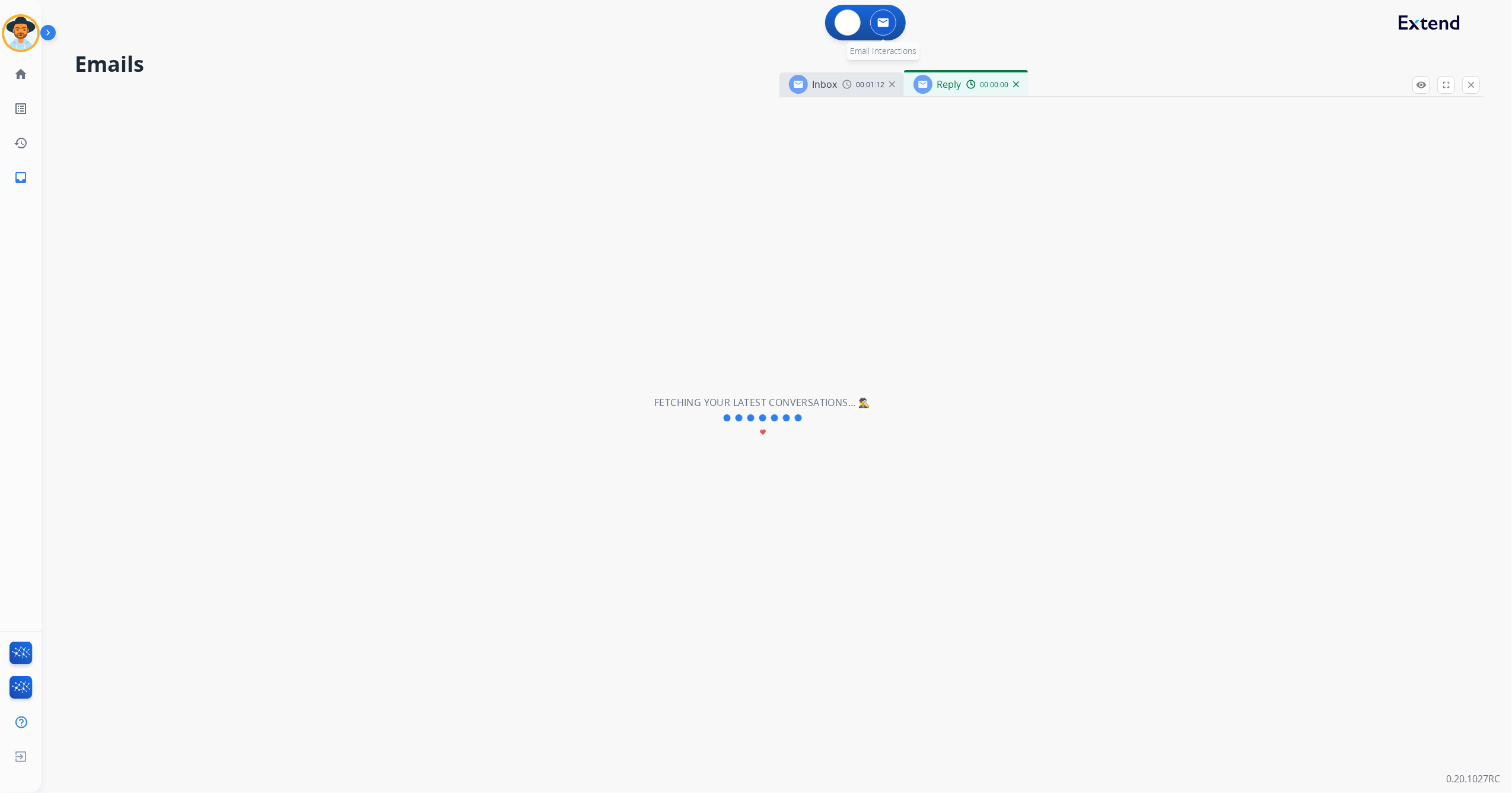
select select "**********"
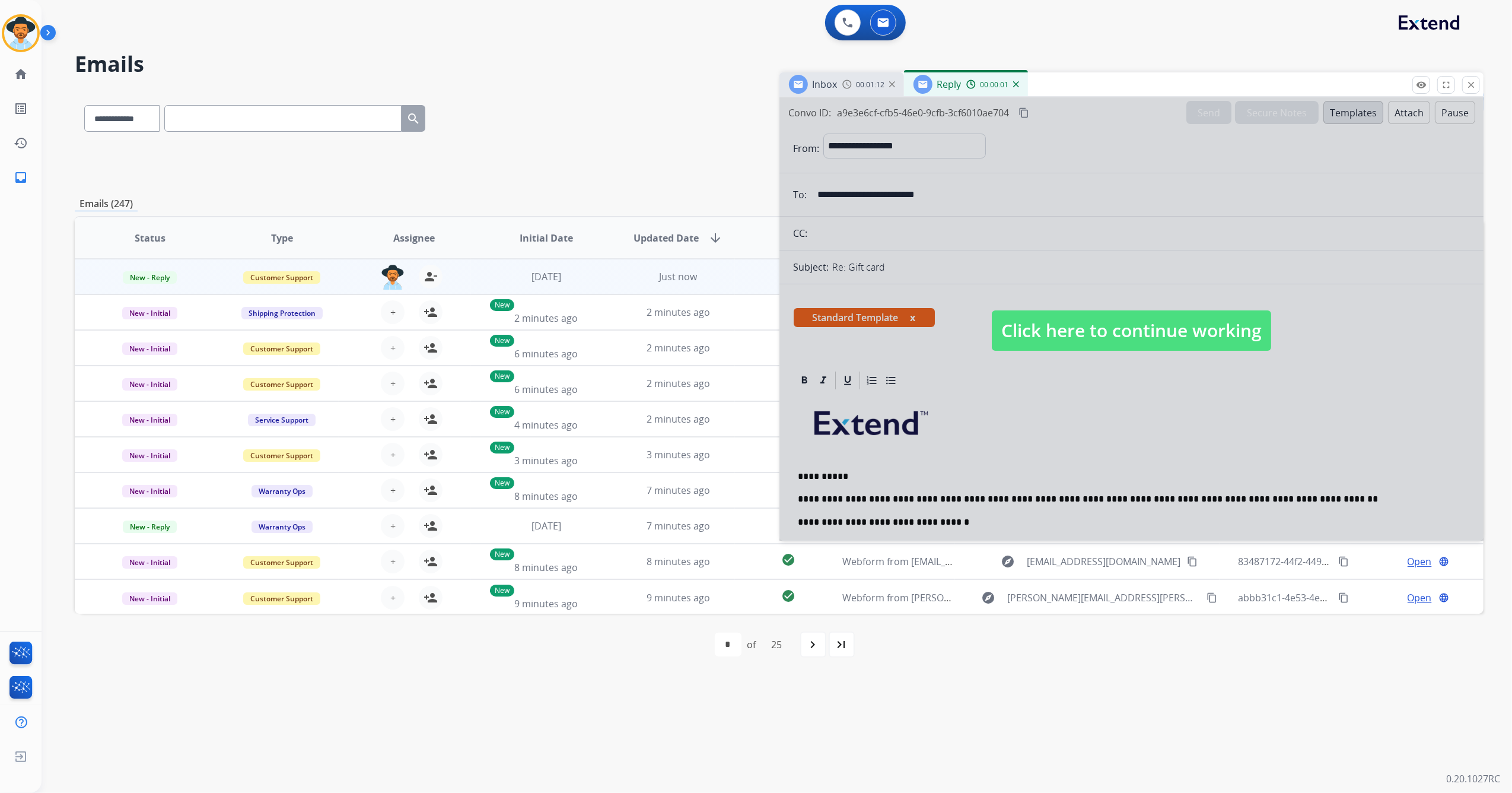
click at [1164, 324] on span "Click here to continue working" at bounding box center [1131, 330] width 279 height 40
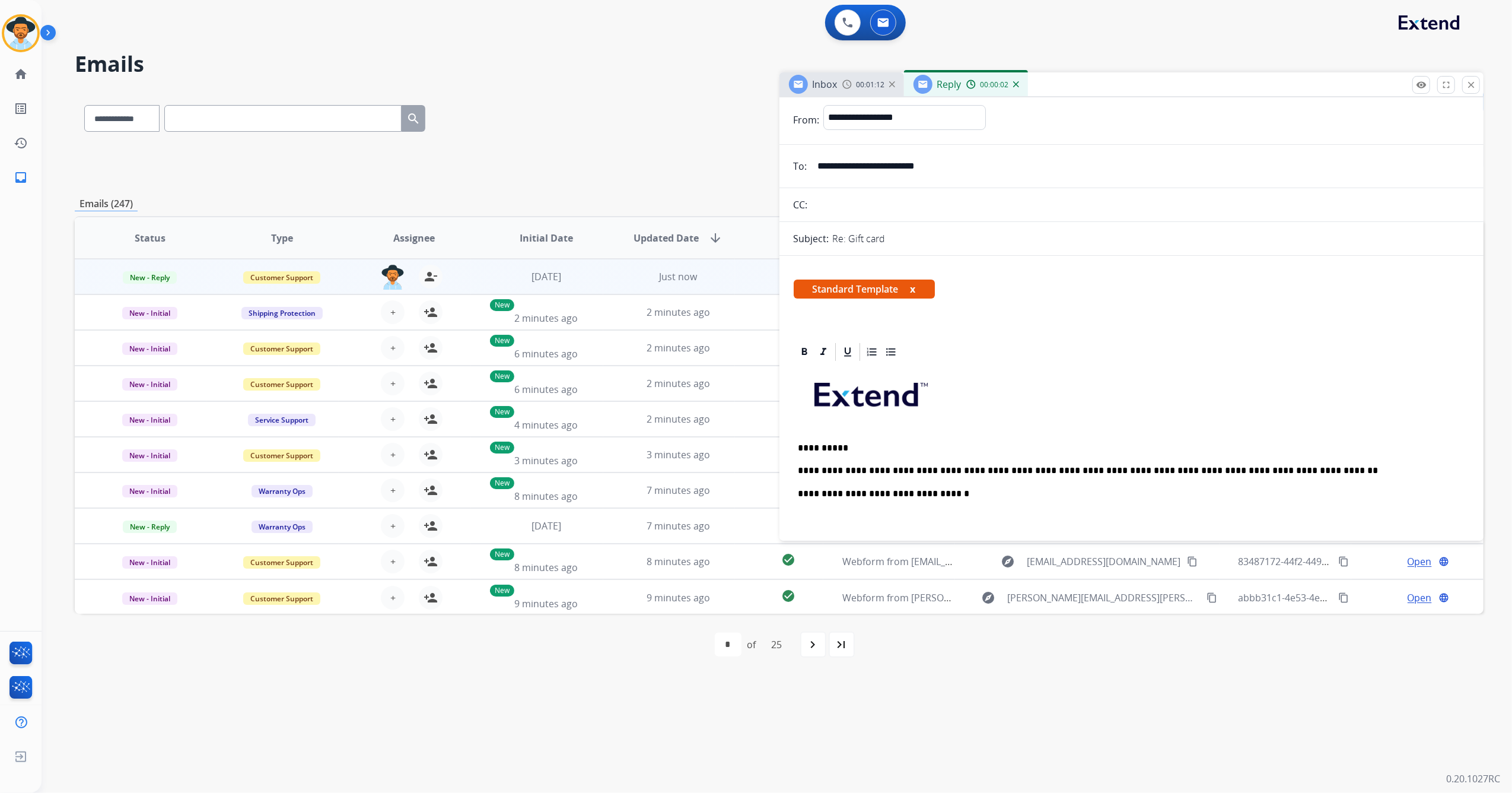
scroll to position [79, 0]
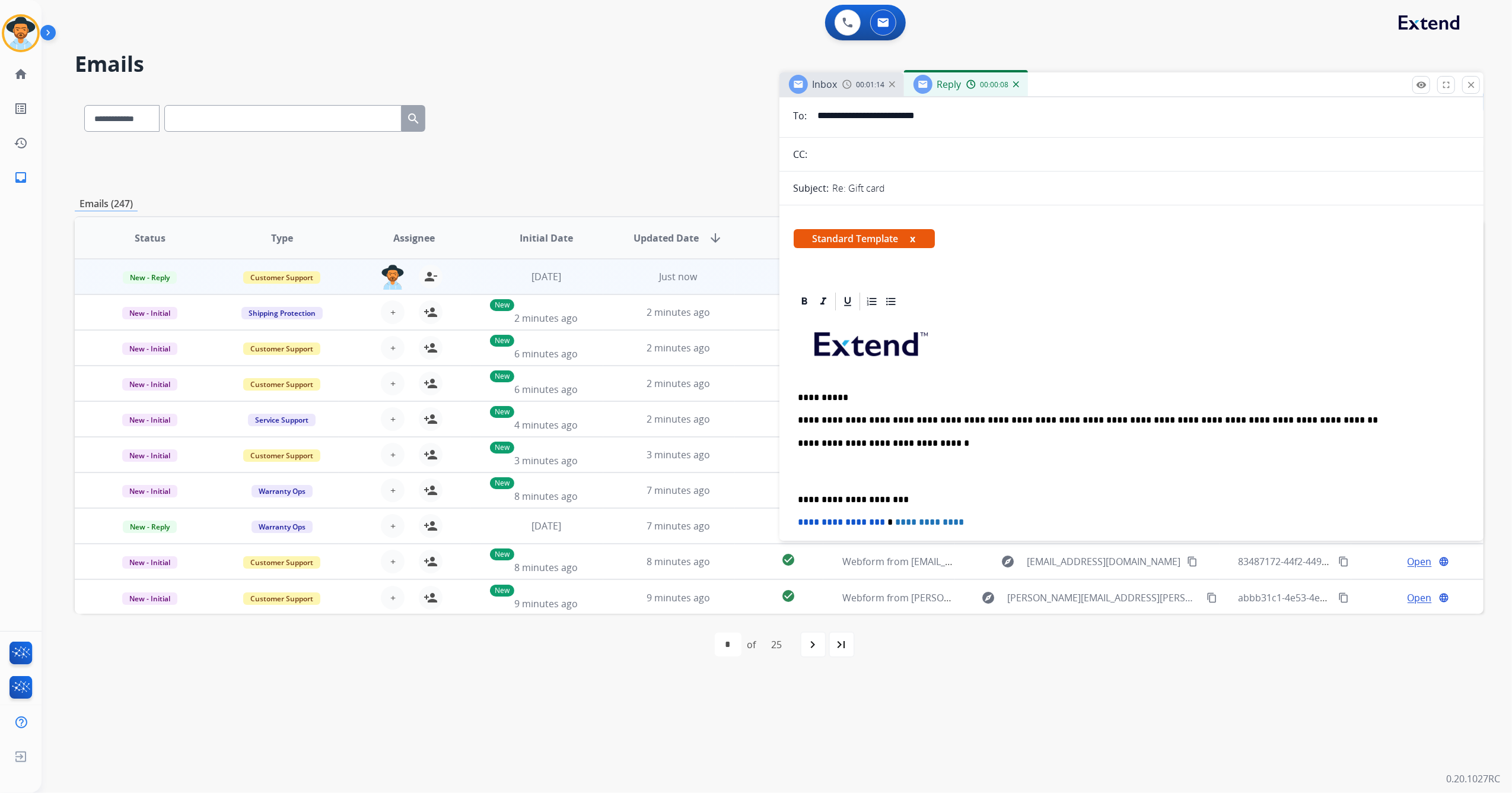
click at [1300, 416] on p "**********" at bounding box center [1127, 419] width 657 height 10
click at [798, 495] on div "**********" at bounding box center [1131, 493] width 676 height 362
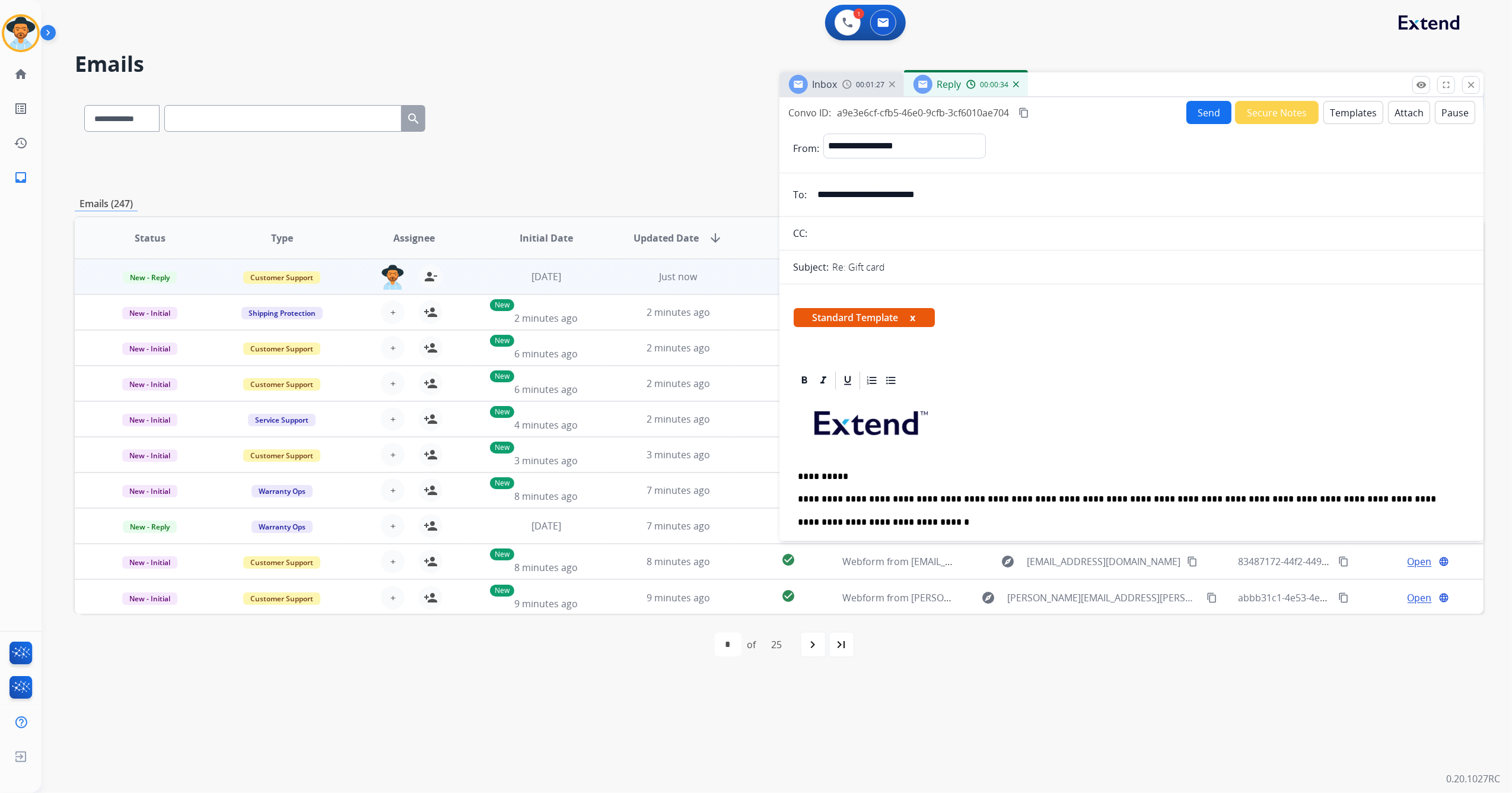
click at [1192, 109] on button "Send" at bounding box center [1209, 112] width 45 height 23
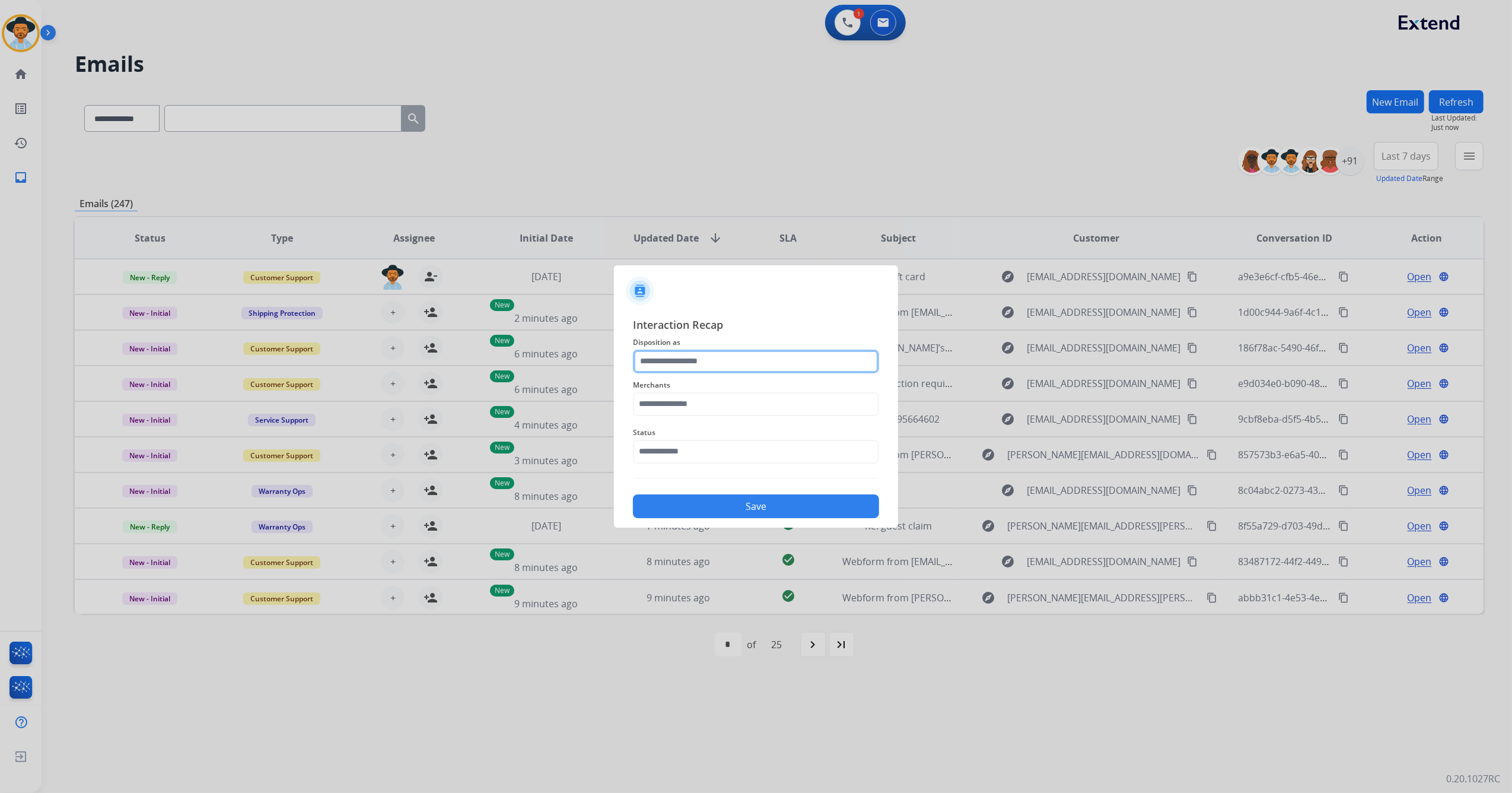
click at [705, 354] on input "text" at bounding box center [756, 362] width 247 height 24
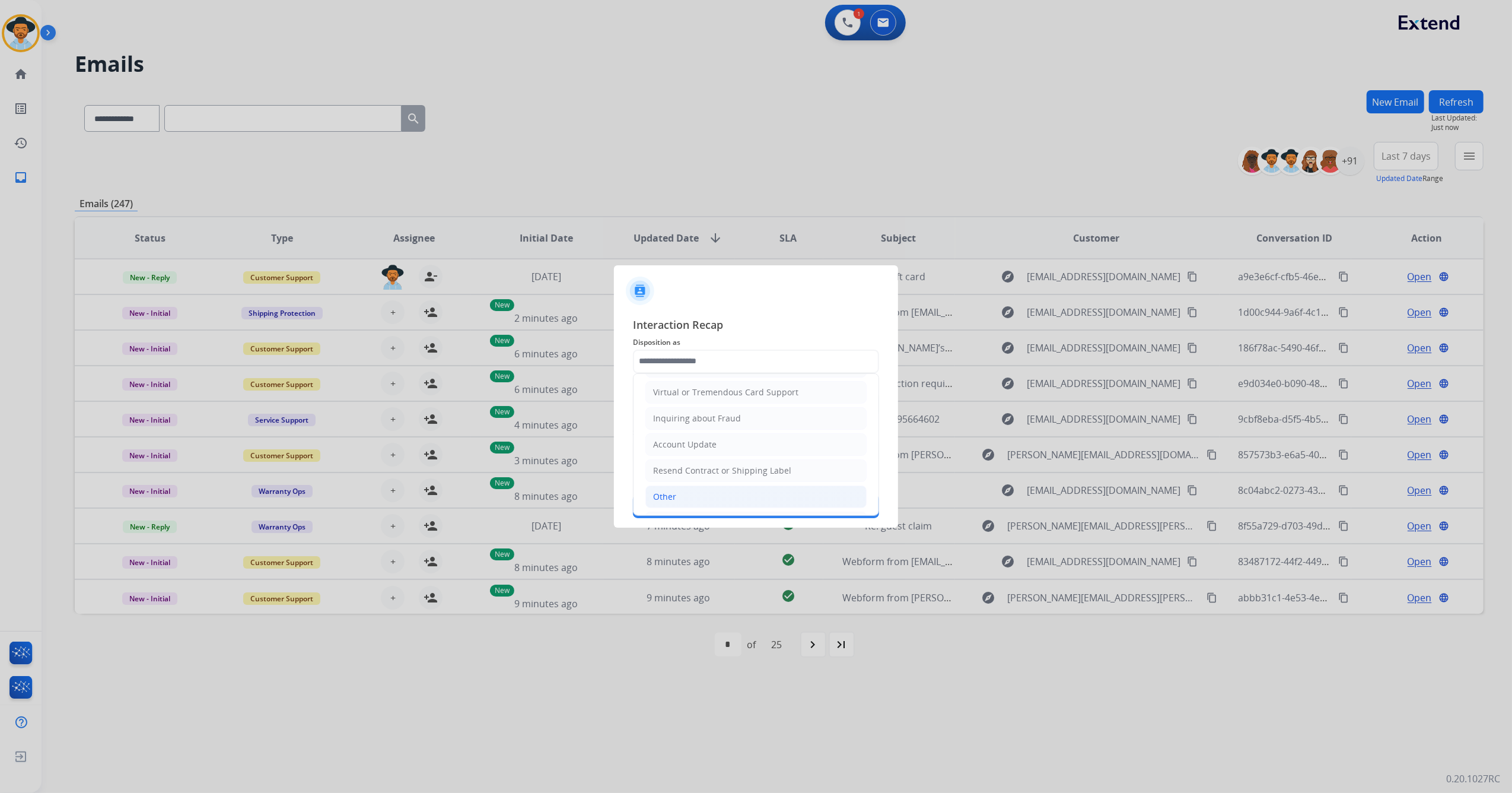
click at [705, 490] on li "Other" at bounding box center [756, 496] width 221 height 22
type input "*****"
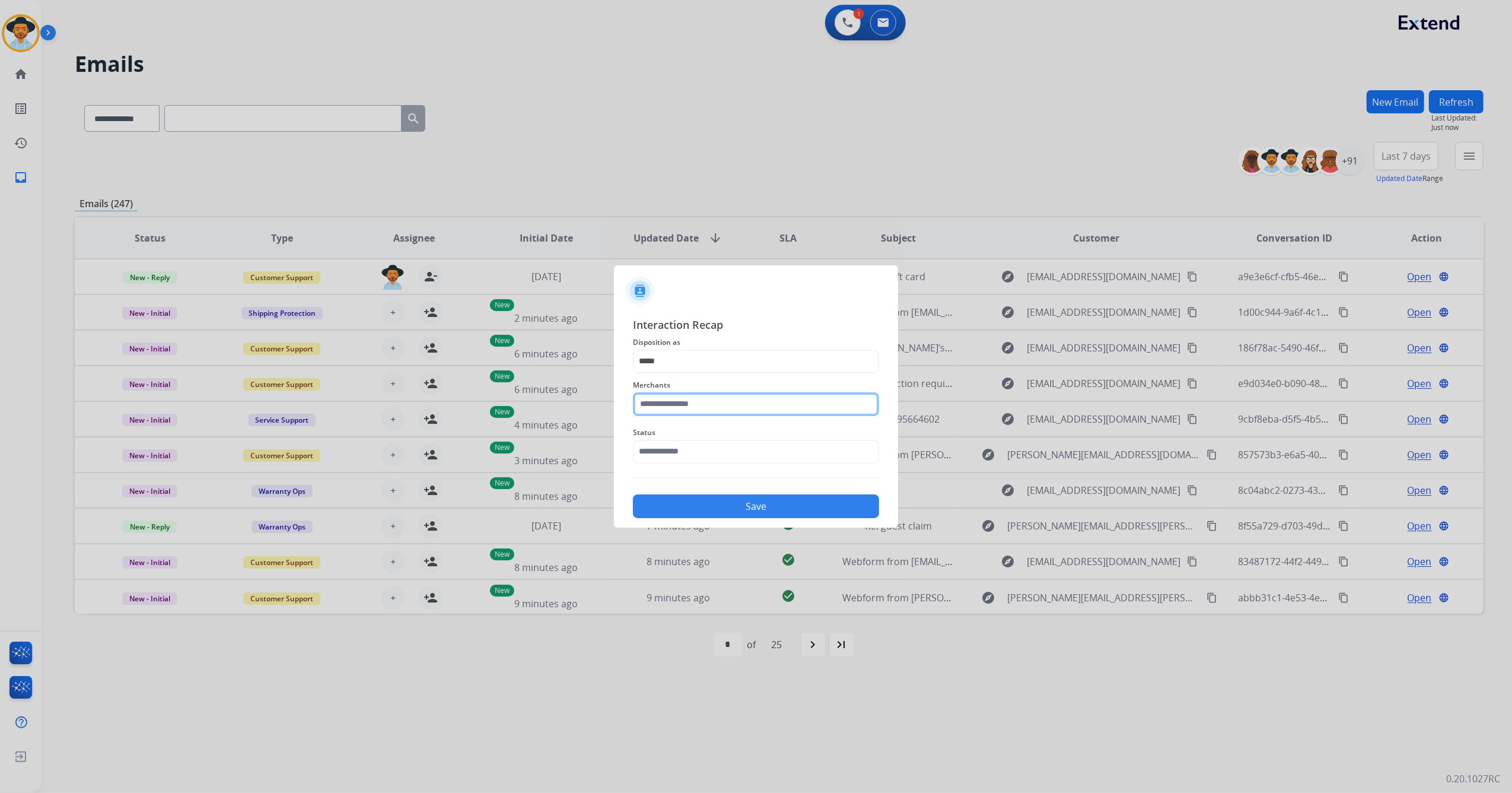
click at [655, 411] on input "text" at bounding box center [756, 404] width 247 height 24
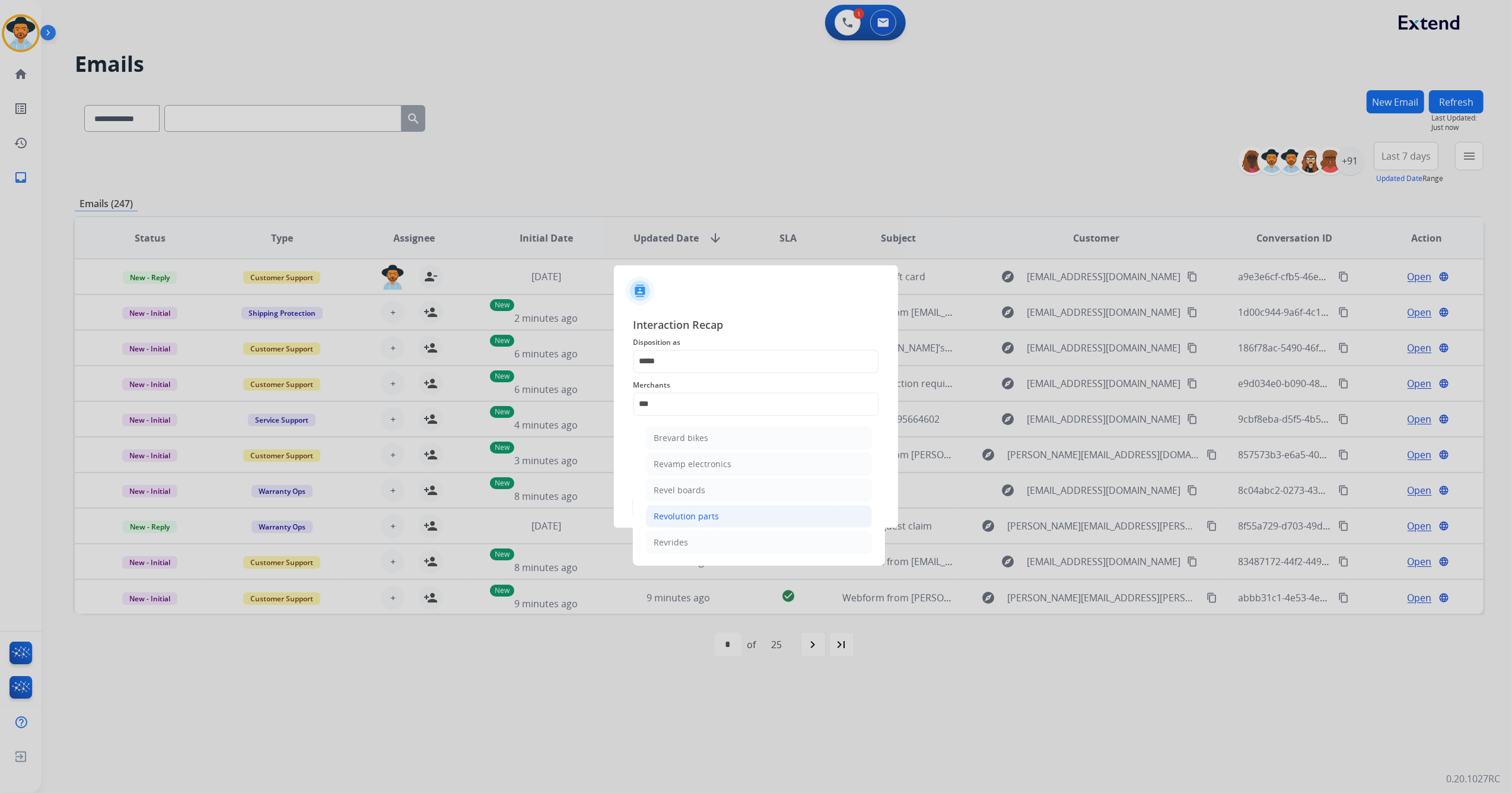
click at [729, 518] on li "Revolution parts" at bounding box center [759, 516] width 226 height 22
type input "**********"
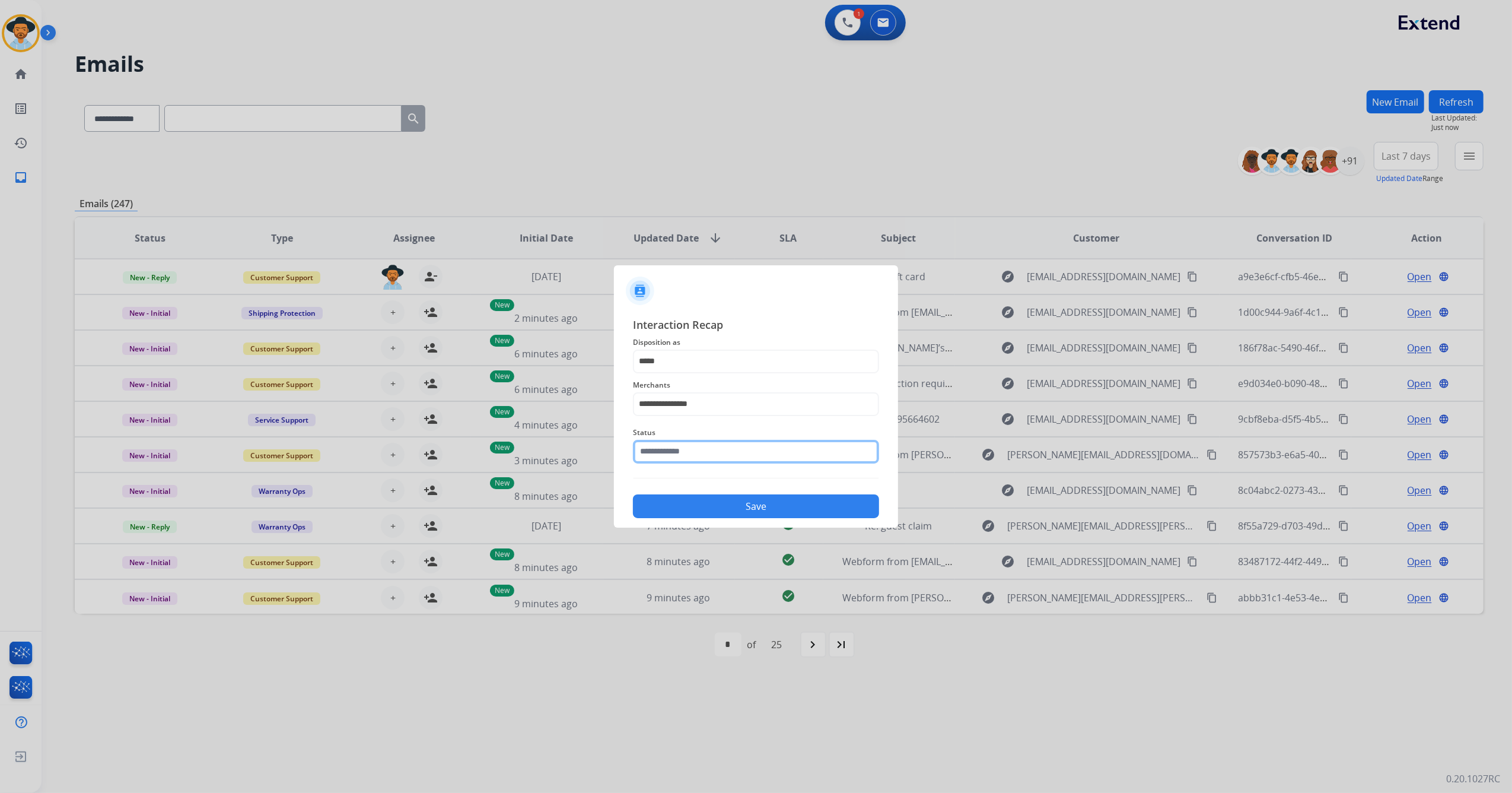
click at [701, 450] on input "text" at bounding box center [756, 452] width 247 height 24
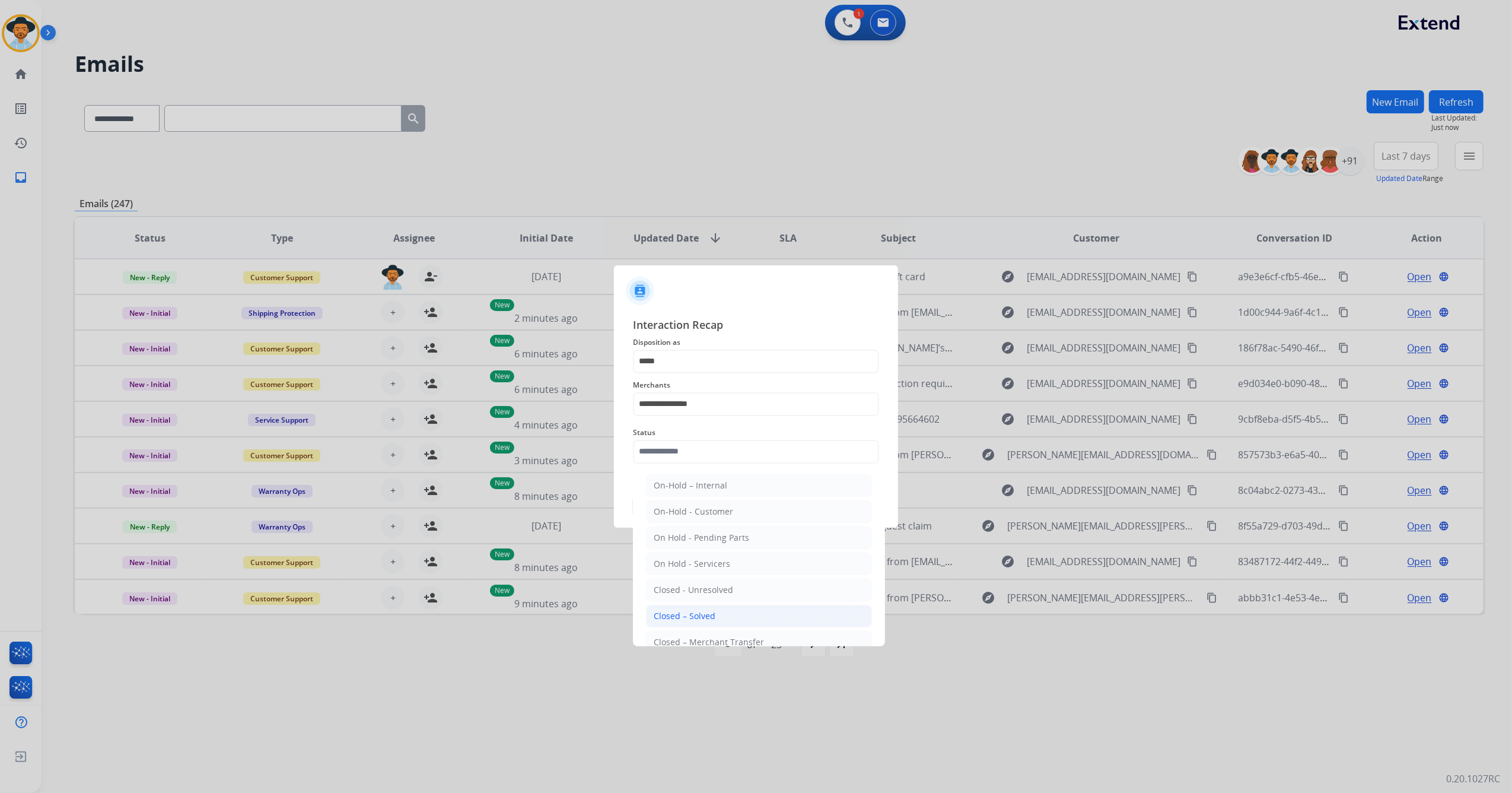
click at [688, 616] on div "Closed – Solved" at bounding box center [685, 615] width 62 height 12
type input "**********"
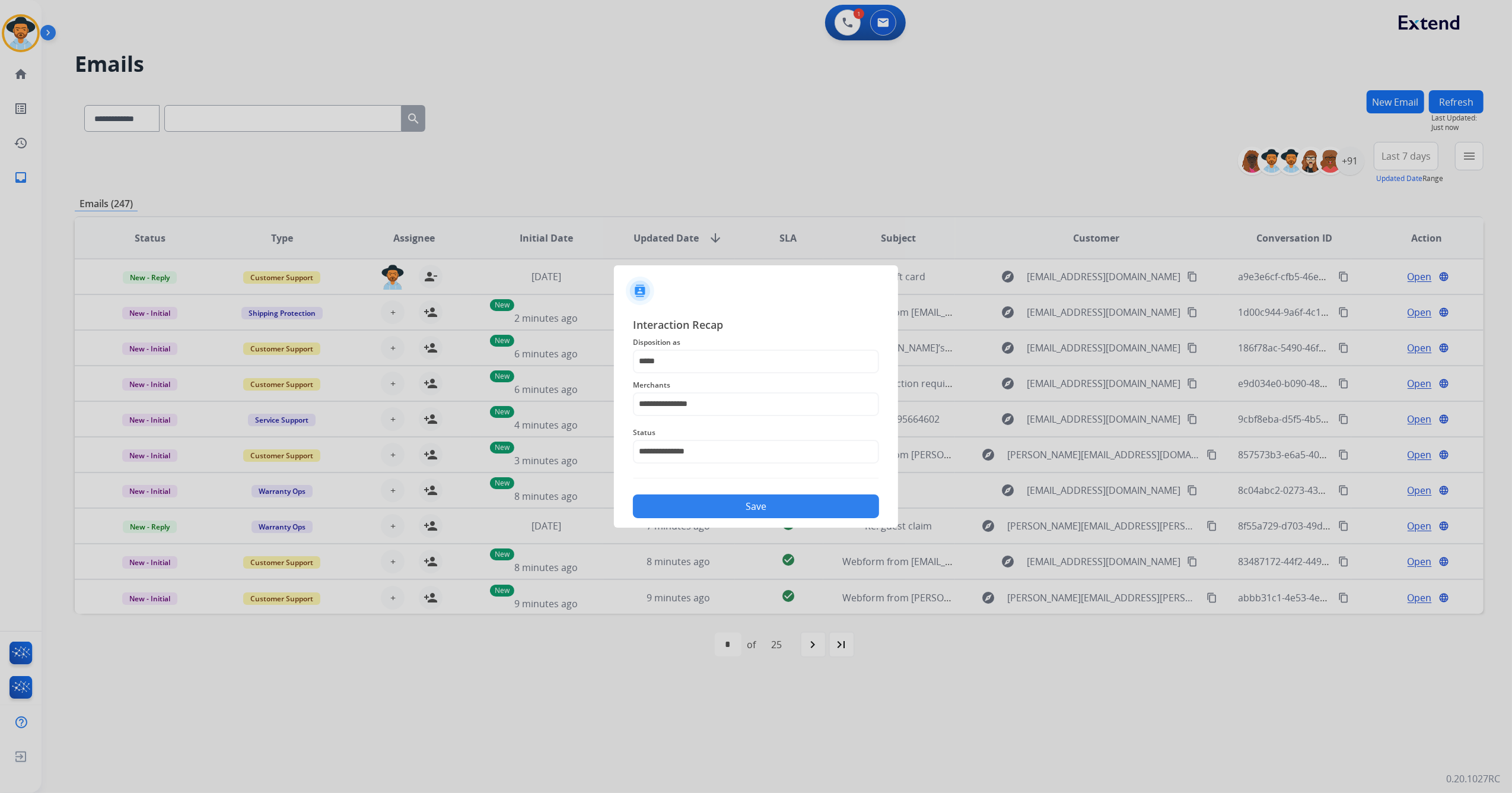
click at [710, 492] on div "Save" at bounding box center [756, 502] width 247 height 31
click at [710, 496] on button "Save" at bounding box center [756, 506] width 247 height 24
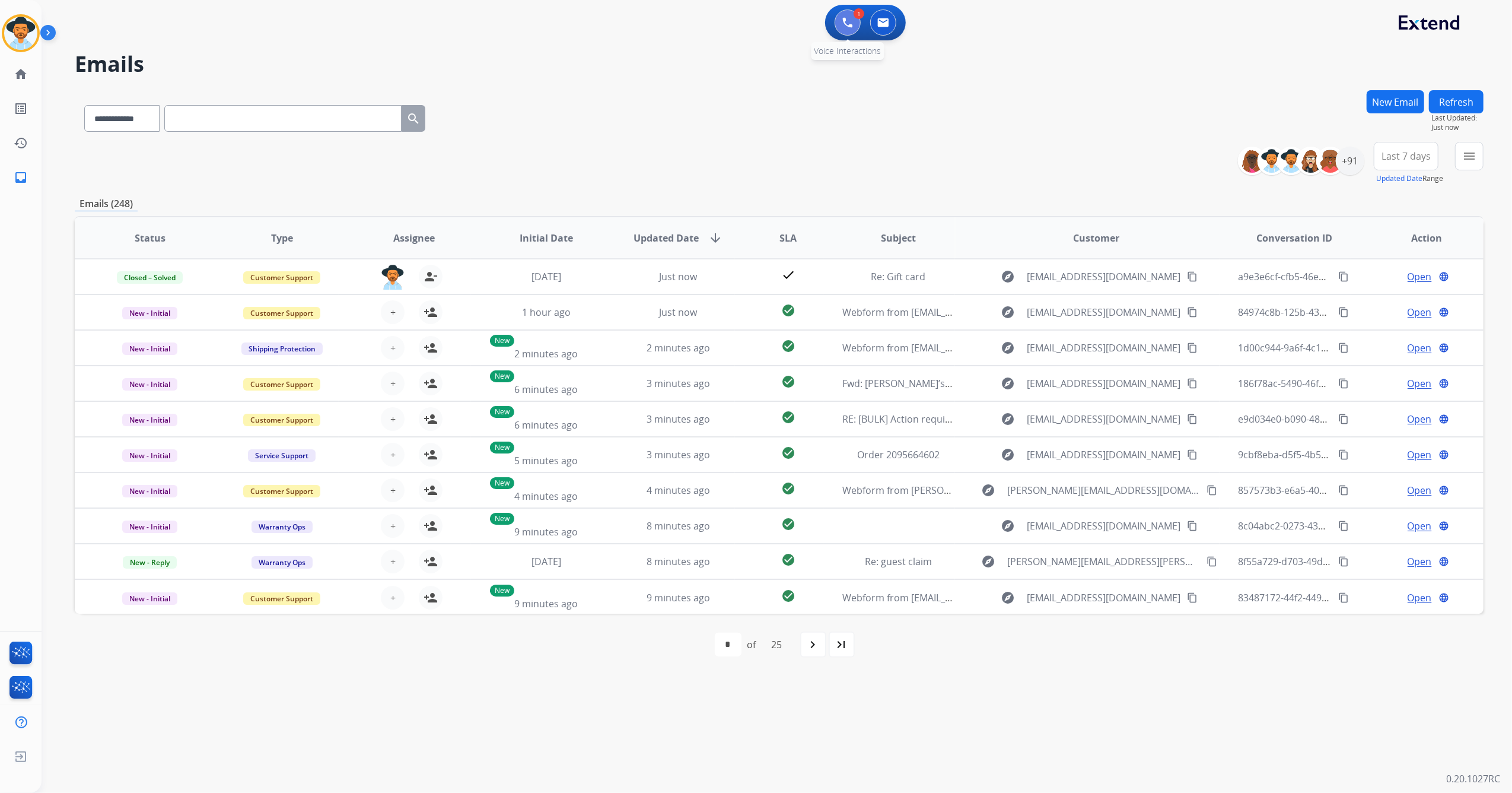
click at [843, 24] on img at bounding box center [848, 22] width 10 height 10
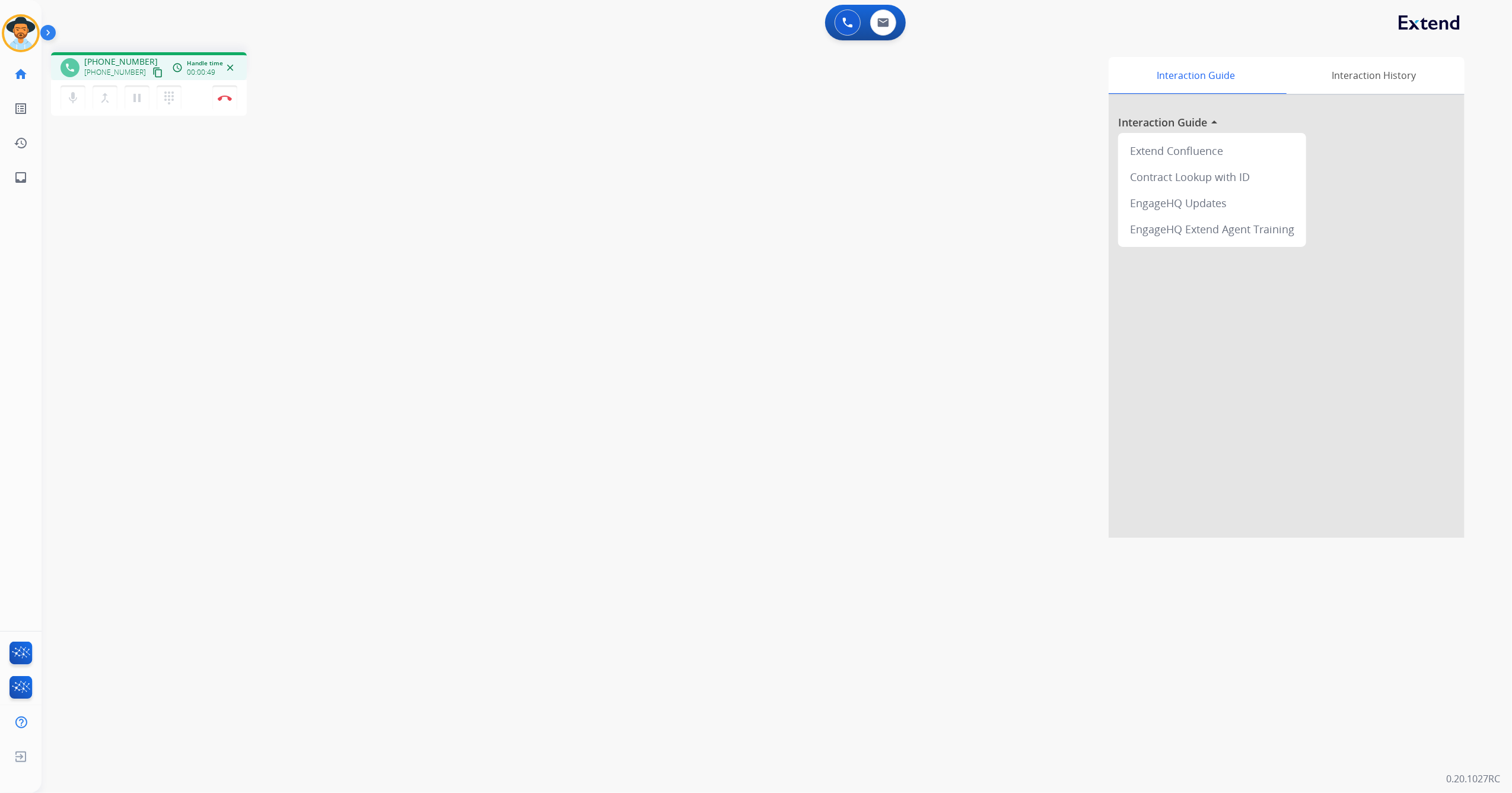
click at [152, 67] on mat-icon "content_copy" at bounding box center [157, 72] width 10 height 10
drag, startPoint x: 480, startPoint y: 3, endPoint x: 614, endPoint y: 144, distance: 194.5
click at [614, 144] on div "Interaction Guide Interaction History Interaction Guide arrow_drop_up Extend Co…" at bounding box center [944, 297] width 1041 height 481
click at [143, 98] on mat-icon "pause" at bounding box center [137, 98] width 14 height 14
click at [72, 100] on mat-icon "mic" at bounding box center [73, 98] width 14 height 14
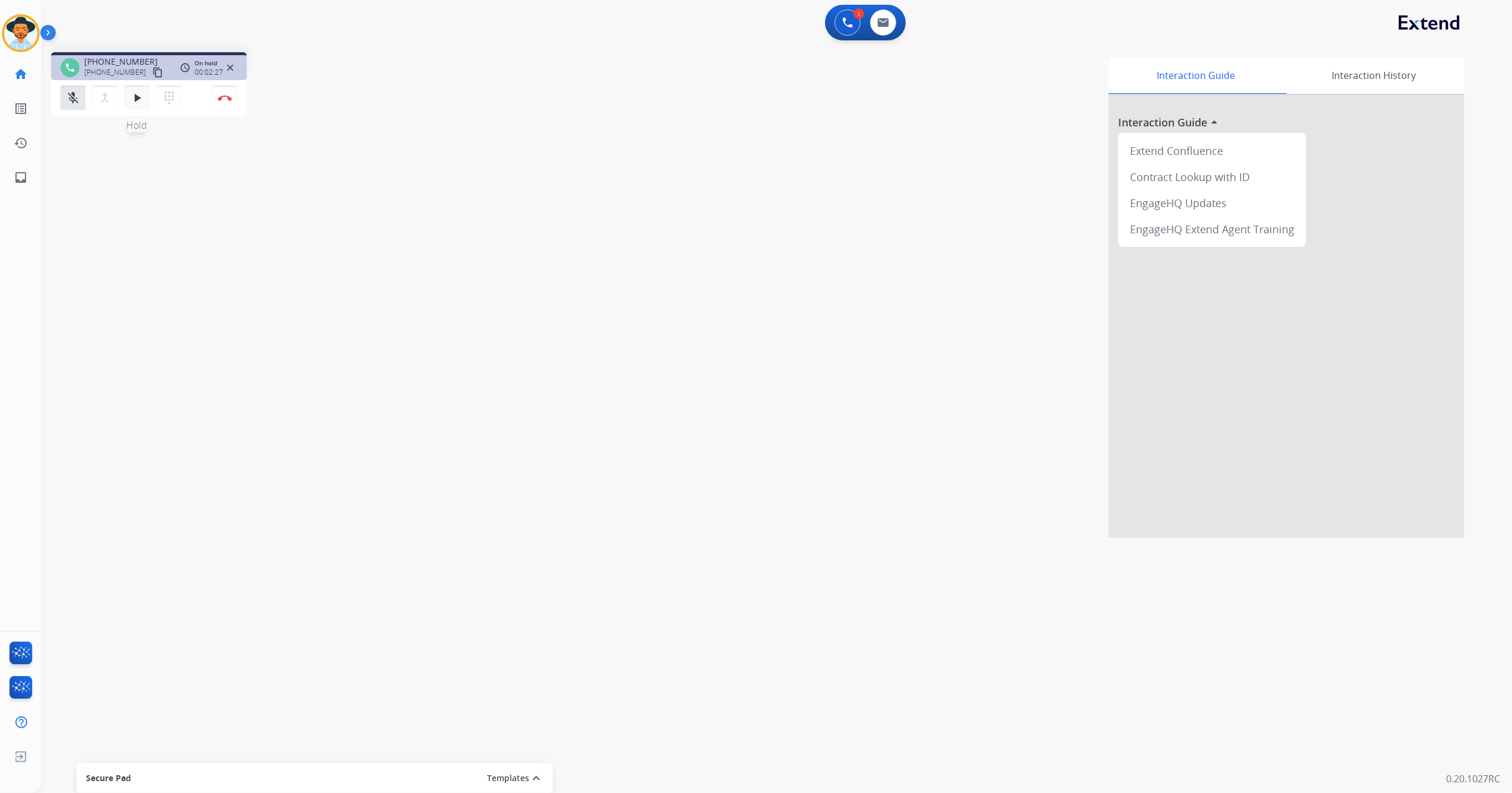
click at [143, 90] on mat-icon "play_arrow" at bounding box center [137, 98] width 14 height 14
click at [77, 91] on mat-icon "mic_off" at bounding box center [73, 98] width 14 height 14
click at [222, 102] on button "Disconnect" at bounding box center [224, 98] width 25 height 25
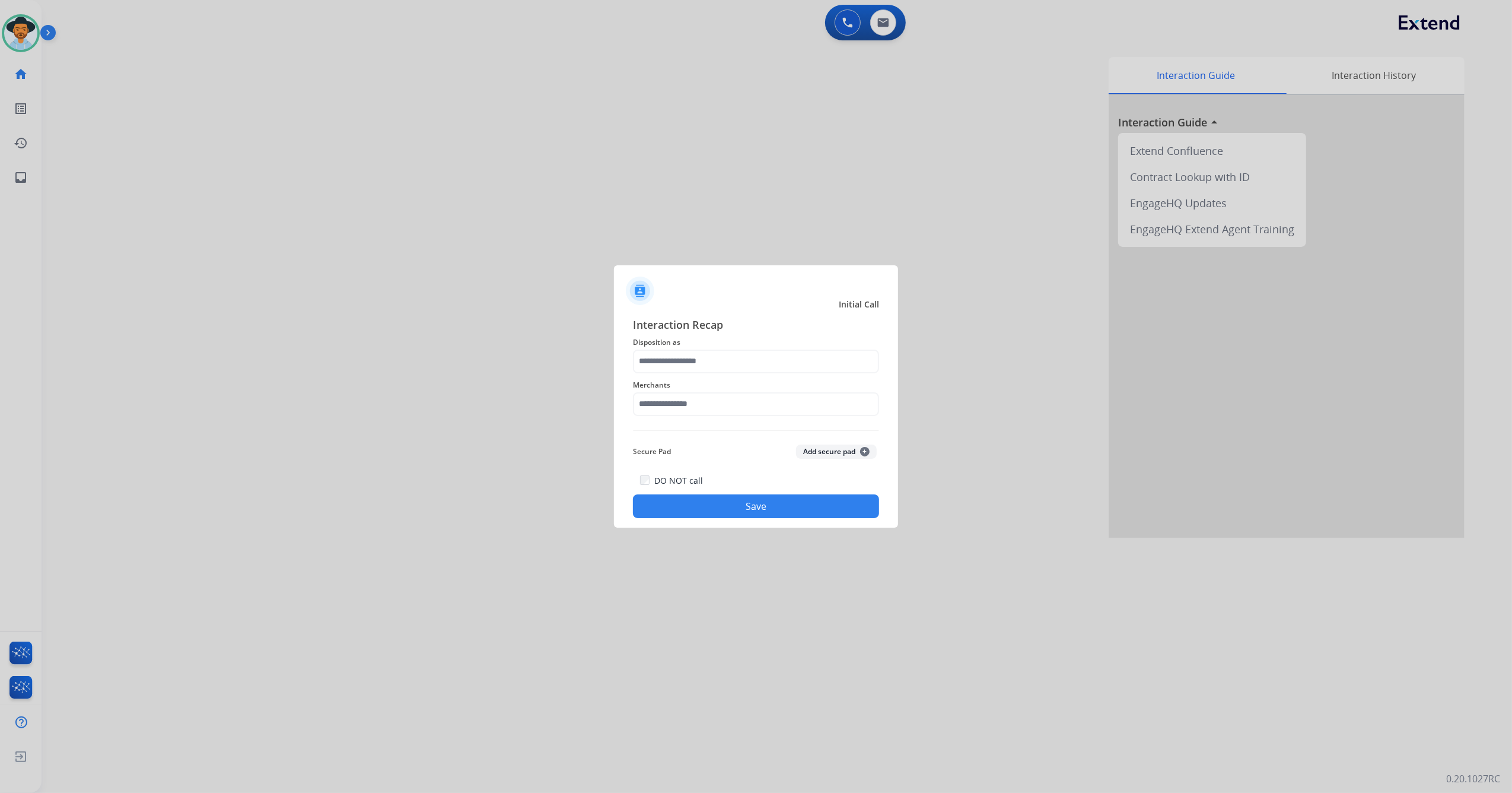
click at [713, 347] on span "Disposition as" at bounding box center [756, 343] width 247 height 14
click at [712, 355] on input "text" at bounding box center [756, 362] width 247 height 24
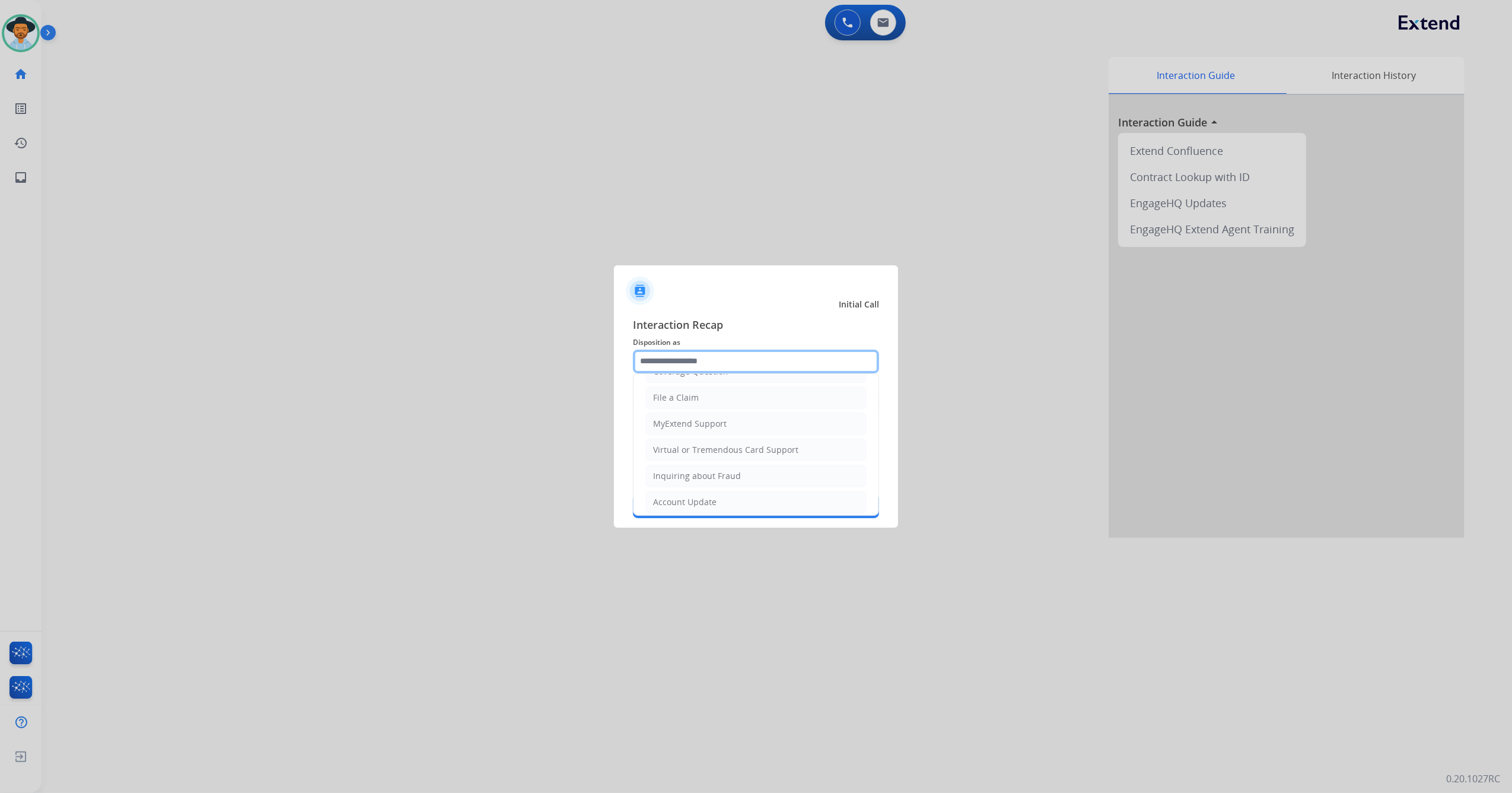
scroll to position [190, 0]
click at [707, 469] on li "Other" at bounding box center [756, 469] width 221 height 22
type input "*****"
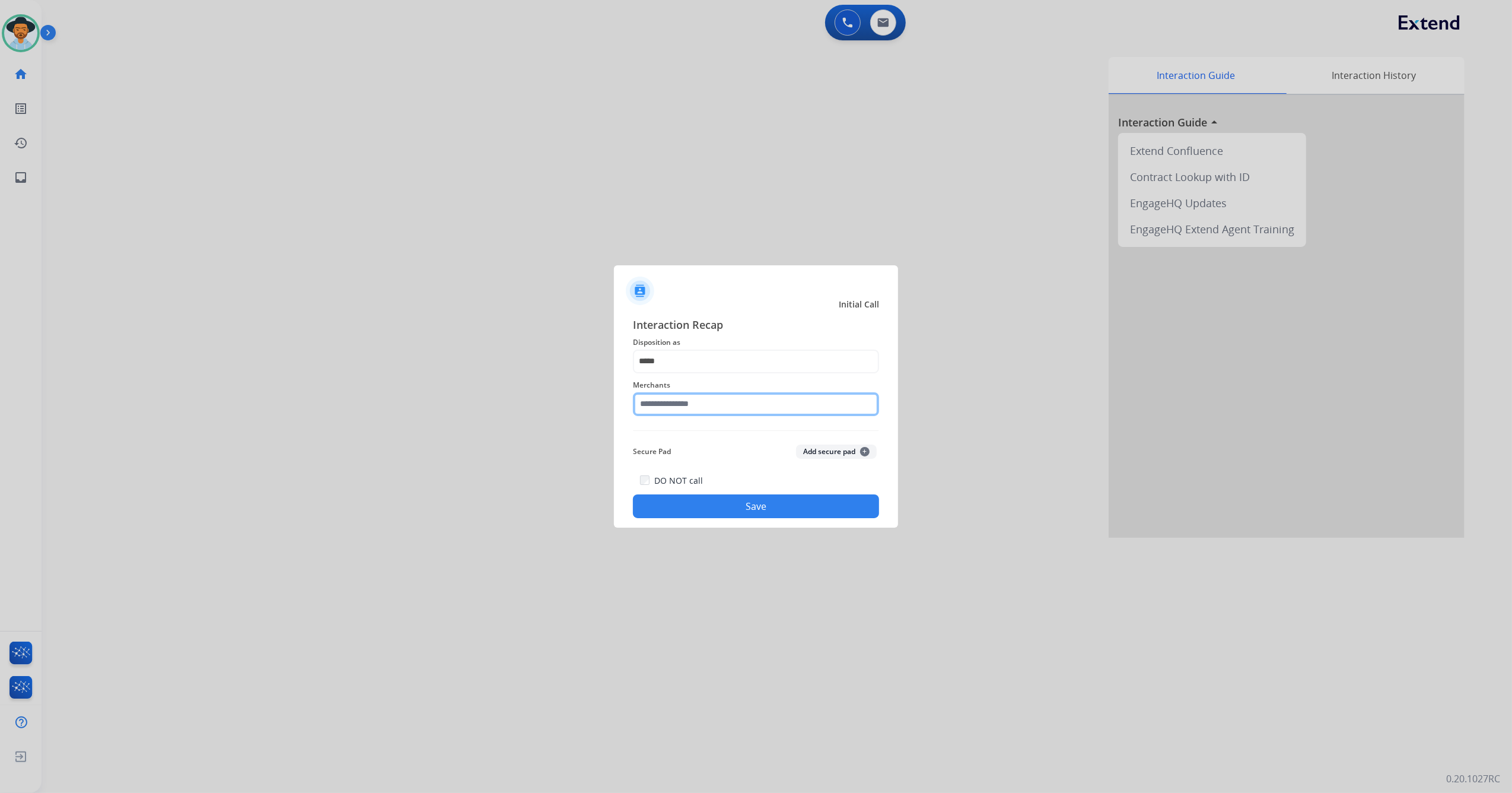
click at [712, 404] on input "text" at bounding box center [756, 404] width 247 height 24
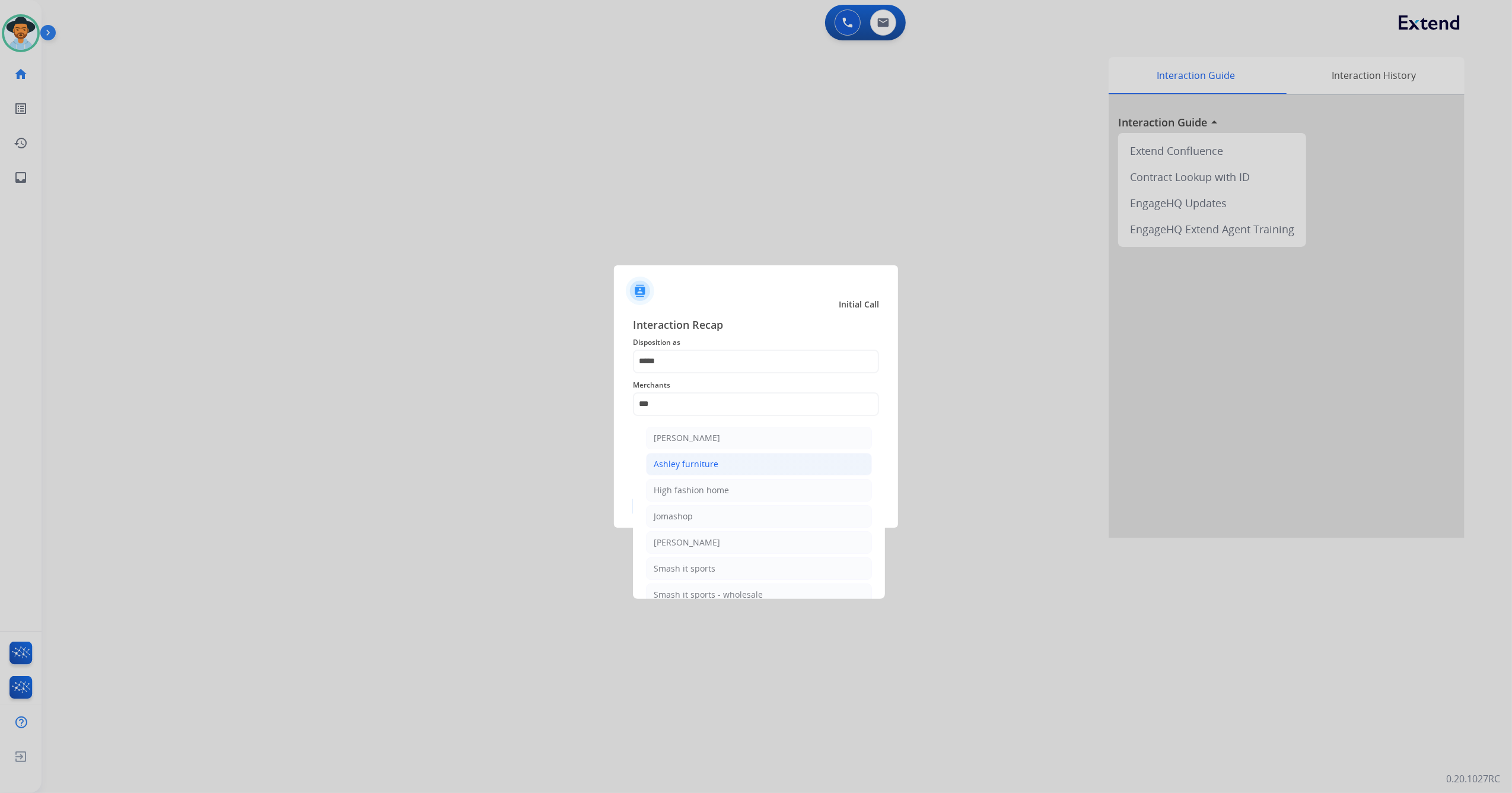
click at [714, 465] on div "Ashley furniture" at bounding box center [687, 464] width 65 height 12
type input "**********"
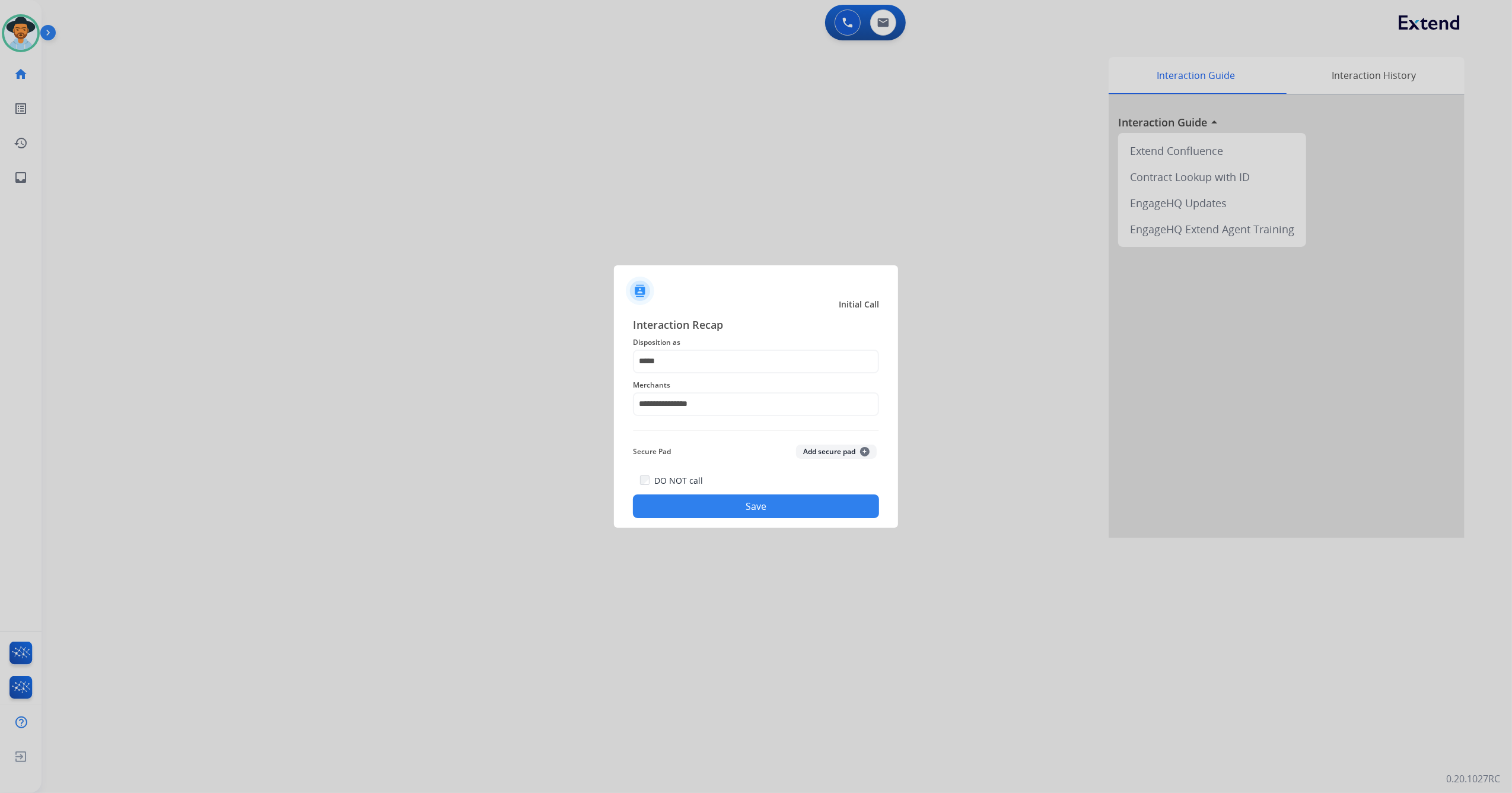
click at [699, 515] on button "Save" at bounding box center [756, 506] width 247 height 24
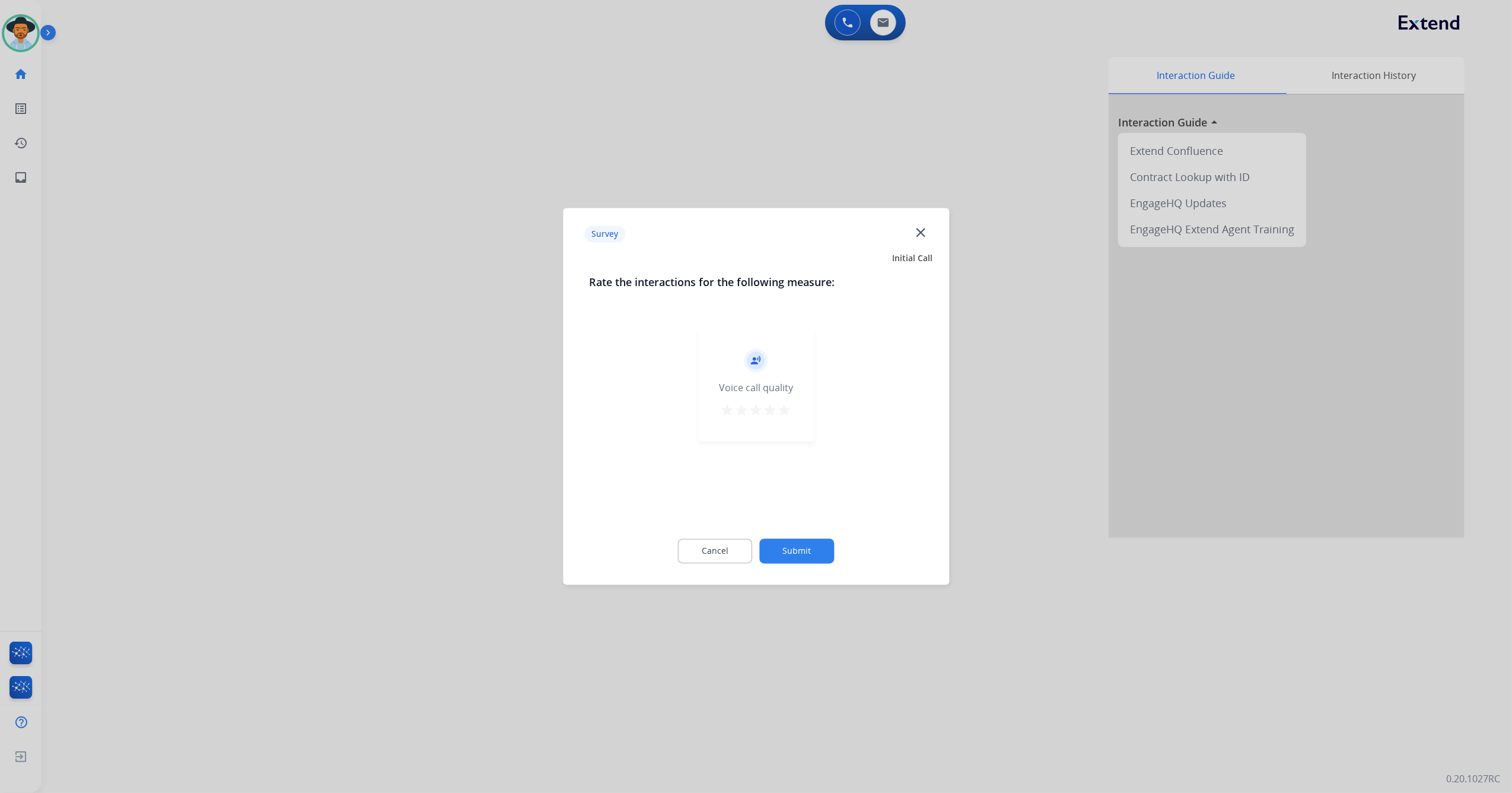
click at [784, 414] on mat-icon "star" at bounding box center [785, 411] width 14 height 14
click at [798, 546] on button "Submit" at bounding box center [798, 550] width 75 height 25
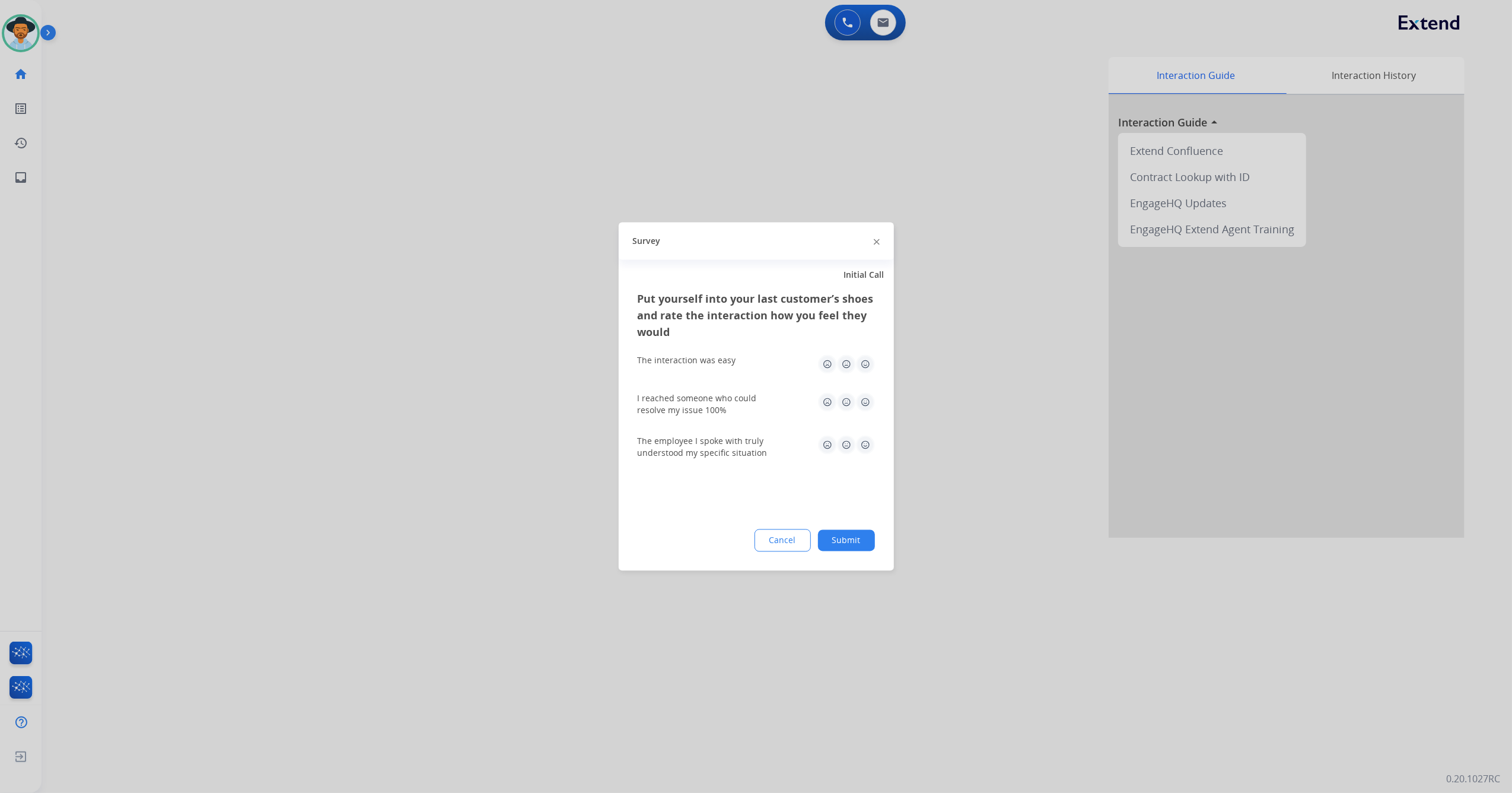
click at [867, 359] on img at bounding box center [866, 365] width 19 height 19
click at [863, 385] on div "I reached someone who could resolve my issue 100%" at bounding box center [756, 404] width 237 height 43
click at [863, 396] on img at bounding box center [866, 402] width 19 height 19
click at [867, 446] on img at bounding box center [866, 445] width 19 height 19
click at [859, 550] on div "Cancel Submit" at bounding box center [756, 541] width 237 height 22
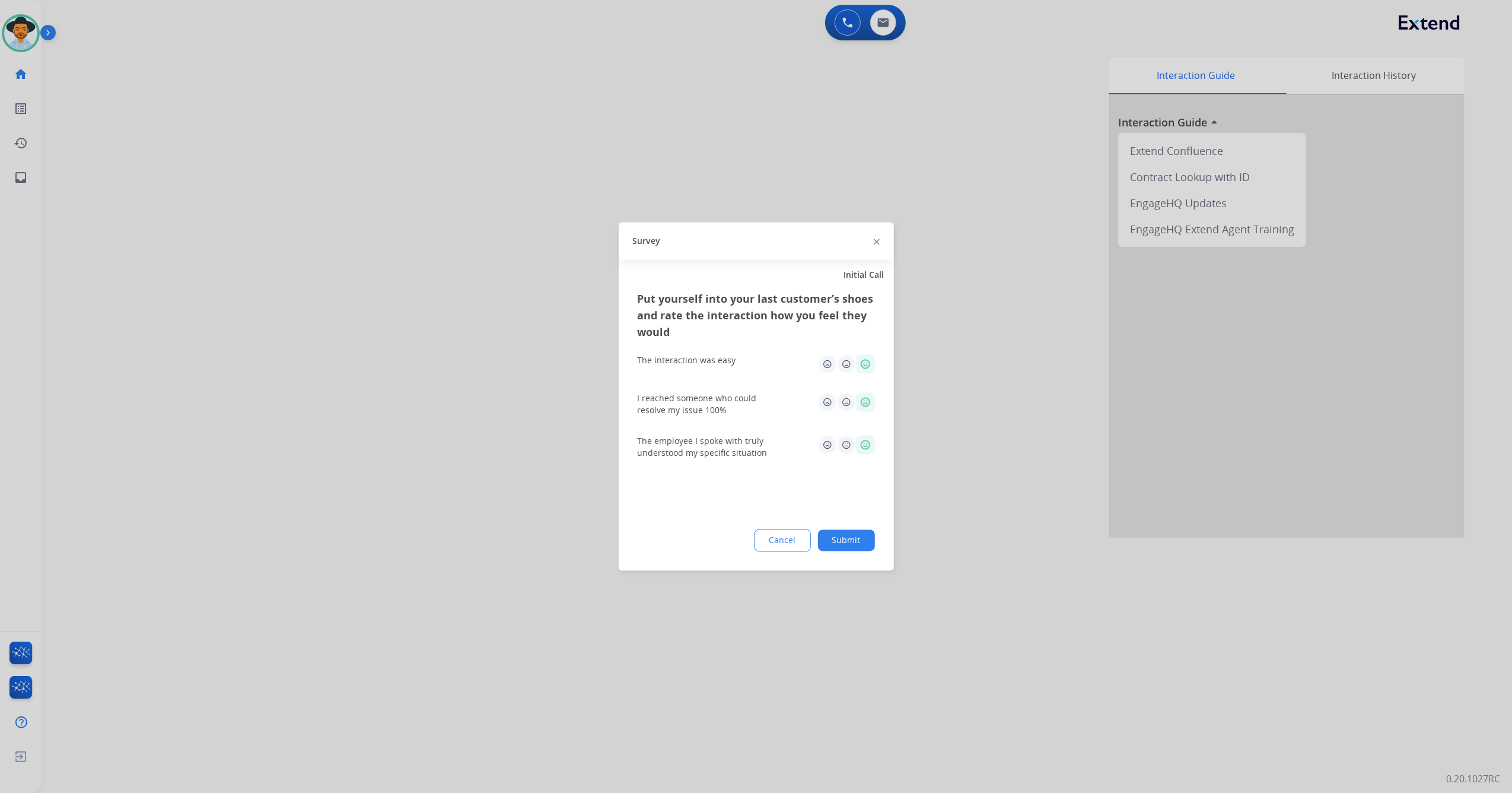
click at [864, 538] on button "Submit" at bounding box center [847, 540] width 57 height 21
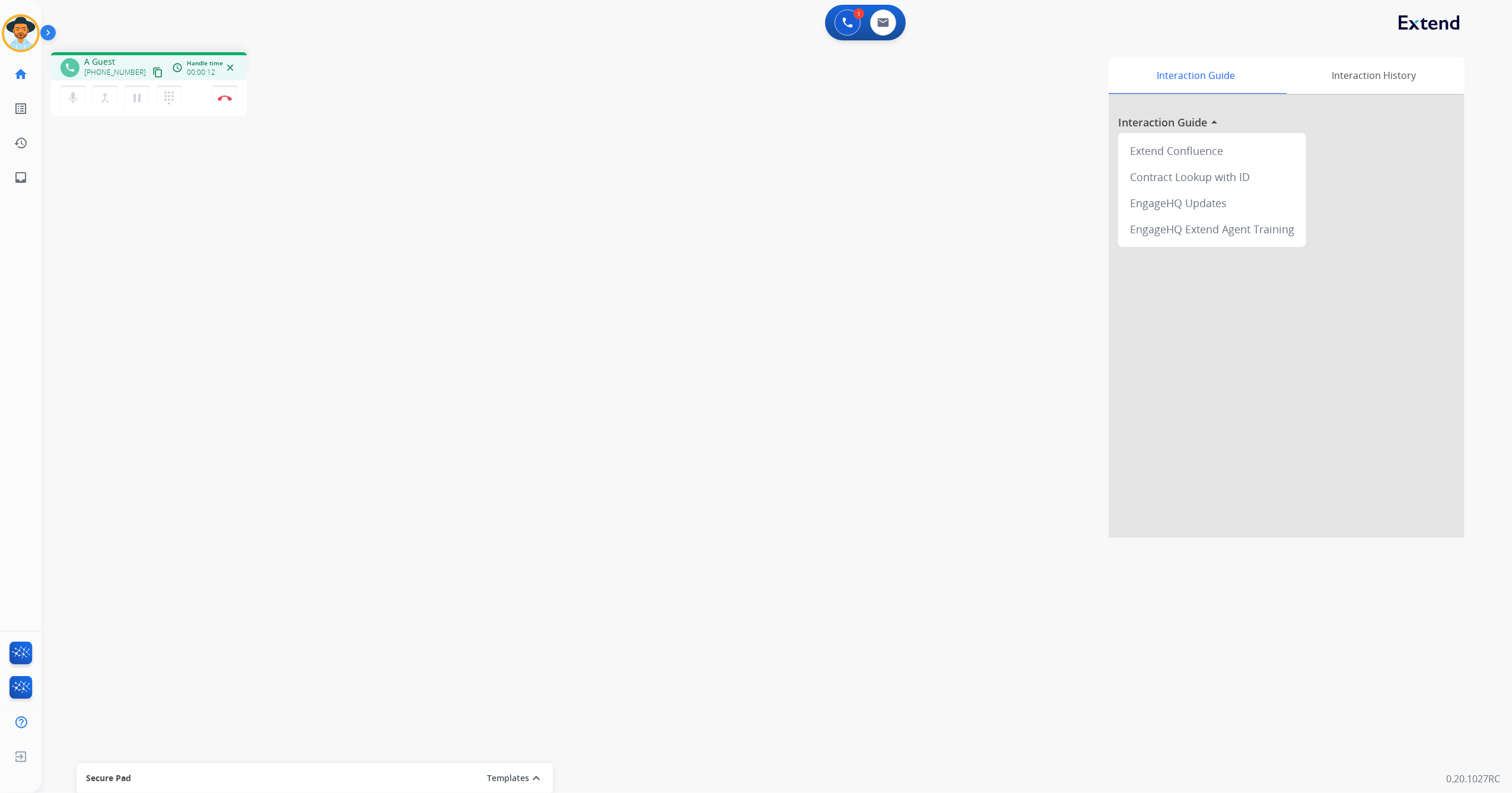
click at [152, 69] on mat-icon "content_copy" at bounding box center [157, 72] width 10 height 10
click at [231, 102] on button "Disconnect" at bounding box center [224, 98] width 25 height 25
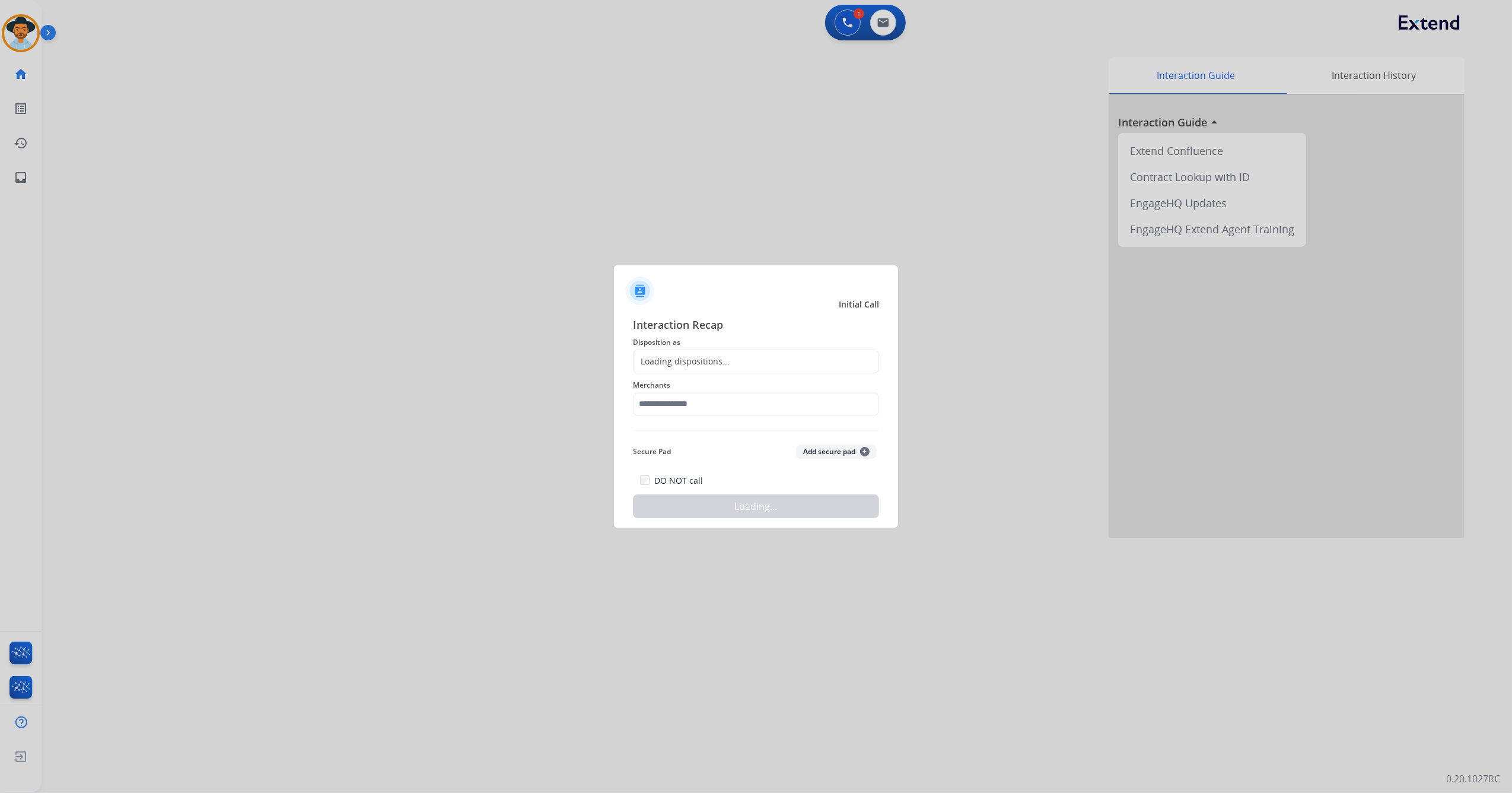
click at [783, 368] on div "Loading dispositions..." at bounding box center [756, 362] width 247 height 24
click at [779, 364] on div "Loading dispositions..." at bounding box center [756, 362] width 247 height 24
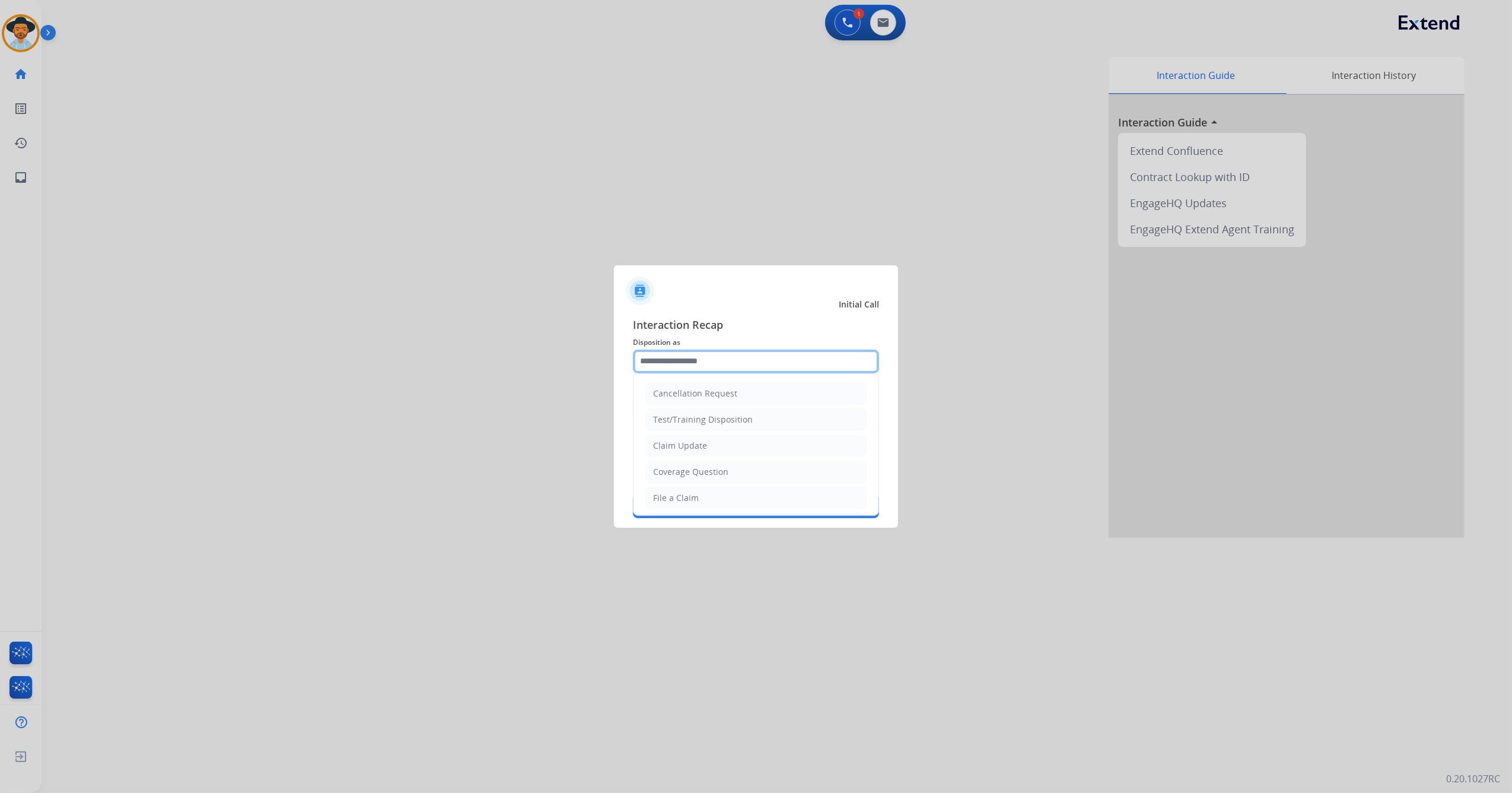
click at [710, 359] on input "text" at bounding box center [756, 362] width 247 height 24
click at [690, 420] on div "File a Claim" at bounding box center [676, 419] width 46 height 12
type input "**********"
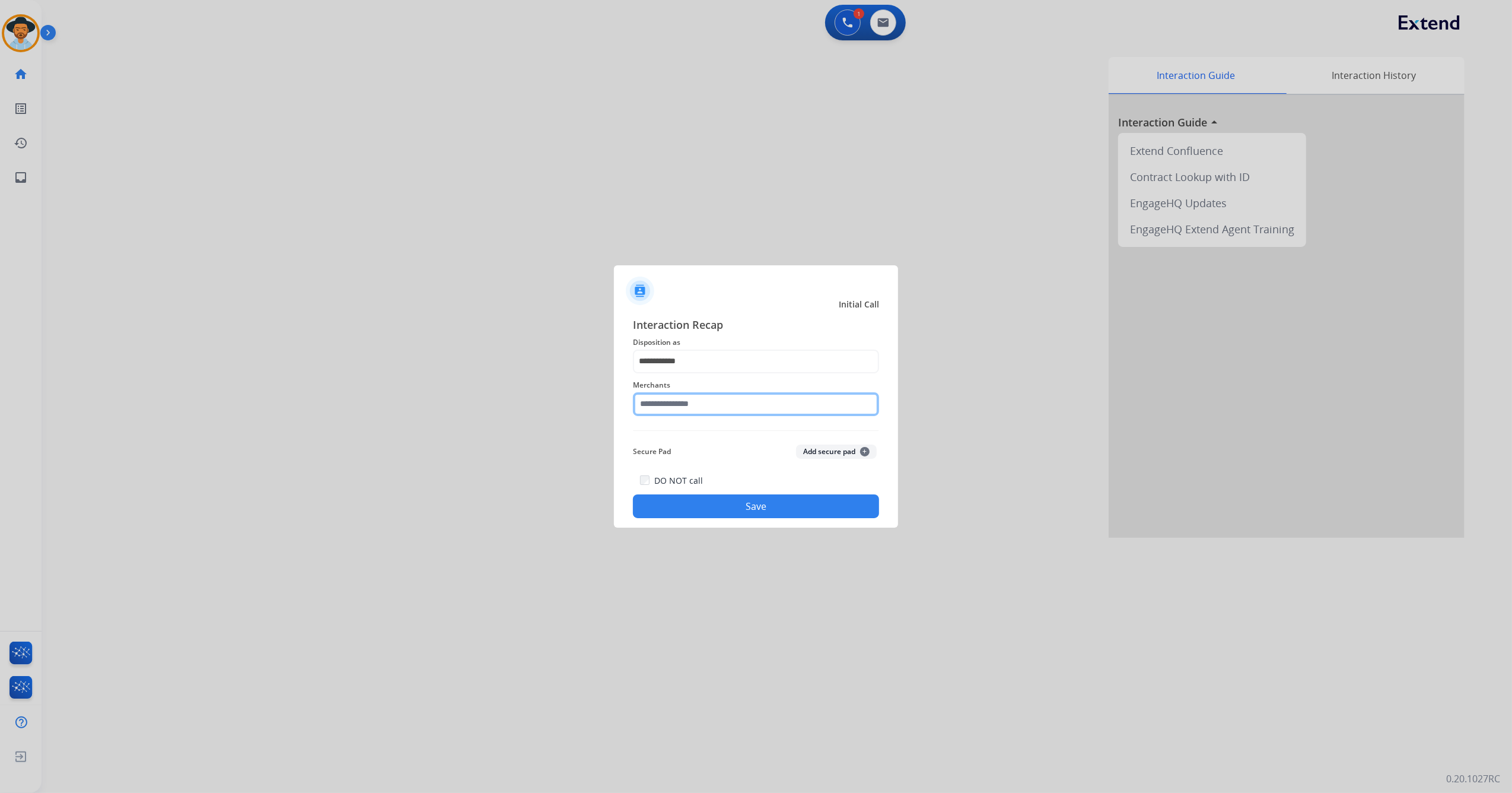
click at [698, 402] on input "text" at bounding box center [756, 404] width 247 height 24
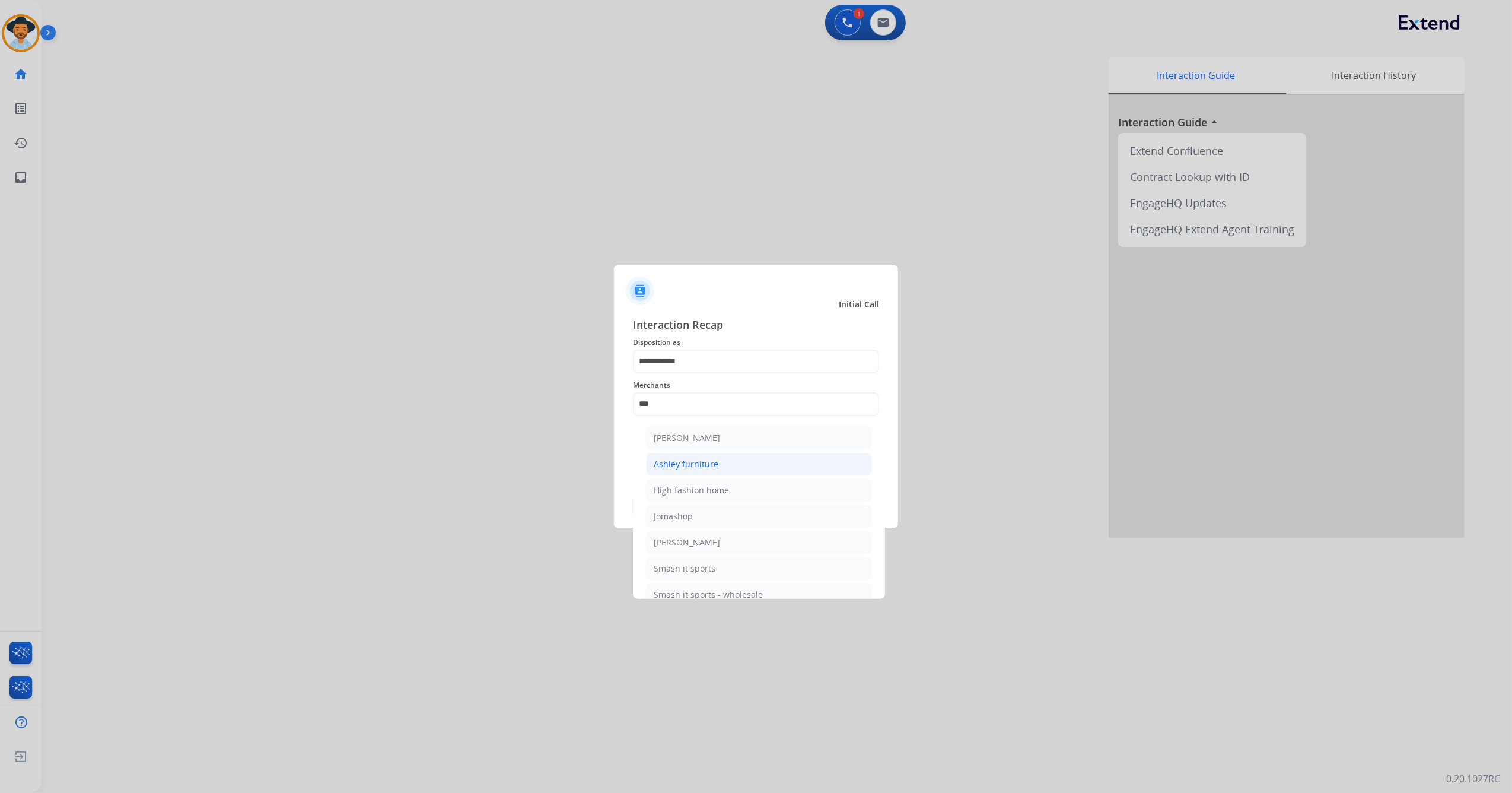
click at [707, 468] on div "Ashley furniture" at bounding box center [687, 464] width 65 height 12
type input "**********"
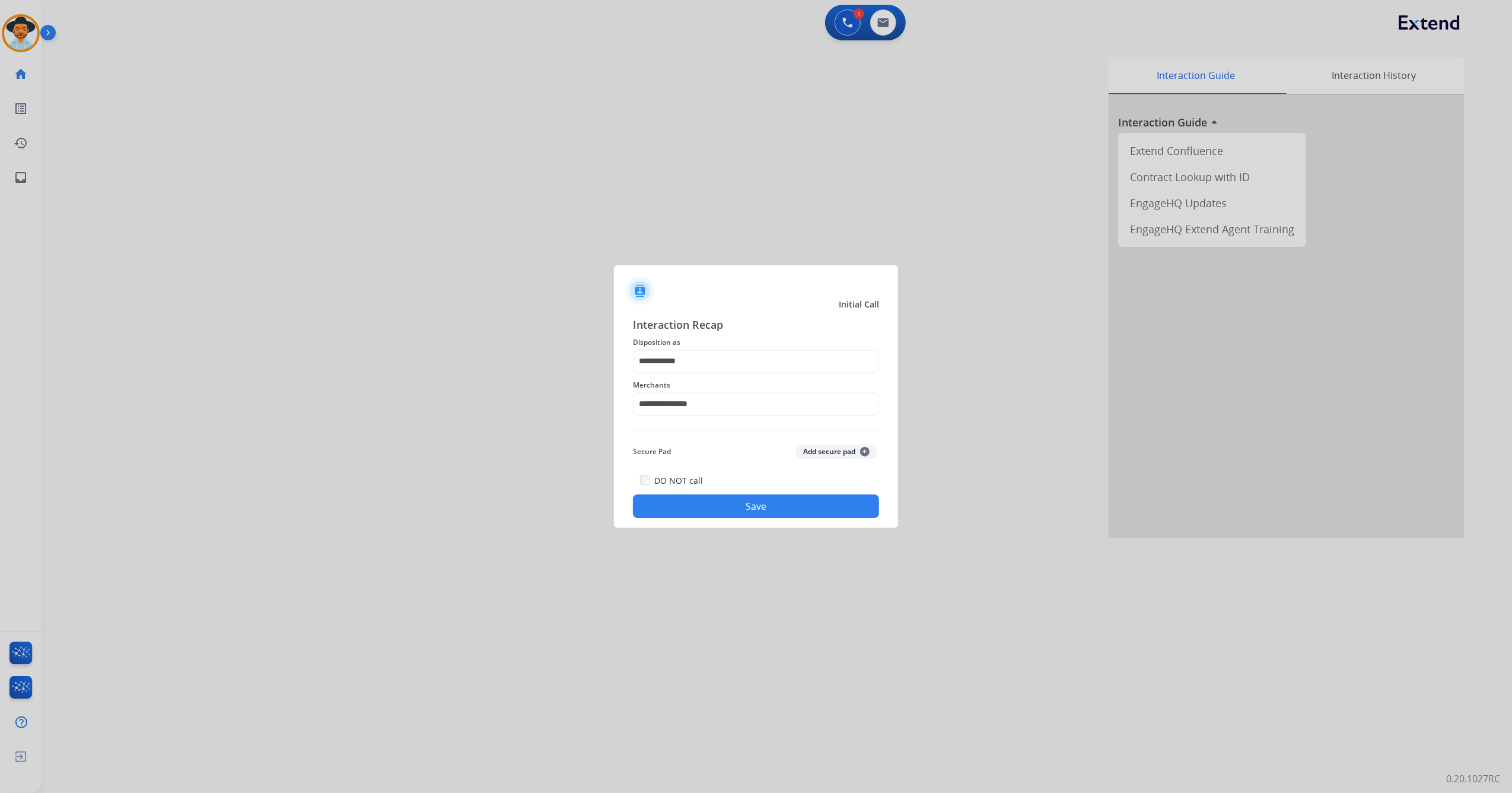
click at [699, 504] on button "Save" at bounding box center [756, 506] width 247 height 24
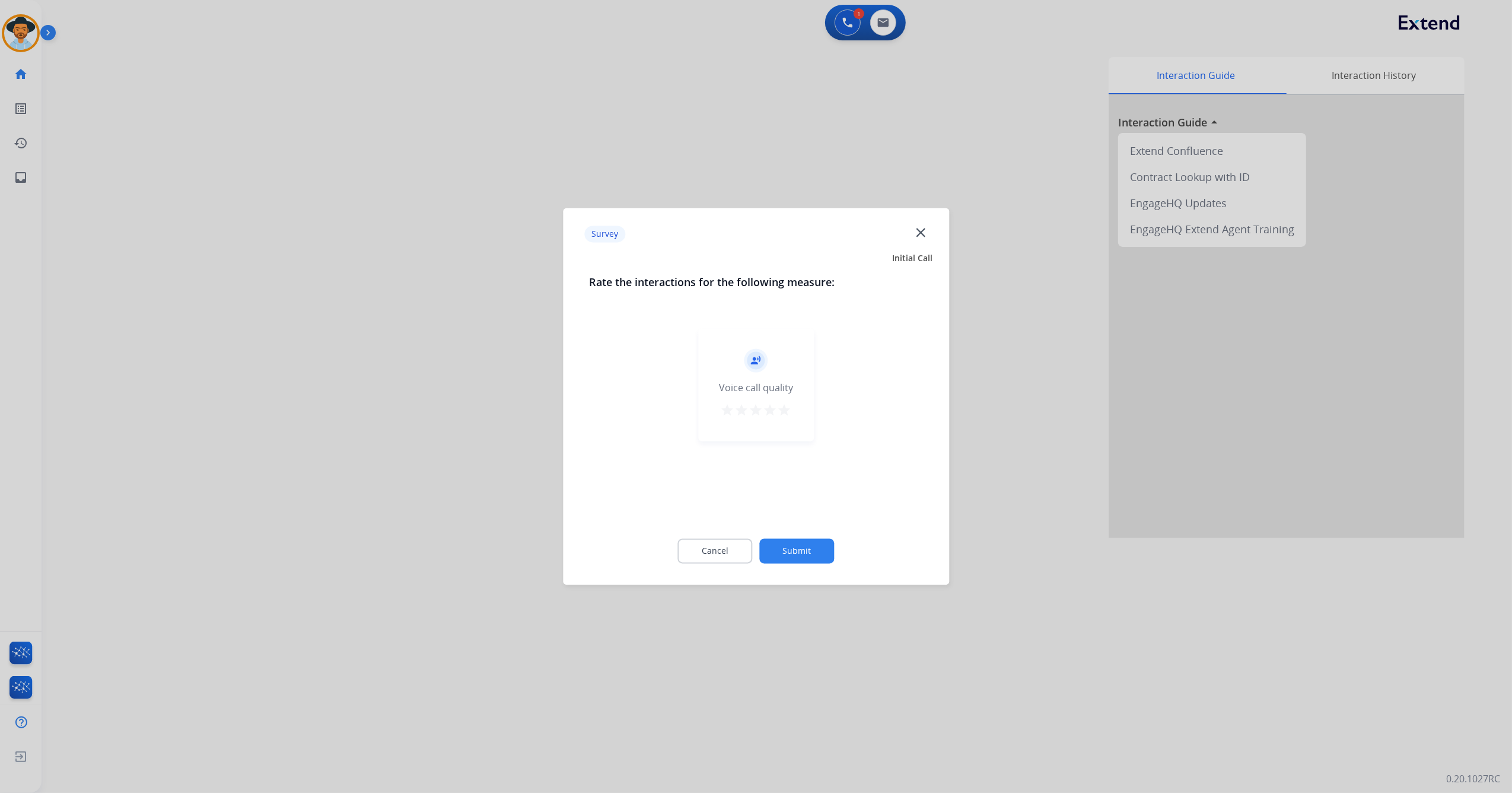
click at [796, 554] on button "Submit" at bounding box center [798, 550] width 75 height 25
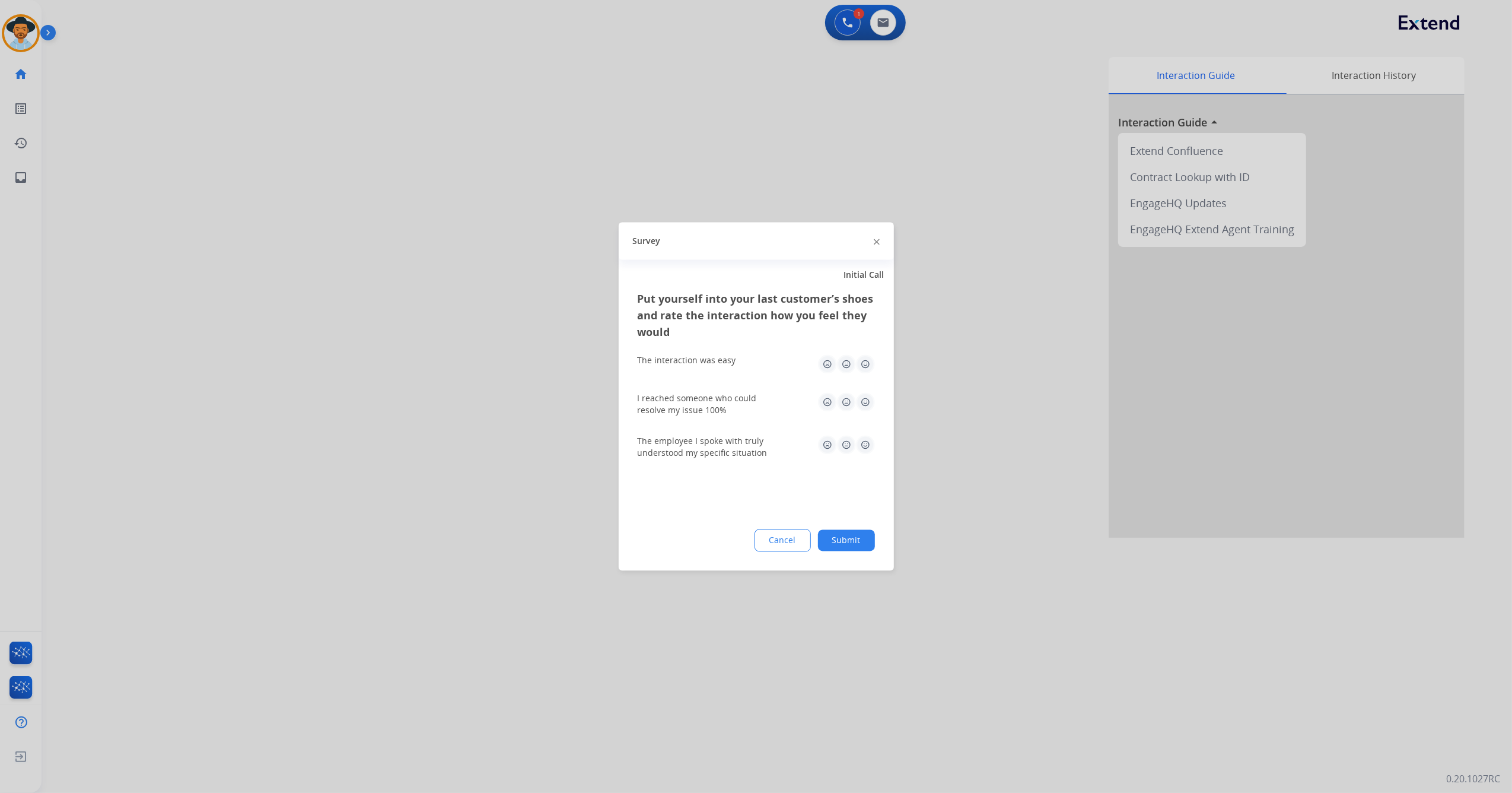
drag, startPoint x: 857, startPoint y: 362, endPoint x: 864, endPoint y: 364, distance: 7.3
click at [857, 362] on img at bounding box center [866, 365] width 19 height 19
click at [862, 390] on div "I reached someone who could resolve my issue 100%" at bounding box center [756, 404] width 237 height 43
click at [867, 407] on img at bounding box center [866, 402] width 19 height 19
click at [869, 449] on img at bounding box center [866, 445] width 19 height 19
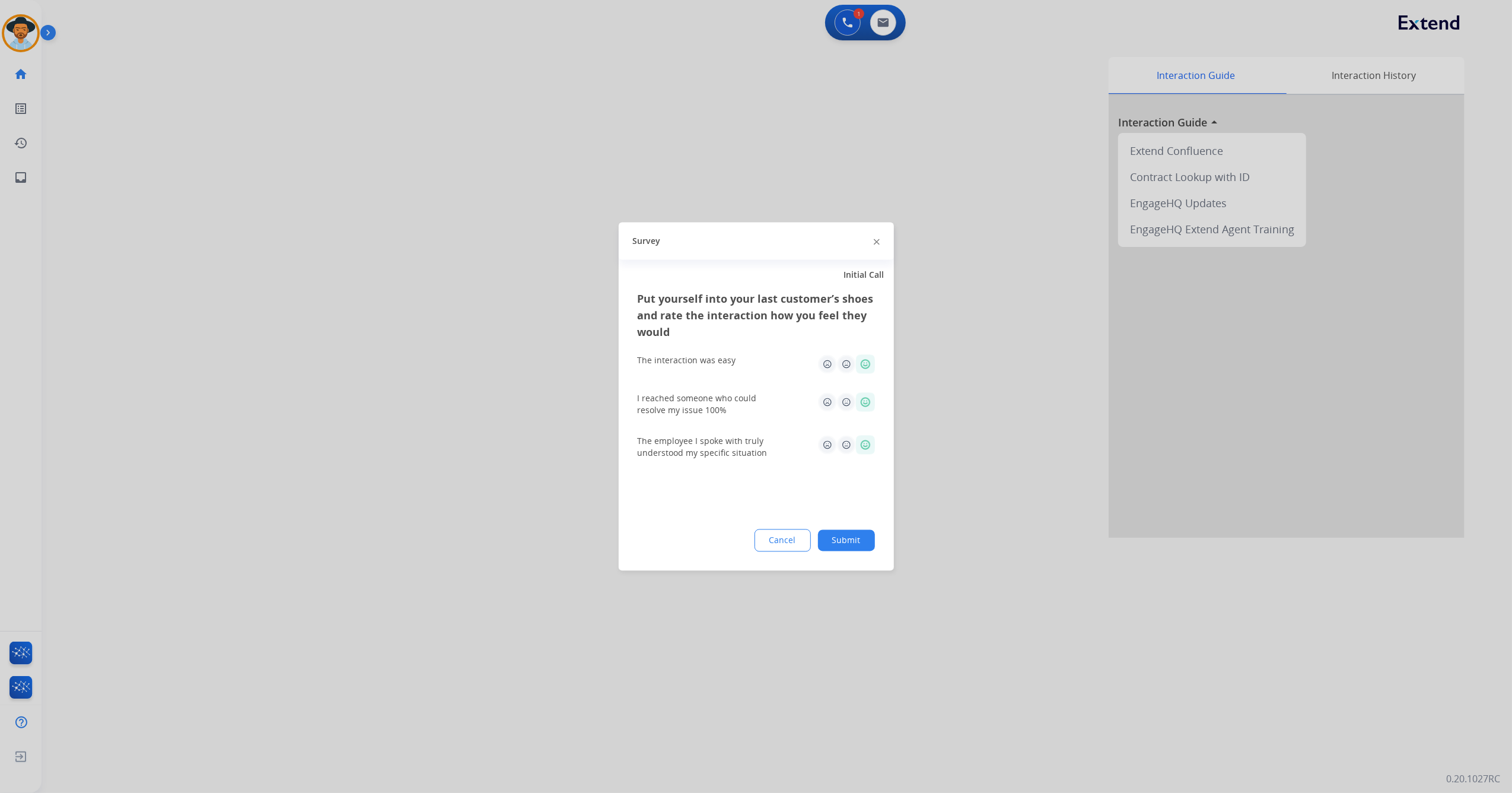
click at [853, 532] on button "Submit" at bounding box center [847, 540] width 57 height 21
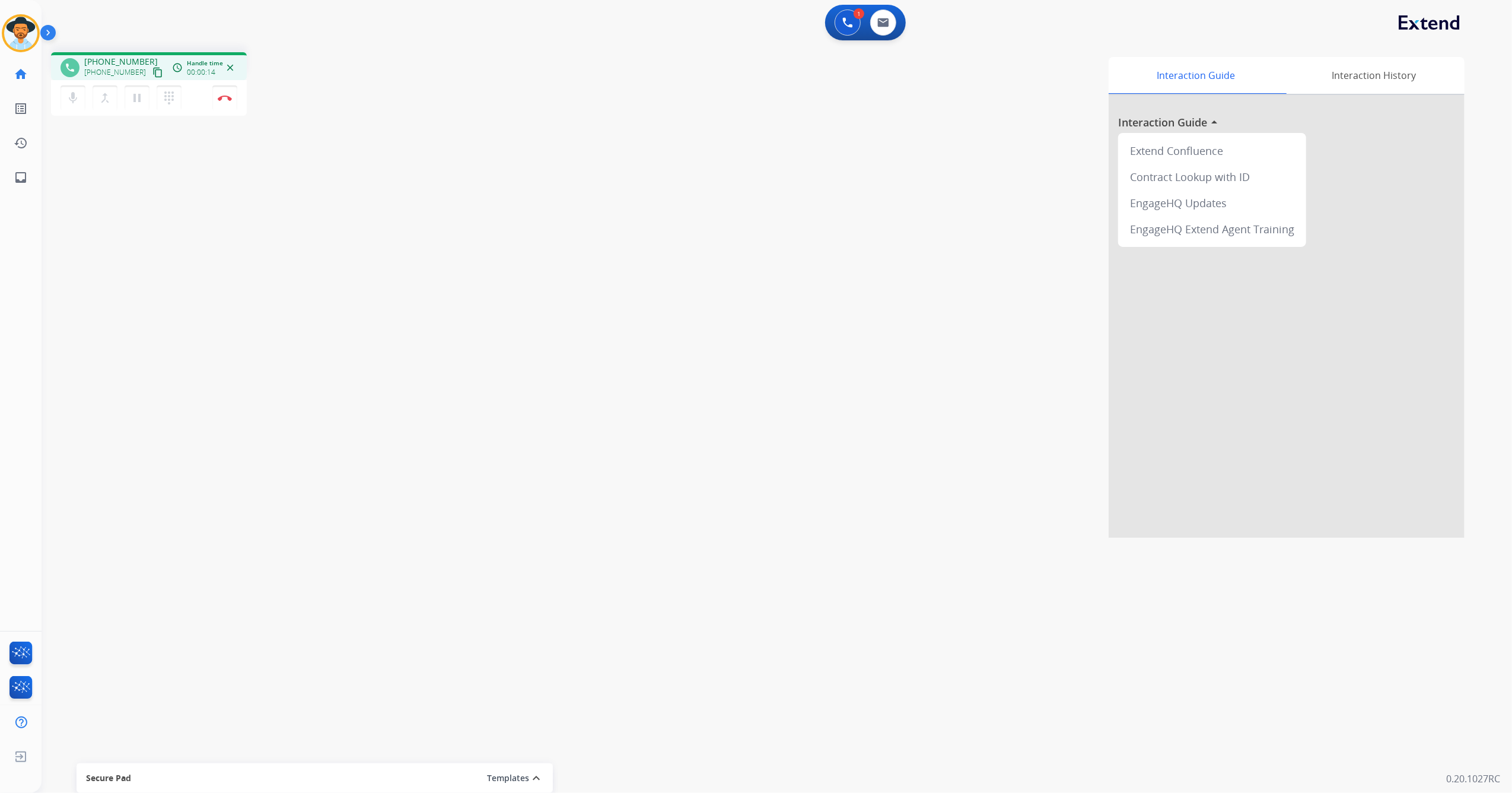
click at [152, 70] on mat-icon "content_copy" at bounding box center [157, 72] width 10 height 10
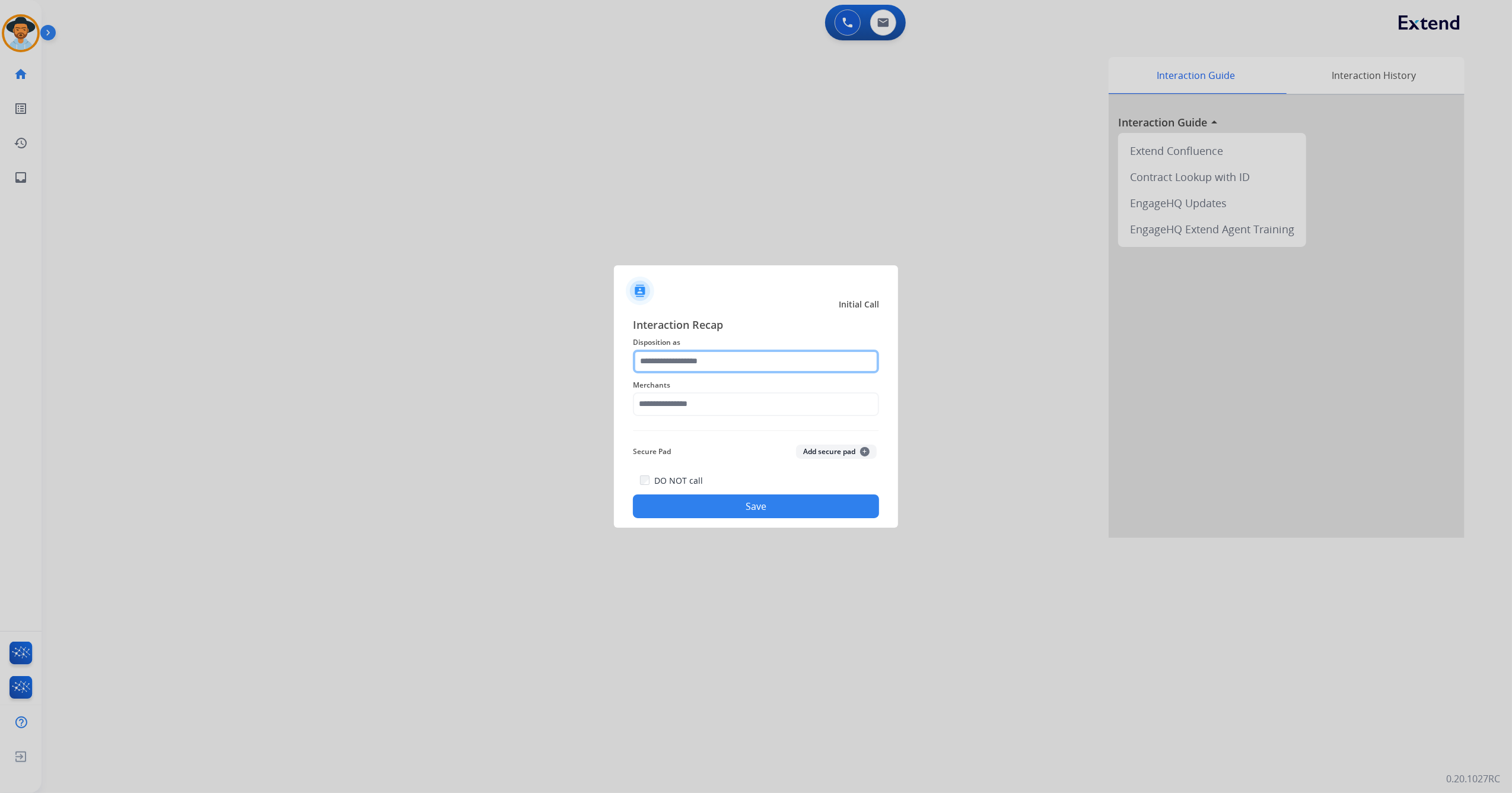
click at [729, 359] on input "text" at bounding box center [756, 362] width 247 height 24
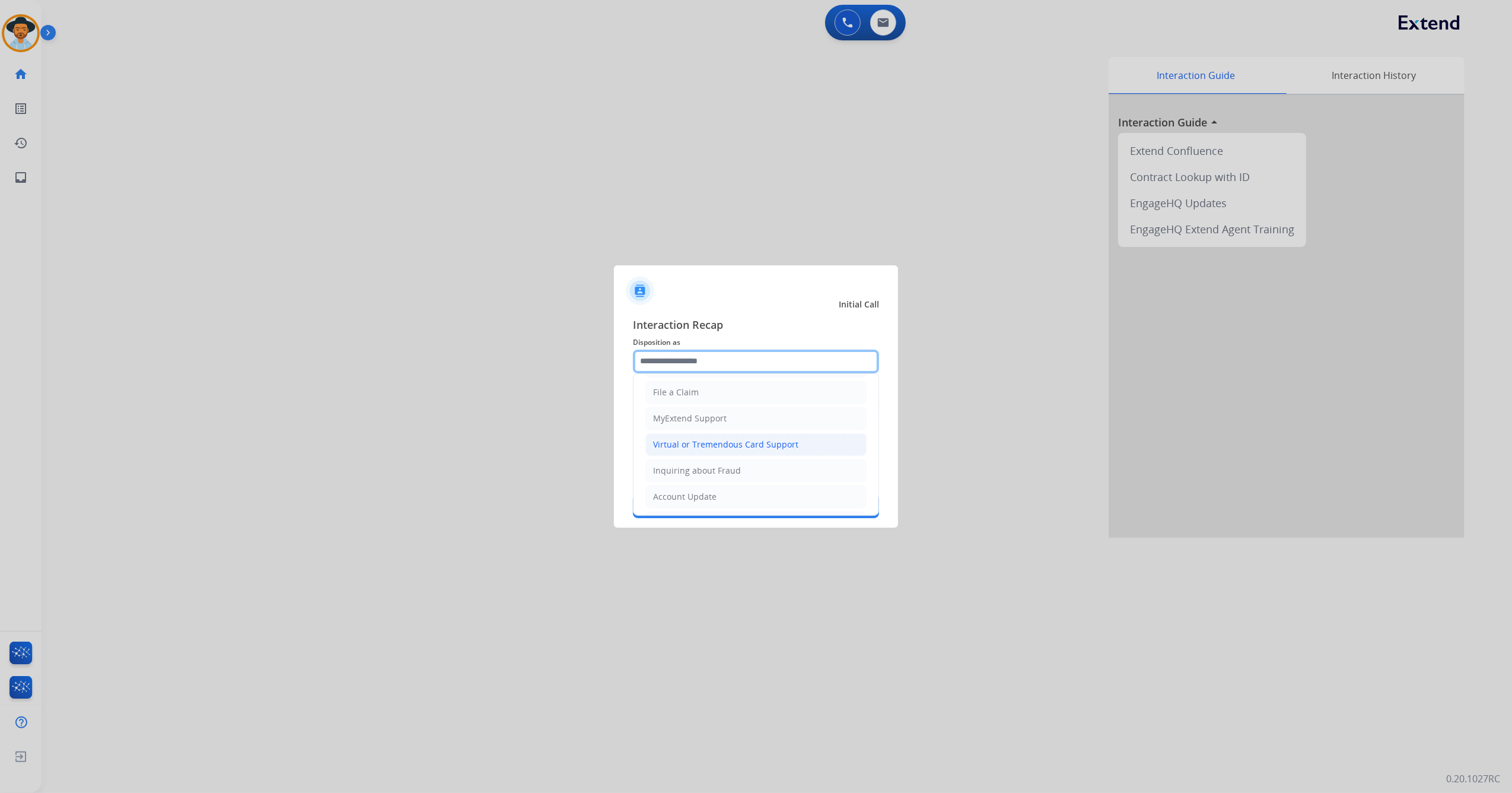
scroll to position [190, 0]
click at [696, 461] on li "Other" at bounding box center [756, 469] width 221 height 22
type input "*****"
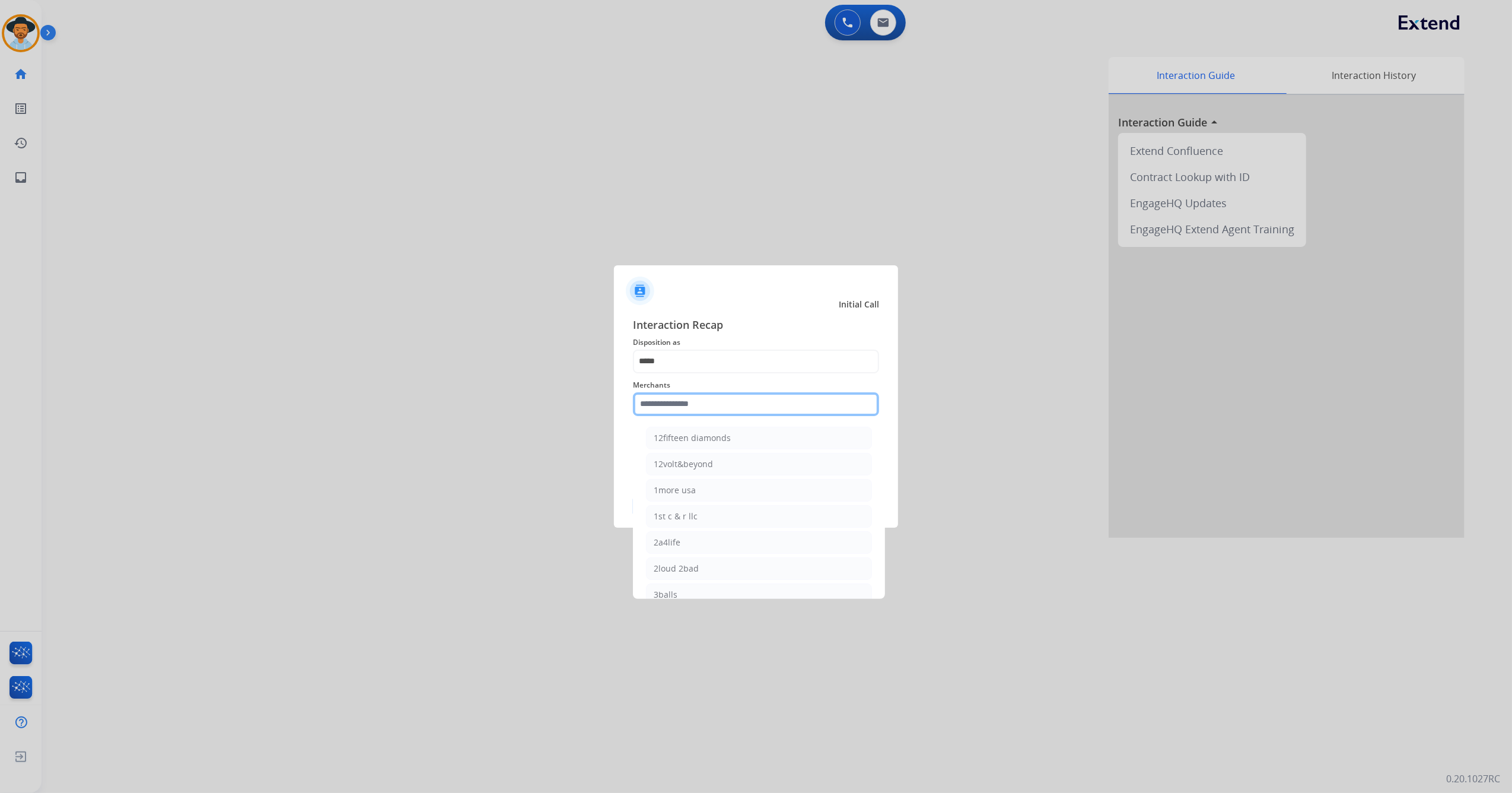
click at [700, 396] on input "text" at bounding box center [756, 404] width 247 height 24
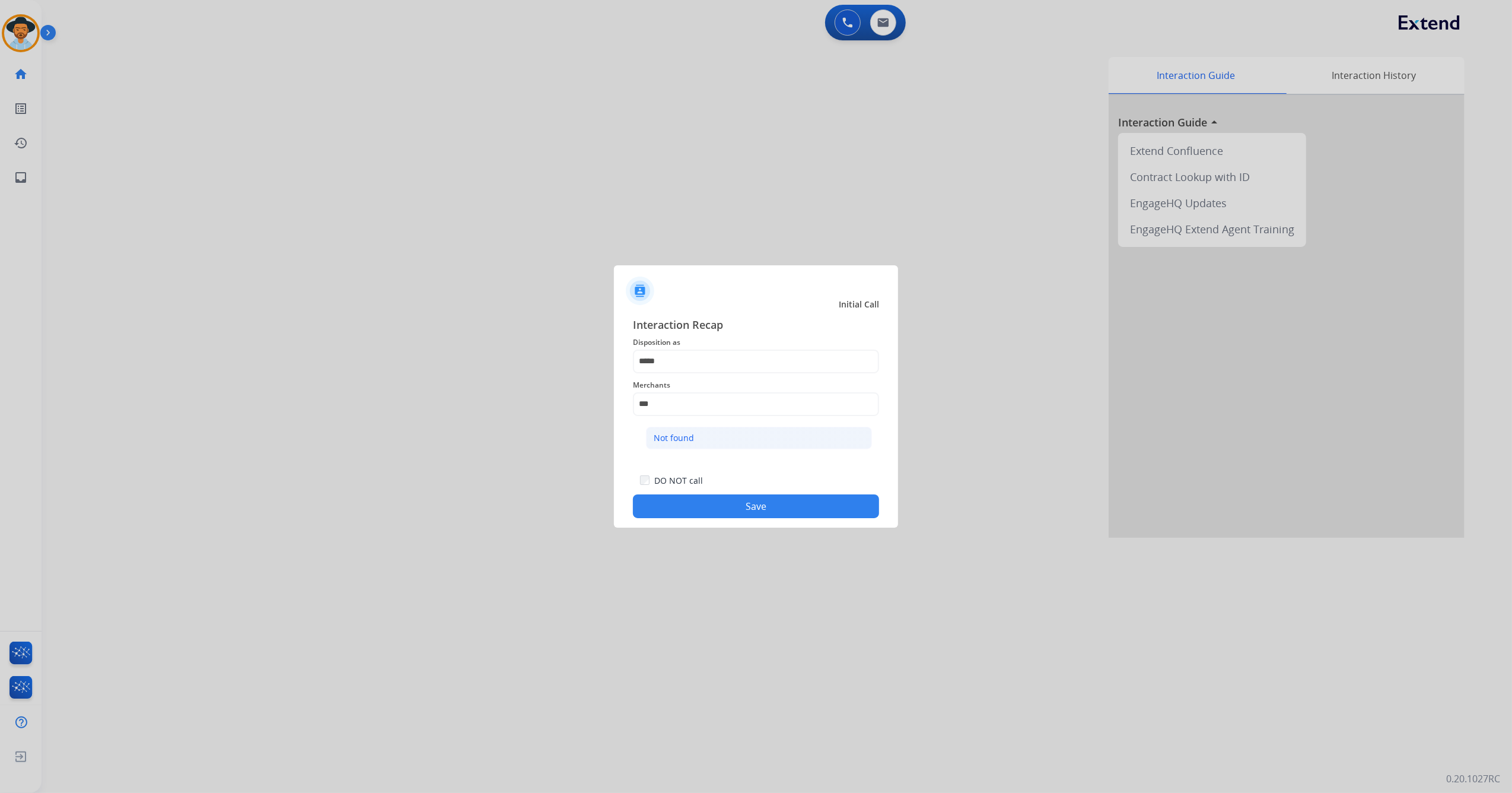
click at [671, 432] on div "Not found" at bounding box center [674, 438] width 40 height 12
type input "*********"
click at [734, 506] on button "Save" at bounding box center [756, 506] width 247 height 24
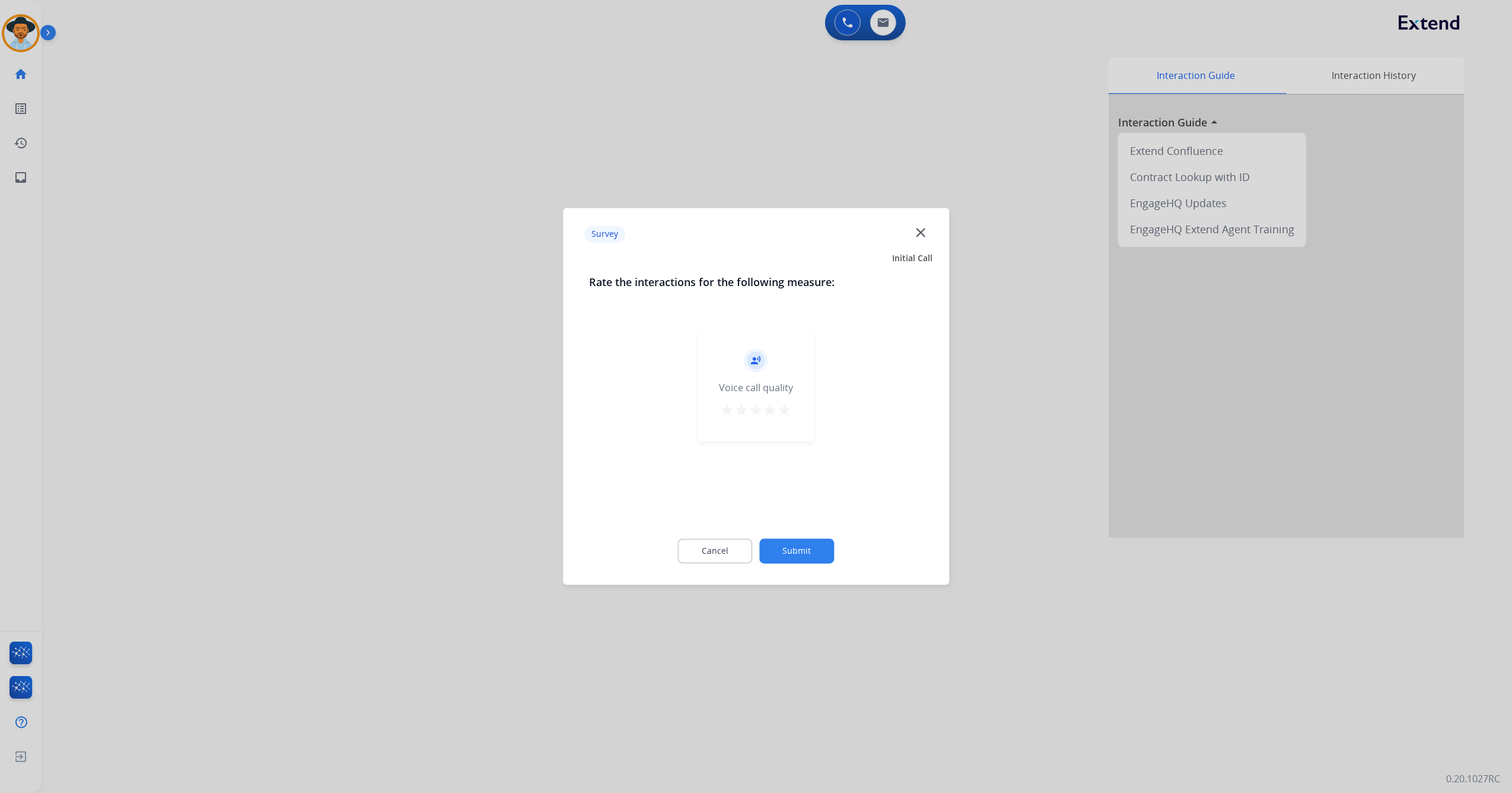
click at [787, 416] on mat-icon "star" at bounding box center [785, 411] width 14 height 14
click at [802, 549] on button "Submit" at bounding box center [798, 550] width 75 height 25
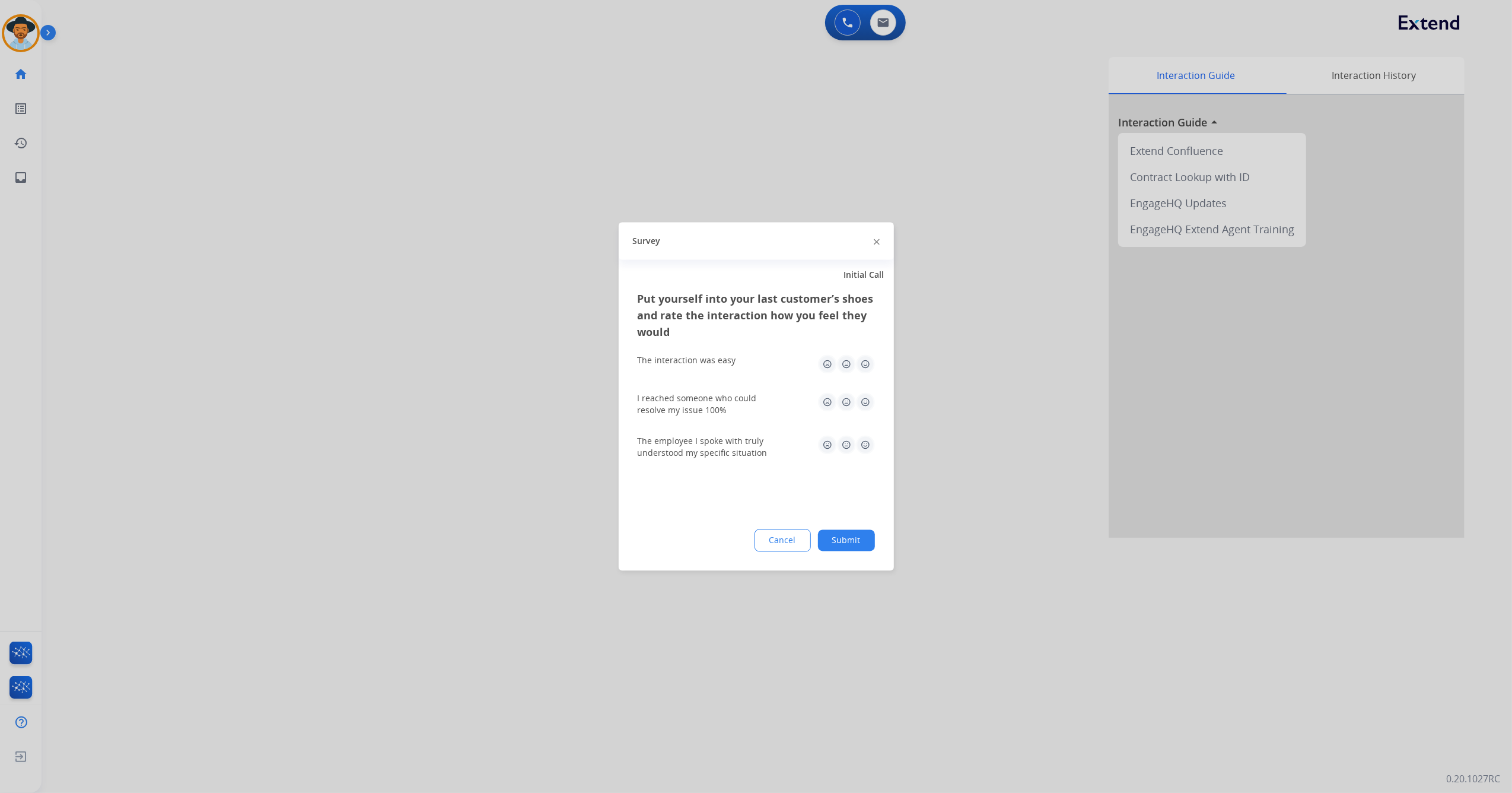
click at [860, 366] on img at bounding box center [866, 365] width 19 height 19
click at [869, 402] on img at bounding box center [866, 402] width 19 height 19
click at [864, 444] on img at bounding box center [866, 445] width 19 height 19
click at [850, 543] on button "Submit" at bounding box center [847, 540] width 57 height 21
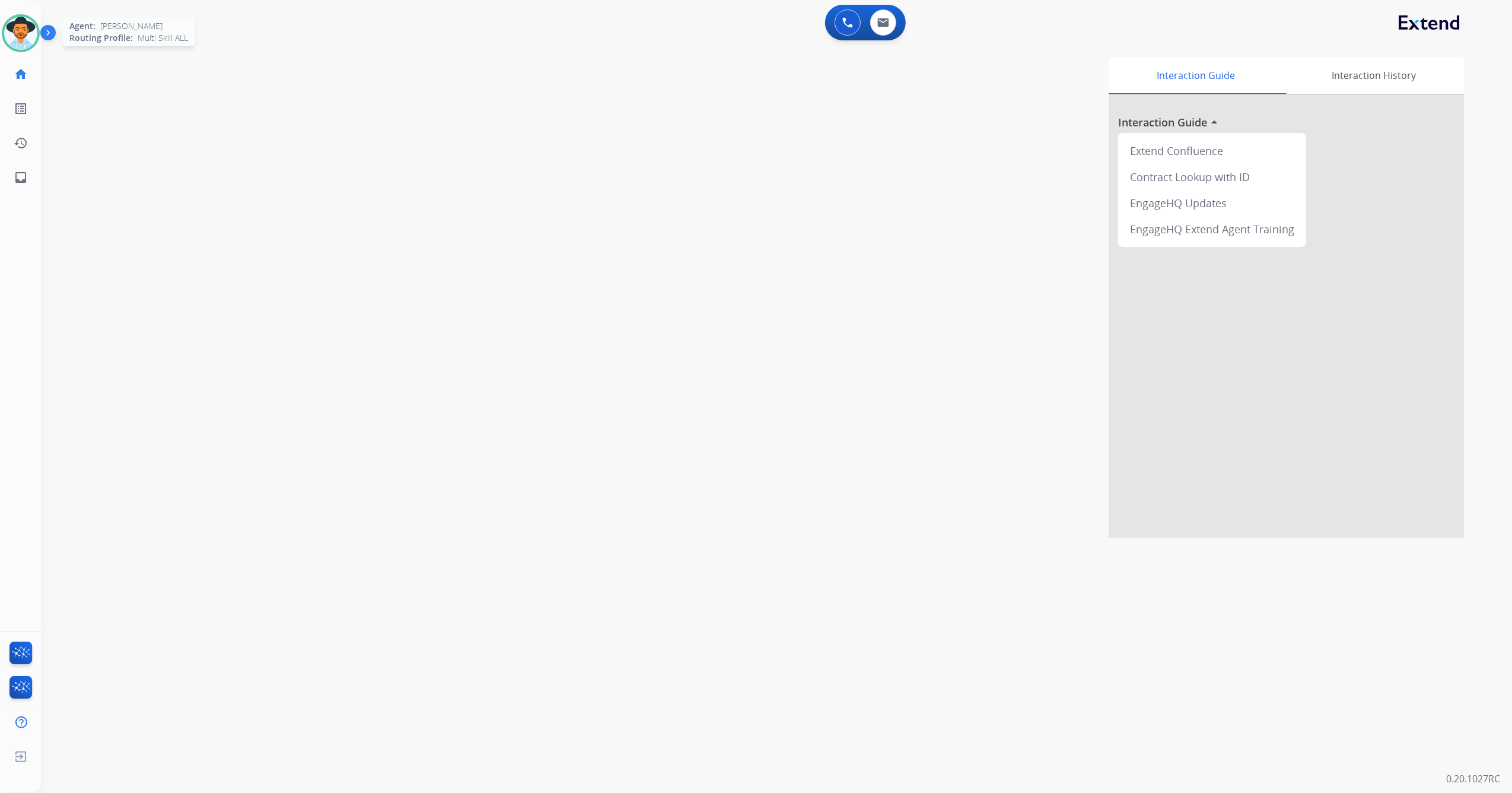
click at [25, 29] on img at bounding box center [21, 33] width 33 height 33
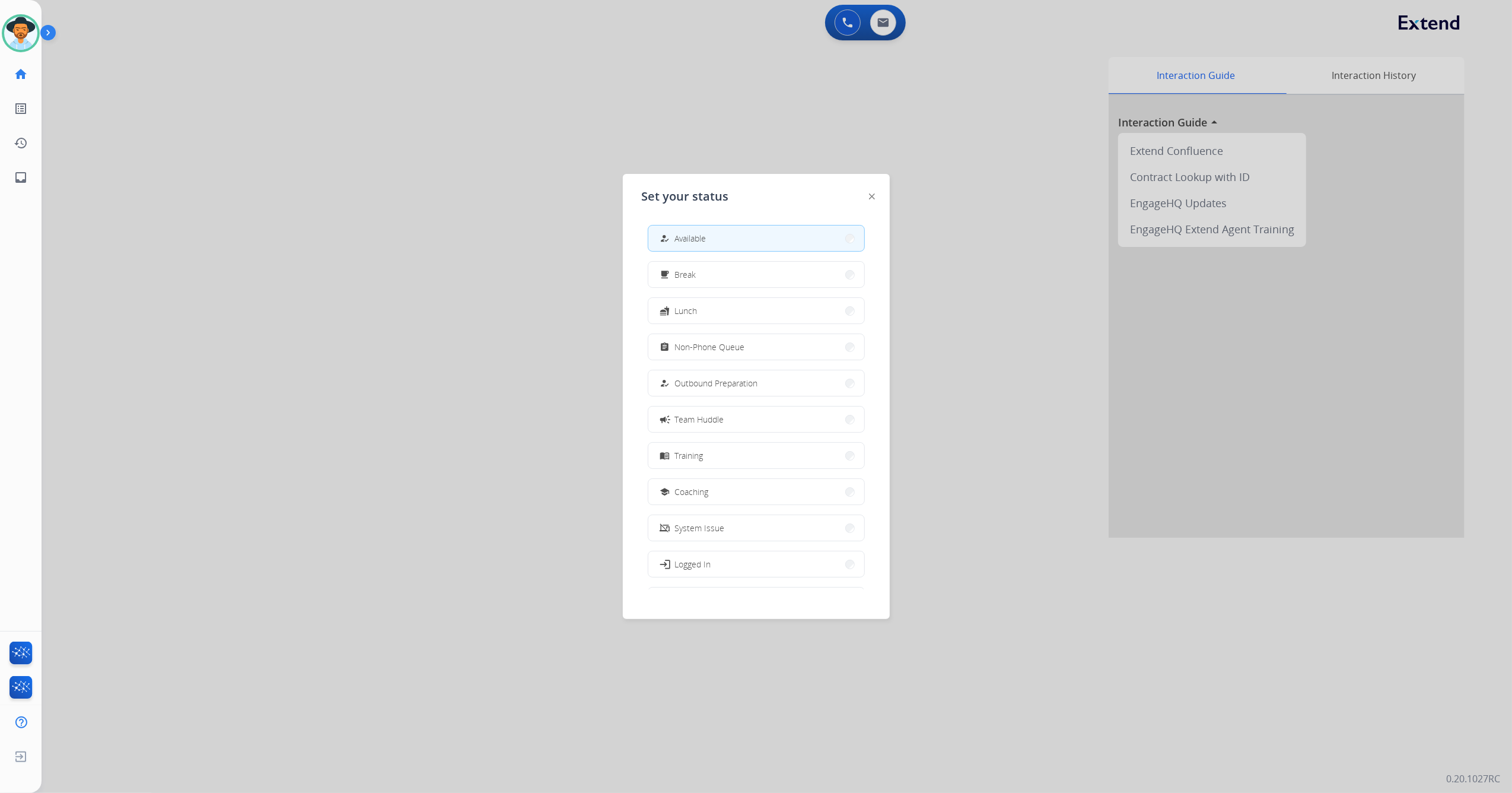
drag, startPoint x: 733, startPoint y: 350, endPoint x: 473, endPoint y: 470, distance: 286.4
click at [732, 348] on span "Non-Phone Queue" at bounding box center [710, 347] width 70 height 13
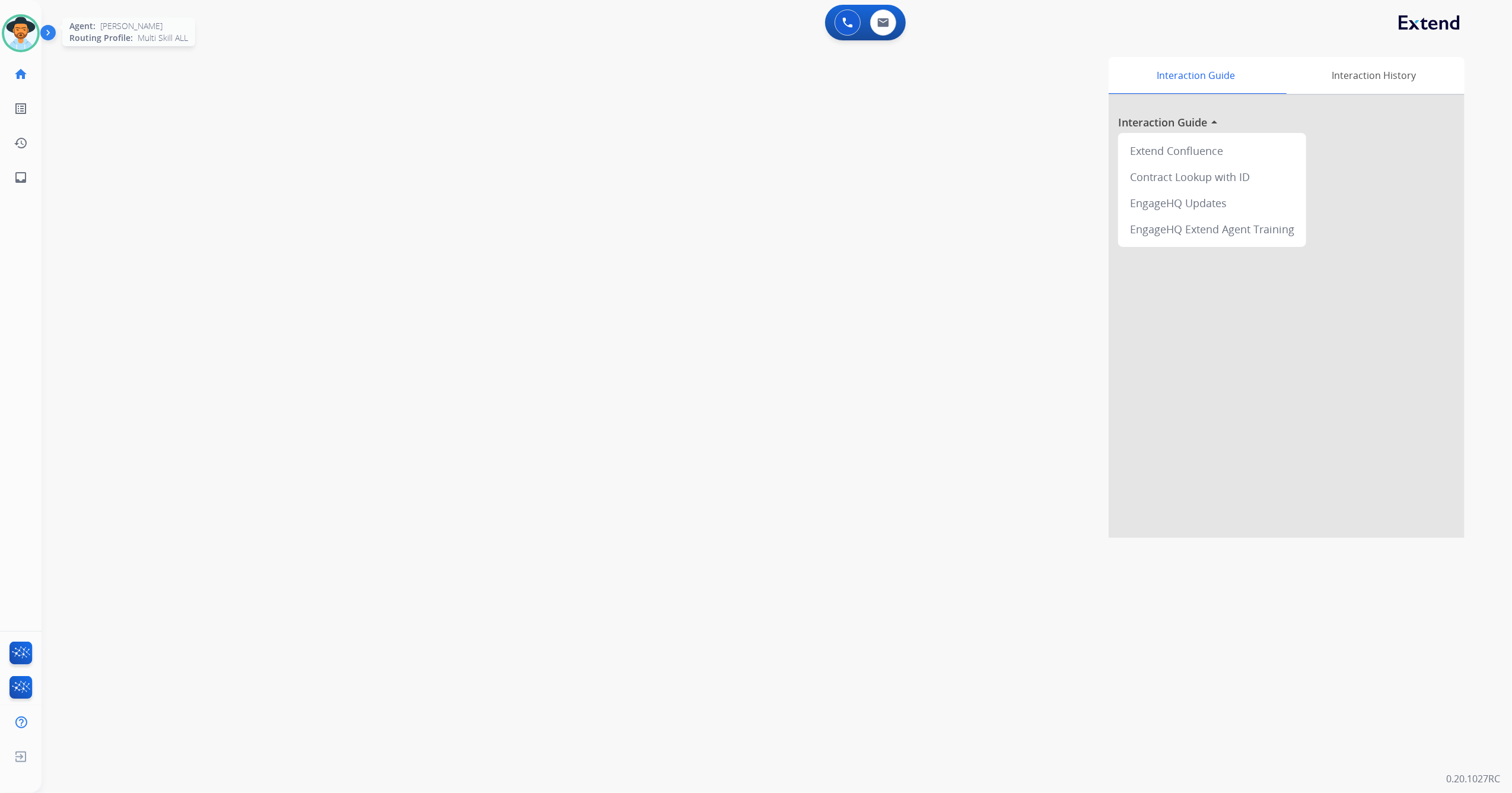
click at [25, 29] on img at bounding box center [21, 33] width 33 height 33
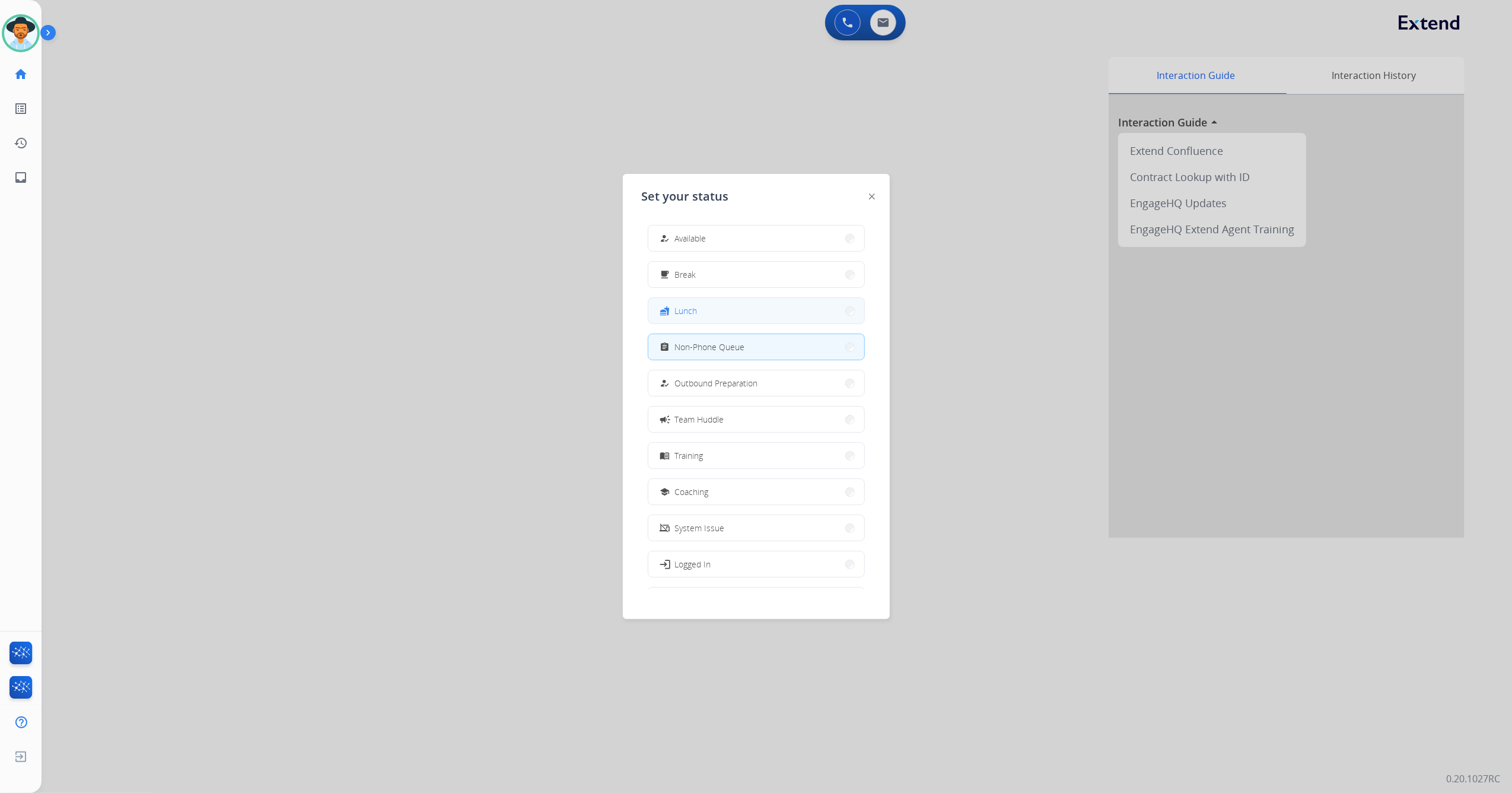
click at [732, 317] on button "fastfood Lunch" at bounding box center [756, 311] width 216 height 25
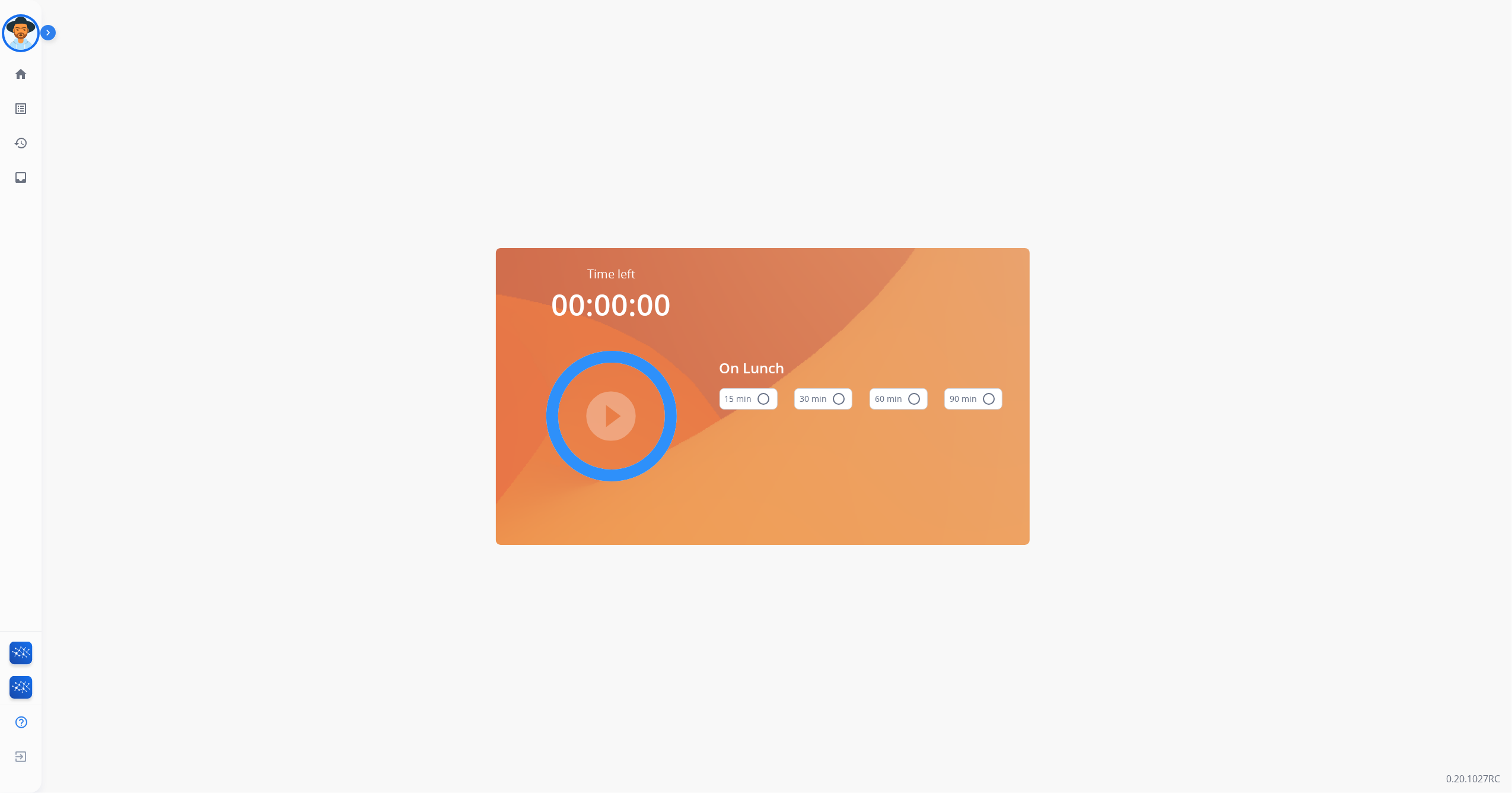
click at [897, 392] on button "60 min radio_button_unchecked" at bounding box center [898, 398] width 58 height 21
click at [605, 409] on mat-icon "play_circle_filled" at bounding box center [612, 416] width 14 height 14
